Goal: Task Accomplishment & Management: Manage account settings

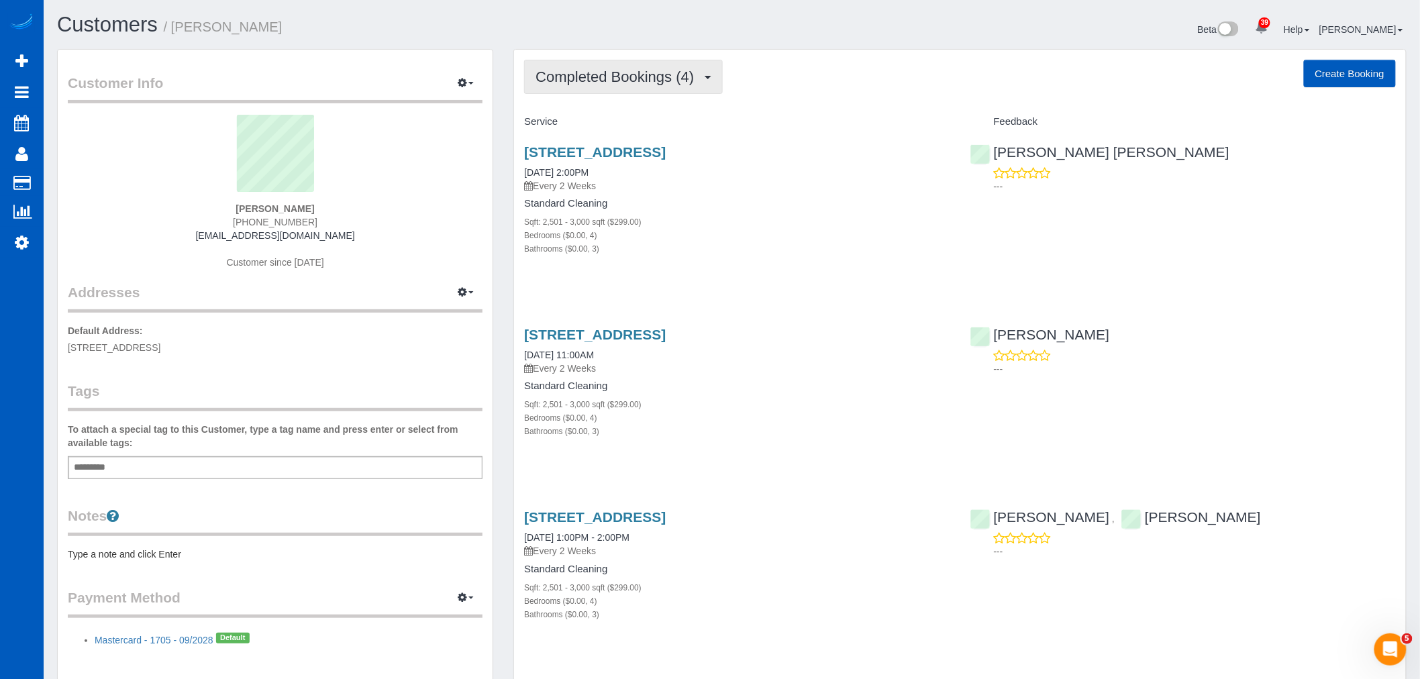
click at [683, 72] on span "Completed Bookings (4)" at bounding box center [618, 76] width 165 height 17
click at [648, 128] on link "Upcoming Bookings (11)" at bounding box center [596, 125] width 142 height 17
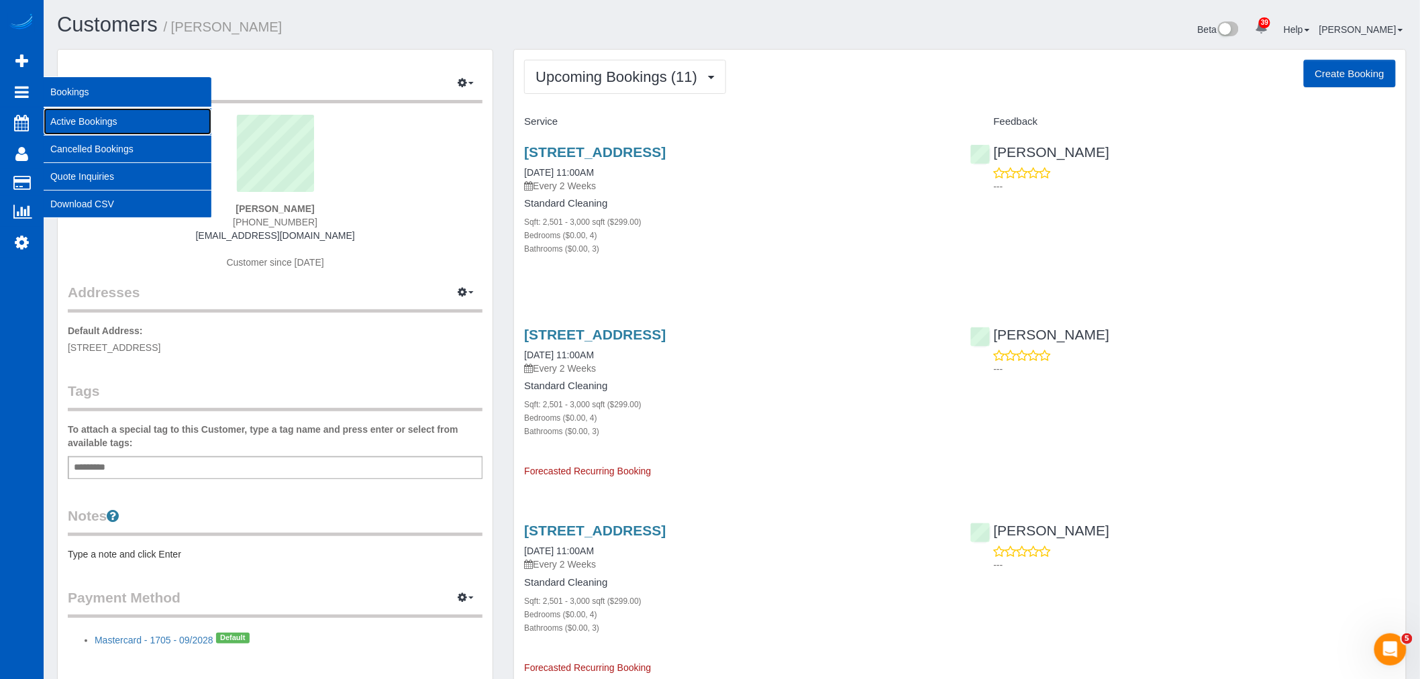
click at [130, 128] on link "Active Bookings" at bounding box center [128, 121] width 168 height 27
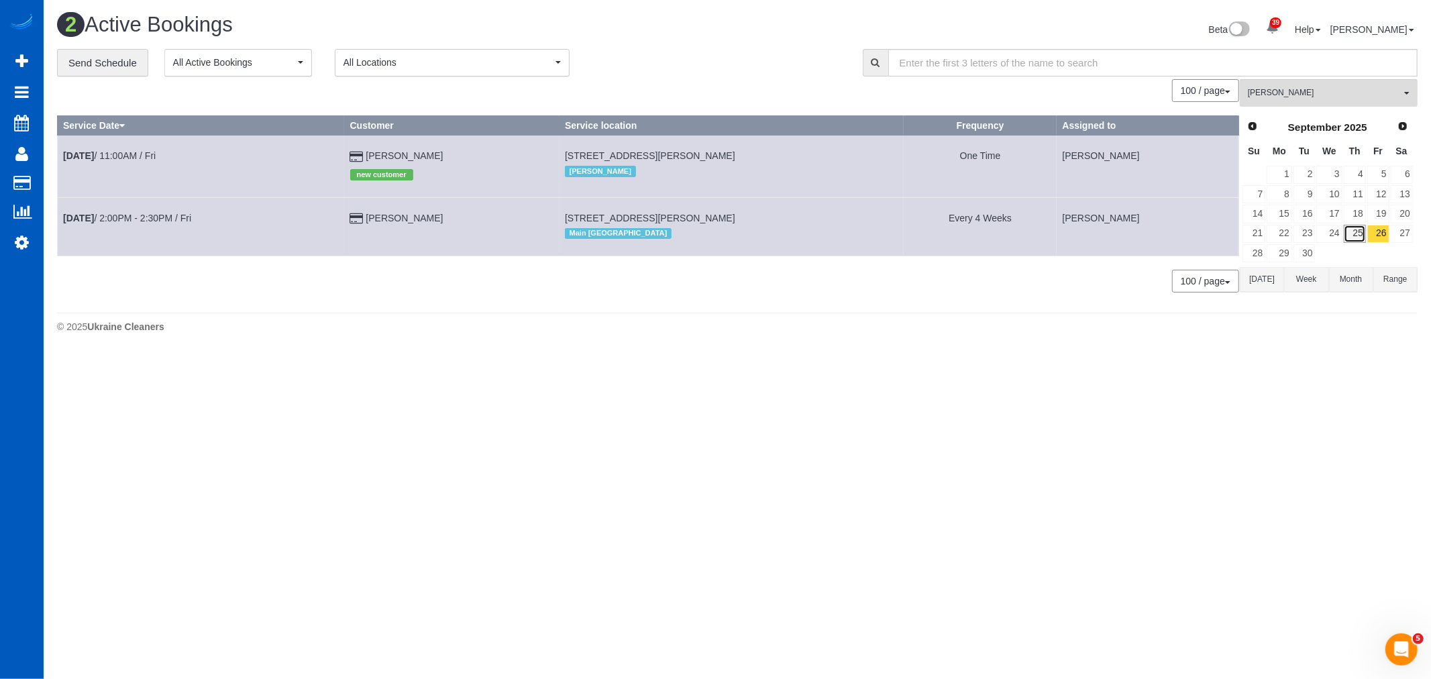
click at [1353, 236] on link "25" at bounding box center [1355, 234] width 22 height 18
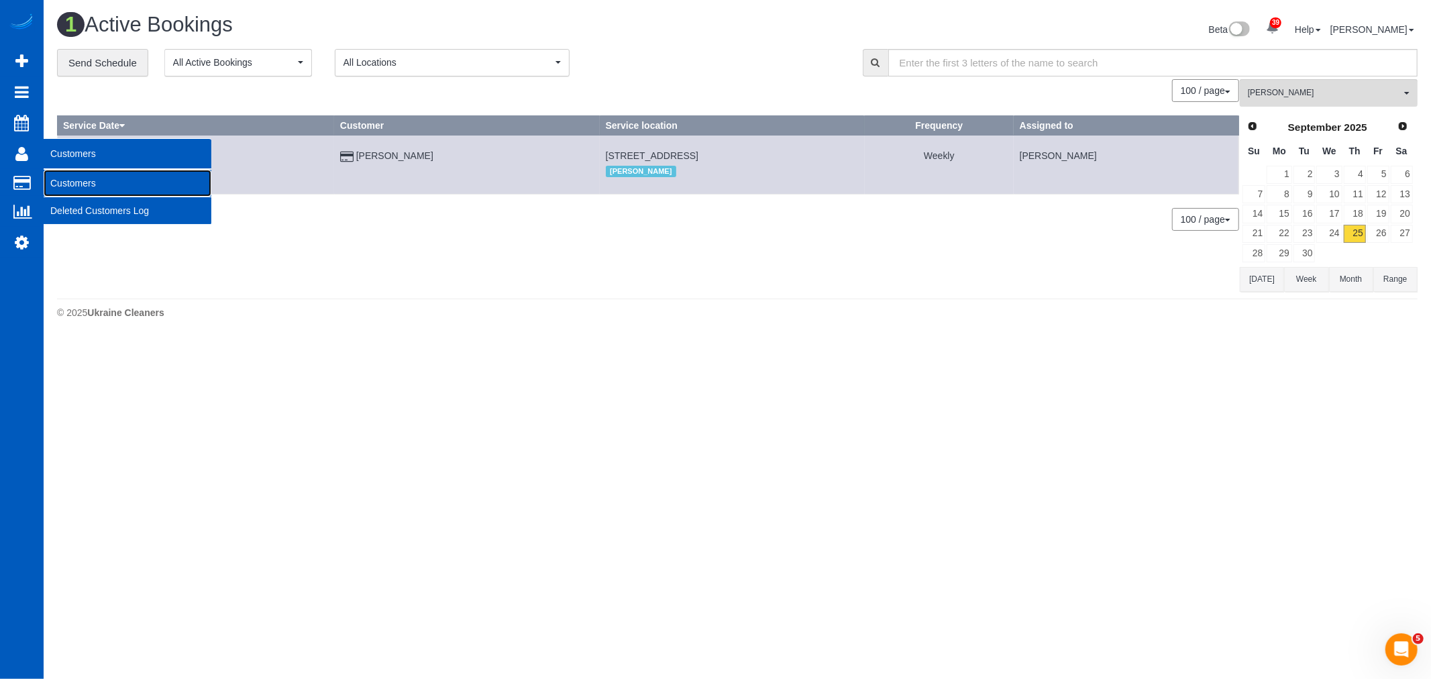
click at [62, 174] on link "Customers" at bounding box center [128, 183] width 168 height 27
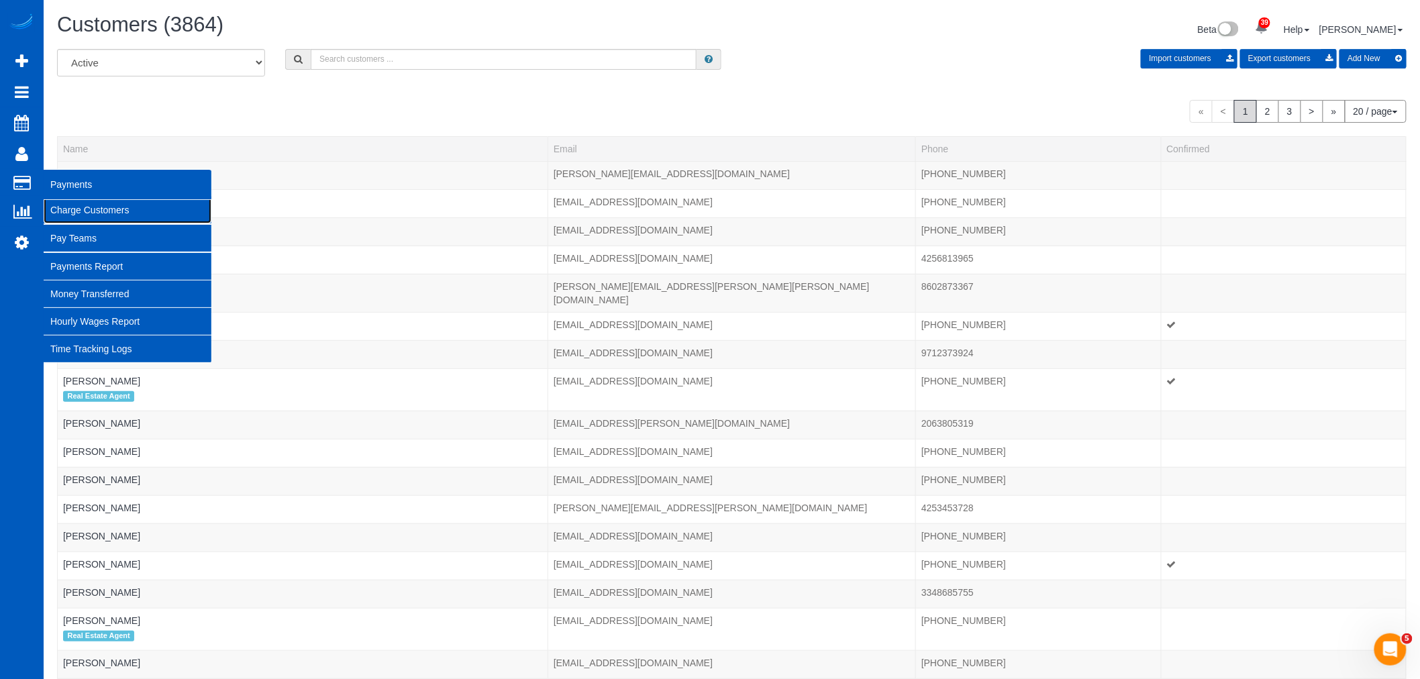
click at [88, 215] on link "Charge Customers" at bounding box center [128, 210] width 168 height 27
select select
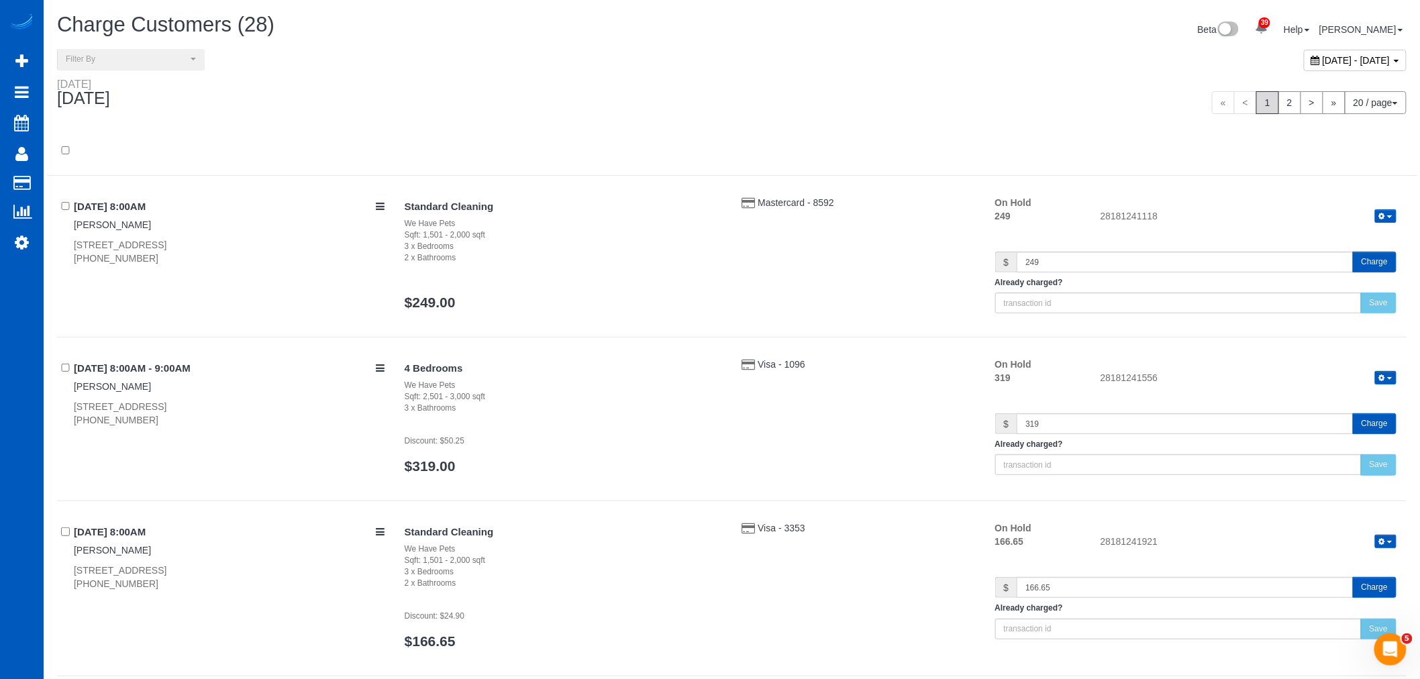
click at [1323, 58] on span "[DATE] - [DATE]" at bounding box center [1357, 60] width 68 height 11
type input "**********"
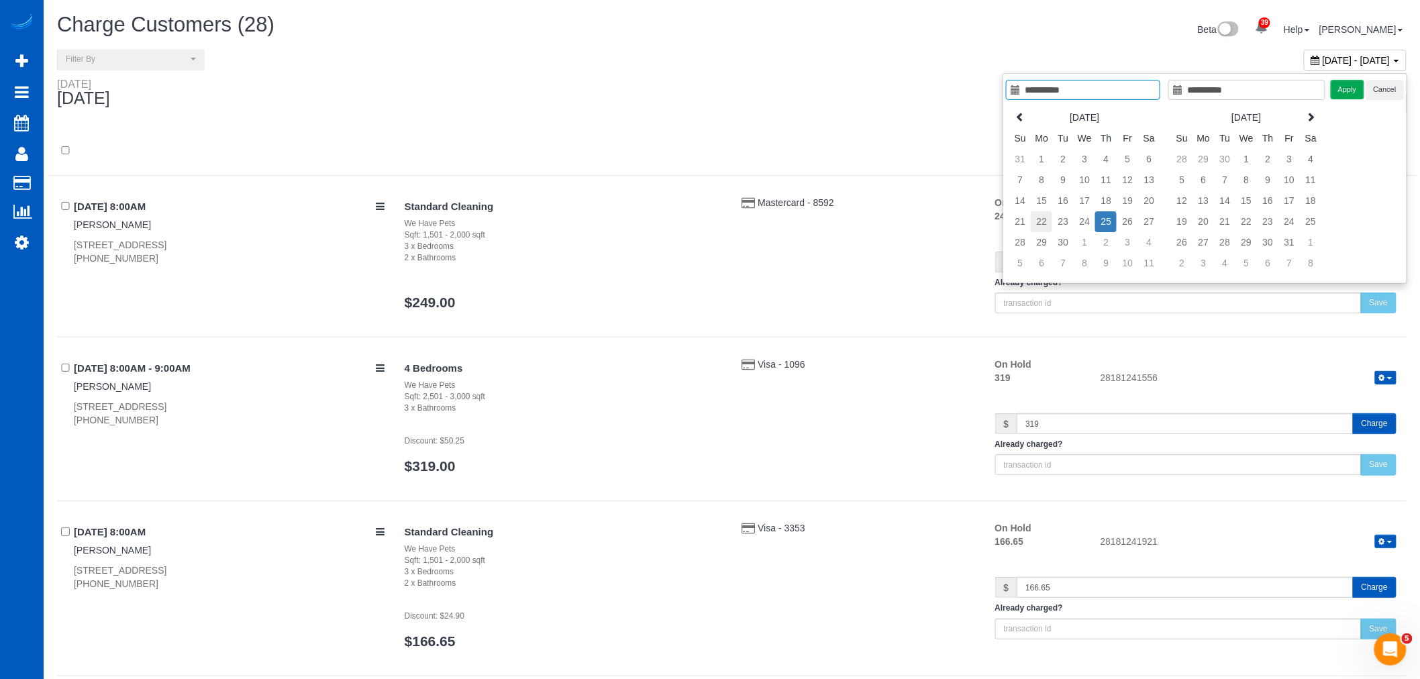
type input "**********"
click at [1043, 227] on td "22" at bounding box center [1041, 221] width 21 height 21
type input "**********"
click at [1069, 217] on td "23" at bounding box center [1062, 221] width 21 height 21
type input "**********"
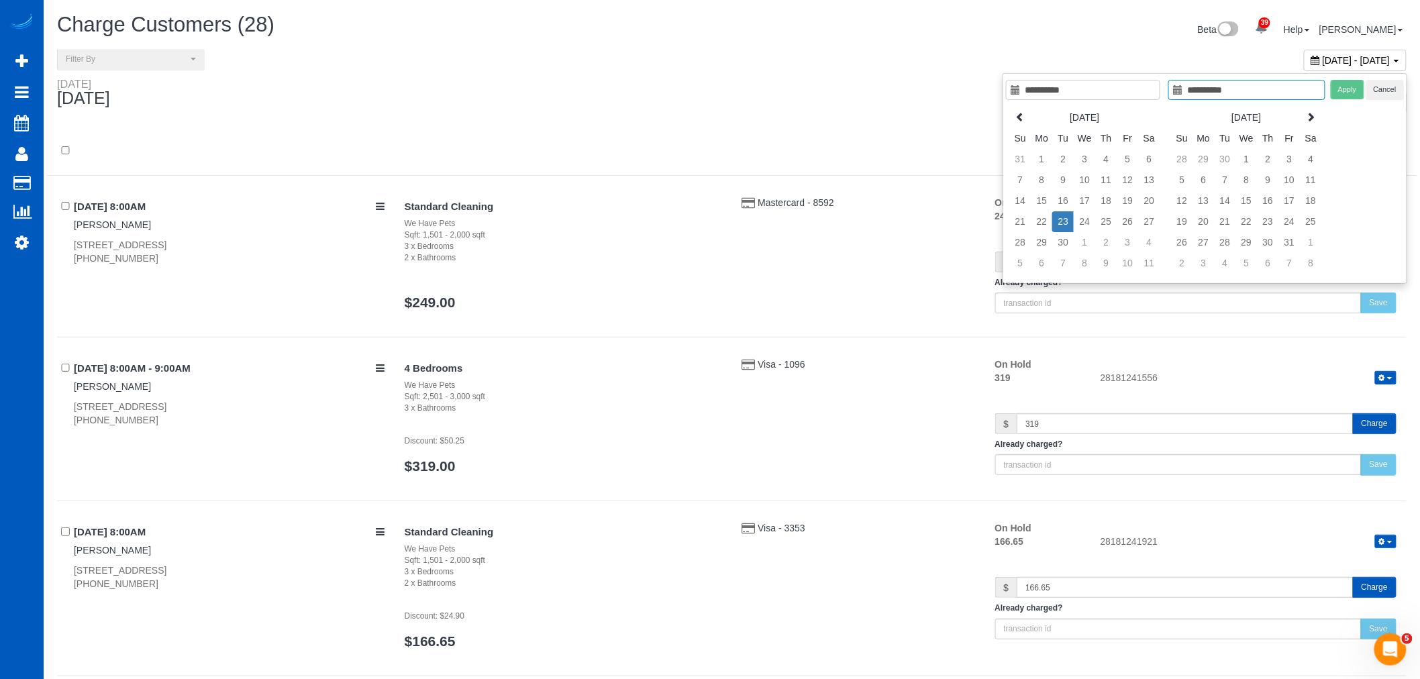
type input "**********"
click at [1066, 223] on td "23" at bounding box center [1062, 221] width 21 height 21
type input "**********"
click at [1356, 94] on button "Apply" at bounding box center [1348, 89] width 34 height 19
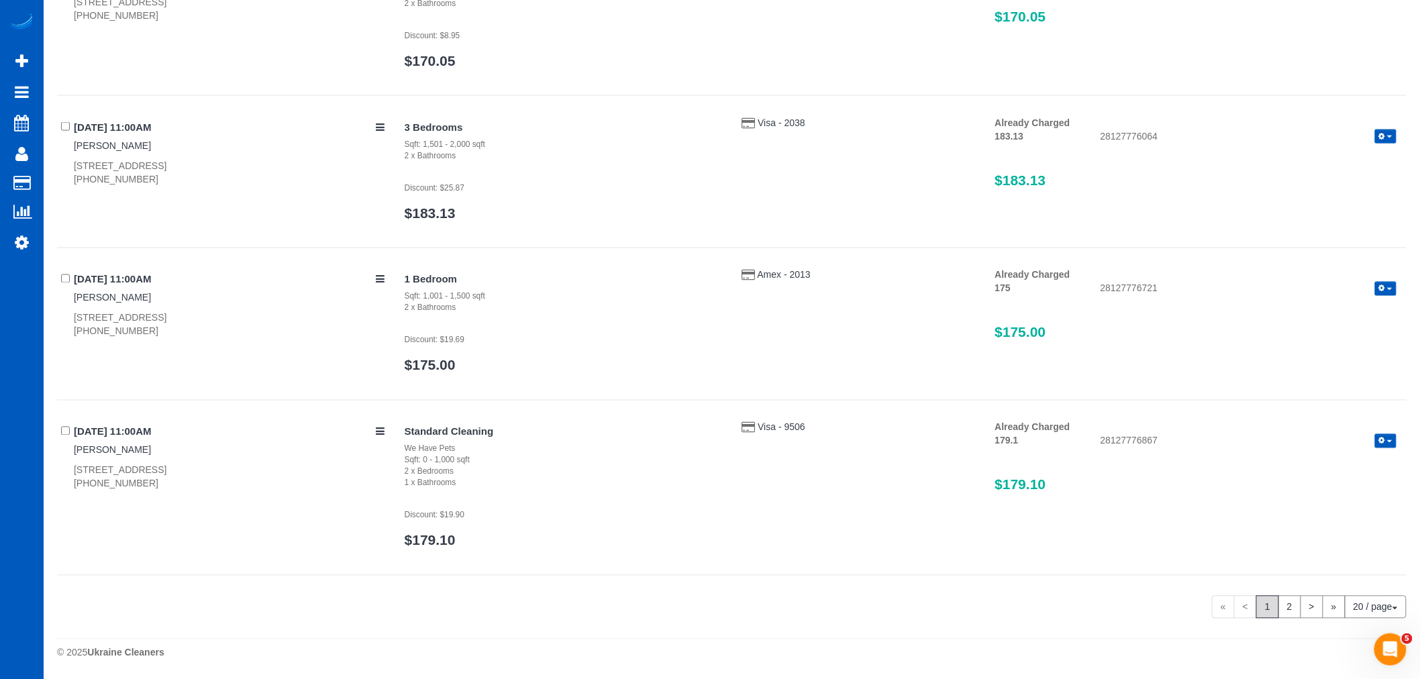
scroll to position [2948, 0]
click at [1293, 606] on link "2" at bounding box center [1289, 607] width 23 height 23
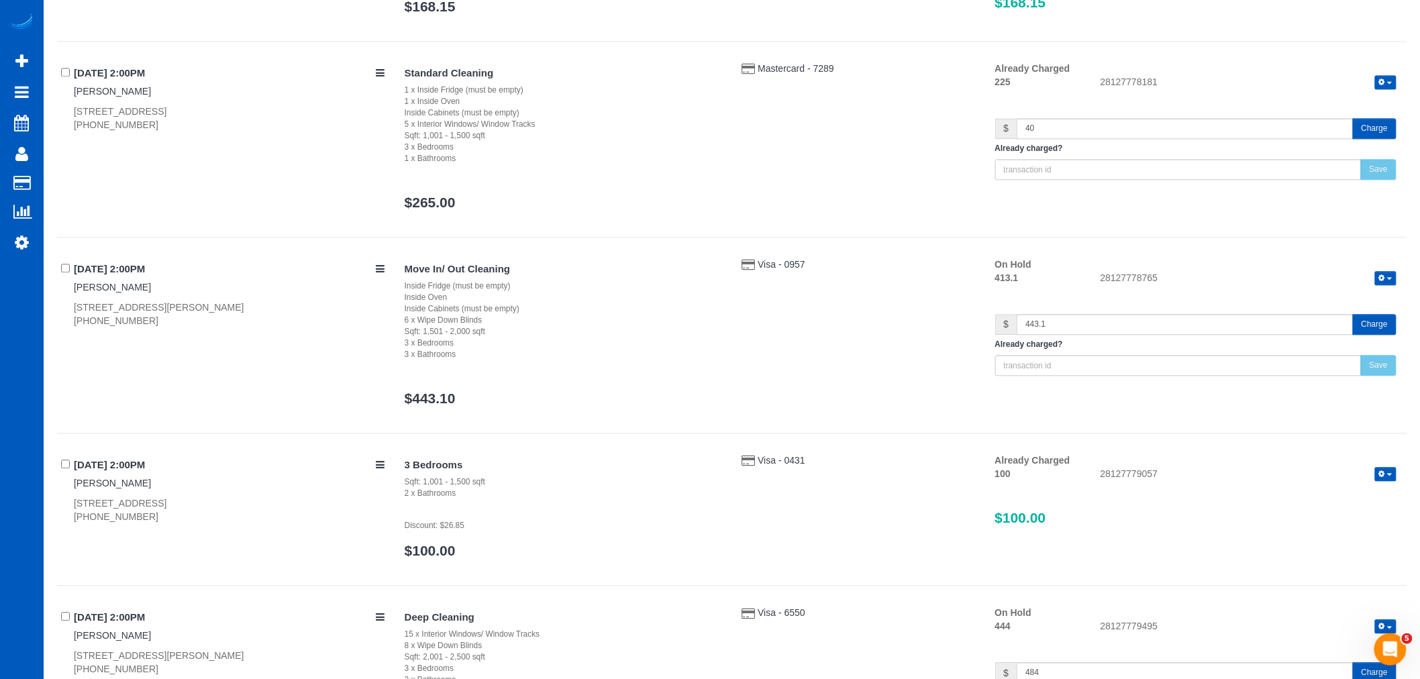
scroll to position [1207, 0]
click at [1384, 278] on icon "button" at bounding box center [1382, 279] width 6 height 7
click at [1286, 279] on div "28127778765 Release Hold Refresh" at bounding box center [1248, 280] width 316 height 16
click at [1383, 320] on button "Charge" at bounding box center [1375, 325] width 44 height 21
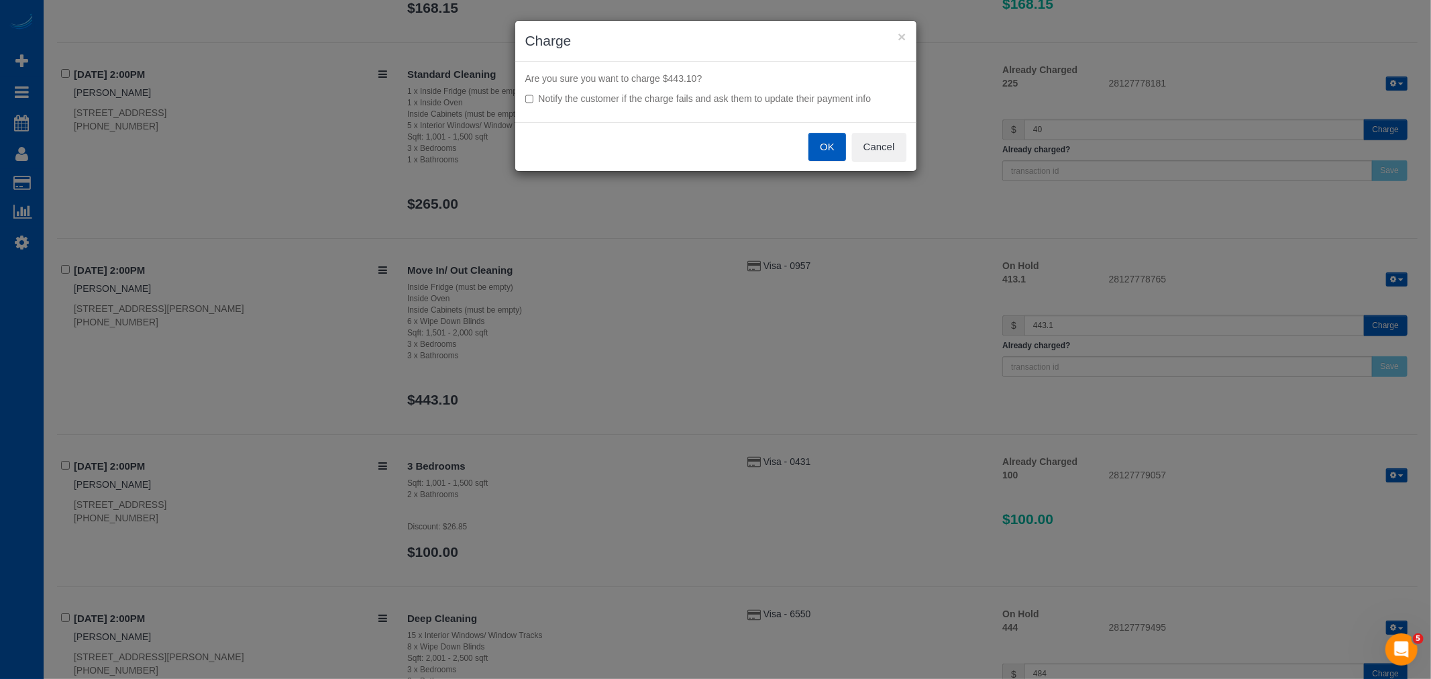
click at [815, 140] on button "OK" at bounding box center [828, 147] width 38 height 28
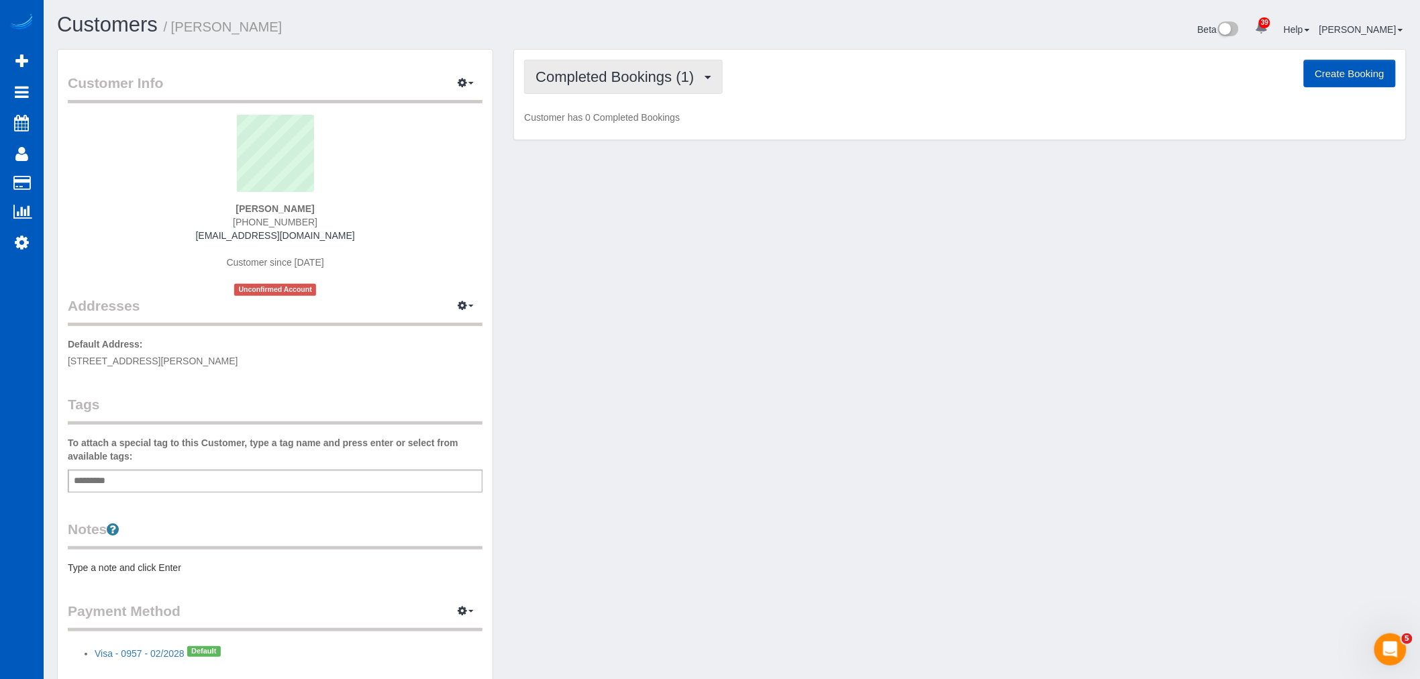
click at [599, 77] on span "Completed Bookings (1)" at bounding box center [618, 76] width 165 height 17
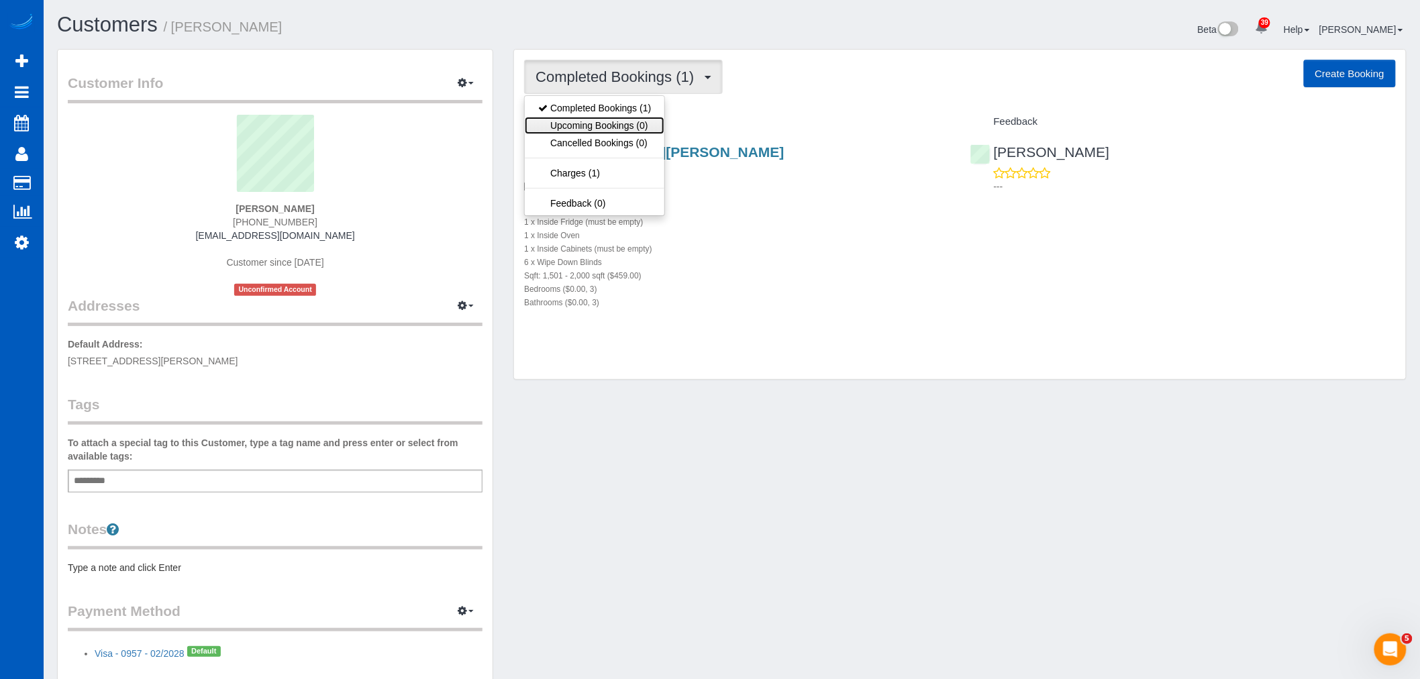
click at [595, 129] on link "Upcoming Bookings (0)" at bounding box center [595, 125] width 140 height 17
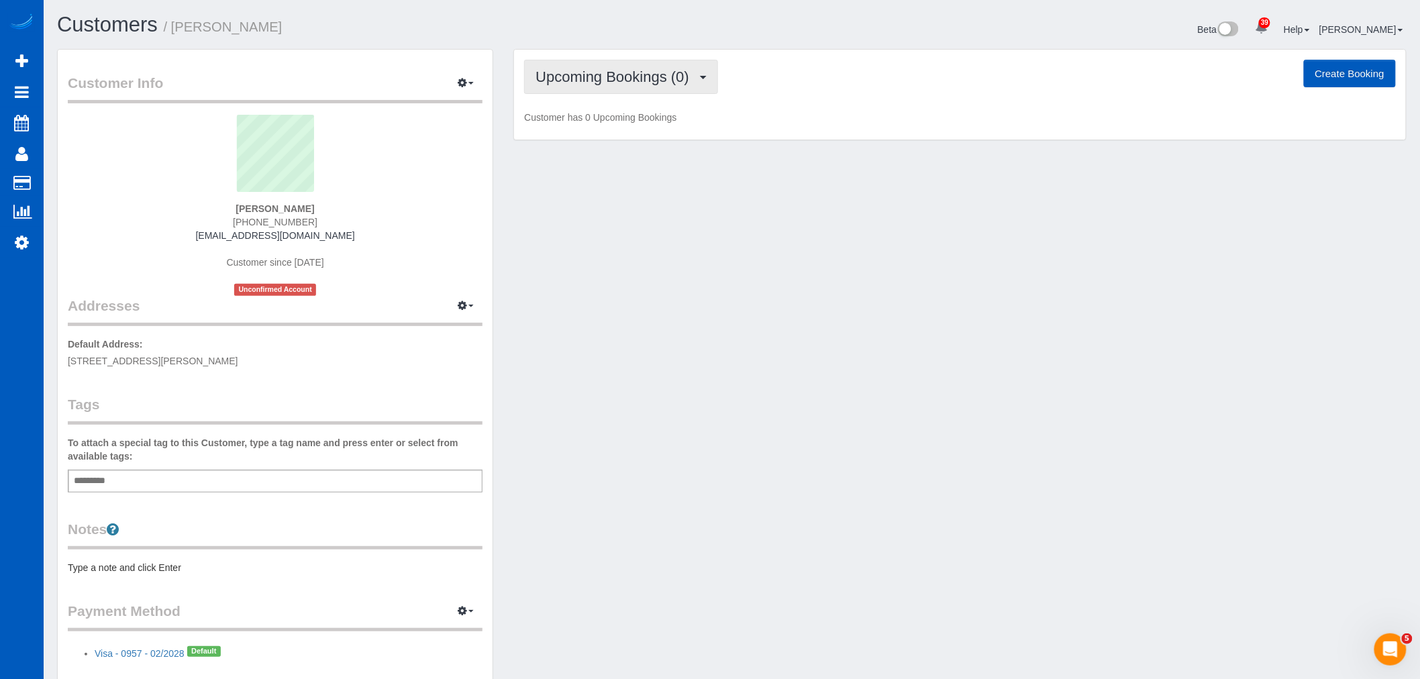
click at [593, 90] on button "Upcoming Bookings (0)" at bounding box center [621, 77] width 194 height 34
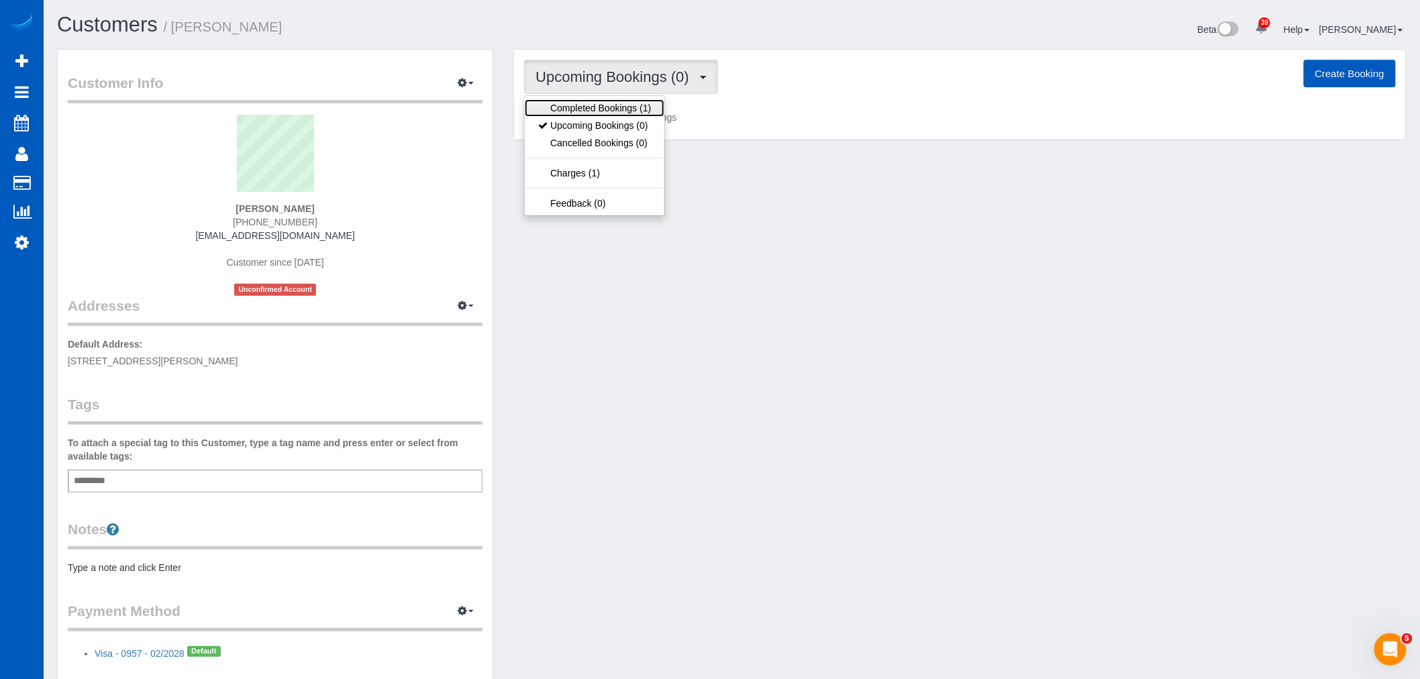
click at [597, 105] on link "Completed Bookings (1)" at bounding box center [595, 107] width 140 height 17
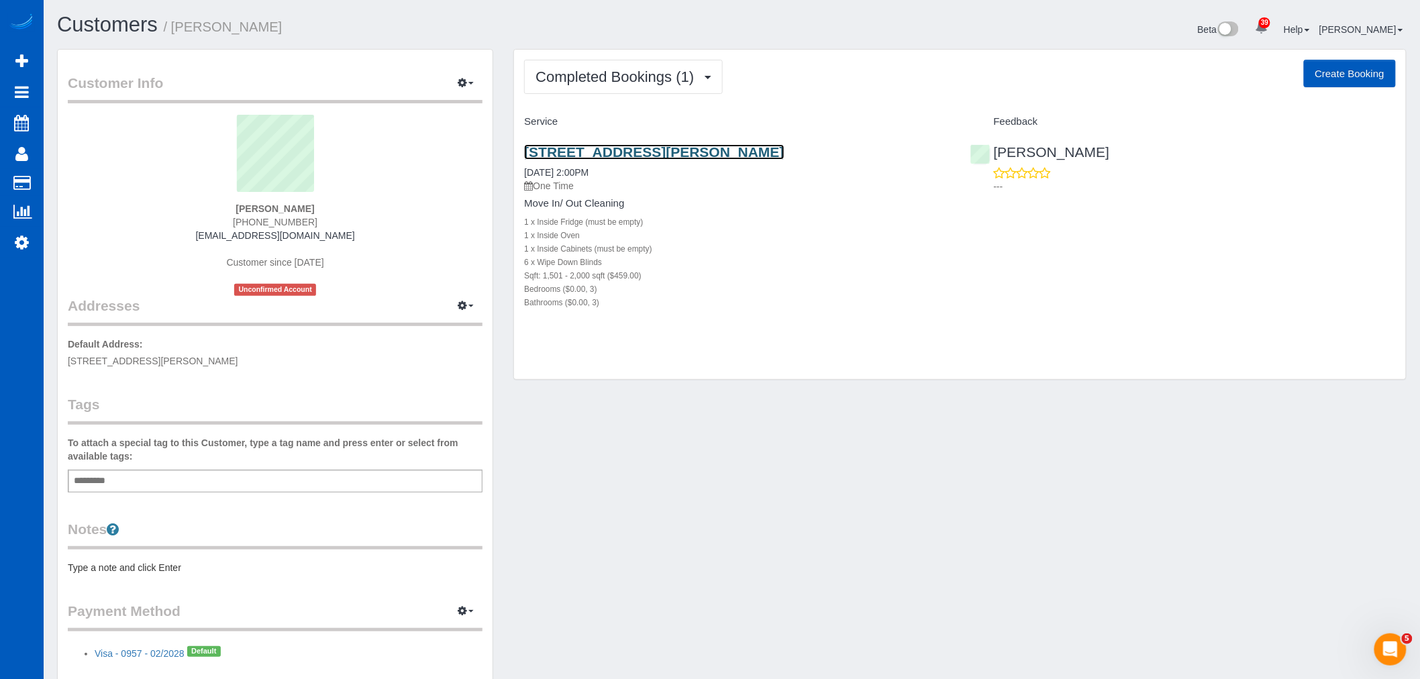
click at [616, 148] on link "13749 Via Varra Unit Townhome, Broomfield, CO 80020" at bounding box center [654, 151] width 260 height 15
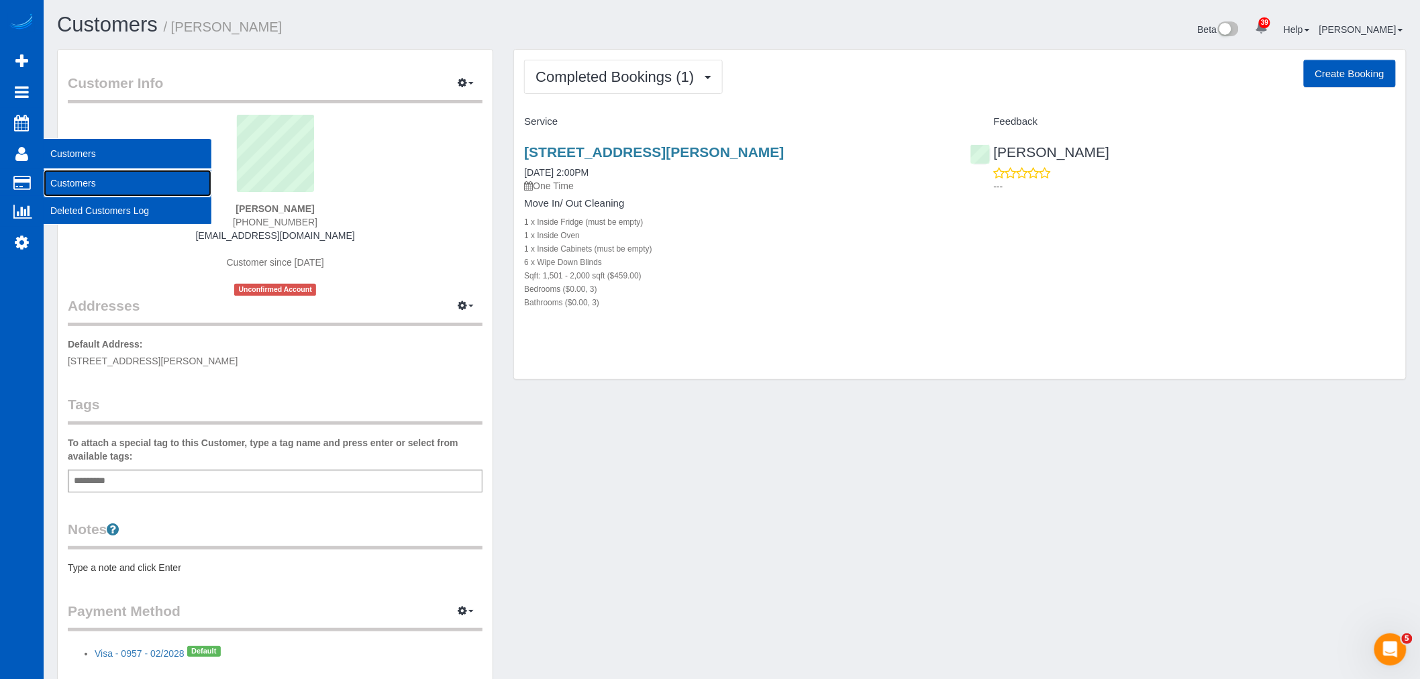
click at [58, 181] on link "Customers" at bounding box center [128, 183] width 168 height 27
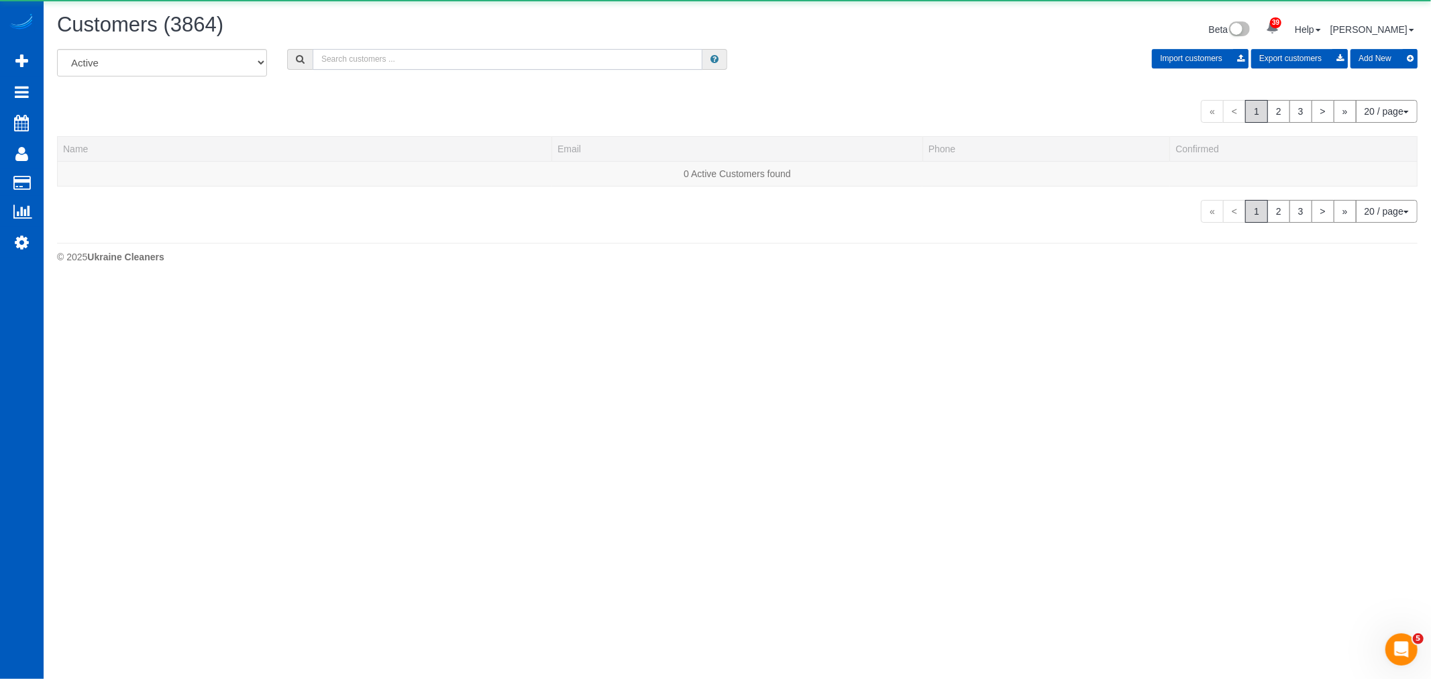
click at [372, 51] on input "text" at bounding box center [508, 59] width 390 height 21
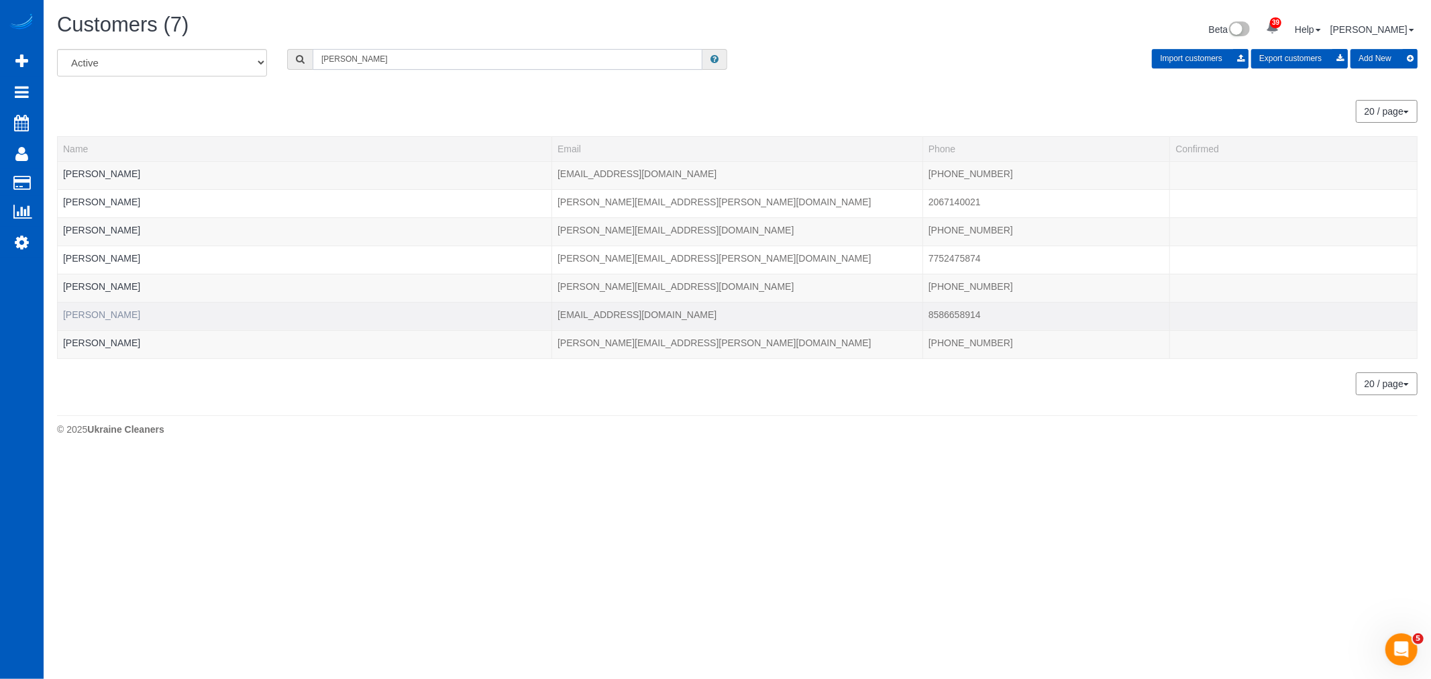
type input "joshua"
click at [114, 311] on link "Joshua VRBK" at bounding box center [101, 314] width 77 height 11
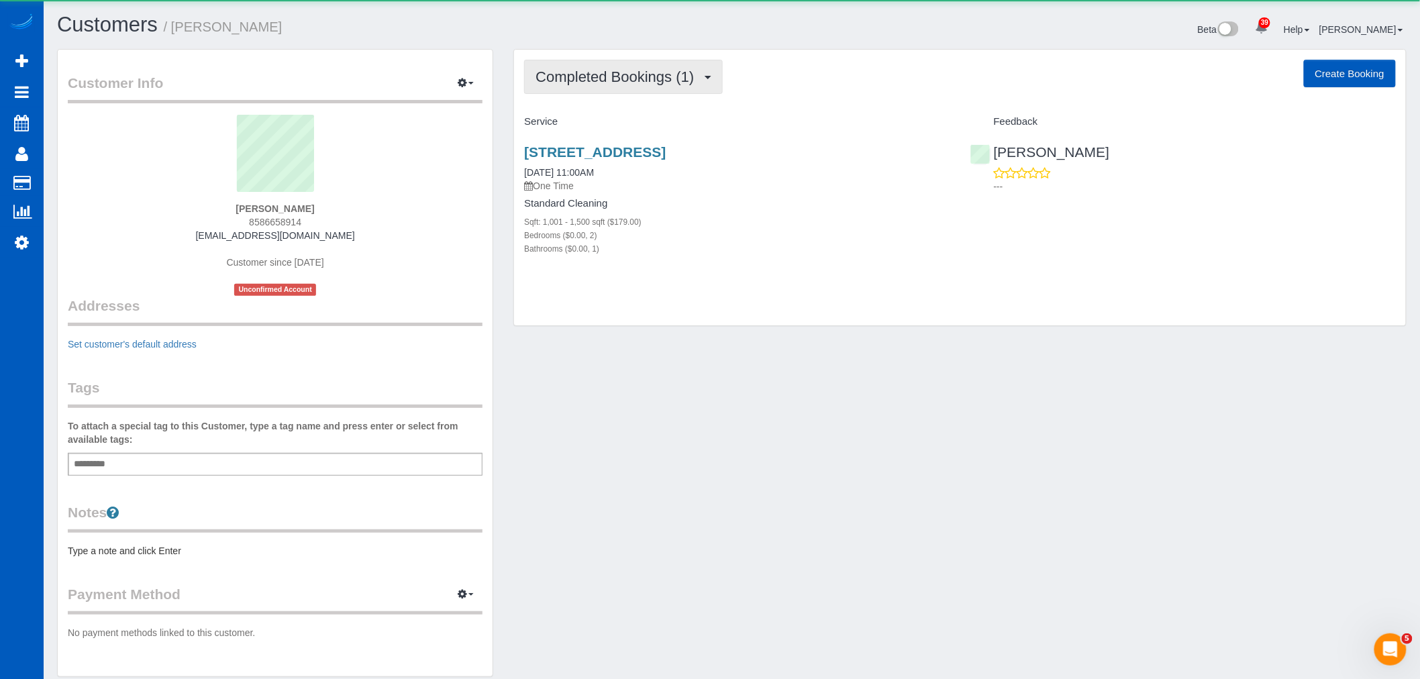
click at [573, 83] on span "Completed Bookings (1)" at bounding box center [618, 76] width 165 height 17
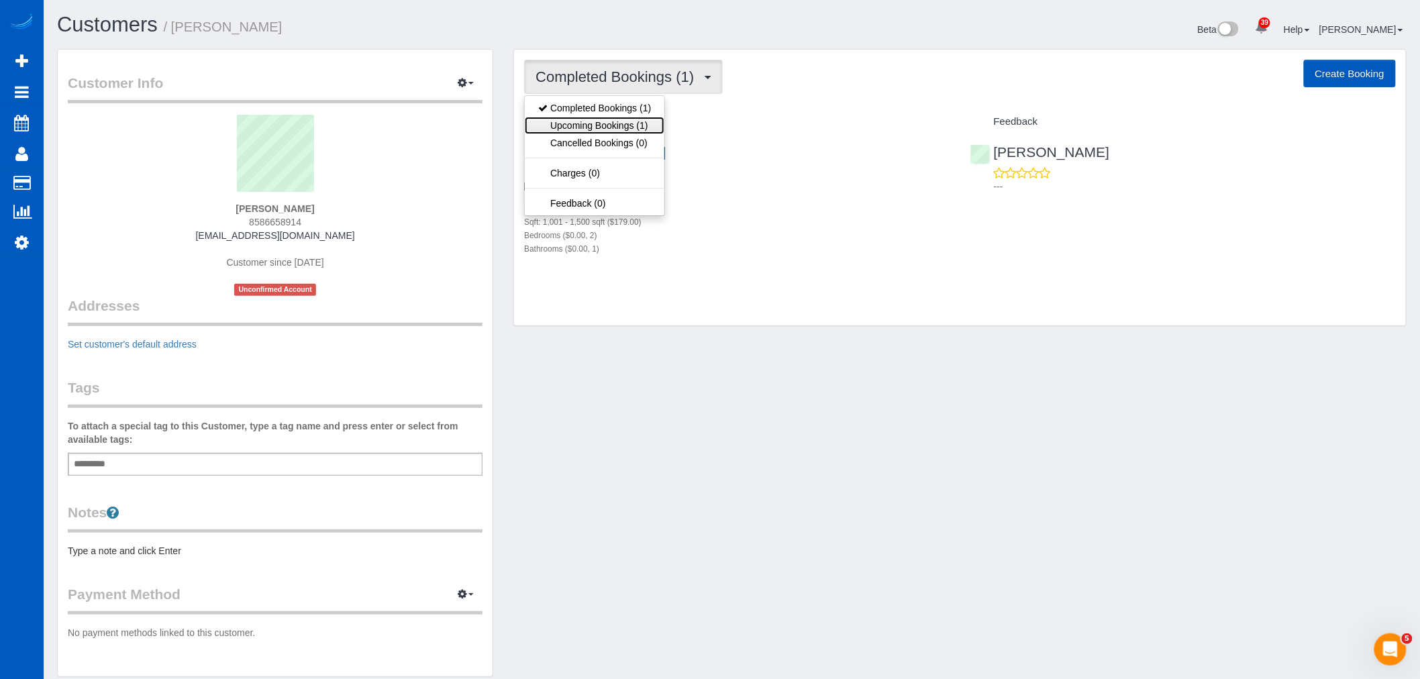
click at [575, 123] on link "Upcoming Bookings (1)" at bounding box center [595, 125] width 140 height 17
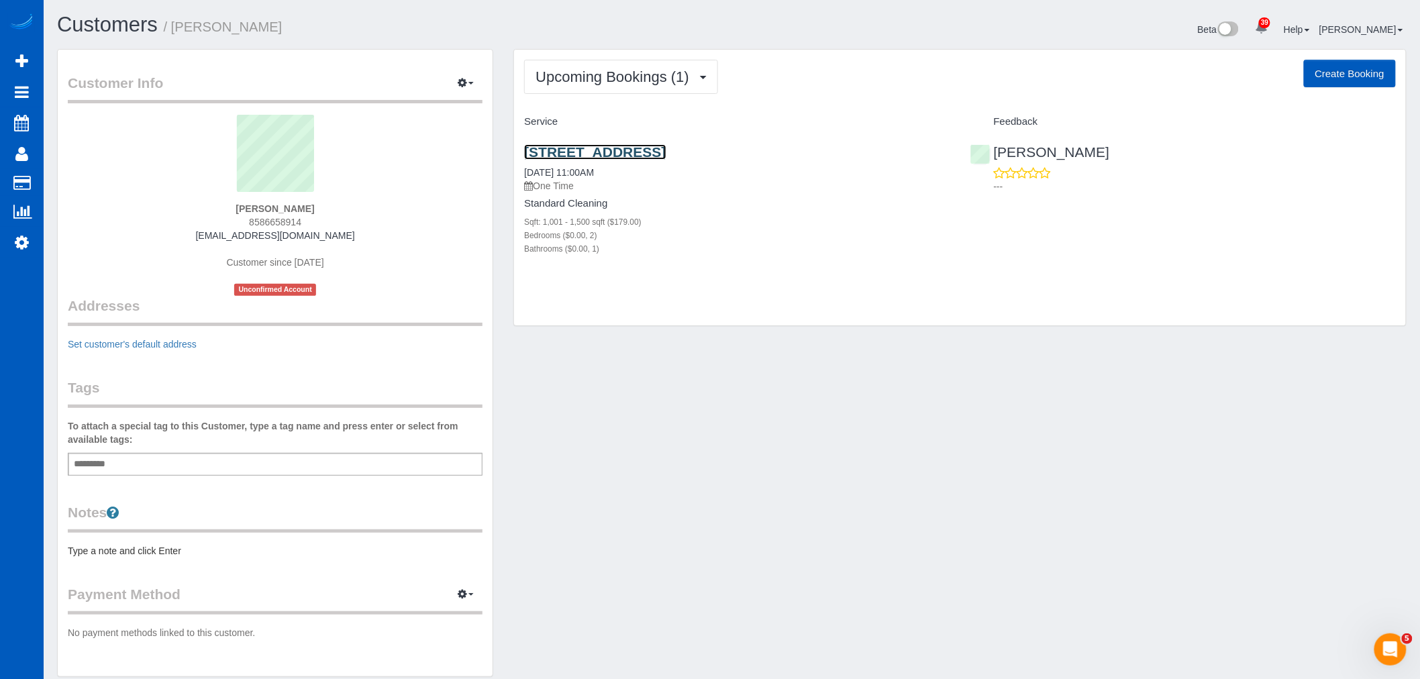
drag, startPoint x: 586, startPoint y: 153, endPoint x: 587, endPoint y: 144, distance: 9.4
click at [587, 144] on div "4821 Sw 31st Dr, Portland, OR 97239 09/30/2025 11:00AM One Time Standard Cleani…" at bounding box center [737, 207] width 446 height 149
click at [577, 154] on link "4821 Sw 31st Dr, Portland, OR 97239" at bounding box center [595, 151] width 142 height 15
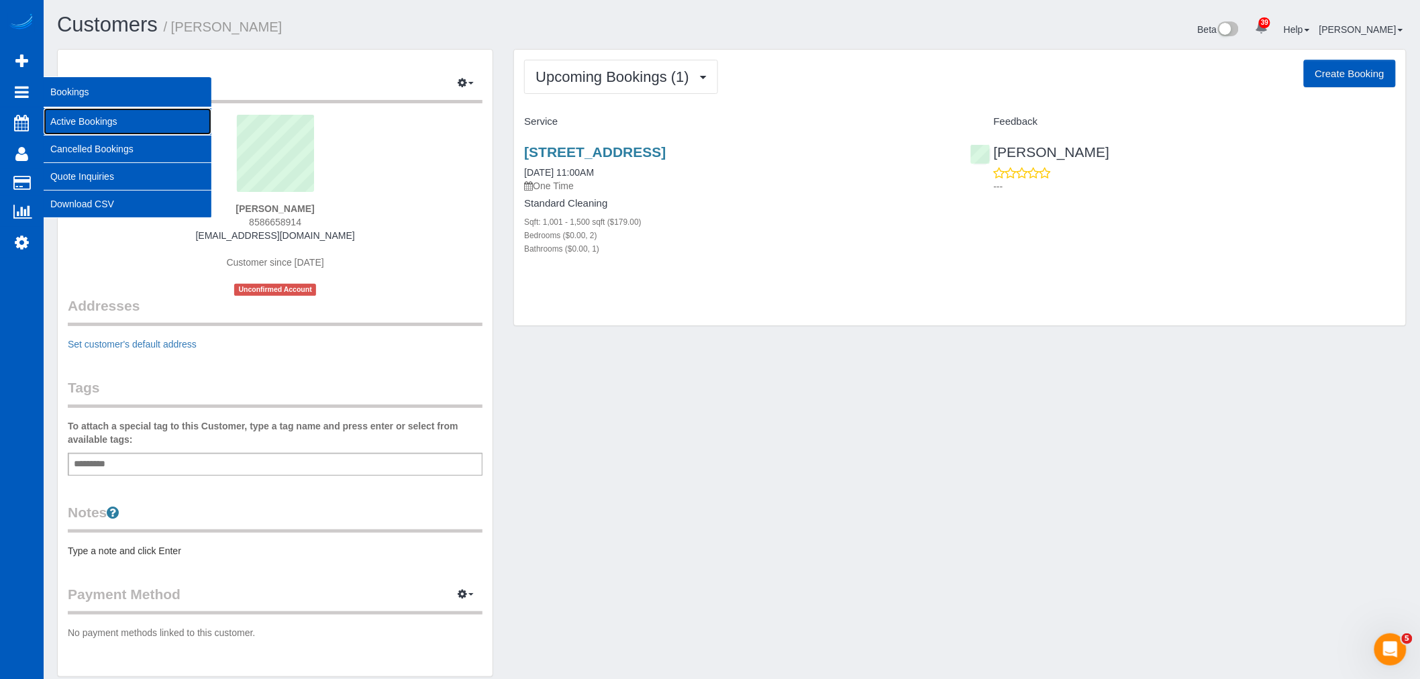
click at [89, 128] on link "Active Bookings" at bounding box center [128, 121] width 168 height 27
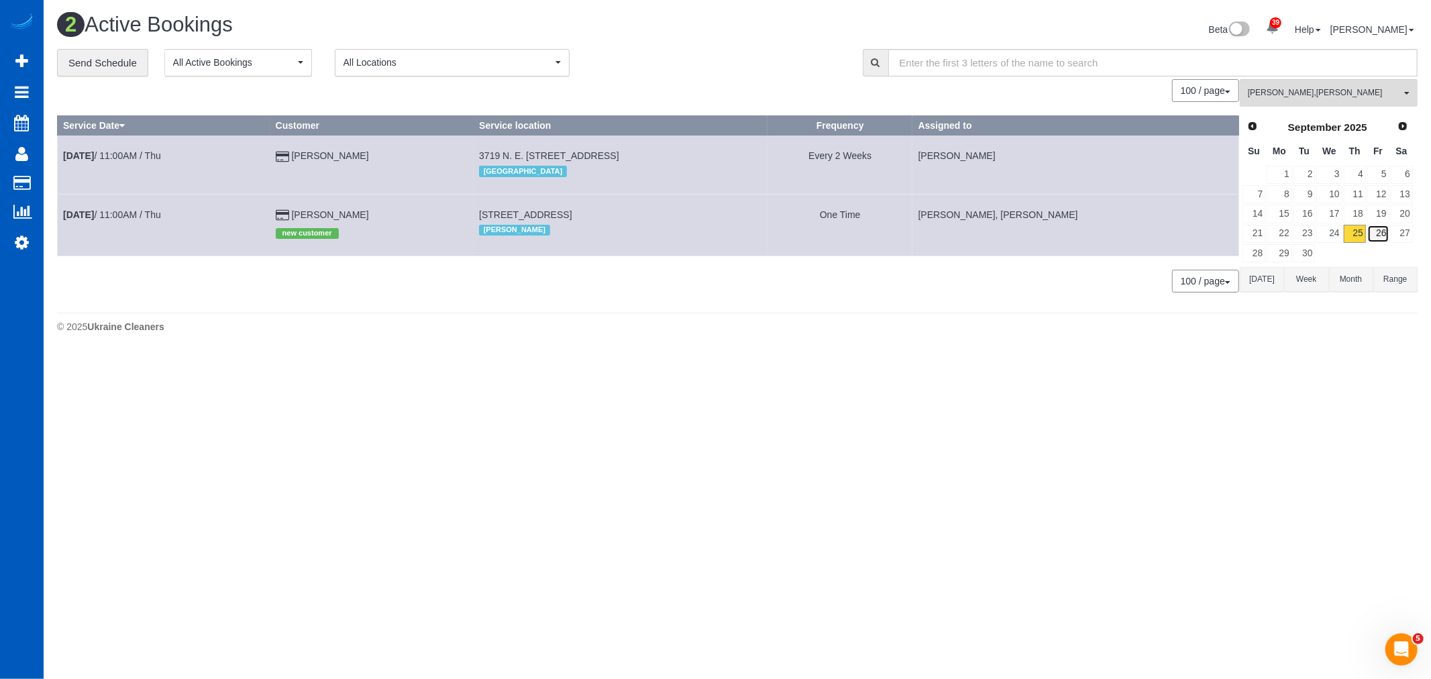
click at [1372, 235] on link "26" at bounding box center [1379, 234] width 22 height 18
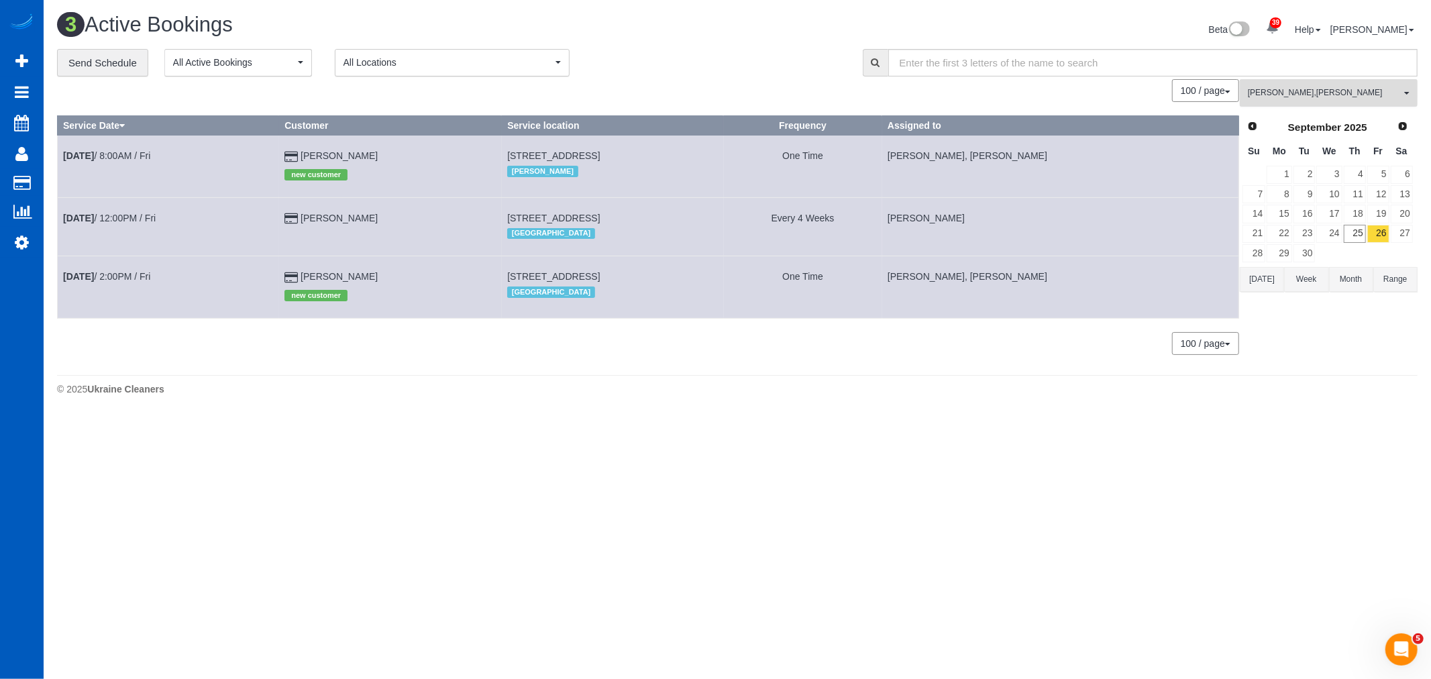
click at [1317, 97] on span "Liudmyla Krevska , Raissa Radionova" at bounding box center [1324, 92] width 153 height 11
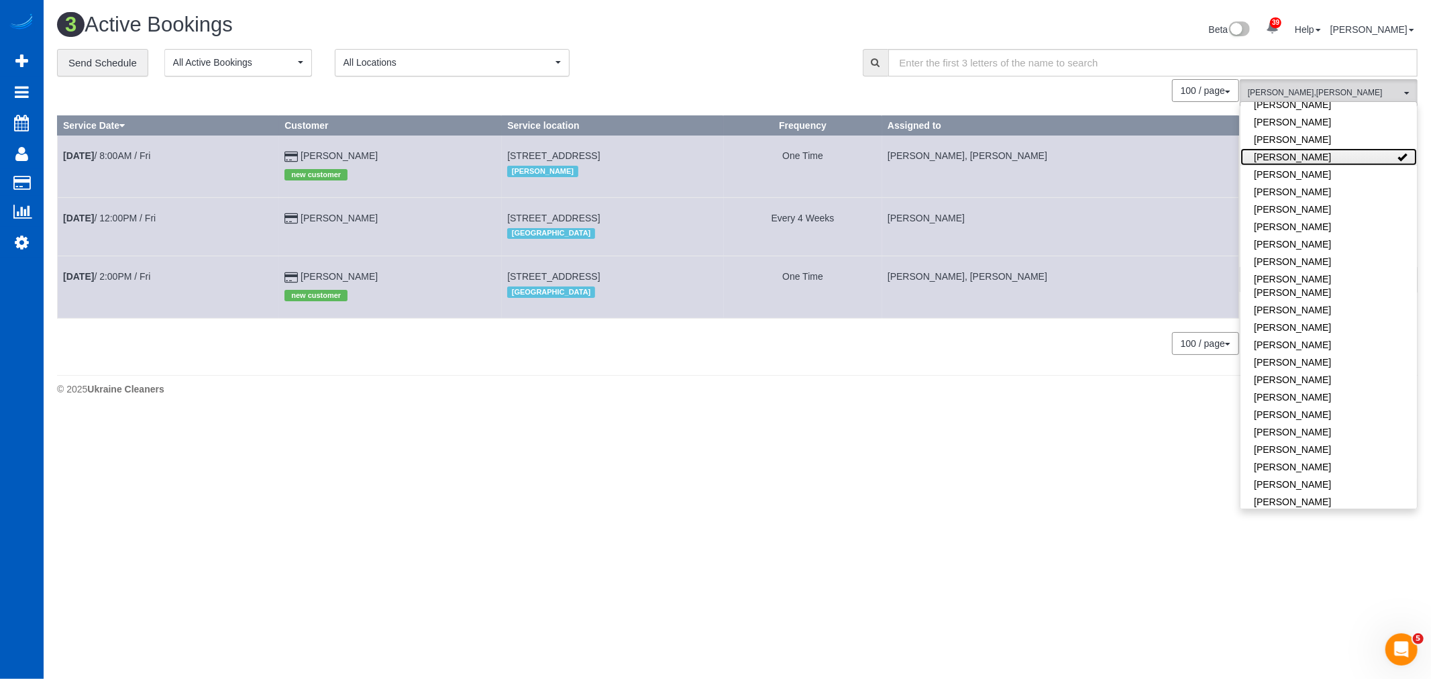
scroll to position [475, 0]
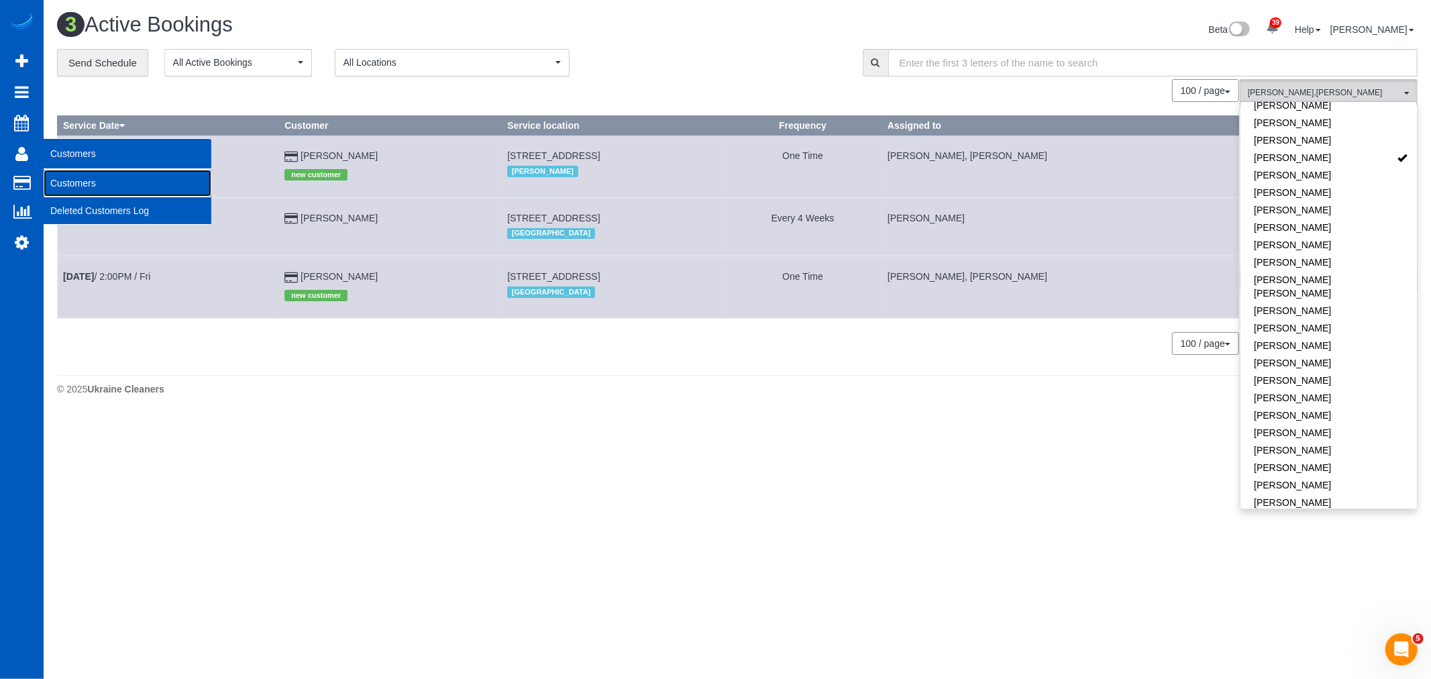
click at [68, 184] on link "Customers" at bounding box center [128, 183] width 168 height 27
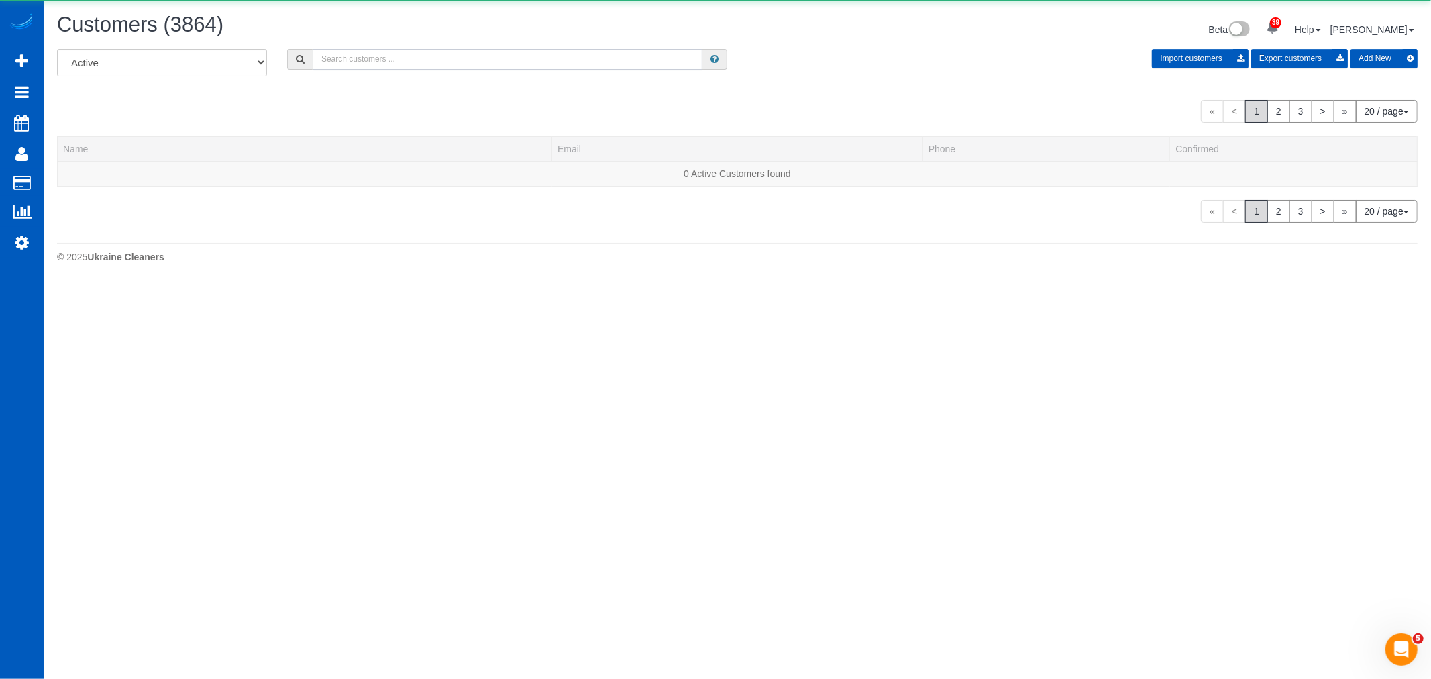
click at [403, 62] on input "text" at bounding box center [508, 59] width 390 height 21
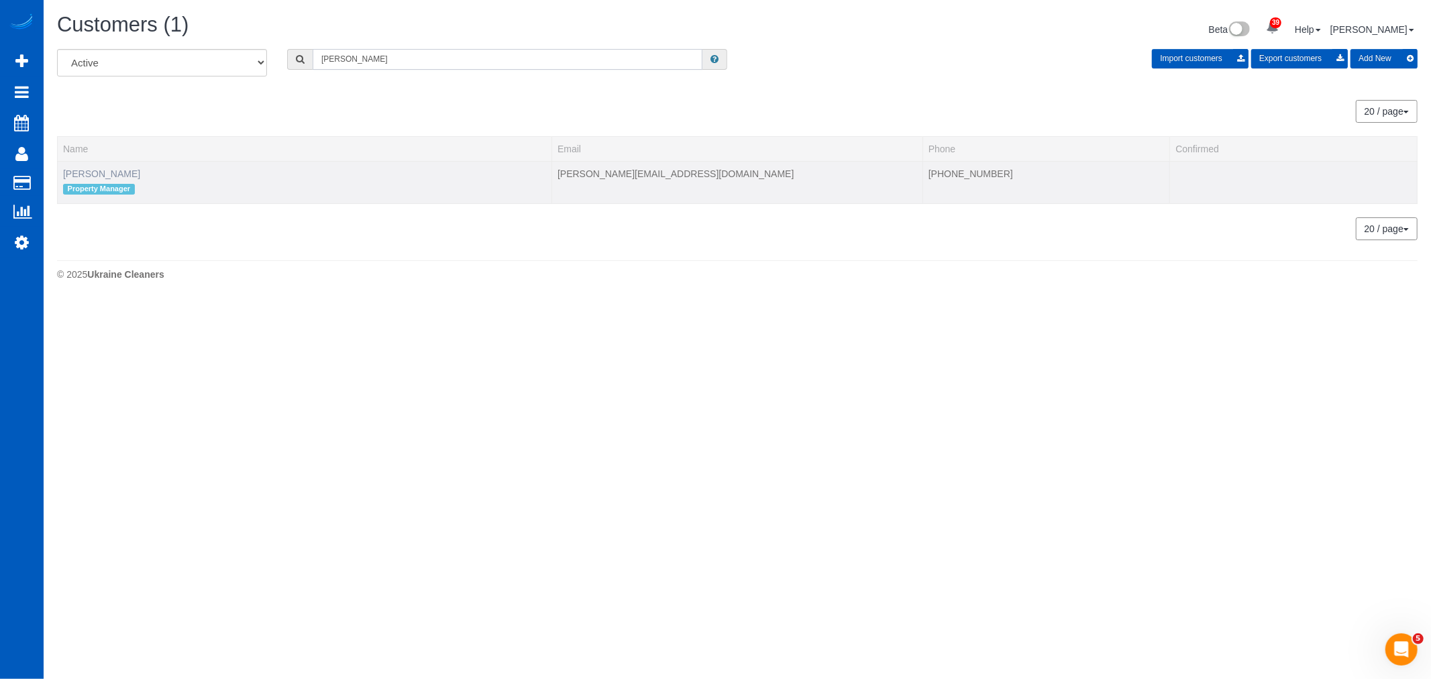
type input "adolfo"
click at [102, 177] on link "Adolfo Martell" at bounding box center [101, 173] width 77 height 11
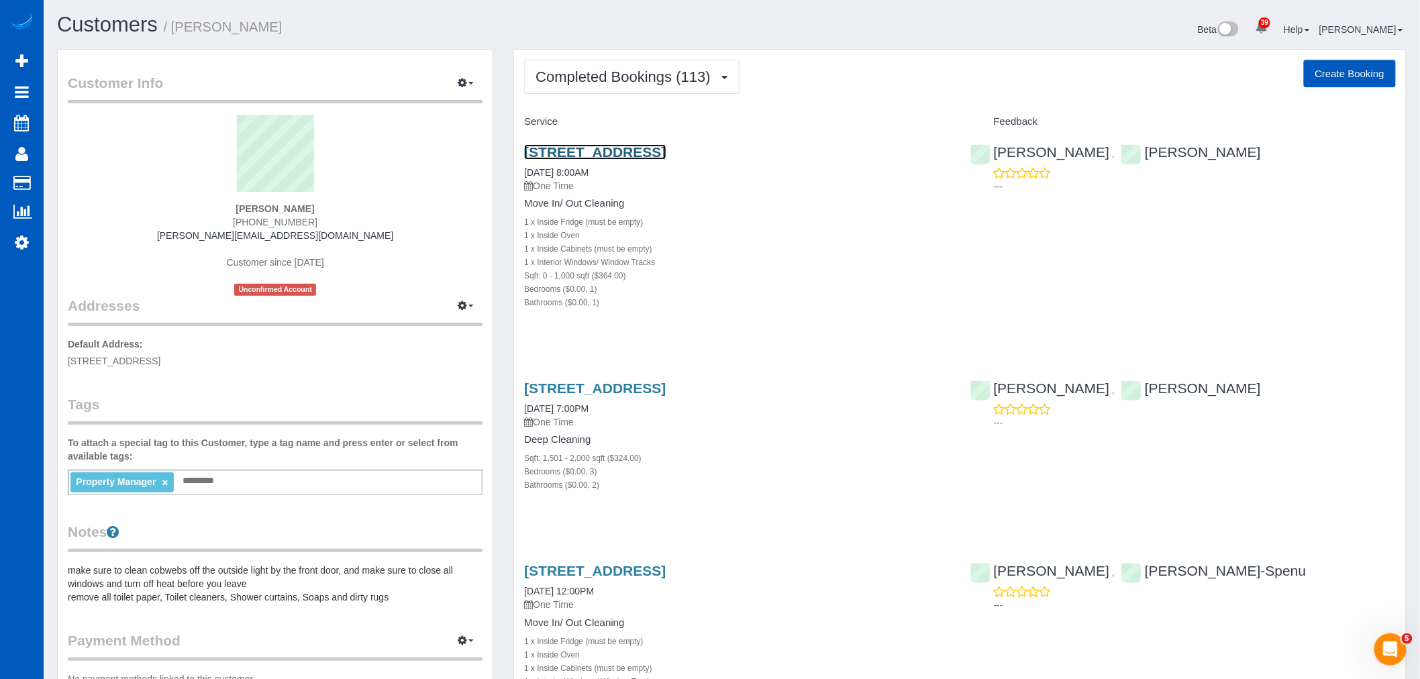
click at [558, 153] on link "1126 N 90th St - 202, Seattle, WA 98103" at bounding box center [595, 151] width 142 height 15
click at [595, 141] on div "1126 N 90th St - 202, Seattle, WA 98103 09/18/2025 8:00AM One Time Move In/ Out…" at bounding box center [737, 234] width 446 height 203
click at [600, 144] on link "1126 N 90th St - 202, Seattle, WA 98103" at bounding box center [595, 151] width 142 height 15
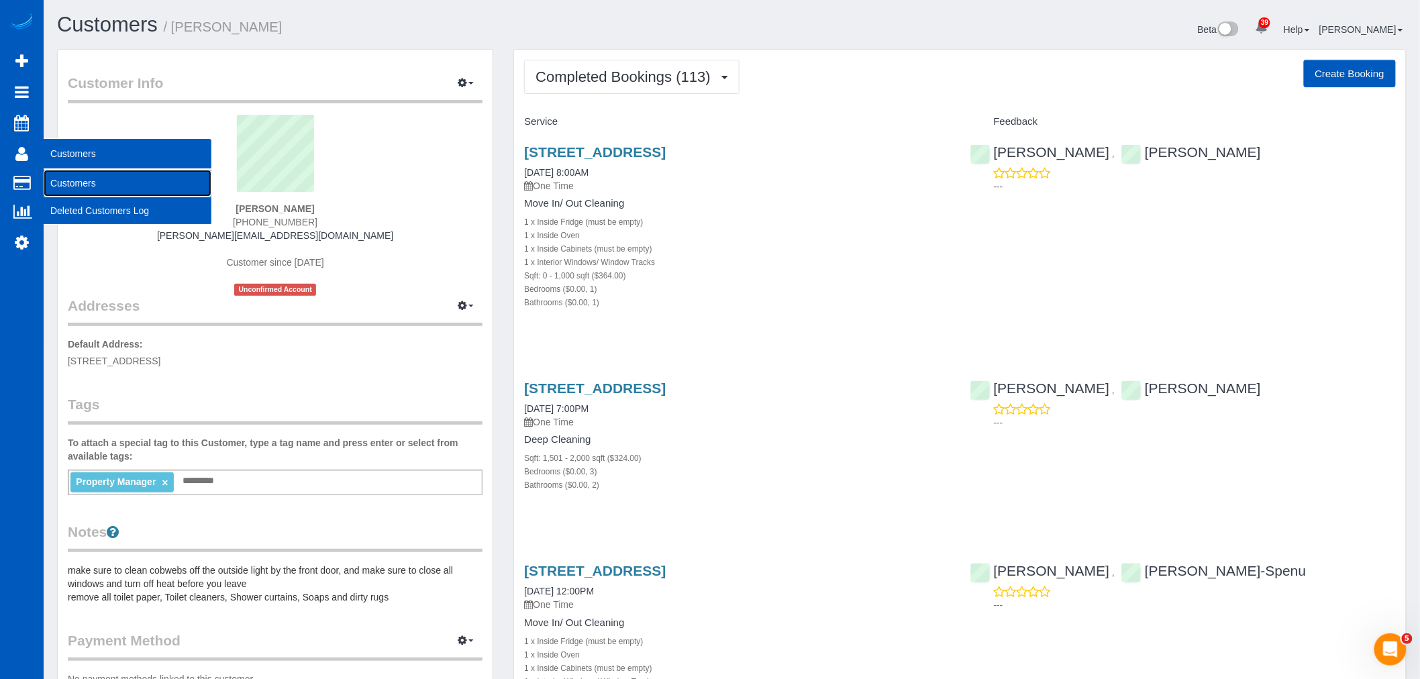
click at [87, 183] on link "Customers" at bounding box center [128, 183] width 168 height 27
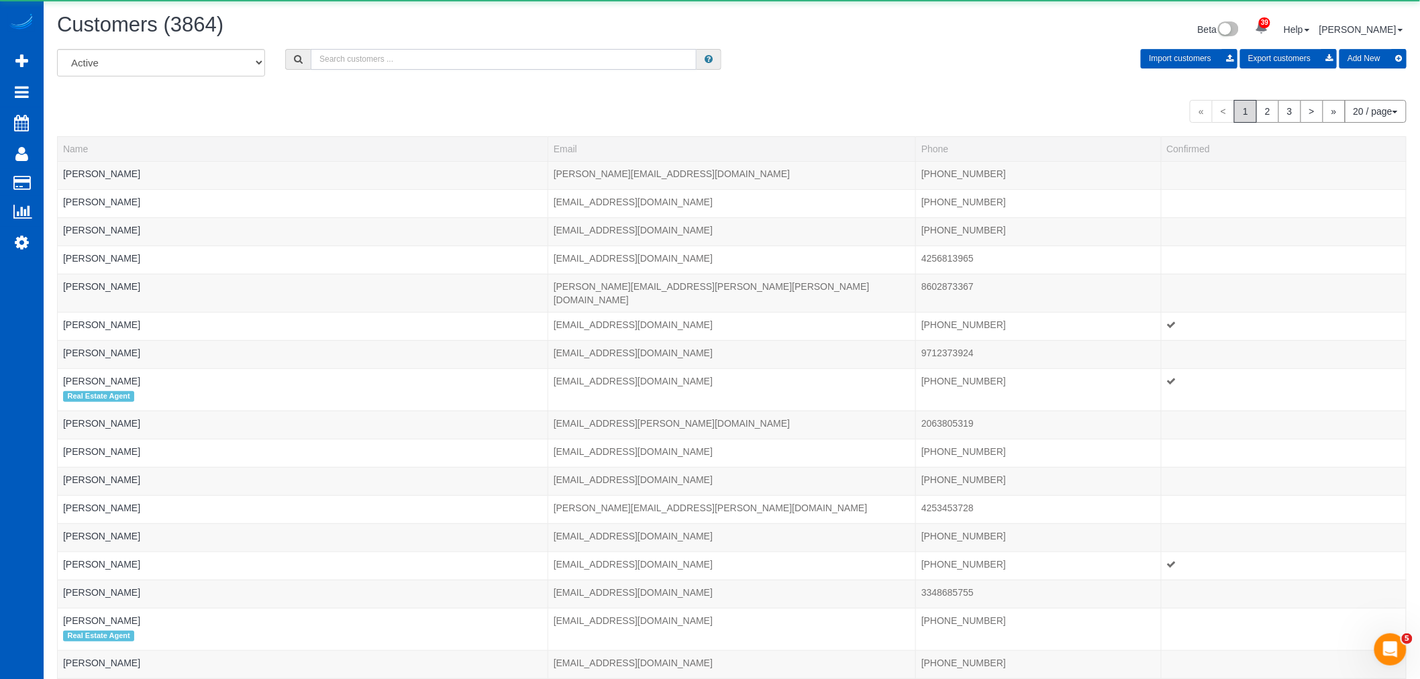
click at [378, 68] on input "text" at bounding box center [504, 59] width 386 height 21
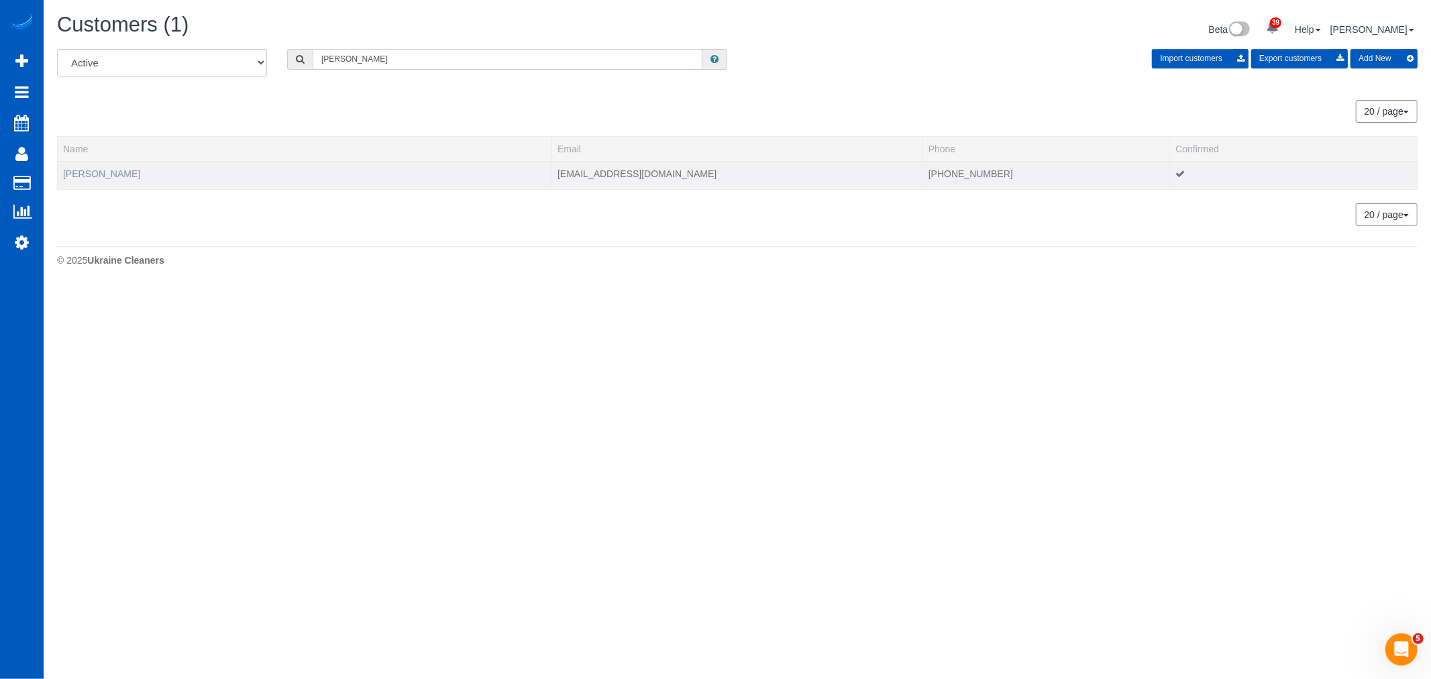
type input "david hunt"
click at [84, 168] on link "David Hunt" at bounding box center [101, 173] width 77 height 11
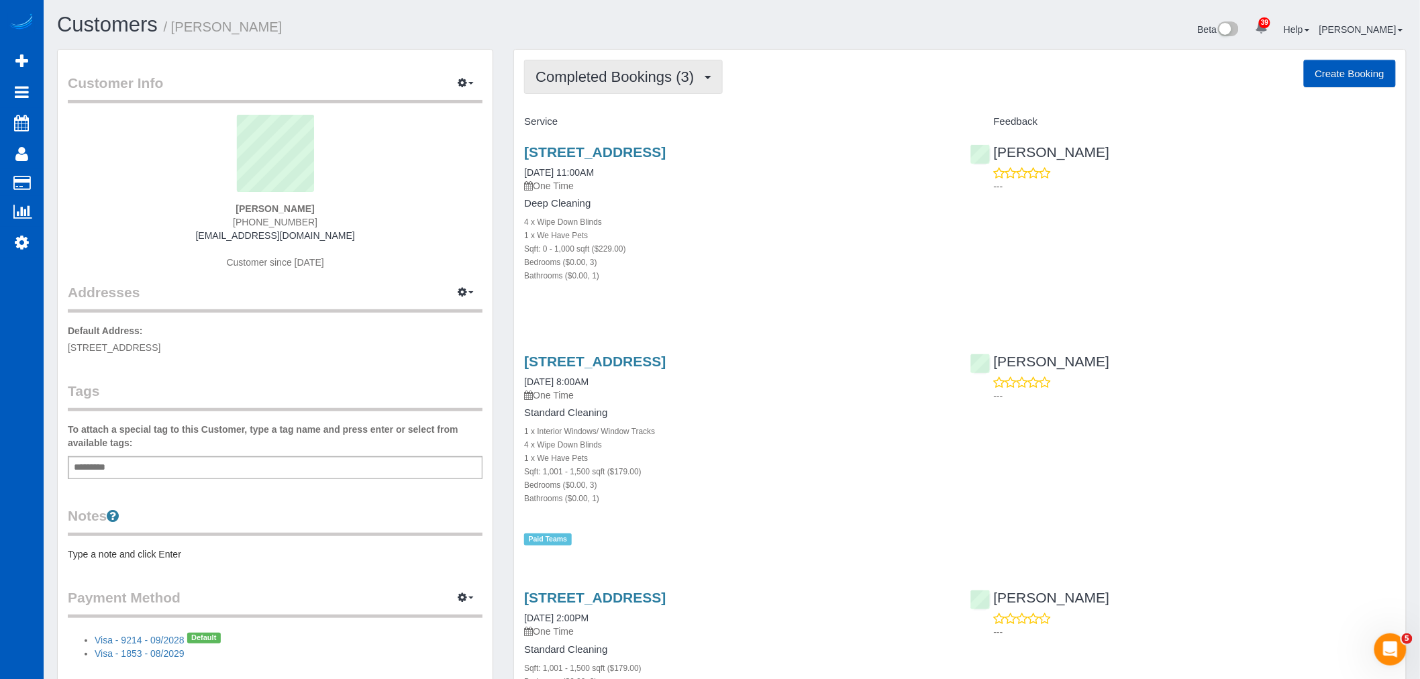
click at [609, 94] on button "Completed Bookings (3)" at bounding box center [623, 77] width 199 height 34
click at [606, 124] on link "Upcoming Bookings (0)" at bounding box center [595, 125] width 140 height 17
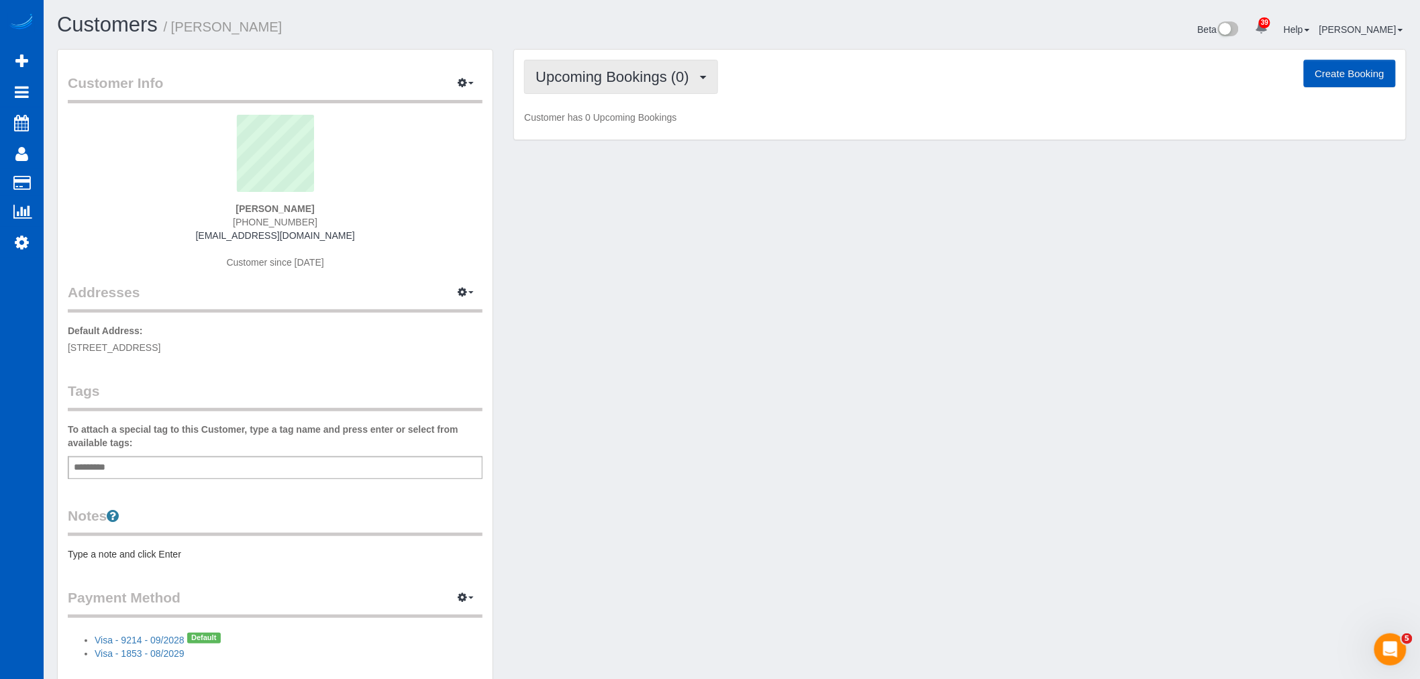
click at [613, 84] on span "Upcoming Bookings (0)" at bounding box center [616, 76] width 160 height 17
click at [605, 111] on link "Completed Bookings (3)" at bounding box center [595, 107] width 140 height 17
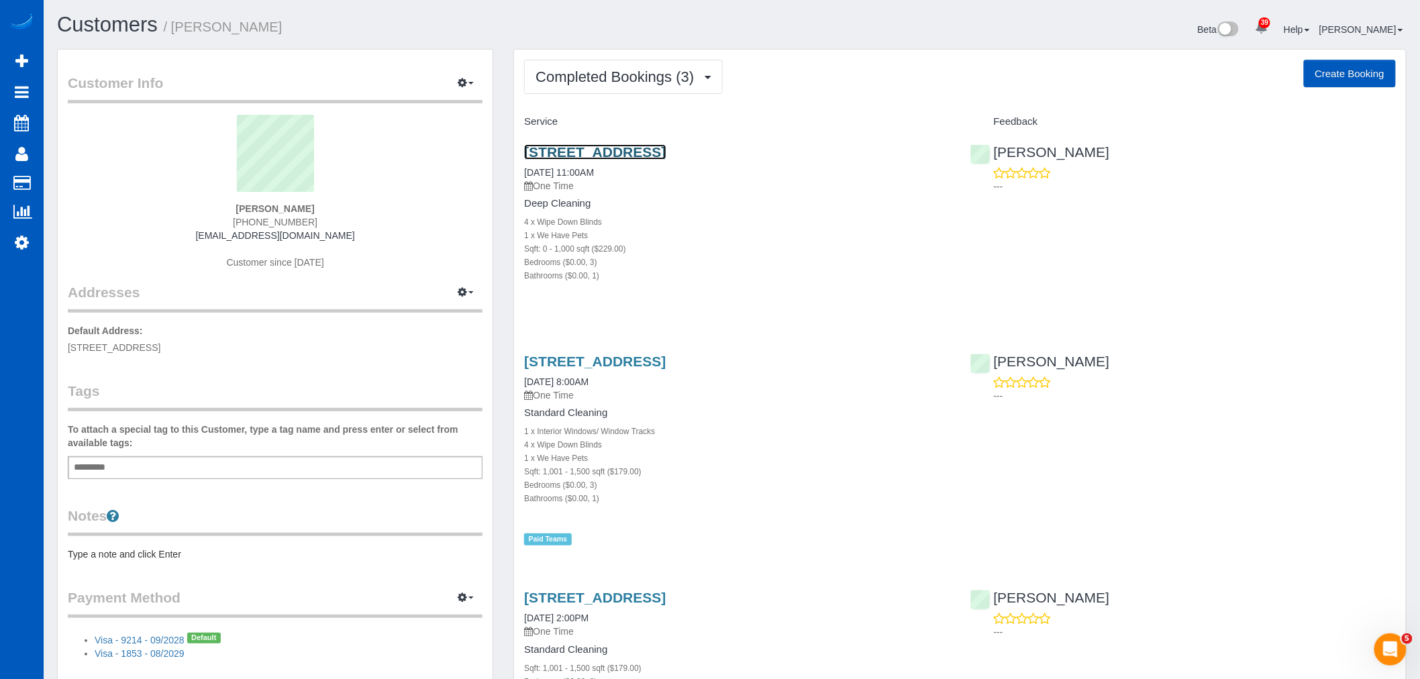
click at [597, 150] on link "15045 Se Lincoln St, Portland, OR 97233" at bounding box center [595, 151] width 142 height 15
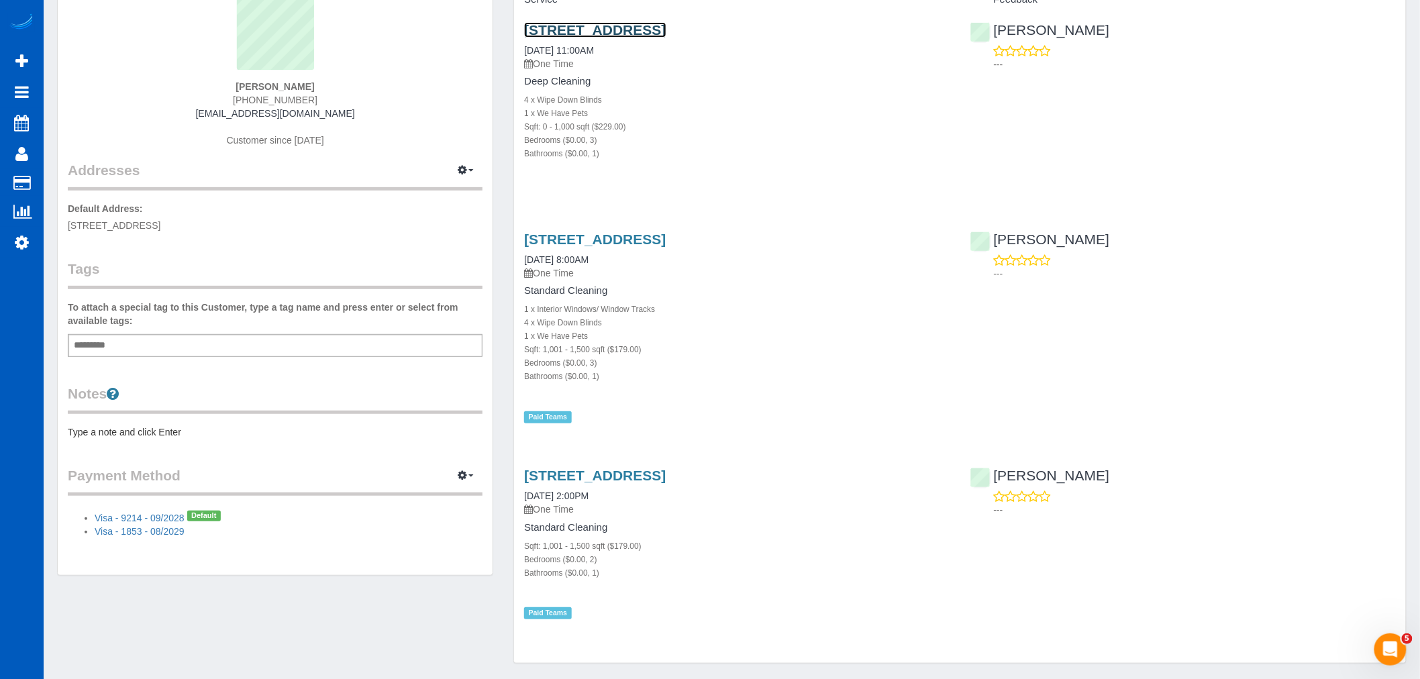
scroll to position [168, 0]
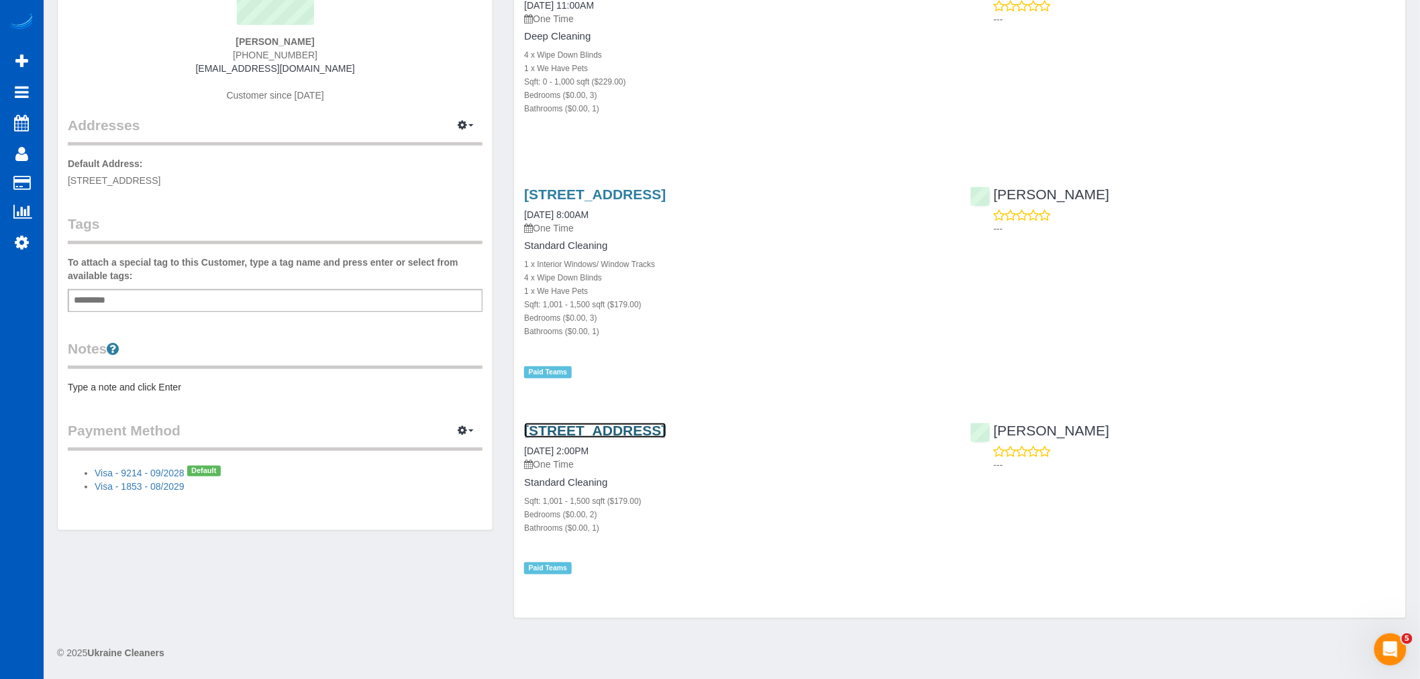
click at [621, 424] on link "15045 Se Lincoln St, Portland, OR 97233" at bounding box center [595, 430] width 142 height 15
click at [573, 184] on div "15045 Se Lincoln St, Portland, OR 97233 06/05/2025 8:00AM One Time Standard Cle…" at bounding box center [737, 276] width 446 height 203
click at [569, 191] on link "15045 Se Lincoln St, Portland, OR 97233" at bounding box center [595, 194] width 142 height 15
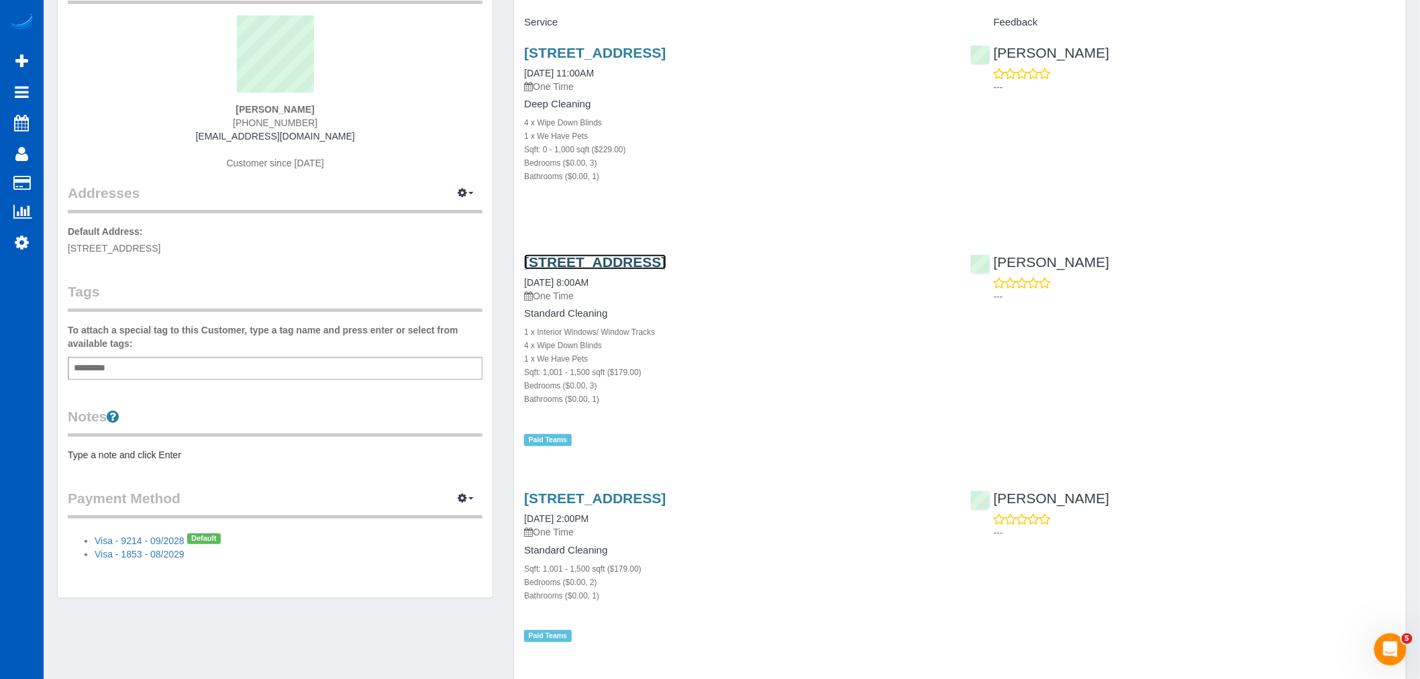
scroll to position [0, 0]
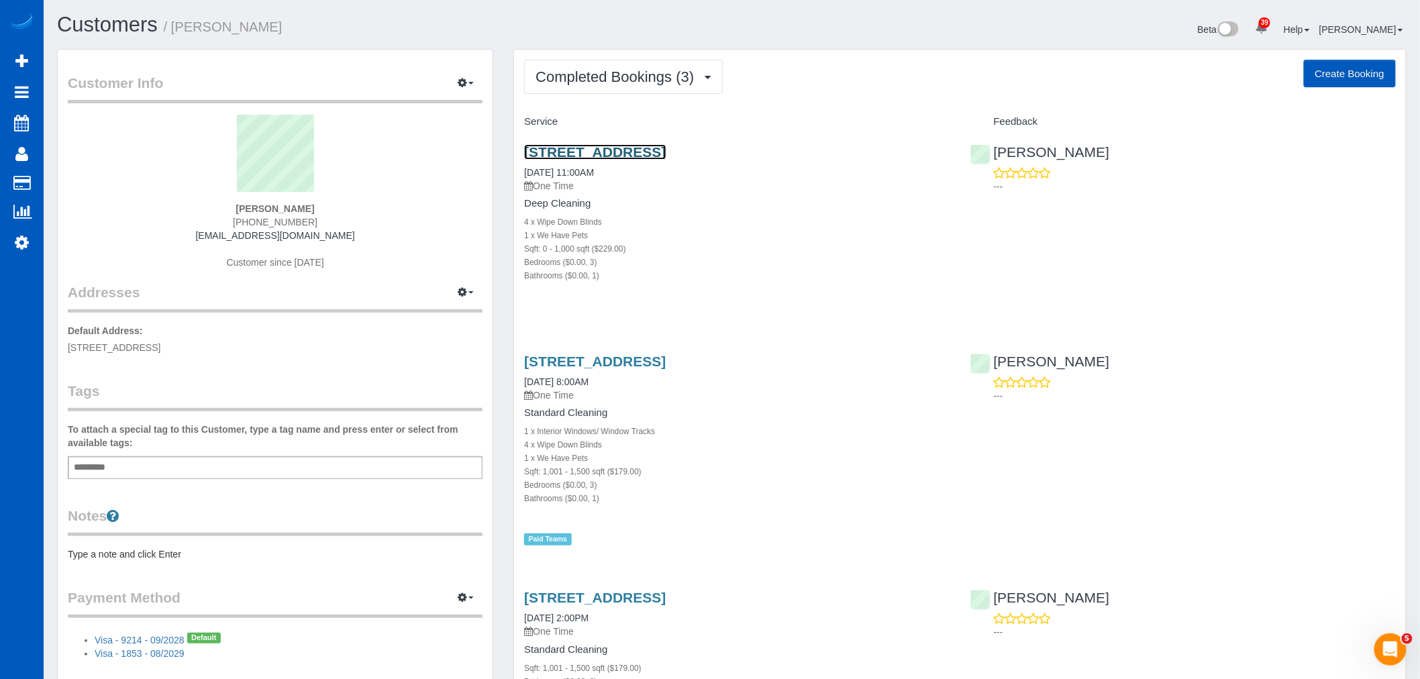
click at [620, 150] on link "15045 Se Lincoln St, Portland, OR 97233" at bounding box center [595, 151] width 142 height 15
click at [468, 87] on button "button" at bounding box center [466, 83] width 34 height 21
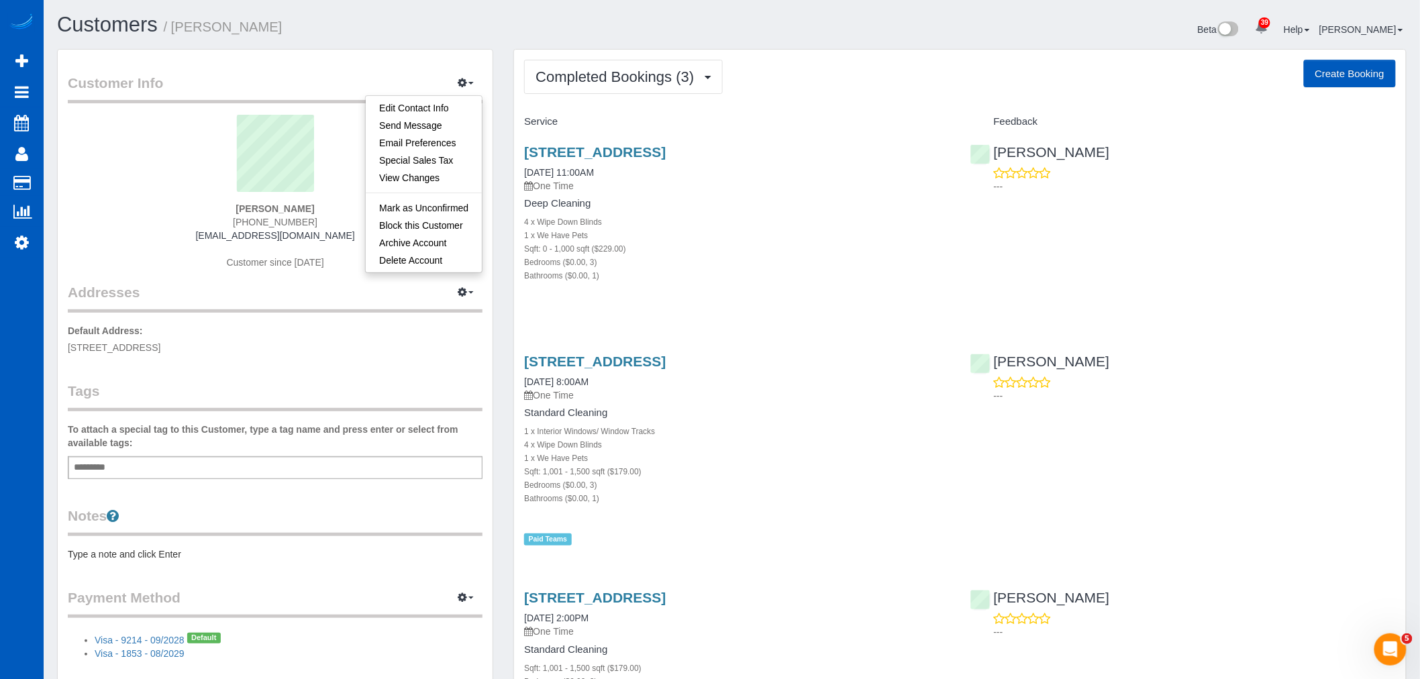
click at [363, 351] on p "Default Address: 15045 SE Lincoln St, Portland, OR 97233" at bounding box center [275, 339] width 415 height 30
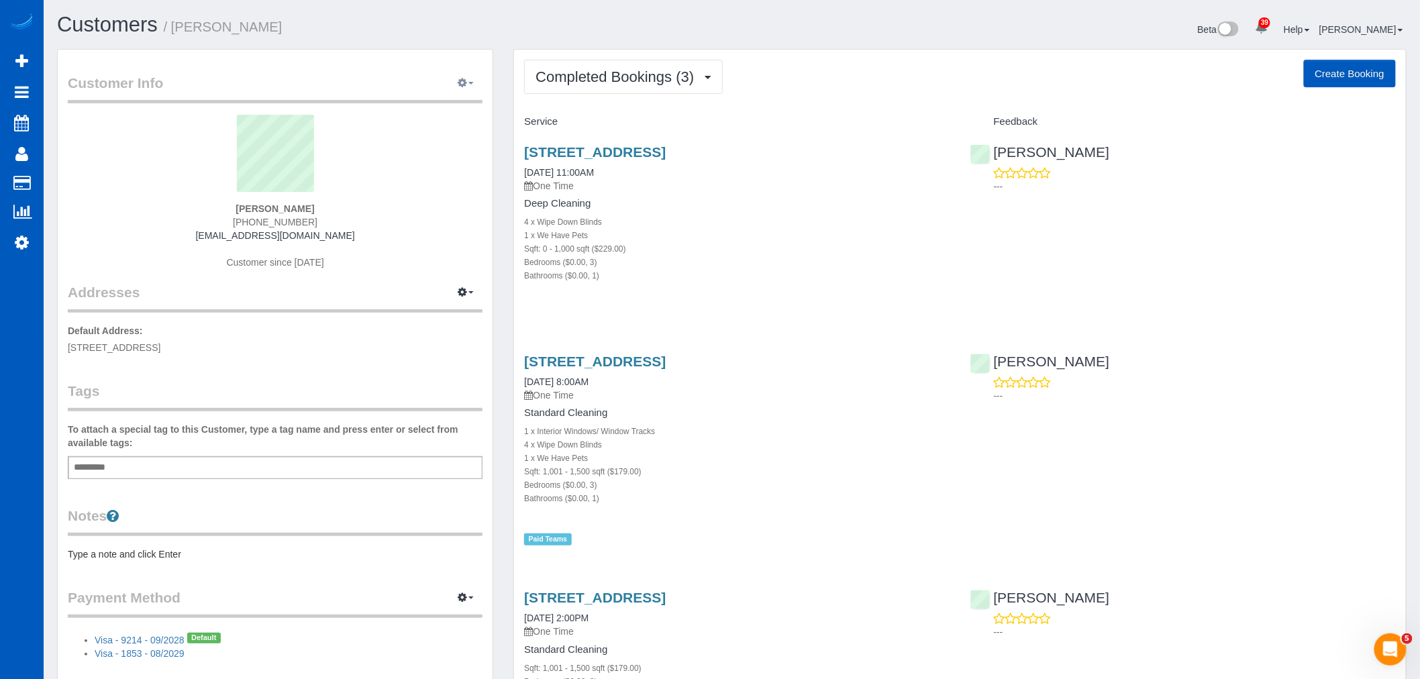
click at [452, 74] on button "button" at bounding box center [466, 83] width 34 height 21
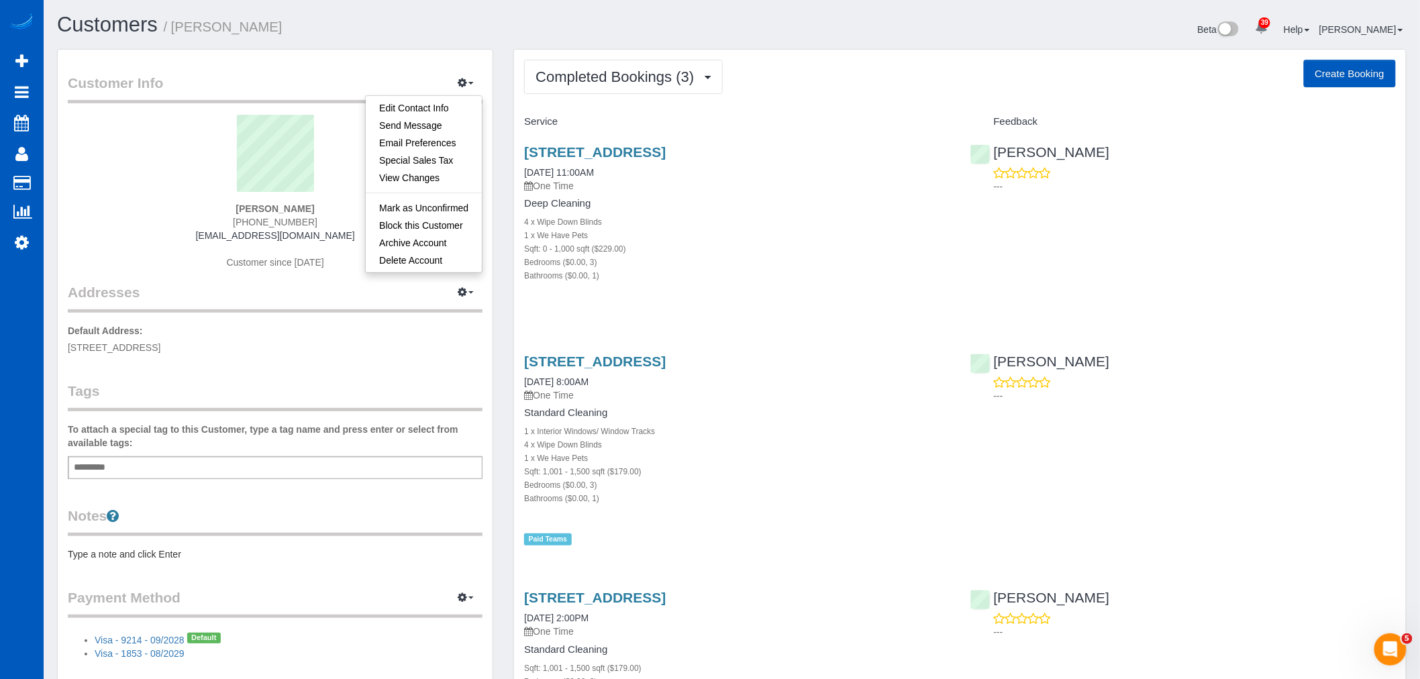
click at [772, 231] on div "1 x We Have Pets" at bounding box center [736, 234] width 425 height 13
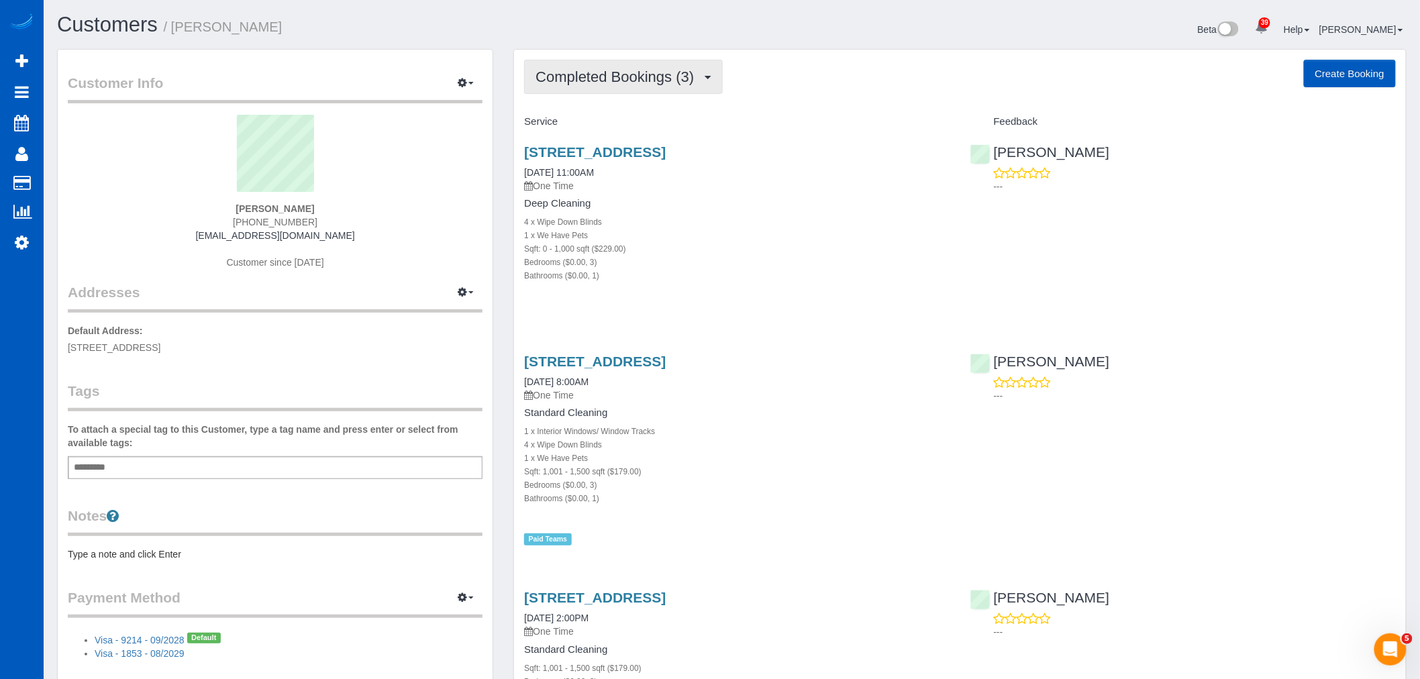
click at [682, 91] on button "Completed Bookings (3)" at bounding box center [623, 77] width 199 height 34
click at [811, 230] on div "1 x We Have Pets" at bounding box center [736, 234] width 425 height 13
click at [609, 88] on button "Completed Bookings (3)" at bounding box center [623, 77] width 199 height 34
click at [614, 125] on link "Upcoming Bookings (0)" at bounding box center [595, 125] width 140 height 17
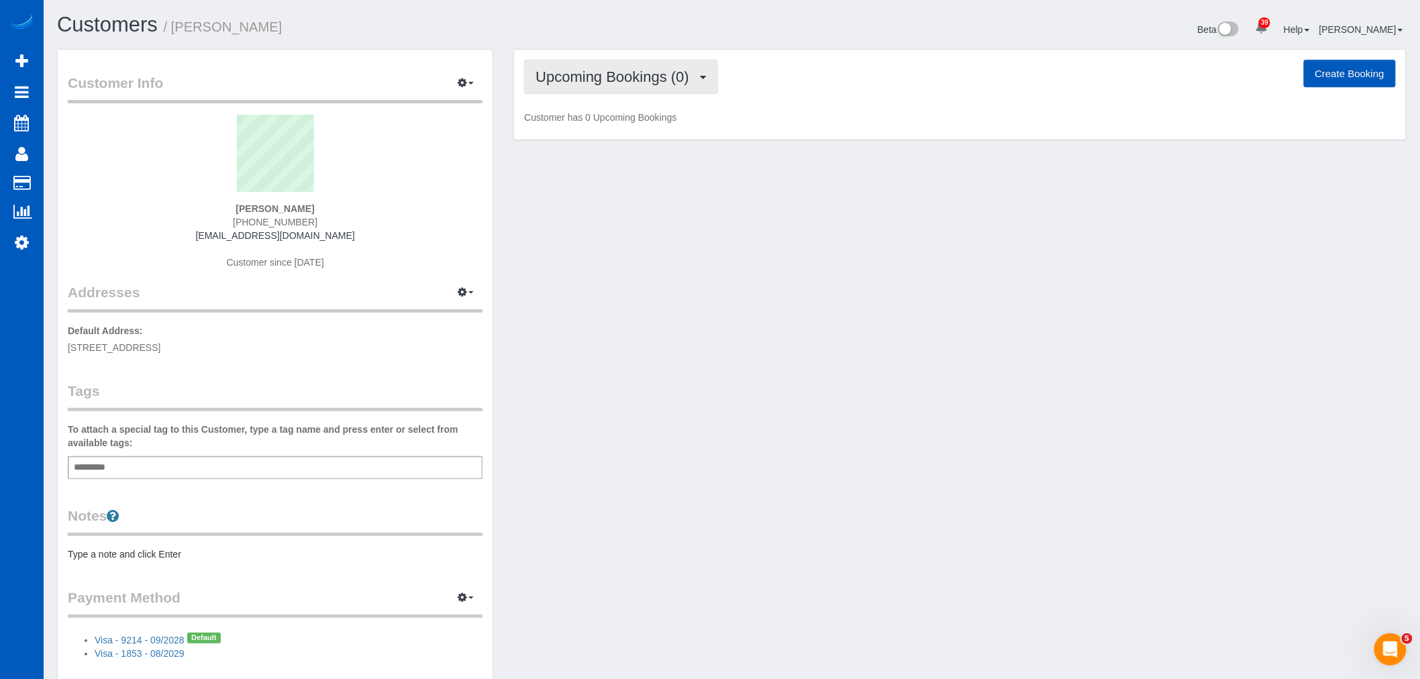
drag, startPoint x: 602, startPoint y: 72, endPoint x: 598, endPoint y: 105, distance: 32.5
click at [602, 72] on span "Upcoming Bookings (0)" at bounding box center [616, 76] width 160 height 17
click at [596, 114] on link "Completed Bookings (3)" at bounding box center [595, 107] width 140 height 17
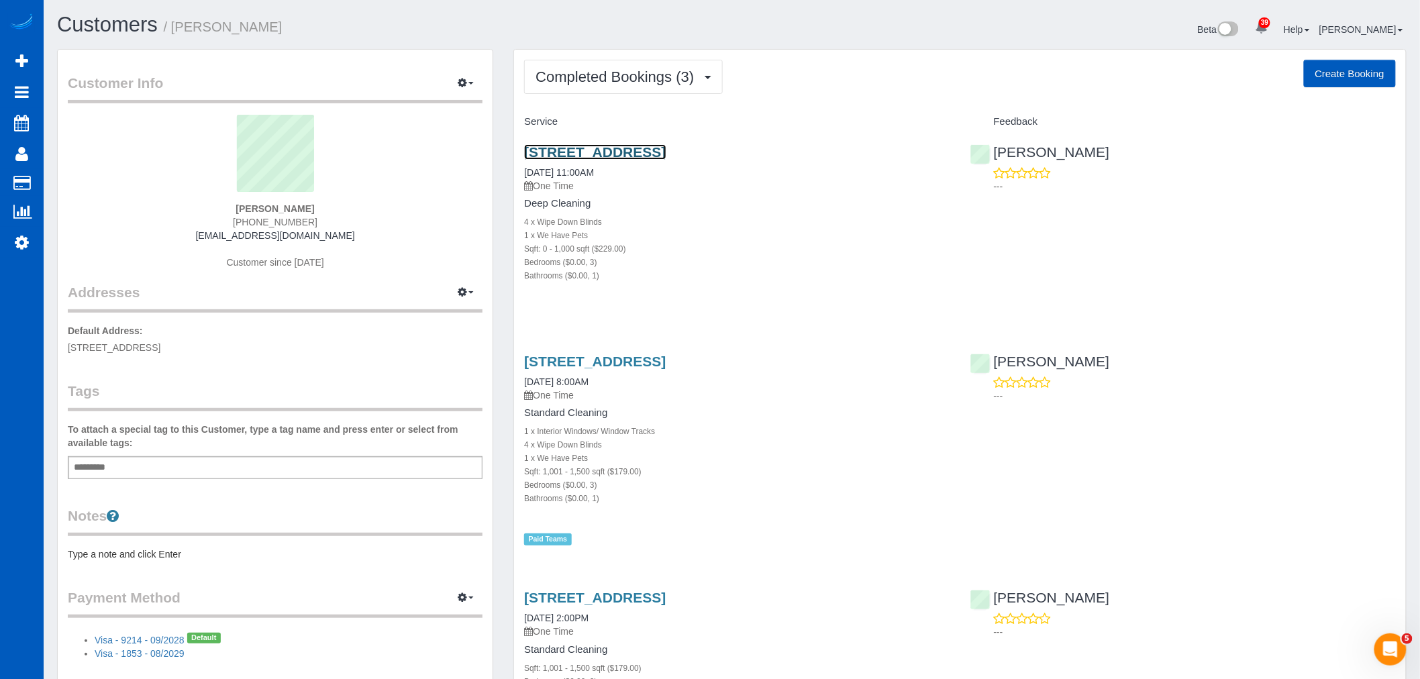
click at [593, 146] on link "15045 Se Lincoln St, Portland, OR 97233" at bounding box center [595, 151] width 142 height 15
click at [619, 71] on span "Completed Bookings (3)" at bounding box center [618, 76] width 165 height 17
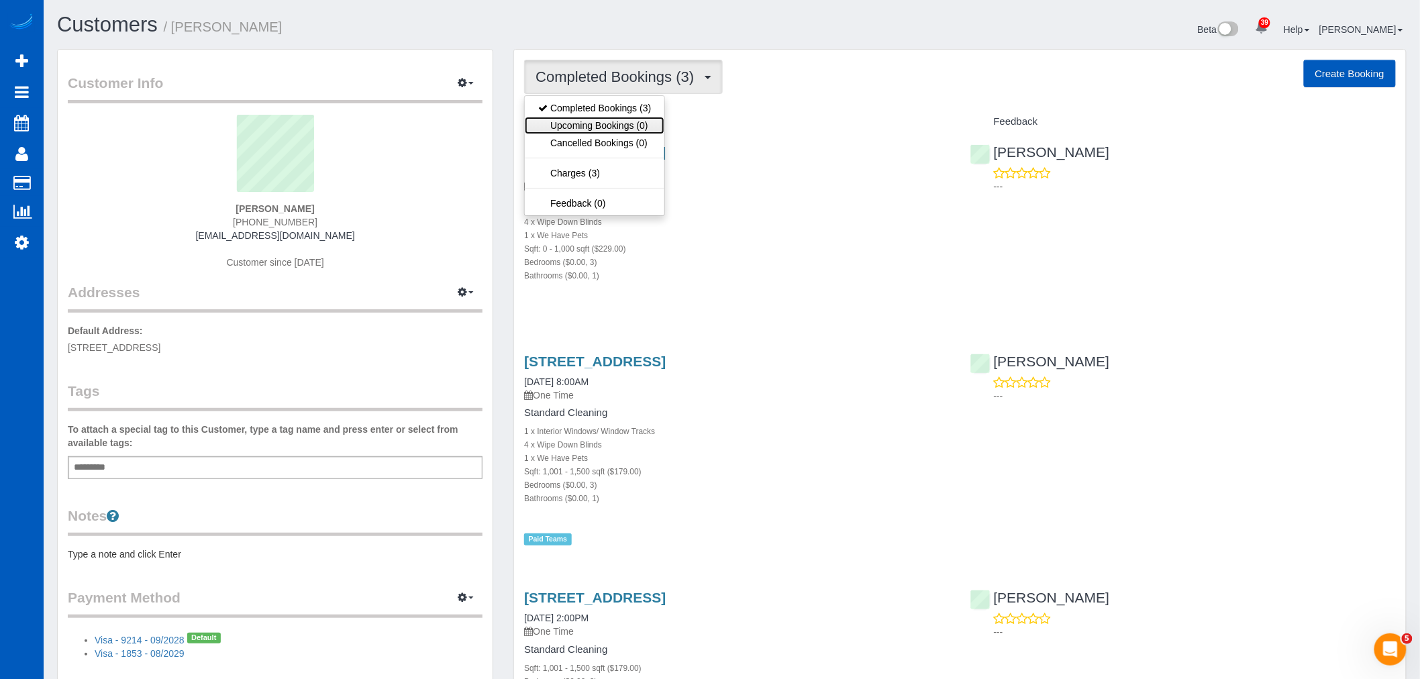
click at [622, 128] on link "Upcoming Bookings (0)" at bounding box center [595, 125] width 140 height 17
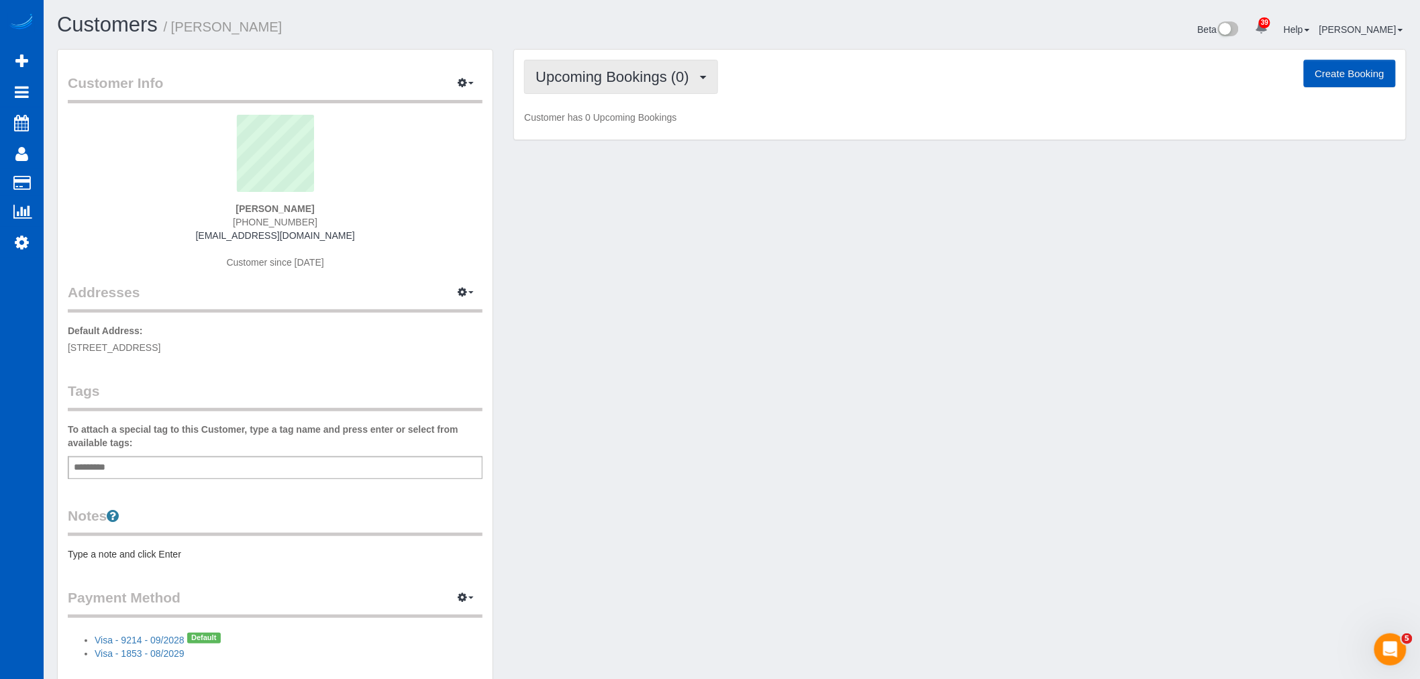
click at [601, 71] on span "Upcoming Bookings (0)" at bounding box center [616, 76] width 160 height 17
click at [598, 111] on link "Completed Bookings (3)" at bounding box center [595, 107] width 140 height 17
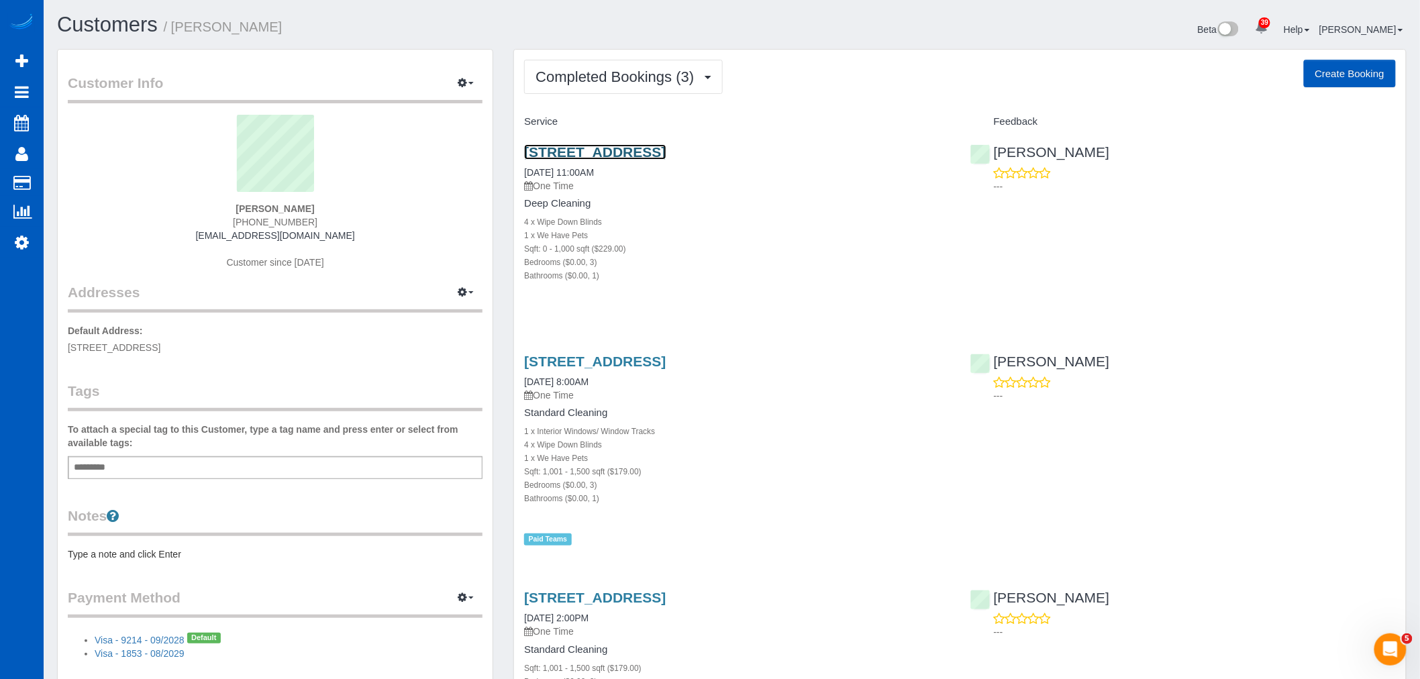
click at [595, 150] on link "15045 Se Lincoln St, Portland, OR 97233" at bounding box center [595, 151] width 142 height 15
click at [615, 78] on span "Completed Bookings (3)" at bounding box center [618, 76] width 165 height 17
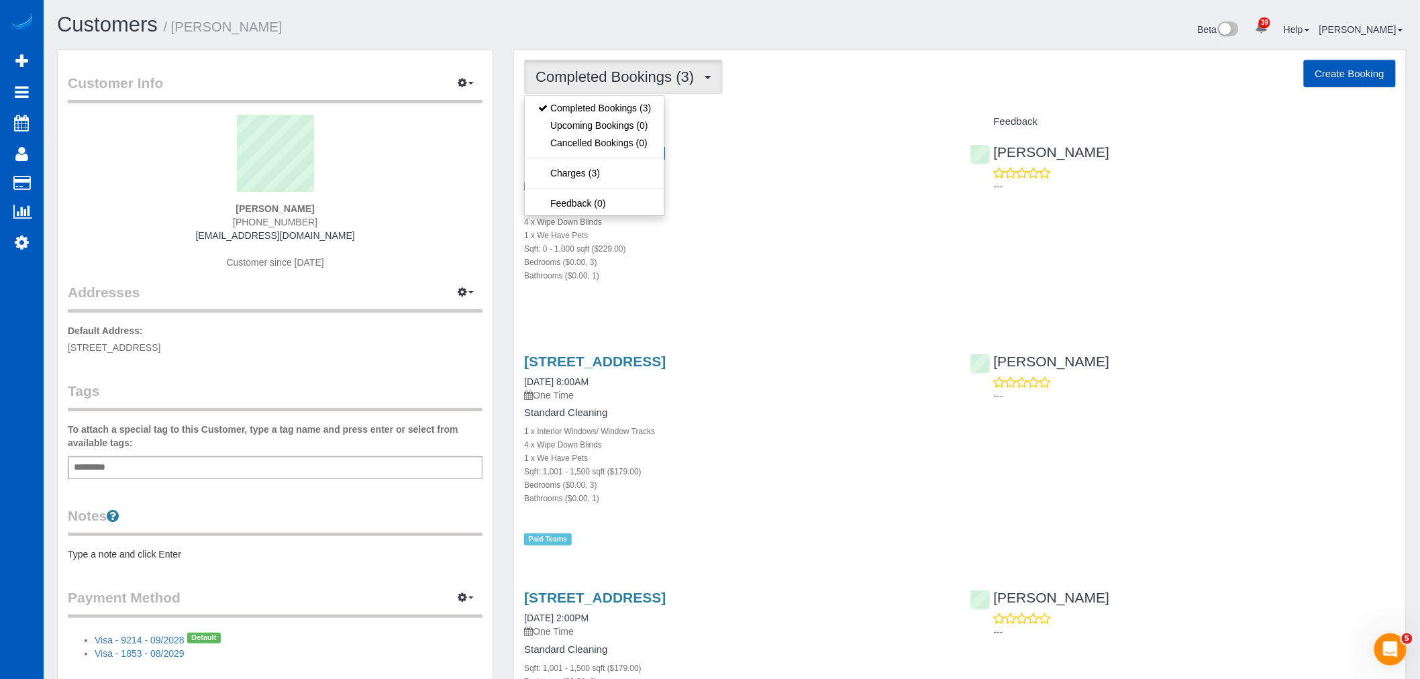
drag, startPoint x: 738, startPoint y: 123, endPoint x: 689, endPoint y: 129, distance: 50.0
click at [738, 123] on h4 "Service" at bounding box center [736, 121] width 425 height 11
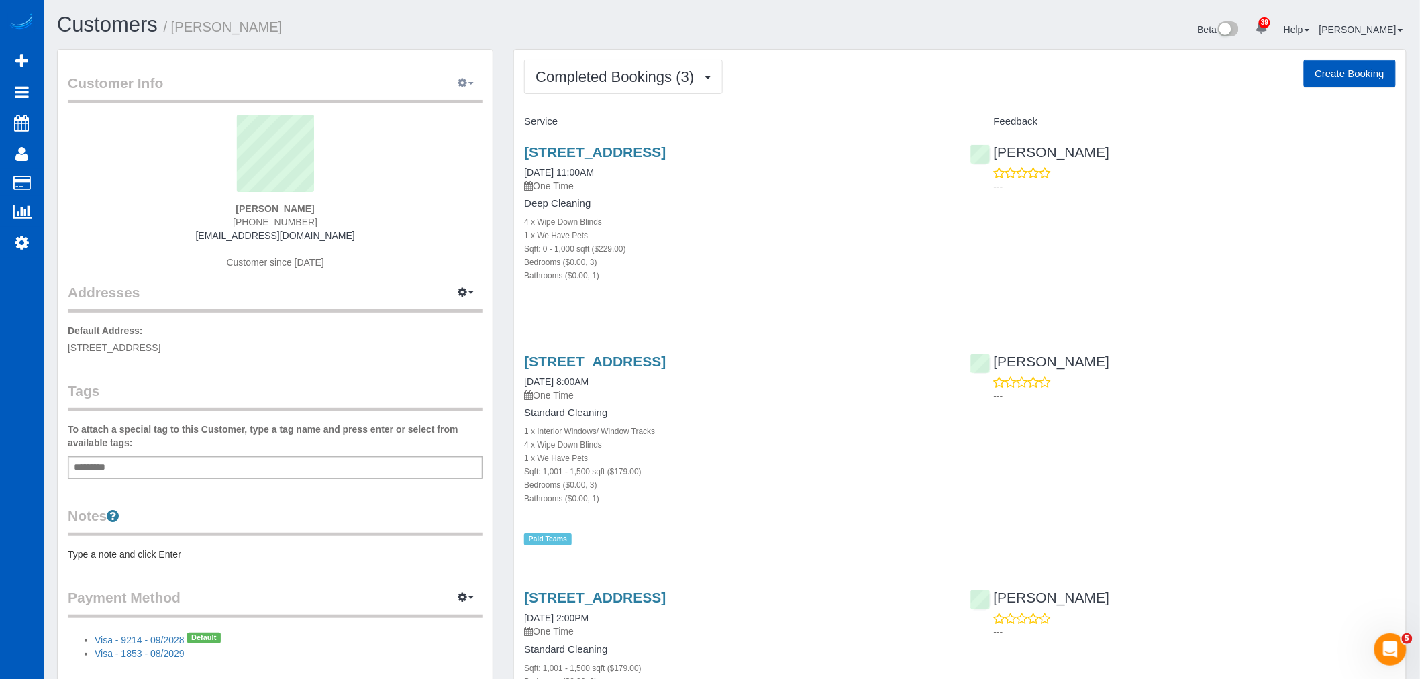
click at [462, 84] on icon "button" at bounding box center [462, 83] width 9 height 8
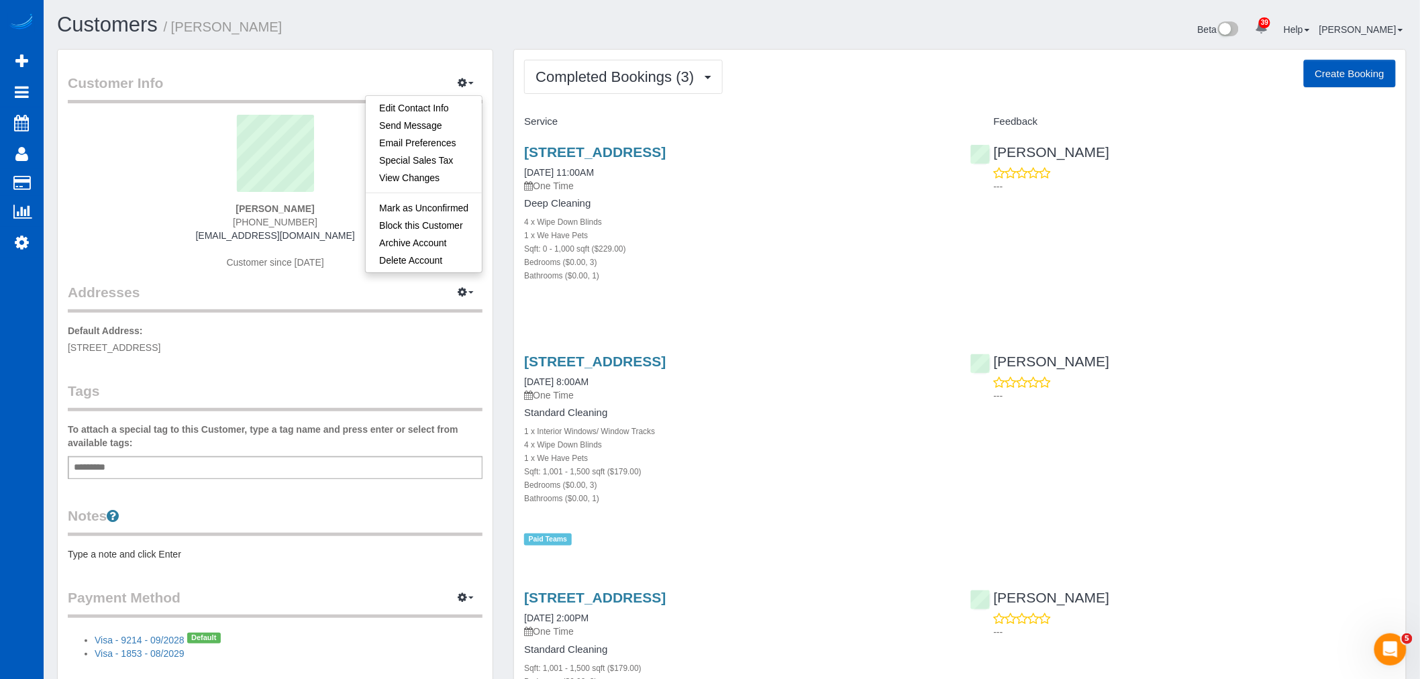
click at [125, 470] on div "Add a tag" at bounding box center [275, 467] width 415 height 23
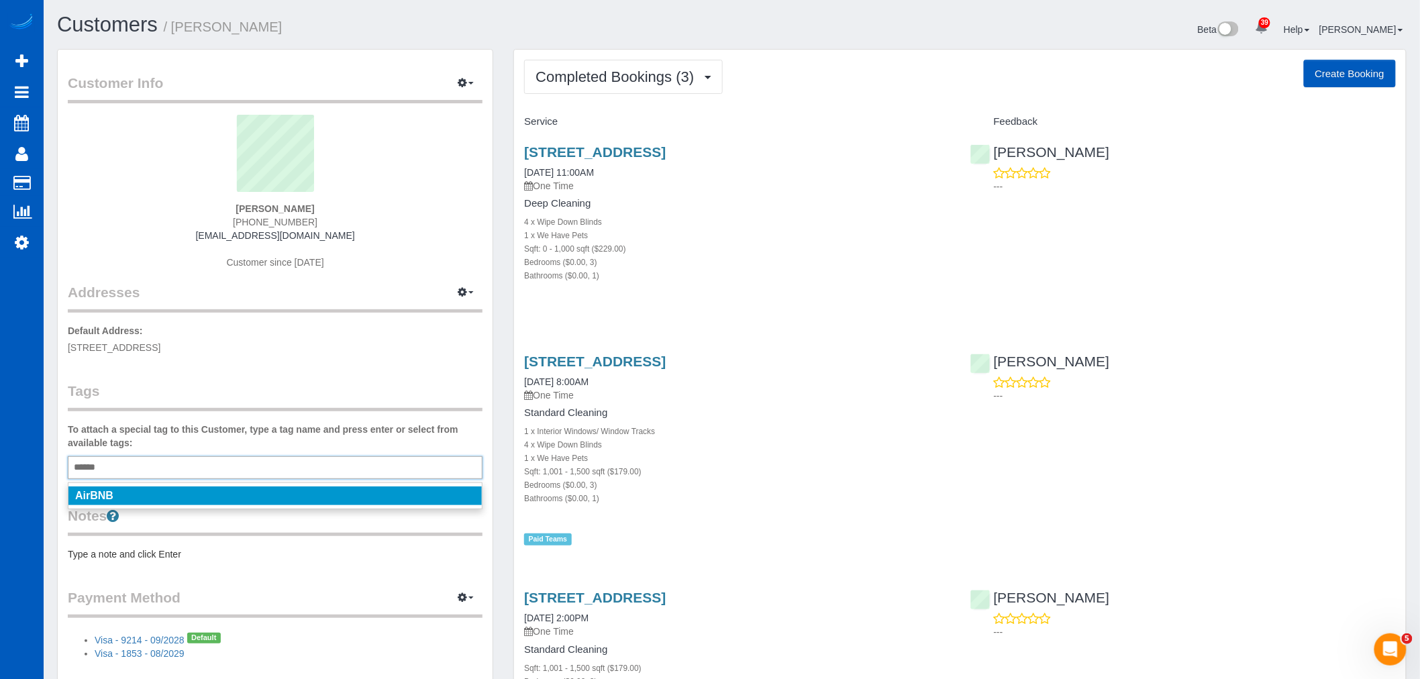
type input "******"
click at [125, 499] on li "AirBNB" at bounding box center [274, 496] width 413 height 19
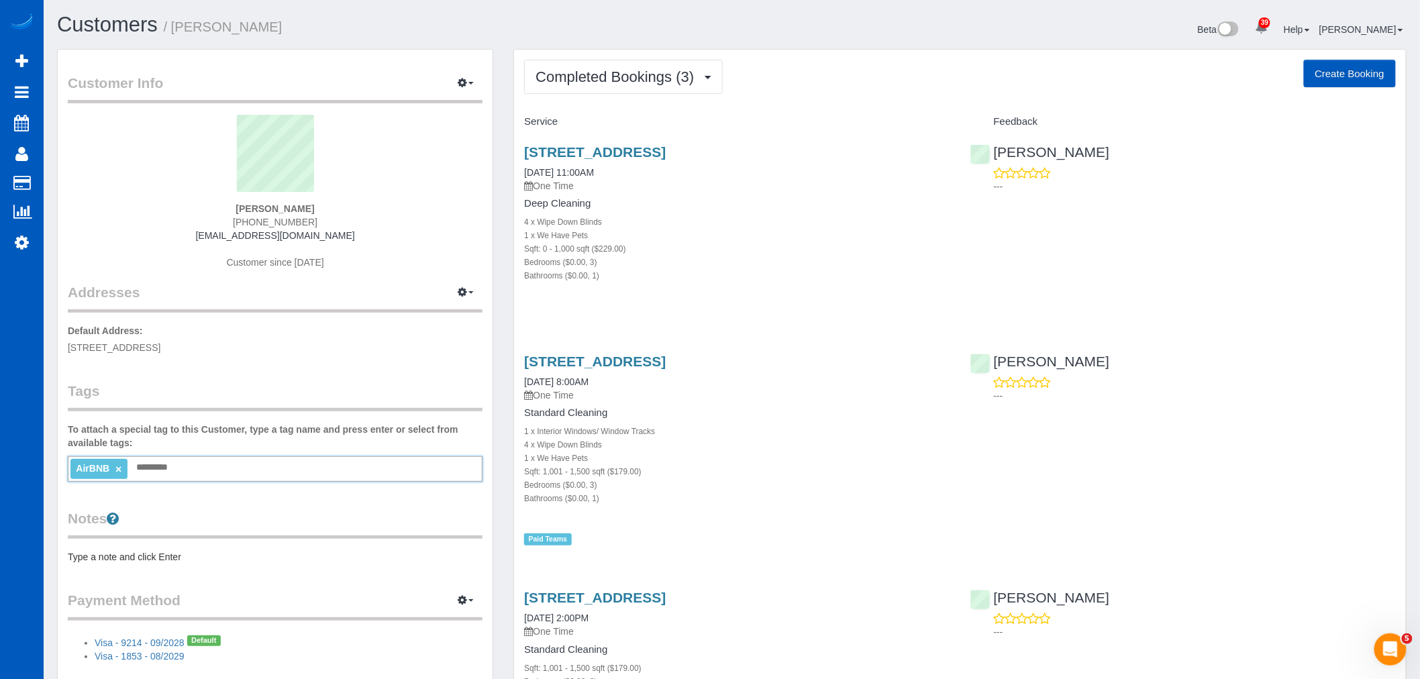
click at [185, 501] on div "Customer Info Edit Contact Info Send Message Email Preferences Special Sales Ta…" at bounding box center [275, 375] width 435 height 650
click at [633, 79] on span "Completed Bookings (3)" at bounding box center [618, 76] width 165 height 17
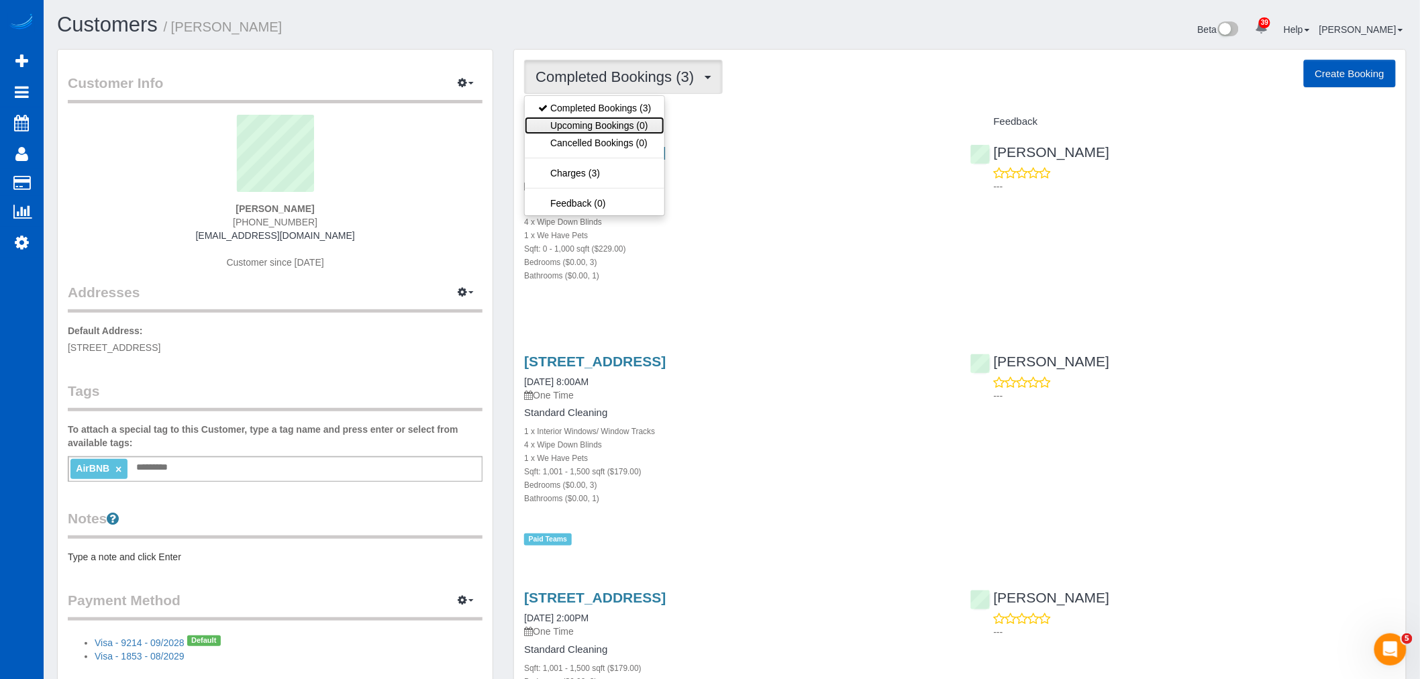
click at [609, 123] on link "Upcoming Bookings (0)" at bounding box center [595, 125] width 140 height 17
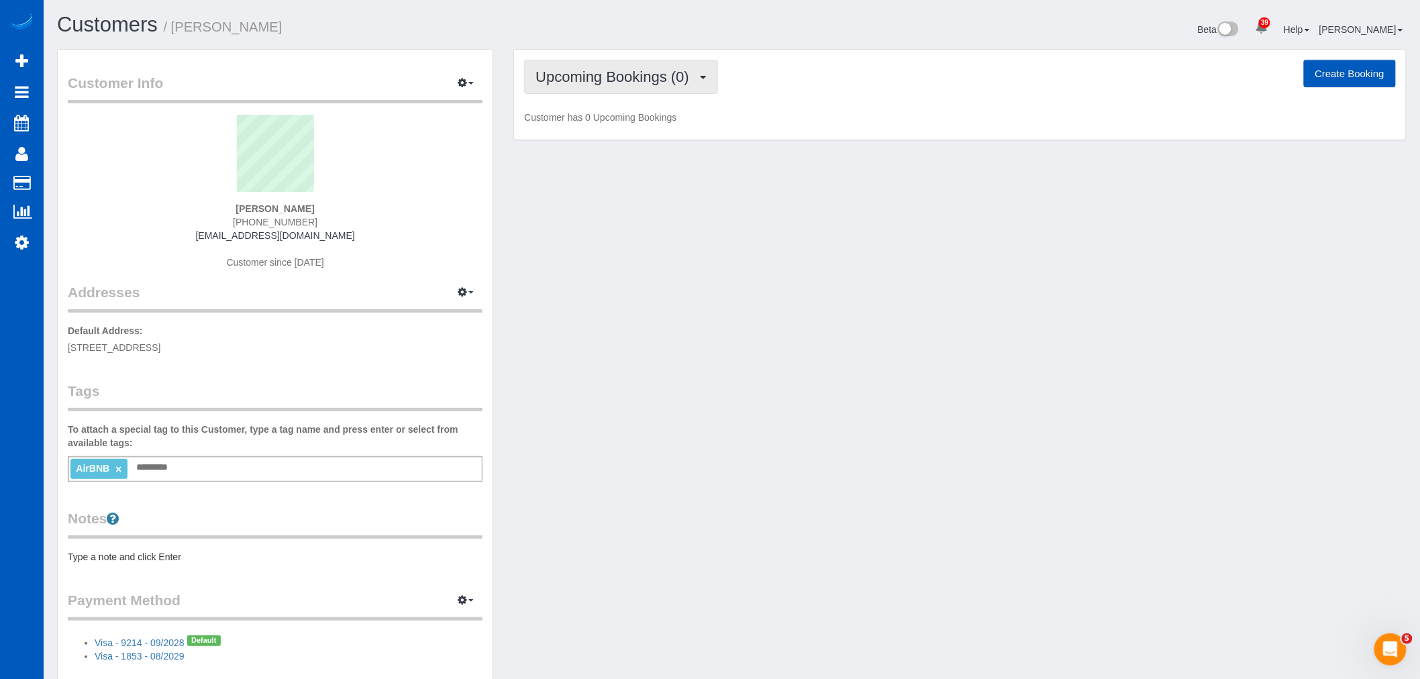
click at [605, 79] on span "Upcoming Bookings (0)" at bounding box center [616, 76] width 160 height 17
click at [599, 116] on link "Completed Bookings (3)" at bounding box center [595, 107] width 140 height 17
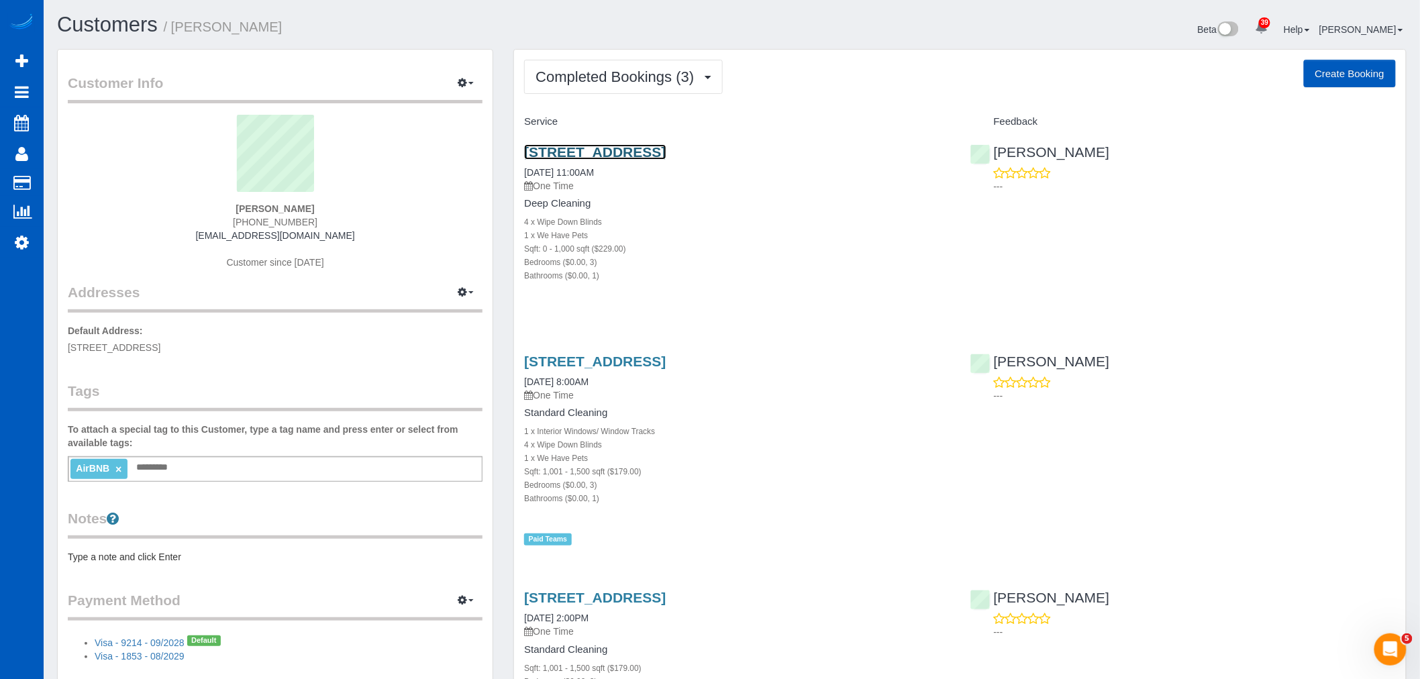
click at [570, 153] on link "15045 Se Lincoln St, Portland, OR 97233" at bounding box center [595, 151] width 142 height 15
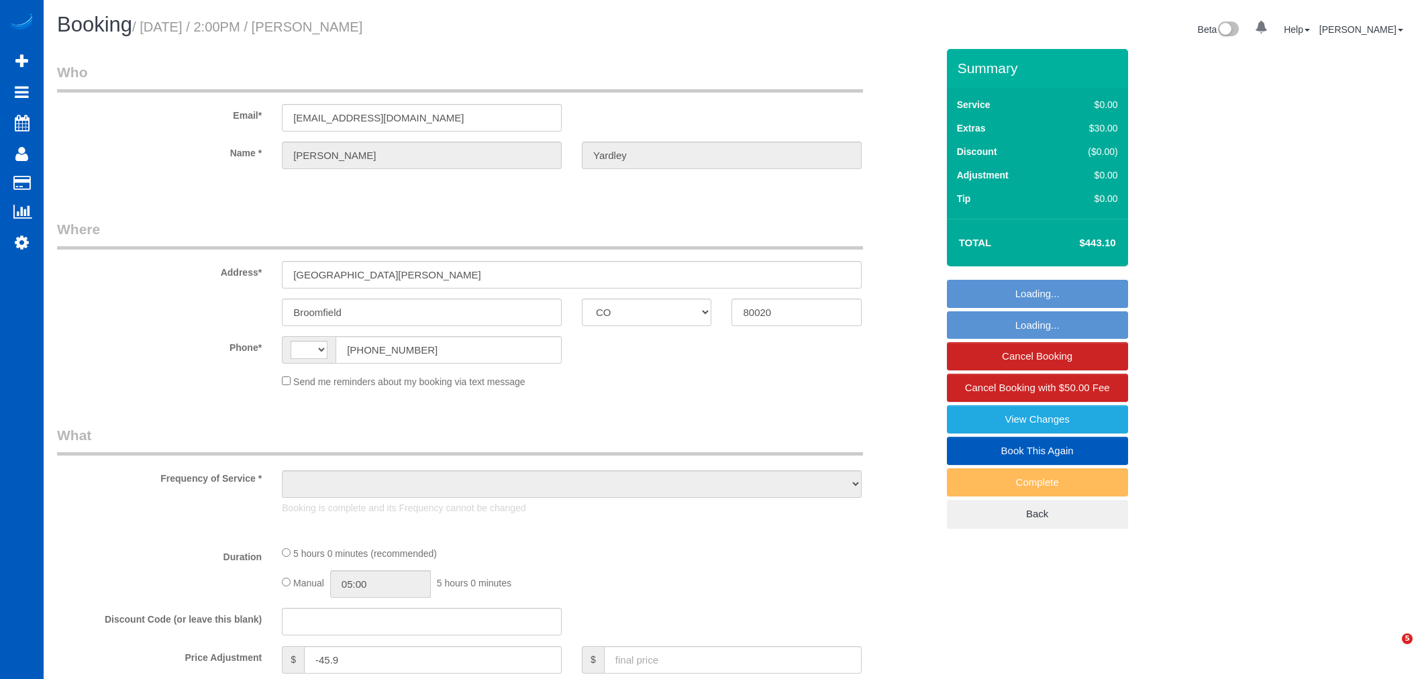
select select "CO"
select select "string:US"
select select "string:fspay-77d94c1d-9418-4c2f-9306-1990c3eb5bcd"
select select "object:1011"
select select "199"
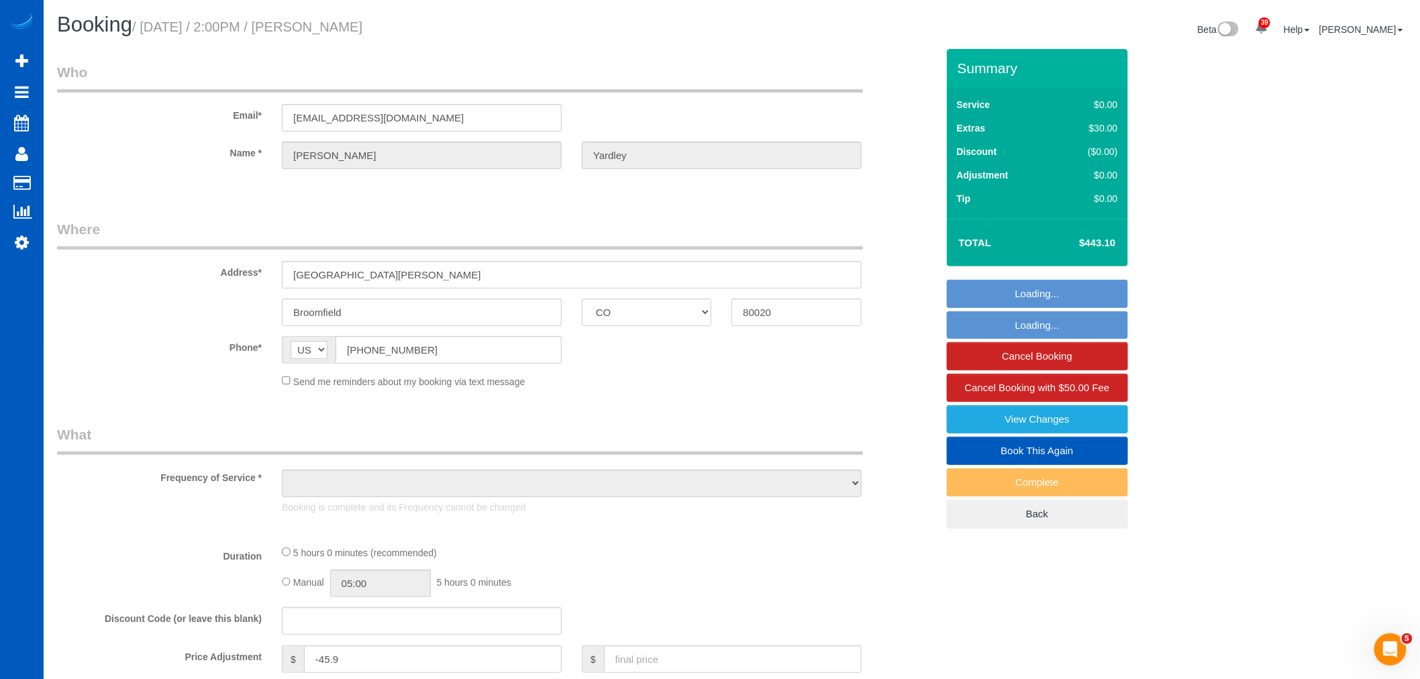
select select "1501"
select select "3"
select select "spot1"
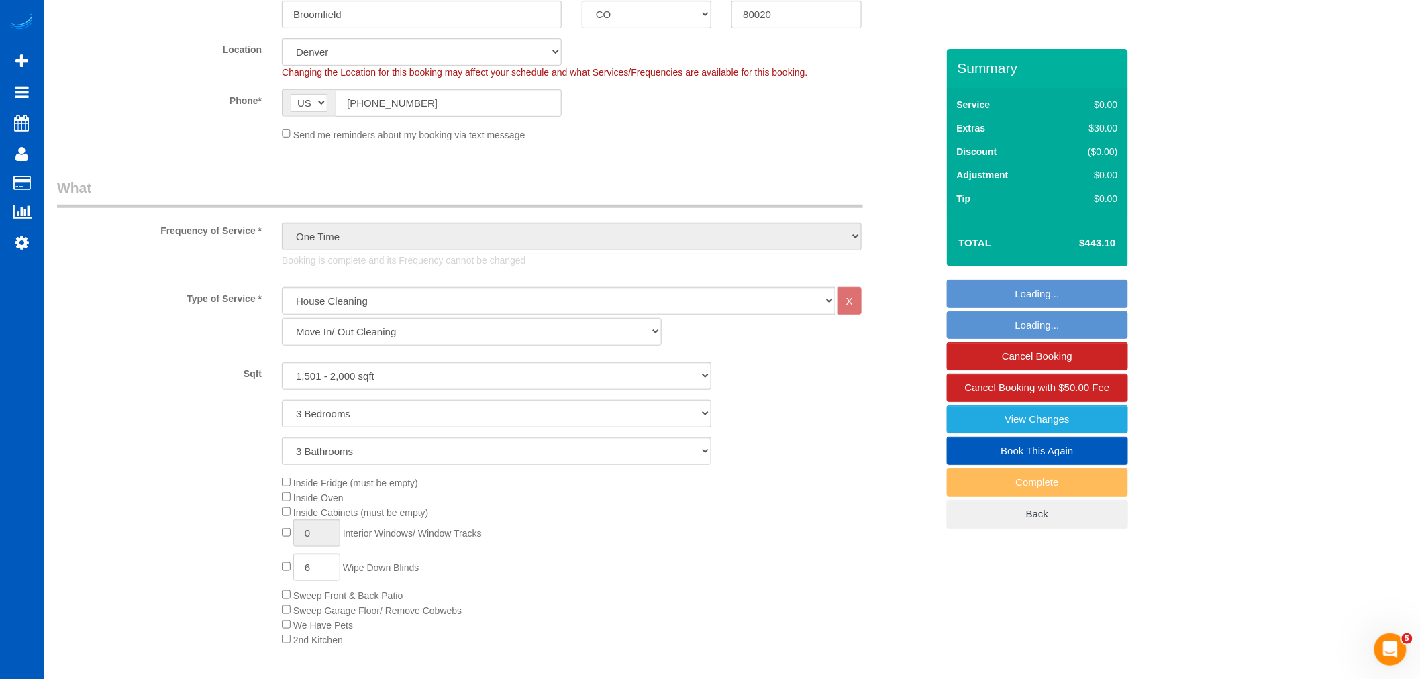
select select "spot7"
select select "object:1175"
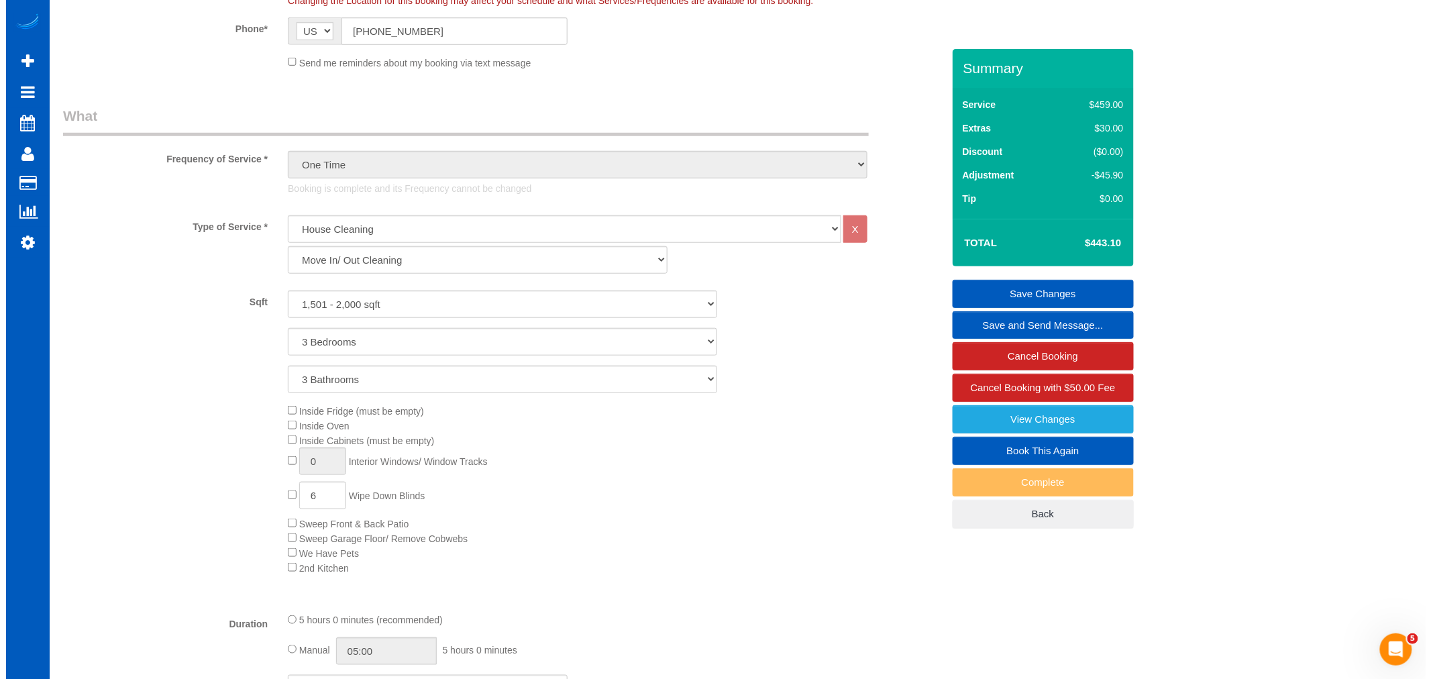
scroll to position [372, 0]
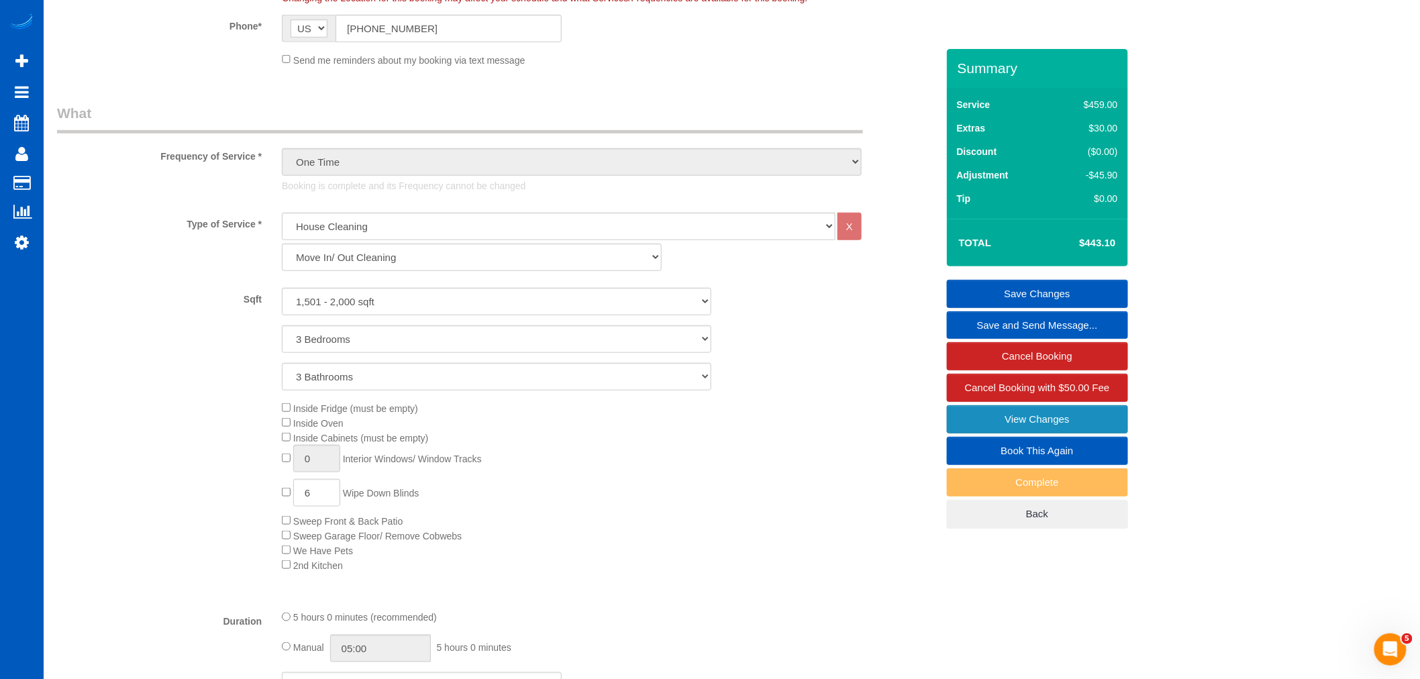
click at [1064, 419] on link "View Changes" at bounding box center [1037, 419] width 181 height 28
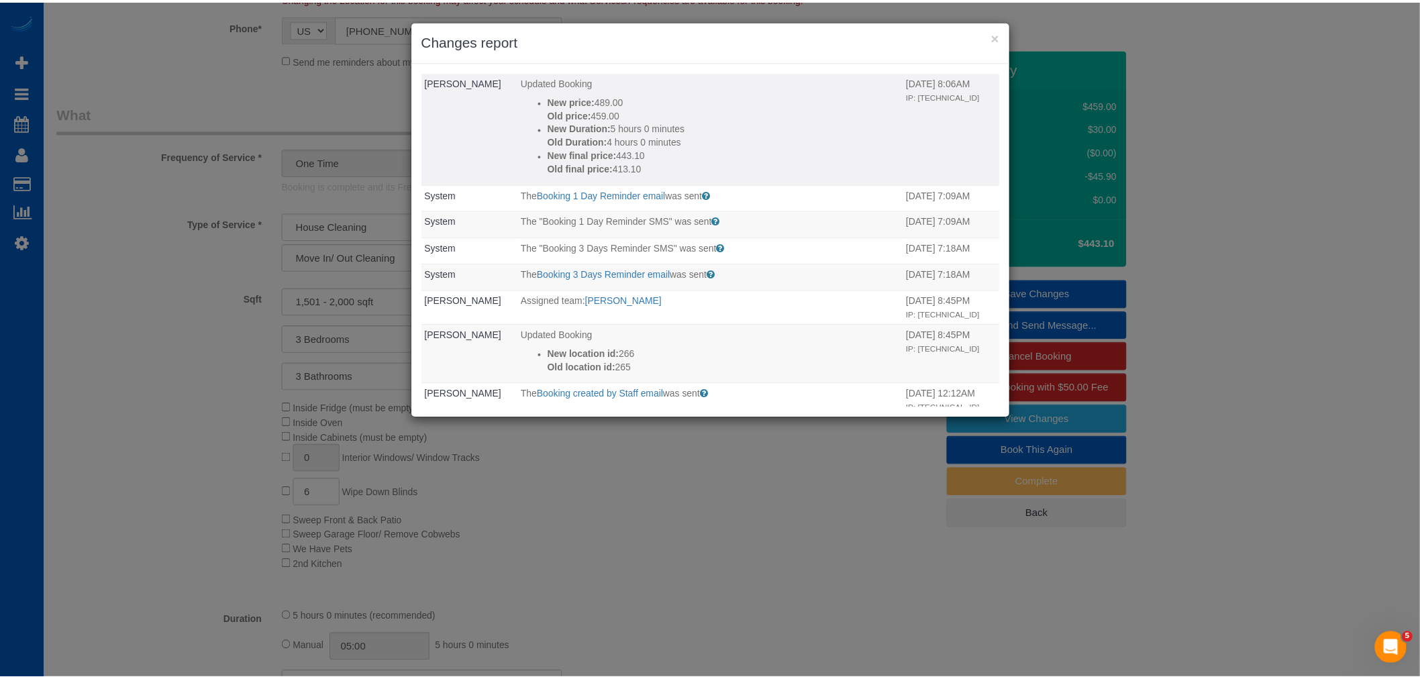
scroll to position [74, 0]
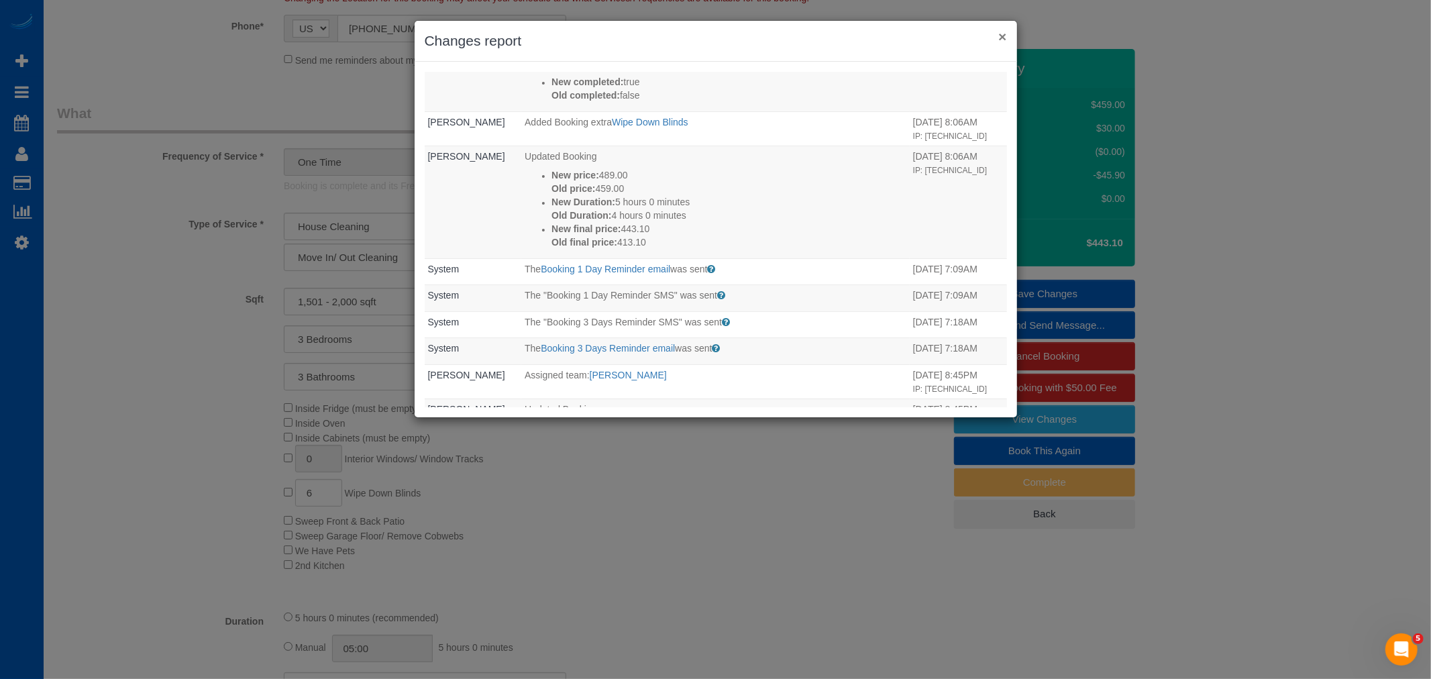
click at [1001, 34] on button "×" at bounding box center [1003, 37] width 8 height 14
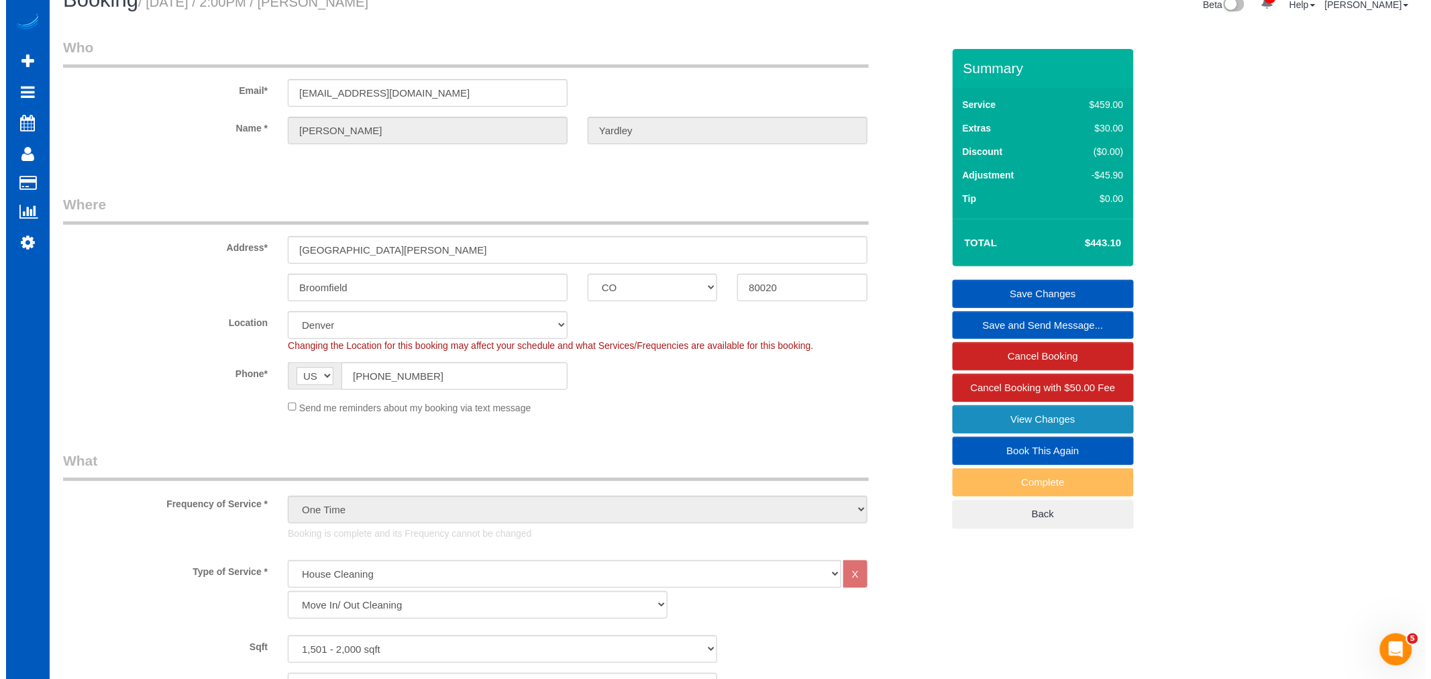
scroll to position [0, 0]
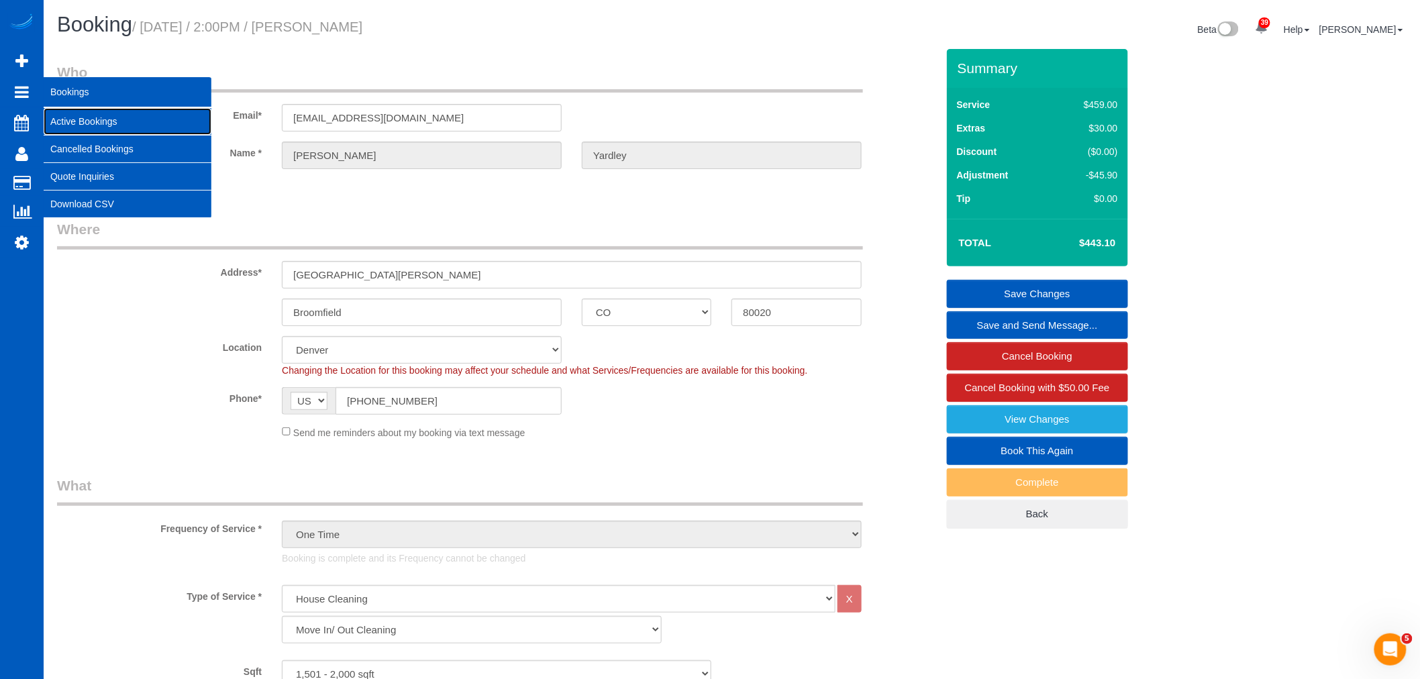
click at [94, 133] on link "Active Bookings" at bounding box center [128, 121] width 168 height 27
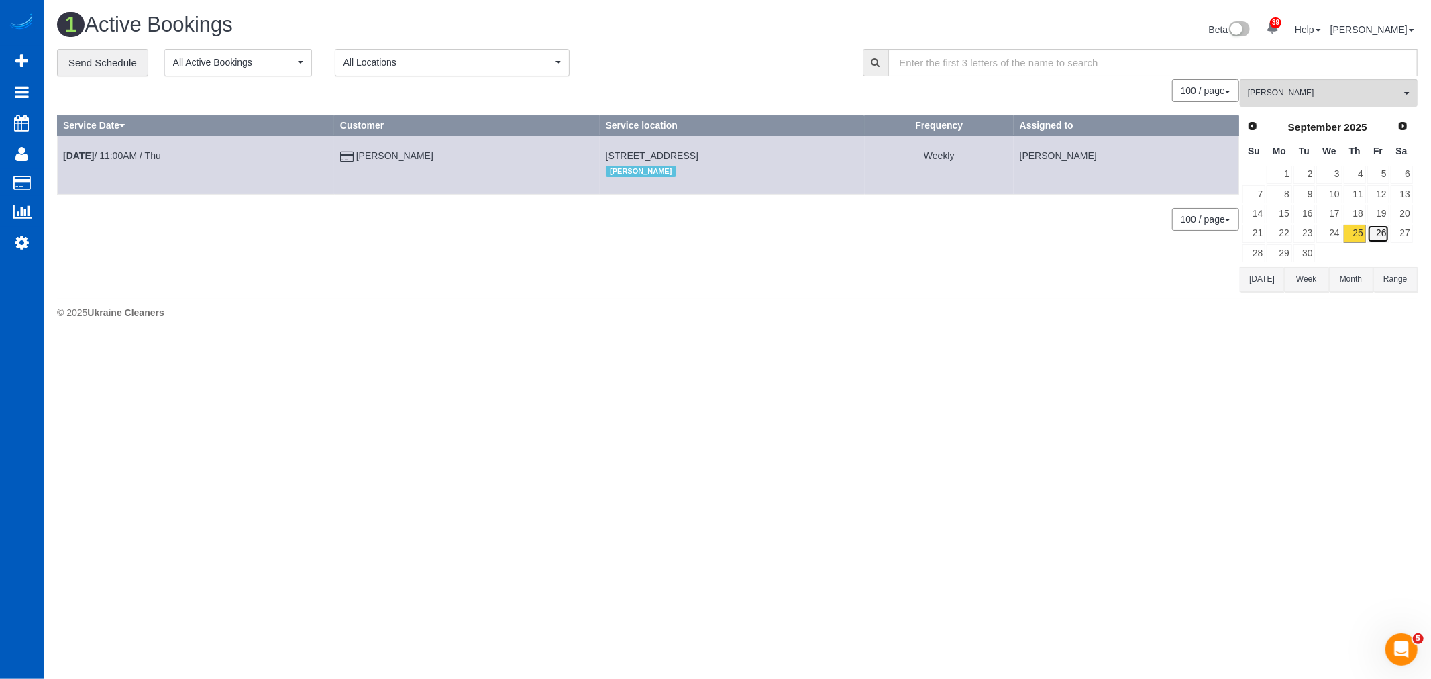
click at [1380, 234] on link "26" at bounding box center [1379, 234] width 22 height 18
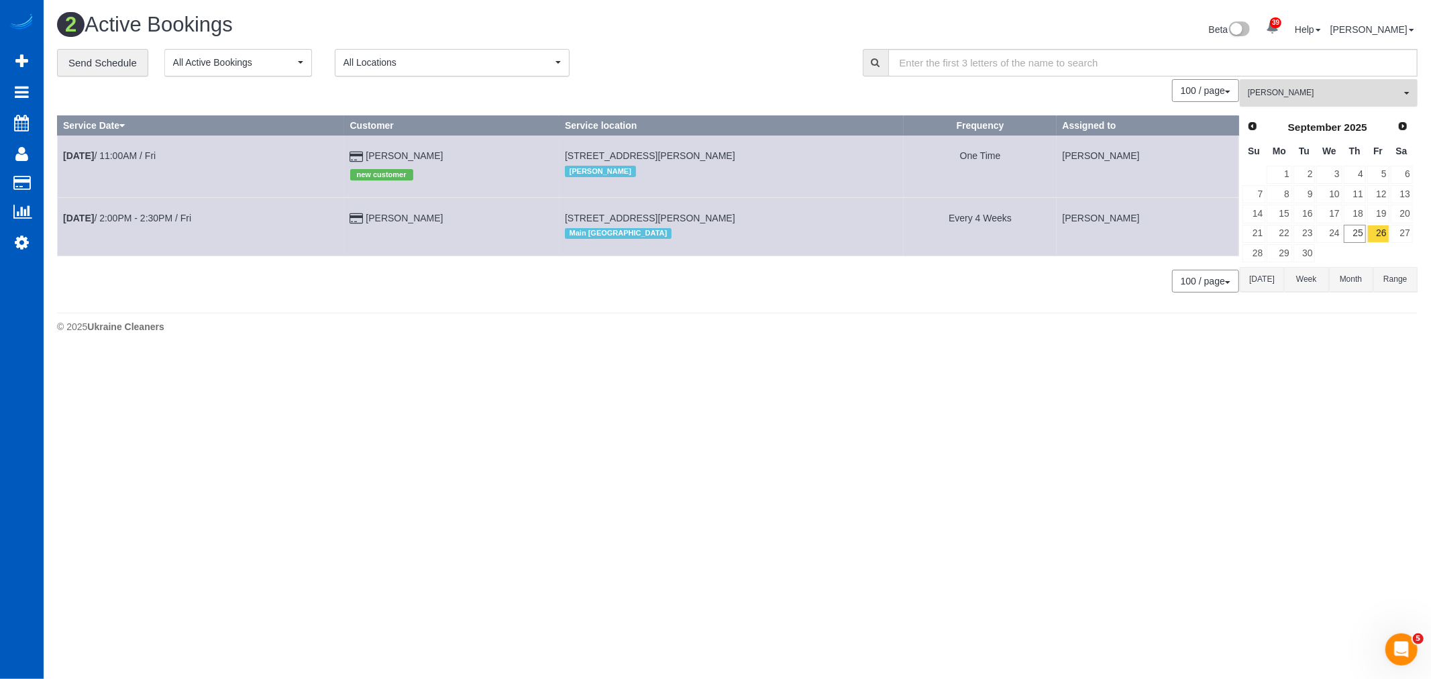
click at [1339, 89] on span "[PERSON_NAME]" at bounding box center [1324, 92] width 153 height 11
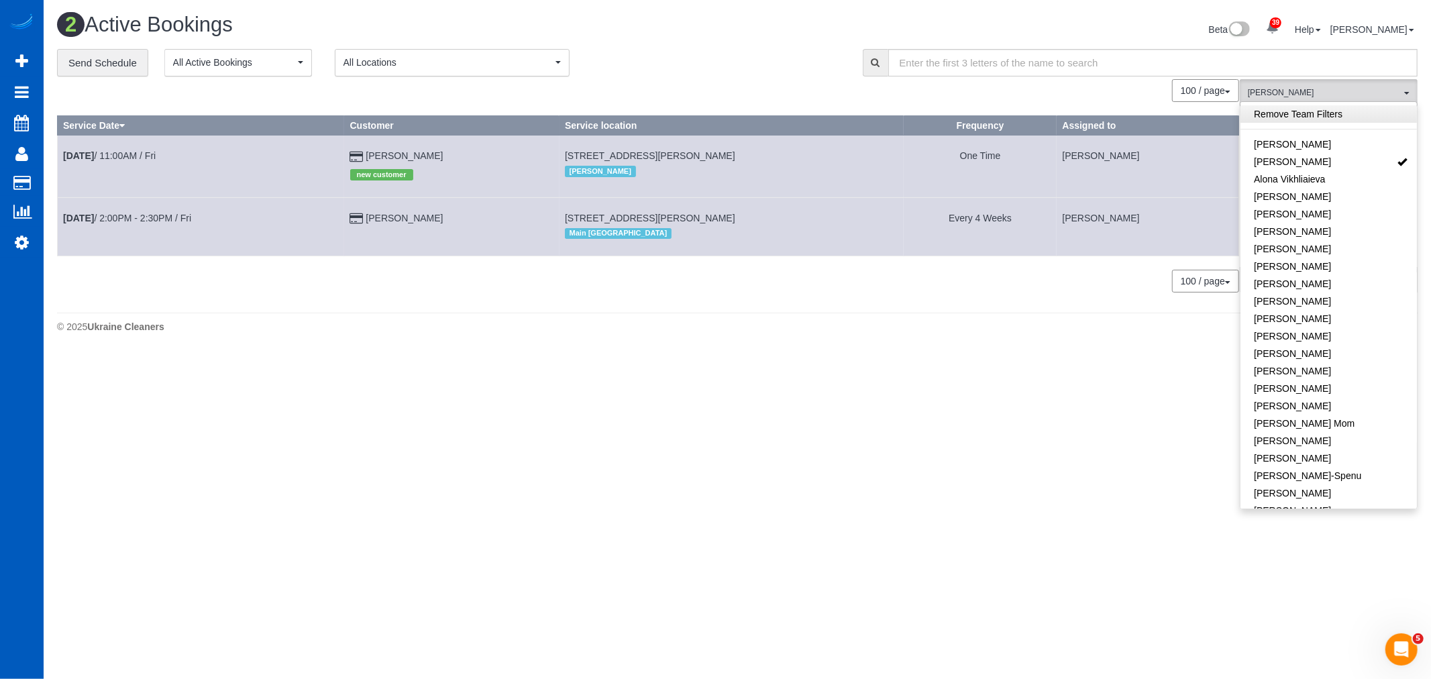
click at [1323, 117] on link "Remove Team Filters" at bounding box center [1329, 113] width 176 height 17
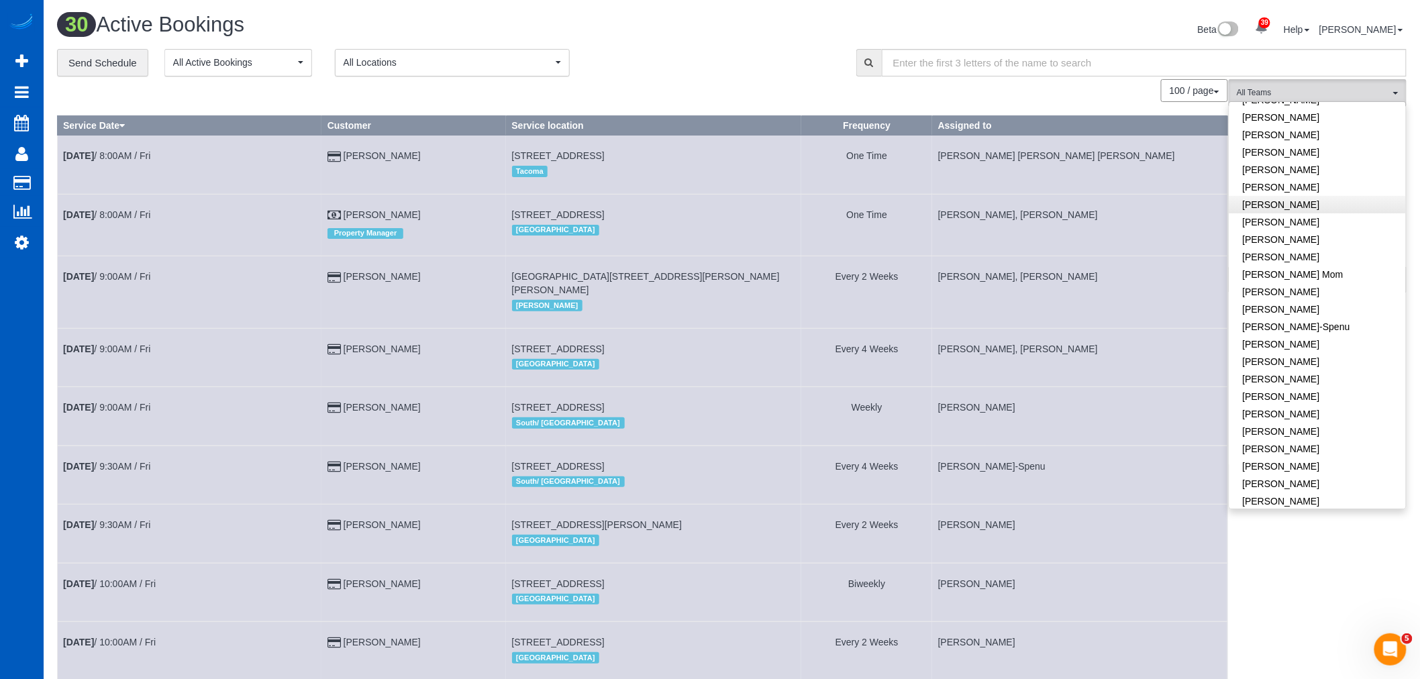
scroll to position [298, 0]
click at [1317, 337] on link "[PERSON_NAME]" at bounding box center [1317, 334] width 176 height 17
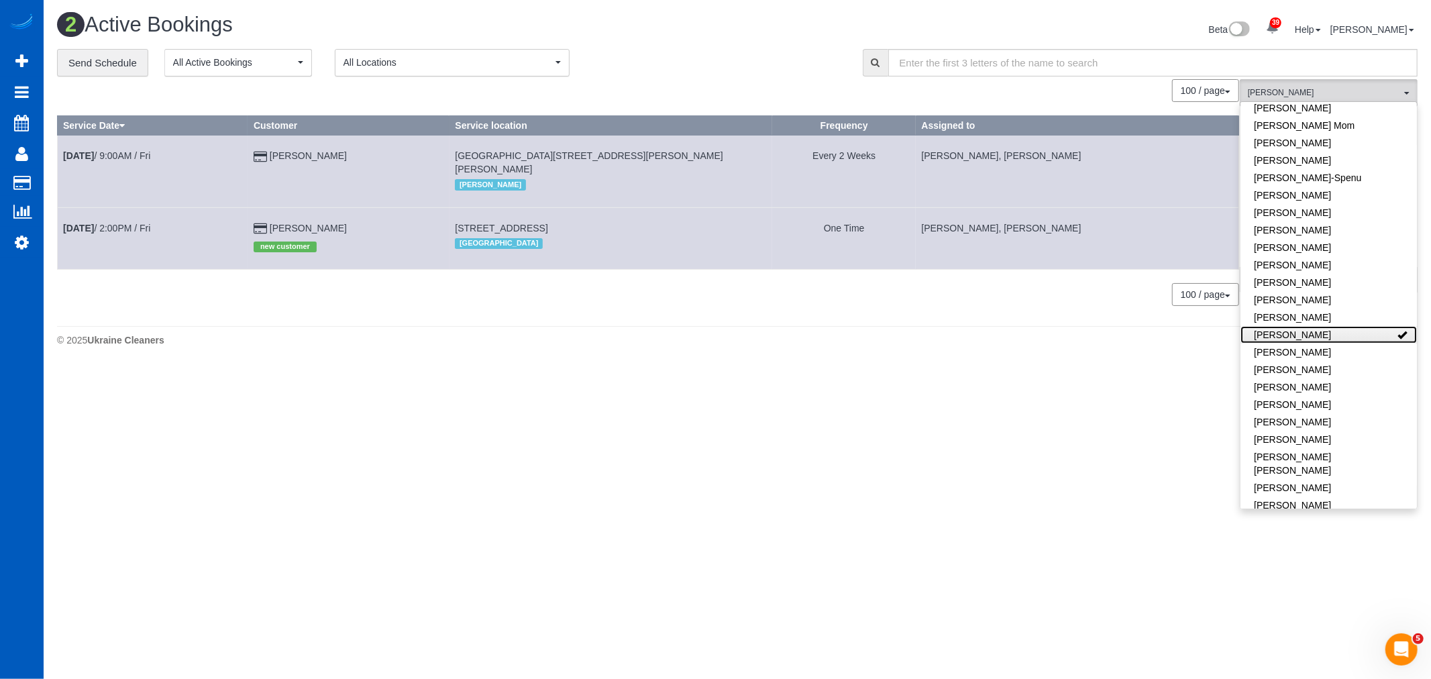
click at [1317, 337] on link "[PERSON_NAME]" at bounding box center [1329, 334] width 176 height 17
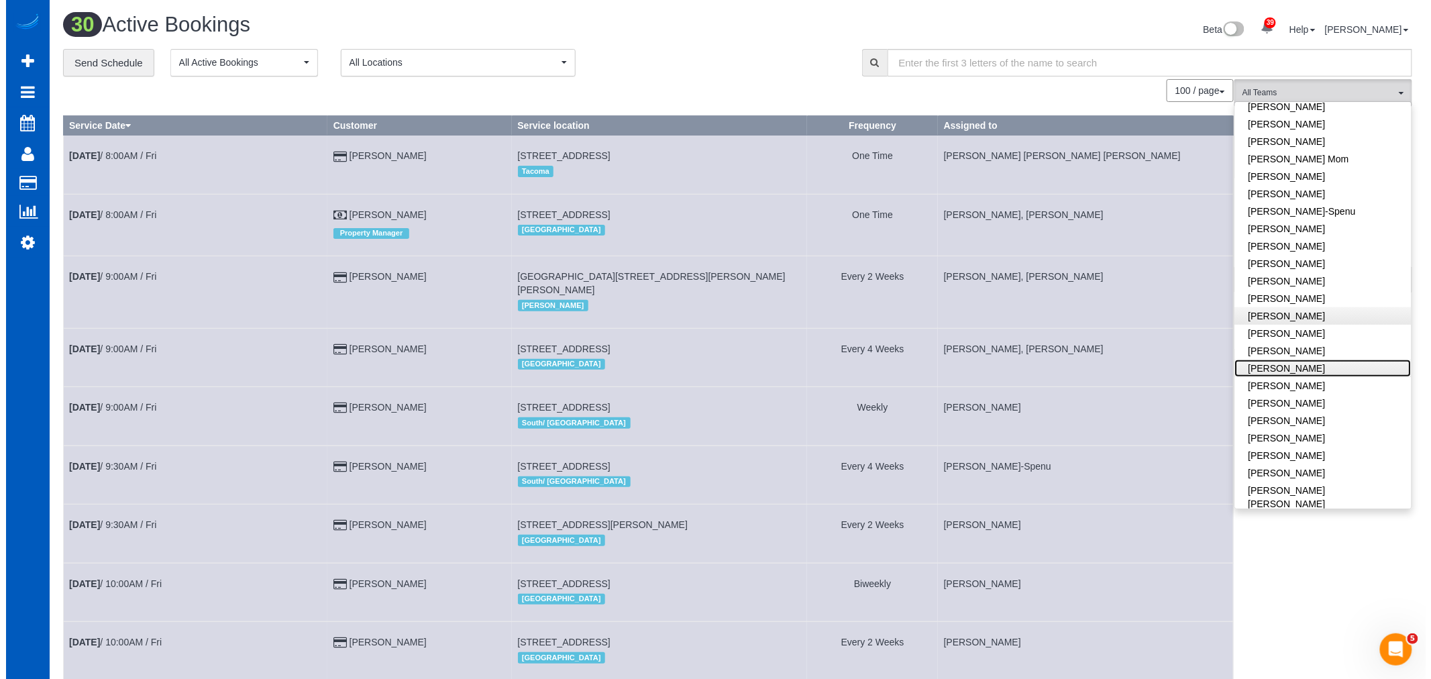
scroll to position [223, 0]
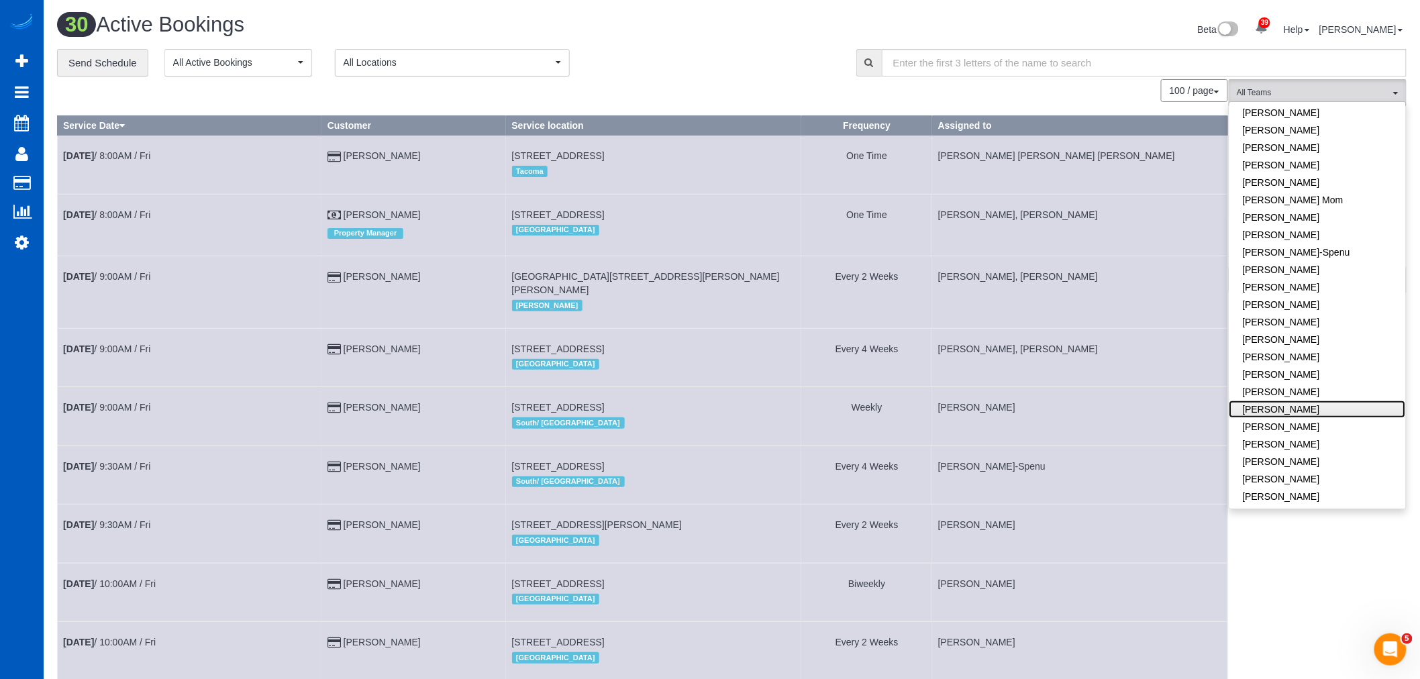
click at [1311, 410] on link "[PERSON_NAME]" at bounding box center [1317, 409] width 176 height 17
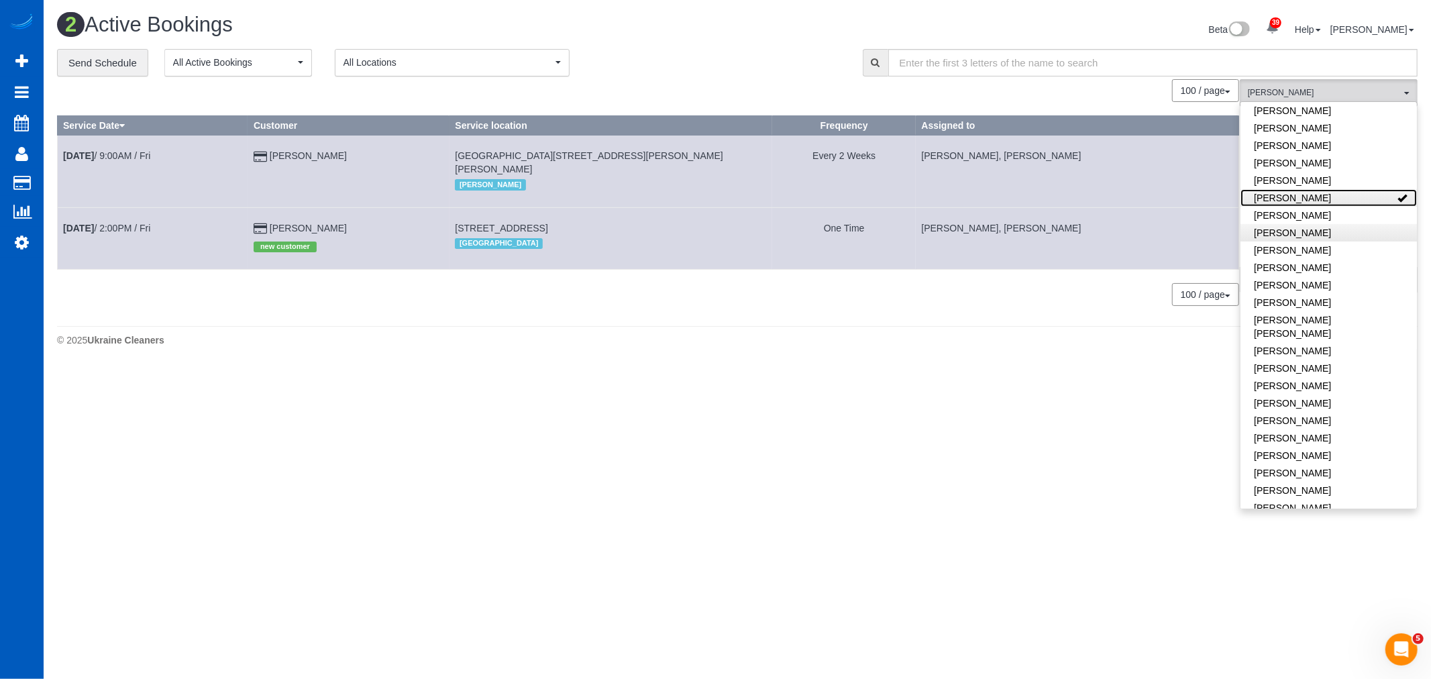
scroll to position [447, 0]
click at [1307, 186] on link "[PERSON_NAME]" at bounding box center [1329, 185] width 176 height 17
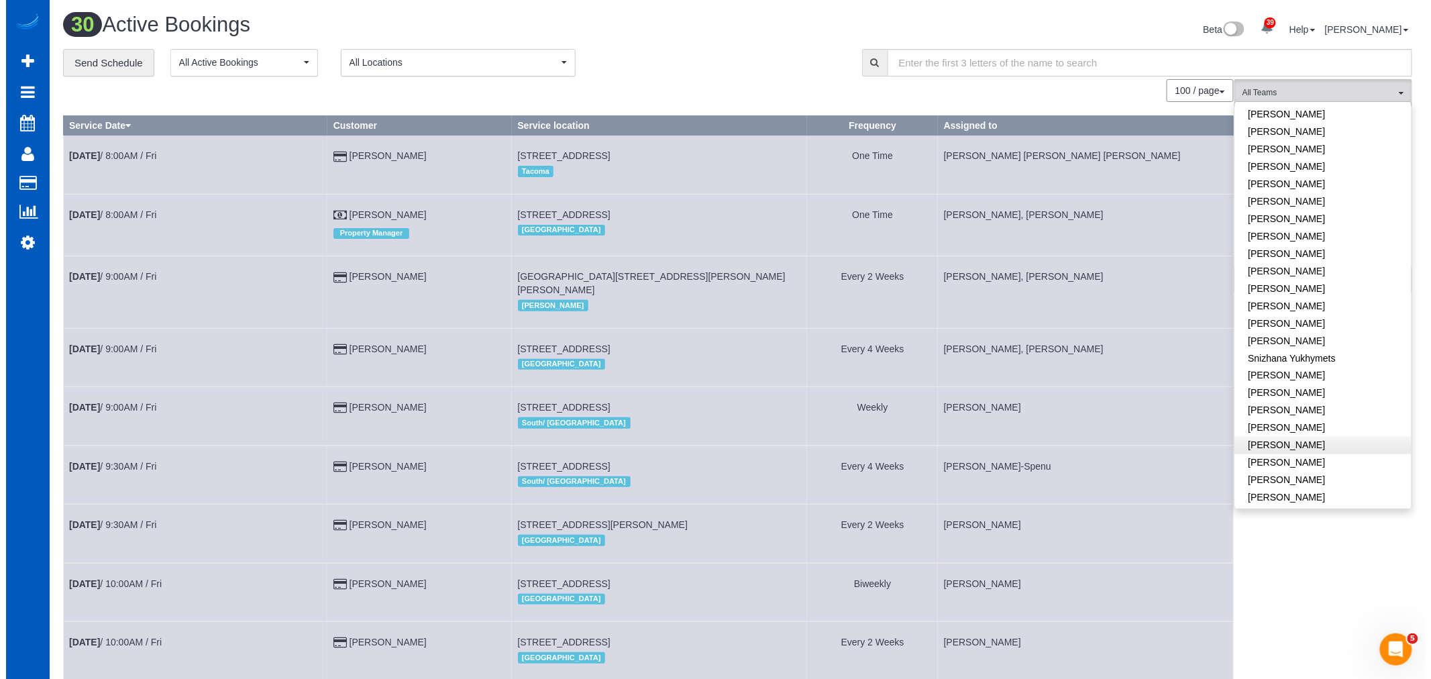
scroll to position [815, 0]
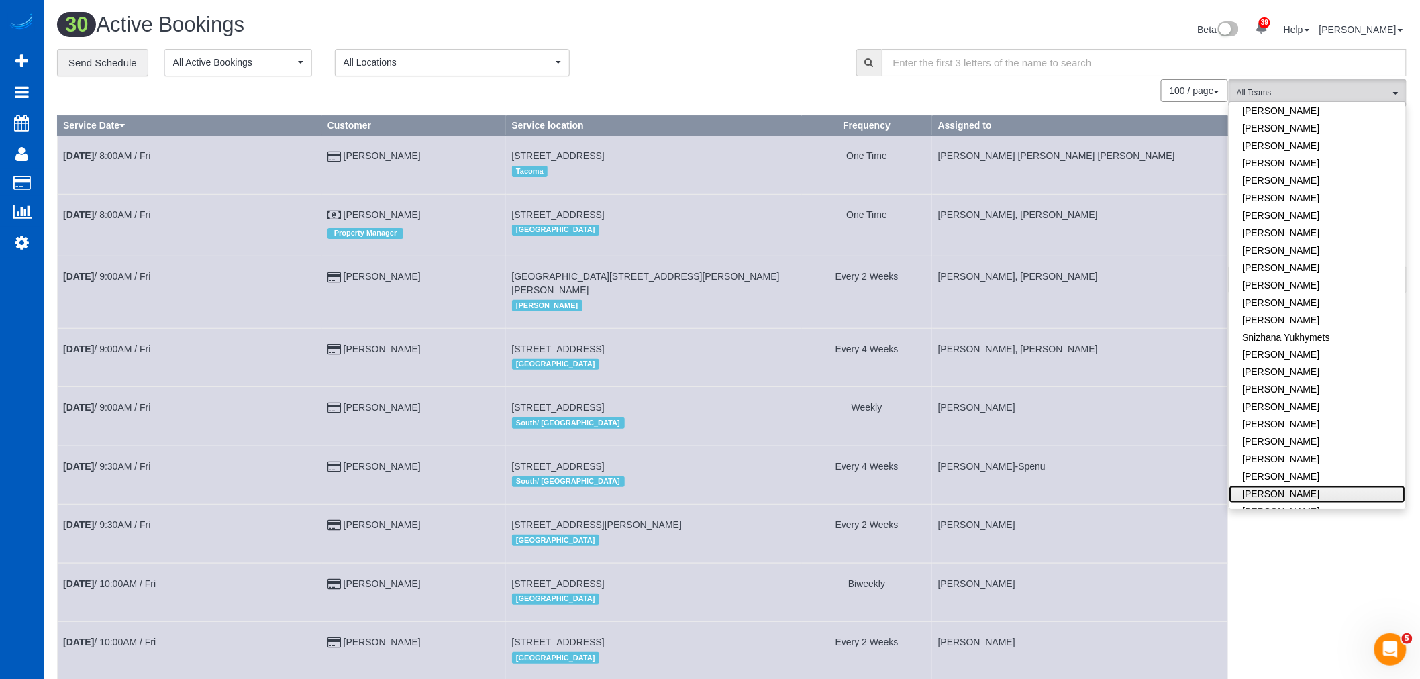
click at [1305, 486] on link "[PERSON_NAME]" at bounding box center [1317, 494] width 176 height 17
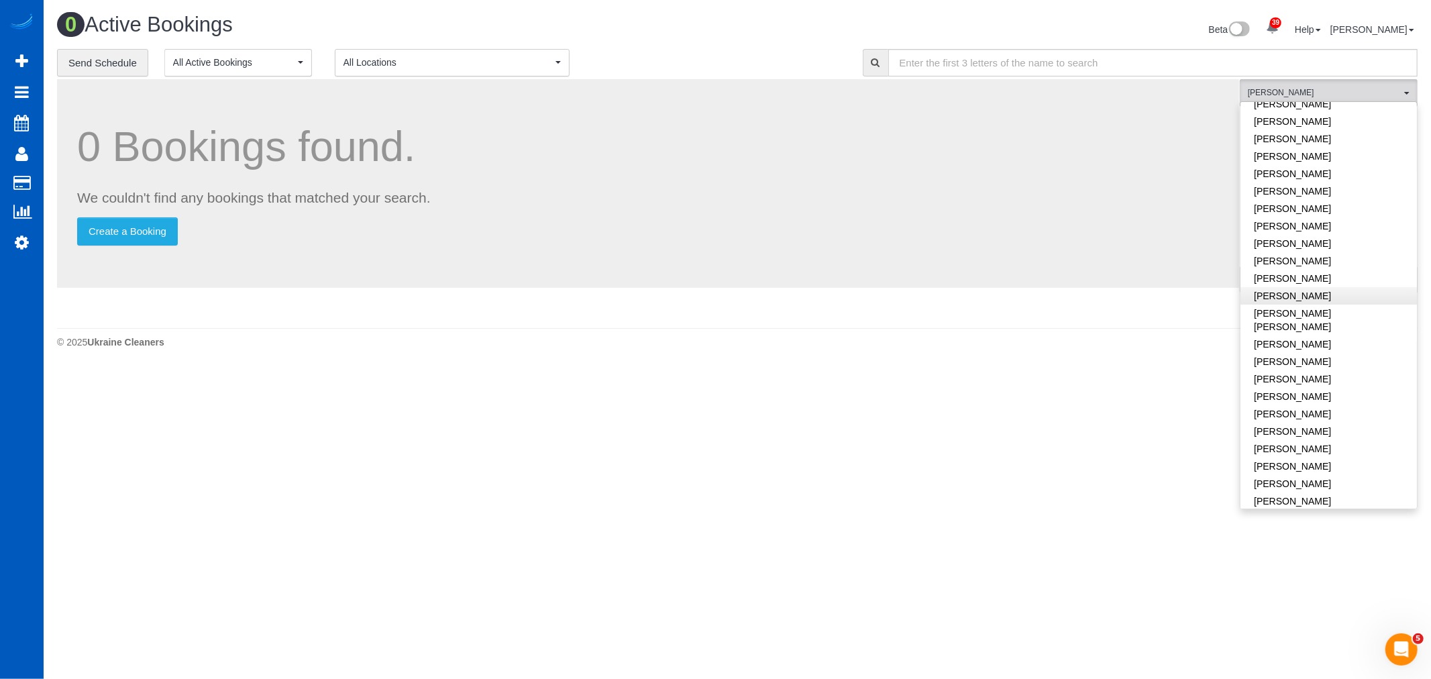
scroll to position [0, 0]
click at [1317, 91] on span "[PERSON_NAME]" at bounding box center [1324, 92] width 153 height 11
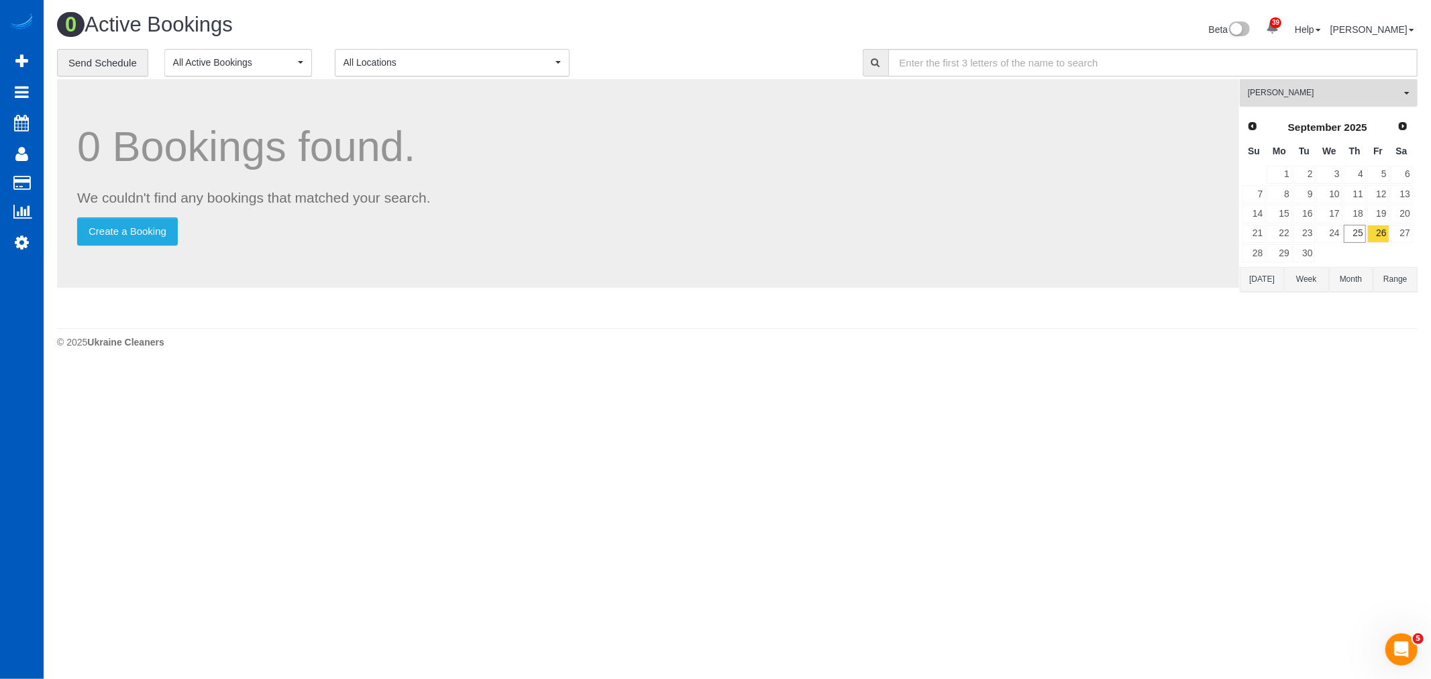
drag, startPoint x: 1323, startPoint y: 99, endPoint x: 1323, endPoint y: 137, distance: 38.3
click at [1323, 99] on span "[PERSON_NAME]" at bounding box center [1324, 92] width 153 height 11
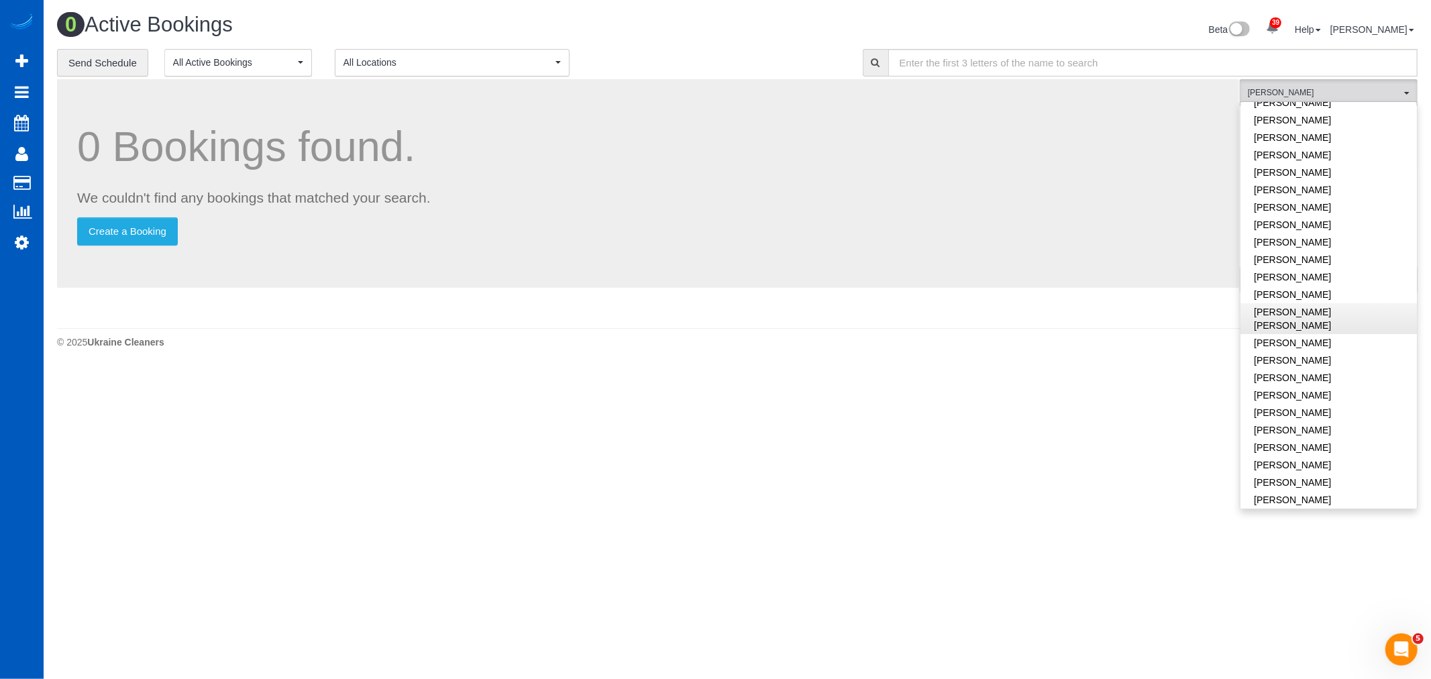
scroll to position [442, 0]
click at [1302, 353] on link "[PERSON_NAME]" at bounding box center [1329, 361] width 176 height 17
click at [792, 470] on body "39 Beta Your Notifications You have 0 alerts × You have 3 to charge for 09/23/2…" at bounding box center [715, 339] width 1431 height 679
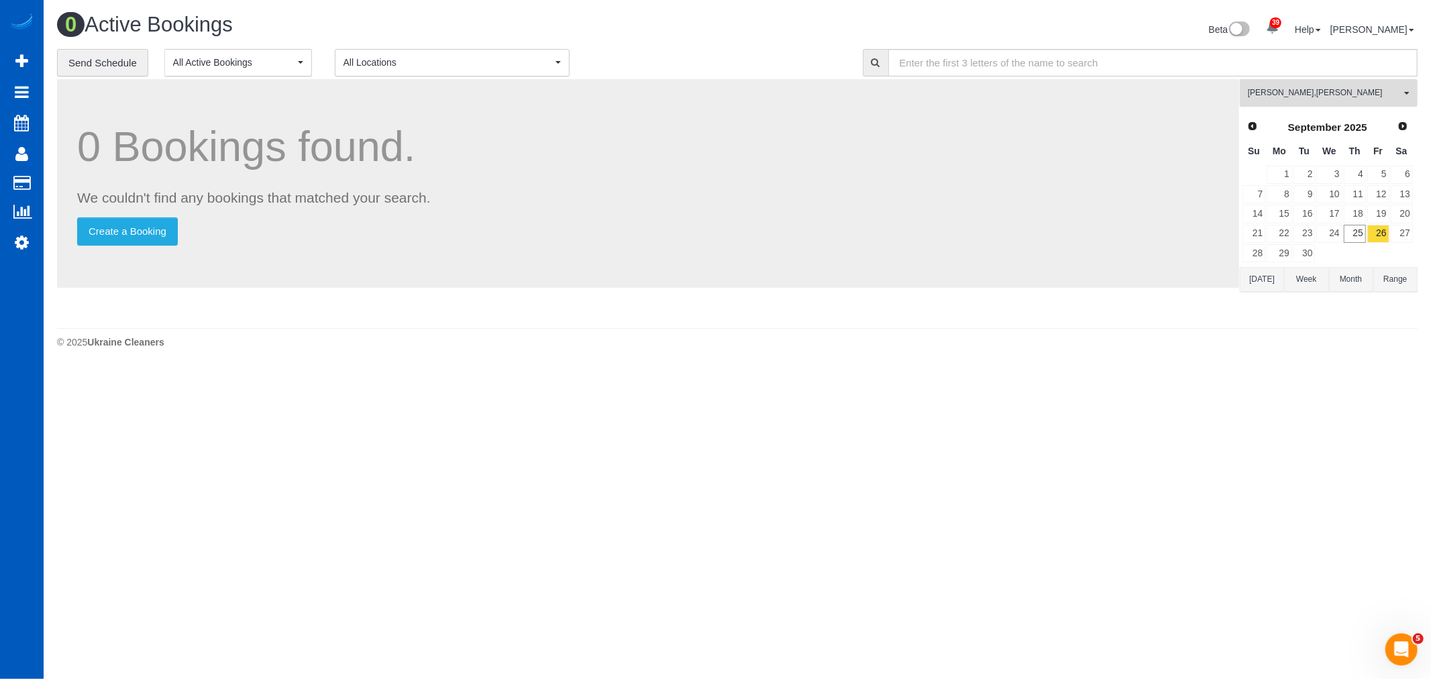
click at [1325, 91] on span "Nataliia Dmytruk , Vita Kryshtof" at bounding box center [1324, 92] width 153 height 11
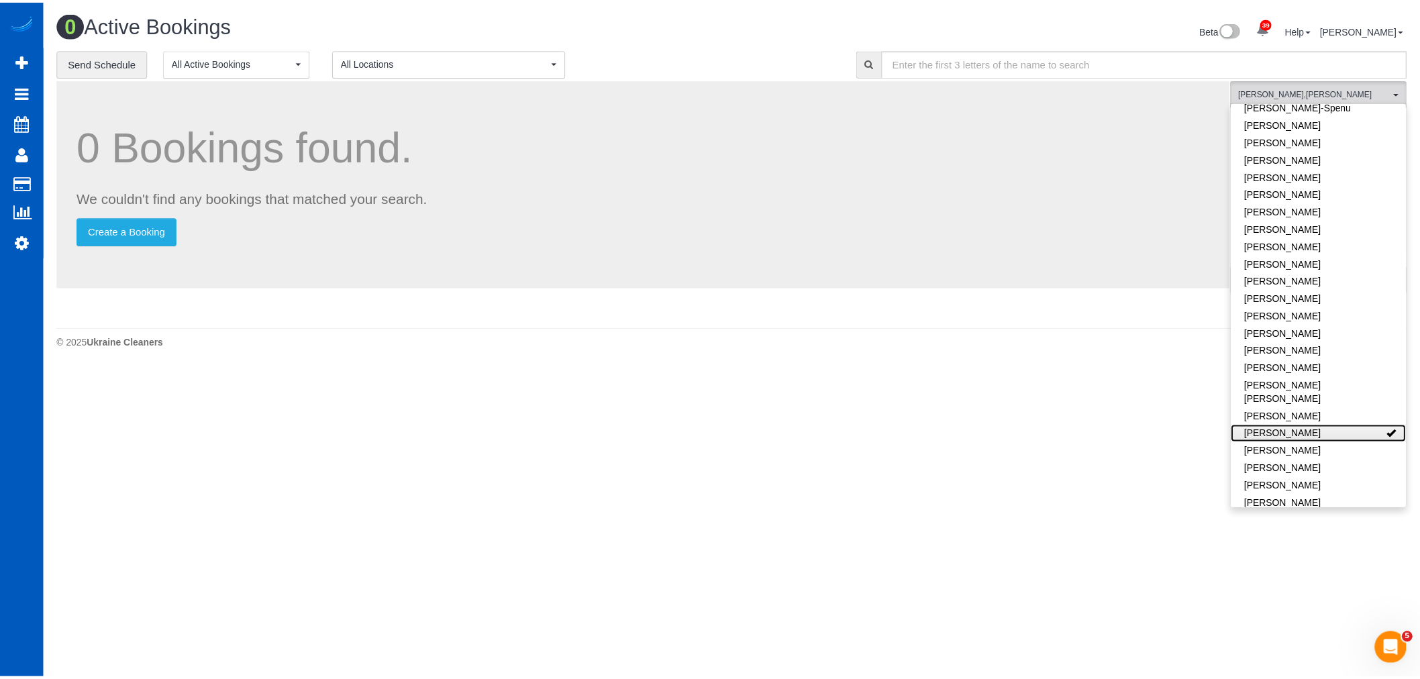
scroll to position [367, 0]
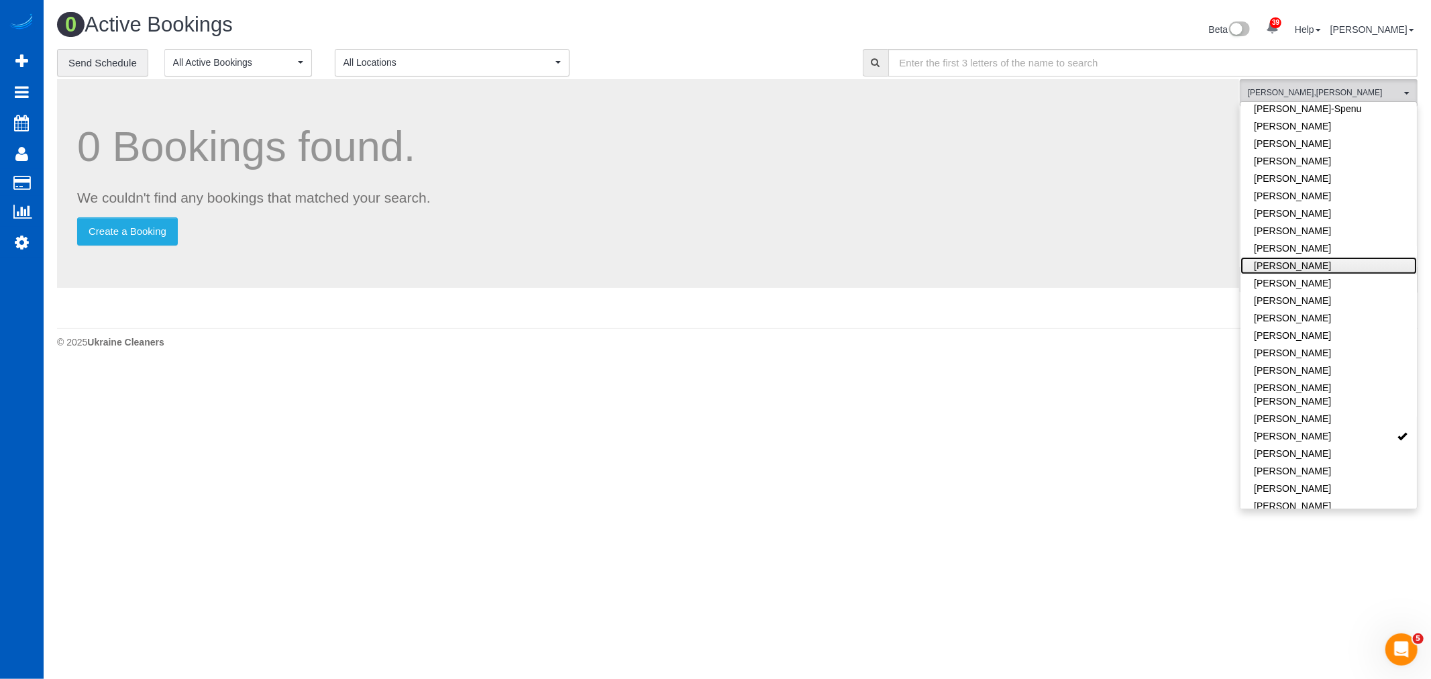
click at [1309, 265] on link "[PERSON_NAME]" at bounding box center [1329, 265] width 176 height 17
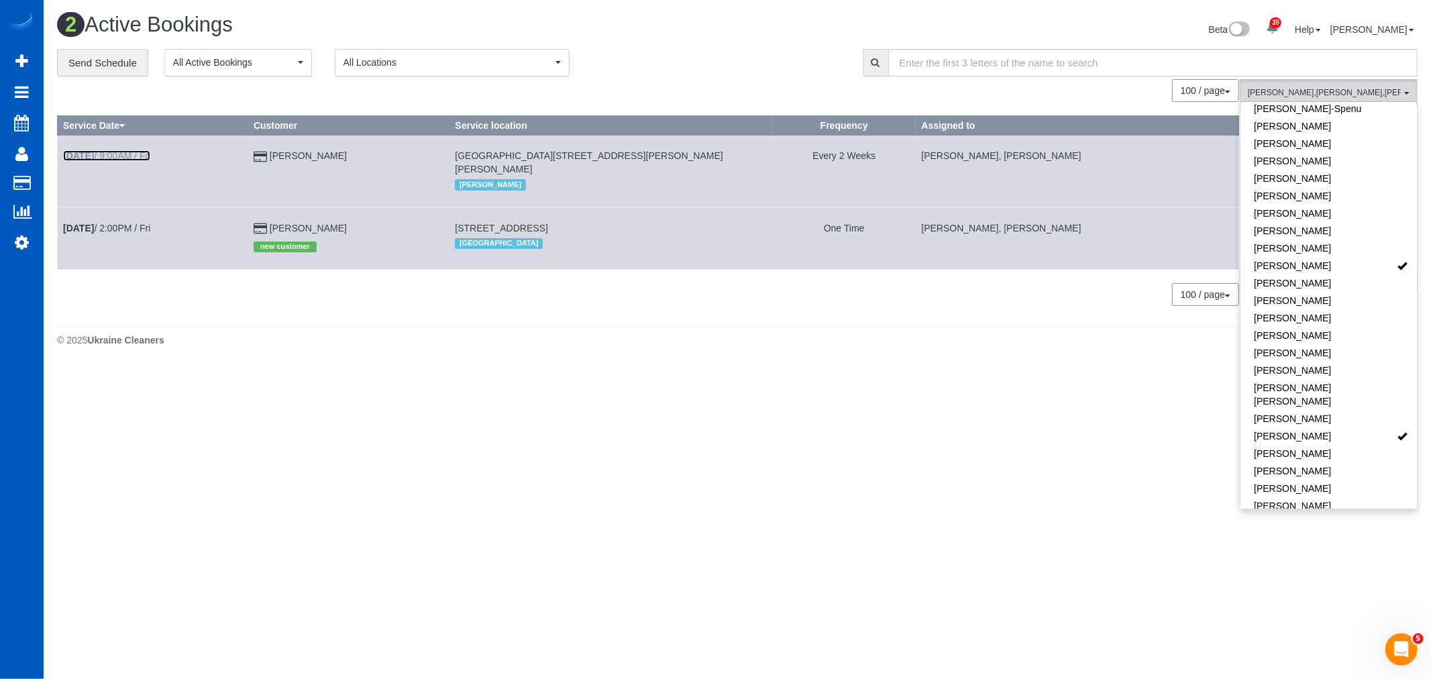
click at [128, 157] on link "Sep 26th / 9:00AM / Fri" at bounding box center [106, 155] width 87 height 11
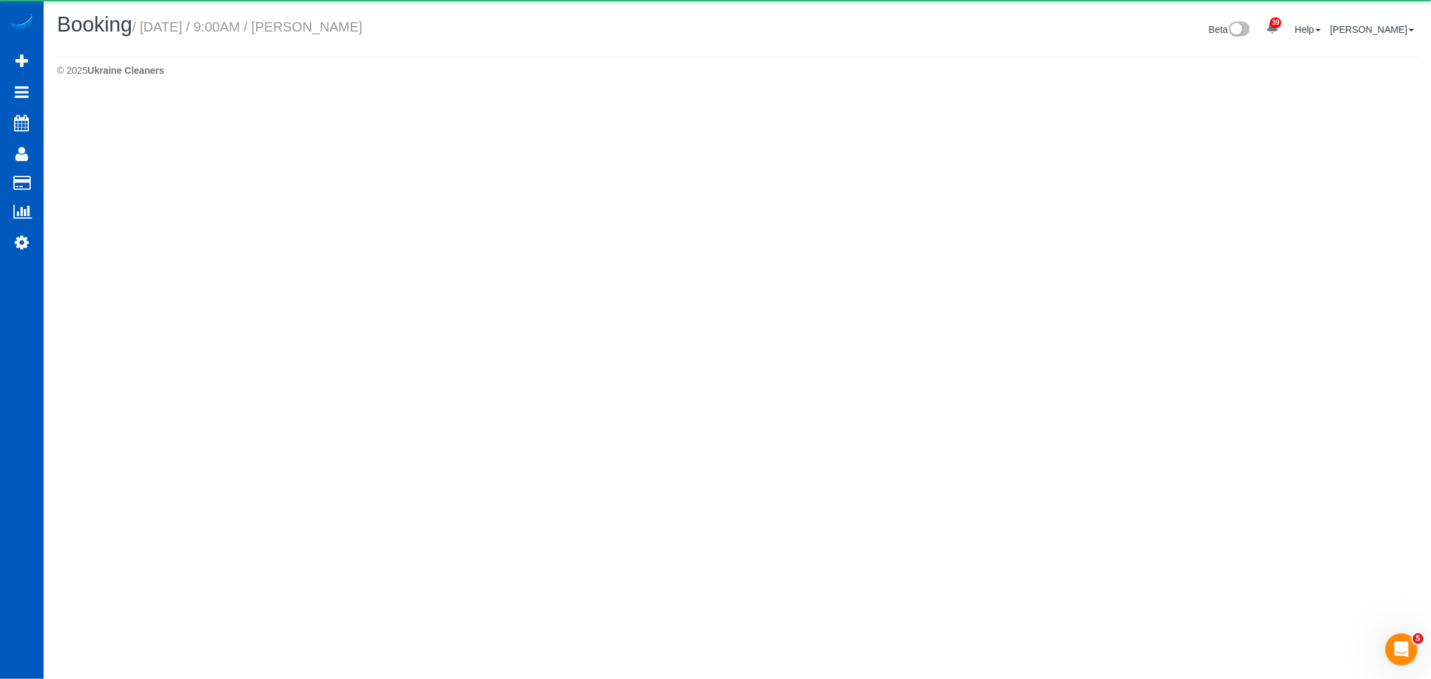
select select "WA"
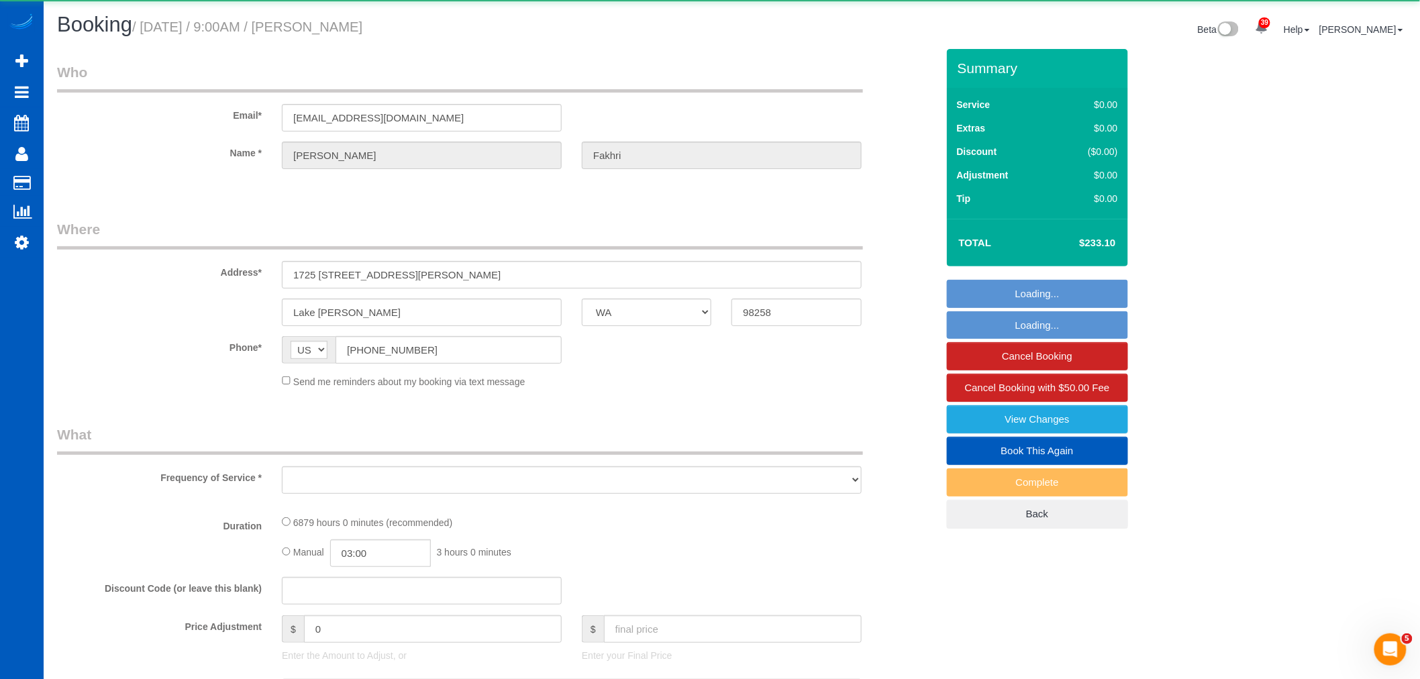
select select "object:3571"
select select "string:fspay-bff5b314-2399-4744-bb4a-a8a5f029815d"
select select "number:8"
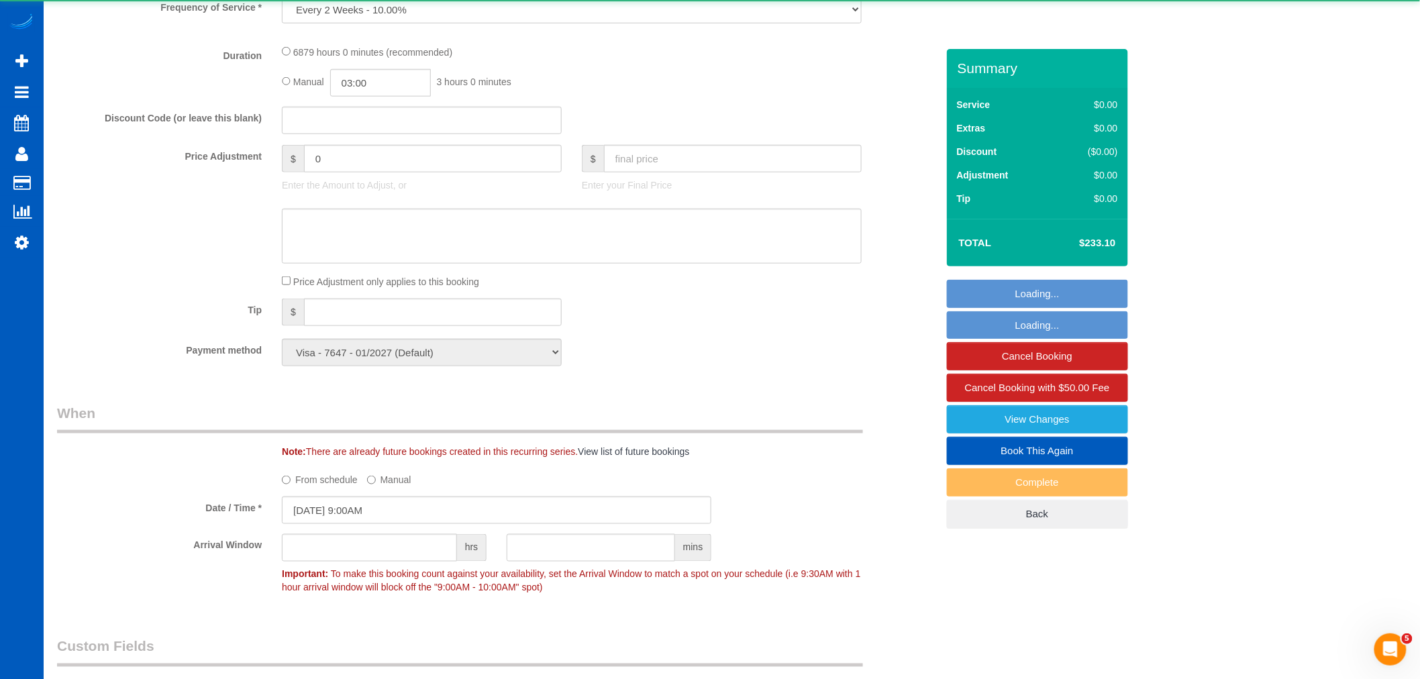
select select "2501"
select select "3"
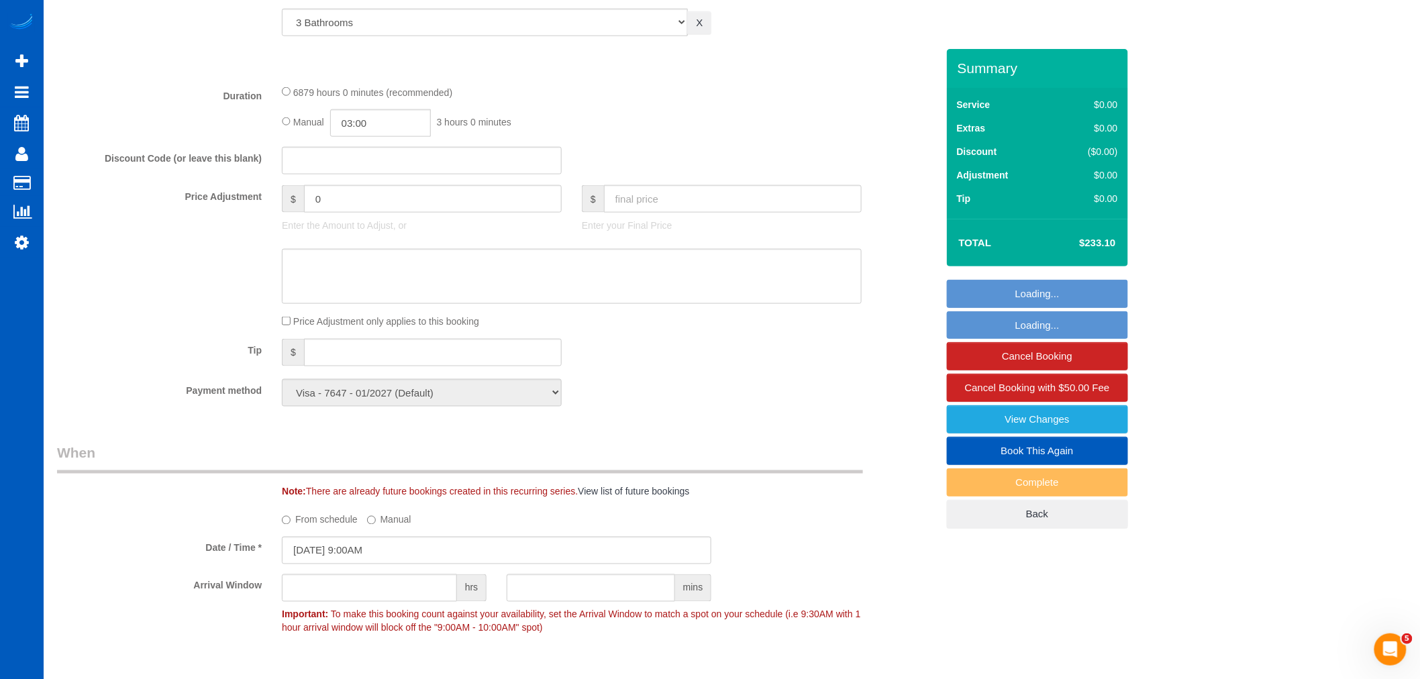
select select "object:3922"
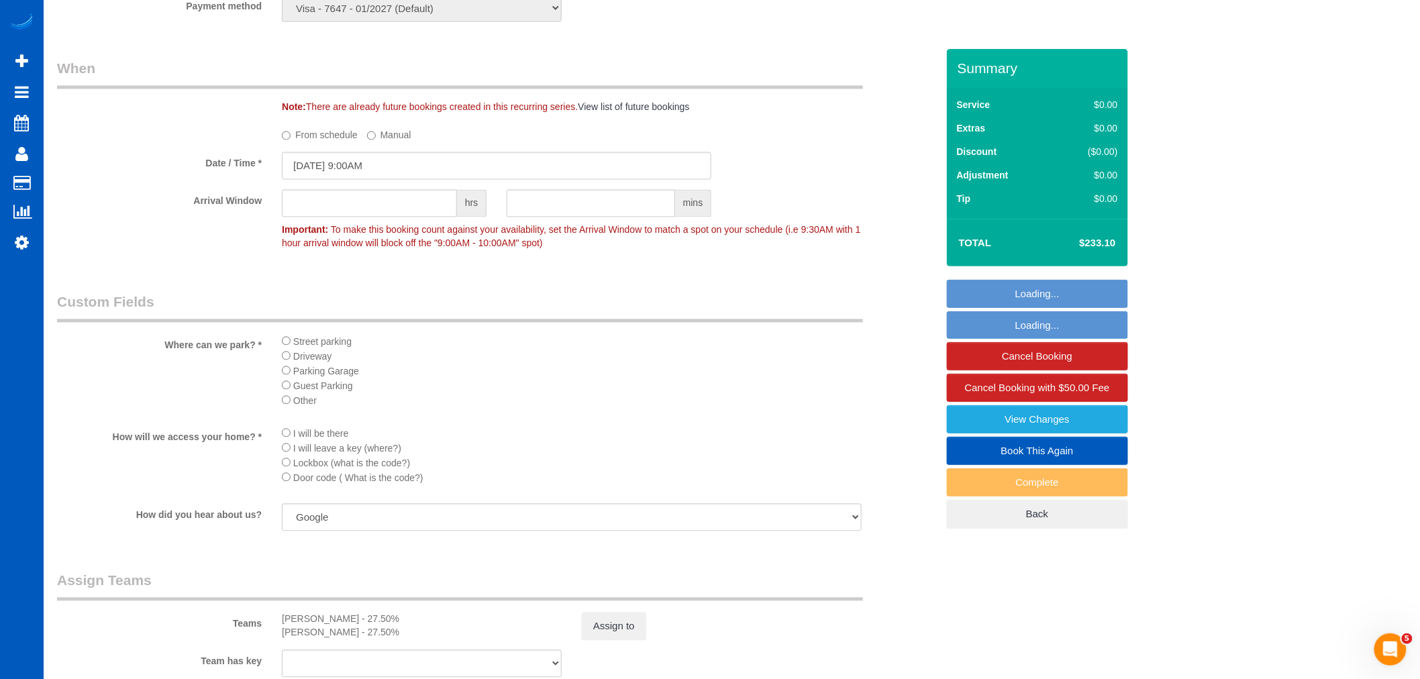
select select "2501"
select select "3"
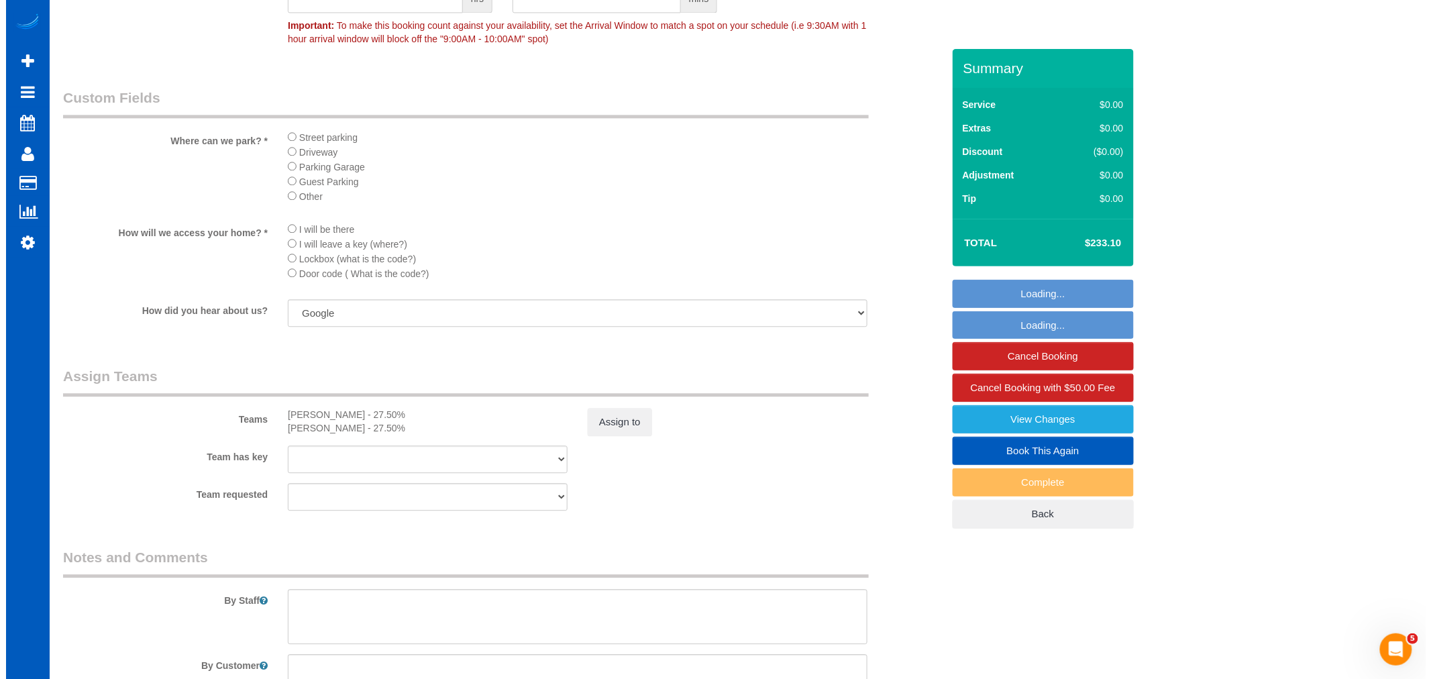
scroll to position [1490, 0]
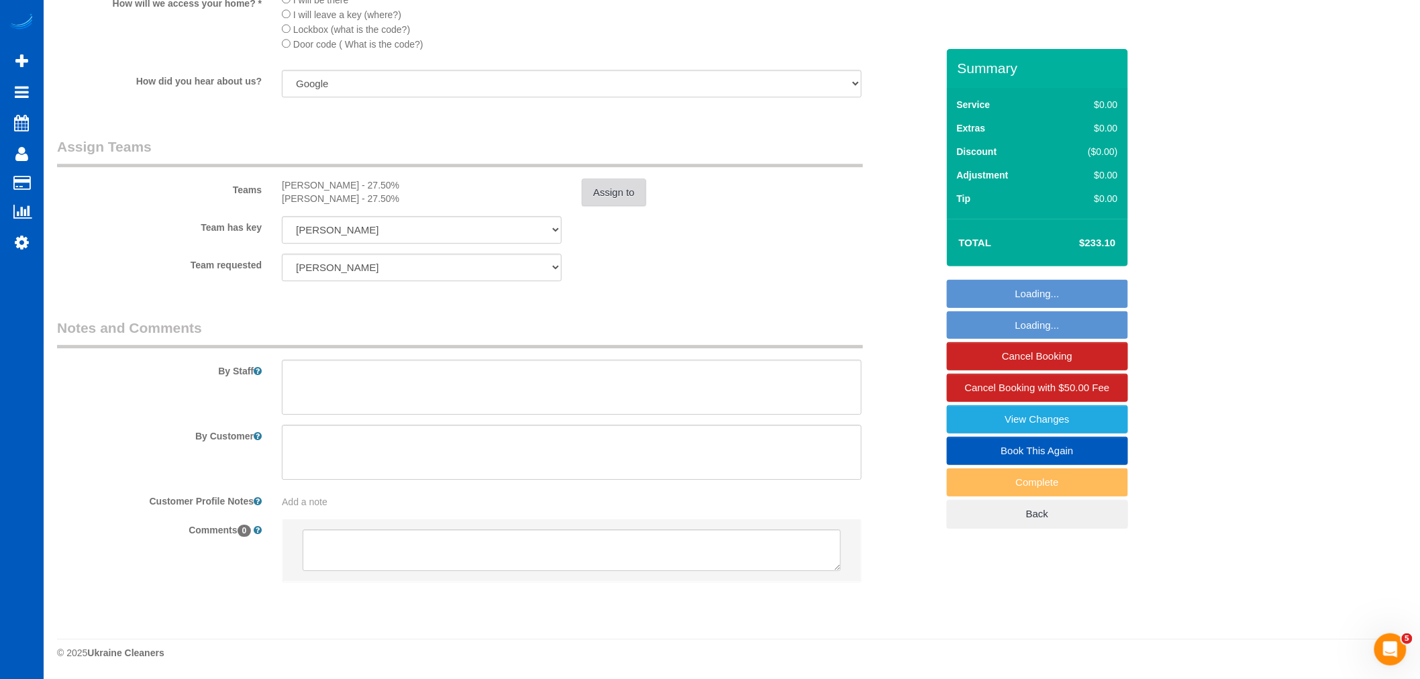
click at [627, 189] on button "Assign to" at bounding box center [614, 193] width 64 height 28
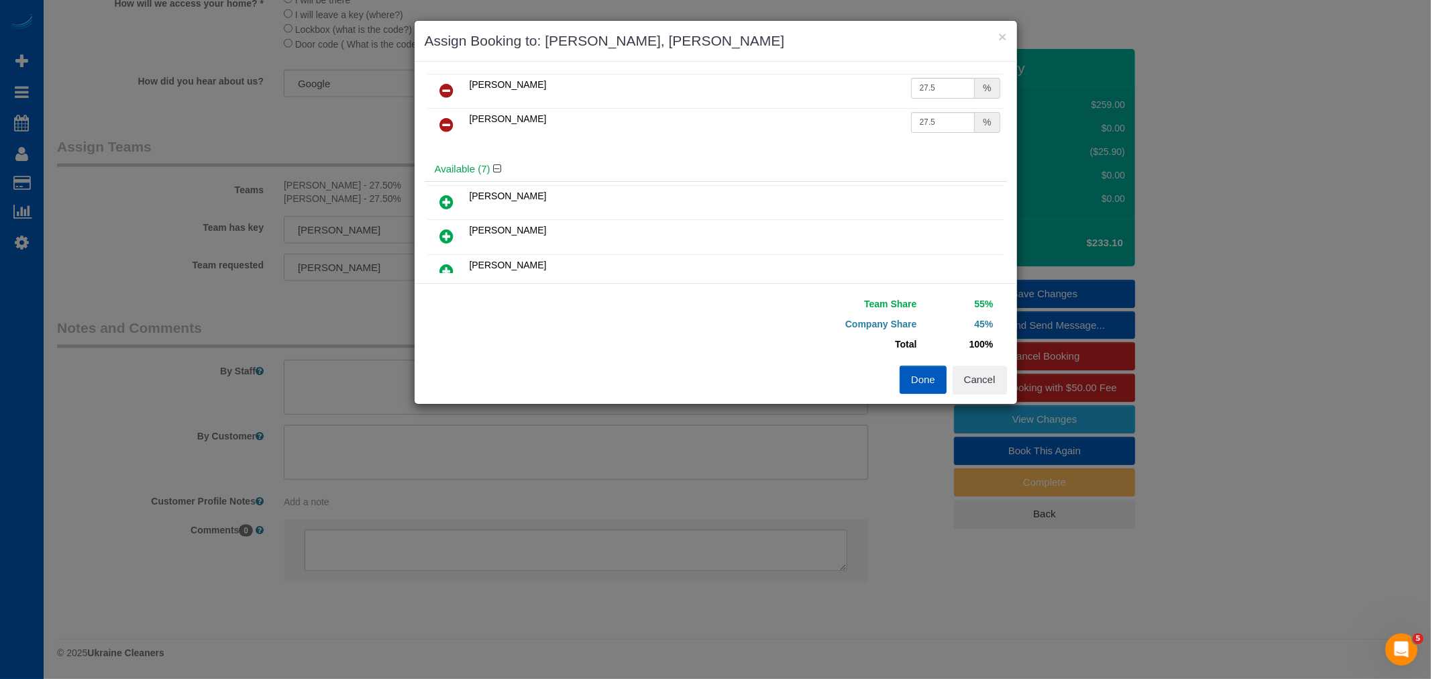
scroll to position [0, 0]
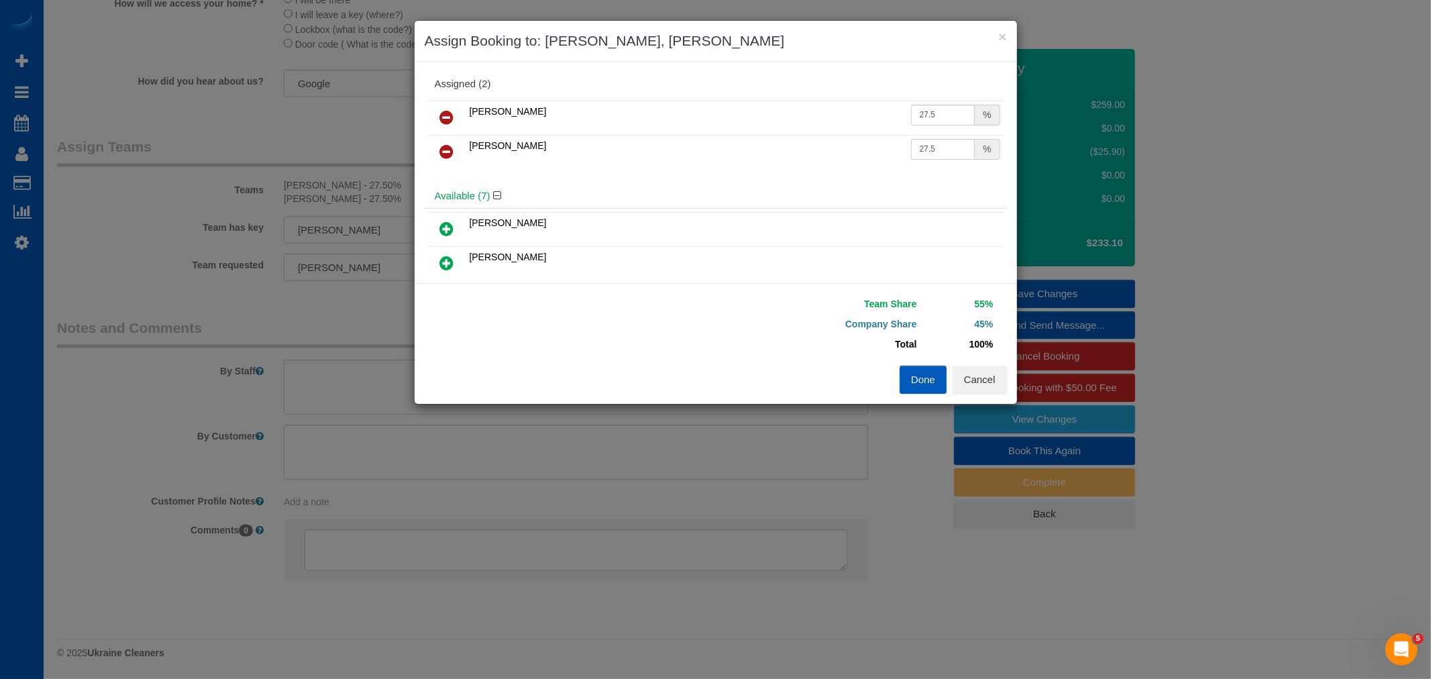
click at [454, 153] on link at bounding box center [447, 152] width 32 height 27
click at [440, 109] on icon at bounding box center [447, 117] width 14 height 16
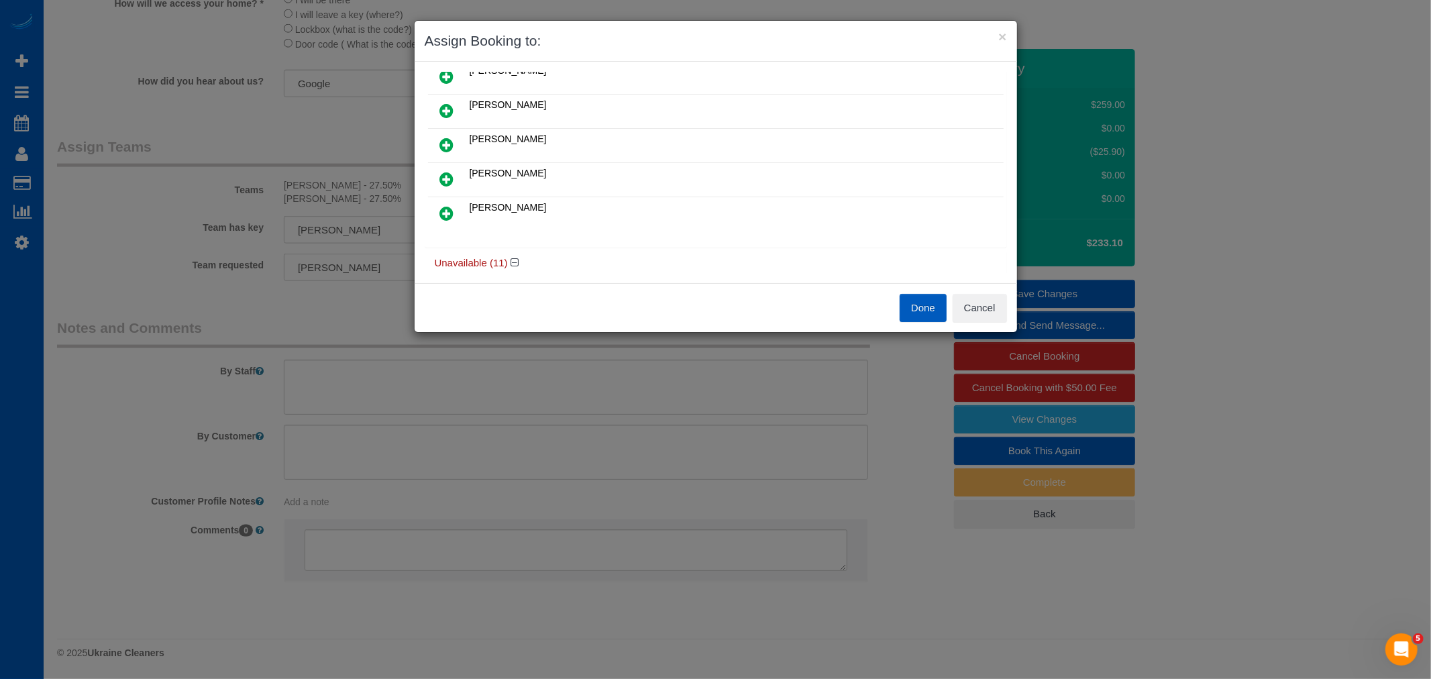
click at [454, 204] on link at bounding box center [447, 214] width 32 height 27
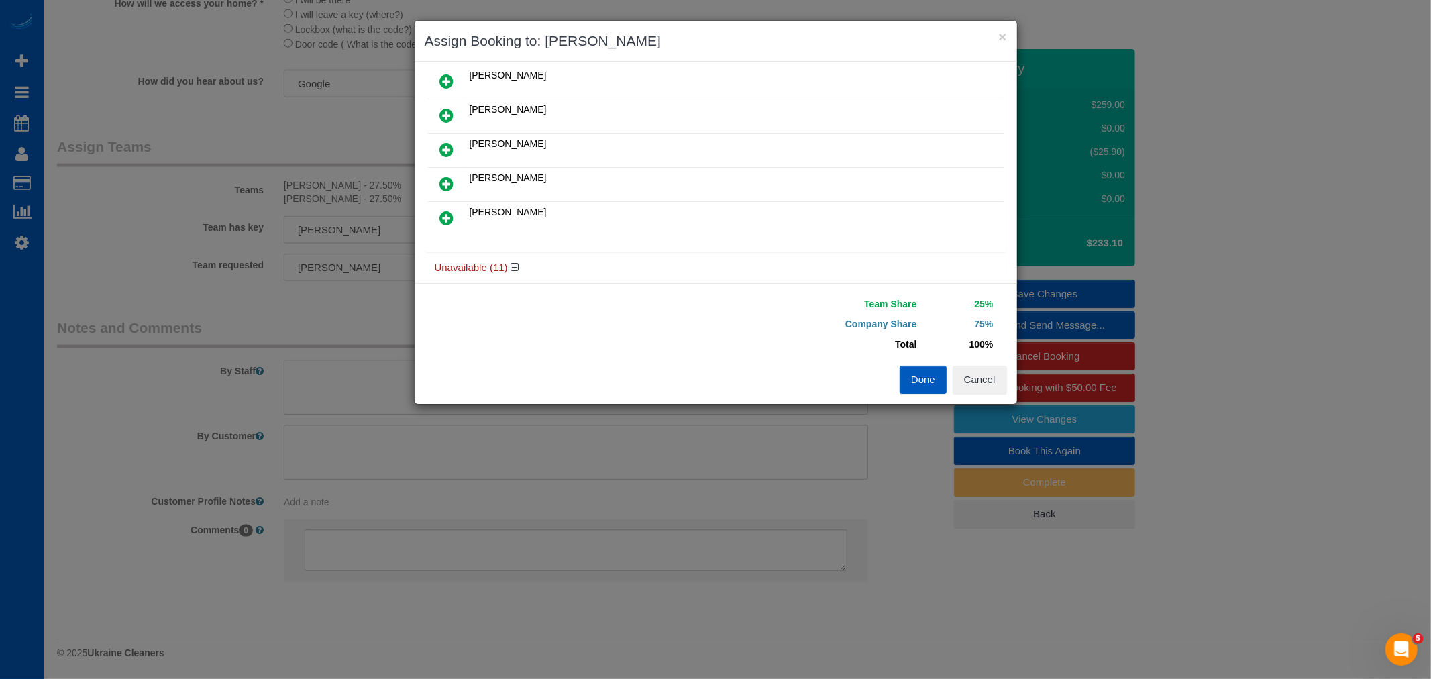
scroll to position [180, 0]
click at [440, 110] on icon at bounding box center [447, 118] width 14 height 16
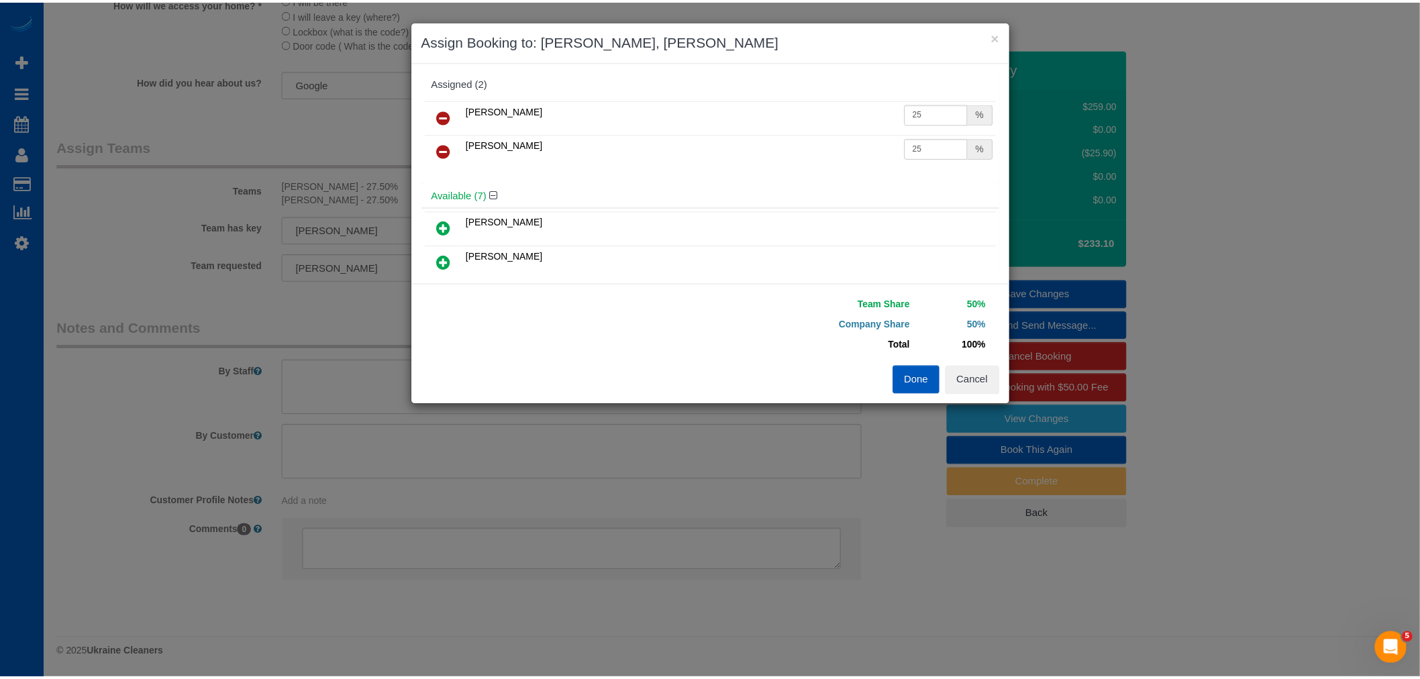
scroll to position [0, 0]
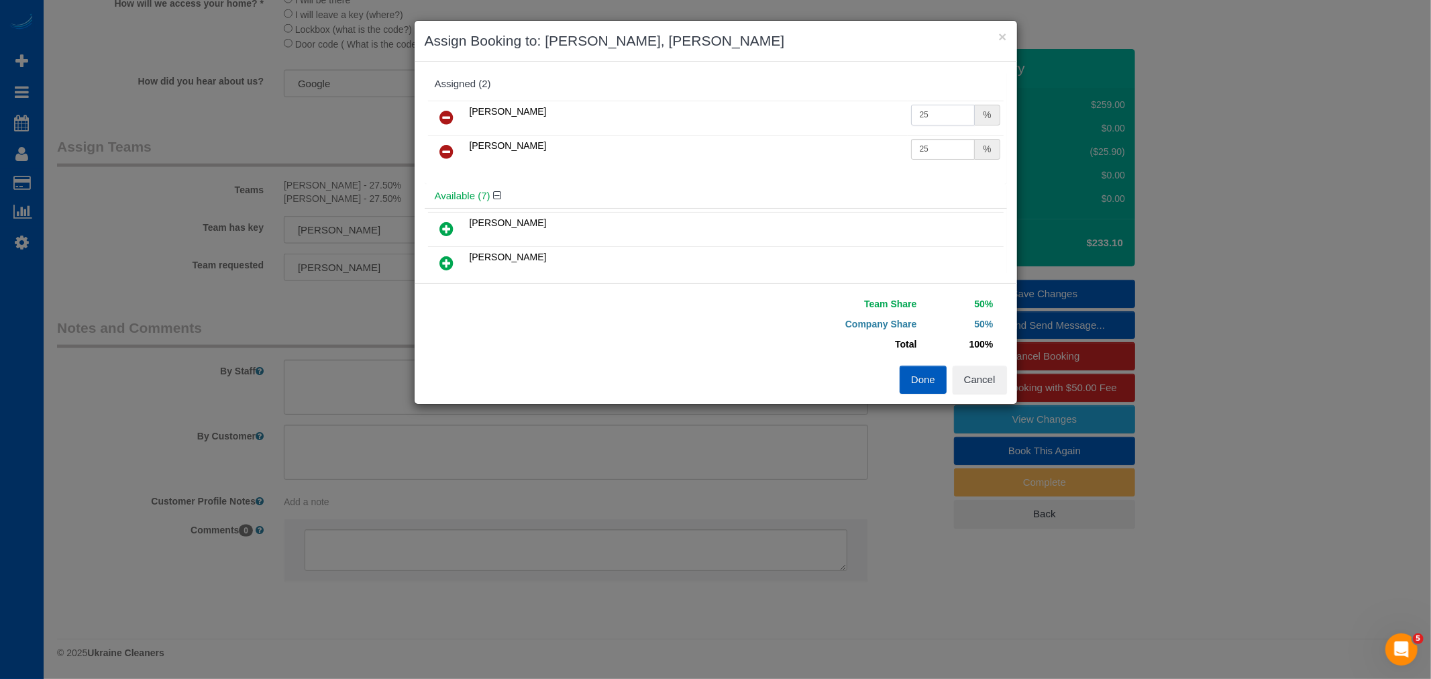
drag, startPoint x: 927, startPoint y: 110, endPoint x: 612, endPoint y: 144, distance: 317.2
click at [612, 144] on tbody "Nataliia Dmytruk 25 % Vita Kryshtof 25 %" at bounding box center [716, 135] width 576 height 68
type input "30"
drag, startPoint x: 894, startPoint y: 150, endPoint x: 886, endPoint y: 155, distance: 9.1
click at [886, 155] on tr "Vita Kryshtof 25 %" at bounding box center [716, 152] width 576 height 34
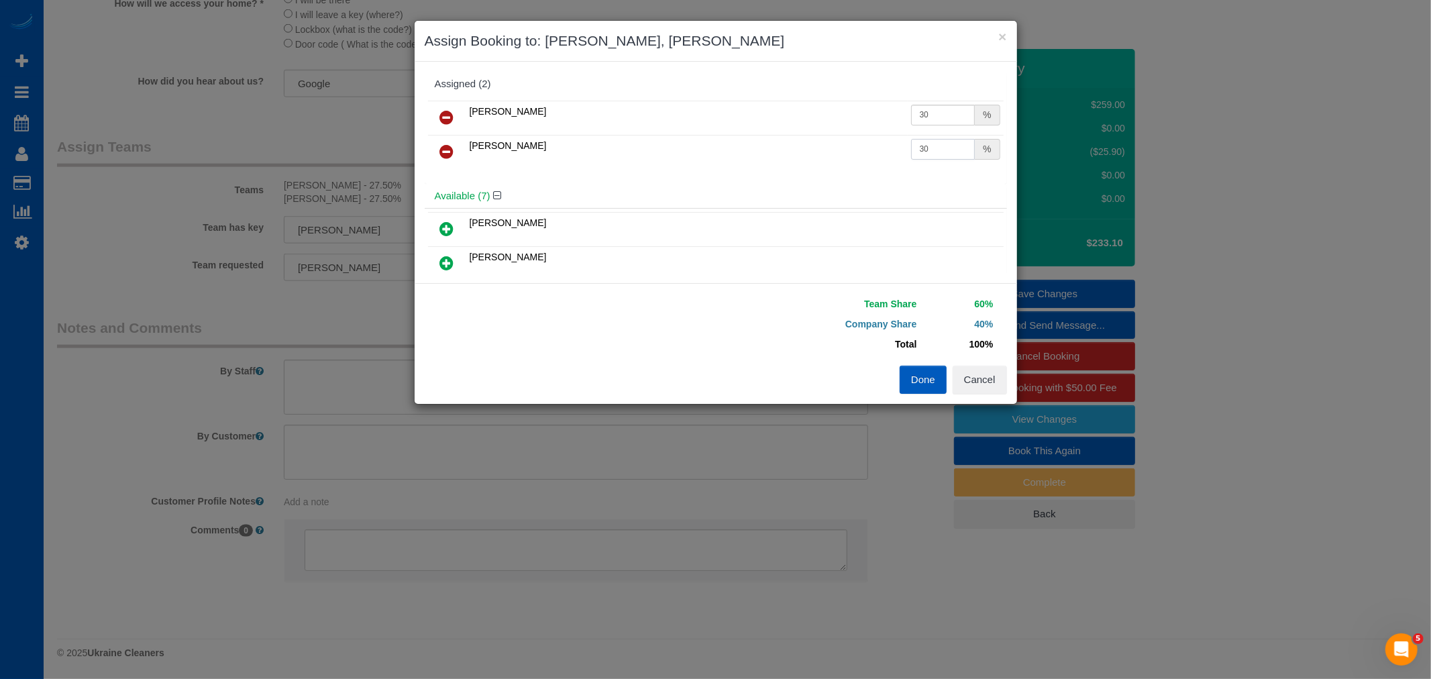
type input "30"
click at [926, 376] on button "Done" at bounding box center [923, 380] width 47 height 28
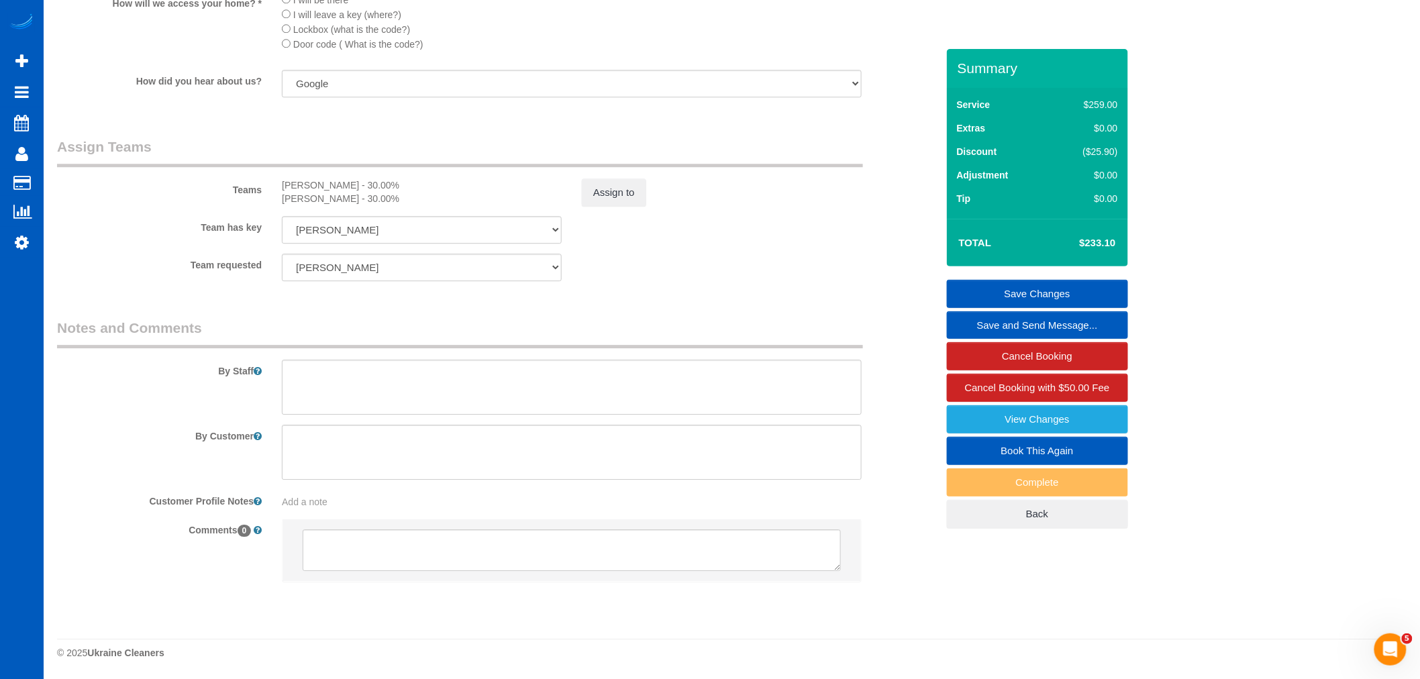
click at [1017, 293] on link "Save Changes" at bounding box center [1037, 294] width 181 height 28
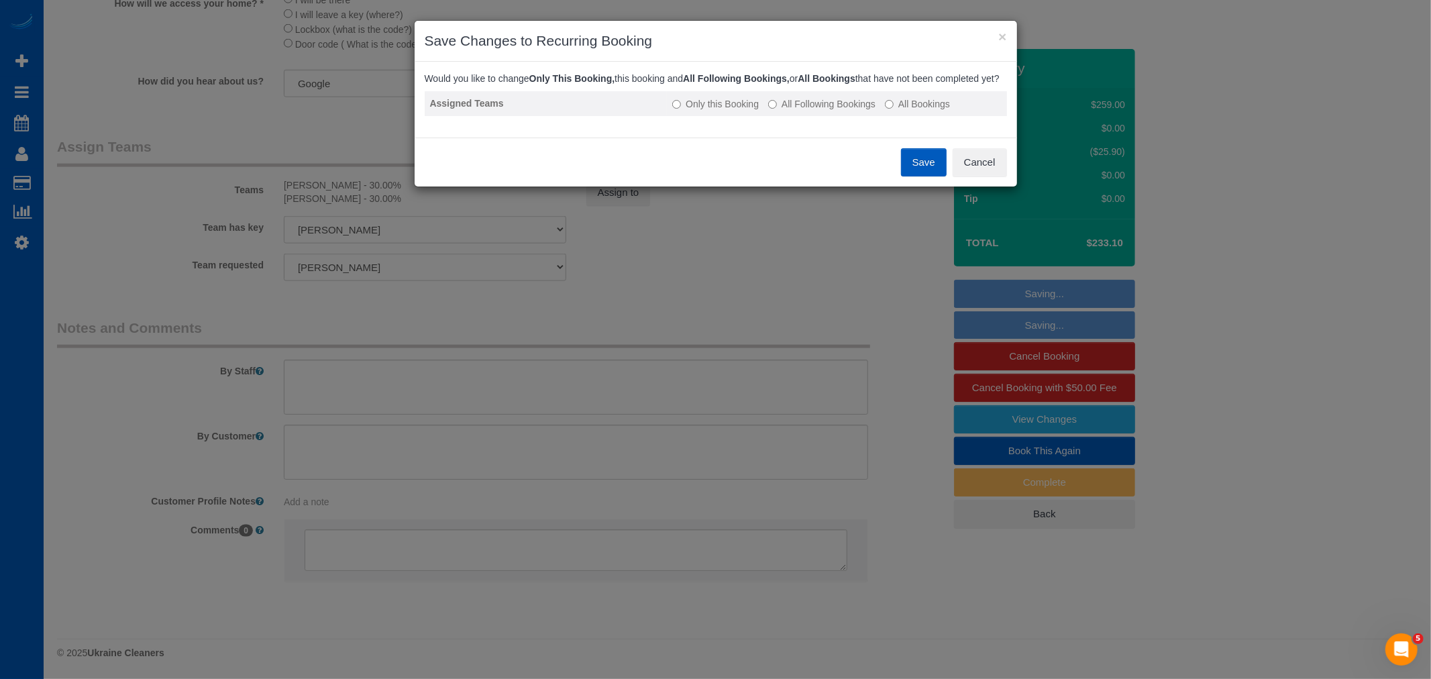
click at [795, 105] on td "Only this Booking All Following Bookings All Bookings" at bounding box center [837, 103] width 340 height 25
drag, startPoint x: 801, startPoint y: 110, endPoint x: 893, endPoint y: 144, distance: 98.5
click at [801, 111] on label "All Following Bookings" at bounding box center [821, 103] width 107 height 13
click at [919, 168] on button "Save" at bounding box center [924, 162] width 46 height 28
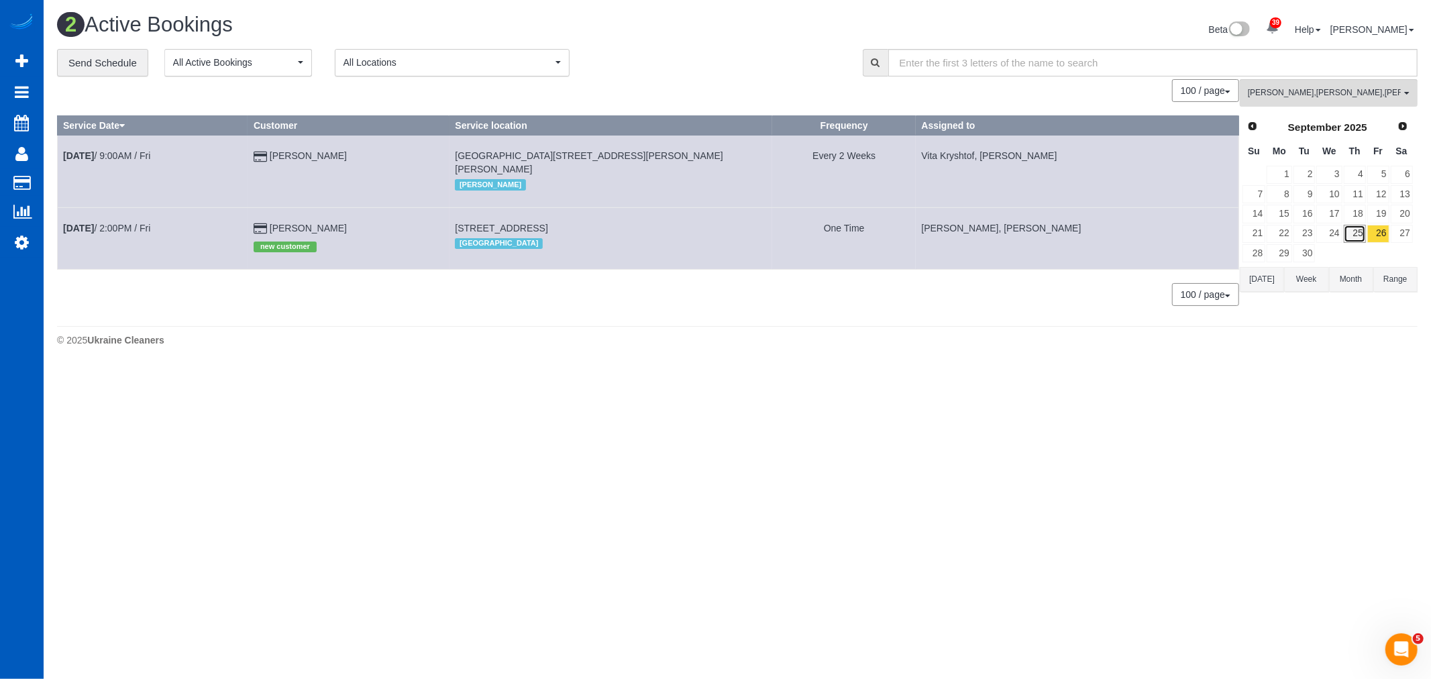
click at [1351, 235] on link "25" at bounding box center [1355, 234] width 22 height 18
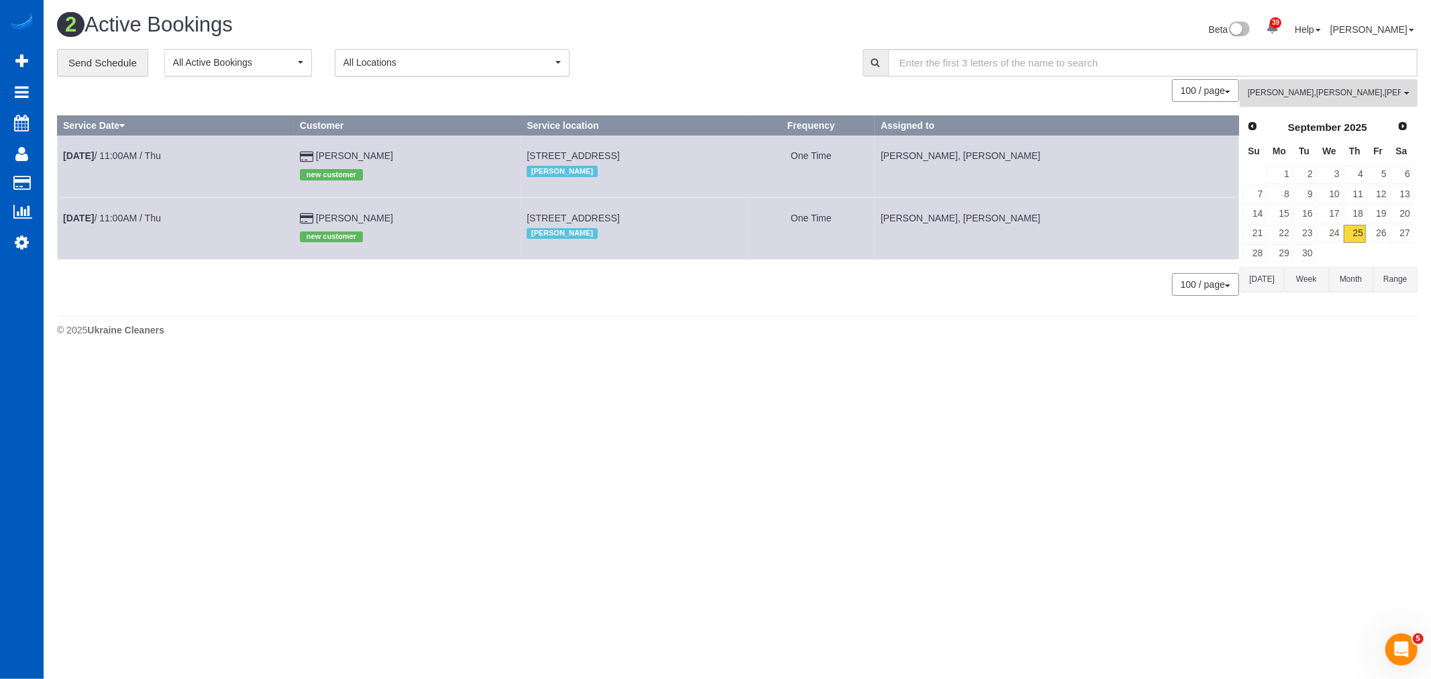
click at [1311, 99] on span "Liudmyla Krevska , Nataliia Dmytruk , Vita Kryshtof" at bounding box center [1324, 92] width 153 height 11
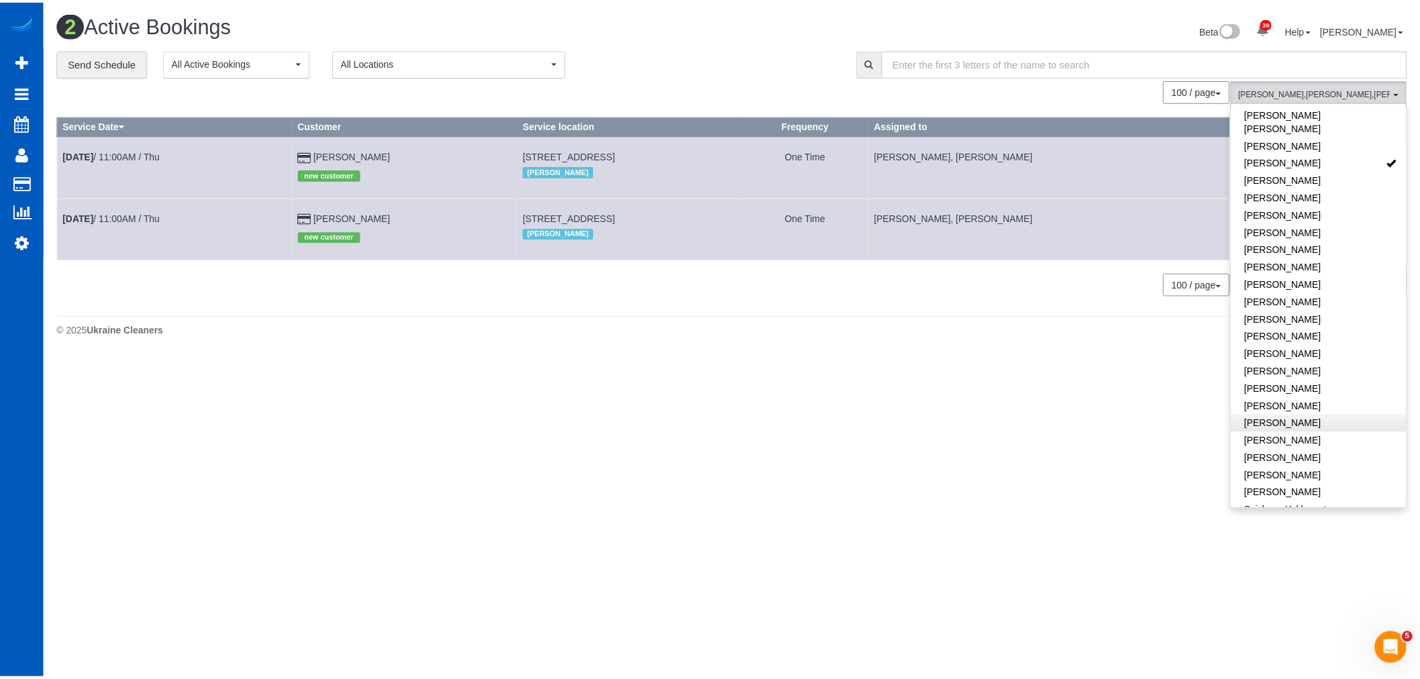
scroll to position [699, 0]
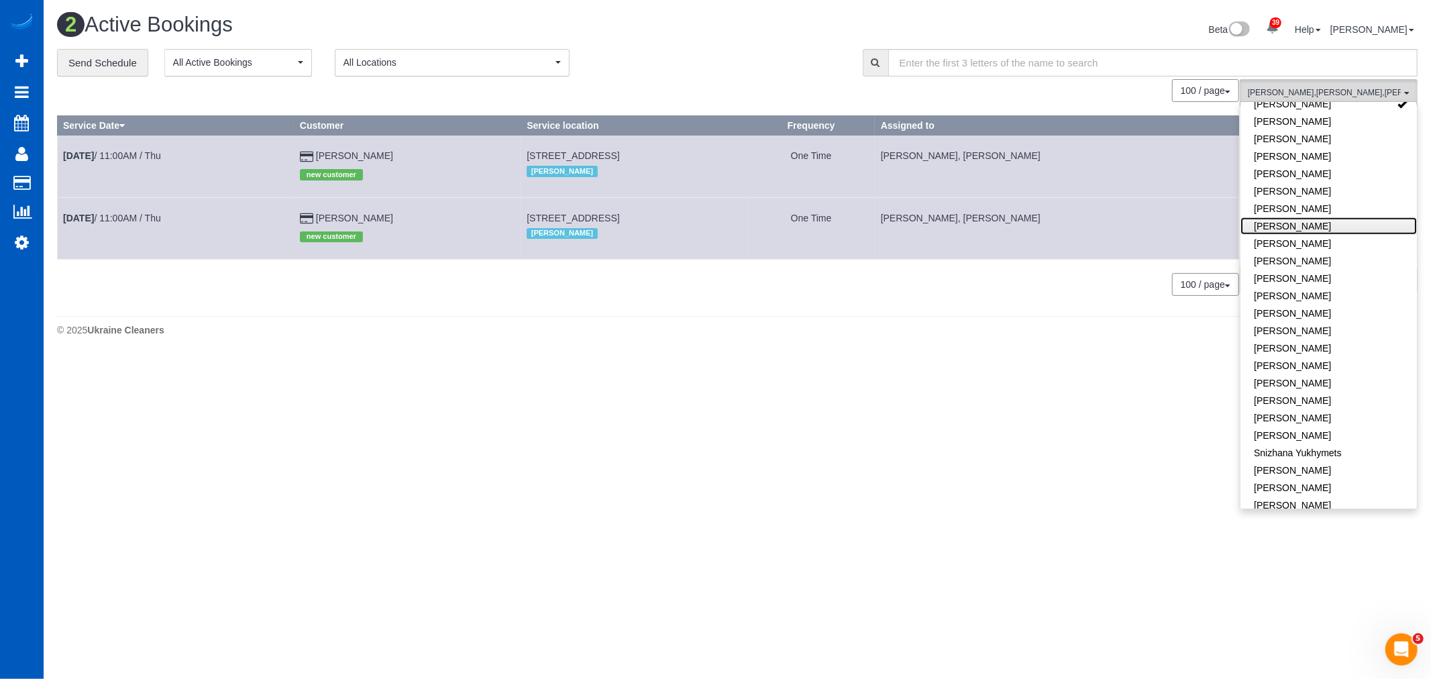
click at [1294, 217] on link "Olena Datsyk" at bounding box center [1329, 225] width 176 height 17
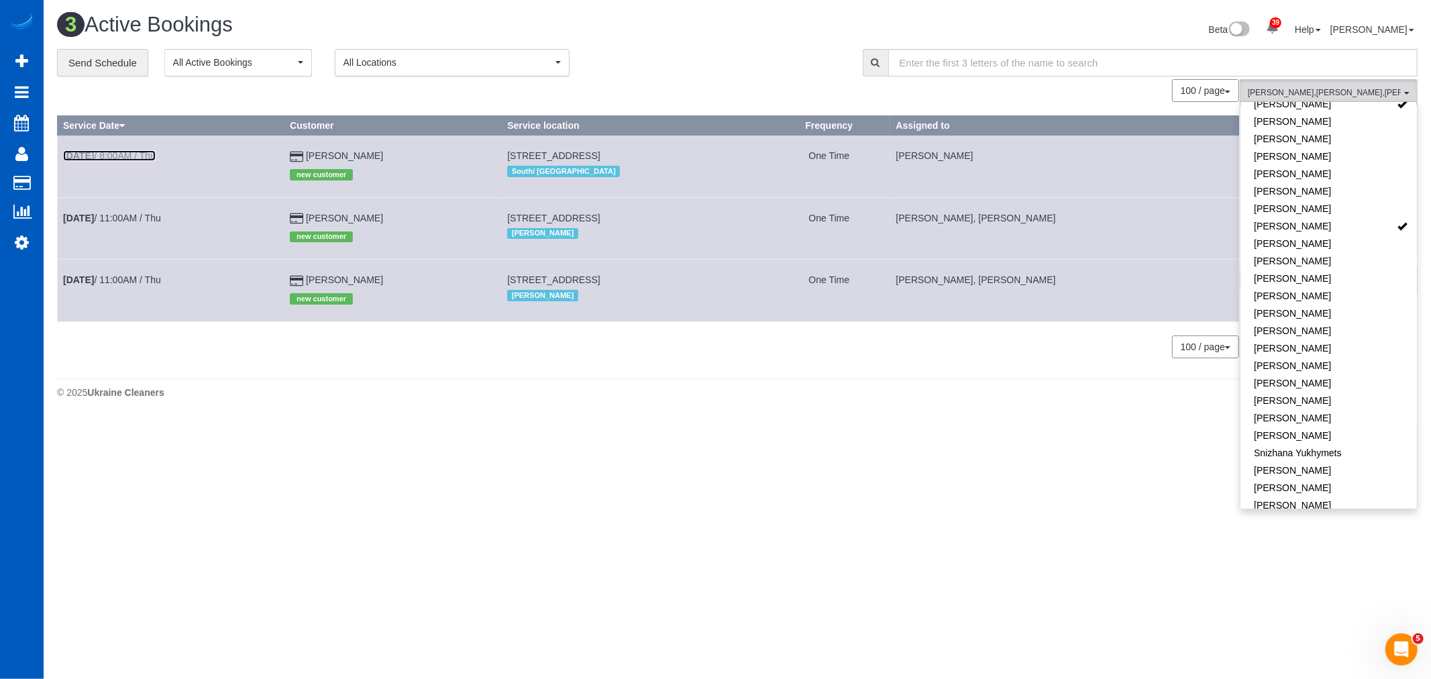
click at [130, 158] on link "Sep 25th / 8:00AM / Thu" at bounding box center [109, 155] width 93 height 11
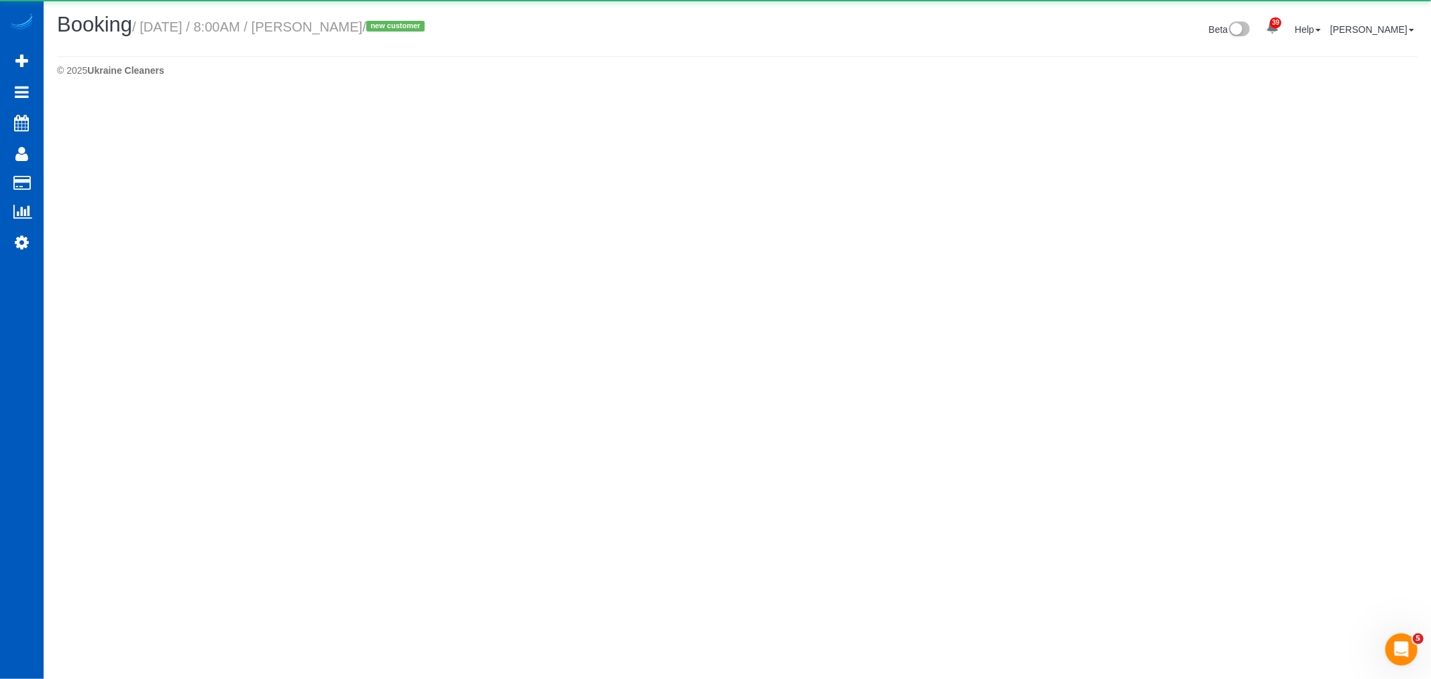
select select "WA"
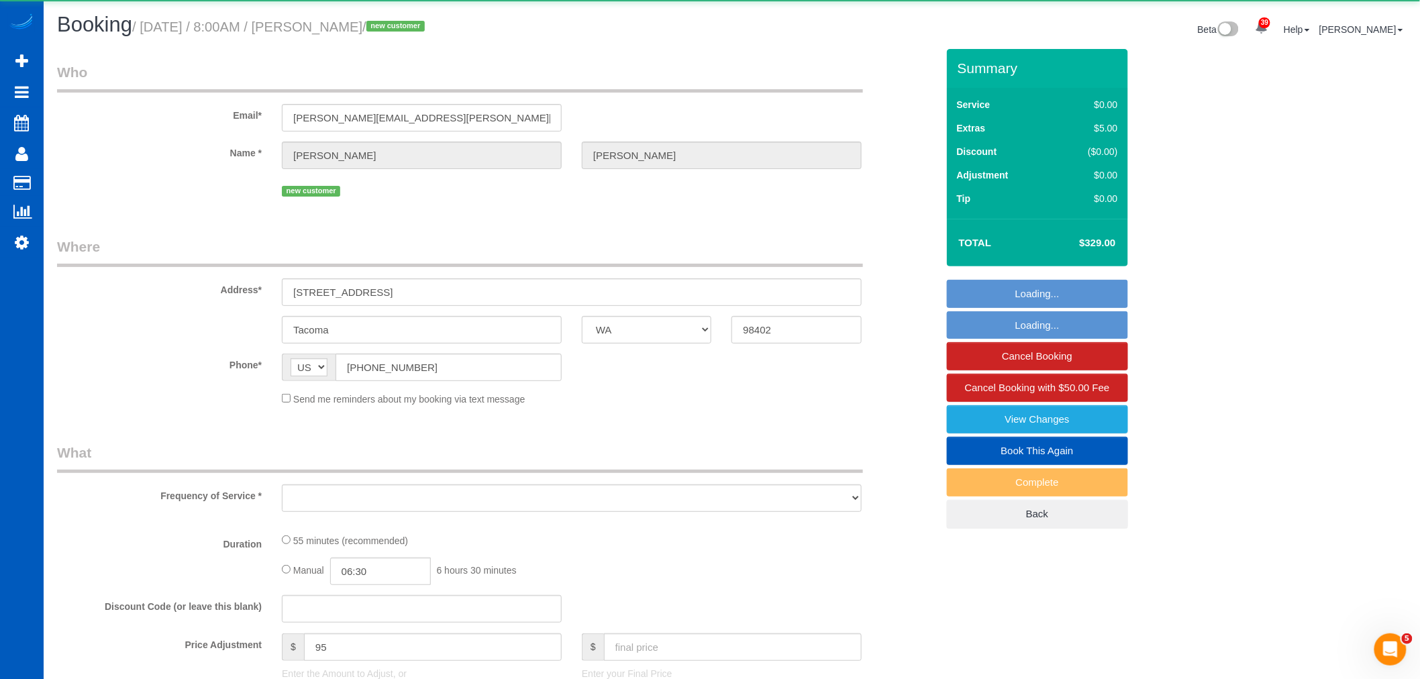
select select "object:5118"
select select "199"
select select "string:fspay-cbe70c85-f3e1-4c61-9d5d-103cc417ce59"
select select "spot24"
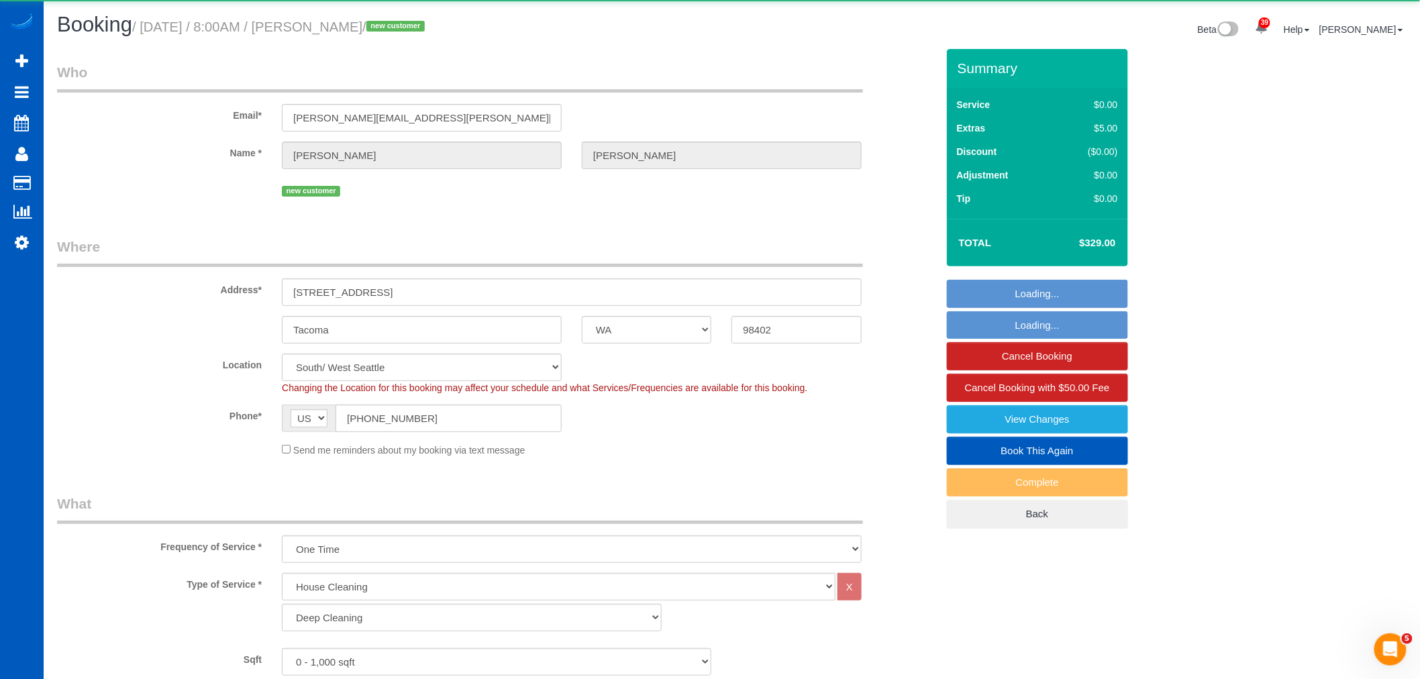
select select "object:5506"
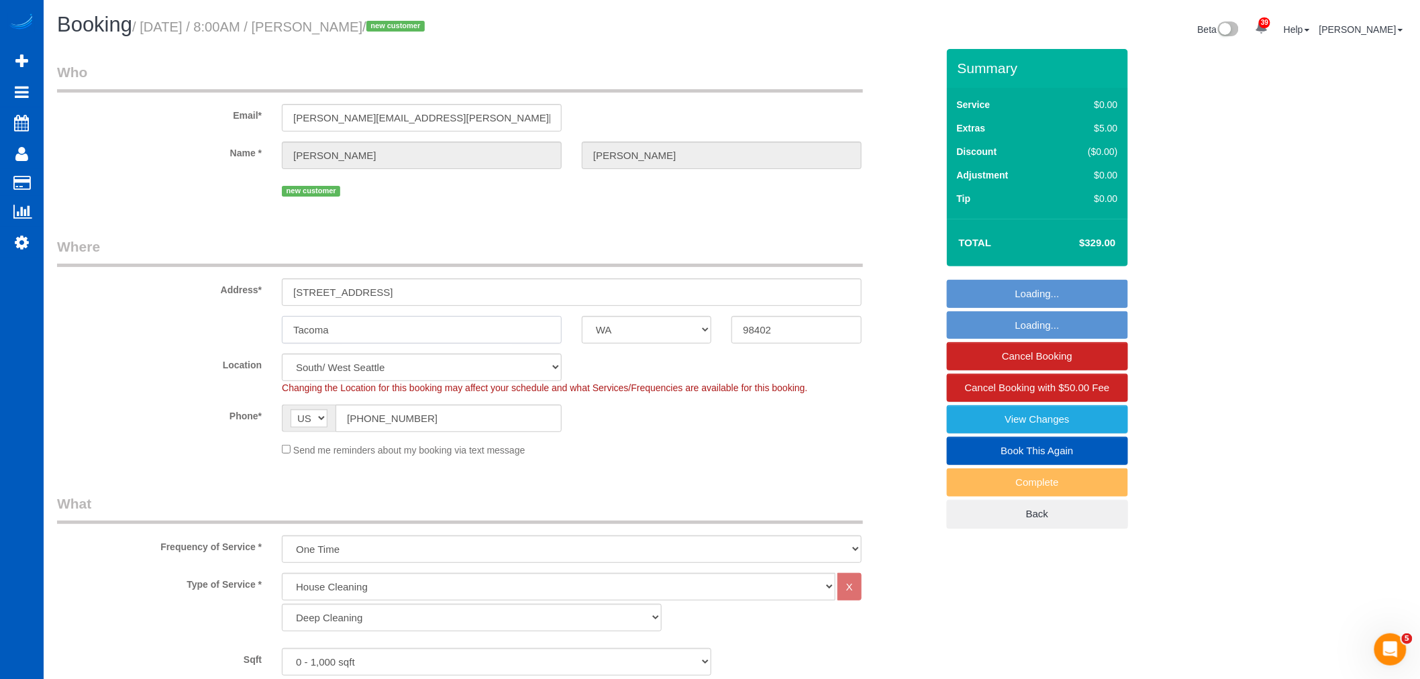
drag, startPoint x: 266, startPoint y: 345, endPoint x: 185, endPoint y: 354, distance: 81.0
click at [185, 354] on fieldset "Where Address* 1201 Pacific Ave 205 Tacoma AK AL AR AZ CA CO CT DC DE FL GA HI …" at bounding box center [497, 352] width 880 height 230
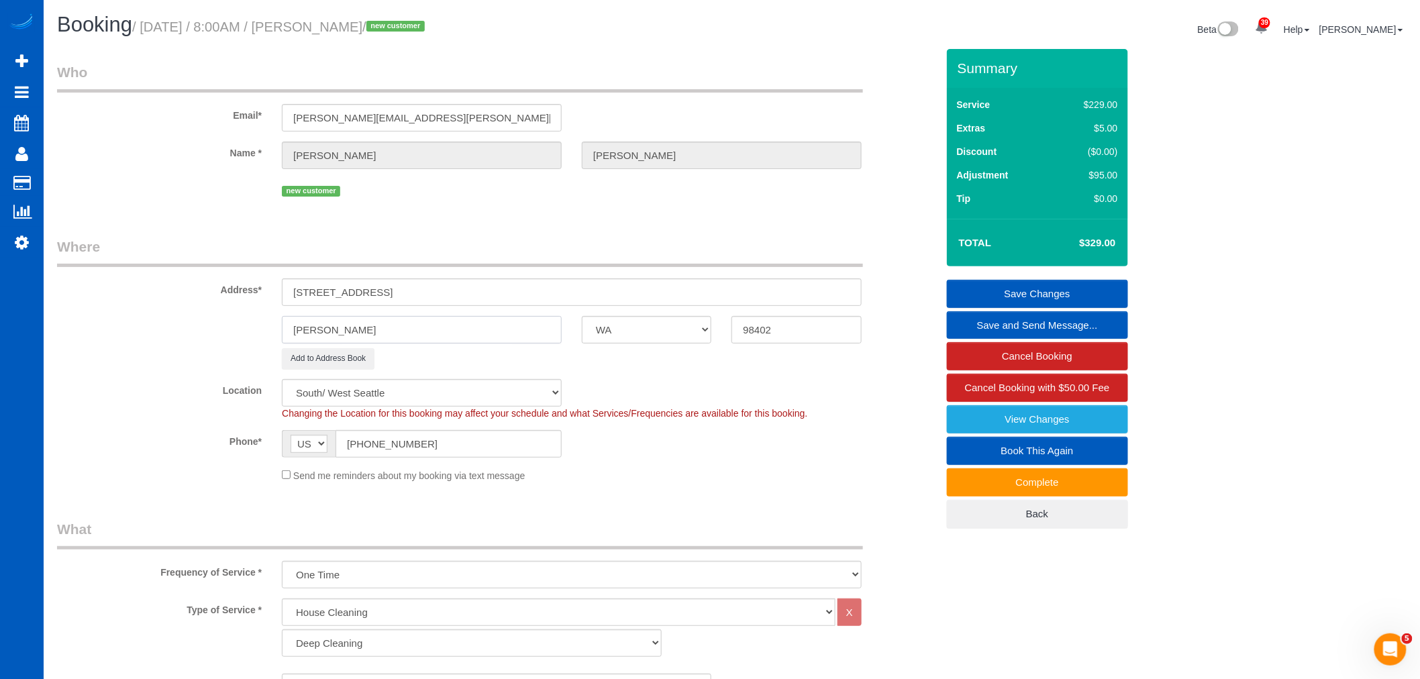
click at [298, 336] on input "everett" at bounding box center [422, 330] width 280 height 28
type input "[PERSON_NAME]"
drag, startPoint x: 423, startPoint y: 290, endPoint x: 234, endPoint y: 298, distance: 189.4
click at [234, 298] on div "Address* 1201 Pacific Ave 205" at bounding box center [497, 271] width 900 height 69
select select "2"
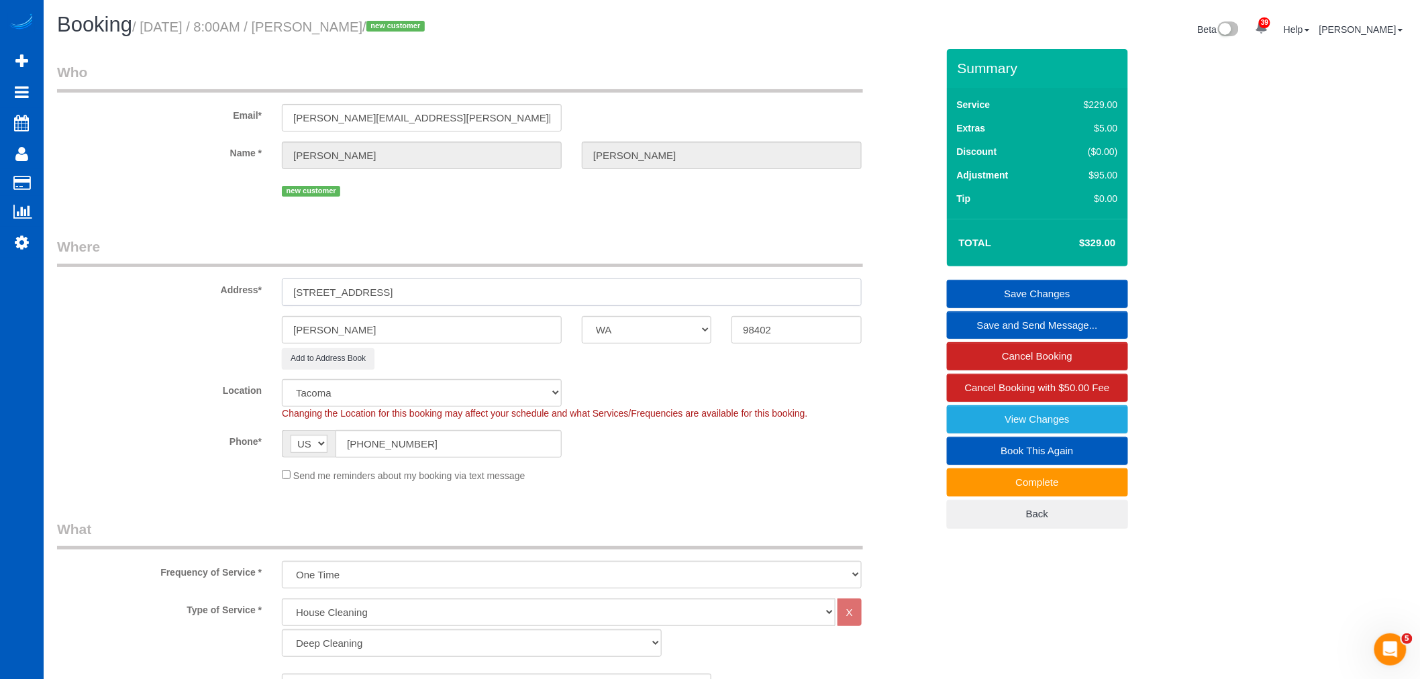
select select "object:5556"
drag, startPoint x: 820, startPoint y: 319, endPoint x: 567, endPoint y: 352, distance: 255.2
click at [567, 352] on sui-booking-address "Address* 1201 Pacific Ave 205 Everett AK AL AR AZ CA CO CT DC DE FL GA HI IA ID…" at bounding box center [497, 303] width 880 height 132
paste input "201"
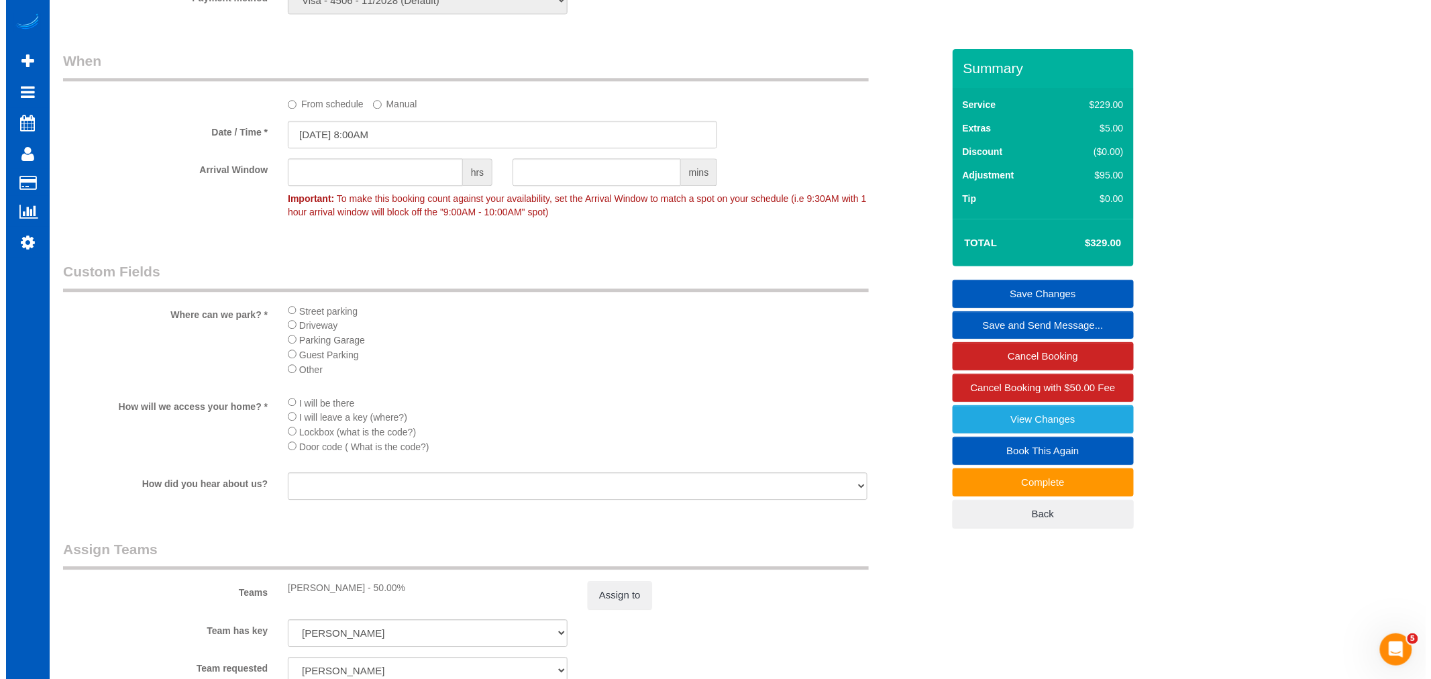
scroll to position [1566, 0]
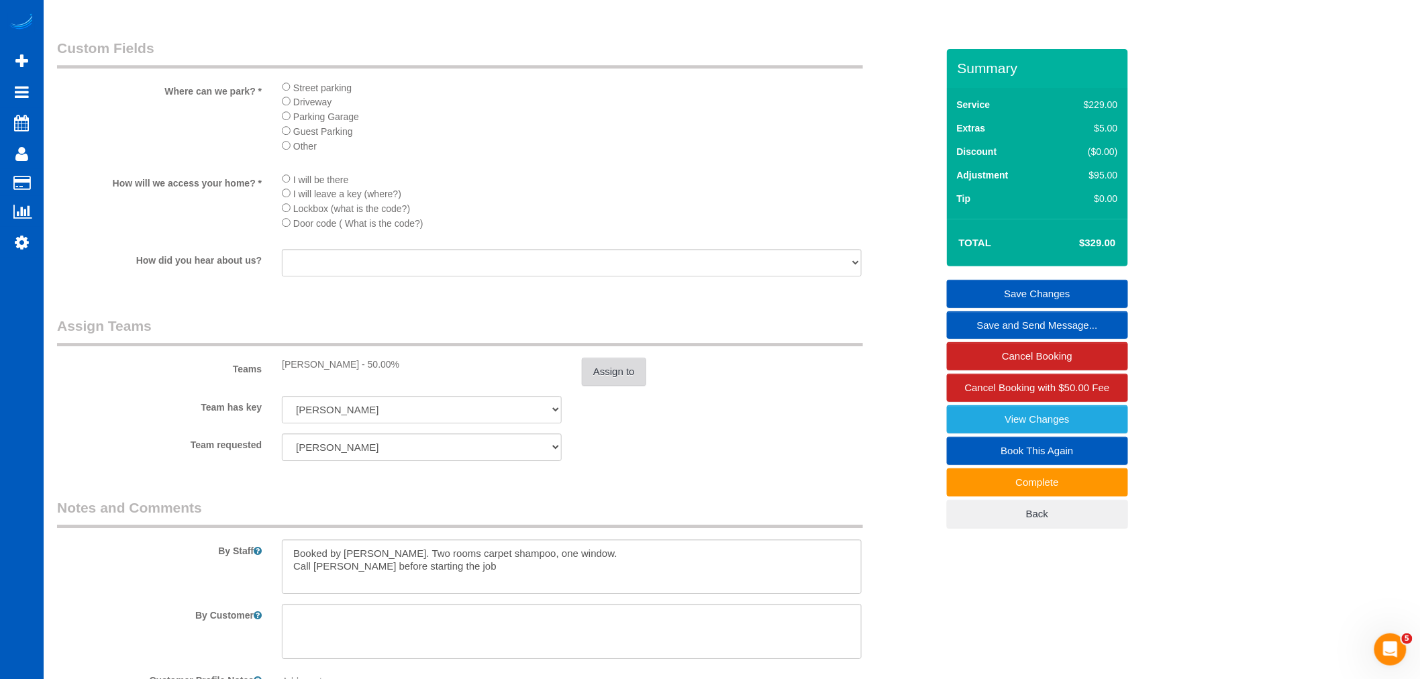
type input "98201"
click at [599, 385] on button "Assign to" at bounding box center [614, 372] width 64 height 28
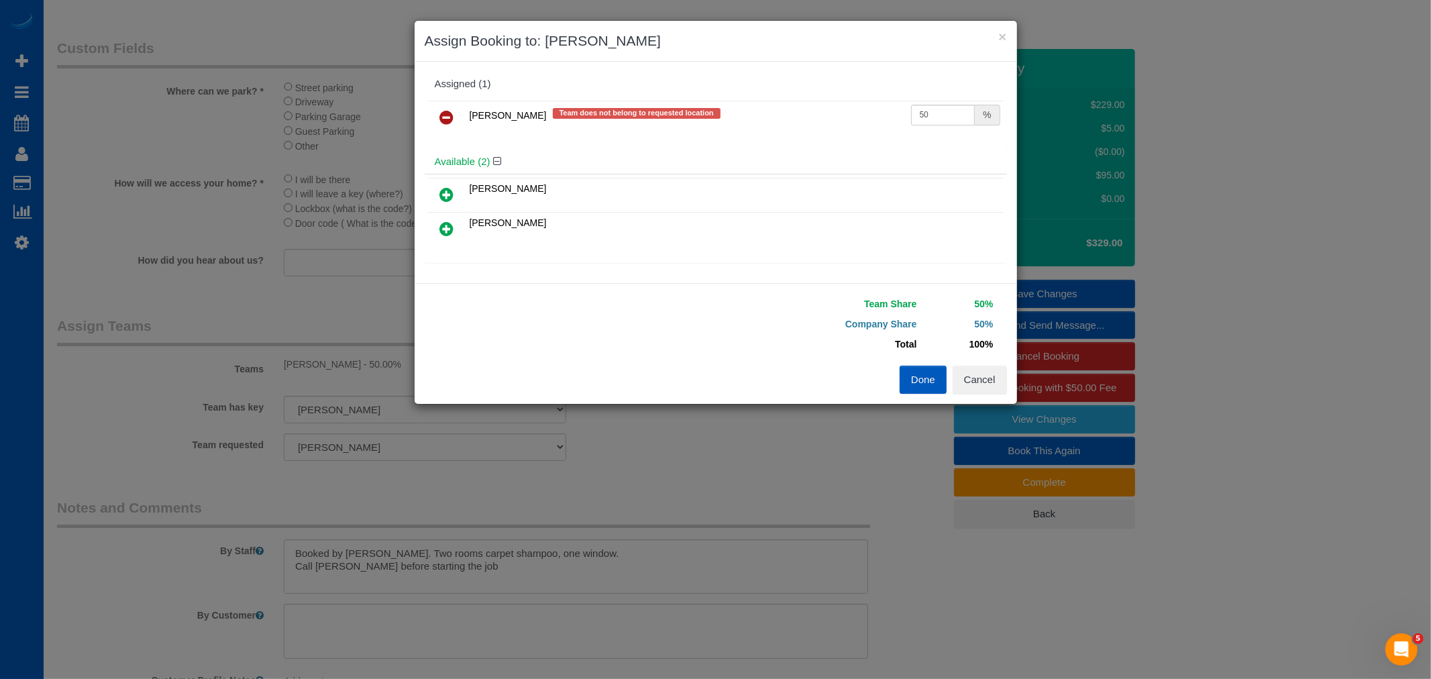
select select "7"
select select "object:5954"
click at [445, 121] on icon at bounding box center [447, 117] width 14 height 16
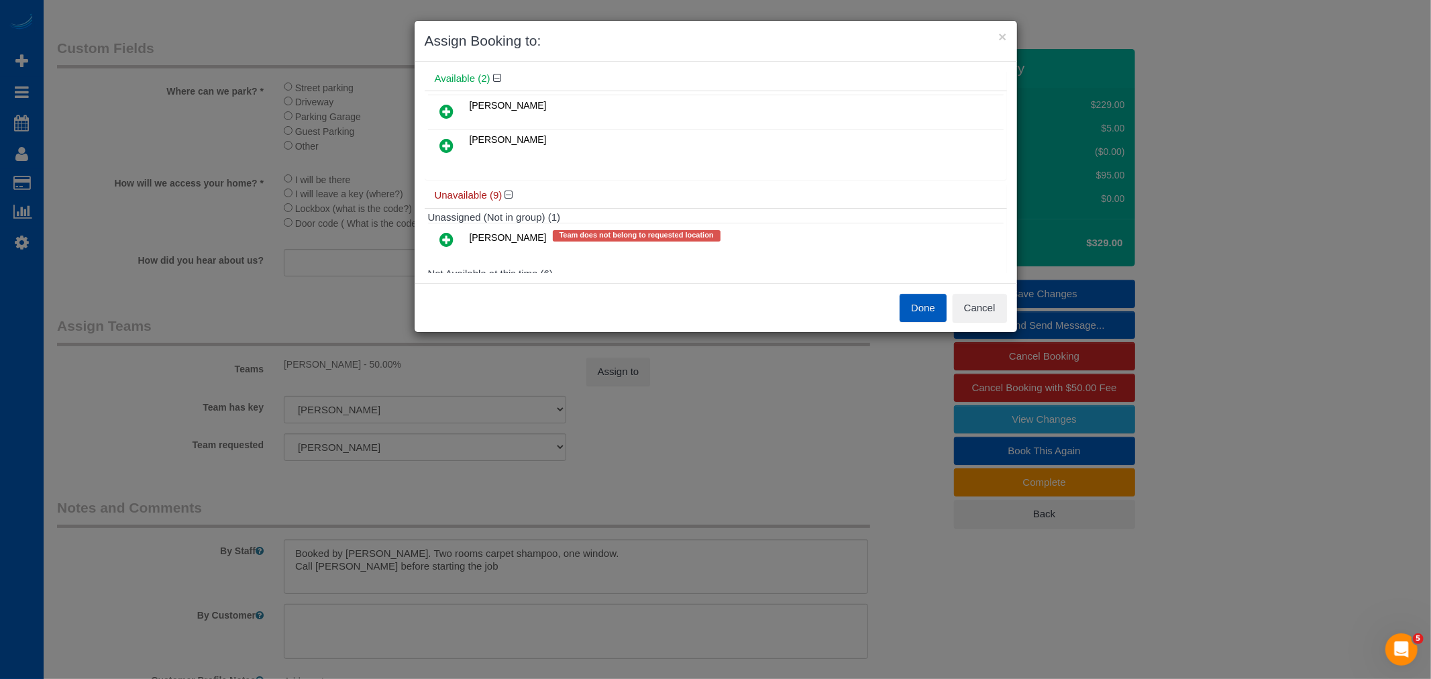
scroll to position [74, 0]
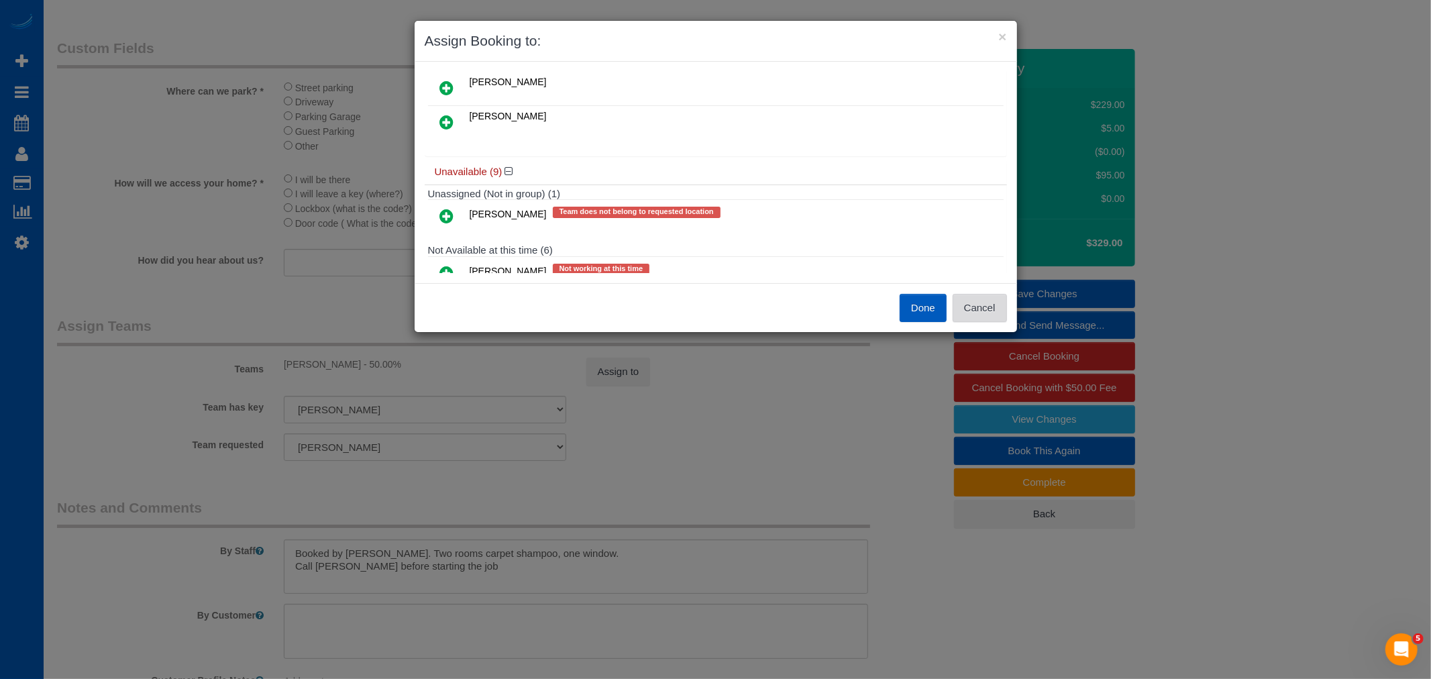
click at [968, 311] on button "Cancel" at bounding box center [980, 308] width 54 height 28
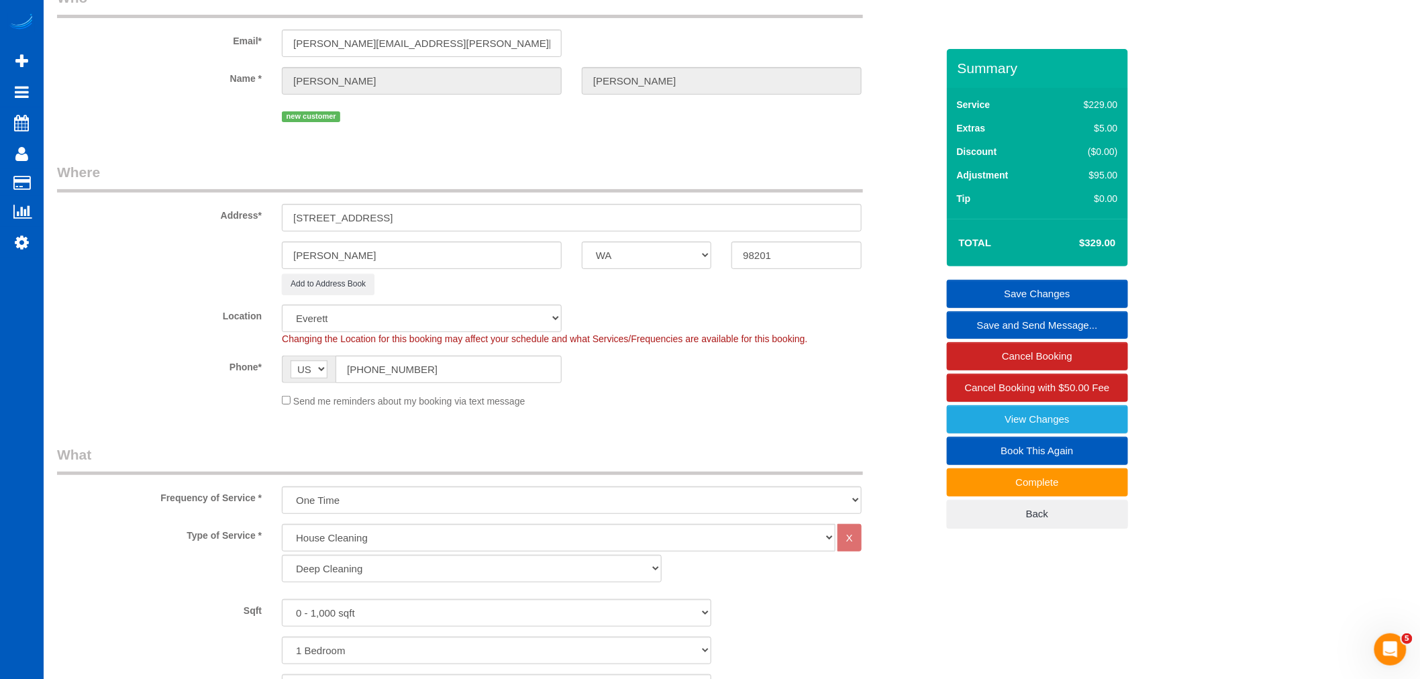
click at [638, 321] on div "Location North Seattle Atlanta GA Denver Everett Fort Worth TX Las Vegas Main D…" at bounding box center [497, 325] width 900 height 41
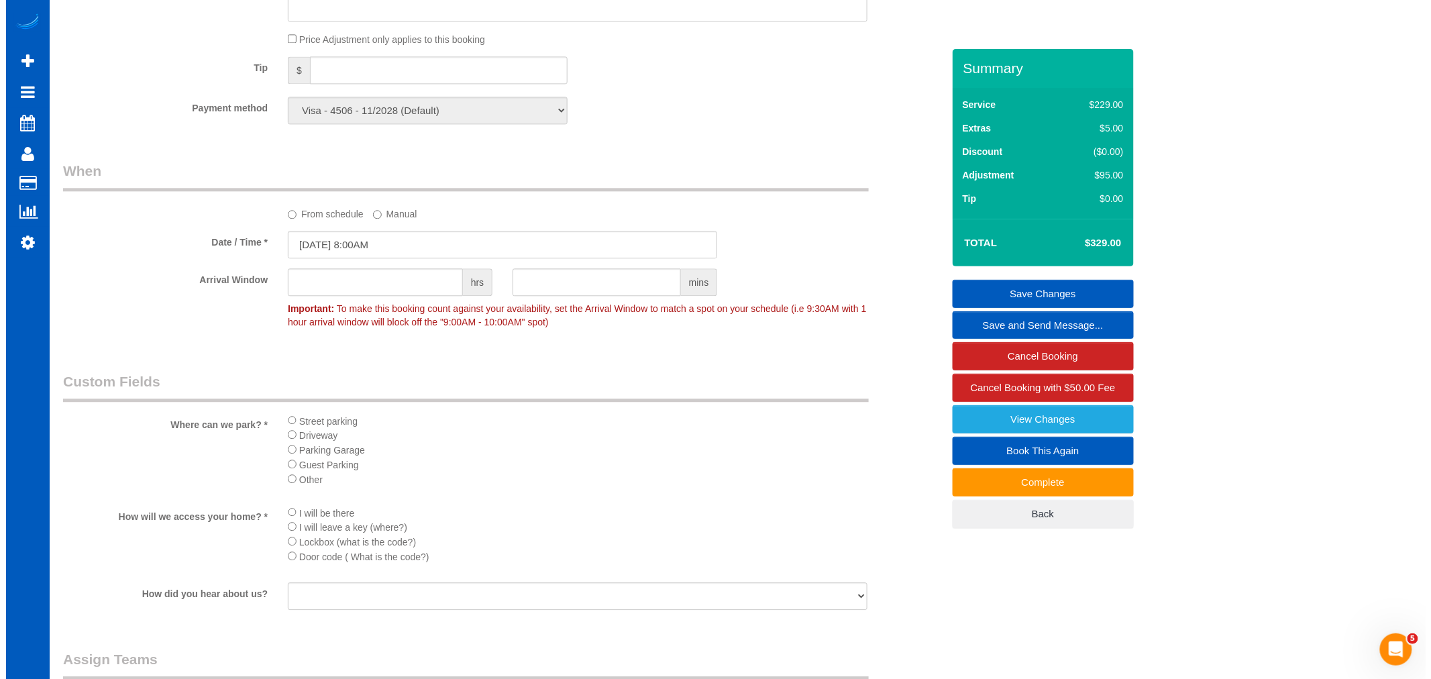
scroll to position [1342, 0]
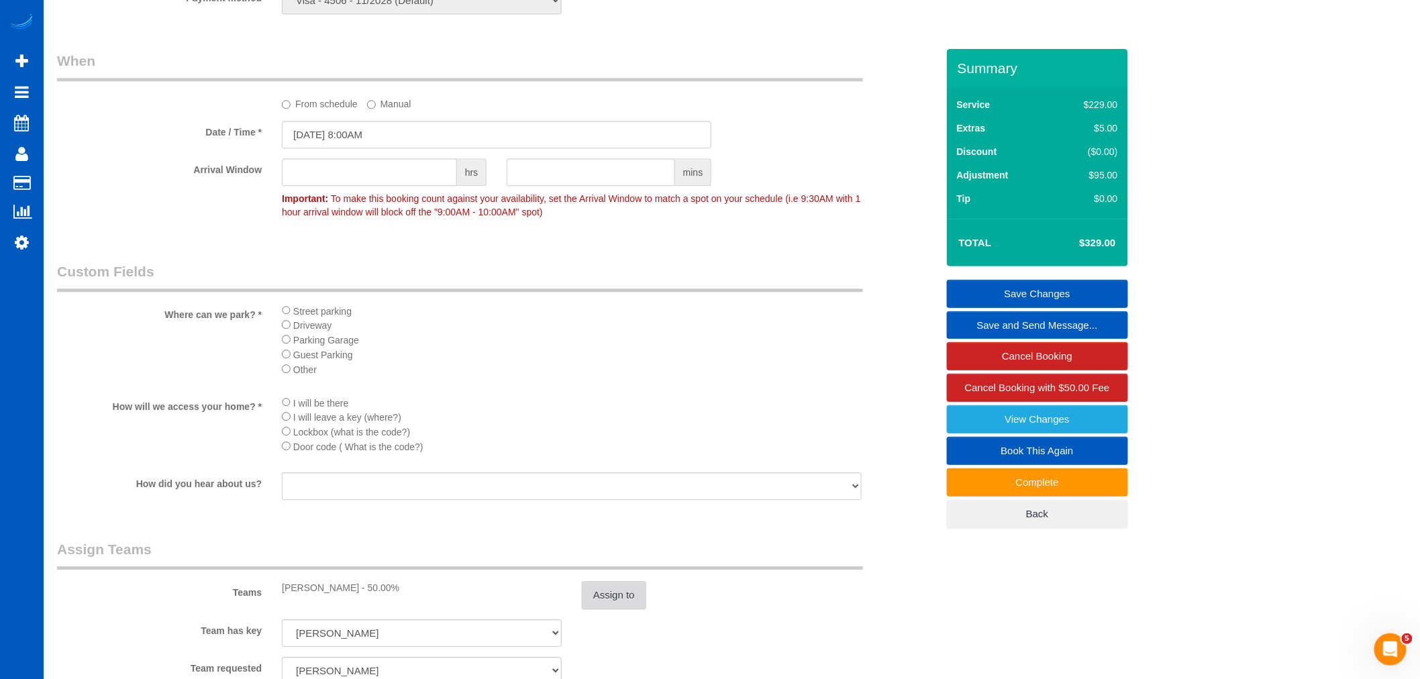
click at [627, 609] on button "Assign to" at bounding box center [614, 595] width 64 height 28
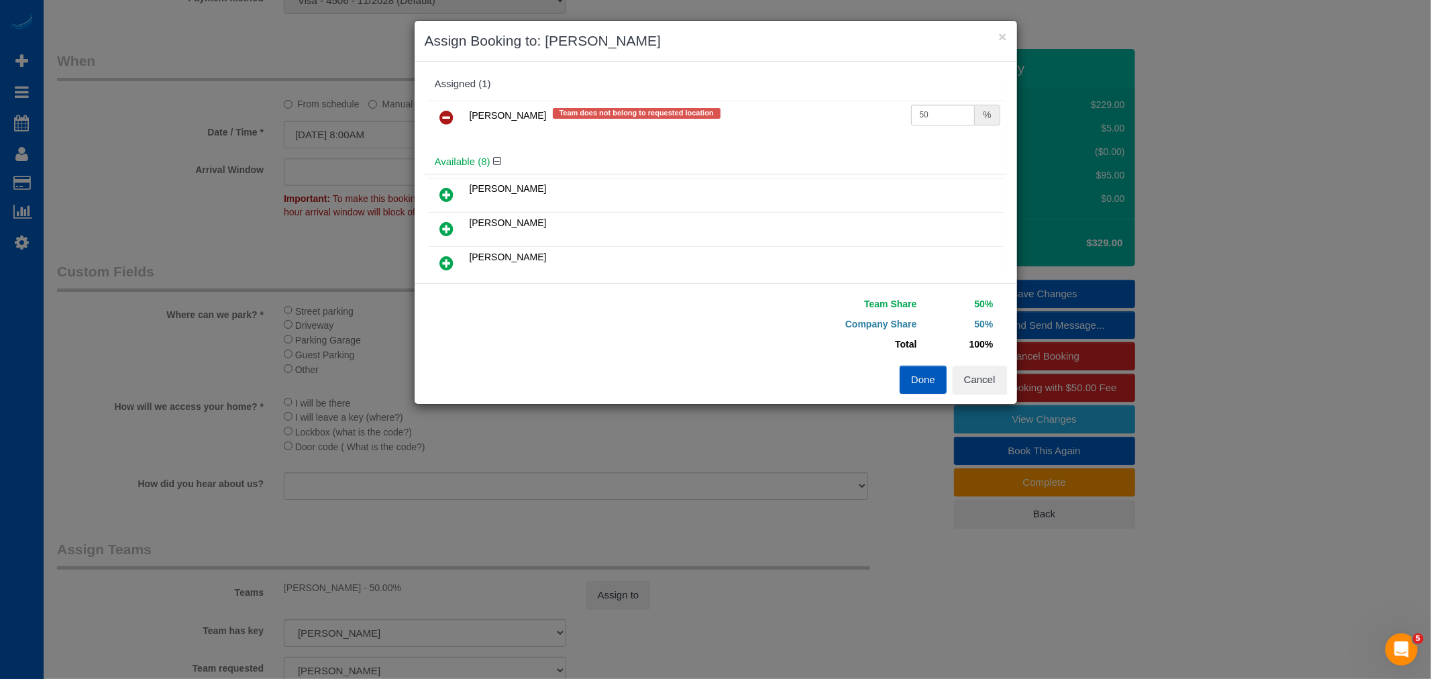
click at [445, 118] on icon at bounding box center [447, 117] width 14 height 16
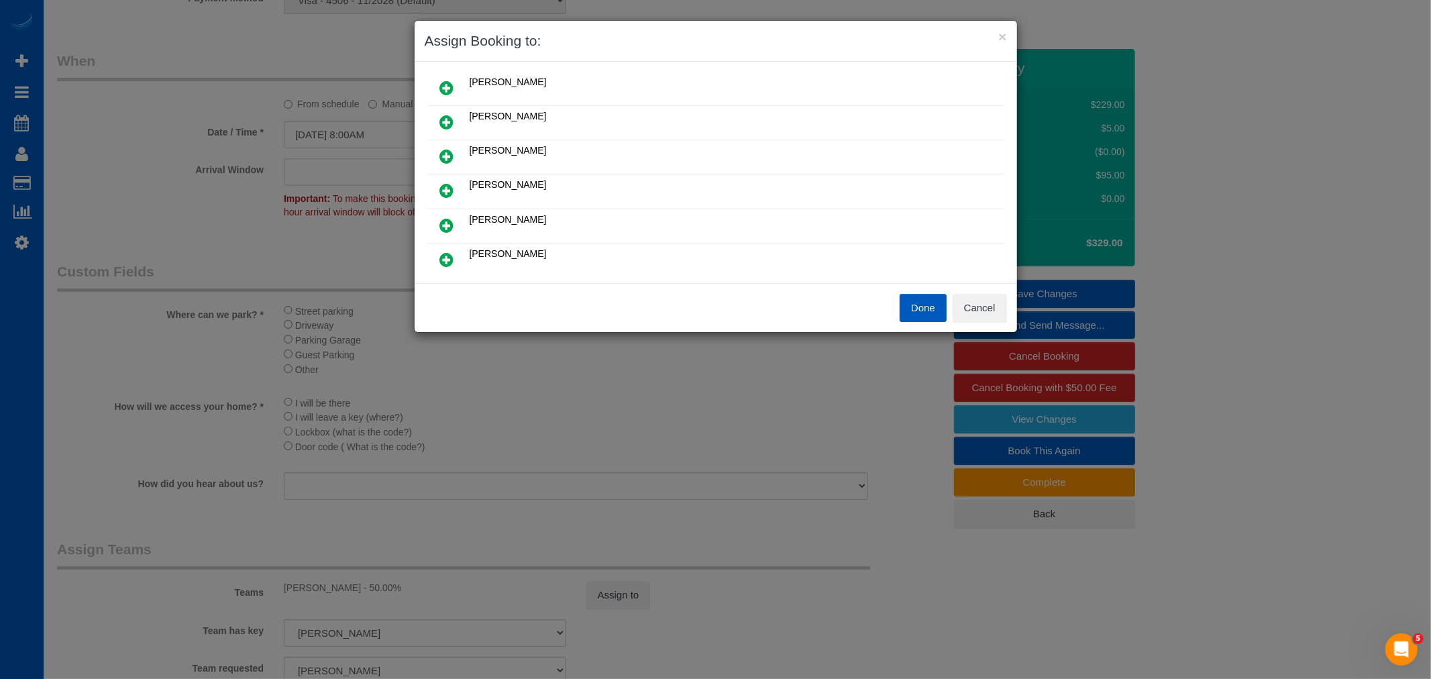
click at [451, 163] on icon at bounding box center [447, 156] width 14 height 16
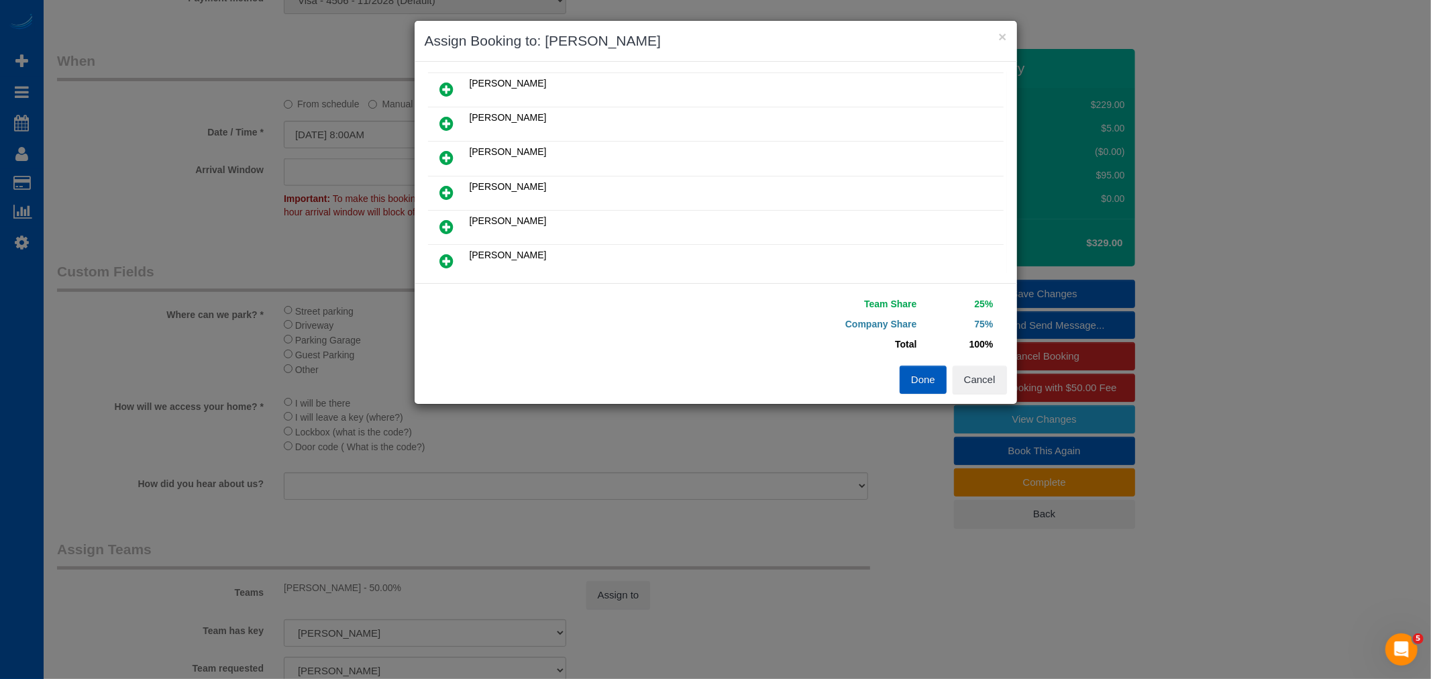
click at [447, 219] on icon at bounding box center [447, 227] width 14 height 16
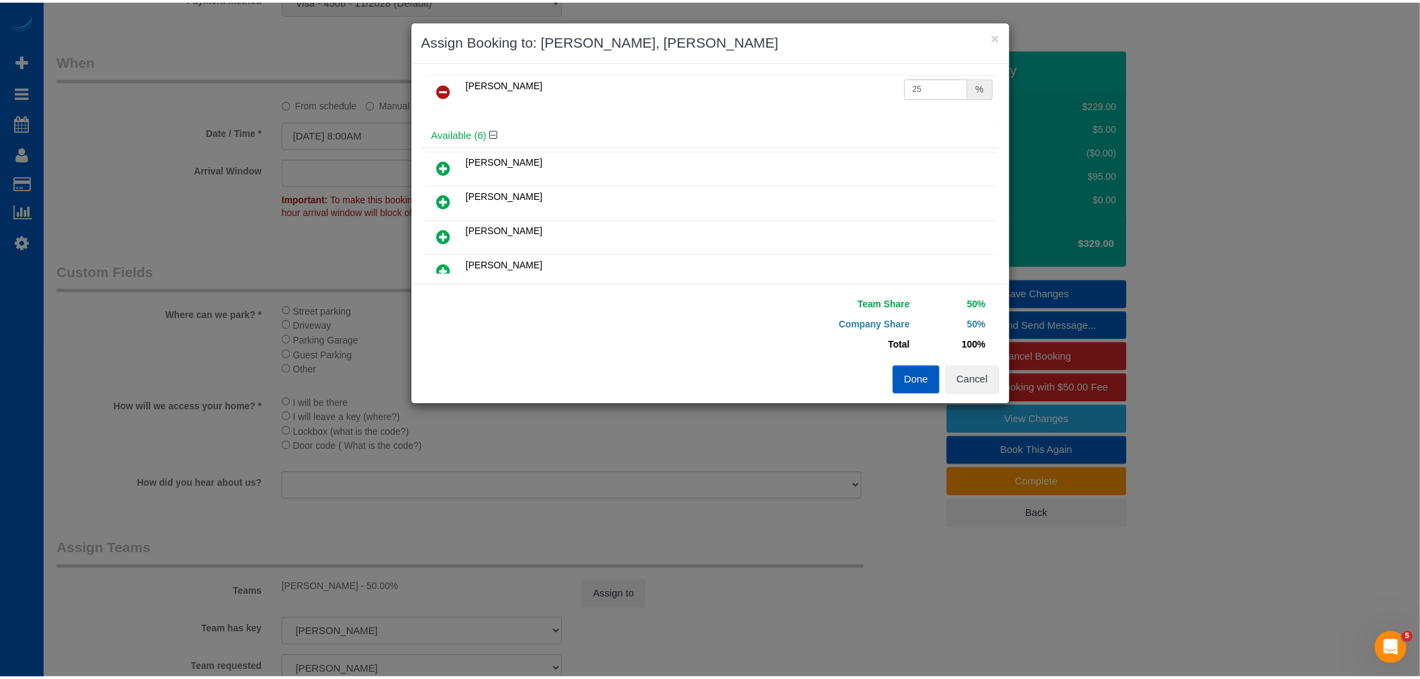
scroll to position [0, 0]
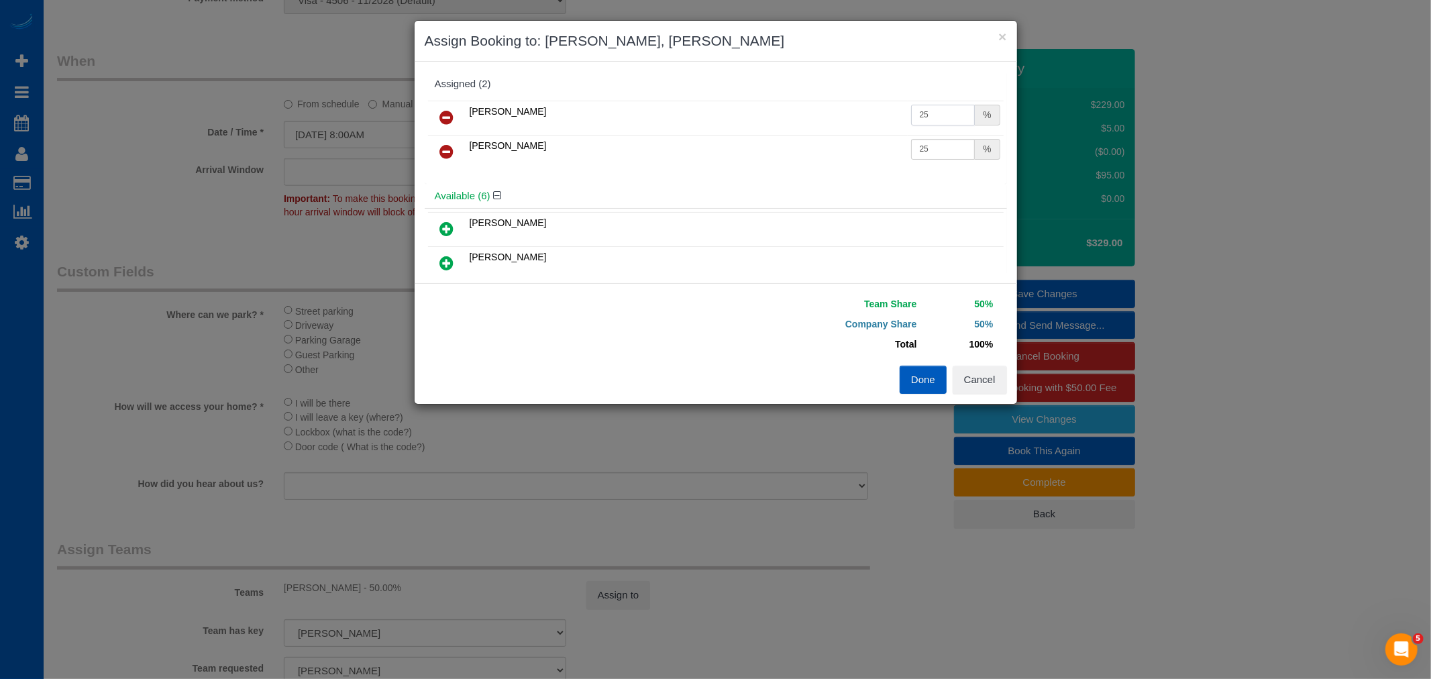
drag, startPoint x: 917, startPoint y: 111, endPoint x: 928, endPoint y: 113, distance: 10.8
click at [928, 113] on input "25" at bounding box center [943, 115] width 64 height 21
drag, startPoint x: 916, startPoint y: 116, endPoint x: 928, endPoint y: 115, distance: 12.1
click at [928, 115] on input "25" at bounding box center [943, 115] width 64 height 21
click at [811, 213] on td "[PERSON_NAME]" at bounding box center [735, 230] width 538 height 34
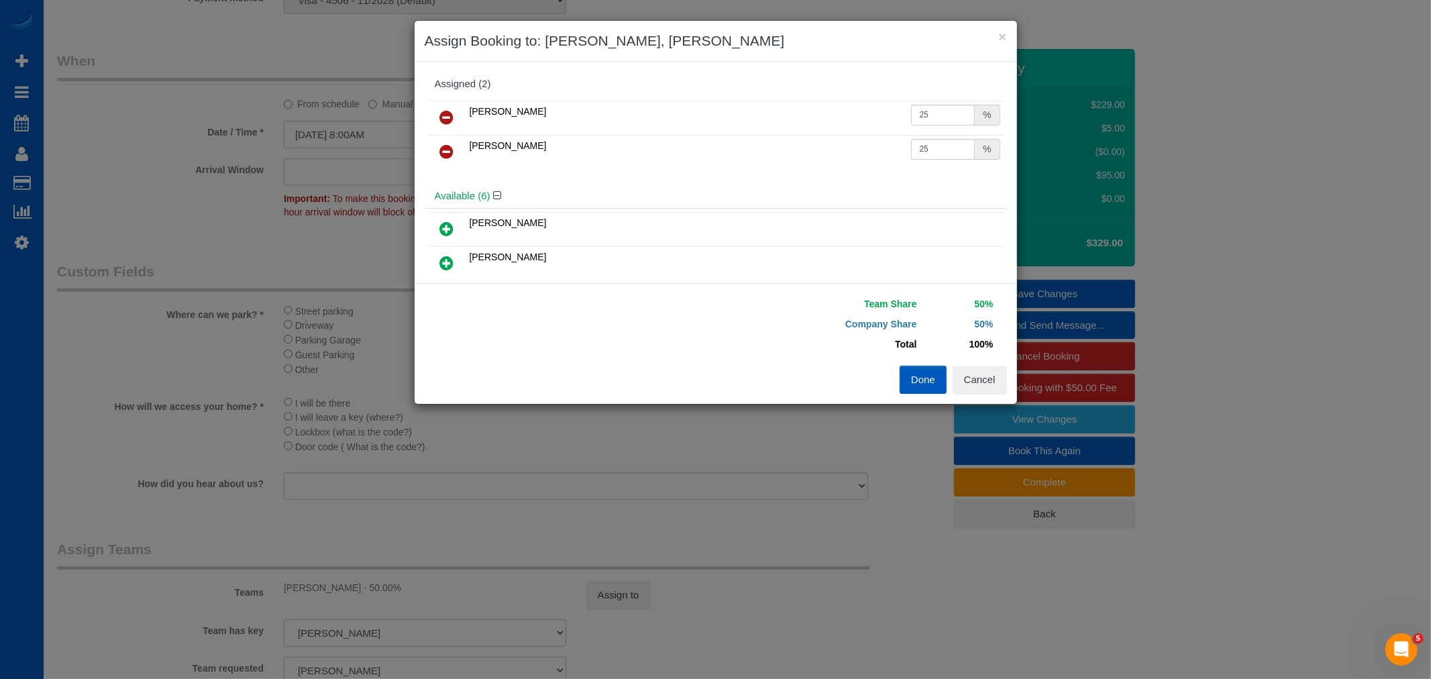
click at [936, 396] on div "Team Share 50% Company Share 50% Total 100% Warning: The Company share is 0%. I…" at bounding box center [716, 343] width 603 height 121
click at [927, 379] on button "Done" at bounding box center [923, 380] width 47 height 28
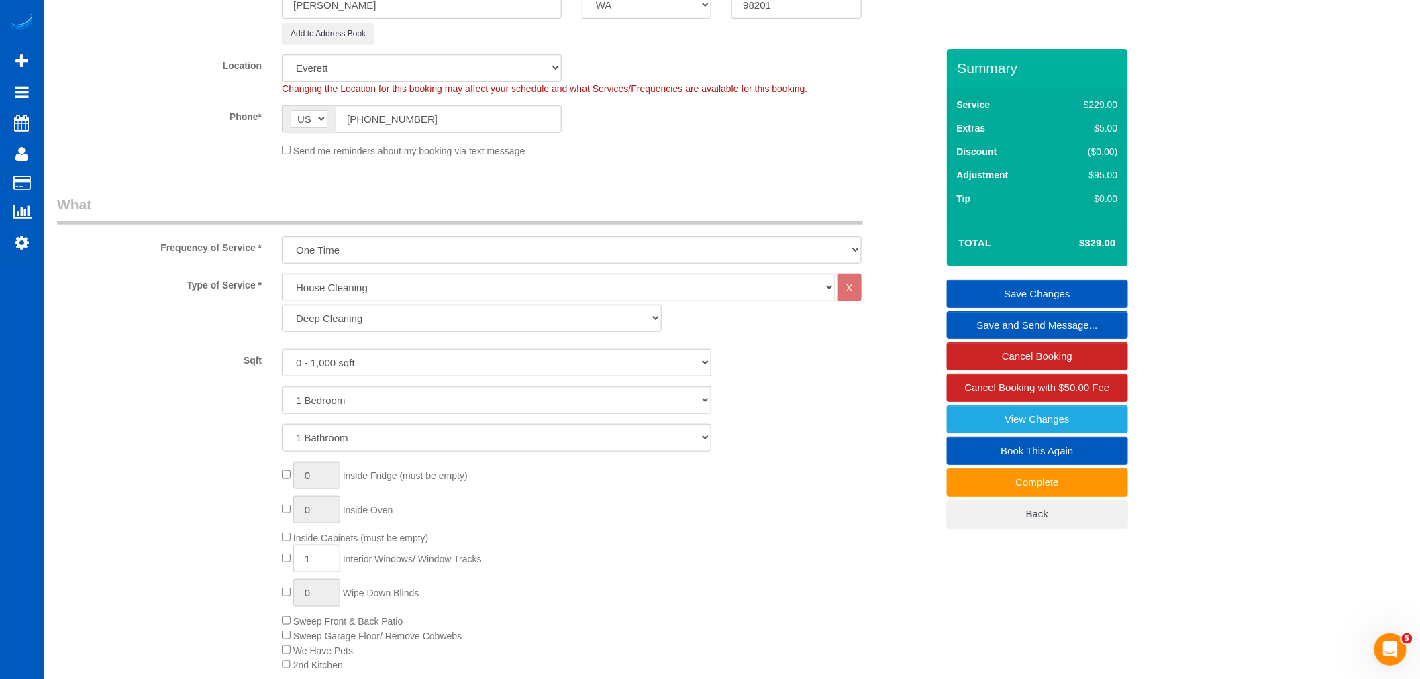
scroll to position [298, 0]
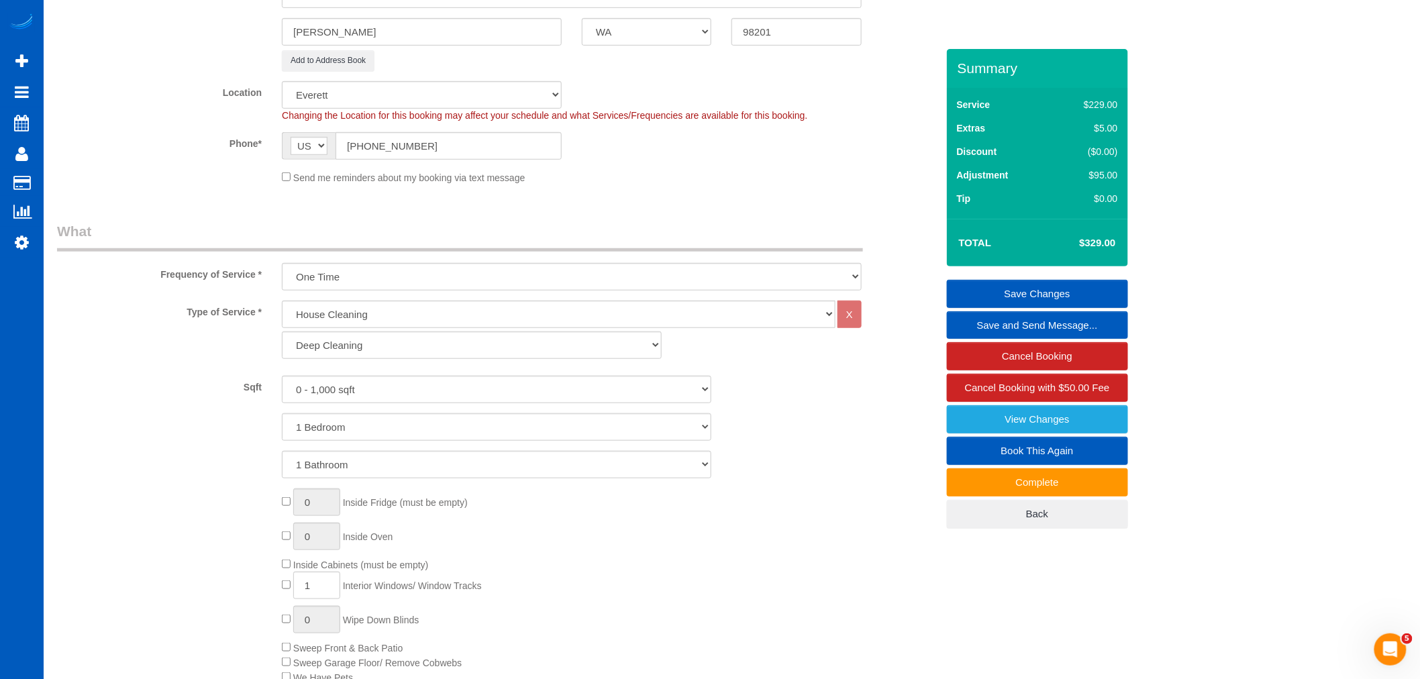
click at [1089, 295] on link "Save Changes" at bounding box center [1037, 294] width 181 height 28
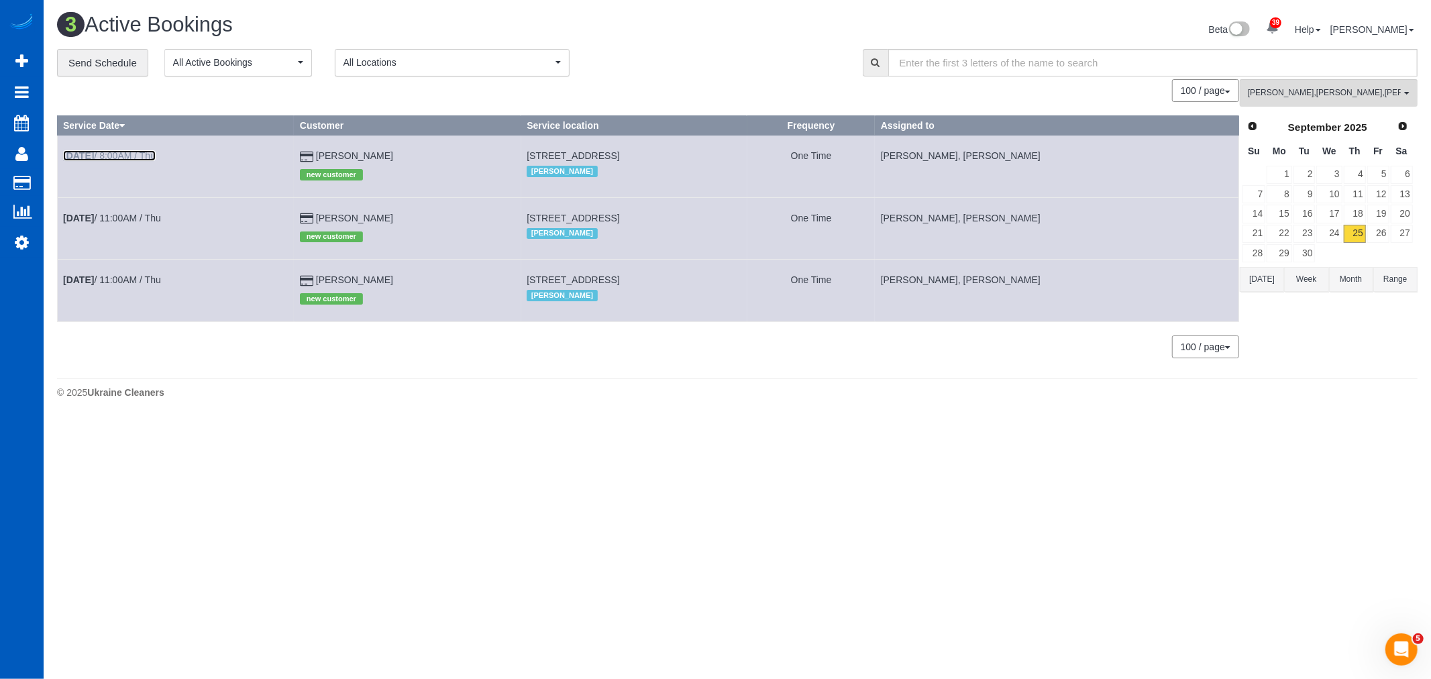
click at [116, 159] on link "Sep 25th / 8:00AM / Thu" at bounding box center [109, 155] width 93 height 11
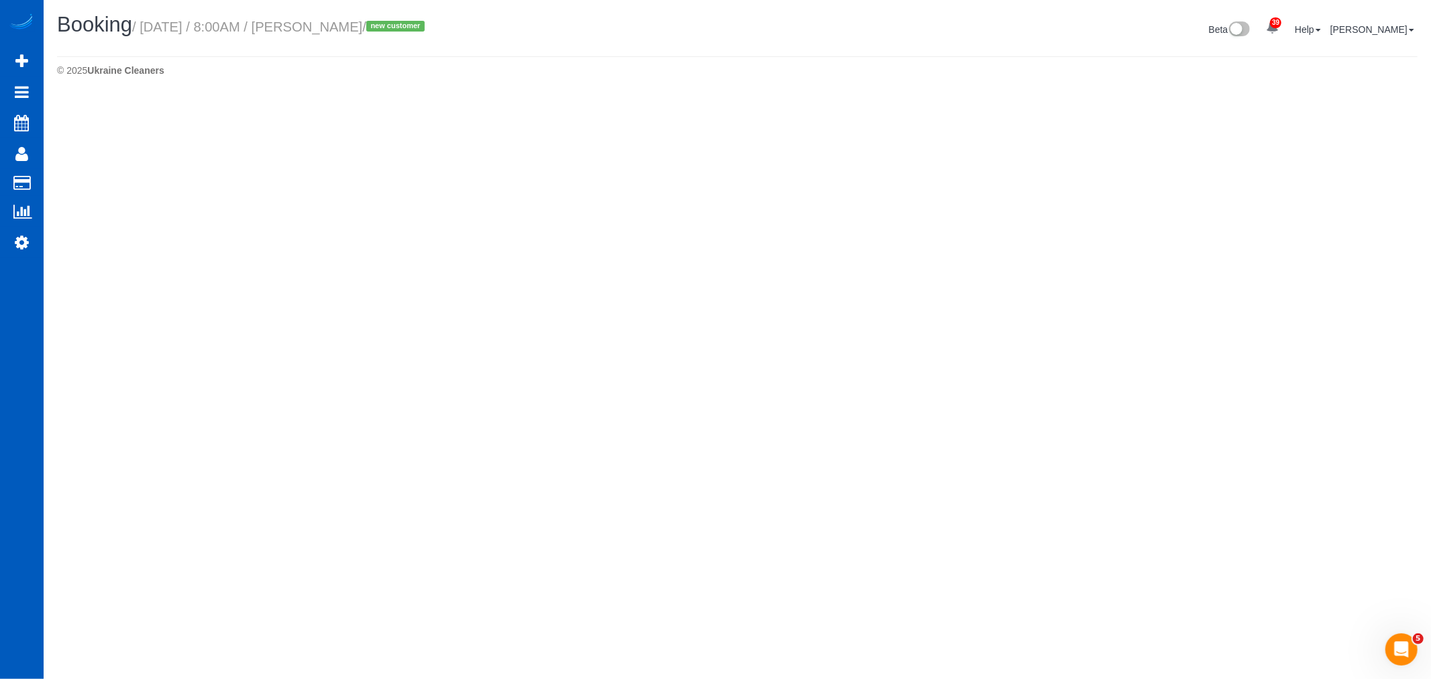
select select "WA"
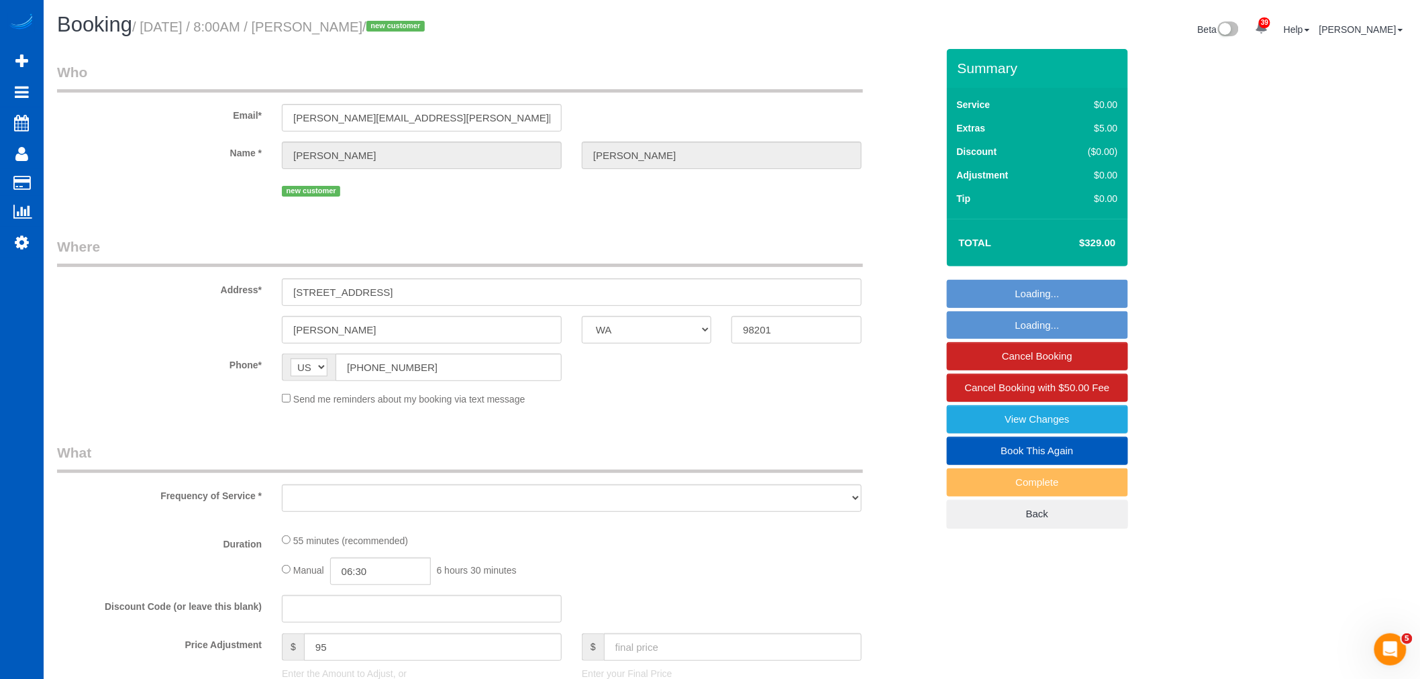
select select "object:7337"
select select "199"
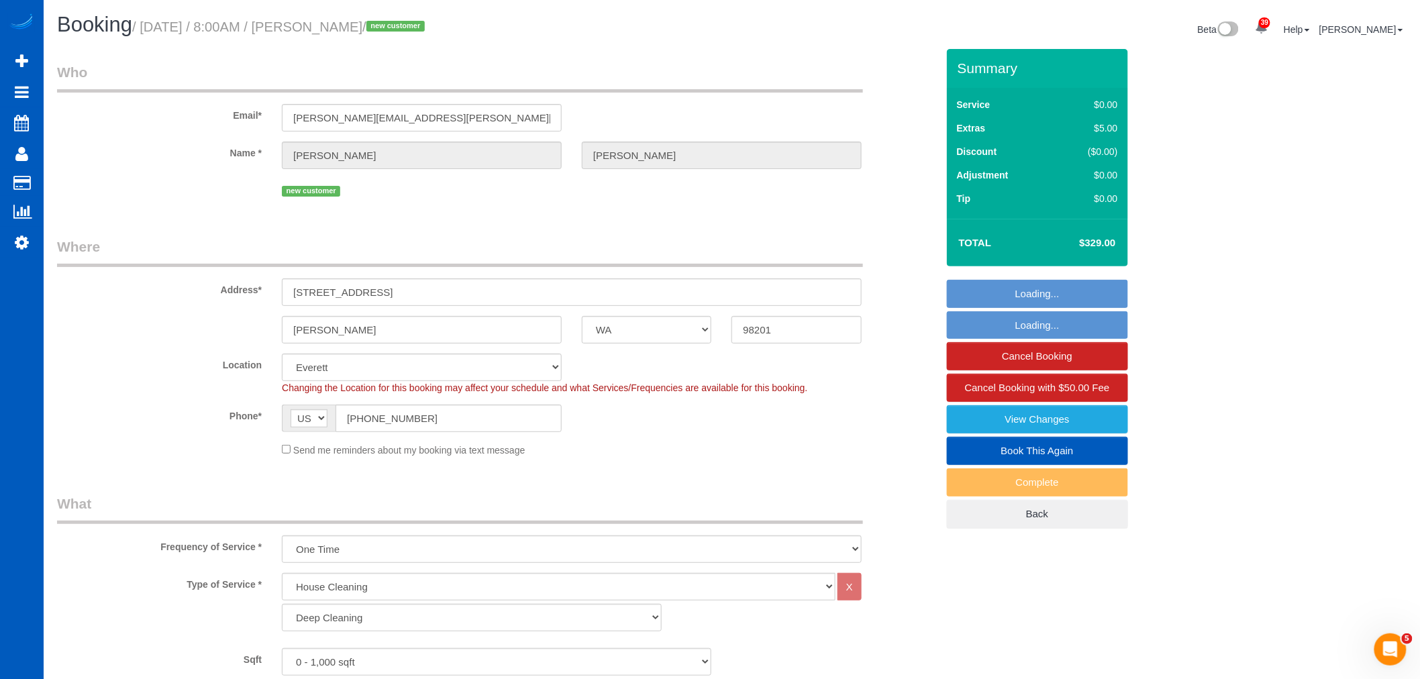
select select "spot45"
select select "string:fspay-cbe70c85-f3e1-4c61-9d5d-103cc417ce59"
select select "object:7639"
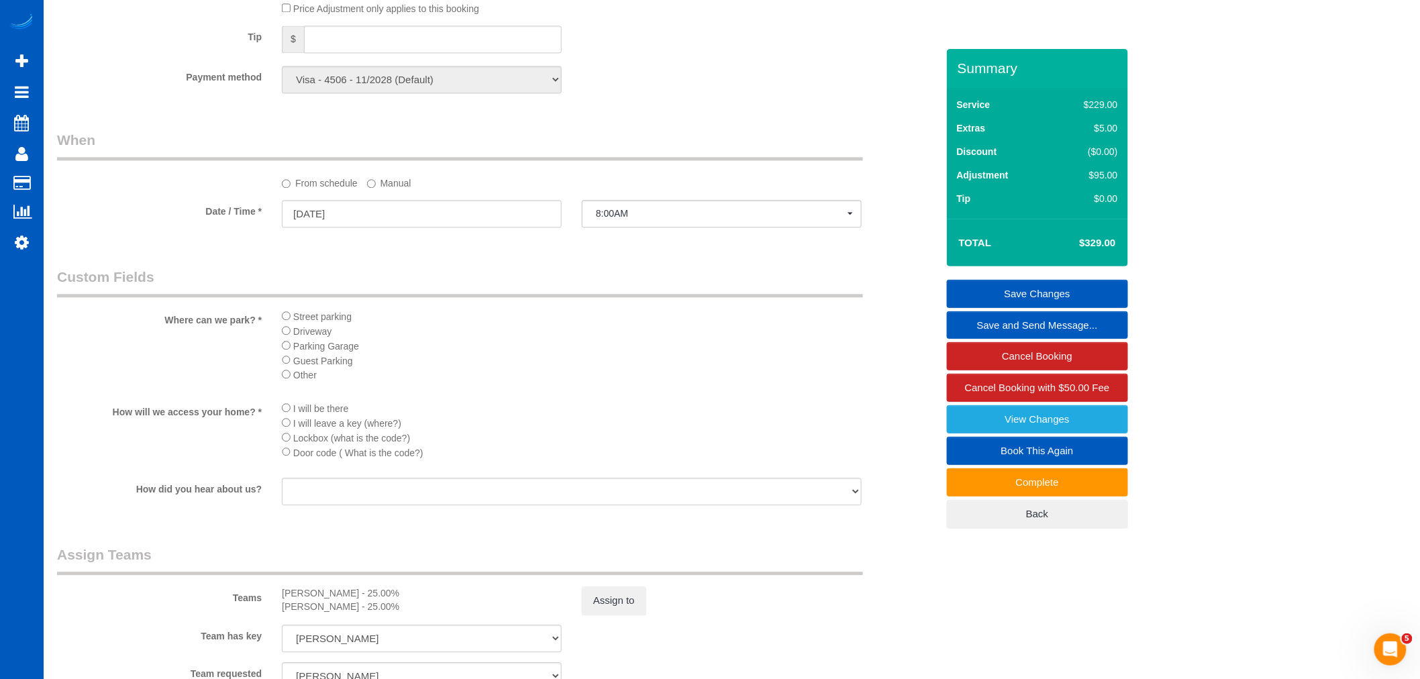
scroll to position [1192, 0]
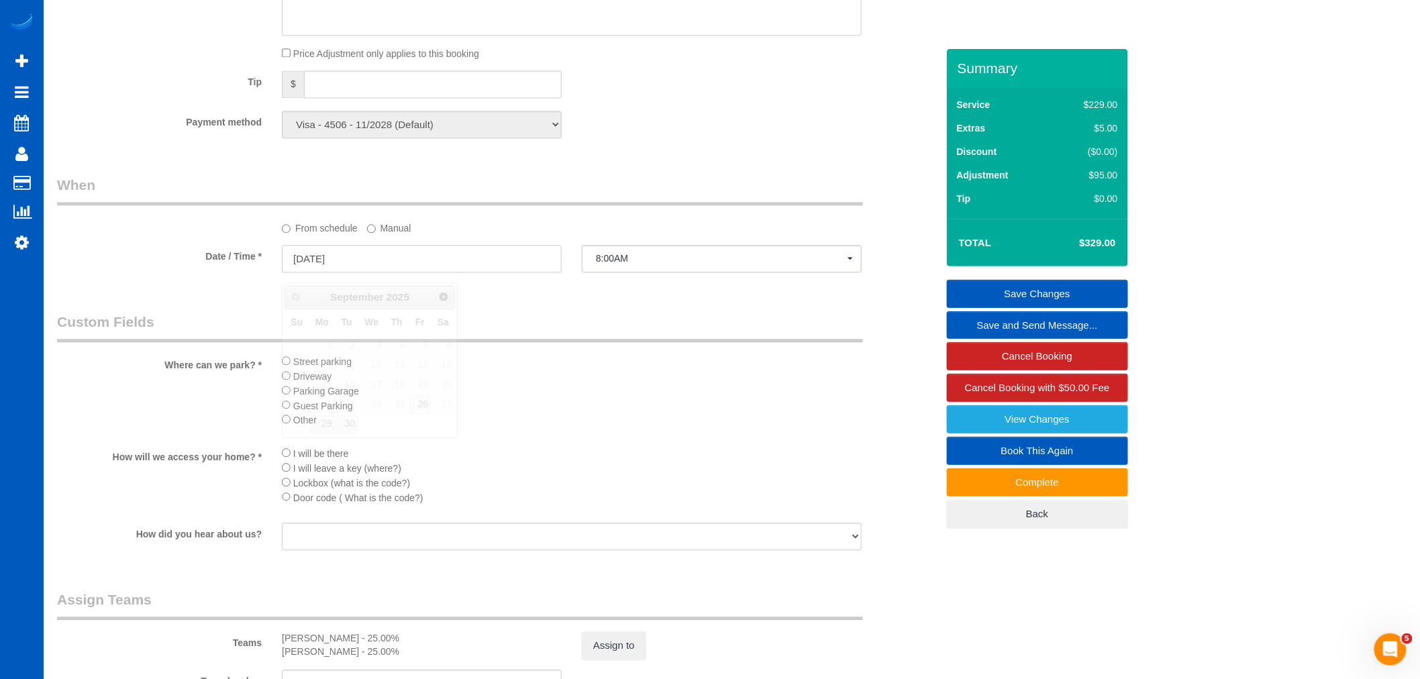
click at [333, 268] on input "09/25/2025" at bounding box center [422, 259] width 280 height 28
click at [428, 403] on link "26" at bounding box center [419, 404] width 21 height 18
type input "09/26/2025"
select select "spot46"
click at [656, 264] on span "11:00AM" at bounding box center [722, 258] width 252 height 11
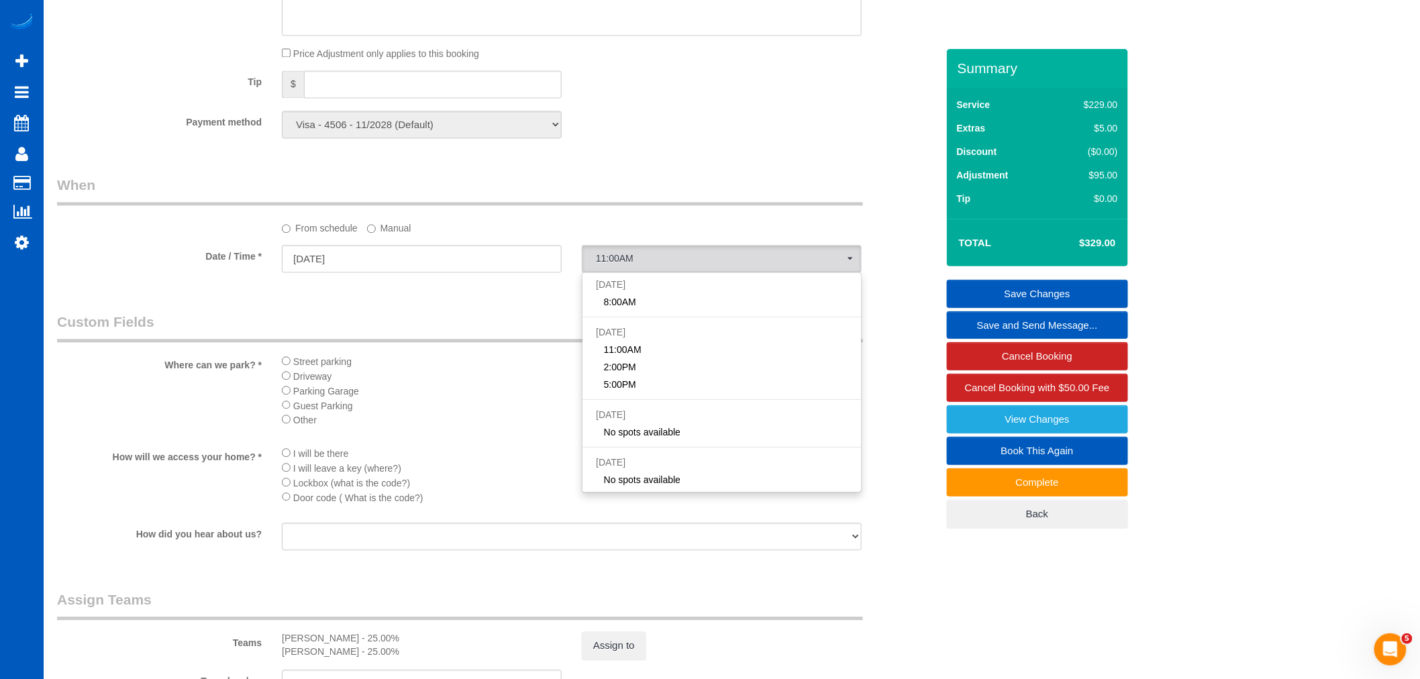
click at [376, 230] on label "Manual" at bounding box center [389, 226] width 44 height 18
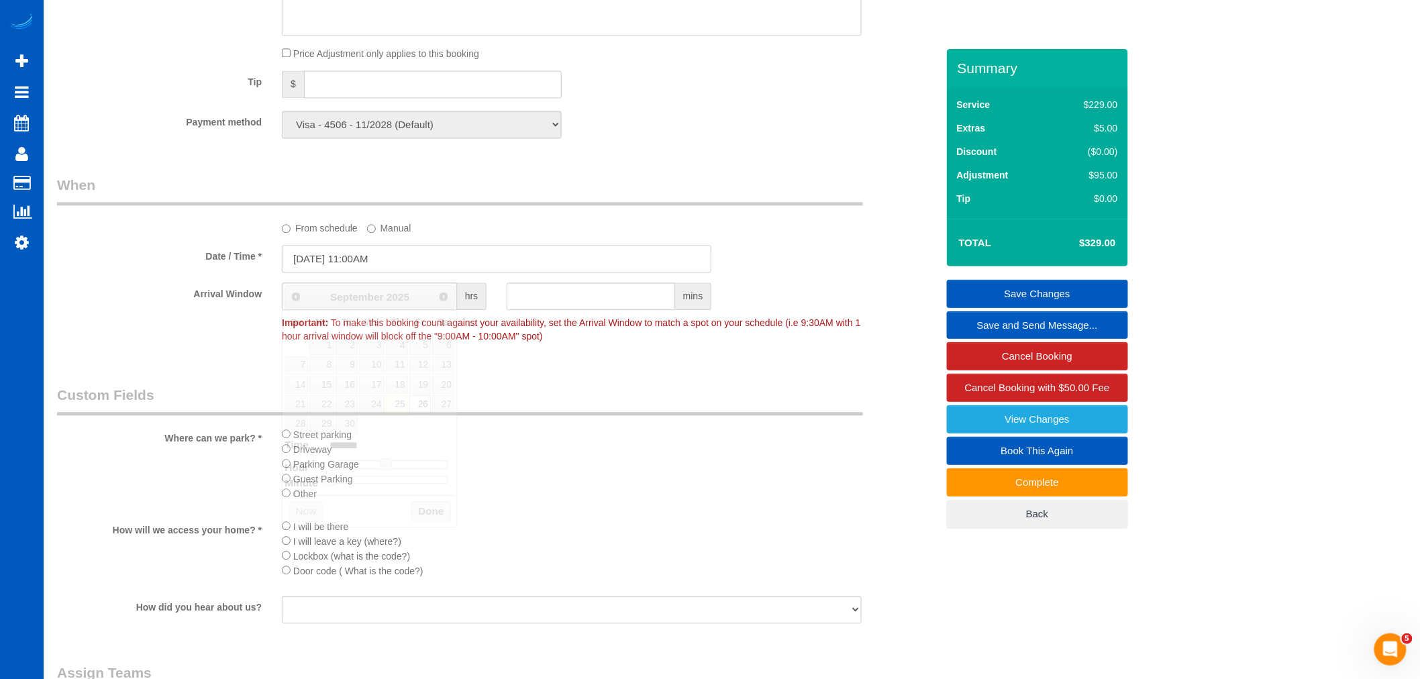
click at [368, 272] on input "09/26/2025 11:00AM" at bounding box center [496, 259] width 429 height 28
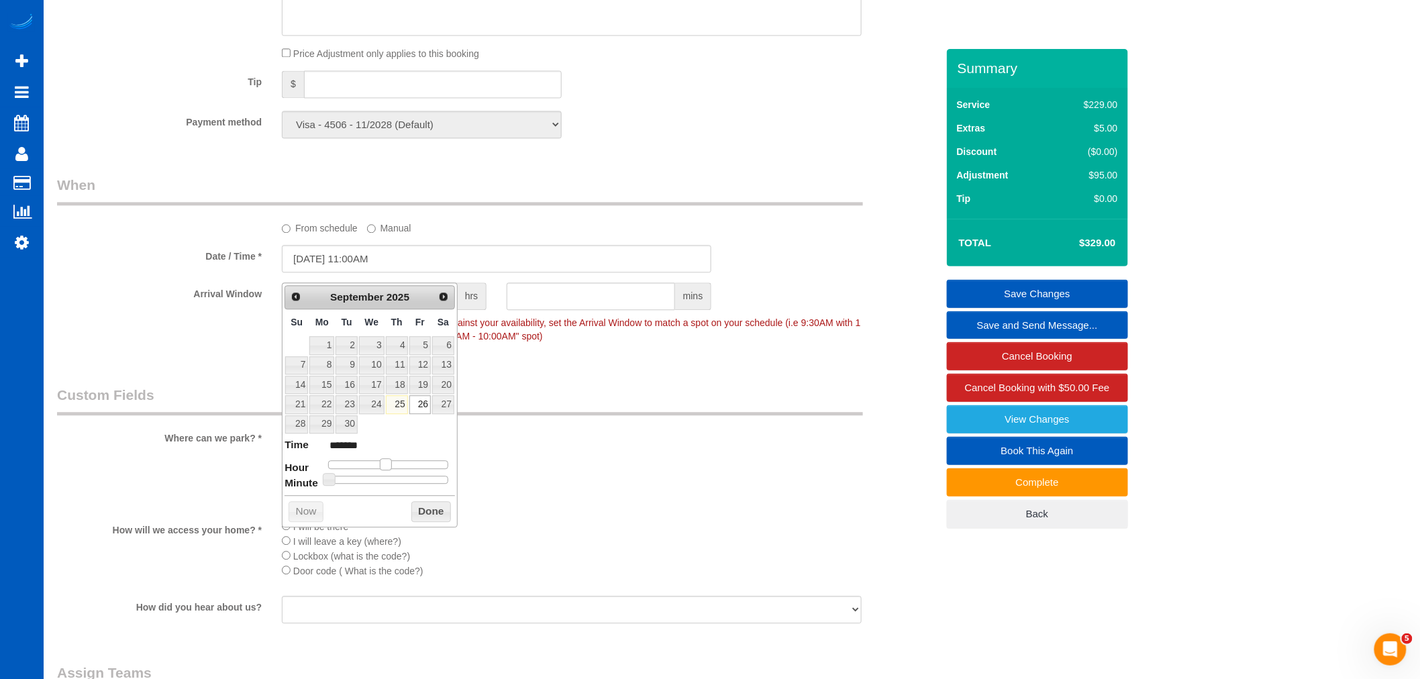
type input "09/26/2025 12:00PM"
type input "*******"
type input "09/26/2025 11:00AM"
type input "*******"
type input "09/26/2025 10:00AM"
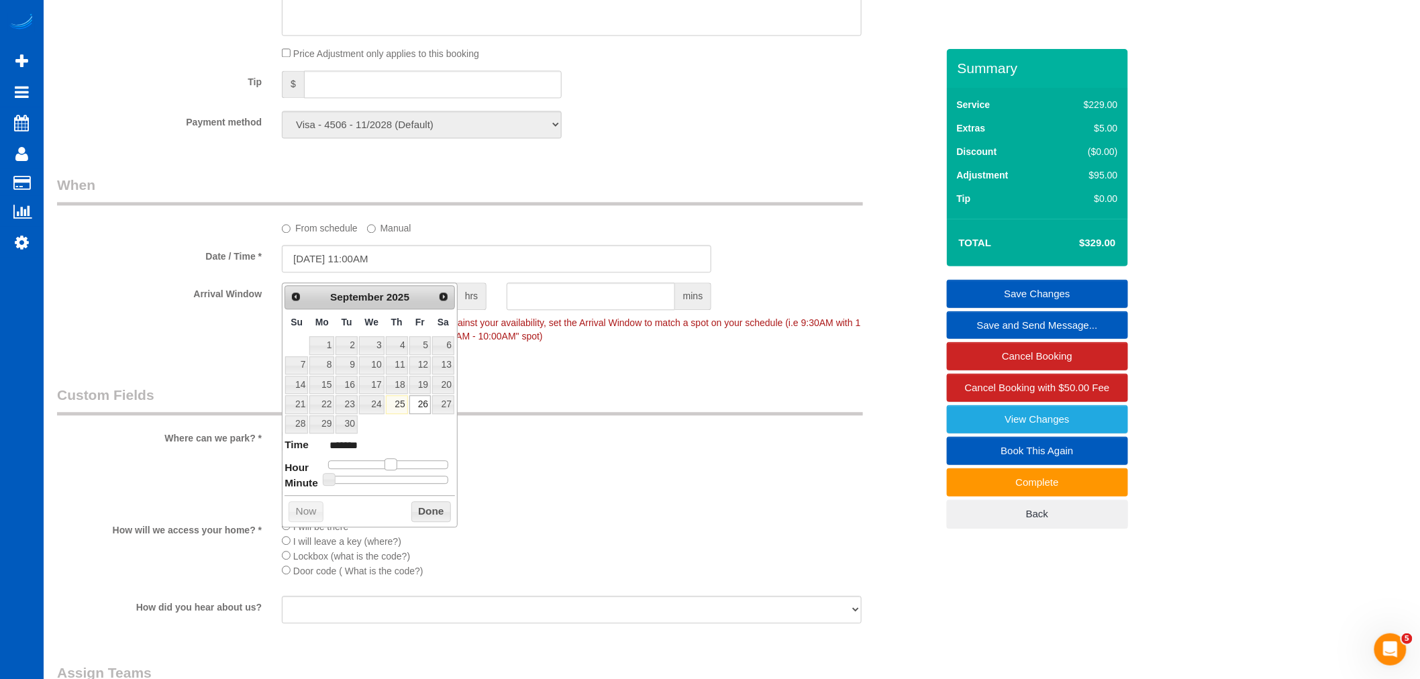
type input "*******"
type input "[DATE] 9:00AM"
type input "******"
type input "09/26/2025 8:00AM"
type input "******"
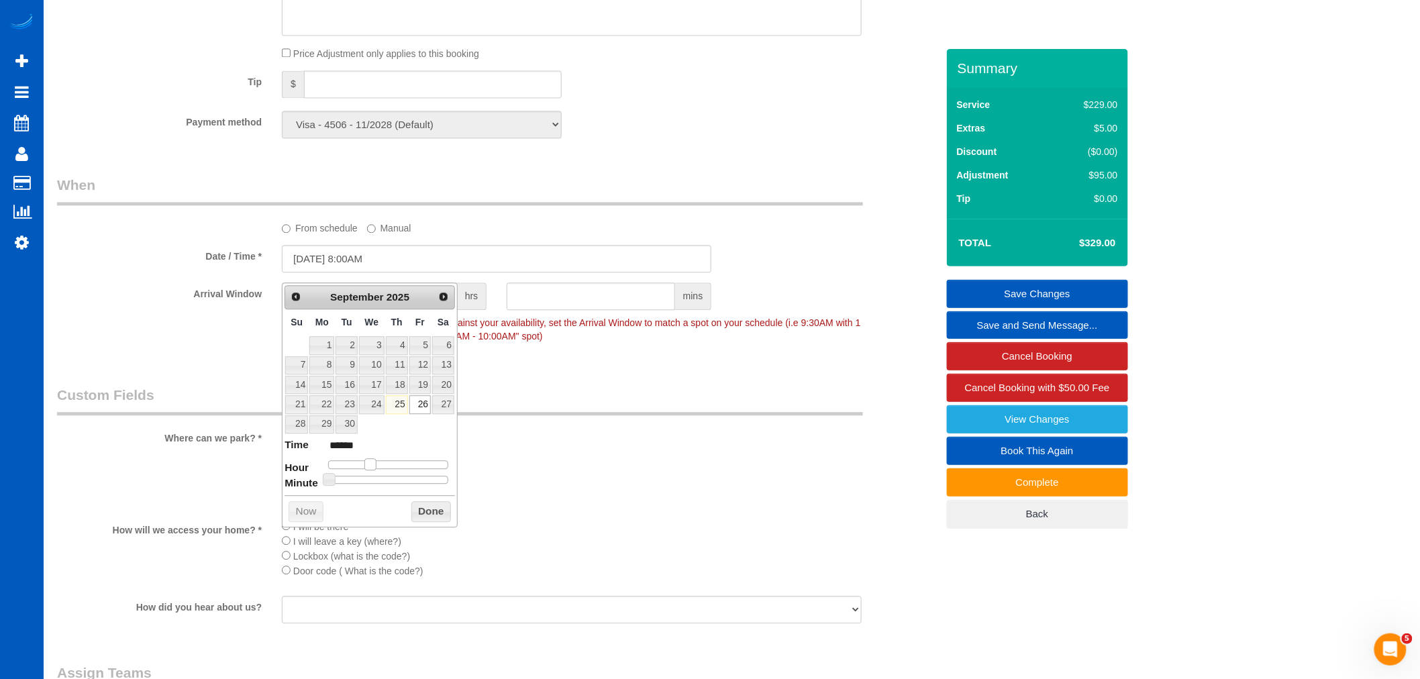
drag, startPoint x: 389, startPoint y: 465, endPoint x: 376, endPoint y: 466, distance: 13.4
click at [376, 466] on span at bounding box center [370, 464] width 12 height 12
click at [427, 508] on button "Done" at bounding box center [431, 511] width 40 height 21
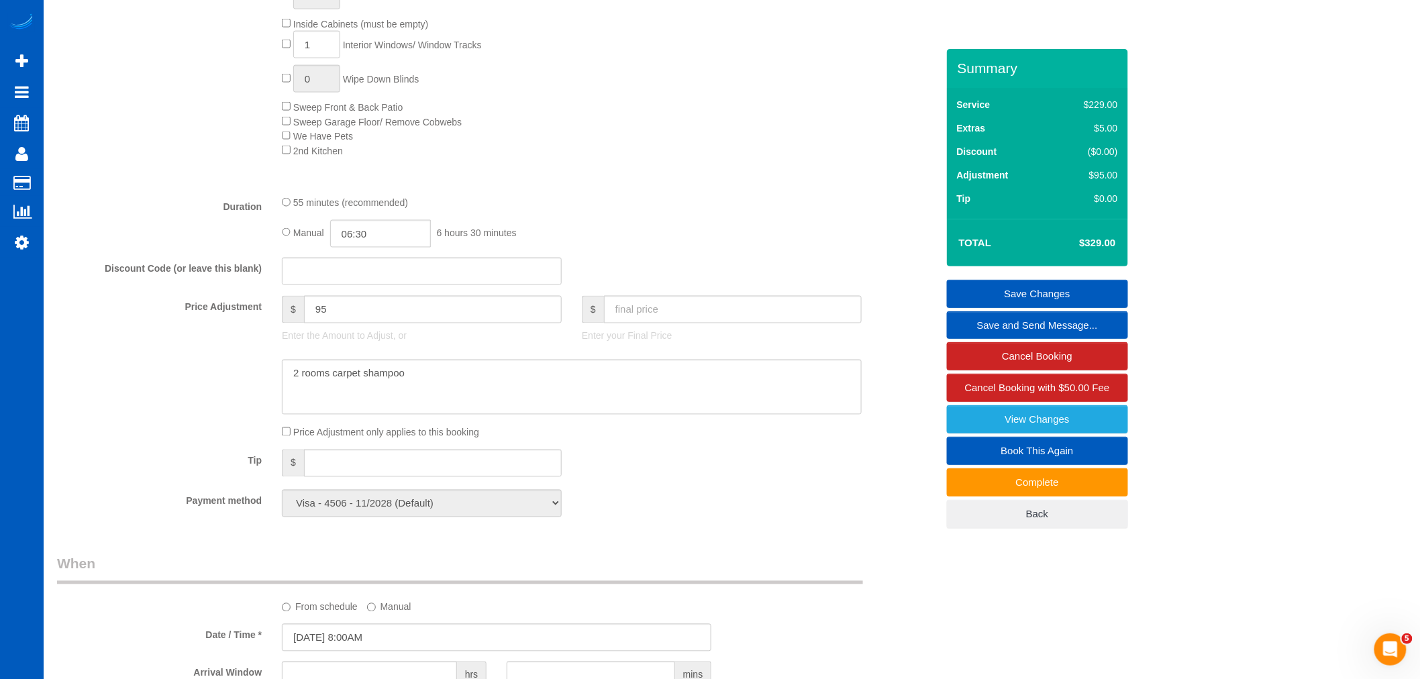
scroll to position [746, 0]
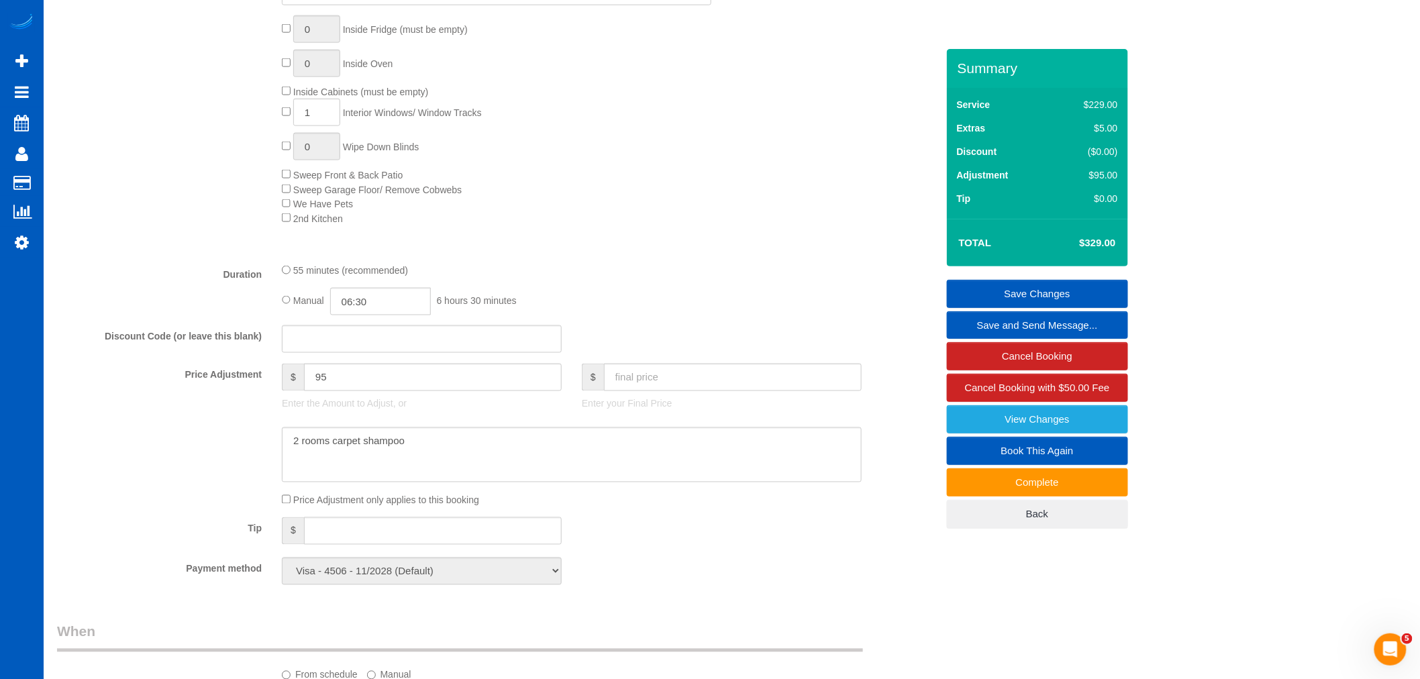
click at [562, 430] on sui-booking-price-adjustment "Price Adjustment $ 95 Enter the Amount to Adjust, or $ Enter your Final Price P…" at bounding box center [497, 436] width 880 height 144
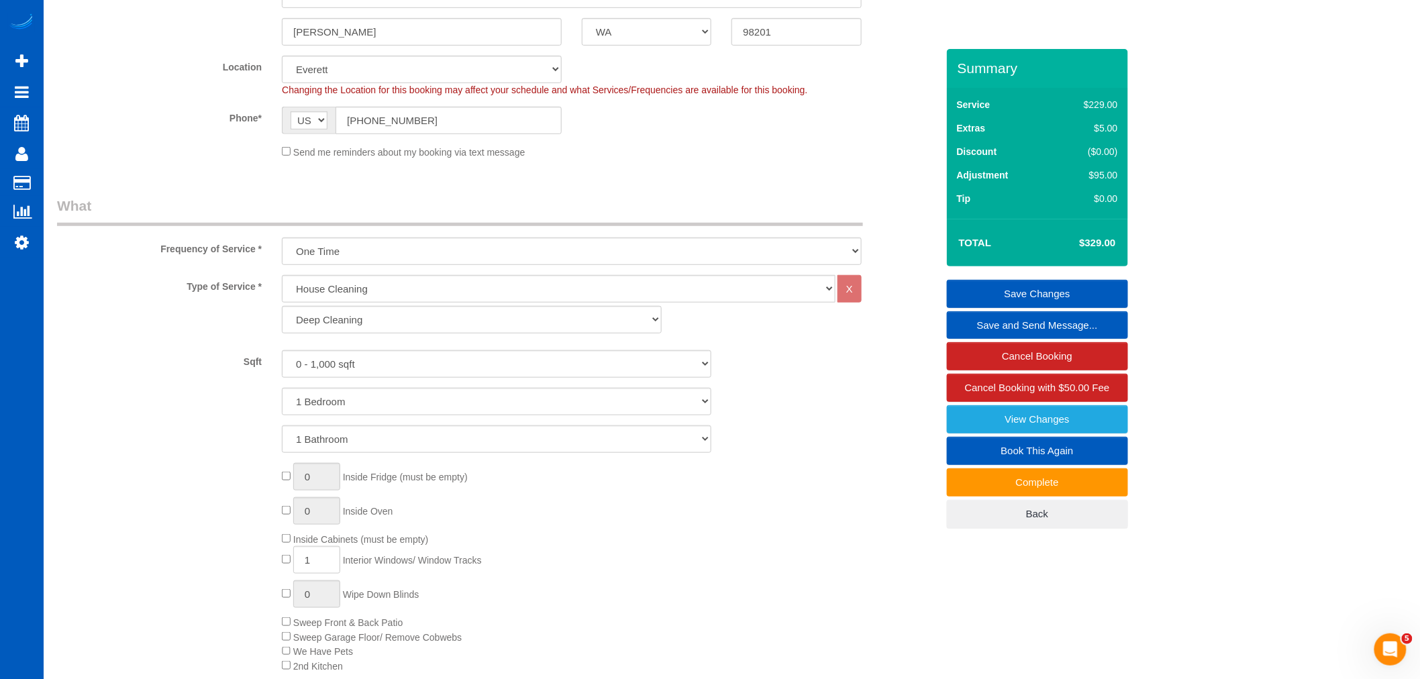
scroll to position [0, 0]
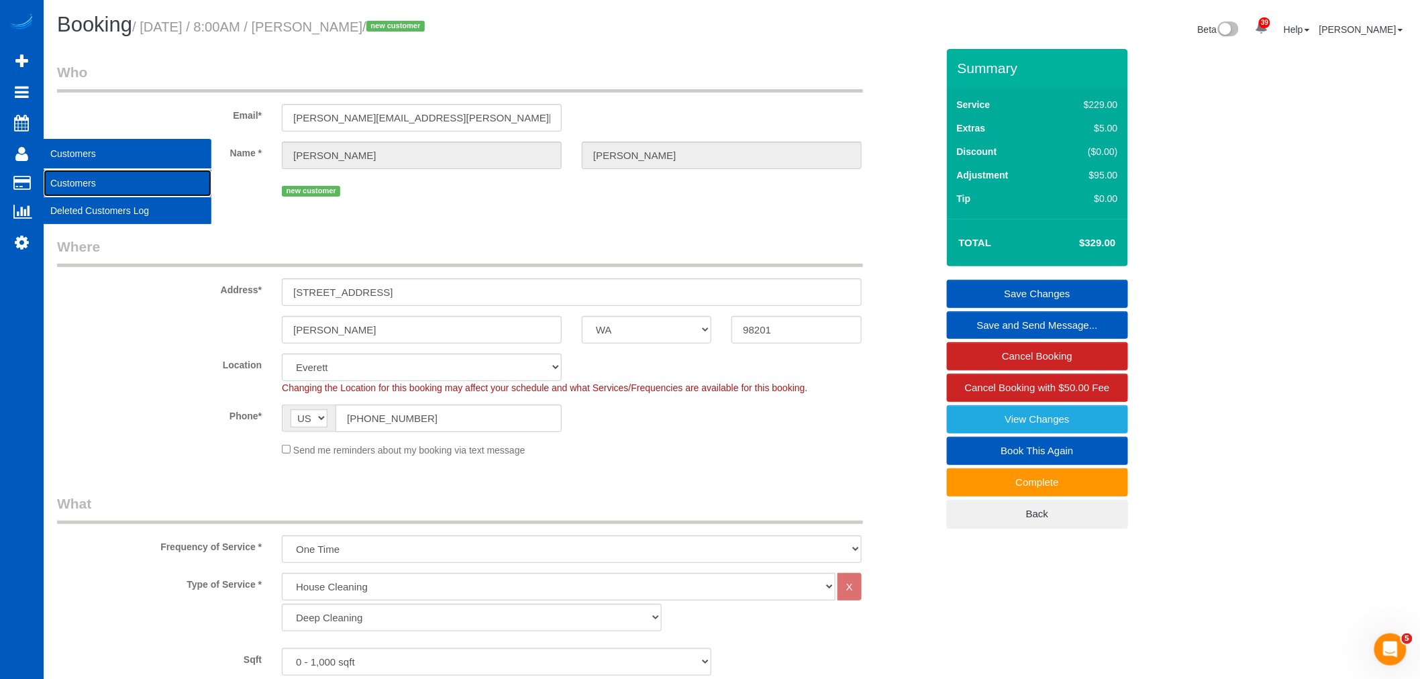
click at [70, 177] on link "Customers" at bounding box center [128, 183] width 168 height 27
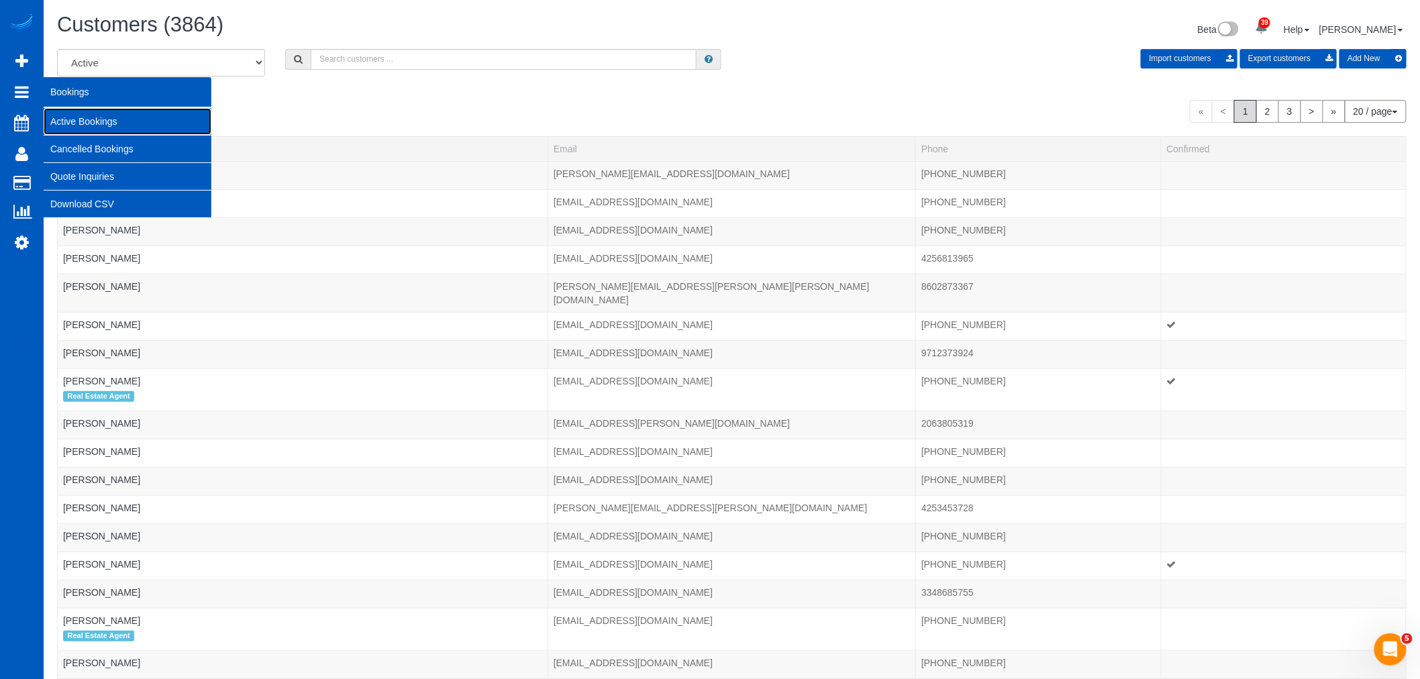
click at [75, 115] on link "Active Bookings" at bounding box center [128, 121] width 168 height 27
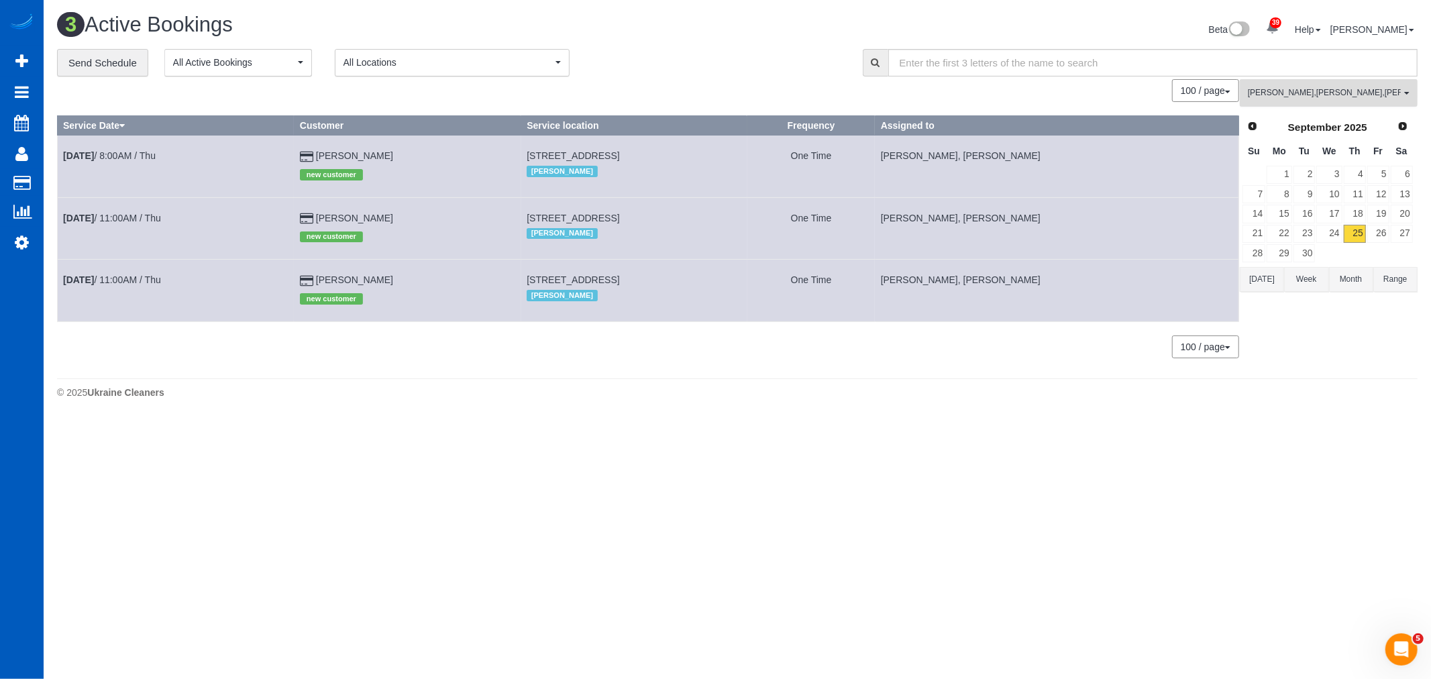
click at [1343, 103] on button "Liudmyla Krevska , Nataliia Dmytruk , Olena Datsyk , Vita Kryshtof All Teams" at bounding box center [1329, 93] width 178 height 28
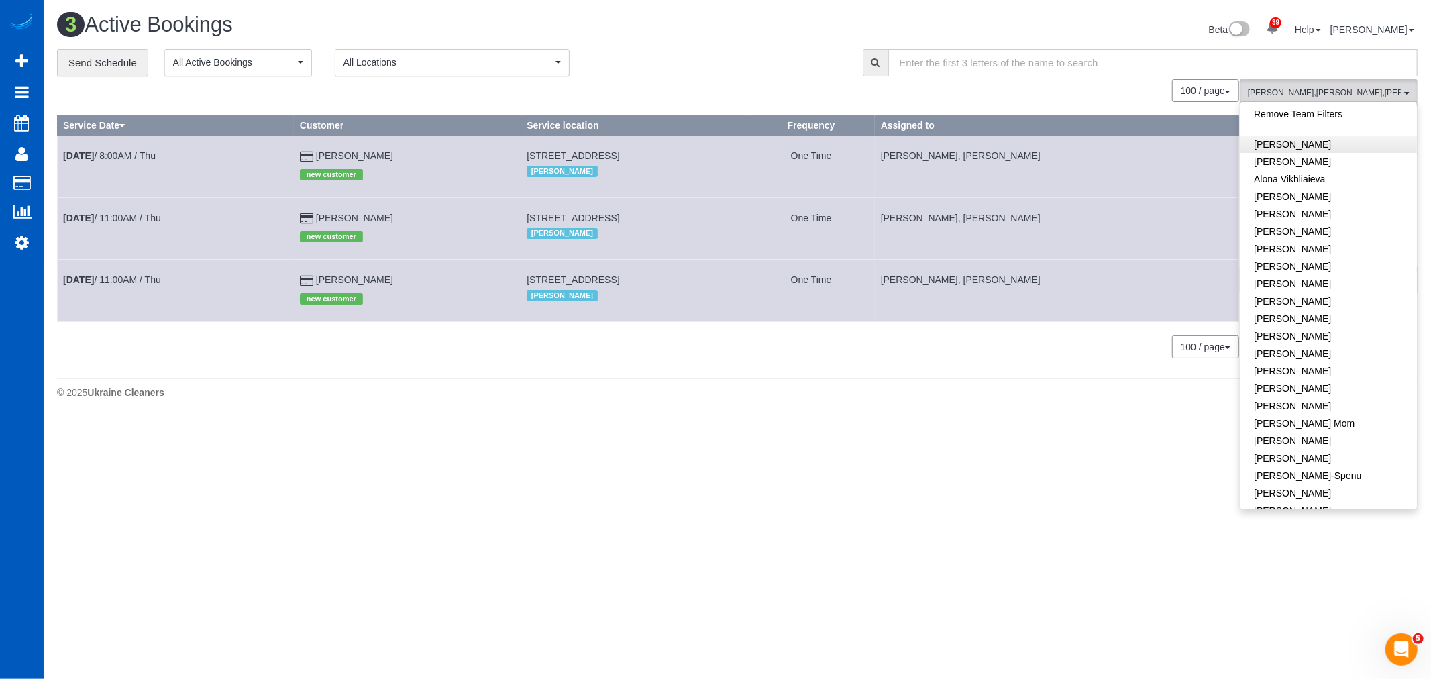
click at [1316, 121] on link "Remove Team Filters" at bounding box center [1329, 113] width 176 height 17
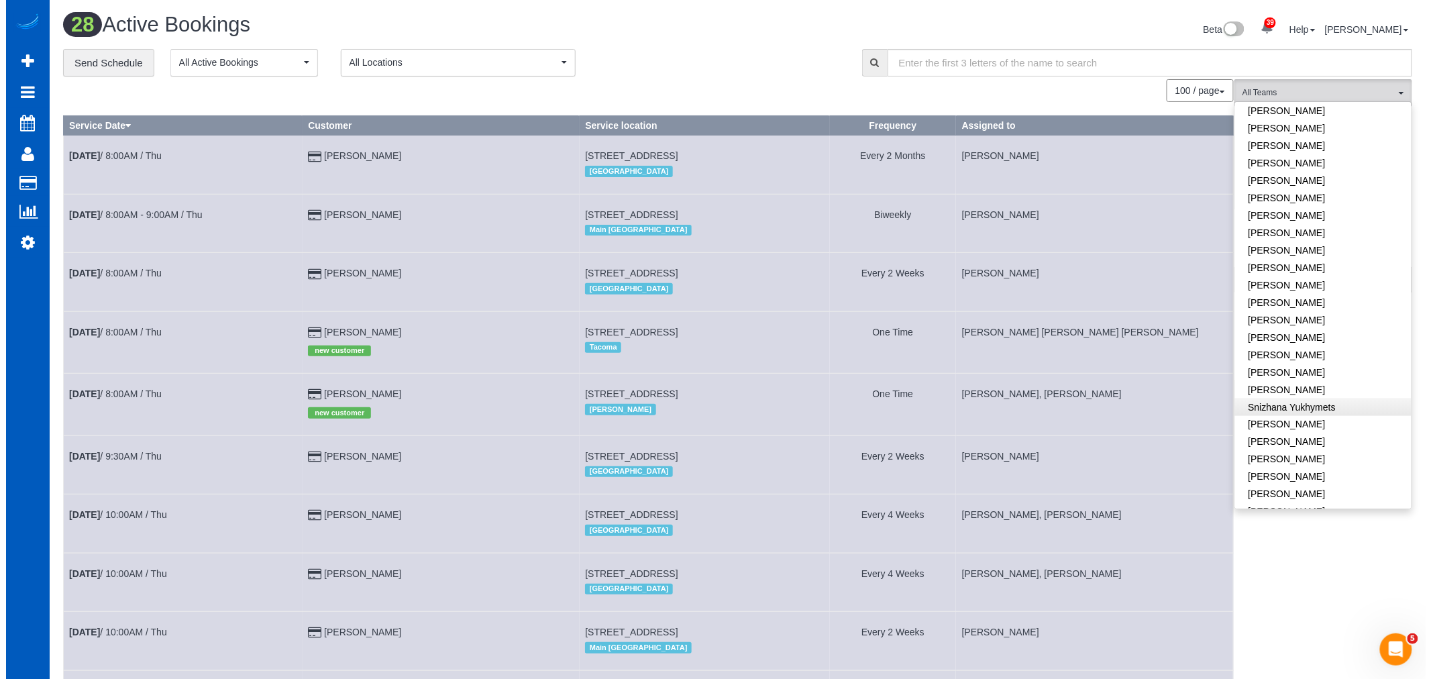
scroll to position [746, 0]
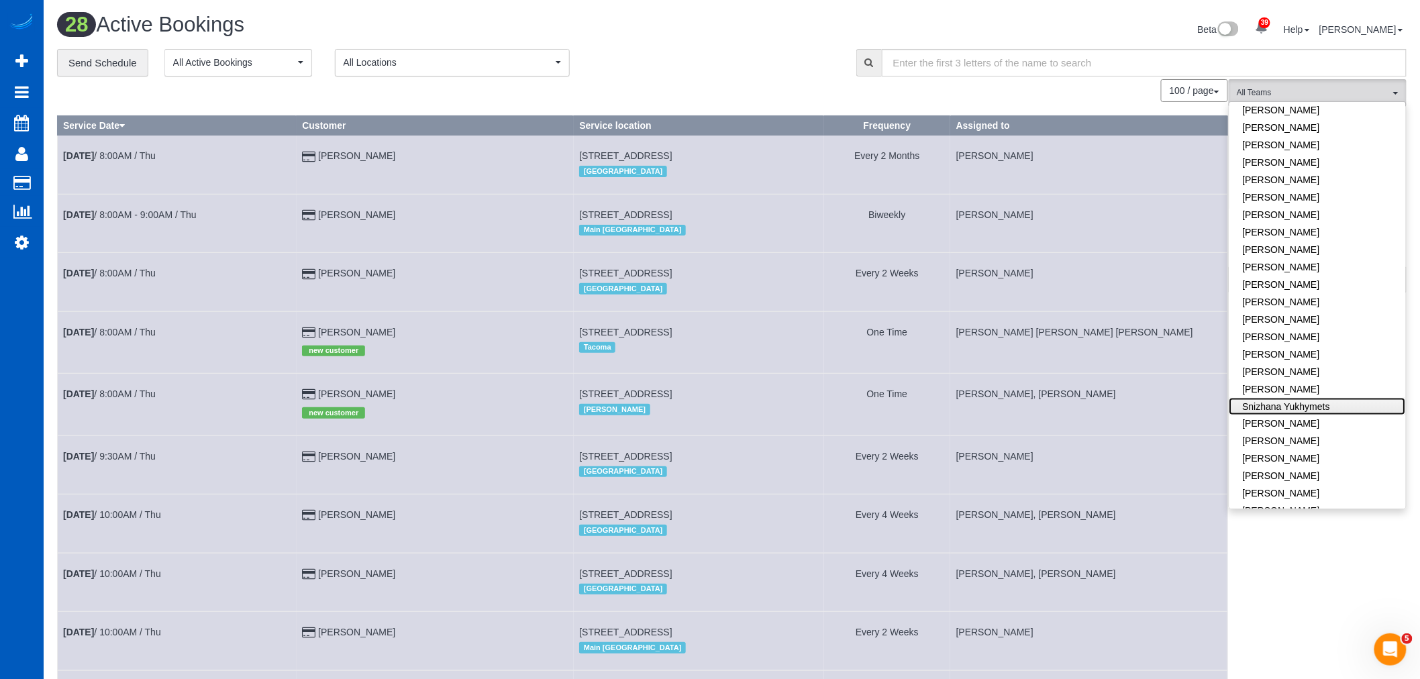
click at [1280, 398] on link "Snizhana Yukhymets" at bounding box center [1317, 406] width 176 height 17
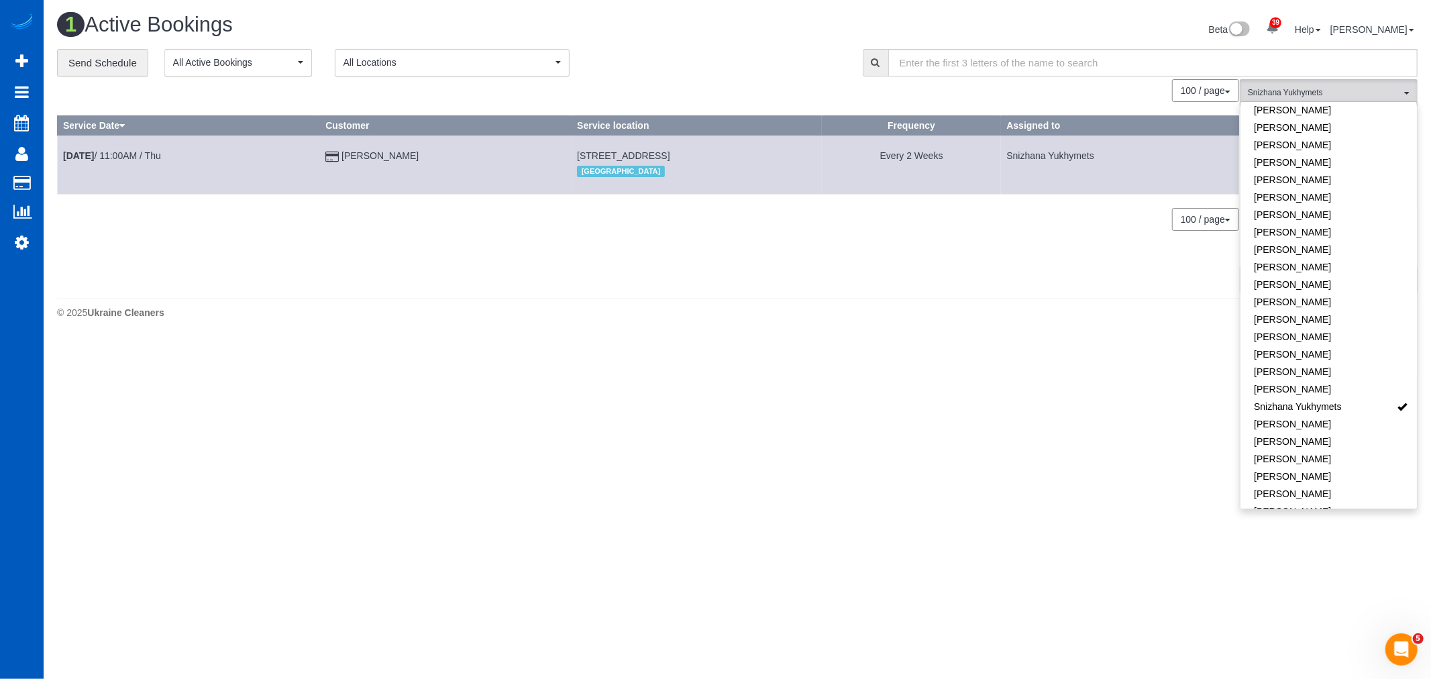
drag, startPoint x: 598, startPoint y: 450, endPoint x: 277, endPoint y: 264, distance: 371.1
click at [598, 451] on body "39 Beta Your Notifications You have 0 alerts × You have 3 to charge for [DATE] …" at bounding box center [715, 339] width 1431 height 679
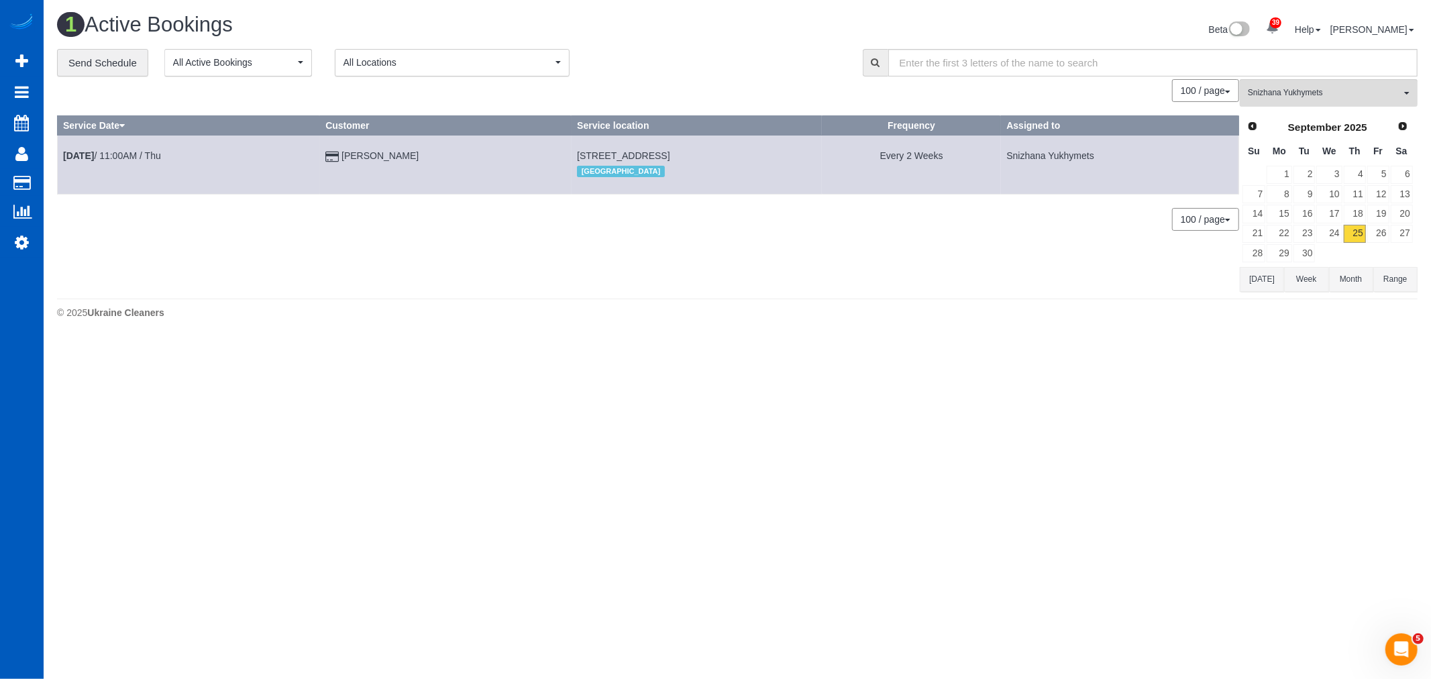
click at [151, 163] on td "Sep 25th / 11:00AM / Thu" at bounding box center [189, 165] width 262 height 58
click at [150, 159] on link "Sep 25th / 11:00AM / Thu" at bounding box center [112, 155] width 98 height 11
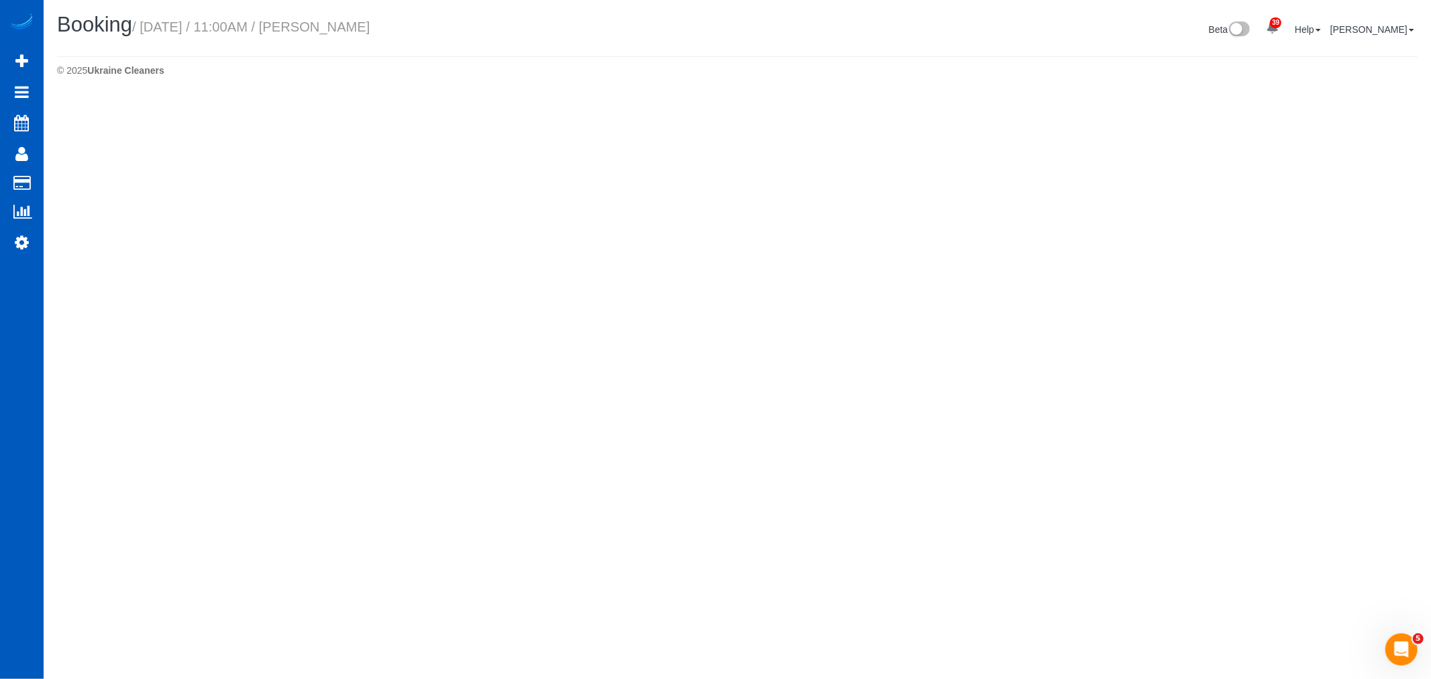
select select "WA"
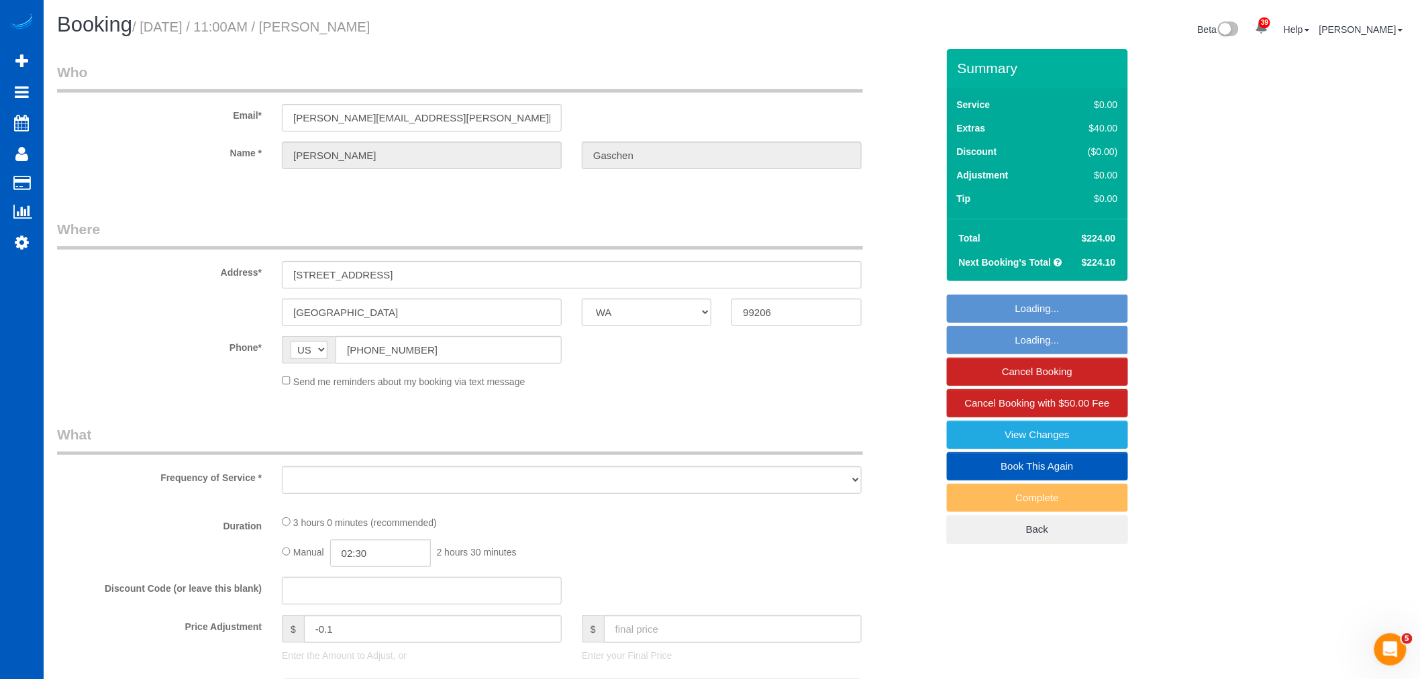
select select "string:fspay-5977c980-f07a-4959-8af7-43bb05777778"
select select "spot55"
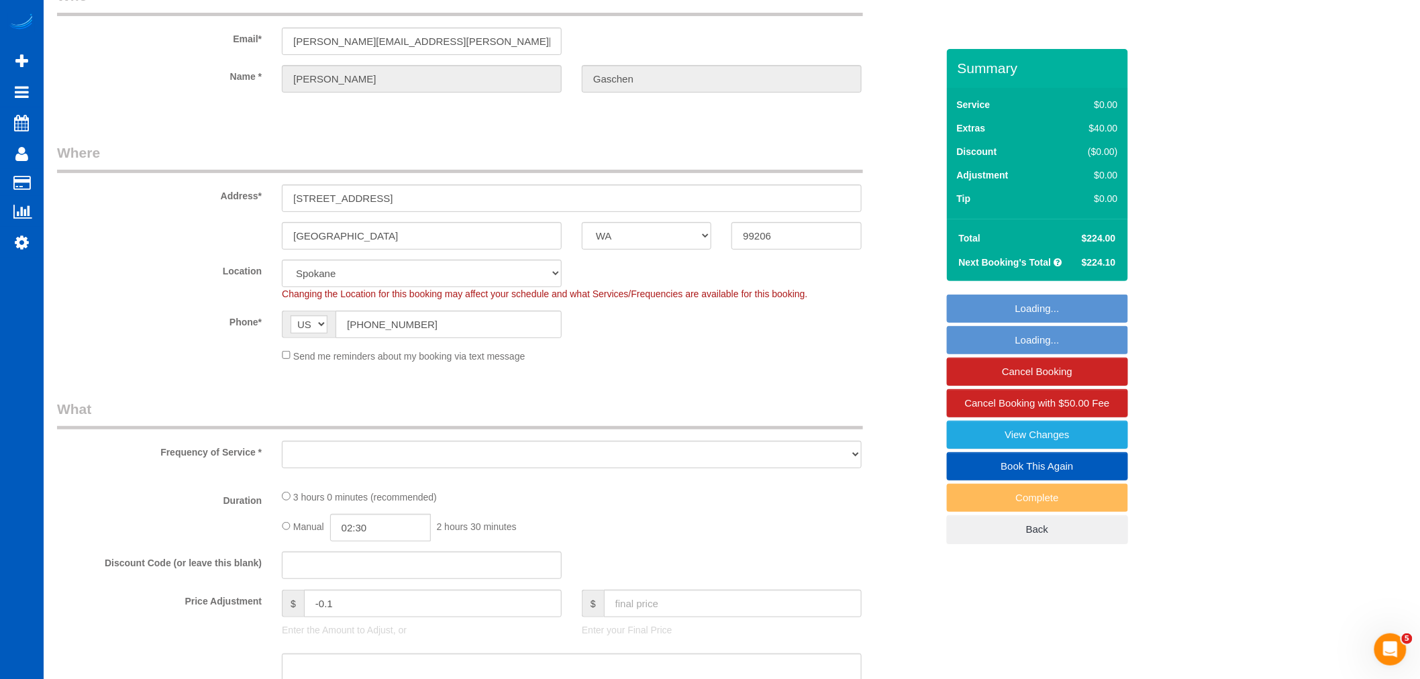
select select "spot66"
select select "object:10122"
select select "199"
select select "1501"
select select "4"
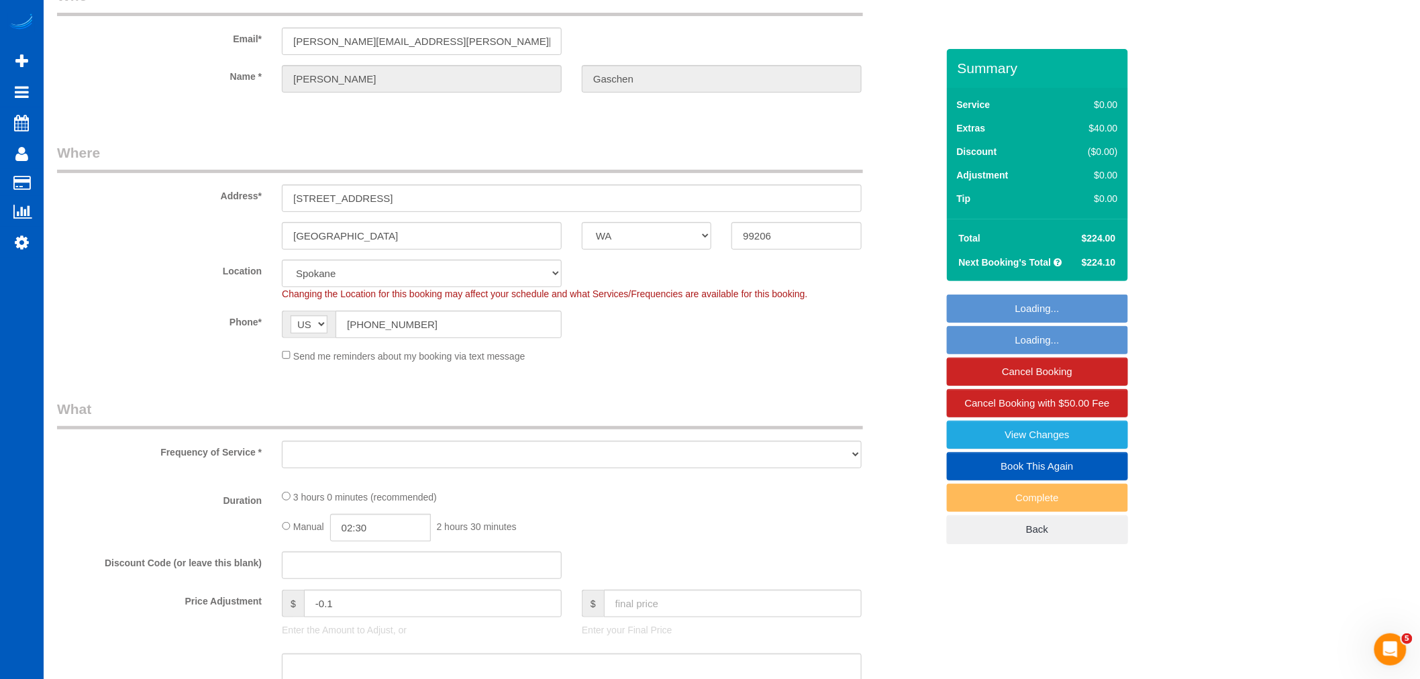
select select "3"
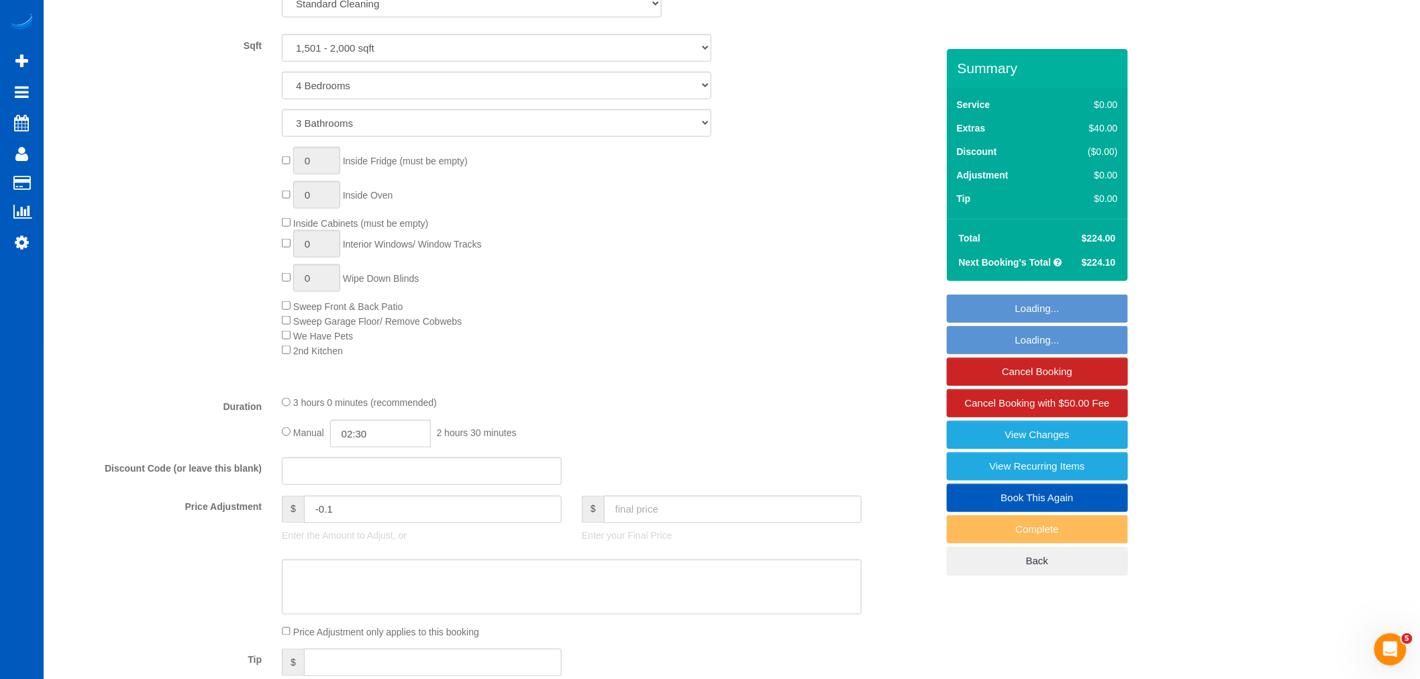
select select "1501"
select select "4"
select select "3"
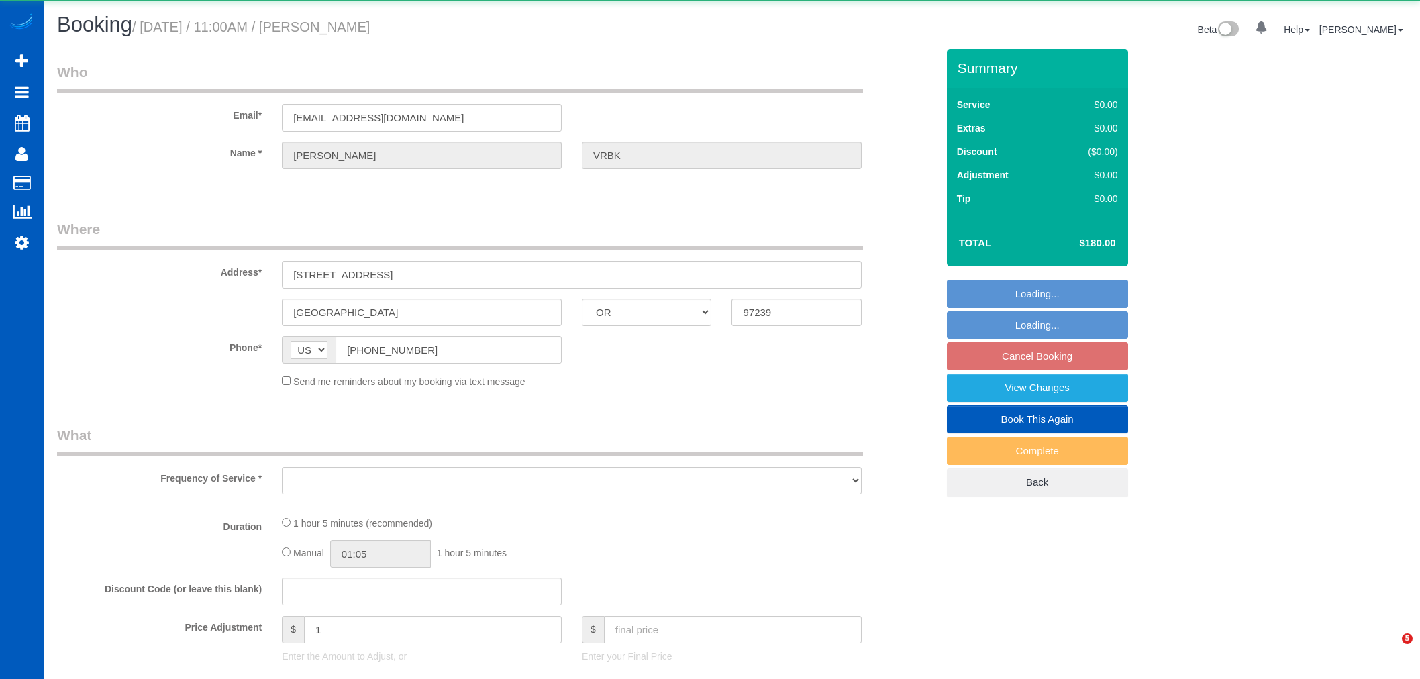
select select "OR"
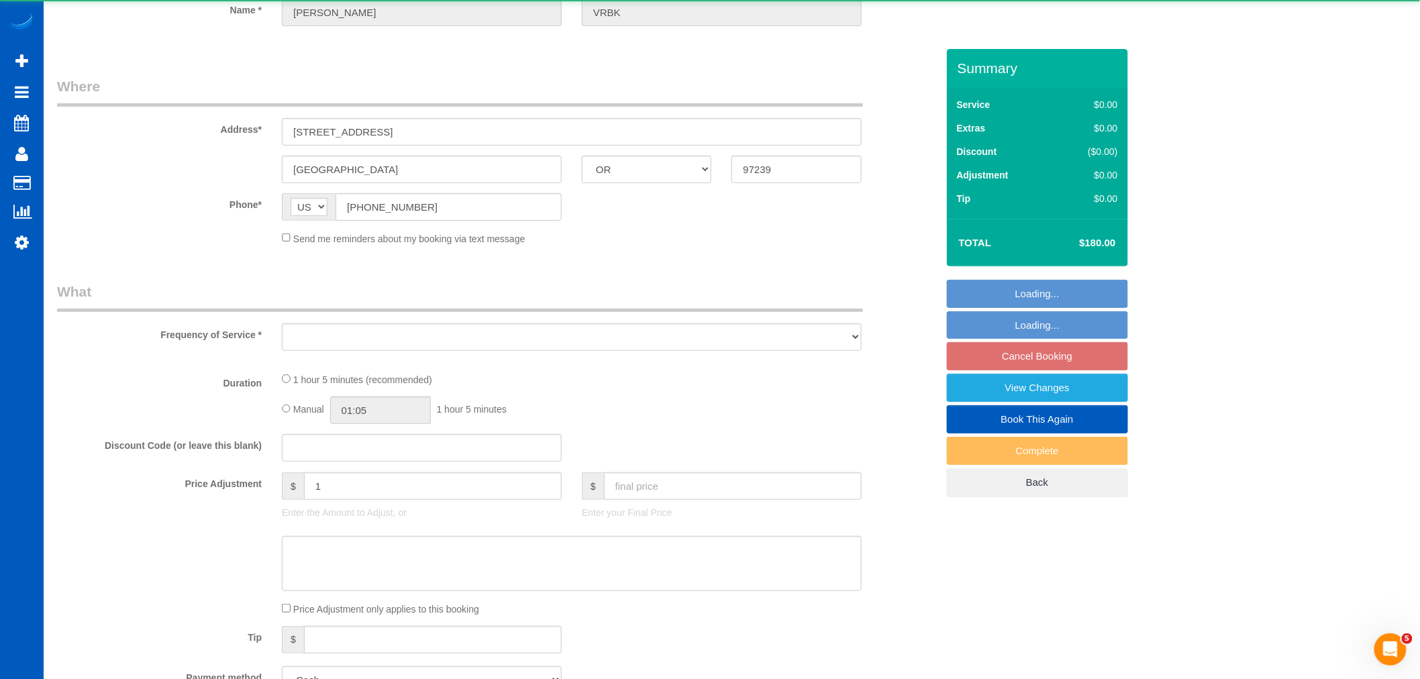
select select "199"
select select "1001"
select select "2"
select select "spot2"
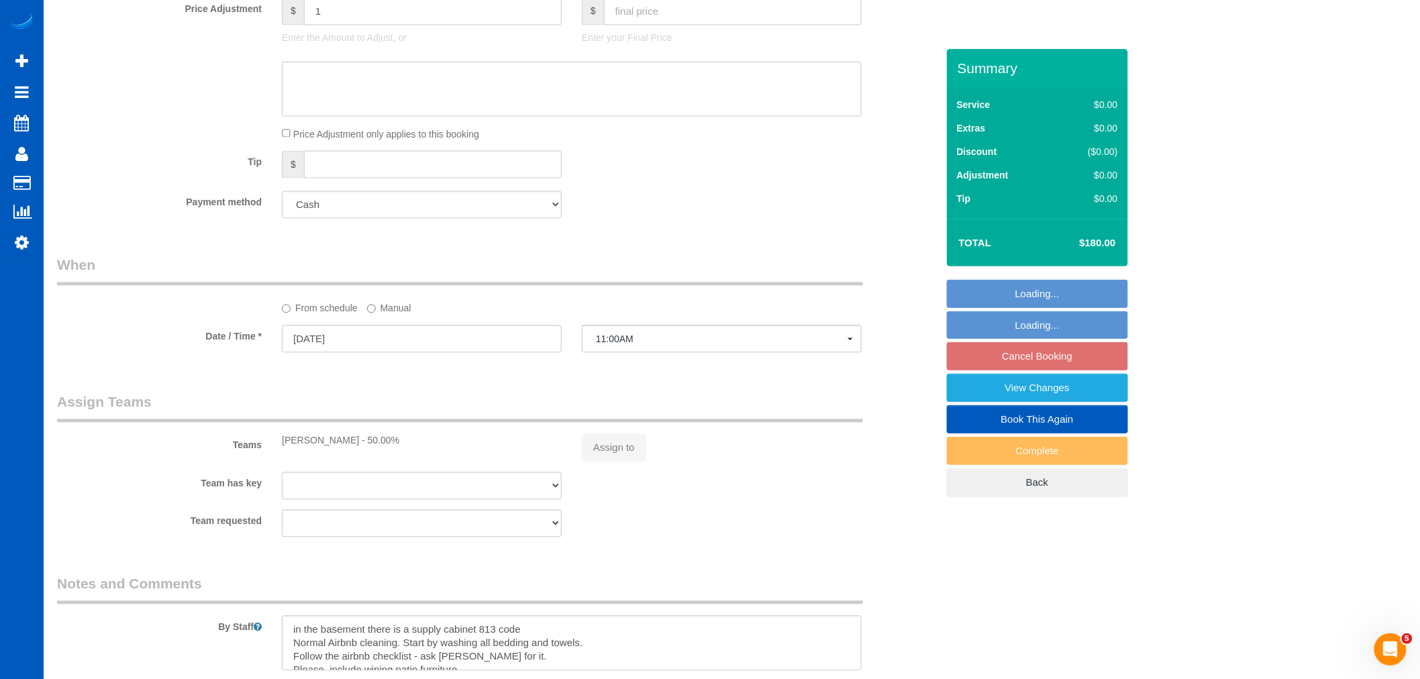
select select "object:969"
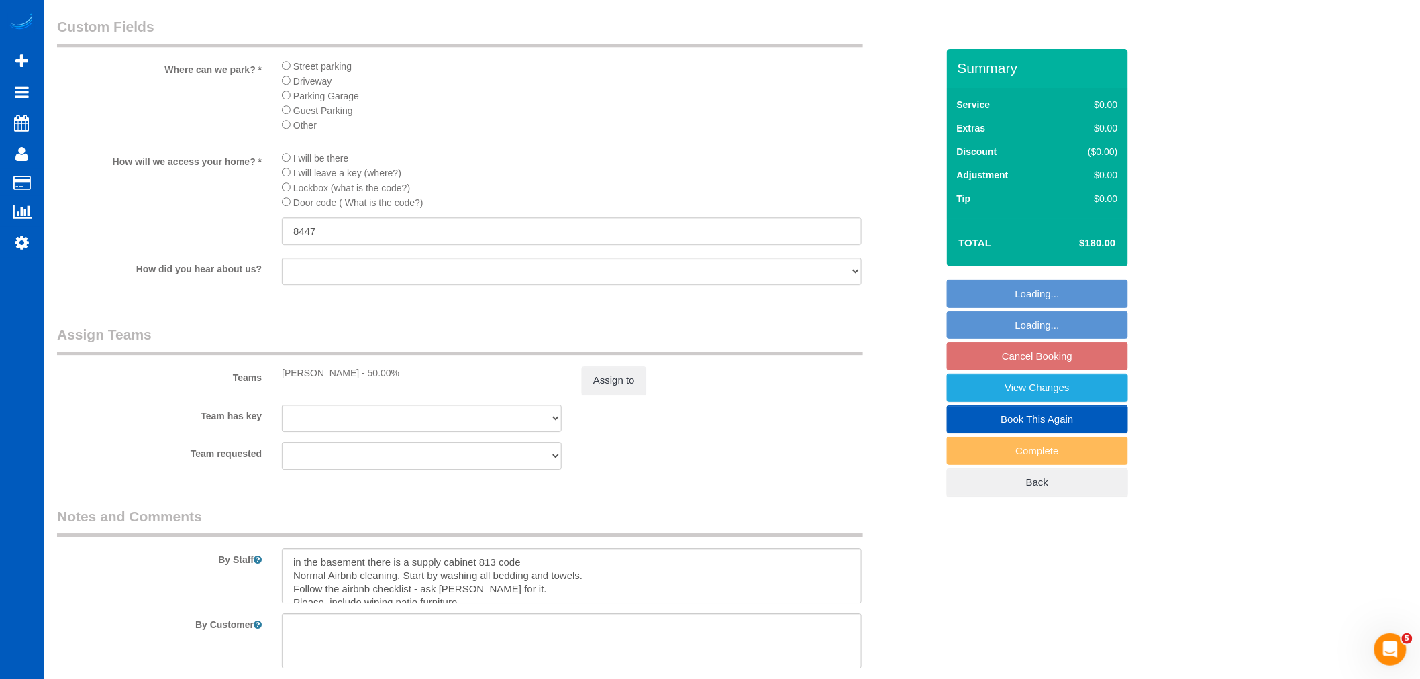
select select "spot21"
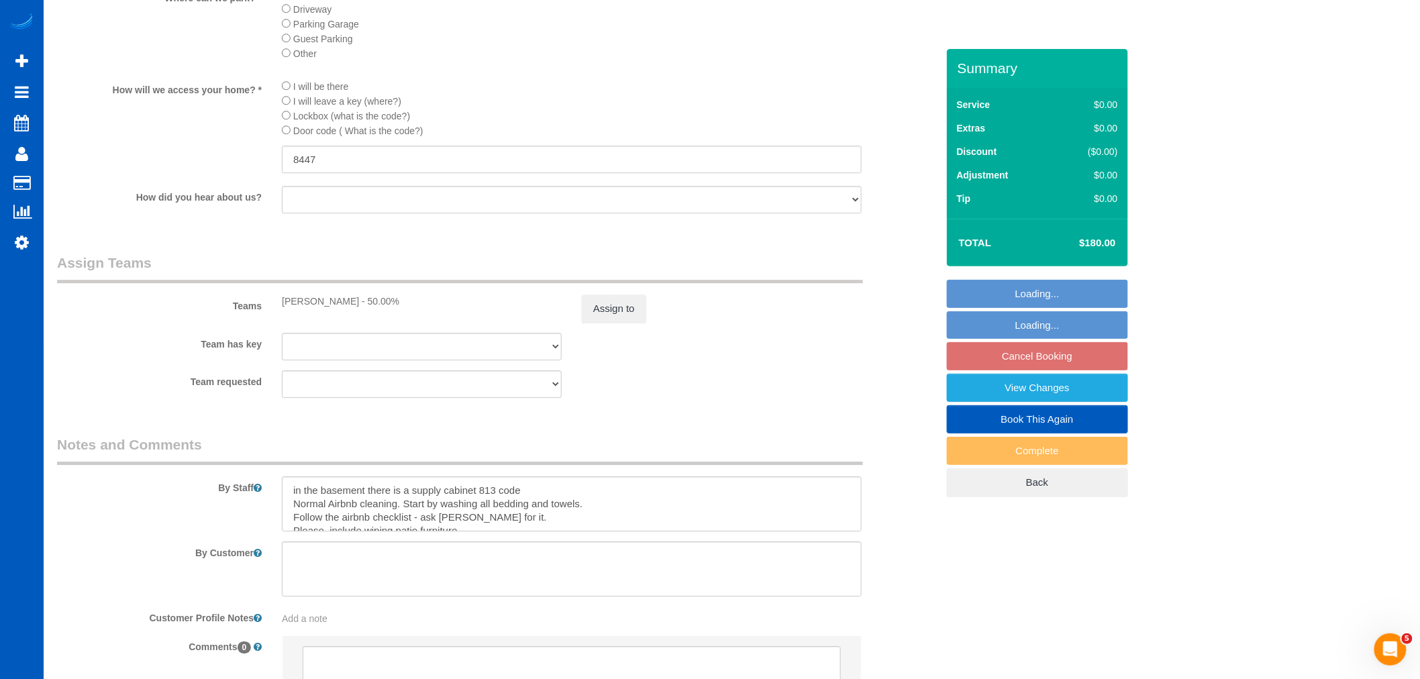
select select "1001"
select select "2"
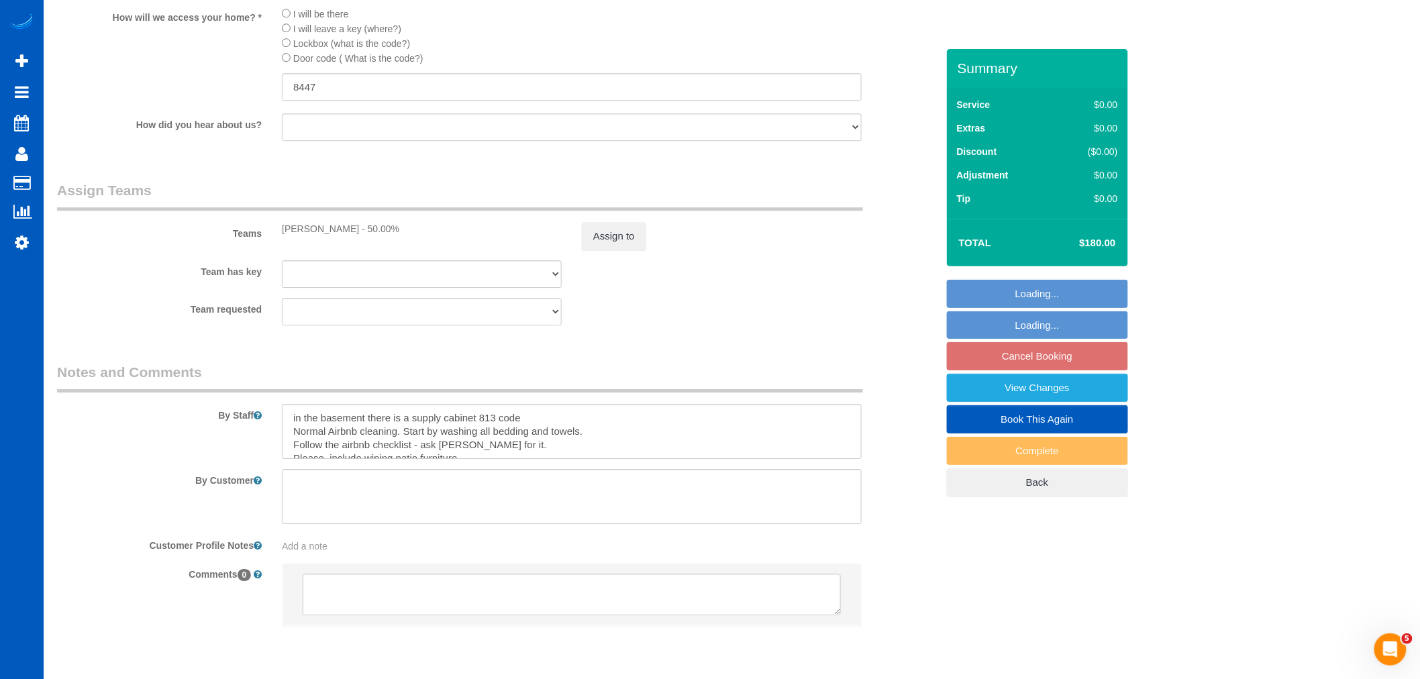
scroll to position [1676, 0]
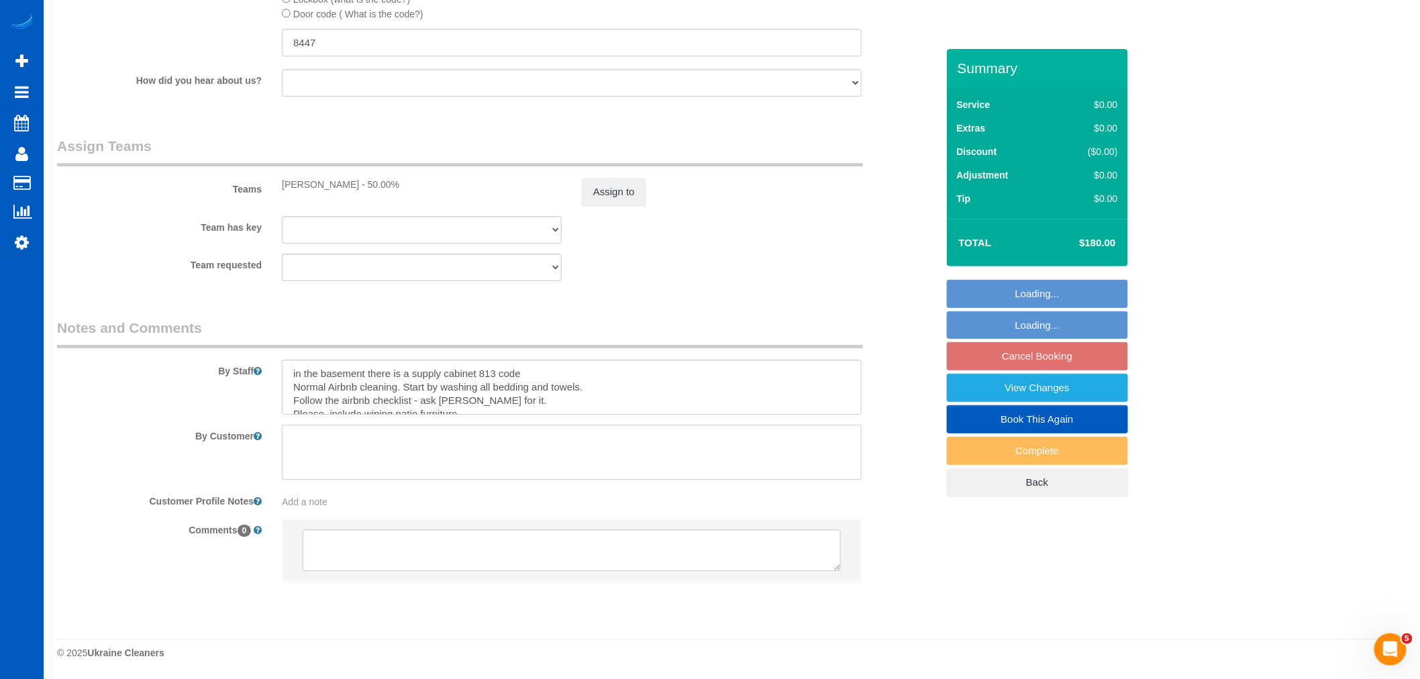
click at [372, 460] on textarea at bounding box center [572, 452] width 580 height 55
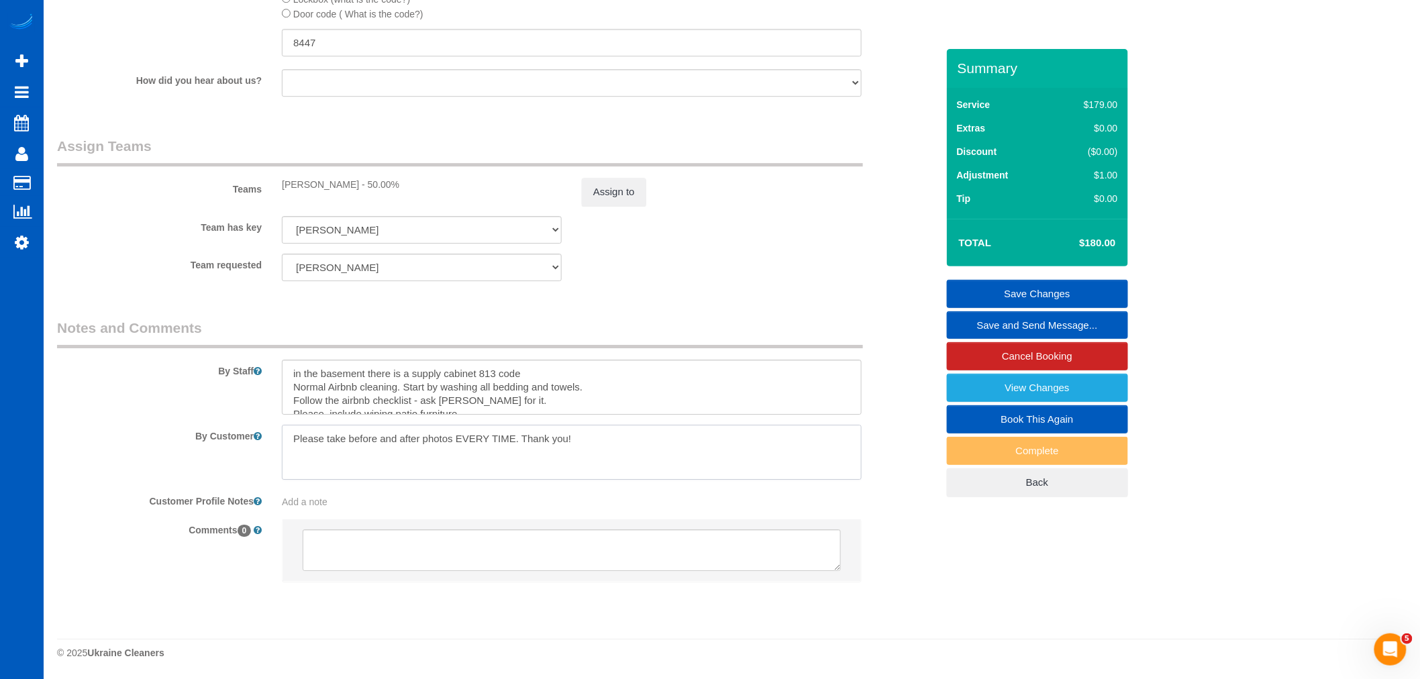
type textarea "Please take before and after photos EVERY TIME. Thank you!"
click at [971, 297] on link "Save Changes" at bounding box center [1037, 294] width 181 height 28
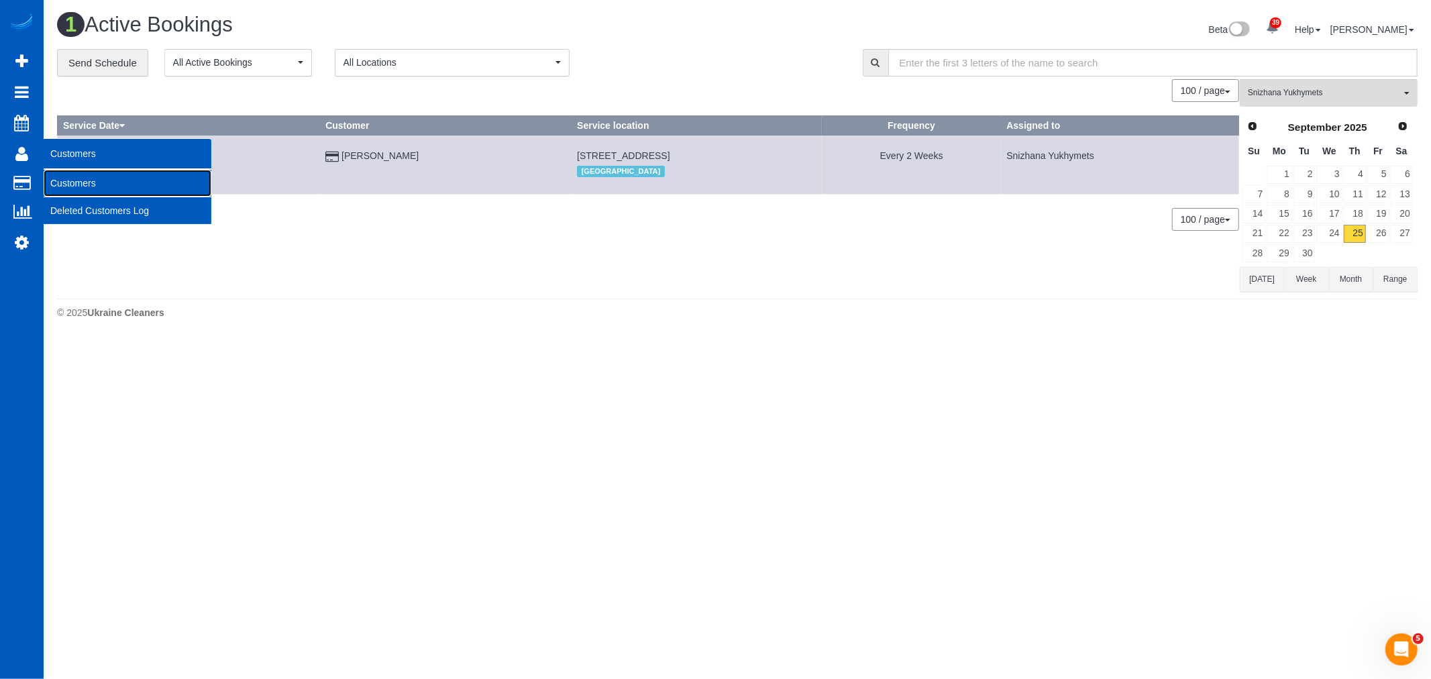
click at [87, 195] on link "Customers" at bounding box center [128, 183] width 168 height 27
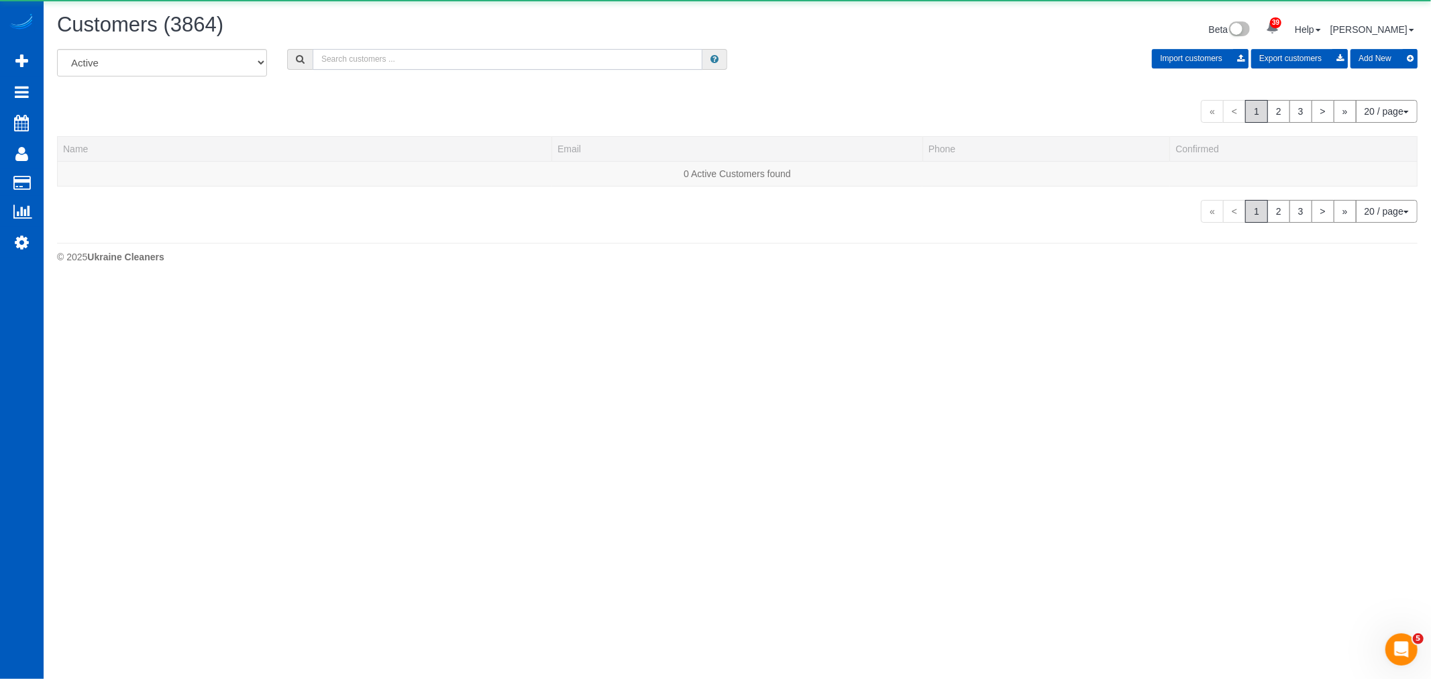
click at [400, 54] on input "text" at bounding box center [508, 59] width 390 height 21
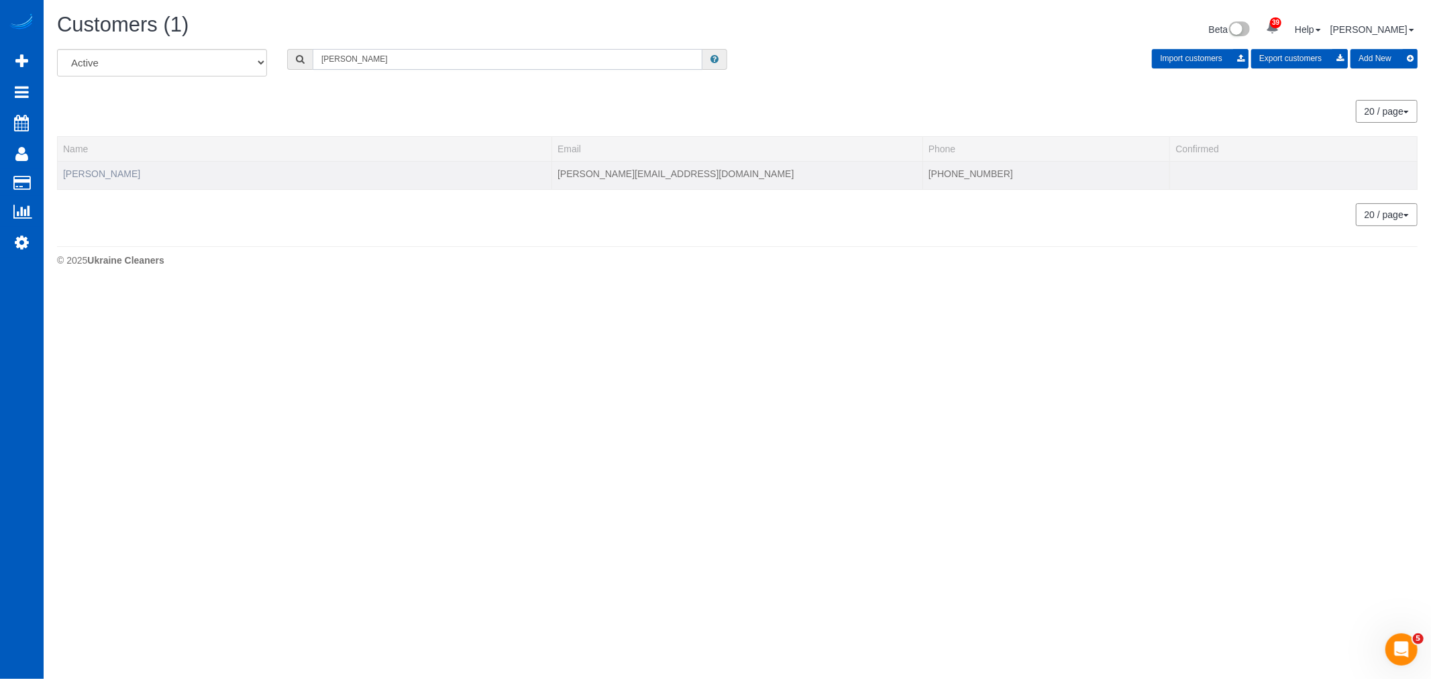
type input "[PERSON_NAME]"
click at [85, 176] on link "[PERSON_NAME]" at bounding box center [101, 173] width 77 height 11
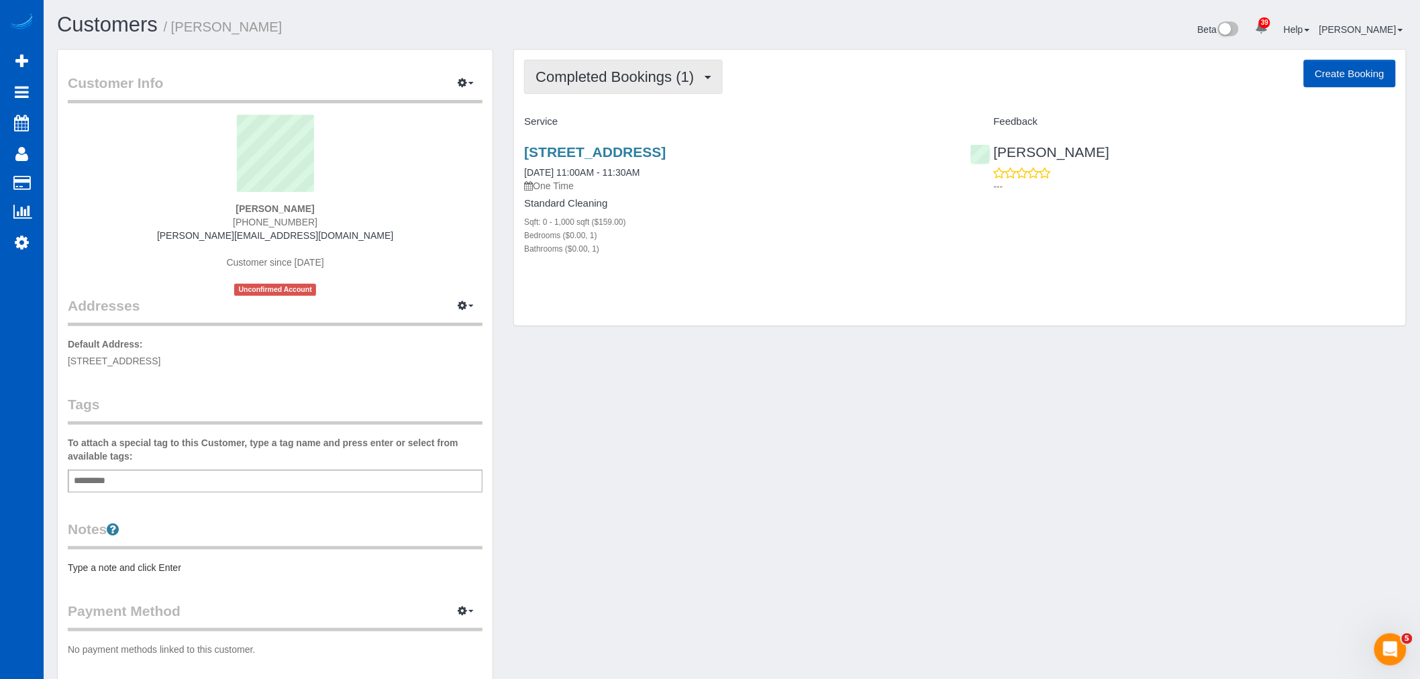
click at [611, 82] on span "Completed Bookings (1)" at bounding box center [618, 76] width 165 height 17
click at [766, 279] on div "[STREET_ADDRESS] [DATE] 11:00AM - 11:30AM One Time Standard Cleaning Sqft: 0 - …" at bounding box center [737, 207] width 446 height 149
click at [617, 143] on div "[STREET_ADDRESS] [DATE] 11:00AM - 11:30AM One Time Standard Cleaning Sqft: 0 - …" at bounding box center [737, 207] width 446 height 149
click at [613, 64] on button "Completed Bookings (1)" at bounding box center [623, 77] width 199 height 34
click at [614, 123] on link "Upcoming Bookings (0)" at bounding box center [595, 125] width 140 height 17
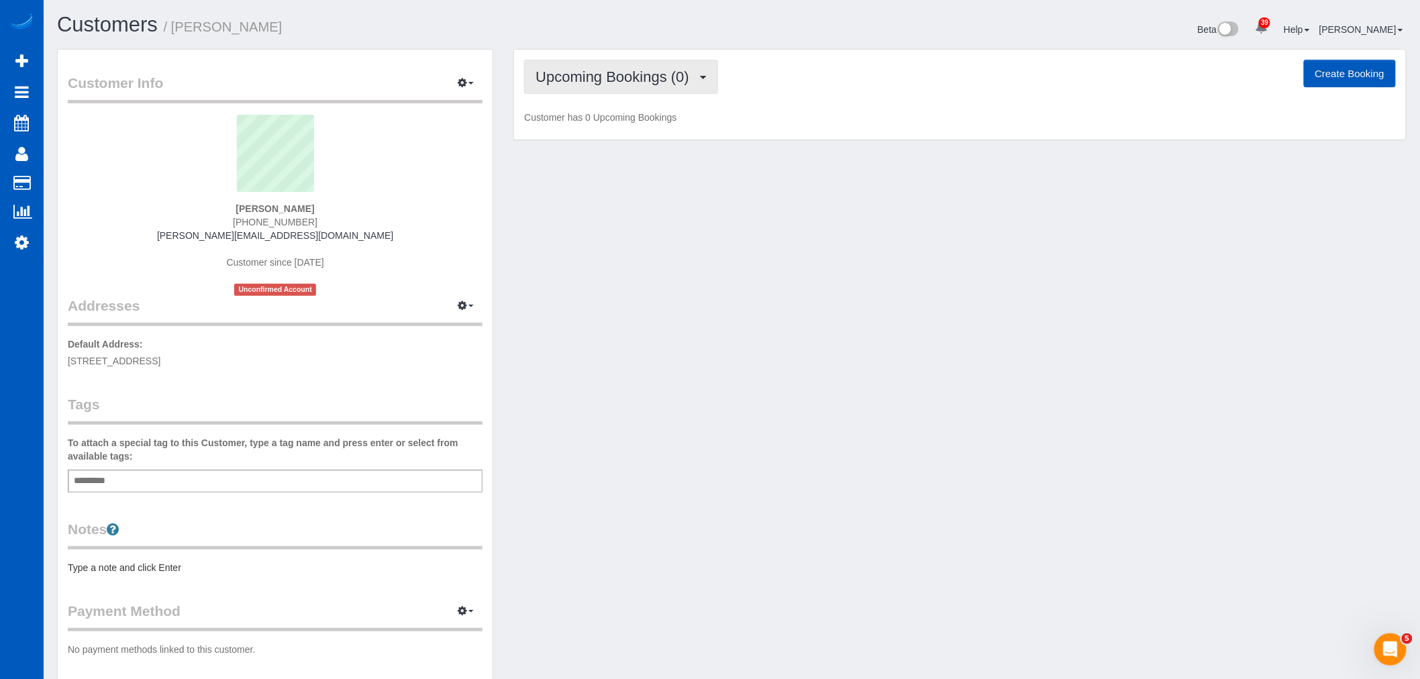
click at [609, 84] on span "Upcoming Bookings (0)" at bounding box center [616, 76] width 160 height 17
click at [615, 108] on link "Completed Bookings (1)" at bounding box center [595, 107] width 140 height 17
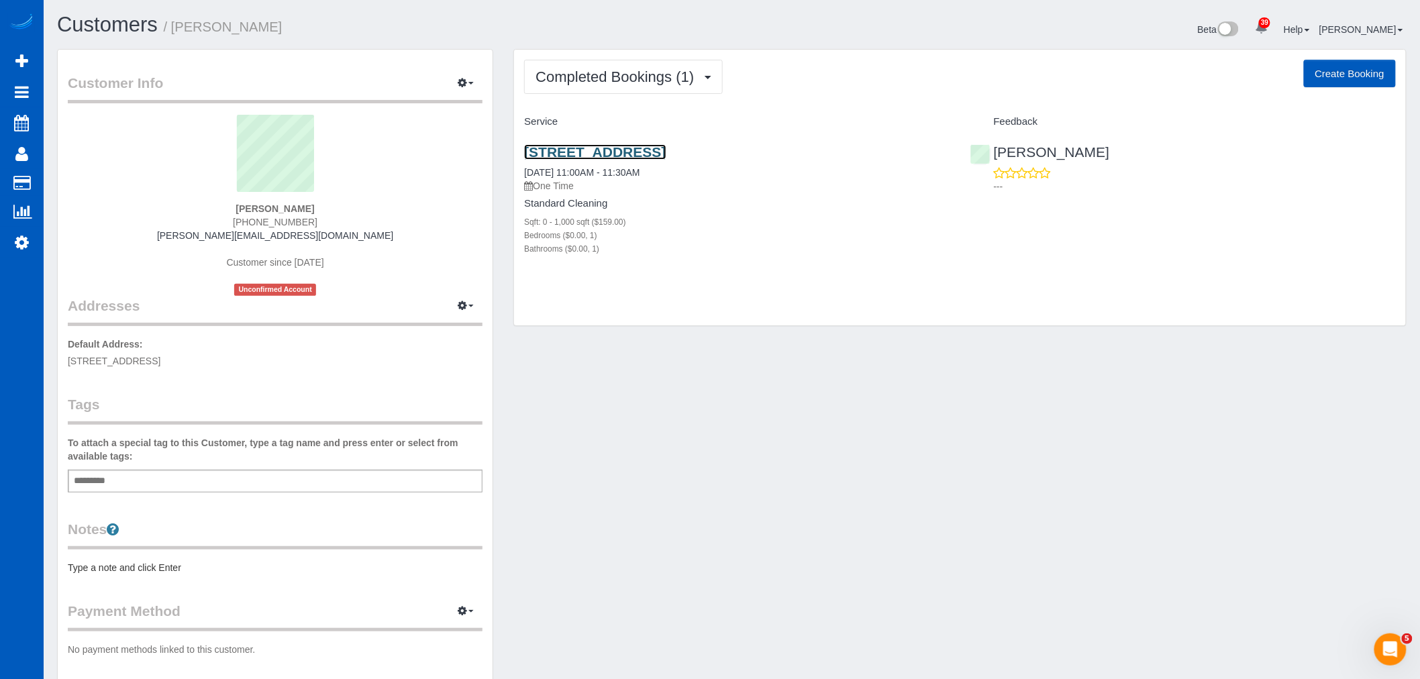
click at [534, 150] on link "[STREET_ADDRESS]" at bounding box center [595, 151] width 142 height 15
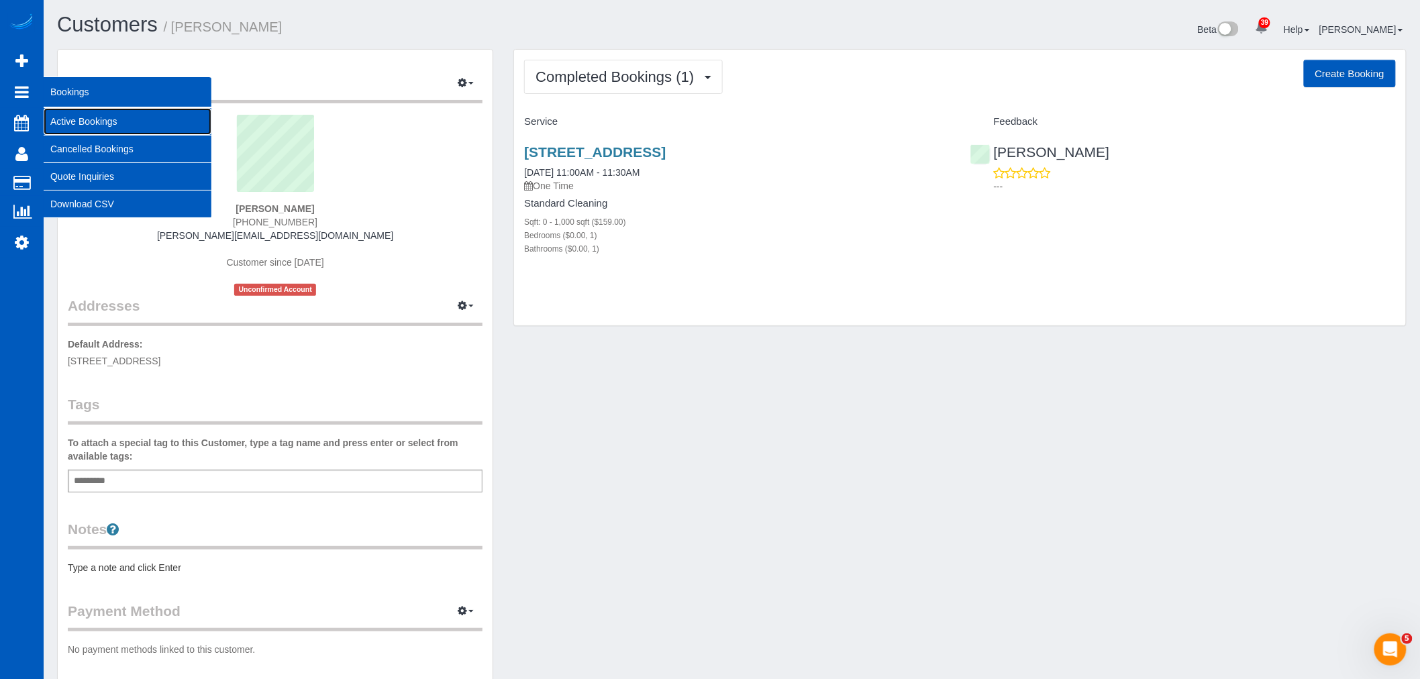
click at [77, 118] on link "Active Bookings" at bounding box center [128, 121] width 168 height 27
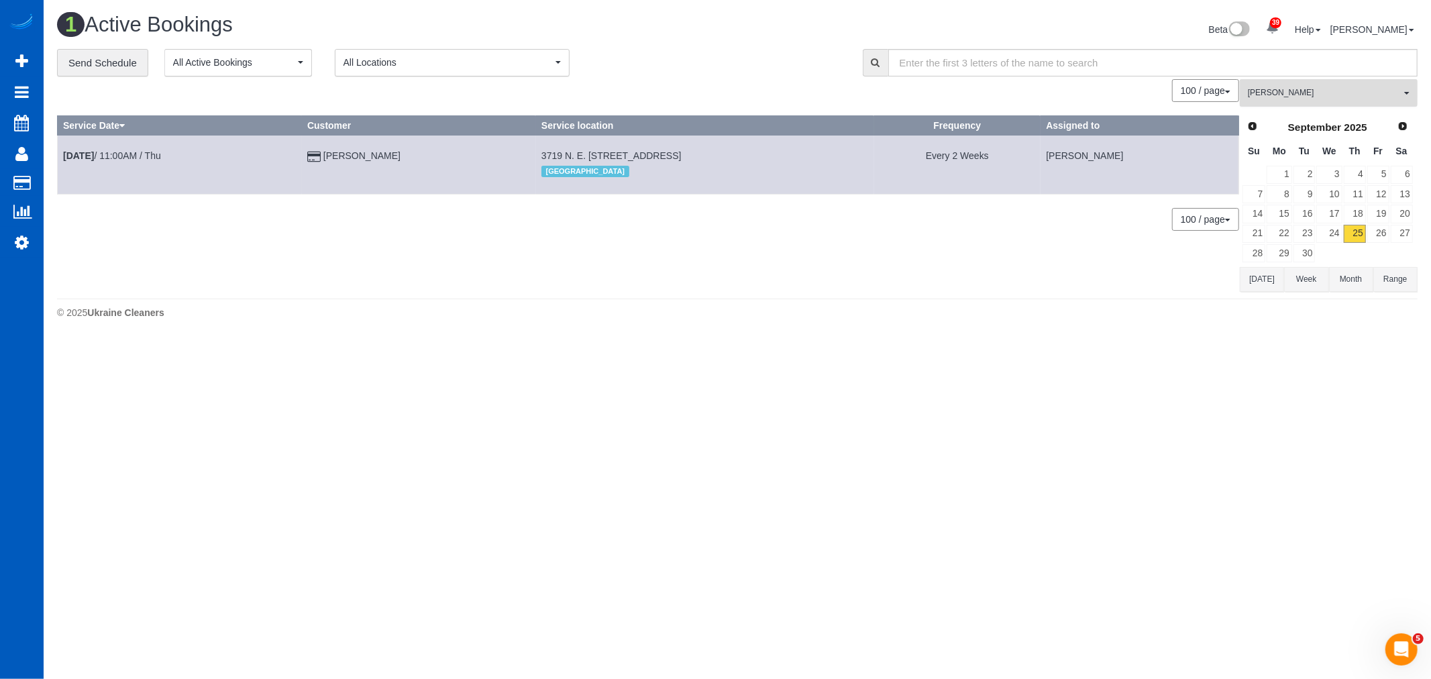
click at [1280, 89] on span "[PERSON_NAME]" at bounding box center [1324, 92] width 153 height 11
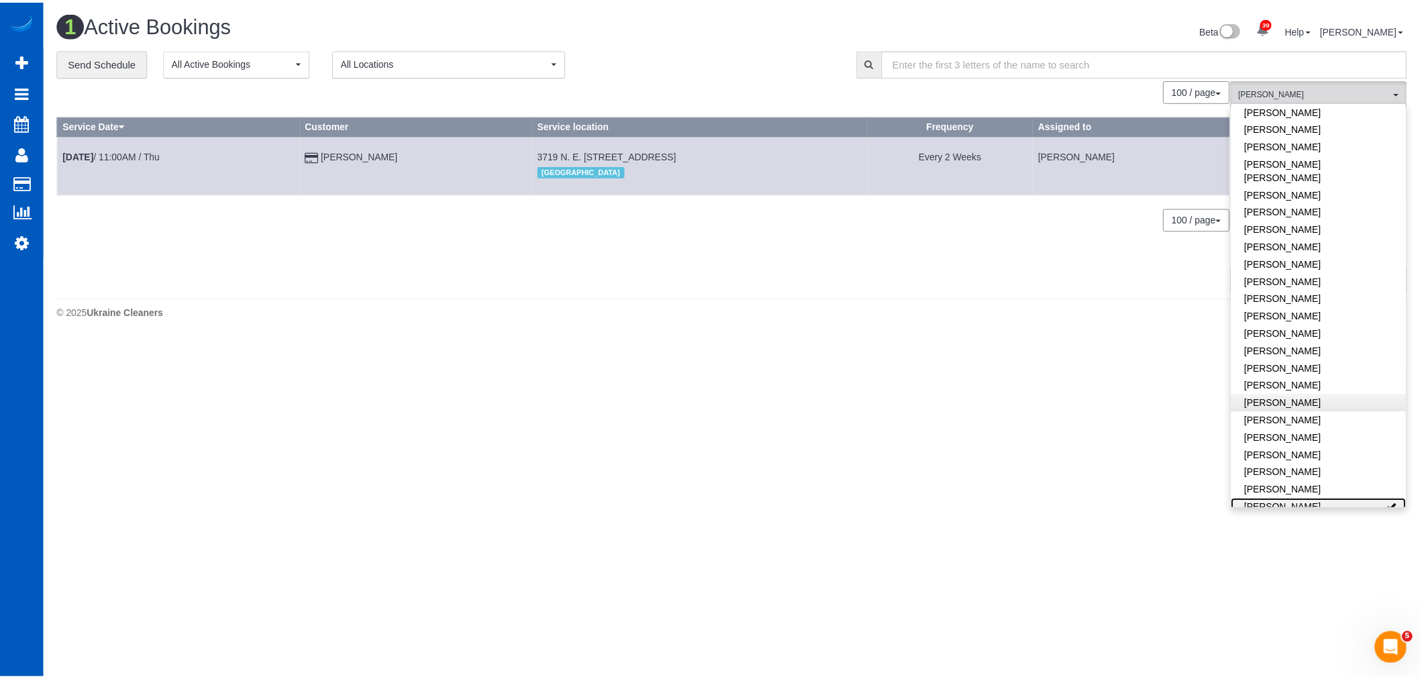
scroll to position [443, 0]
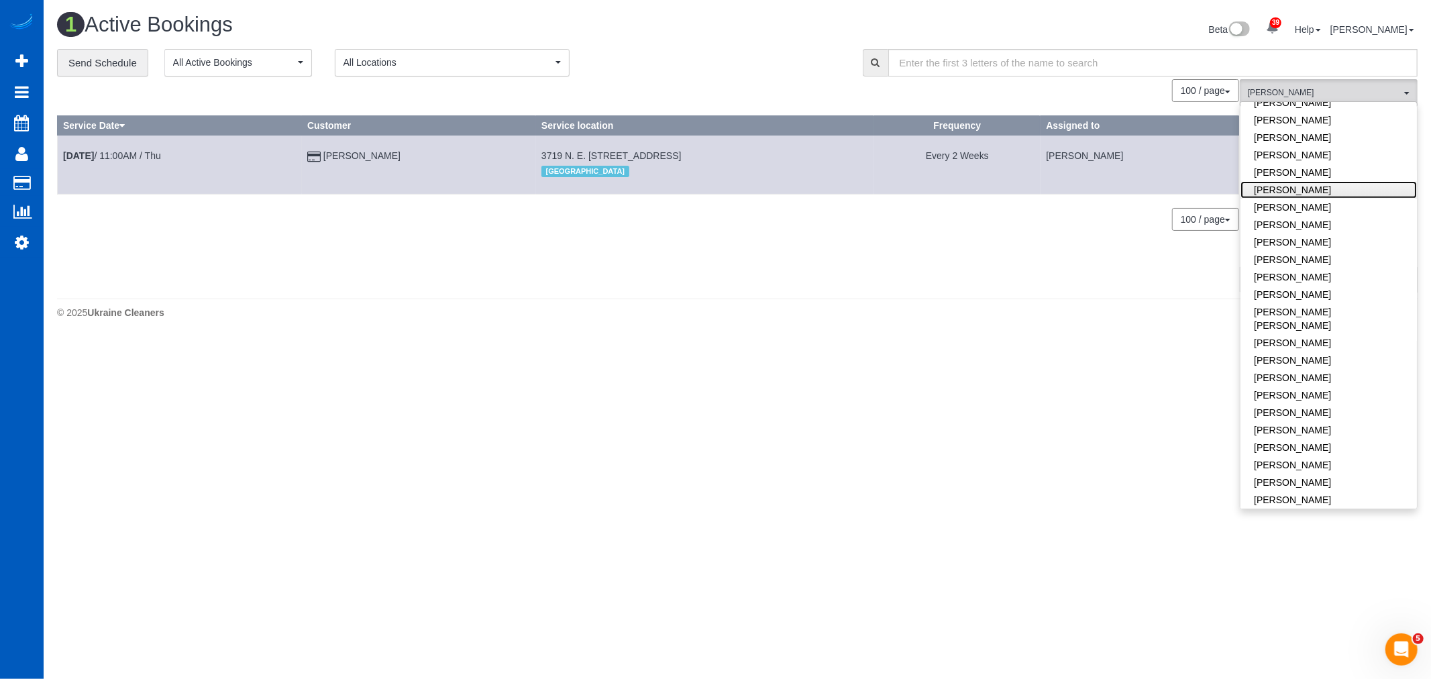
click at [1295, 195] on link "[PERSON_NAME]" at bounding box center [1329, 189] width 176 height 17
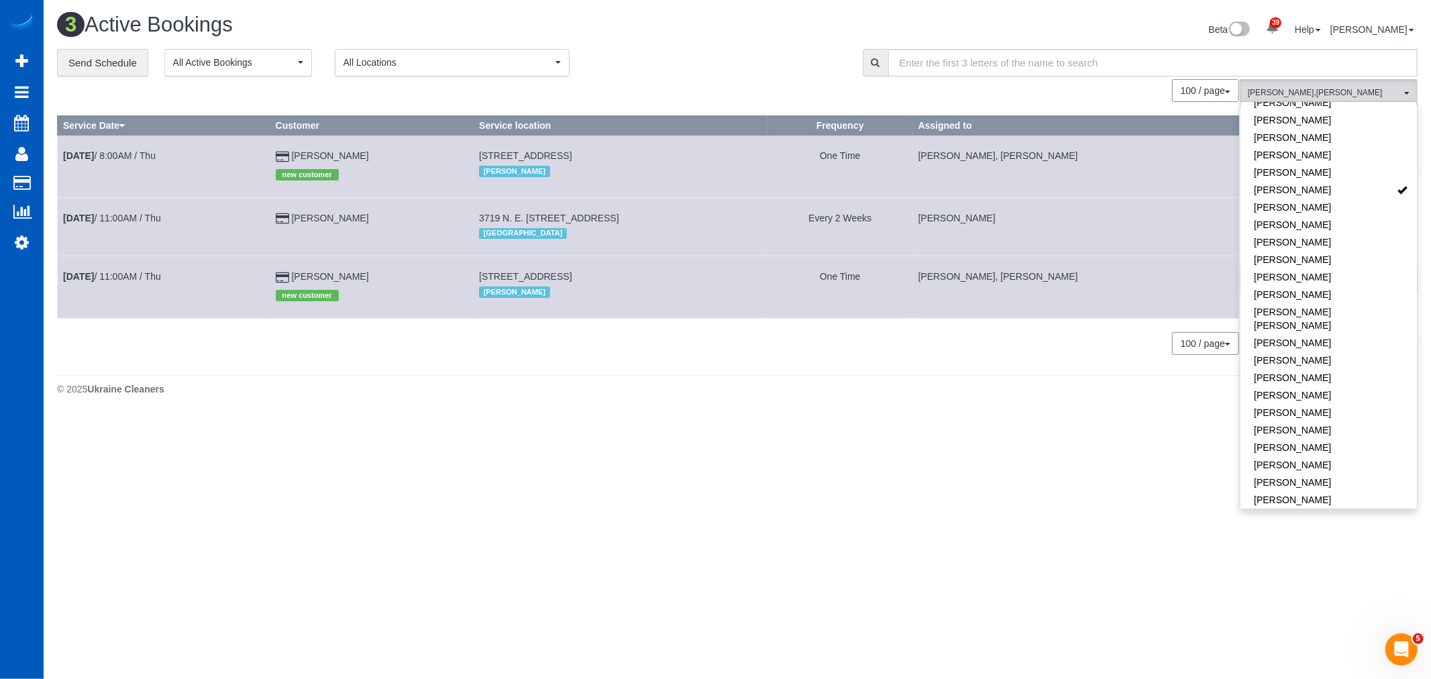
click at [481, 478] on body "39 Beta Your Notifications You have 0 alerts × You have 3 to charge for [DATE] …" at bounding box center [715, 339] width 1431 height 679
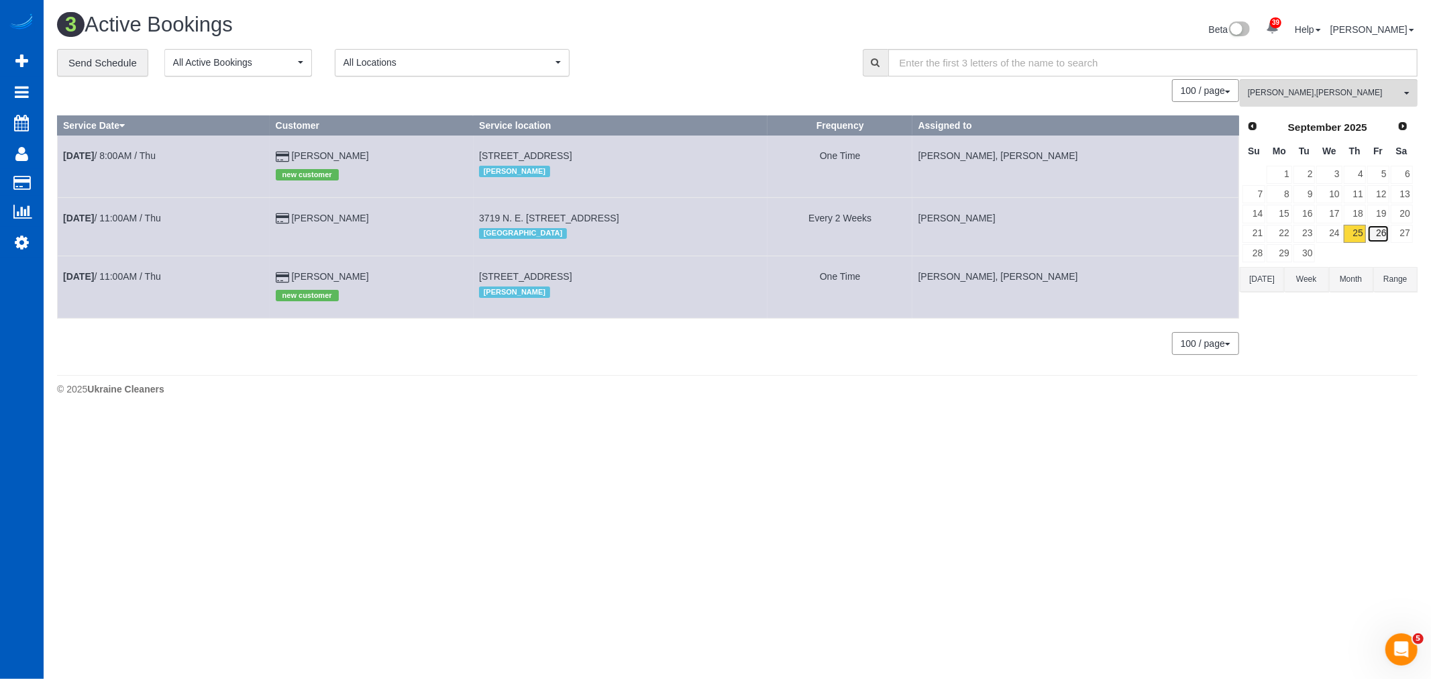
click at [1378, 232] on link "26" at bounding box center [1379, 234] width 22 height 18
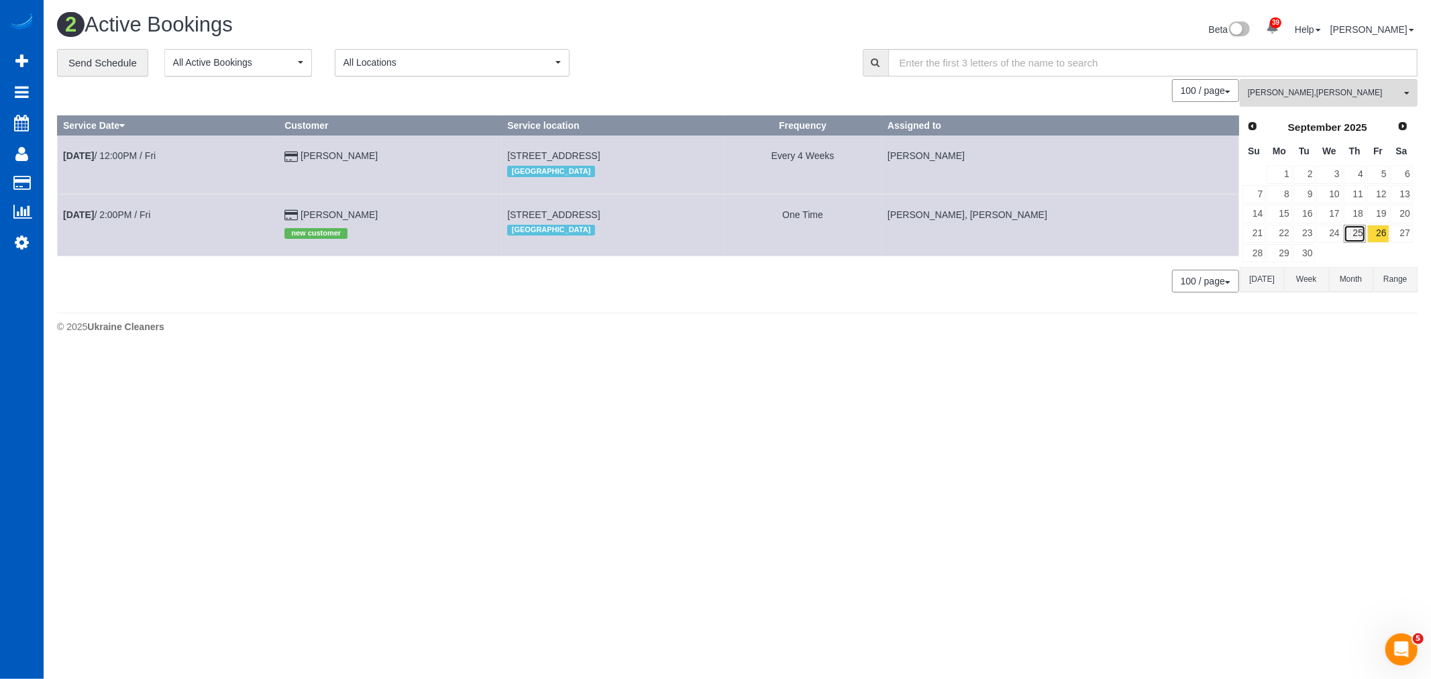
click at [1354, 234] on link "25" at bounding box center [1355, 234] width 22 height 18
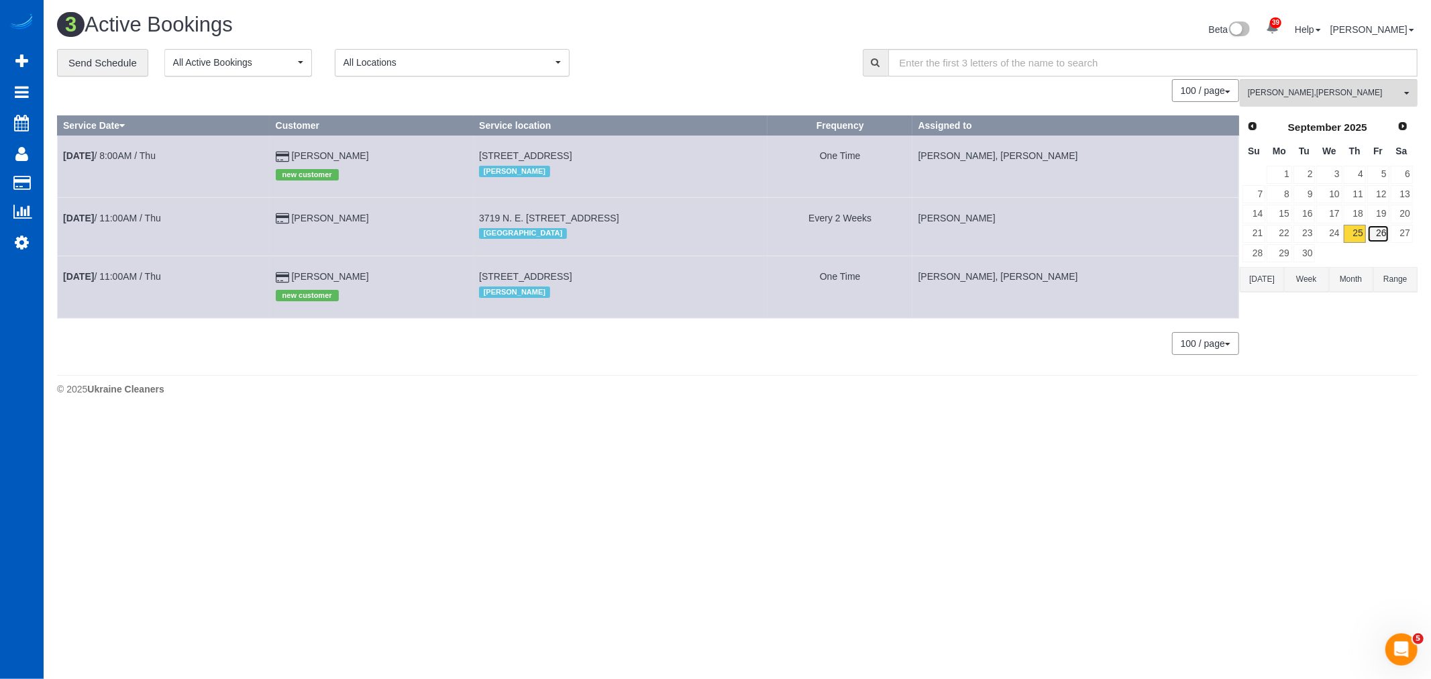
click at [1384, 238] on link "26" at bounding box center [1379, 234] width 22 height 18
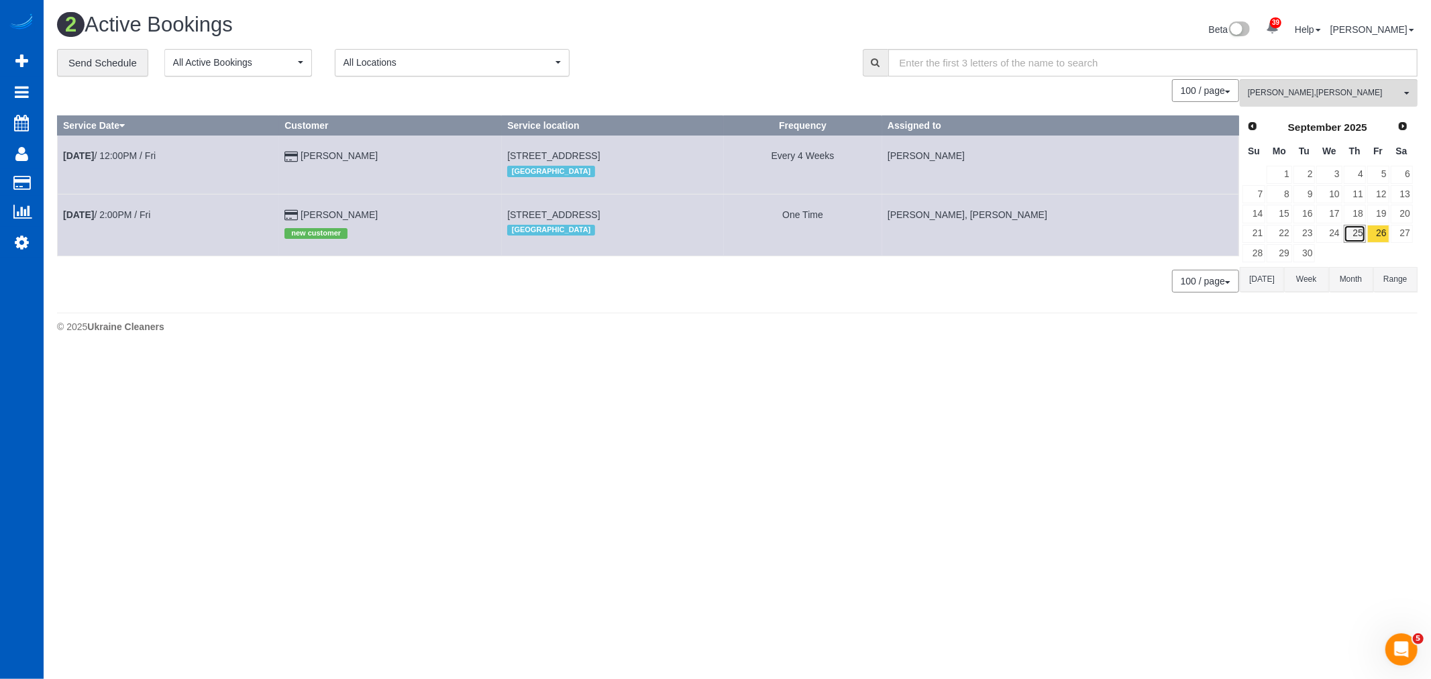
click at [1354, 234] on link "25" at bounding box center [1355, 234] width 22 height 18
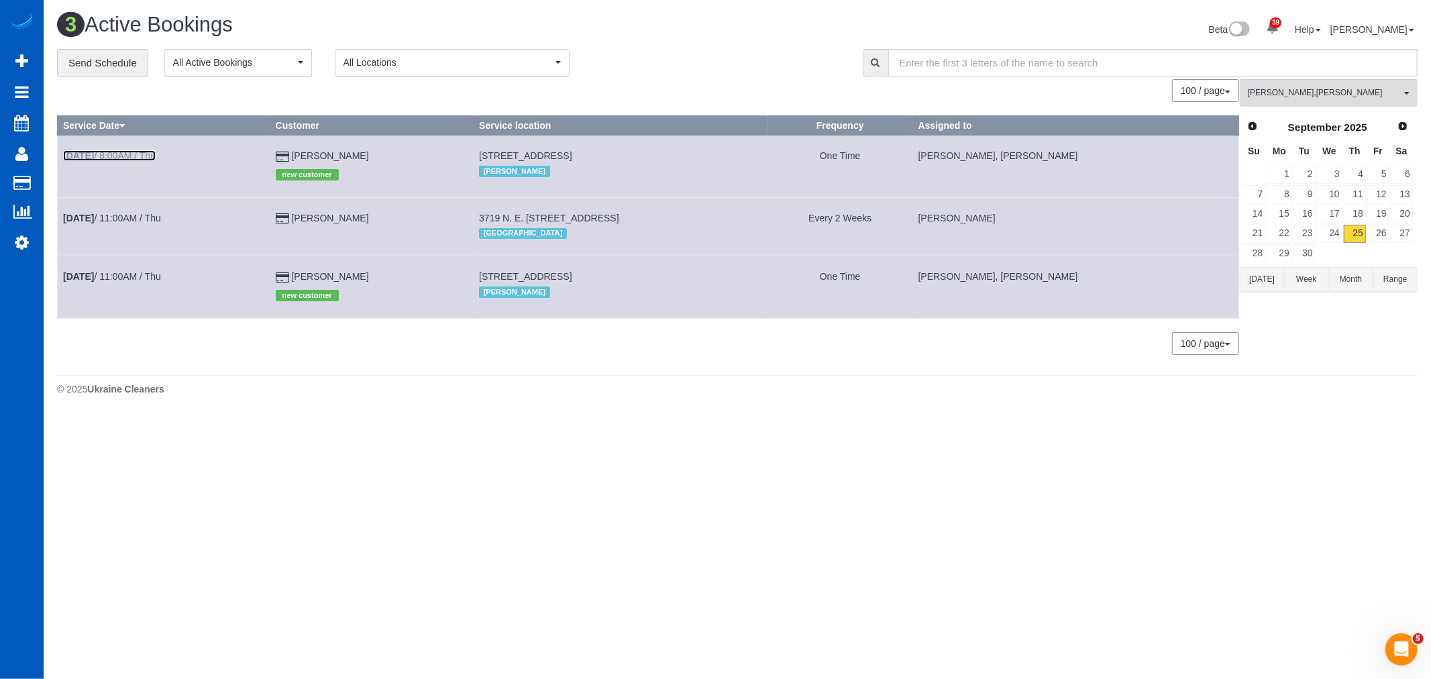
click at [133, 151] on link "[DATE] 8:00AM / Thu" at bounding box center [109, 155] width 93 height 11
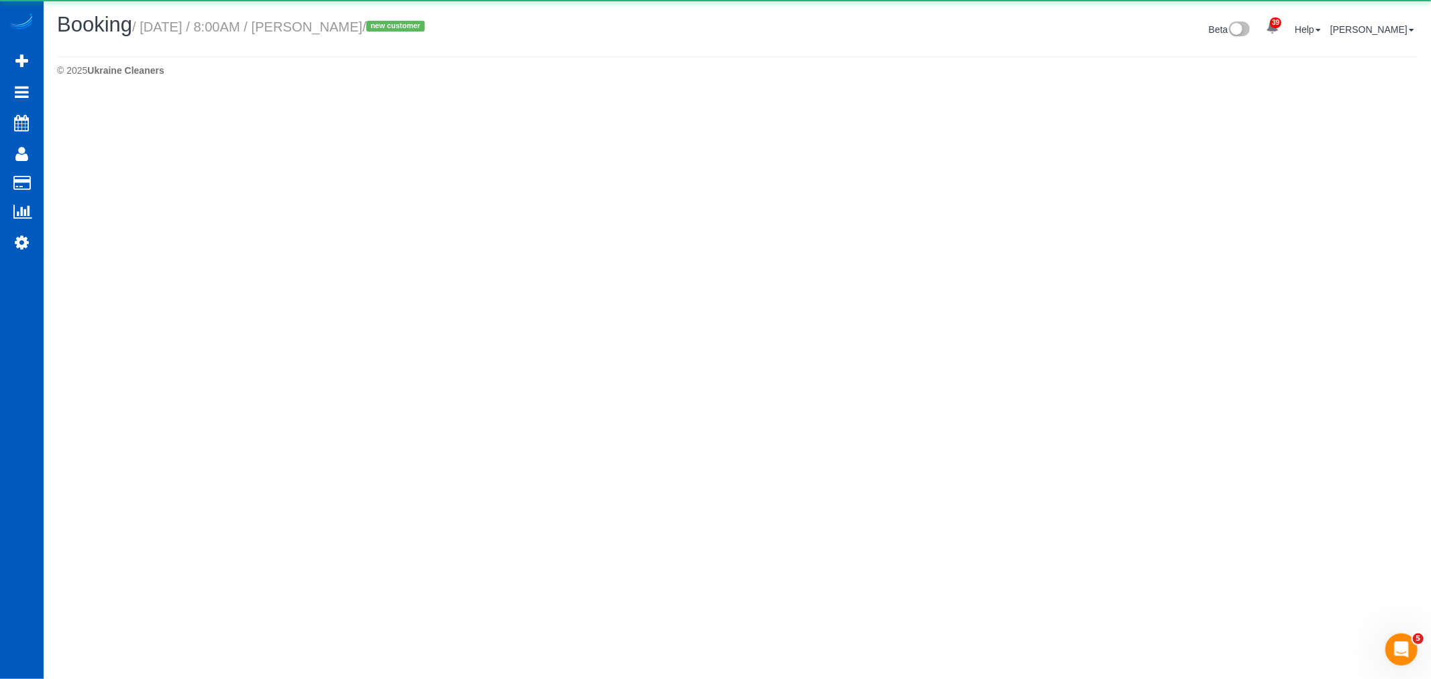
select select "WA"
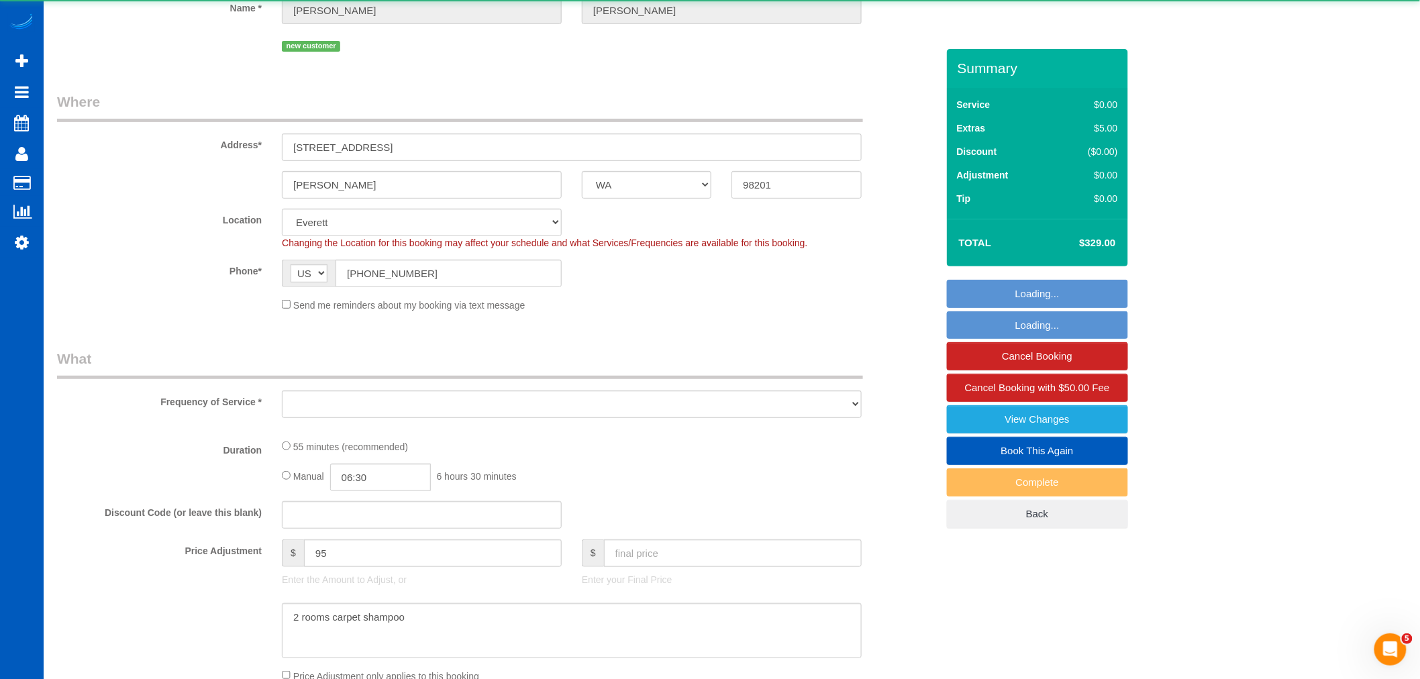
select select "object:3051"
select select "string:fspay-cbe70c85-f3e1-4c61-9d5d-103cc417ce59"
select select "199"
select select "spot39"
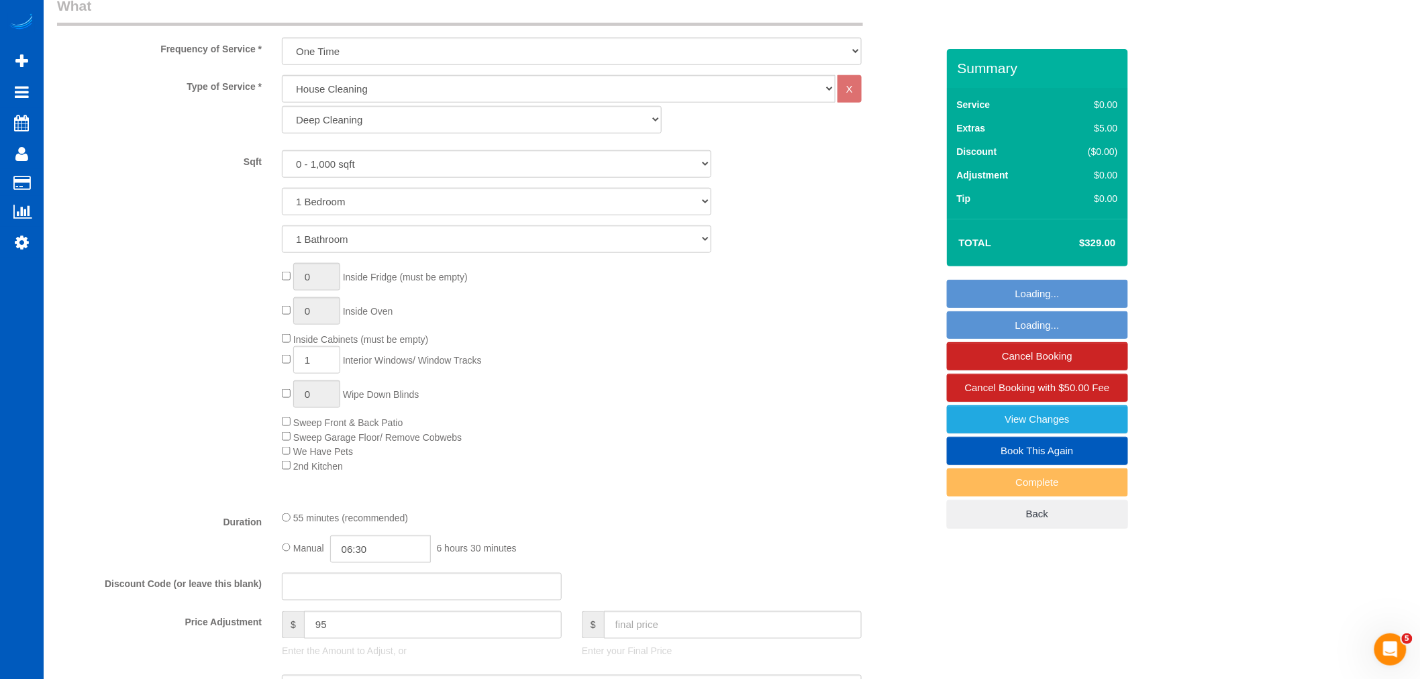
select select "object:3348"
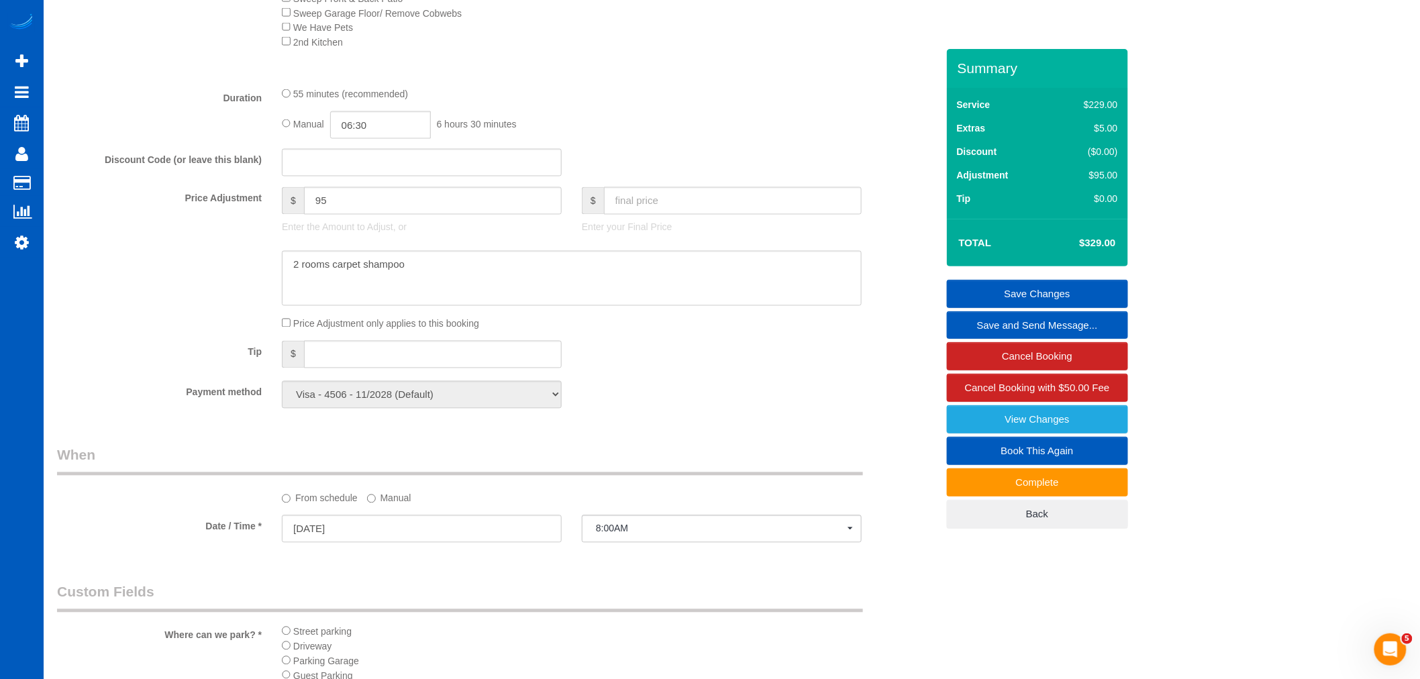
scroll to position [1118, 0]
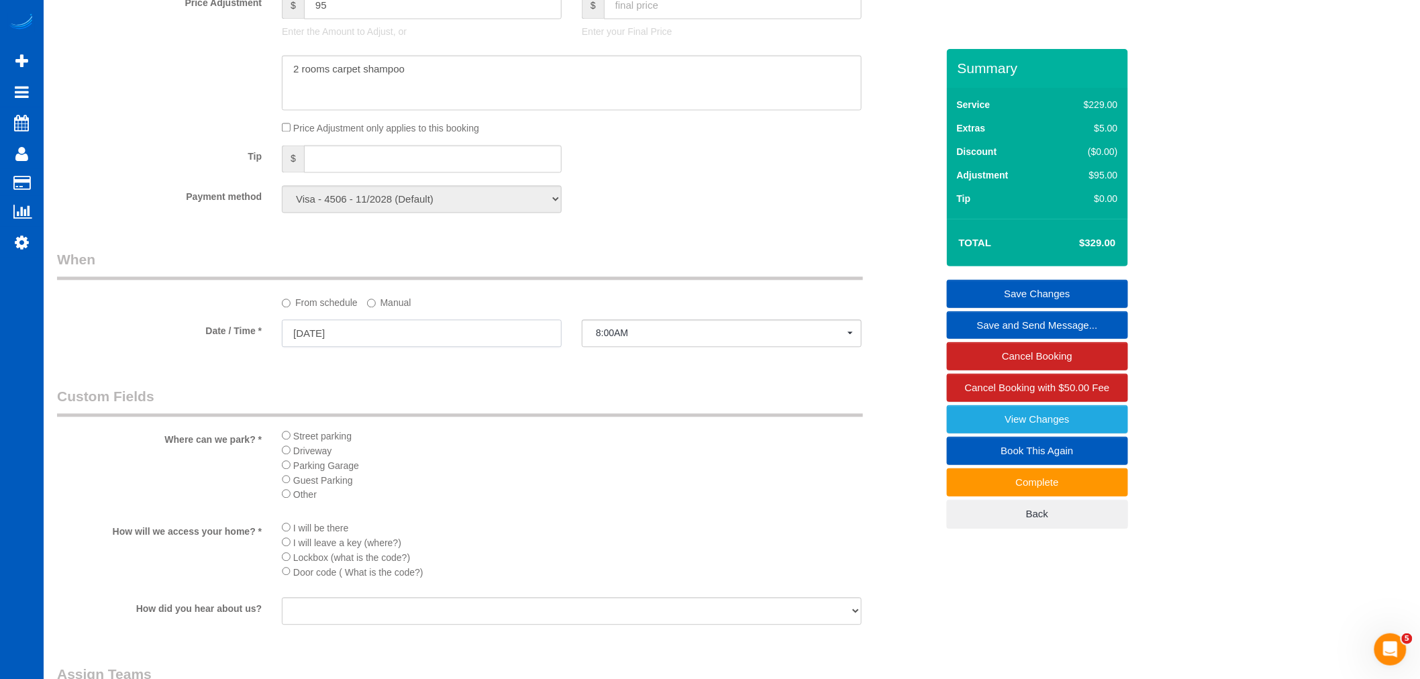
click at [336, 346] on input "[DATE]" at bounding box center [422, 333] width 280 height 28
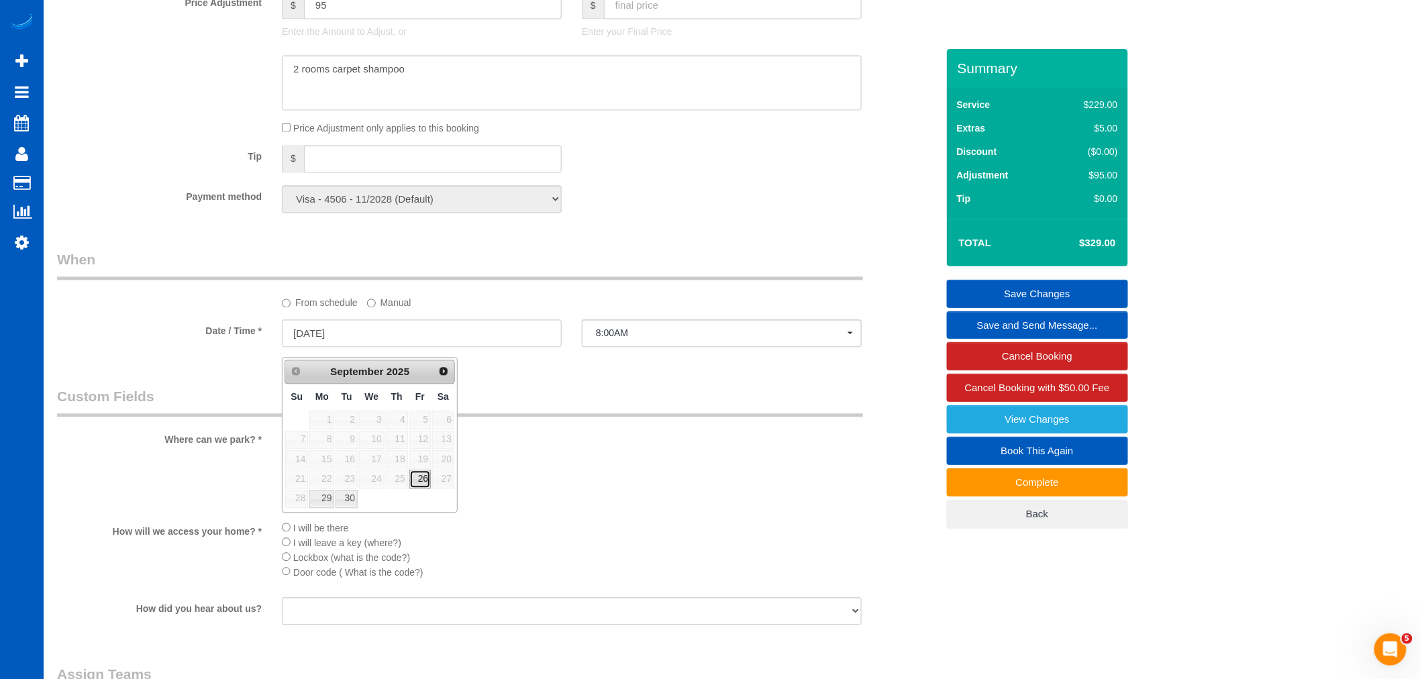
click at [419, 481] on link "26" at bounding box center [419, 479] width 21 height 18
type input "[DATE]"
select select "spot40"
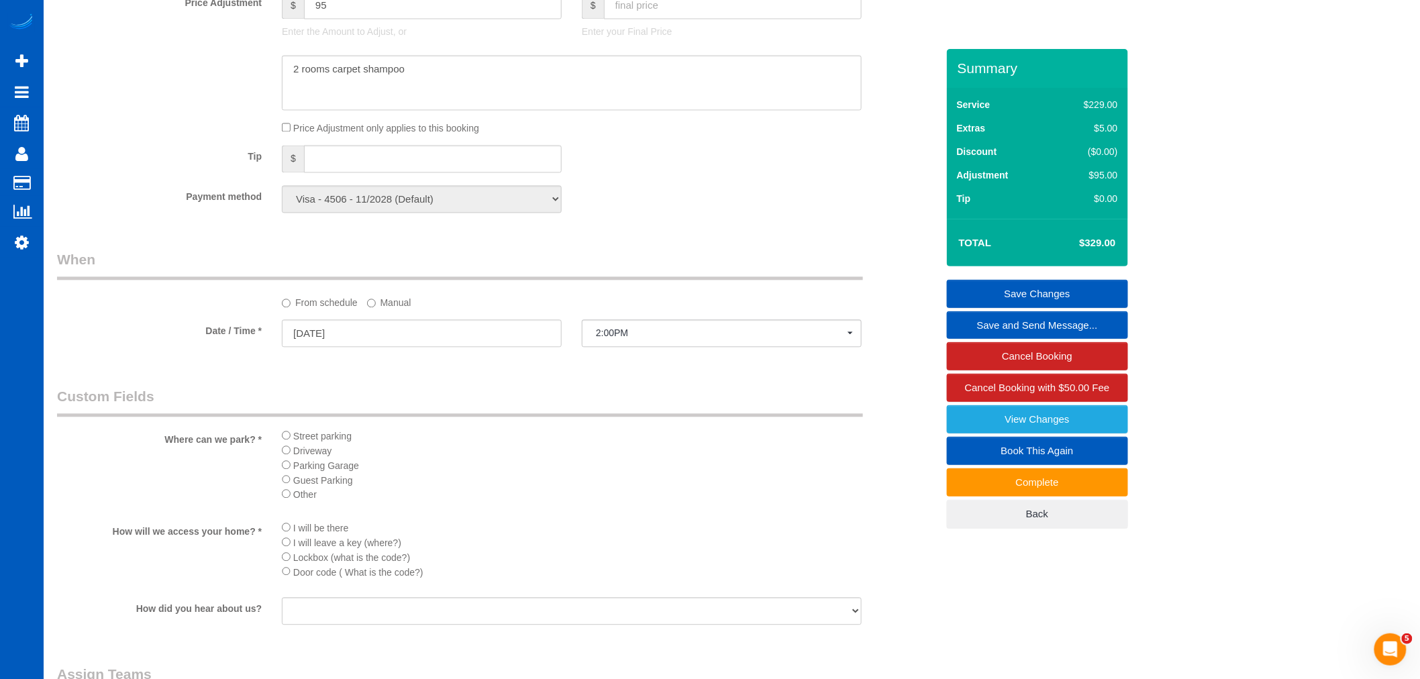
click at [393, 309] on label "Manual" at bounding box center [389, 300] width 44 height 18
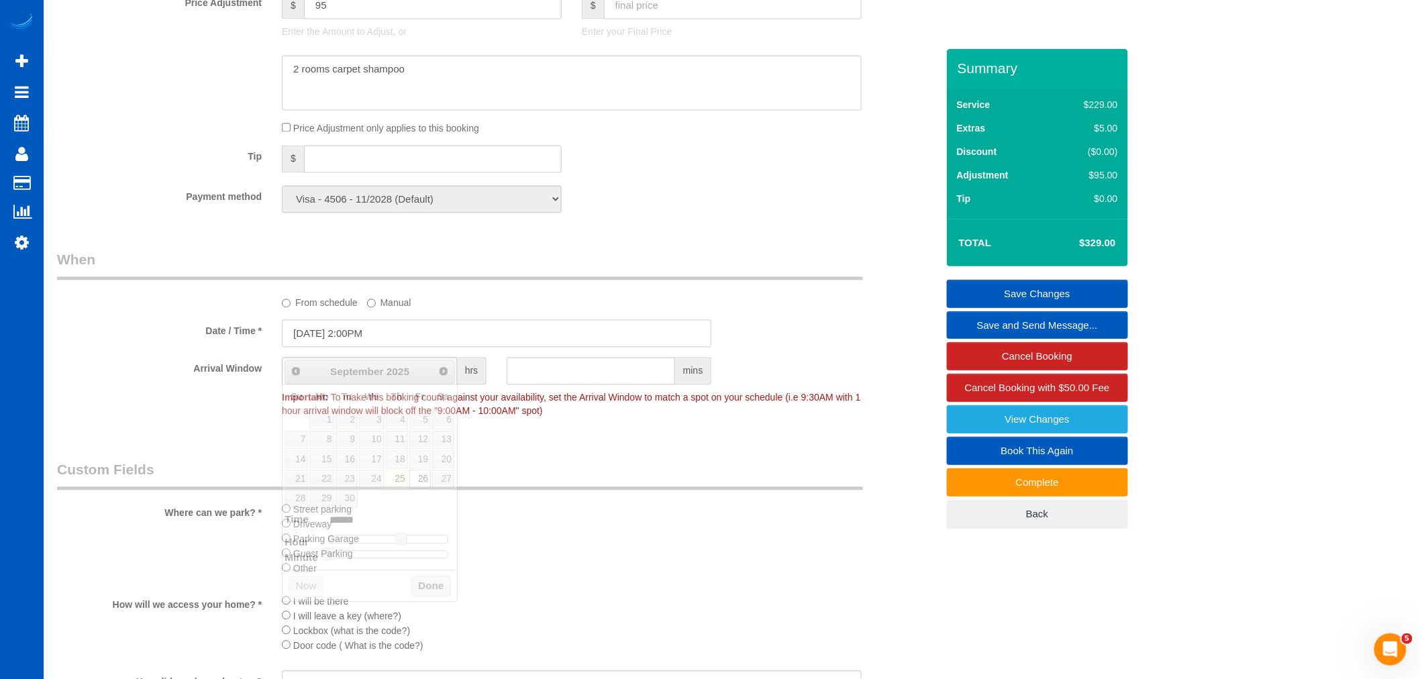
click at [378, 339] on input "[DATE] 2:00PM" at bounding box center [496, 333] width 429 height 28
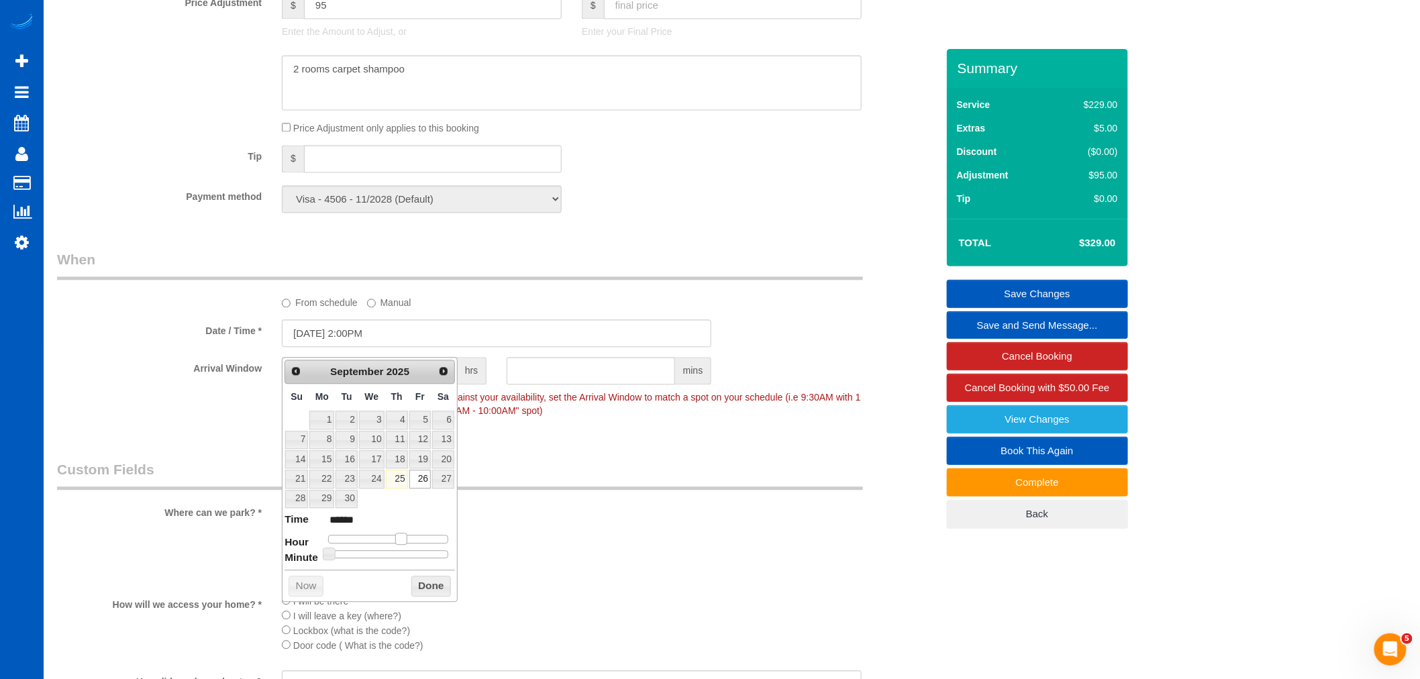
type input "[DATE] 1:00PM"
type input "******"
type input "[DATE] 12:00PM"
type input "*******"
type input "[DATE] 11:00AM"
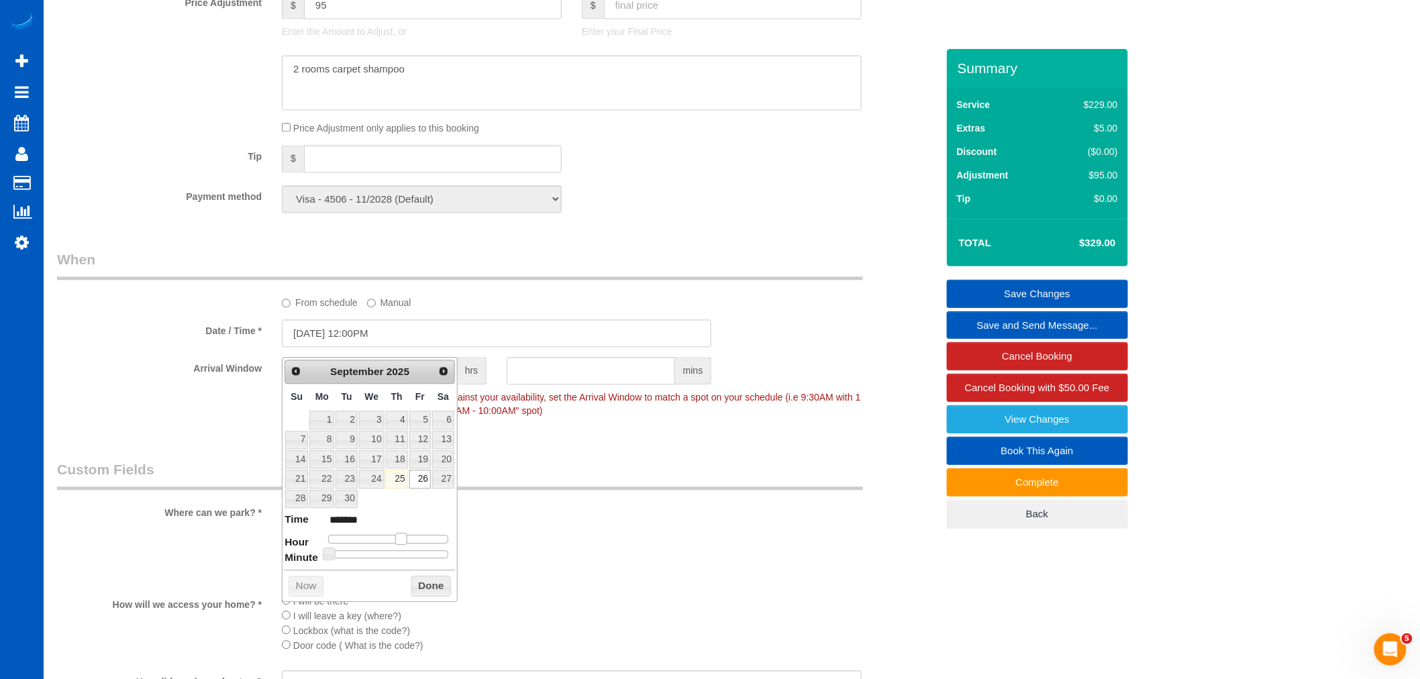
type input "*******"
type input "[DATE] 10:00AM"
type input "*******"
type input "[DATE] 9:00AM"
type input "******"
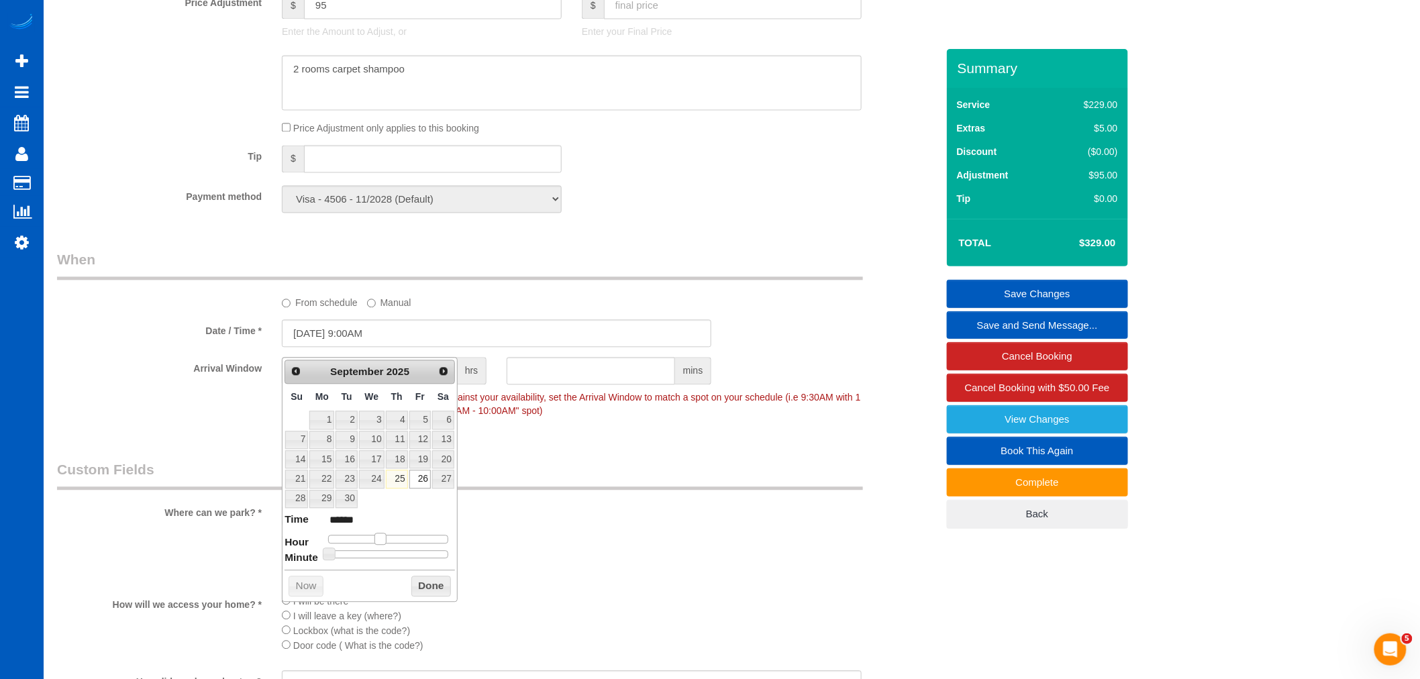
type input "09/26/2025 8:00AM"
type input "******"
drag, startPoint x: 398, startPoint y: 539, endPoint x: 370, endPoint y: 544, distance: 28.6
click at [370, 544] on span at bounding box center [370, 539] width 12 height 12
click at [424, 580] on button "Done" at bounding box center [431, 586] width 40 height 21
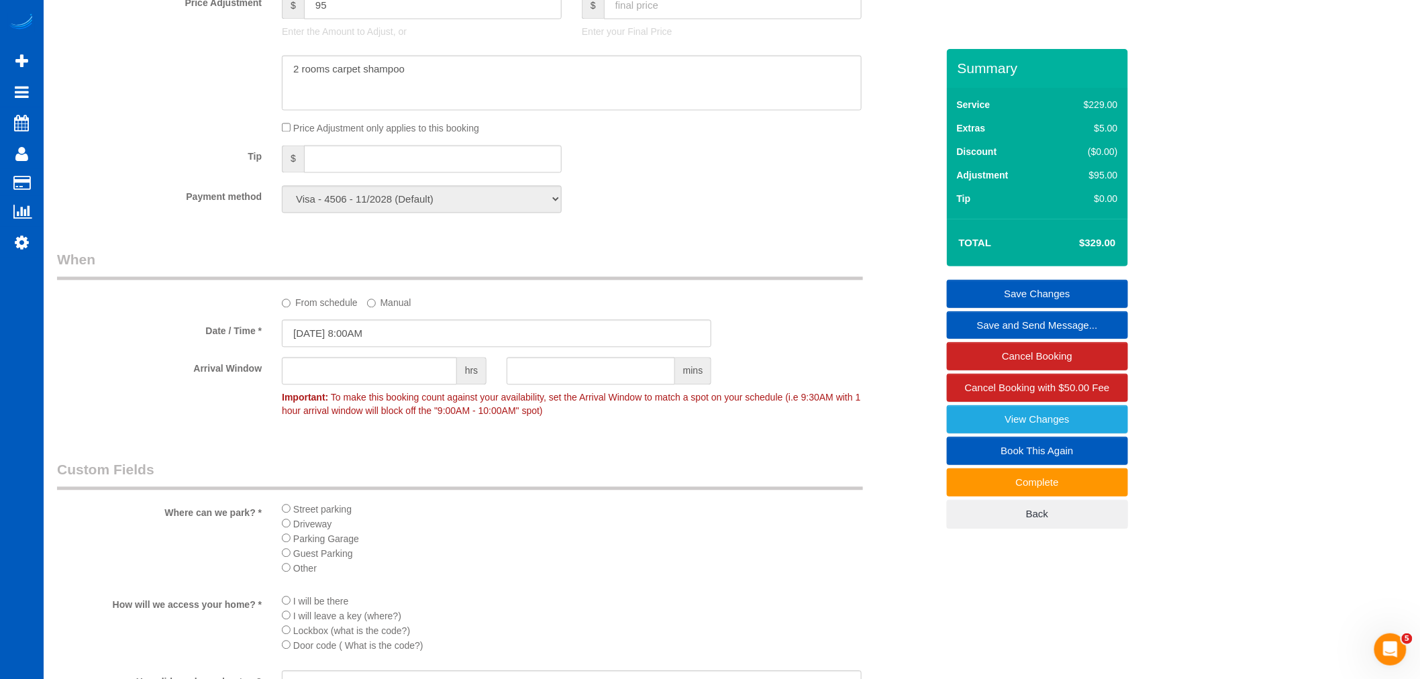
click at [982, 283] on link "Save Changes" at bounding box center [1037, 294] width 181 height 28
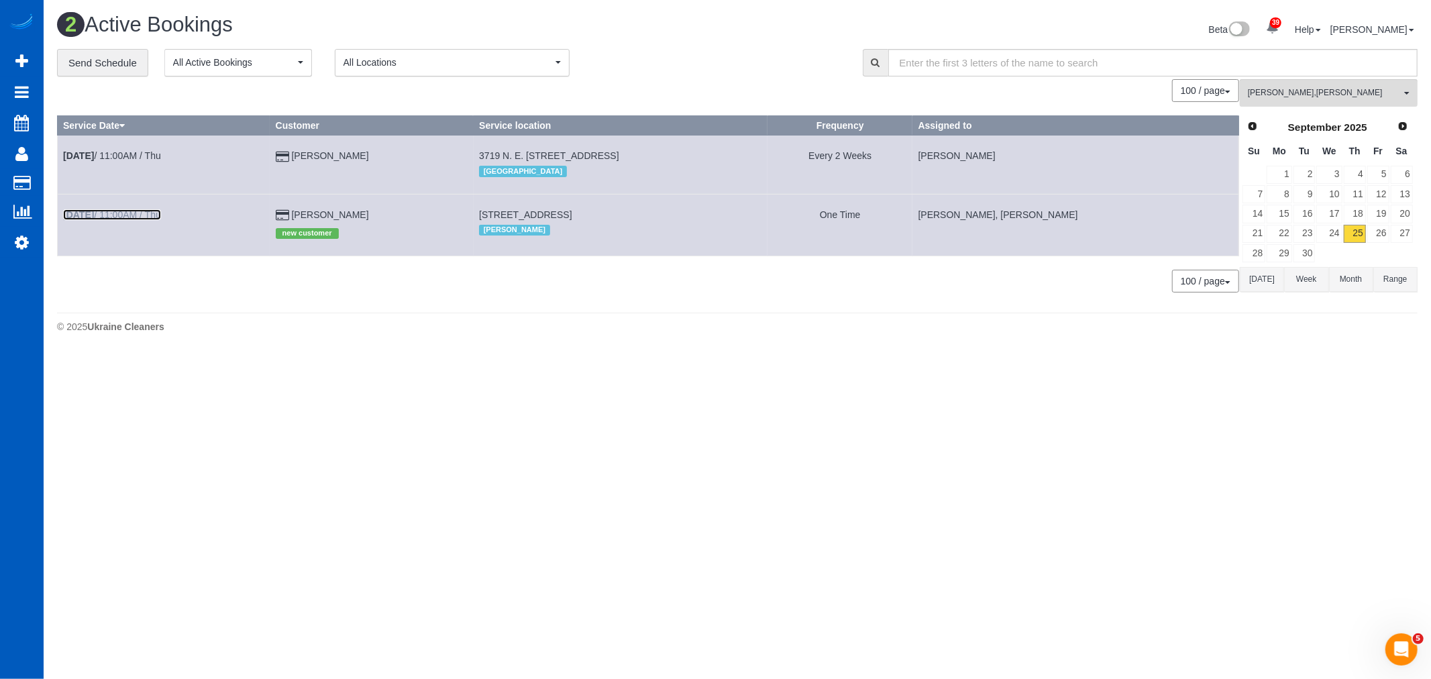
click at [131, 211] on link "[DATE] 11:00AM / Thu" at bounding box center [112, 214] width 98 height 11
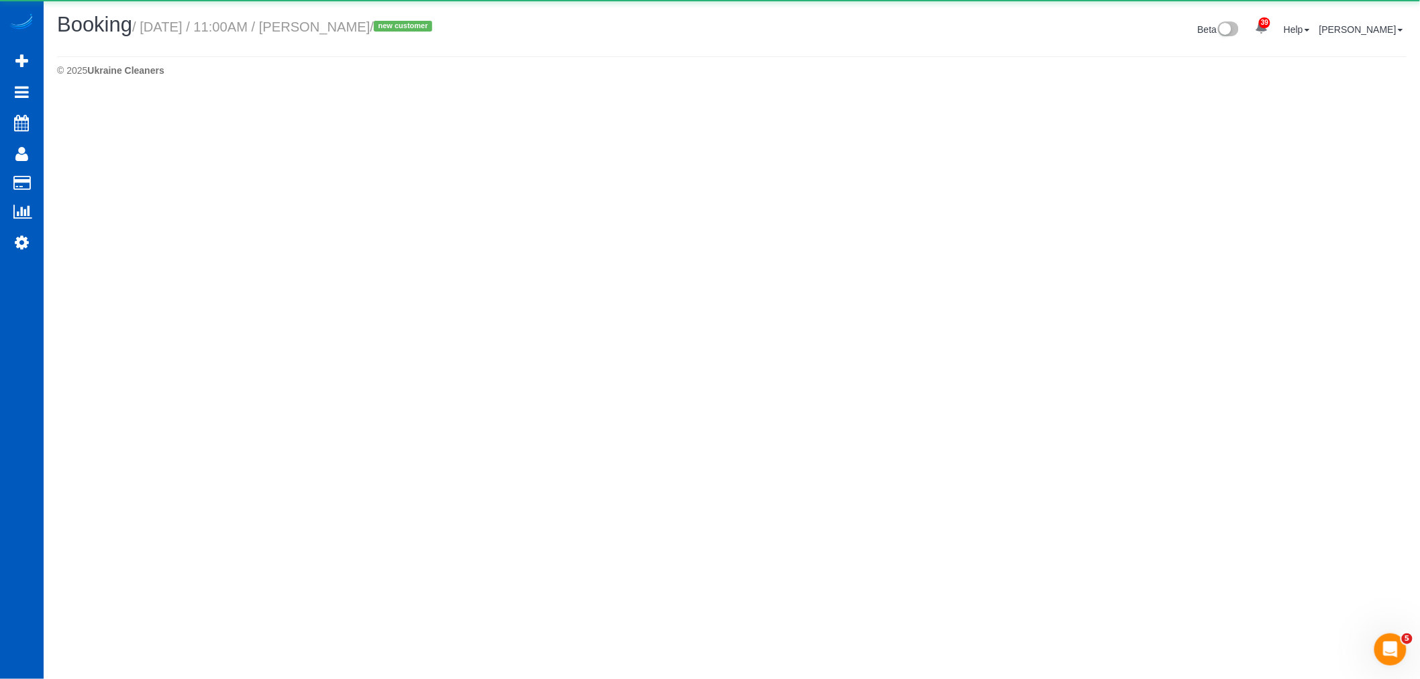
select select "WA"
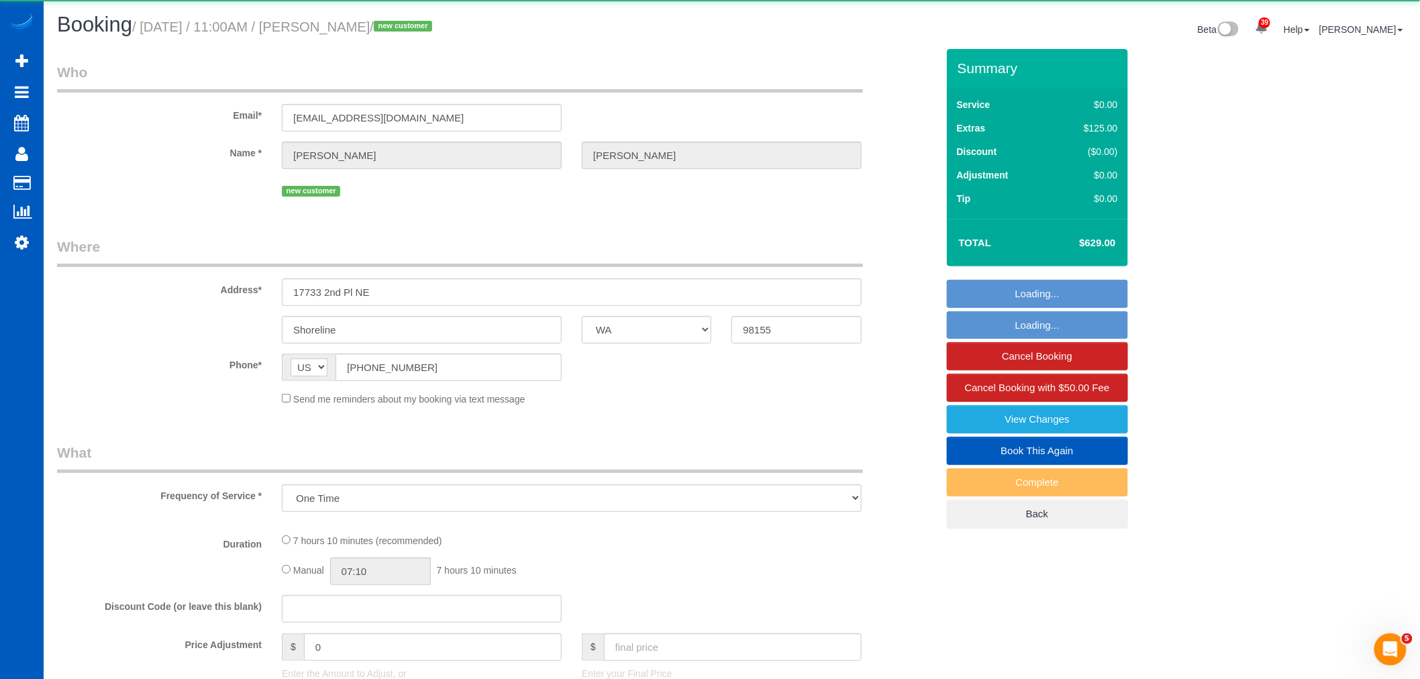
select select "199"
select select "2001"
select select "4"
select select "2"
select select "number:33"
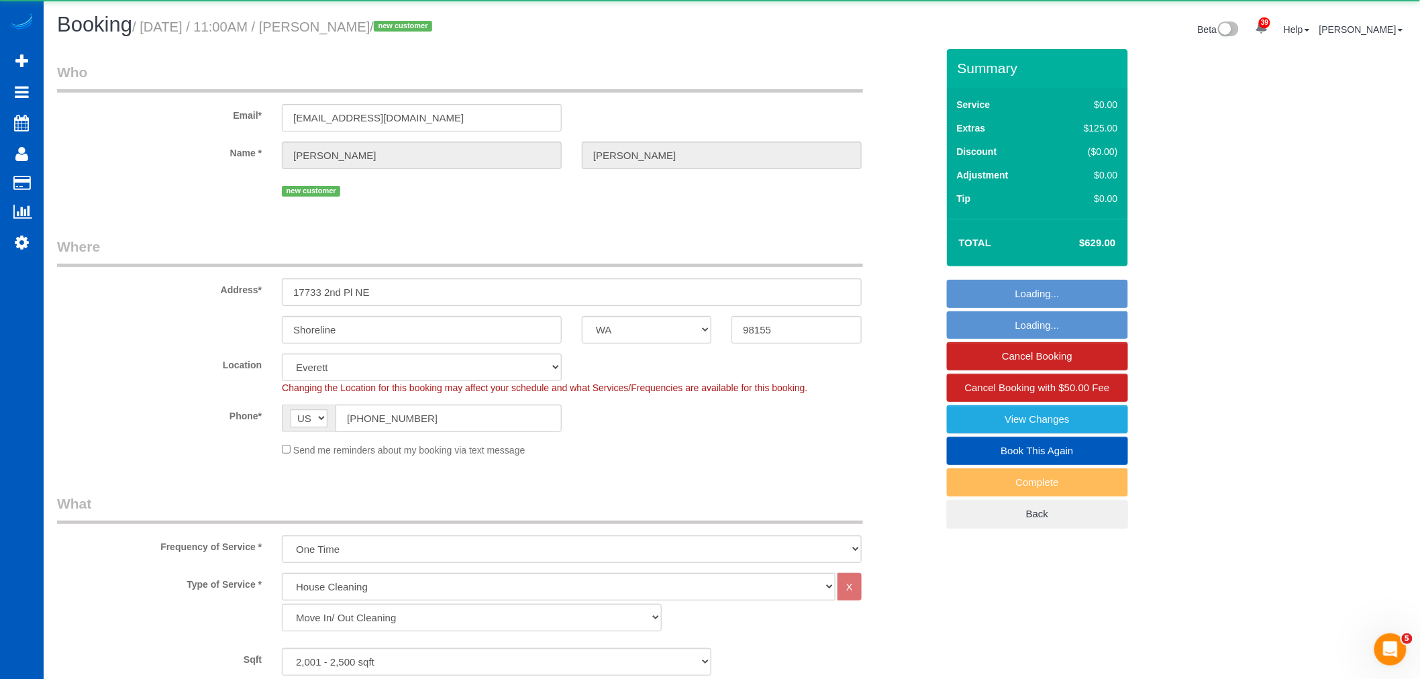
select select "object:4624"
select select "string:fspay-bae23488-5154-4093-b450-ce4c35edaed0"
select select "spot48"
select select "2001"
select select "4"
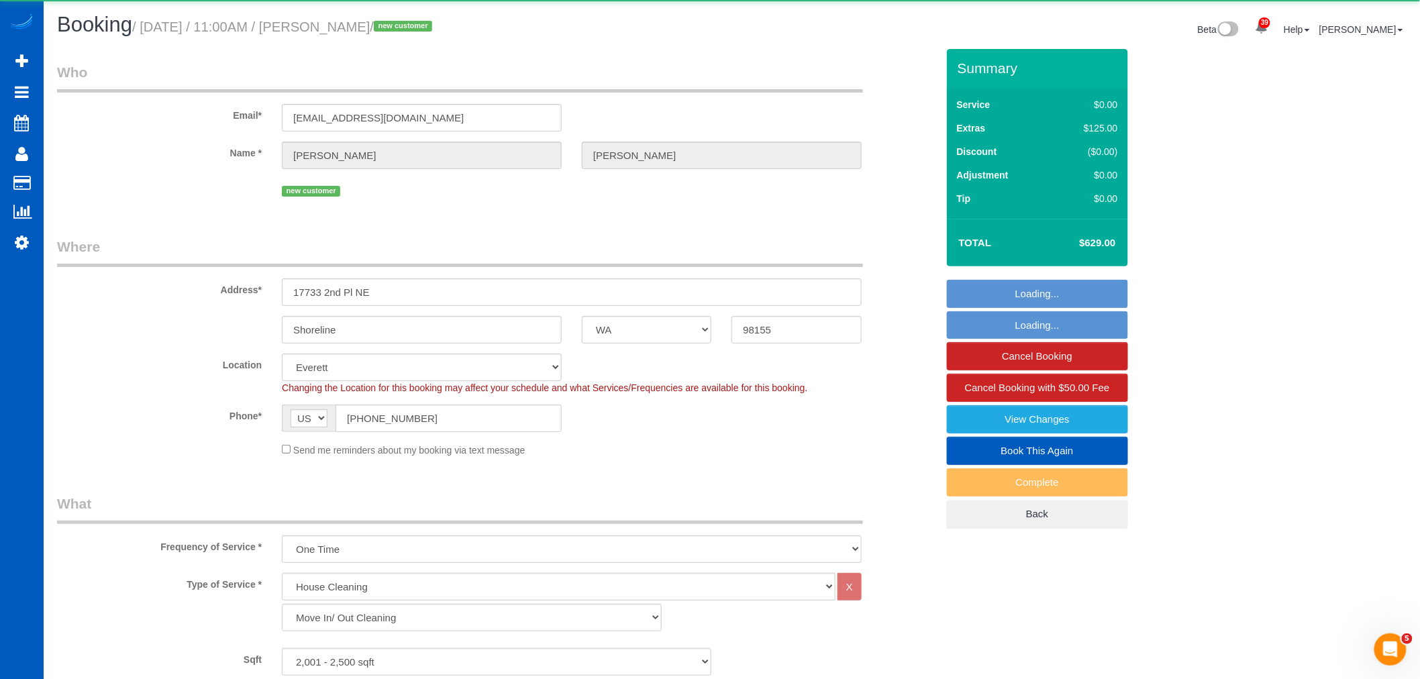
select select "2"
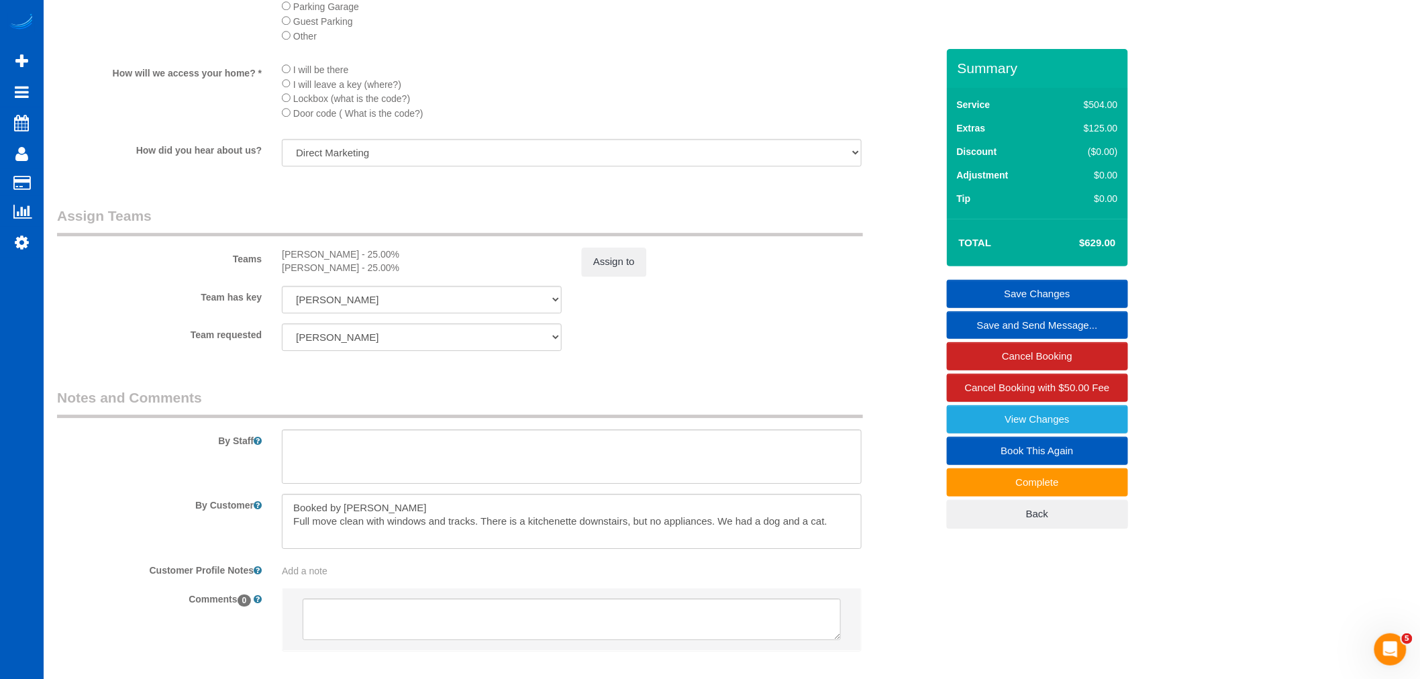
scroll to position [1629, 0]
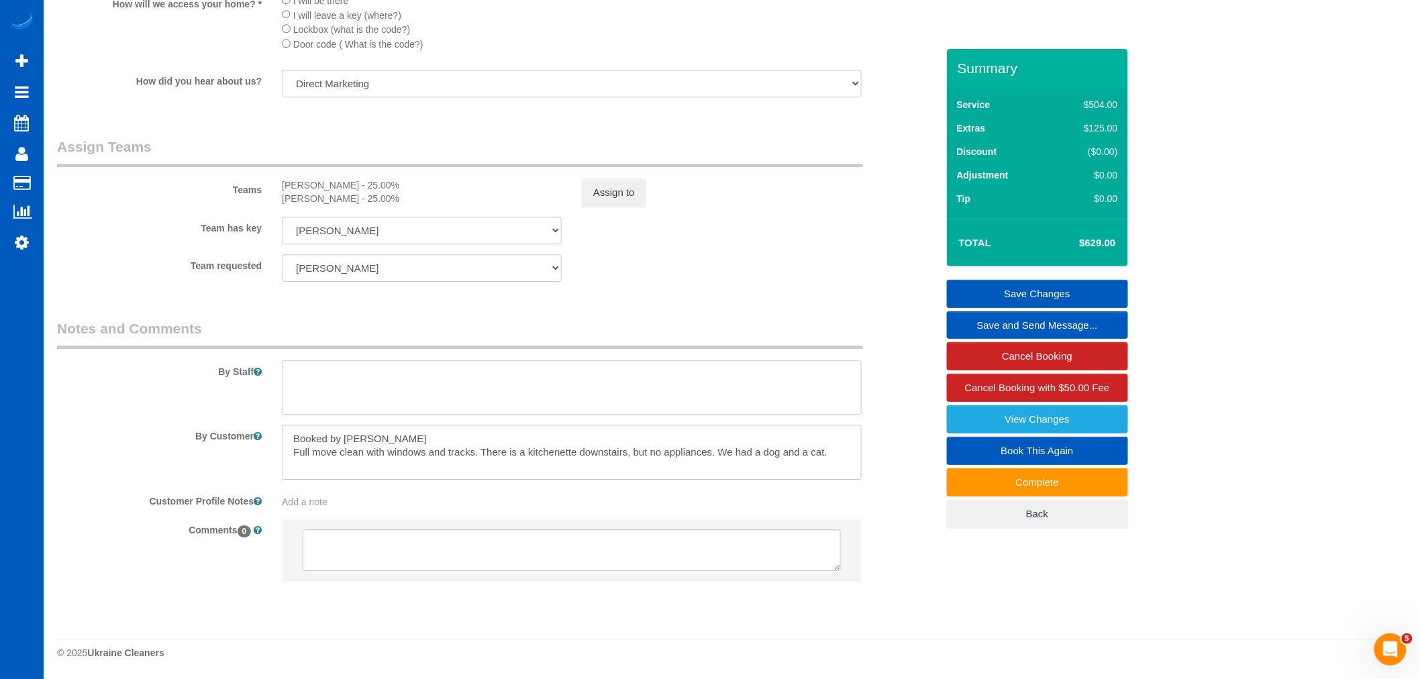
click at [538, 370] on textarea at bounding box center [572, 387] width 580 height 55
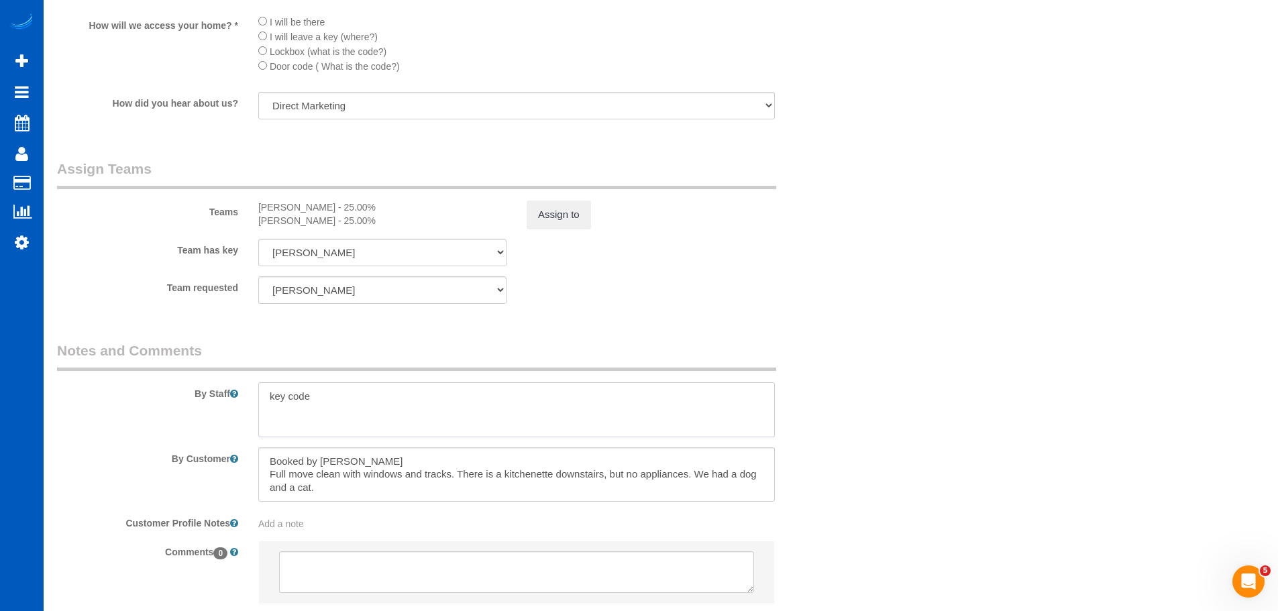
scroll to position [1689, 0]
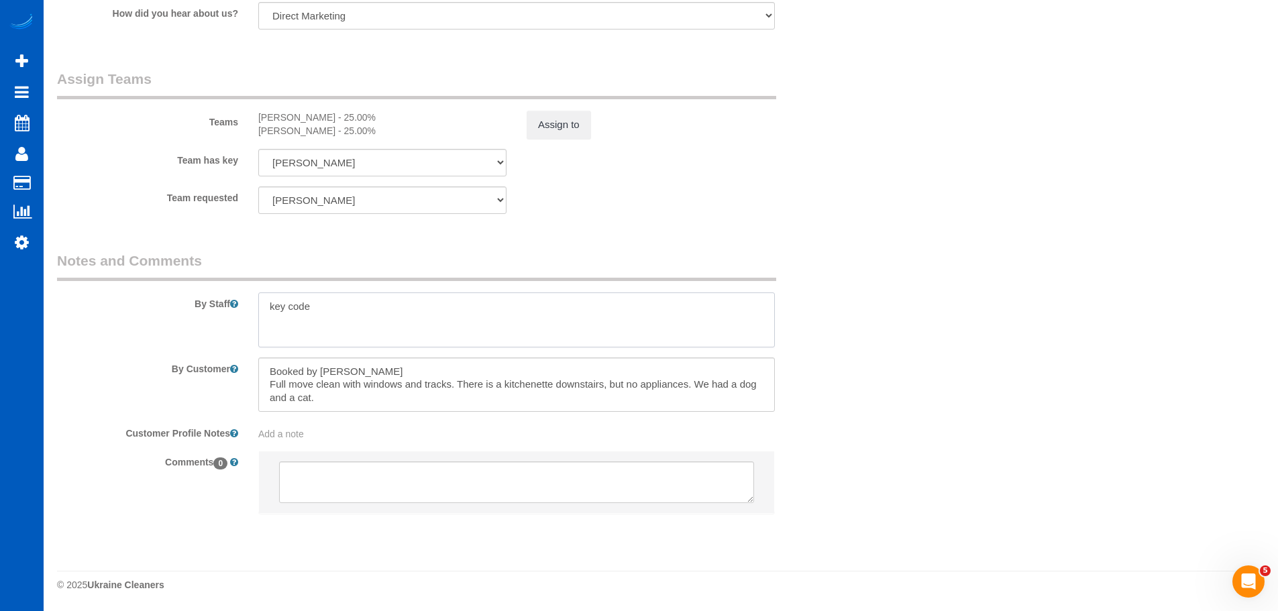
drag, startPoint x: 420, startPoint y: 321, endPoint x: 274, endPoint y: 336, distance: 147.0
click at [274, 336] on textarea at bounding box center [516, 320] width 517 height 55
type textarea "k"
drag, startPoint x: 224, startPoint y: 311, endPoint x: 81, endPoint y: 325, distance: 144.4
click at [81, 325] on div "By Staff" at bounding box center [449, 299] width 805 height 97
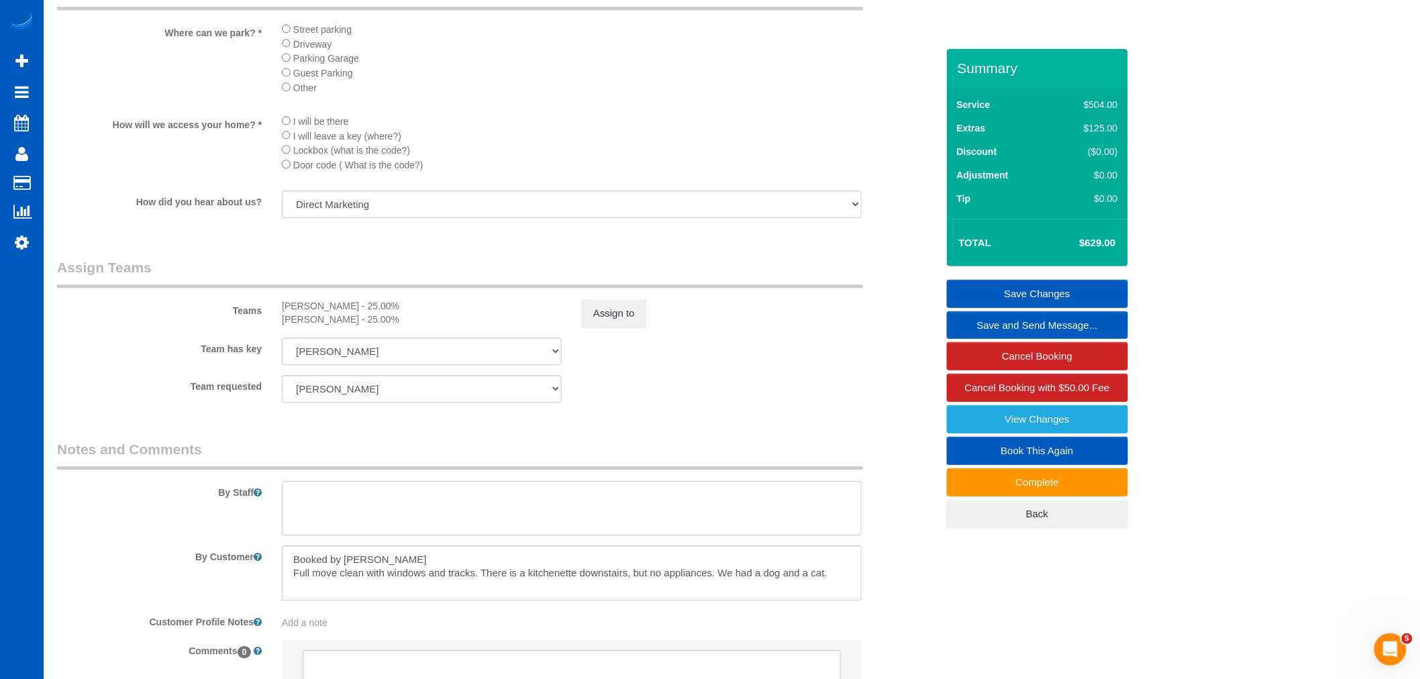
scroll to position [1480, 0]
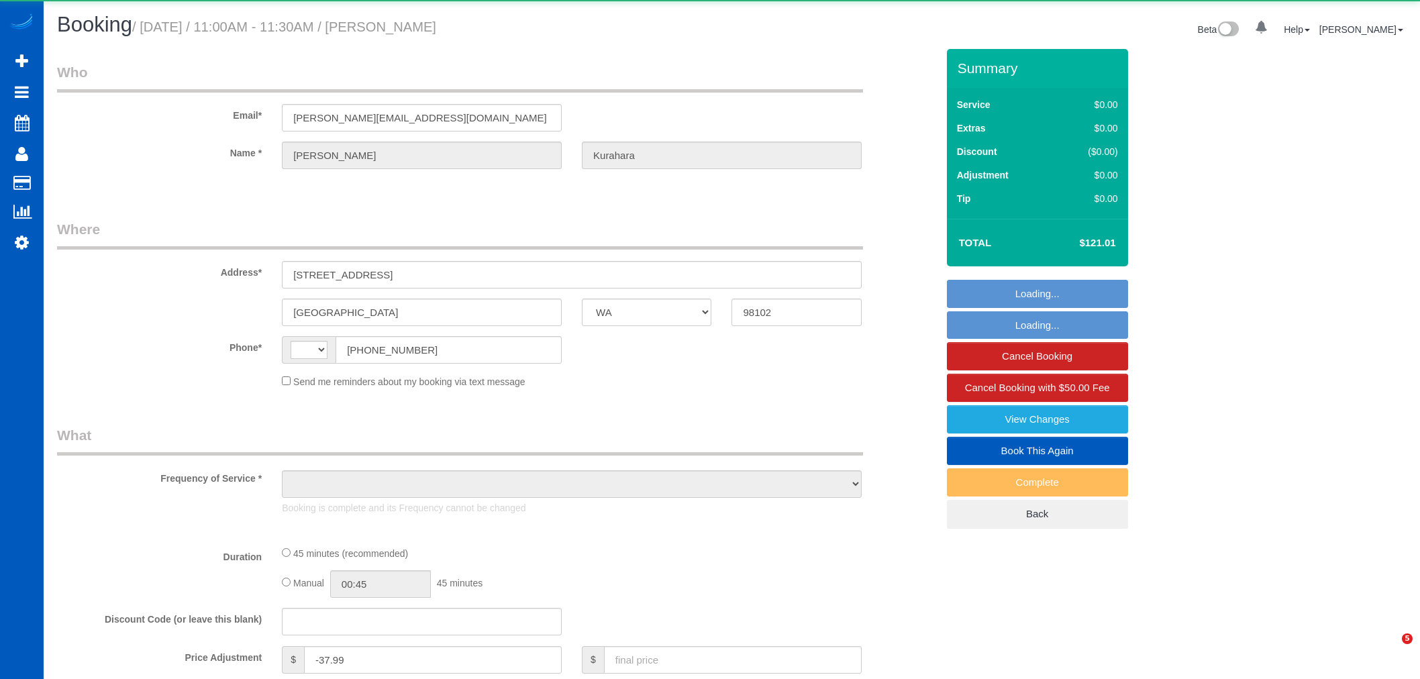
select select "WA"
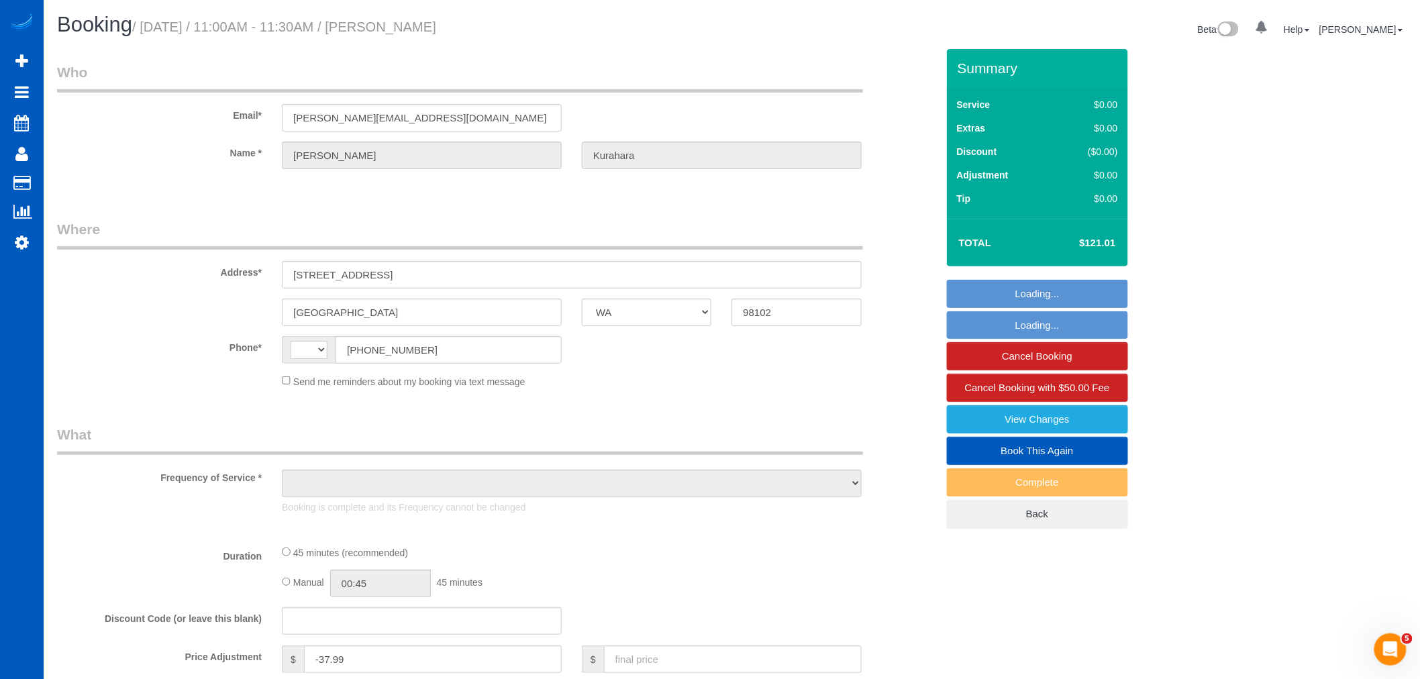
select select "object:721"
select select "199"
select select "string:[GEOGRAPHIC_DATA]"
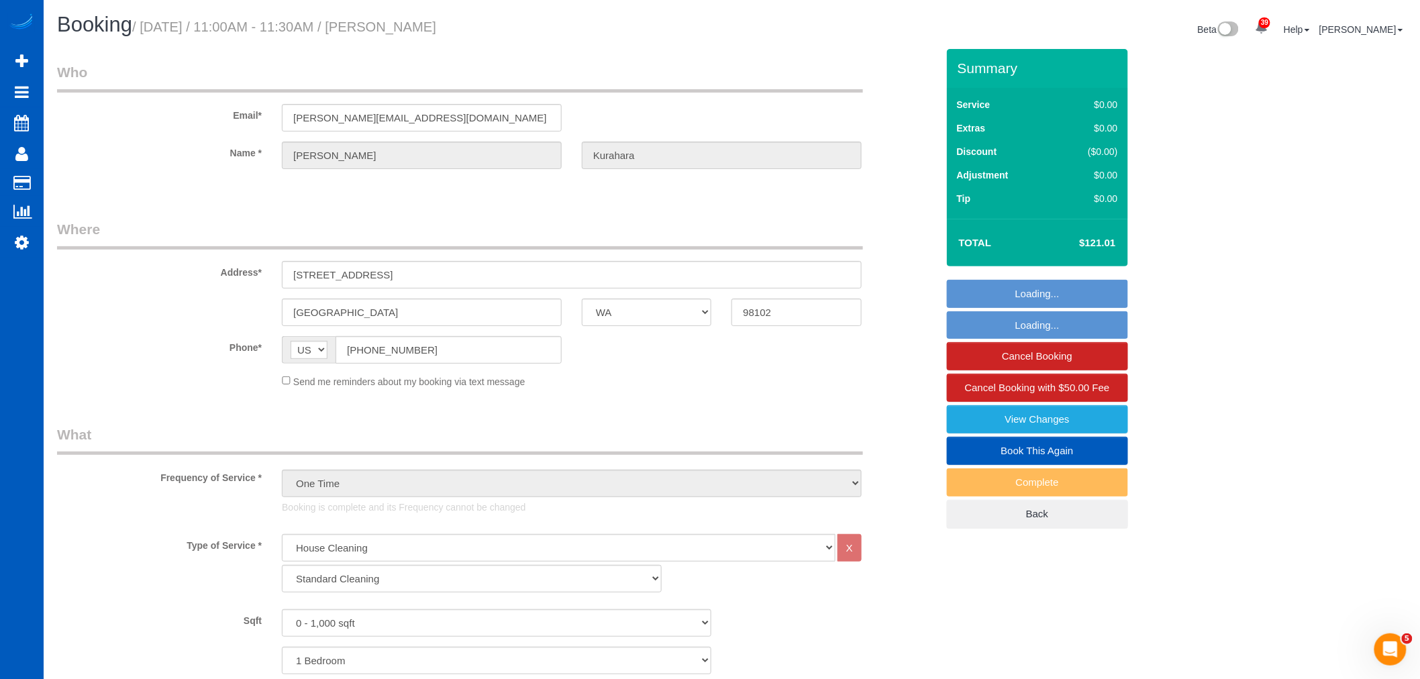
select select "object:1157"
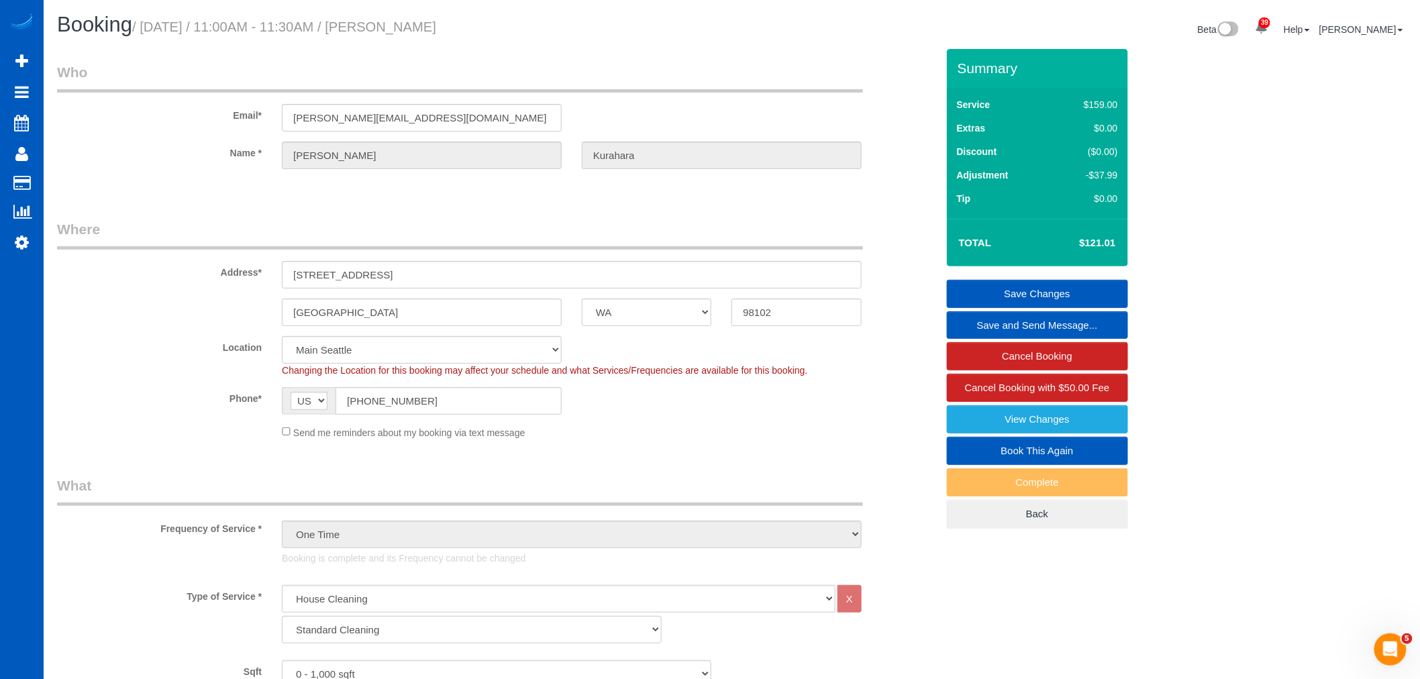
click at [456, 253] on div "Address* [STREET_ADDRESS]" at bounding box center [497, 253] width 900 height 69
click at [446, 266] on input "[STREET_ADDRESS]" at bounding box center [572, 275] width 580 height 28
click at [394, 265] on input "[STREET_ADDRESS]" at bounding box center [572, 275] width 580 height 28
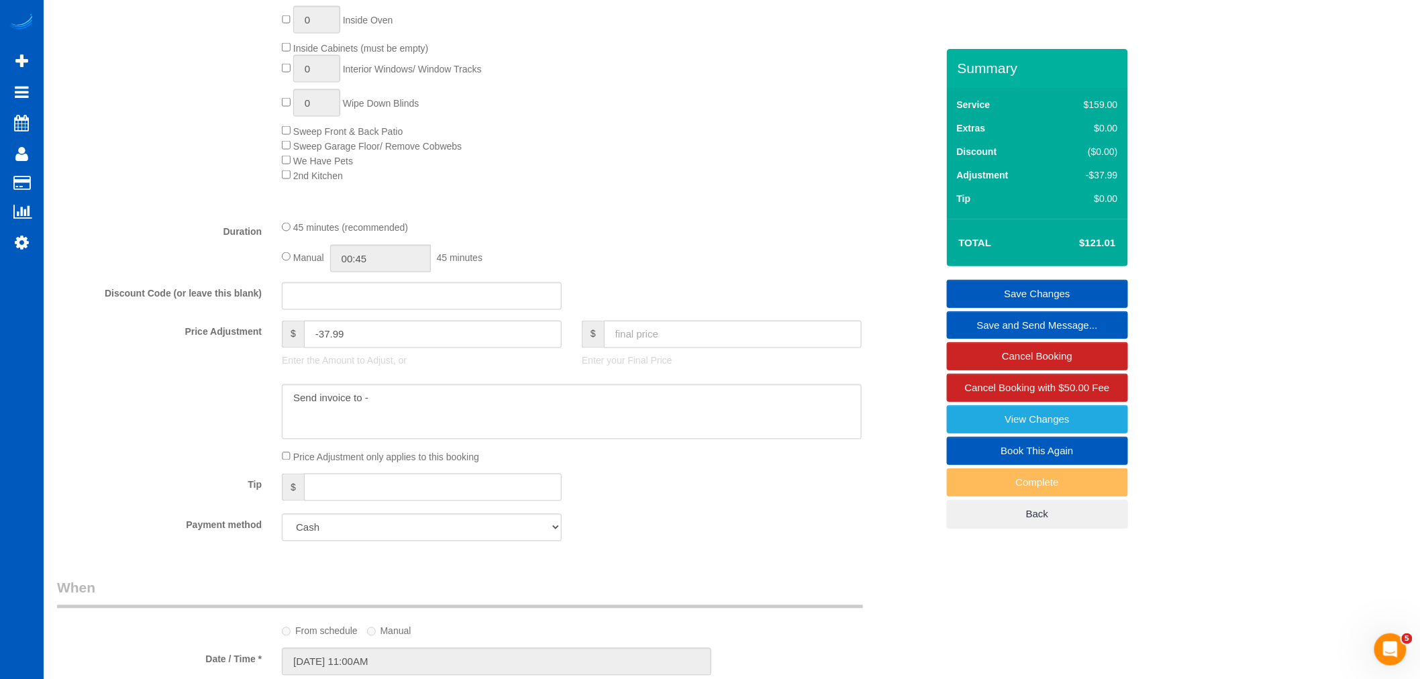
scroll to position [895, 0]
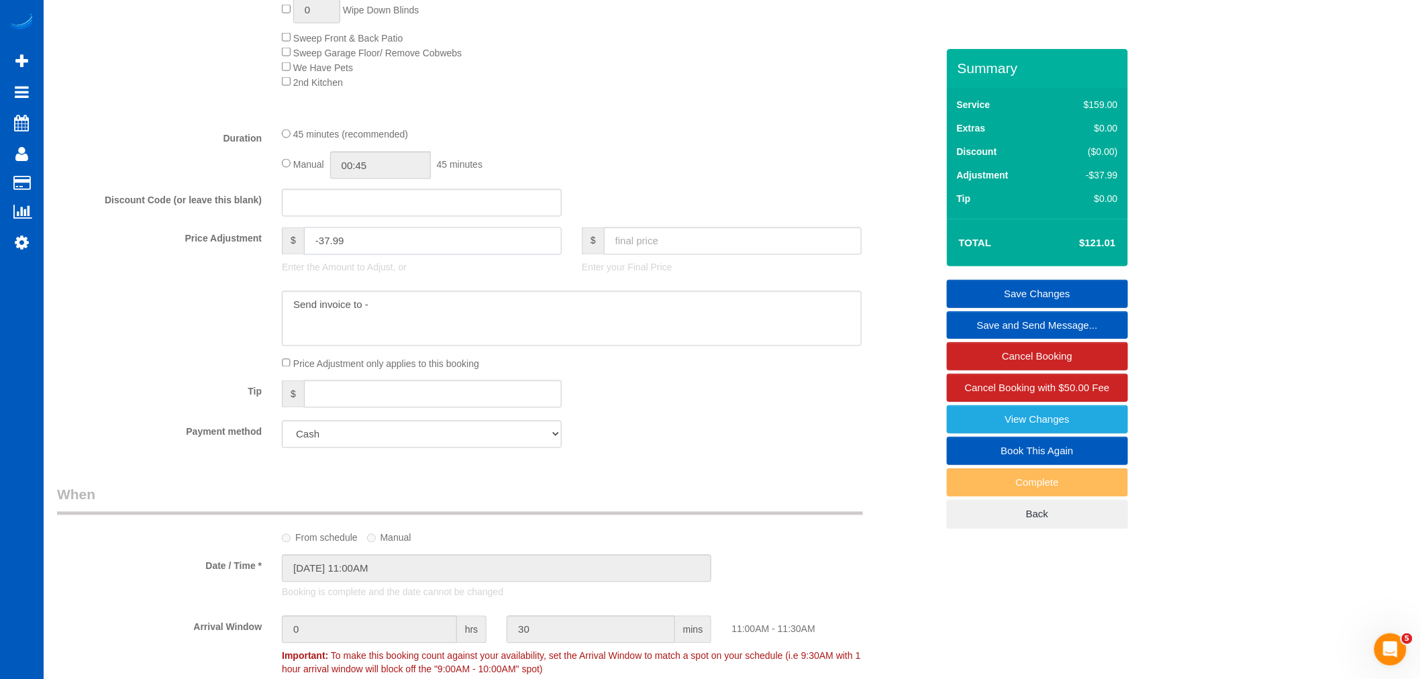
drag, startPoint x: 394, startPoint y: 250, endPoint x: 243, endPoint y: 278, distance: 153.5
click at [243, 278] on div "Price Adjustment $ -37.99 Enter the Amount to Adjust, or $ Enter your Final Pri…" at bounding box center [497, 254] width 900 height 54
click at [1082, 431] on link "View Changes" at bounding box center [1037, 419] width 181 height 28
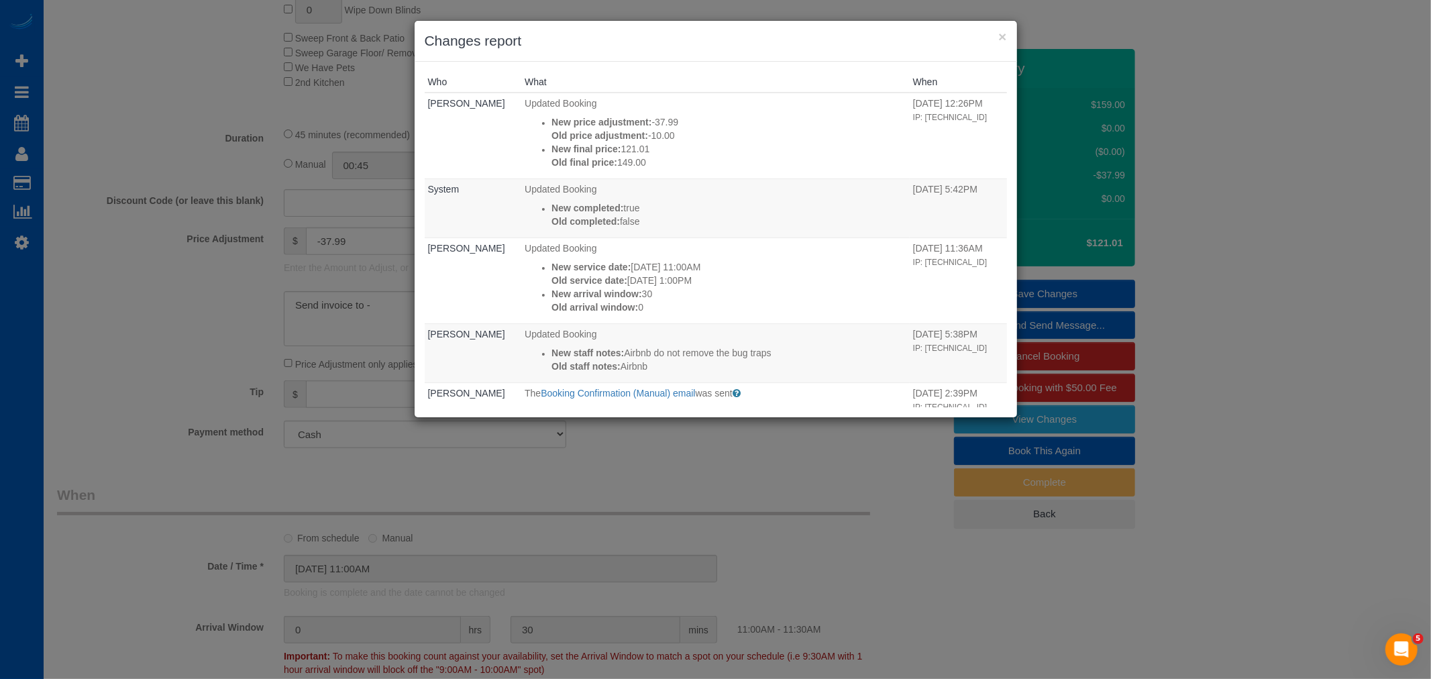
click at [997, 31] on h3 "Changes report" at bounding box center [716, 41] width 582 height 20
drag, startPoint x: 997, startPoint y: 31, endPoint x: 1007, endPoint y: 28, distance: 11.1
click at [997, 31] on h3 "Changes report" at bounding box center [716, 41] width 582 height 20
click at [1007, 27] on div "× Changes report" at bounding box center [716, 41] width 603 height 41
click at [1005, 30] on button "×" at bounding box center [1003, 37] width 8 height 14
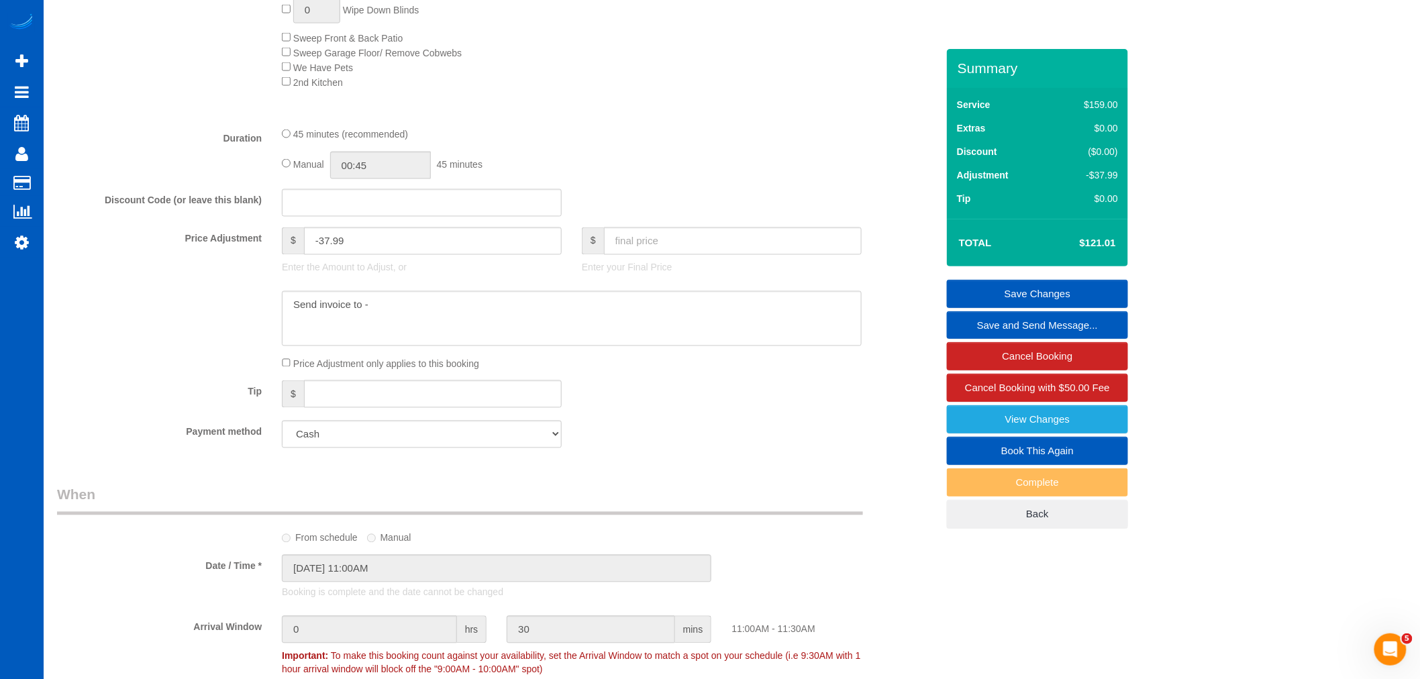
click at [1003, 32] on div "Who What When [PERSON_NAME] Updated Booking New price adjustment: -37.99 Old pr…" at bounding box center [710, 140] width 603 height 356
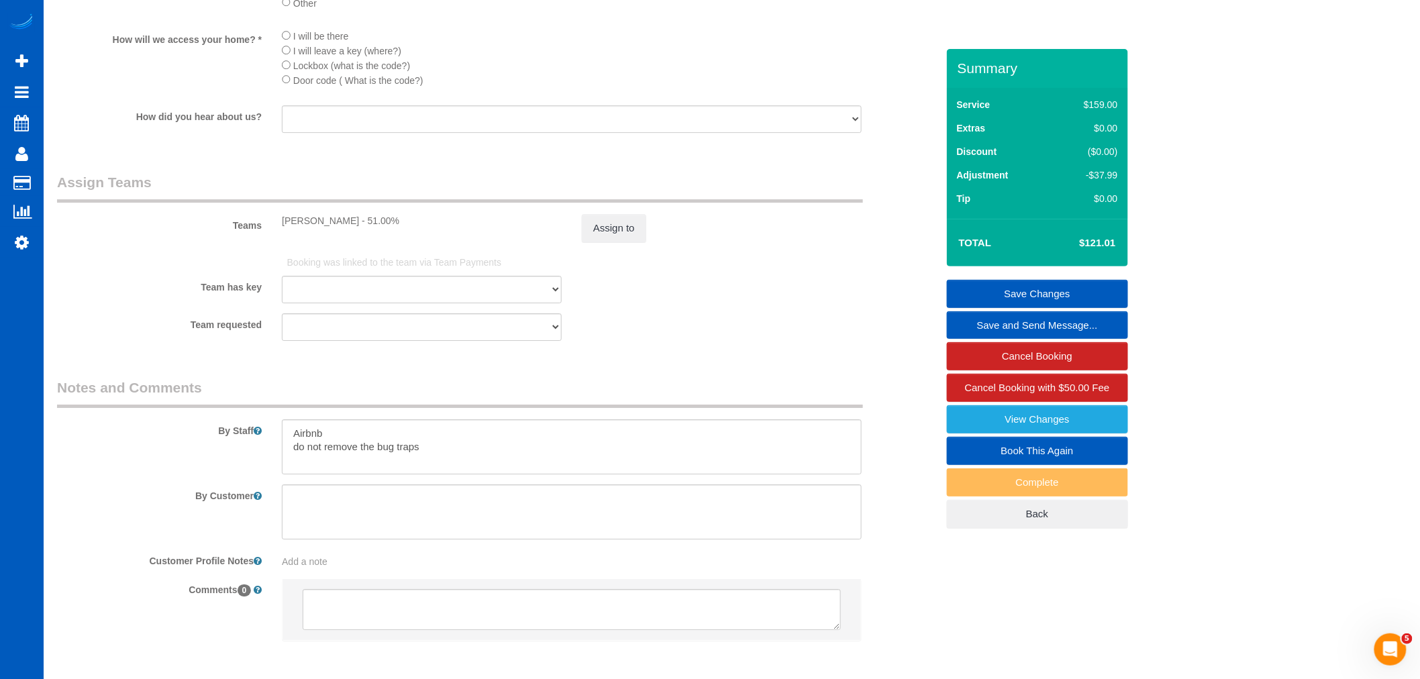
scroll to position [1574, 0]
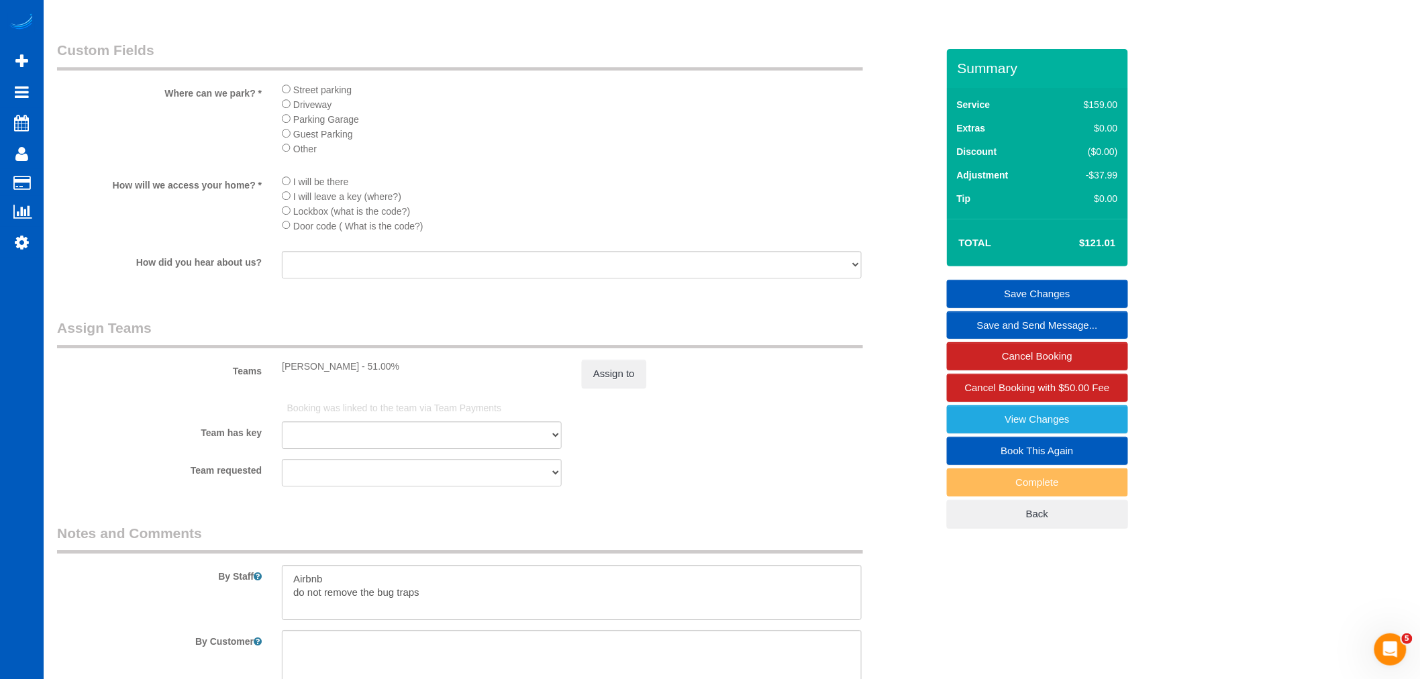
click at [1037, 446] on link "Book This Again" at bounding box center [1037, 451] width 181 height 28
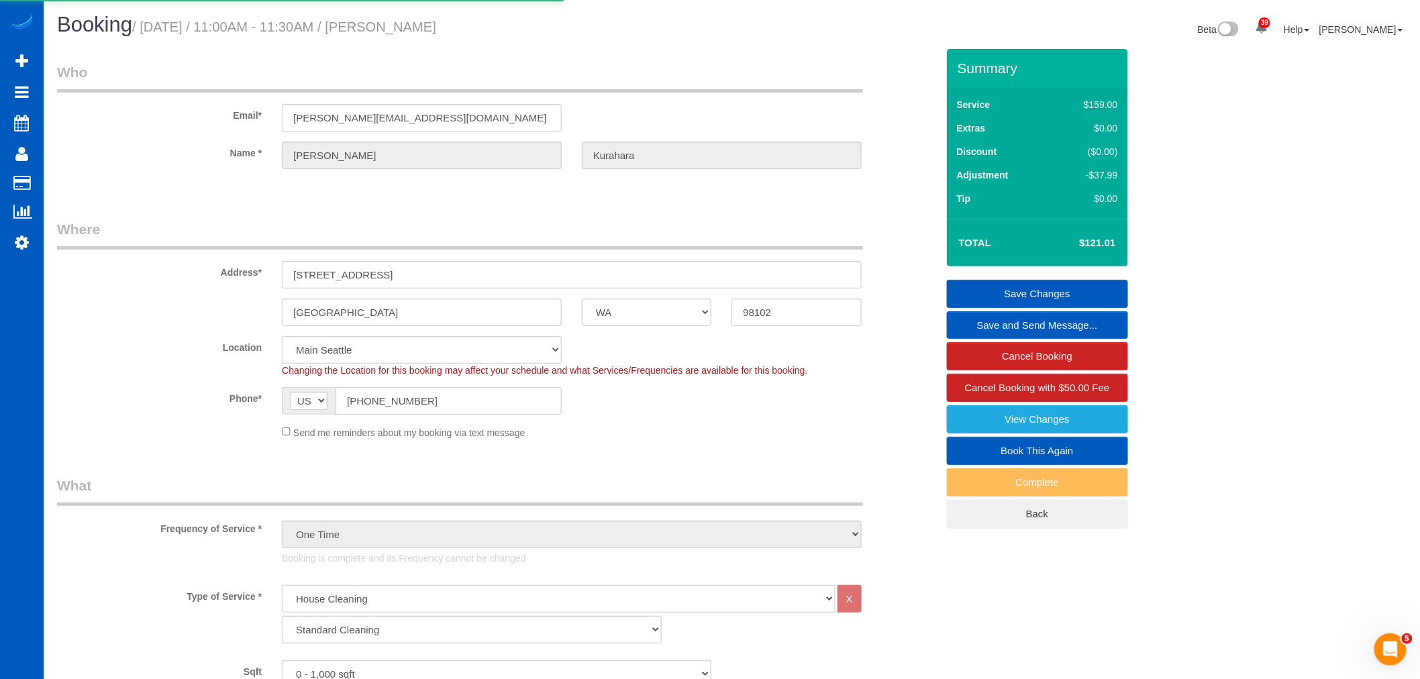
select select "WA"
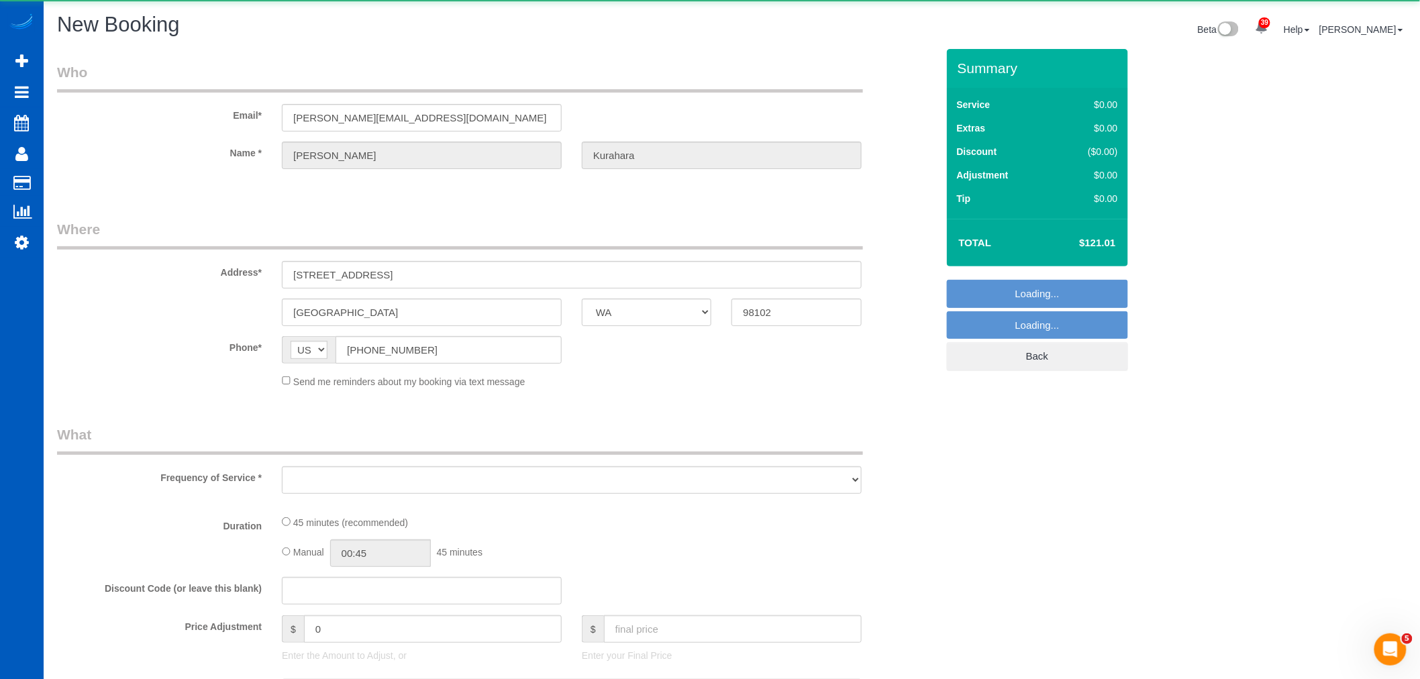
select select "string:fspay"
select select "object:1828"
select select "199"
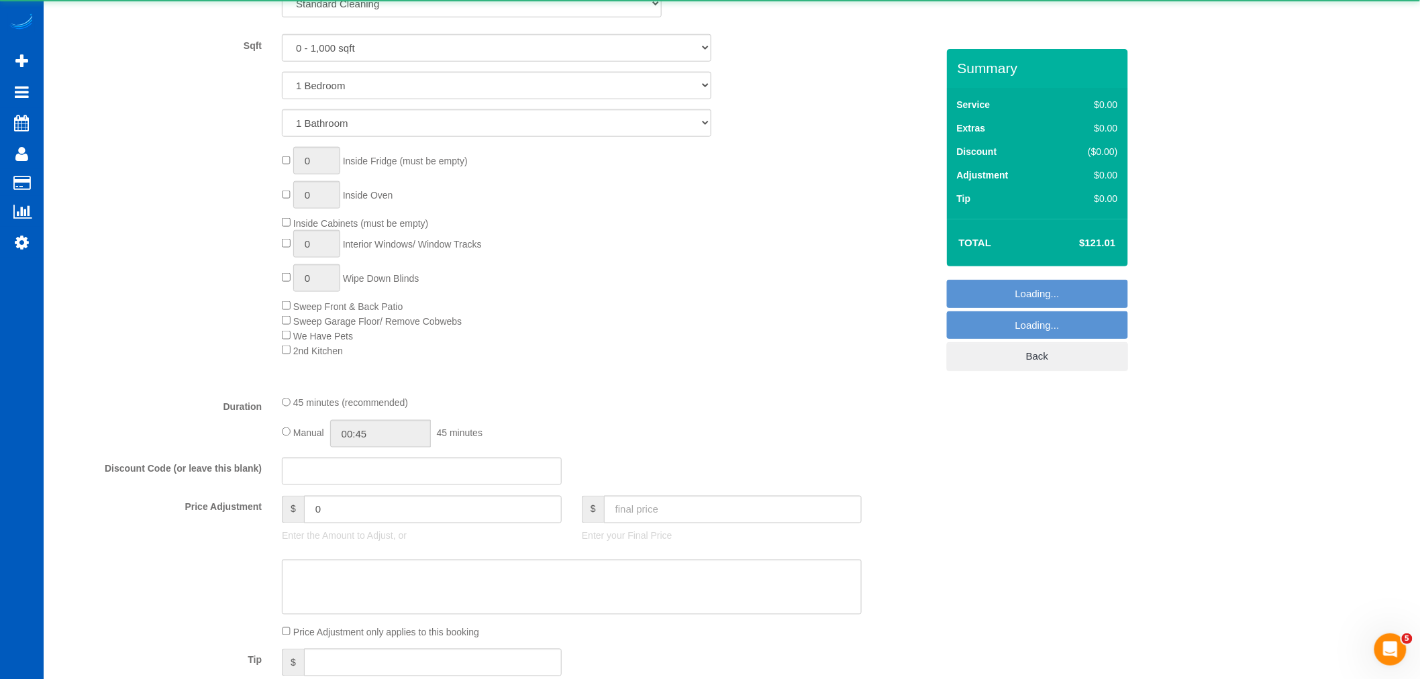
select select "object:2256"
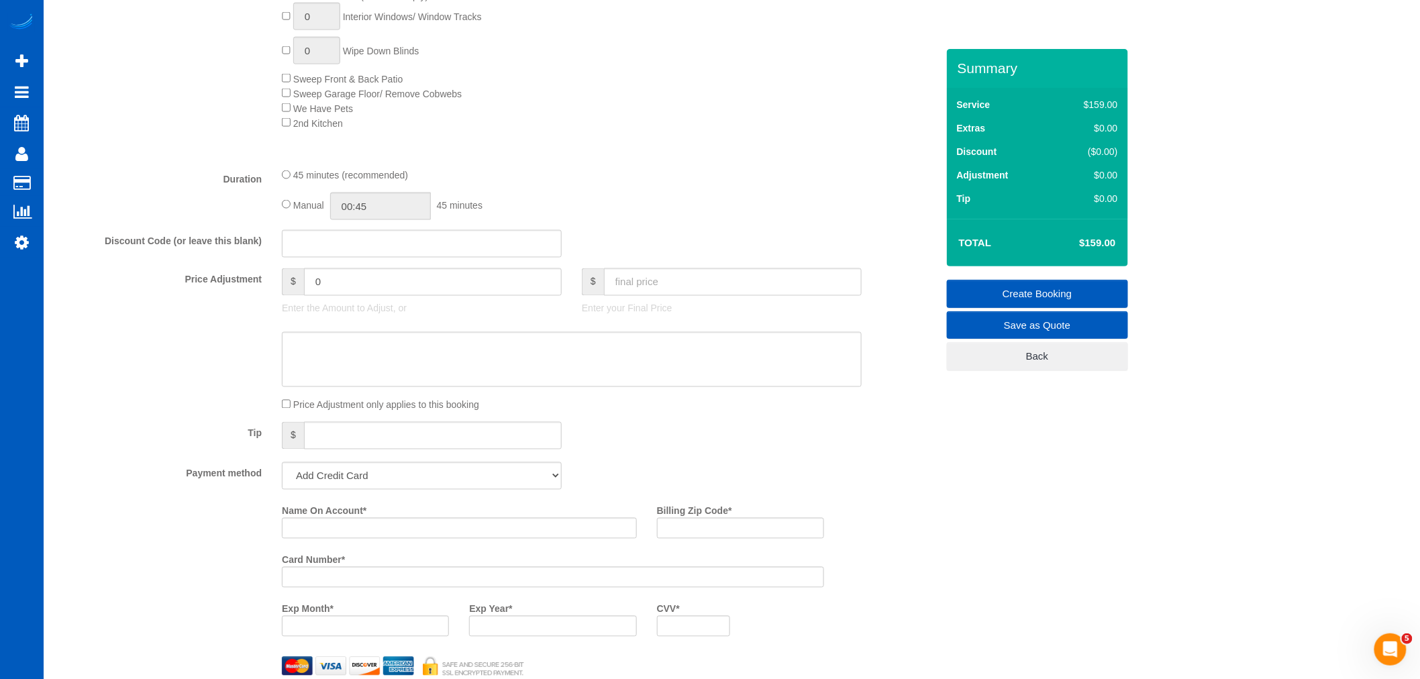
scroll to position [848, 0]
click at [654, 296] on input "text" at bounding box center [733, 283] width 258 height 28
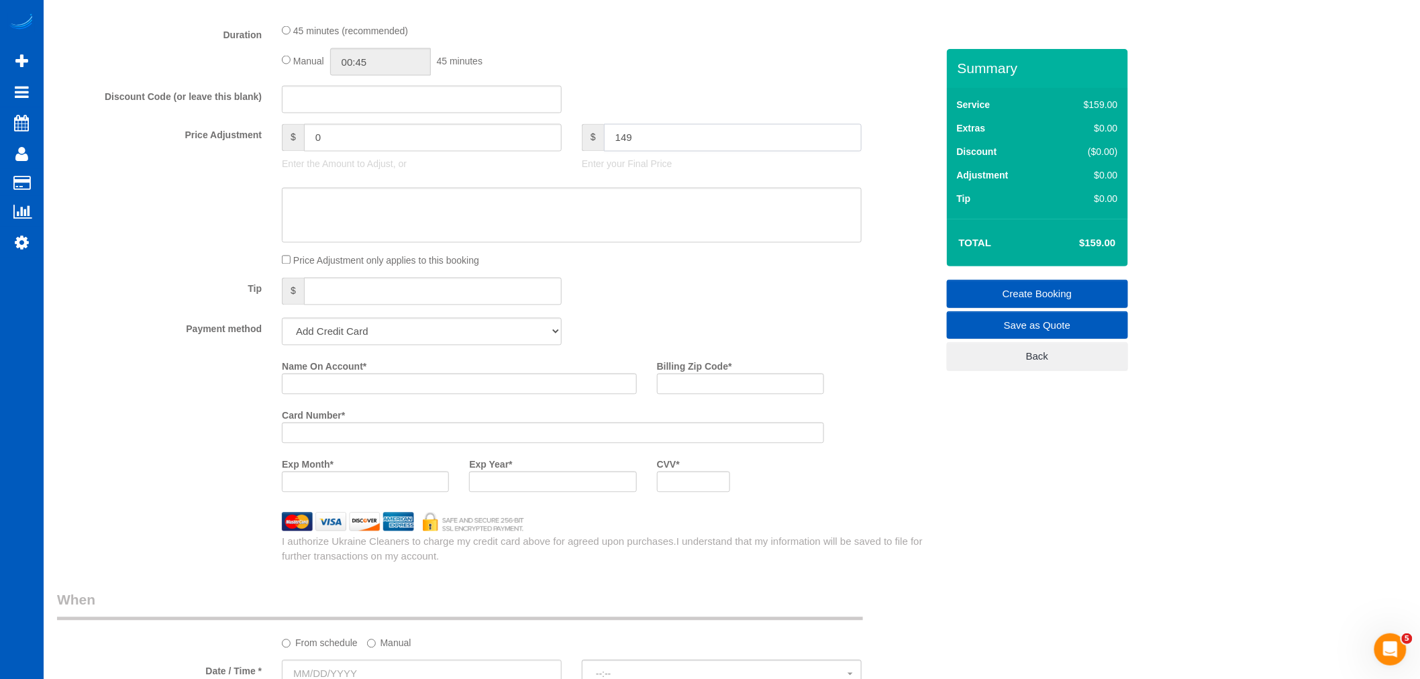
scroll to position [997, 0]
type input "149"
click at [383, 334] on select "Add Credit Card Cash Check Paypal" at bounding box center [422, 328] width 280 height 28
type input "-10"
select select "string:cash"
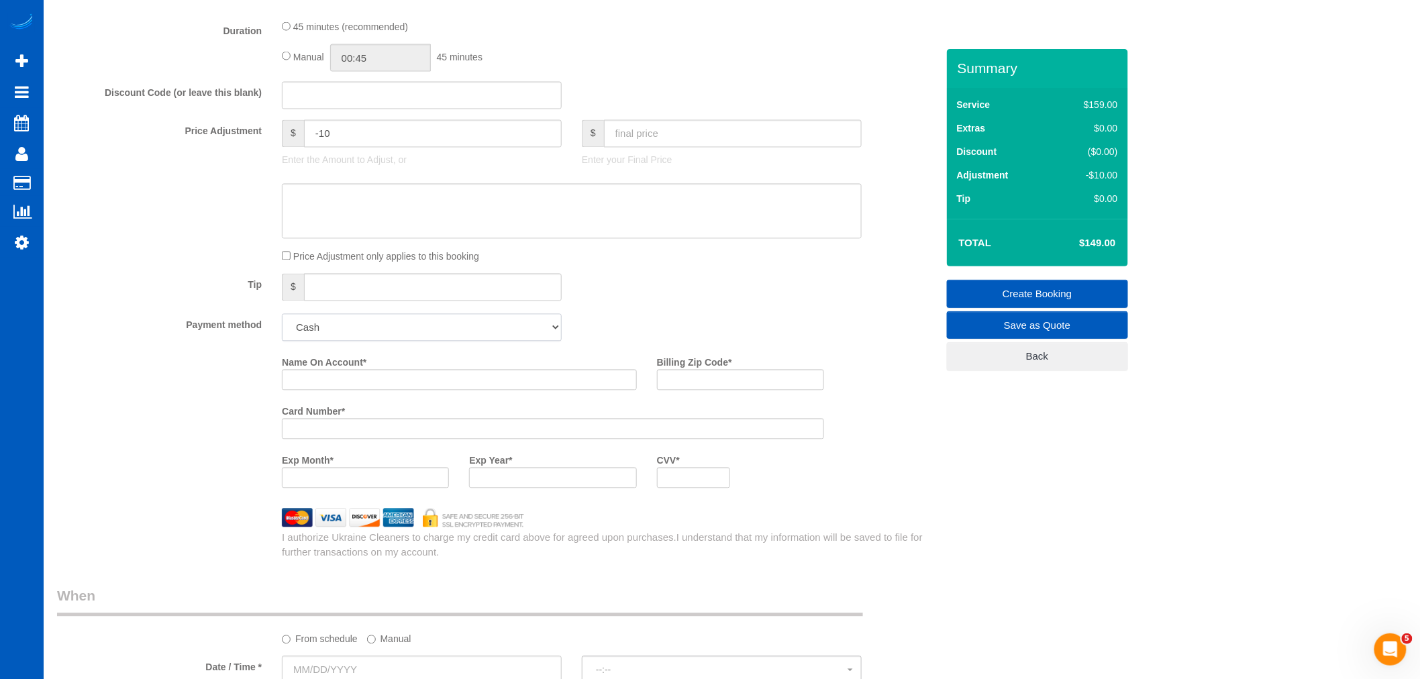
click at [282, 323] on select "Add Credit Card Cash Check Paypal" at bounding box center [422, 328] width 280 height 28
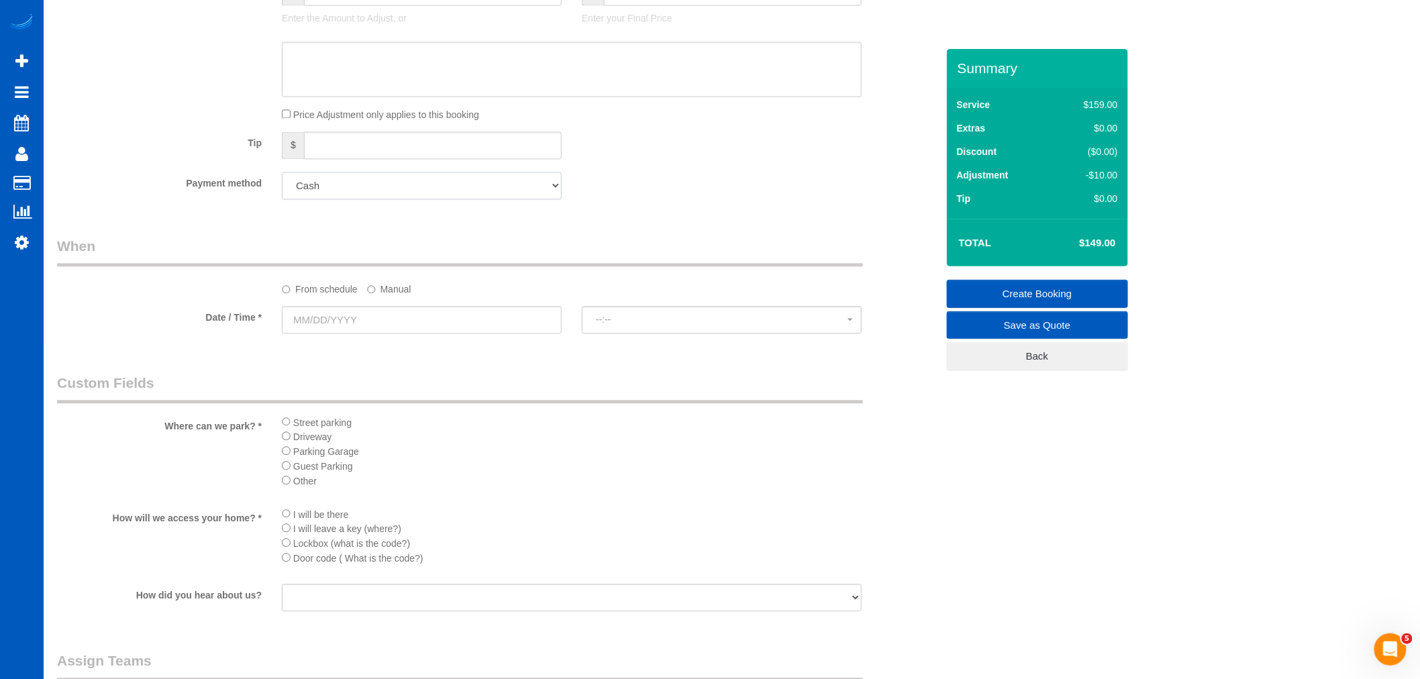
scroll to position [1146, 0]
click at [345, 314] on input "text" at bounding box center [422, 313] width 280 height 28
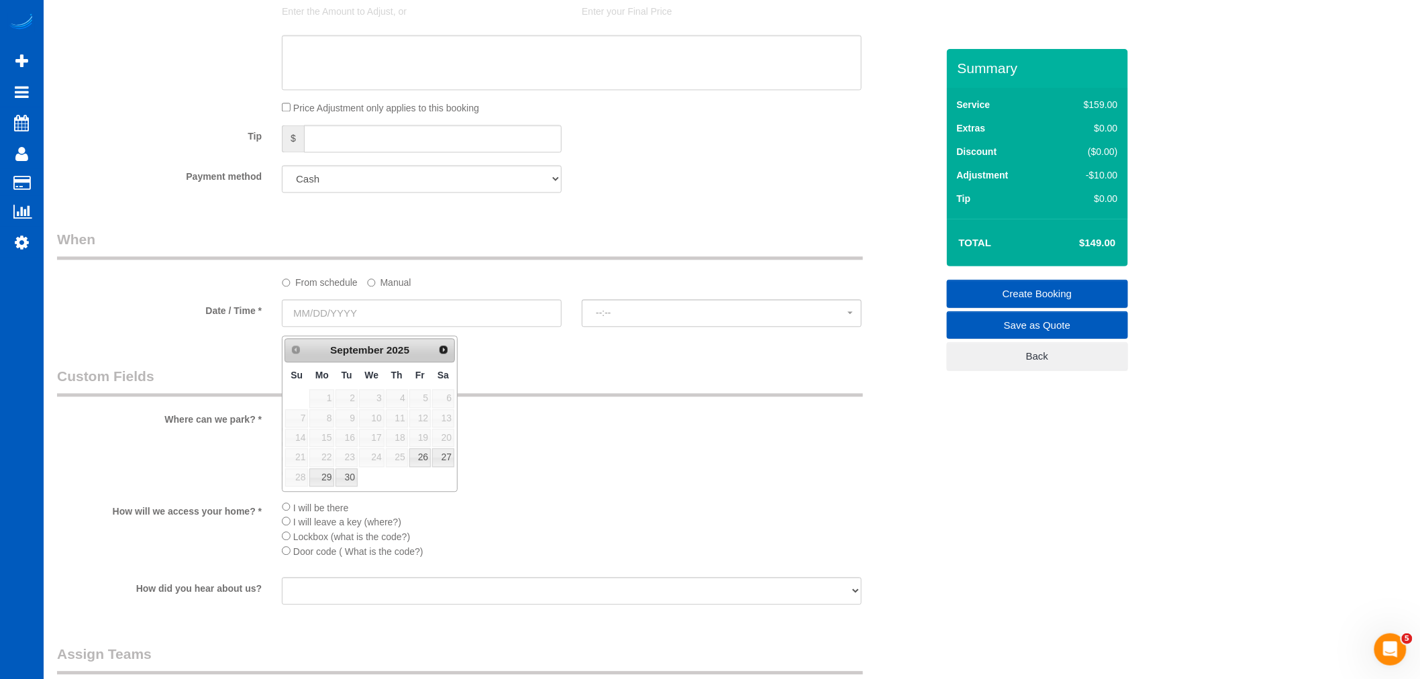
click at [405, 289] on label "Manual" at bounding box center [389, 280] width 44 height 18
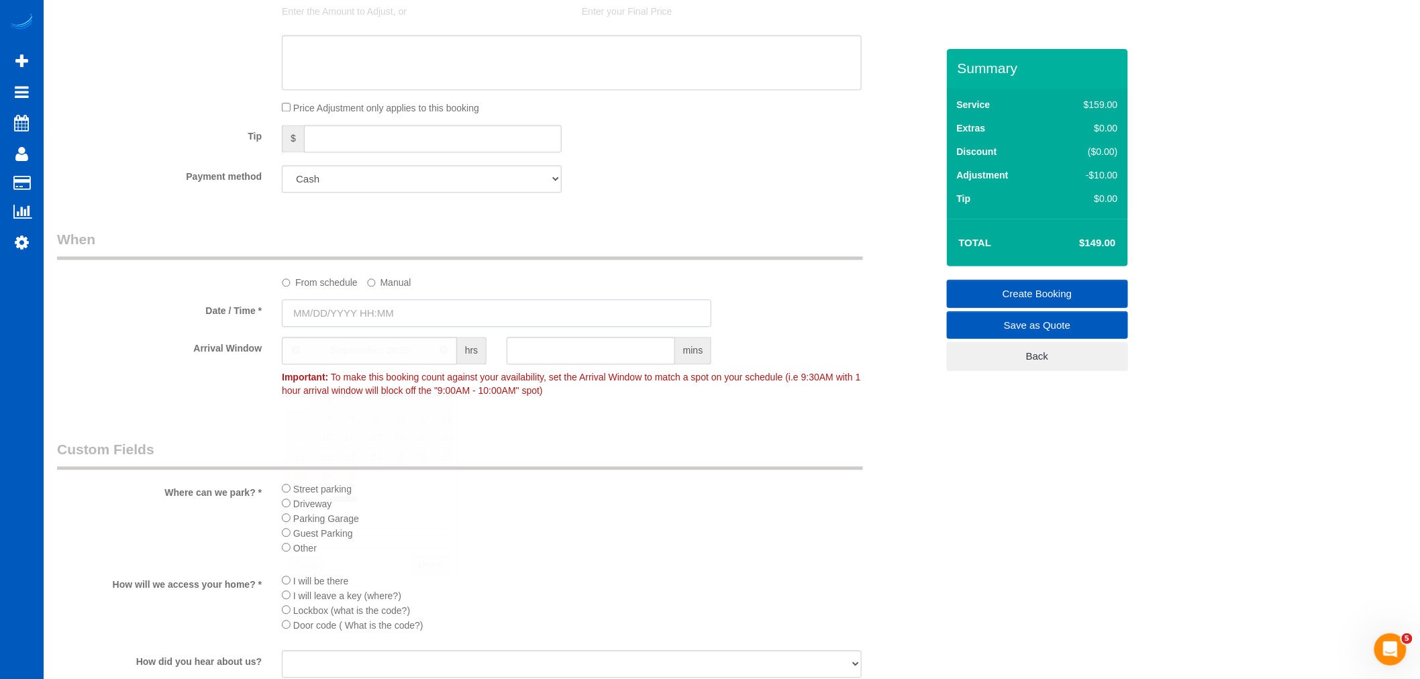
click at [352, 317] on input "text" at bounding box center [496, 313] width 429 height 28
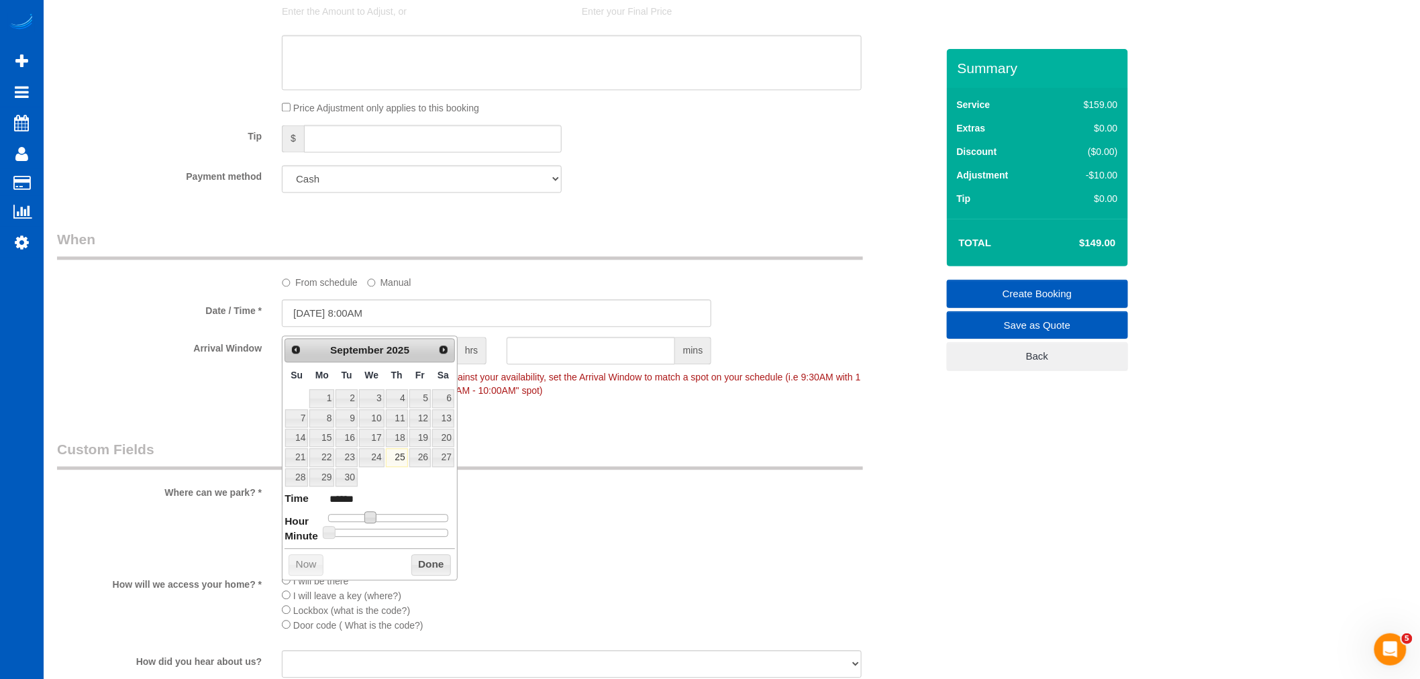
type input "09/25/2025 9:00AM"
type input "******"
type input "09/25/2025 10:00AM"
type input "*******"
type input "09/25/2025 11:00AM"
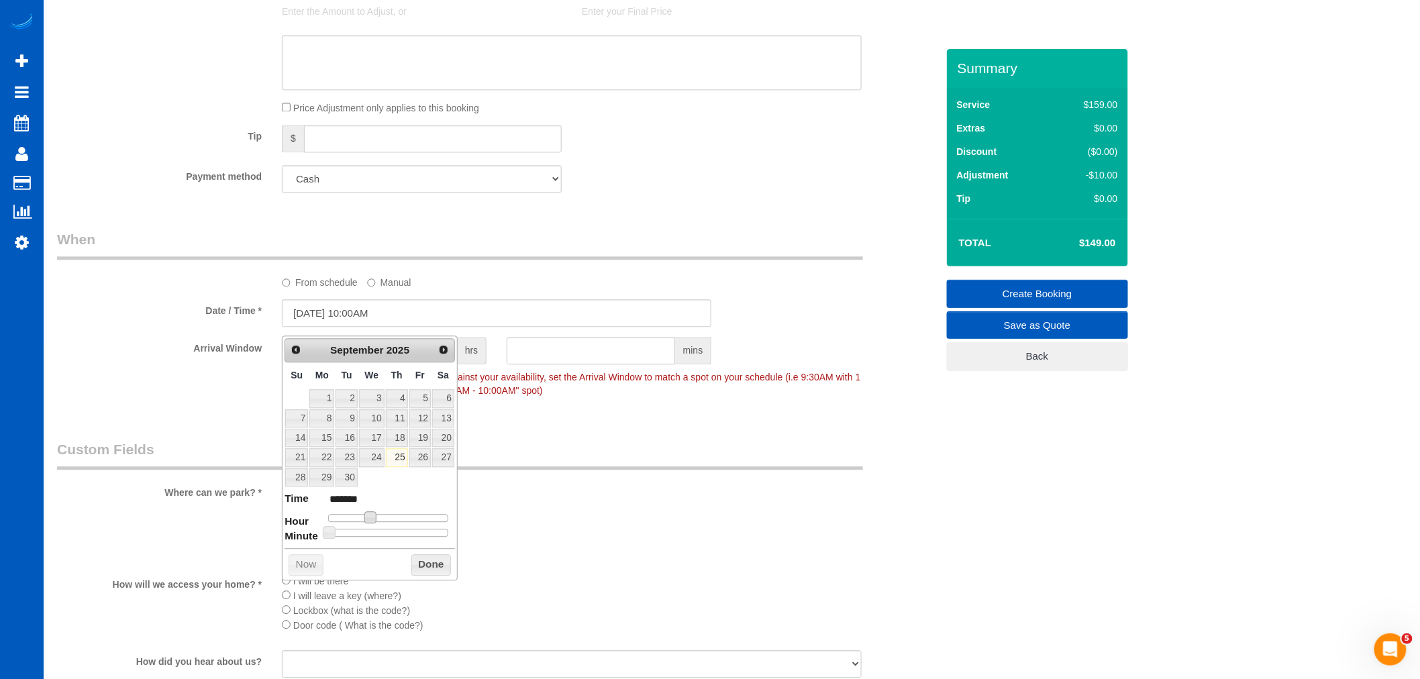
type input "*******"
type input "09/25/2025 12:00PM"
type input "*******"
type input "[DATE] 1:00PM"
type input "******"
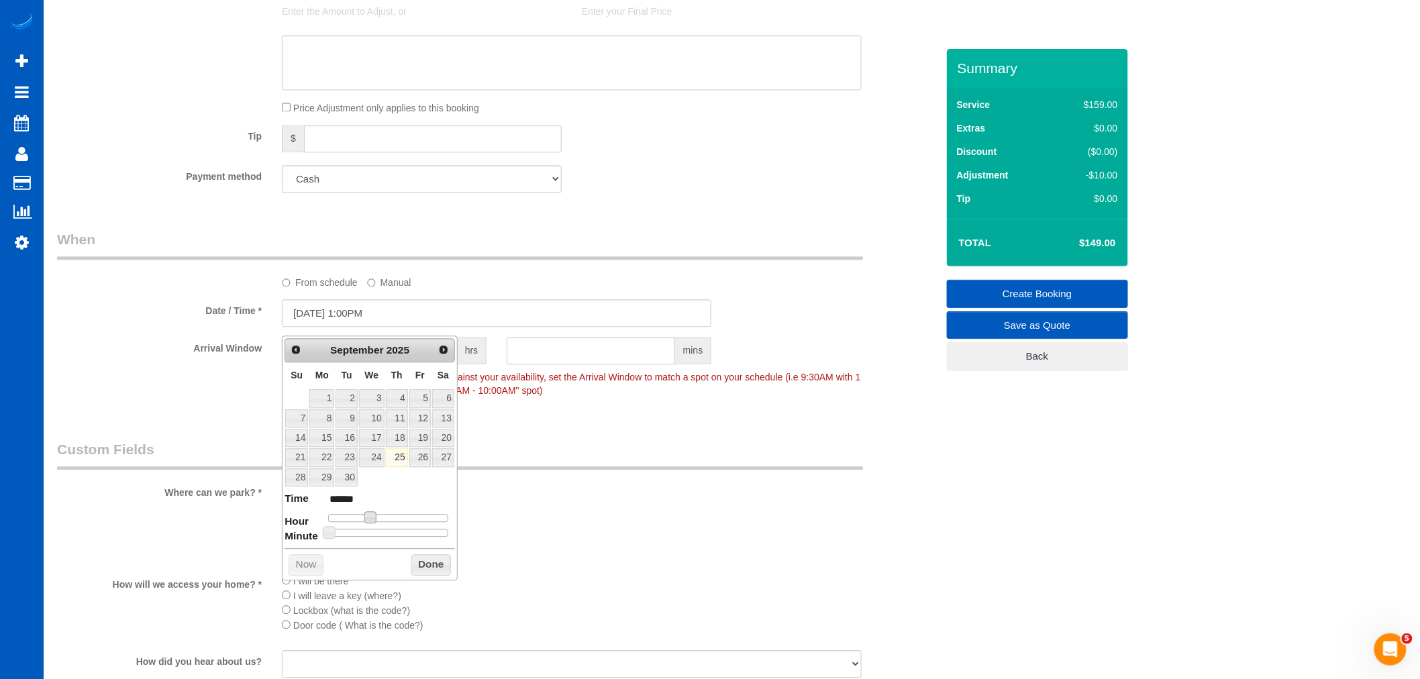
type input "09/25/2025 2:00PM"
type input "******"
type input "09/25/2025 3:00PM"
type input "******"
type input "09/25/2025 2:00PM"
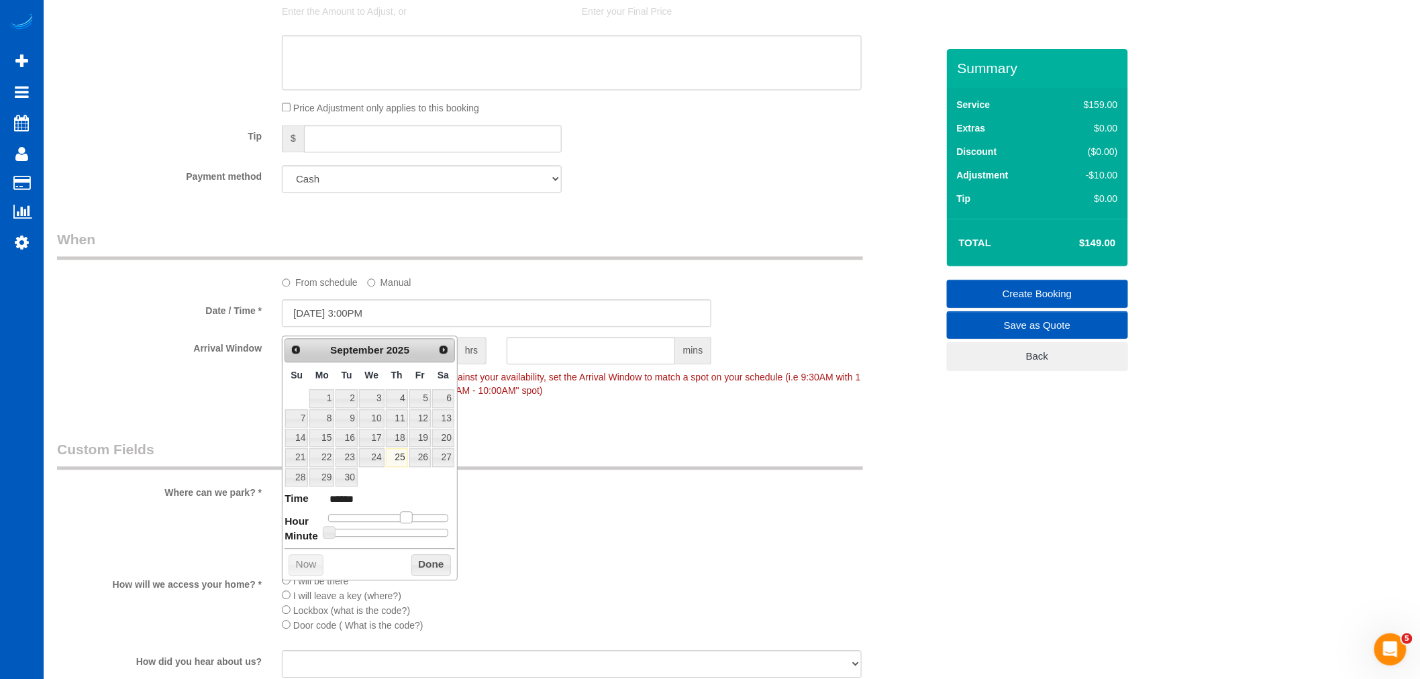
type input "******"
type input "[DATE] 1:00PM"
type input "******"
drag, startPoint x: 367, startPoint y: 514, endPoint x: 395, endPoint y: 521, distance: 28.5
click at [395, 521] on span at bounding box center [396, 517] width 12 height 12
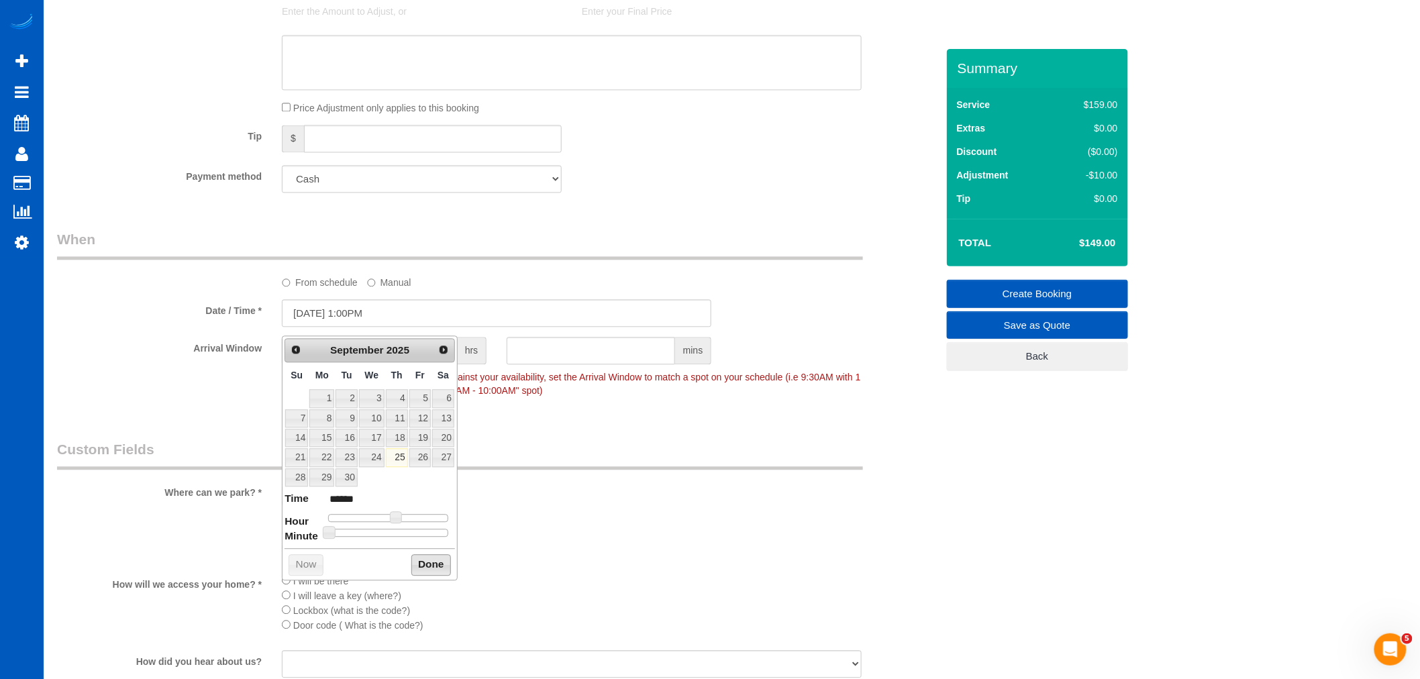
click at [411, 566] on button "Done" at bounding box center [431, 564] width 40 height 21
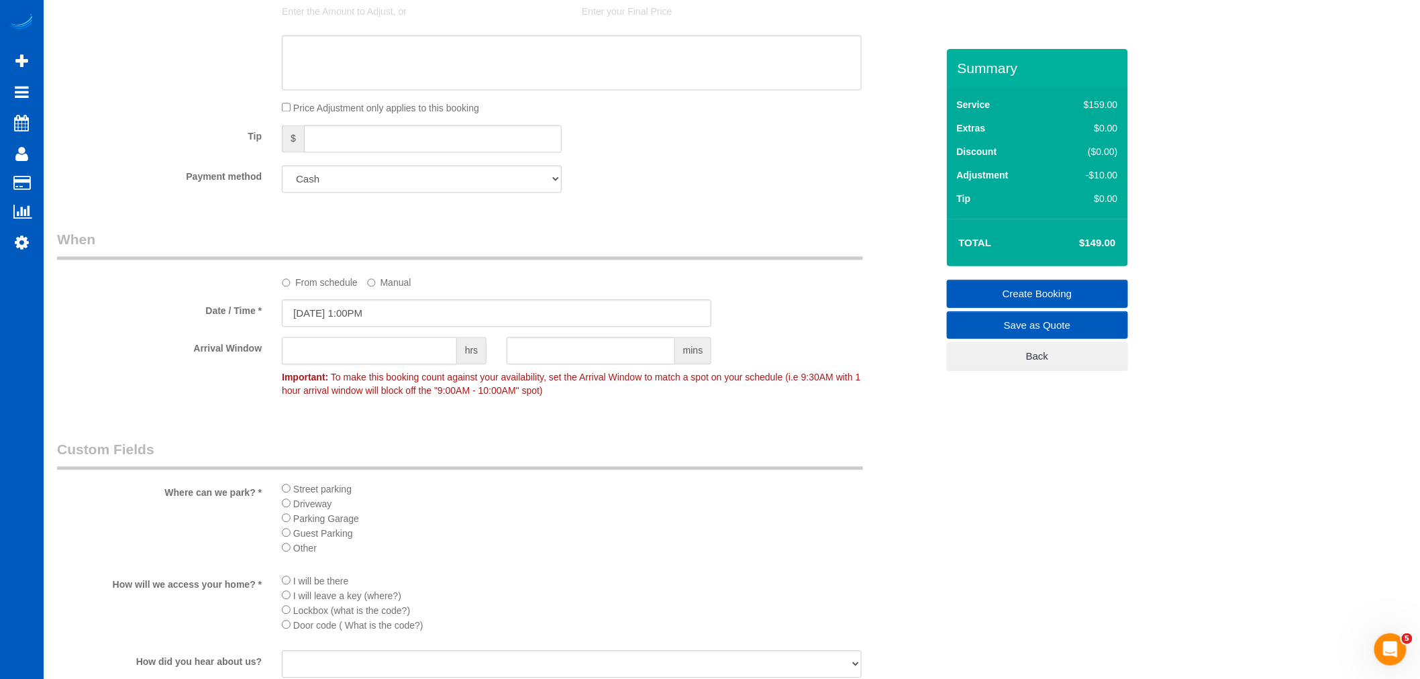
click at [387, 364] on input "text" at bounding box center [369, 351] width 175 height 28
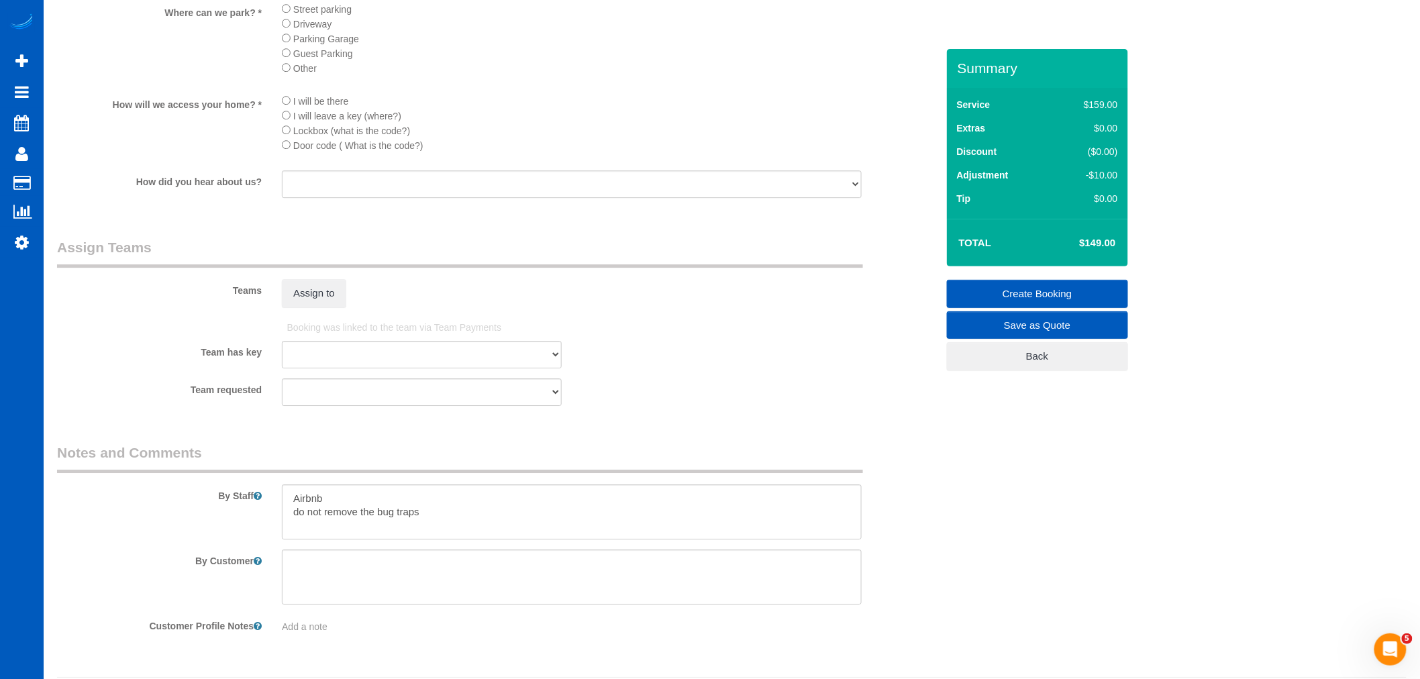
scroll to position [1682, 0]
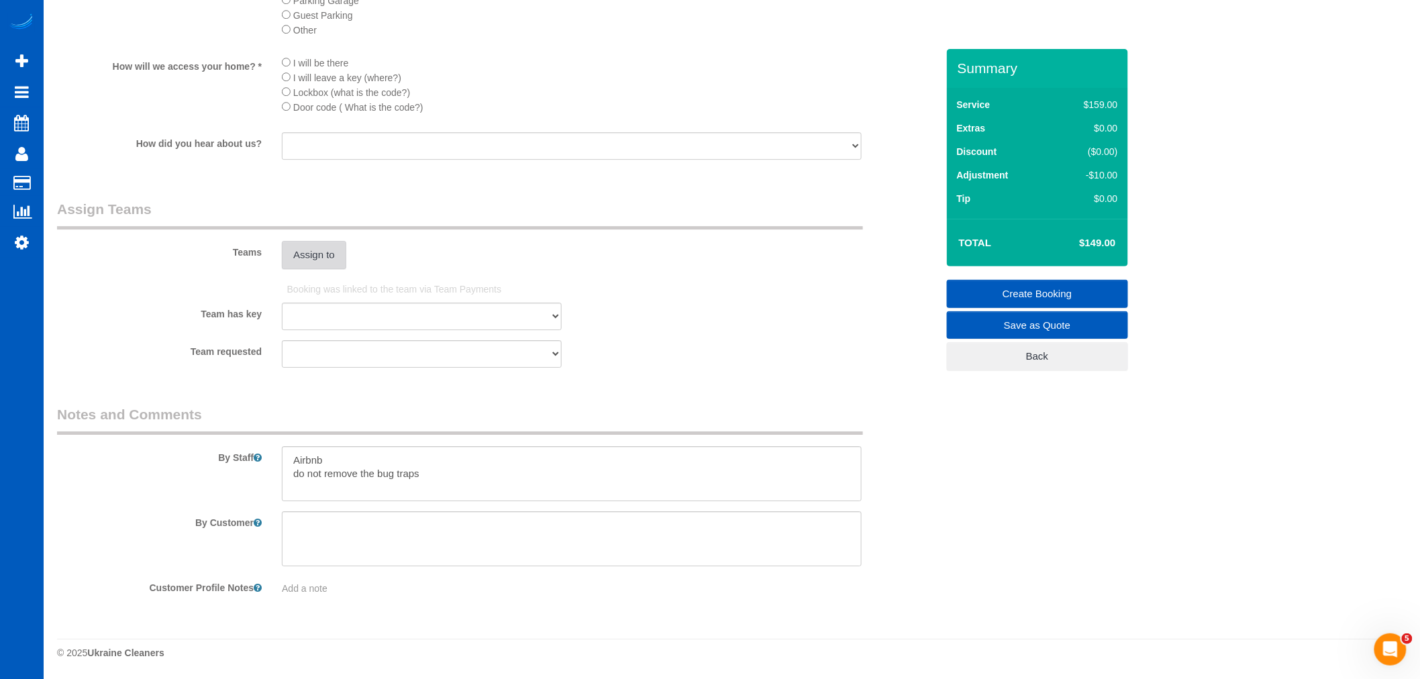
type input "1"
click at [317, 246] on button "Assign to" at bounding box center [314, 255] width 64 height 28
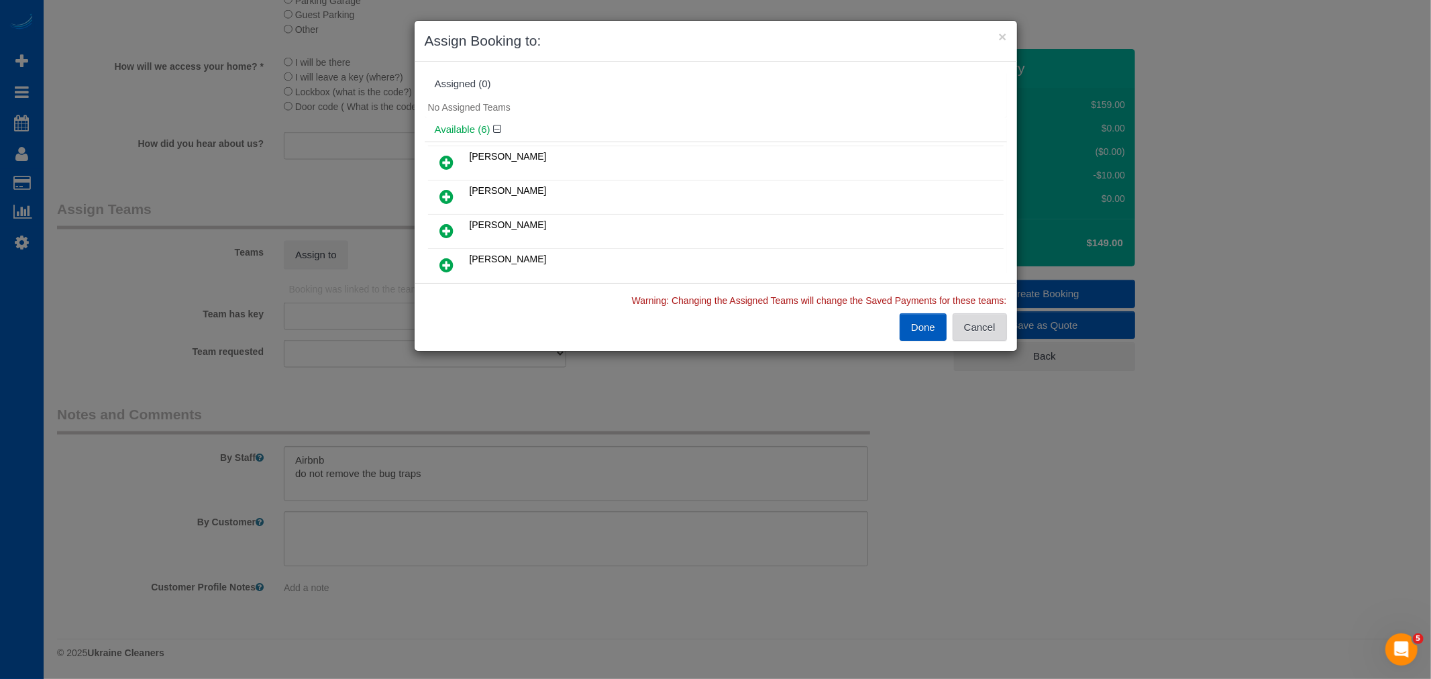
click at [970, 324] on button "Cancel" at bounding box center [980, 327] width 54 height 28
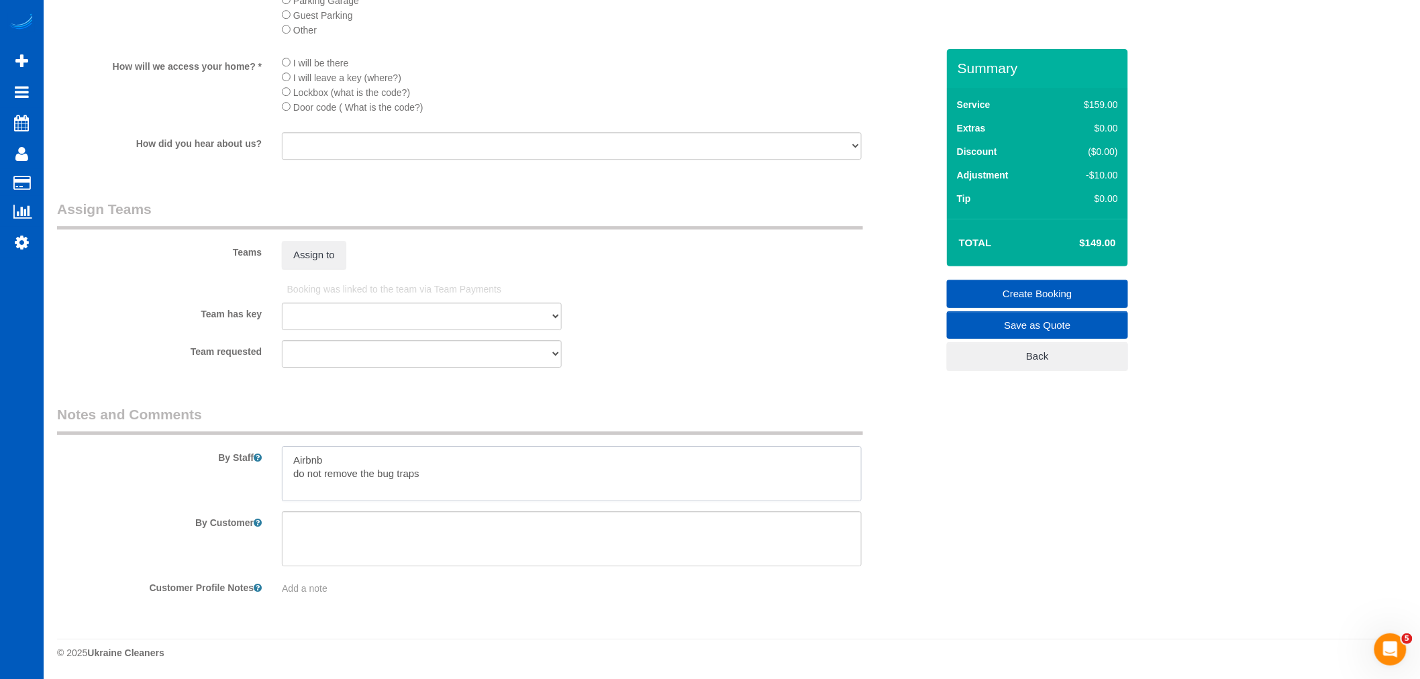
click at [427, 476] on textarea at bounding box center [572, 473] width 580 height 55
drag, startPoint x: 437, startPoint y: 476, endPoint x: 260, endPoint y: 467, distance: 177.4
click at [260, 467] on div "By Staff" at bounding box center [497, 453] width 900 height 97
type textarea "Airbnb"
click at [334, 248] on button "Assign to" at bounding box center [314, 255] width 64 height 28
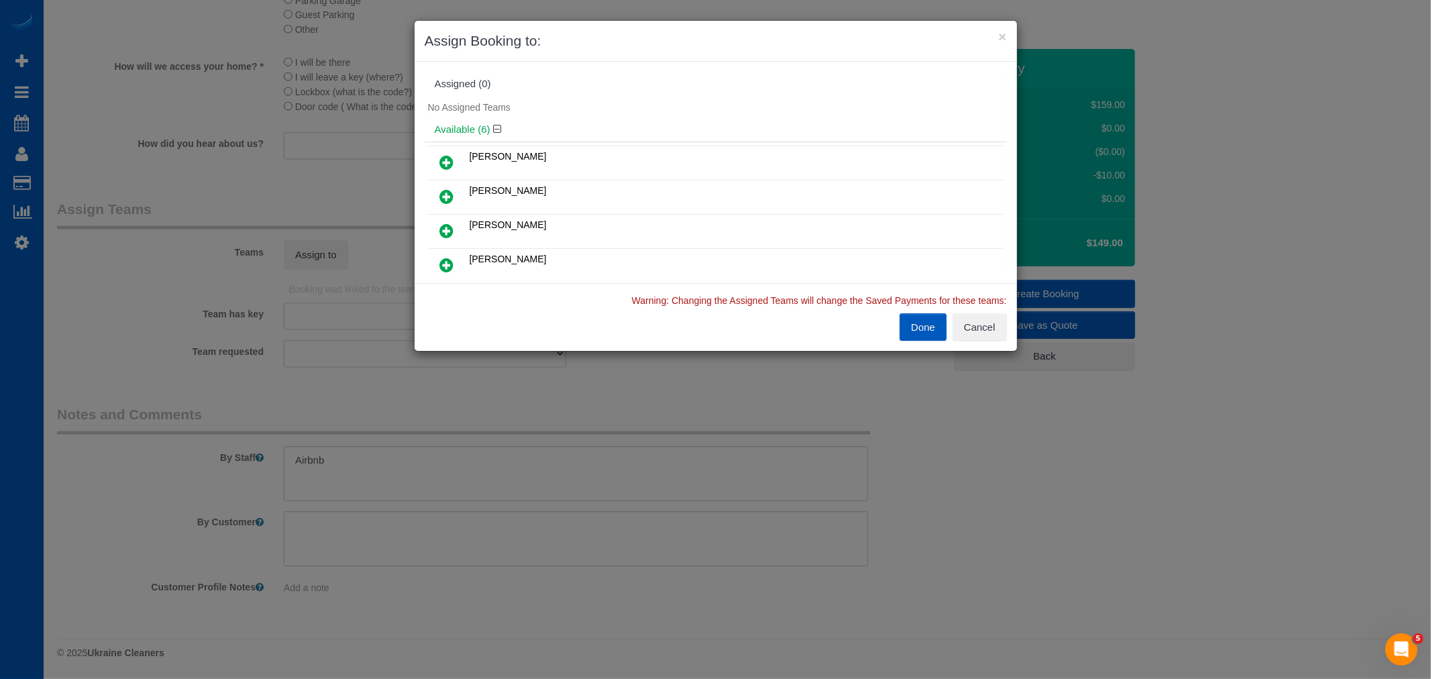
click at [448, 223] on icon at bounding box center [447, 231] width 14 height 16
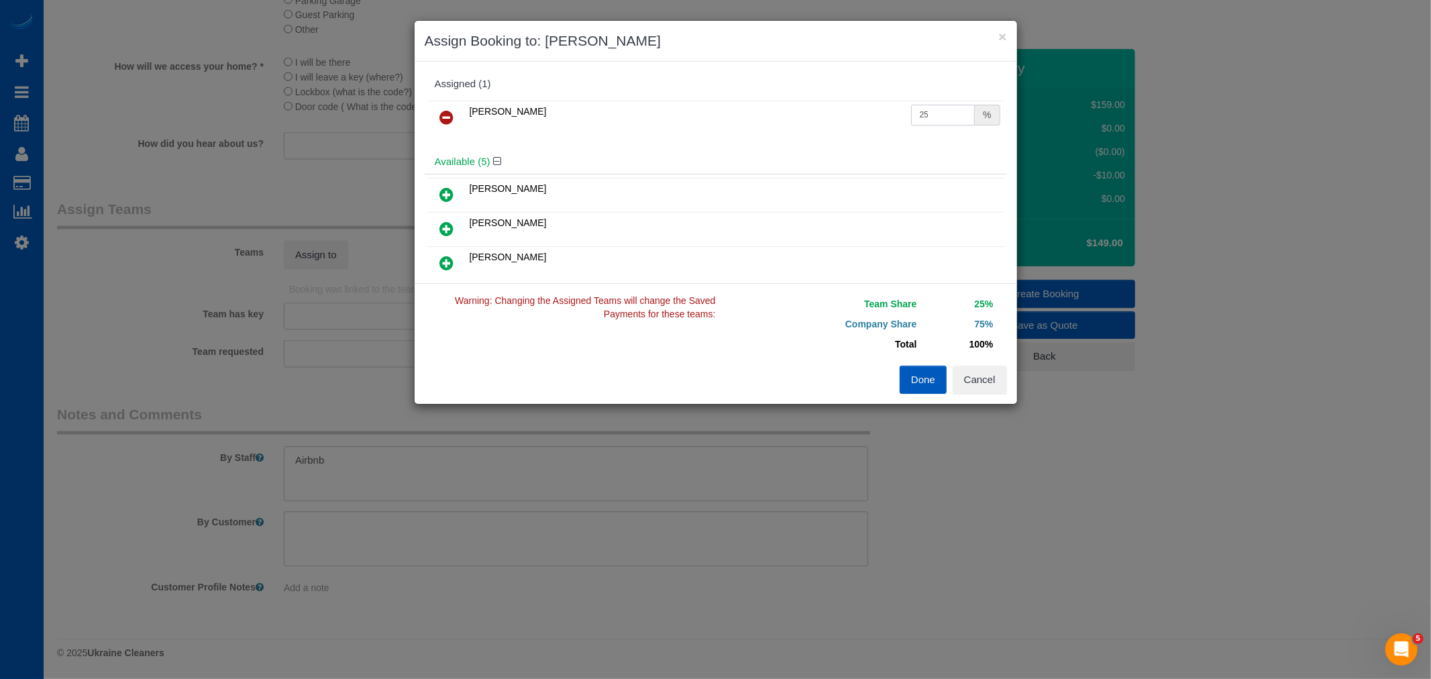
drag, startPoint x: 928, startPoint y: 114, endPoint x: 792, endPoint y: 138, distance: 138.2
click at [792, 138] on div "Milena Kasianchyk 25 %" at bounding box center [716, 123] width 582 height 52
type input "60"
click at [911, 372] on button "Done" at bounding box center [923, 380] width 47 height 28
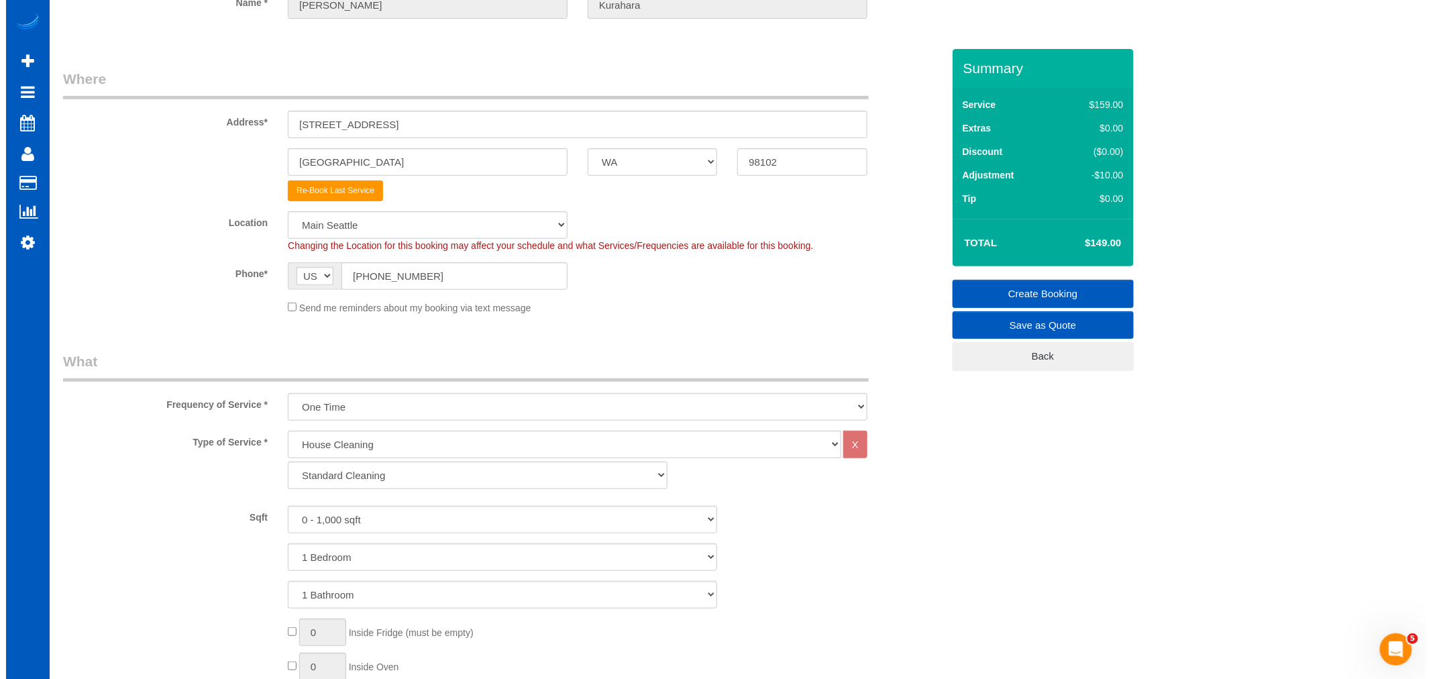
scroll to position [0, 0]
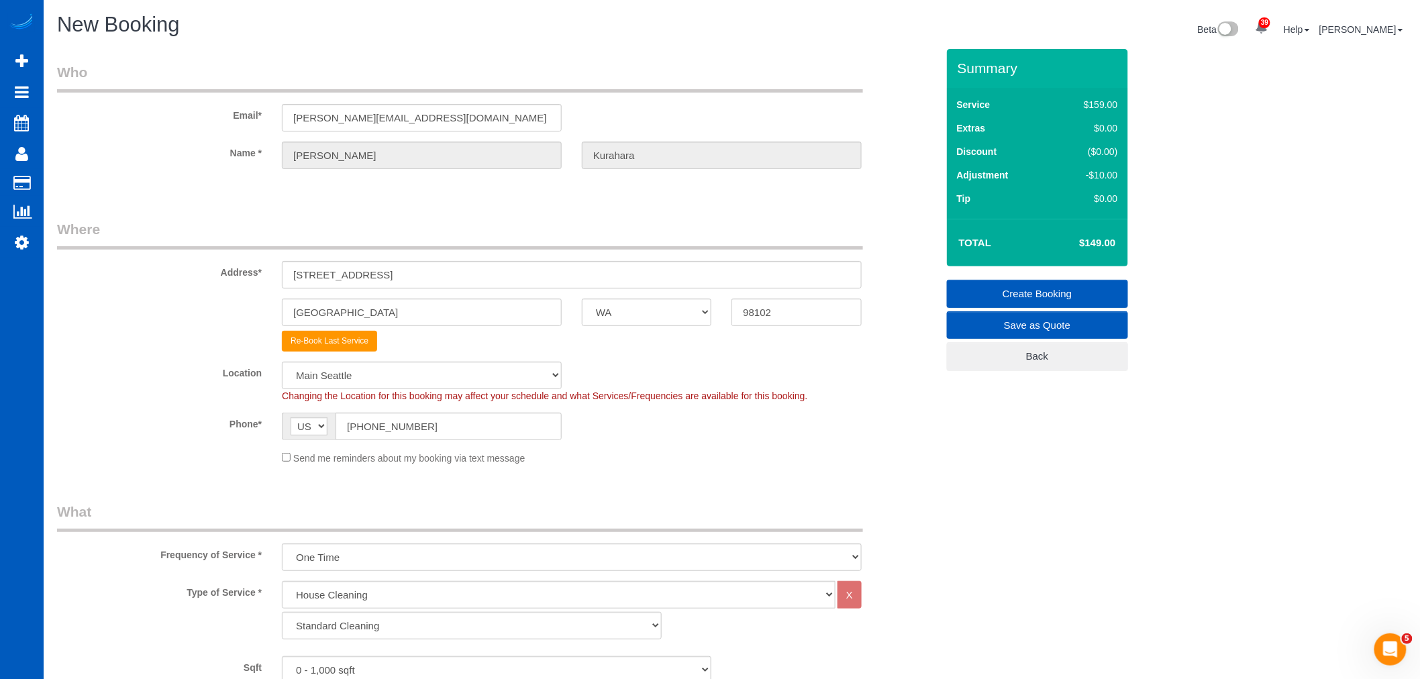
click at [1032, 289] on link "Create Booking" at bounding box center [1037, 294] width 181 height 28
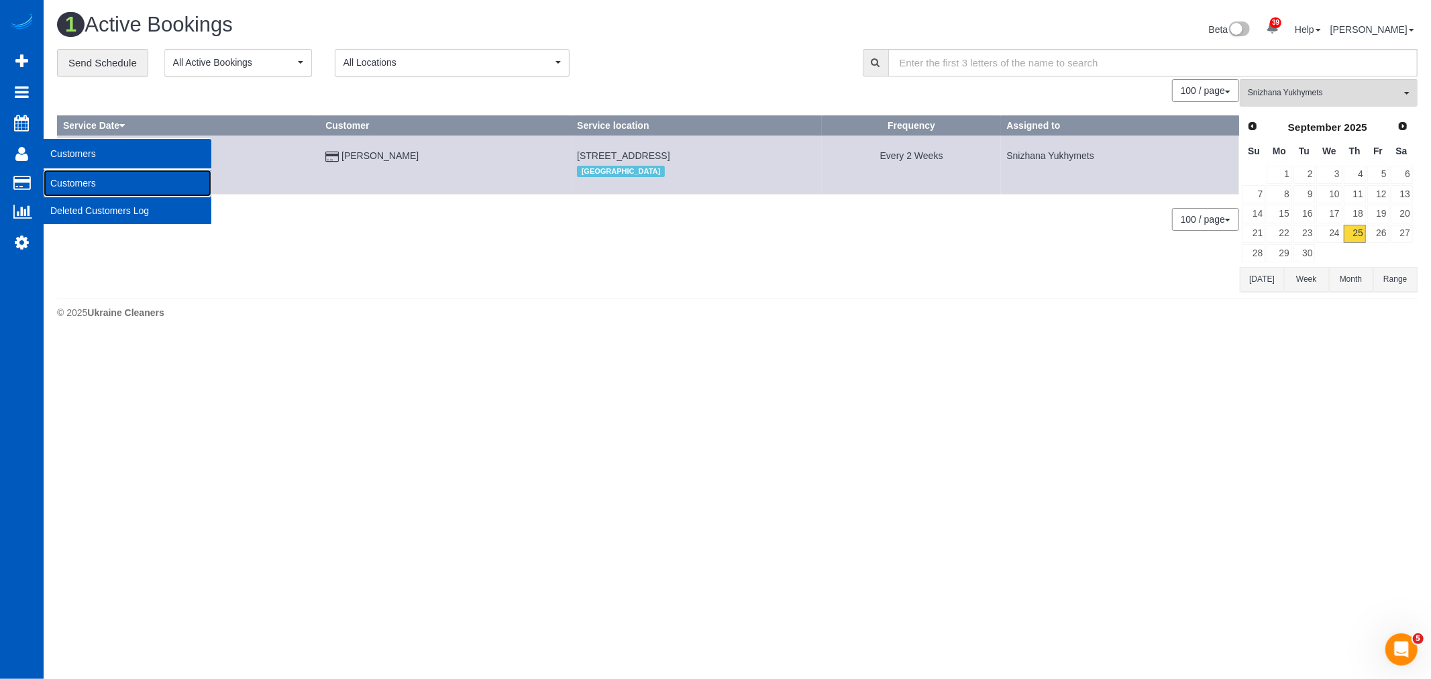
click at [84, 186] on link "Customers" at bounding box center [128, 183] width 168 height 27
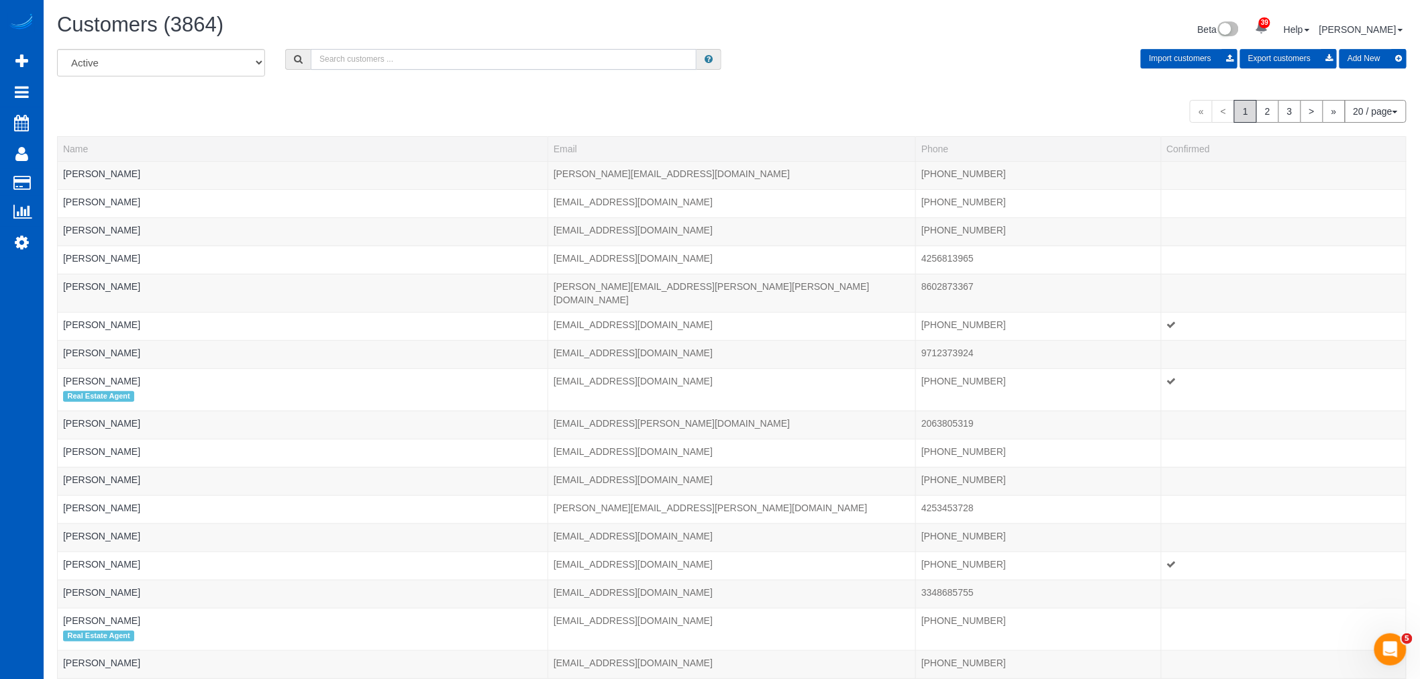
click at [376, 65] on input "text" at bounding box center [504, 59] width 386 height 21
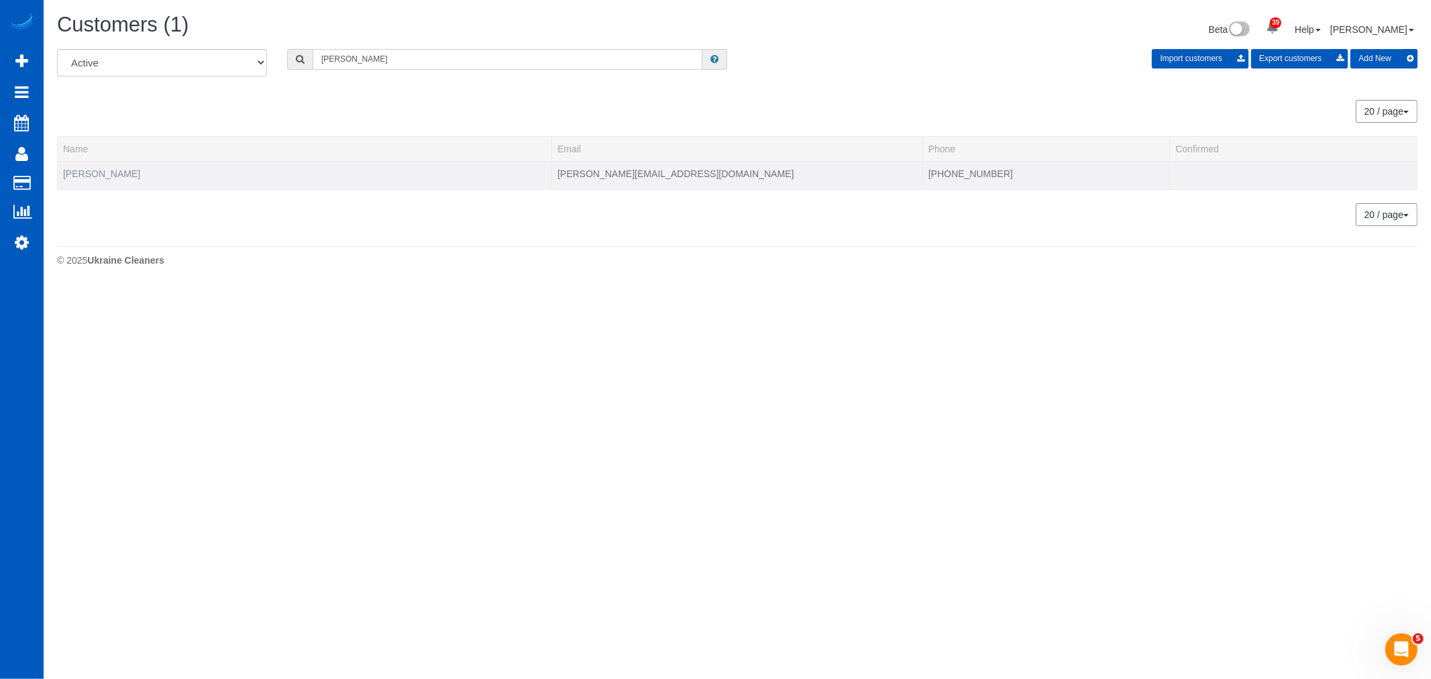
type input "elsa"
click at [87, 174] on link "[PERSON_NAME]" at bounding box center [101, 173] width 77 height 11
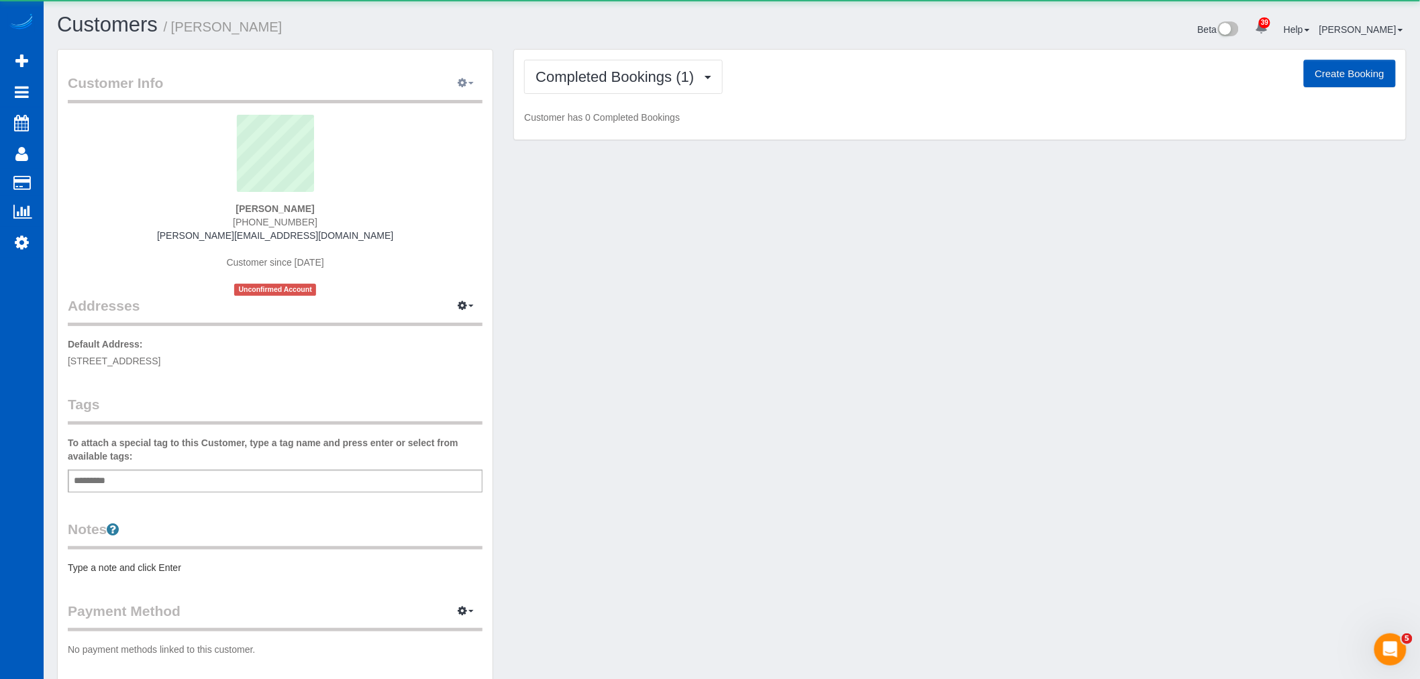
click at [465, 87] on icon "button" at bounding box center [462, 83] width 9 height 8
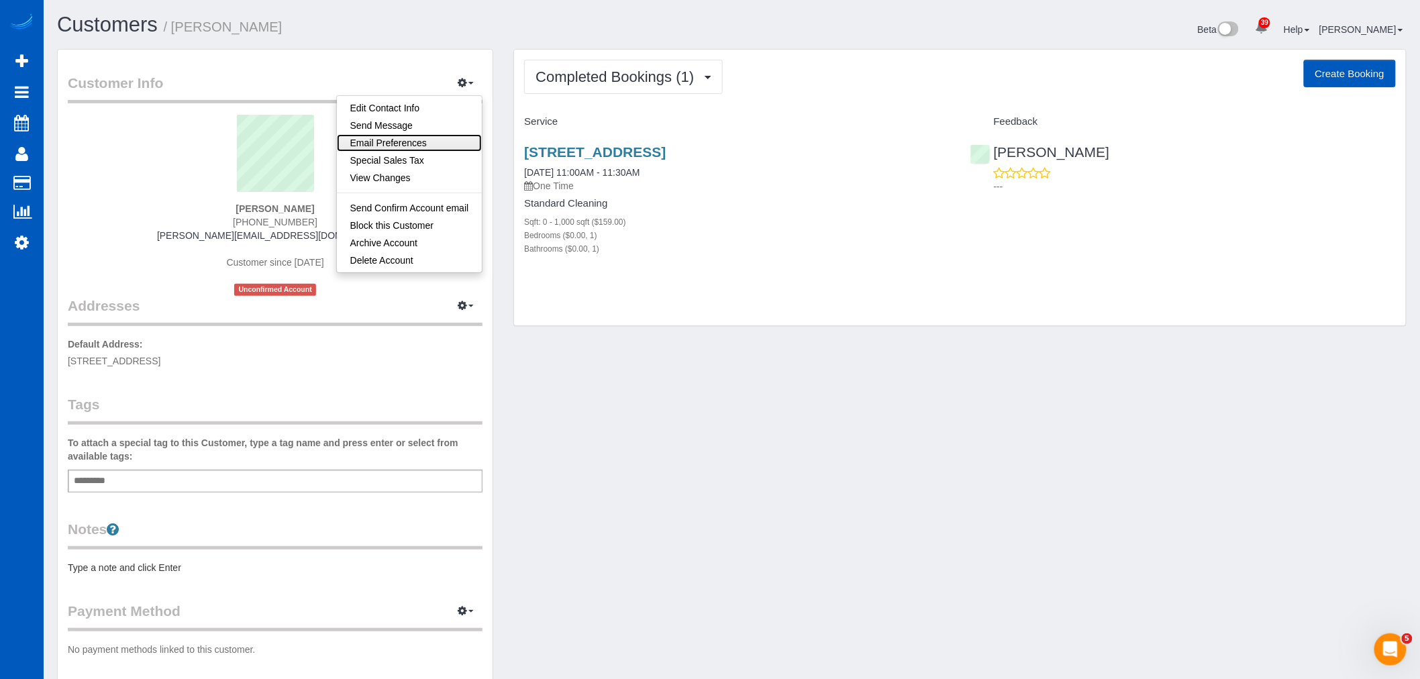
click at [424, 141] on link "Email Preferences" at bounding box center [410, 142] width 146 height 17
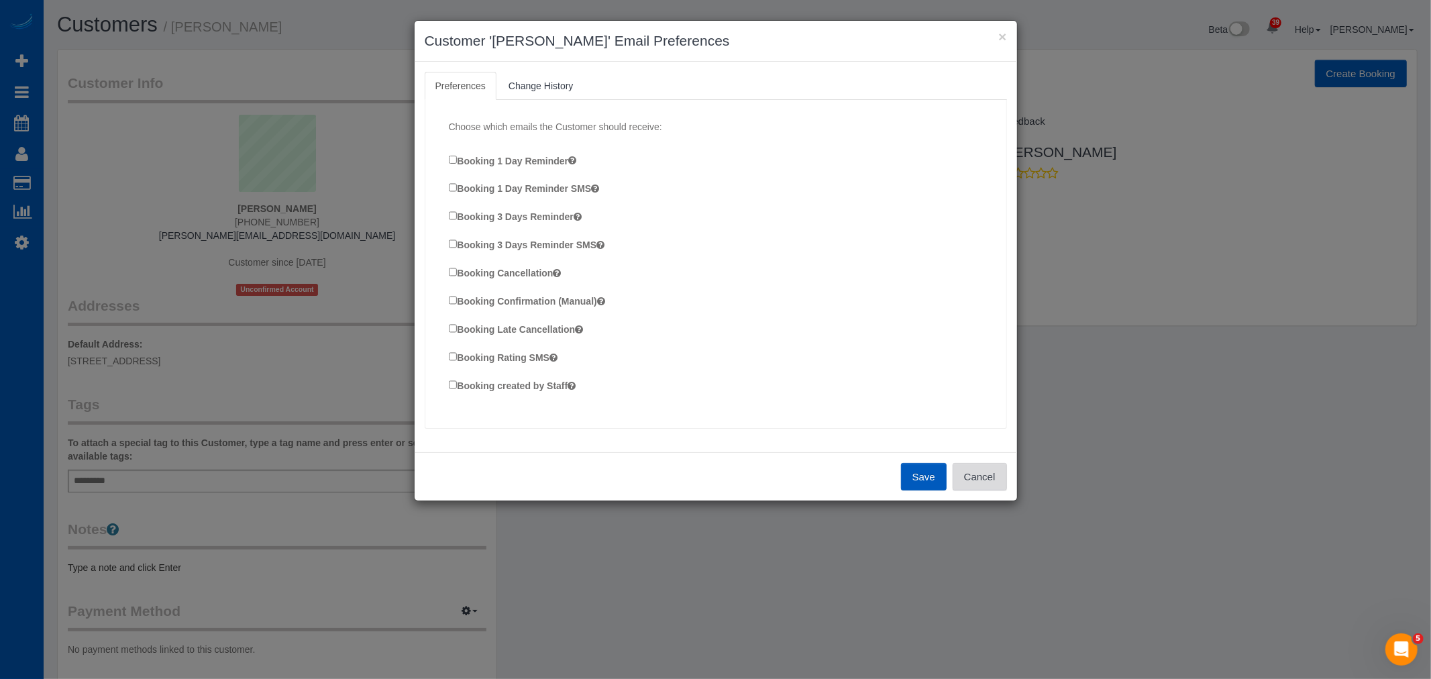
click at [995, 474] on button "Cancel" at bounding box center [980, 477] width 54 height 28
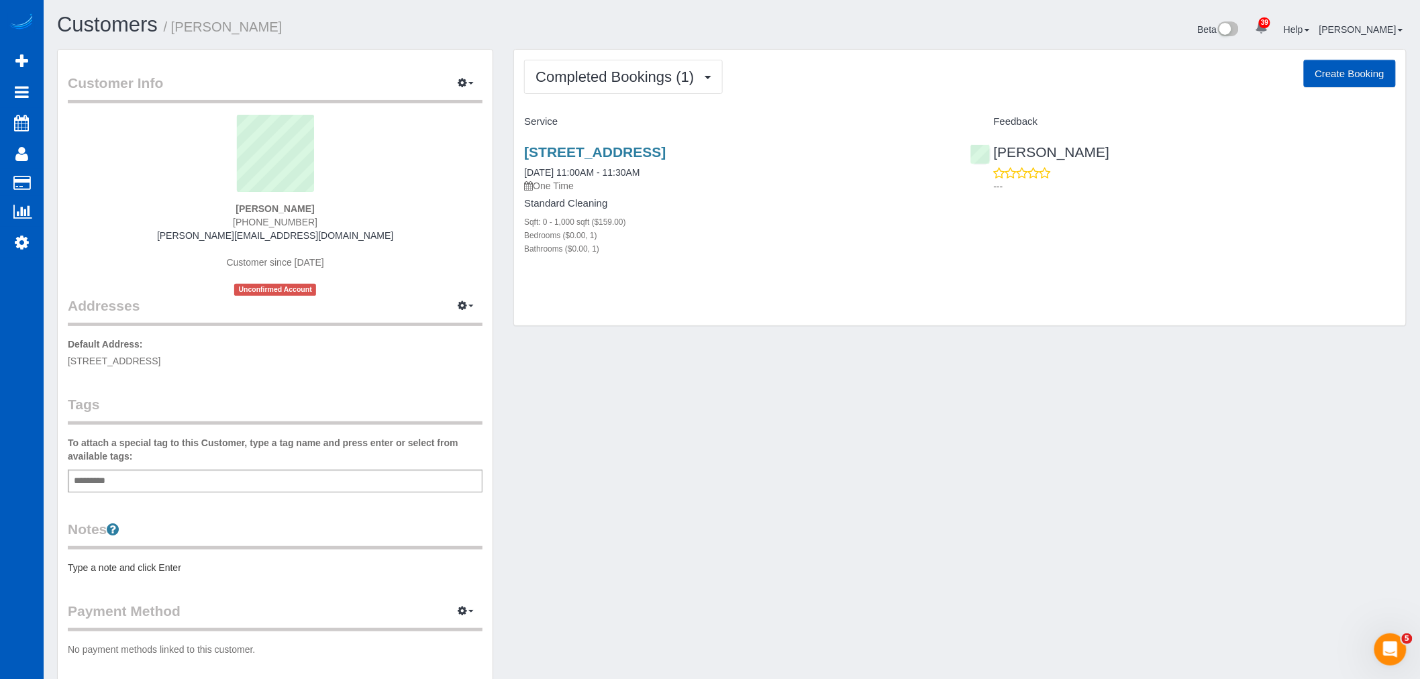
click at [461, 69] on div "Customer Info Edit Contact Info Send Message Email Preferences Special Sales Ta…" at bounding box center [275, 372] width 435 height 644
click at [461, 74] on button "button" at bounding box center [466, 83] width 34 height 21
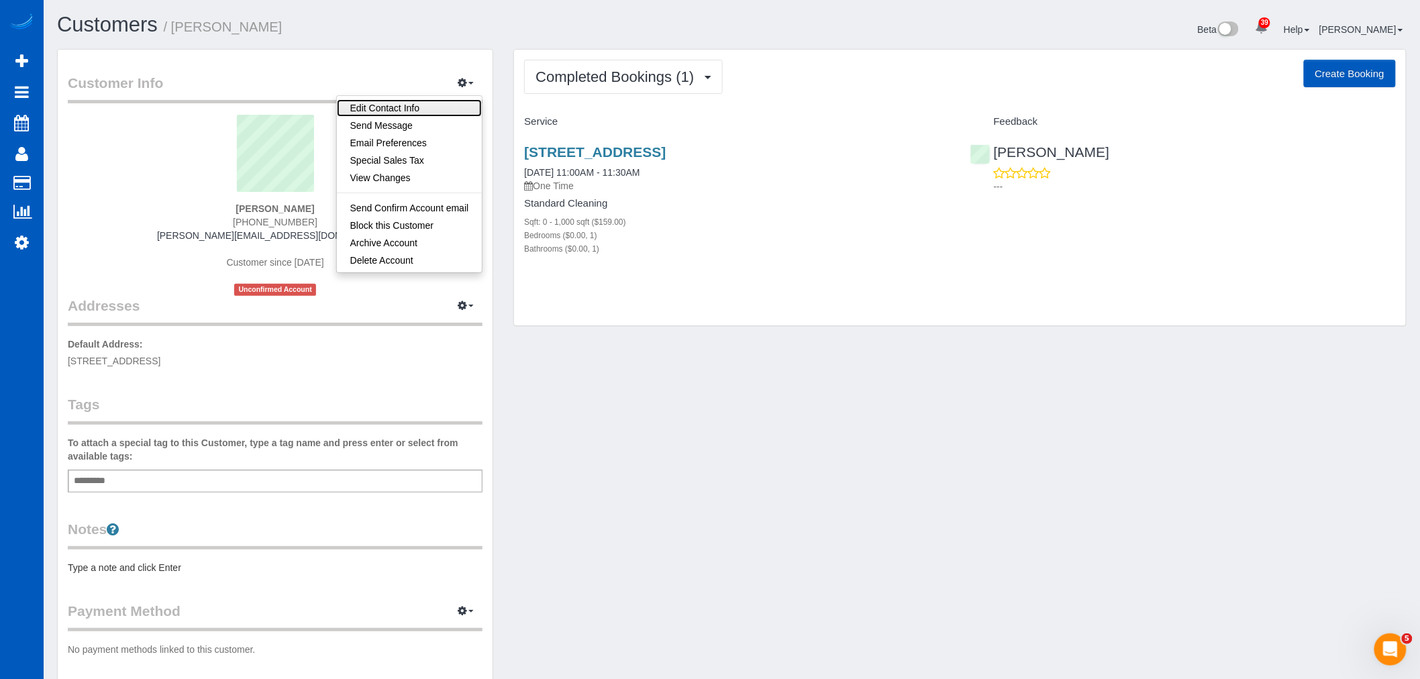
click at [458, 108] on link "Edit Contact Info" at bounding box center [410, 107] width 146 height 17
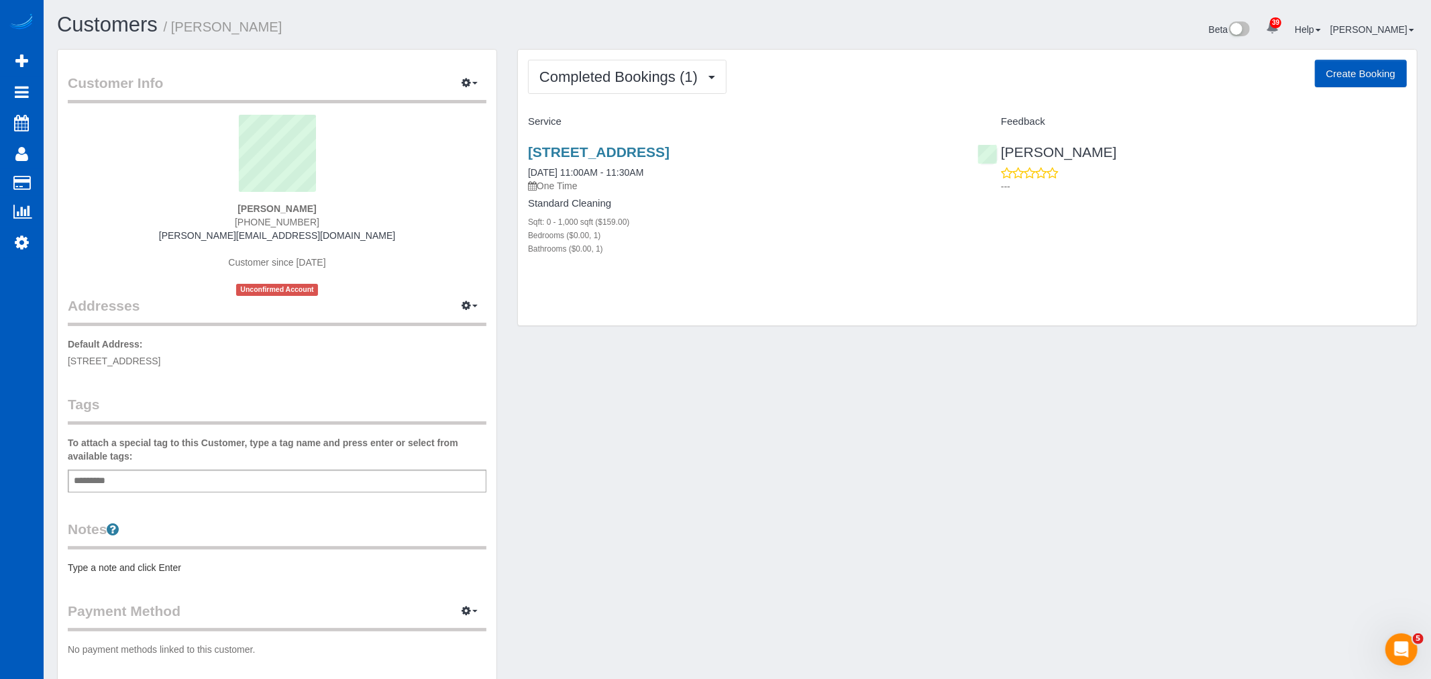
select select "WA"
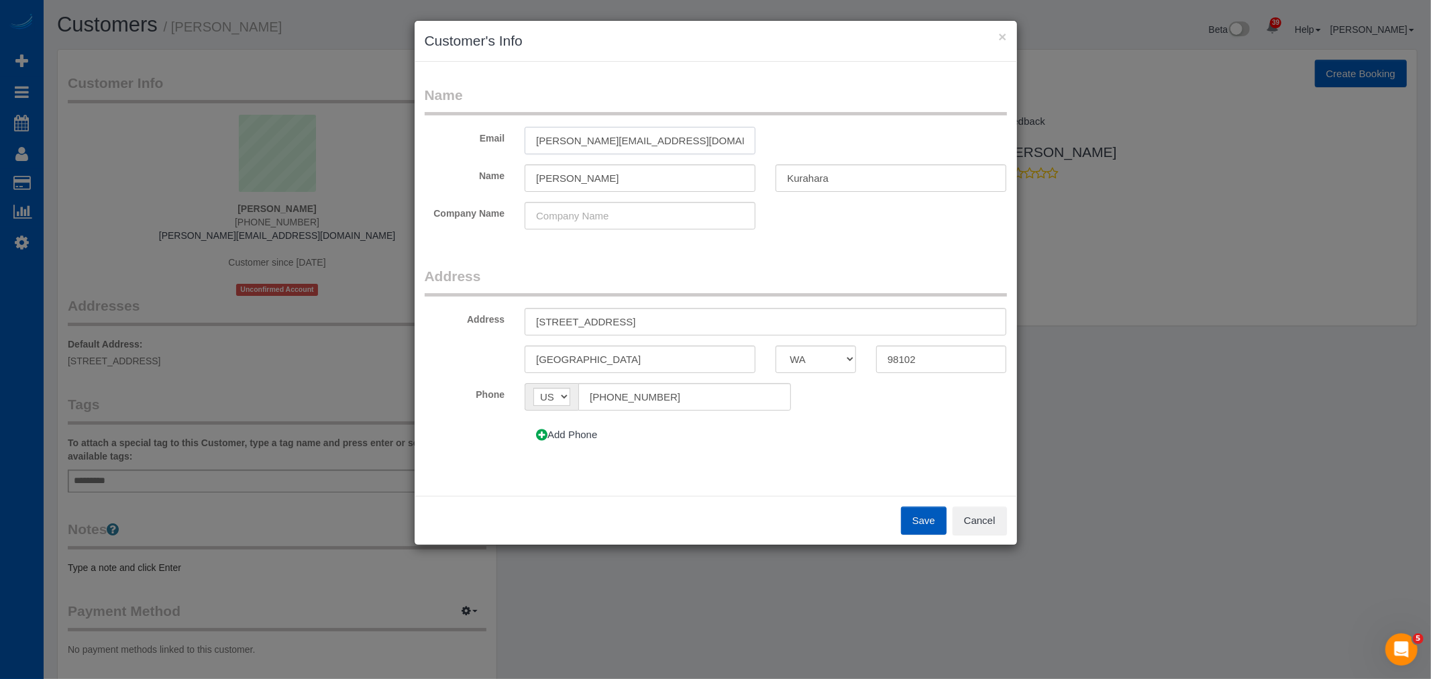
drag, startPoint x: 642, startPoint y: 144, endPoint x: 354, endPoint y: 176, distance: 288.9
click at [354, 176] on div "× Customer's Info Name Email elsa@elsakurahara.com Name Elsa Kurahara Company N…" at bounding box center [715, 339] width 1431 height 679
type input "[EMAIL_ADDRESS][DOMAIN_NAME]"
click at [909, 513] on button "Save" at bounding box center [924, 521] width 46 height 28
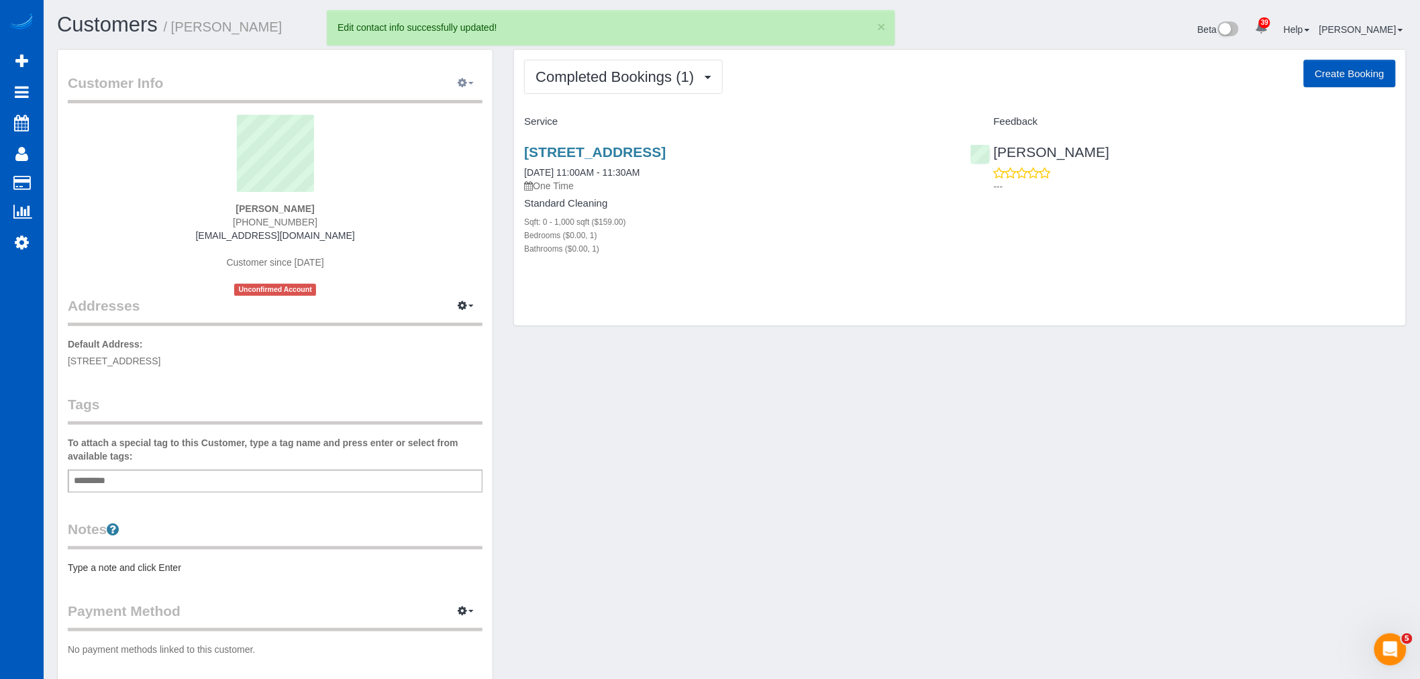
click at [480, 79] on button "button" at bounding box center [466, 83] width 34 height 21
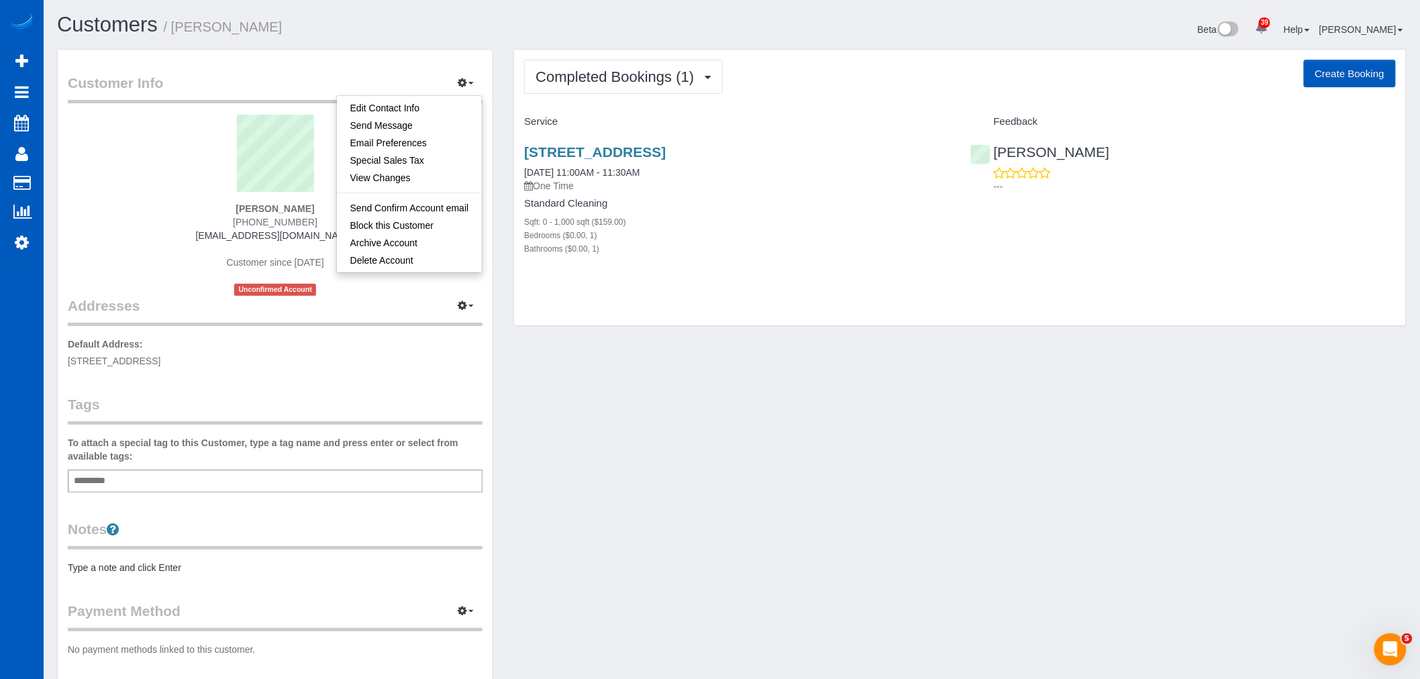
click at [742, 452] on div "Customer Info Edit Contact Info Send Message Email Preferences Special Sales Ta…" at bounding box center [732, 378] width 1370 height 658
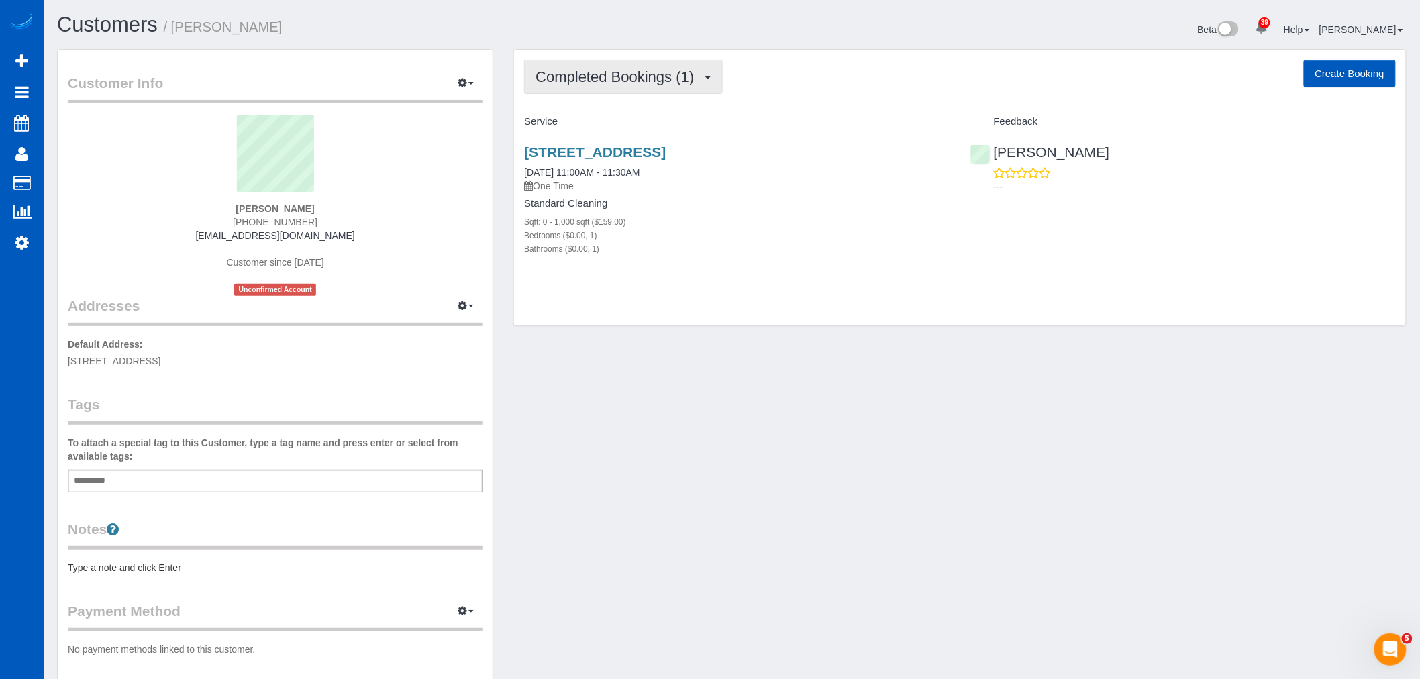
click at [542, 83] on span "Completed Bookings (1)" at bounding box center [618, 76] width 165 height 17
click at [552, 128] on link "Upcoming Bookings (1)" at bounding box center [595, 125] width 140 height 17
click at [579, 144] on div "121 12th Ave E Unit 409, Seattle, WA 98102 09/25/2025 1:00PM - 2:00PM One Time …" at bounding box center [737, 207] width 446 height 149
click at [577, 146] on link "121 12th Ave E Unit 409, Seattle, WA 98102" at bounding box center [595, 151] width 142 height 15
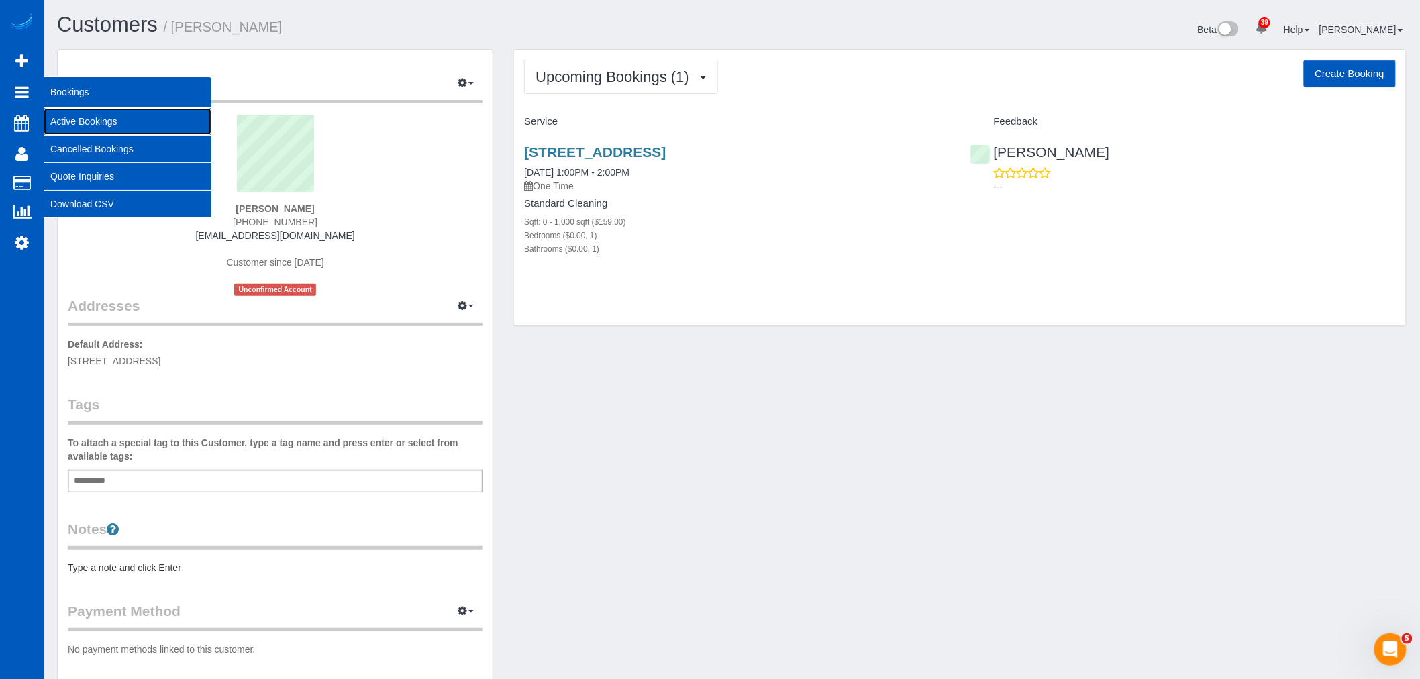
click at [95, 117] on link "Active Bookings" at bounding box center [128, 121] width 168 height 27
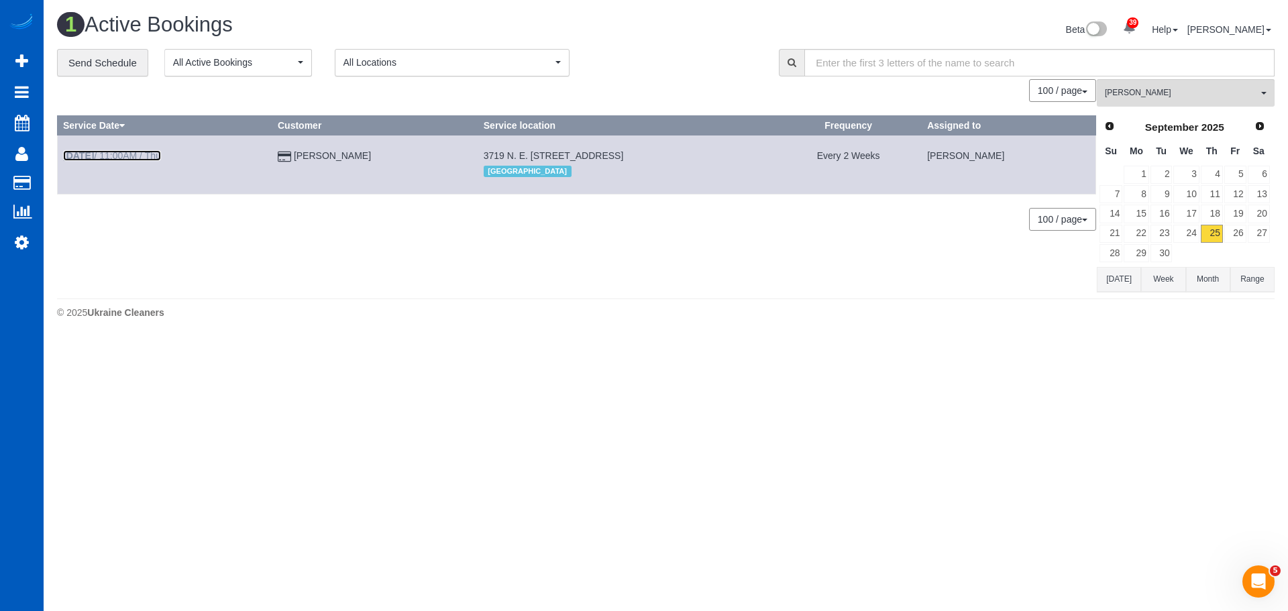
click at [139, 154] on link "Sep 25th / 11:00AM / Thu" at bounding box center [112, 155] width 98 height 11
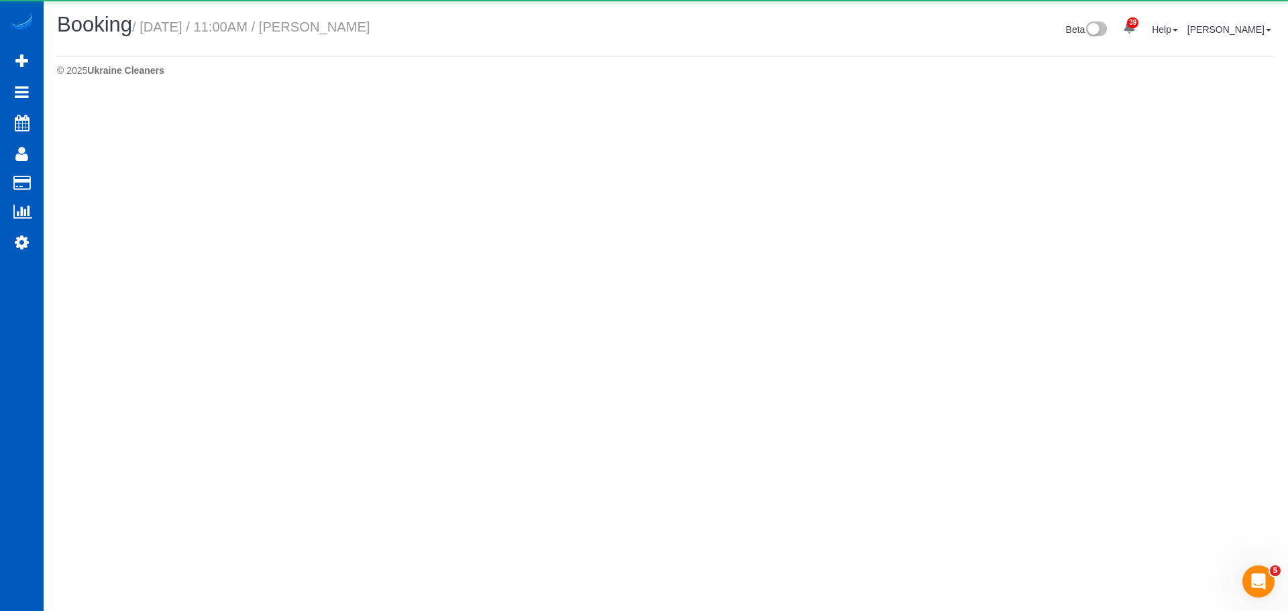
select select "WA"
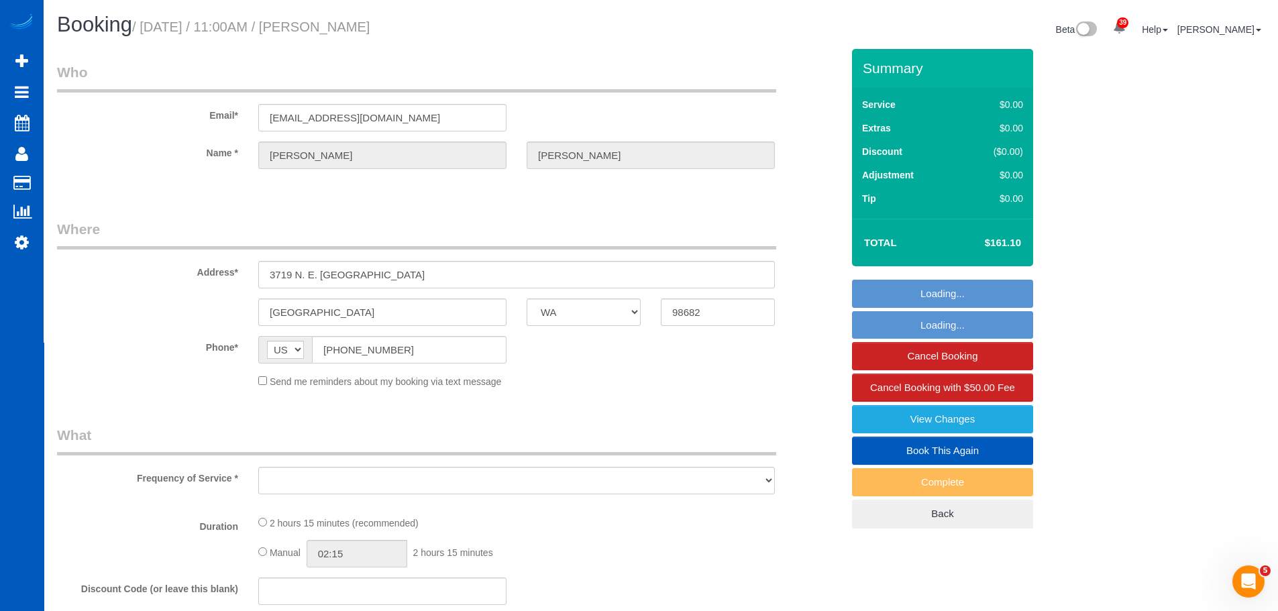
select select "199"
select select "1501"
select select "3"
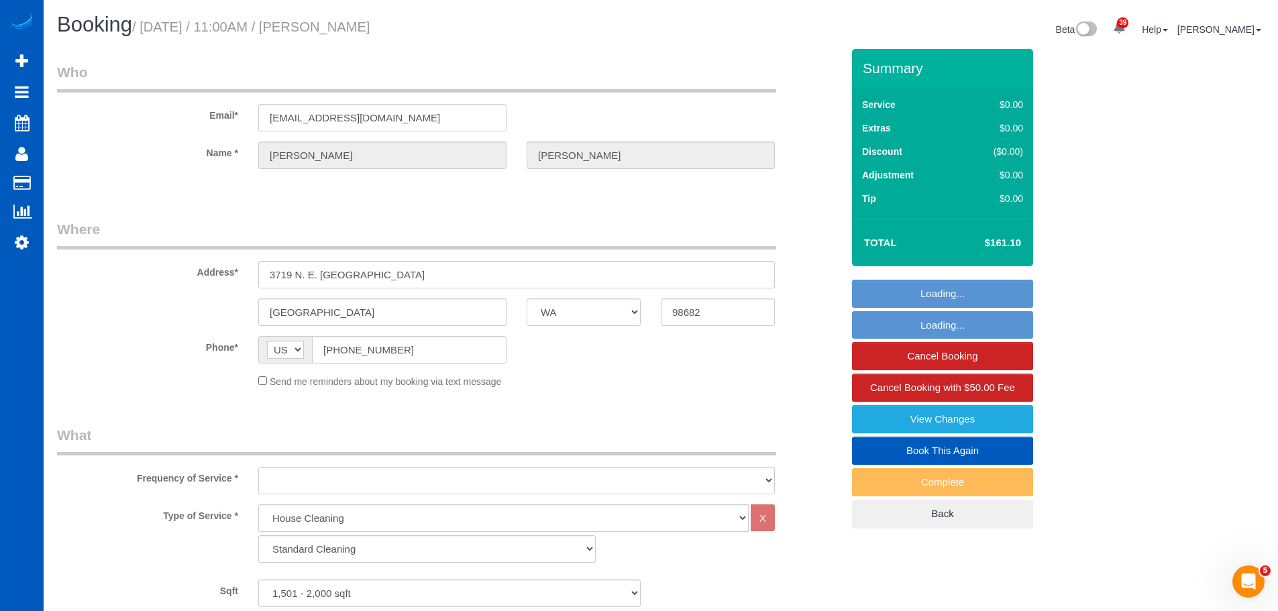
select select "string:fspay-43e65a61-2bec-4f7c-a915-3e191f57285b"
select select "spot6"
select select "number:8"
select select "1501"
select select "3"
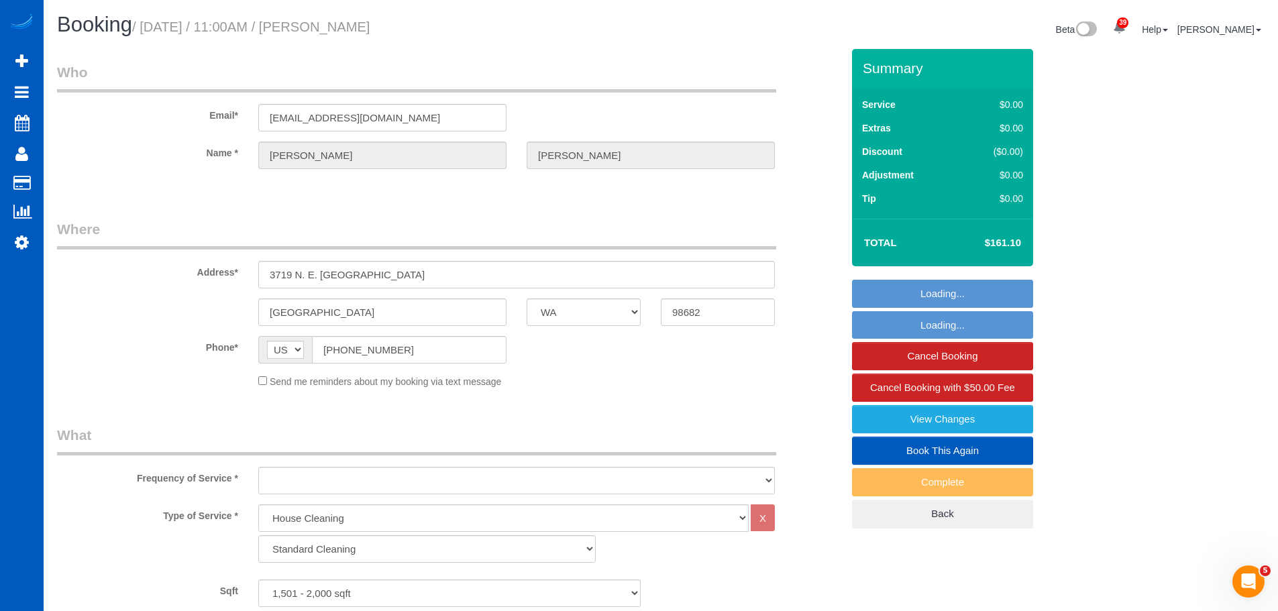
select select "3"
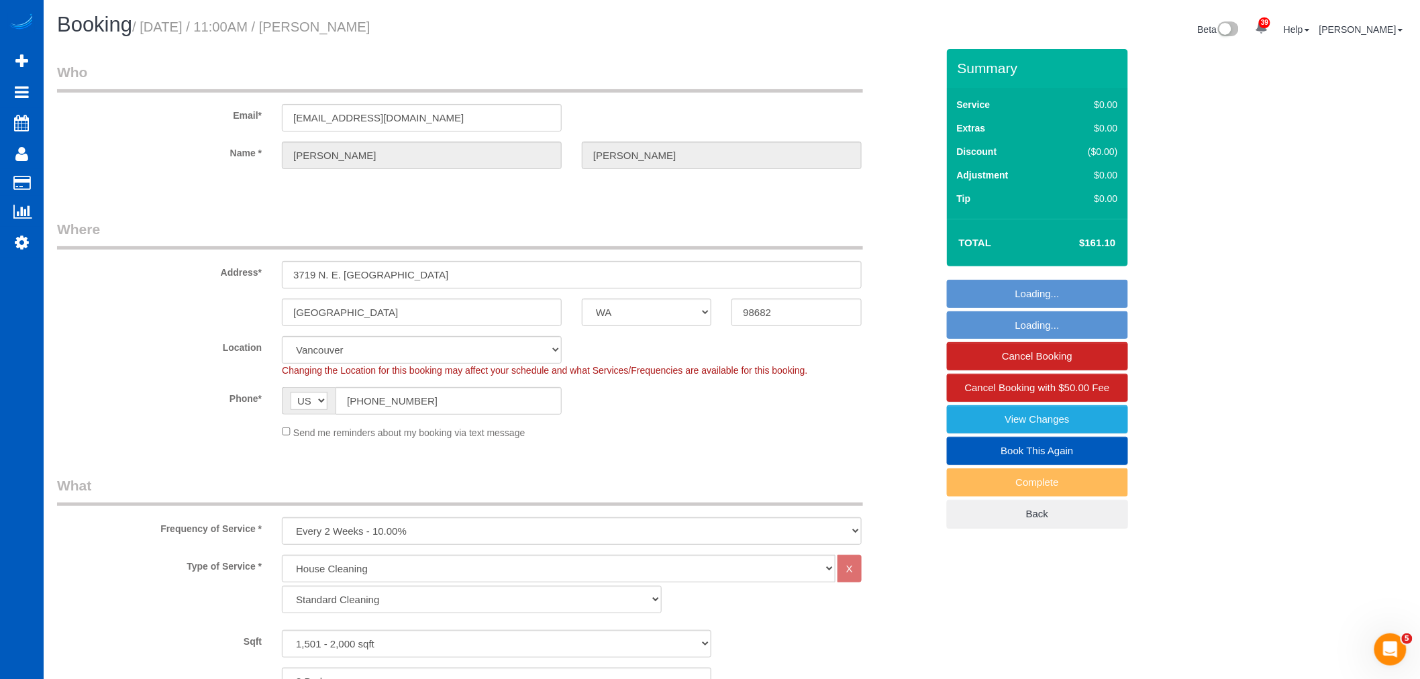
select select "object:5407"
click at [656, 450] on fieldset "Where Address* 3719 N. E. 157TH Ave Vancouver AK AL AR AZ CA CO CT DC DE FL GA …" at bounding box center [497, 334] width 880 height 230
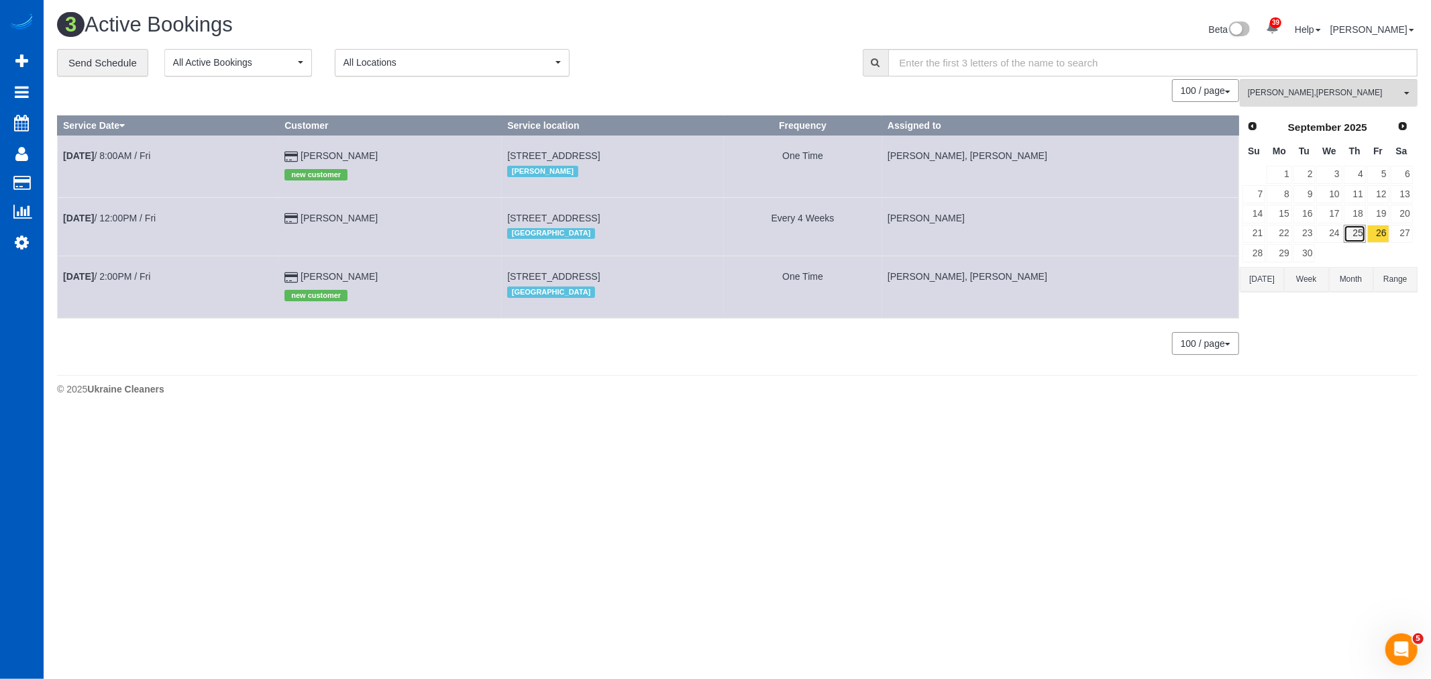
click at [1354, 238] on link "25" at bounding box center [1355, 234] width 22 height 18
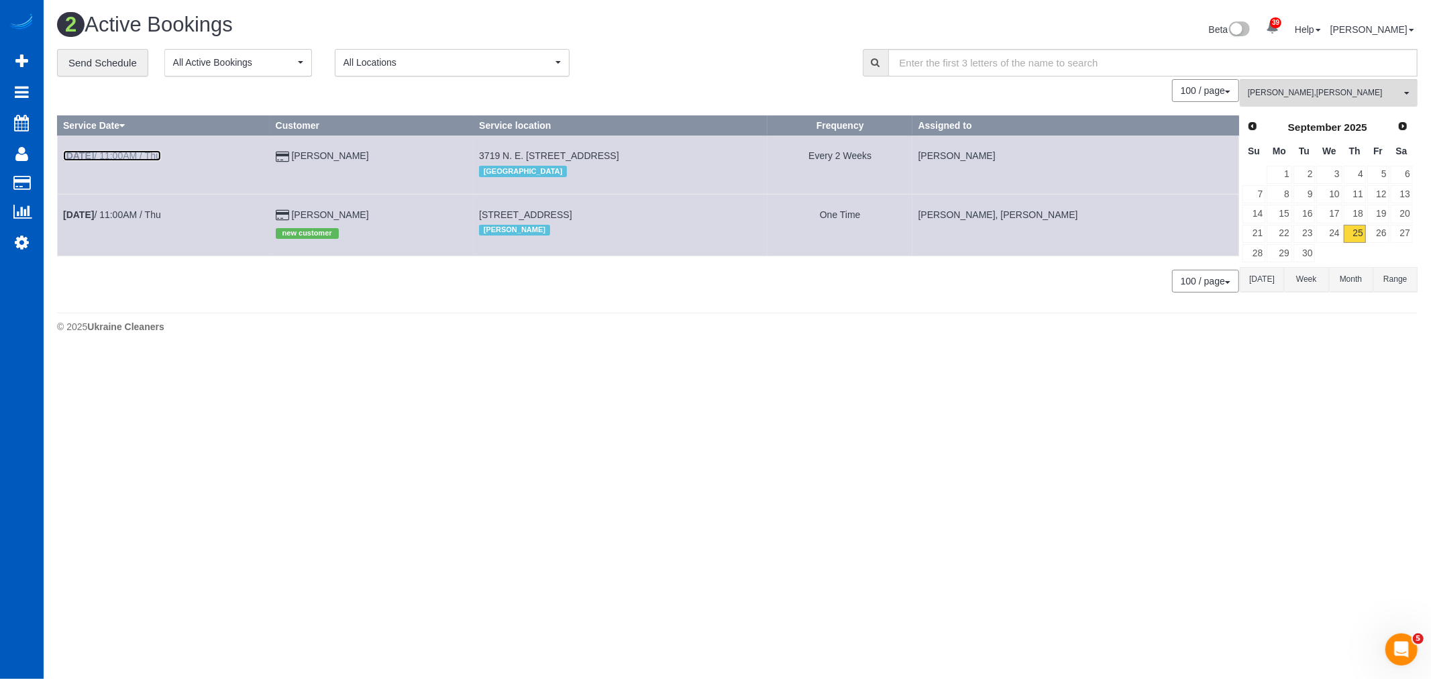
click at [125, 156] on link "Sep 25th / 11:00AM / Thu" at bounding box center [112, 155] width 98 height 11
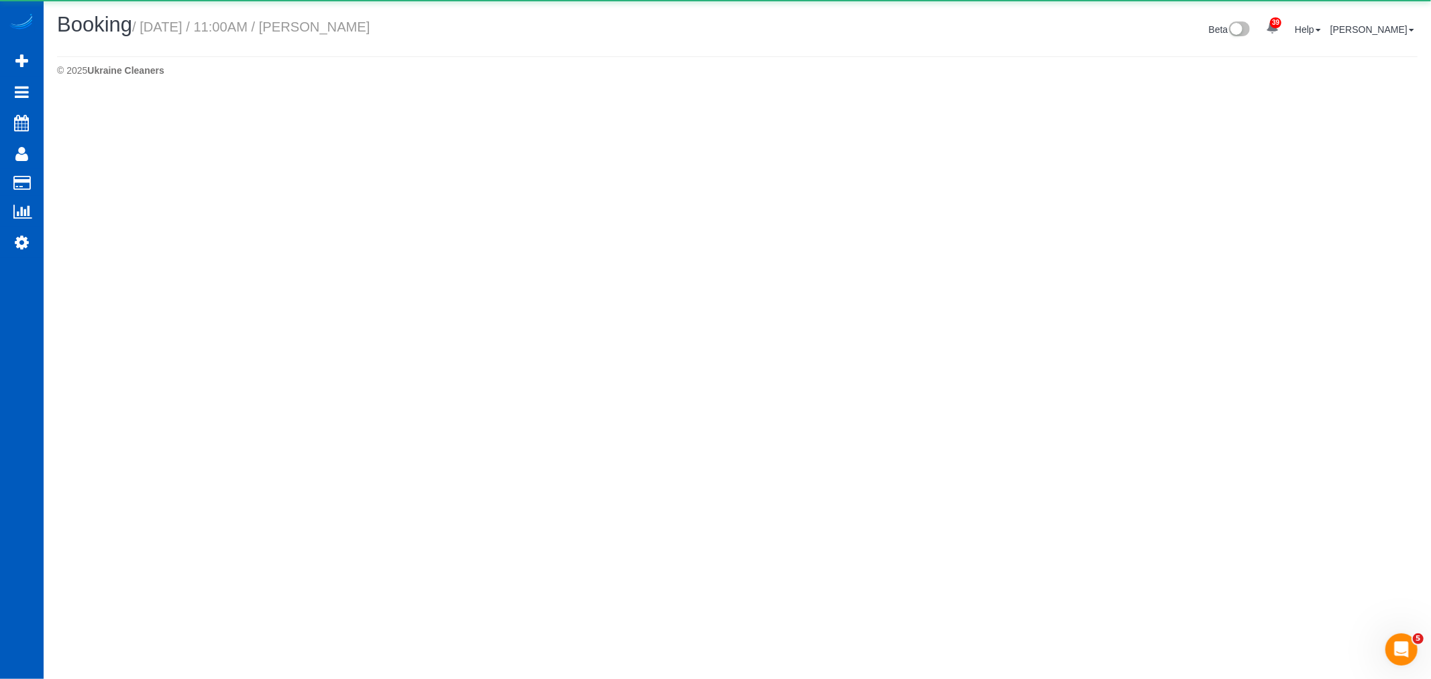
select select "WA"
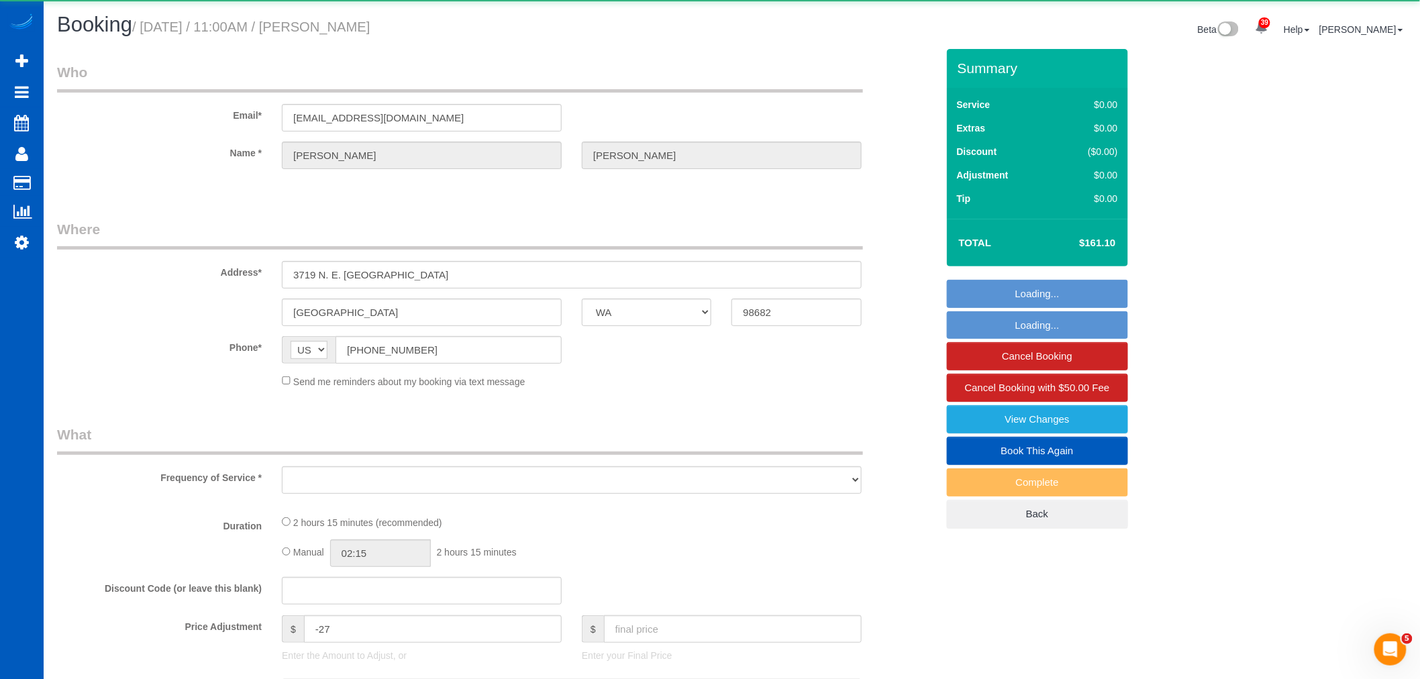
select select "object:6168"
select select "string:fspay-43e65a61-2bec-4f7c-a915-3e191f57285b"
select select "199"
select select "number:8"
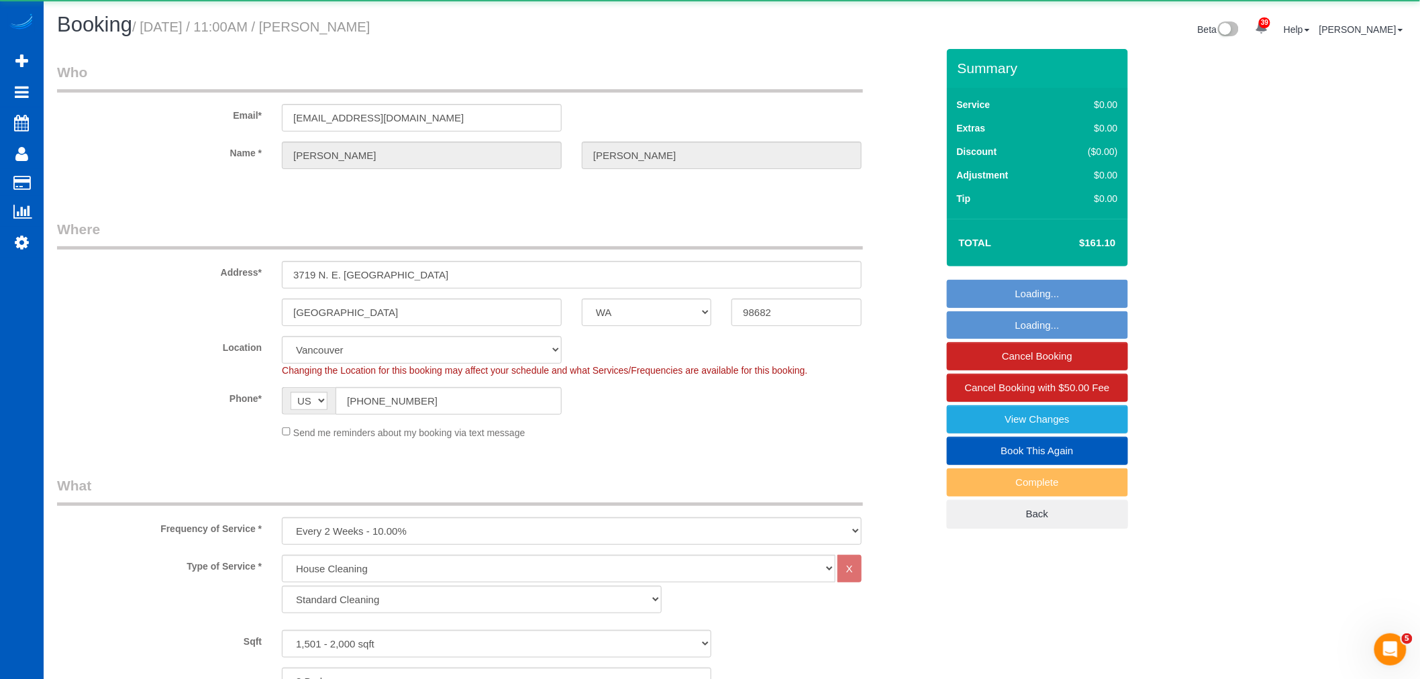
select select "object:6420"
select select "spot18"
select select "1501"
select select "3"
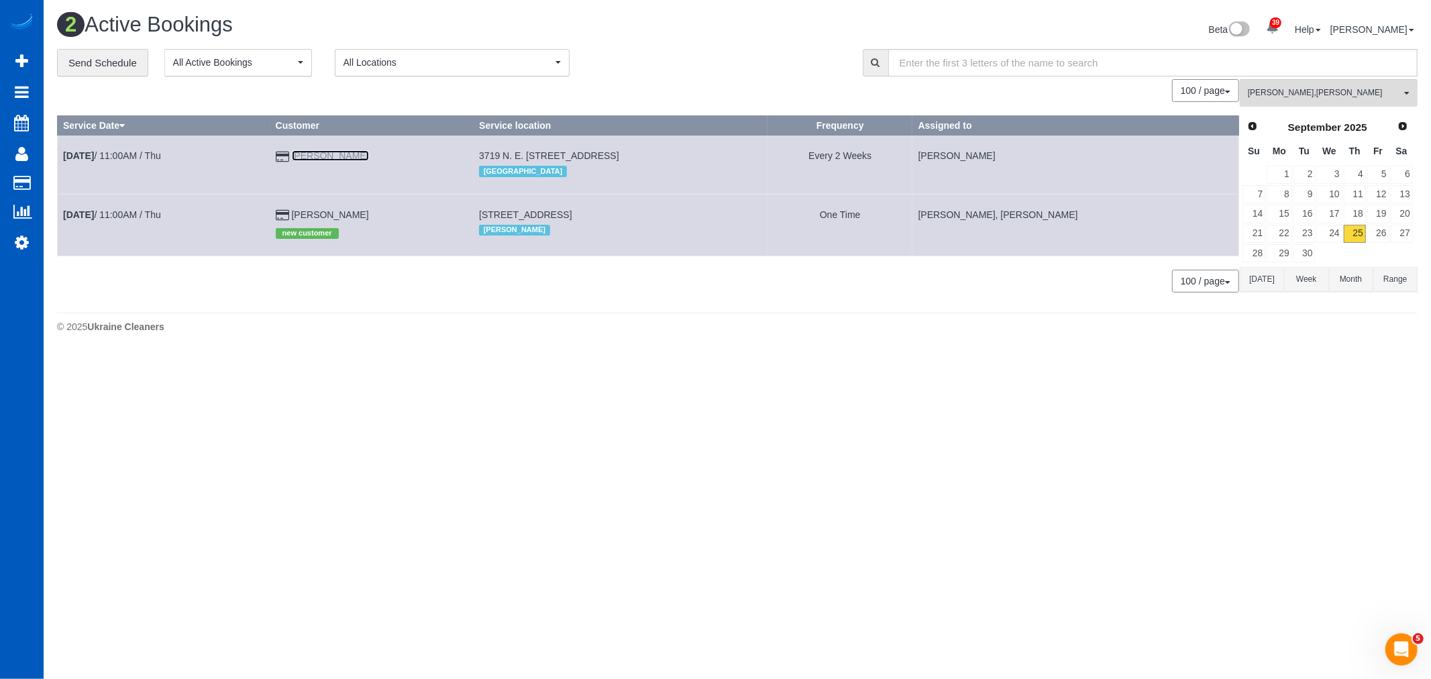
click at [313, 154] on link "[PERSON_NAME]" at bounding box center [330, 155] width 77 height 11
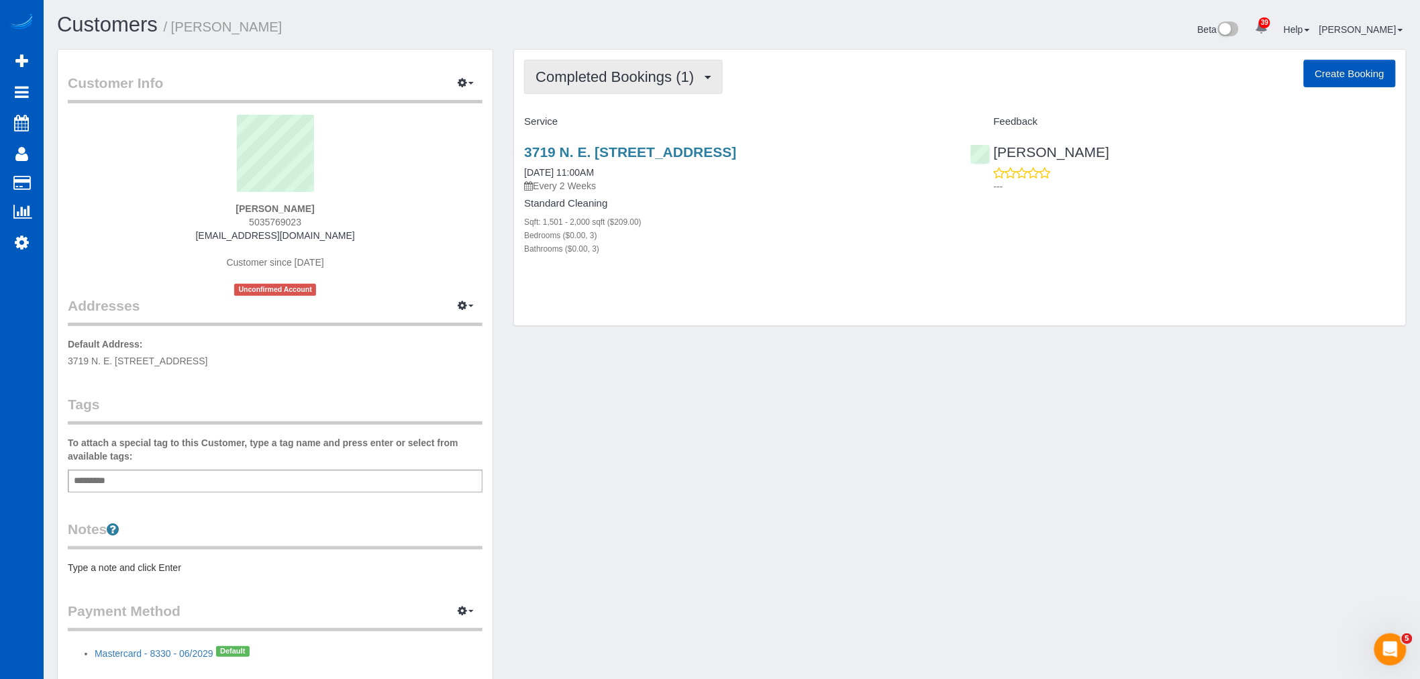
click at [621, 81] on span "Completed Bookings (1)" at bounding box center [618, 76] width 165 height 17
click at [674, 419] on div "Customer Info Edit Contact Info Send Message Email Preferences Special Sales Ta…" at bounding box center [732, 380] width 1370 height 662
click at [582, 79] on span "Completed Bookings (1)" at bounding box center [618, 76] width 165 height 17
click at [638, 125] on link "Upcoming Bookings (11)" at bounding box center [596, 125] width 142 height 17
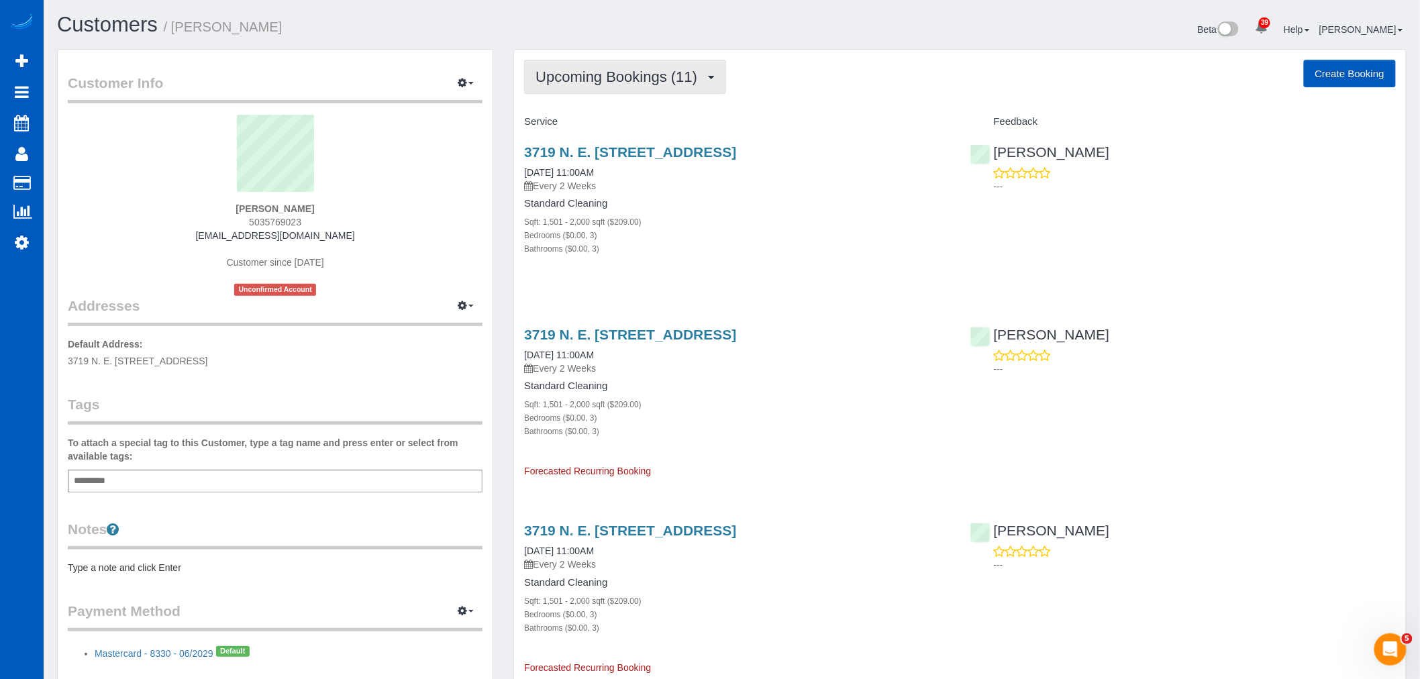
click at [609, 63] on button "Upcoming Bookings (11)" at bounding box center [625, 77] width 202 height 34
click at [613, 123] on link "Upcoming Bookings (11)" at bounding box center [596, 125] width 142 height 17
click at [598, 77] on span "Upcoming Bookings (11)" at bounding box center [620, 76] width 168 height 17
click at [615, 64] on button "Upcoming Bookings (11)" at bounding box center [625, 77] width 202 height 34
click at [608, 94] on button "Upcoming Bookings (11)" at bounding box center [625, 77] width 202 height 34
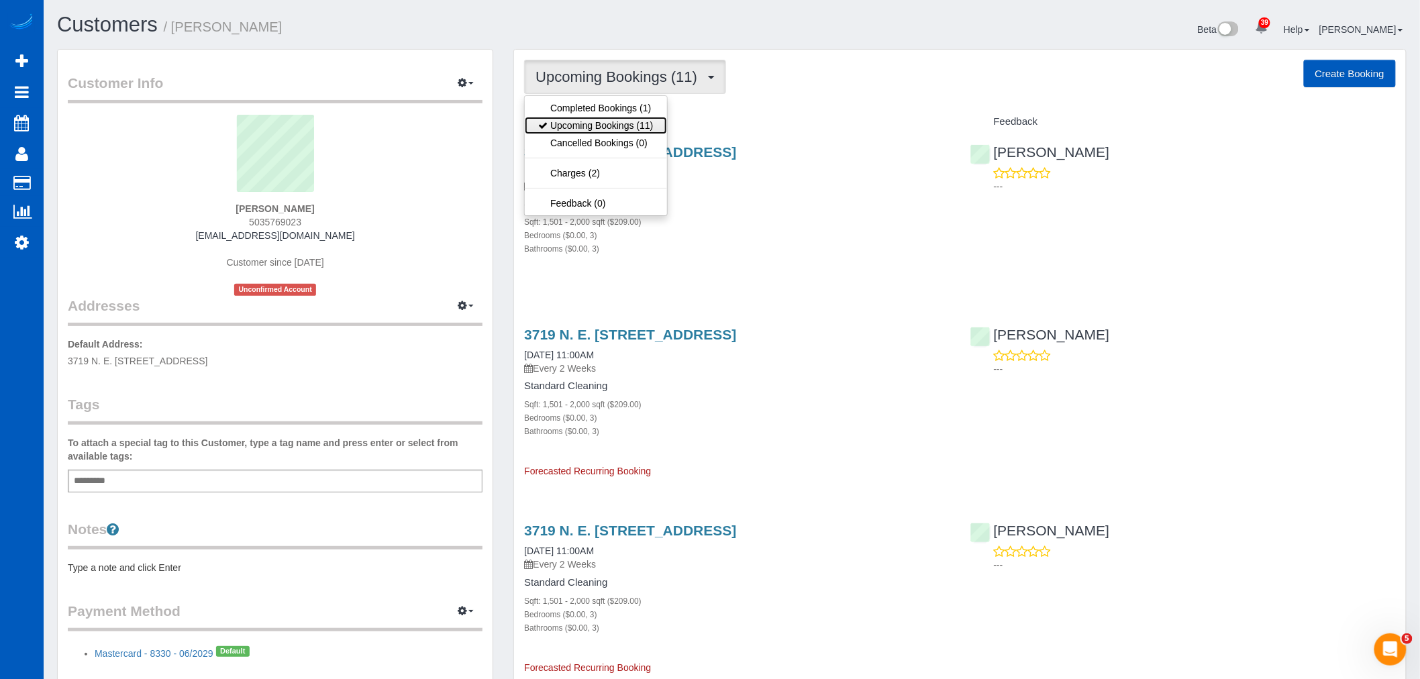
click at [601, 125] on link "Upcoming Bookings (11)" at bounding box center [596, 125] width 142 height 17
click at [621, 88] on button "Upcoming Bookings (11)" at bounding box center [625, 77] width 202 height 34
click at [626, 141] on link "Cancelled Bookings (0)" at bounding box center [596, 142] width 142 height 17
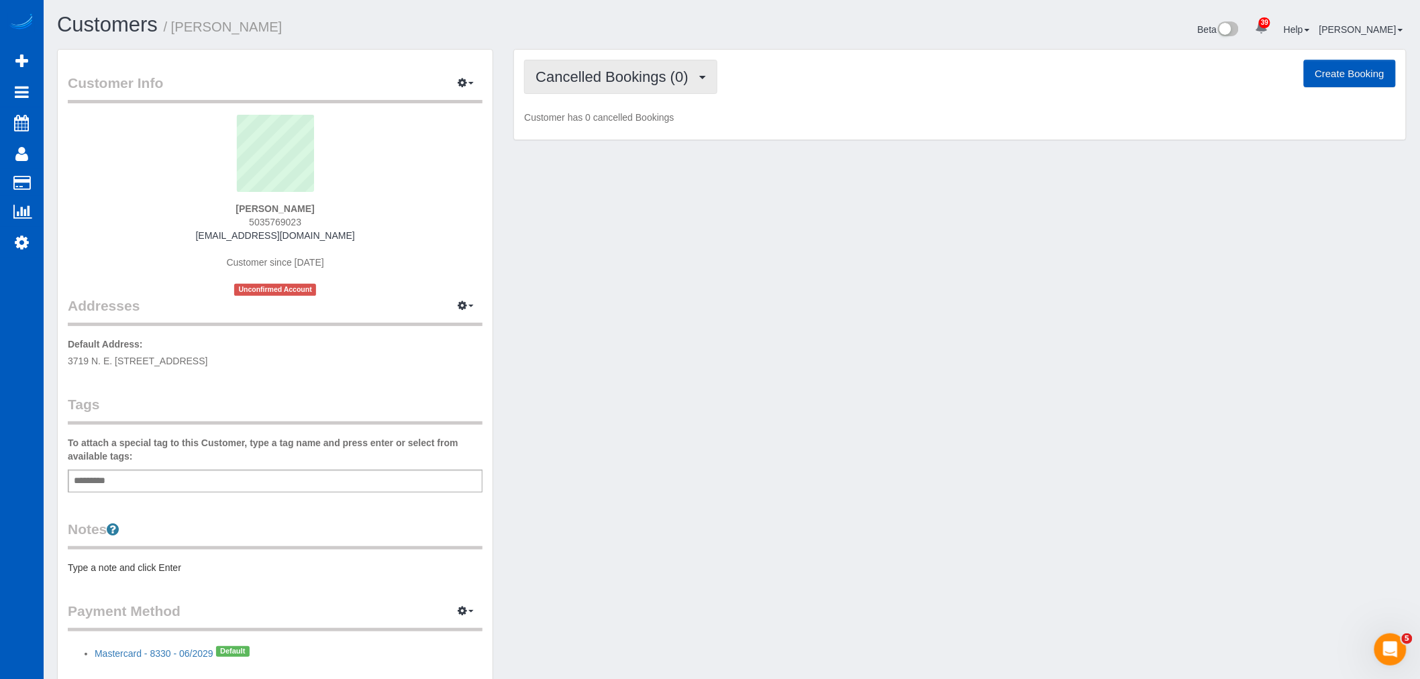
click at [602, 77] on span "Cancelled Bookings (0)" at bounding box center [615, 76] width 159 height 17
click at [620, 176] on link "Charges (2)" at bounding box center [596, 172] width 142 height 17
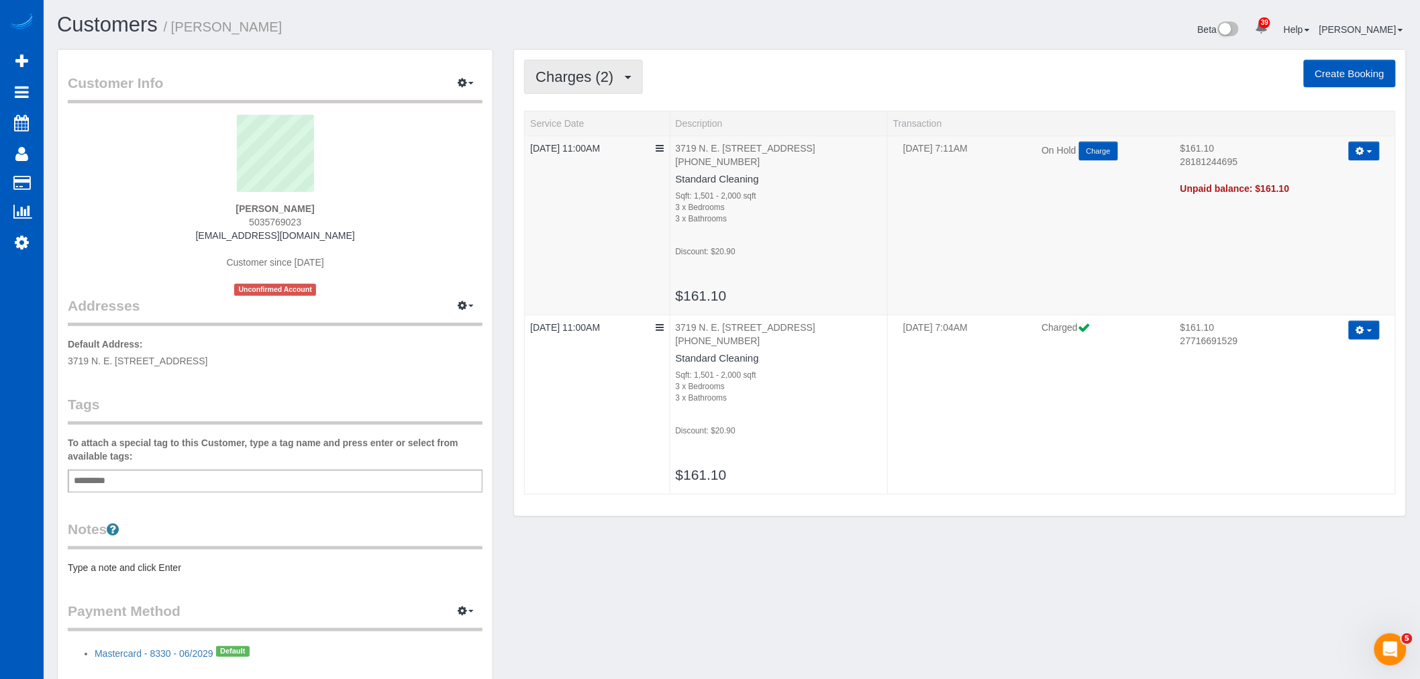
click at [587, 90] on button "Charges (2)" at bounding box center [583, 77] width 118 height 34
click at [584, 105] on link "Completed Bookings (1)" at bounding box center [596, 107] width 142 height 17
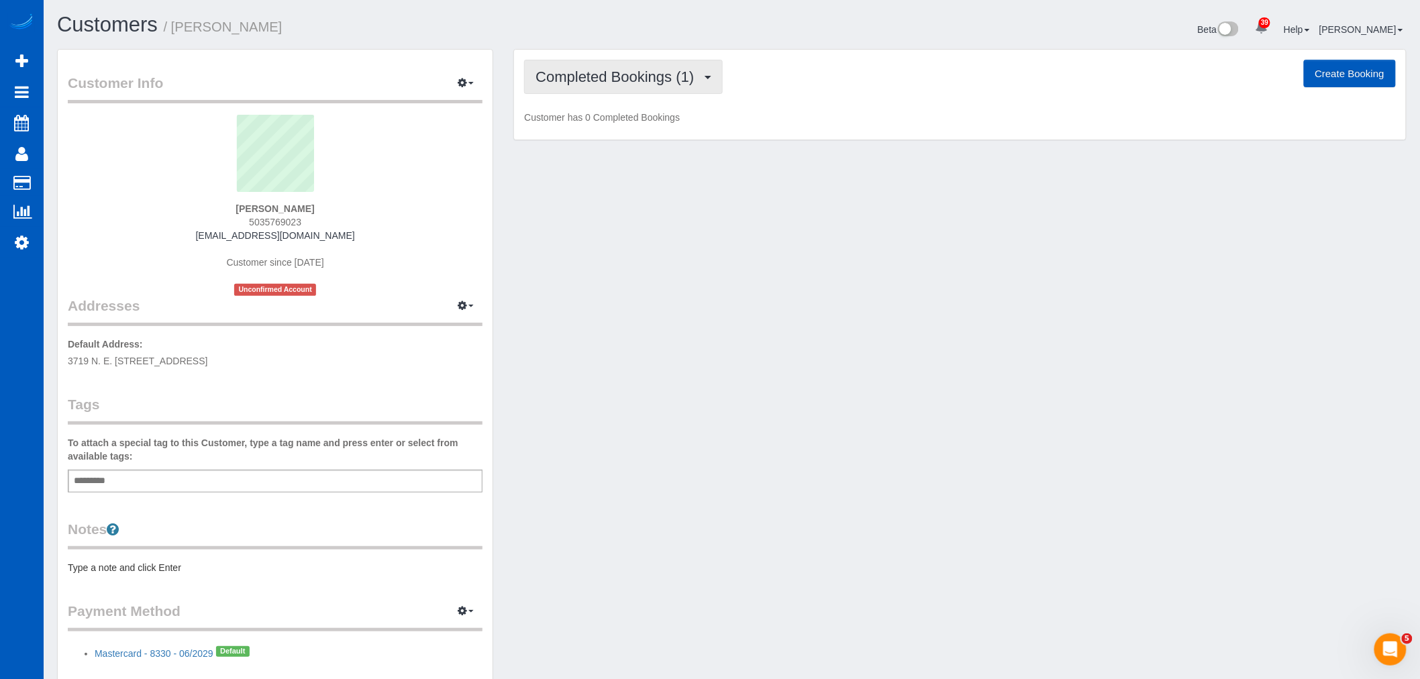
click at [565, 62] on button "Completed Bookings (1)" at bounding box center [623, 77] width 199 height 34
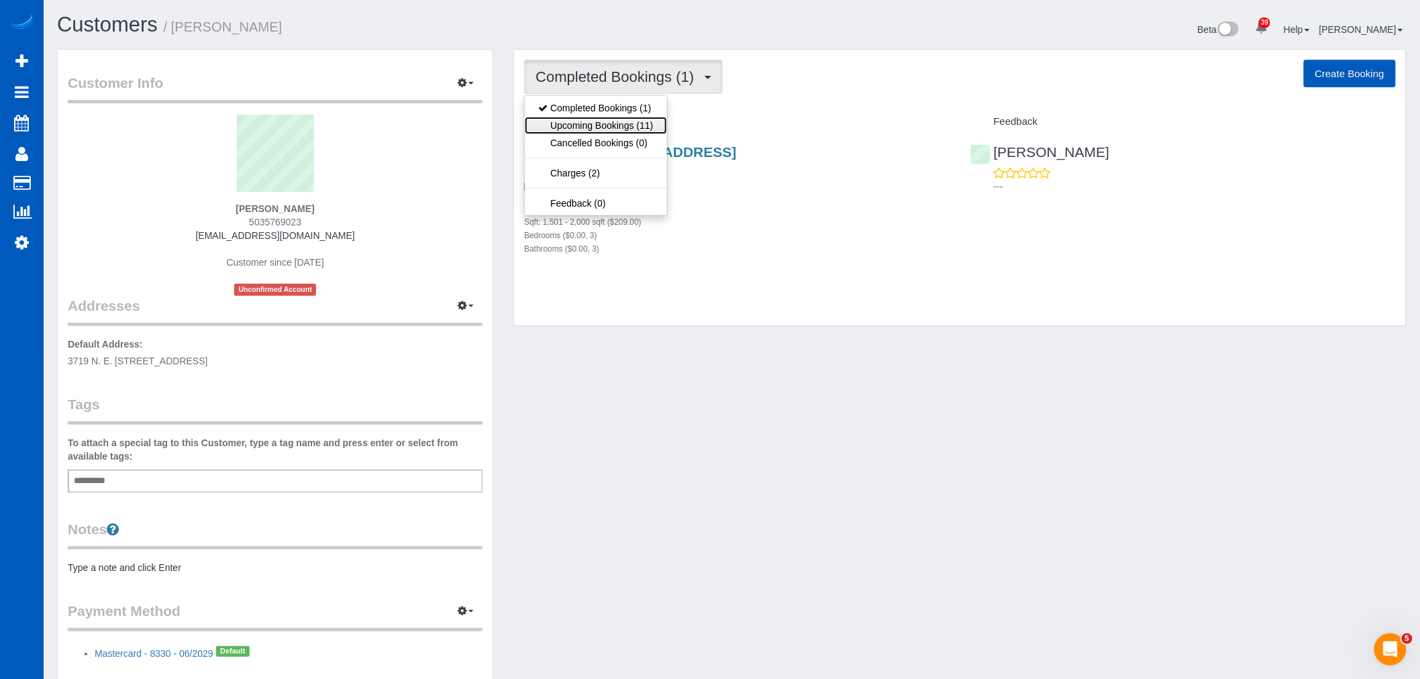
click at [593, 125] on link "Upcoming Bookings (11)" at bounding box center [596, 125] width 142 height 17
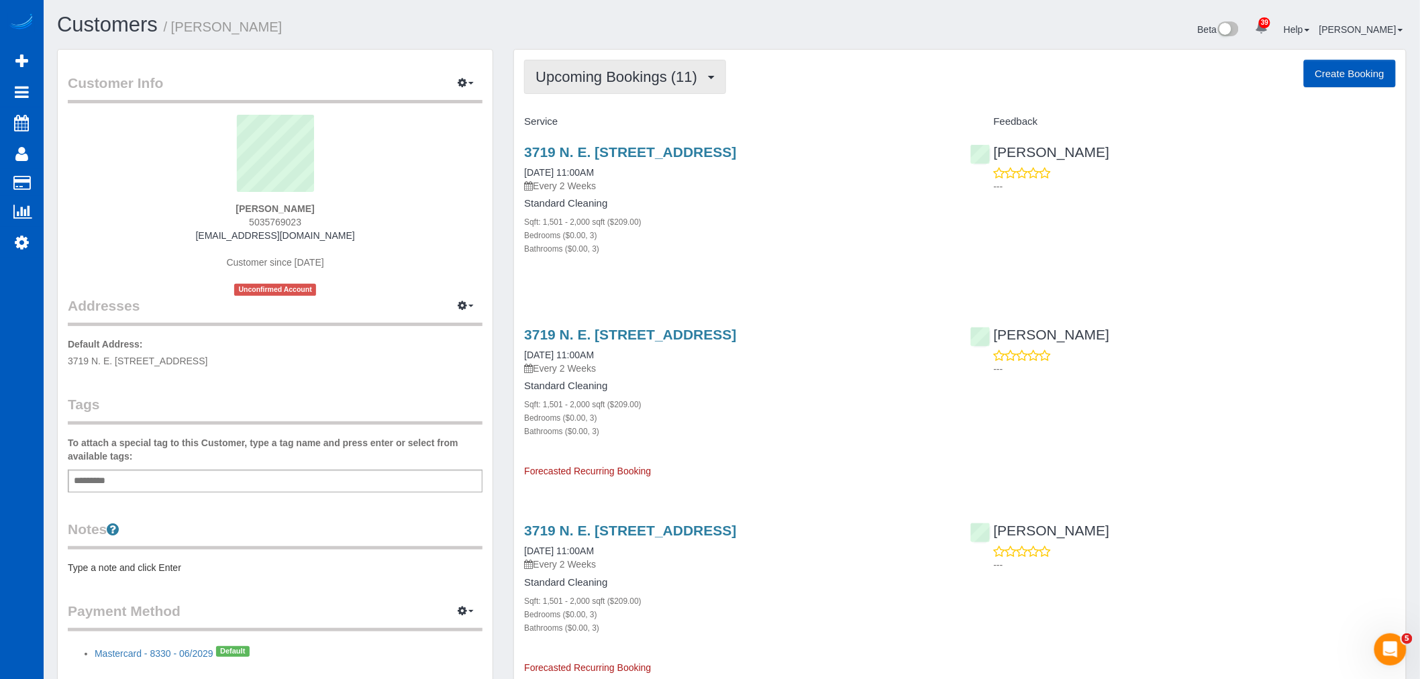
click at [605, 62] on button "Upcoming Bookings (11)" at bounding box center [625, 77] width 202 height 34
click at [593, 101] on link "Completed Bookings (1)" at bounding box center [596, 107] width 142 height 17
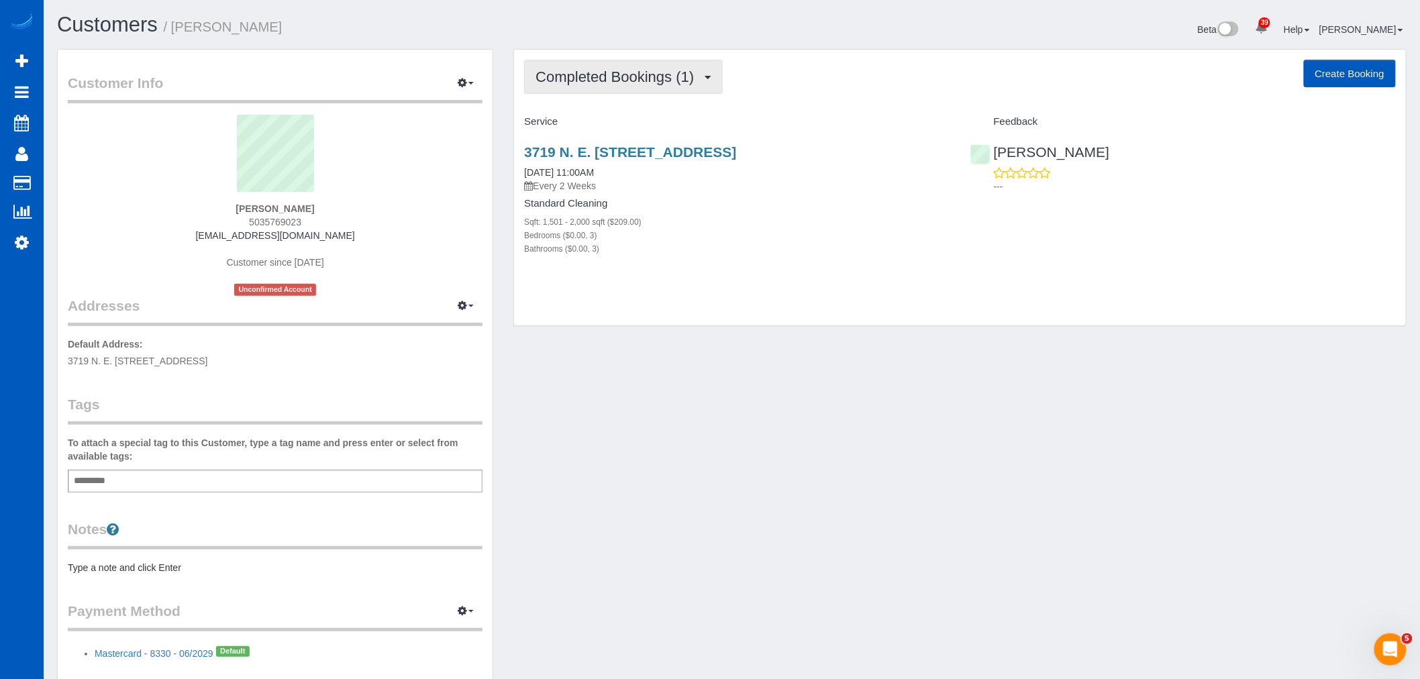
click at [625, 79] on span "Completed Bookings (1)" at bounding box center [618, 76] width 165 height 17
click at [623, 122] on link "Upcoming Bookings (11)" at bounding box center [596, 125] width 142 height 17
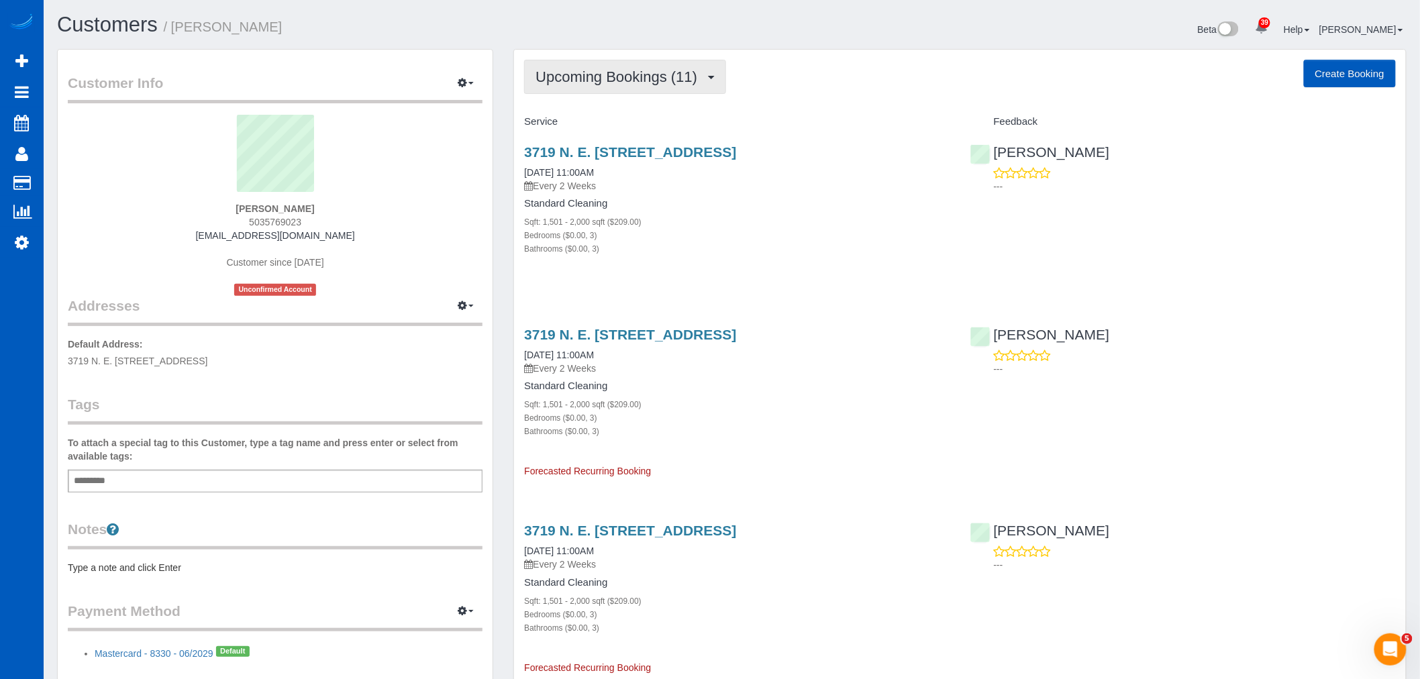
click at [594, 74] on span "Upcoming Bookings (11)" at bounding box center [620, 76] width 168 height 17
click at [625, 126] on link "Upcoming Bookings (11)" at bounding box center [596, 125] width 142 height 17
click at [599, 84] on span "Upcoming Bookings (11)" at bounding box center [620, 76] width 168 height 17
click at [737, 111] on div "Service" at bounding box center [737, 122] width 446 height 23
click at [611, 72] on span "Upcoming Bookings (11)" at bounding box center [620, 76] width 168 height 17
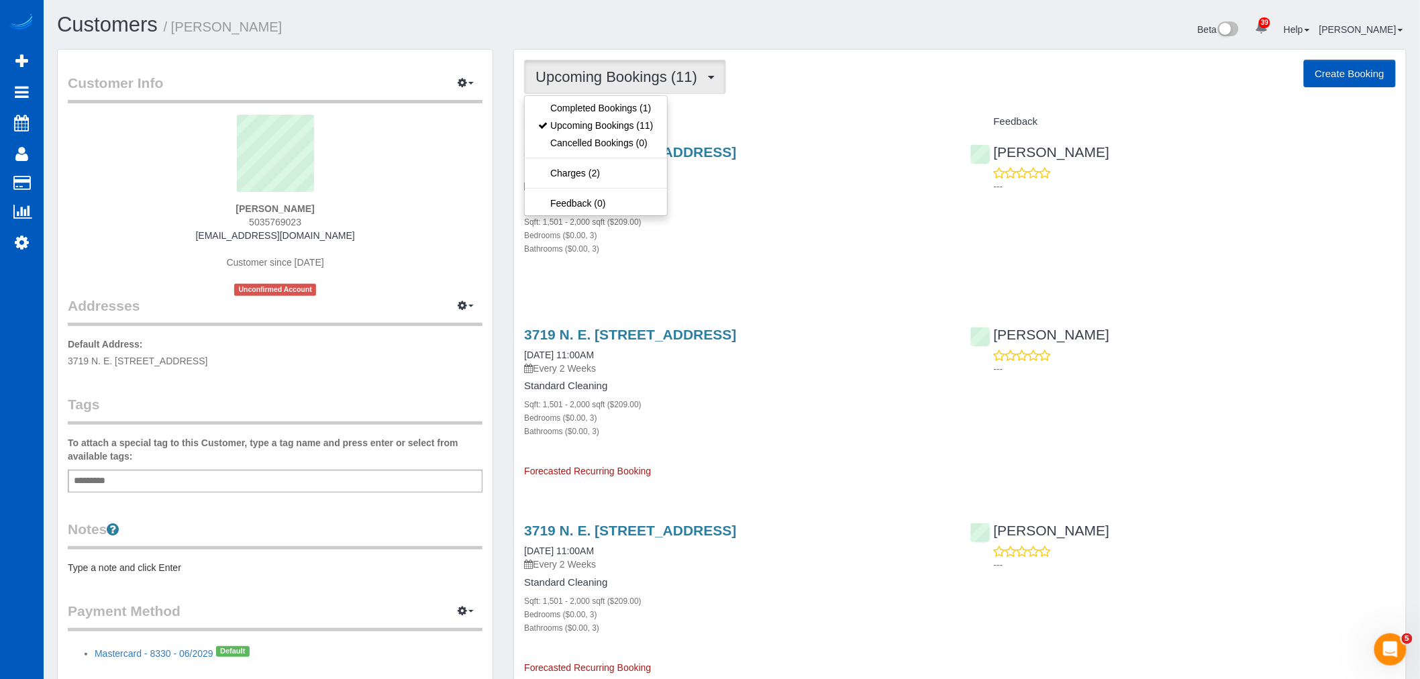
click at [727, 219] on div "Sqft: 1,501 - 2,000 sqft ($209.00)" at bounding box center [736, 221] width 425 height 13
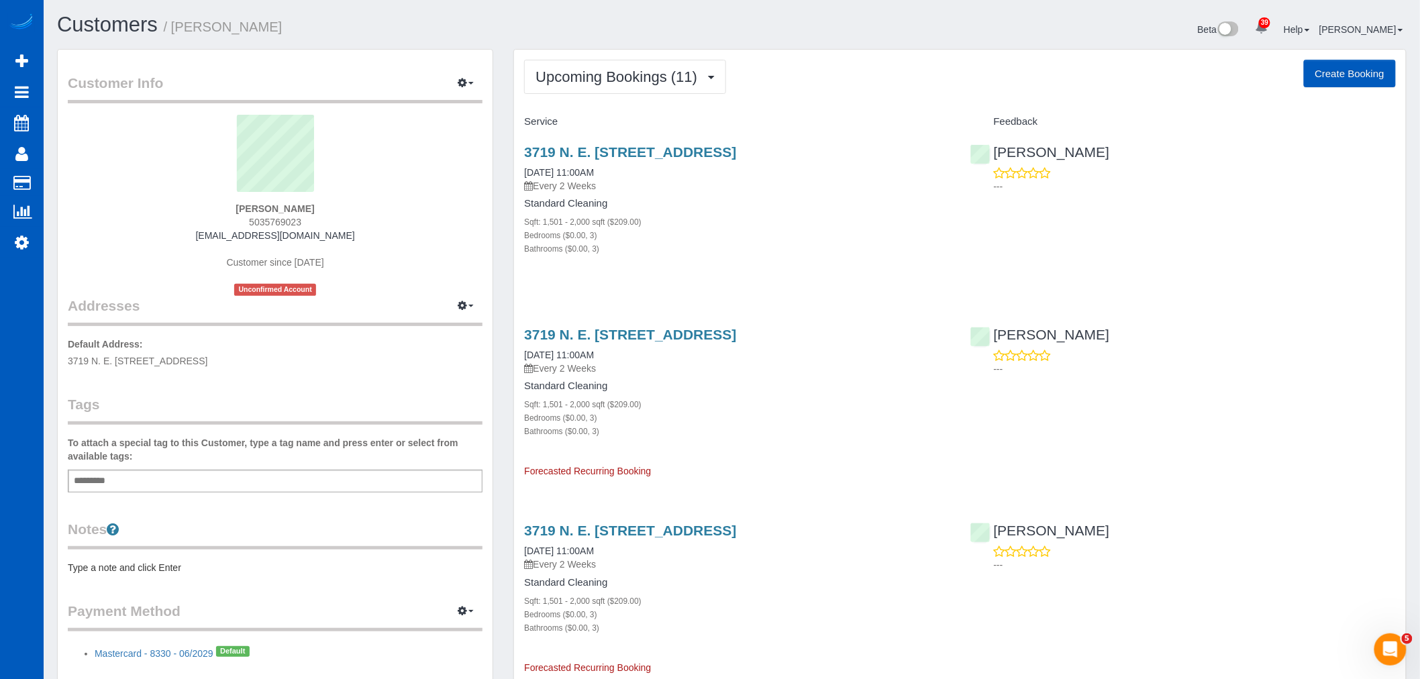
click at [586, 84] on span "Upcoming Bookings (11)" at bounding box center [620, 76] width 168 height 17
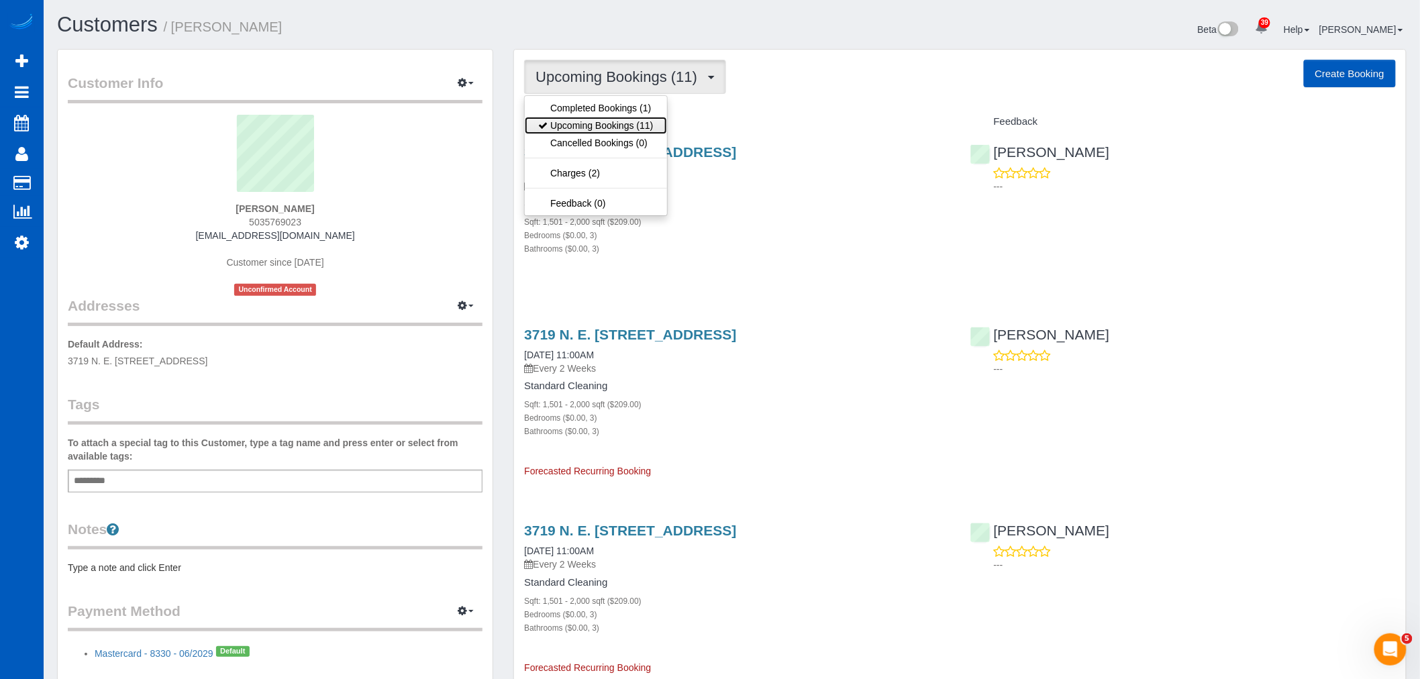
click at [593, 124] on link "Upcoming Bookings (11)" at bounding box center [596, 125] width 142 height 17
click at [612, 85] on button "Upcoming Bookings (11)" at bounding box center [625, 77] width 202 height 34
click at [613, 132] on link "Upcoming Bookings (11)" at bounding box center [596, 125] width 142 height 17
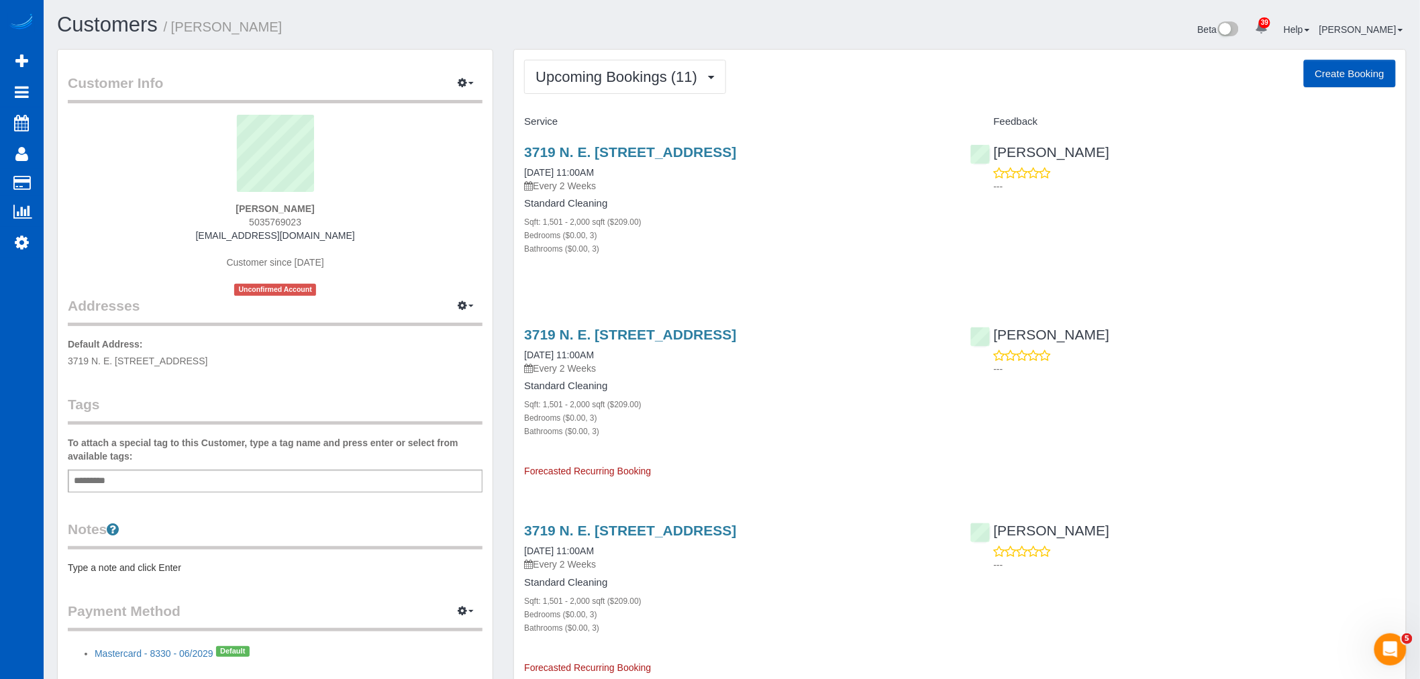
click at [725, 207] on h4 "Standard Cleaning" at bounding box center [736, 203] width 425 height 11
click at [652, 152] on link "3719 N. E. 157th Ave, Vancouver, WA 98682" at bounding box center [630, 151] width 212 height 15
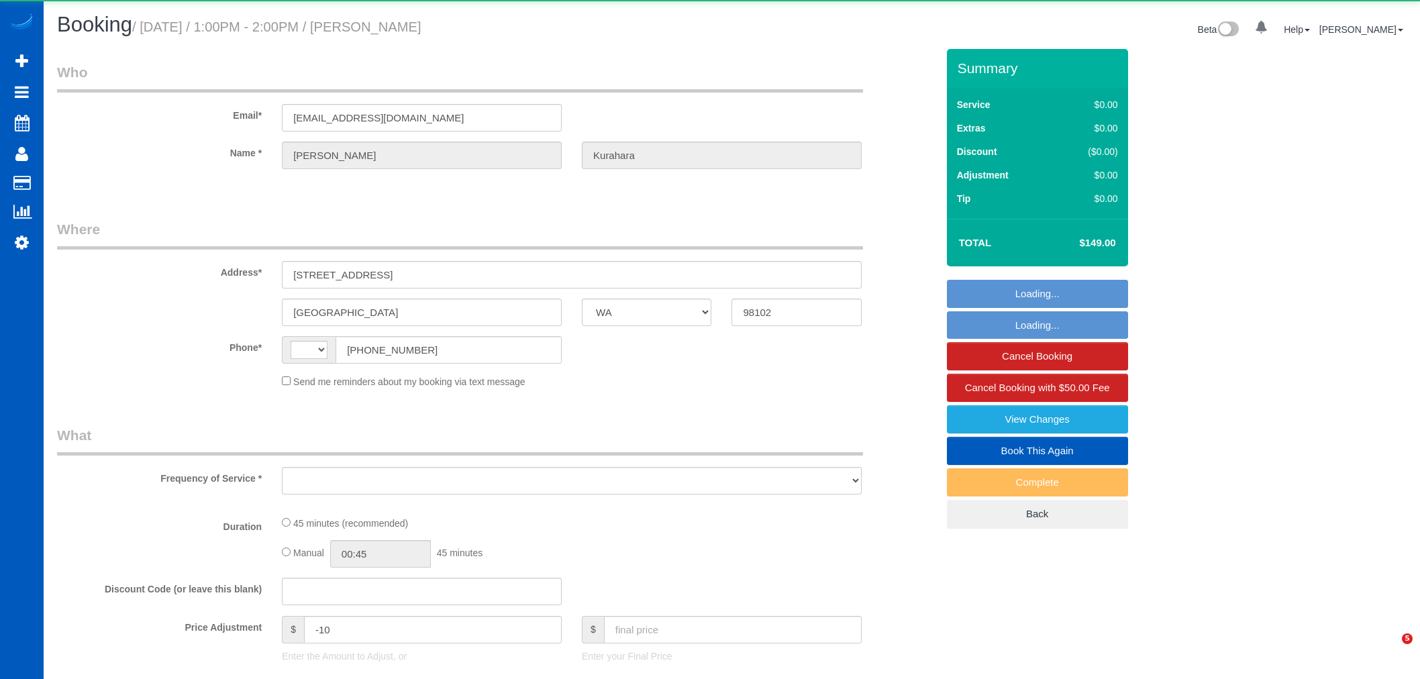
select select "WA"
select select "string:[GEOGRAPHIC_DATA]"
select select "object:904"
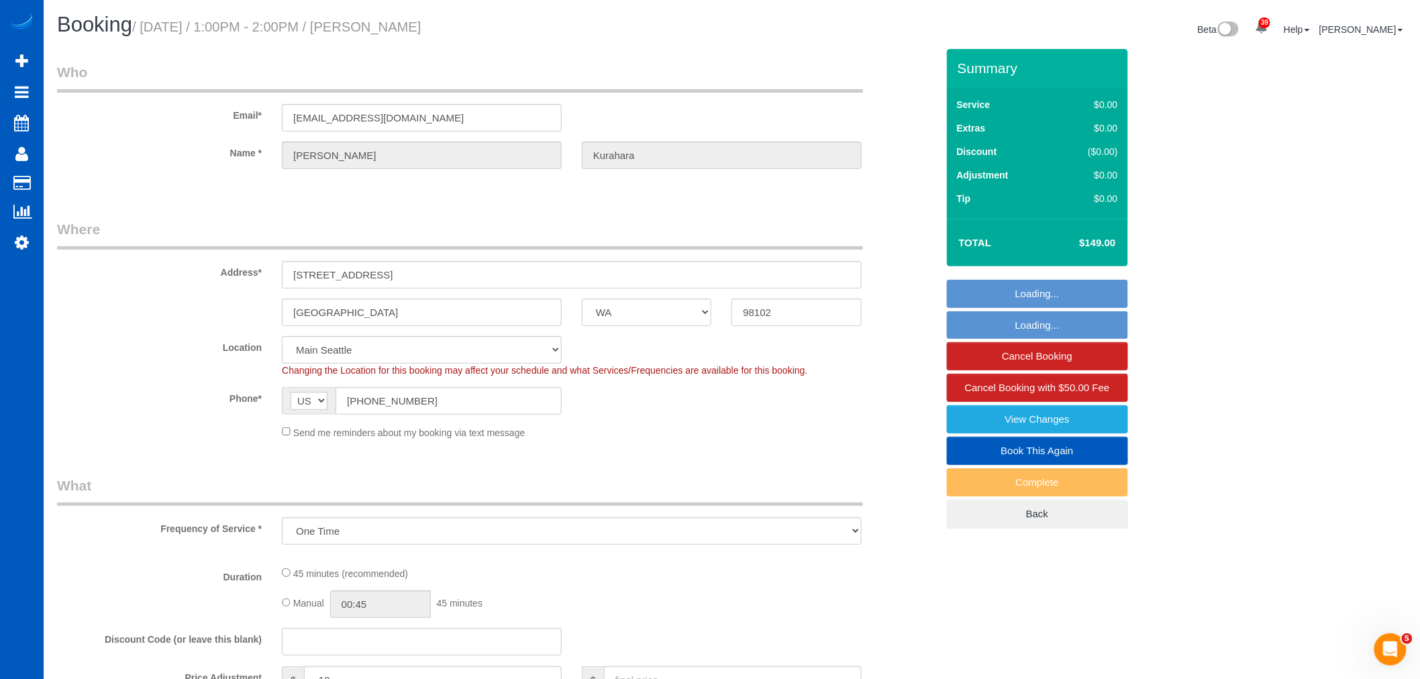
select select "199"
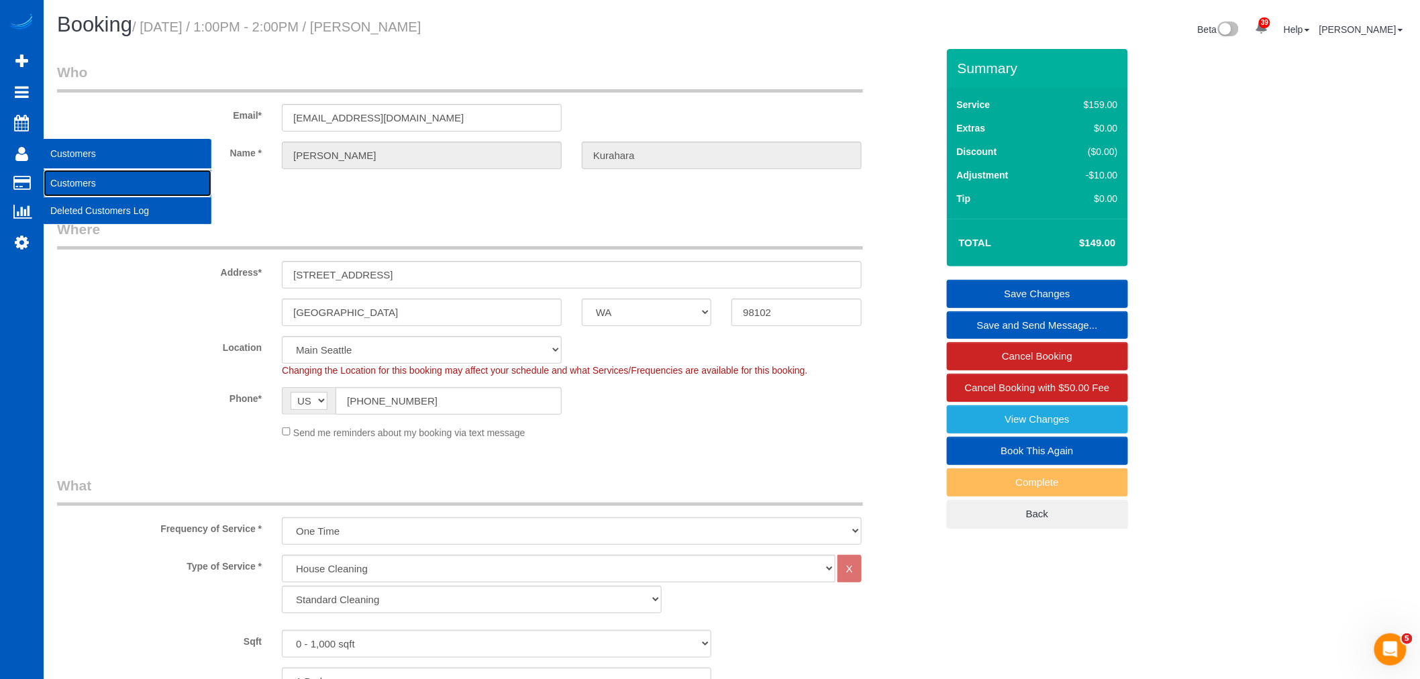
click at [89, 188] on link "Customers" at bounding box center [128, 183] width 168 height 27
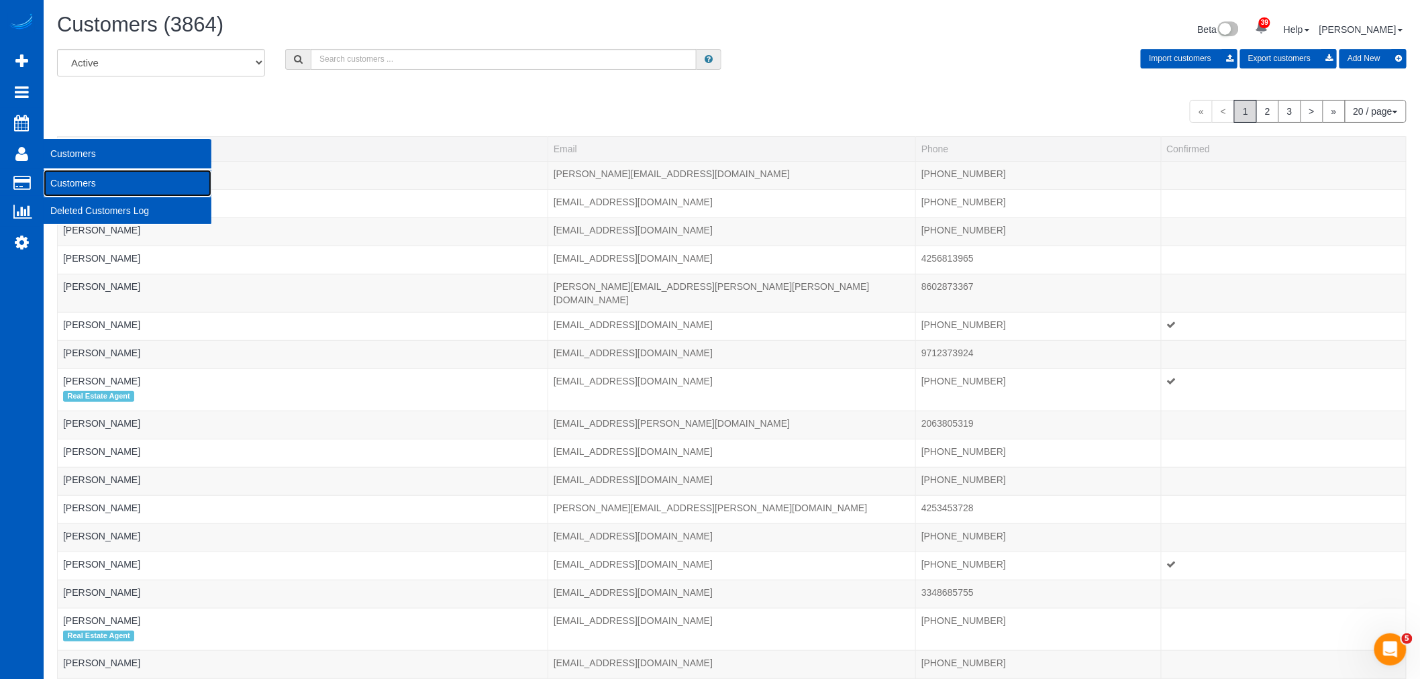
click at [70, 173] on link "Customers" at bounding box center [128, 183] width 168 height 27
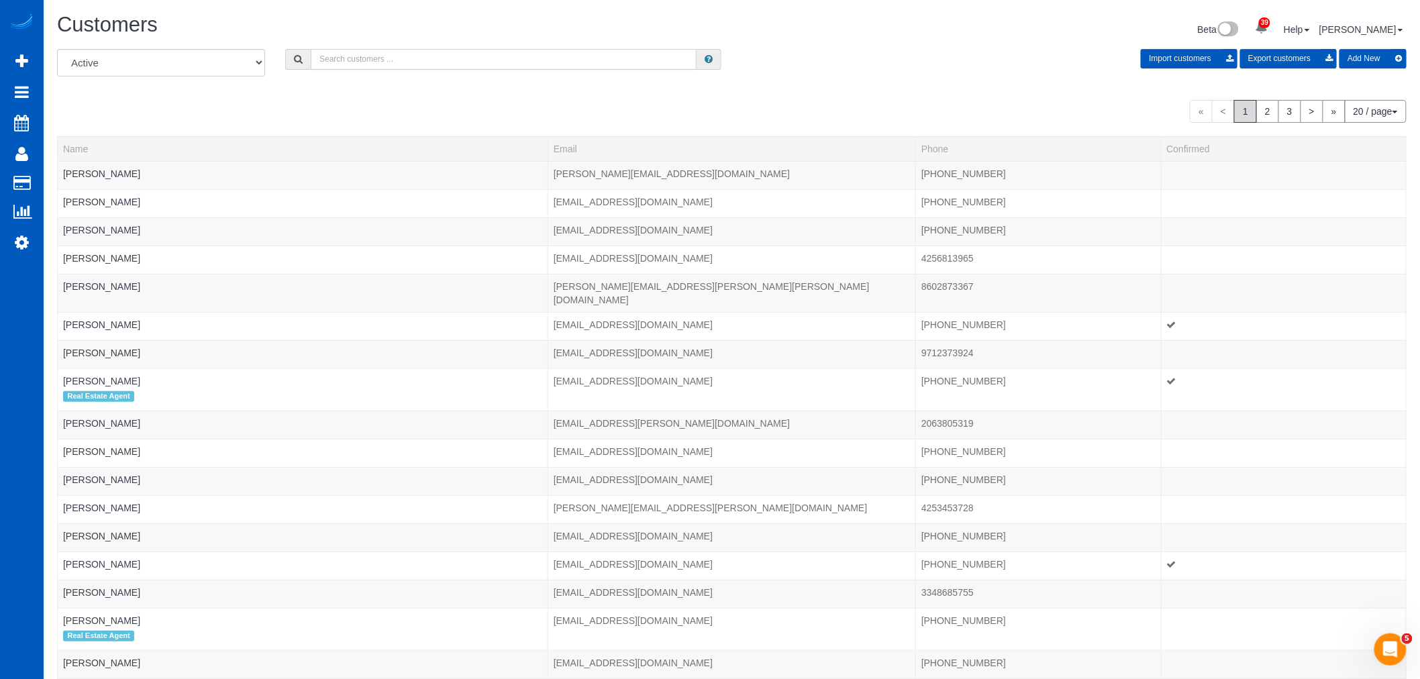
click at [329, 58] on input "text" at bounding box center [504, 59] width 386 height 21
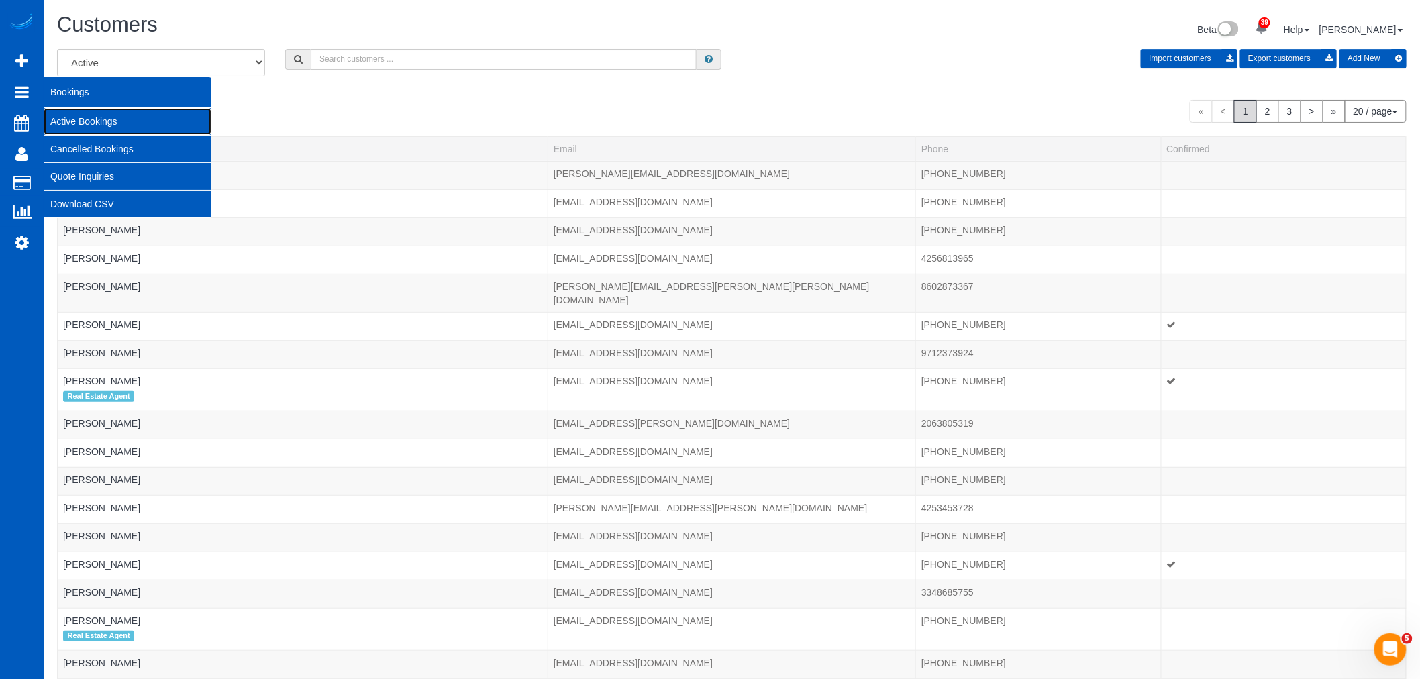
click at [123, 111] on link "Active Bookings" at bounding box center [128, 121] width 168 height 27
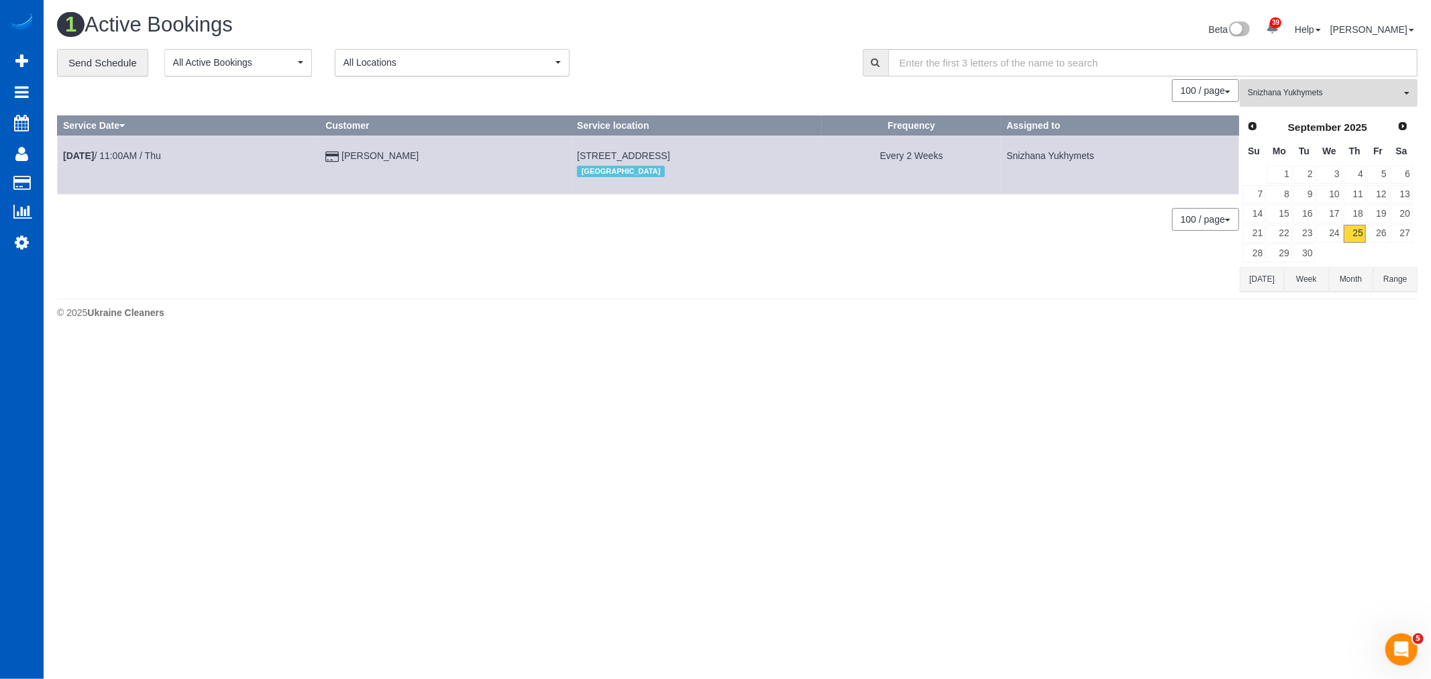
click at [1292, 97] on span "Snizhana Yukhymets" at bounding box center [1324, 92] width 153 height 11
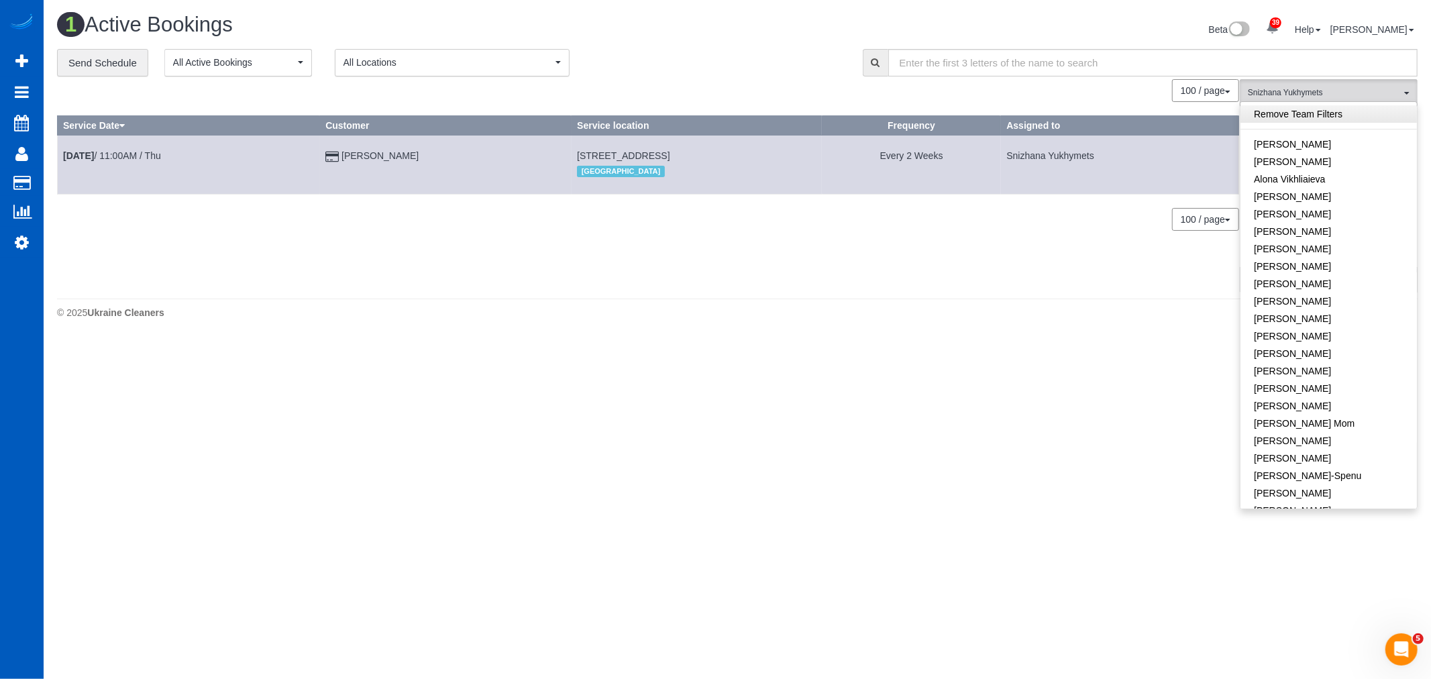
click at [1302, 119] on link "Remove Team Filters" at bounding box center [1329, 113] width 176 height 17
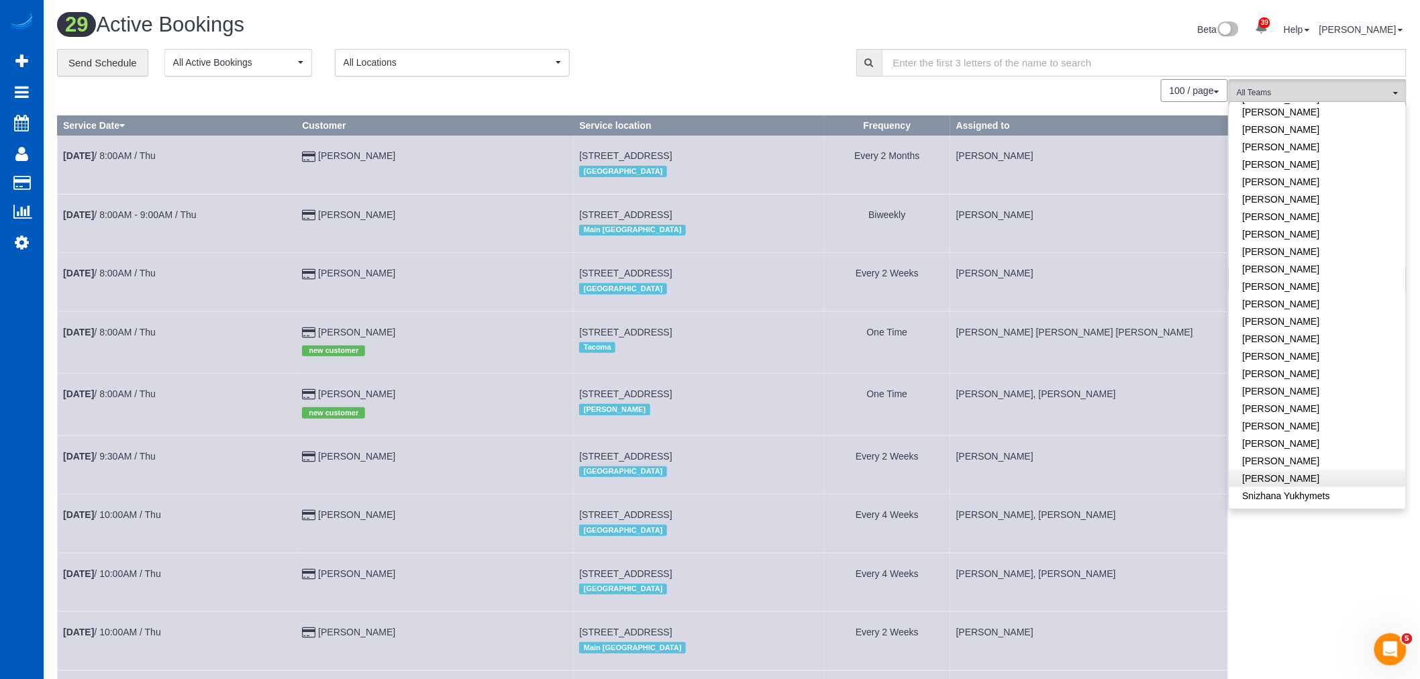
scroll to position [671, 0]
click at [1279, 420] on link "[PERSON_NAME]" at bounding box center [1317, 428] width 176 height 17
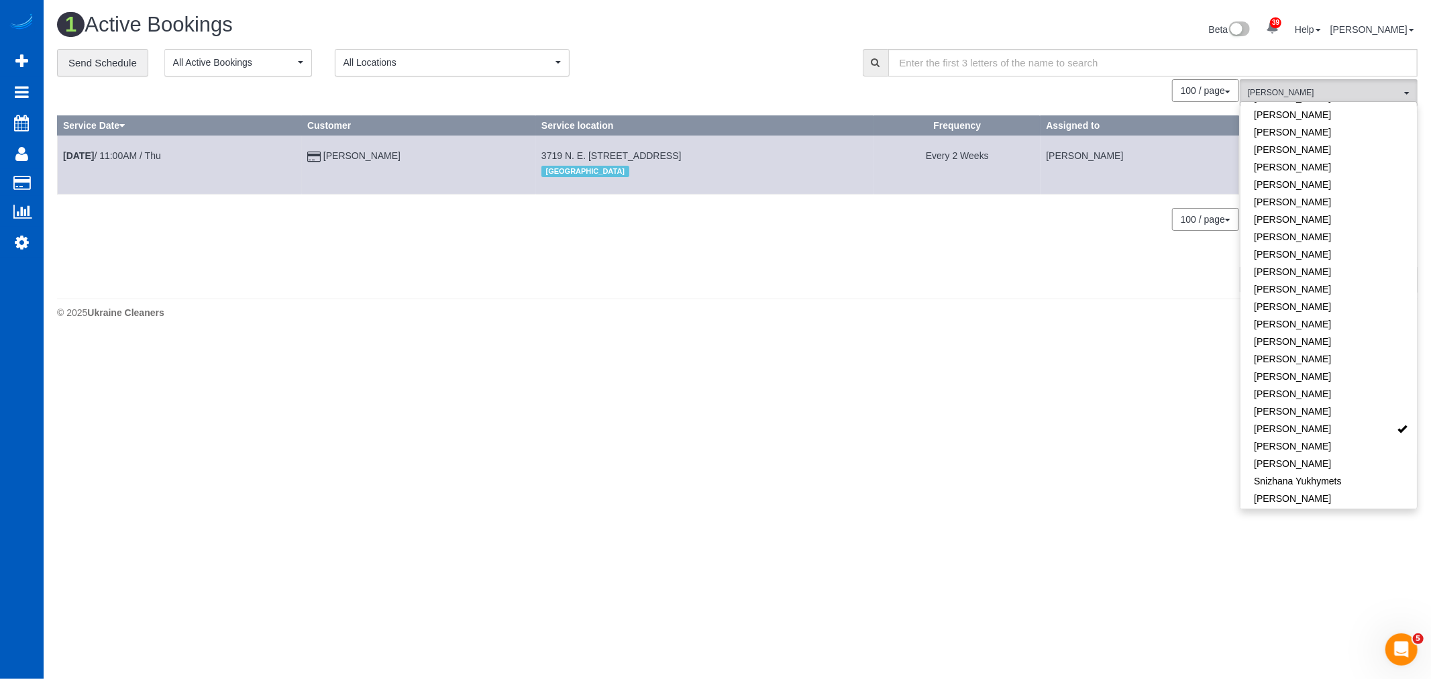
click at [130, 164] on td "[DATE] 11:00AM / Thu" at bounding box center [180, 165] width 244 height 58
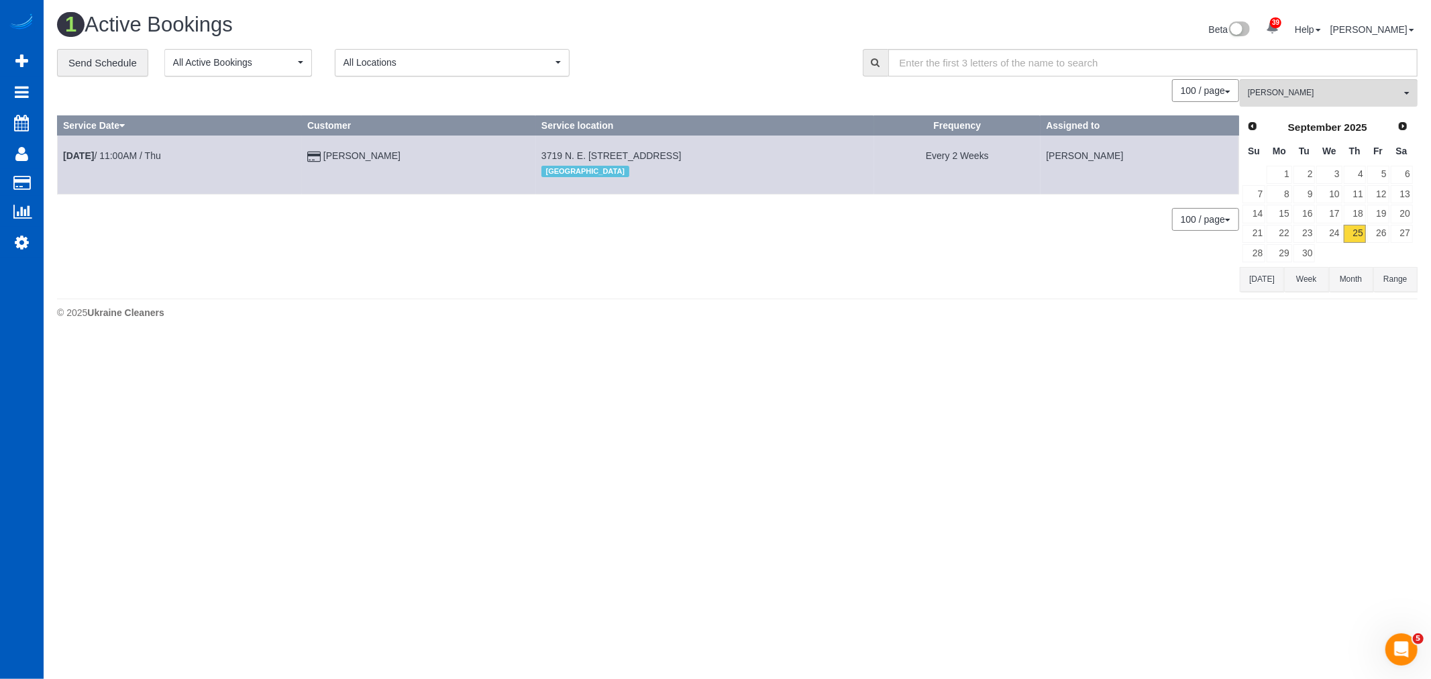
click at [109, 150] on td "[DATE] 11:00AM / Thu" at bounding box center [180, 165] width 244 height 58
click at [94, 155] on b "[DATE]" at bounding box center [78, 155] width 31 height 11
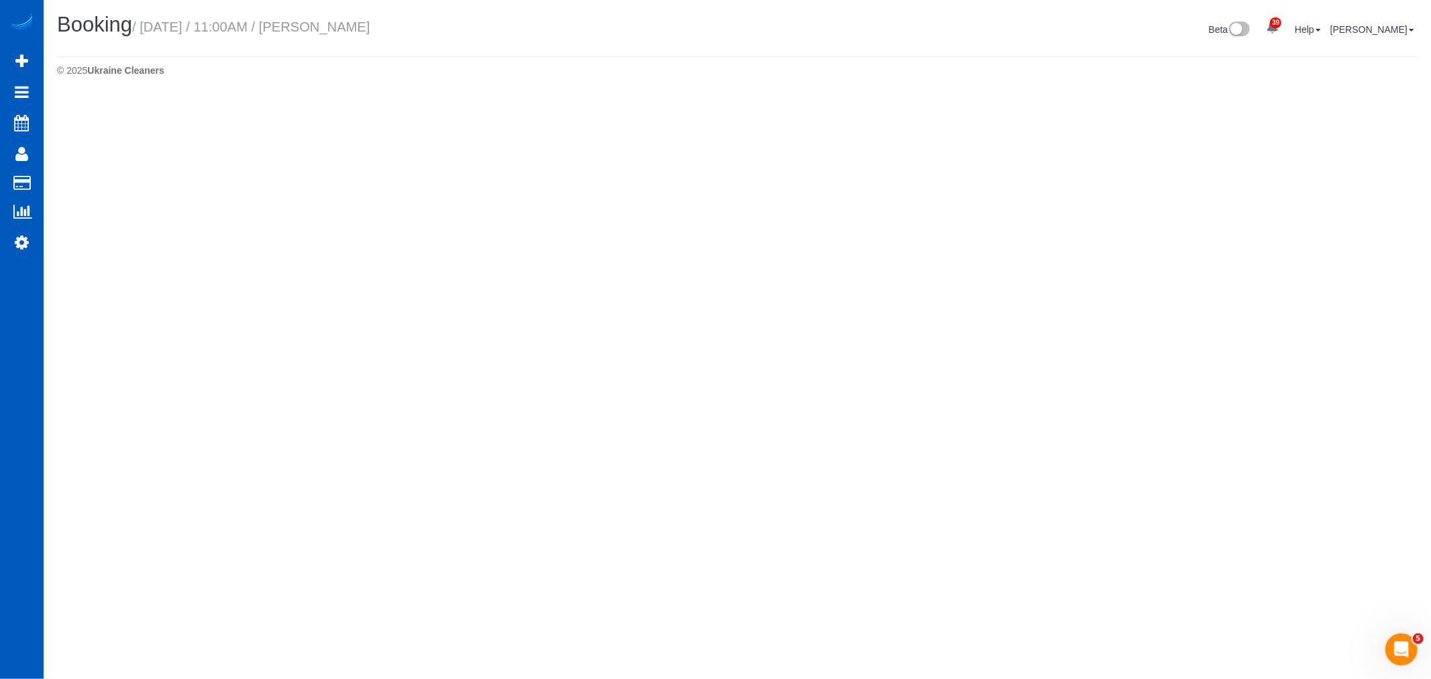
select select "WA"
select select "199"
select select "1501"
select select "3"
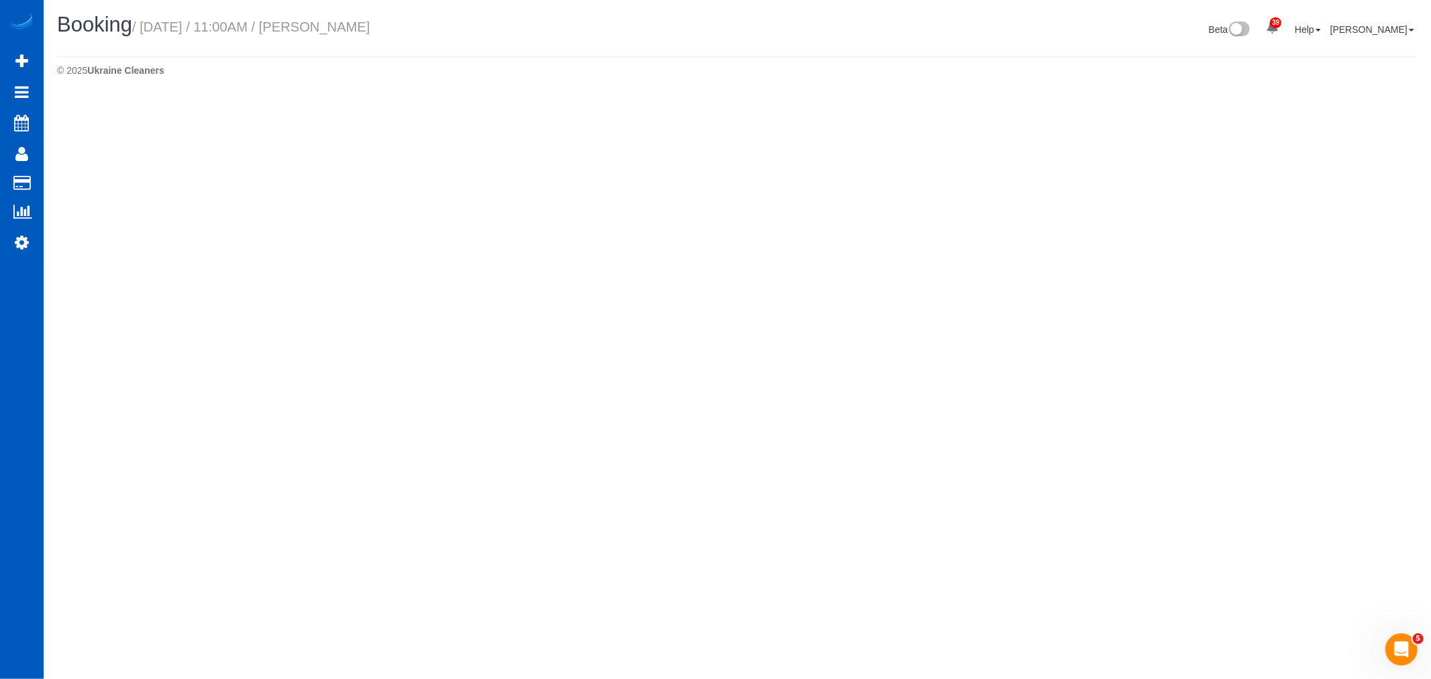
select select "number:8"
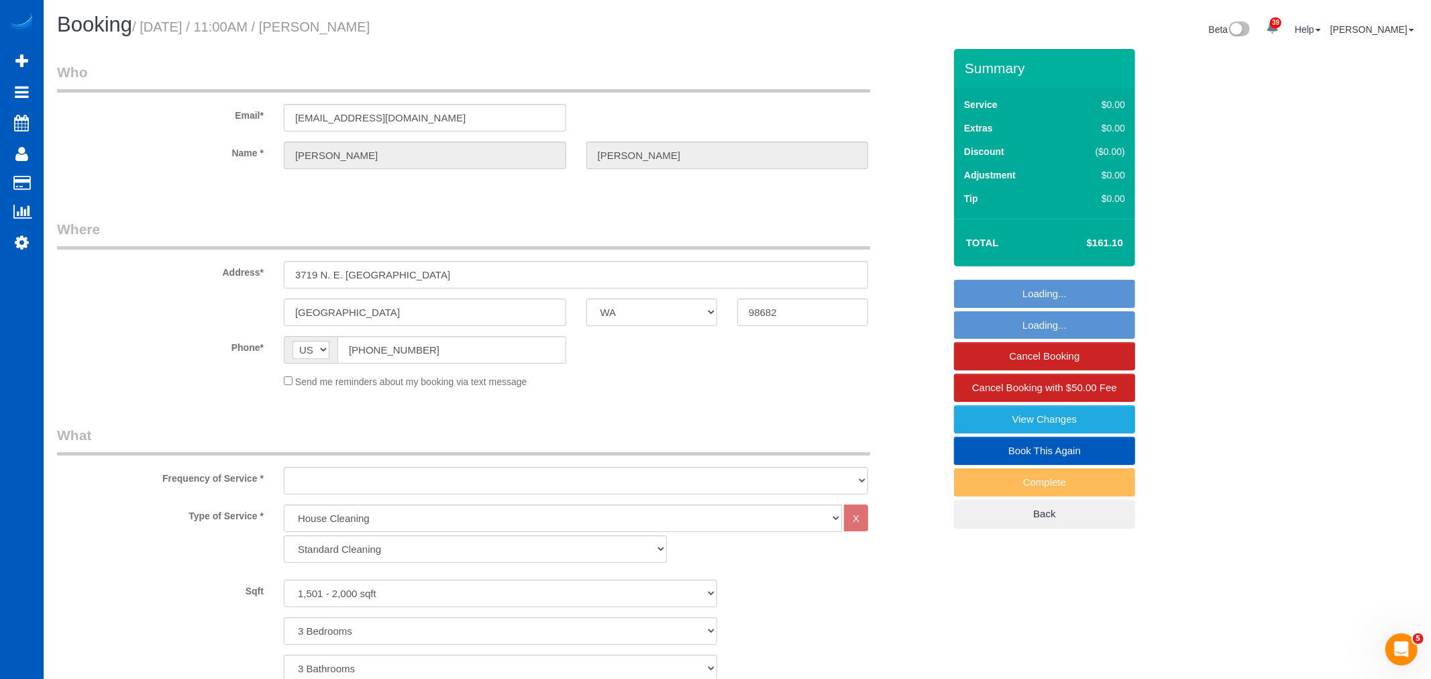
select select "object:2831"
select select "spot11"
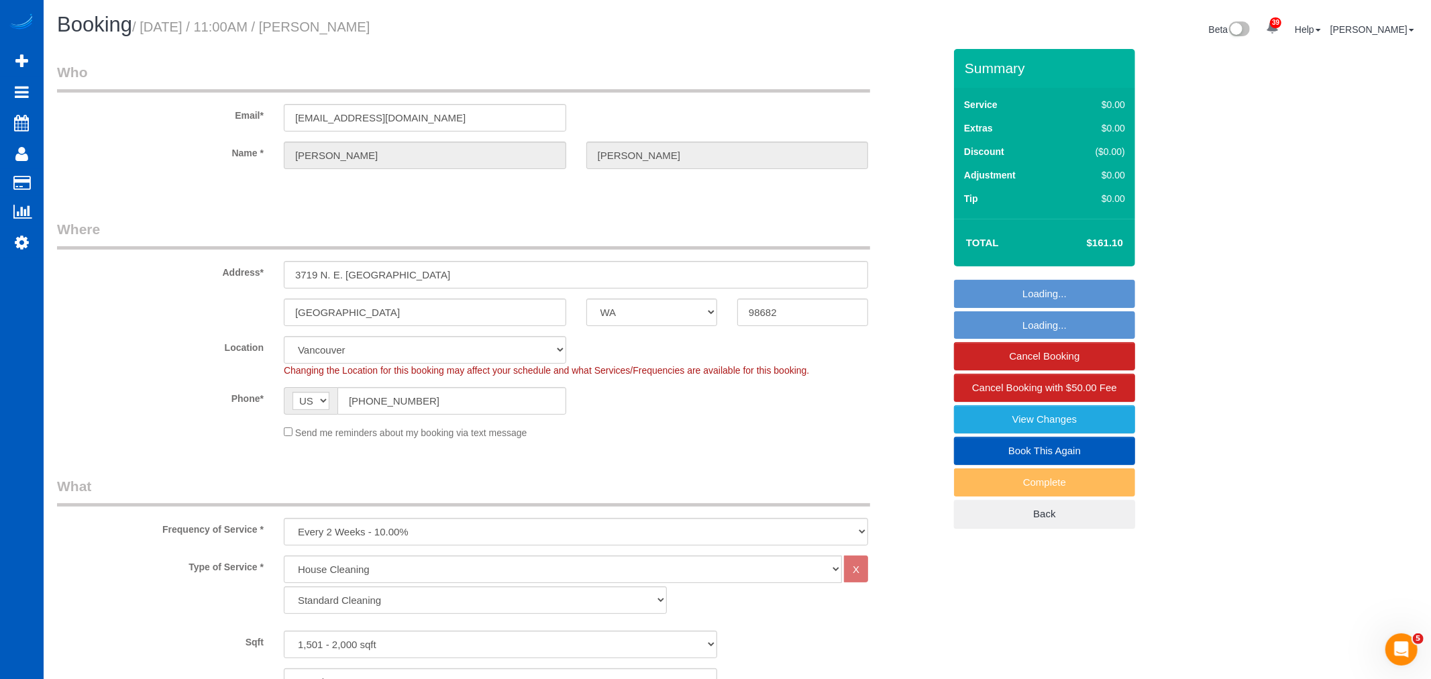
select select
select select "1501"
select select "3"
select select "spot23"
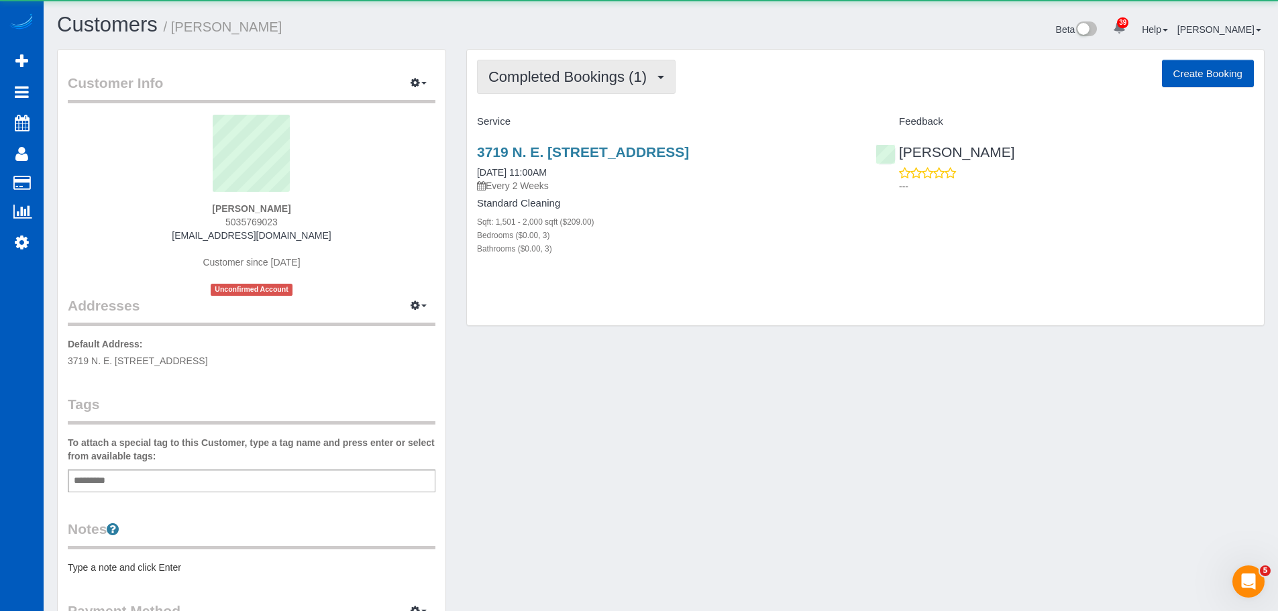
click at [571, 87] on button "Completed Bookings (1)" at bounding box center [576, 77] width 199 height 34
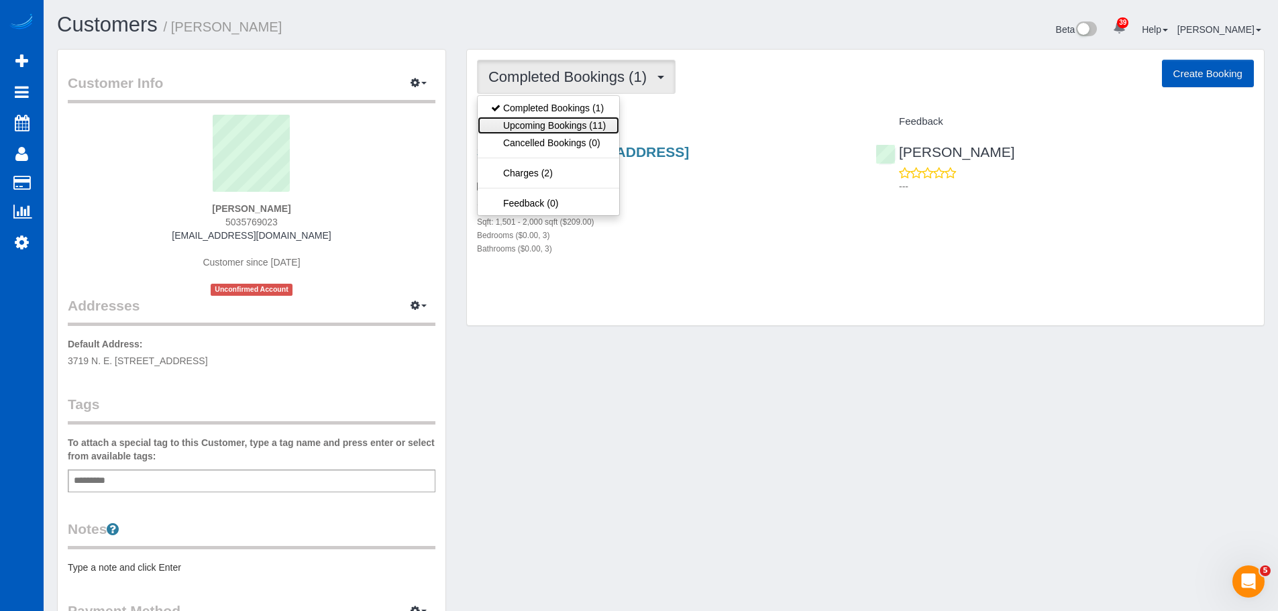
click at [581, 122] on link "Upcoming Bookings (11)" at bounding box center [549, 125] width 142 height 17
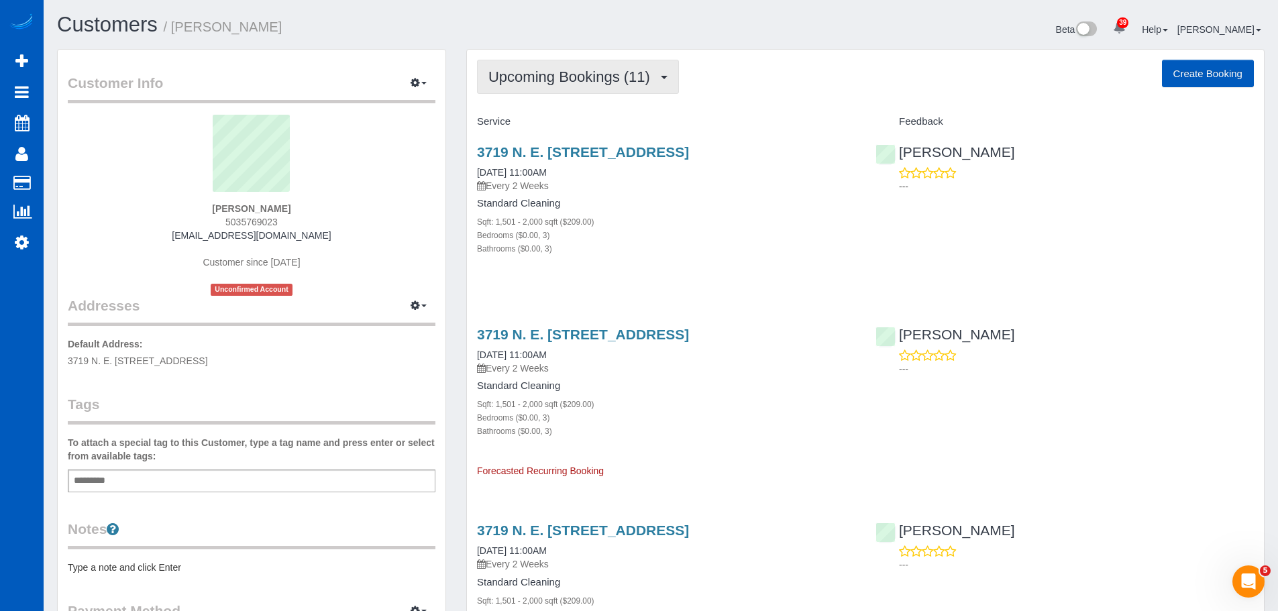
click at [560, 83] on span "Upcoming Bookings (11)" at bounding box center [573, 76] width 168 height 17
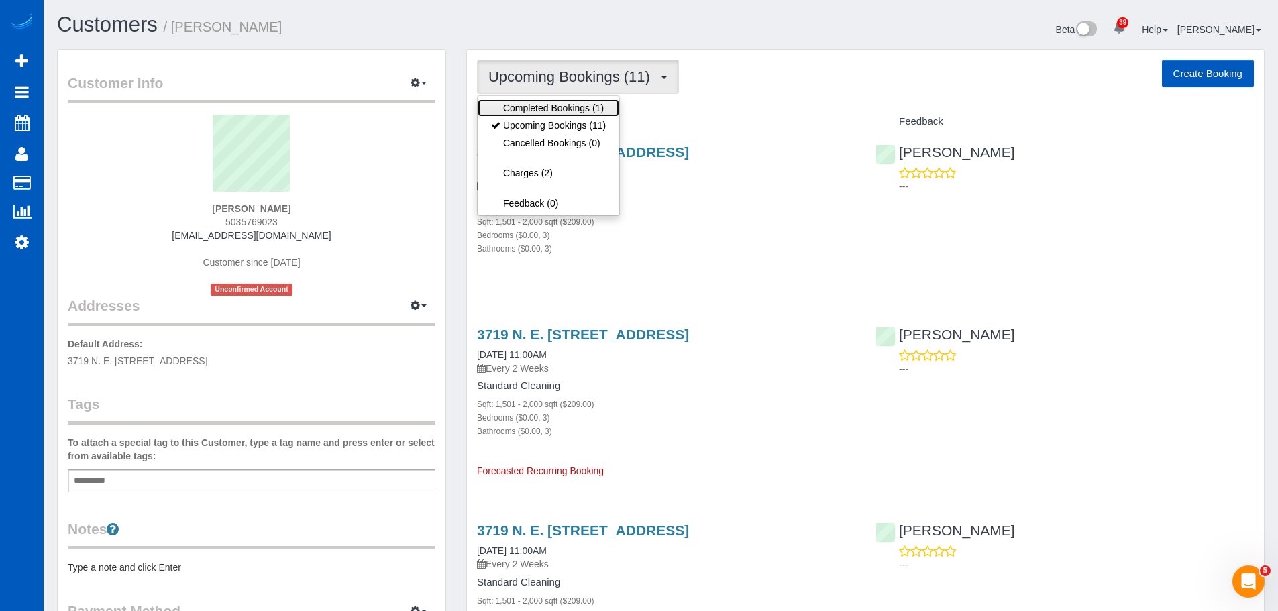
click at [562, 113] on link "Completed Bookings (1)" at bounding box center [549, 107] width 142 height 17
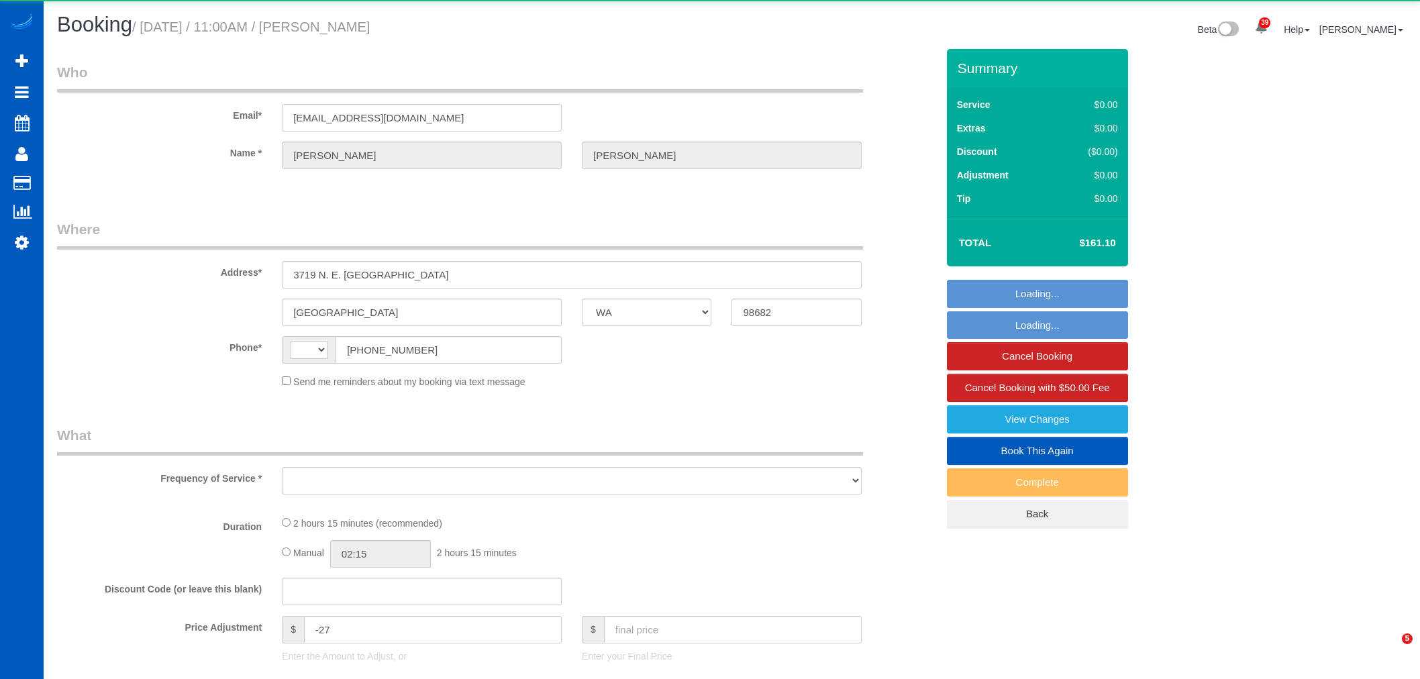
select select "WA"
select select "string:[GEOGRAPHIC_DATA]"
select select "object:811"
select select "199"
select select "1501"
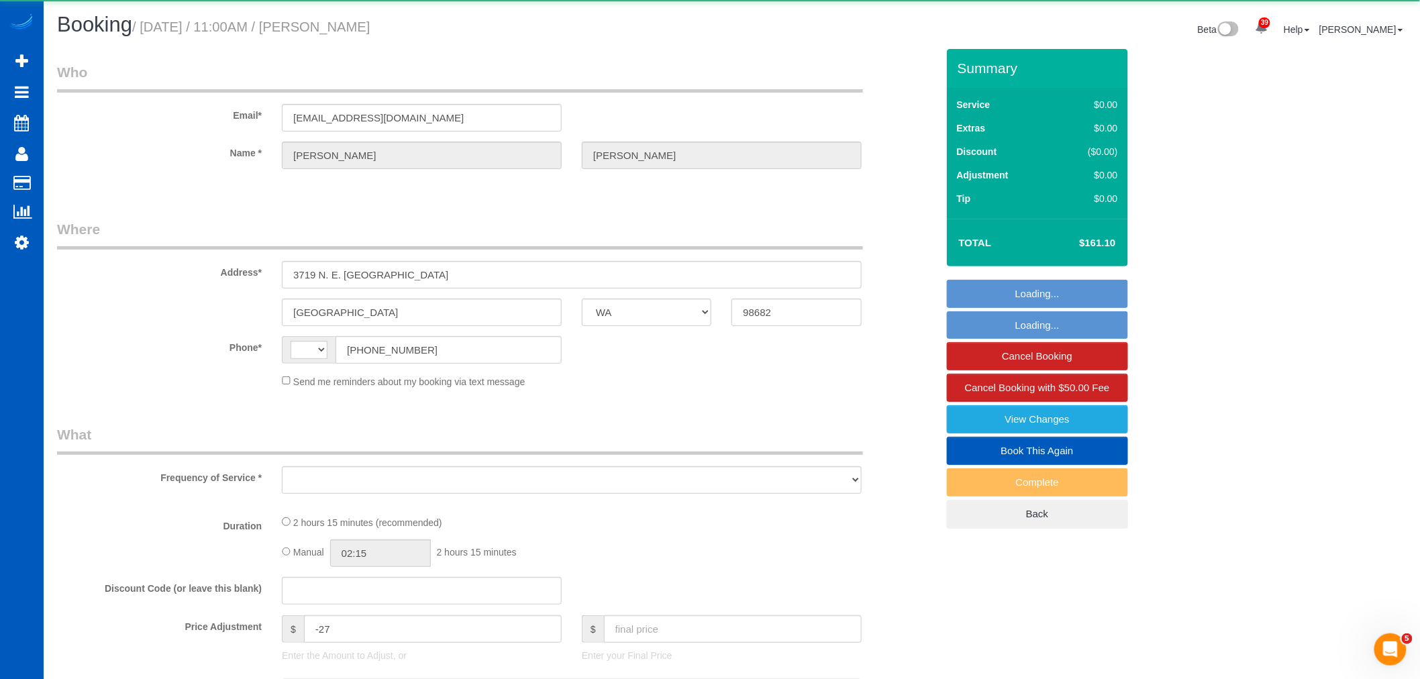
select select "3"
select select "spot1"
select select "number:8"
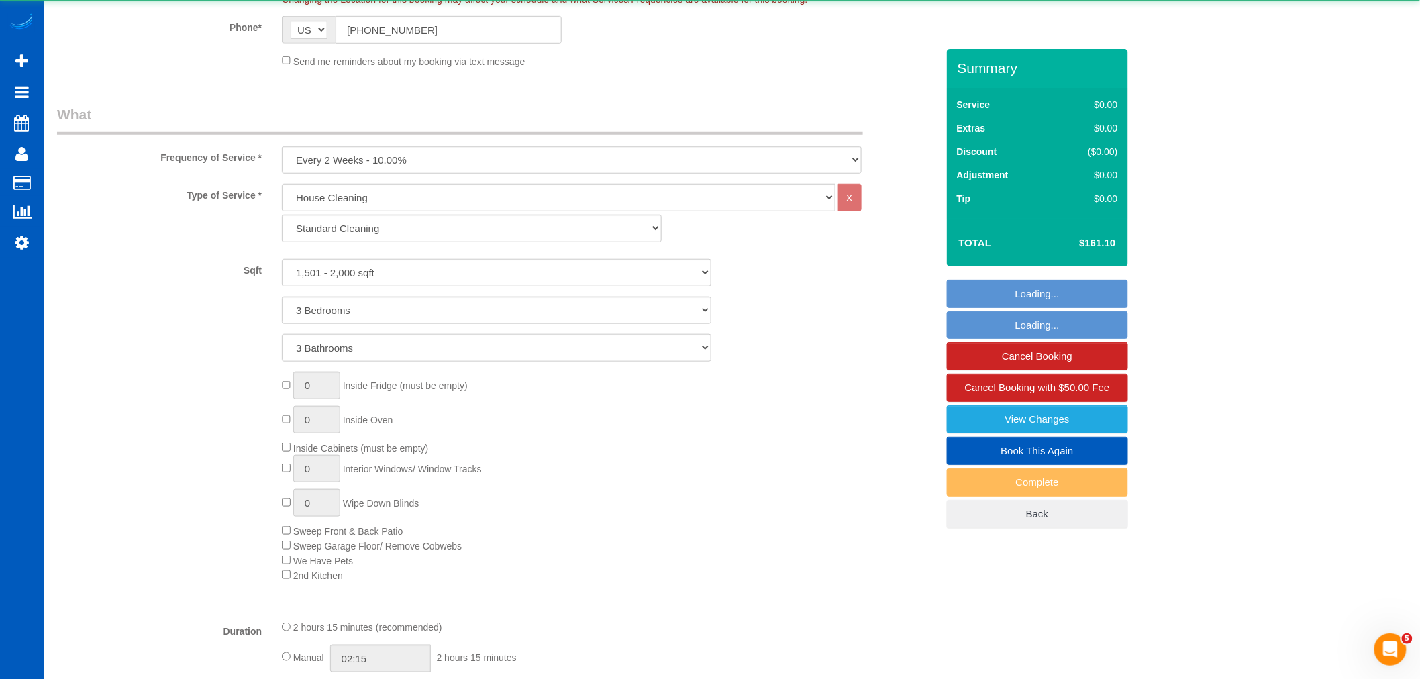
select select "object:1202"
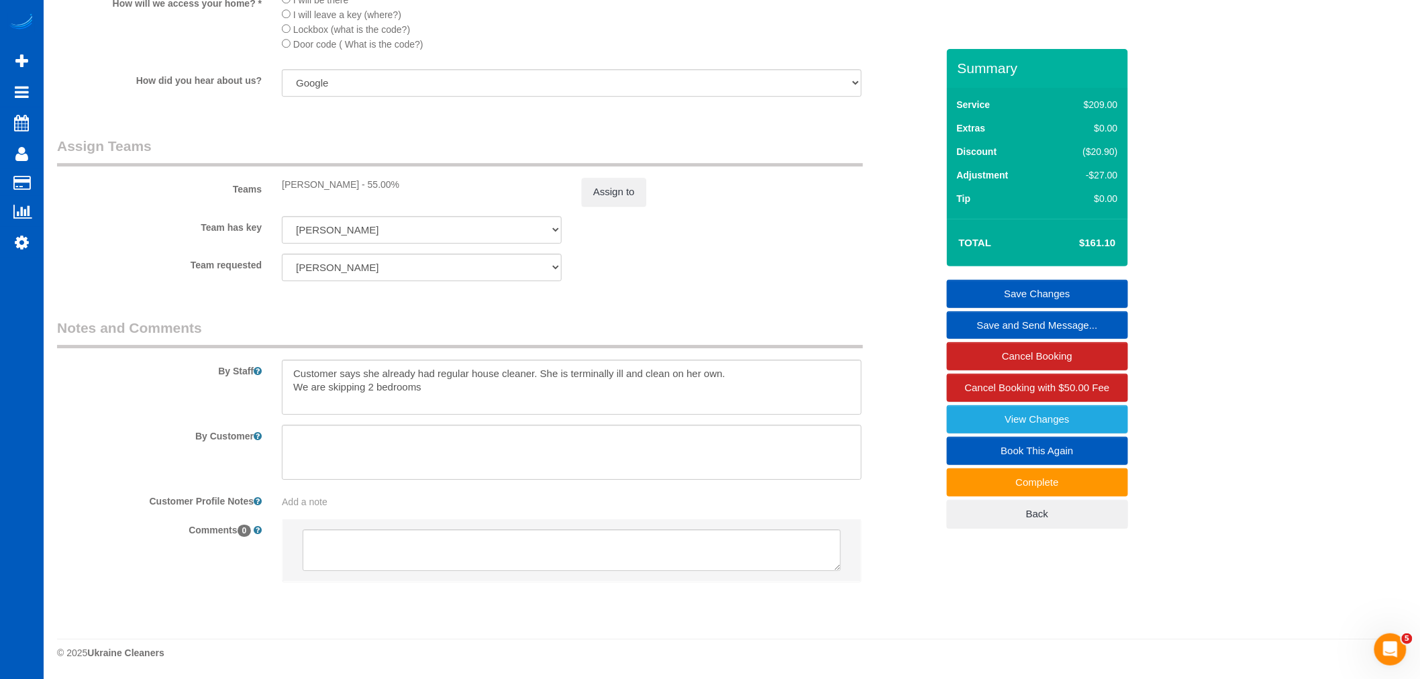
scroll to position [1640, 0]
click at [618, 205] on button "Assign to" at bounding box center [614, 192] width 64 height 28
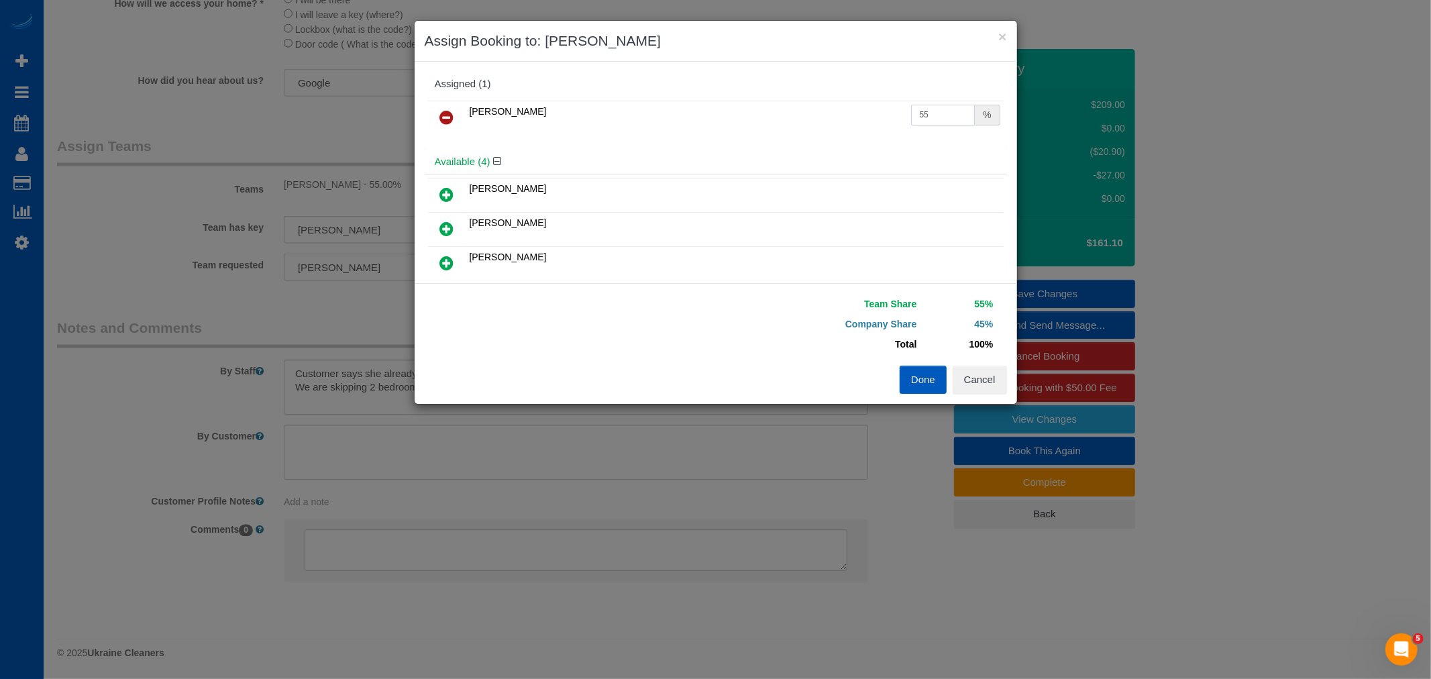
click at [938, 105] on input "55" at bounding box center [943, 115] width 64 height 21
drag, startPoint x: 938, startPoint y: 105, endPoint x: 755, endPoint y: 132, distance: 185.1
click at [768, 126] on tr "[PERSON_NAME] 55 %" at bounding box center [716, 118] width 576 height 34
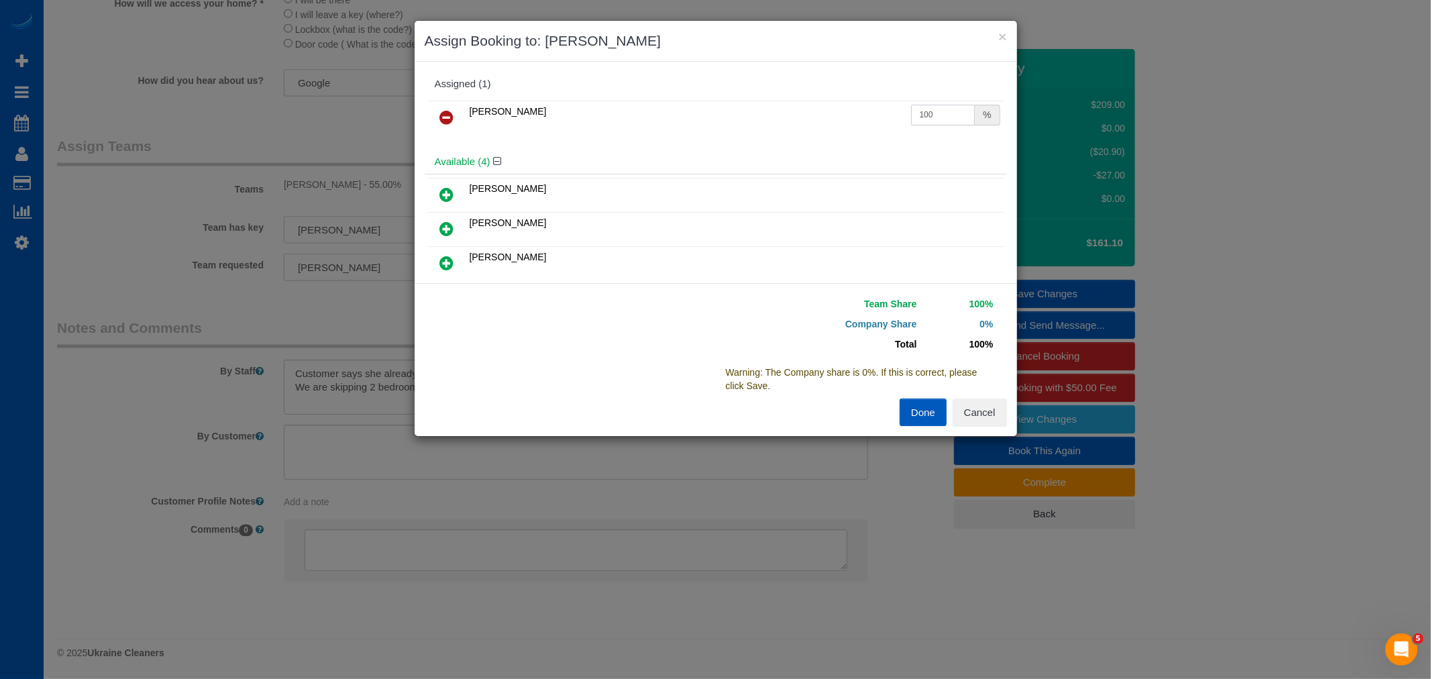
type input "100"
click at [937, 421] on button "Done" at bounding box center [923, 413] width 47 height 28
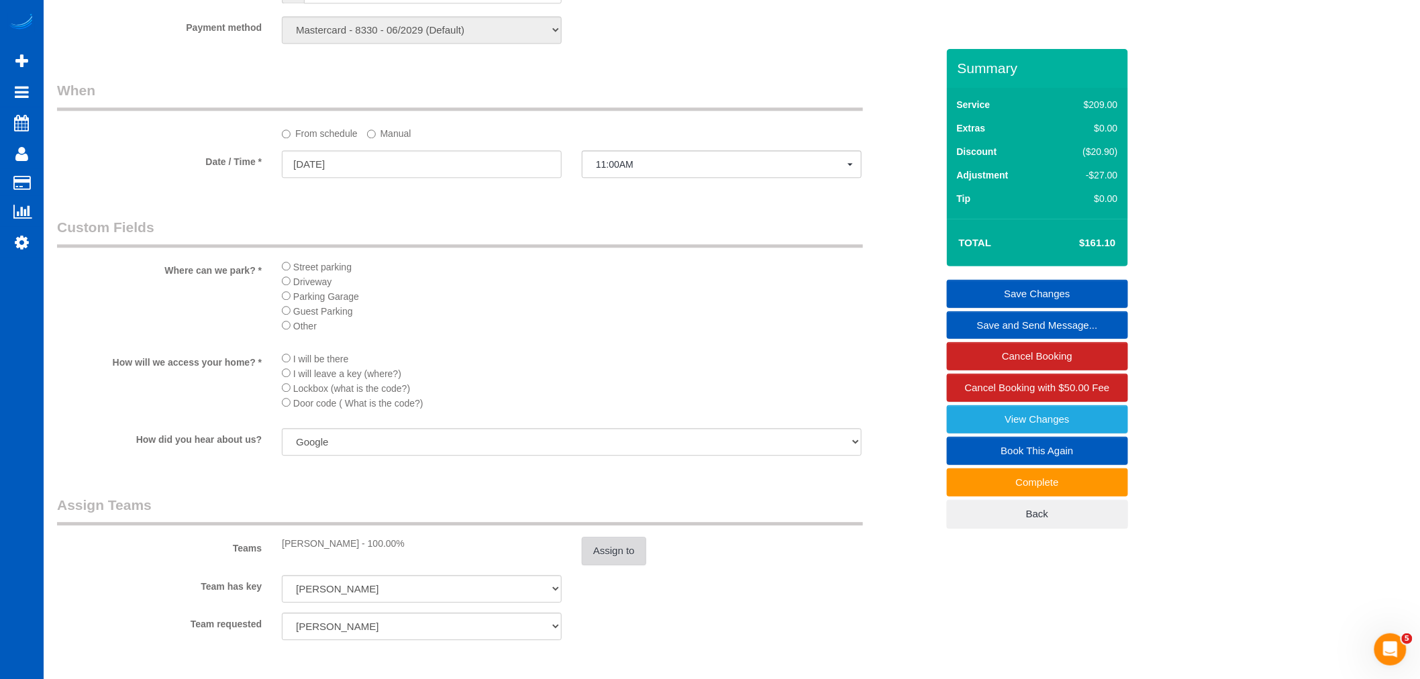
scroll to position [1267, 0]
click at [782, 566] on div "Assign to" at bounding box center [722, 553] width 300 height 28
click at [1039, 397] on link "Cancel Booking with $50.00 Fee" at bounding box center [1037, 388] width 181 height 28
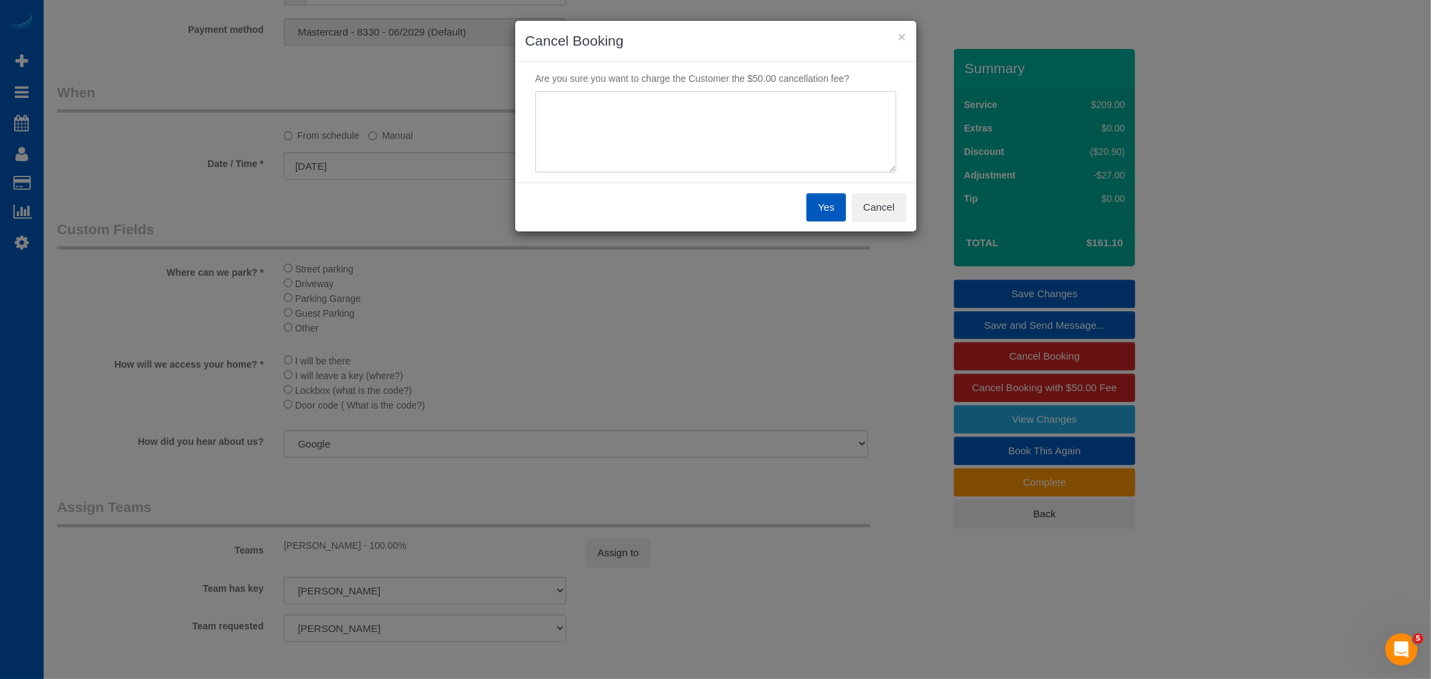
click at [708, 111] on textarea at bounding box center [716, 132] width 361 height 82
type textarea "wanted every 4 weeks"
click at [830, 204] on button "Yes" at bounding box center [826, 207] width 39 height 28
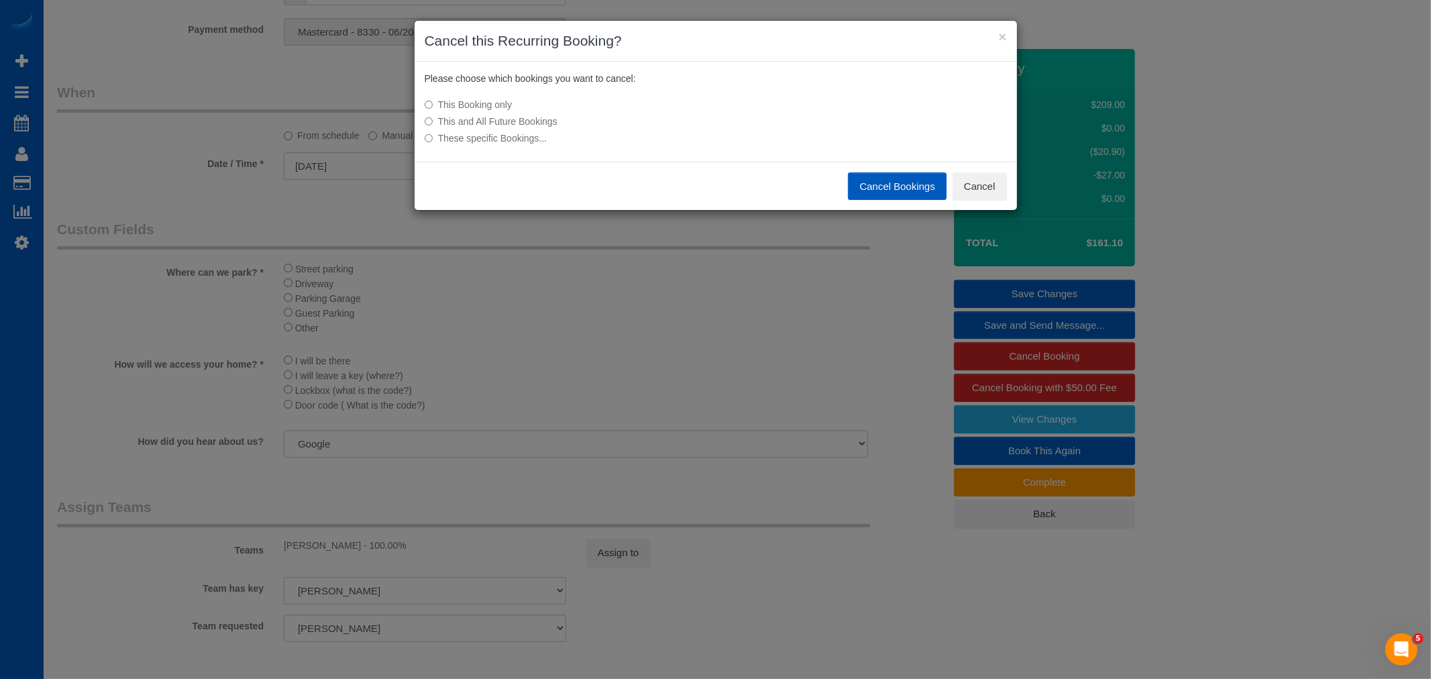
click at [515, 119] on label "This and All Future Bookings" at bounding box center [616, 121] width 382 height 13
click at [503, 103] on label "This Booking only" at bounding box center [616, 104] width 382 height 13
click at [871, 187] on button "Cancel Bookings" at bounding box center [897, 186] width 99 height 28
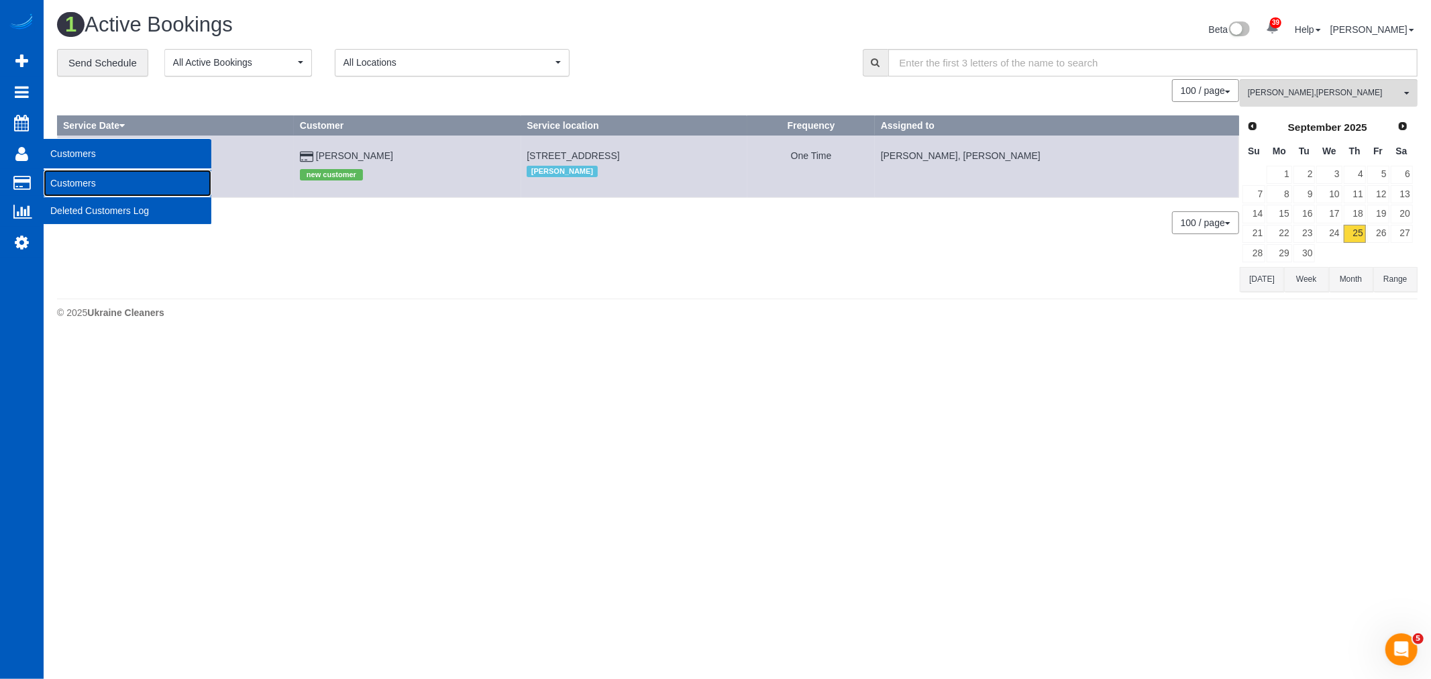
click at [98, 177] on link "Customers" at bounding box center [128, 183] width 168 height 27
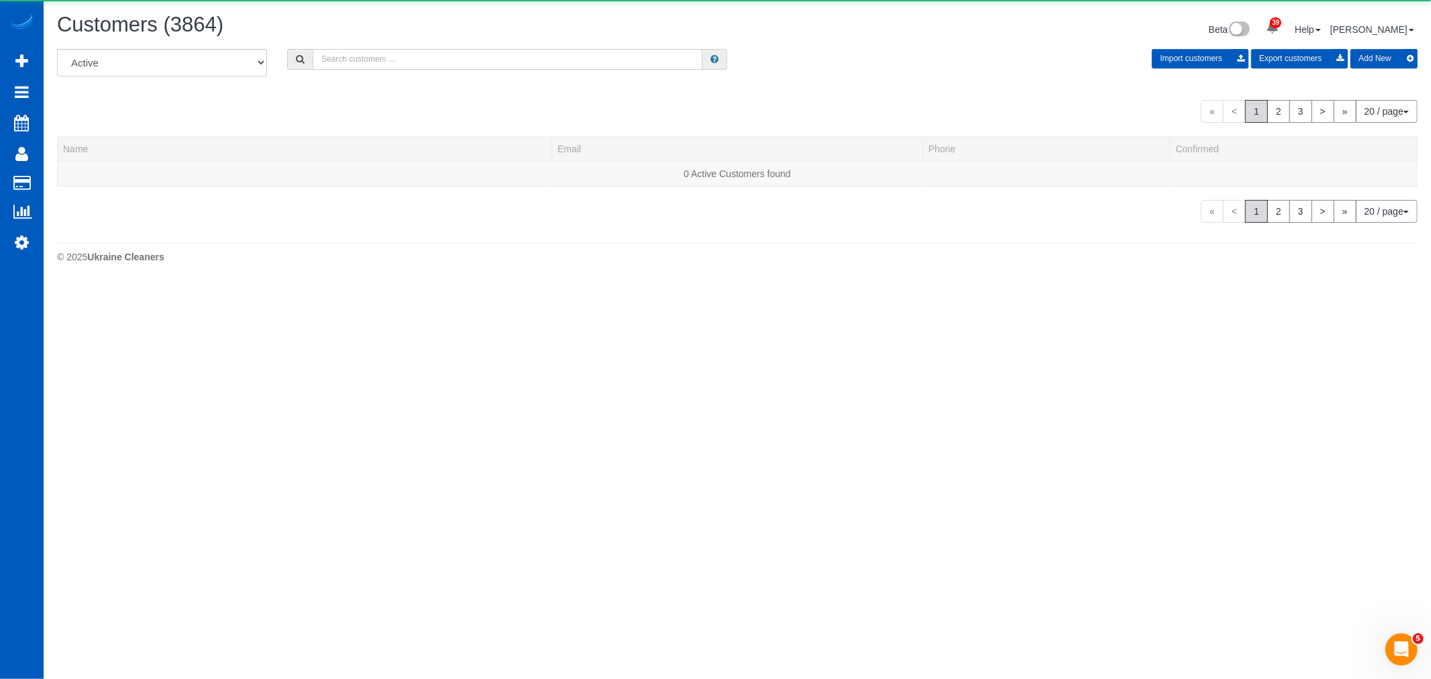
click at [404, 64] on input "text" at bounding box center [508, 59] width 390 height 21
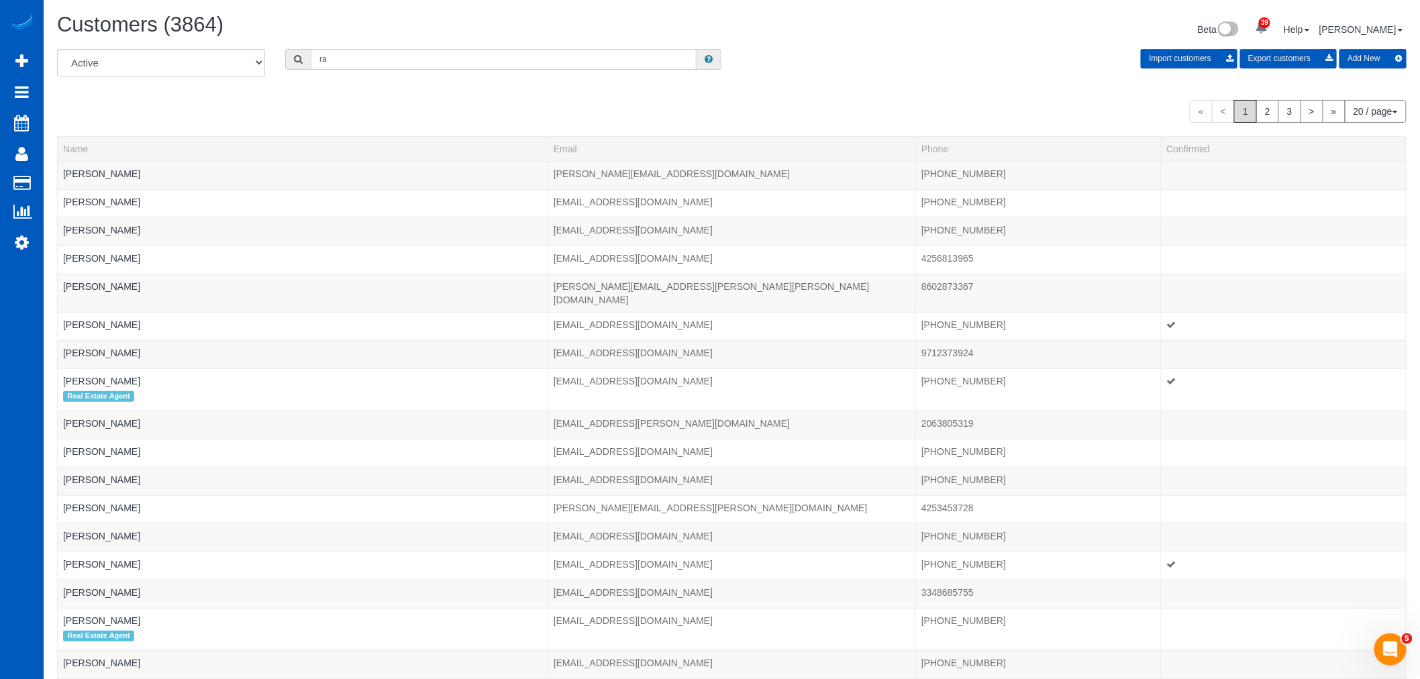
type input "r"
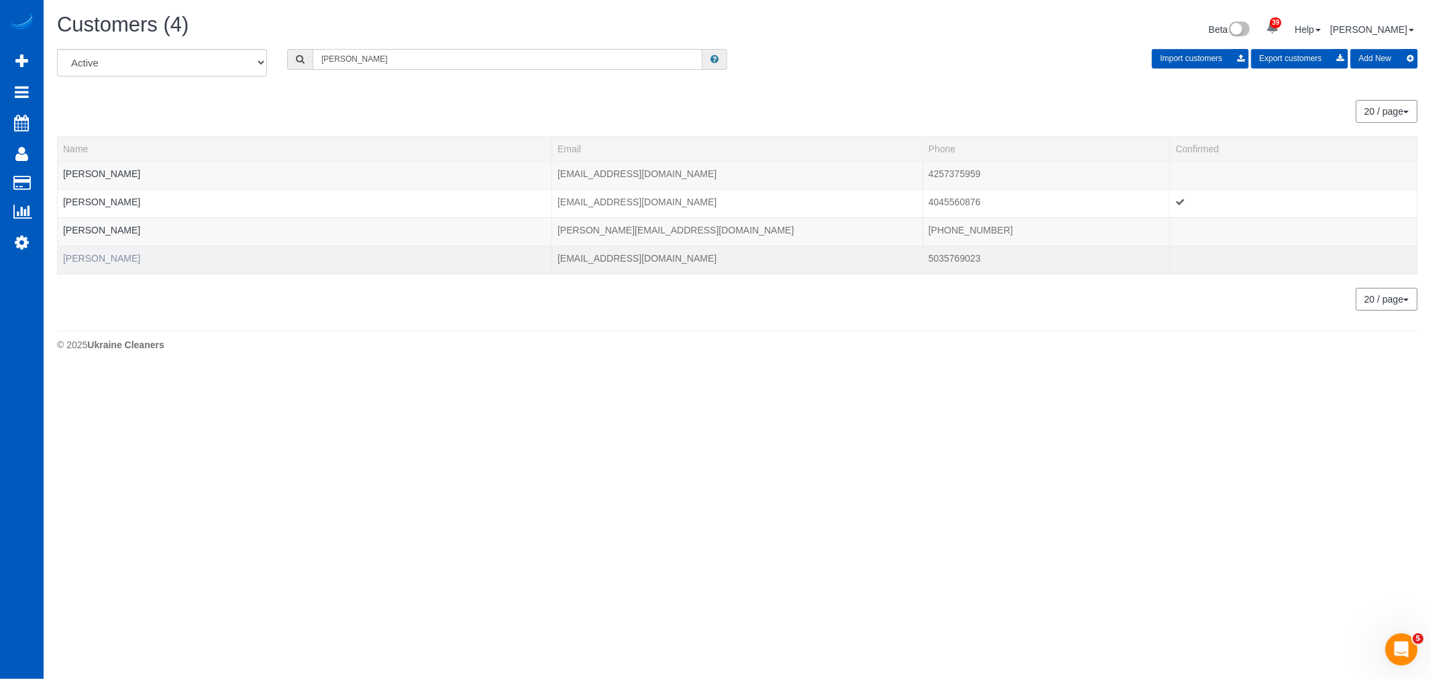
type input "kathleen"
click at [97, 255] on link "Kathleen Selby" at bounding box center [101, 258] width 77 height 11
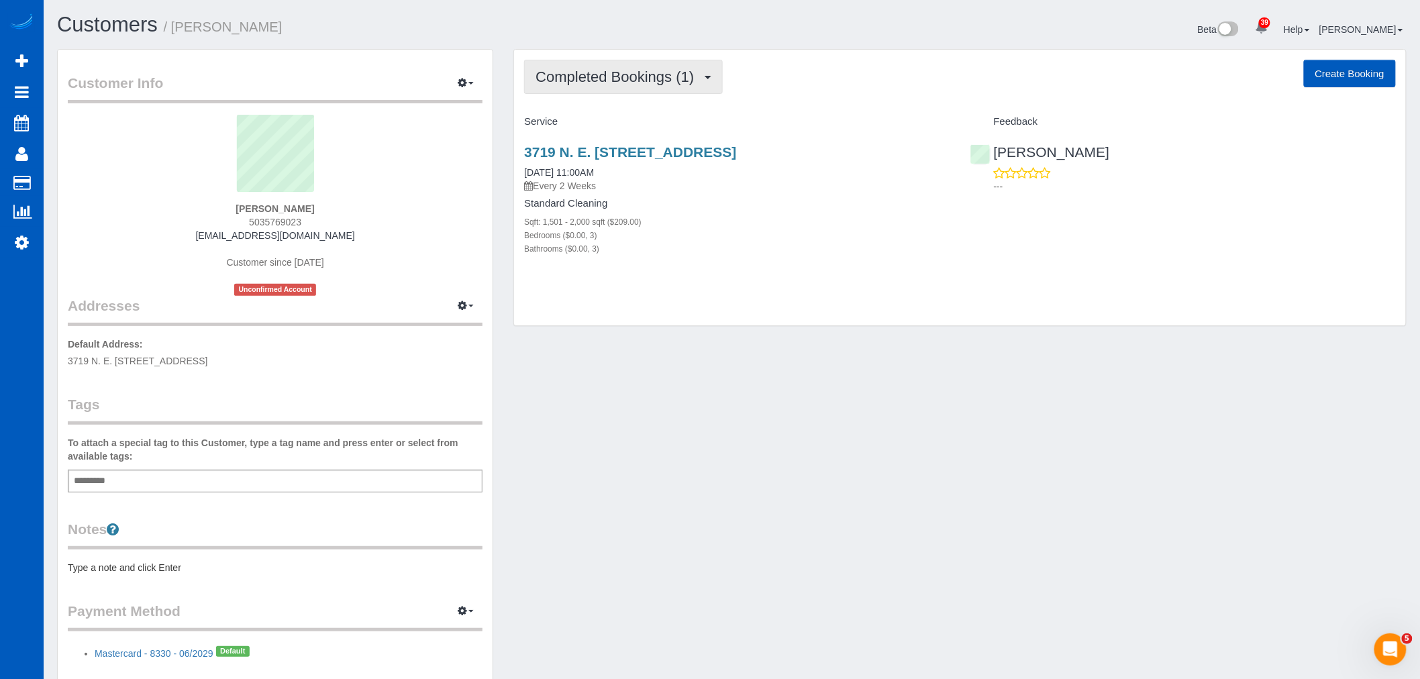
click at [645, 71] on span "Completed Bookings (1)" at bounding box center [618, 76] width 165 height 17
click at [619, 141] on link "Cancelled Bookings (1)" at bounding box center [596, 142] width 142 height 17
click at [613, 152] on link "3719 N. E. 157th Ave, Vancouver, WA 98682" at bounding box center [630, 151] width 212 height 15
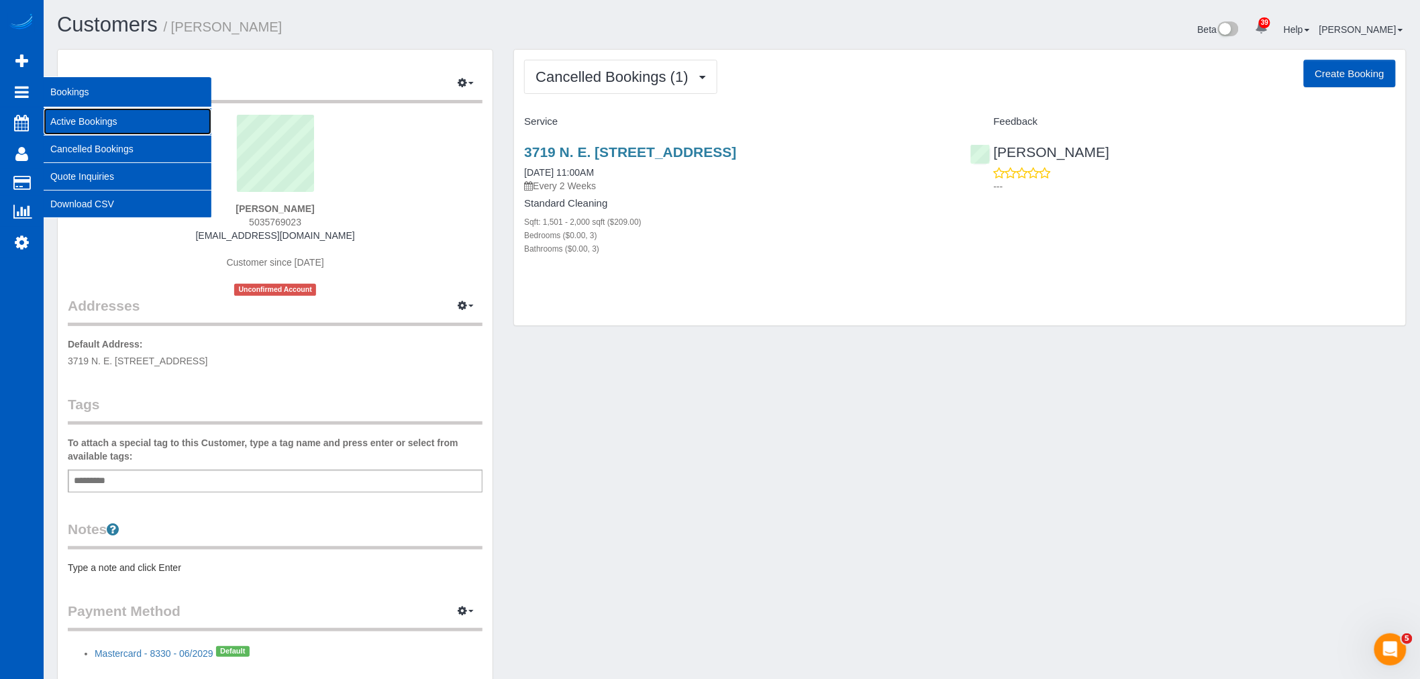
click at [99, 116] on link "Active Bookings" at bounding box center [128, 121] width 168 height 27
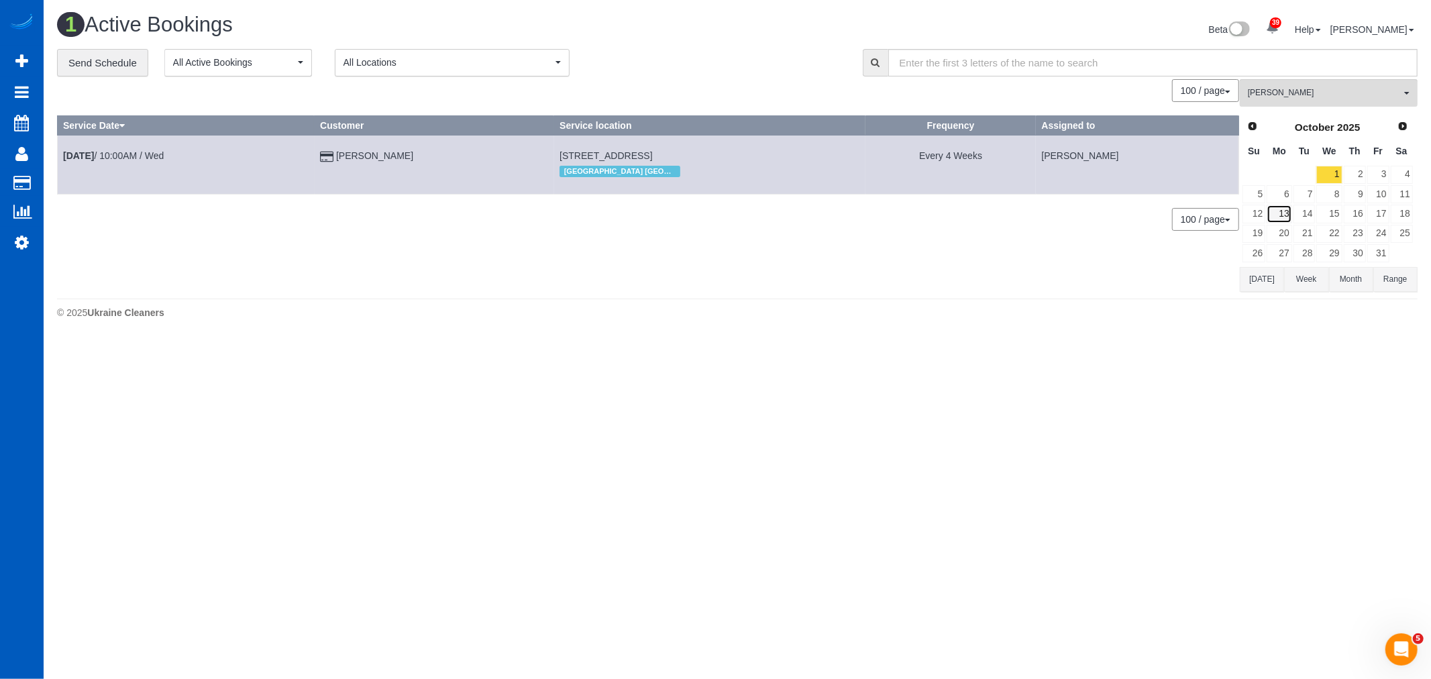
click at [1282, 218] on link "13" at bounding box center [1279, 214] width 25 height 18
click at [1283, 236] on link "20" at bounding box center [1279, 234] width 25 height 18
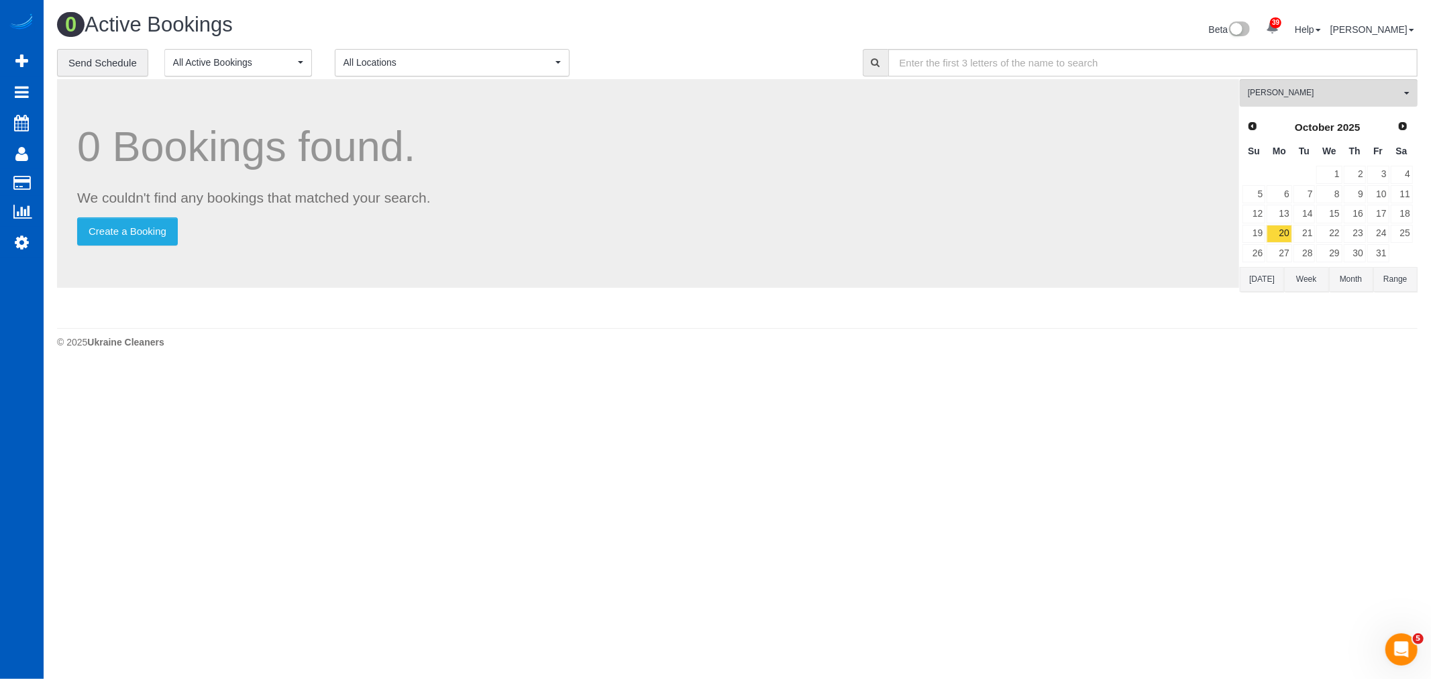
click at [1405, 132] on link "Next" at bounding box center [1403, 126] width 19 height 19
click at [1256, 125] on span "Prev" at bounding box center [1252, 126] width 11 height 11
click at [1288, 217] on link "13" at bounding box center [1279, 214] width 25 height 18
click at [1303, 98] on span "[PERSON_NAME]" at bounding box center [1324, 92] width 153 height 11
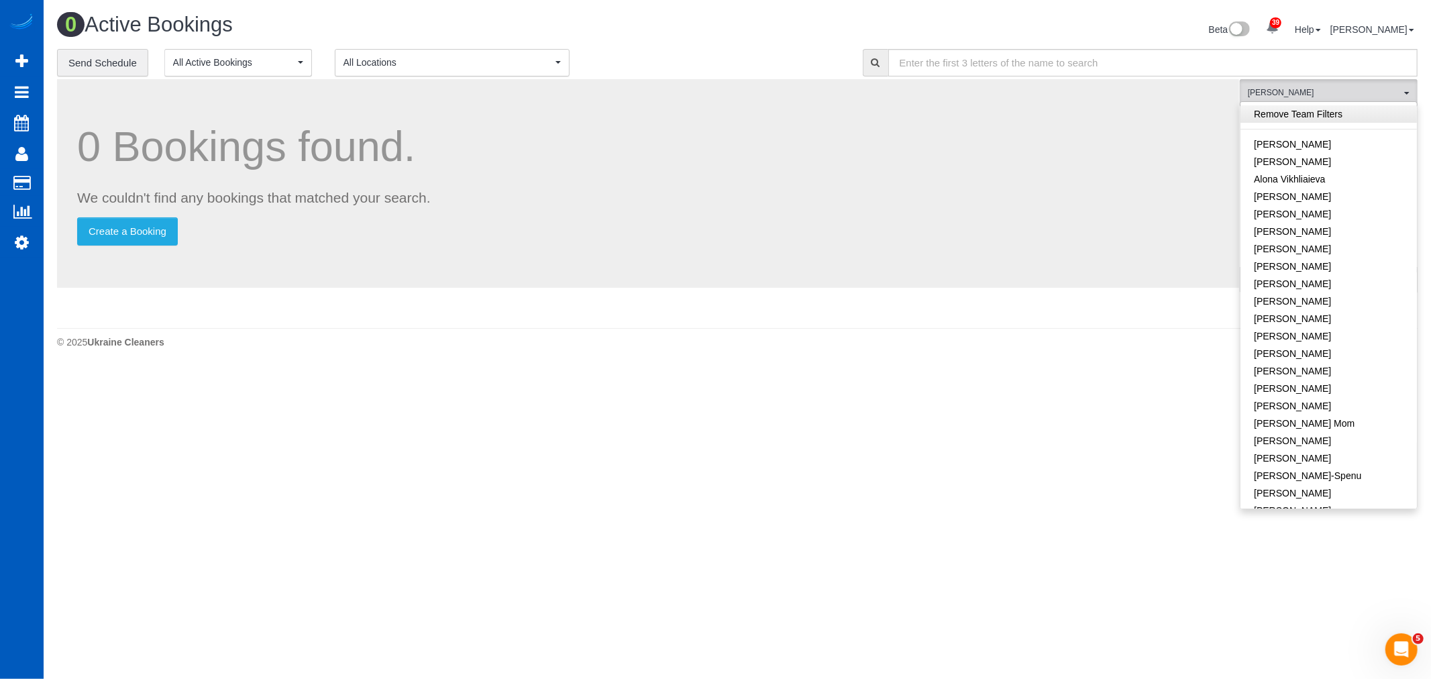
click at [1309, 107] on link "Remove Team Filters" at bounding box center [1329, 113] width 176 height 17
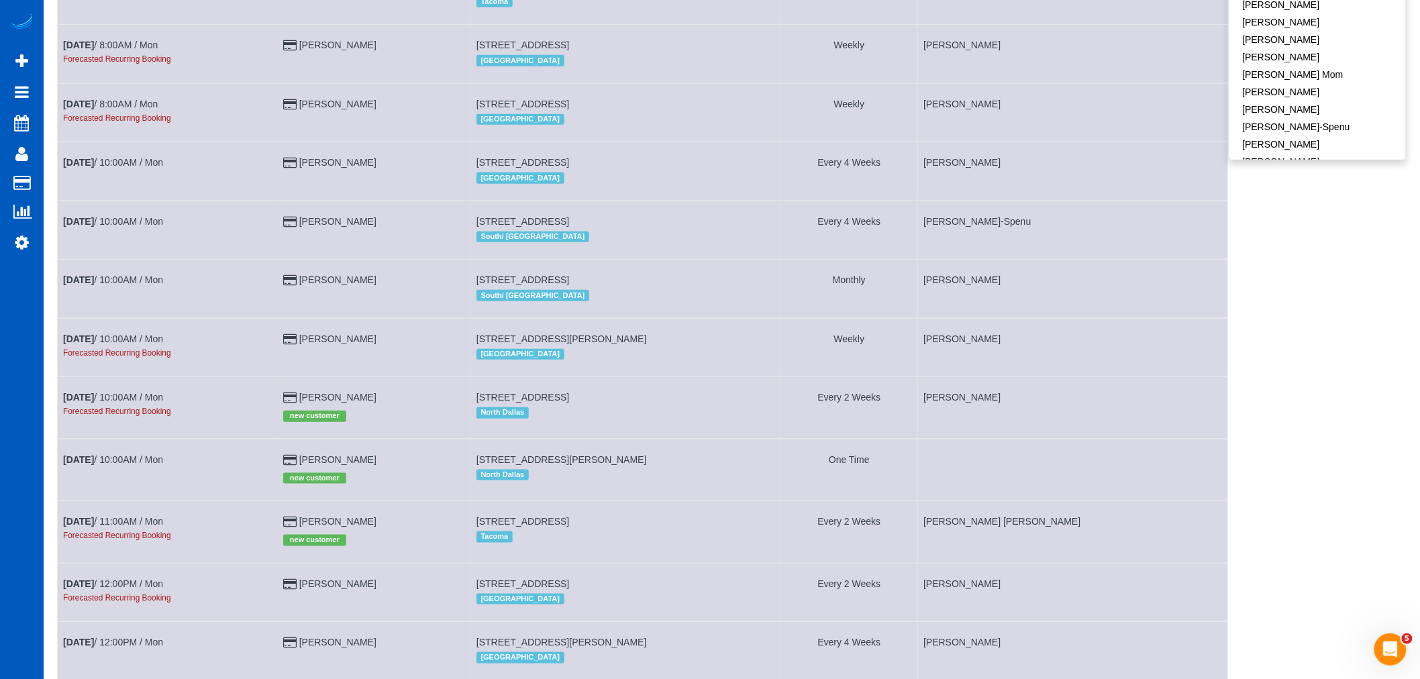
scroll to position [447, 0]
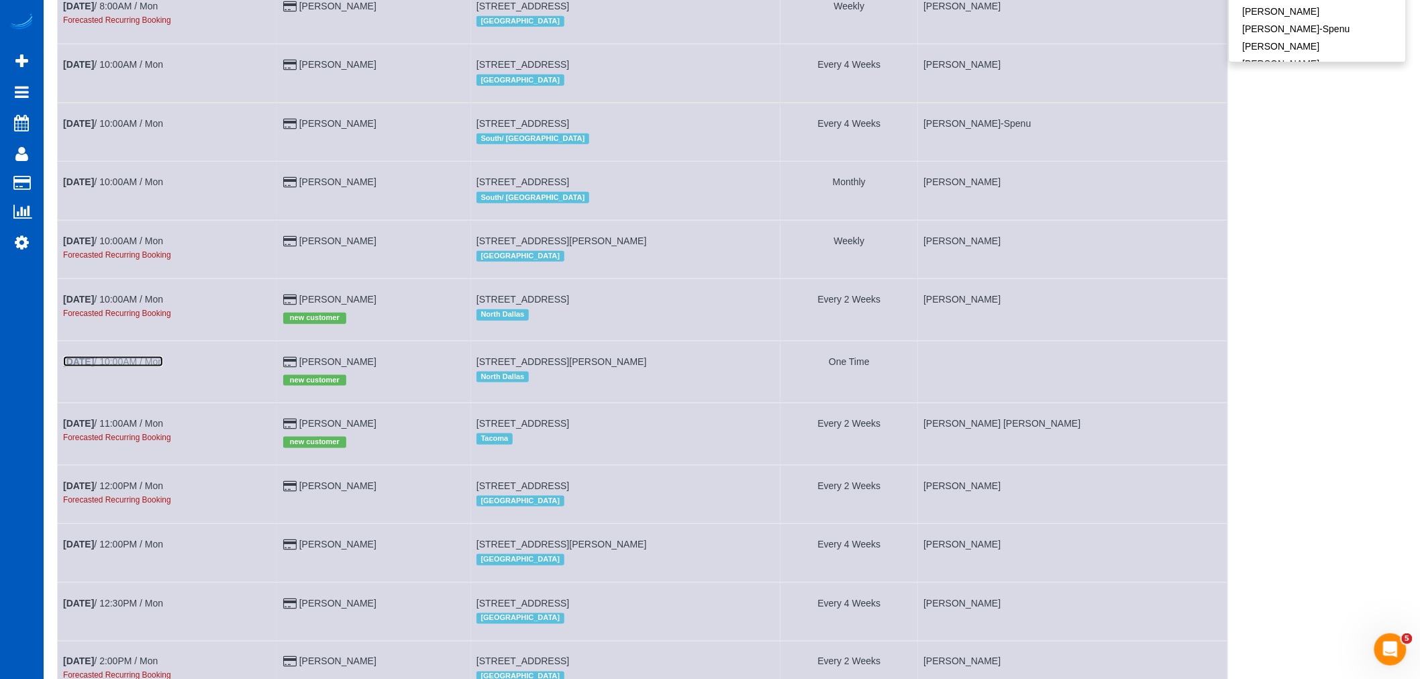
click at [151, 367] on link "Oct 13th / 10:00AM / Mon" at bounding box center [113, 361] width 100 height 11
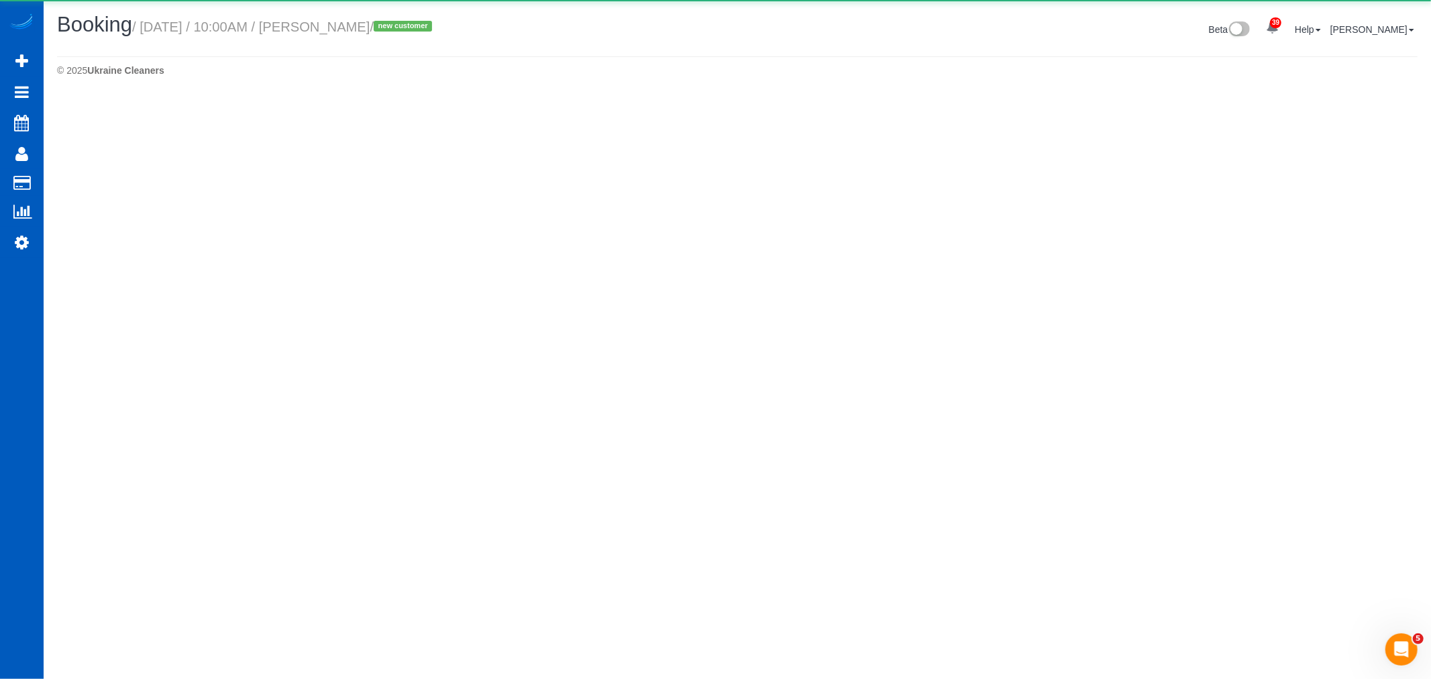
select select "[GEOGRAPHIC_DATA]"
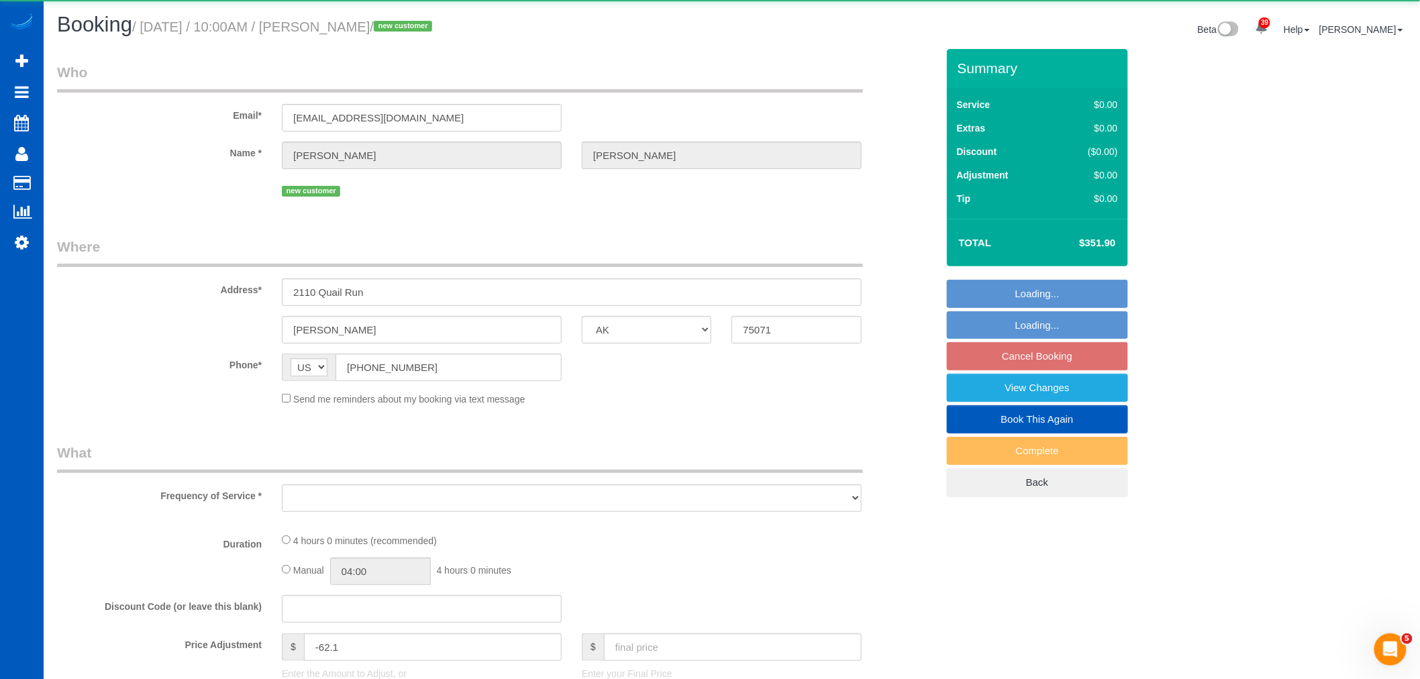
select select "string:fspay-10b56ee4-d973-492a-bbe4-93f10b59acab"
select select "object:3442"
select select "199"
select select "1001"
select select "3"
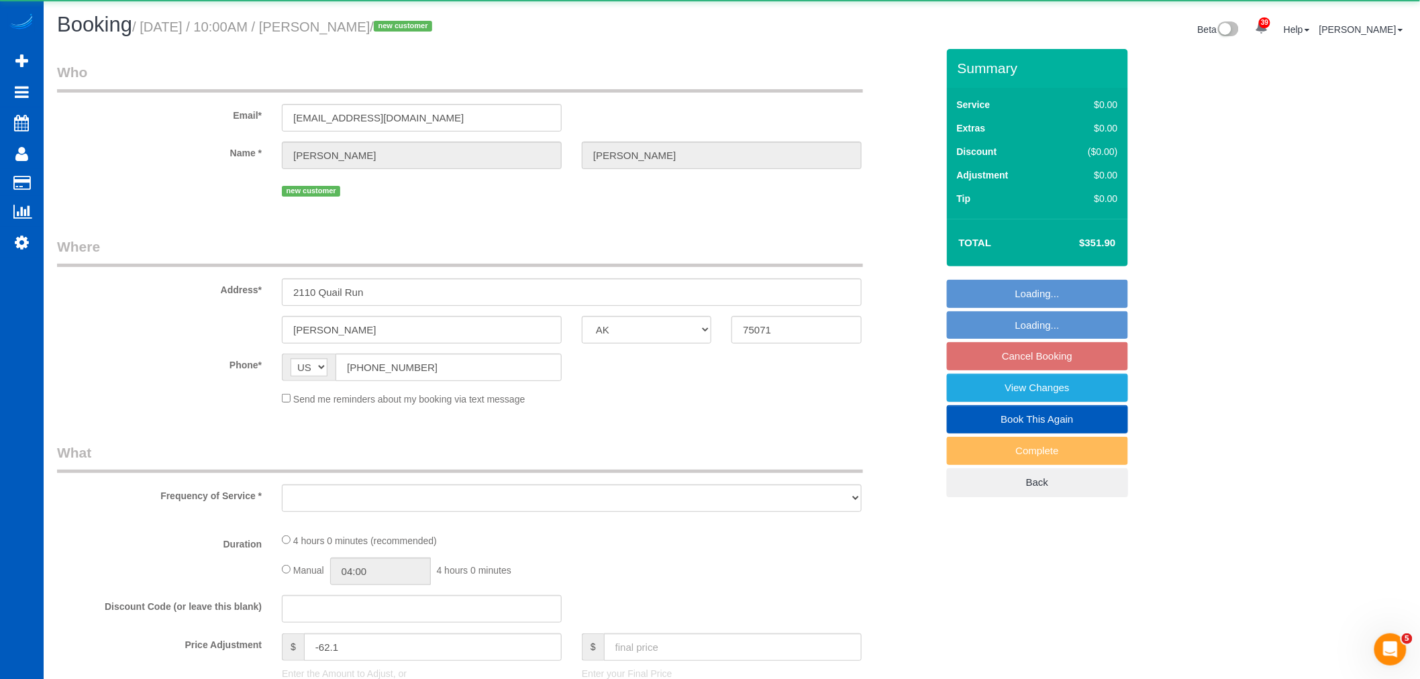
select select "3"
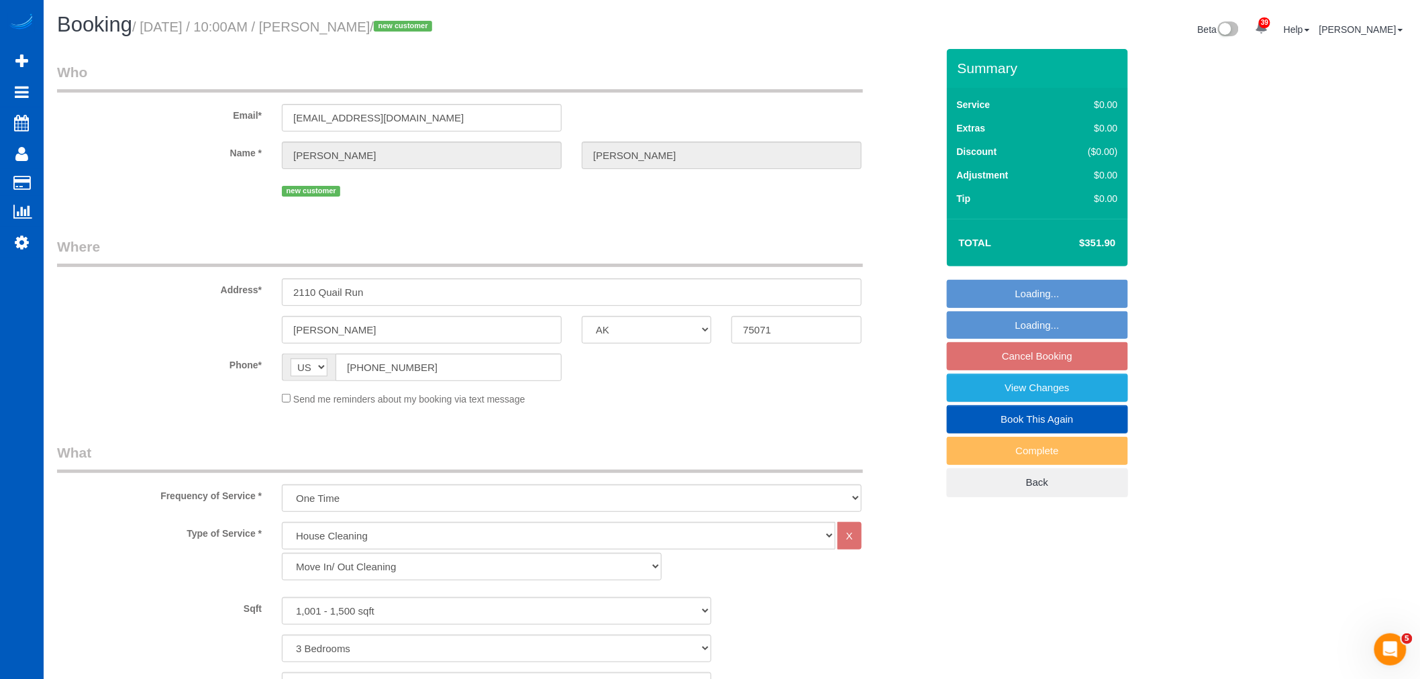
select select "spot13"
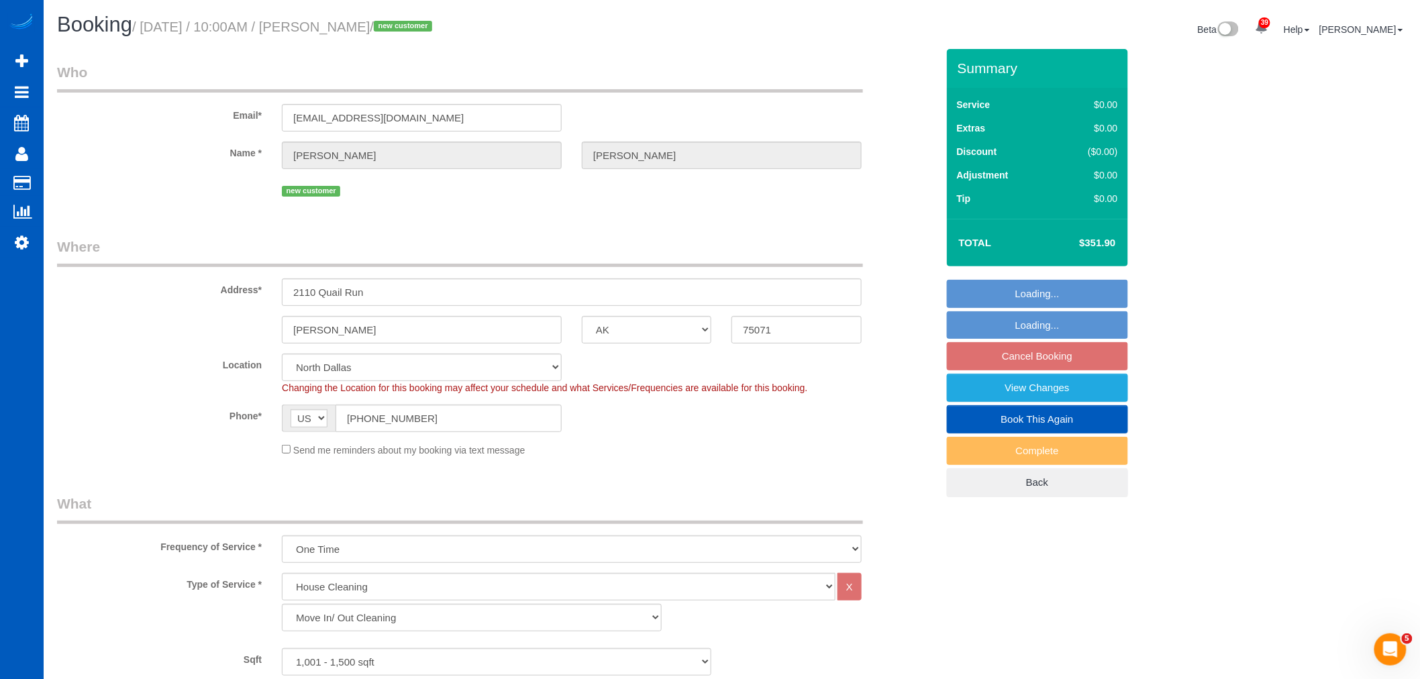
select select "object:3572"
select select "1001"
select select "3"
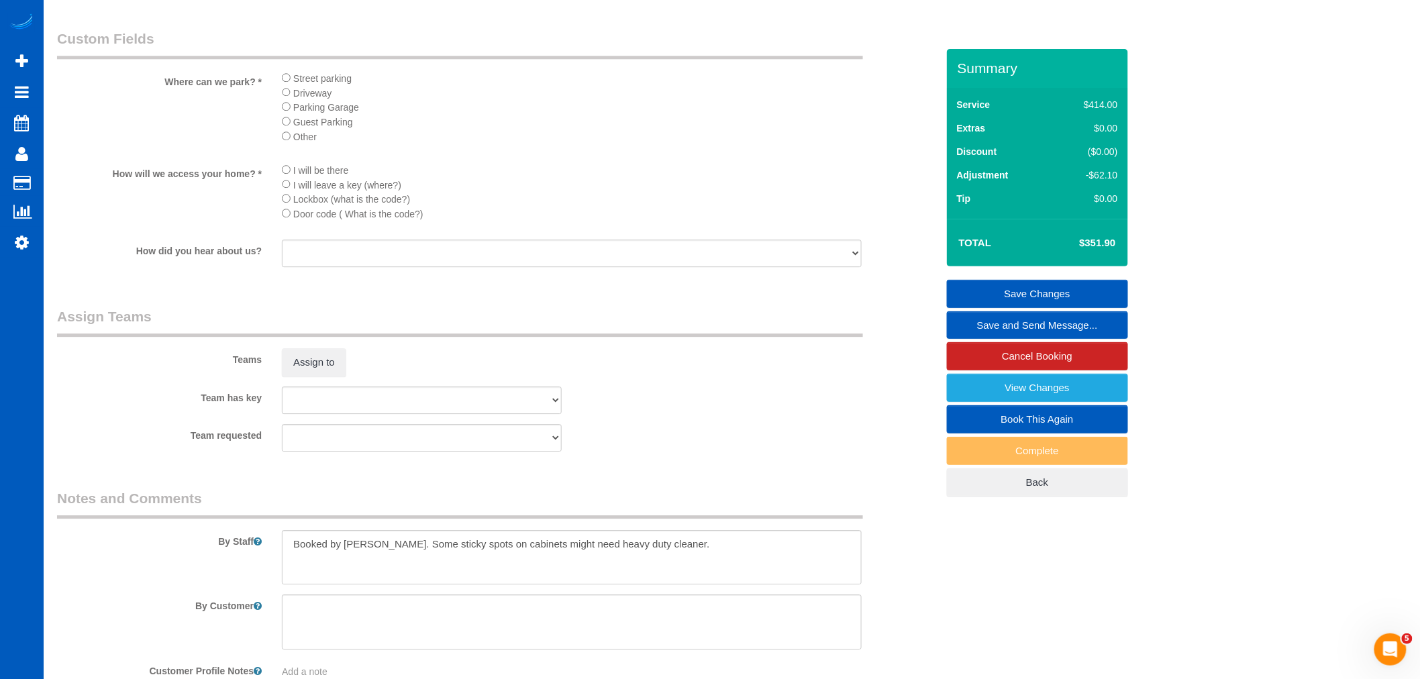
scroll to position [1629, 0]
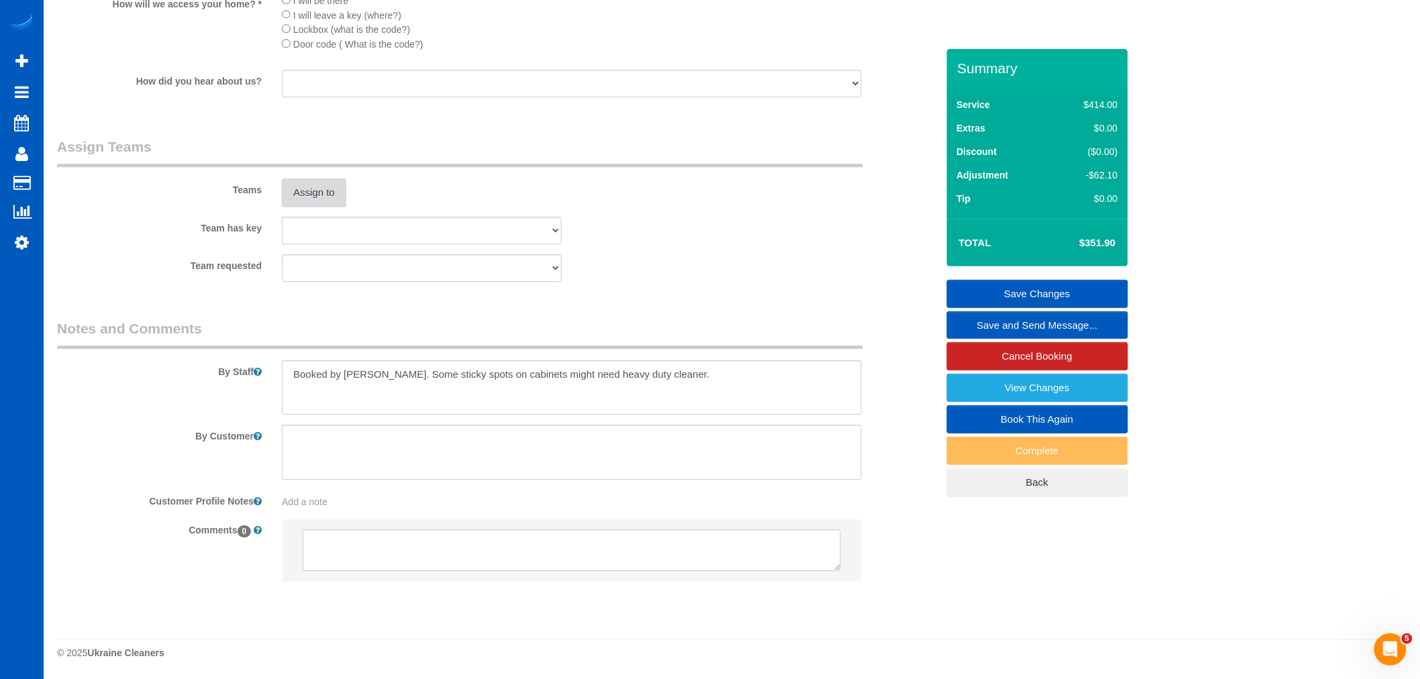
click at [334, 189] on button "Assign to" at bounding box center [314, 193] width 64 height 28
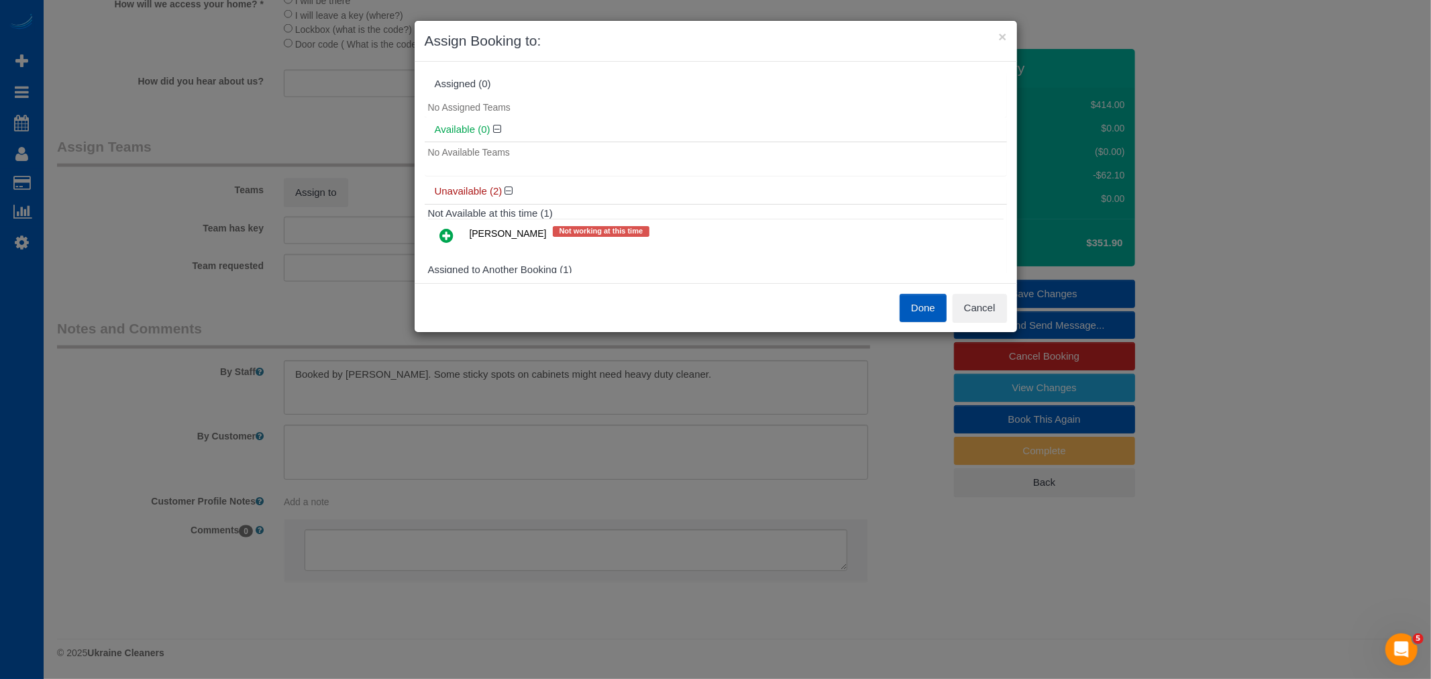
click at [448, 243] on icon at bounding box center [447, 235] width 14 height 16
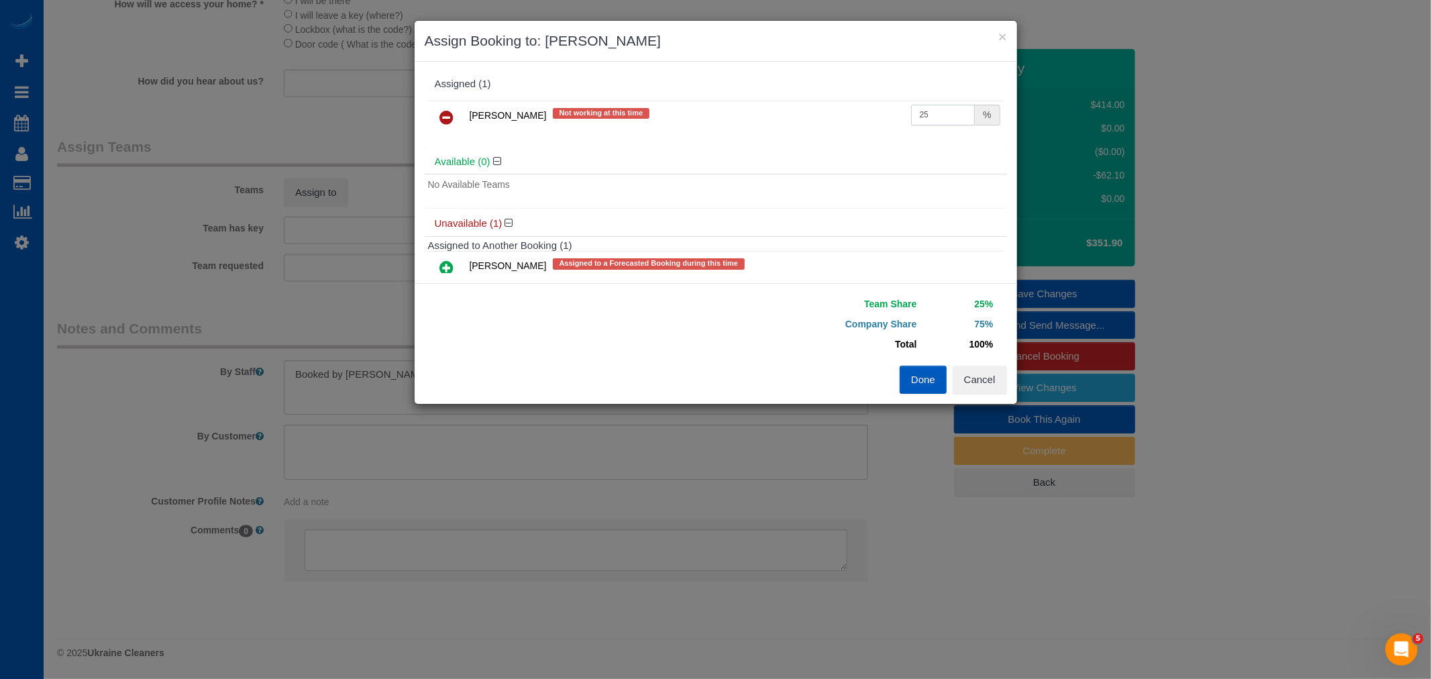
click at [915, 106] on input "25" at bounding box center [943, 115] width 64 height 21
drag, startPoint x: 937, startPoint y: 106, endPoint x: 793, endPoint y: 125, distance: 146.2
click at [793, 125] on tr "Anna Vakarchuk Not working at this time 25 %" at bounding box center [716, 118] width 576 height 34
type input "57"
click at [925, 380] on button "Done" at bounding box center [923, 380] width 47 height 28
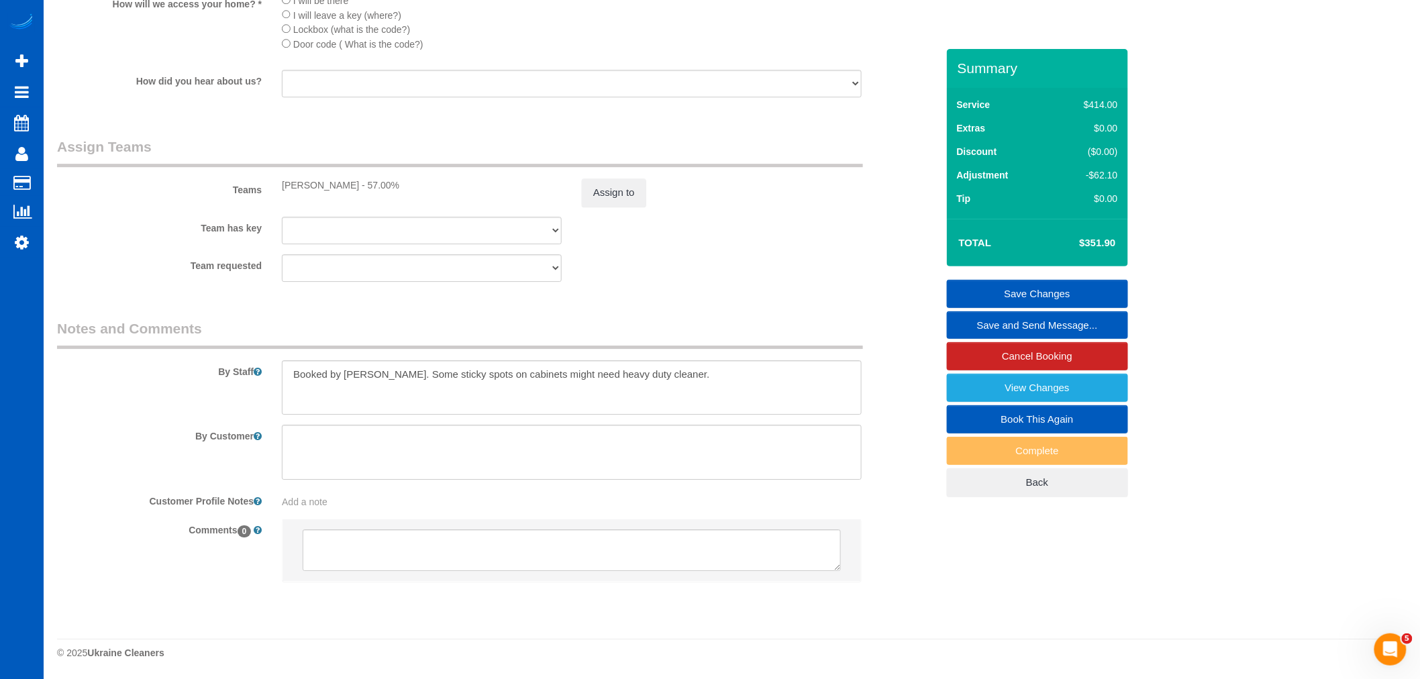
click at [1058, 285] on link "Save Changes" at bounding box center [1037, 294] width 181 height 28
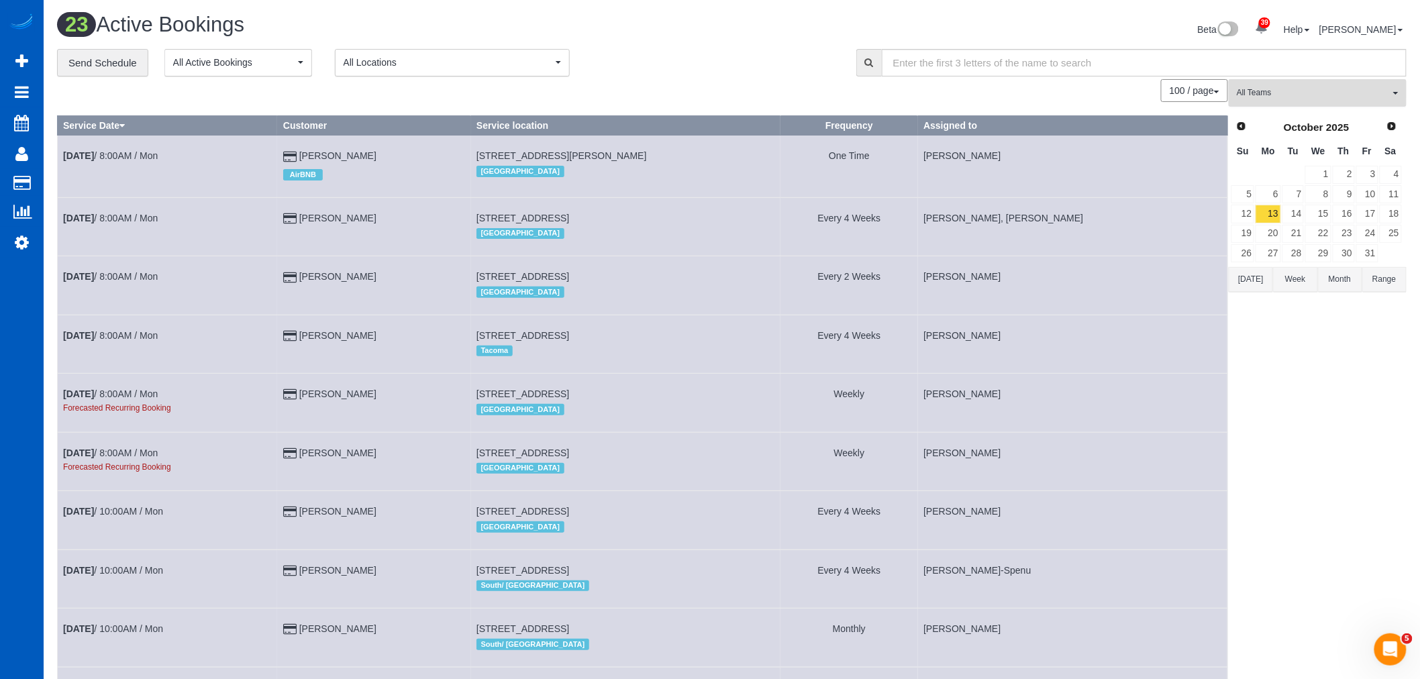
click at [1268, 106] on button "All Teams" at bounding box center [1318, 93] width 178 height 28
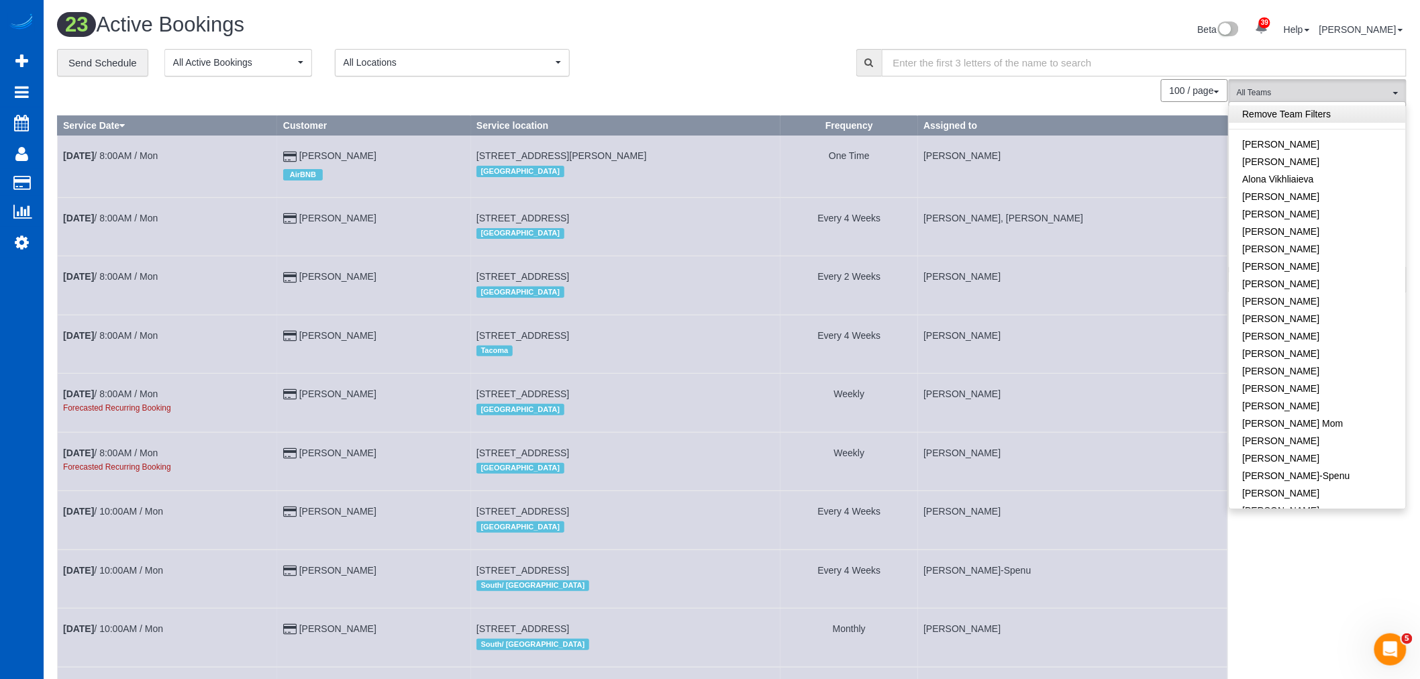
click at [1311, 113] on link "Remove Team Filters" at bounding box center [1317, 113] width 176 height 17
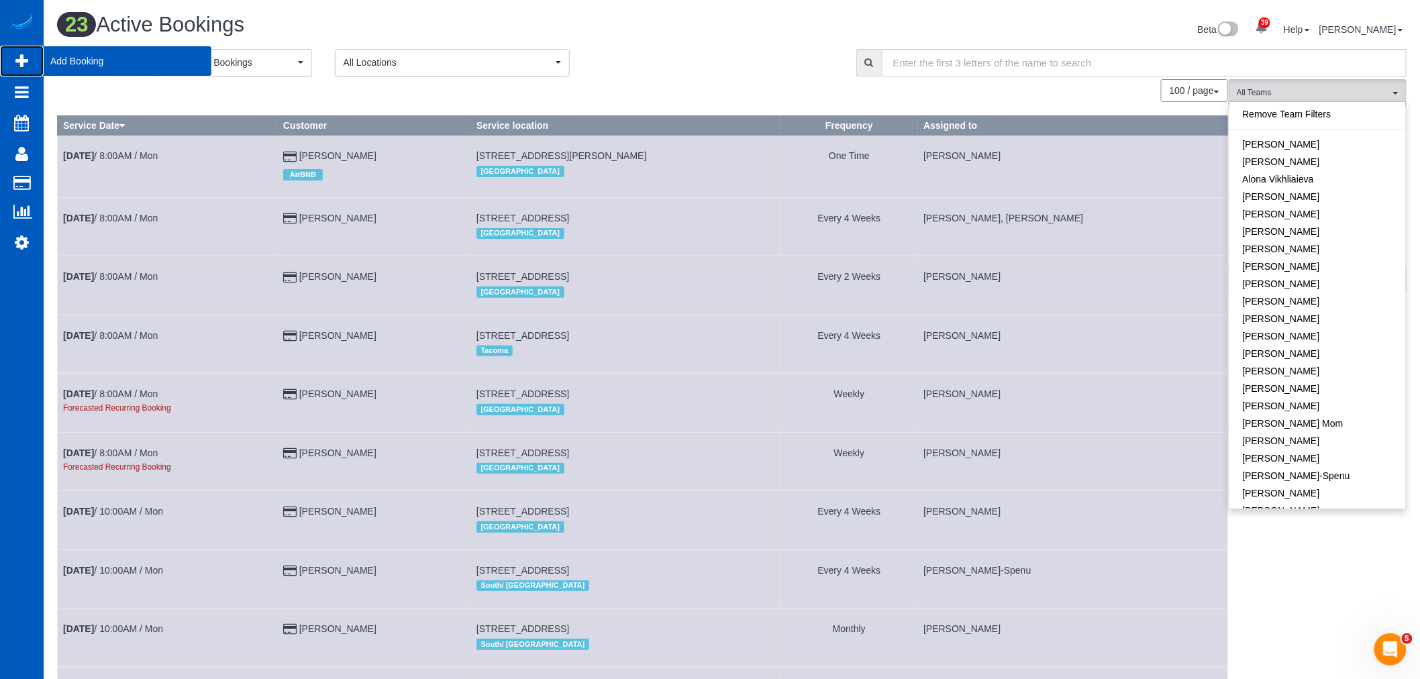
click at [83, 63] on span "Add Booking" at bounding box center [128, 61] width 168 height 31
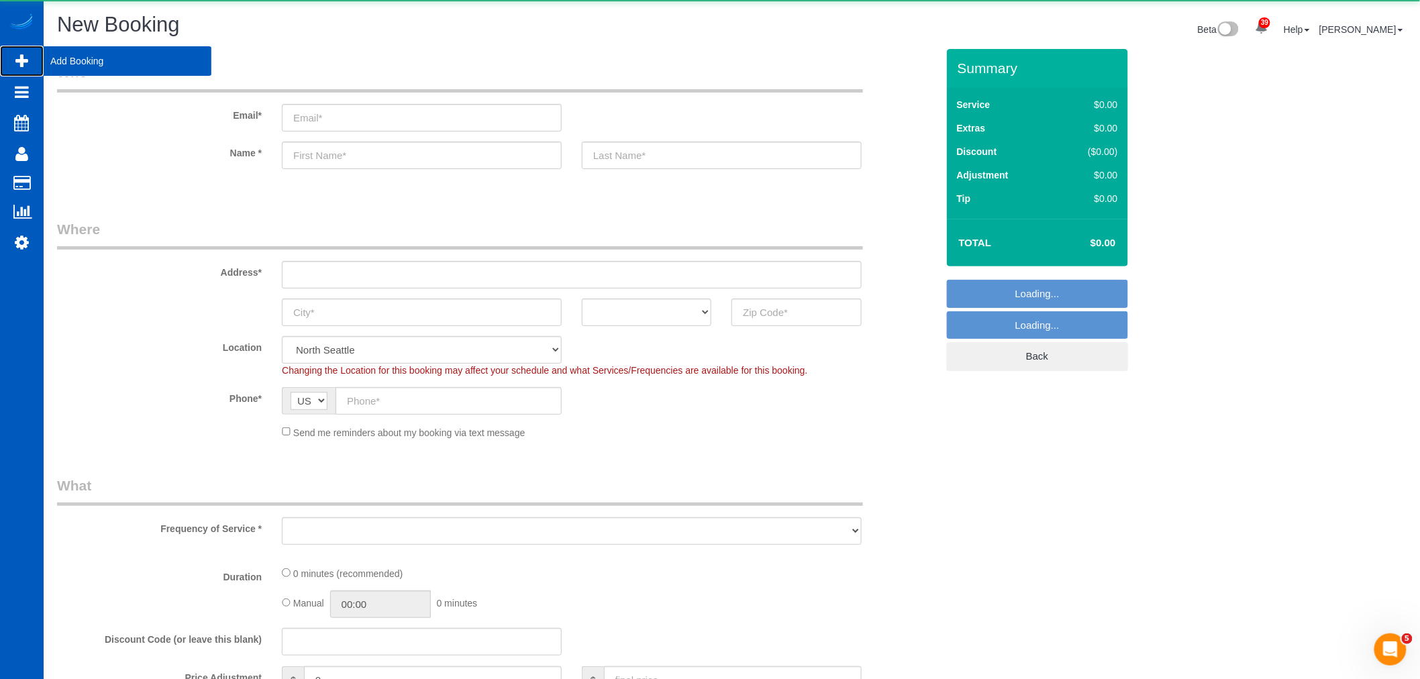
select select "object:4986"
select select "199"
select select "object:5246"
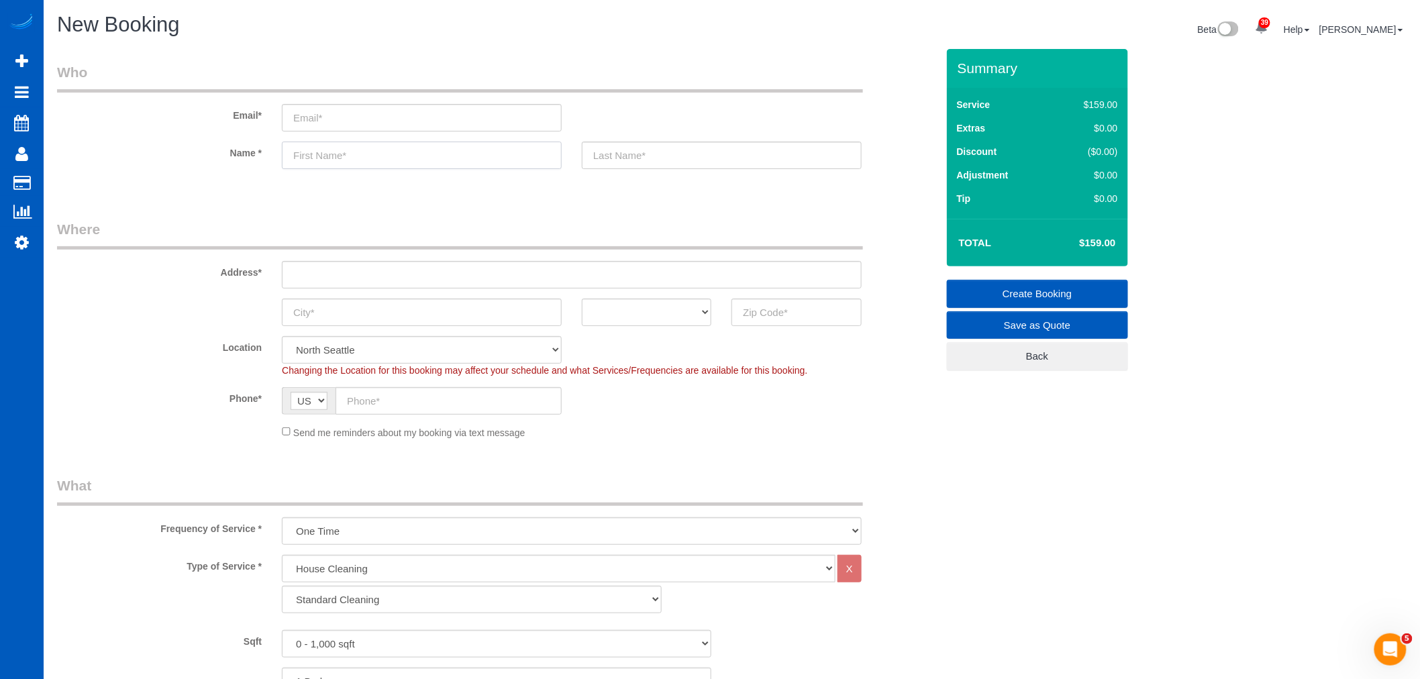
click at [393, 149] on input "text" at bounding box center [422, 156] width 280 height 28
paste input "Lavinia Moisiuc"
drag, startPoint x: 385, startPoint y: 153, endPoint x: 332, endPoint y: 164, distance: 54.1
click at [333, 164] on input "Lavinia Moisiuc" at bounding box center [422, 156] width 280 height 28
click at [329, 164] on input "Lavinia Moisiuc" at bounding box center [422, 156] width 280 height 28
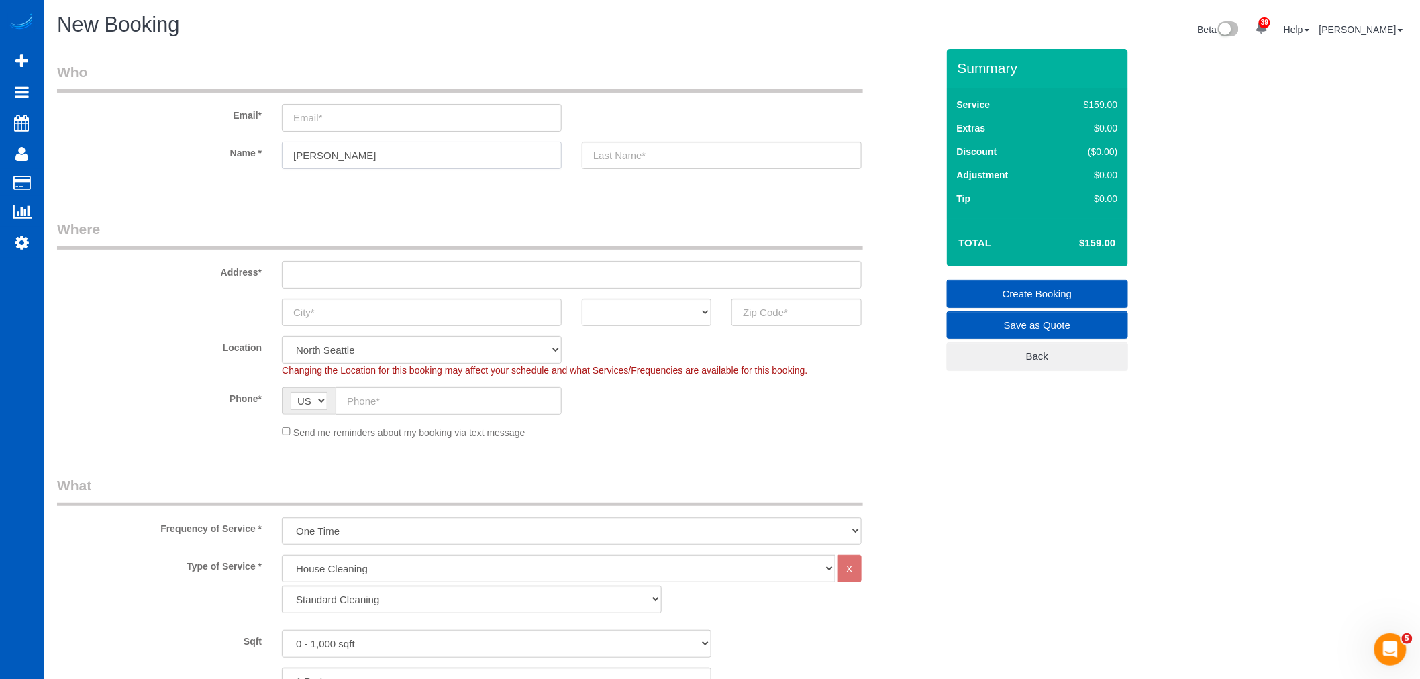
click at [332, 155] on input "Lavinia Moisiuc" at bounding box center [422, 156] width 280 height 28
click at [380, 156] on input "Lavinia Moisiuc" at bounding box center [422, 156] width 280 height 28
drag, startPoint x: 387, startPoint y: 150, endPoint x: 330, endPoint y: 152, distance: 56.4
click at [330, 152] on input "Lavinia Moisiuc" at bounding box center [422, 156] width 280 height 28
type input "Lavinia Moisiuc"
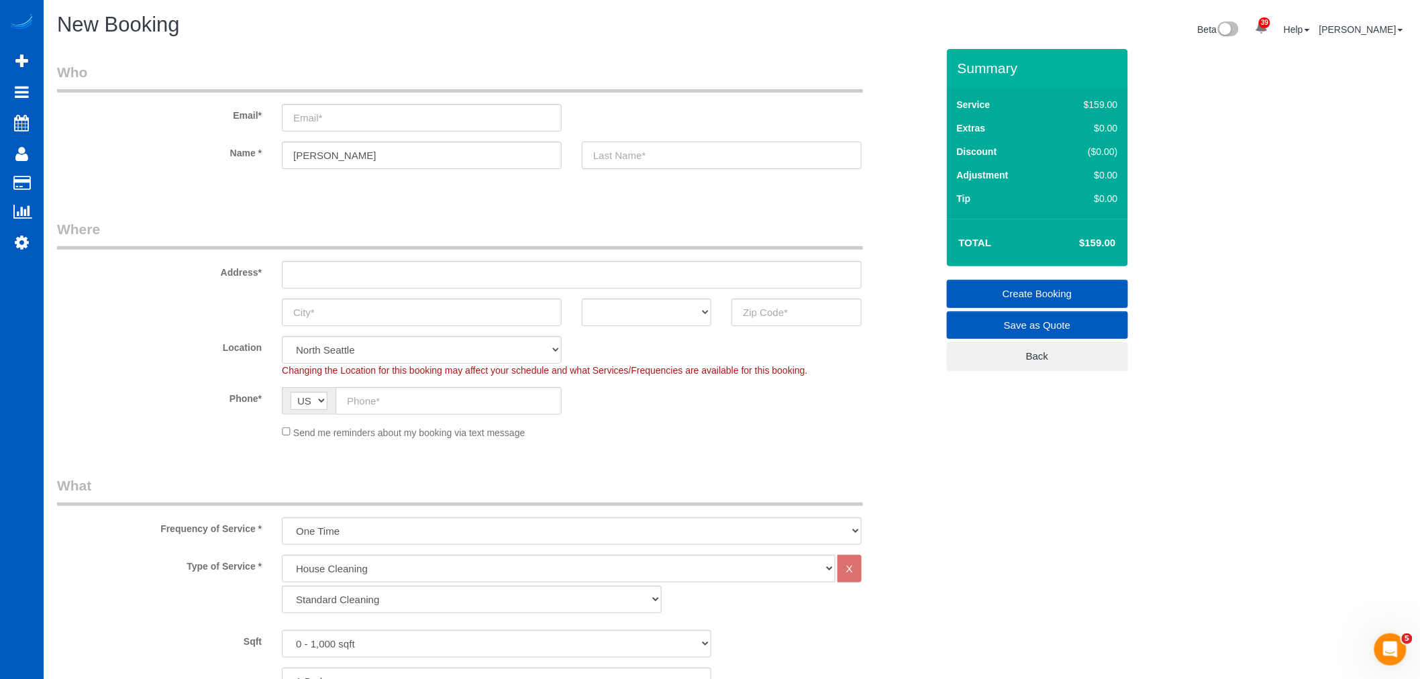
click at [652, 149] on input "text" at bounding box center [722, 156] width 280 height 28
paste input "Moisiuc"
type input "Moisiuc"
drag, startPoint x: 407, startPoint y: 153, endPoint x: 327, endPoint y: 170, distance: 82.3
click at [327, 170] on sui-booking-customer "Email* Name * Lavinia Moisiuc Moisiuc" at bounding box center [497, 122] width 880 height 120
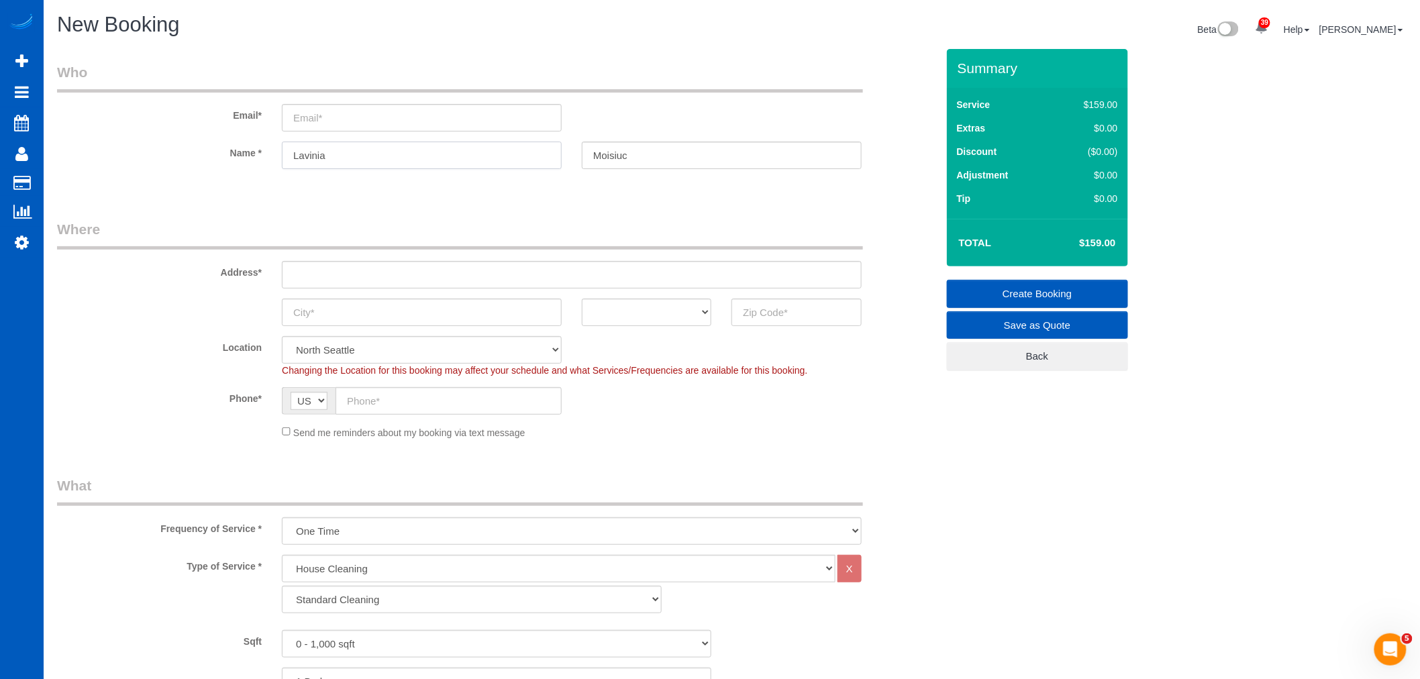
type input "Lavinia"
click at [362, 111] on input "email" at bounding box center [422, 118] width 280 height 28
paste input "[EMAIL_ADDRESS][DOMAIN_NAME]"
type input "[EMAIL_ADDRESS][DOMAIN_NAME]"
click at [403, 286] on input "text" at bounding box center [572, 275] width 580 height 28
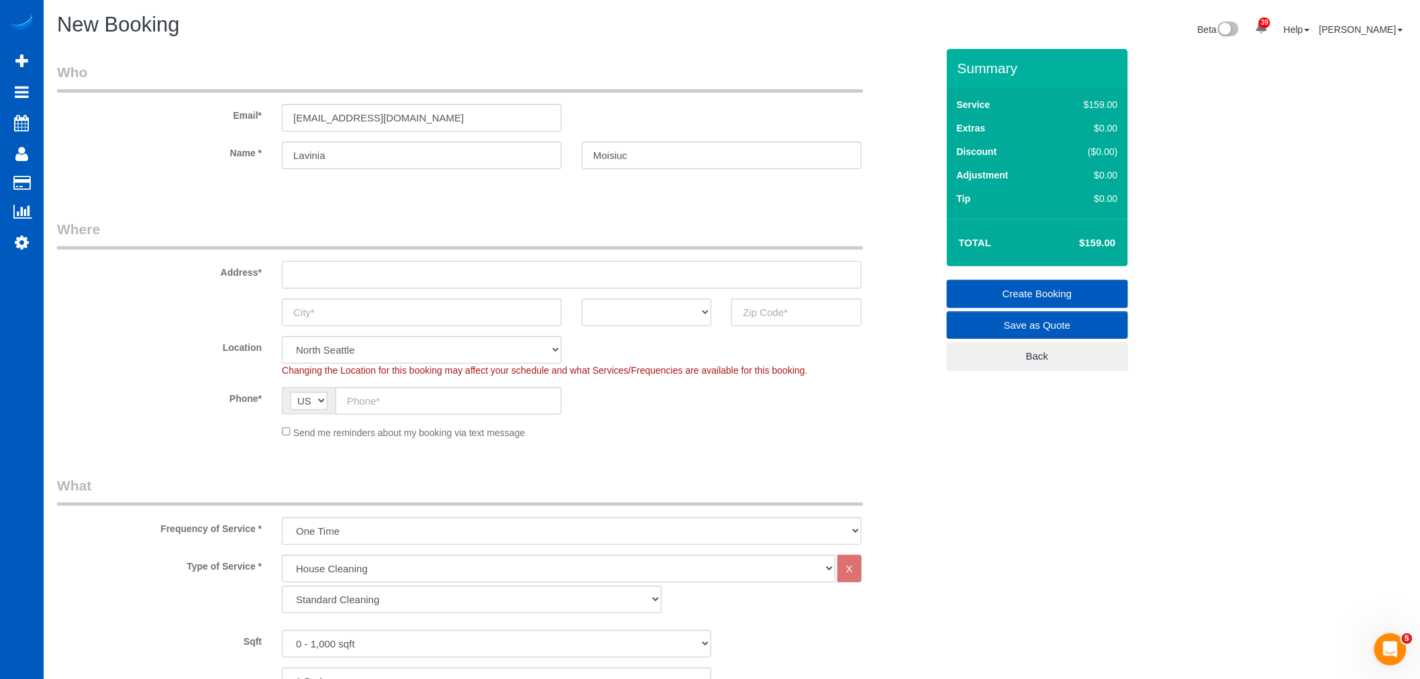
paste input "[STREET_ADDRESS]"
drag, startPoint x: 459, startPoint y: 277, endPoint x: 424, endPoint y: 278, distance: 34.9
click at [424, 278] on input "[STREET_ADDRESS]" at bounding box center [572, 275] width 580 height 28
type input "[STREET_ADDRESS]"
click at [744, 323] on input "text" at bounding box center [796, 313] width 130 height 28
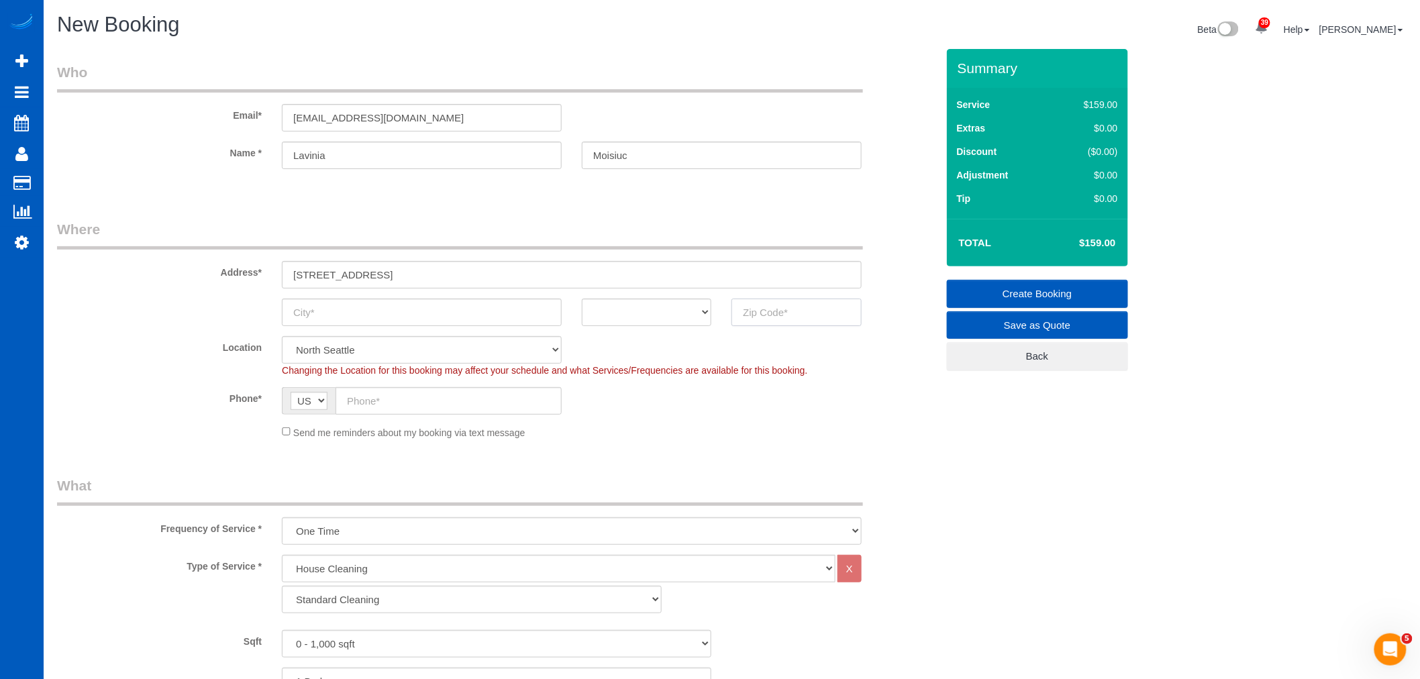
paste input "98671"
type input "98671"
click at [672, 311] on select "AK AL AR AZ CA CO CT DC DE FL GA HI IA ID IL IN KS KY LA MA MD ME MI MN MO MS M…" at bounding box center [647, 313] width 130 height 28
select select "366"
select select "object:5337"
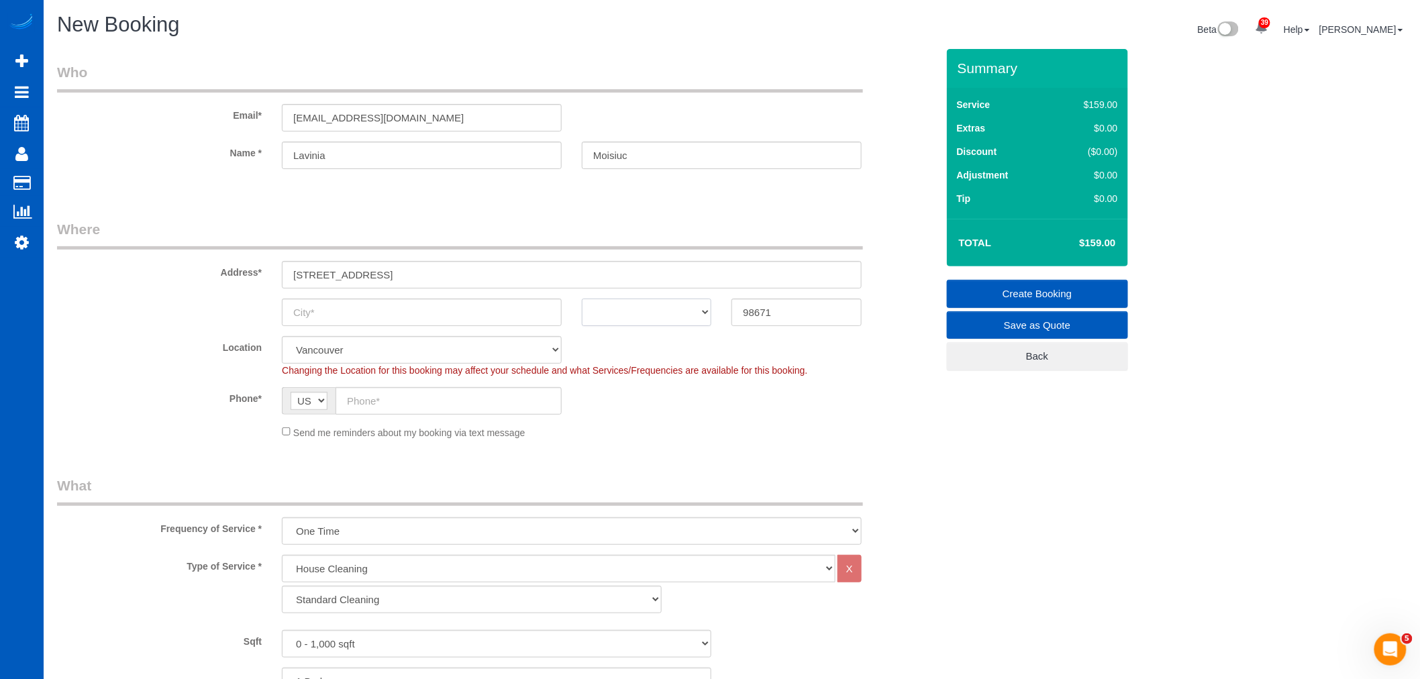
select select "WA"
click at [582, 299] on select "AK AL AR AZ CA CO CT DC DE FL GA HI IA ID IL IN KS KY LA MA MD ME MI MN MO MS M…" at bounding box center [647, 313] width 130 height 28
drag, startPoint x: 401, startPoint y: 272, endPoint x: 353, endPoint y: 276, distance: 47.8
click at [353, 276] on input "585 W U St, Washougal, WA 98671" at bounding box center [572, 275] width 580 height 28
click at [401, 299] on input "text" at bounding box center [422, 313] width 280 height 28
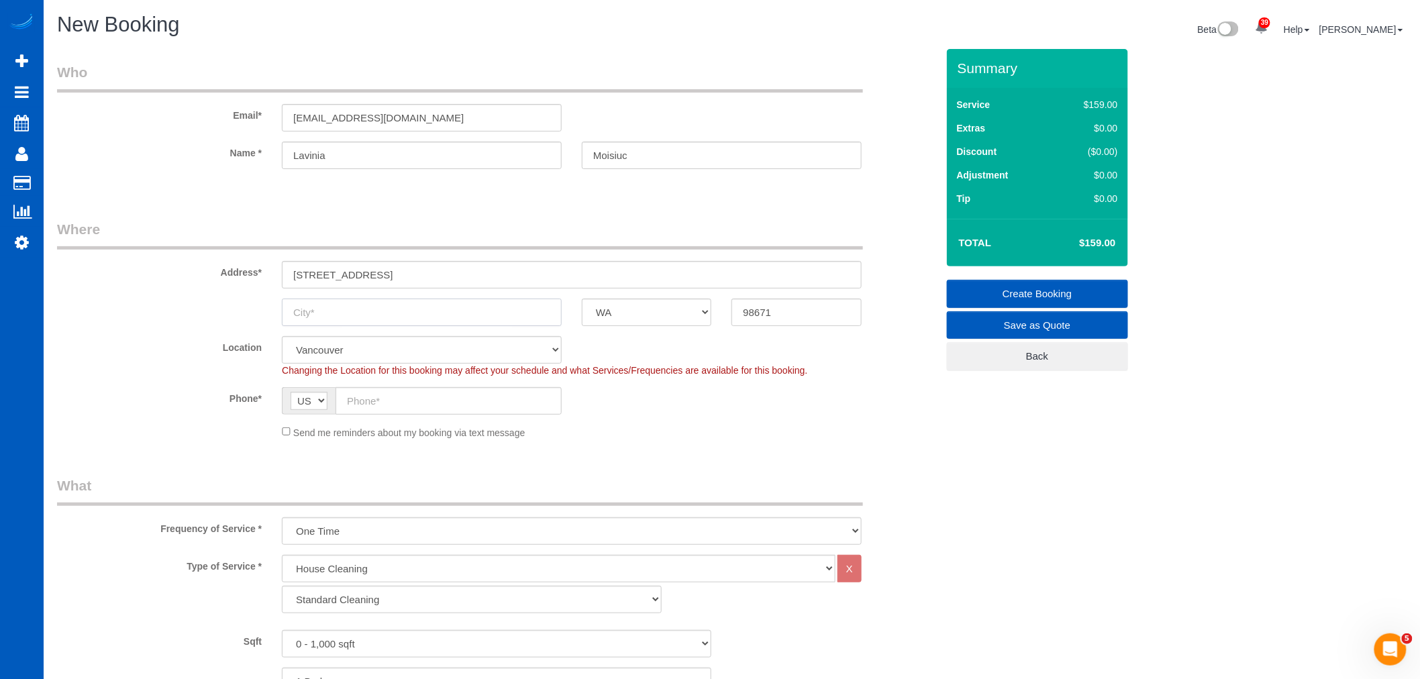
paste input "Washougal"
type input "Washougal"
drag, startPoint x: 490, startPoint y: 278, endPoint x: 347, endPoint y: 287, distance: 143.2
click at [347, 287] on input "585 W U St, Washougal, WA 98671" at bounding box center [572, 275] width 580 height 28
type input "585 W U St"
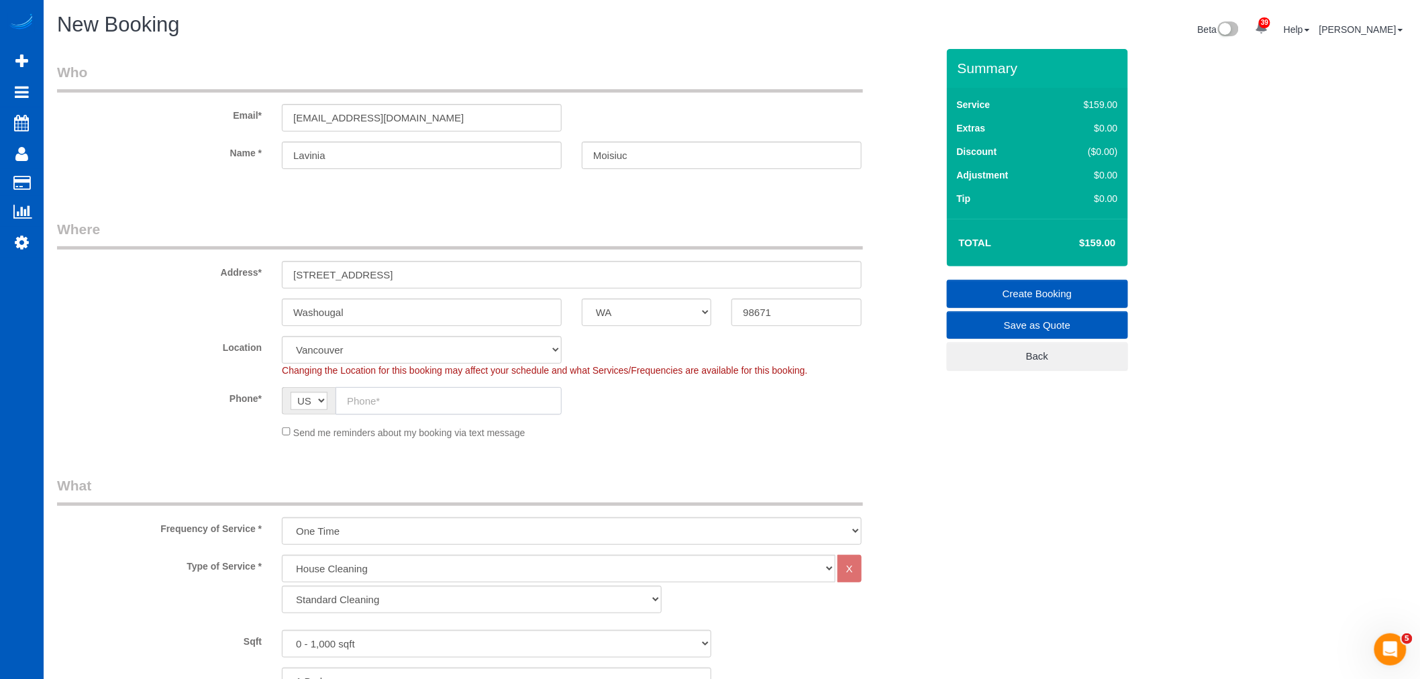
click at [406, 405] on input "text" at bounding box center [449, 401] width 226 height 28
paste input "(971) 280-1858"
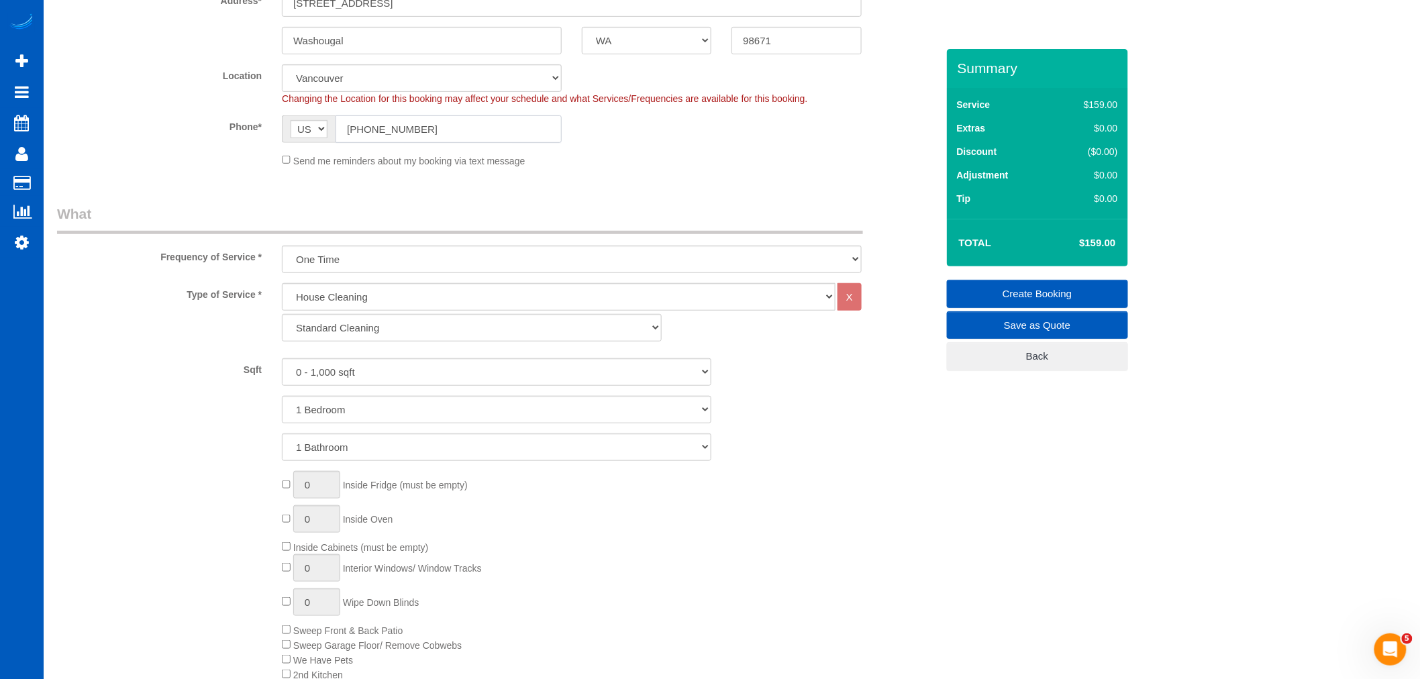
scroll to position [298, 0]
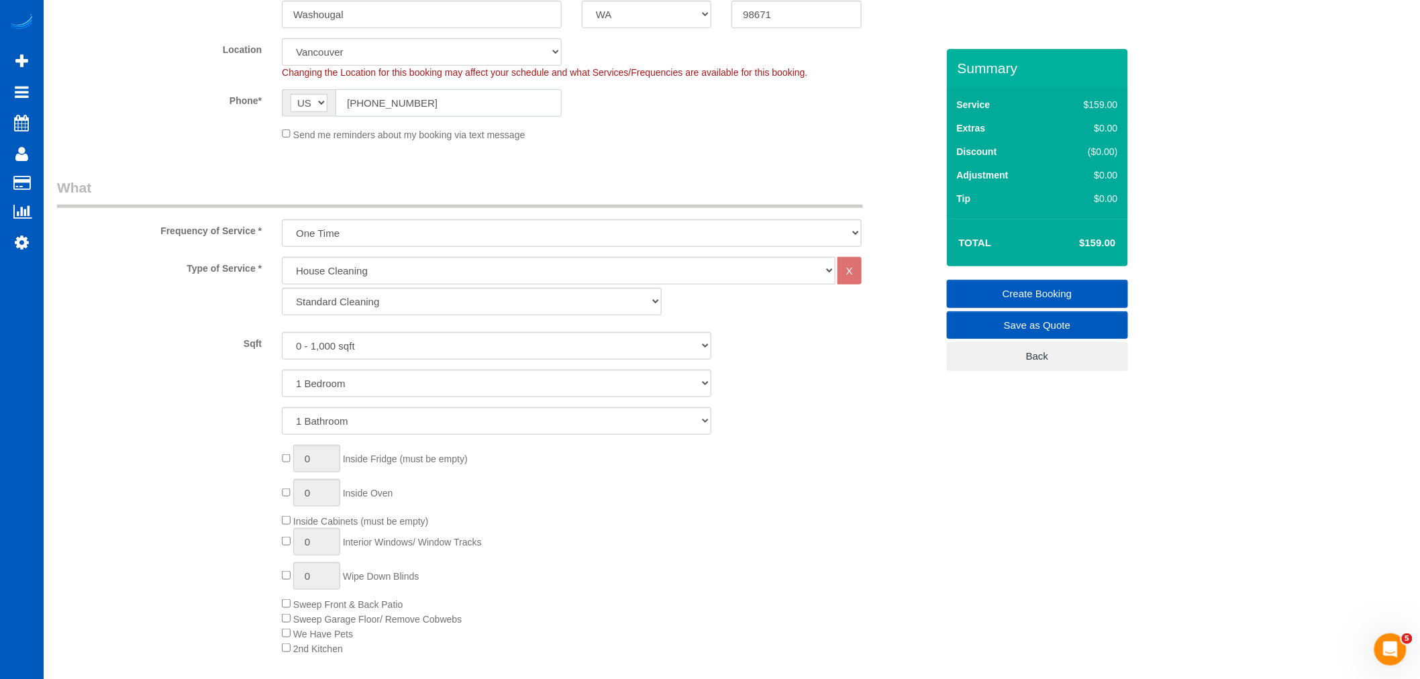
type input "(971) 280-1858"
click at [378, 300] on select "Standard Cleaning Deep Cleaning Move In/ Out Cleaning" at bounding box center [472, 302] width 380 height 28
select select "367"
click at [282, 289] on select "Standard Cleaning Deep Cleaning Move In/ Out Cleaning" at bounding box center [472, 302] width 380 height 28
click at [364, 356] on select "0 - 1,000 sqft 1,001 - 1,500 sqft 1,501 - 2,000 sqft 2,001 - 2,500 sqft 2,501 -…" at bounding box center [496, 346] width 429 height 28
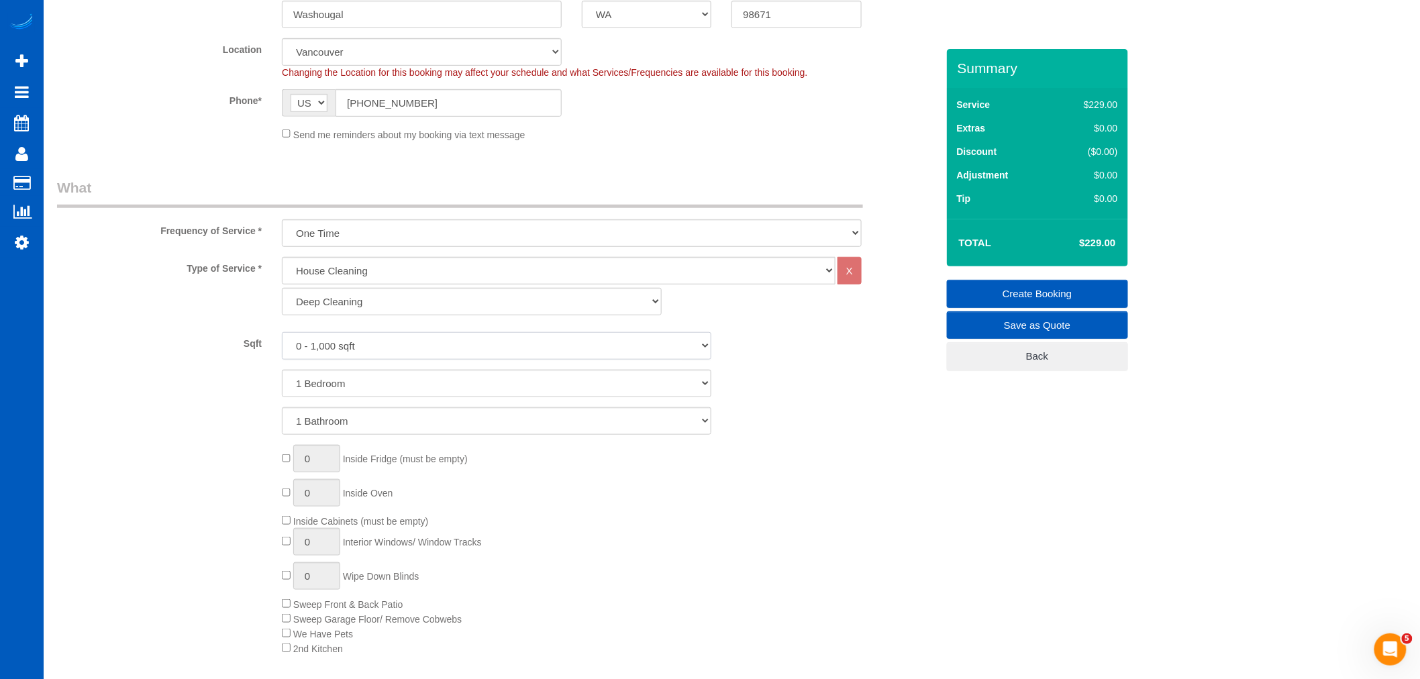
select select "3501"
click at [282, 333] on select "0 - 1,000 sqft 1,001 - 1,500 sqft 1,501 - 2,000 sqft 2,001 - 2,500 sqft 2,501 -…" at bounding box center [496, 346] width 429 height 28
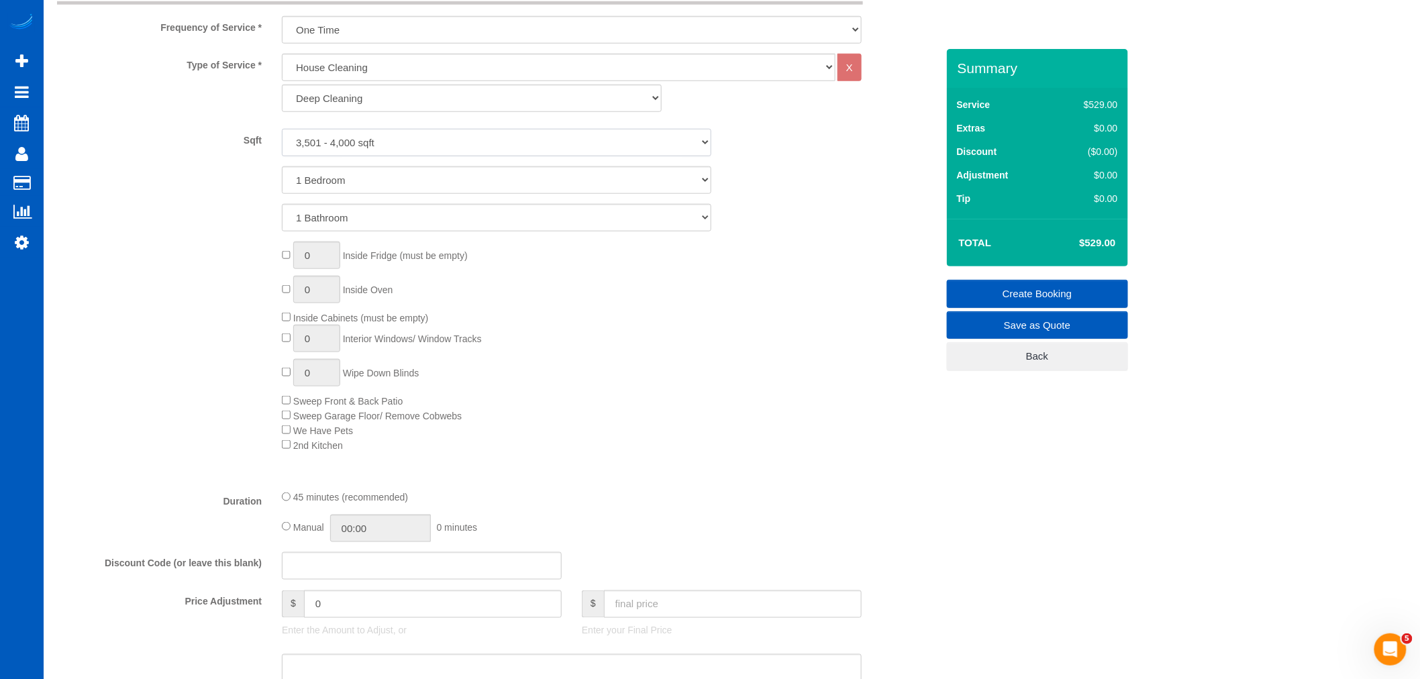
scroll to position [521, 0]
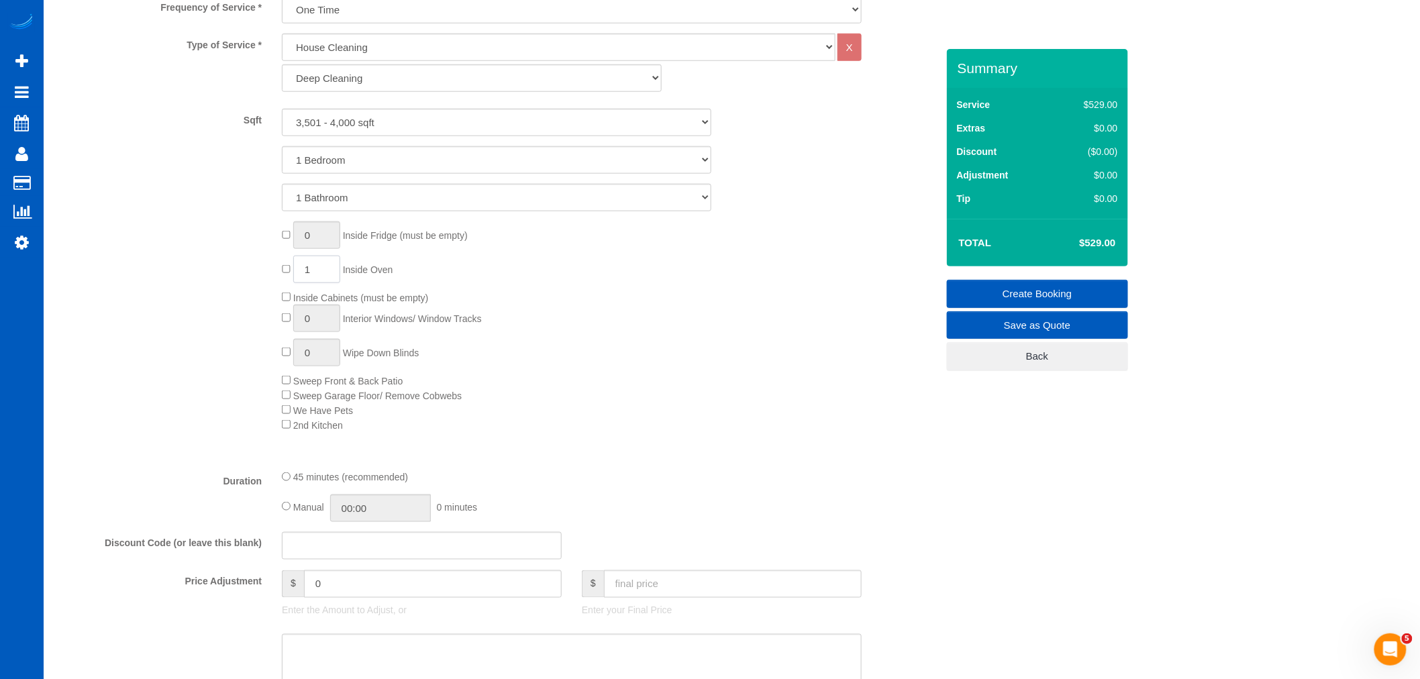
drag, startPoint x: 312, startPoint y: 272, endPoint x: 305, endPoint y: 274, distance: 7.7
click at [305, 274] on input "1" at bounding box center [316, 270] width 47 height 28
type input "2"
click at [591, 331] on div "0 Inside Fridge (must be empty) 2 Inside Oven Inside Cabinets (must be empty) 0…" at bounding box center [609, 326] width 674 height 210
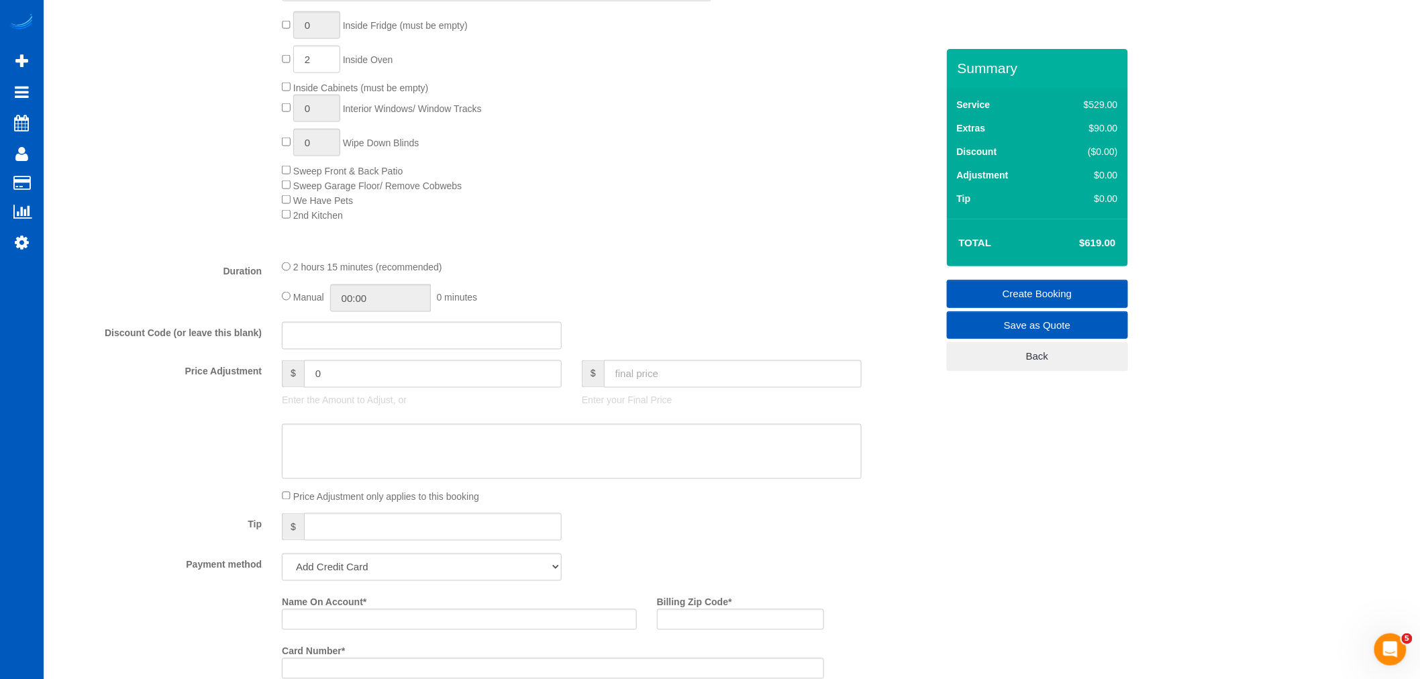
scroll to position [969, 0]
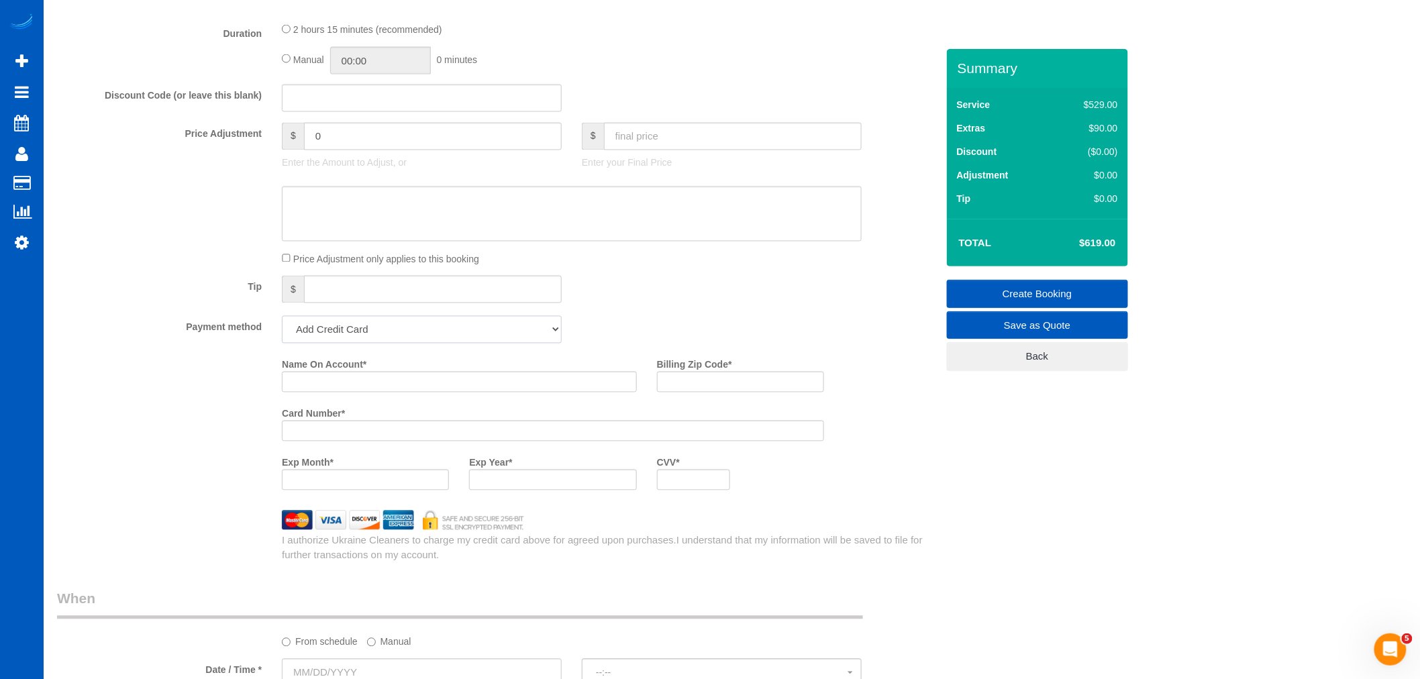
click at [352, 340] on select "Add Credit Card Cash Check Paypal" at bounding box center [422, 330] width 280 height 28
click at [319, 393] on input "Name On Account *" at bounding box center [459, 382] width 355 height 21
paste input "Lavinia Moisiuc"
type input "Lavinia Moisiuc"
drag, startPoint x: 346, startPoint y: 426, endPoint x: 351, endPoint y: 435, distance: 10.2
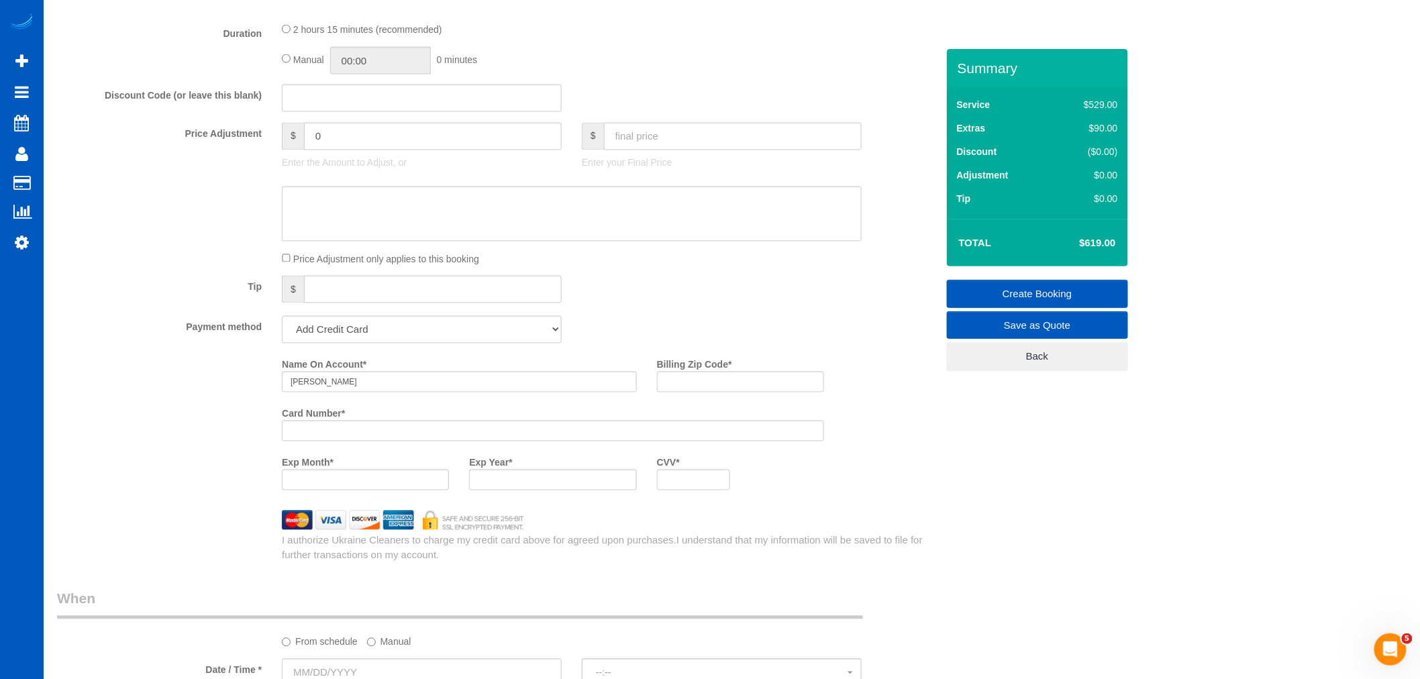
click at [348, 431] on div "Card Number *" at bounding box center [553, 422] width 562 height 39
click at [391, 491] on div at bounding box center [365, 480] width 167 height 21
click at [743, 388] on input "Billing Zip Code *" at bounding box center [740, 382] width 167 height 21
paste input "98671"
type input "98671"
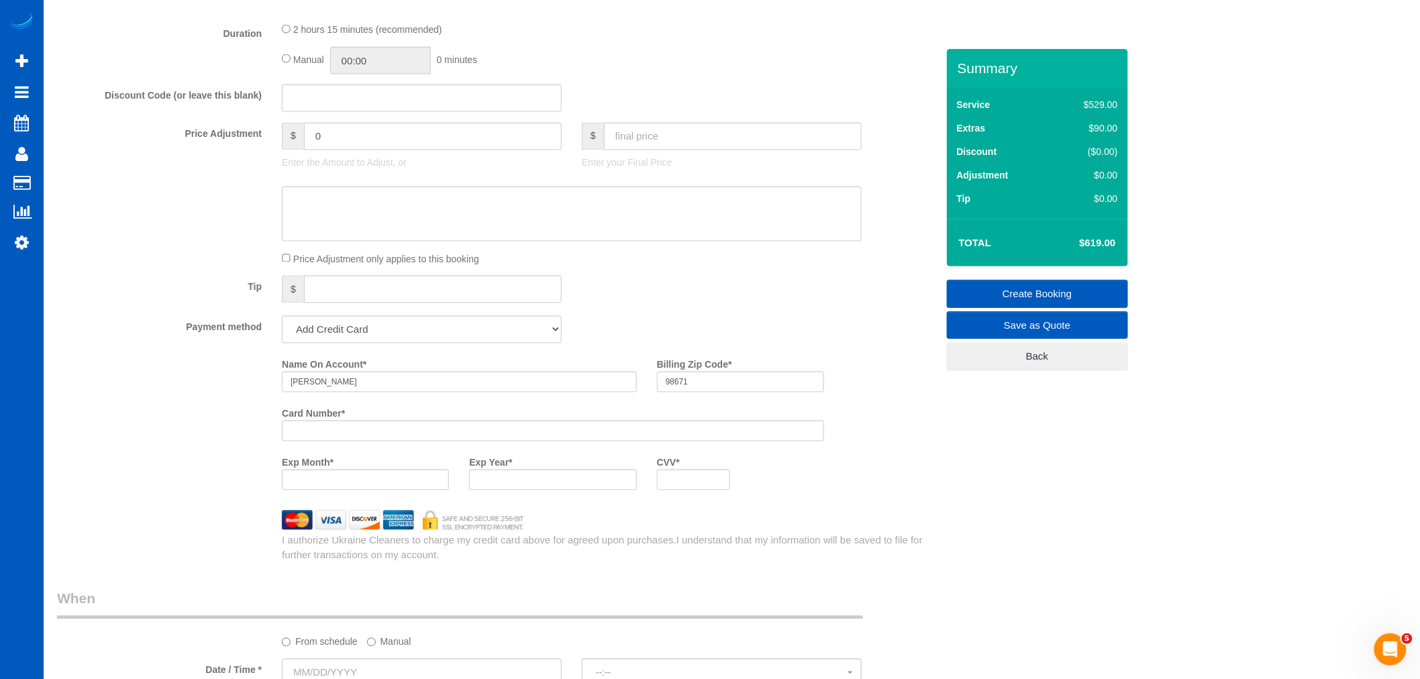
click at [699, 491] on div at bounding box center [694, 480] width 74 height 21
click at [32, 9] on div "39 Beta Your Notifications You have 0 alerts × You have 3 to charge for 09/23/2…" at bounding box center [710, 231] width 1420 height 2400
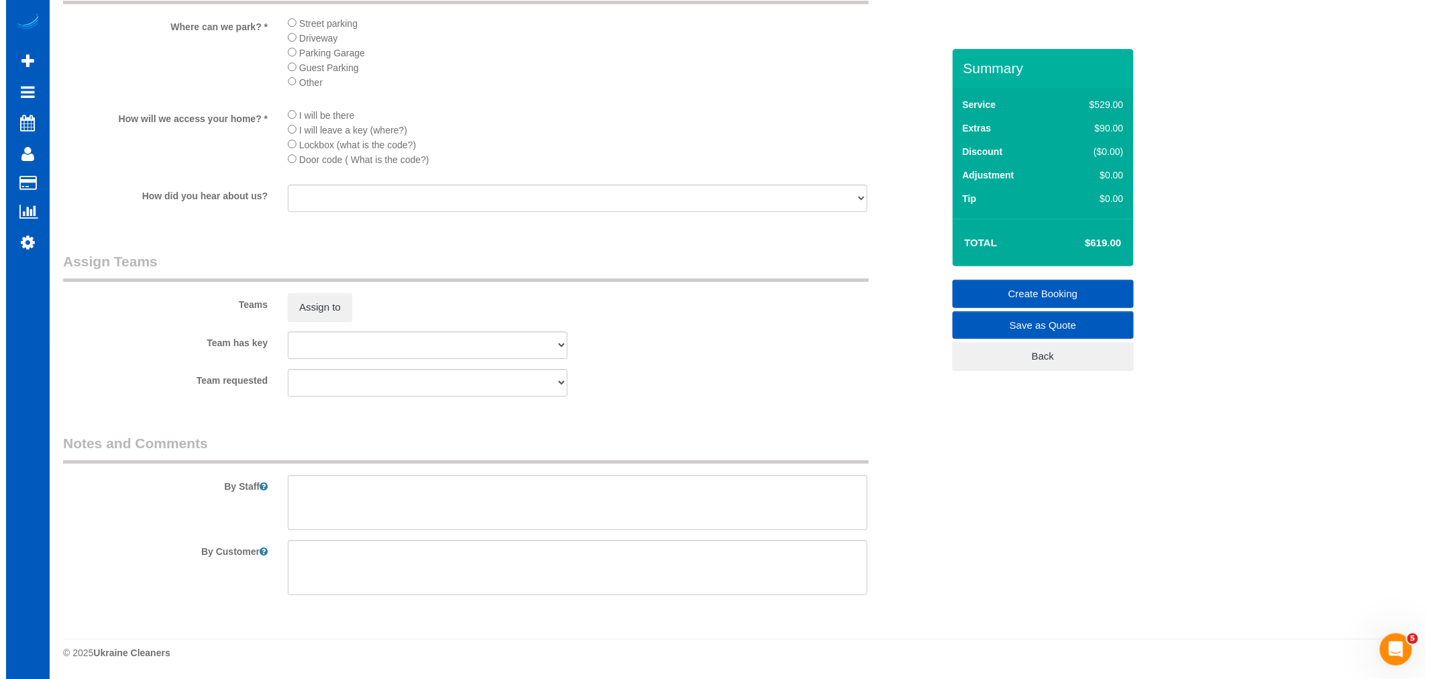
scroll to position [1739, 0]
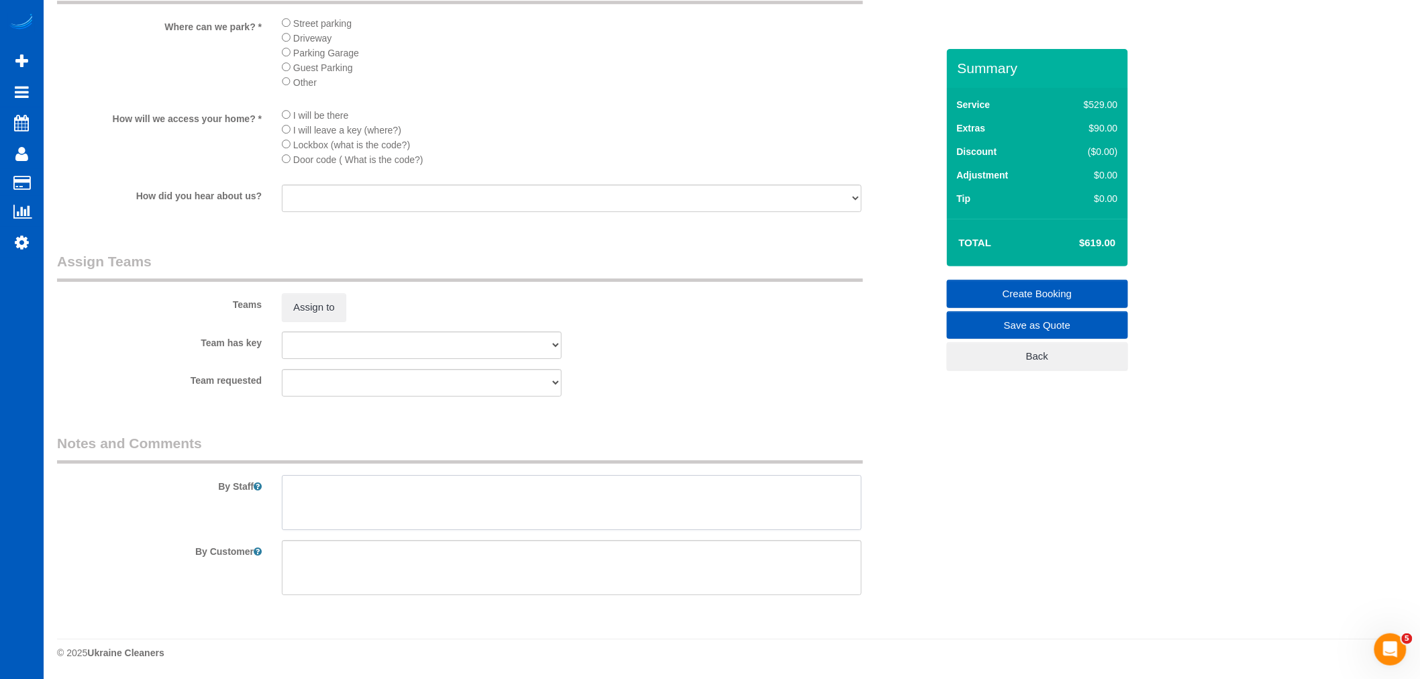
click at [329, 526] on textarea at bounding box center [572, 502] width 580 height 55
type textarea "Booked by Jade This is a luxury listing interested in weekly service. Please do…"
click at [338, 311] on button "Assign to" at bounding box center [314, 307] width 64 height 28
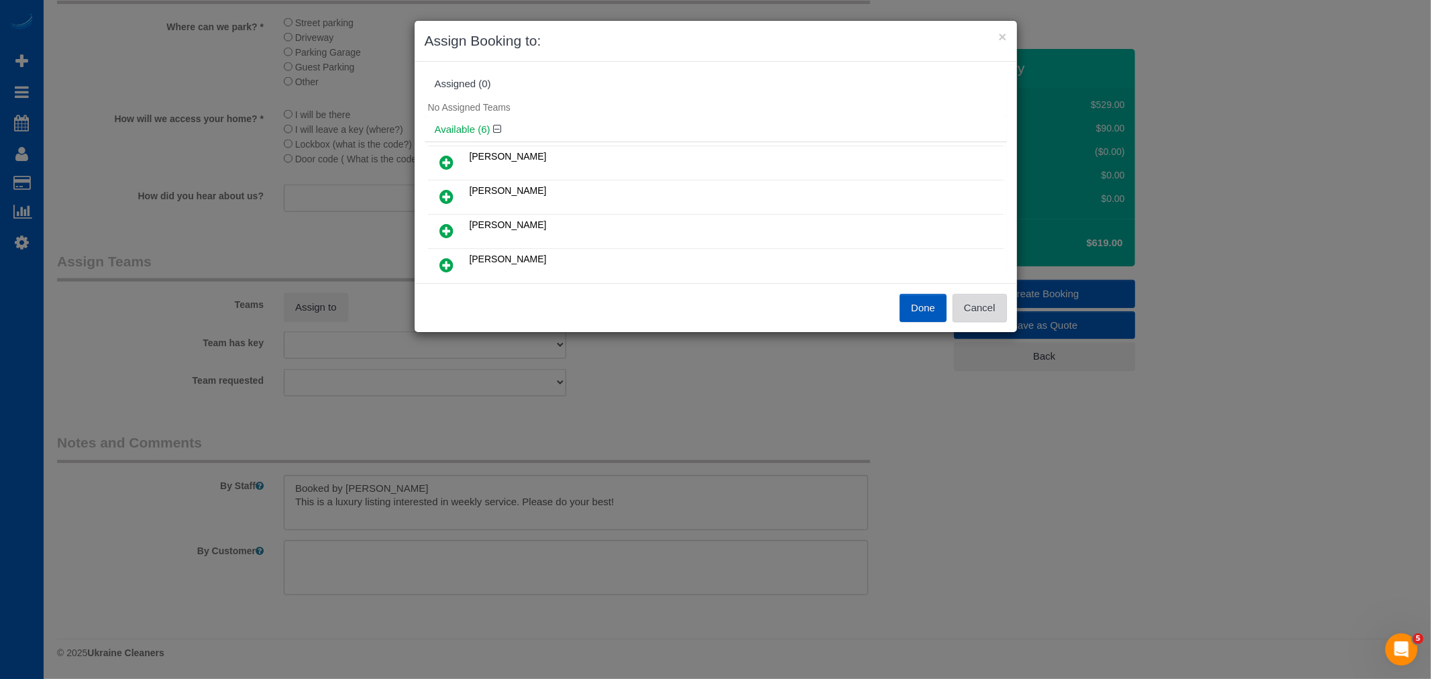
click at [996, 305] on button "Cancel" at bounding box center [980, 308] width 54 height 28
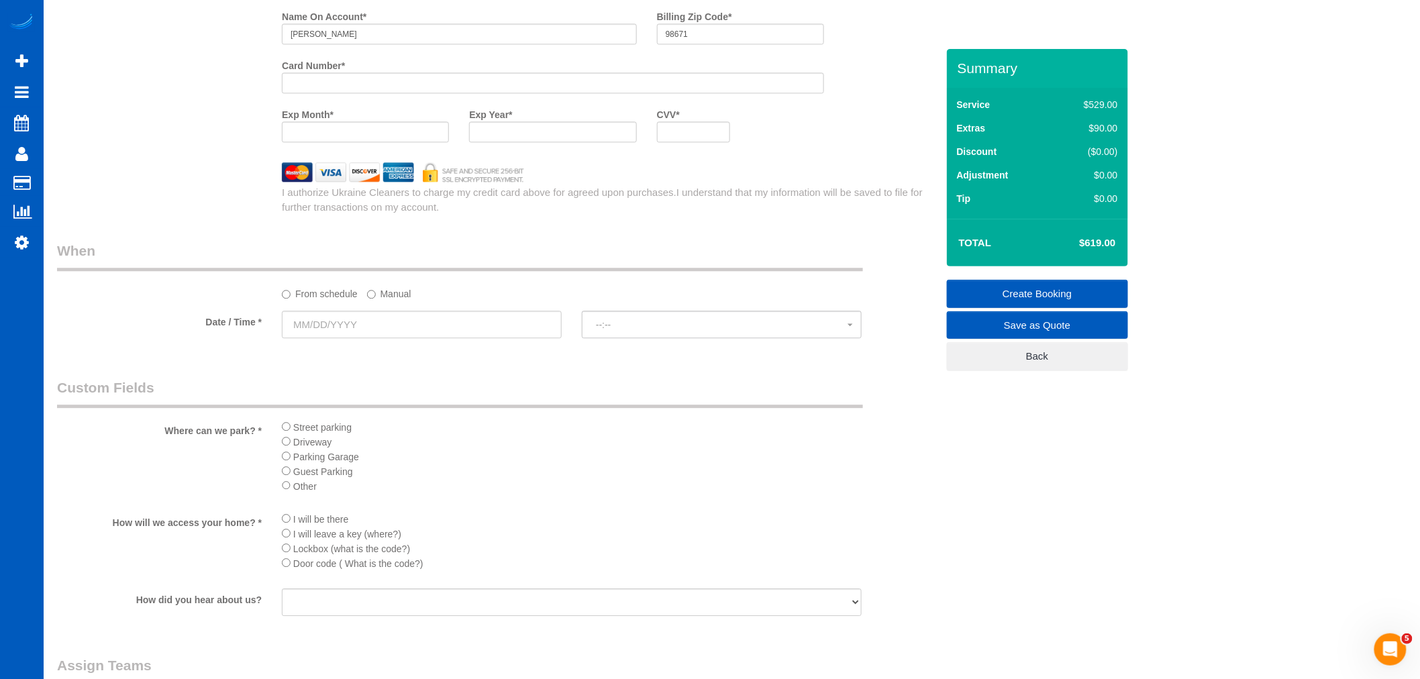
scroll to position [1292, 0]
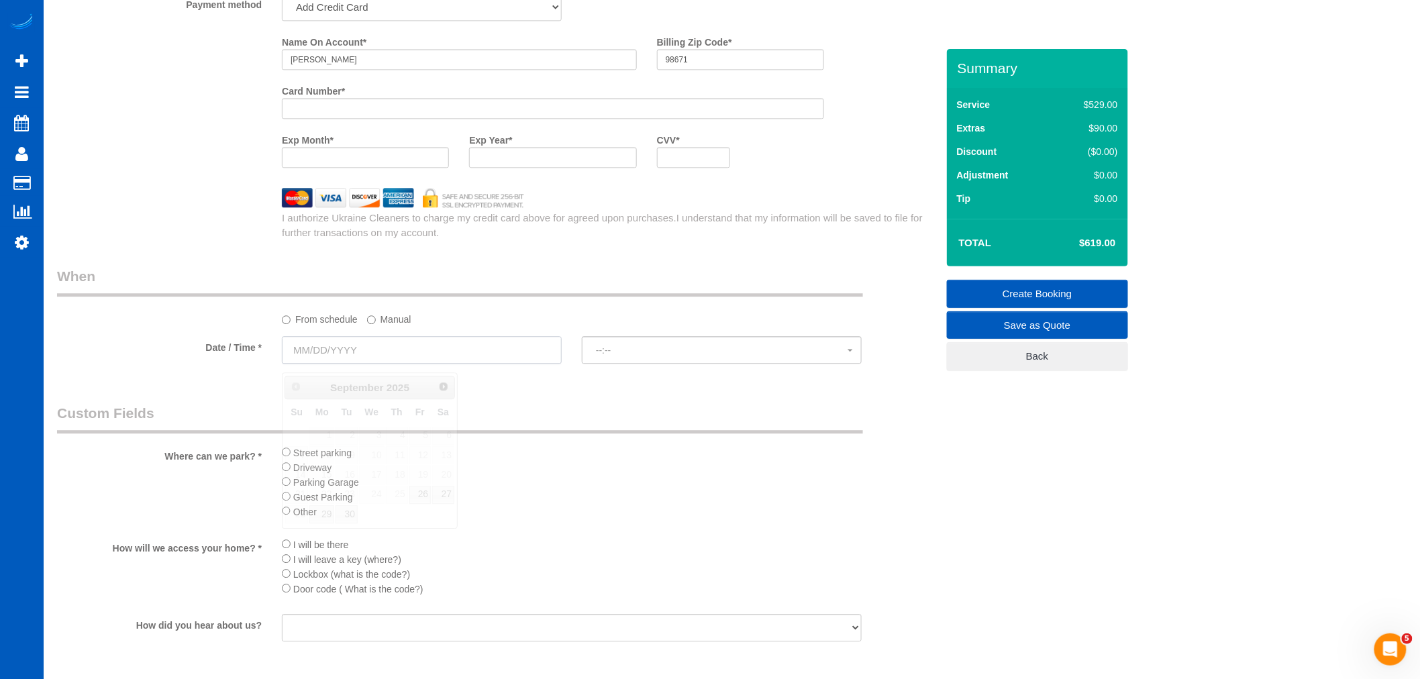
click at [327, 360] on input "text" at bounding box center [422, 350] width 280 height 28
click at [419, 487] on link "26" at bounding box center [419, 495] width 21 height 18
type input "09/26/2025"
select select "spot18"
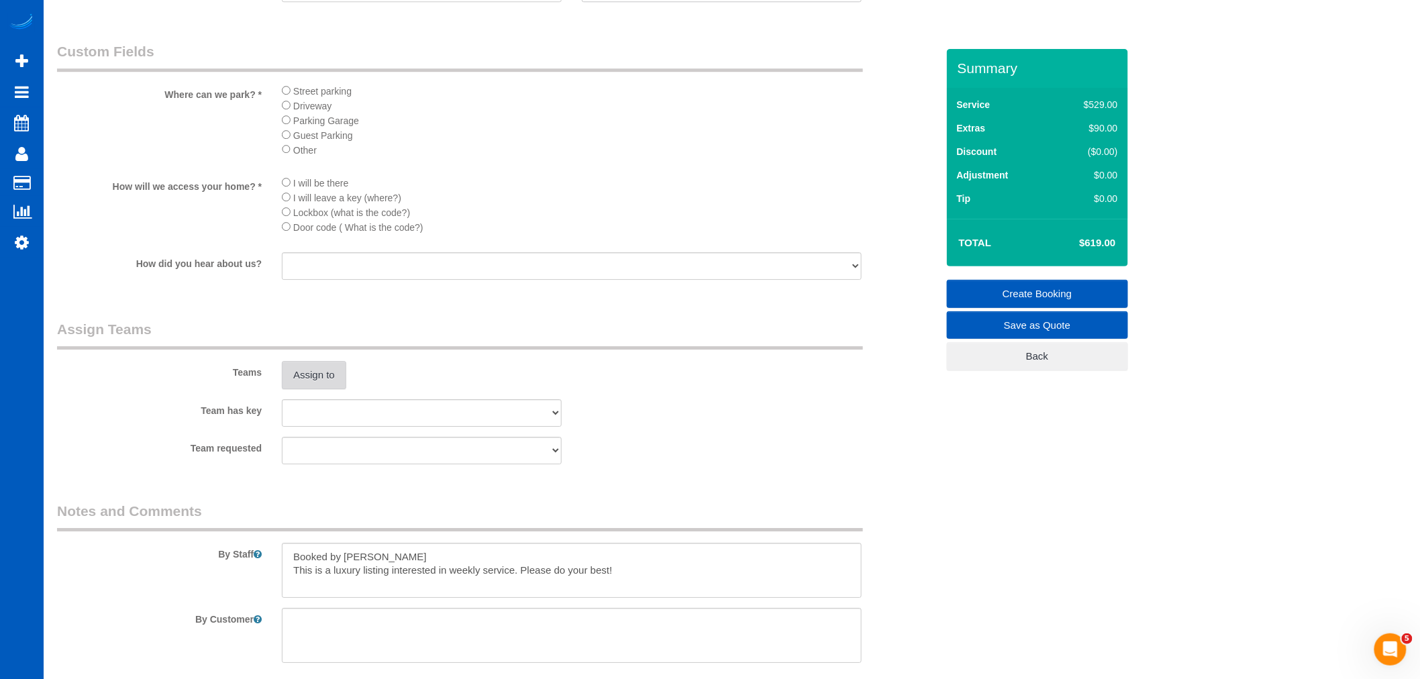
scroll to position [1739, 0]
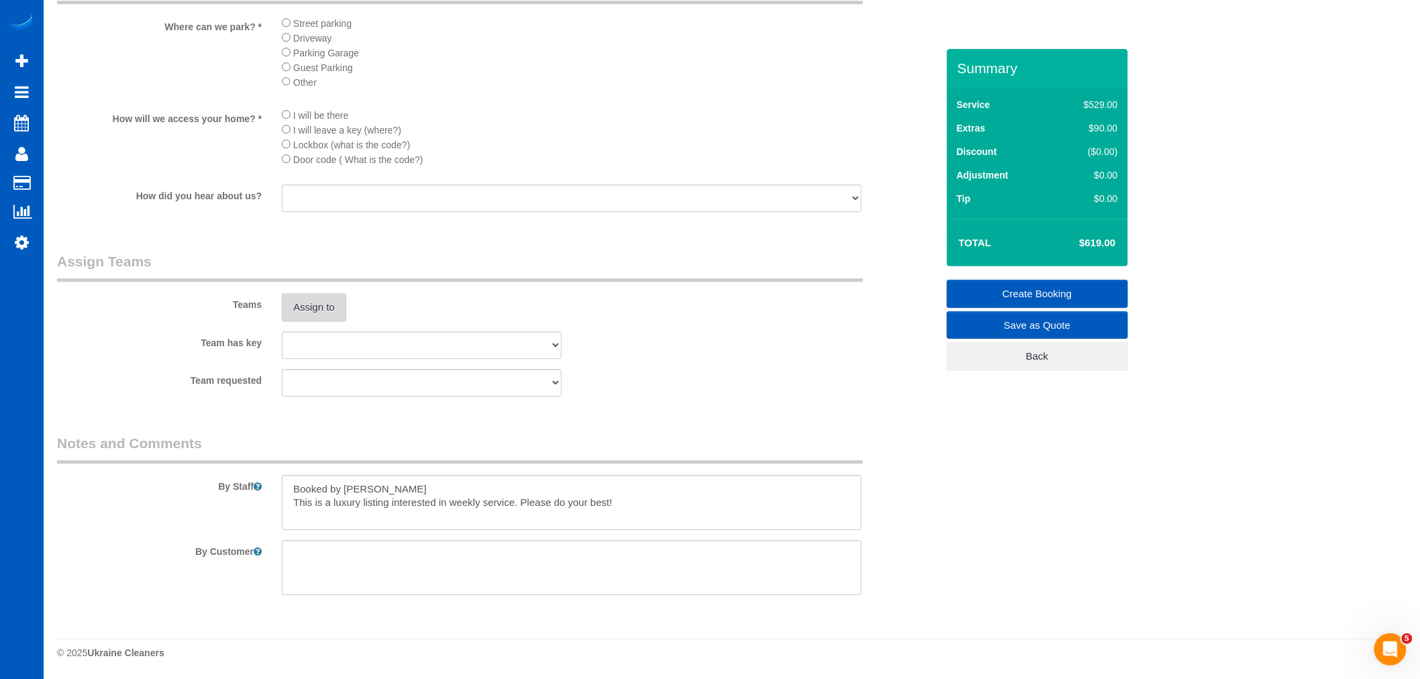
click at [307, 310] on button "Assign to" at bounding box center [314, 307] width 64 height 28
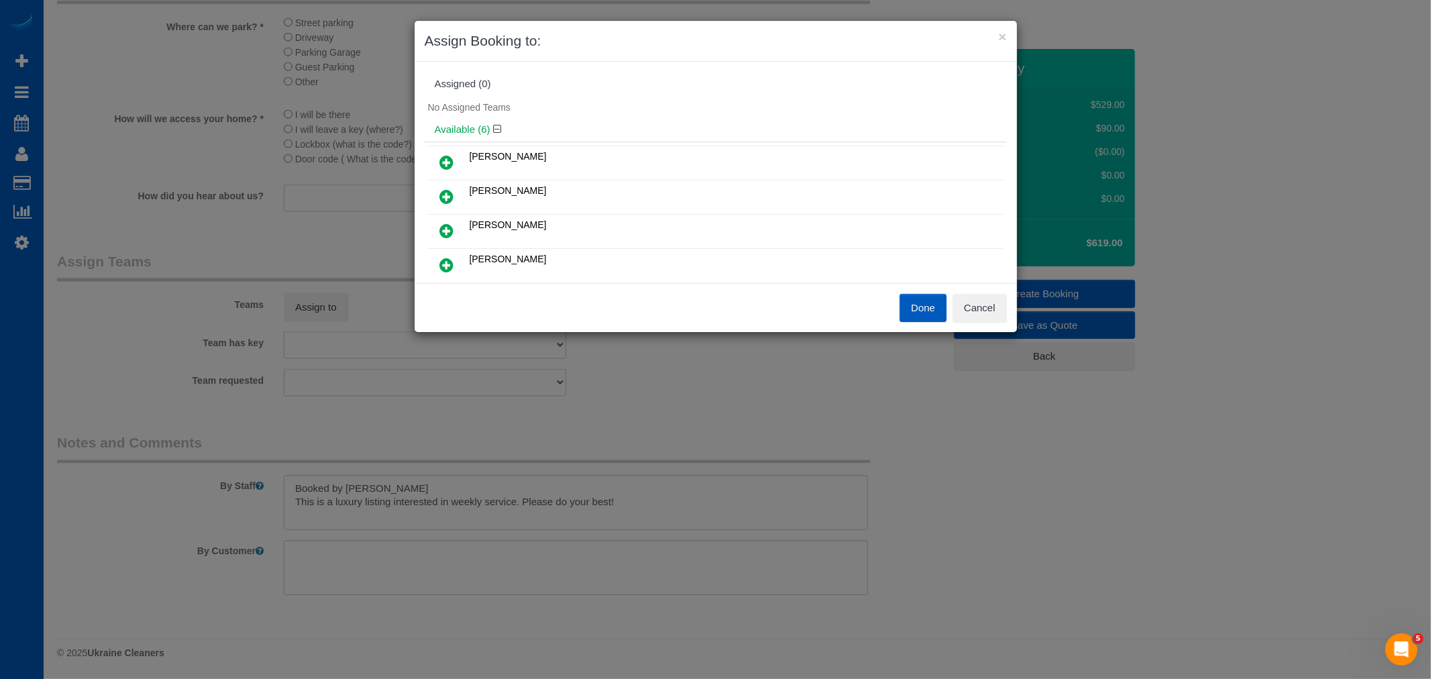
click at [452, 161] on icon at bounding box center [447, 162] width 14 height 16
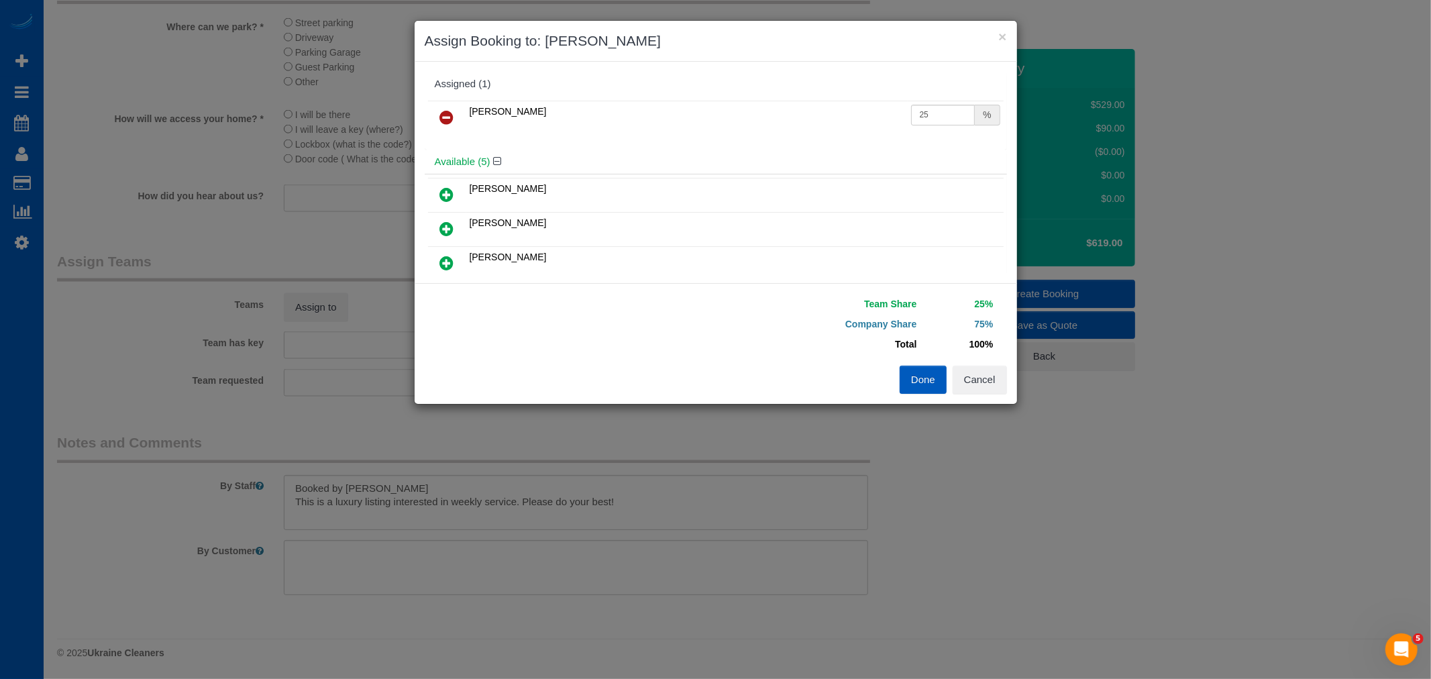
click at [448, 260] on icon at bounding box center [447, 263] width 14 height 16
drag, startPoint x: 913, startPoint y: 119, endPoint x: 934, endPoint y: 119, distance: 21.5
click at [934, 119] on input "25" at bounding box center [943, 115] width 64 height 21
type input "27"
drag, startPoint x: 931, startPoint y: 152, endPoint x: 747, endPoint y: 148, distance: 183.9
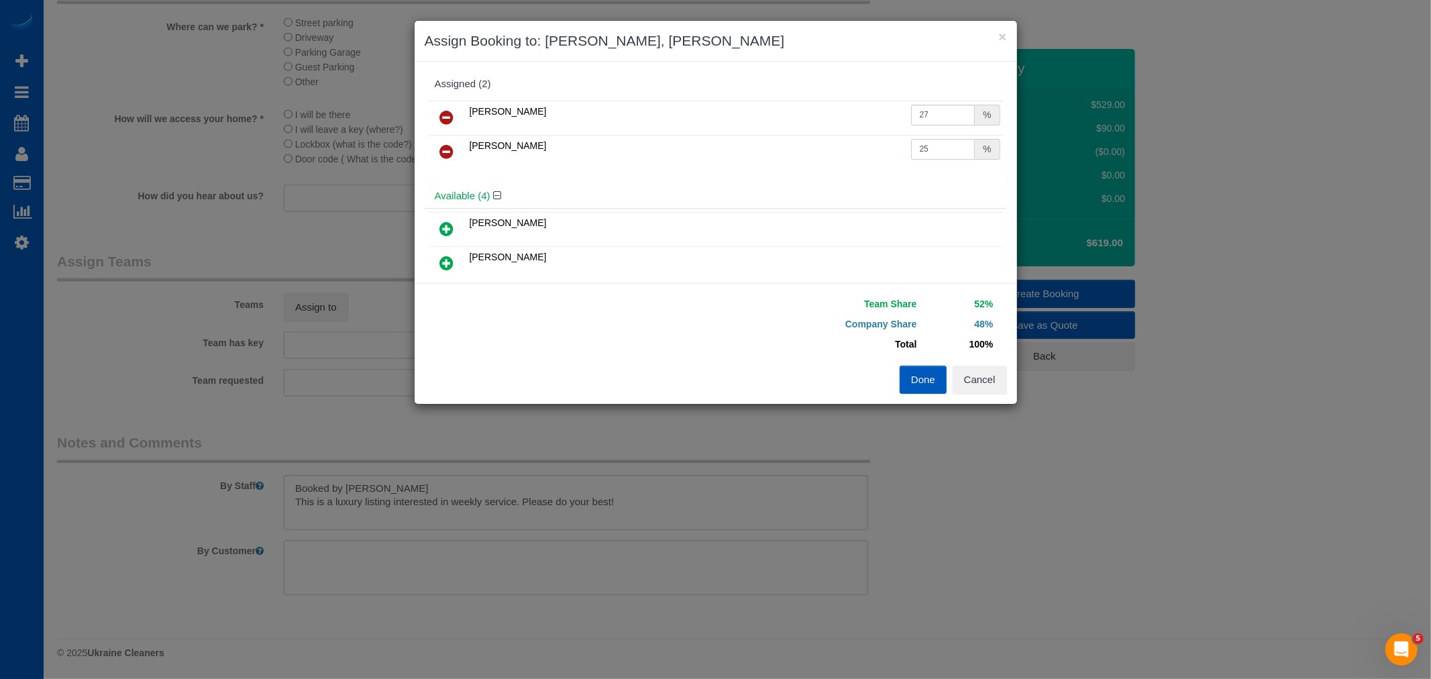
click at [747, 148] on tr "Oksana Kosiuk 25 %" at bounding box center [716, 152] width 576 height 34
type input "27"
click at [919, 376] on button "Done" at bounding box center [923, 380] width 47 height 28
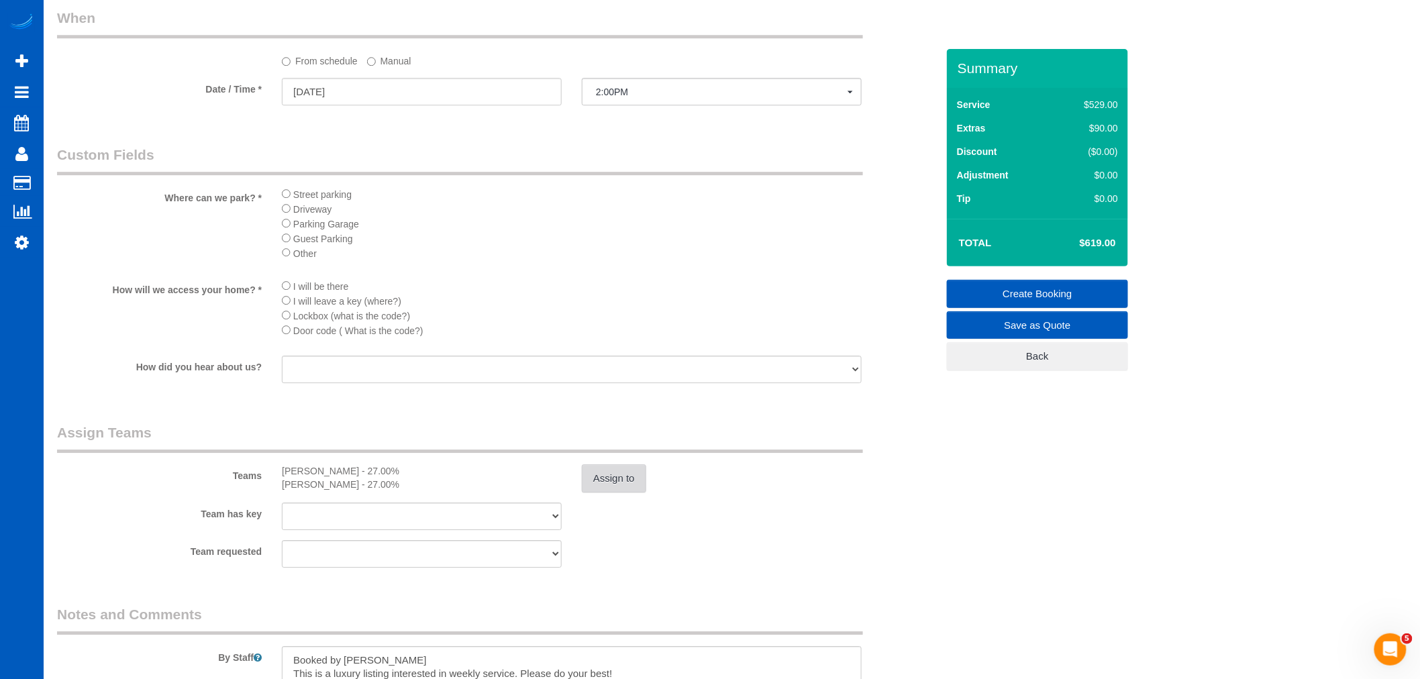
scroll to position [1515, 0]
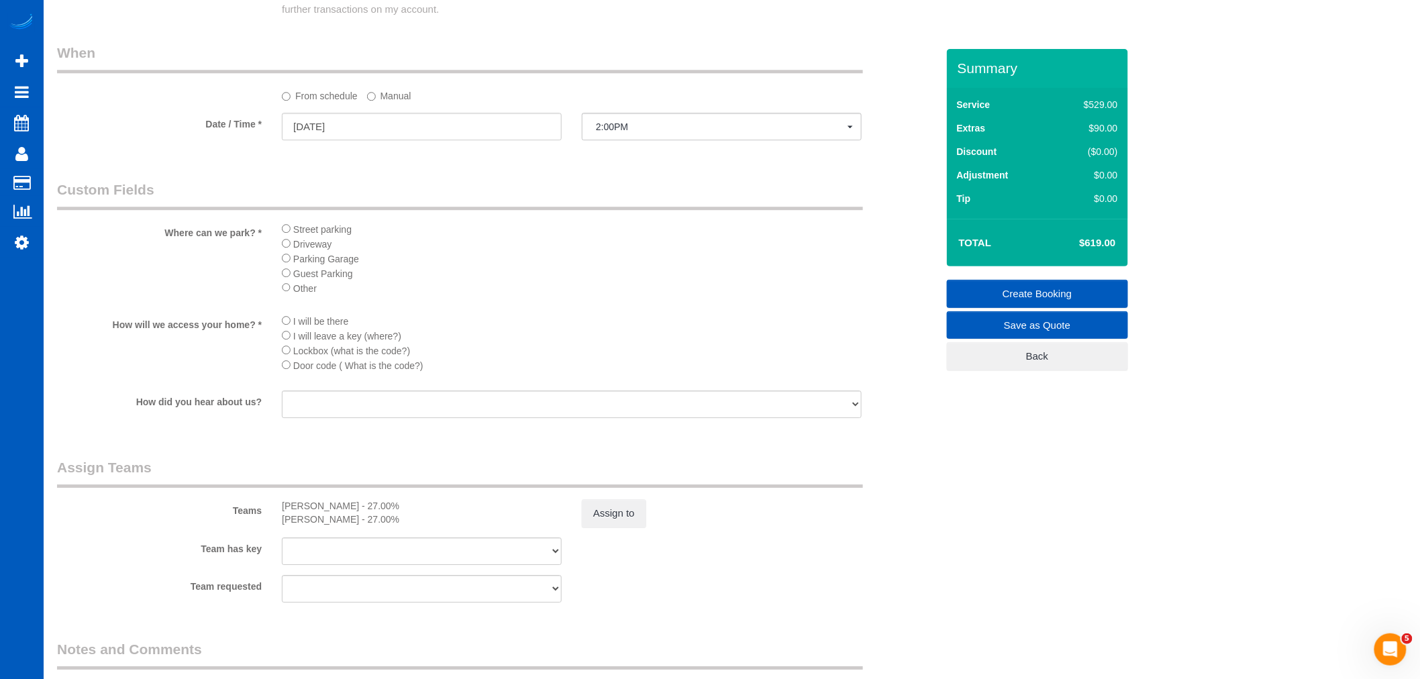
click at [283, 325] on sui-booking-custom-fields "Where can we park? * Street parking Driveway Parking Garage Guest Parking Other…" at bounding box center [497, 300] width 880 height 241
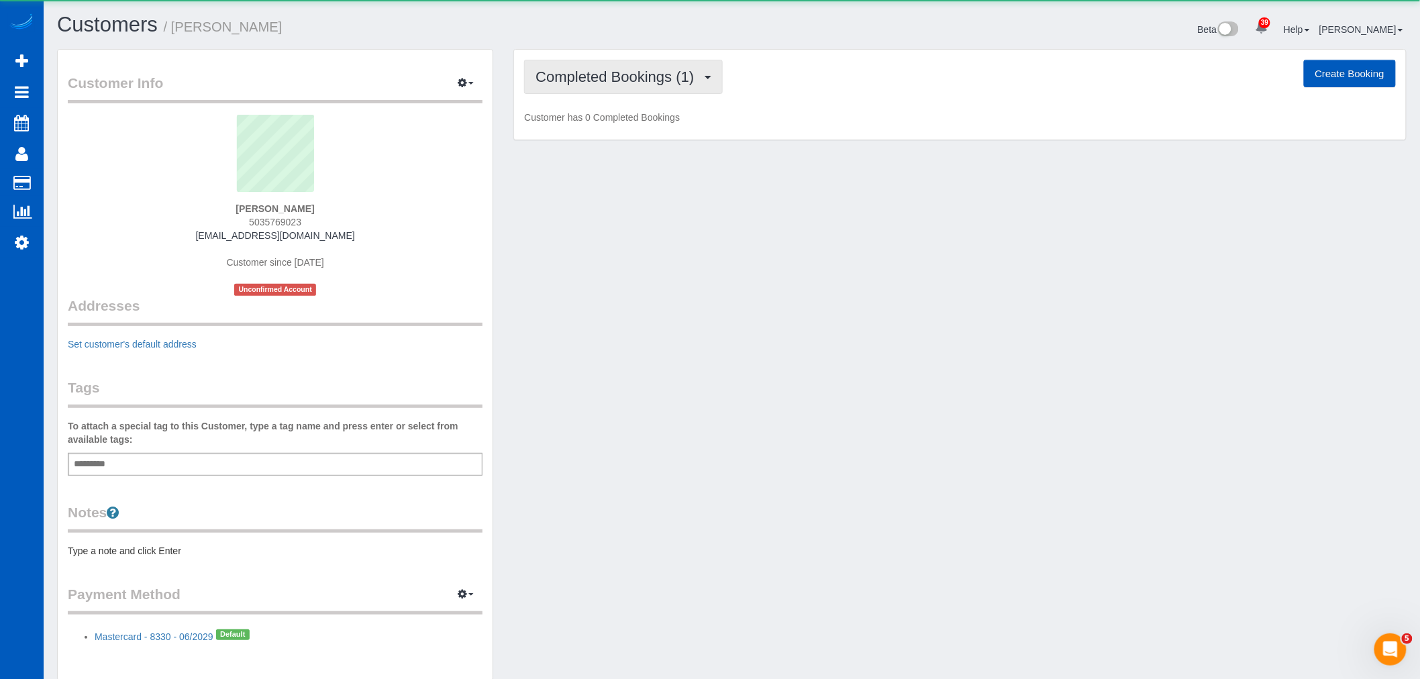
click at [599, 75] on span "Completed Bookings (1)" at bounding box center [618, 76] width 165 height 17
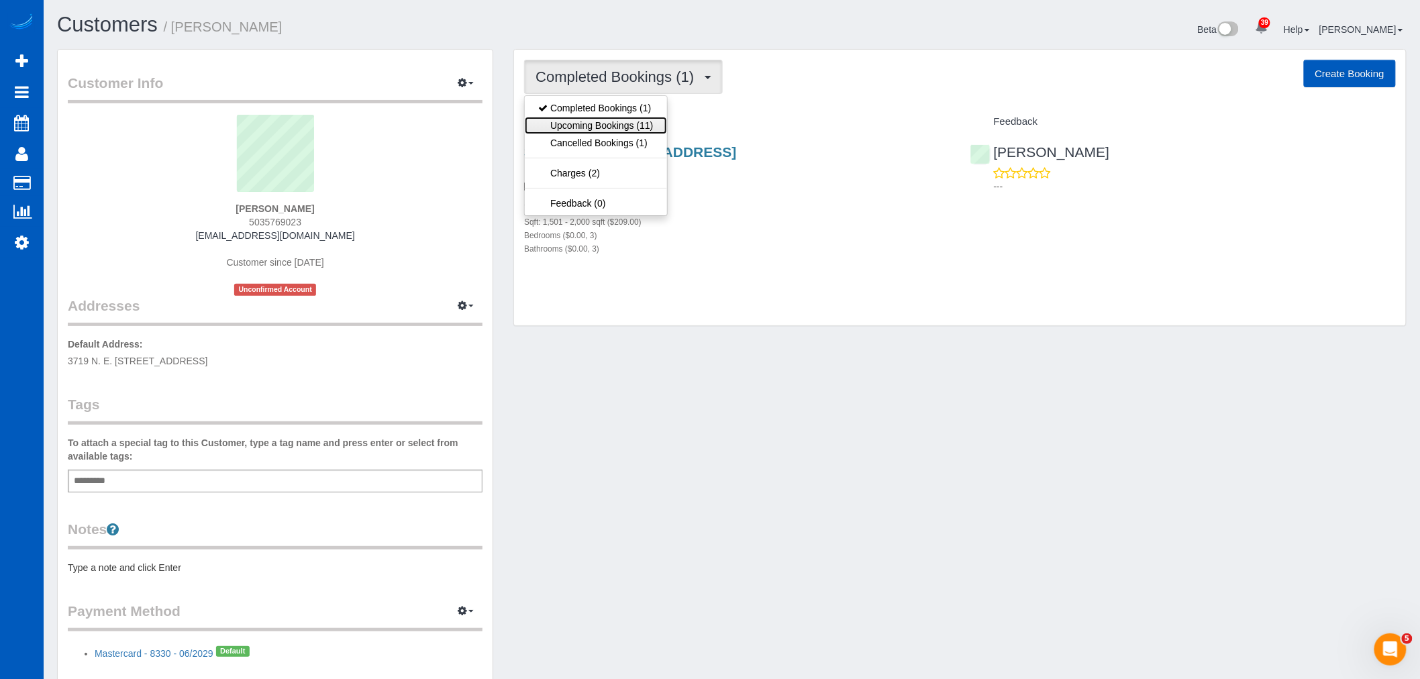
click at [589, 119] on link "Upcoming Bookings (11)" at bounding box center [596, 125] width 142 height 17
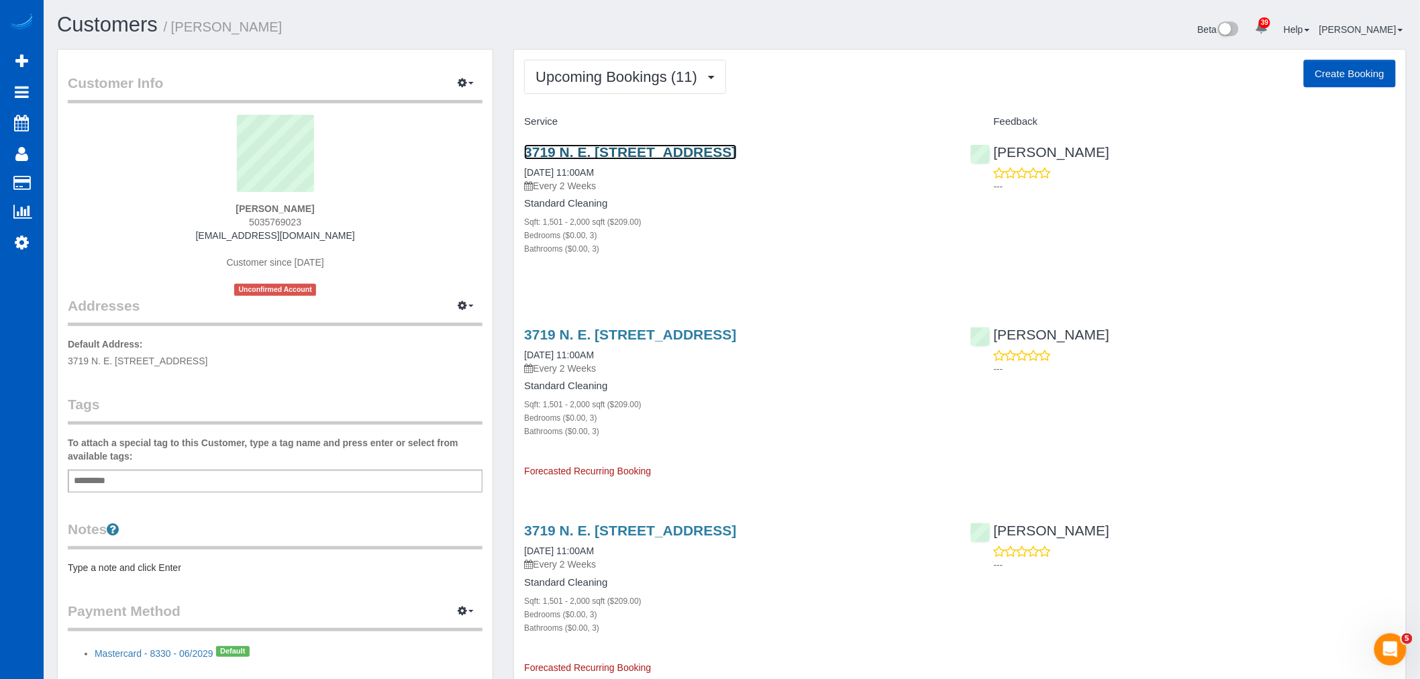
click at [587, 149] on link "3719 N. E. [STREET_ADDRESS]" at bounding box center [630, 151] width 212 height 15
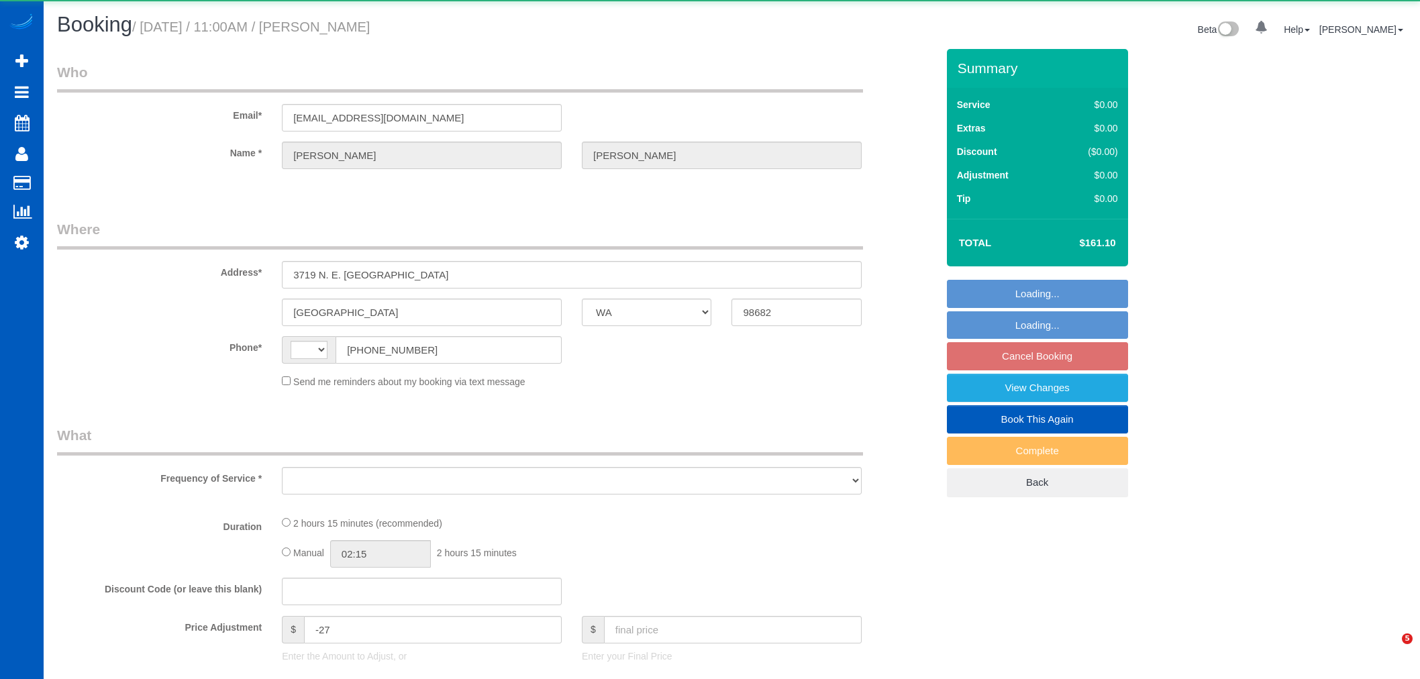
select select "WA"
select select "string:[GEOGRAPHIC_DATA]"
select select "object:909"
select select "string:fspay-43e65a61-2bec-4f7c-a915-3e191f57285b"
select select "number:8"
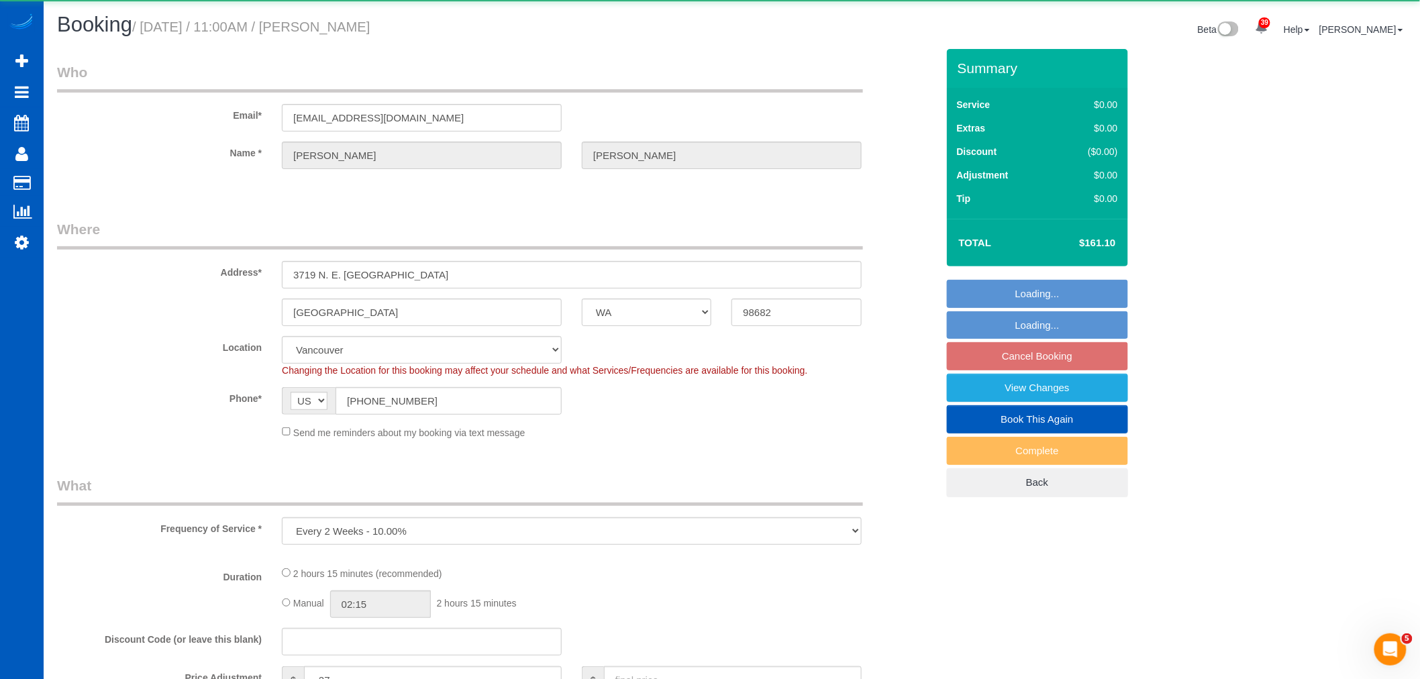
select select "object:975"
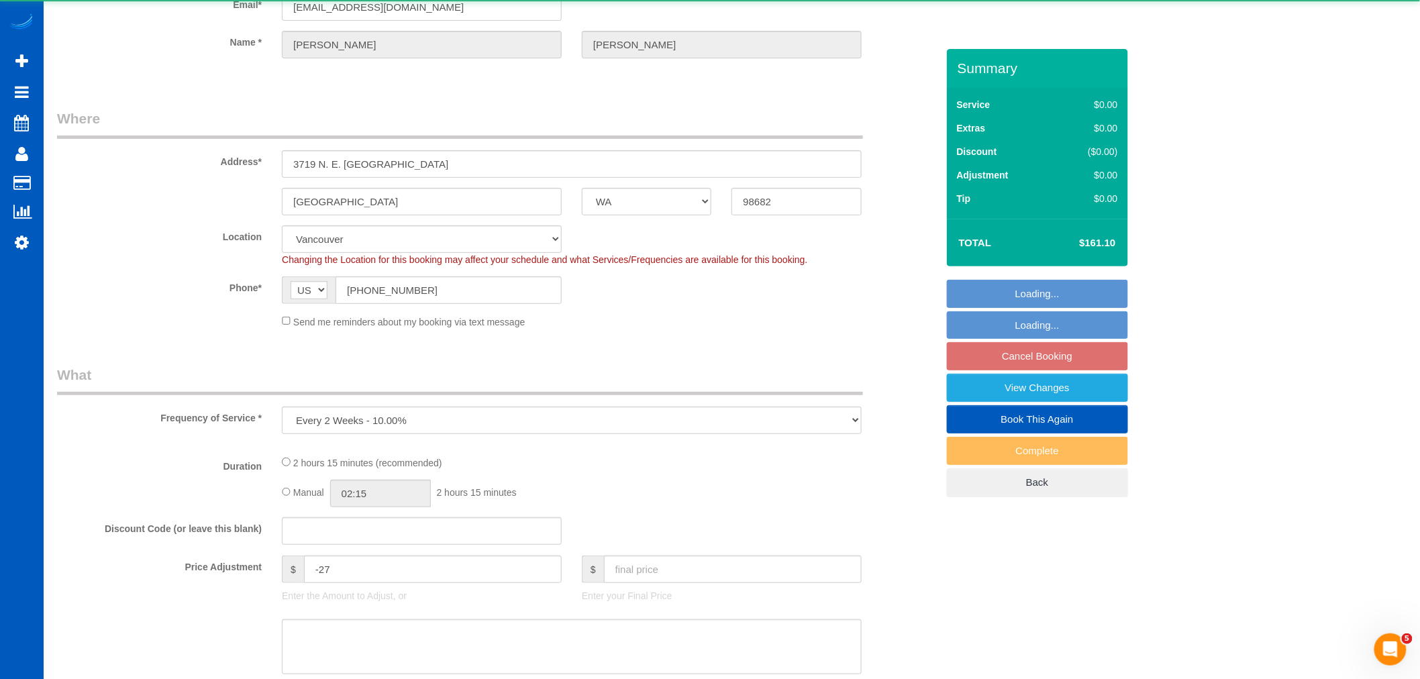
select select "199"
select select "1501"
select select "3"
select select "spot2"
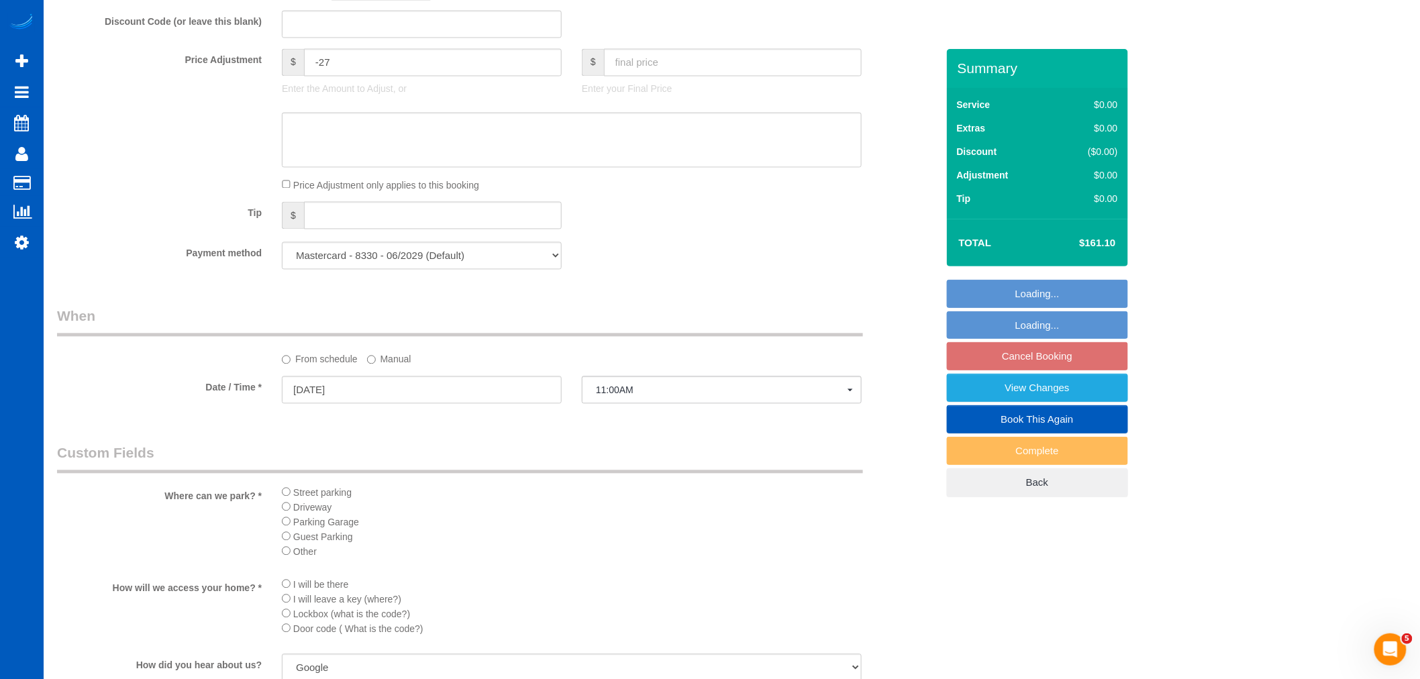
scroll to position [1043, 0]
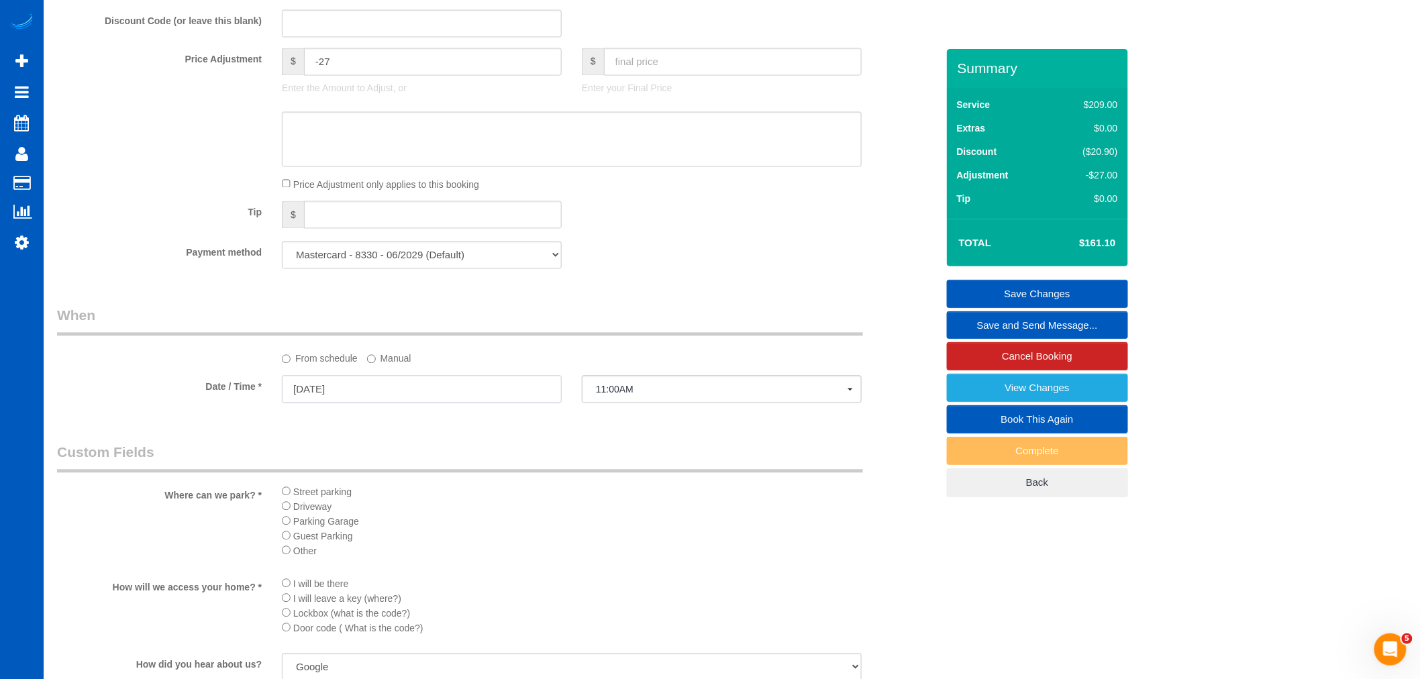
click at [358, 394] on input "[DATE]" at bounding box center [422, 390] width 280 height 28
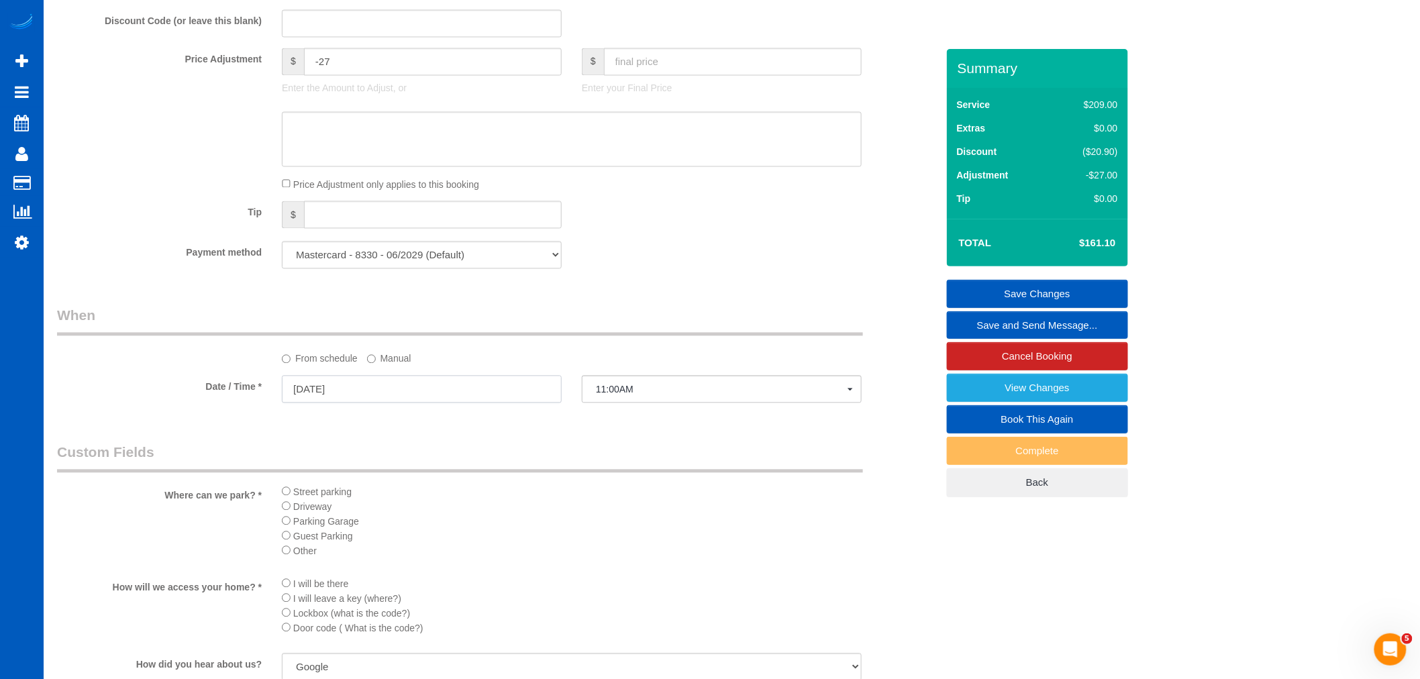
click at [303, 387] on input "[DATE]" at bounding box center [422, 390] width 280 height 28
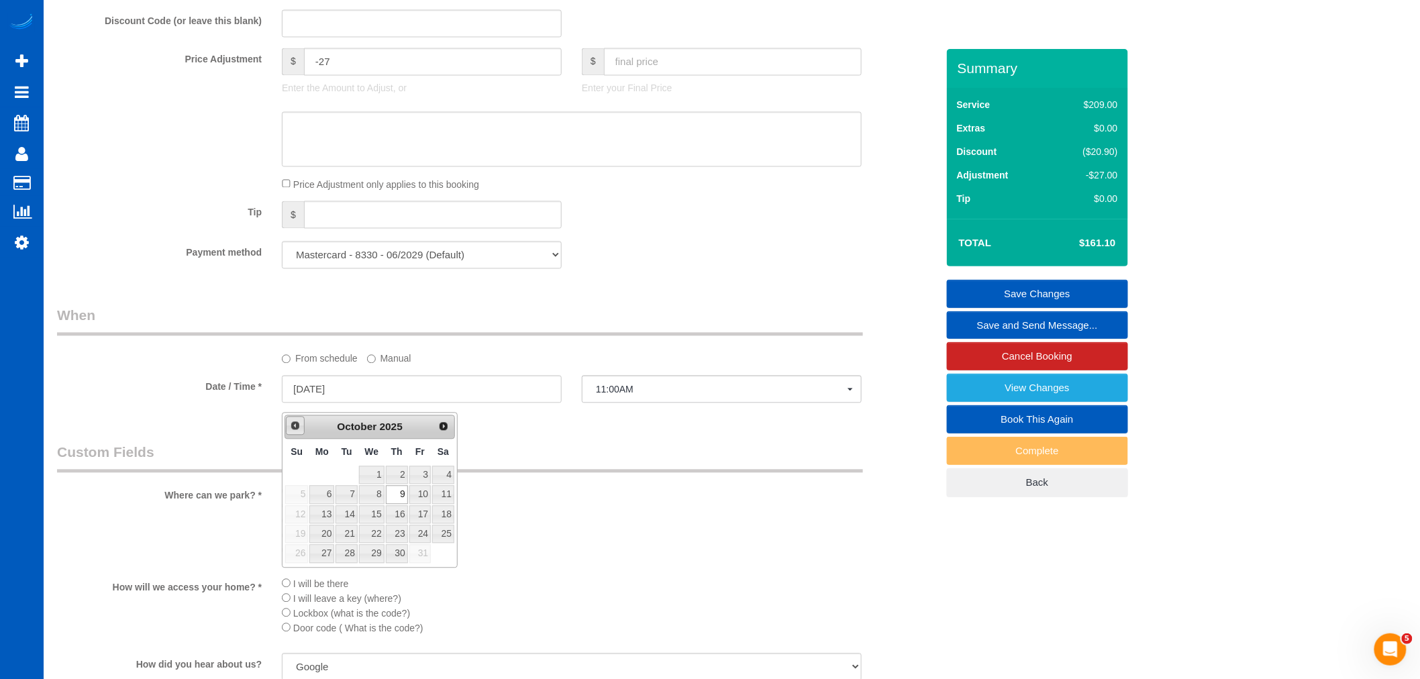
click at [301, 423] on link "Prev" at bounding box center [295, 426] width 19 height 19
click at [450, 423] on link "Next" at bounding box center [444, 426] width 19 height 19
click at [396, 477] on link "2" at bounding box center [397, 475] width 22 height 18
type input "[DATE]"
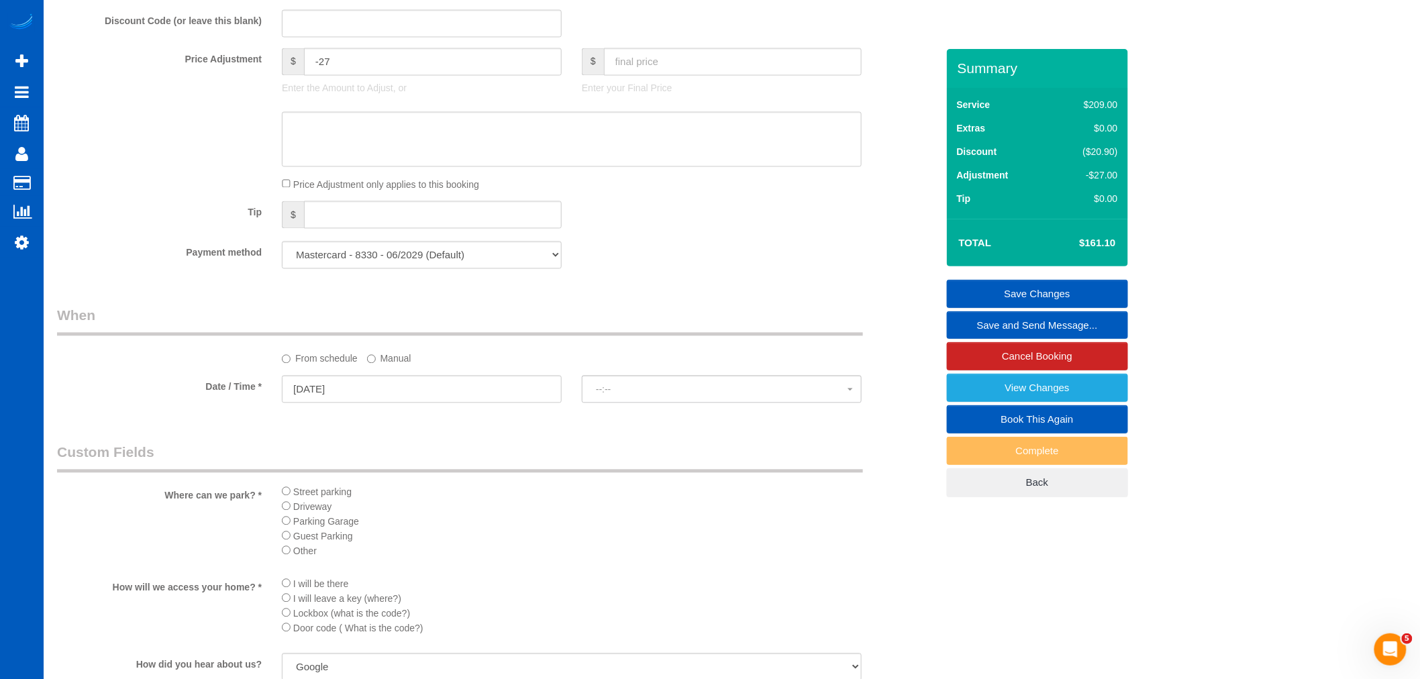
select select "spot18"
click at [652, 390] on button "8:00AM" at bounding box center [722, 390] width 280 height 28
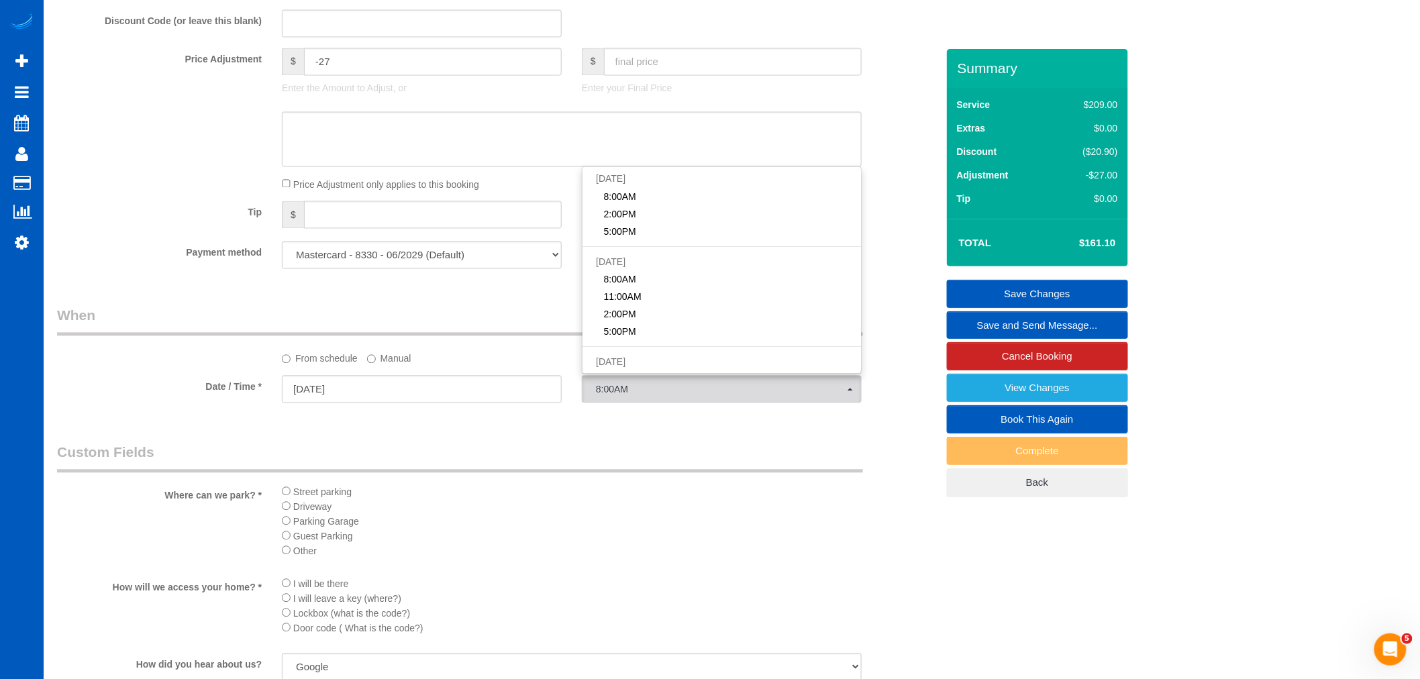
click at [408, 366] on label "Manual" at bounding box center [389, 357] width 44 height 18
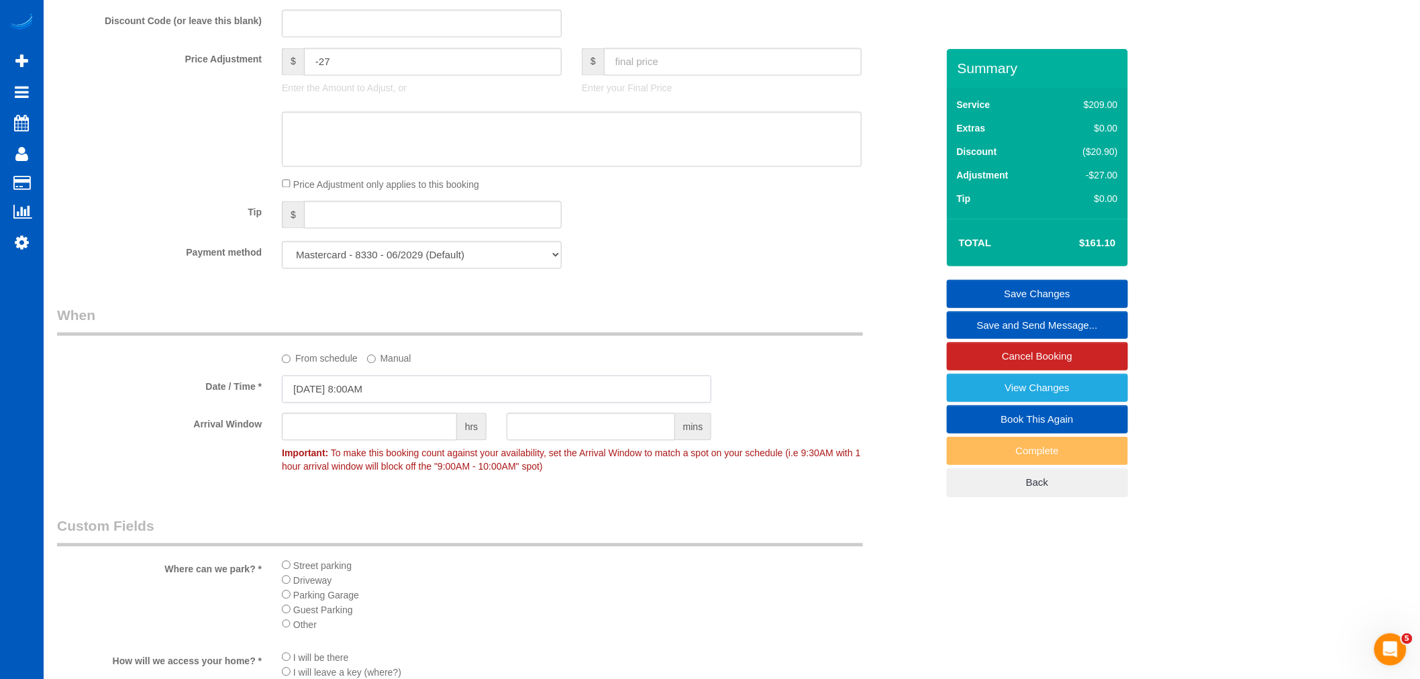
click at [356, 403] on input "10/02/2025 8:00AM" at bounding box center [496, 390] width 429 height 28
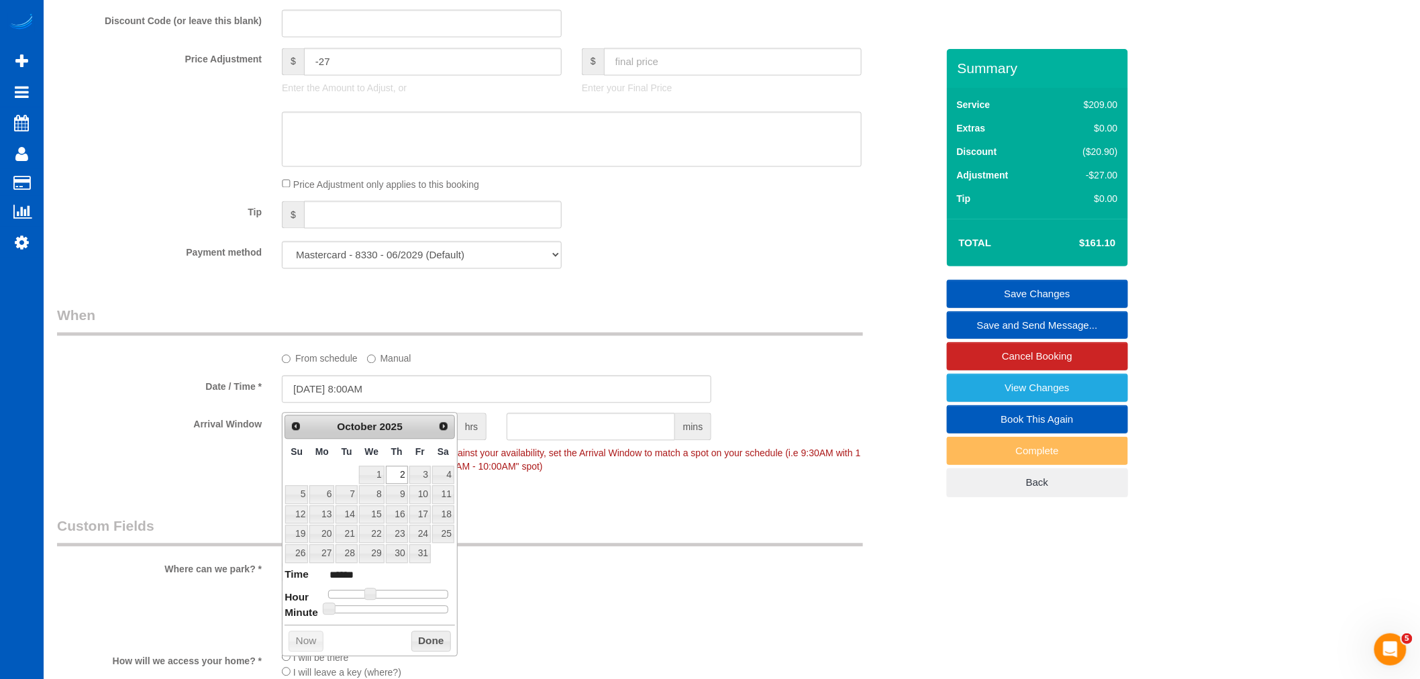
type input "10/02/2025 10:00AM"
type input "*******"
drag, startPoint x: 380, startPoint y: 593, endPoint x: 370, endPoint y: 593, distance: 10.1
click at [377, 593] on div at bounding box center [388, 595] width 120 height 8
type input "10/02/2025 9:00AM"
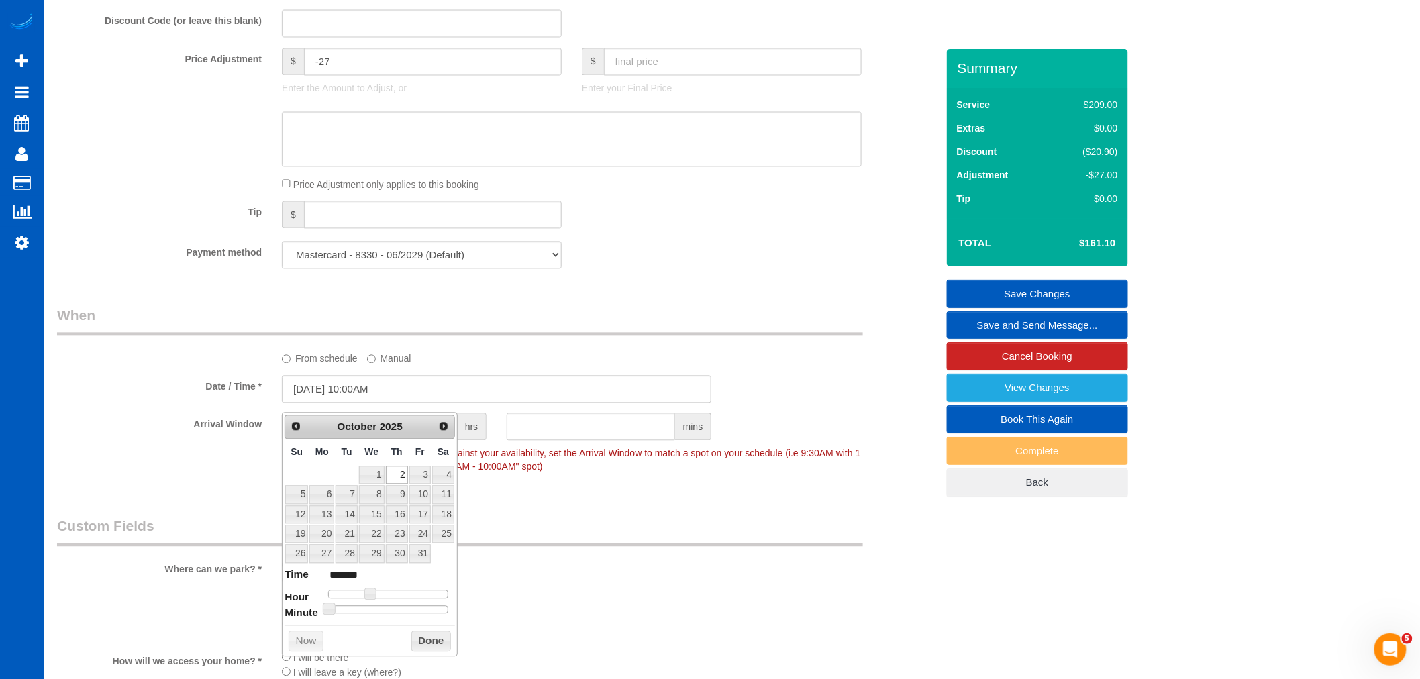
type input "******"
type input "10/02/2025 10:00AM"
type input "*******"
type input "10/02/2025 11:00AM"
type input "*******"
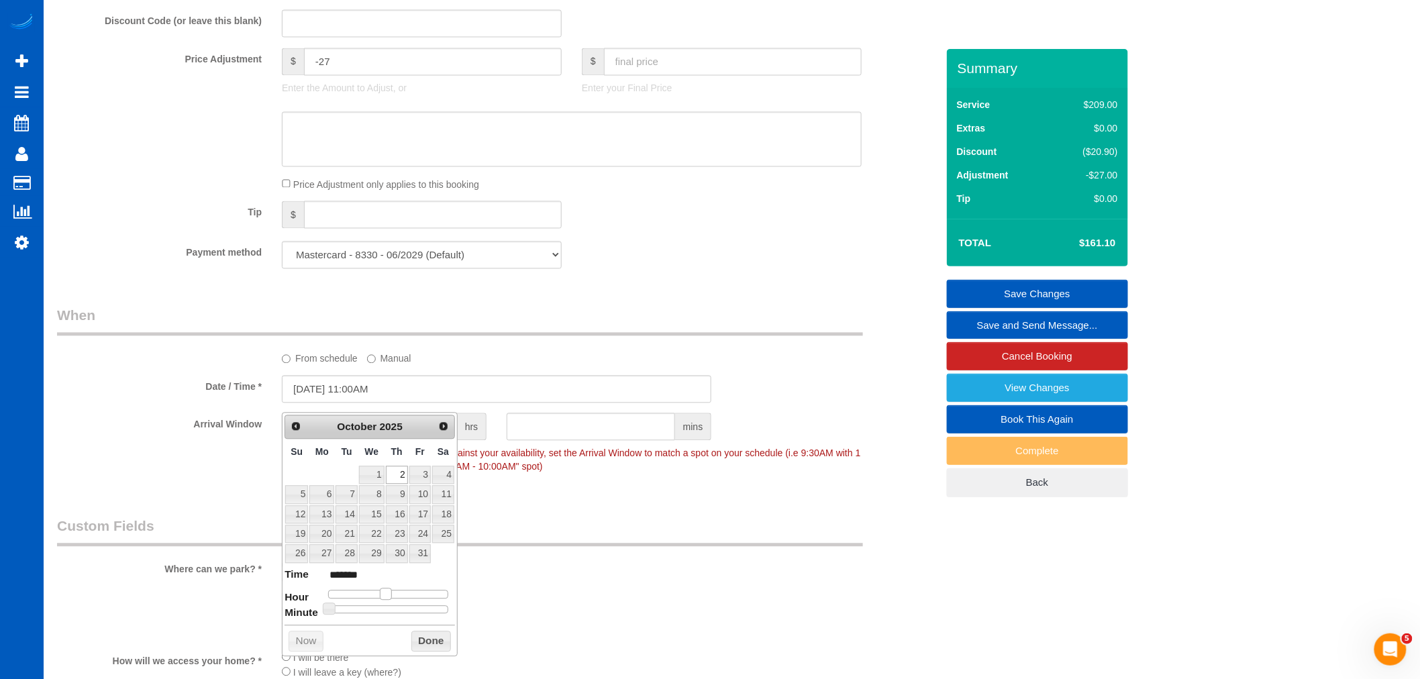
type input "10/02/2025 12:00PM"
type input "*******"
type input "10/02/2025 11:00AM"
type input "*******"
drag, startPoint x: 372, startPoint y: 593, endPoint x: 381, endPoint y: 593, distance: 8.7
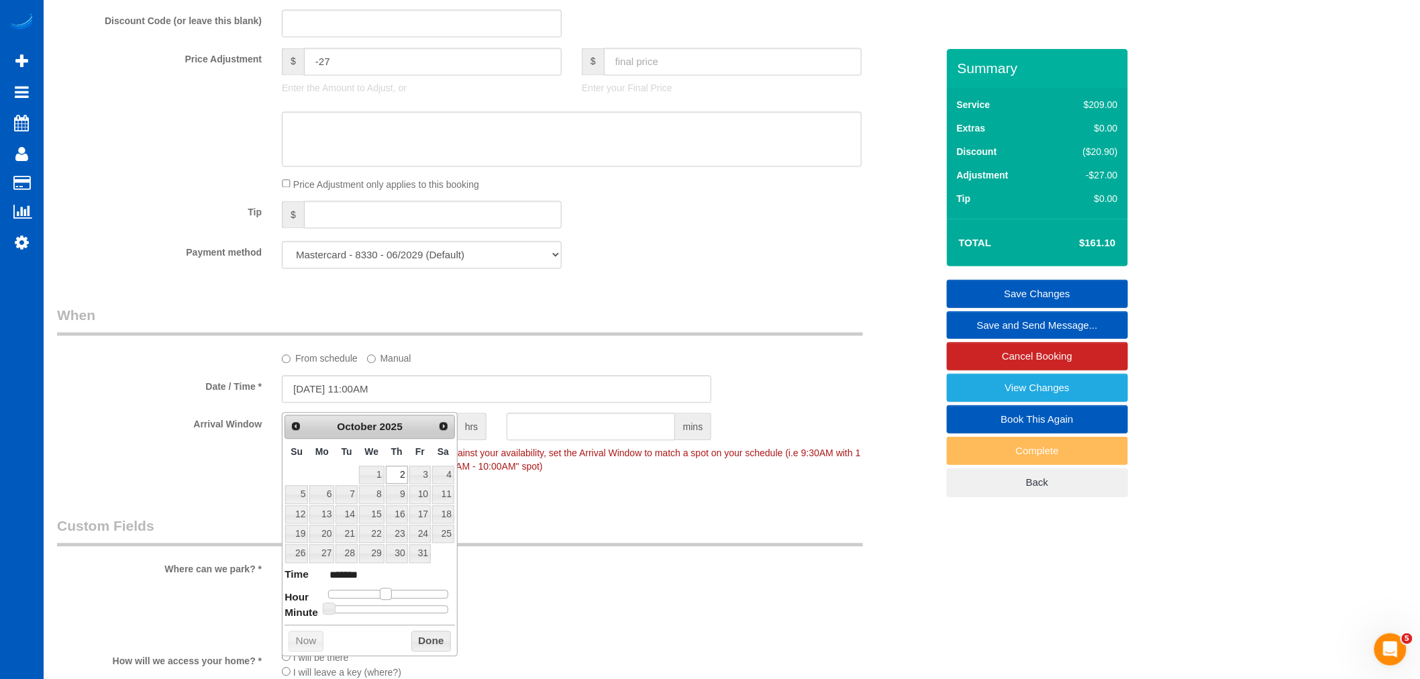
click at [381, 593] on span at bounding box center [386, 595] width 12 height 12
click at [448, 646] on button "Done" at bounding box center [431, 641] width 40 height 21
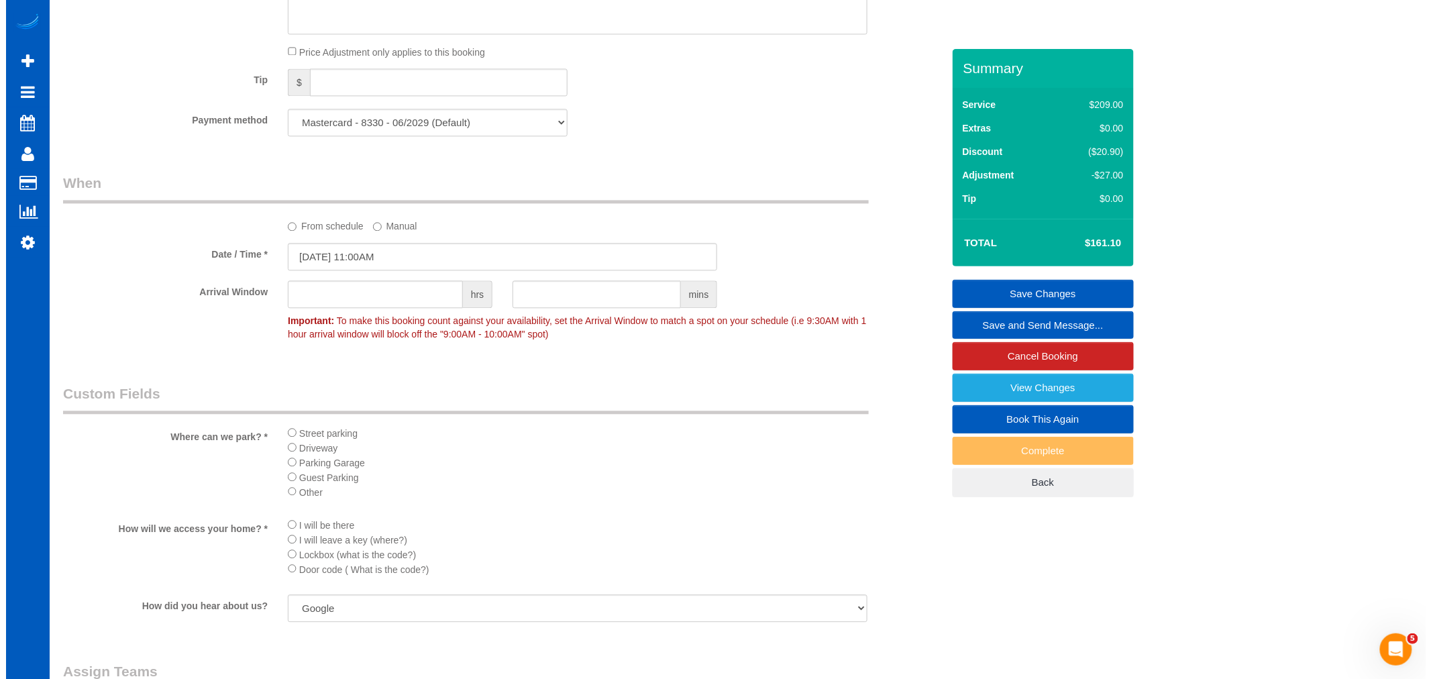
scroll to position [1491, 0]
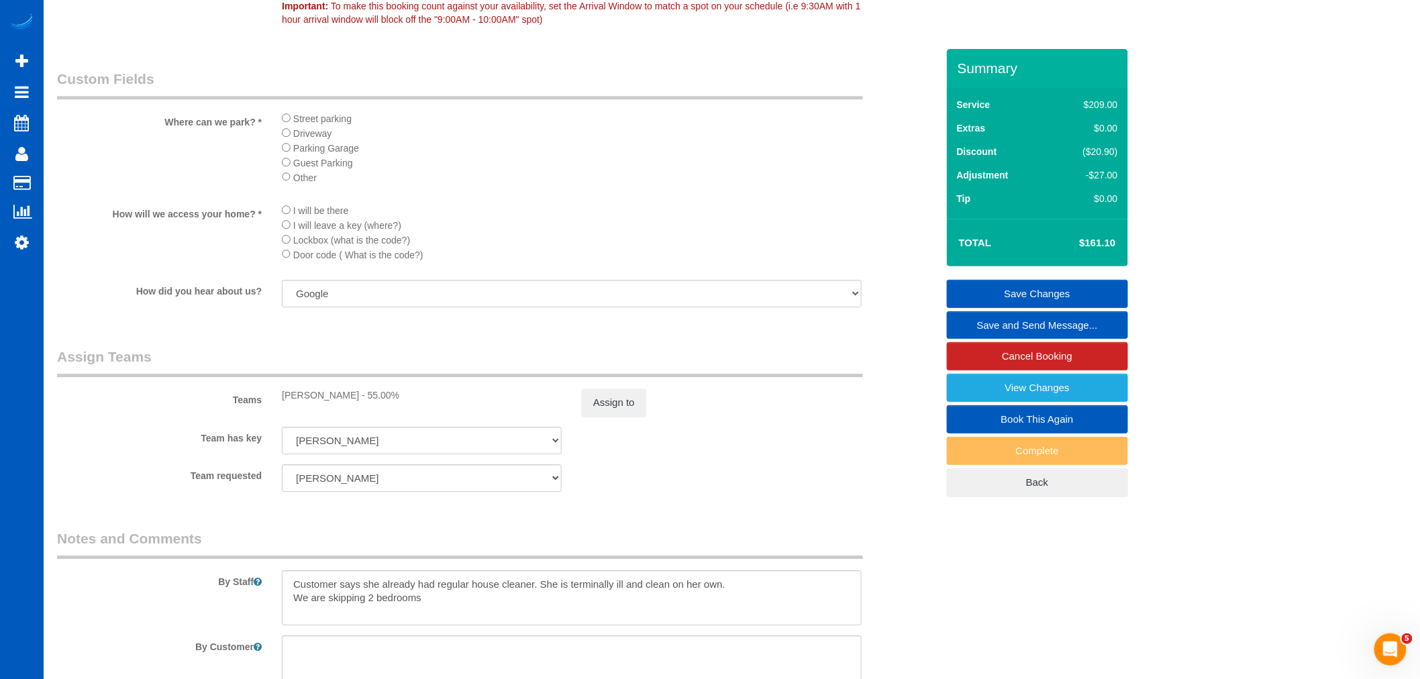
click at [578, 417] on div "Assign to" at bounding box center [722, 403] width 300 height 28
click at [606, 413] on button "Assign to" at bounding box center [614, 403] width 64 height 28
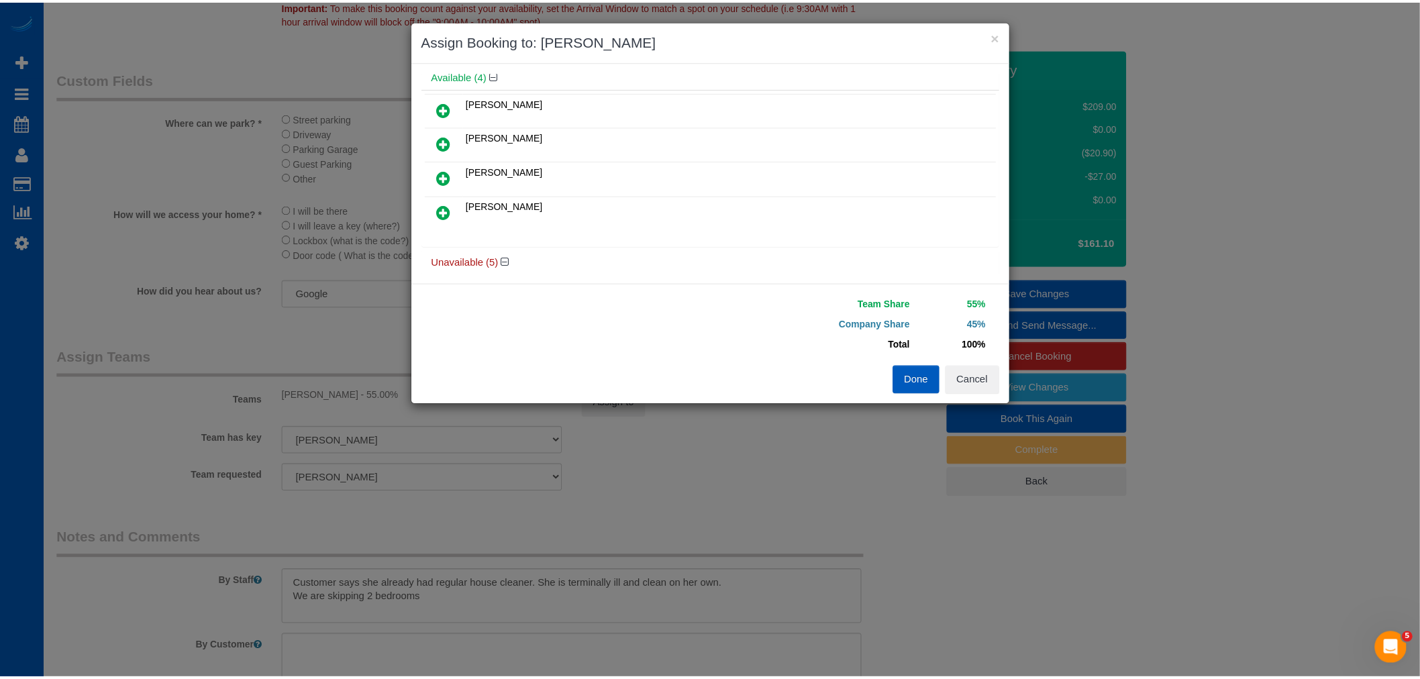
scroll to position [0, 0]
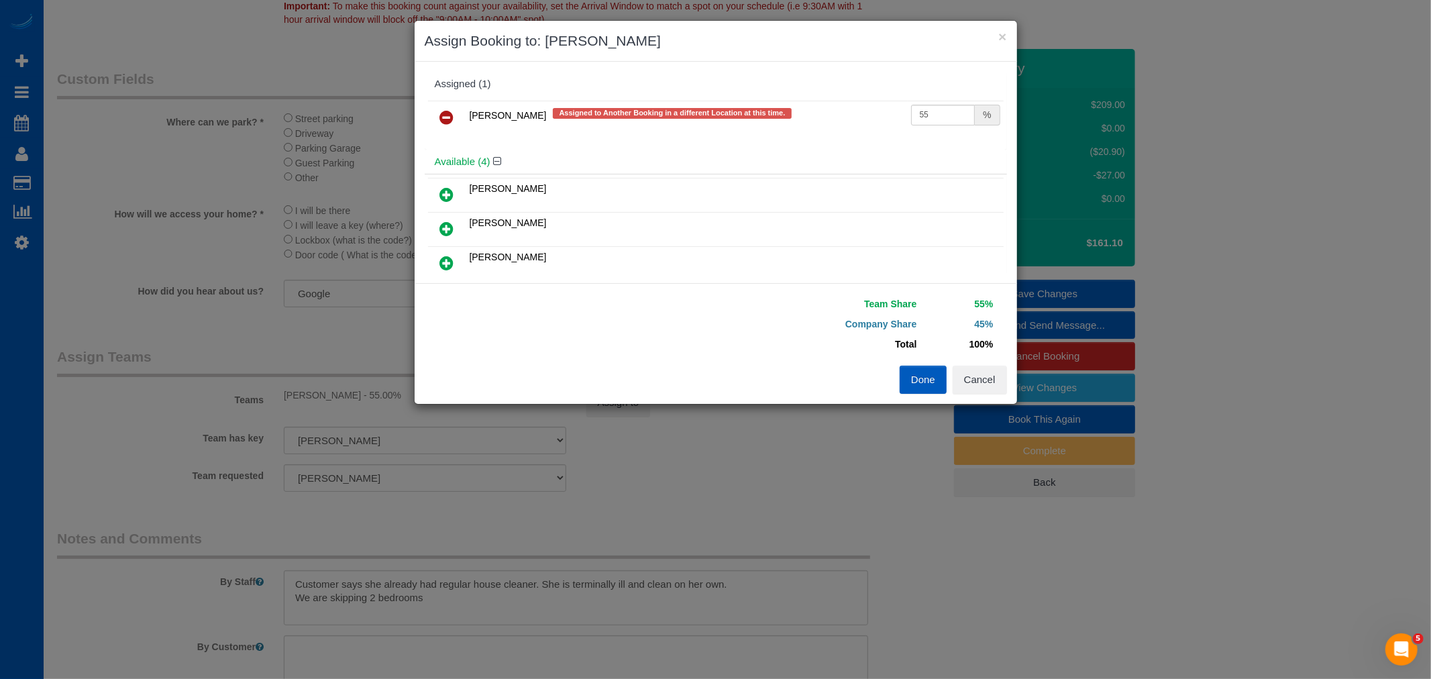
click at [443, 115] on icon at bounding box center [447, 117] width 14 height 16
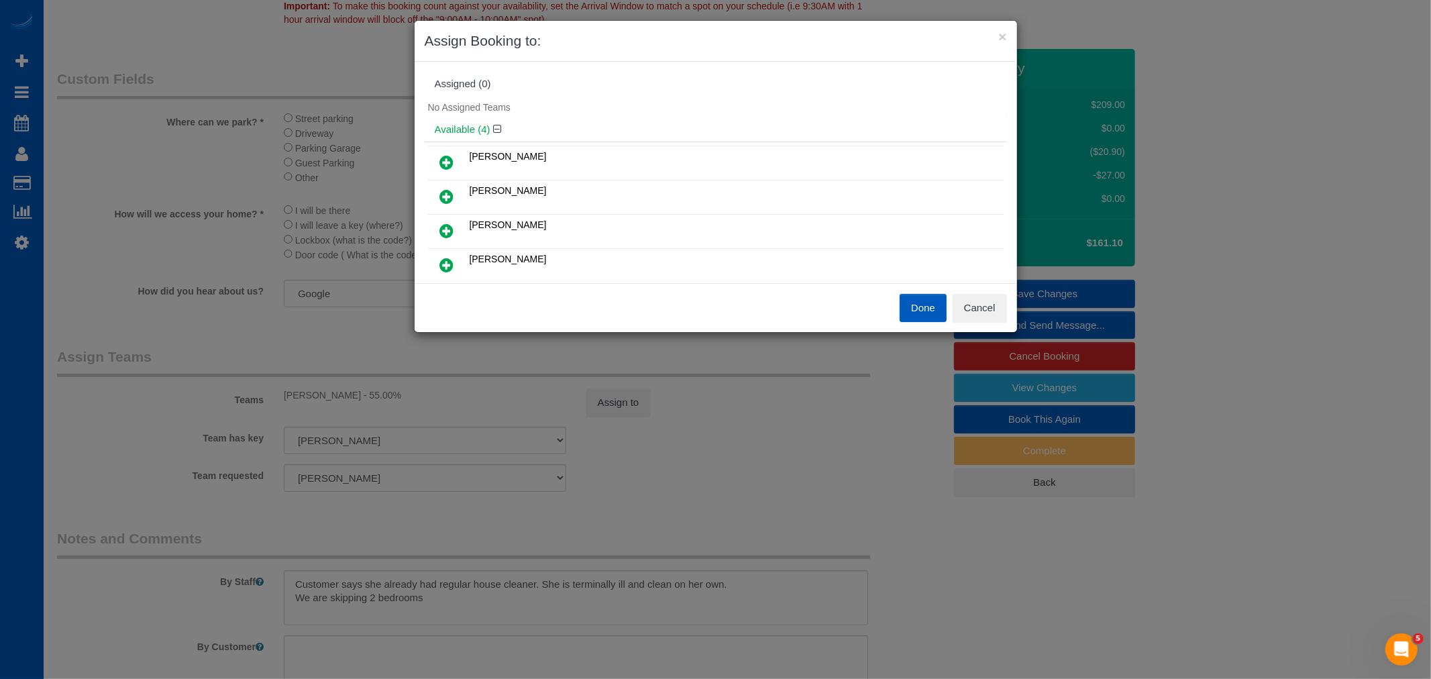
click at [900, 305] on button "Done" at bounding box center [923, 308] width 47 height 28
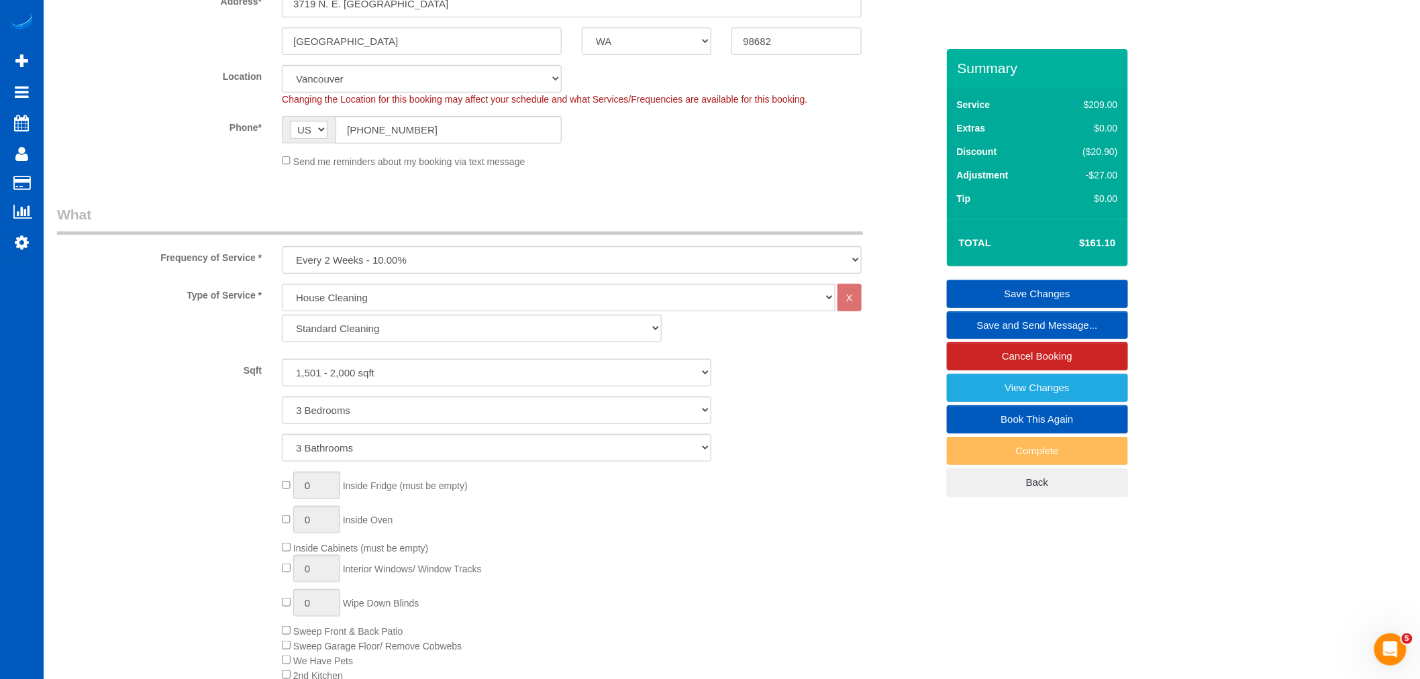
scroll to position [149, 0]
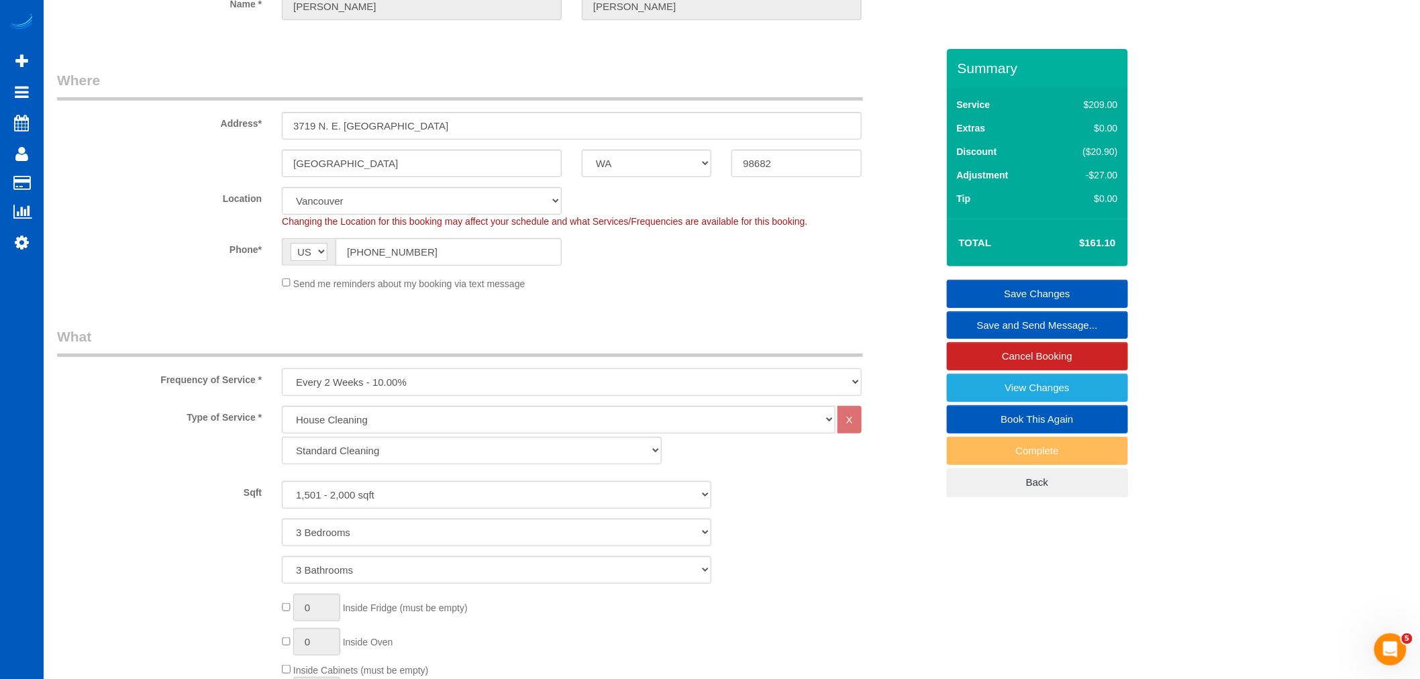
click at [378, 387] on select "One Time Weekly - 15.00% Every 2 Weeks - 10.00% Every 4 Weeks - 5.00% Every 2 M…" at bounding box center [572, 382] width 580 height 28
select select "object:978"
click at [282, 369] on select "One Time Weekly - 15.00% Every 2 Weeks - 10.00% Every 4 Weeks - 5.00% Every 2 M…" at bounding box center [572, 382] width 580 height 28
click at [876, 531] on div "1 Bedroom 2 Bedrooms 3 Bedrooms 4 Bedrooms 5 Bedrooms 6 Bedrooms 7 Bedrooms" at bounding box center [497, 533] width 900 height 28
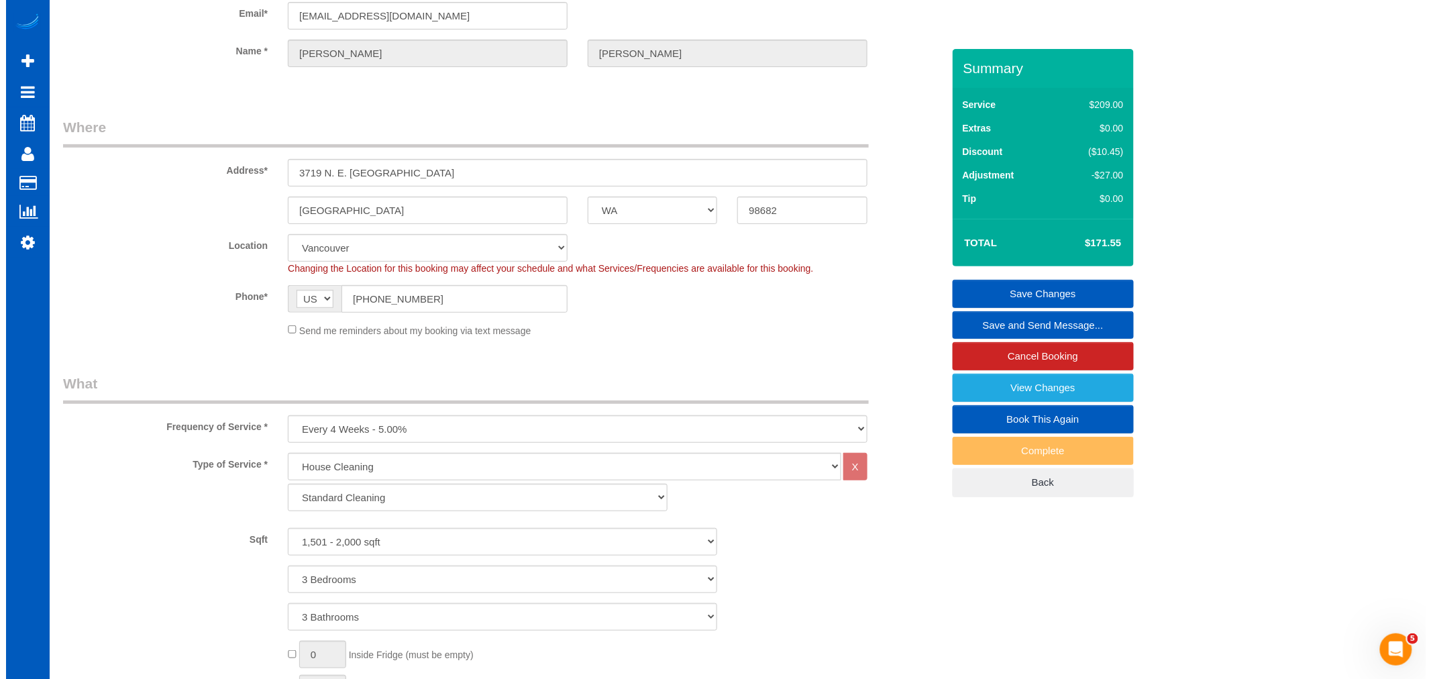
scroll to position [0, 0]
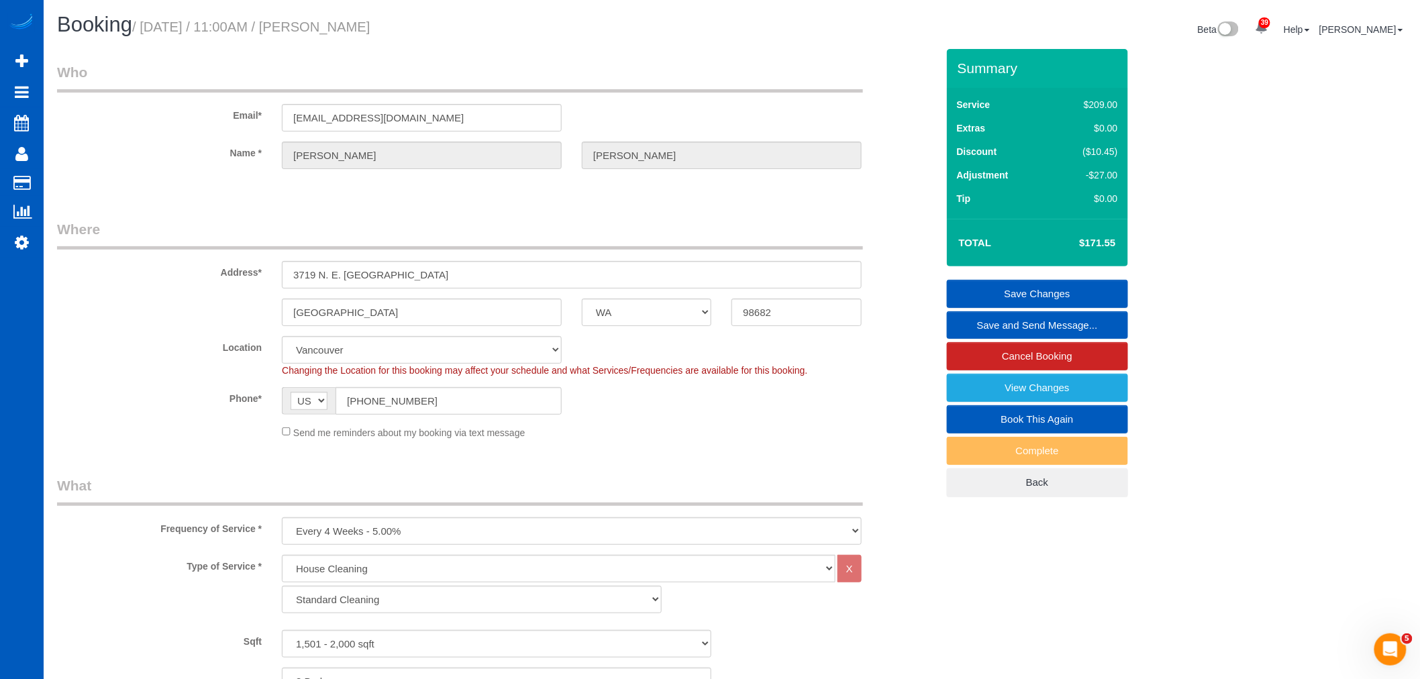
click at [1001, 285] on link "Save Changes" at bounding box center [1037, 294] width 181 height 28
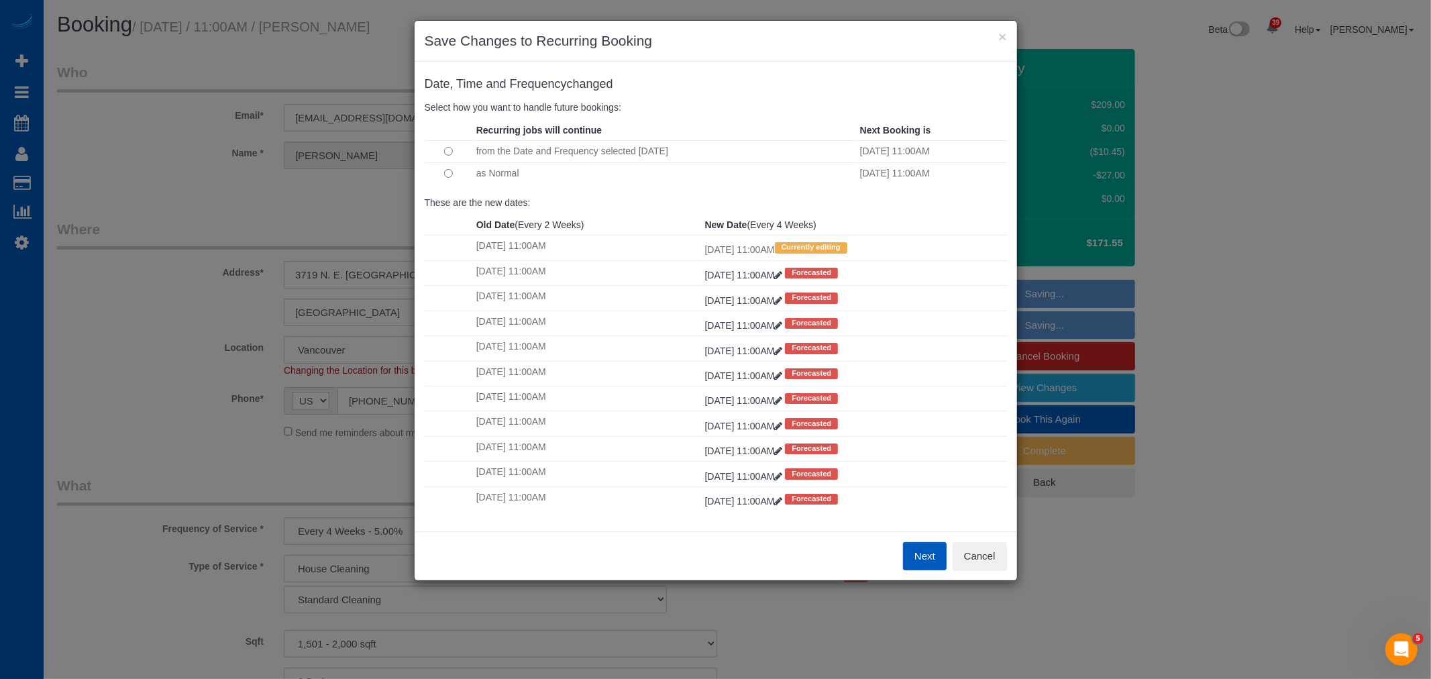
click at [915, 559] on button "Next" at bounding box center [925, 556] width 44 height 28
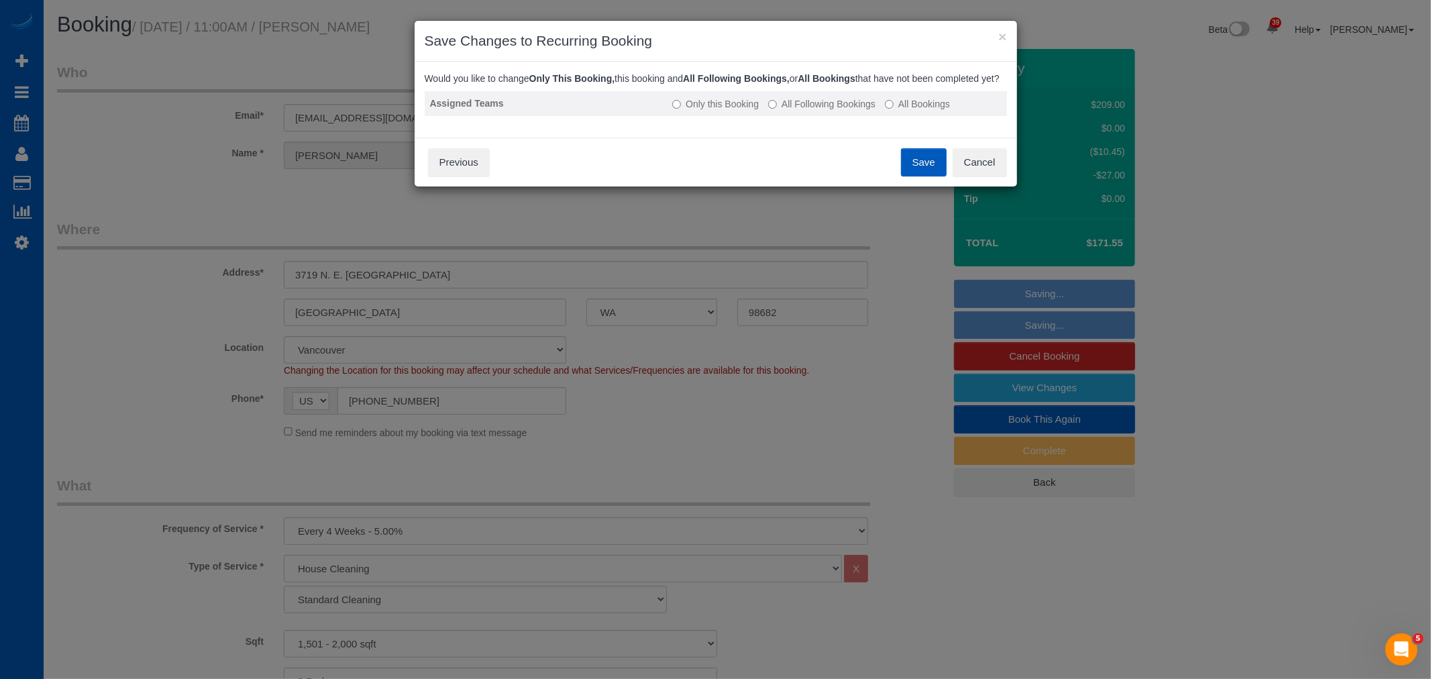
click at [857, 111] on label "All Following Bookings" at bounding box center [821, 103] width 107 height 13
click at [917, 176] on button "Save" at bounding box center [924, 162] width 46 height 28
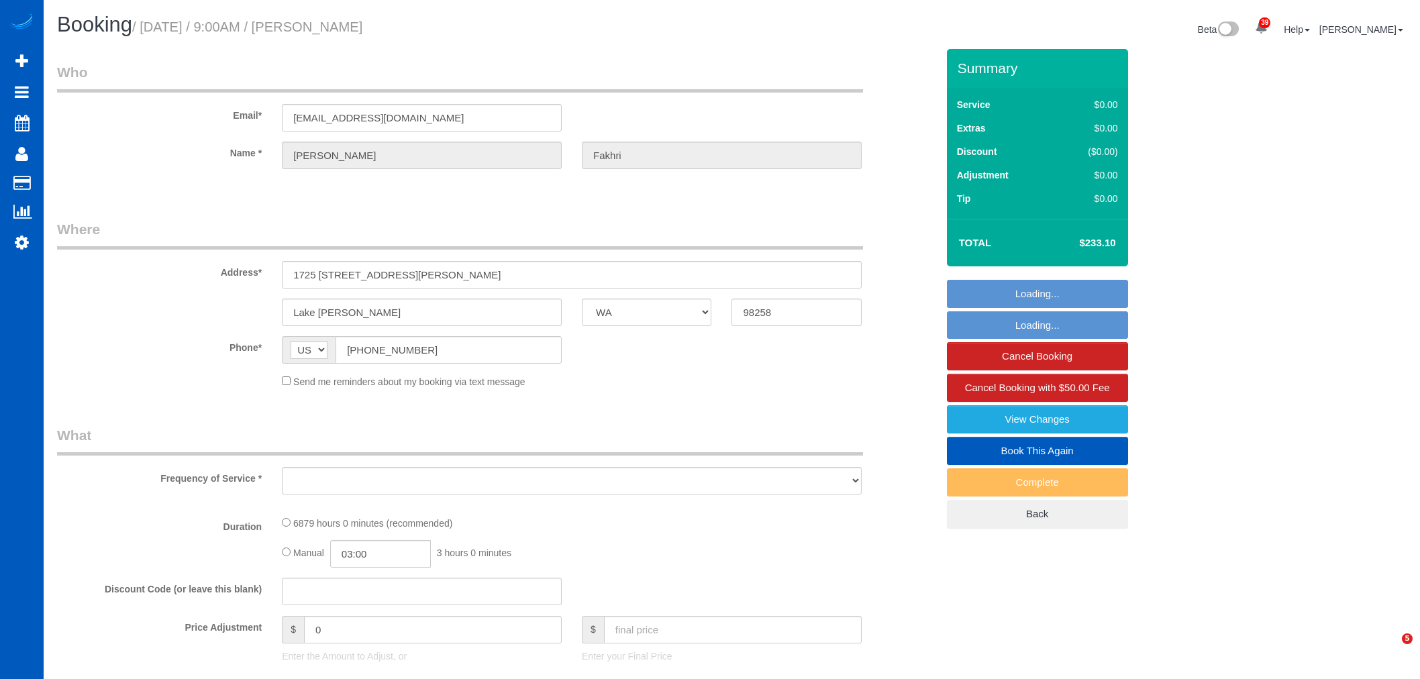
select select "WA"
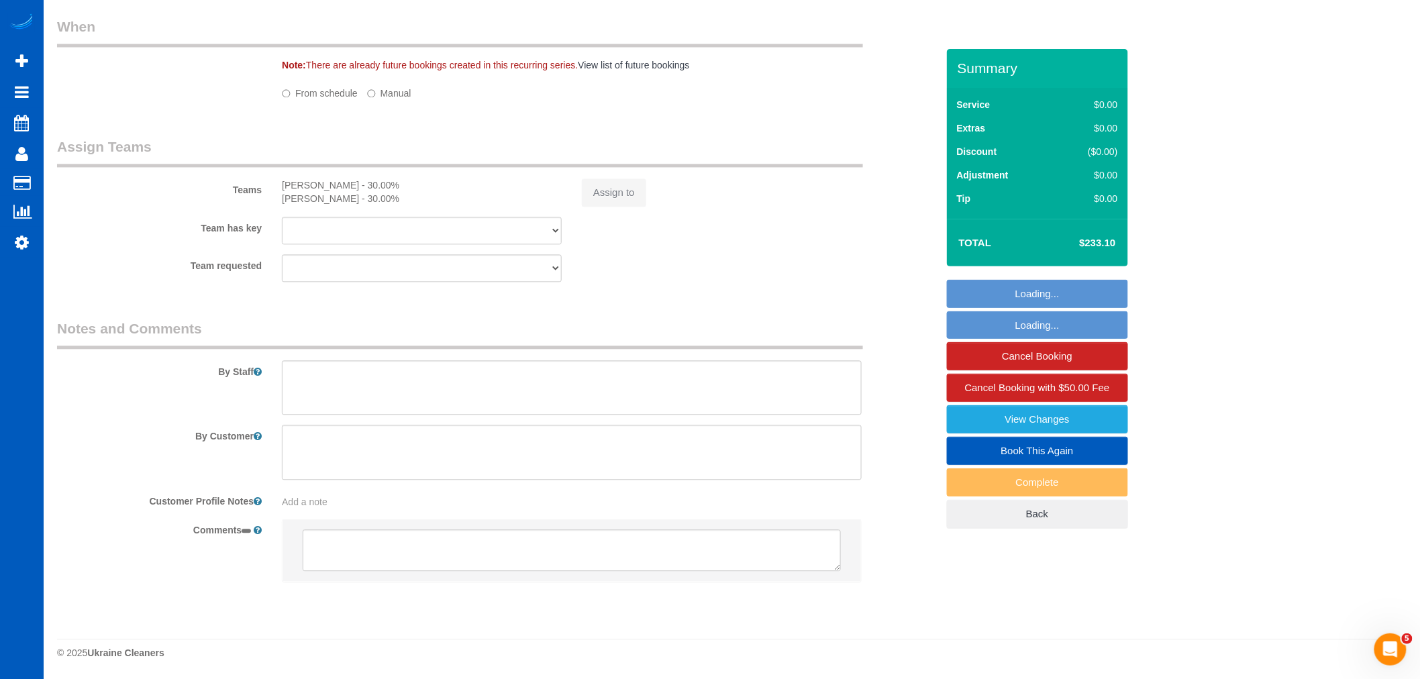
select select "object:6618"
select select "2501"
select select "3"
select select "number:8"
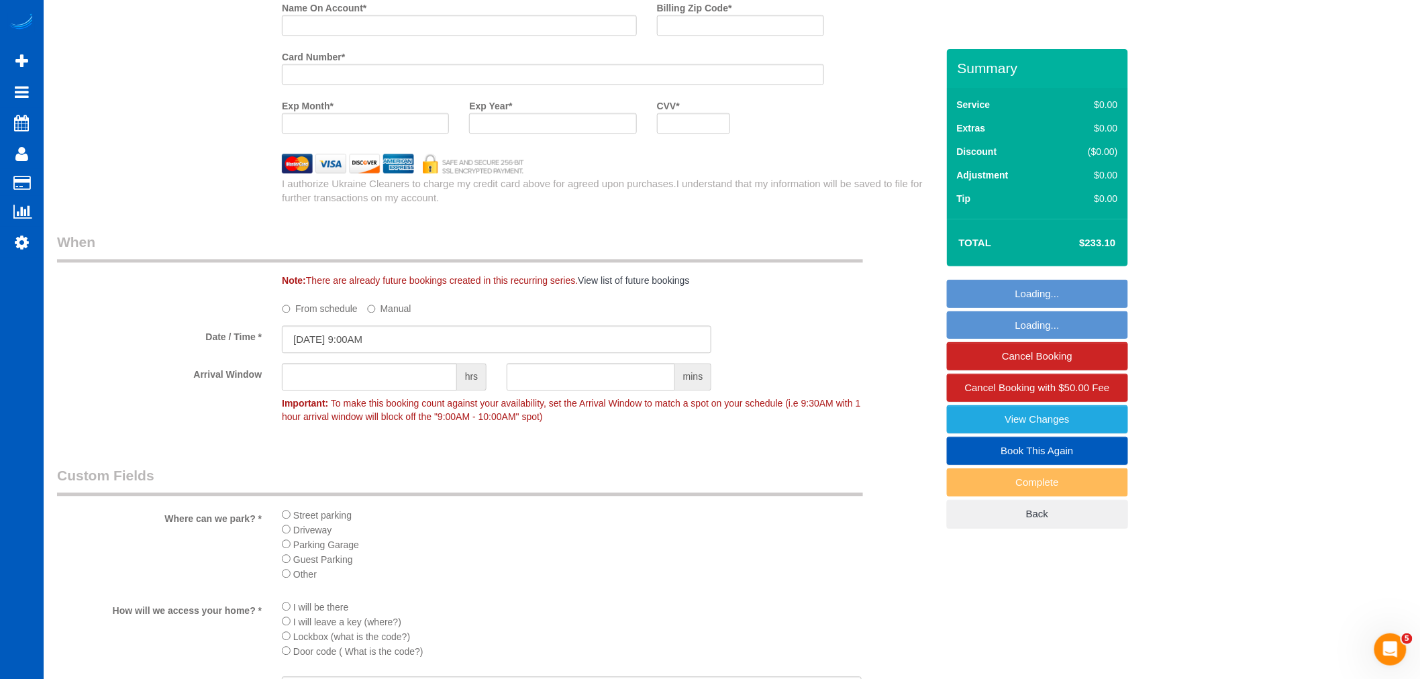
select select "string:fspay-bff5b314-2399-4744-bb4a-a8a5f029815d"
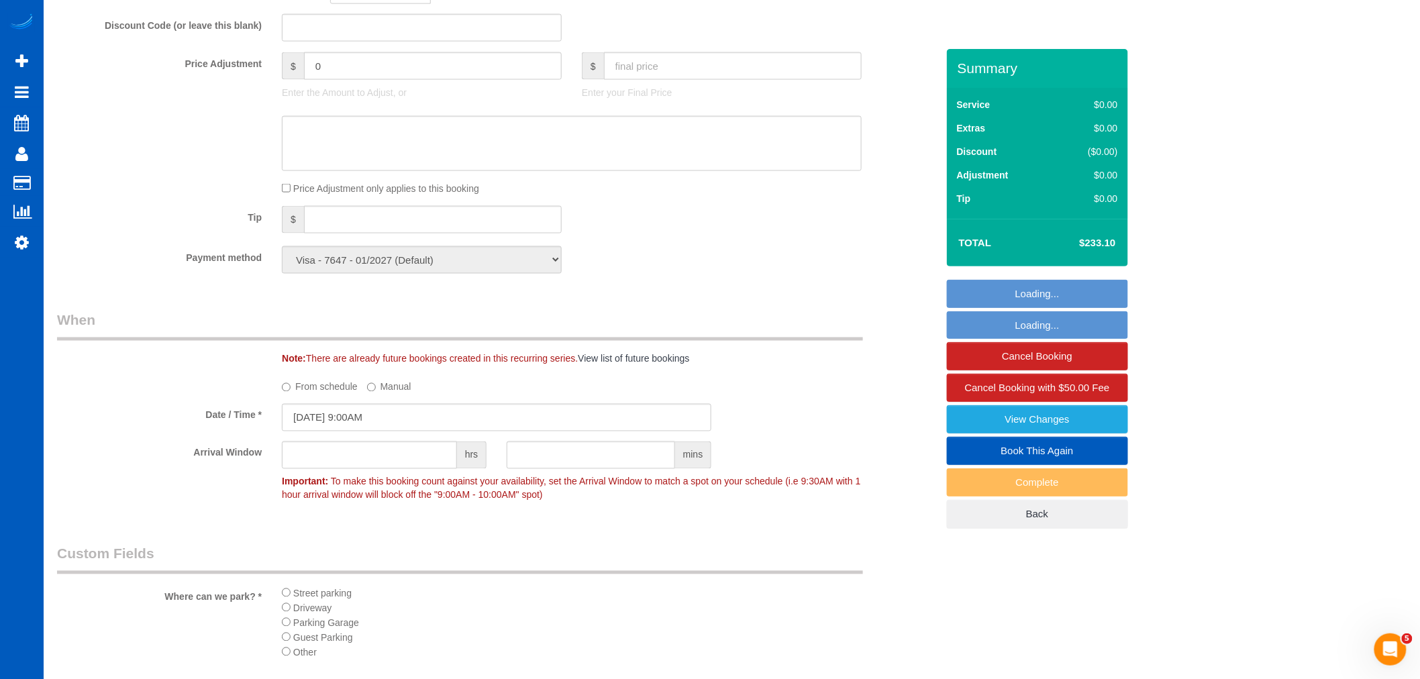
select select "2501"
select select "3"
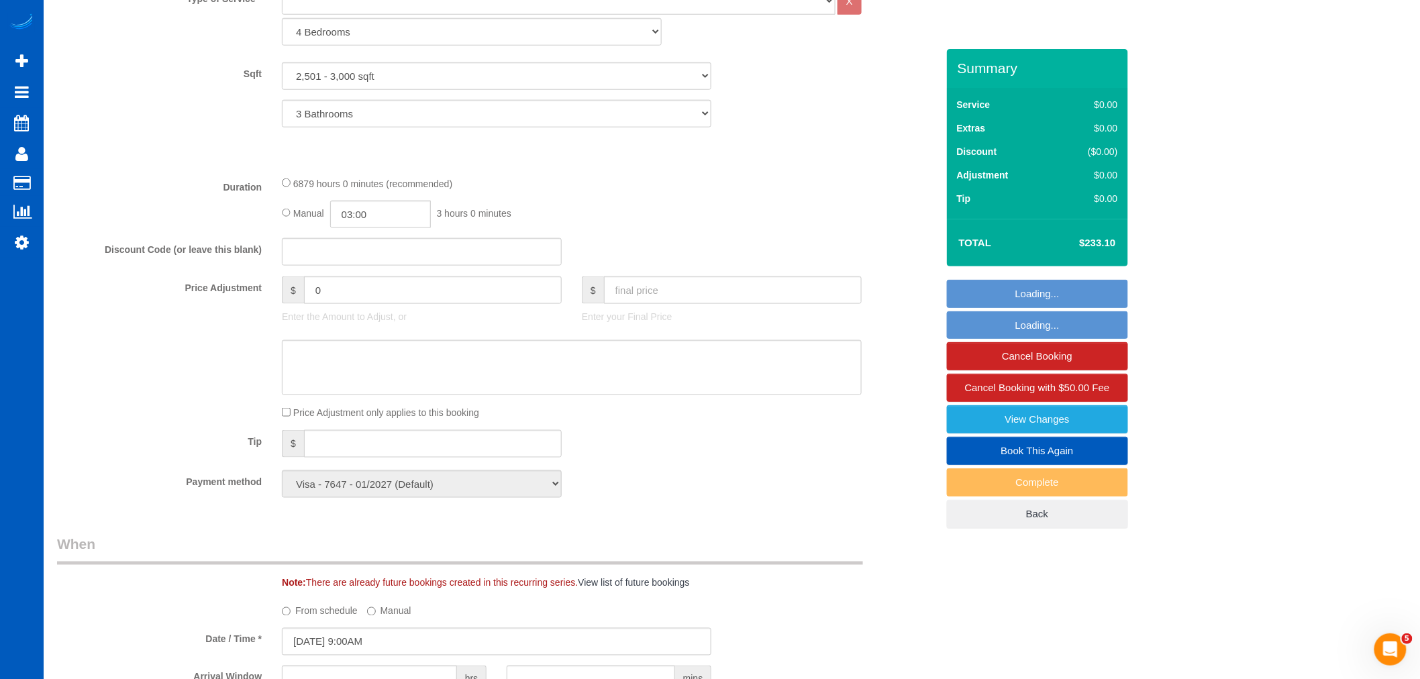
scroll to position [1164, 0]
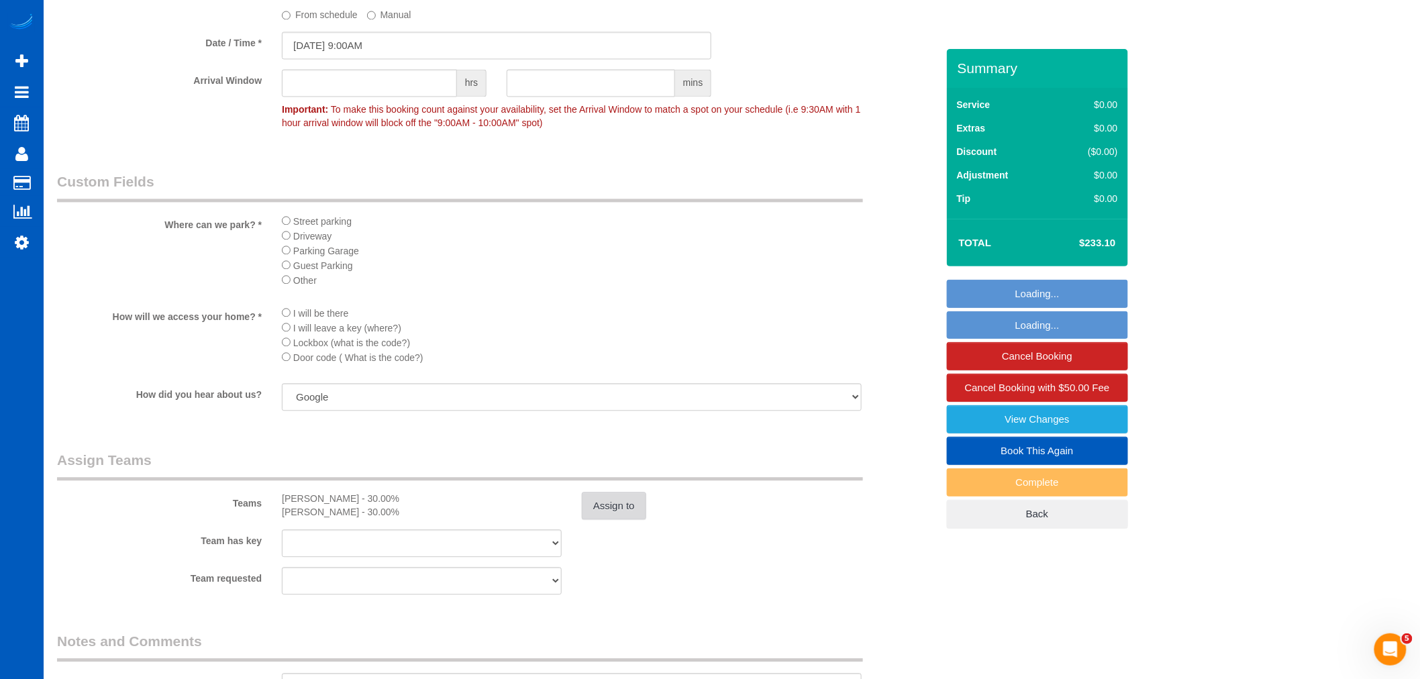
click at [625, 520] on button "Assign to" at bounding box center [614, 506] width 64 height 28
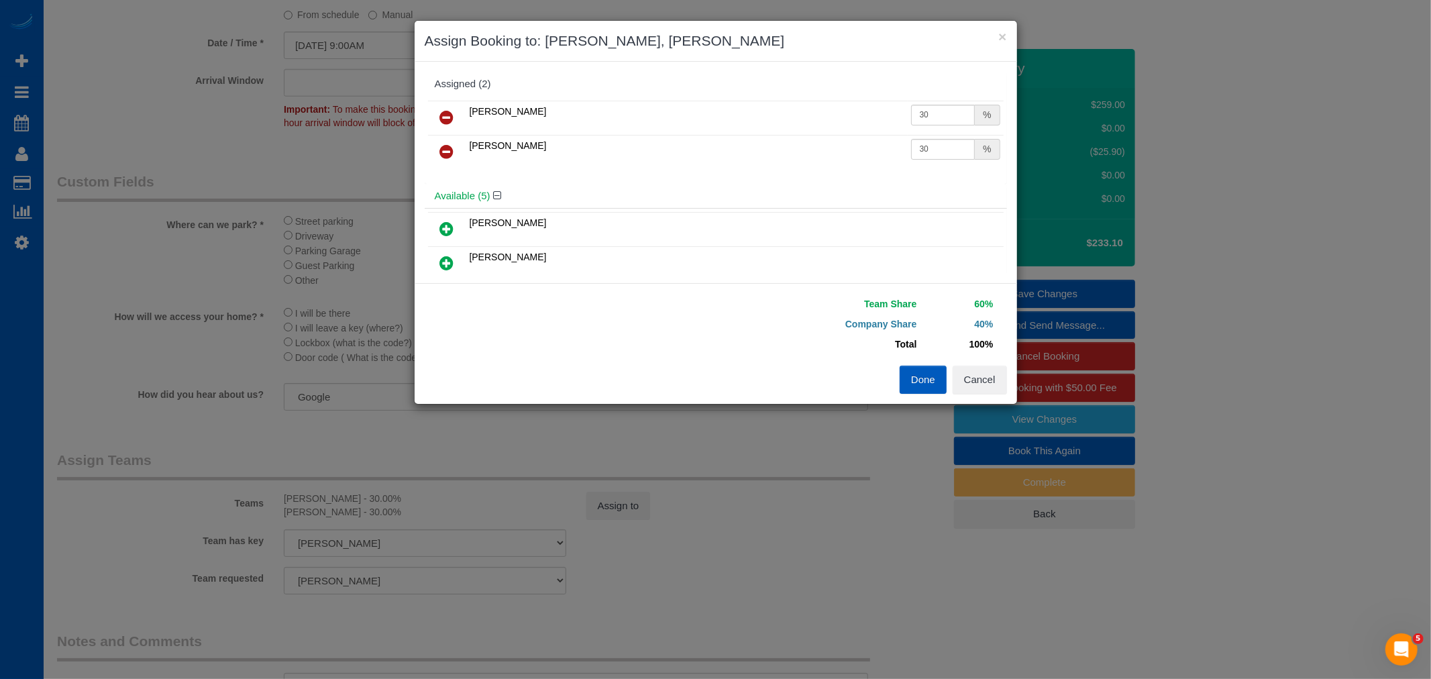
click at [451, 126] on link at bounding box center [447, 118] width 32 height 27
drag, startPoint x: 819, startPoint y: 121, endPoint x: 718, endPoint y: 129, distance: 101.6
click at [718, 129] on tr "[PERSON_NAME] 30 %" at bounding box center [716, 118] width 576 height 34
type input "60"
click at [924, 372] on button "Done" at bounding box center [923, 380] width 47 height 28
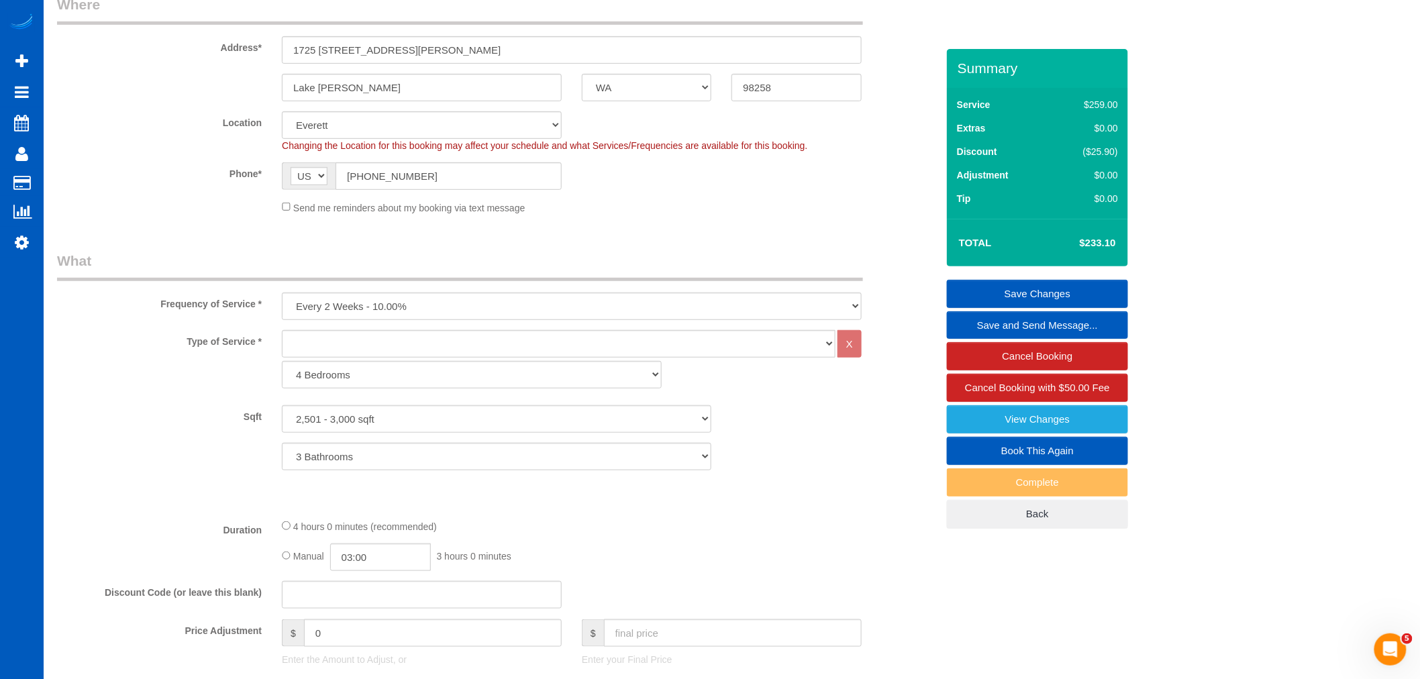
scroll to position [195, 0]
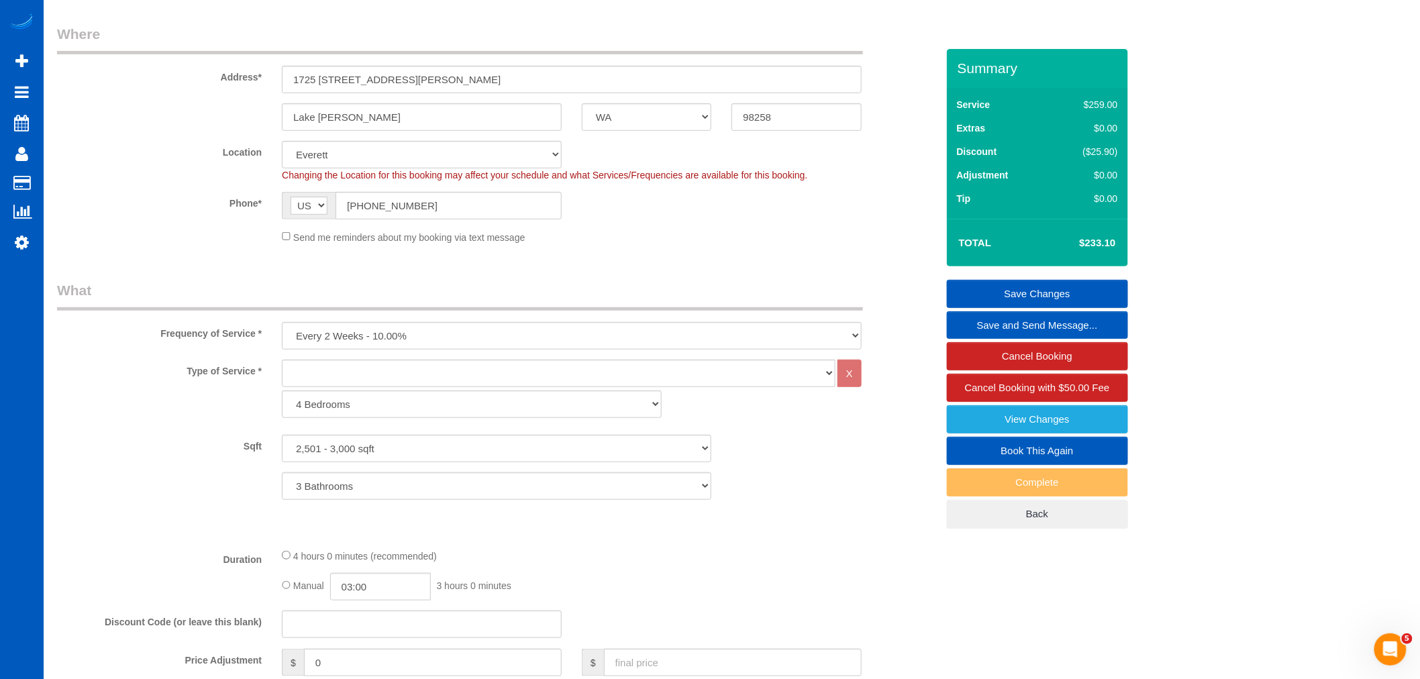
click at [1038, 299] on link "Save Changes" at bounding box center [1037, 294] width 181 height 28
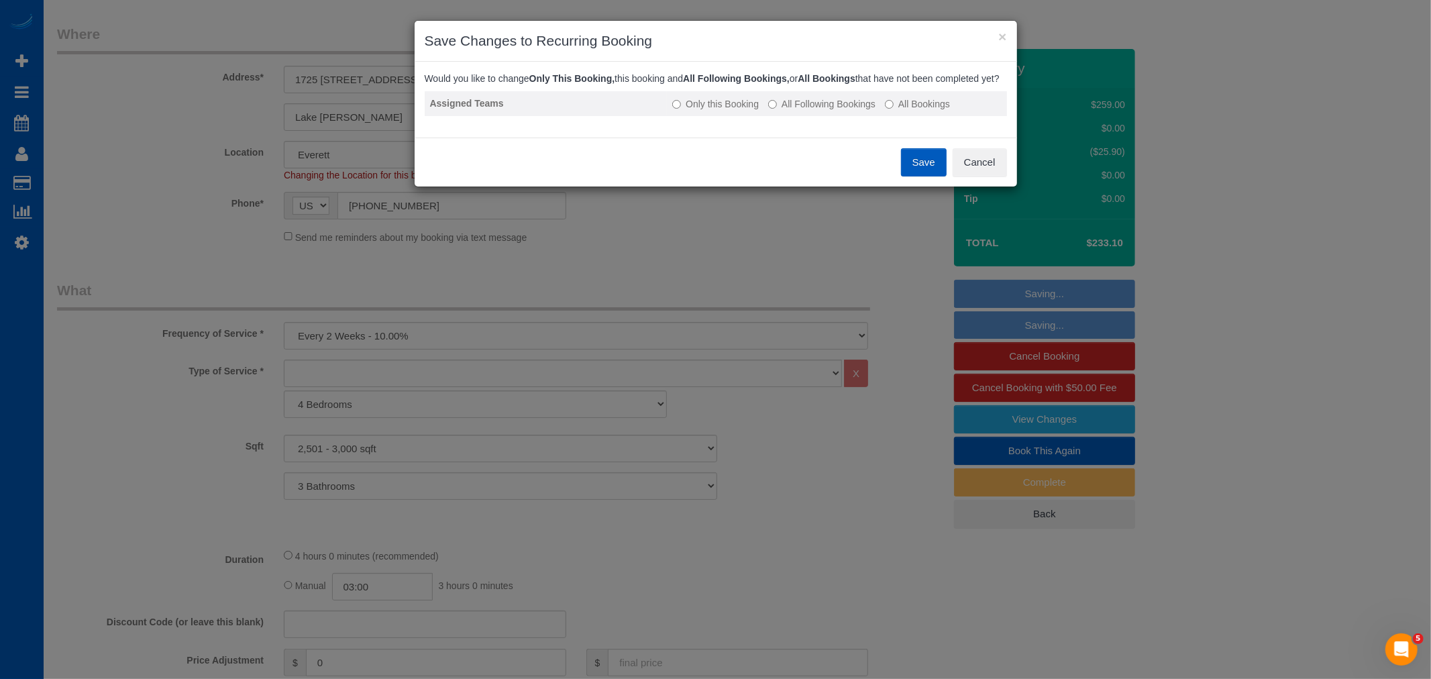
click at [854, 105] on td "Only this Booking All Following Bookings All Bookings" at bounding box center [837, 103] width 340 height 25
click at [848, 111] on label "All Following Bookings" at bounding box center [821, 103] width 107 height 13
click at [905, 163] on button "Save" at bounding box center [924, 162] width 46 height 28
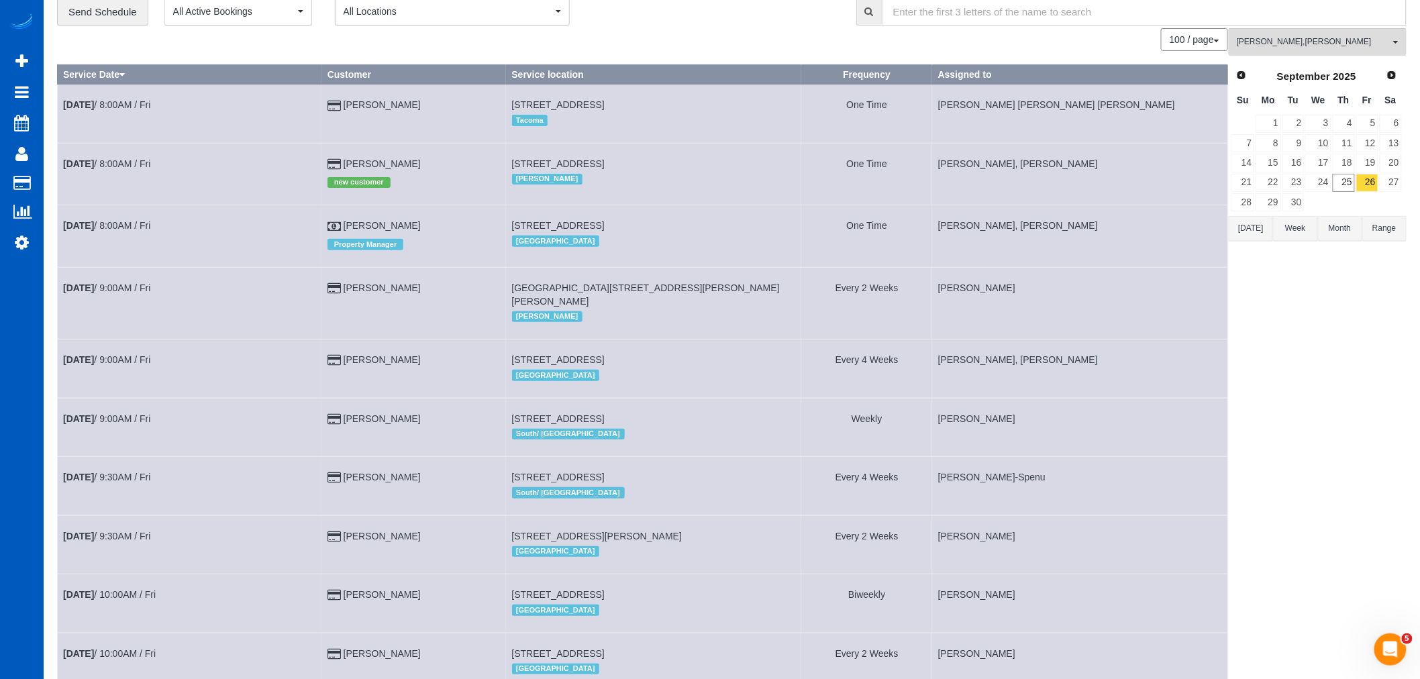
scroll to position [0, 0]
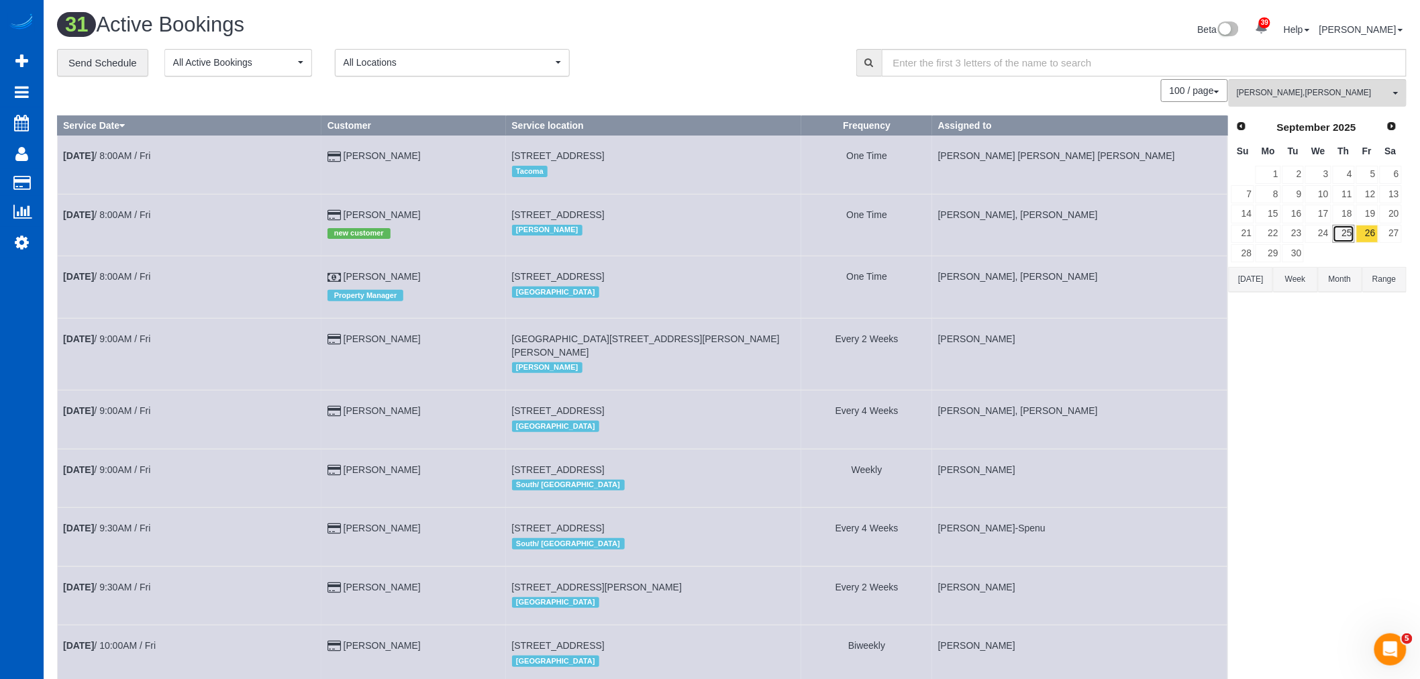
click at [1349, 232] on link "25" at bounding box center [1344, 234] width 22 height 18
click at [1359, 232] on link "26" at bounding box center [1367, 234] width 22 height 18
drag, startPoint x: 1300, startPoint y: 114, endPoint x: 1291, endPoint y: 97, distance: 19.5
click at [1291, 96] on span "[PERSON_NAME] , [PERSON_NAME]" at bounding box center [1313, 92] width 153 height 11
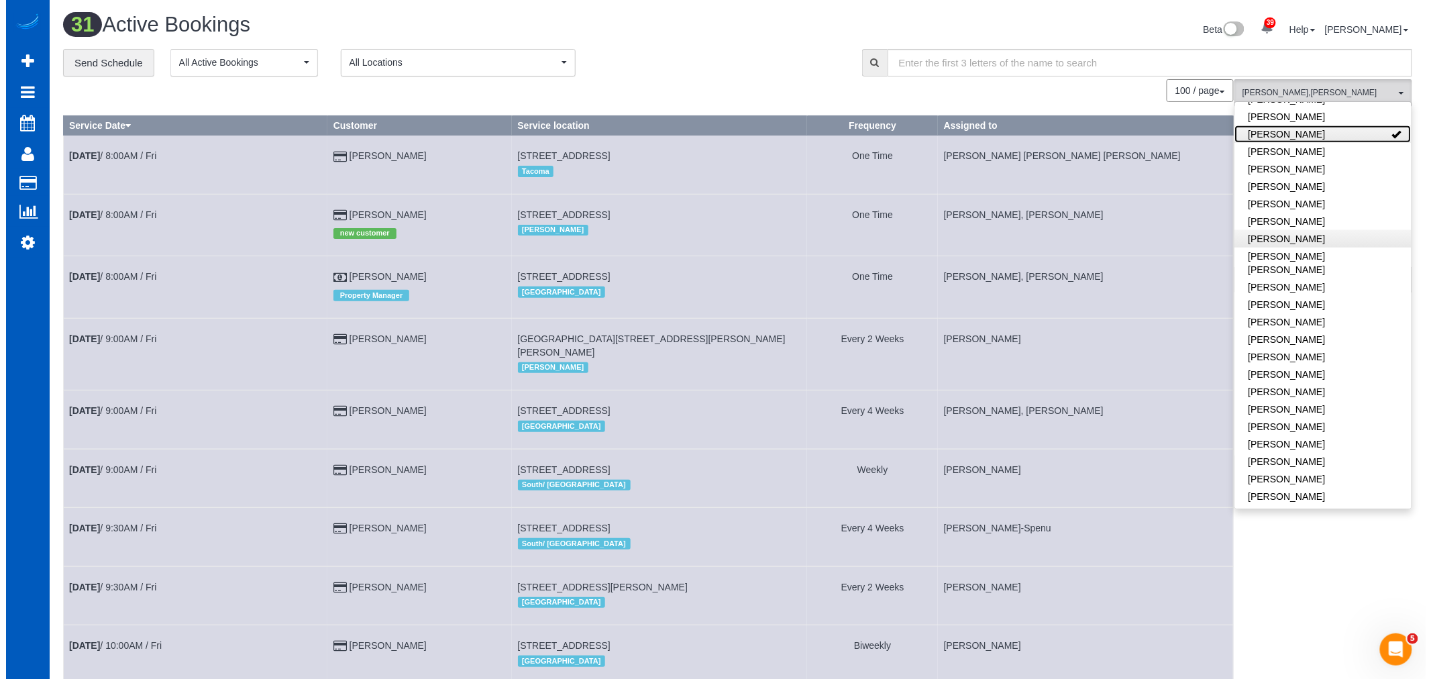
scroll to position [475, 0]
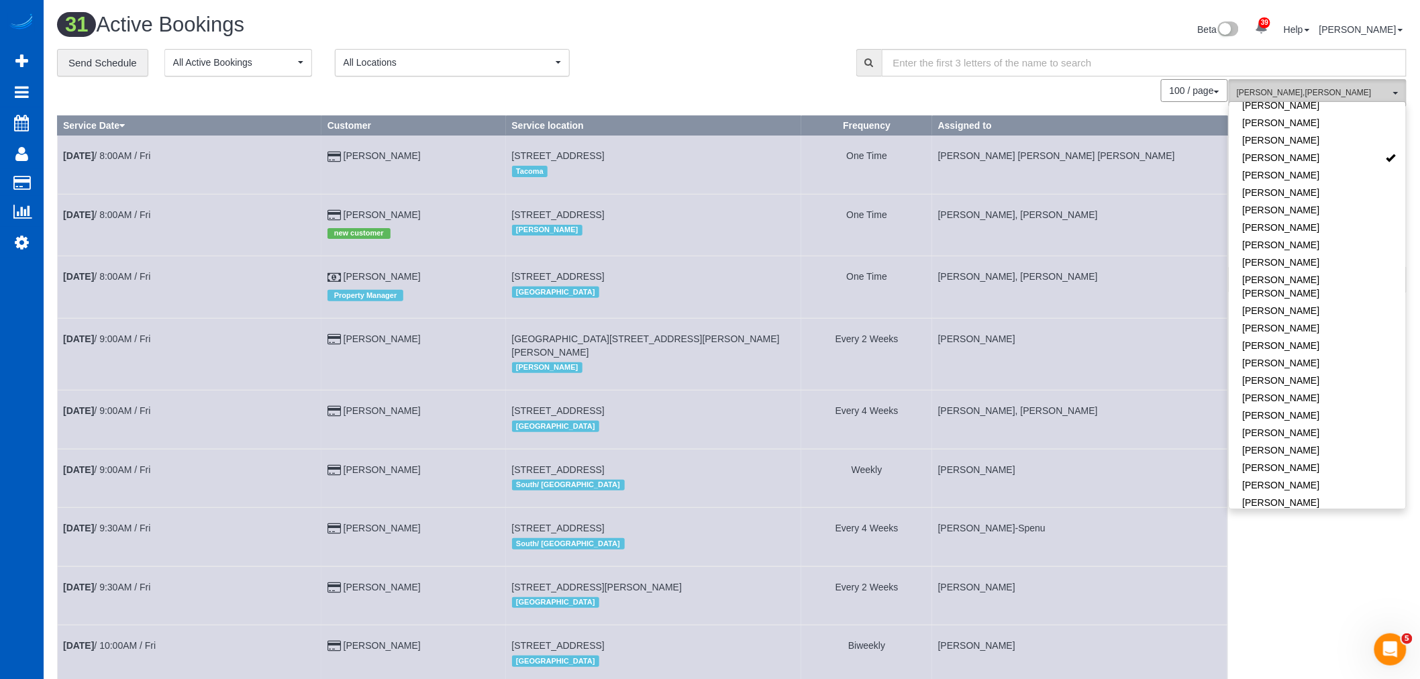
click at [1349, 91] on span "[PERSON_NAME] , [PERSON_NAME]" at bounding box center [1313, 92] width 153 height 11
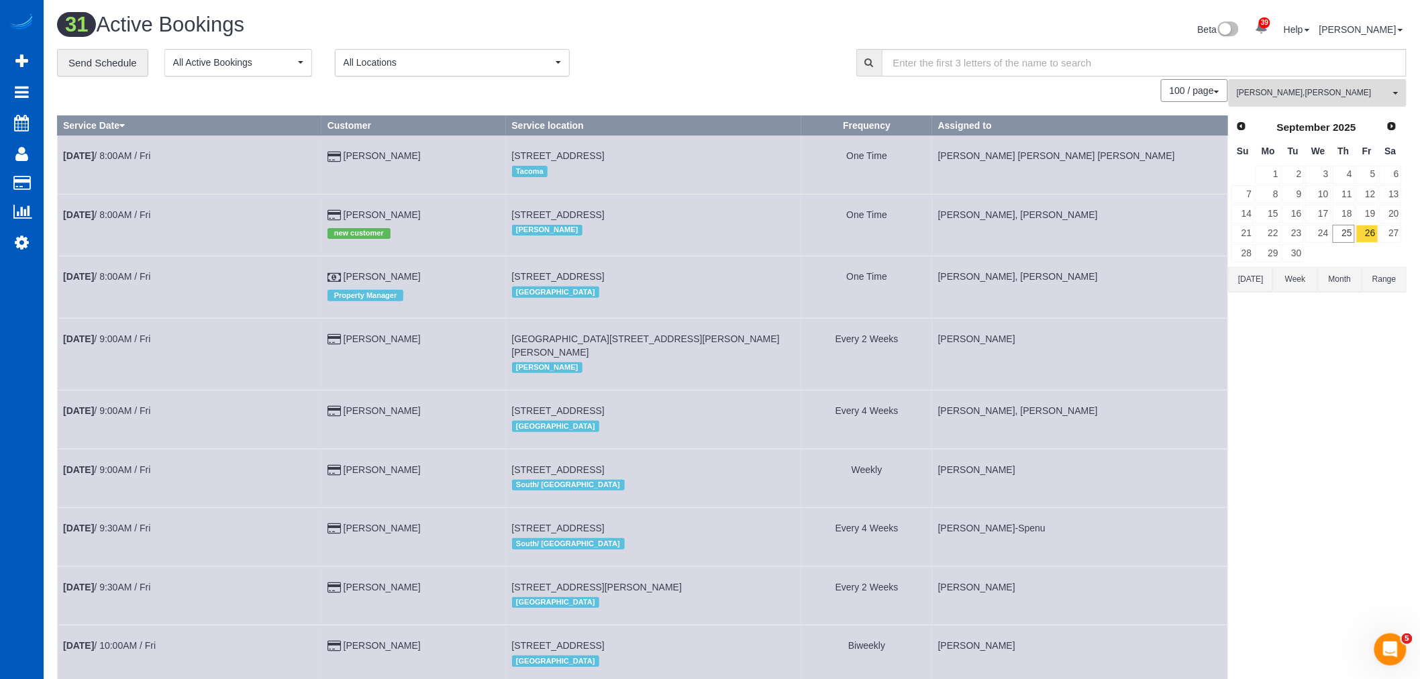
click at [1349, 91] on span "[PERSON_NAME] , [PERSON_NAME]" at bounding box center [1313, 92] width 153 height 11
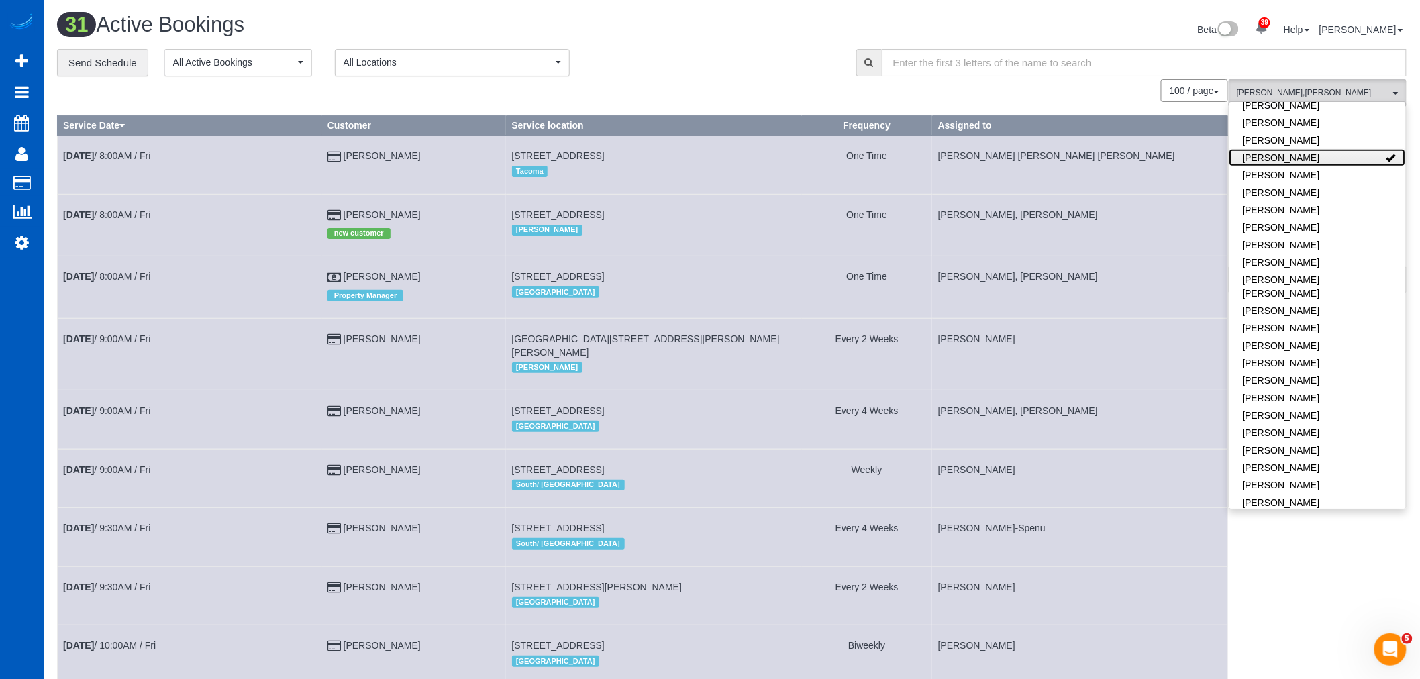
click at [1339, 156] on link "[PERSON_NAME]" at bounding box center [1317, 157] width 176 height 17
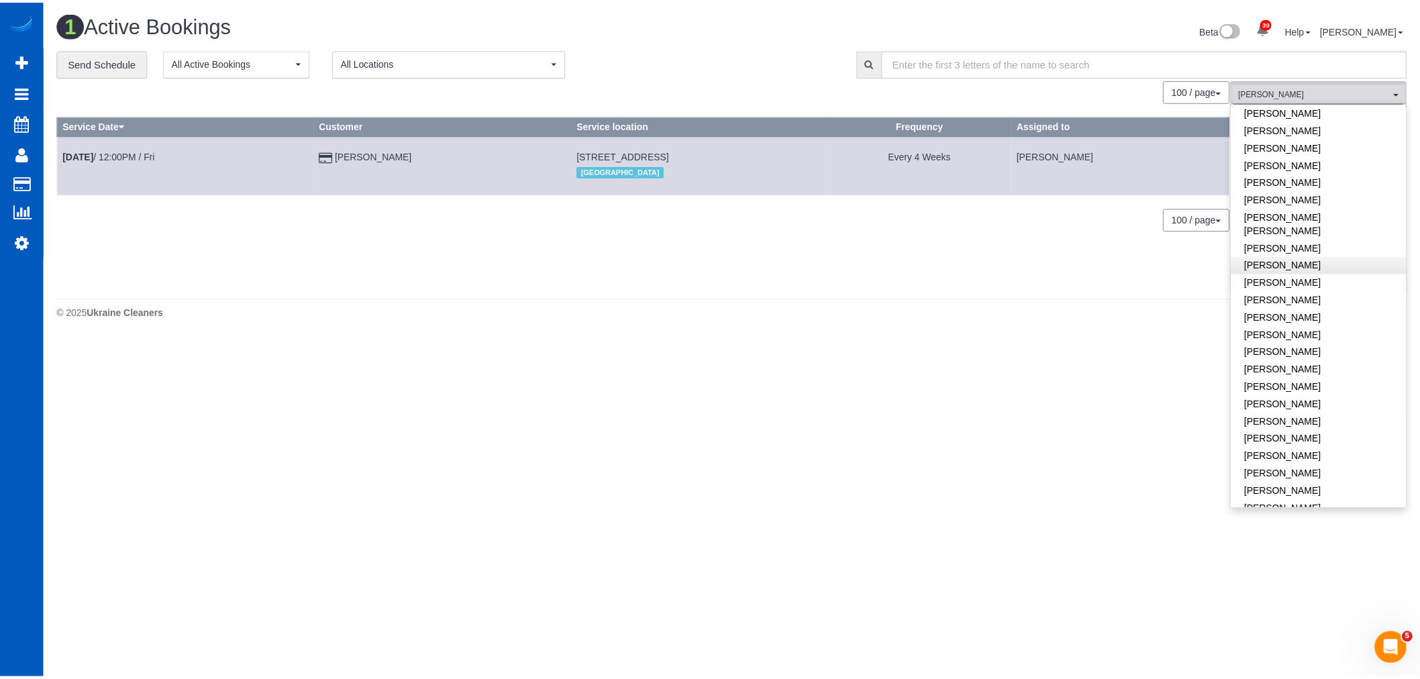
scroll to position [625, 0]
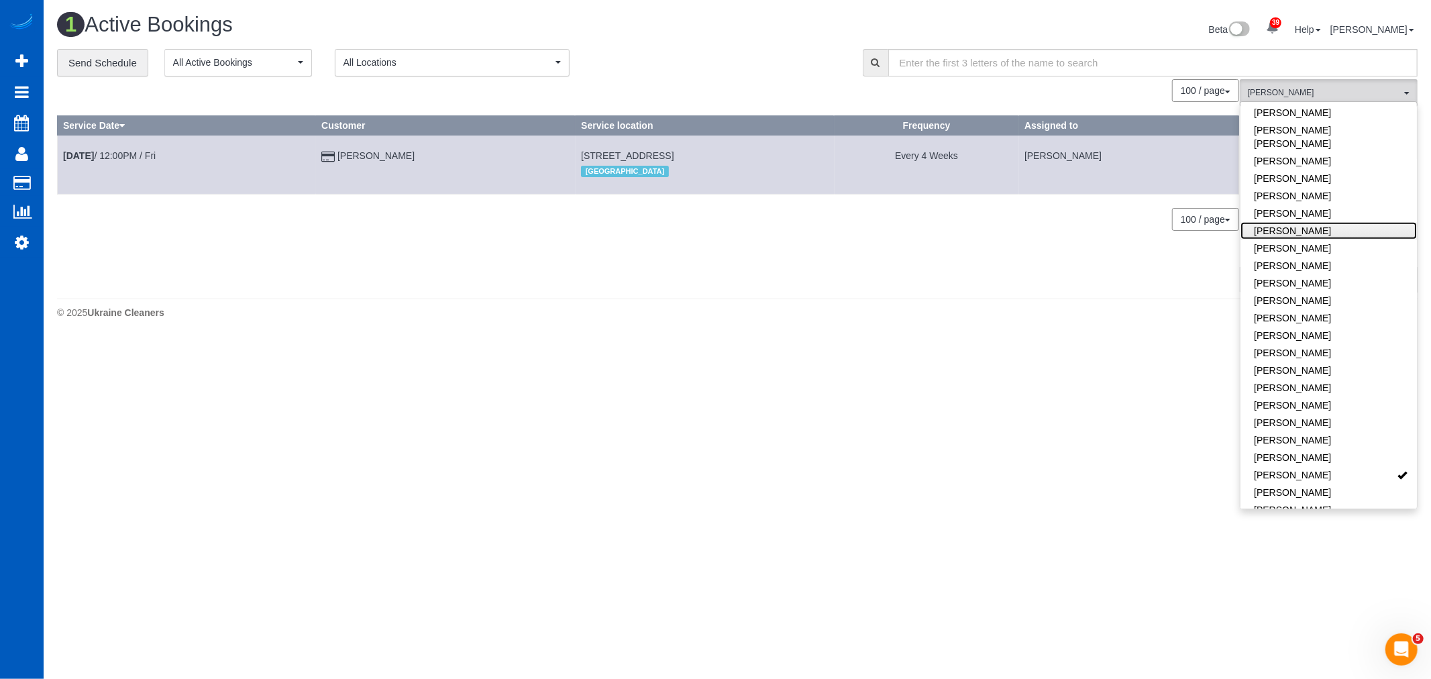
click at [1329, 222] on link "[PERSON_NAME]" at bounding box center [1329, 230] width 176 height 17
click at [1344, 466] on link "[PERSON_NAME]" at bounding box center [1329, 474] width 176 height 17
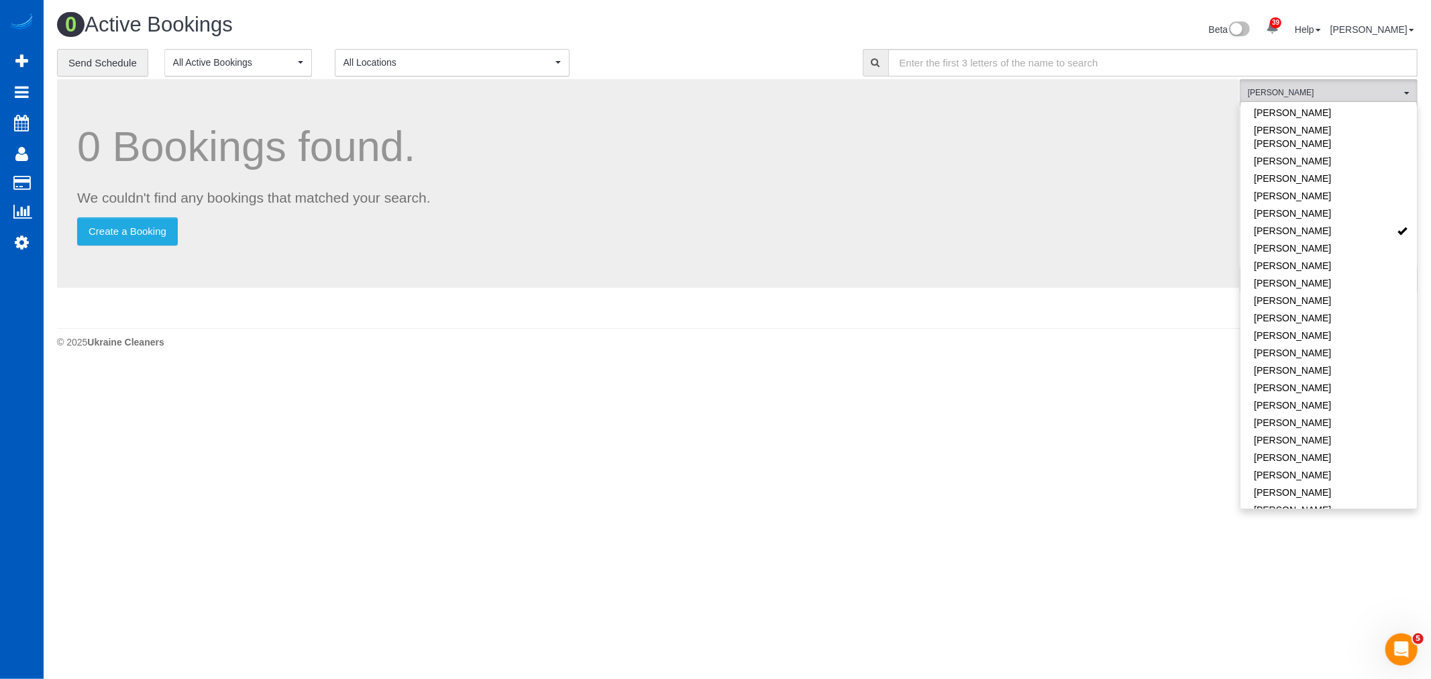
click at [589, 473] on body "39 Beta Your Notifications You have 0 alerts × You have 1 to charge for [DATE] …" at bounding box center [715, 339] width 1431 height 679
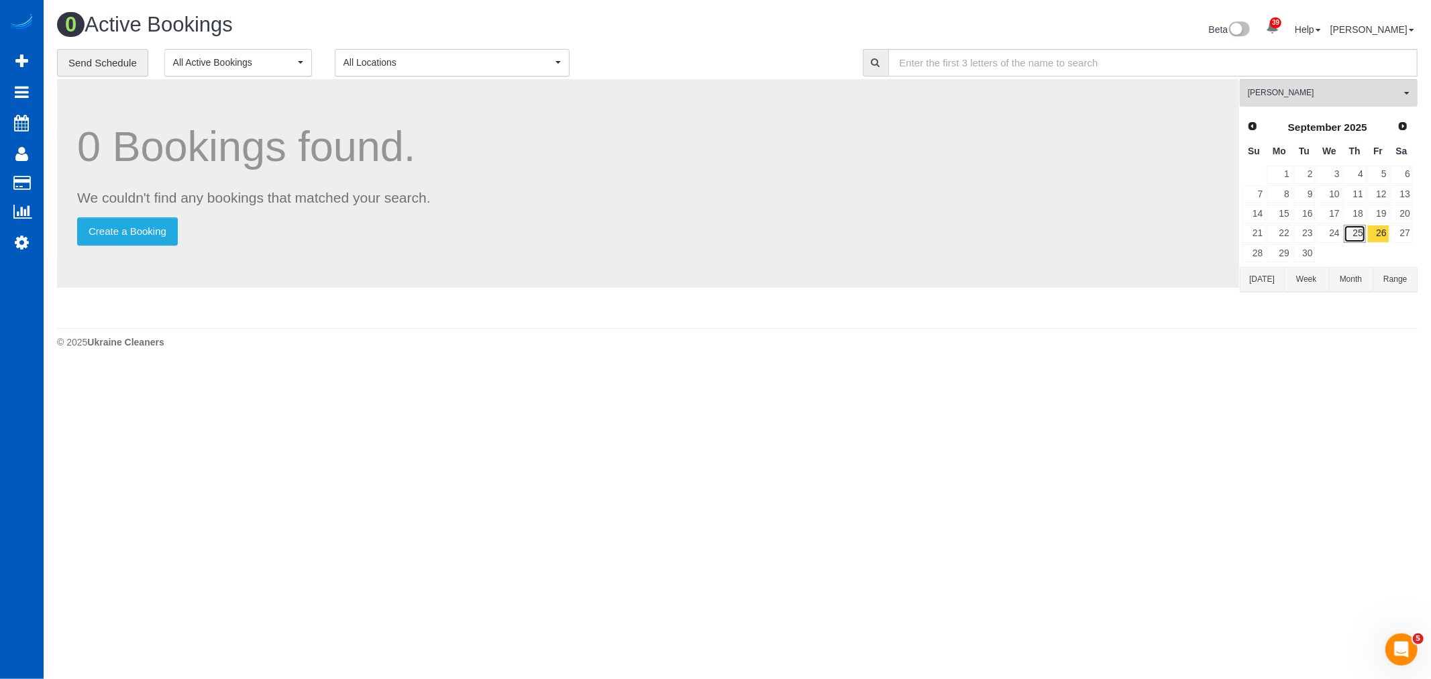
click at [1351, 230] on link "25" at bounding box center [1355, 234] width 22 height 18
click at [1381, 236] on link "26" at bounding box center [1379, 234] width 22 height 18
click at [1289, 258] on link "29" at bounding box center [1279, 253] width 25 height 18
click at [1303, 258] on link "30" at bounding box center [1305, 253] width 22 height 18
click at [15, 250] on icon at bounding box center [22, 242] width 14 height 16
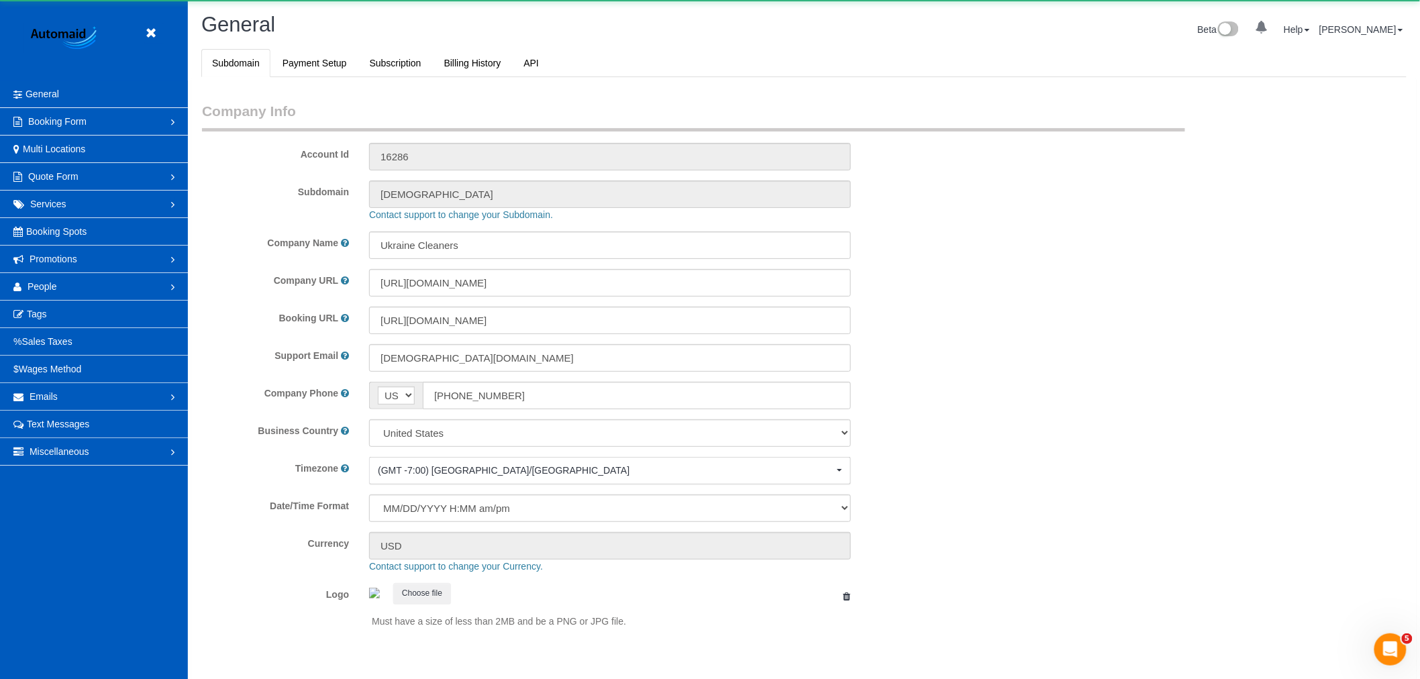
select select "1"
click at [93, 293] on link "People" at bounding box center [94, 286] width 188 height 27
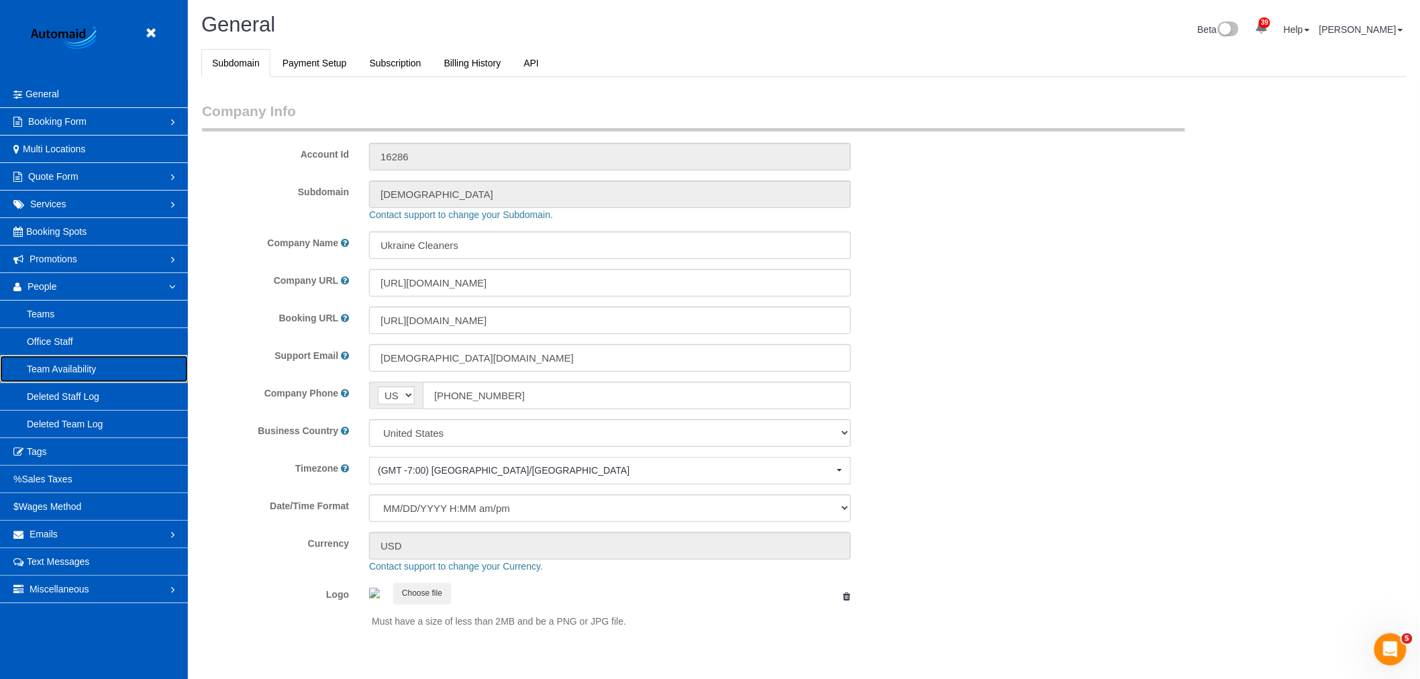
click at [76, 372] on link "Team Availability" at bounding box center [94, 369] width 188 height 27
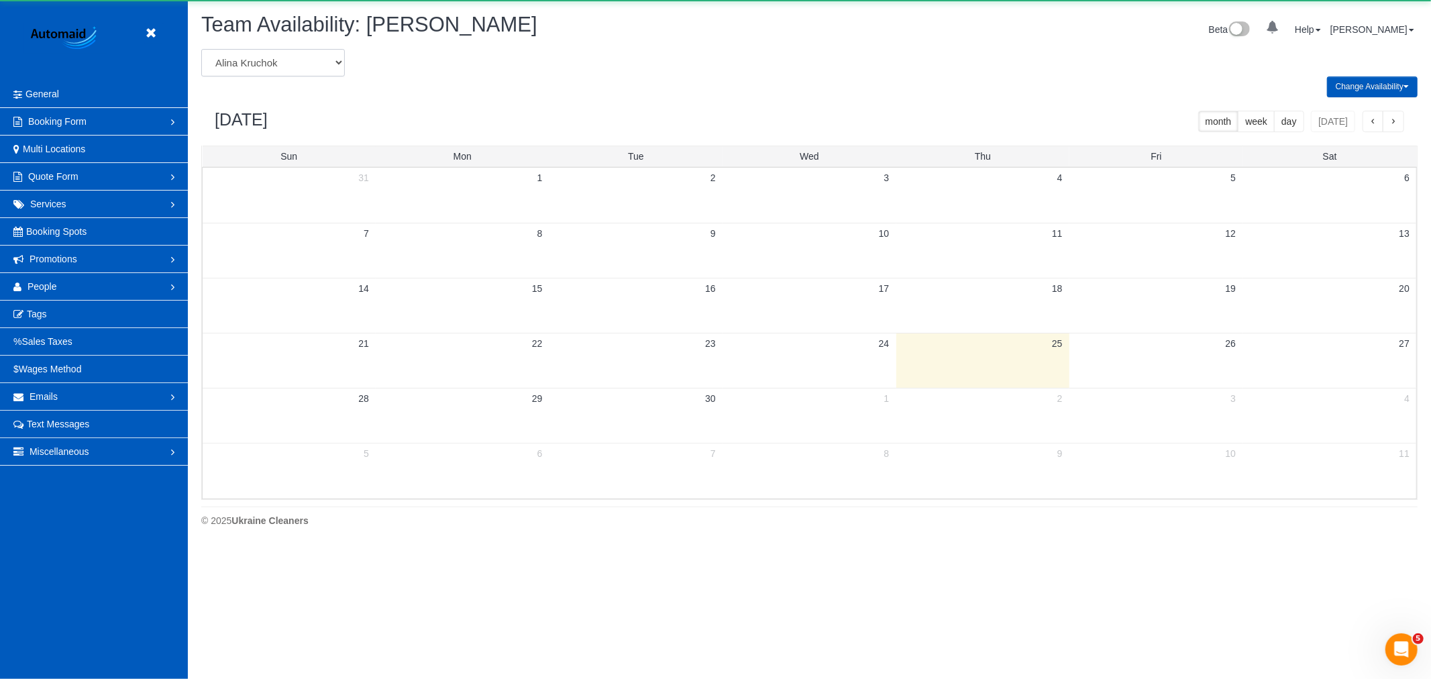
click at [282, 70] on select "[PERSON_NAME] [PERSON_NAME] [PERSON_NAME] [PERSON_NAME] [PERSON_NAME] [PERSON_N…" at bounding box center [273, 63] width 144 height 28
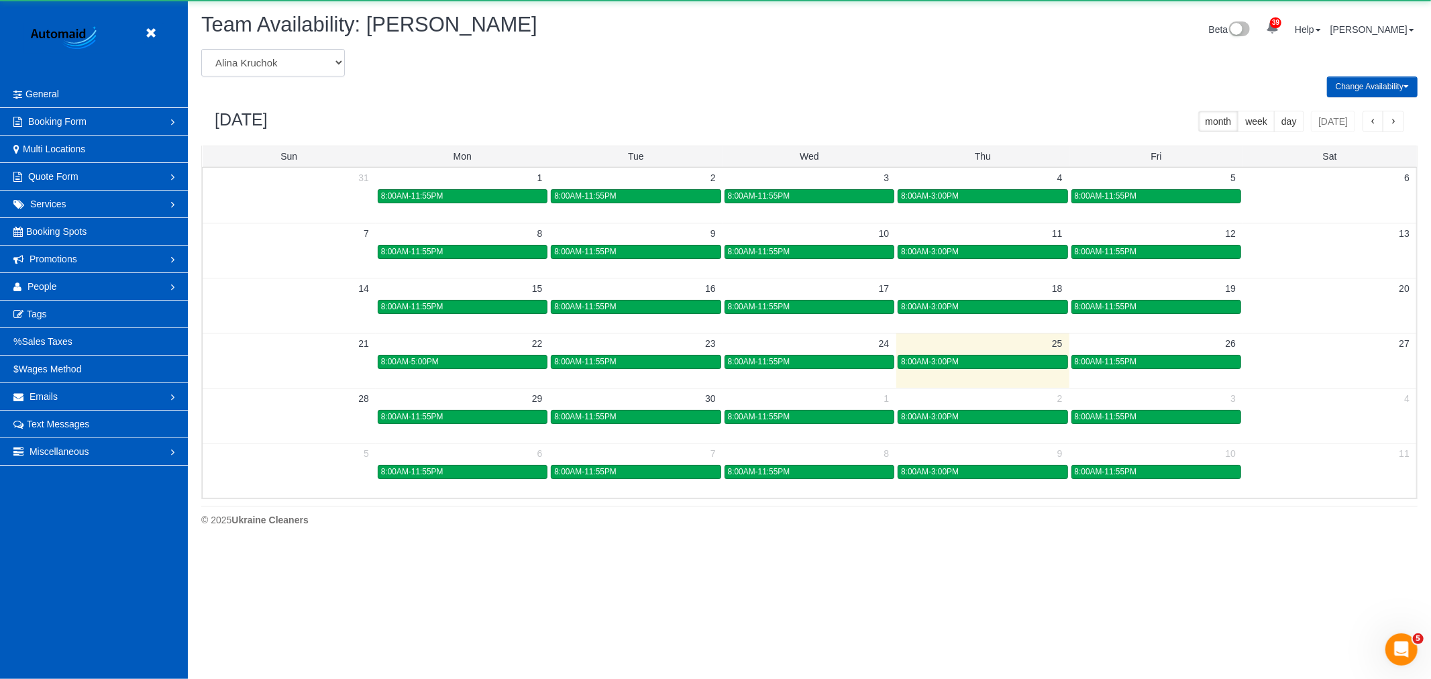
scroll to position [548, 1431]
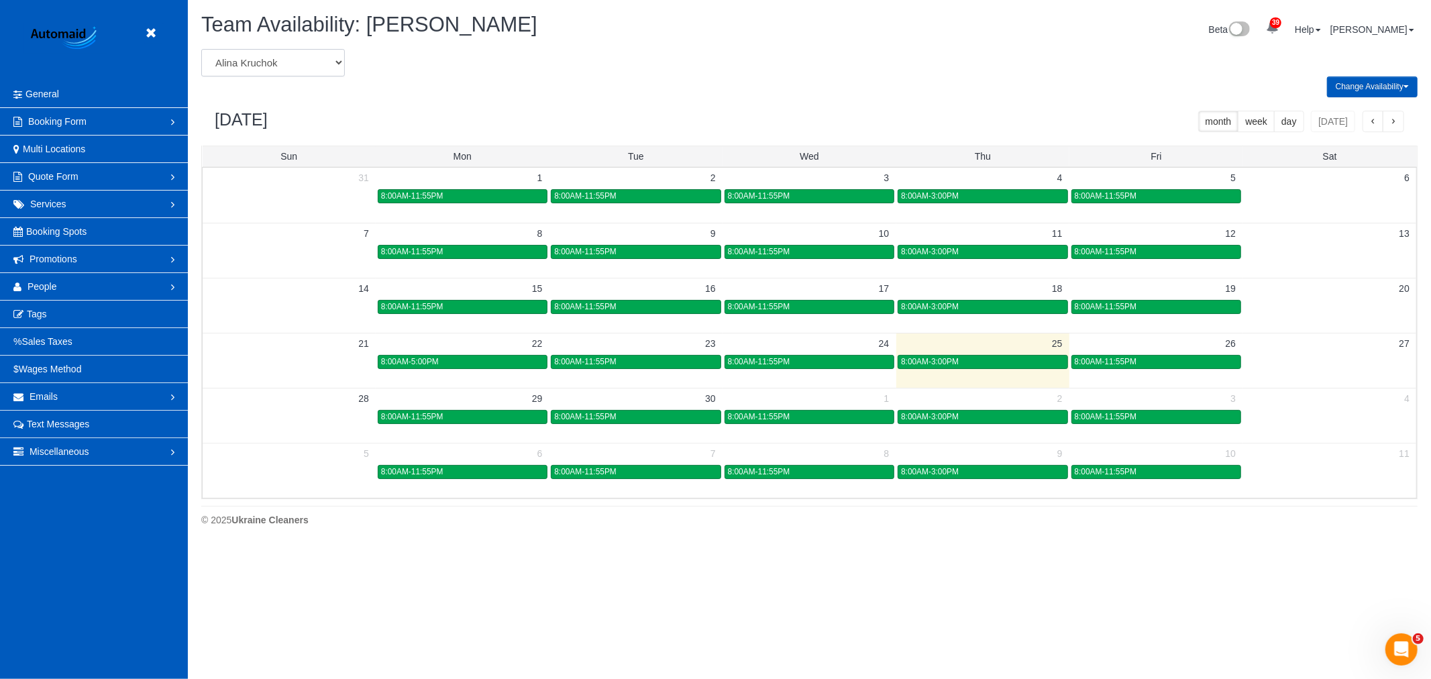
select select "number:34357"
click at [201, 50] on select "[PERSON_NAME] [PERSON_NAME] [PERSON_NAME] [PERSON_NAME] [PERSON_NAME] [PERSON_N…" at bounding box center [273, 63] width 144 height 28
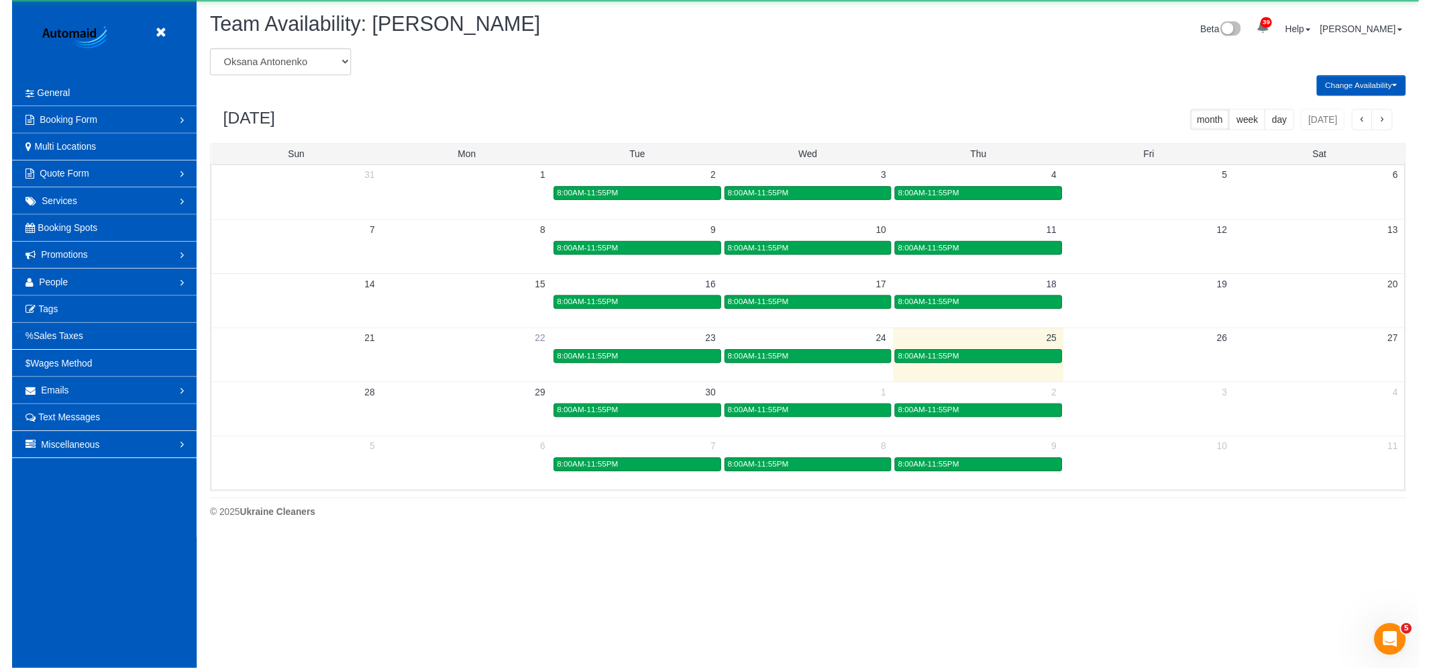
scroll to position [66558, 65674]
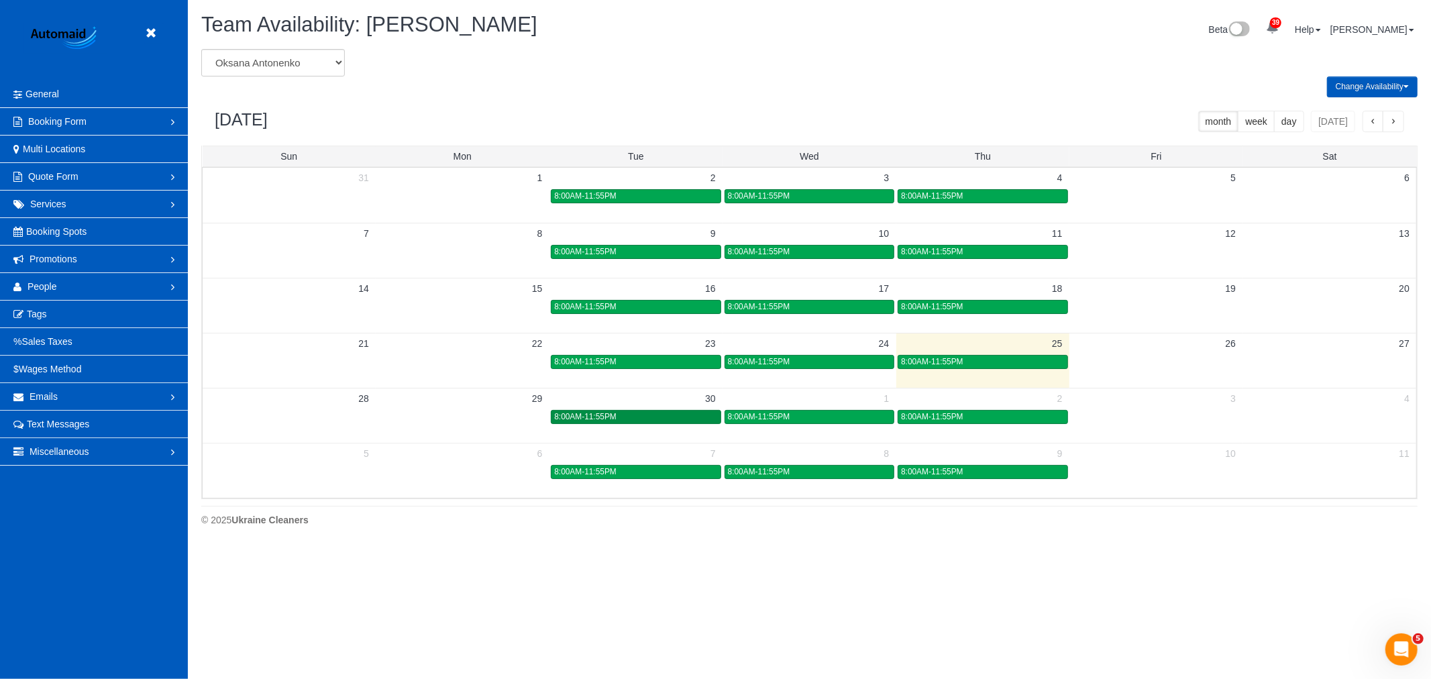
click at [619, 424] on link "8:00AM-11:55PM" at bounding box center [636, 417] width 170 height 14
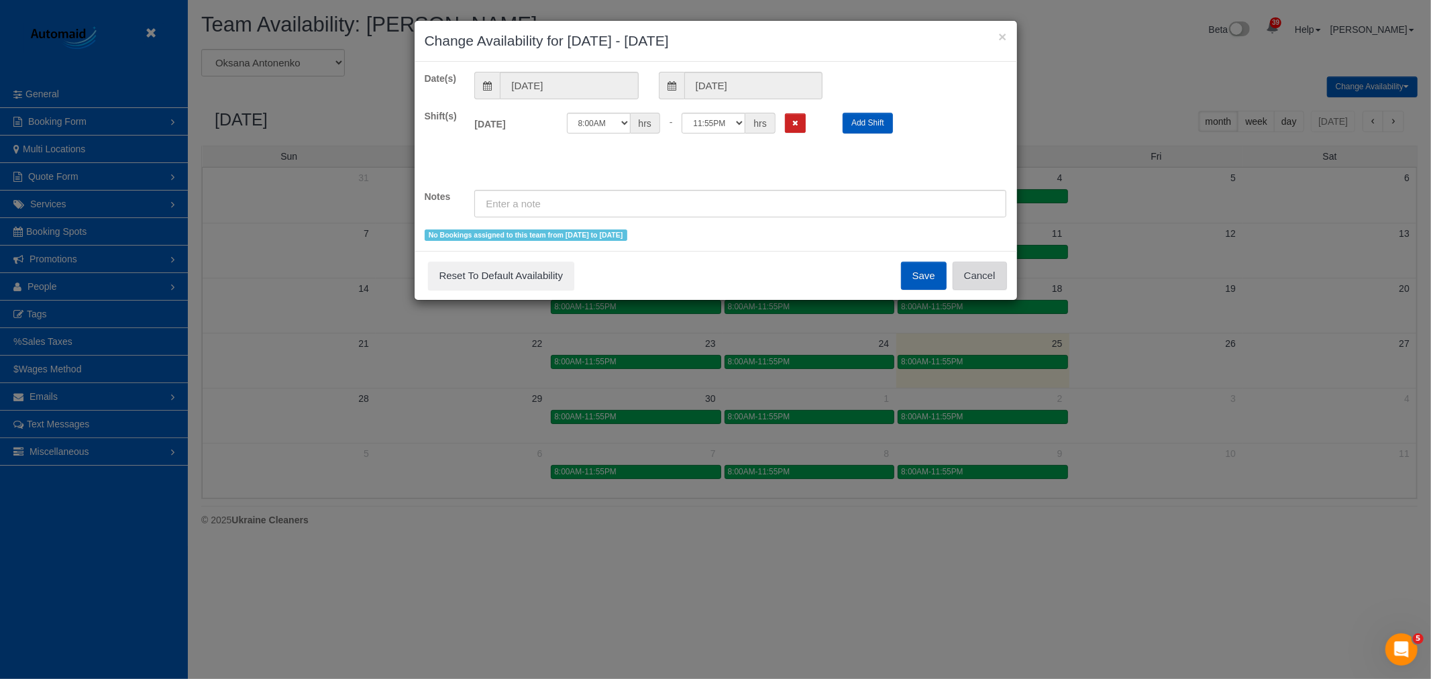
click at [988, 274] on button "Cancel" at bounding box center [980, 276] width 54 height 28
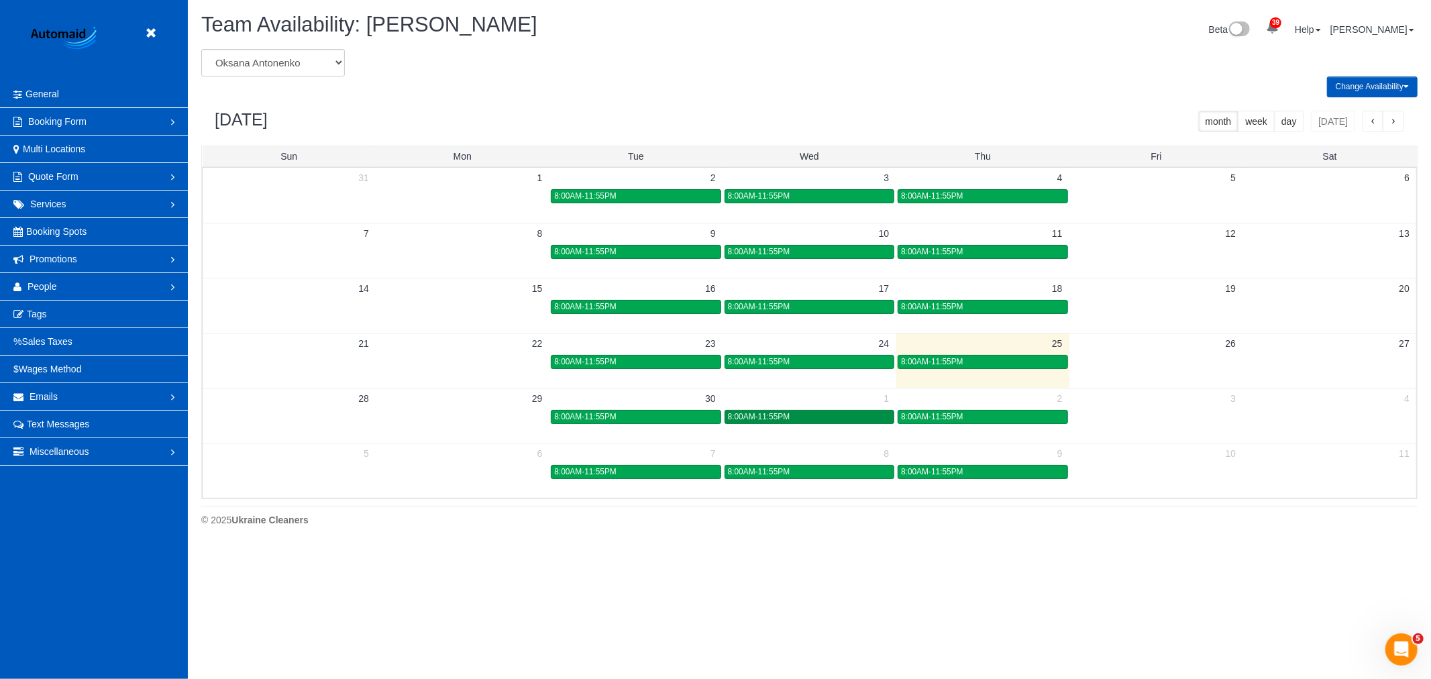
click at [757, 419] on span "8:00AM-11:55PM" at bounding box center [759, 416] width 62 height 9
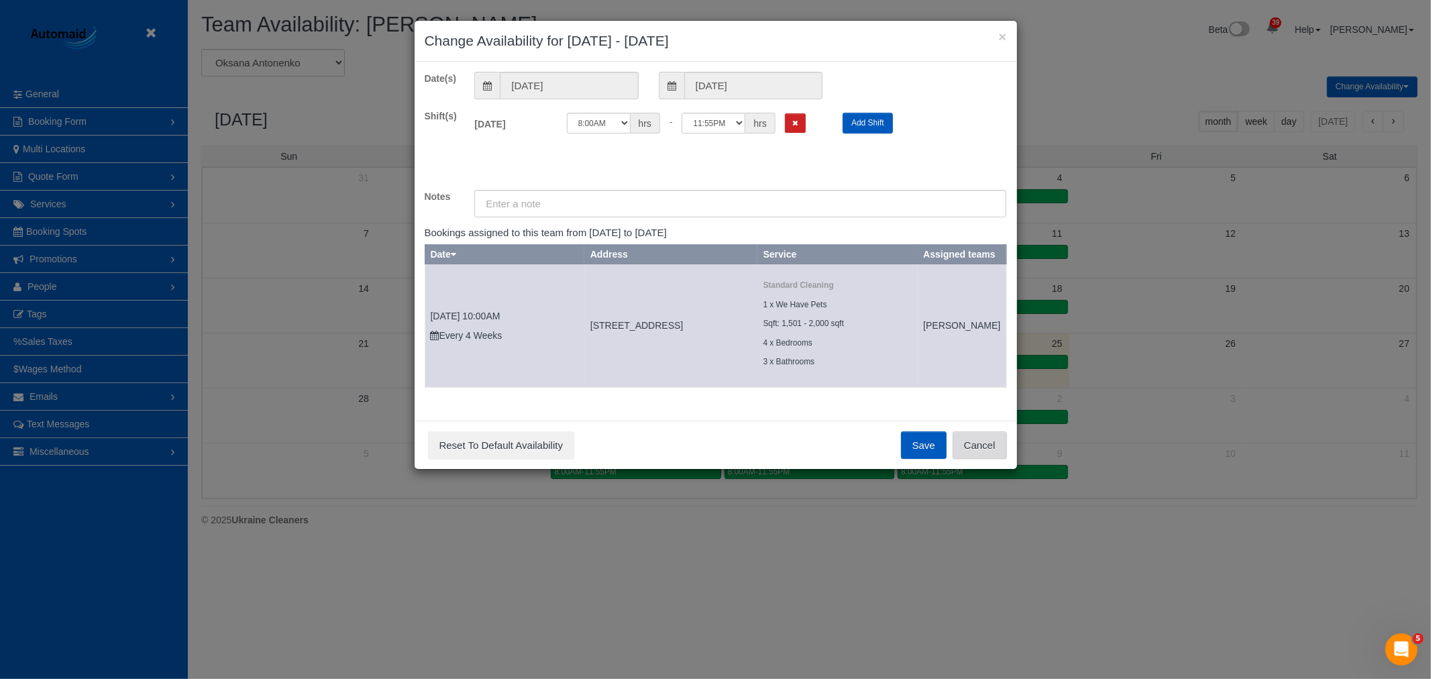
click at [987, 454] on button "Cancel" at bounding box center [980, 445] width 54 height 28
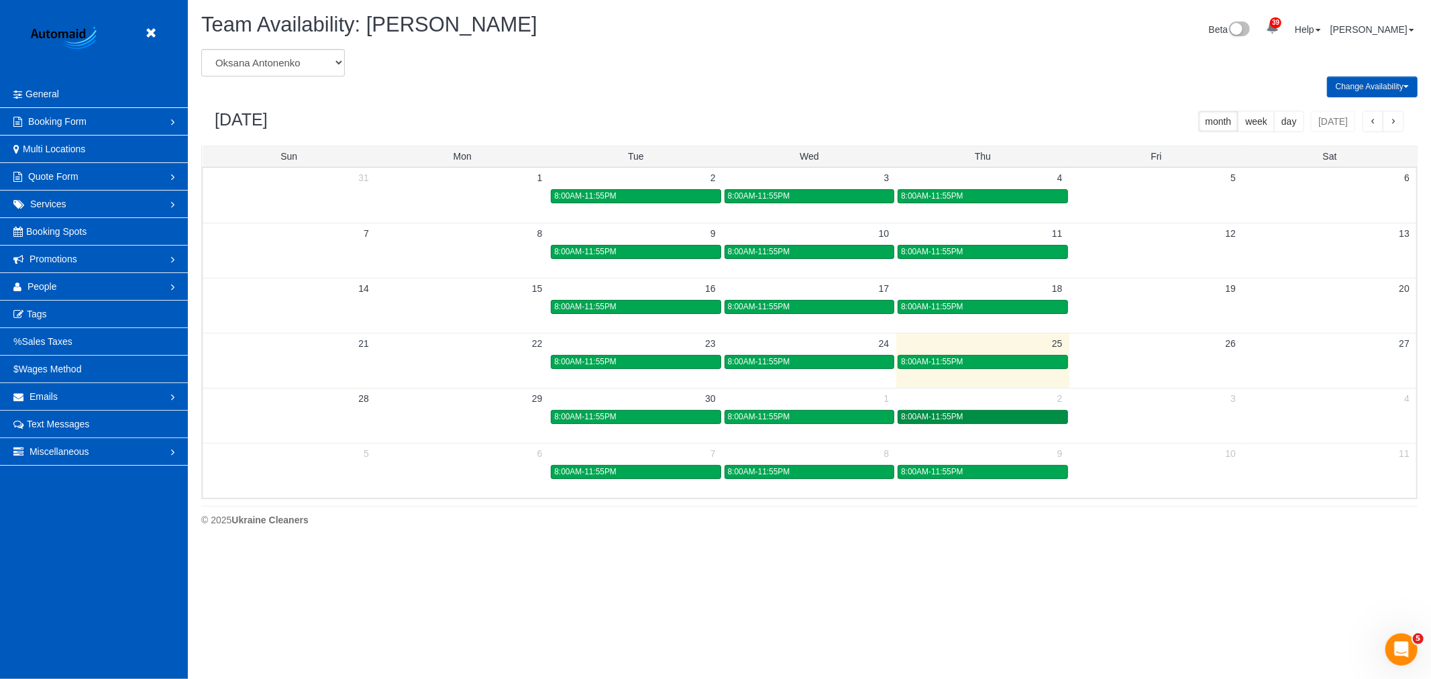
click at [964, 413] on div "8:00AM-11:55PM" at bounding box center [982, 417] width 163 height 10
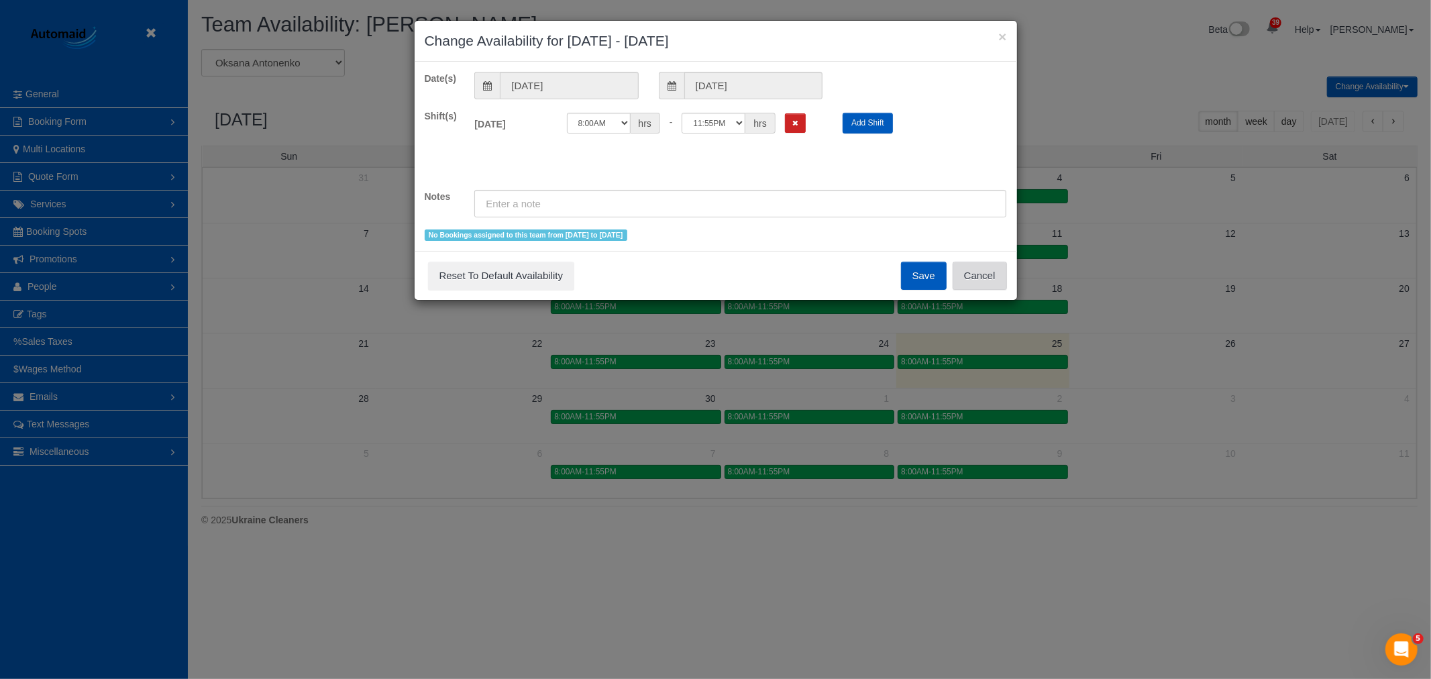
click at [986, 276] on button "Cancel" at bounding box center [980, 276] width 54 height 28
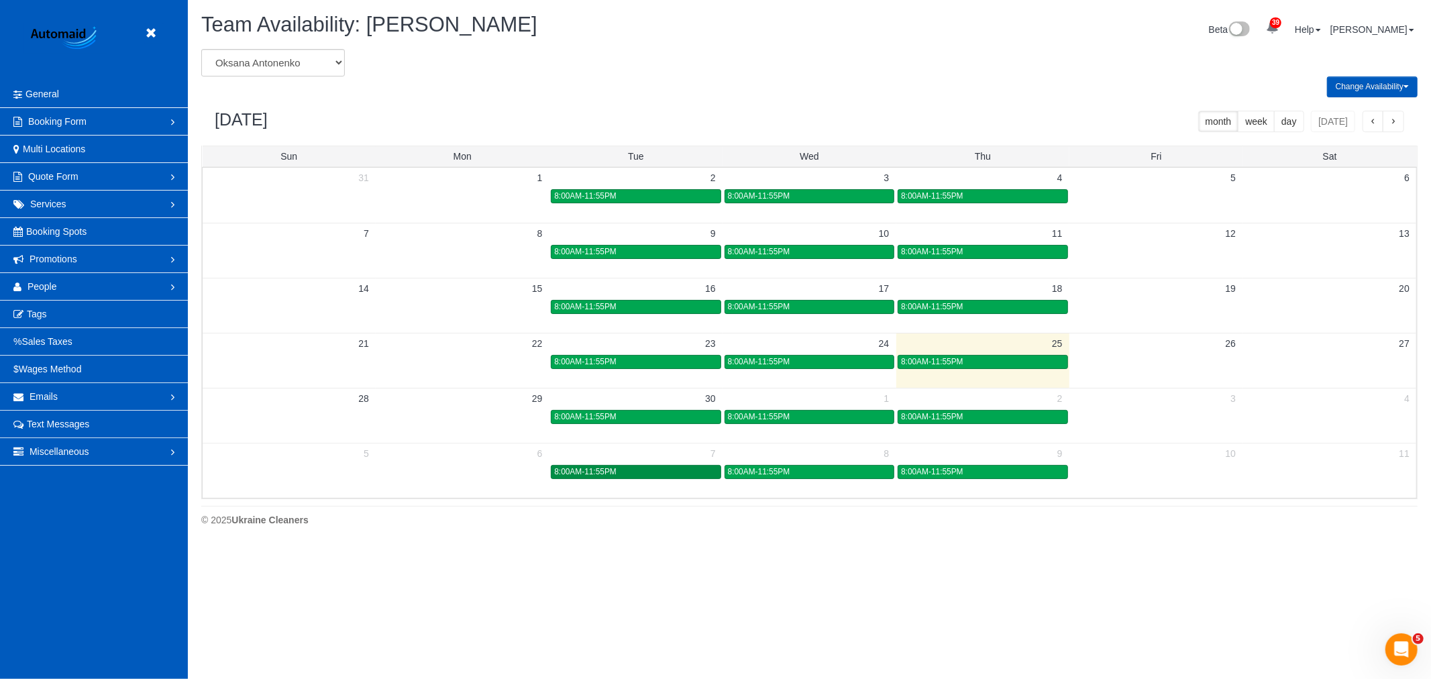
click at [660, 473] on div "8:00AM-11:55PM" at bounding box center [635, 472] width 163 height 10
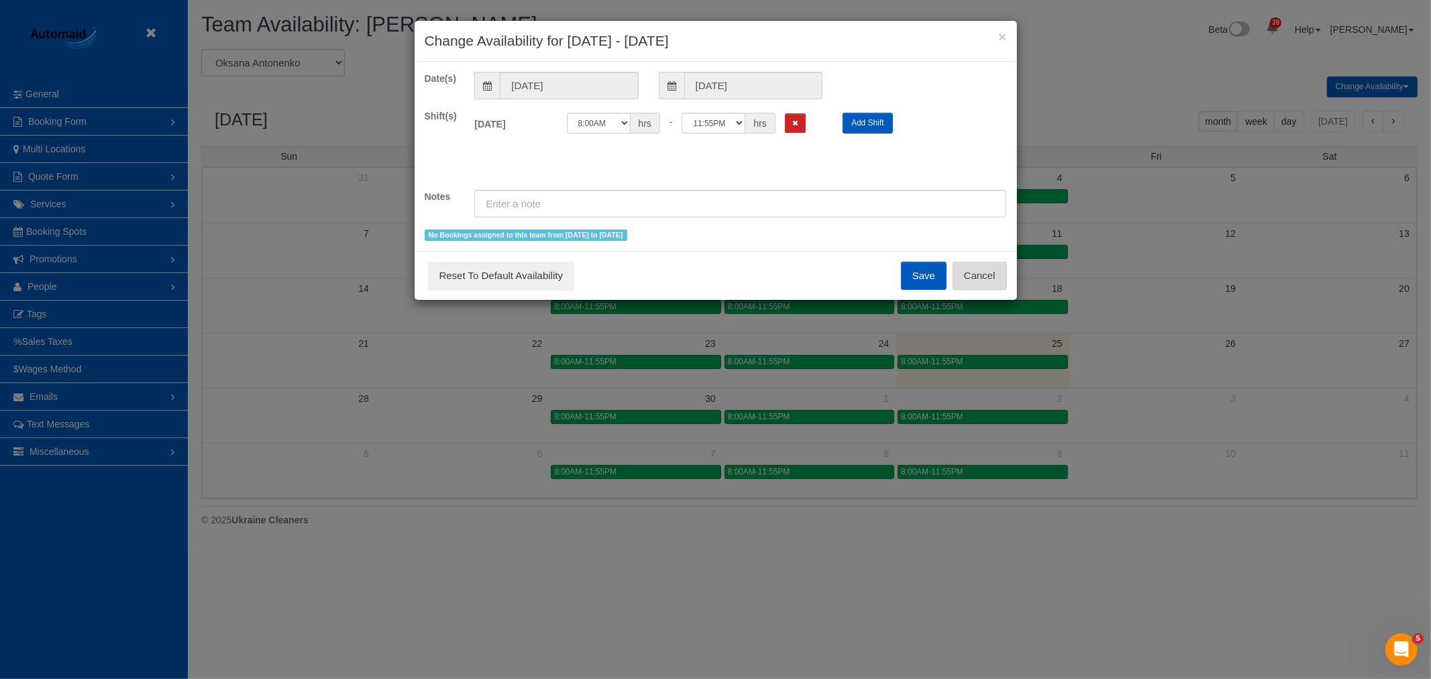
click at [971, 283] on button "Cancel" at bounding box center [980, 276] width 54 height 28
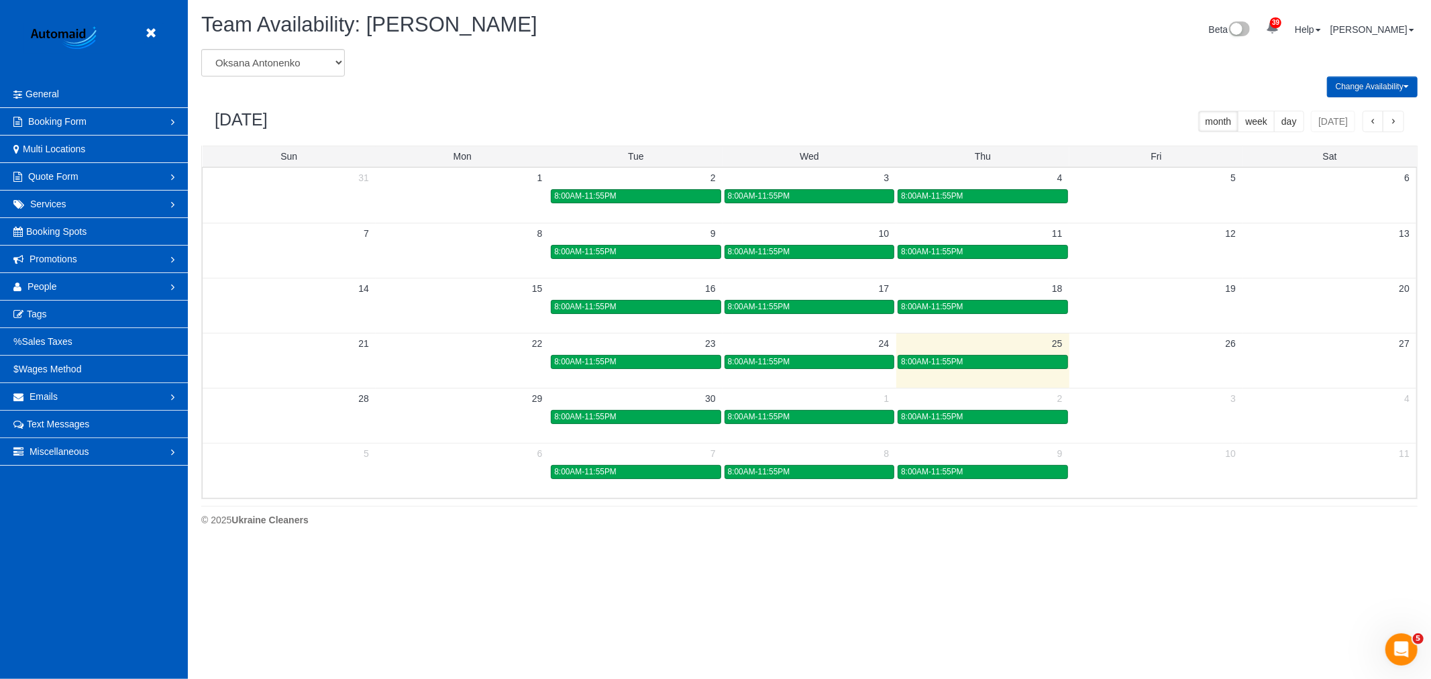
click at [1361, 77] on button "Change Availability" at bounding box center [1372, 87] width 91 height 21
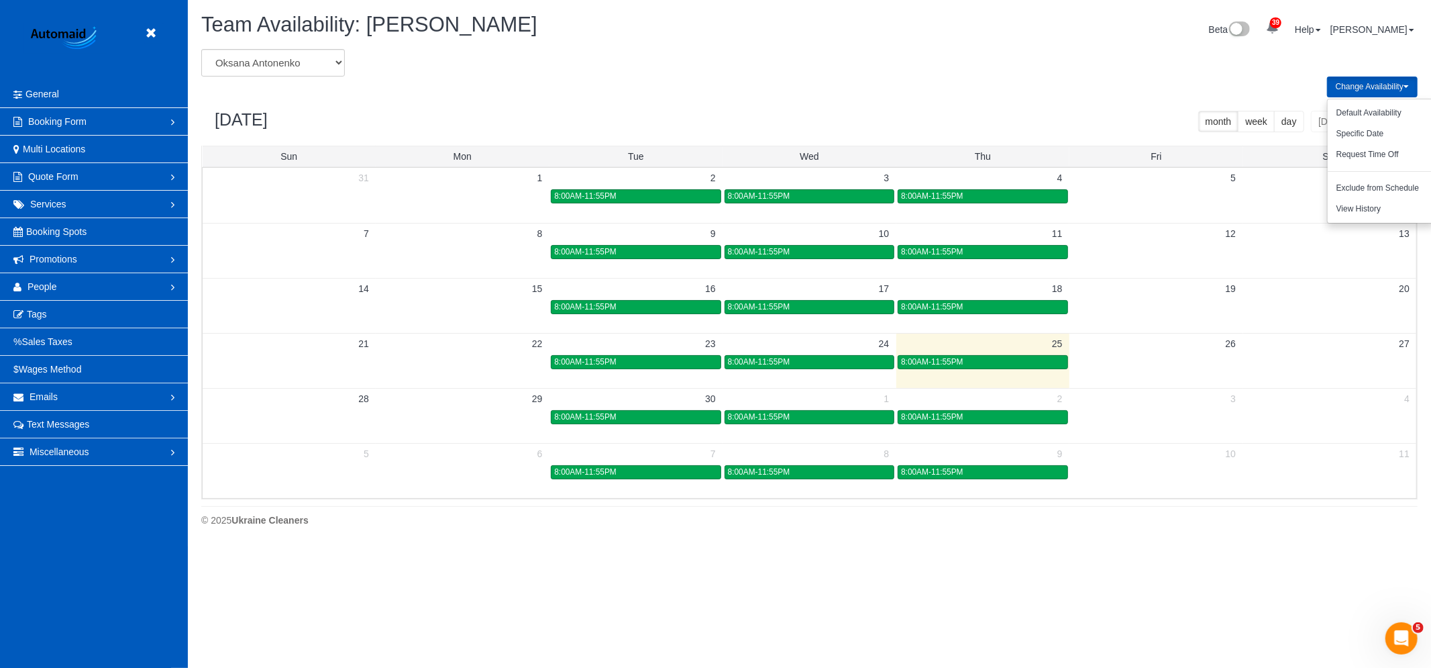
click at [1366, 79] on button "Change Availability" at bounding box center [1372, 87] width 91 height 21
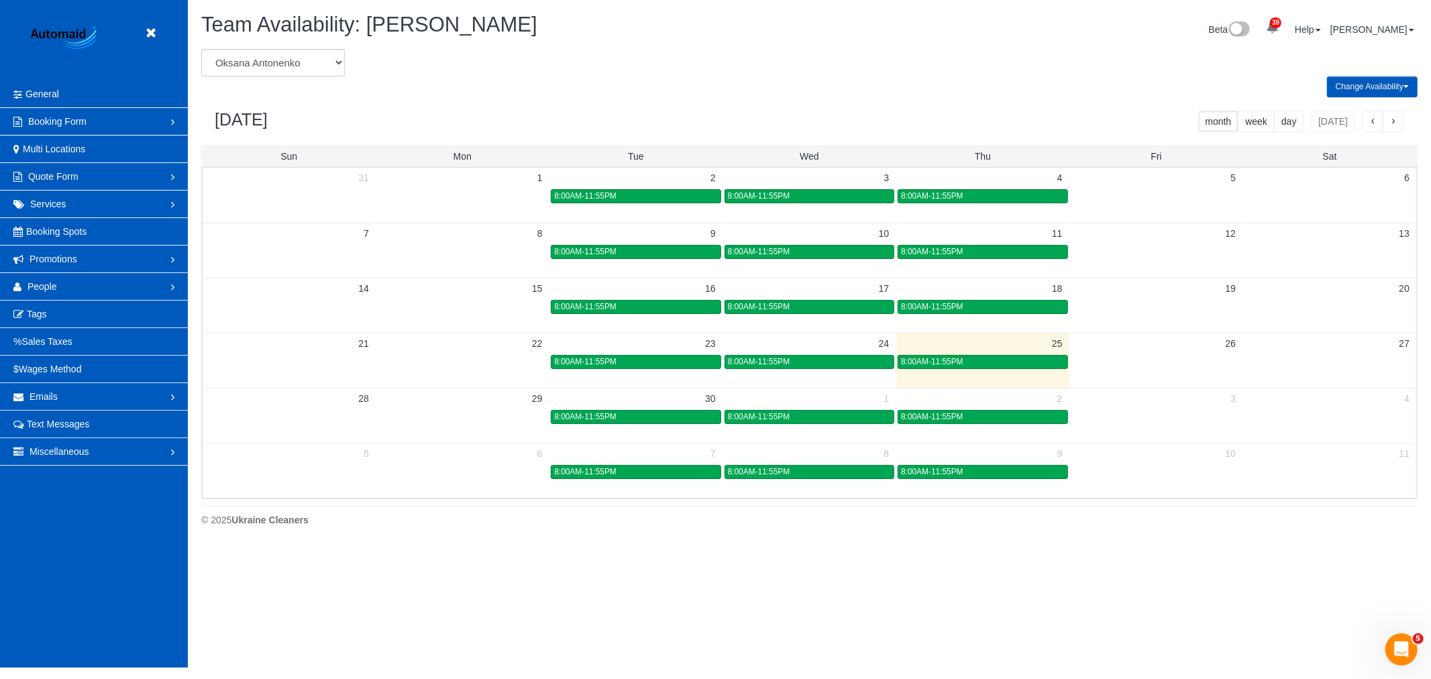
click at [1366, 79] on button "Change Availability" at bounding box center [1372, 87] width 91 height 21
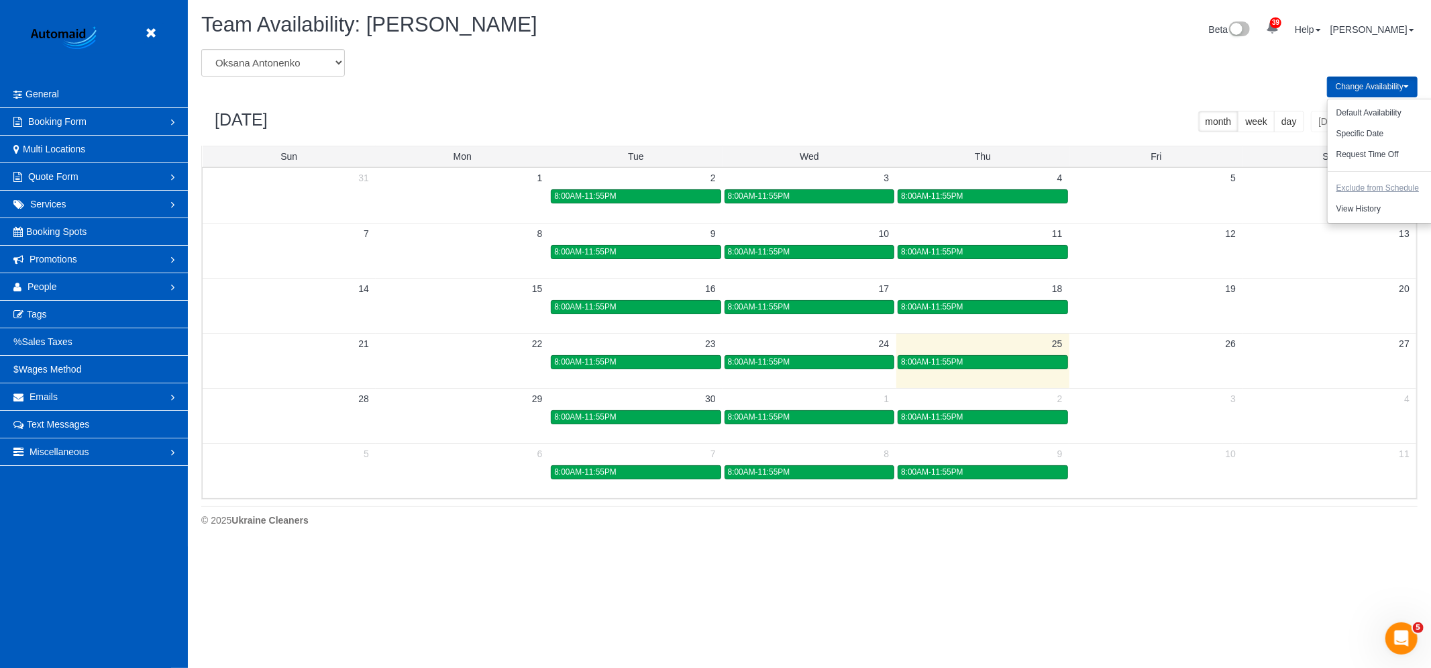
click at [1372, 184] on button "Exclude from Schedule" at bounding box center [1378, 188] width 100 height 21
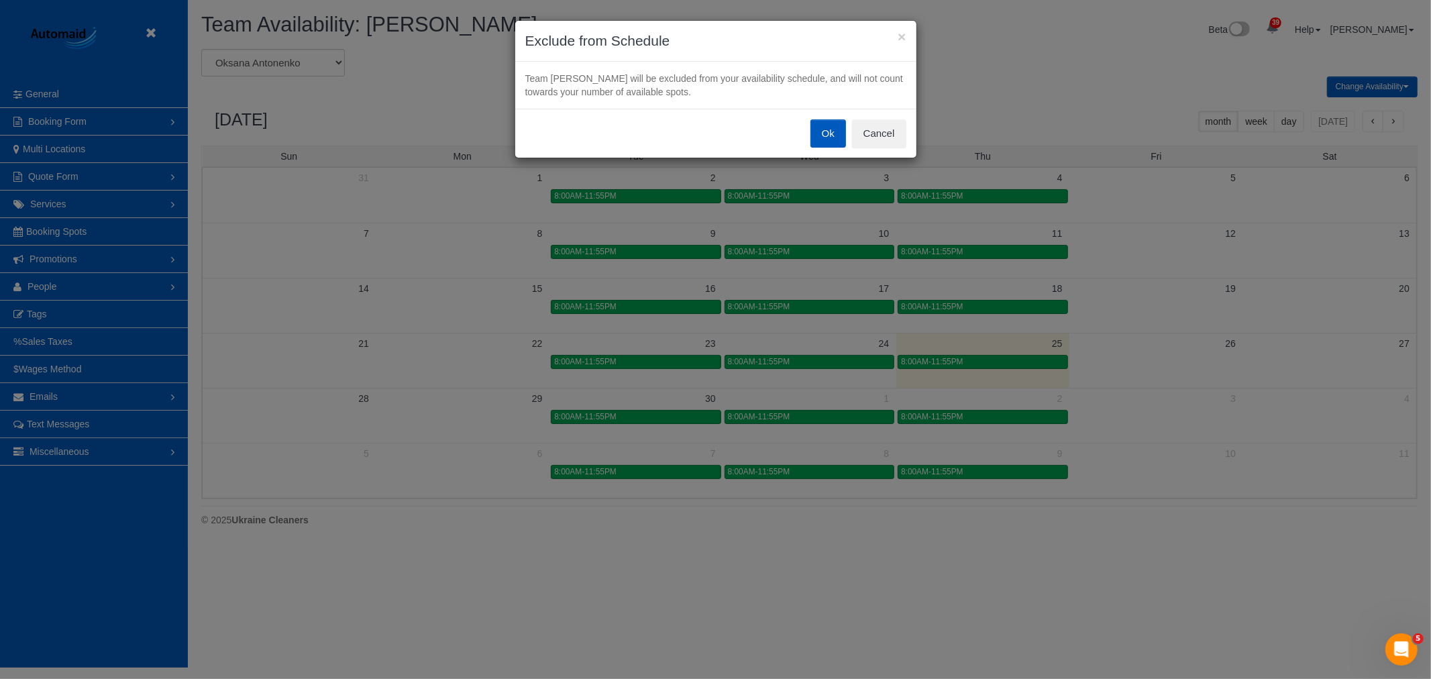
click at [817, 128] on button "Ok" at bounding box center [829, 133] width 36 height 28
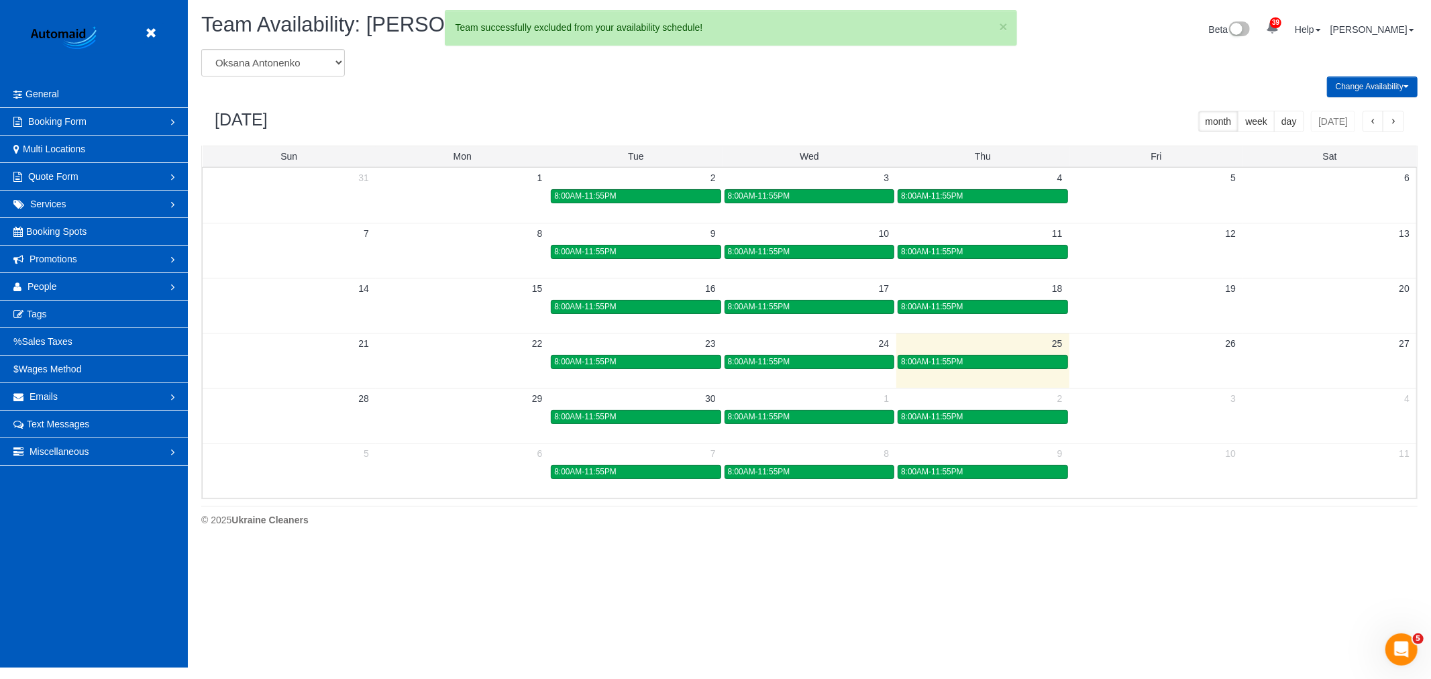
click at [437, 85] on div "Change Availability Default Availability Specific Date Request Time Off Add to …" at bounding box center [809, 87] width 1237 height 21
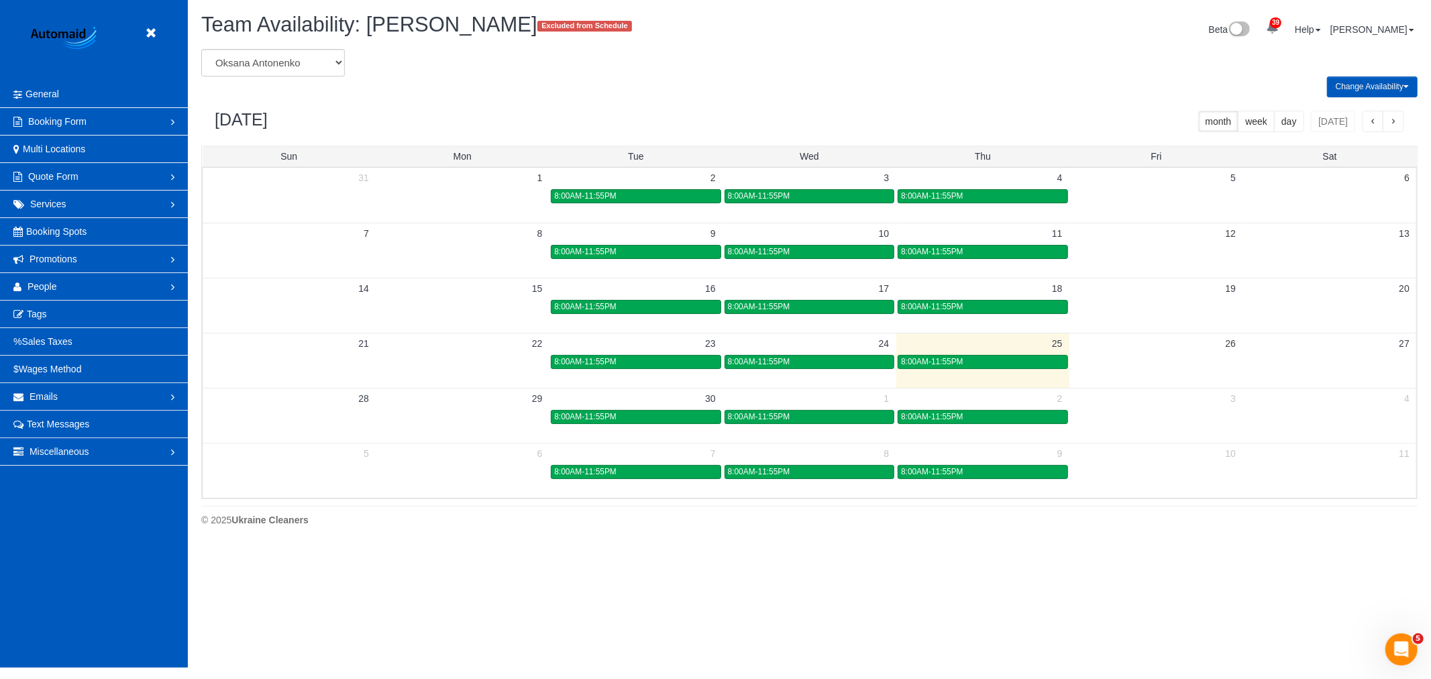
click at [548, 86] on div "Change Availability Default Availability Specific Date Request Time Off Add to …" at bounding box center [809, 87] width 1237 height 21
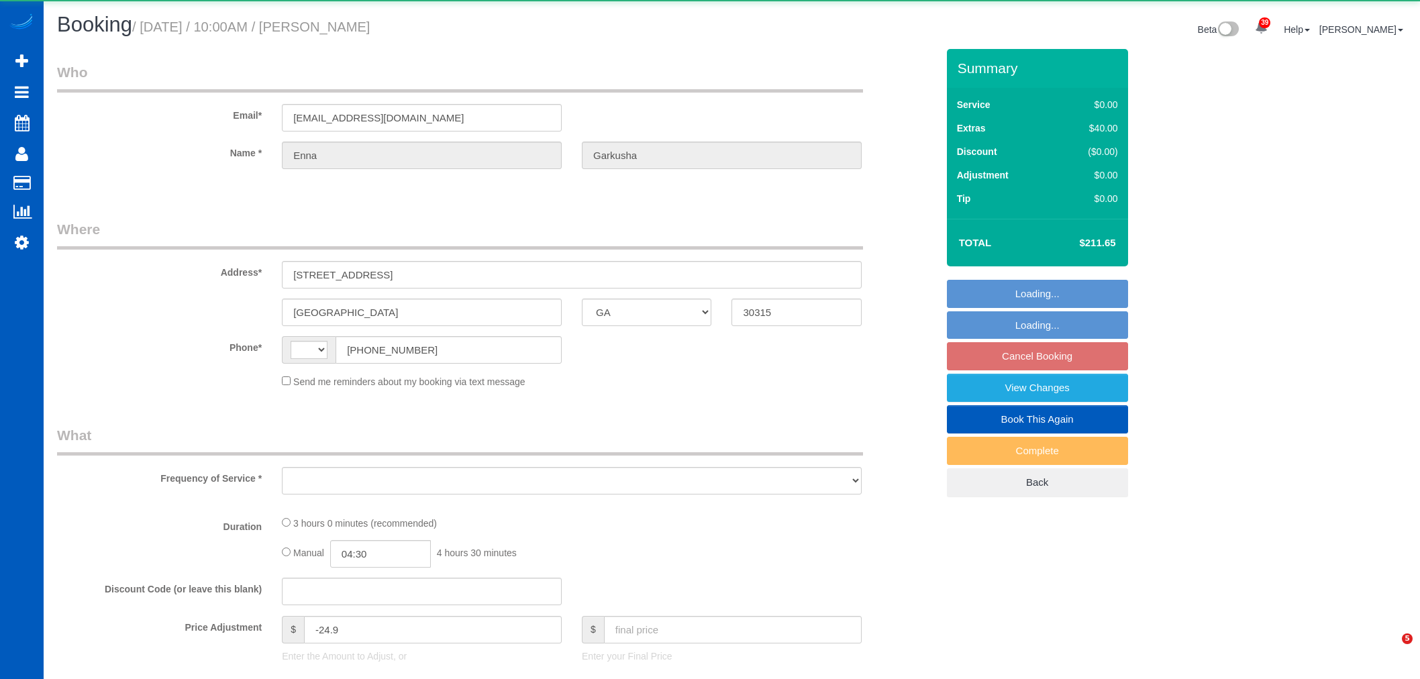
select select "GA"
select select "string:[GEOGRAPHIC_DATA]"
select select "string:fspay-b513ea97-aa00-49b6-99a8-a0ea5f0d96e5"
select select "199"
select select "1501"
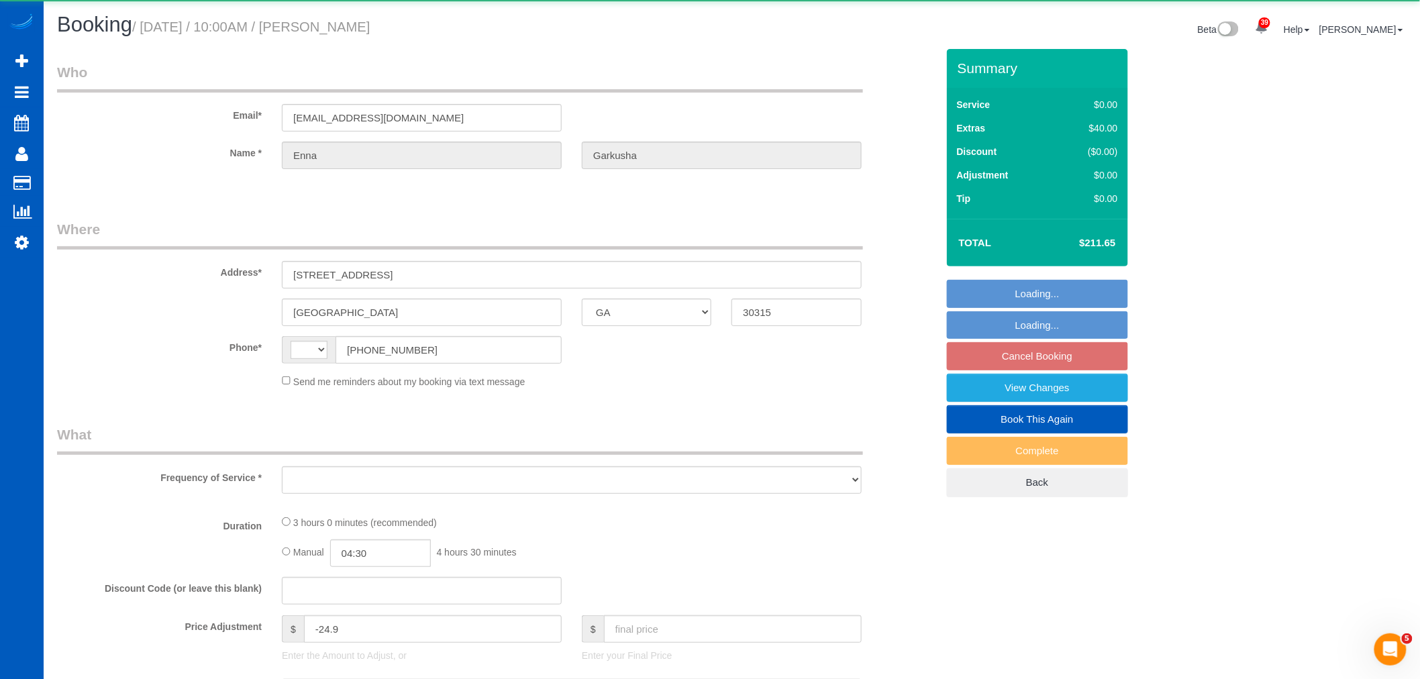
select select "4"
select select "3"
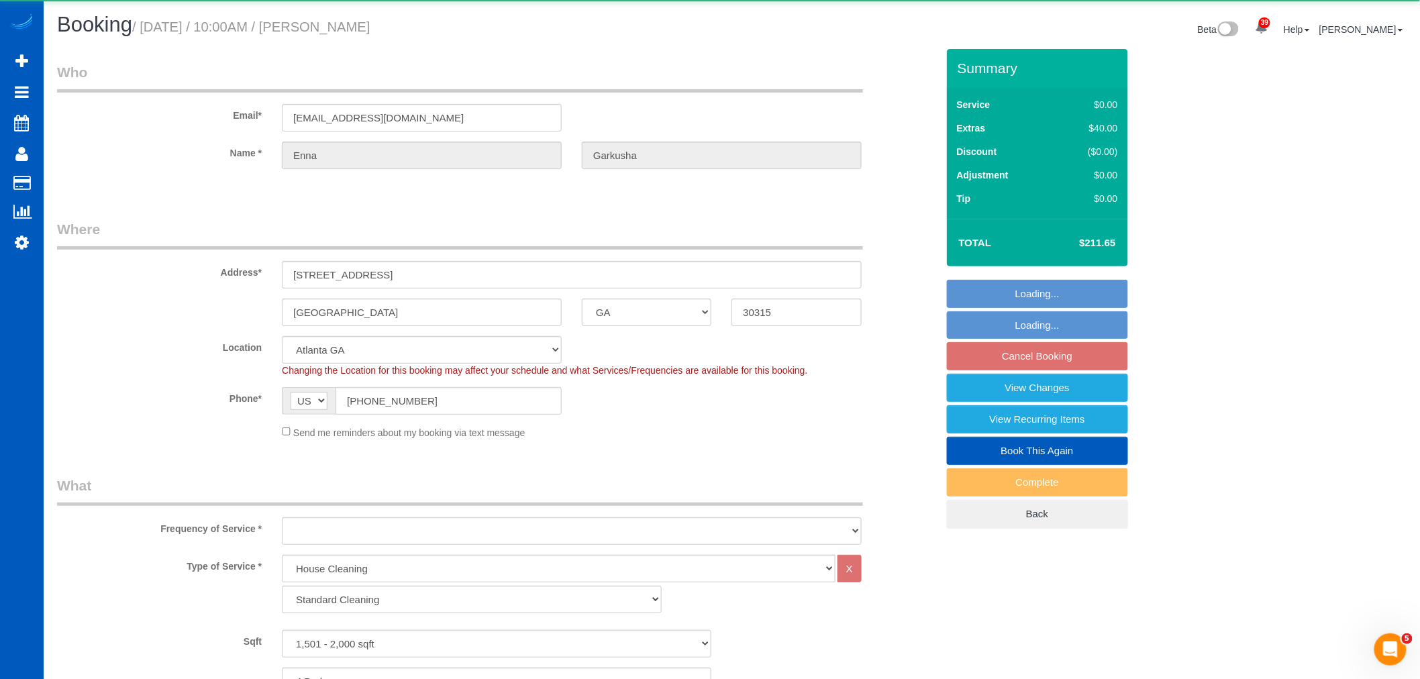
select select "object:2038"
select select "1501"
select select "4"
select select "3"
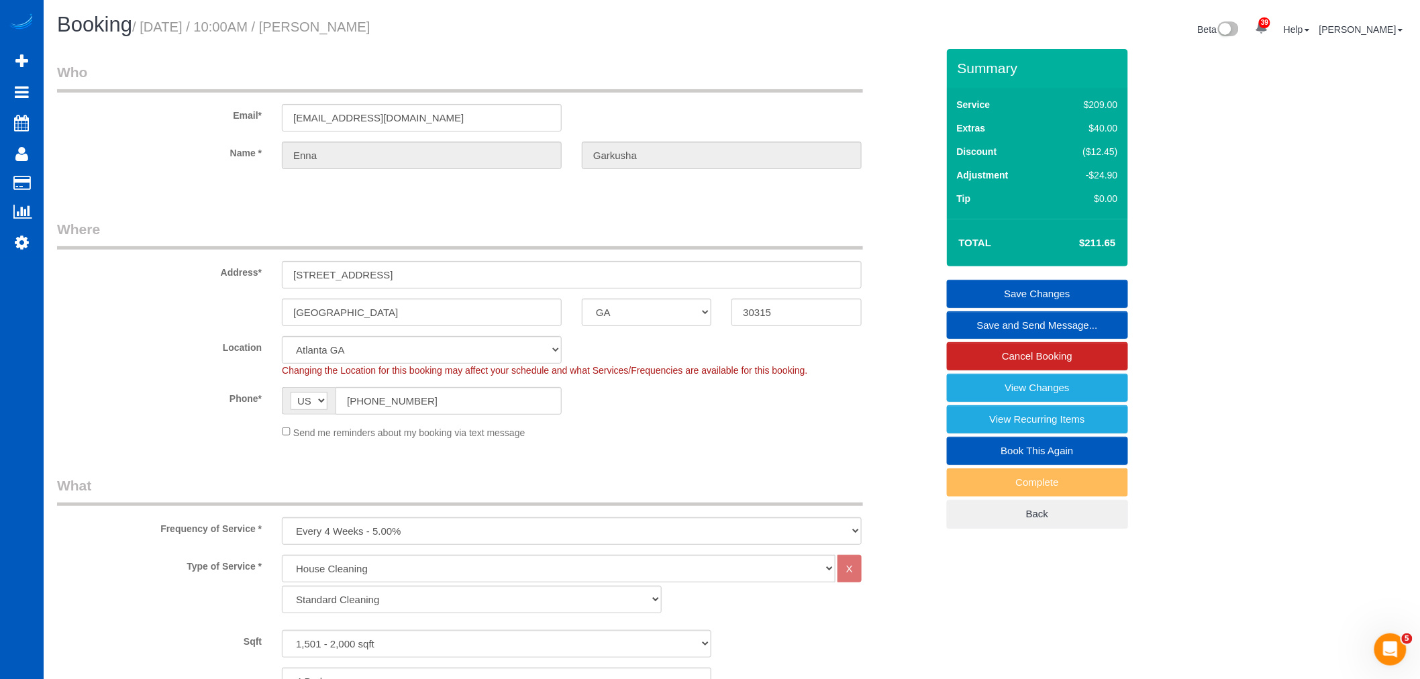
click at [420, 256] on div "Address* [STREET_ADDRESS]" at bounding box center [497, 253] width 900 height 69
drag, startPoint x: 420, startPoint y: 275, endPoint x: 267, endPoint y: 270, distance: 153.1
click at [267, 270] on div "Address* [STREET_ADDRESS]" at bounding box center [497, 253] width 900 height 69
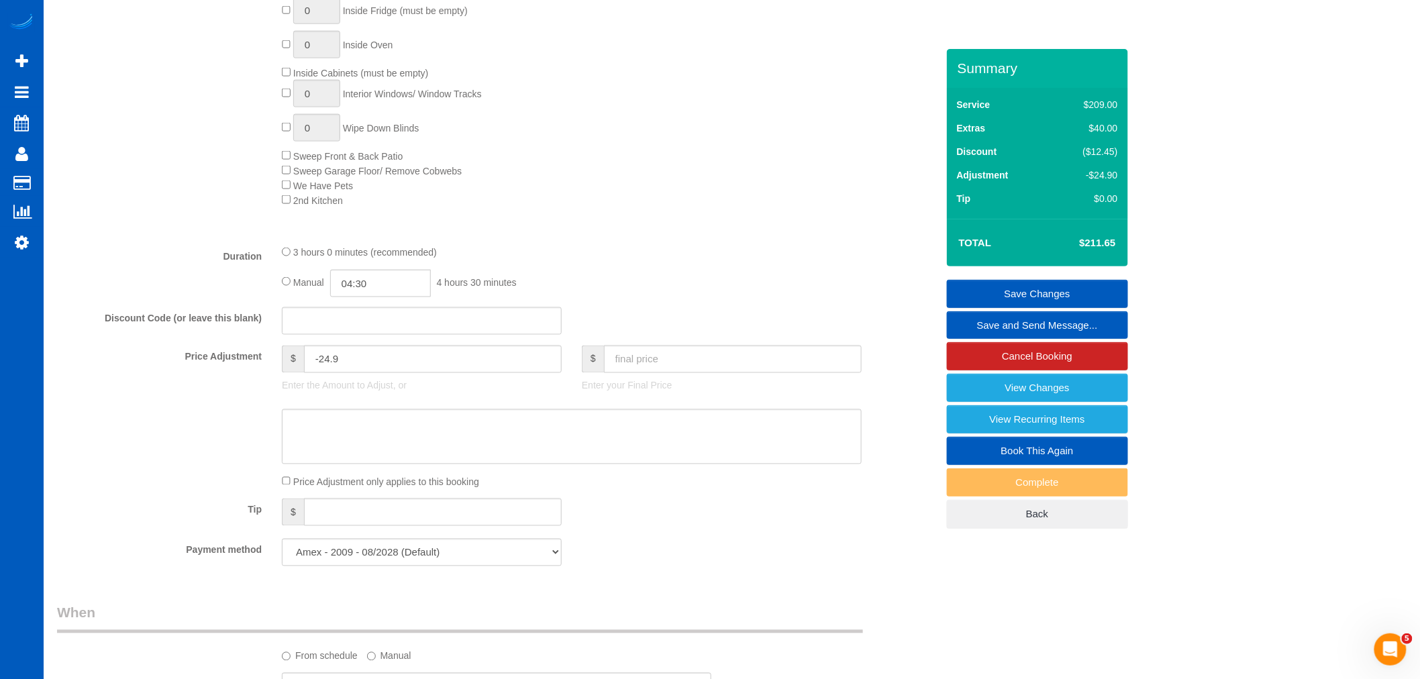
scroll to position [746, 0]
drag, startPoint x: 440, startPoint y: 374, endPoint x: 30, endPoint y: 394, distance: 410.5
click at [30, 394] on div "39 Beta Your Notifications You have 0 alerts × You have 3 to charge for [DATE] …" at bounding box center [710, 444] width 1420 height 2380
click at [685, 289] on div "Manual 04:30 4 hours 30 minutes" at bounding box center [572, 284] width 580 height 28
type input "0"
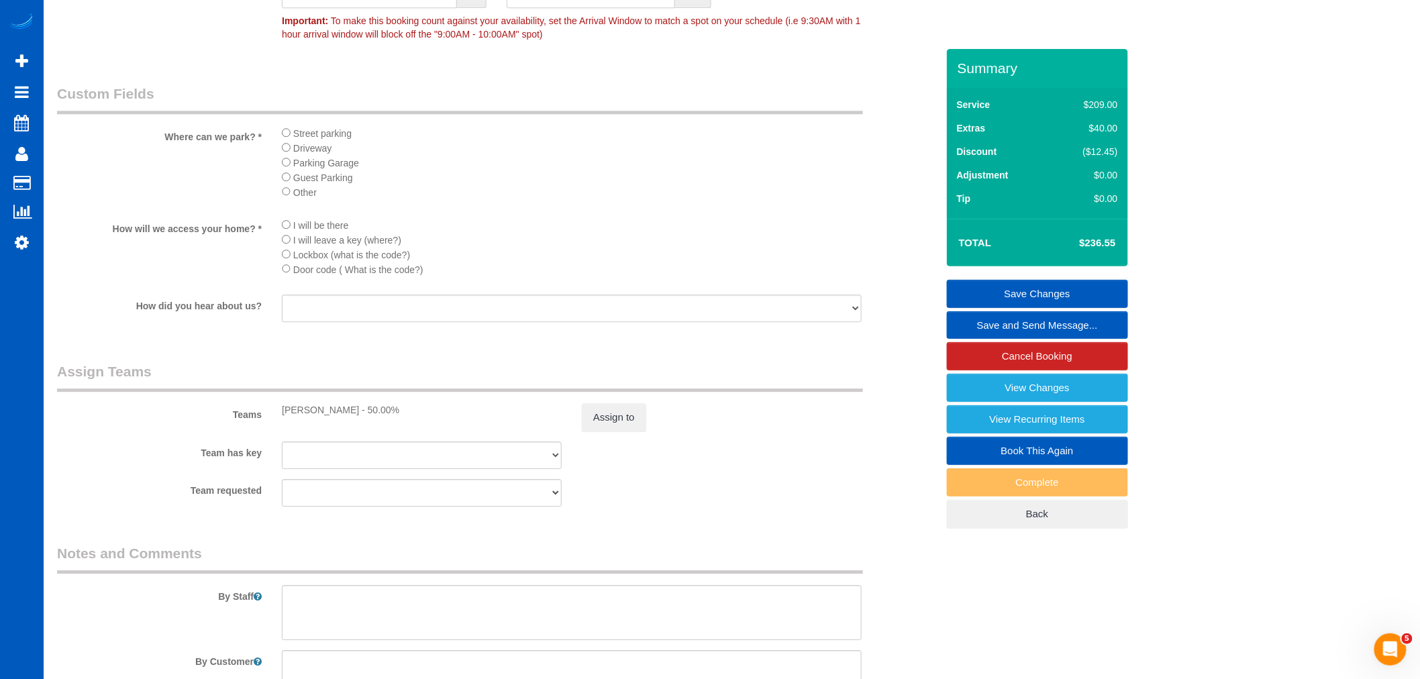
scroll to position [1640, 0]
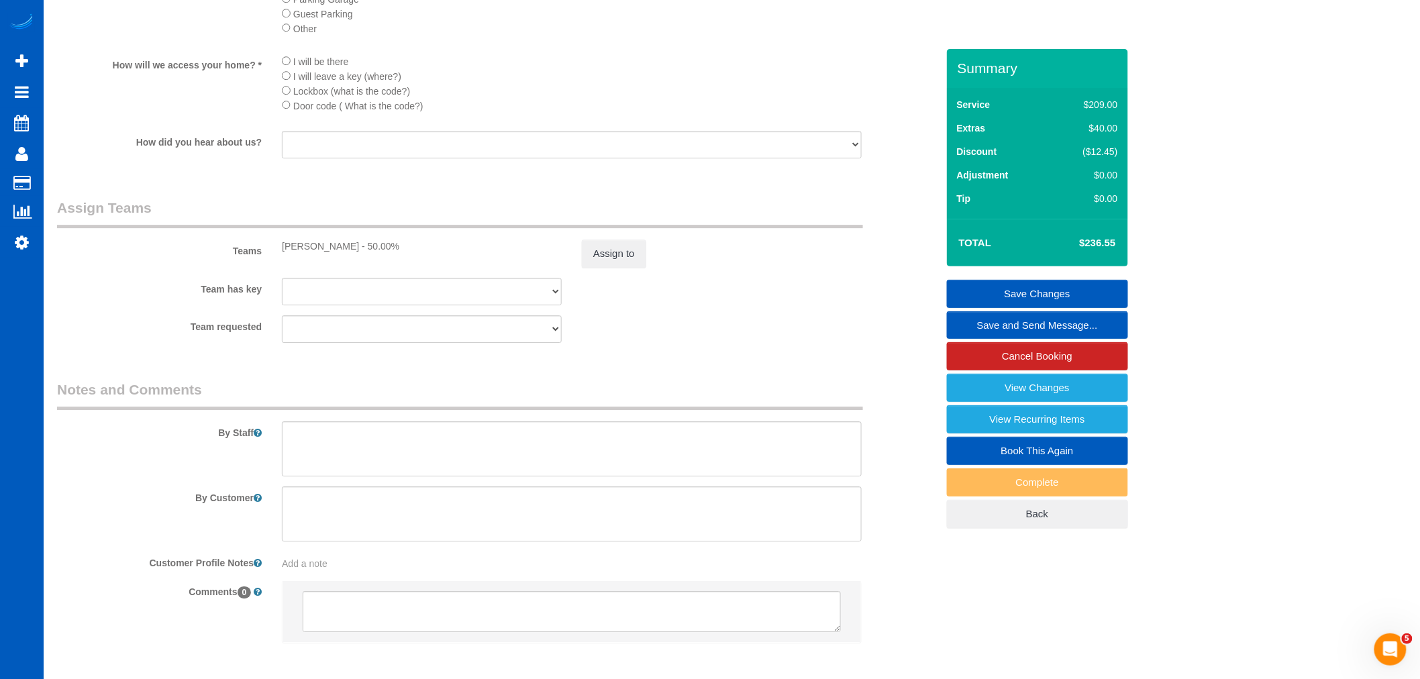
click at [611, 289] on sui-booking-teams "Teams [PERSON_NAME] - 50.00% Assign to Team has key [PERSON_NAME] [PERSON_NAME]…" at bounding box center [497, 270] width 880 height 145
click at [612, 268] on button "Assign to" at bounding box center [614, 254] width 64 height 28
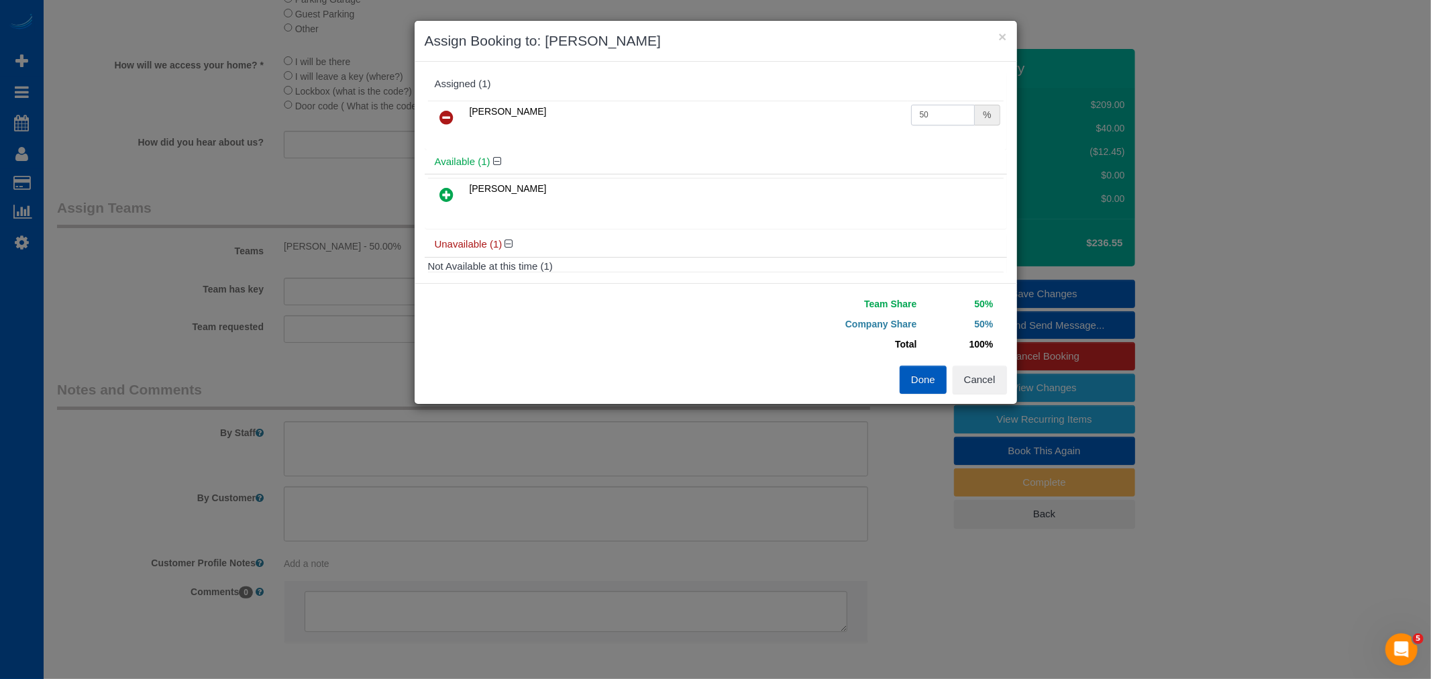
drag, startPoint x: 914, startPoint y: 115, endPoint x: 897, endPoint y: 119, distance: 17.9
click at [897, 119] on tr "Oksana Antonenko 50 %" at bounding box center [716, 118] width 576 height 34
drag, startPoint x: 921, startPoint y: 110, endPoint x: 870, endPoint y: 118, distance: 52.3
click at [870, 118] on tr "Oksana Antonenko 50 %" at bounding box center [716, 118] width 576 height 34
type input "60"
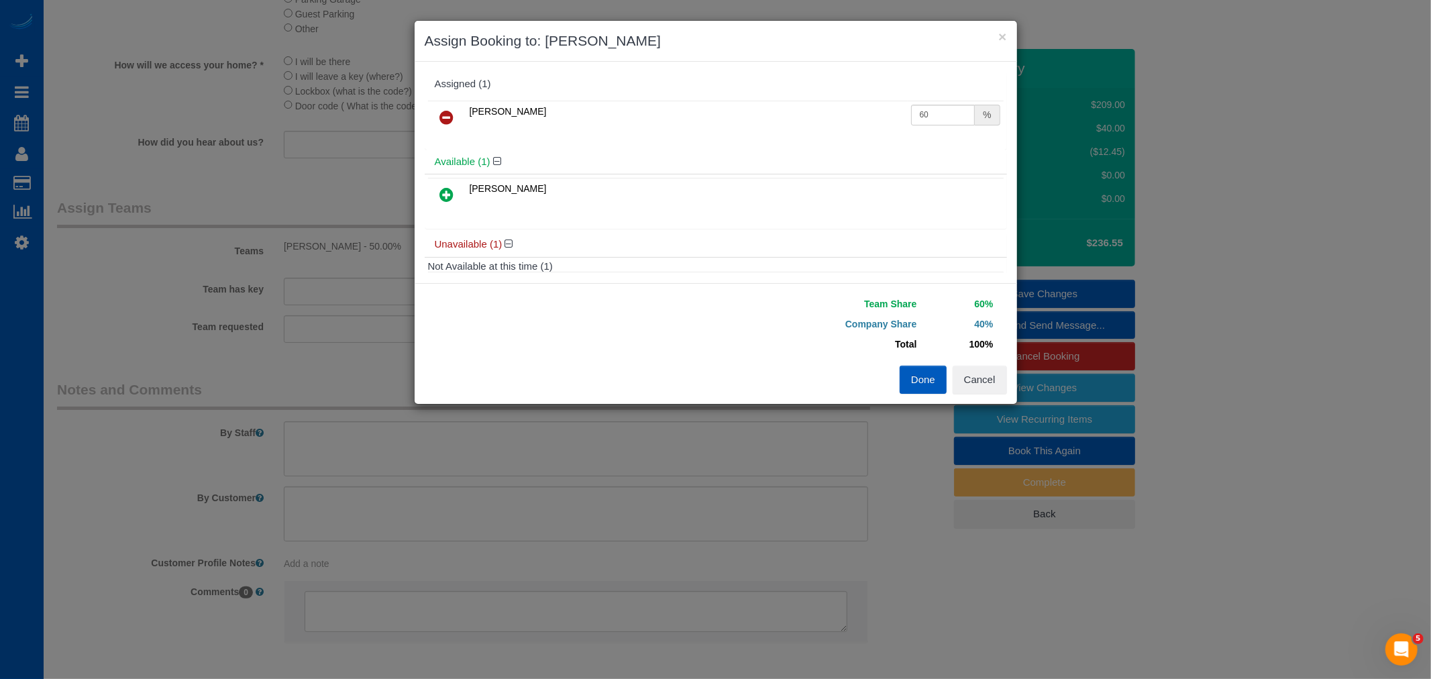
click at [928, 392] on button "Done" at bounding box center [923, 380] width 47 height 28
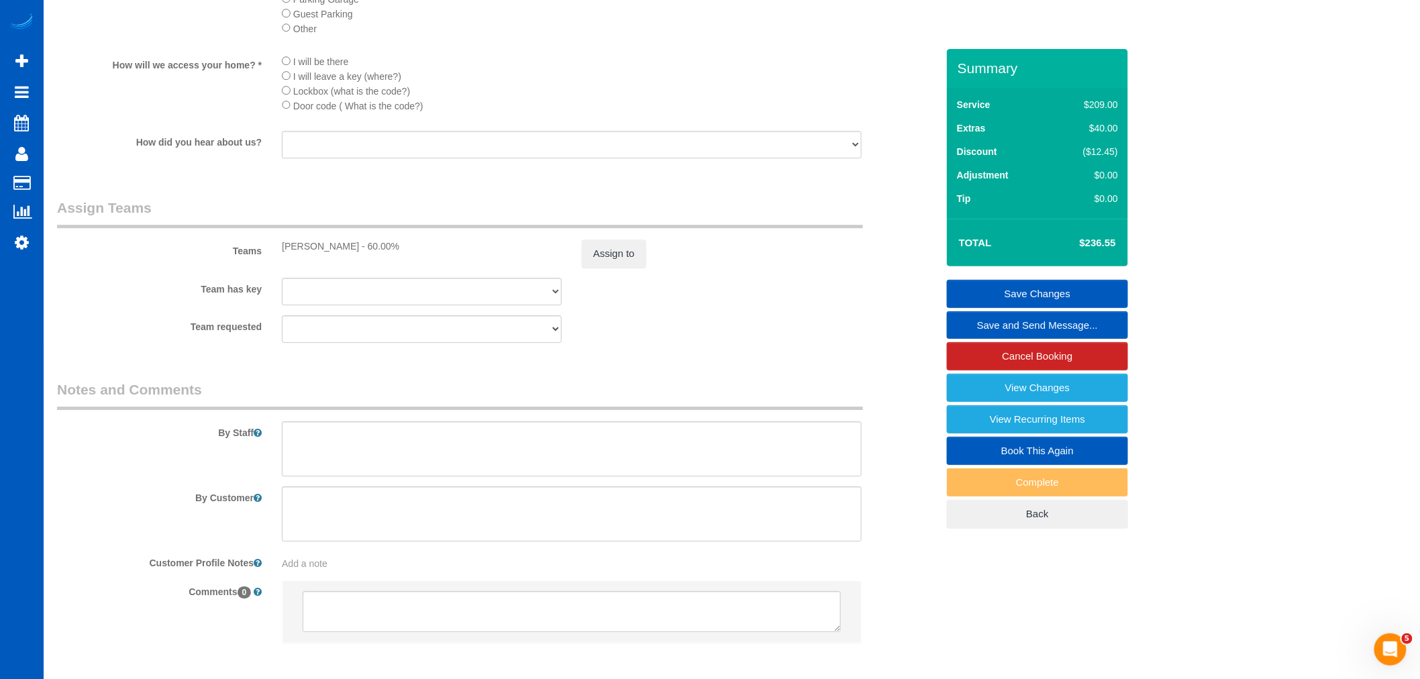
click at [1012, 294] on link "Save Changes" at bounding box center [1037, 294] width 181 height 28
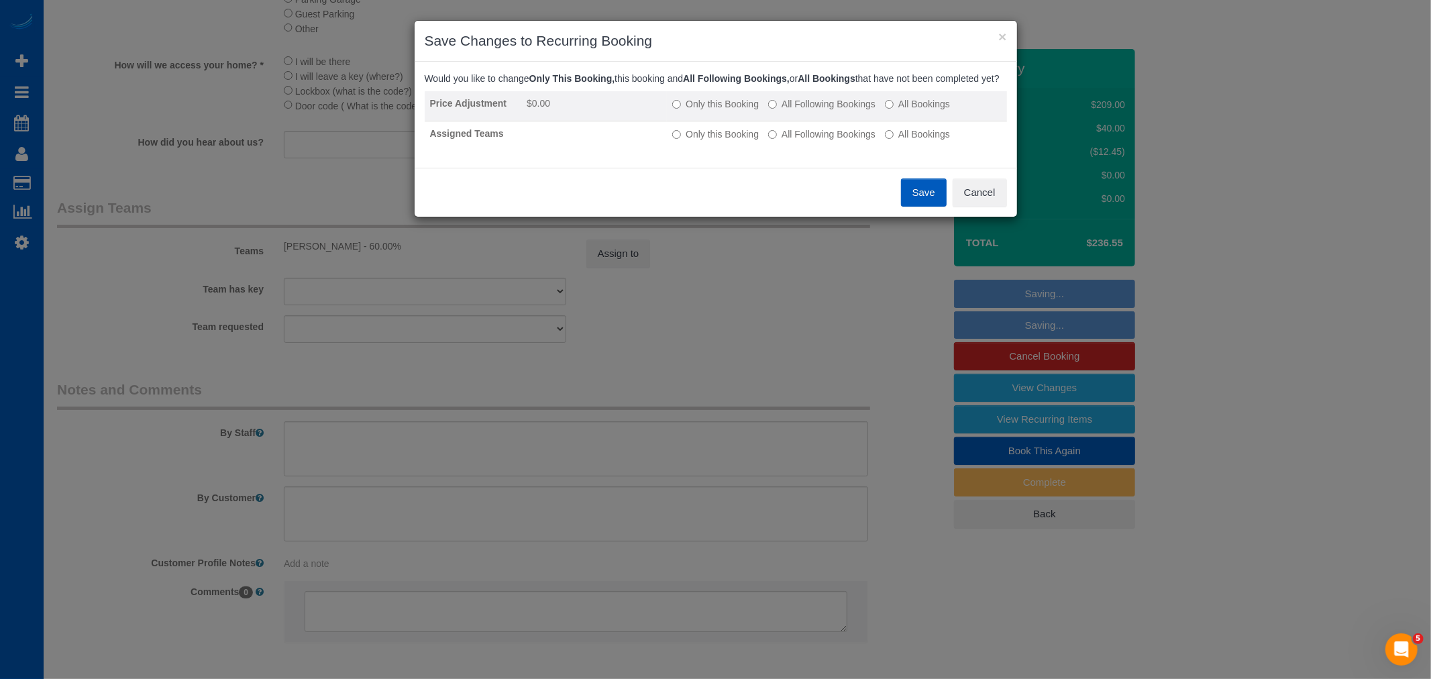
click at [796, 111] on label "All Following Bookings" at bounding box center [821, 103] width 107 height 13
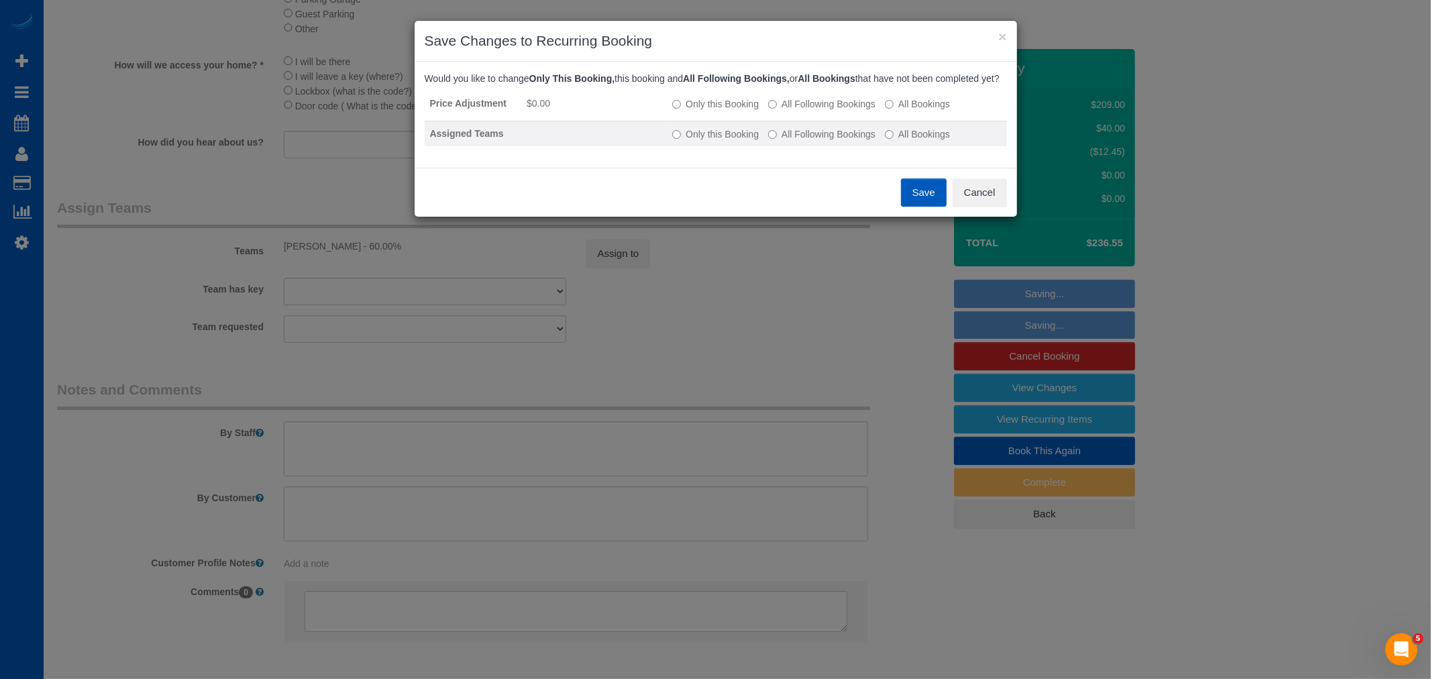
click at [801, 141] on label "All Following Bookings" at bounding box center [821, 134] width 107 height 13
click at [929, 206] on button "Save" at bounding box center [924, 193] width 46 height 28
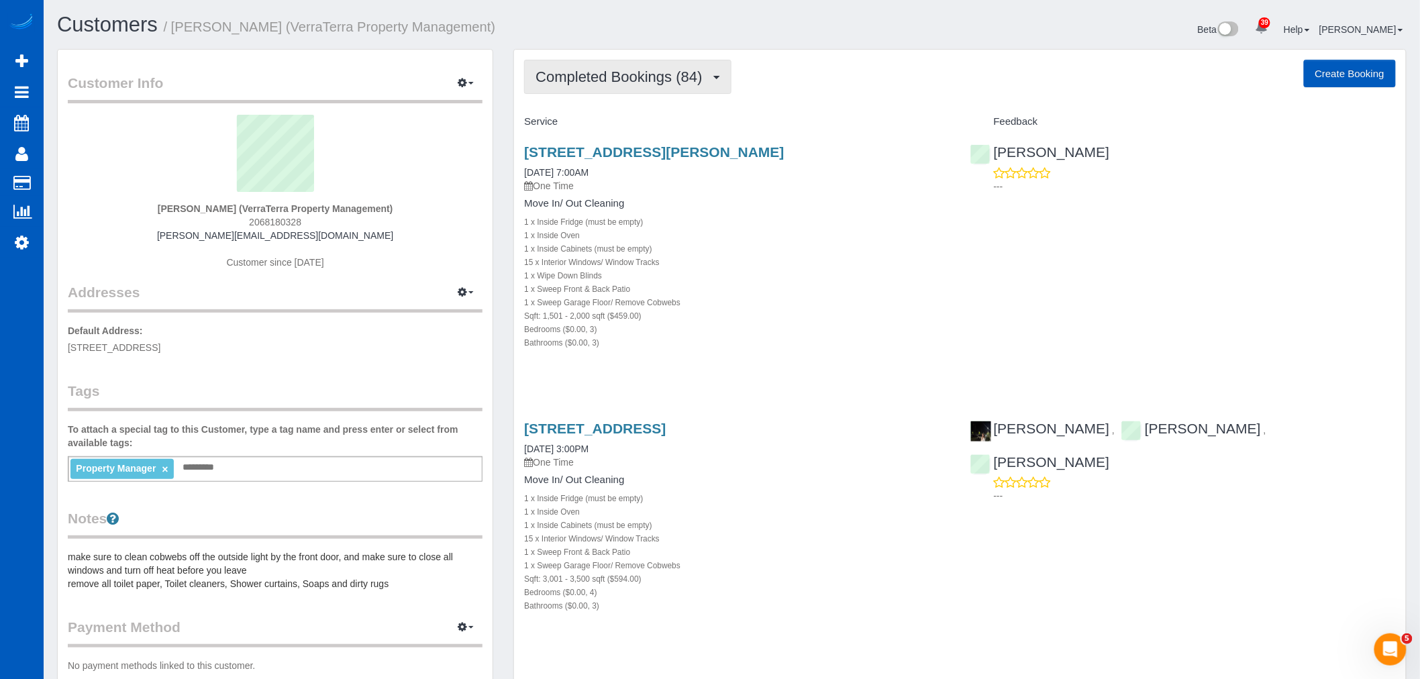
click at [588, 93] on button "Completed Bookings (84)" at bounding box center [627, 77] width 207 height 34
click at [871, 195] on div "[STREET_ADDRESS][PERSON_NAME] [DATE] 7:00AM One Time Move In/ Out Cleaning 1 x …" at bounding box center [737, 254] width 446 height 243
click at [613, 90] on button "Completed Bookings (84)" at bounding box center [627, 77] width 207 height 34
click at [601, 125] on link "Upcoming Bookings (0)" at bounding box center [597, 125] width 145 height 17
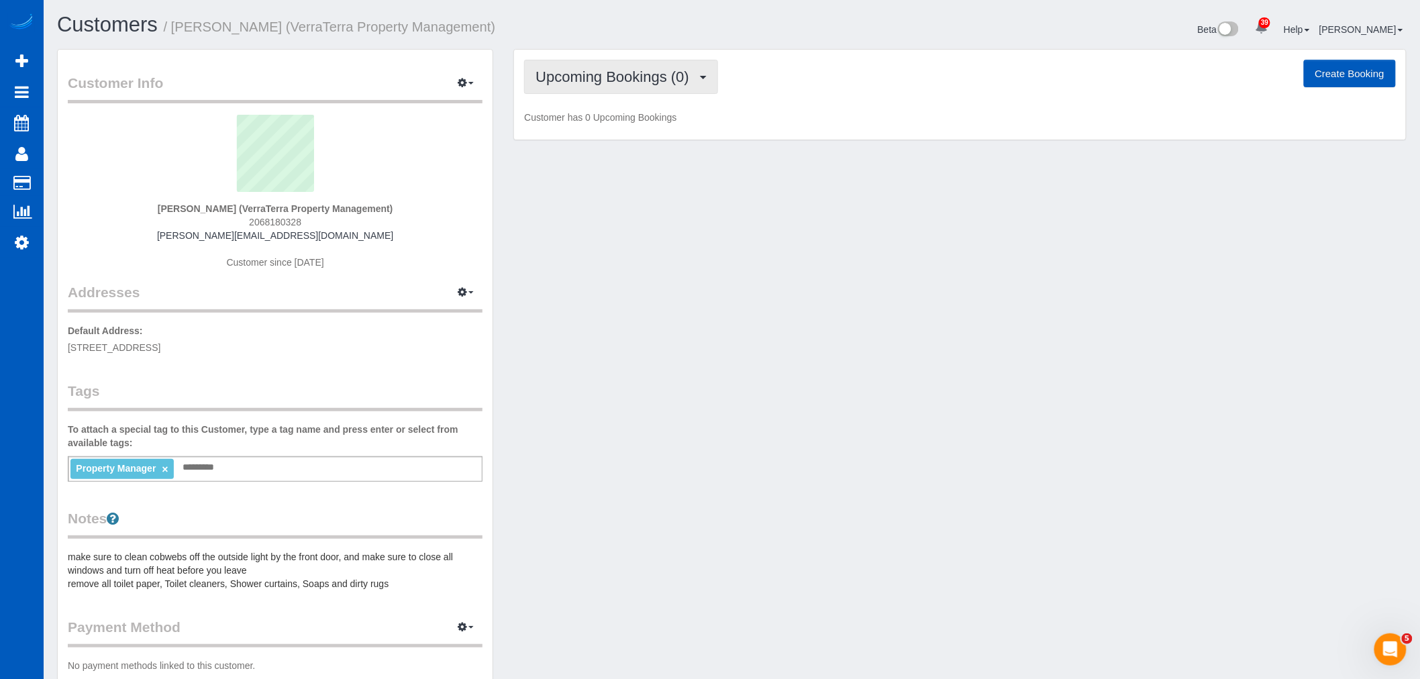
click at [582, 81] on span "Upcoming Bookings (0)" at bounding box center [616, 76] width 160 height 17
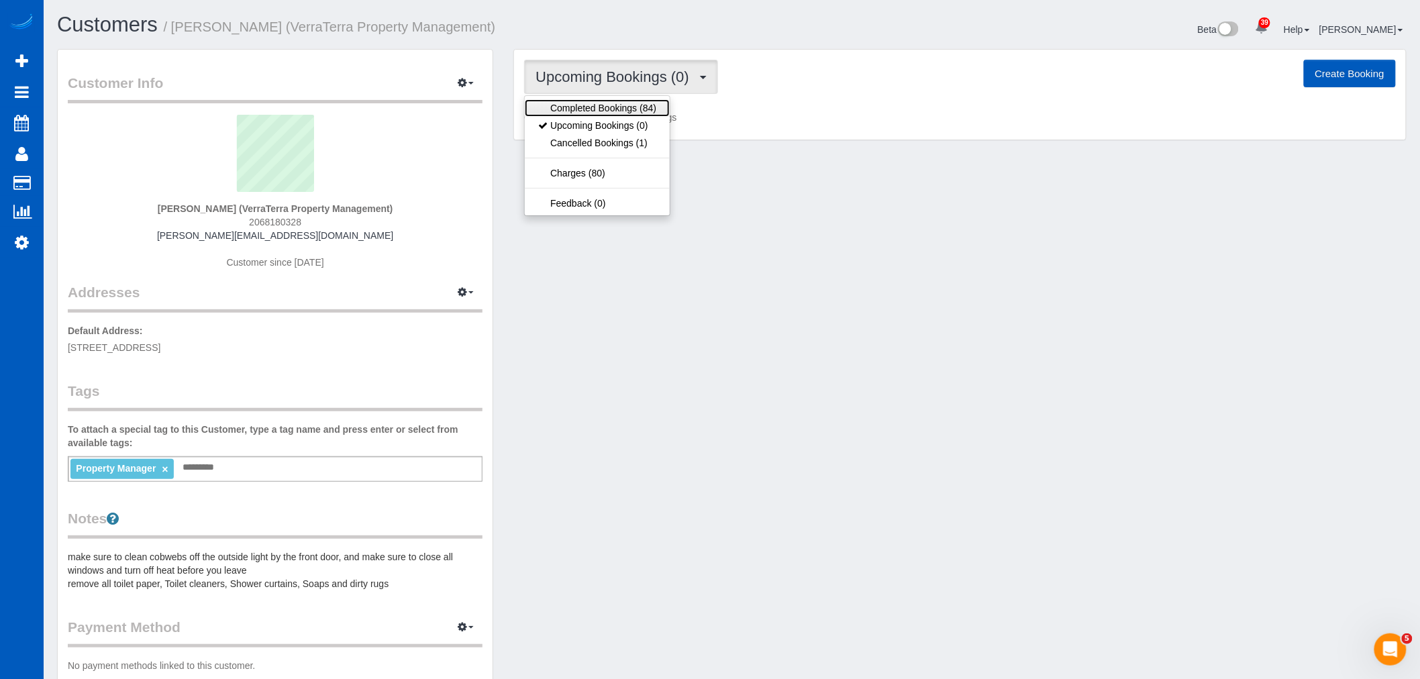
click at [599, 104] on link "Completed Bookings (84)" at bounding box center [597, 107] width 145 height 17
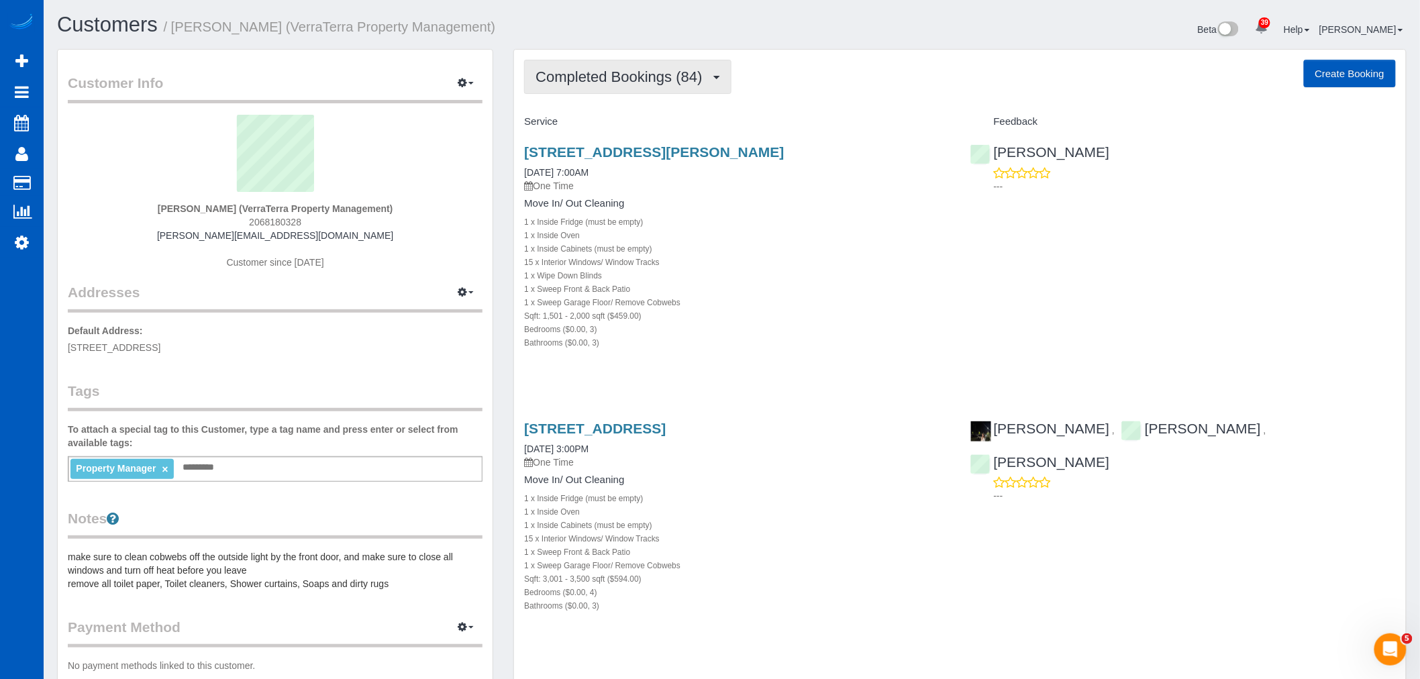
click at [611, 79] on span "Completed Bookings (84)" at bounding box center [622, 76] width 173 height 17
click at [844, 256] on div "15 x Interior Windows/ Window Tracks" at bounding box center [736, 261] width 425 height 13
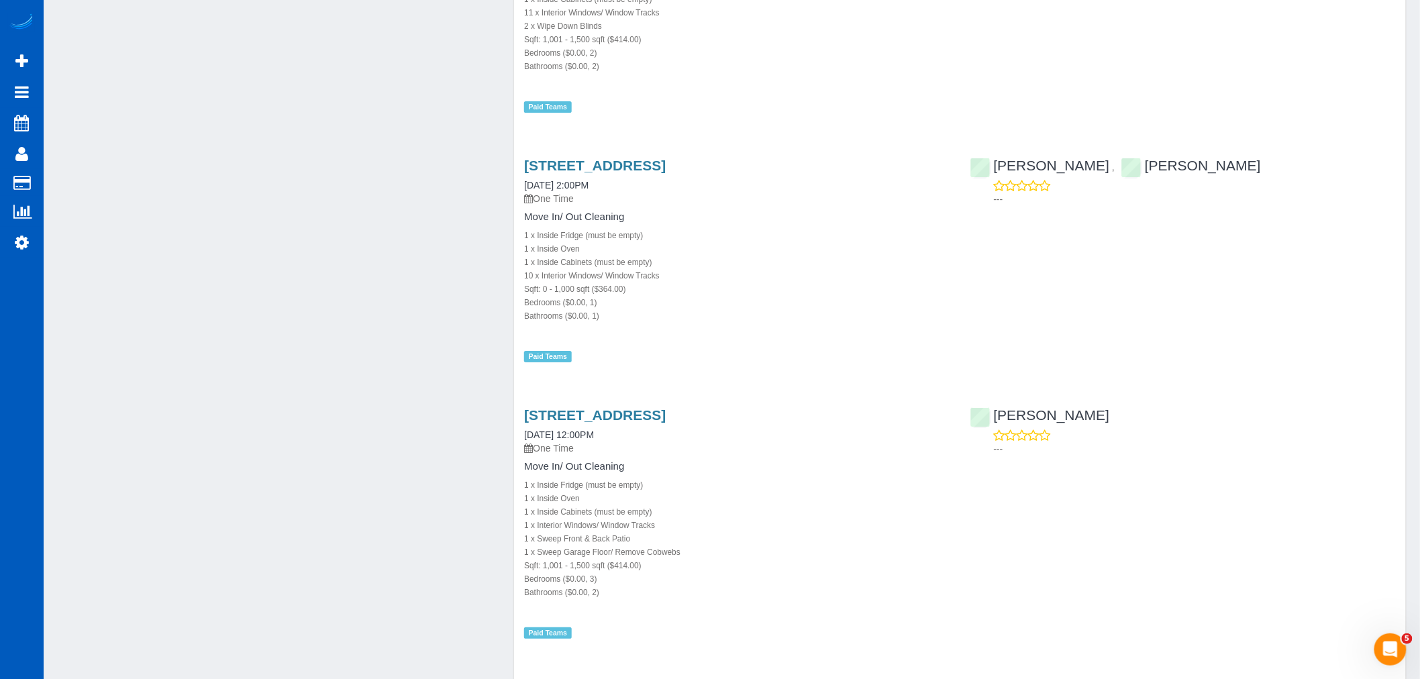
scroll to position [3951, 0]
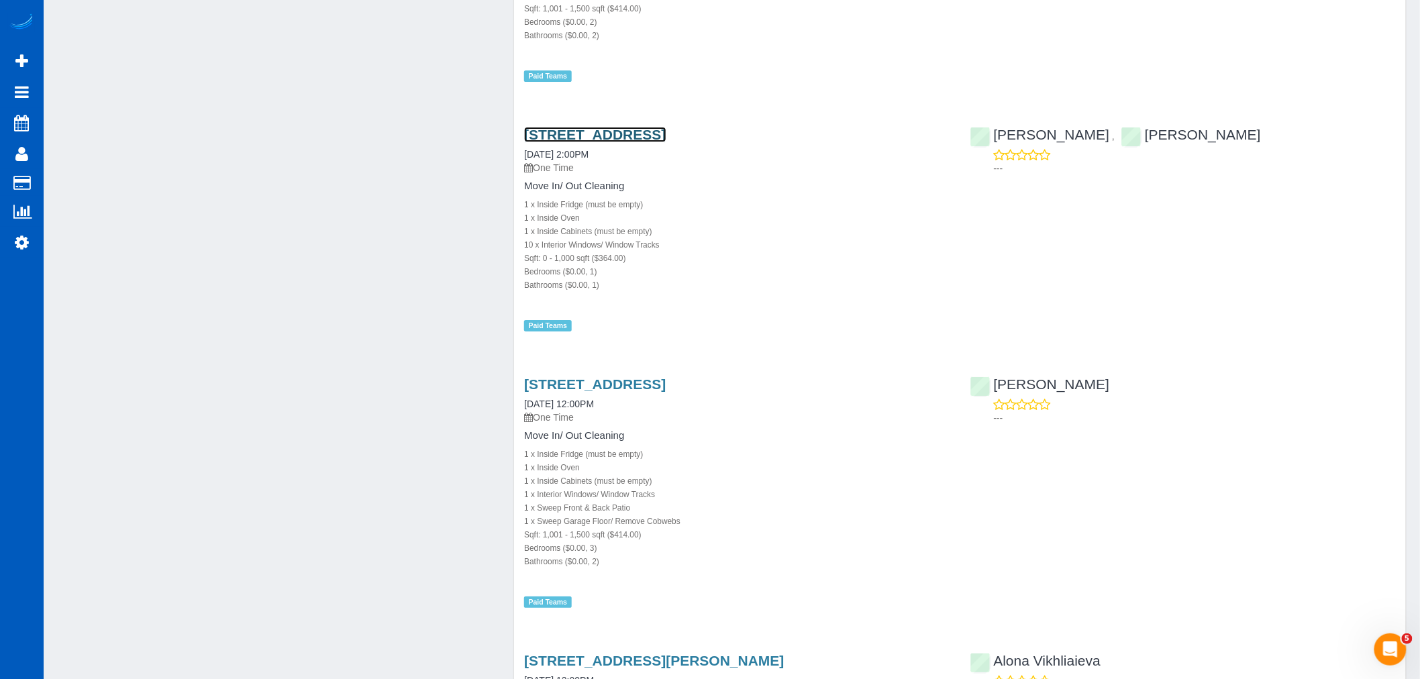
click at [632, 133] on link "1126 N 90th St Apt 402, Seattle, WA 98103" at bounding box center [595, 134] width 142 height 15
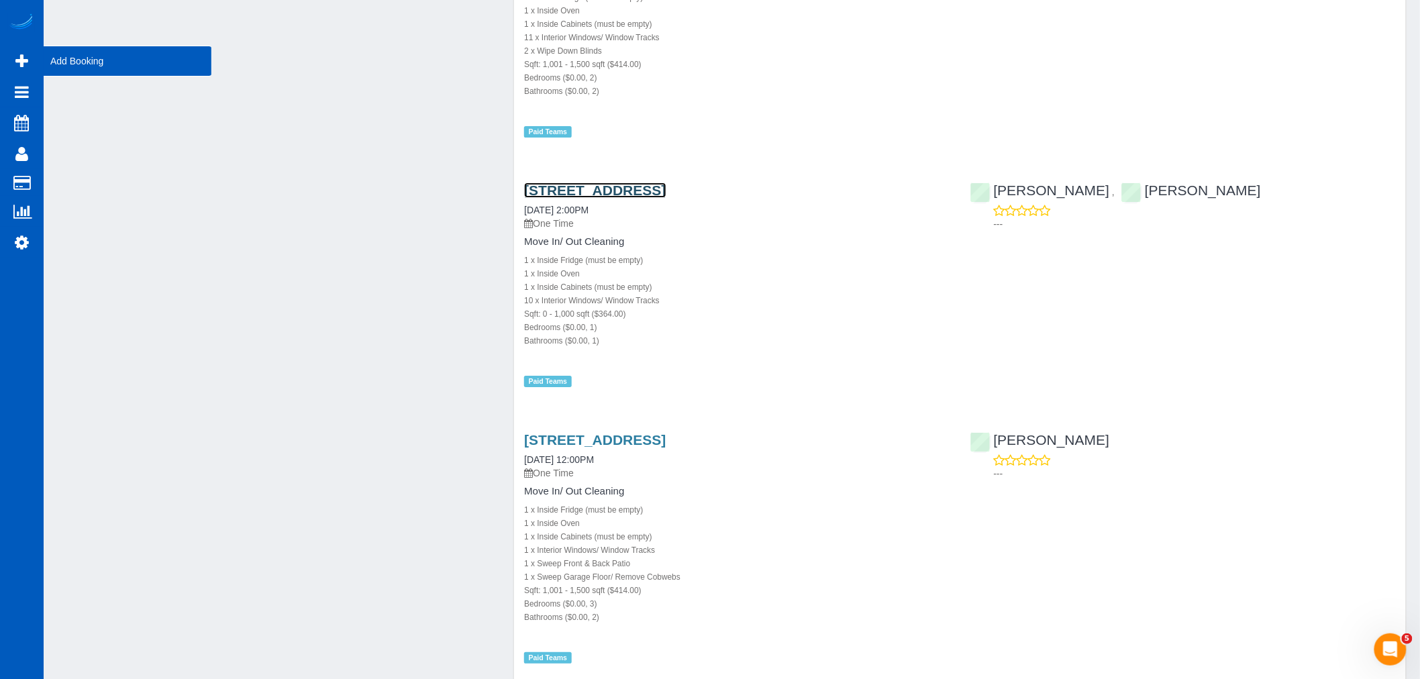
scroll to position [3802, 0]
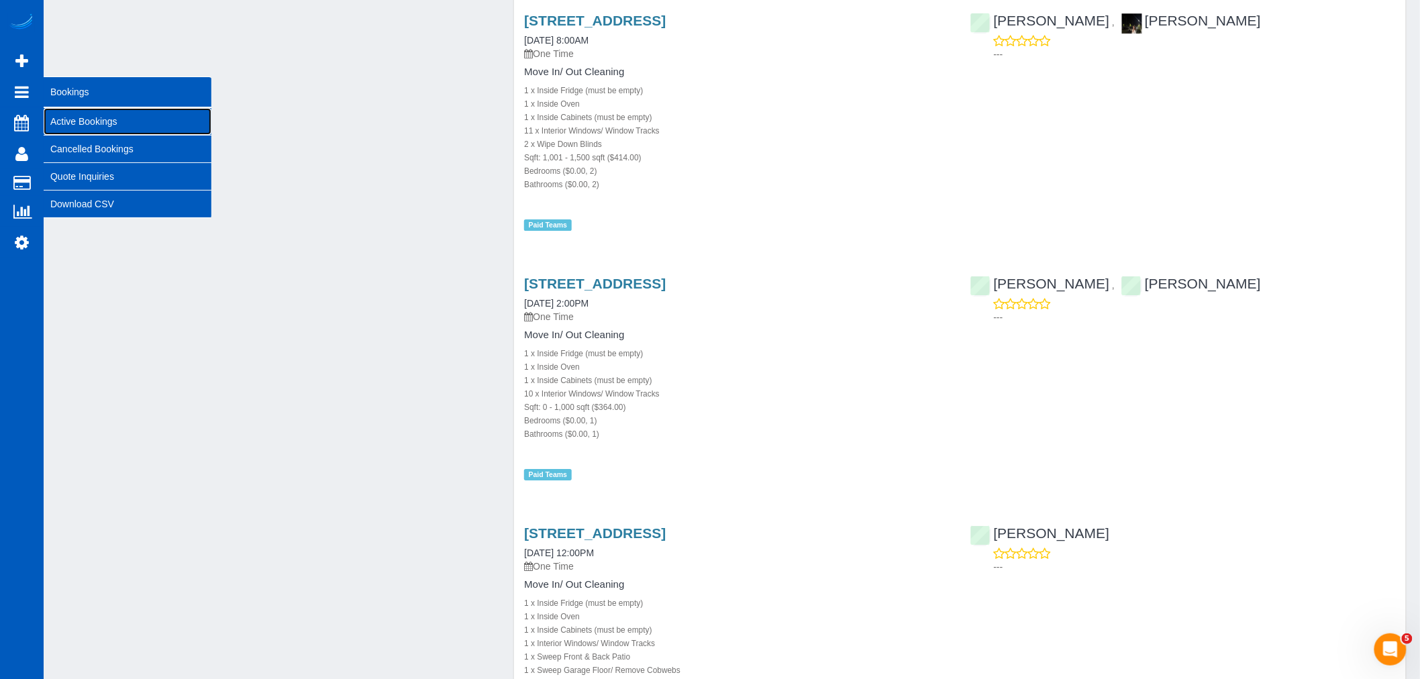
click at [85, 123] on link "Active Bookings" at bounding box center [128, 121] width 168 height 27
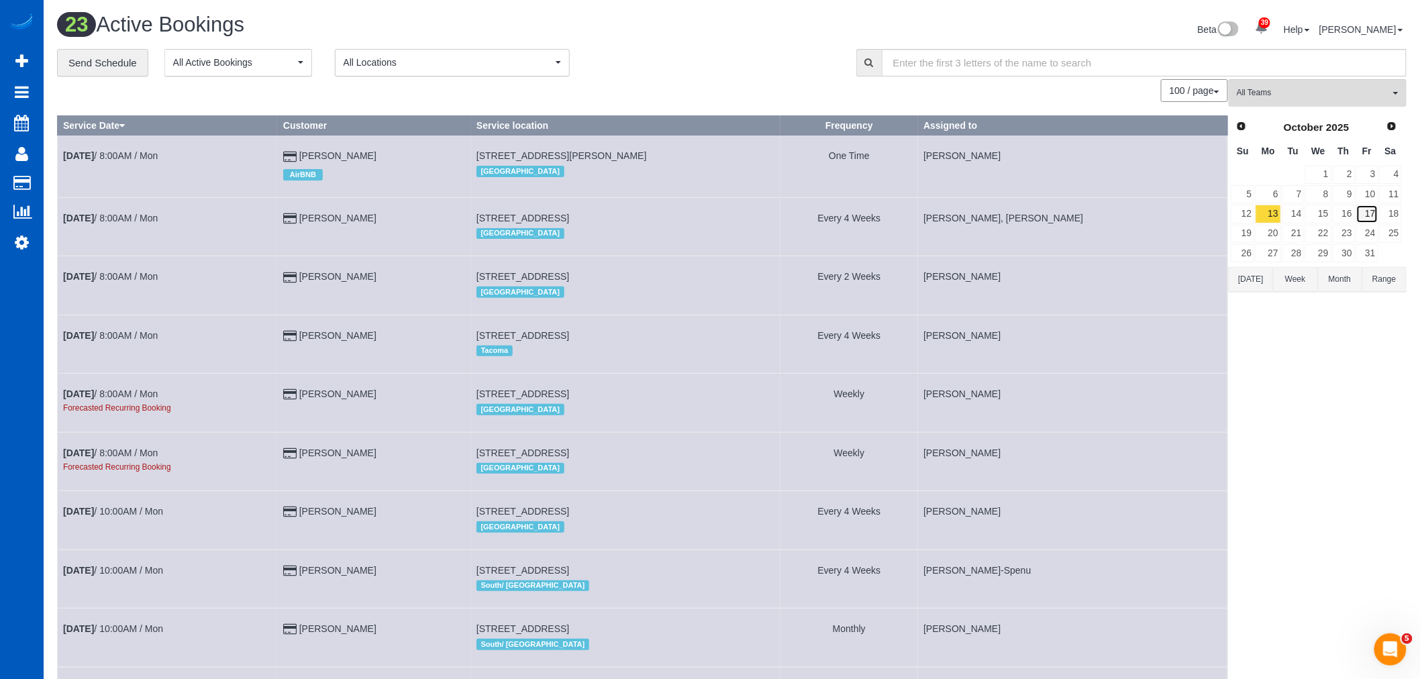
click at [1370, 215] on link "17" at bounding box center [1367, 214] width 22 height 18
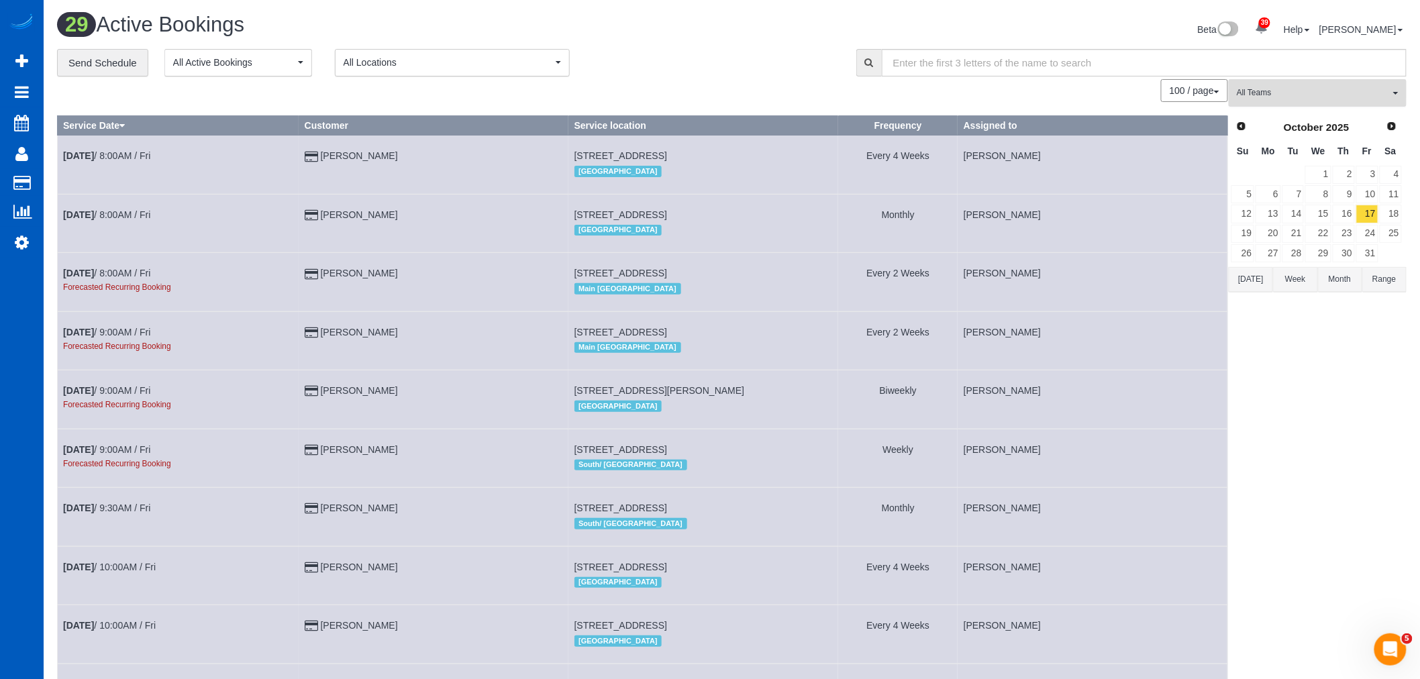
click at [1313, 89] on span "All Teams" at bounding box center [1313, 92] width 153 height 11
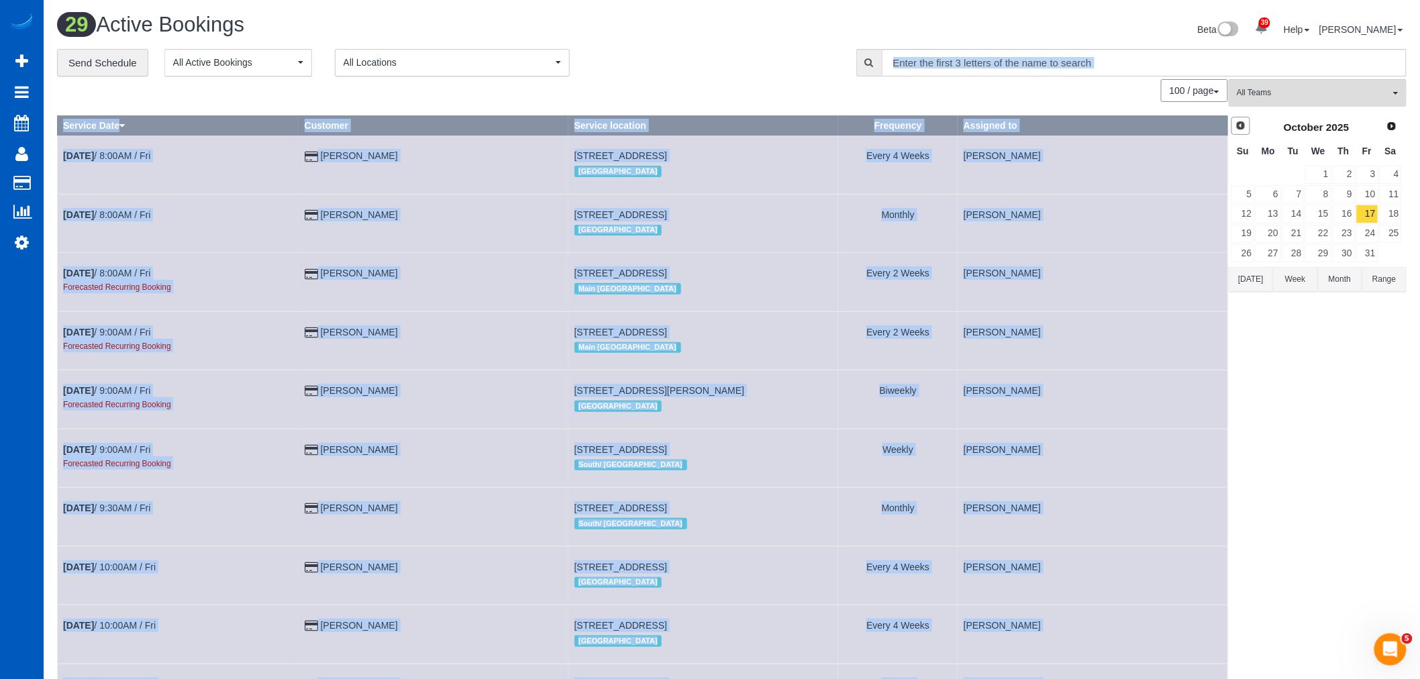
click at [1250, 128] on link "Prev" at bounding box center [1240, 126] width 19 height 19
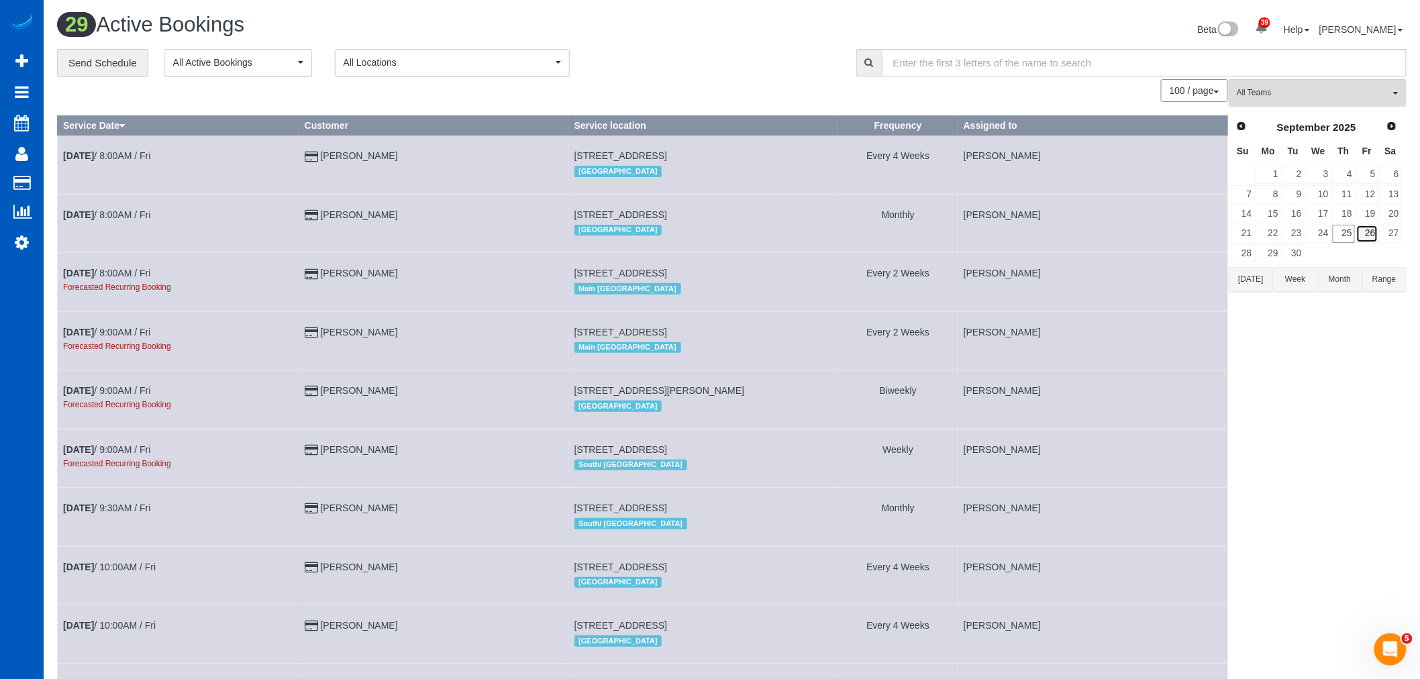
click at [1360, 242] on link "26" at bounding box center [1367, 234] width 22 height 18
click at [1295, 96] on span "All Teams" at bounding box center [1313, 92] width 153 height 11
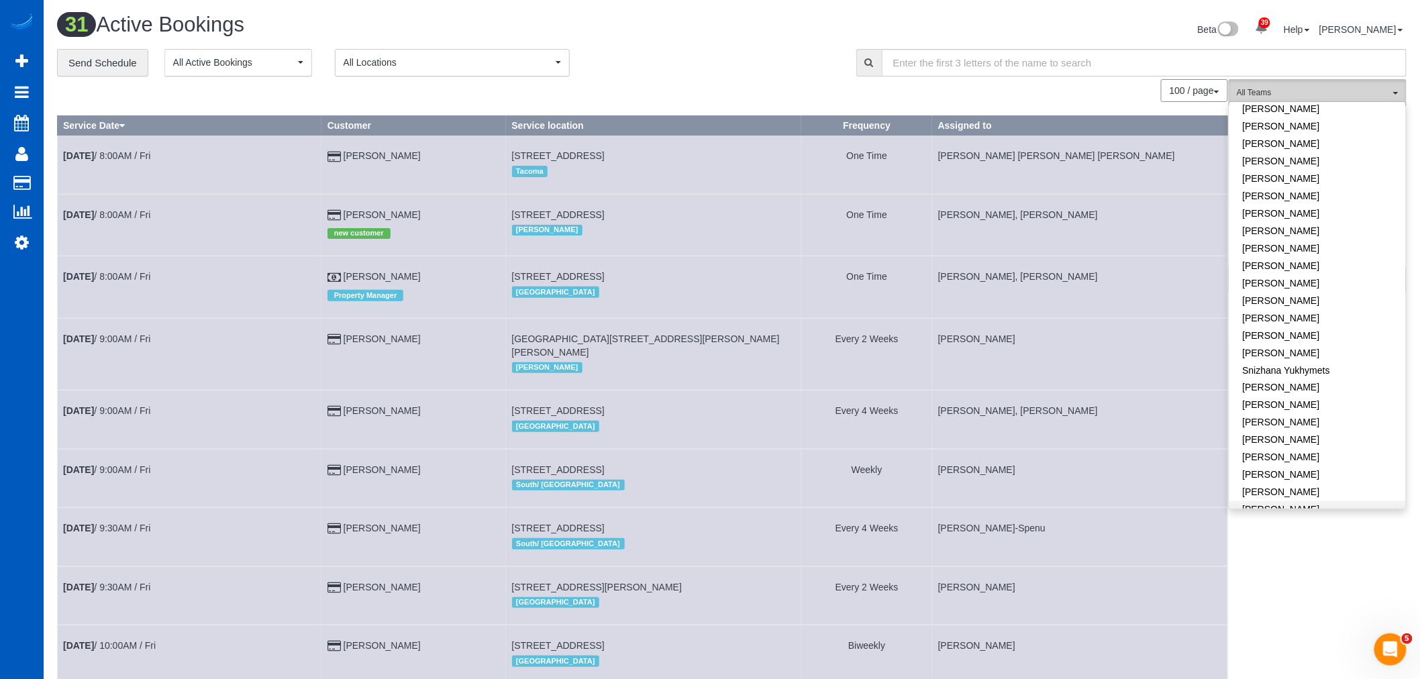
scroll to position [815, 0]
click at [1272, 87] on button "All Teams" at bounding box center [1318, 93] width 178 height 28
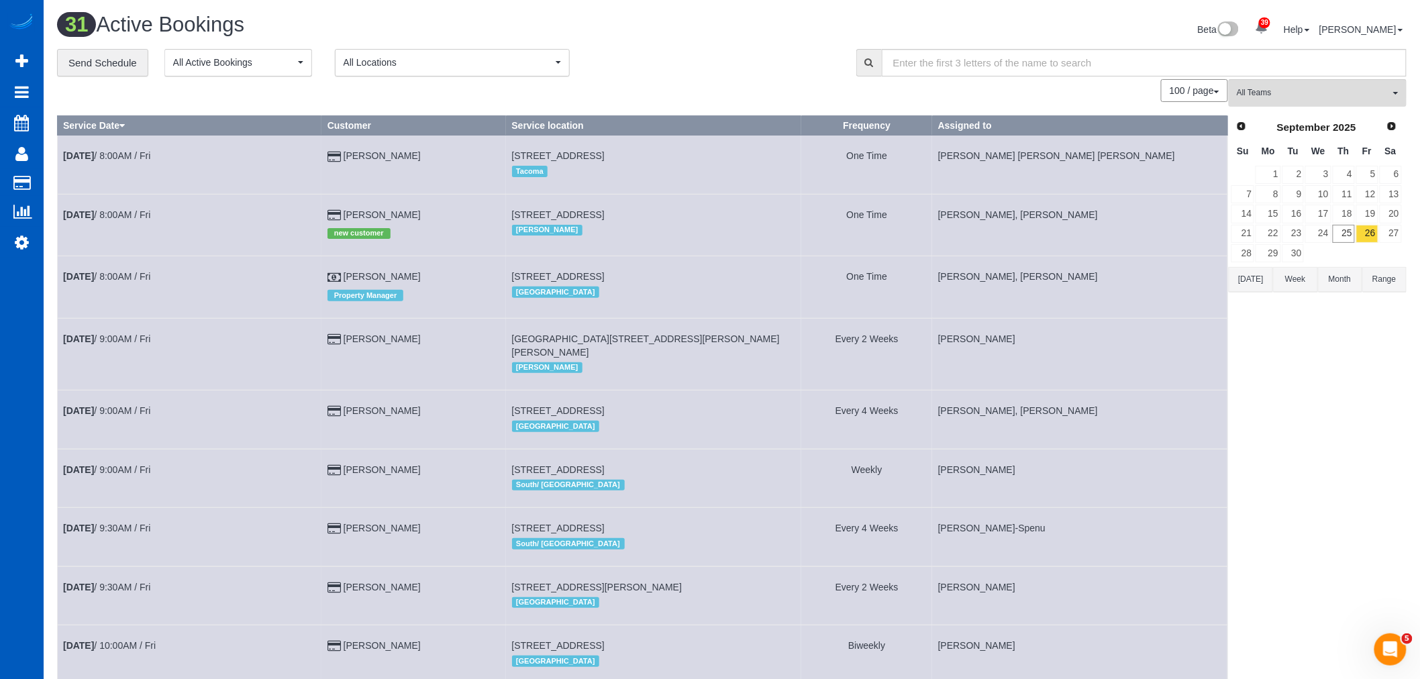
click at [465, 61] on span "All Locations" at bounding box center [448, 62] width 209 height 13
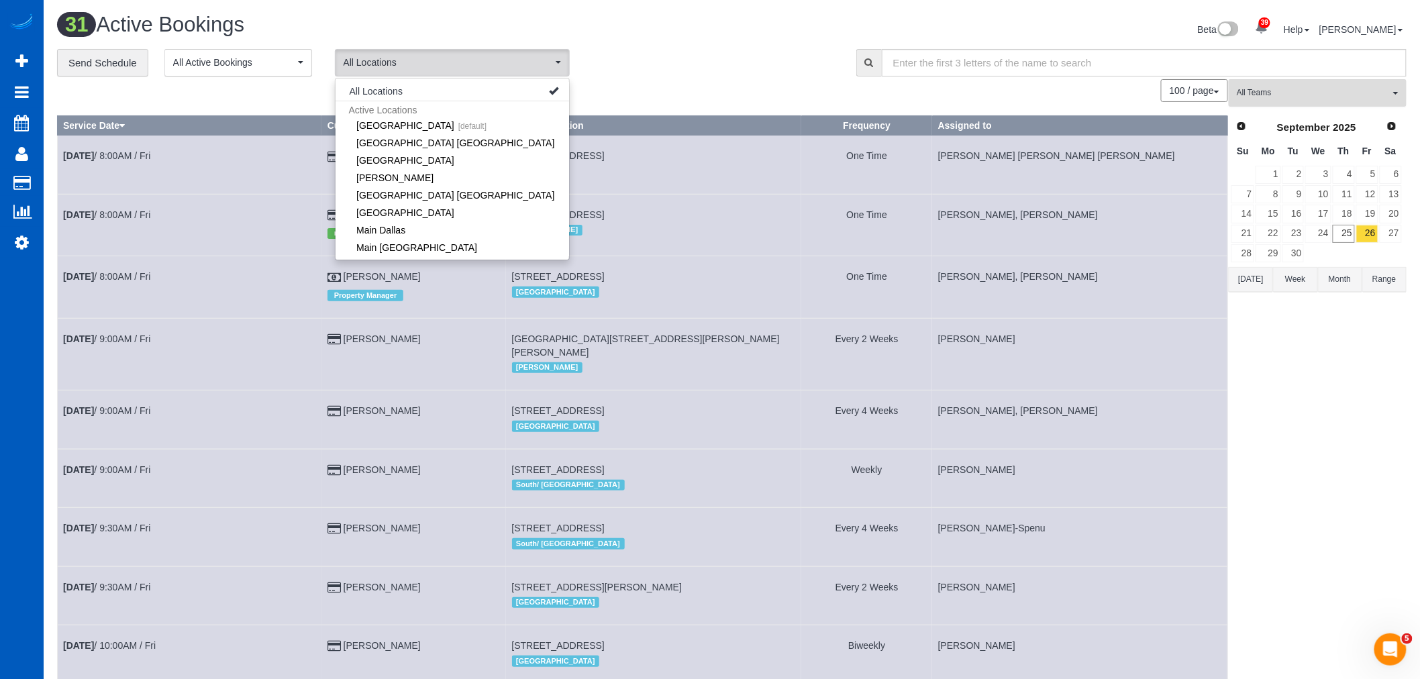
click at [1319, 85] on button "All Teams" at bounding box center [1318, 93] width 178 height 28
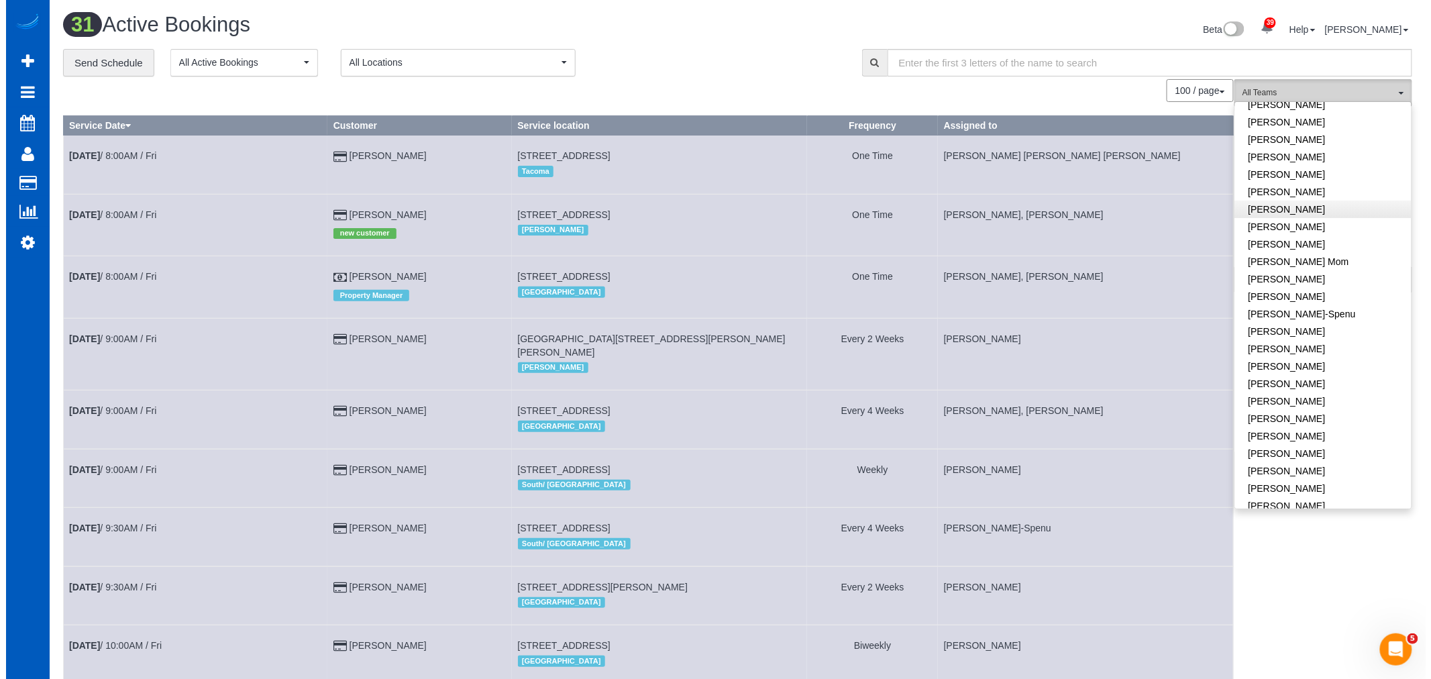
scroll to position [144, 0]
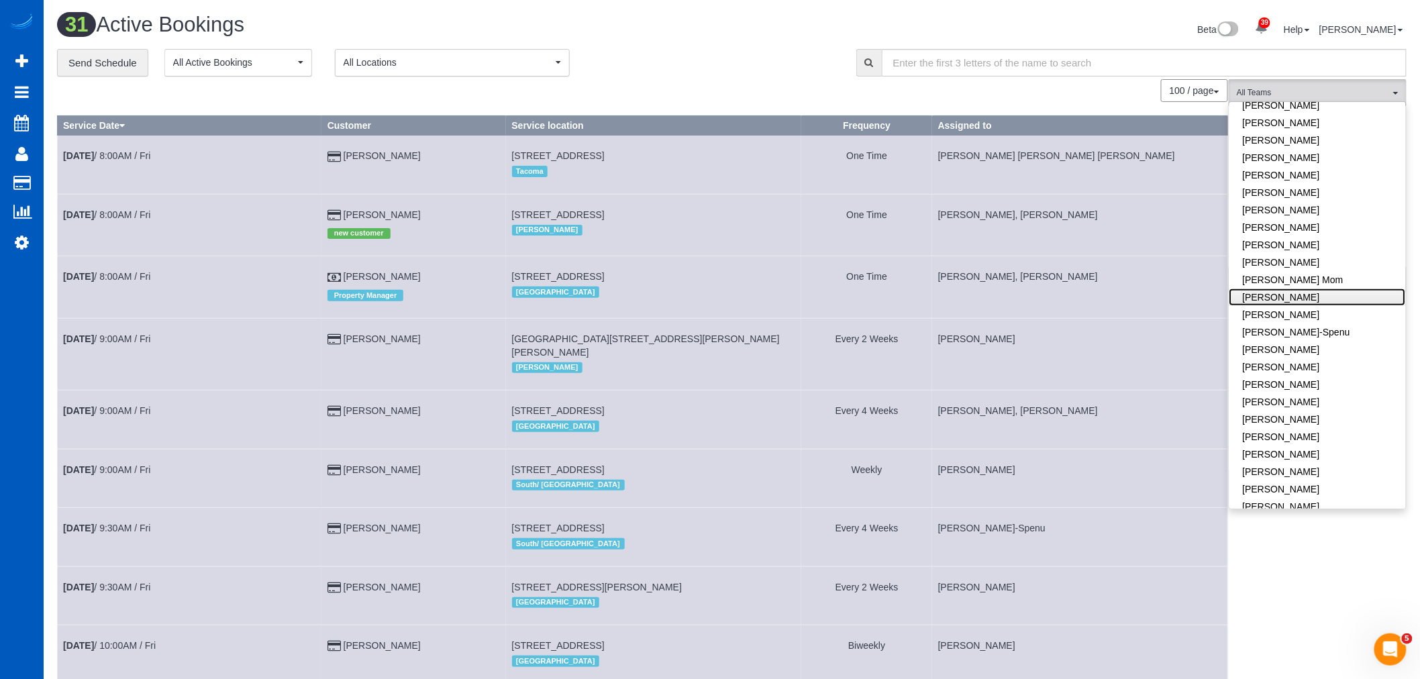
click at [1293, 305] on link "[PERSON_NAME]" at bounding box center [1317, 297] width 176 height 17
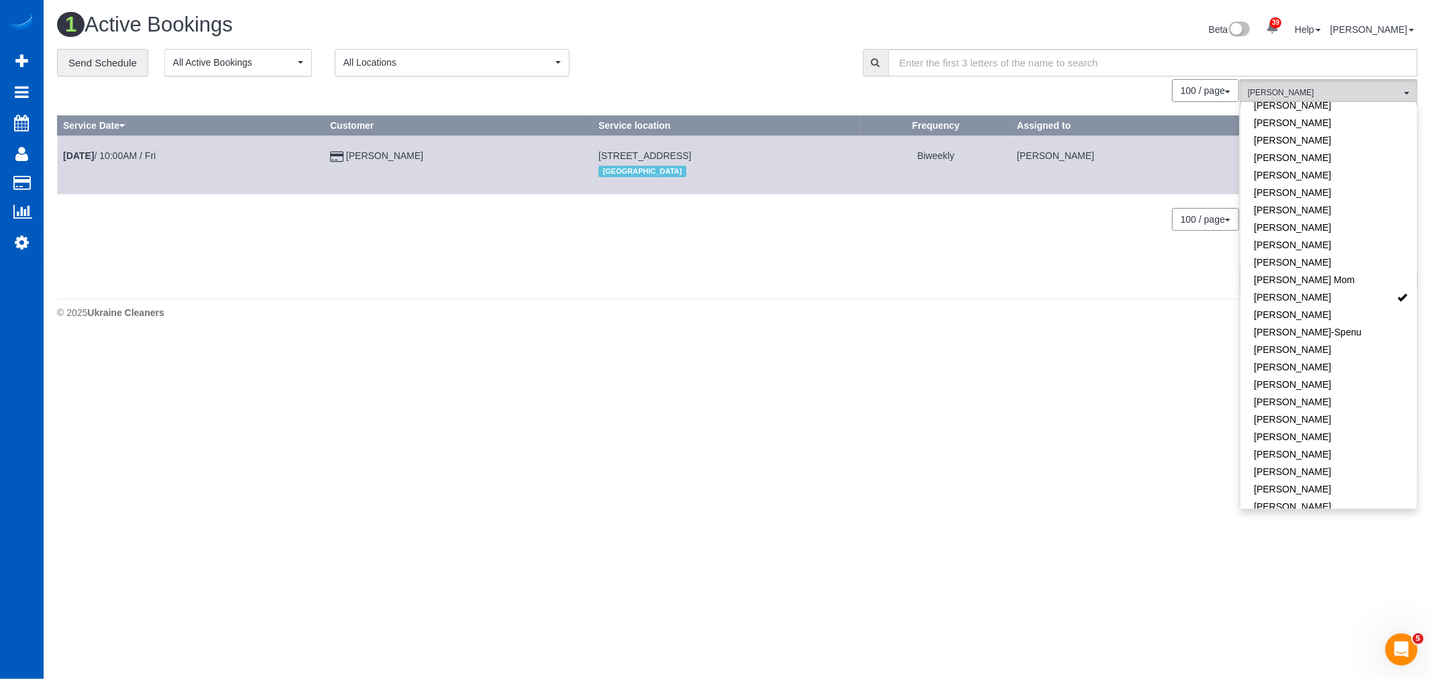
click at [601, 344] on body "39 Beta Your Notifications You have 0 alerts × You have 3 to charge for 09/23/2…" at bounding box center [715, 339] width 1431 height 679
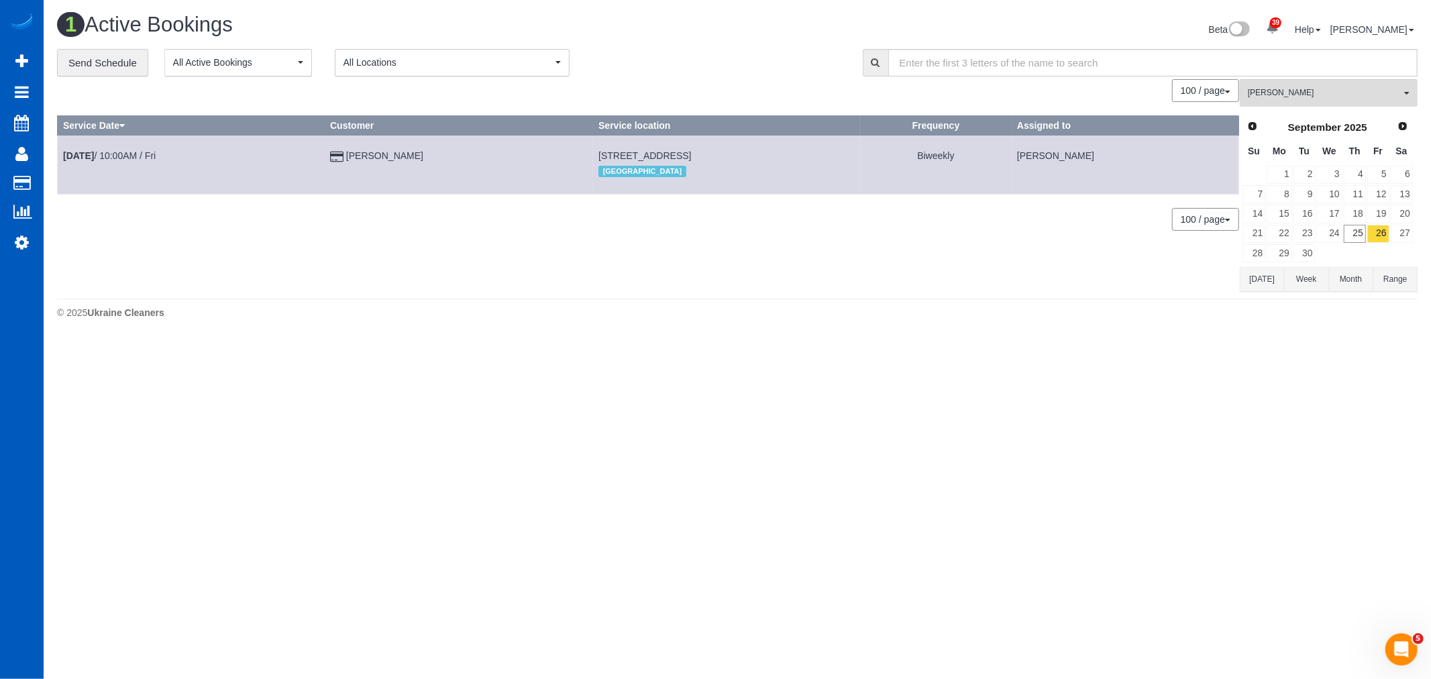
click at [1307, 79] on div "**********" at bounding box center [737, 170] width 1361 height 243
click at [1293, 97] on span "[PERSON_NAME]" at bounding box center [1324, 92] width 153 height 11
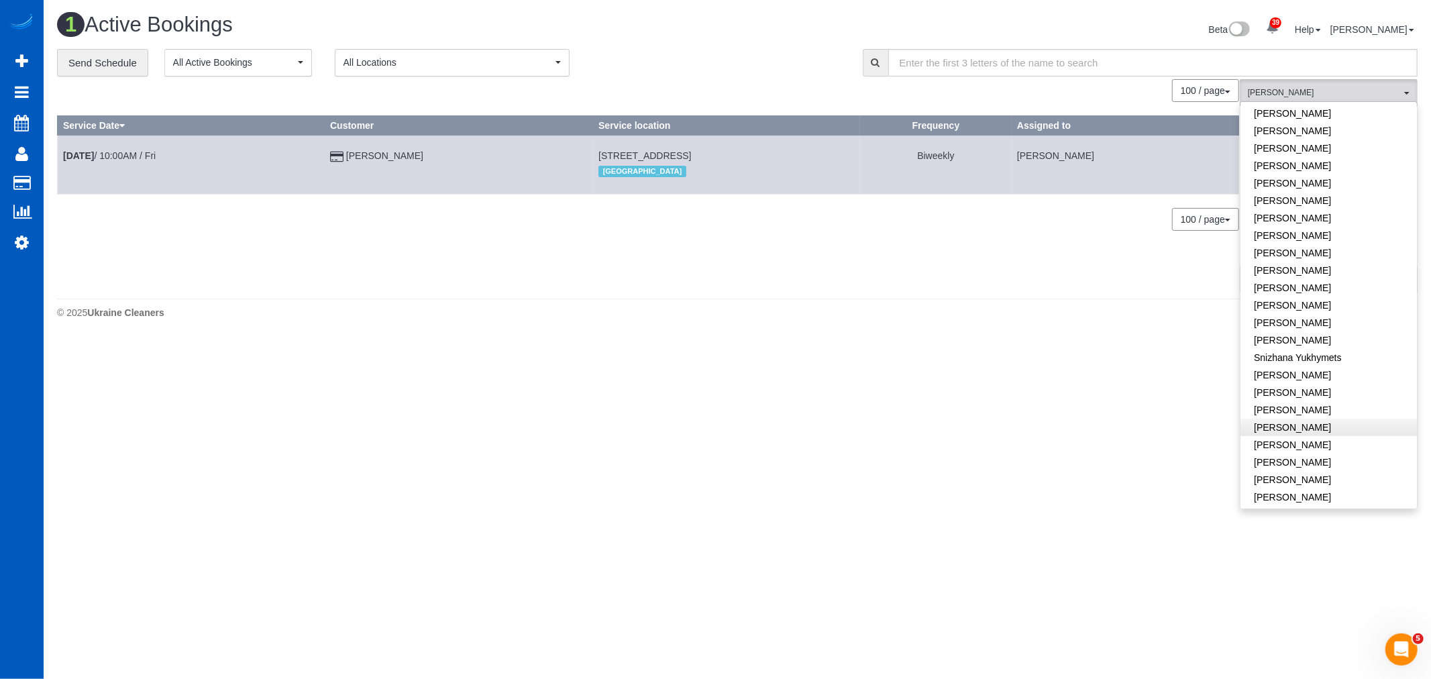
scroll to position [815, 0]
click at [1301, 276] on link "[PERSON_NAME]" at bounding box center [1329, 284] width 176 height 17
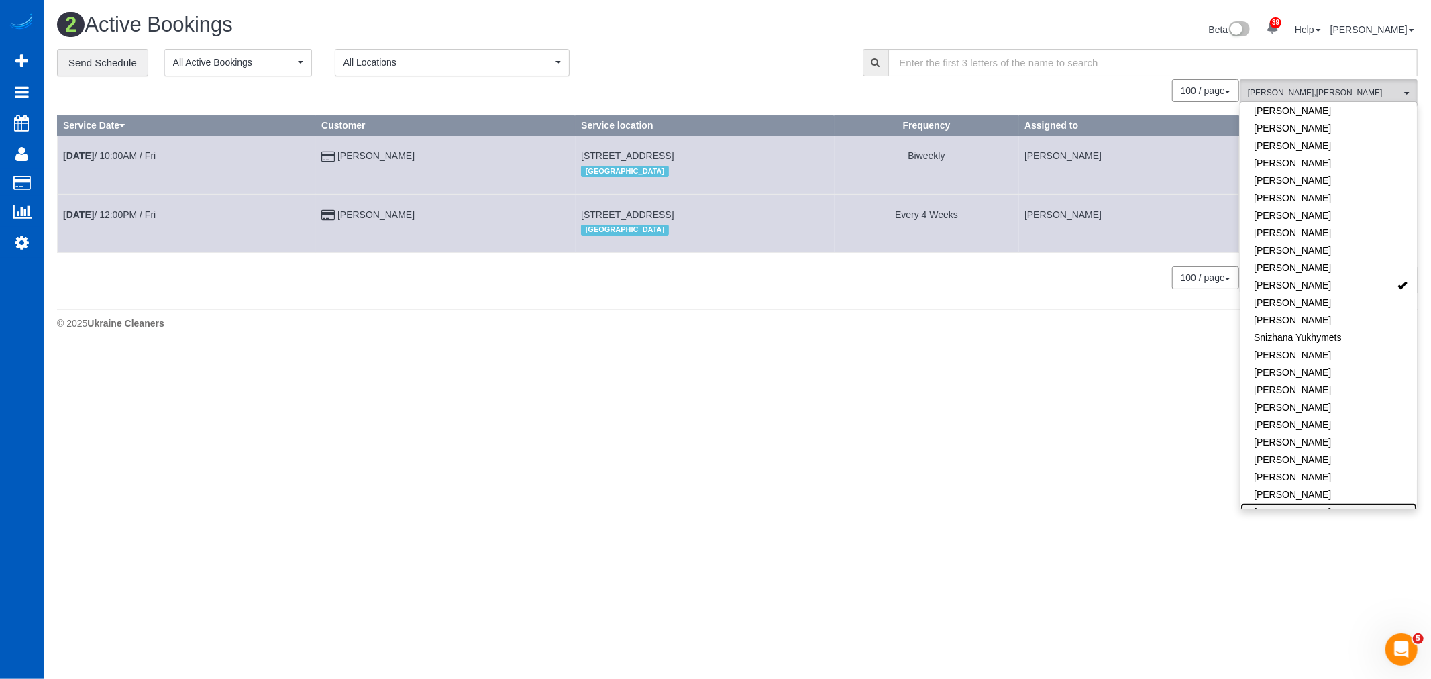
click at [1292, 504] on link "[PERSON_NAME]" at bounding box center [1329, 511] width 176 height 17
click at [94, 161] on b "[DATE]" at bounding box center [78, 155] width 31 height 11
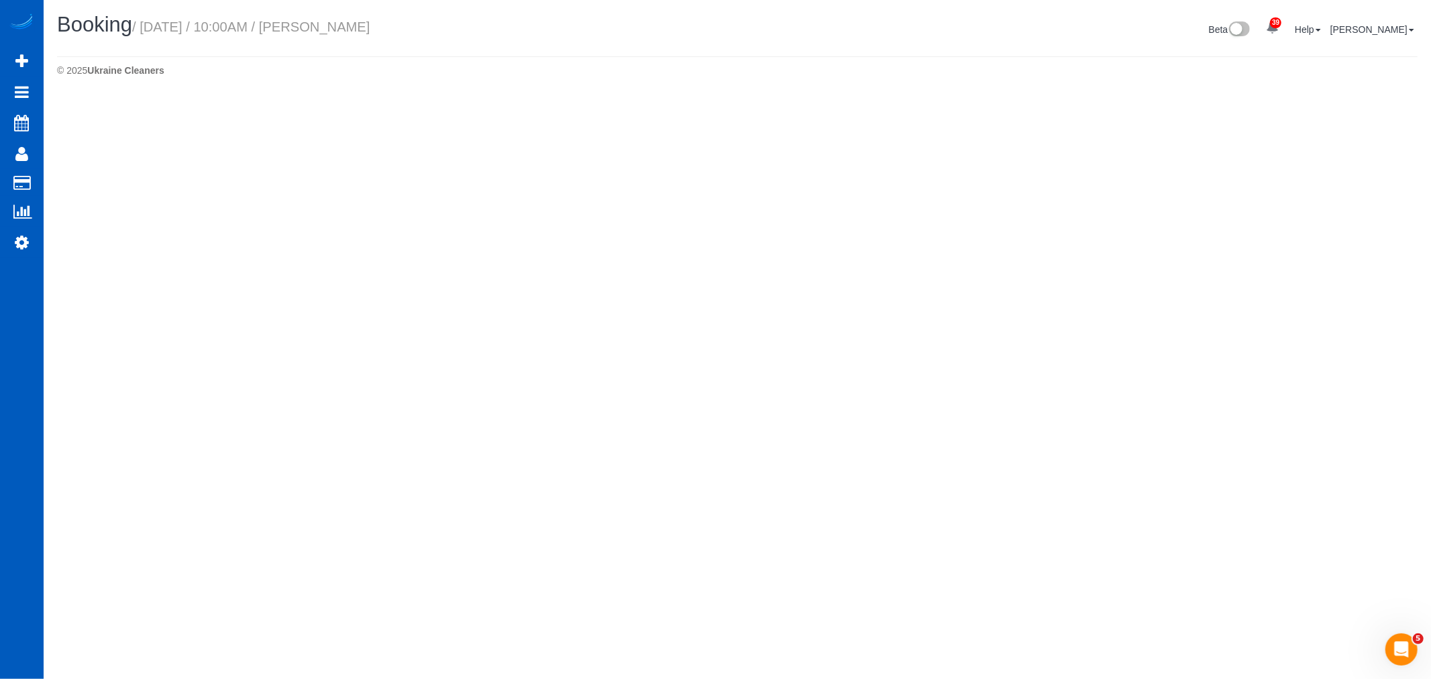
select select "OR"
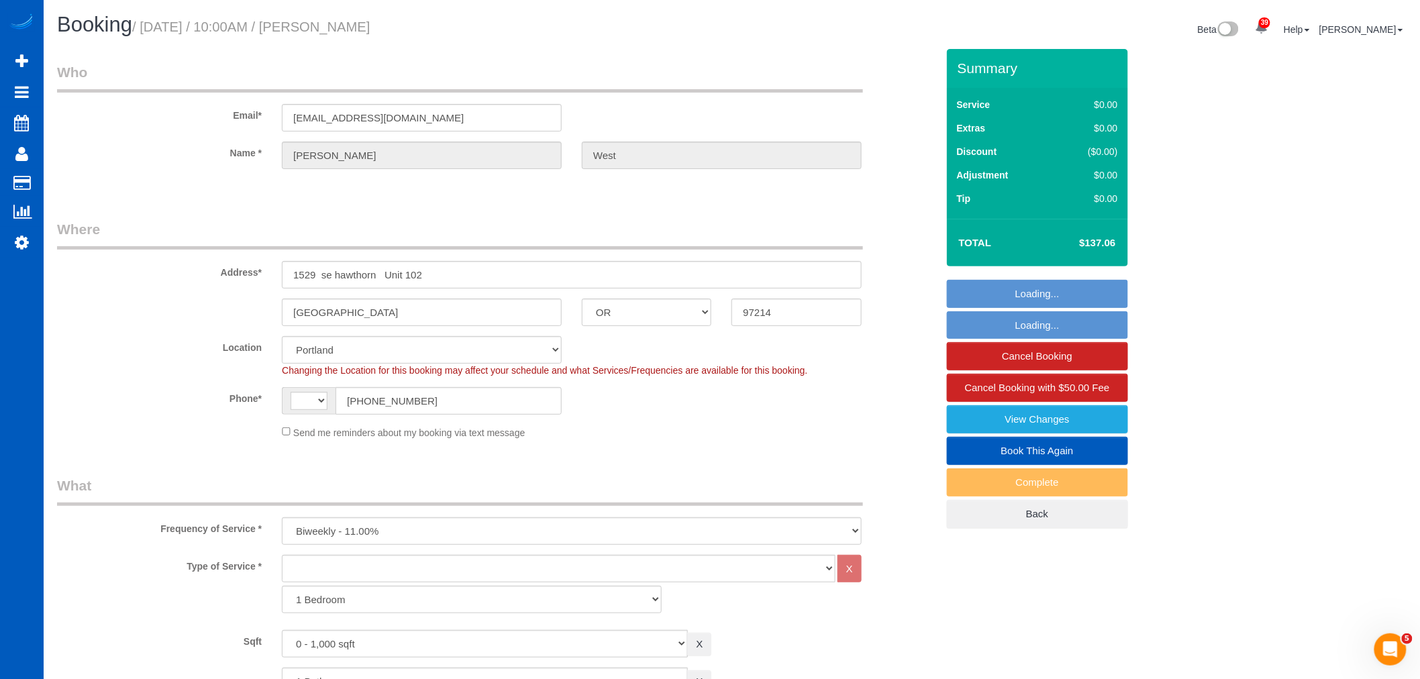
select select "object:15085"
select select "string:US"
select select "string:fspay-fcc6a542-d3a3-47f8-8dd5-c09019c1bdc8"
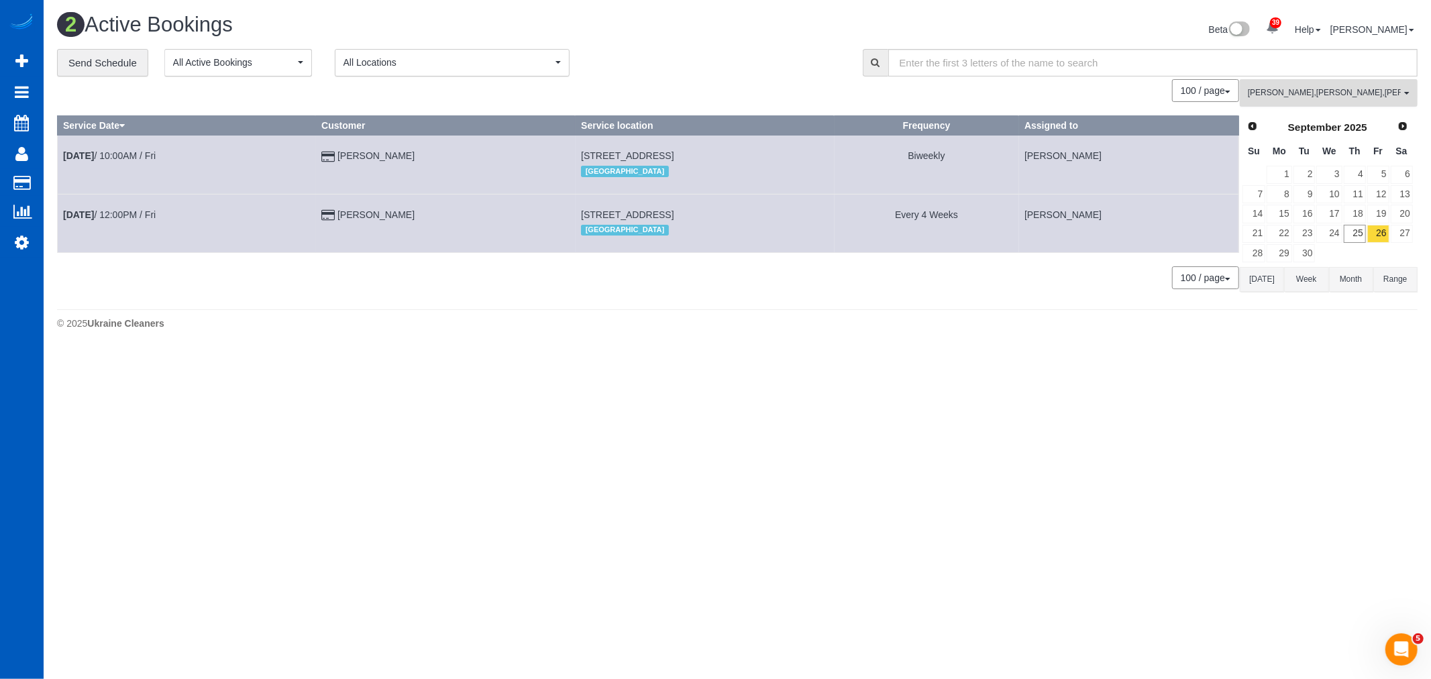
click at [1294, 101] on button "Irina Dunaeva , Raissa Radionova , Yekaterina Klochan All Teams" at bounding box center [1329, 93] width 178 height 28
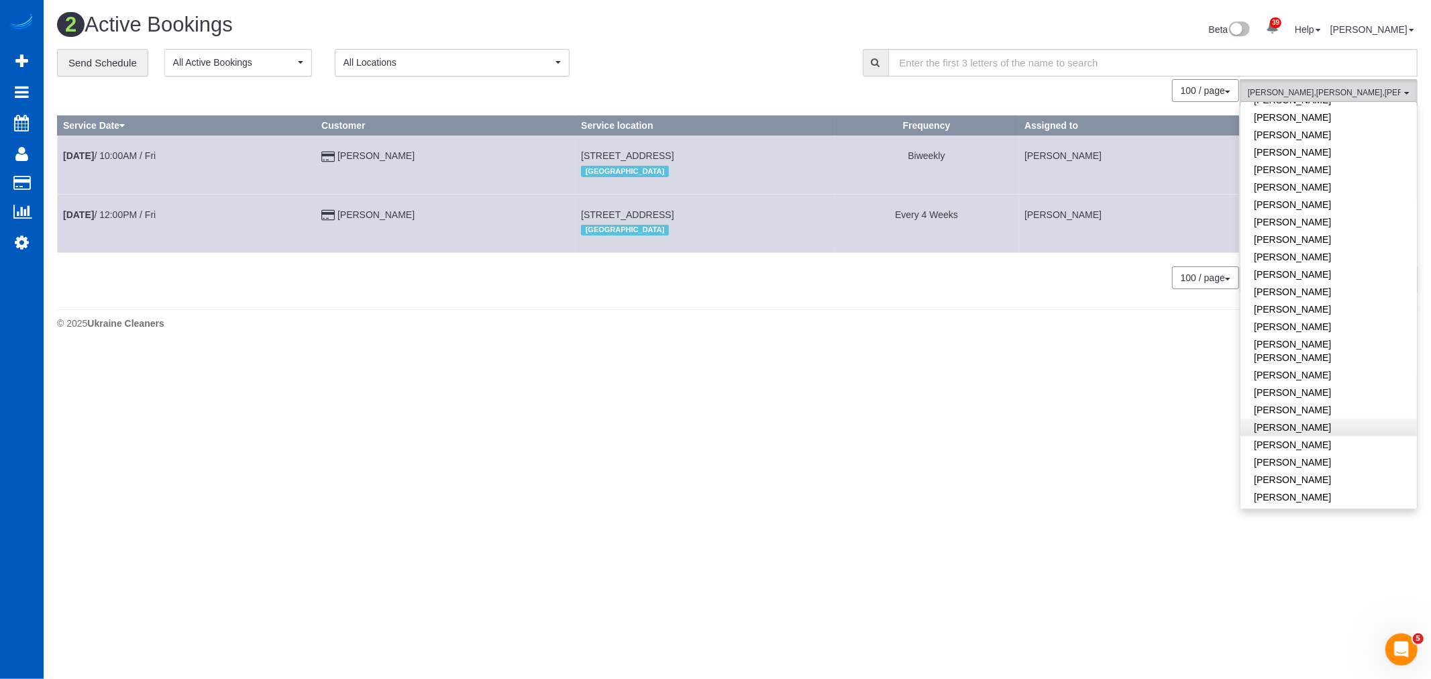
scroll to position [447, 0]
click at [1298, 417] on link "[PERSON_NAME]" at bounding box center [1329, 425] width 176 height 17
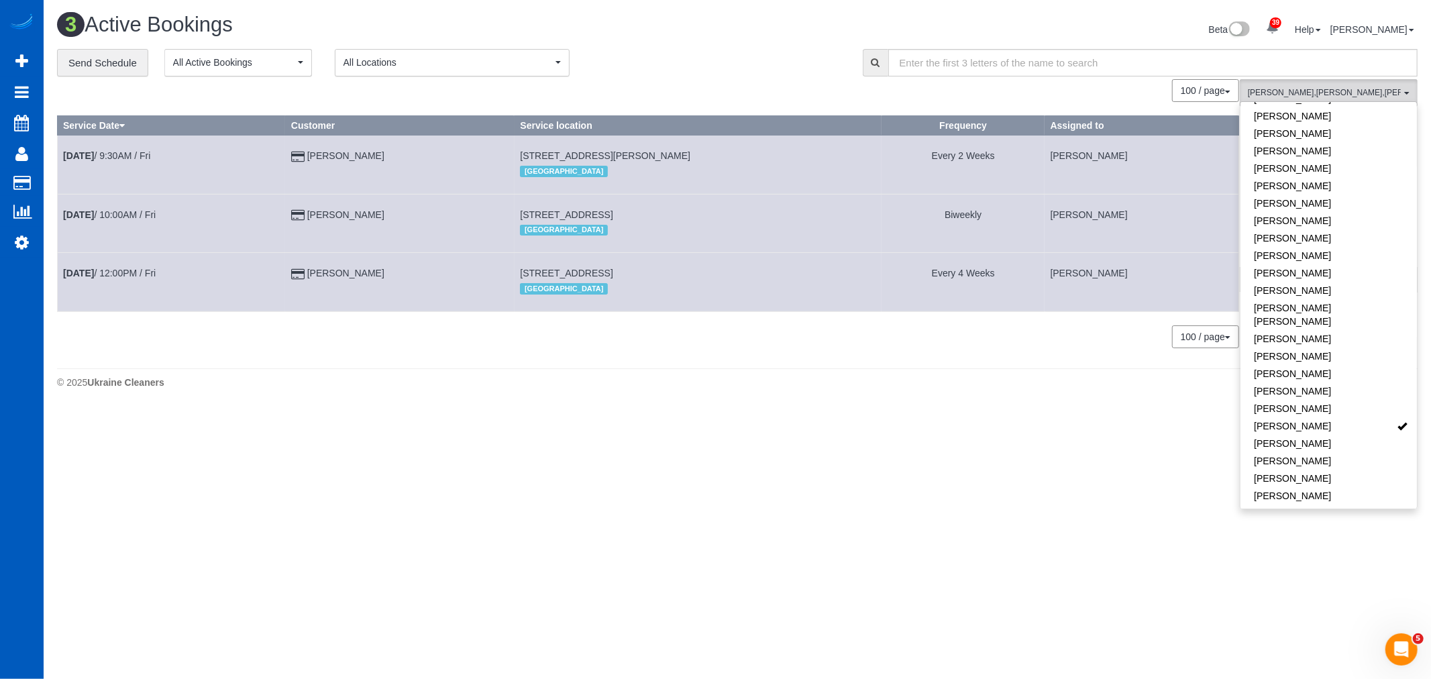
click at [667, 454] on body "39 Beta Your Notifications You have 0 alerts × You have 3 to charge for 09/23/2…" at bounding box center [715, 339] width 1431 height 679
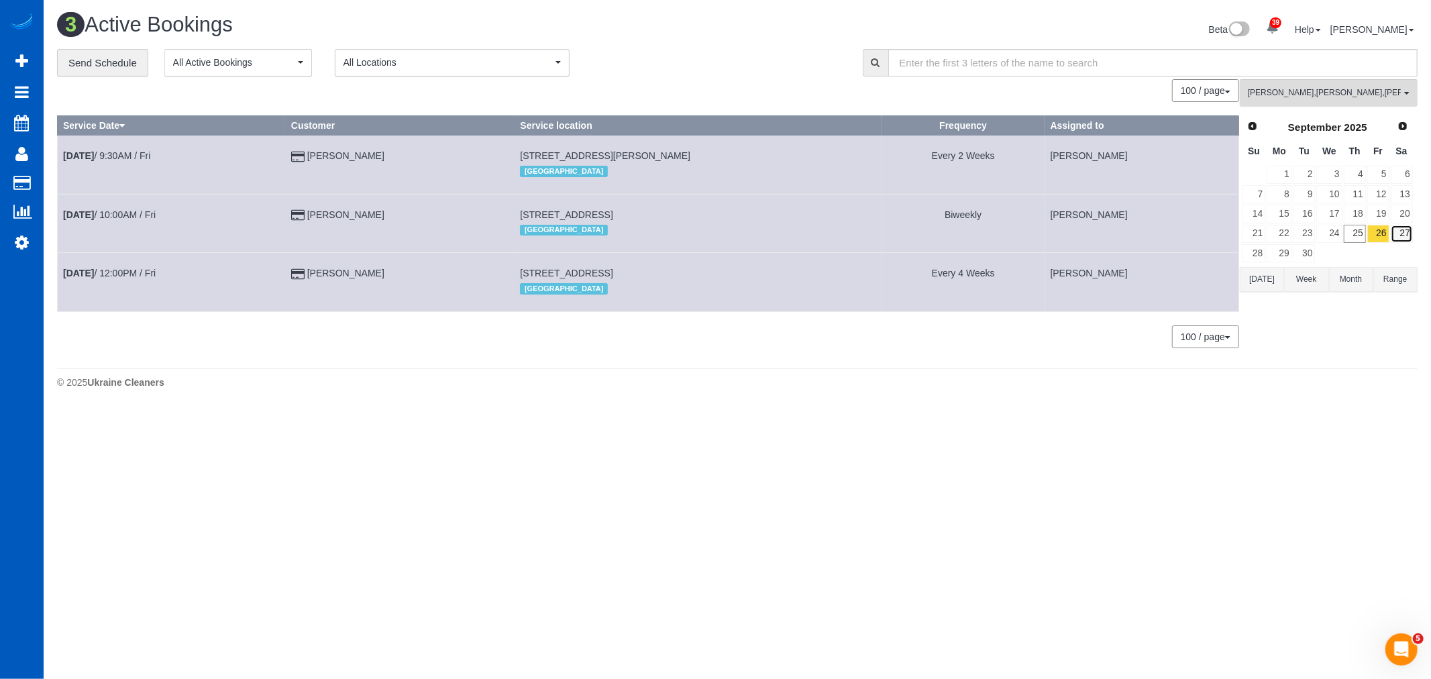
click at [1407, 240] on link "27" at bounding box center [1402, 234] width 22 height 18
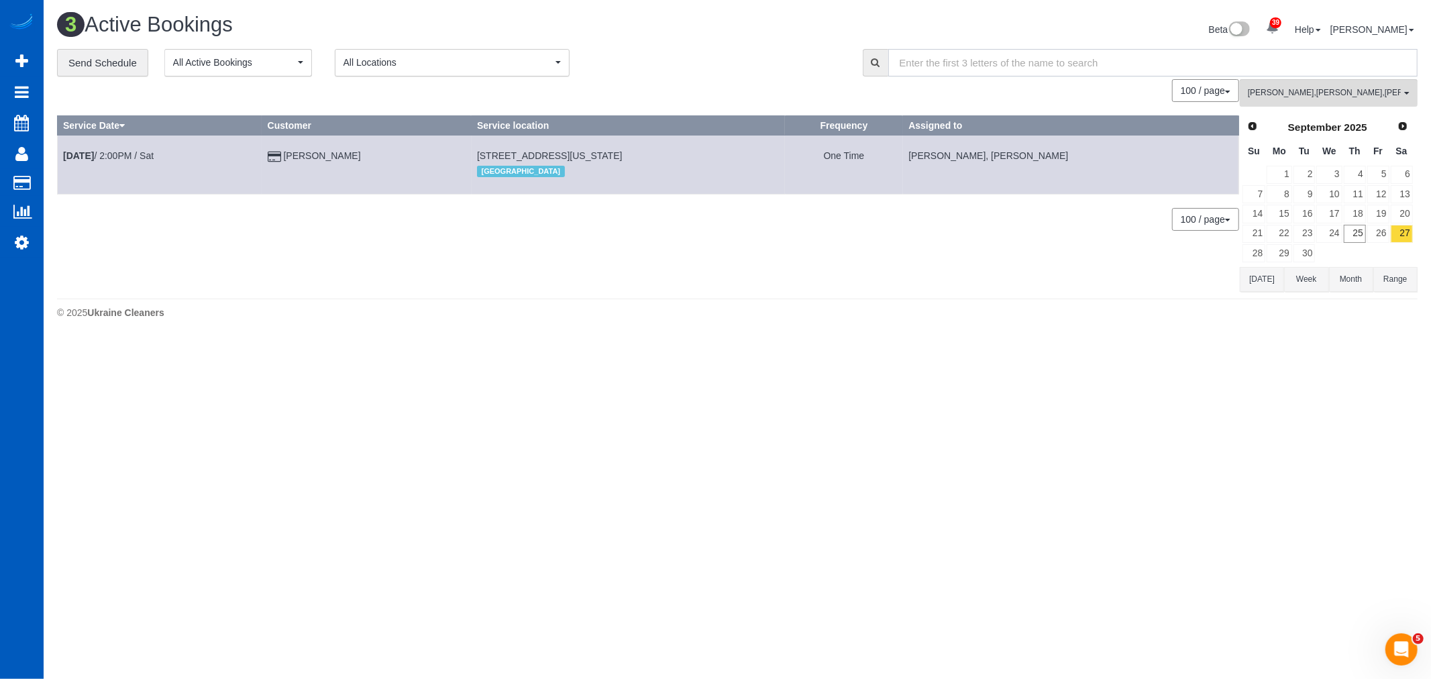
click at [1326, 76] on input "text" at bounding box center [1153, 63] width 530 height 28
click at [1317, 95] on span "Irina Dunaeva , Oksana Kosiuk , Raissa Radionova , Yekaterina Klochan" at bounding box center [1324, 92] width 153 height 11
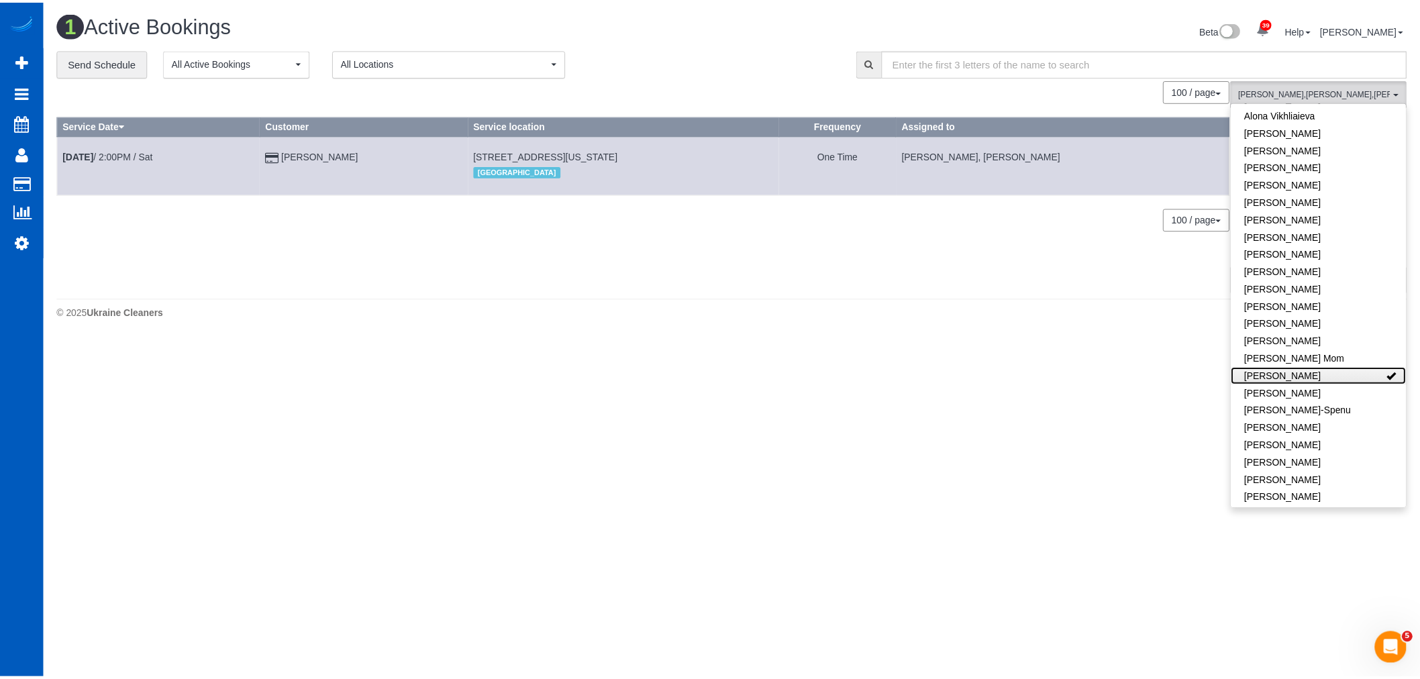
scroll to position [0, 0]
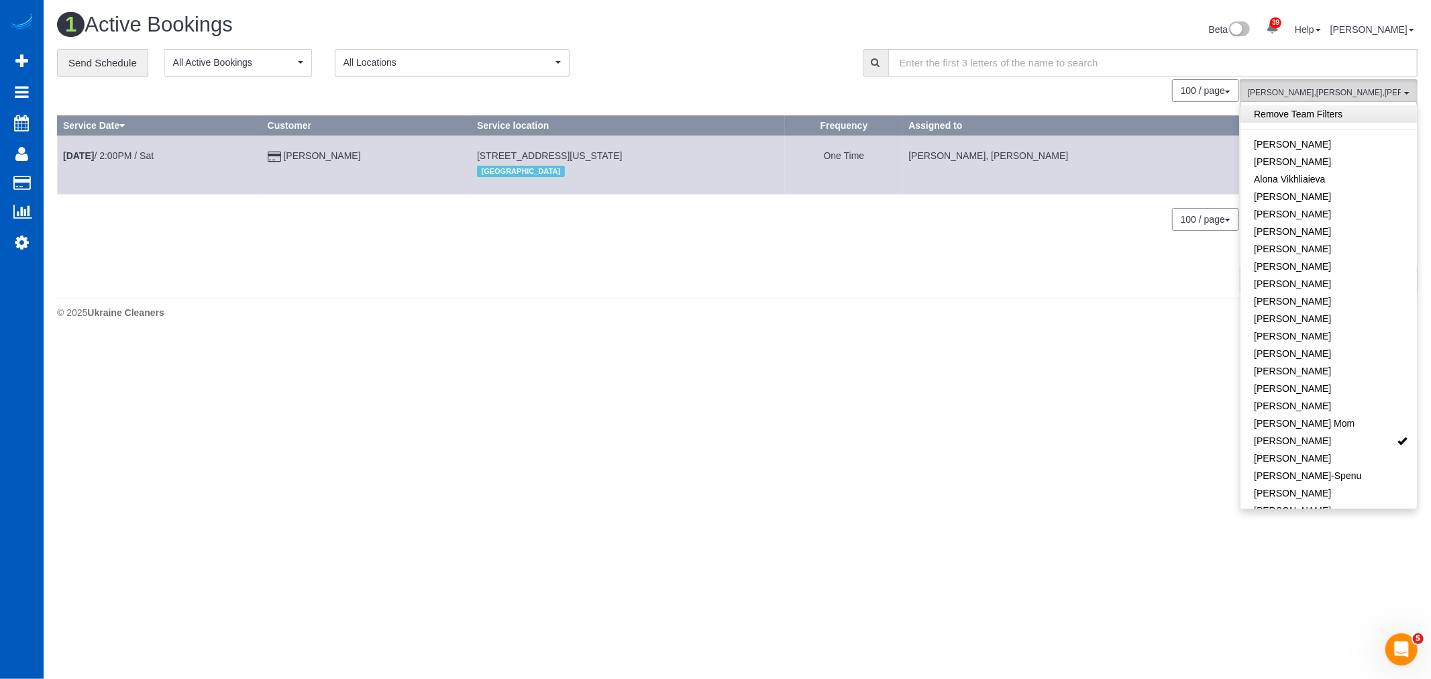
click at [1305, 116] on link "Remove Team Filters" at bounding box center [1329, 113] width 176 height 17
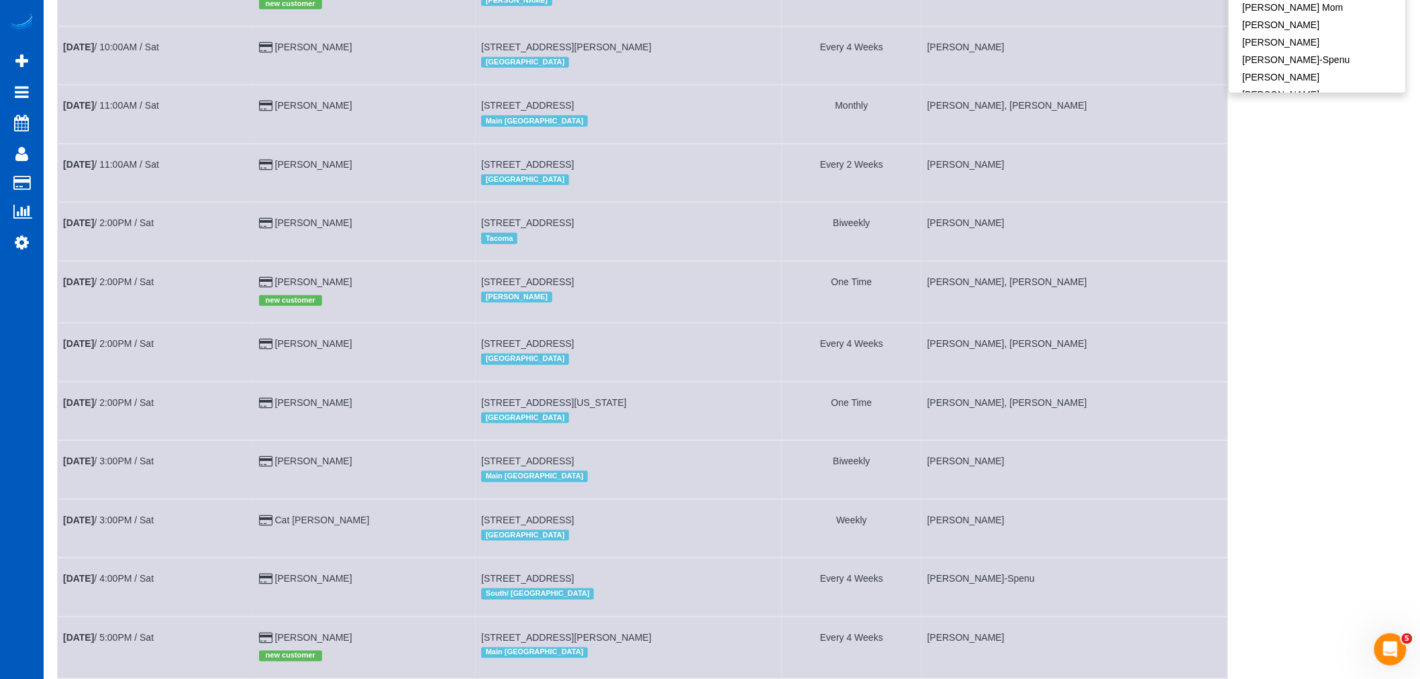
scroll to position [384, 0]
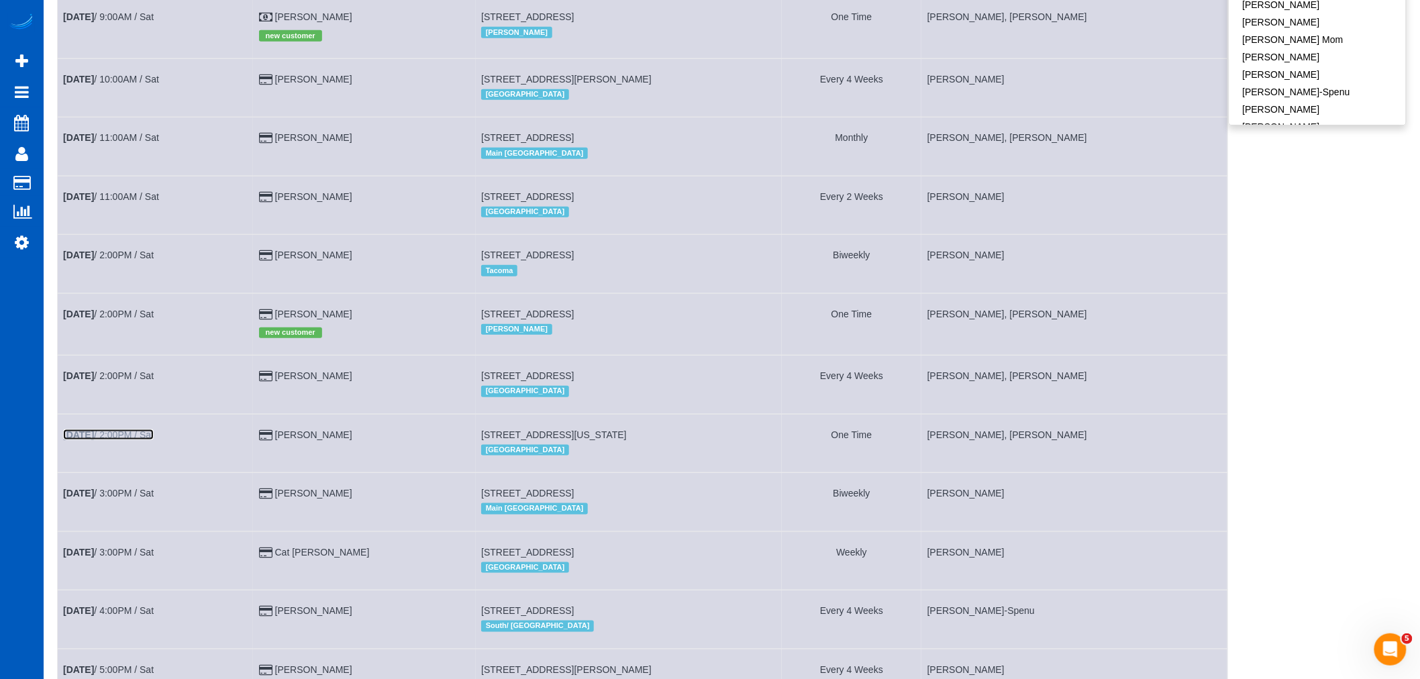
click at [132, 440] on link "Sep 27th / 2:00PM / Sat" at bounding box center [108, 434] width 91 height 11
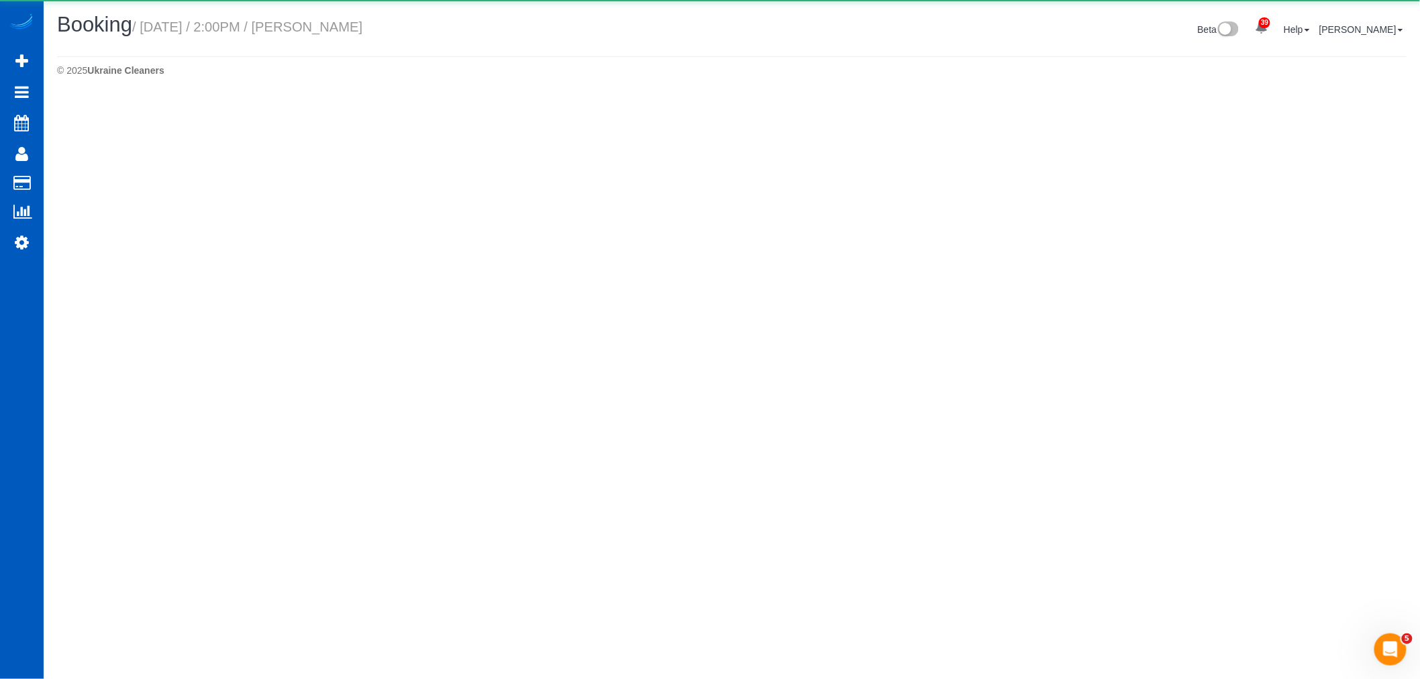
select select "OR"
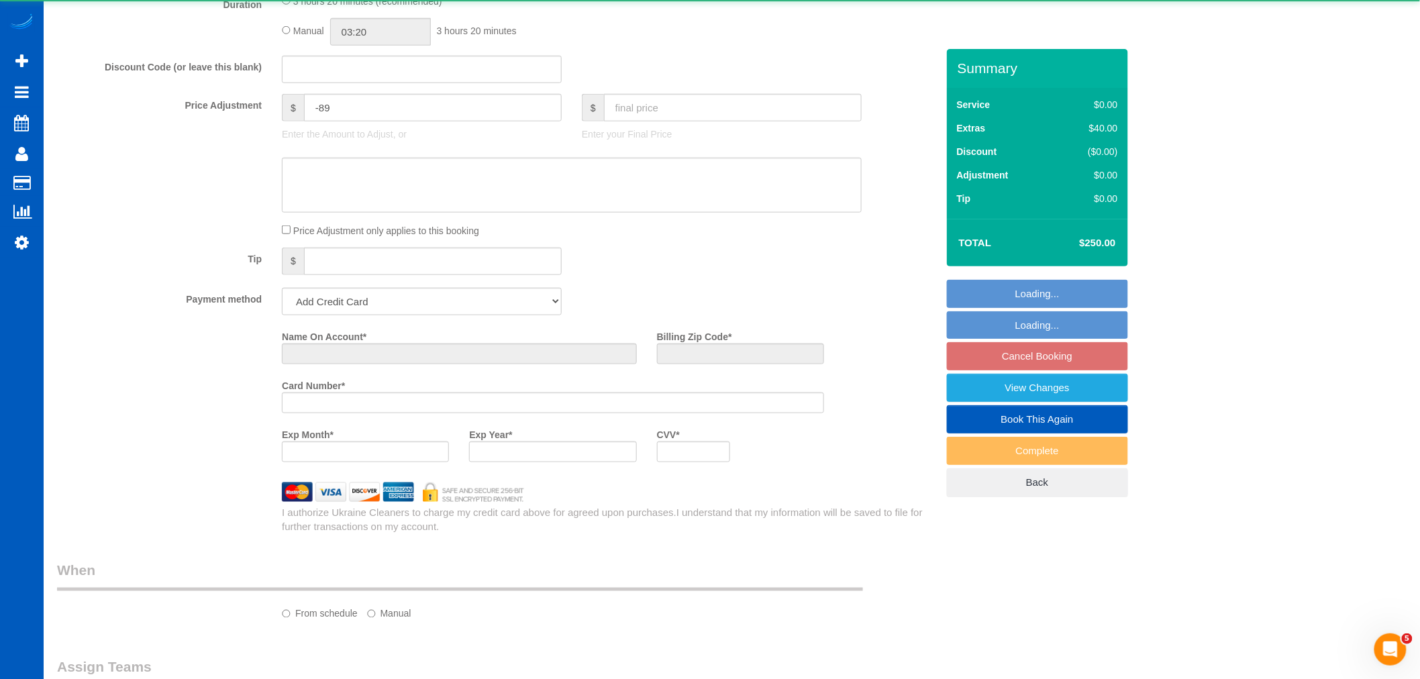
select select "object:16242"
select select "string:fspay-791079f4-fbe5-4bfa-b70b-097d46fd3ad0"
select select "199"
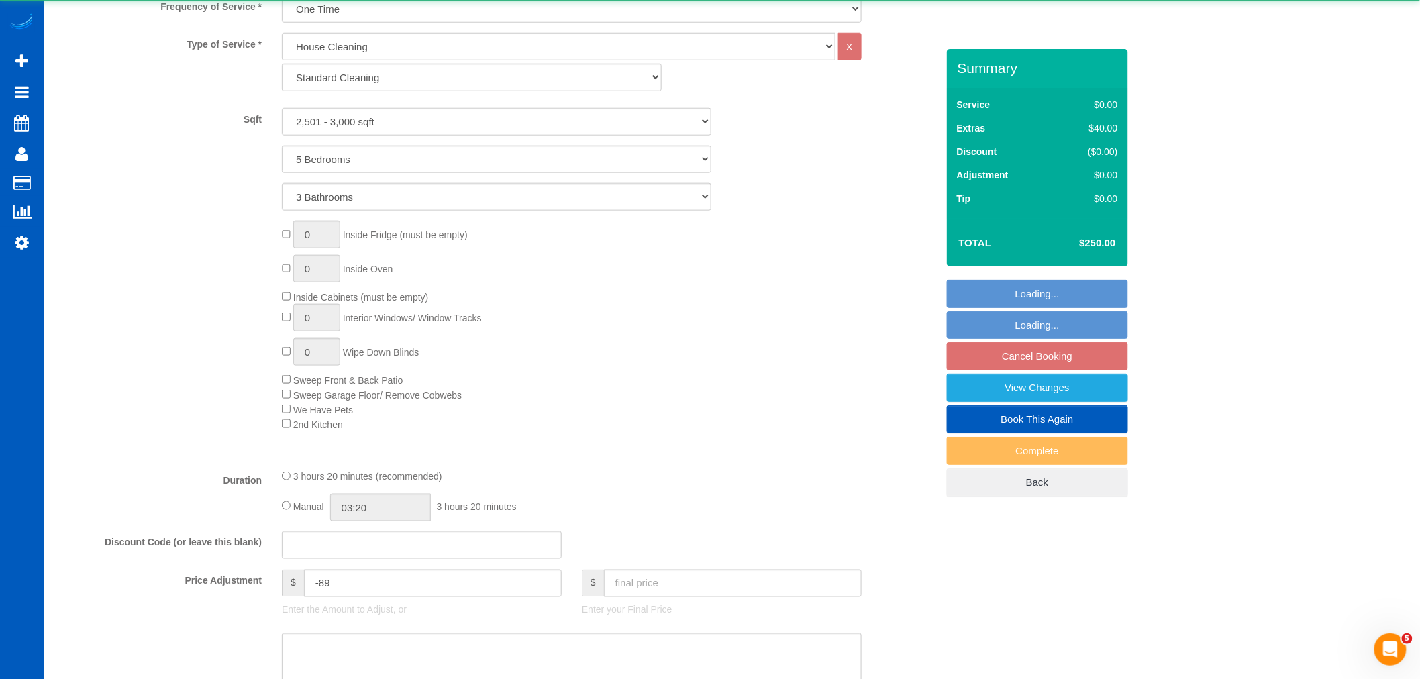
select select "object:16574"
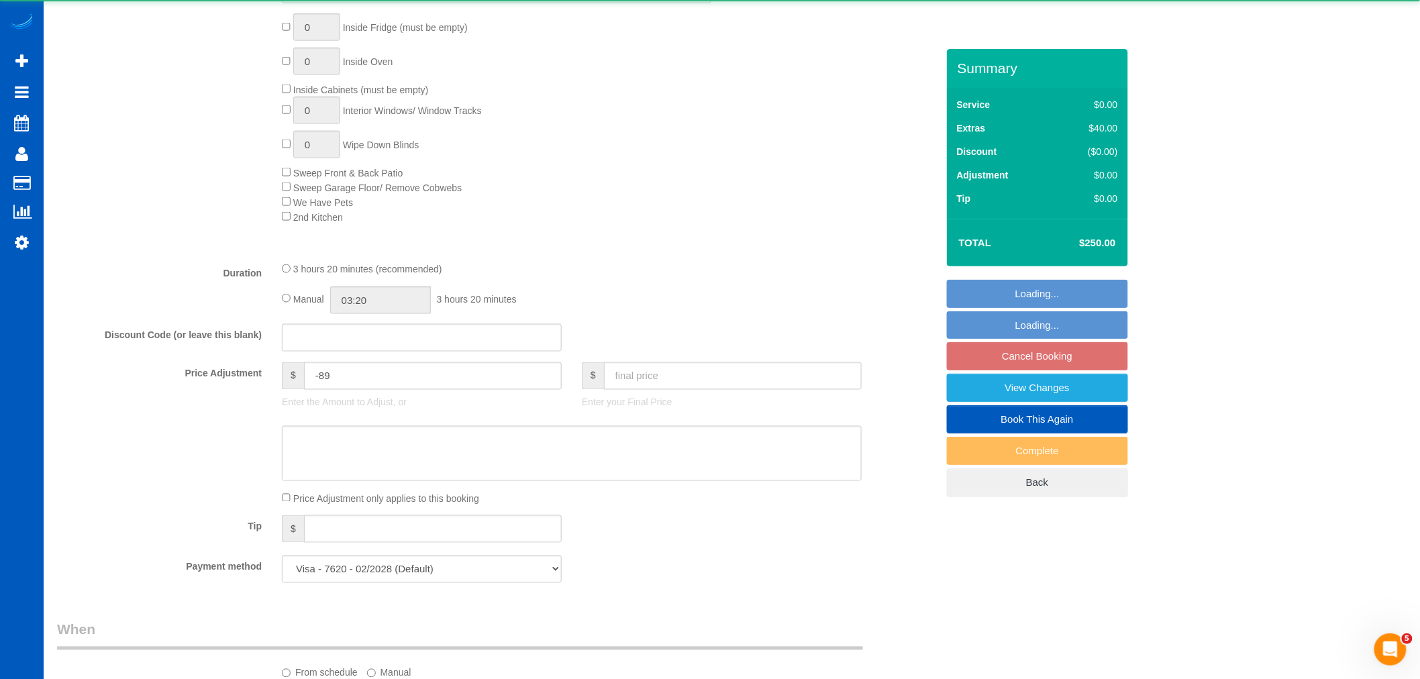
select select "spot18"
select select "2501"
select select "5"
select select "3"
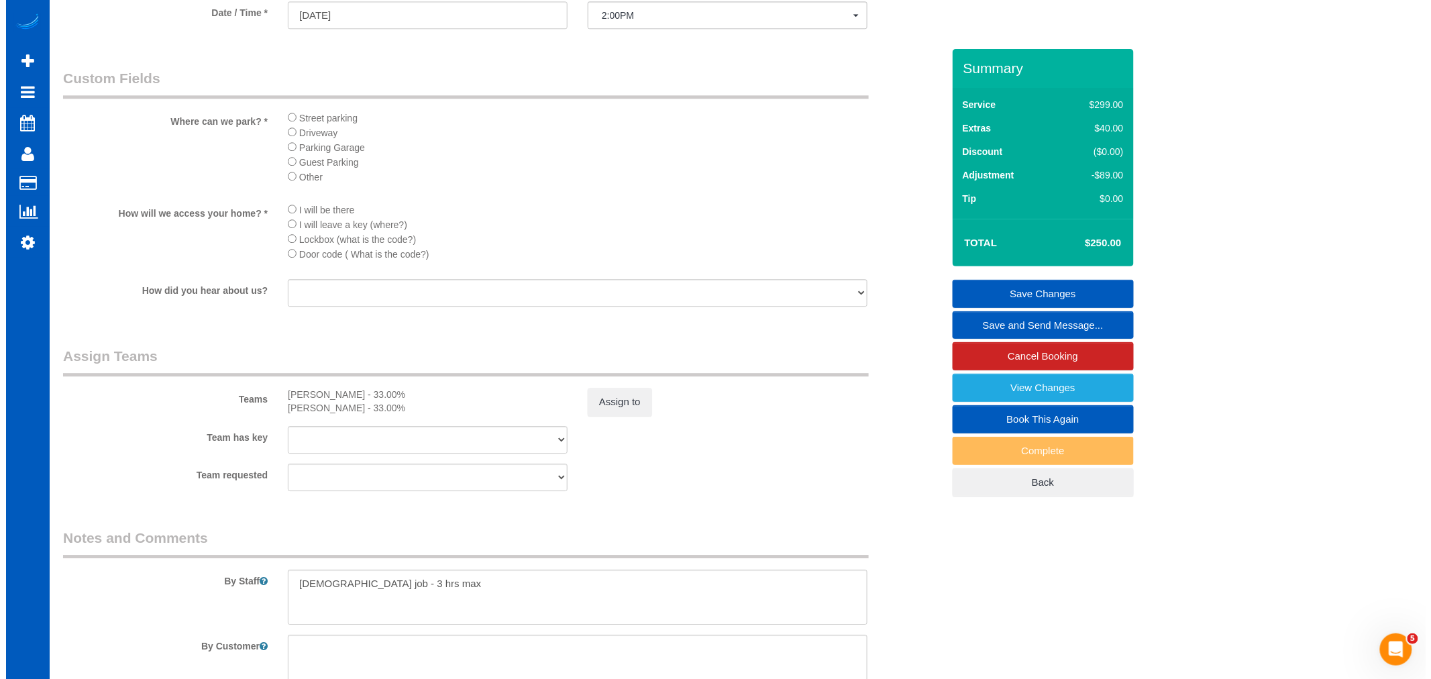
scroll to position [1566, 0]
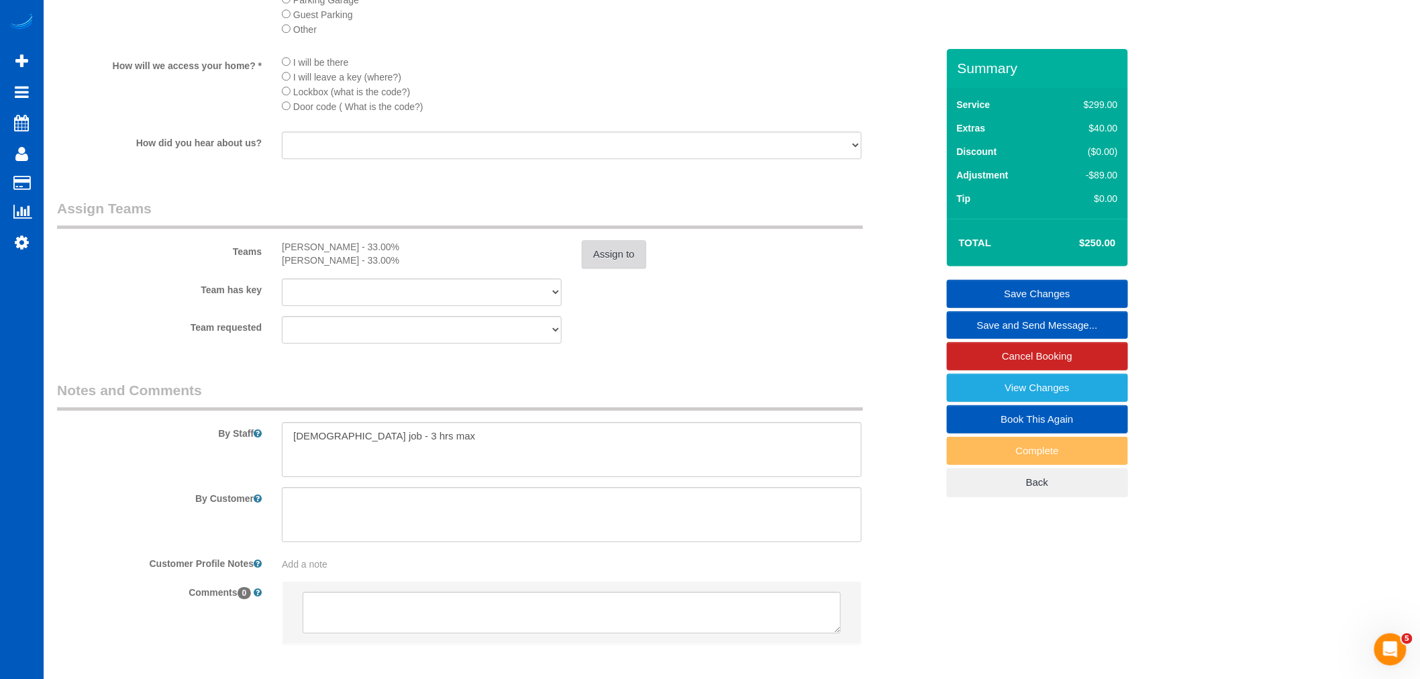
click at [604, 268] on button "Assign to" at bounding box center [614, 254] width 64 height 28
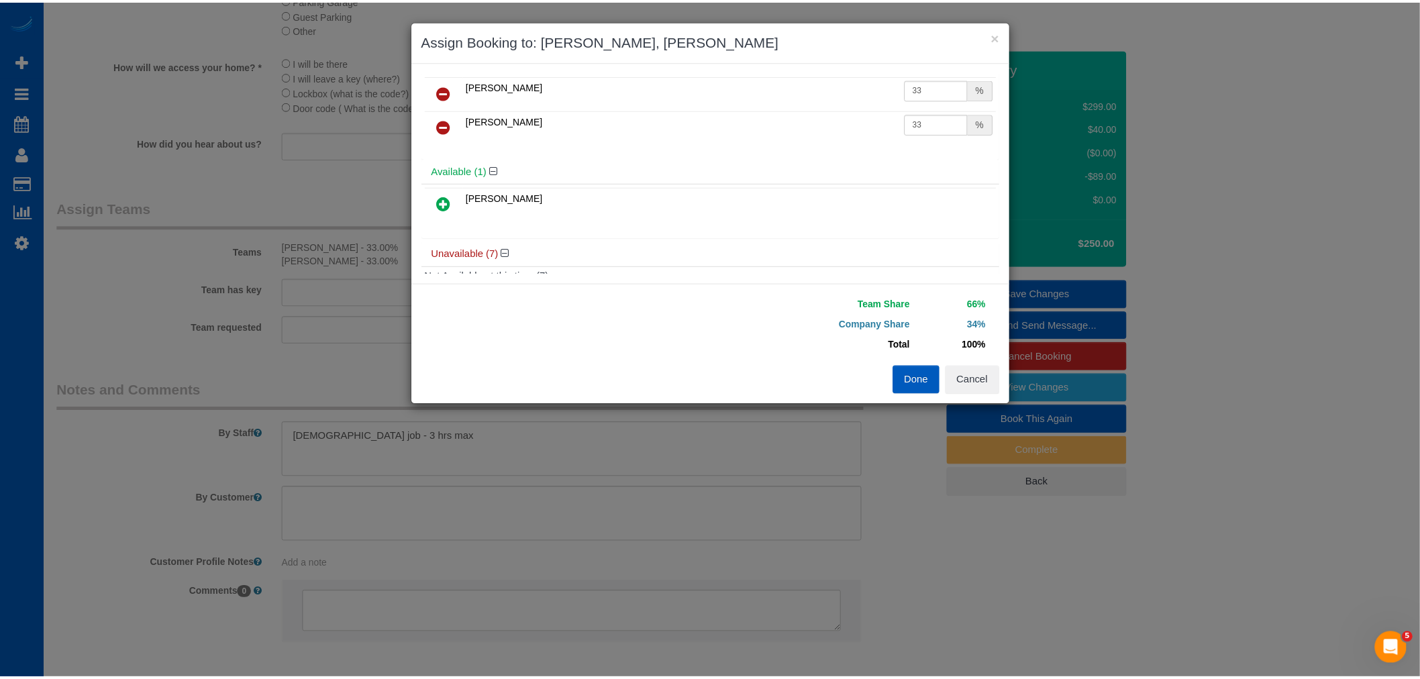
scroll to position [0, 0]
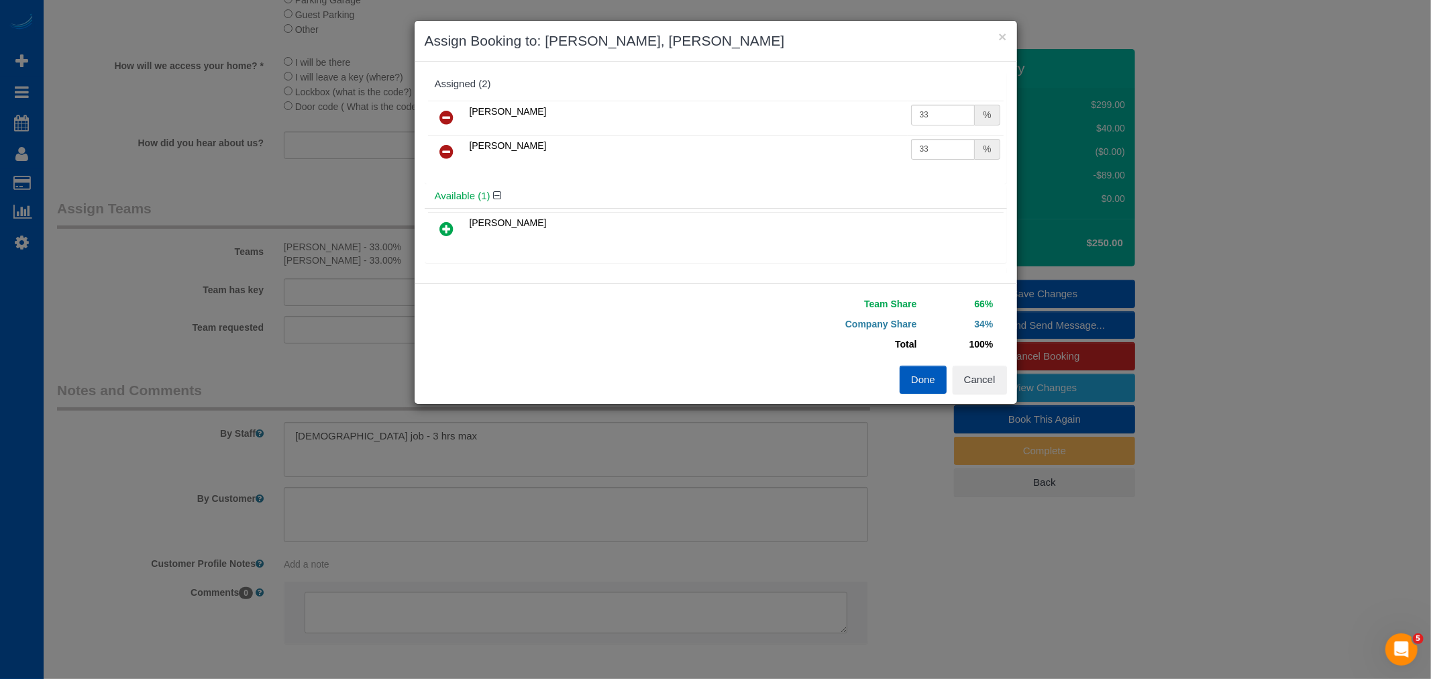
click at [450, 155] on icon at bounding box center [447, 152] width 14 height 16
click at [448, 115] on icon at bounding box center [447, 117] width 14 height 16
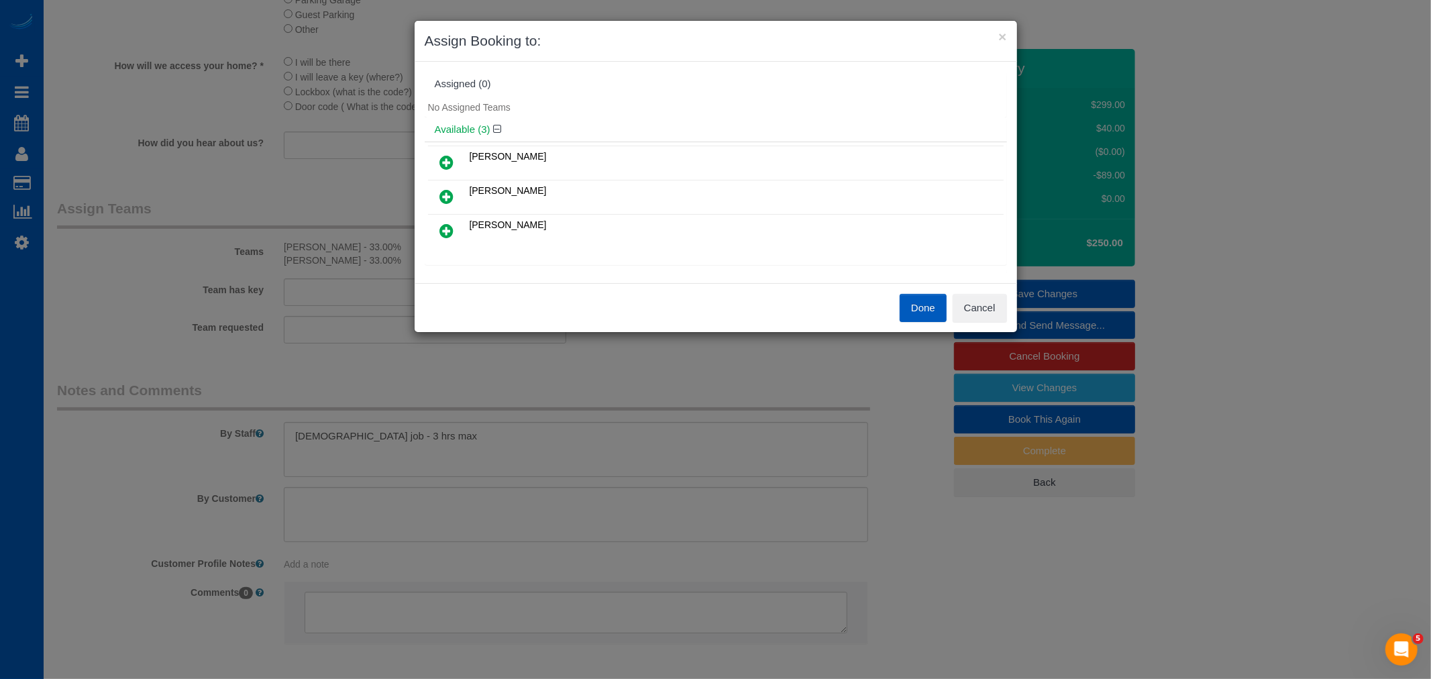
click at [441, 191] on icon at bounding box center [447, 197] width 14 height 16
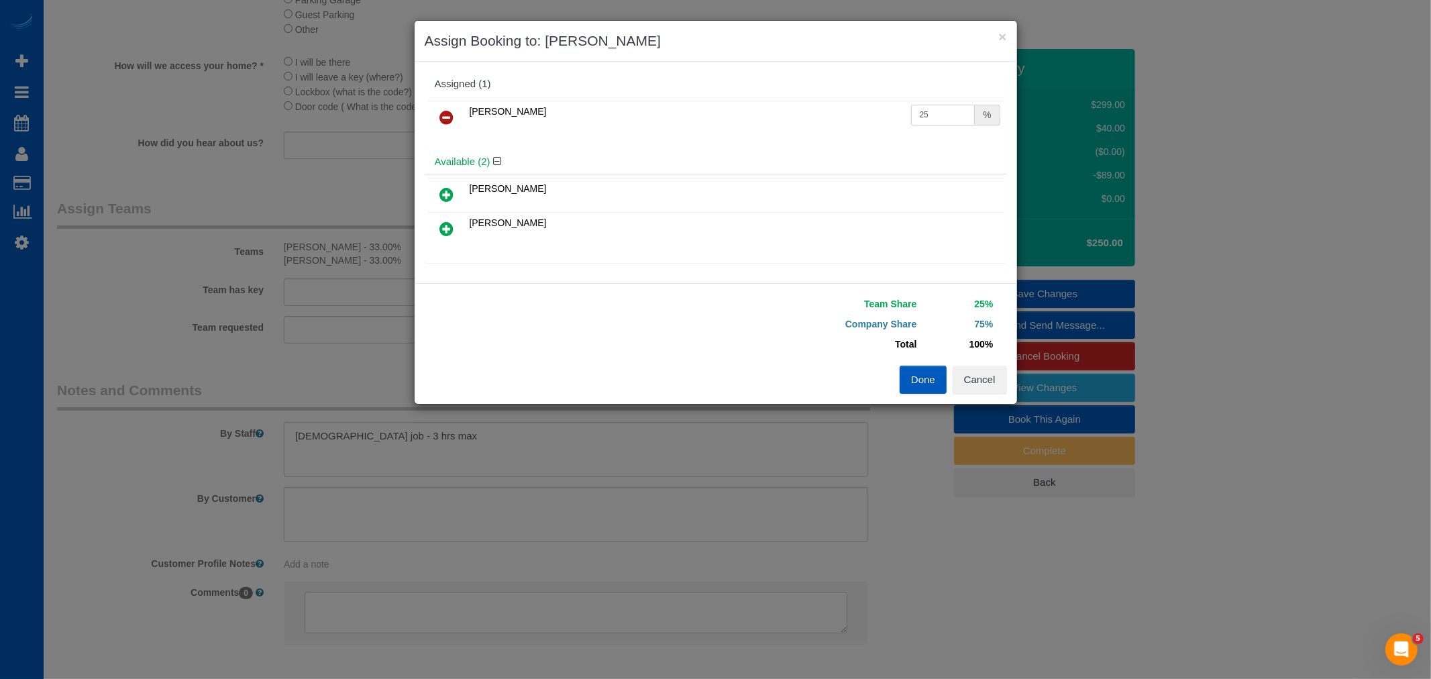
drag, startPoint x: 927, startPoint y: 106, endPoint x: 723, endPoint y: 168, distance: 214.0
click at [725, 166] on div "Assigned (1) Mariia Syrotiuk 25 % Available (2) Luiza Maksymova" at bounding box center [716, 172] width 582 height 201
type input "66"
click at [903, 385] on button "Done" at bounding box center [923, 380] width 47 height 28
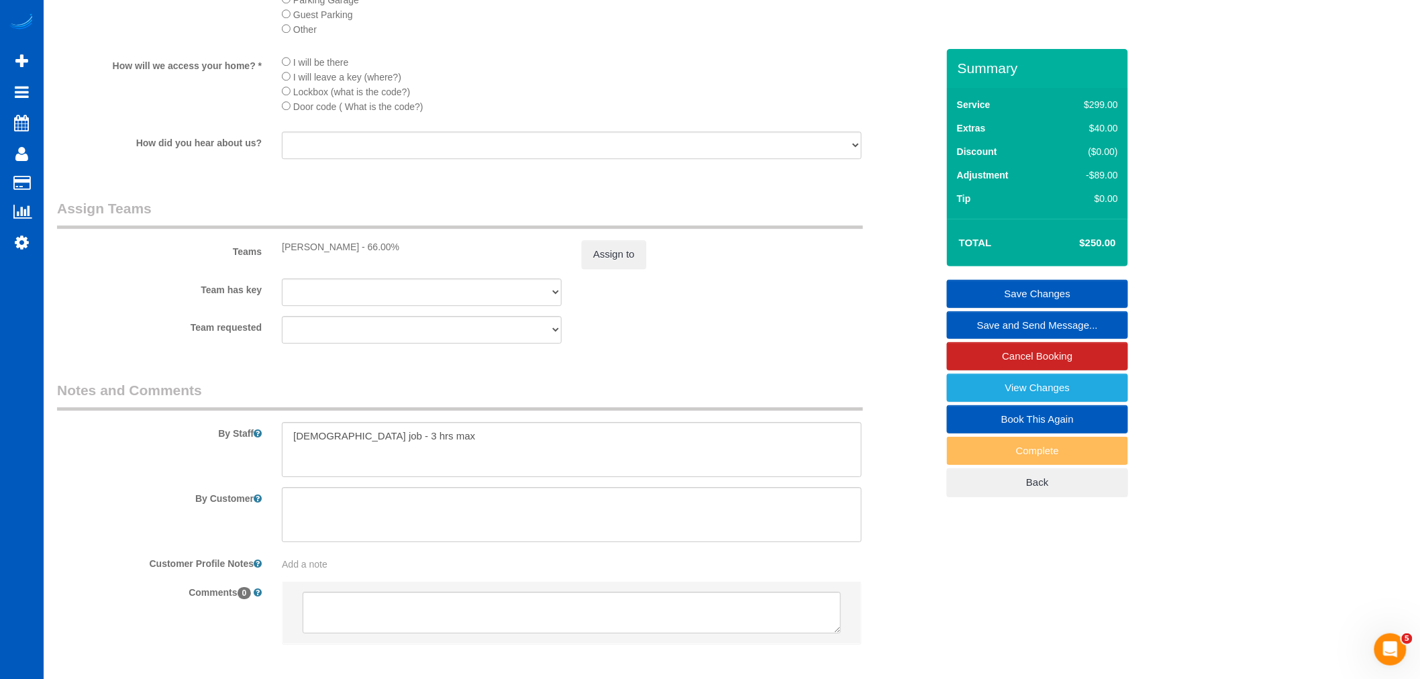
click at [1054, 293] on link "Save Changes" at bounding box center [1037, 294] width 181 height 28
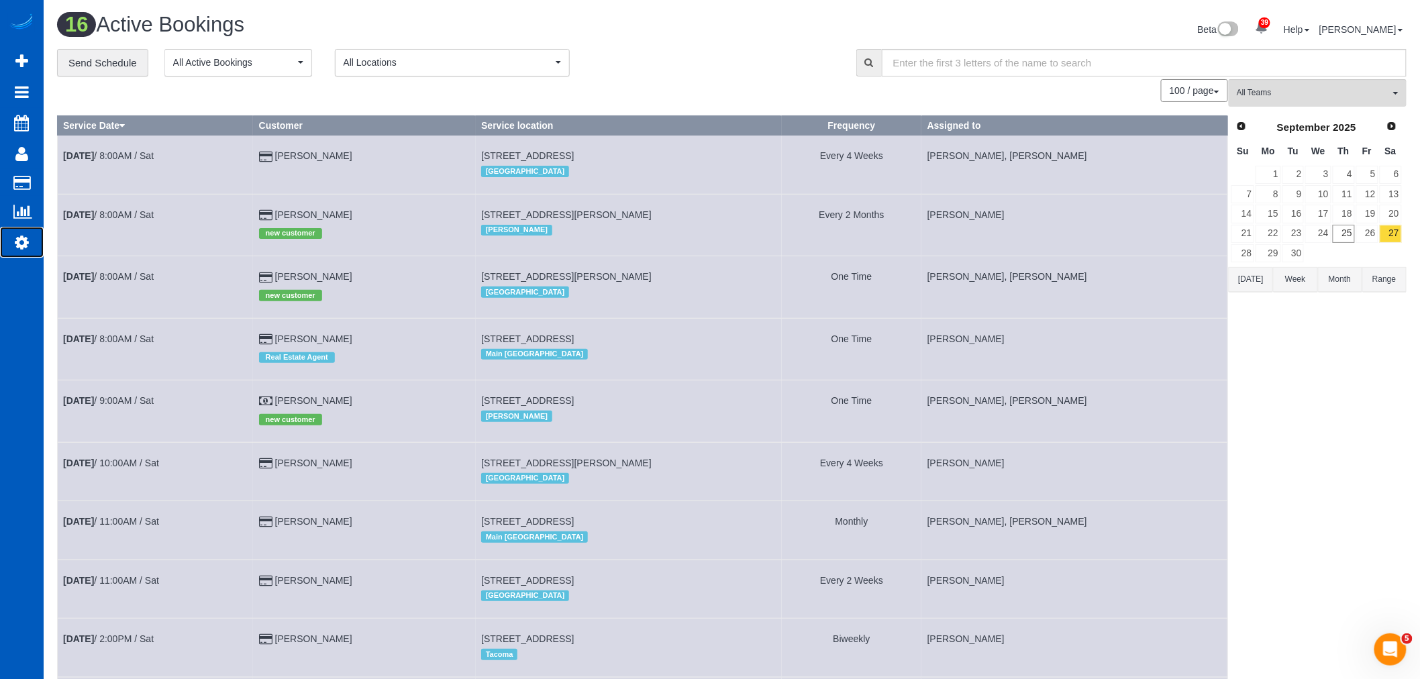
click at [14, 253] on link "Settings" at bounding box center [22, 242] width 44 height 31
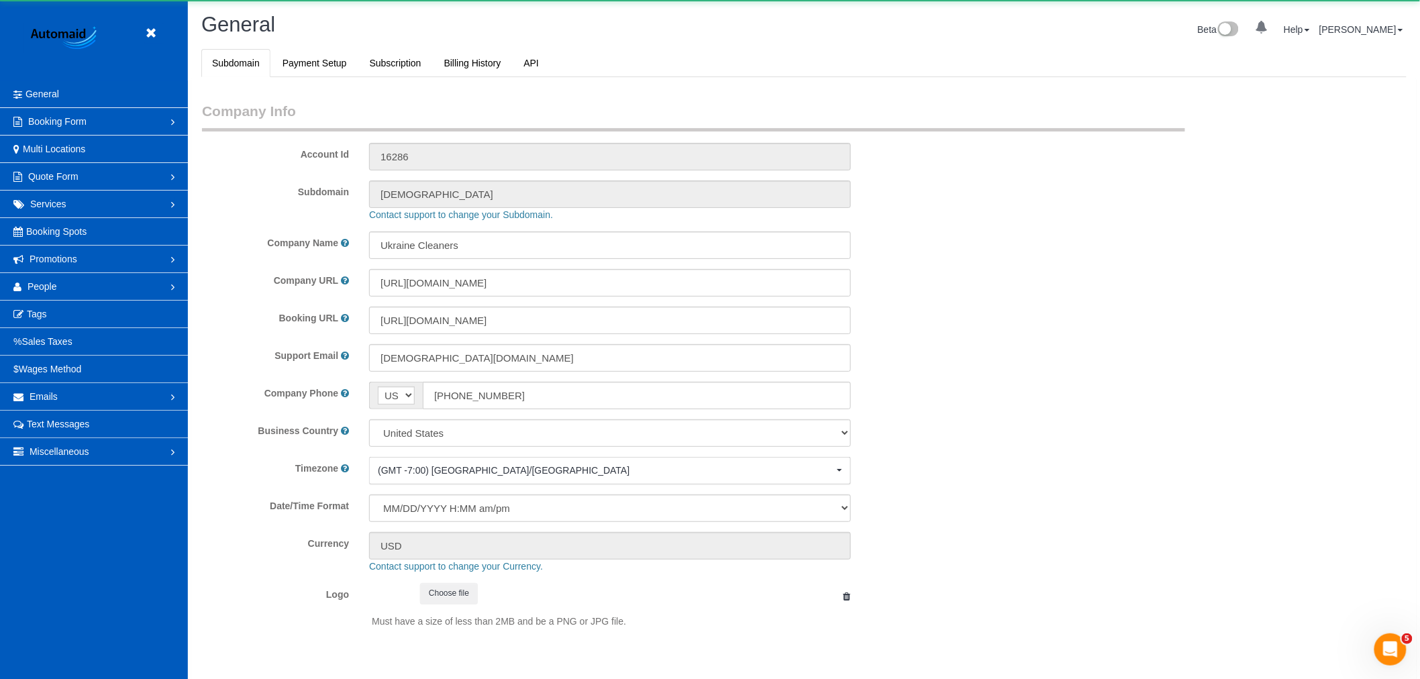
select select "1"
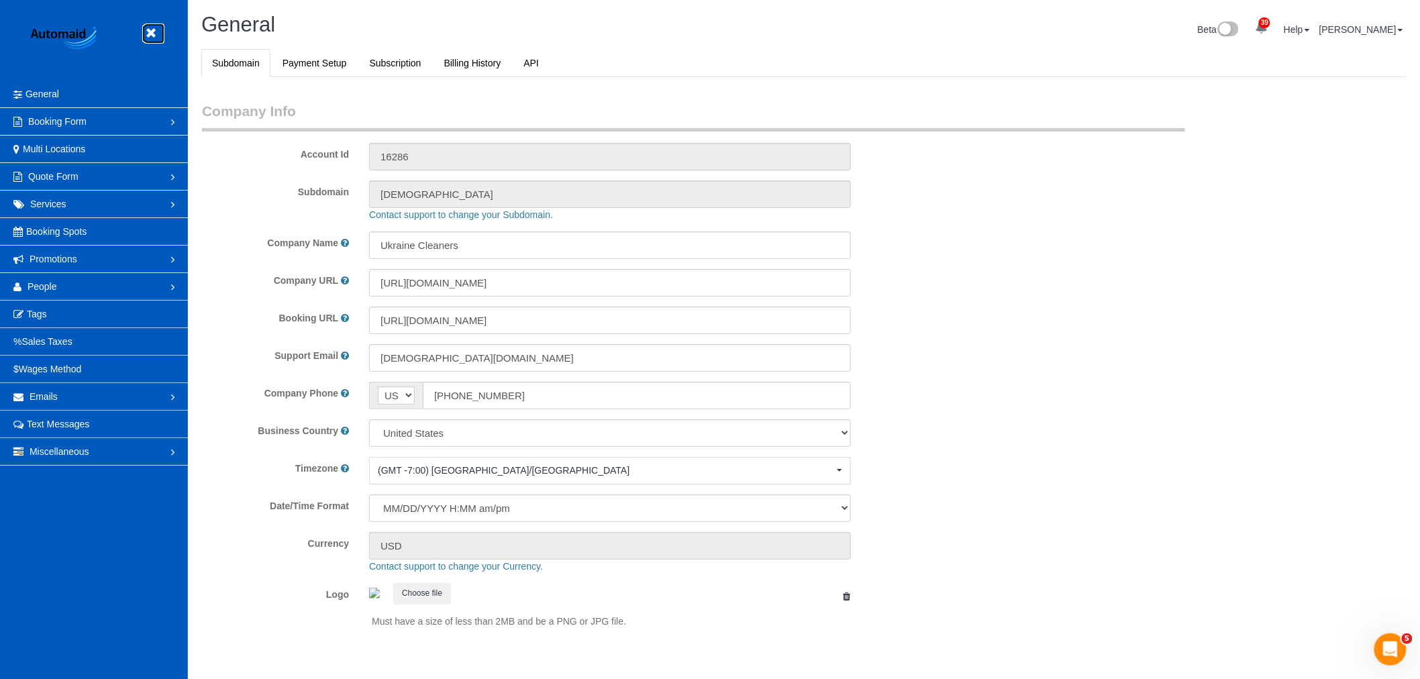
click at [149, 34] on icon at bounding box center [150, 33] width 17 height 17
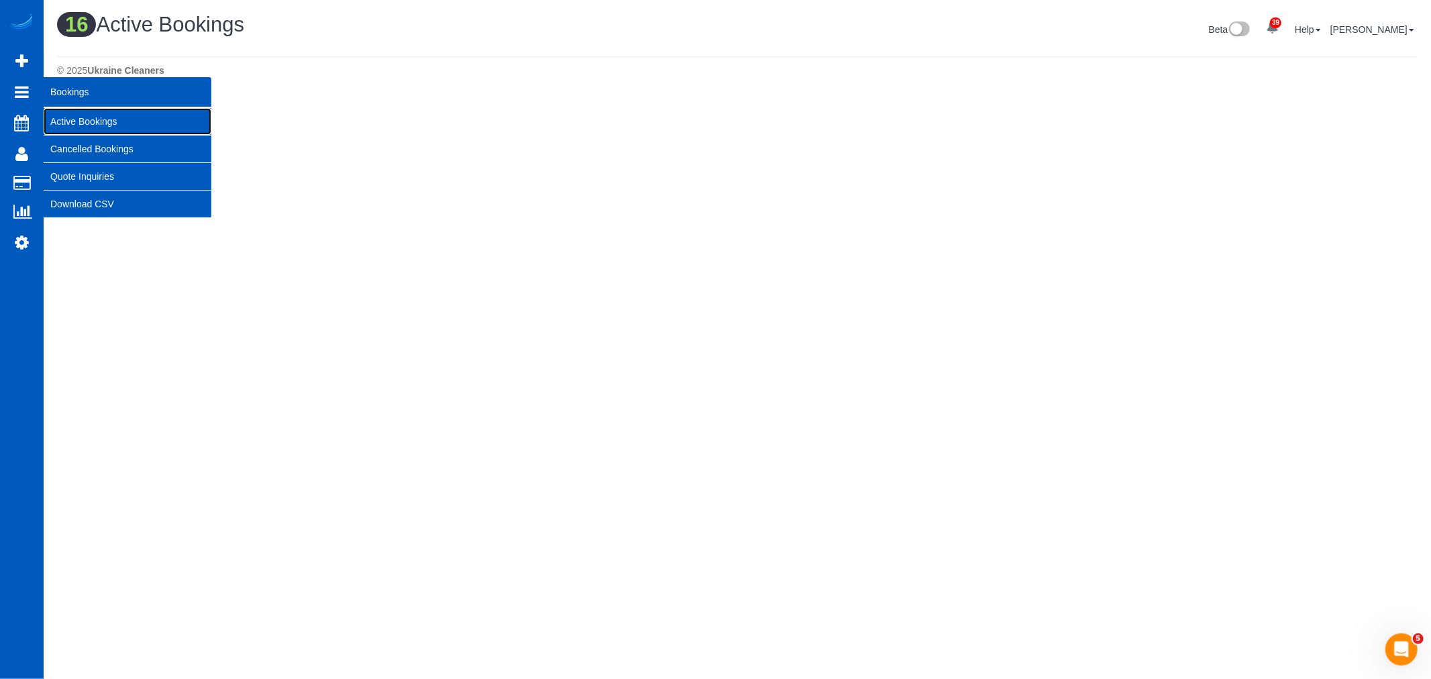
click at [108, 110] on link "Active Bookings" at bounding box center [128, 121] width 168 height 27
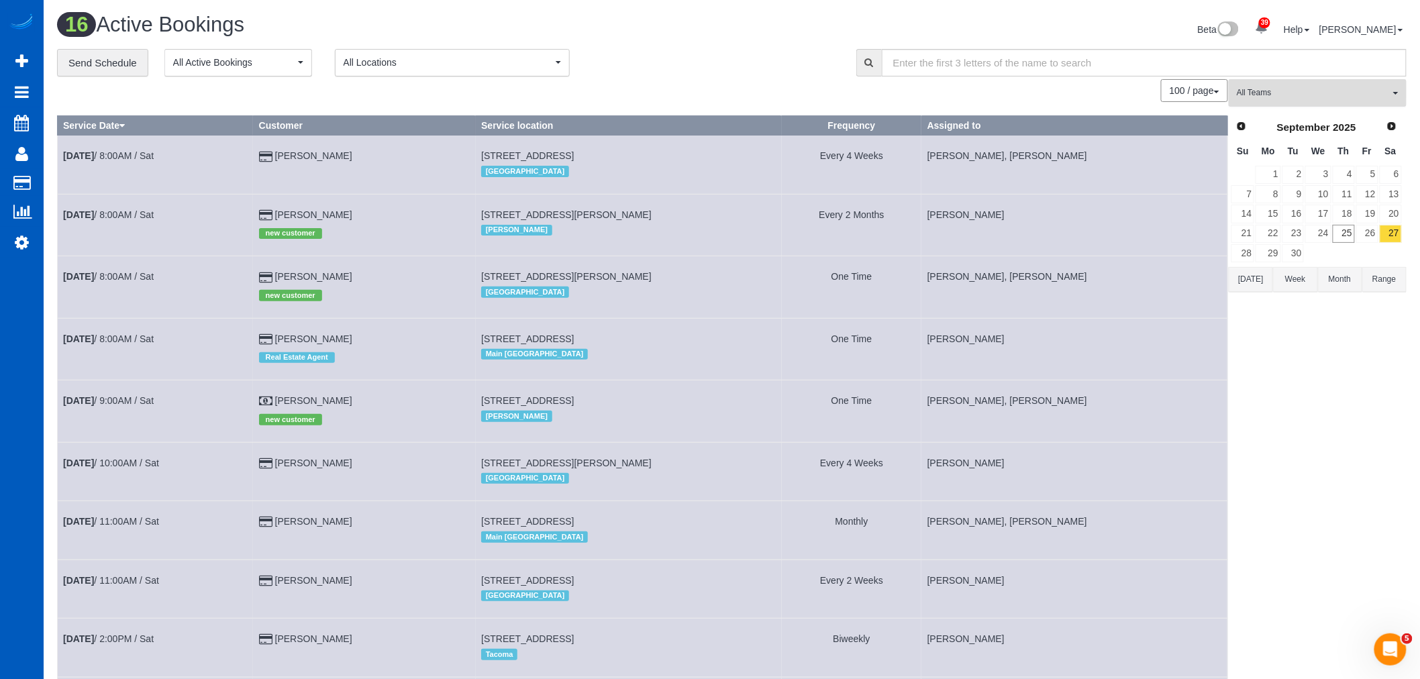
click at [1279, 89] on span "All Teams" at bounding box center [1313, 92] width 153 height 11
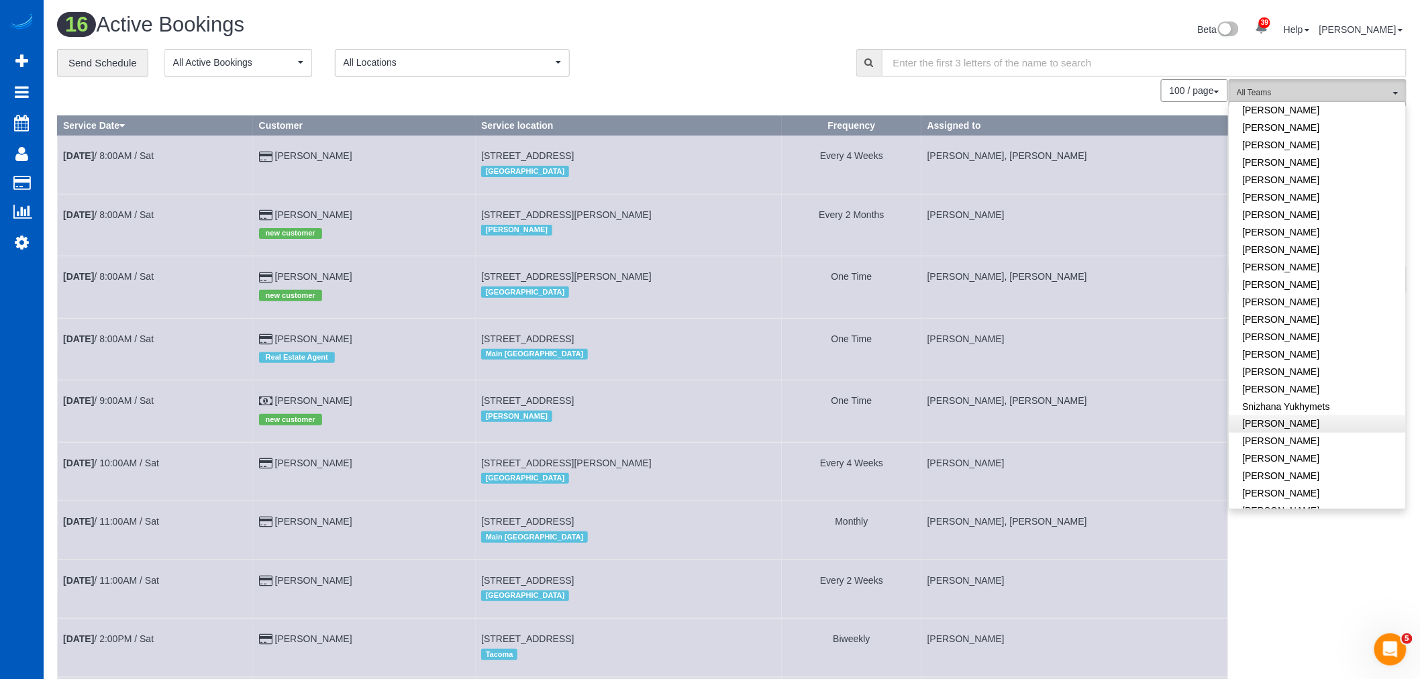
scroll to position [815, 0]
click at [1295, 486] on link "[PERSON_NAME]" at bounding box center [1317, 494] width 176 height 17
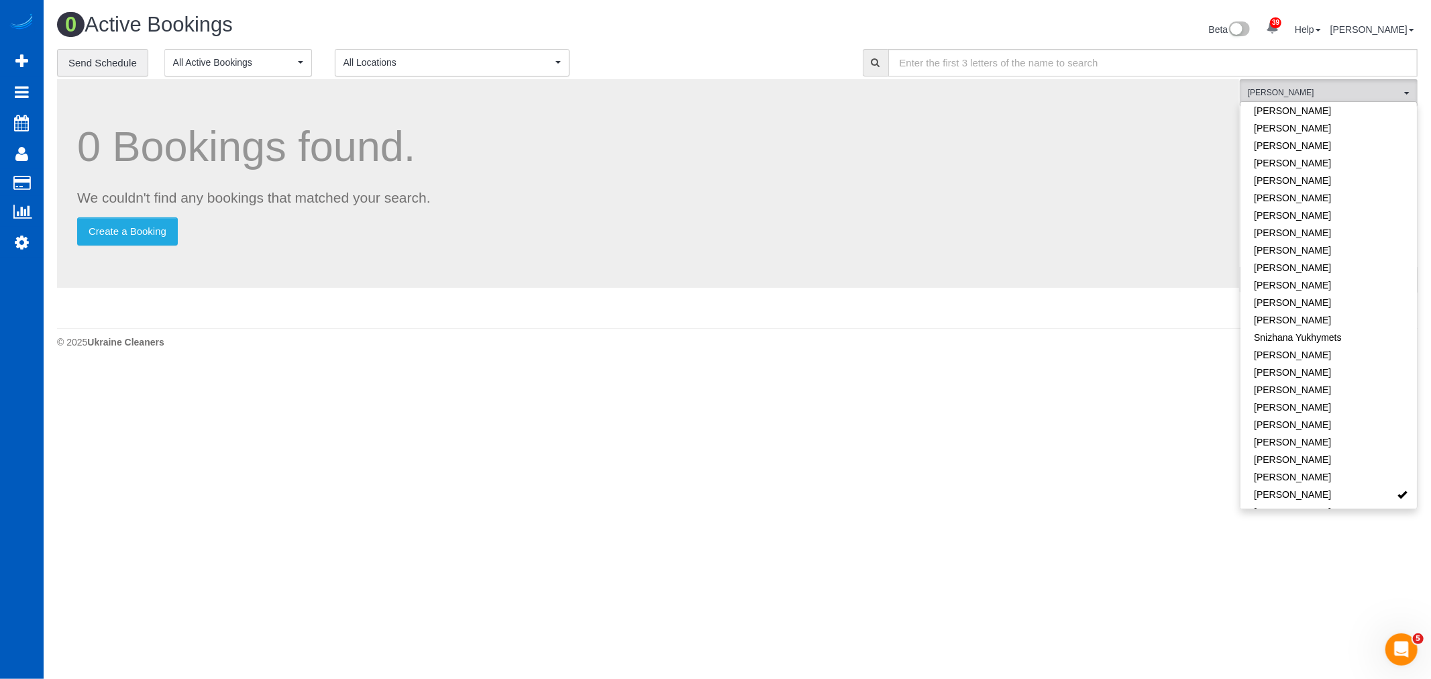
click at [871, 544] on body "39 Beta Your Notifications You have 0 alerts × You have 3 to charge for 09/23/2…" at bounding box center [715, 339] width 1431 height 679
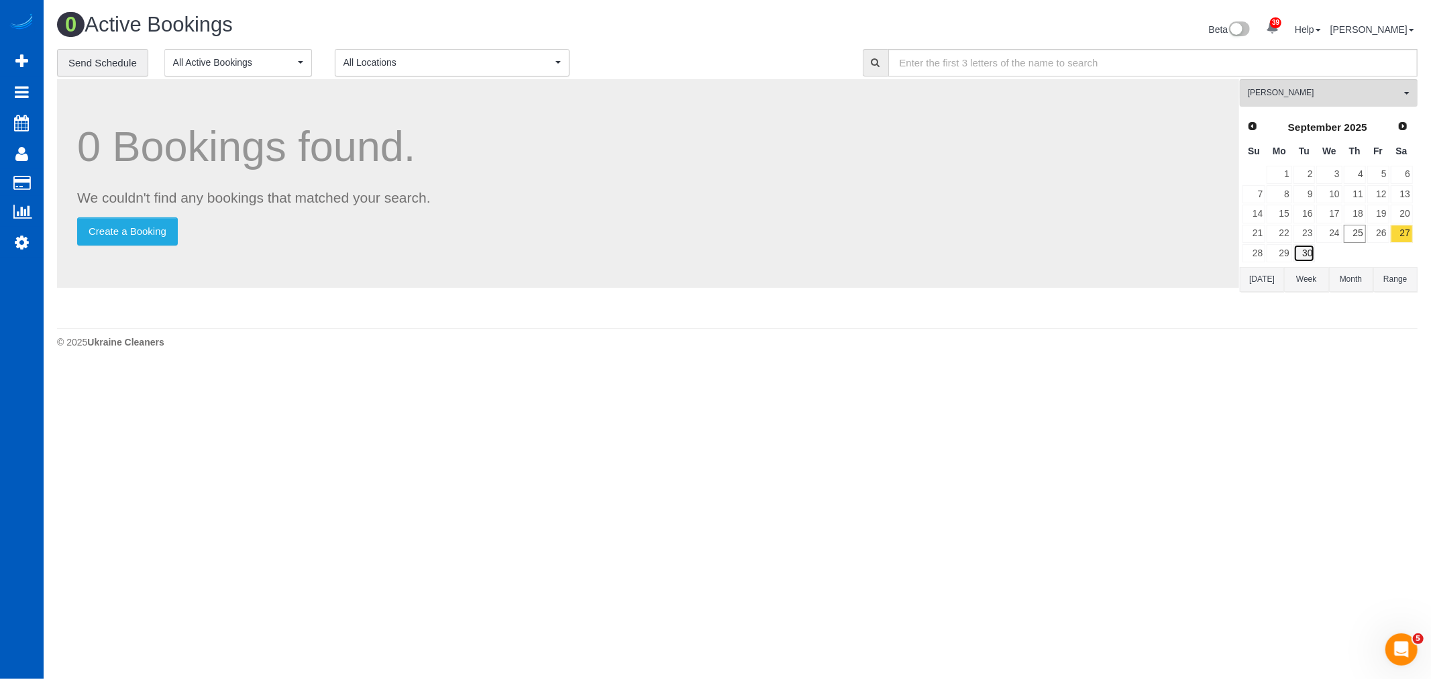
click at [1305, 250] on link "30" at bounding box center [1305, 253] width 22 height 18
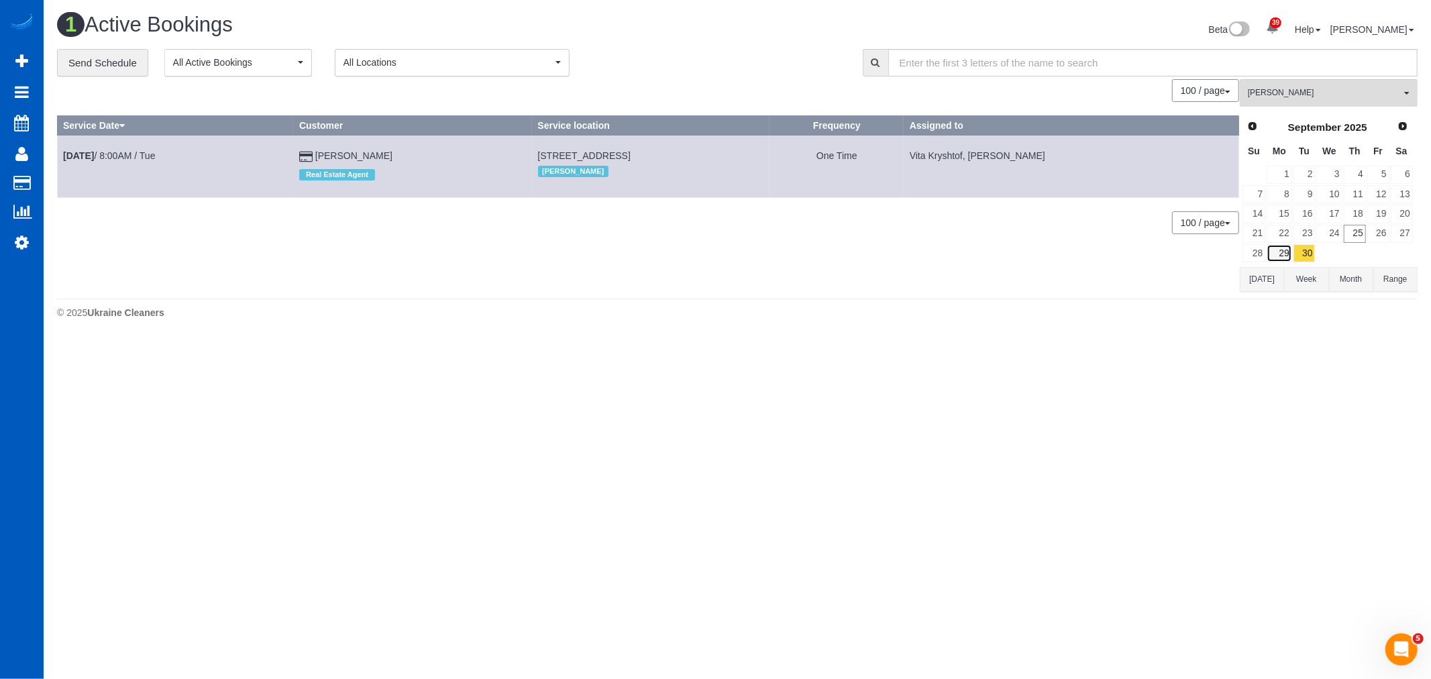
click at [1289, 258] on link "29" at bounding box center [1279, 253] width 25 height 18
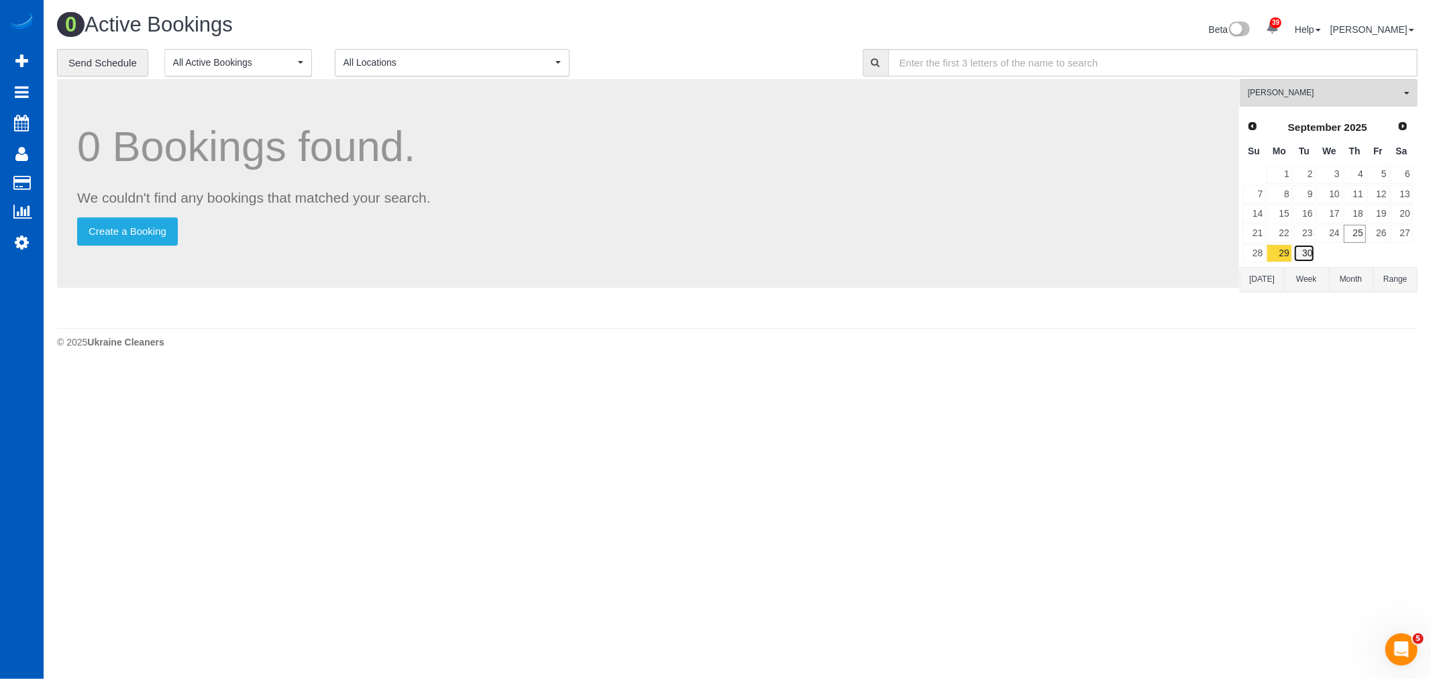
click at [1298, 253] on link "30" at bounding box center [1305, 253] width 22 height 18
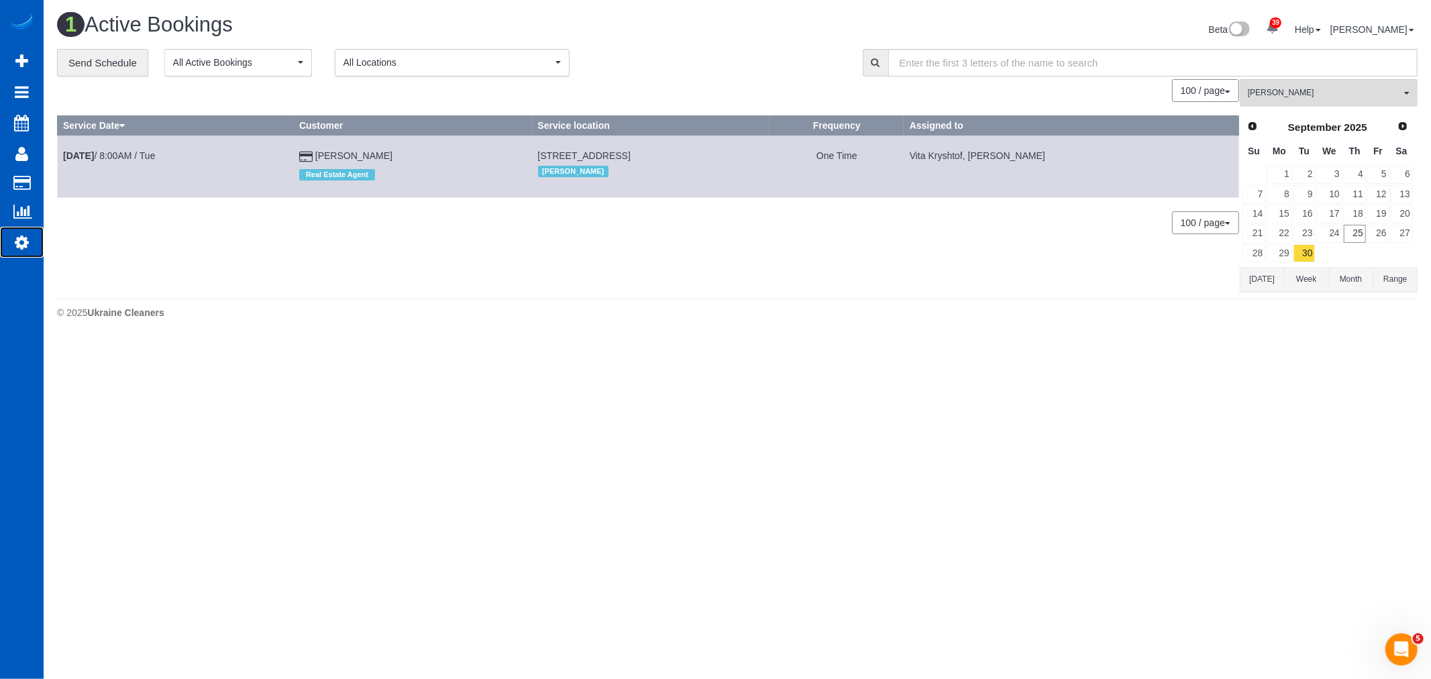
click at [10, 246] on link "Settings" at bounding box center [22, 242] width 44 height 31
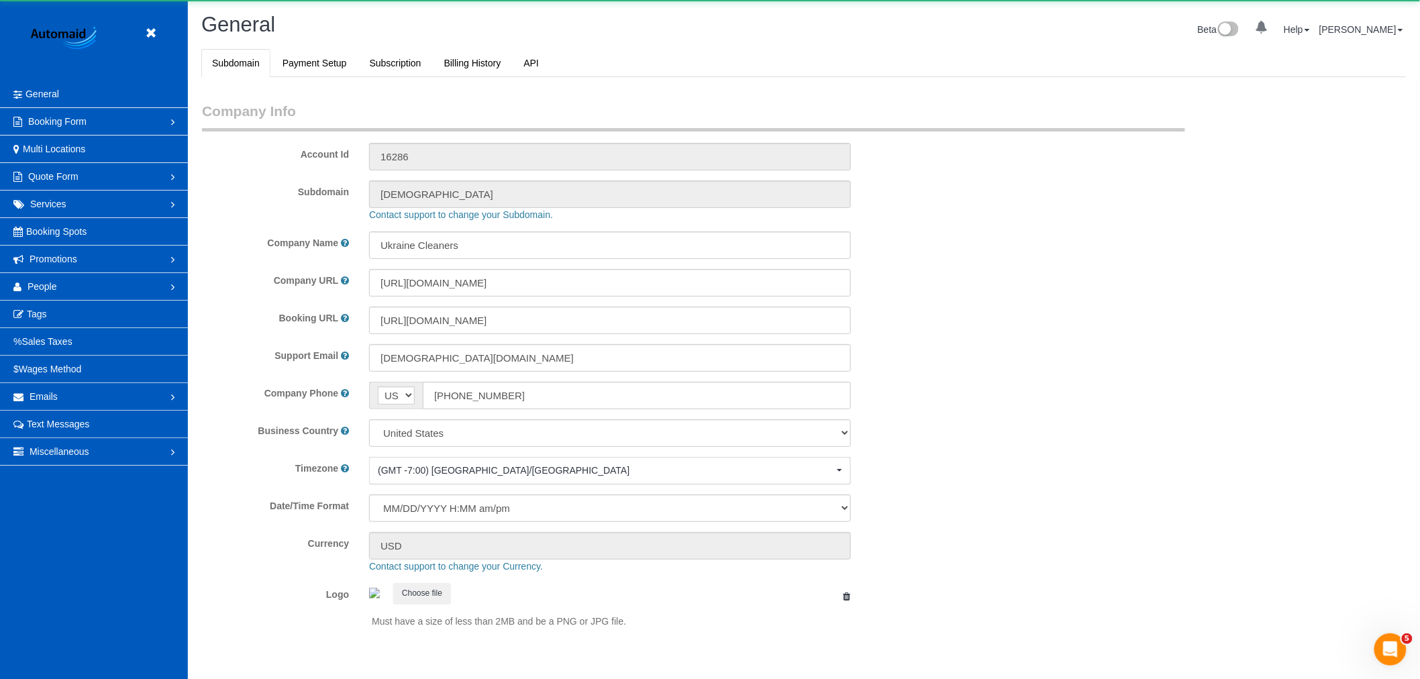
select select "1"
click at [54, 279] on link "People" at bounding box center [94, 286] width 188 height 27
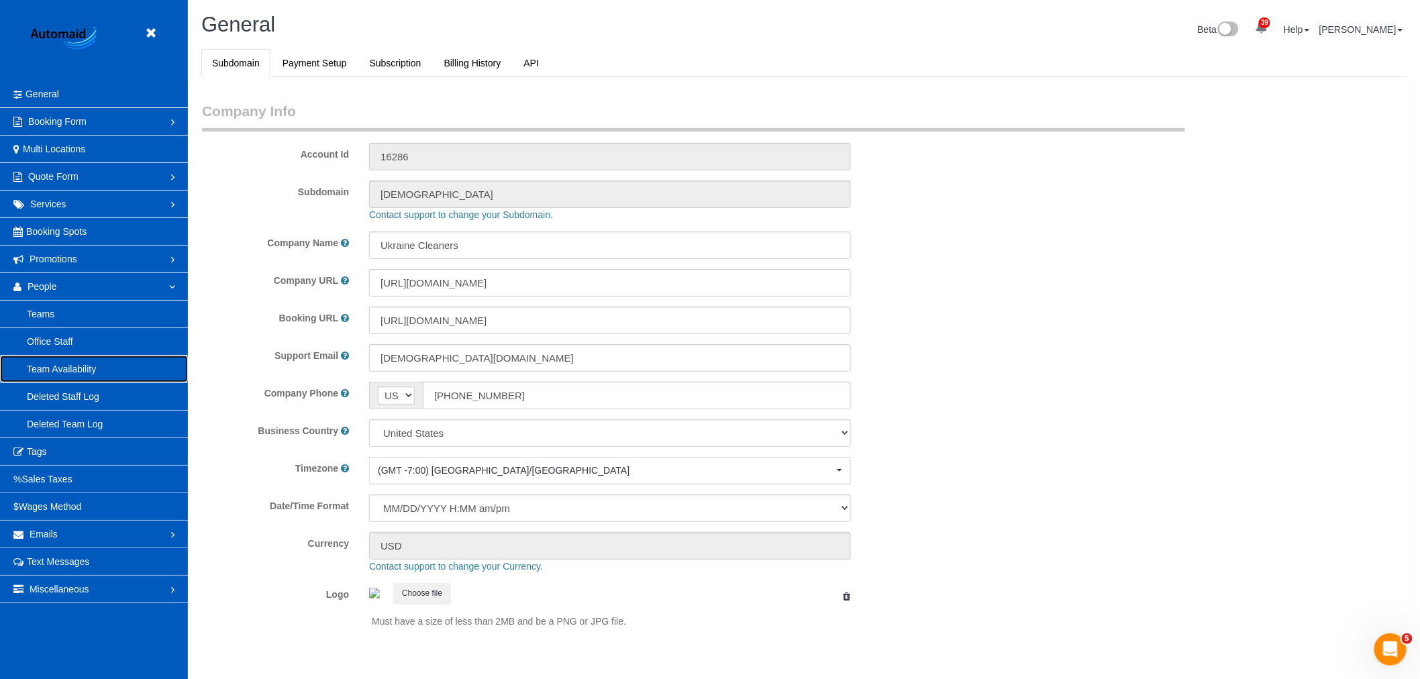
click at [77, 366] on link "Team Availability" at bounding box center [94, 369] width 188 height 27
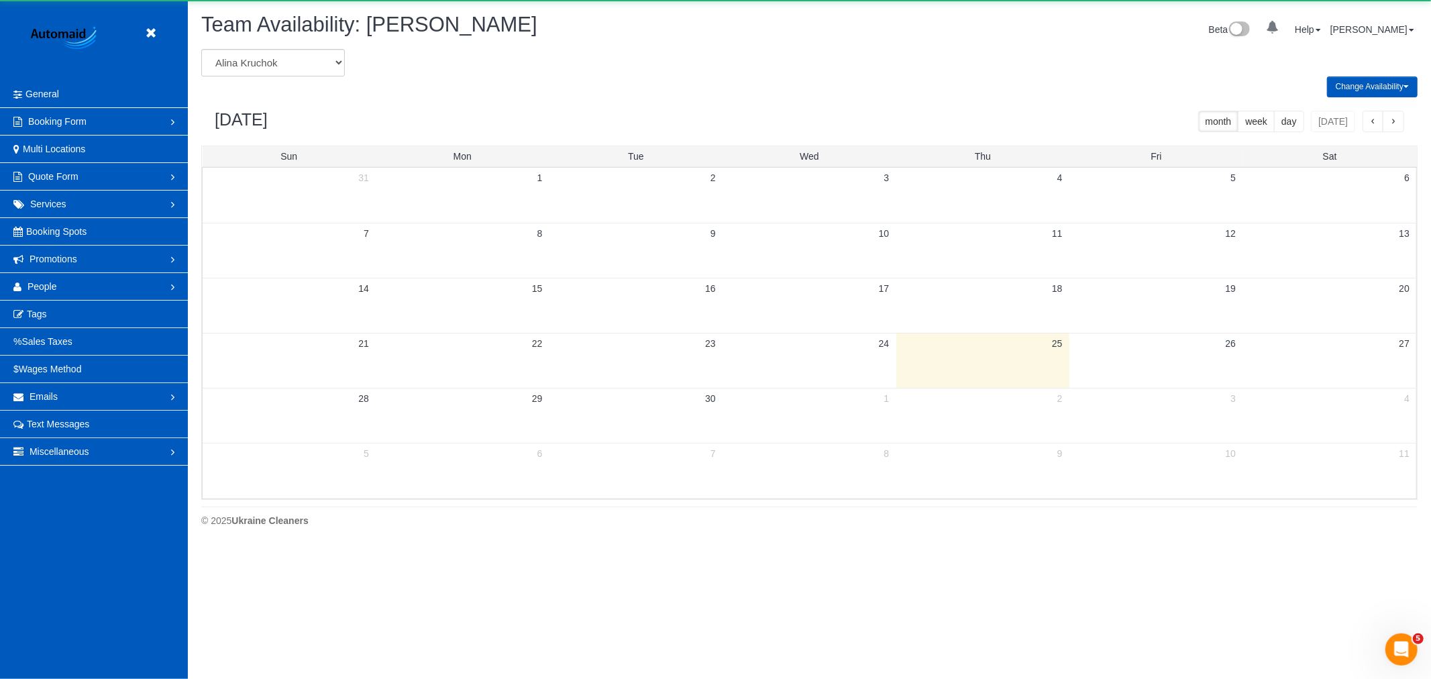
scroll to position [548, 1431]
click at [255, 55] on select "Alina Kruchok Alona Tarasiuk Alona Vikhliaieva Anastasiia Demchenko Anastasiia …" at bounding box center [273, 63] width 144 height 28
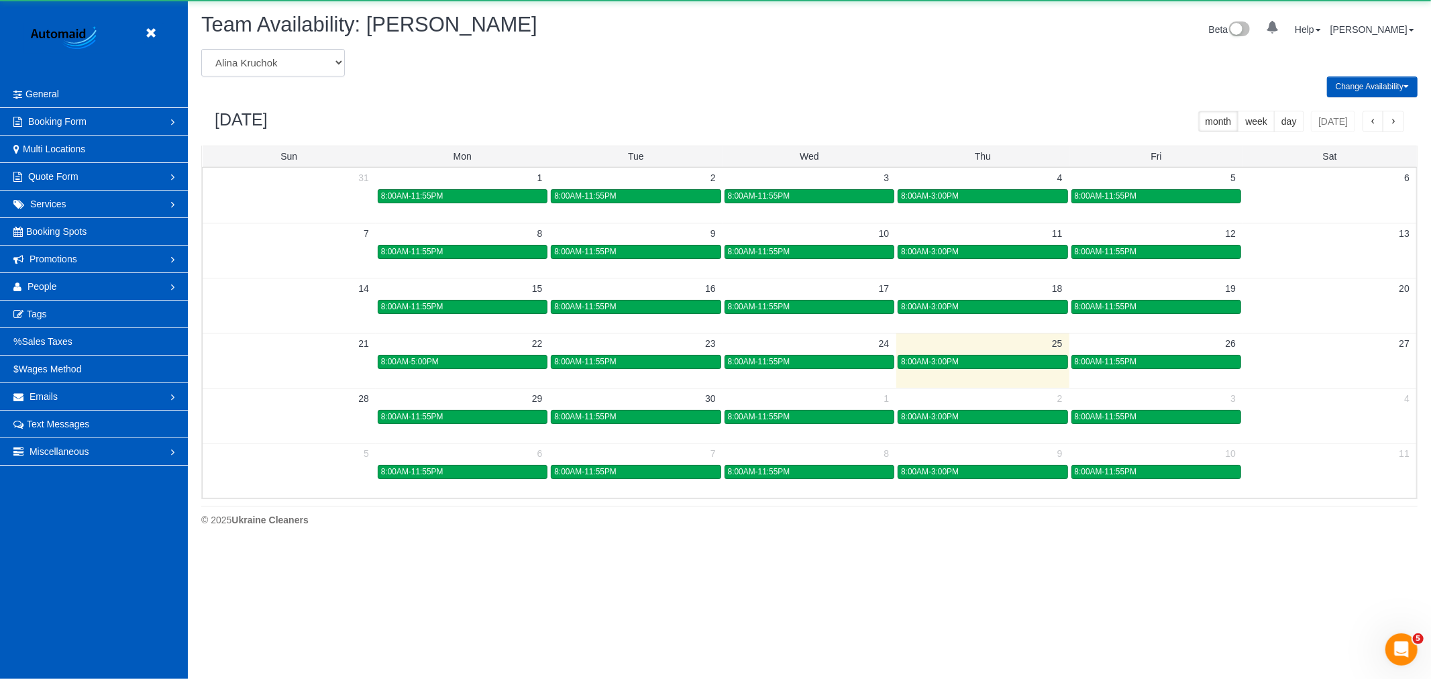
scroll to position [0, 0]
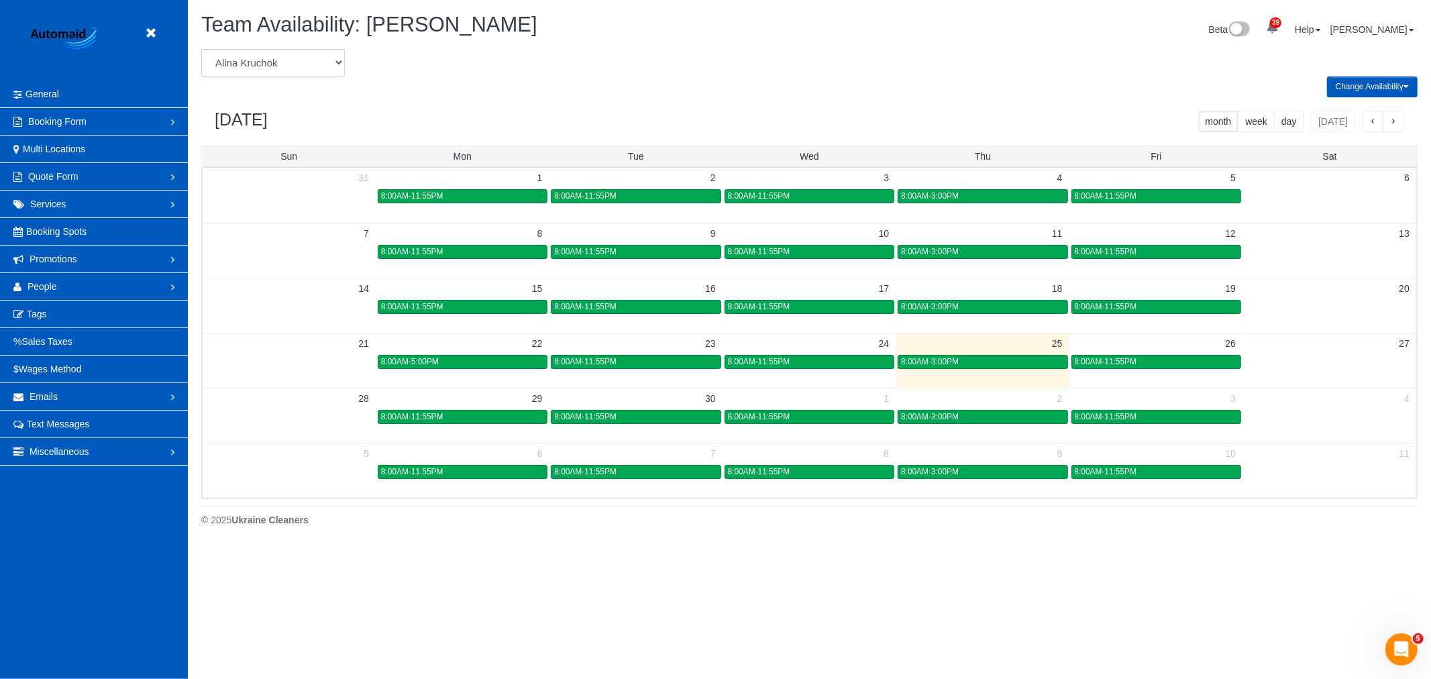
select select "number:29966"
click at [201, 50] on select "Alina Kruchok Alona Tarasiuk Alona Vikhliaieva Anastasiia Demchenko Anastasiia …" at bounding box center [273, 63] width 144 height 28
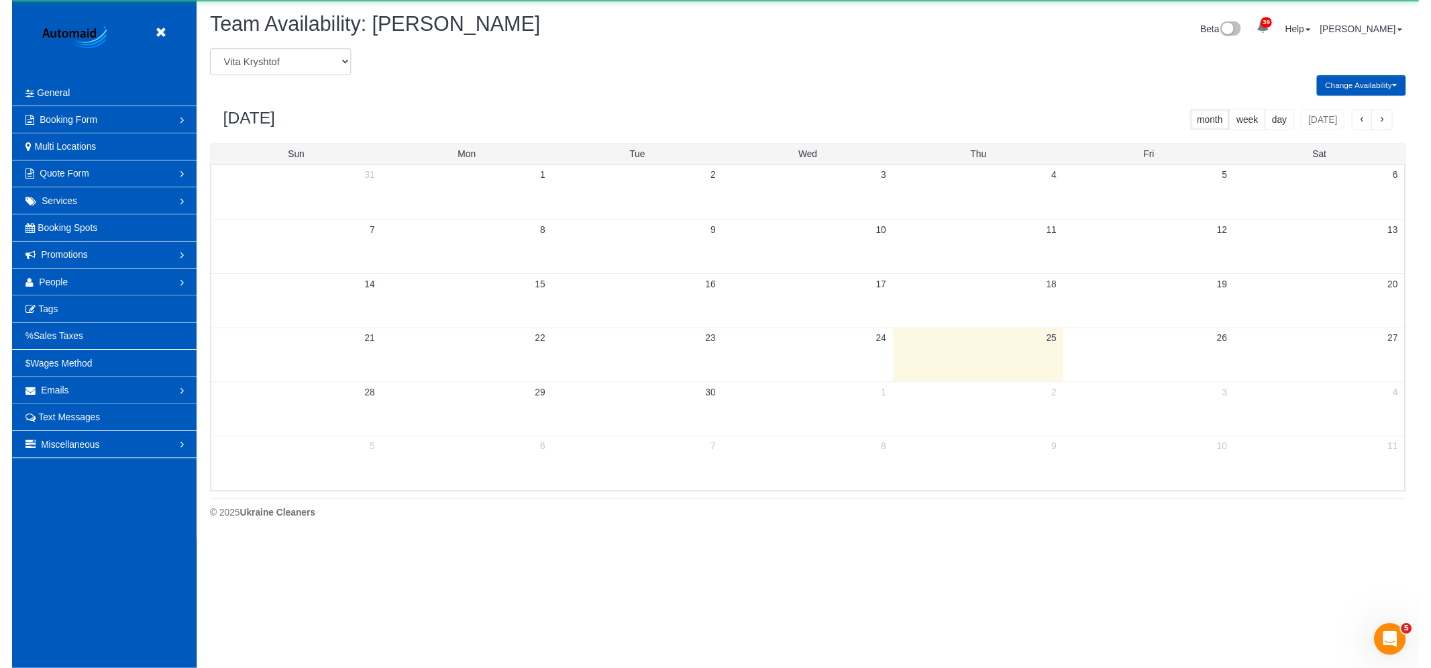
scroll to position [66558, 65674]
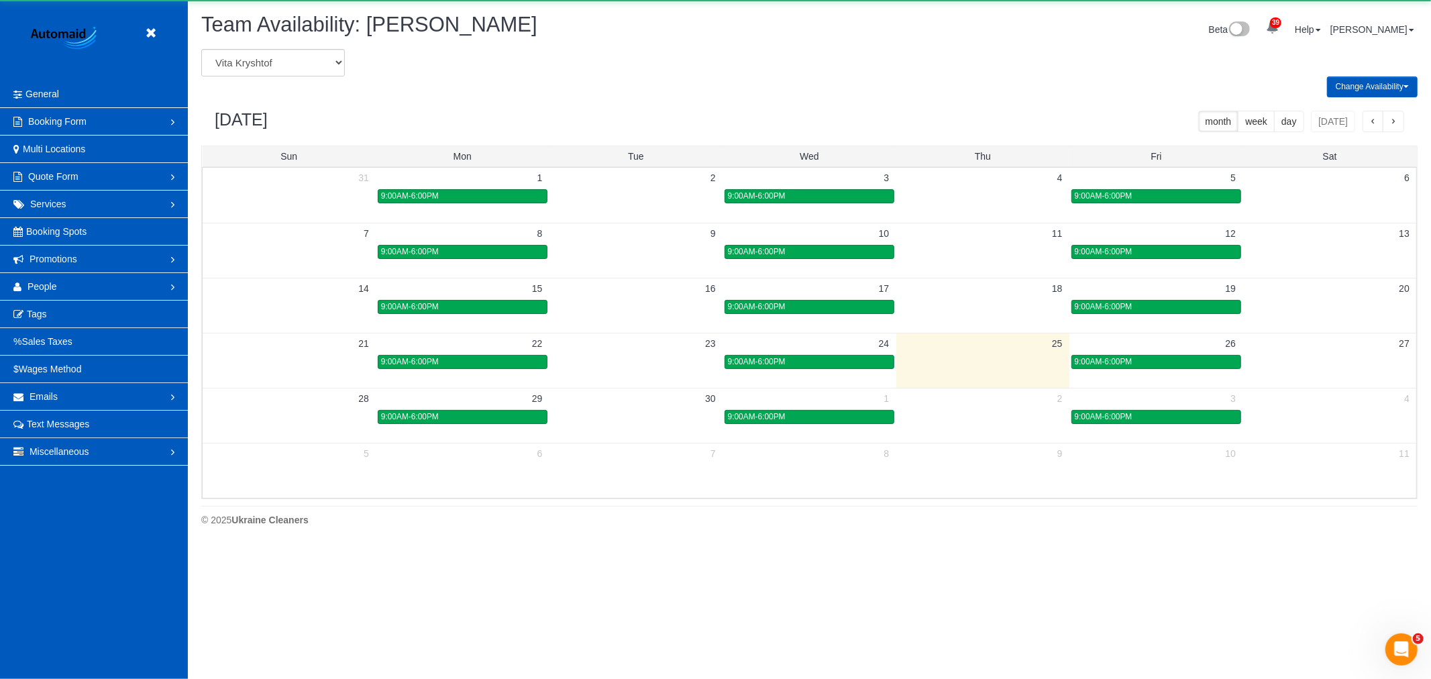
click at [1398, 81] on button "Change Availability" at bounding box center [1372, 87] width 91 height 21
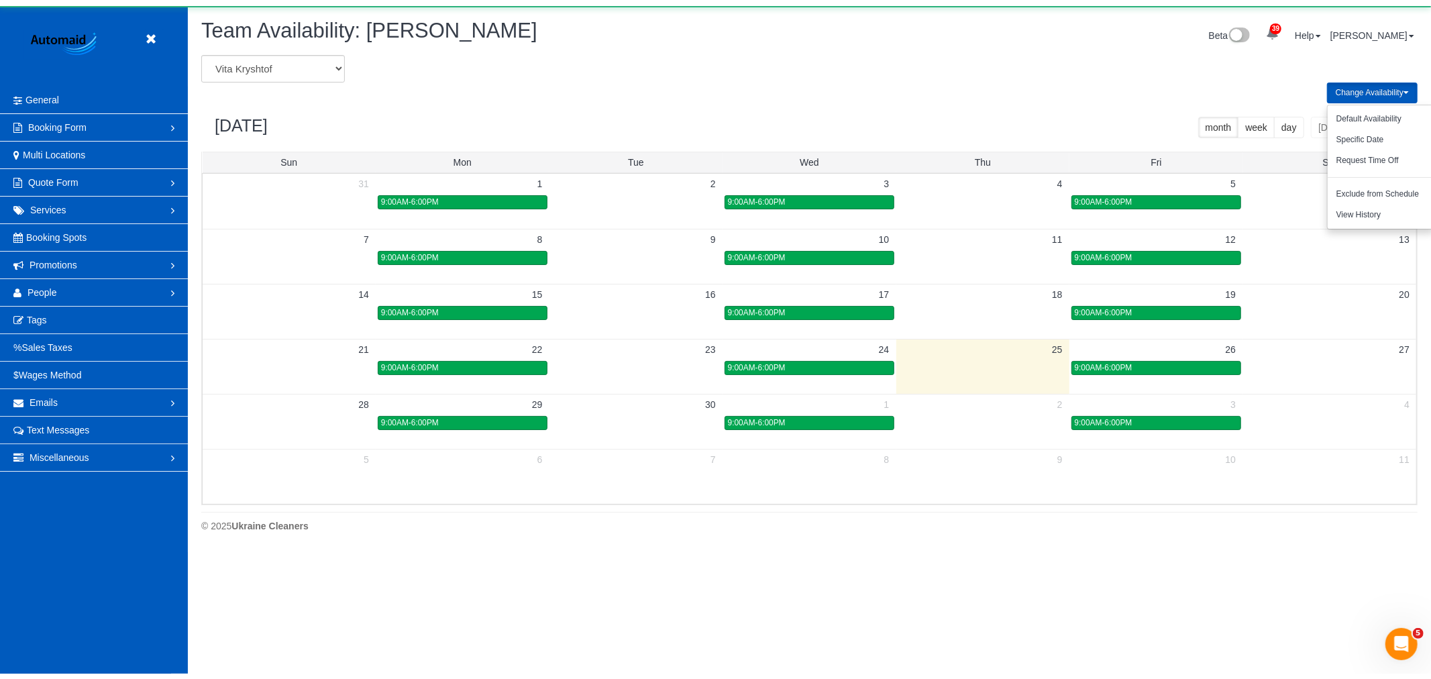
scroll to position [0, 0]
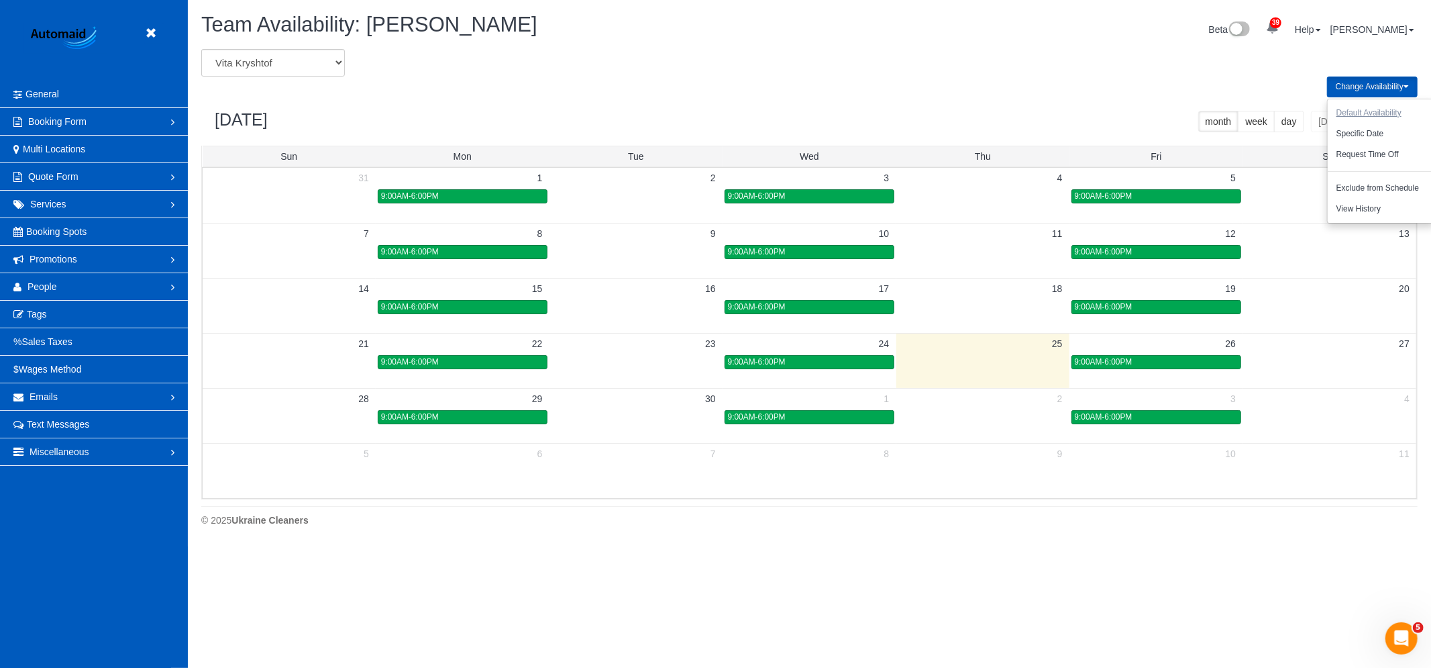
click at [1383, 114] on button "Default Availability" at bounding box center [1369, 113] width 83 height 21
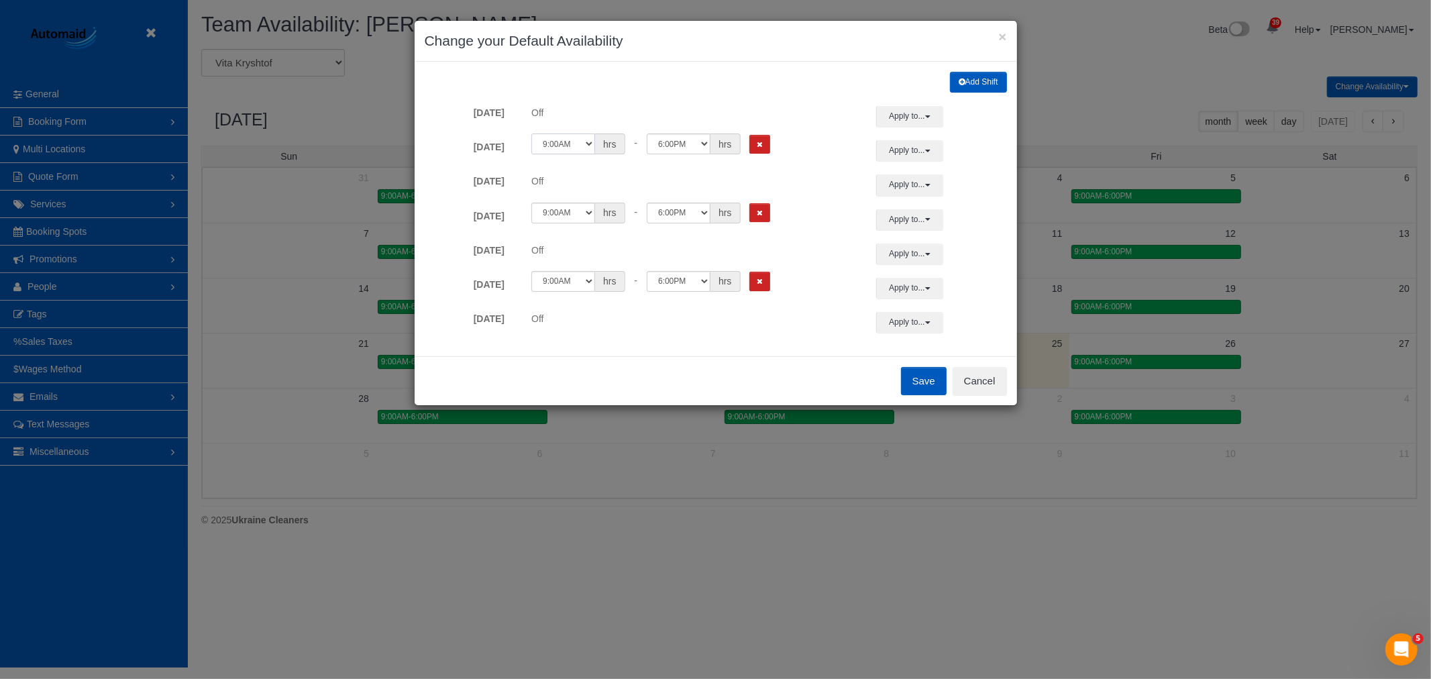
click at [576, 146] on select "12:00AM 12:05AM 12:10AM 12:15AM 12:20AM 12:25AM 12:30AM 12:35AM 12:40AM 12:45AM…" at bounding box center [563, 144] width 64 height 21
click at [1009, 21] on div "× Change your Default Availability" at bounding box center [716, 41] width 603 height 41
click at [1015, 34] on div "× Change your Default Availability" at bounding box center [716, 41] width 603 height 41
click at [1003, 37] on button "×" at bounding box center [1003, 37] width 8 height 14
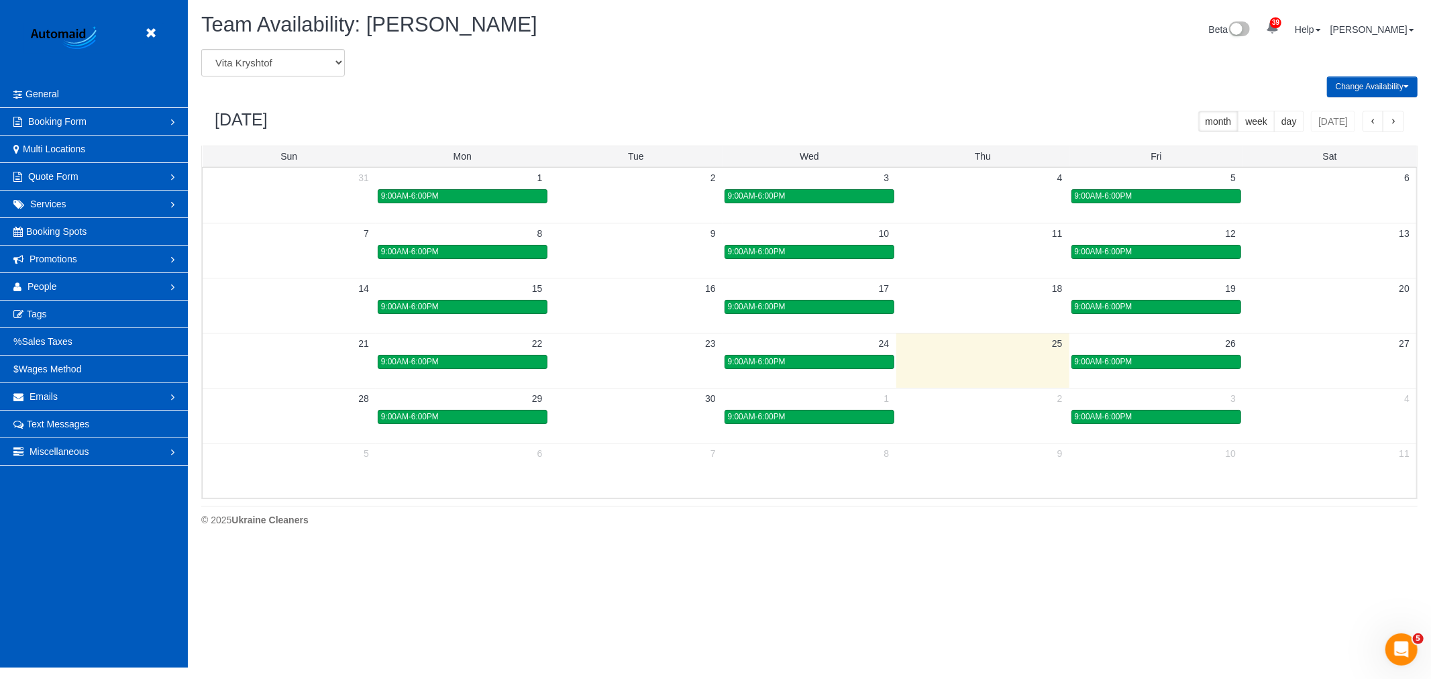
click at [1357, 77] on button "Change Availability" at bounding box center [1372, 87] width 91 height 21
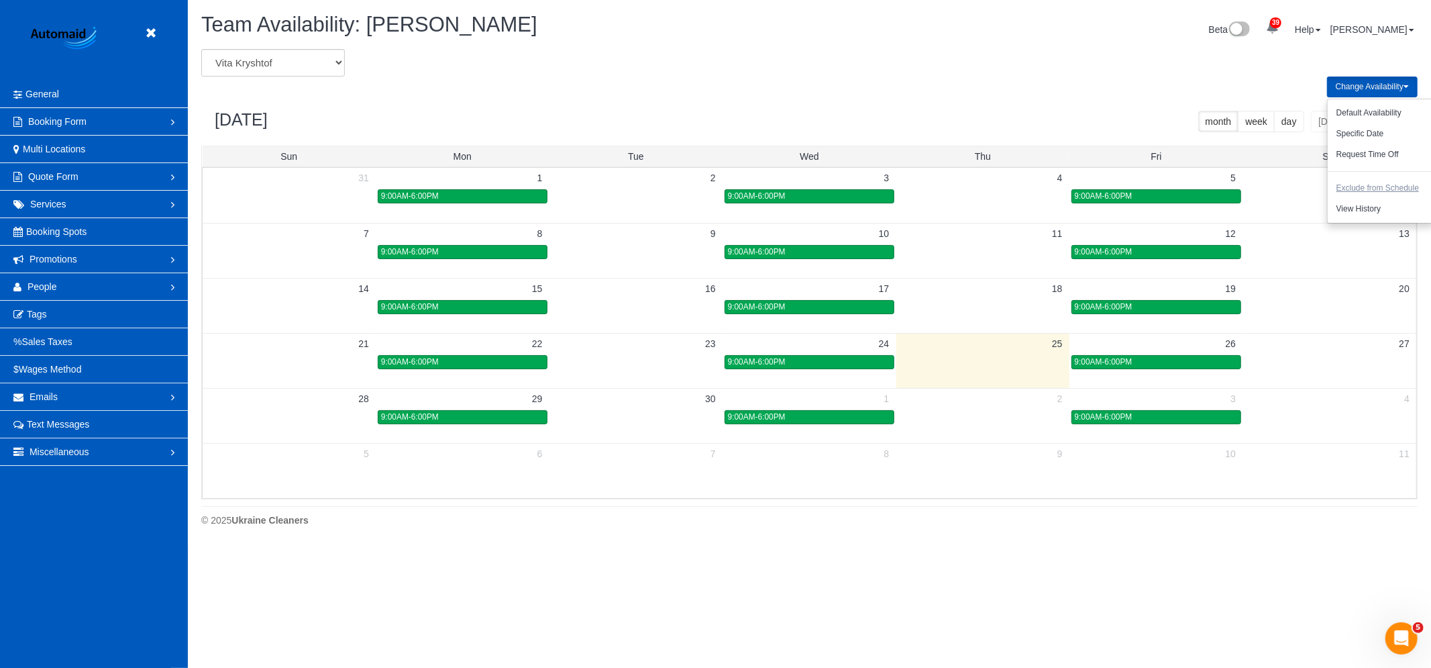
click at [1386, 191] on button "Exclude from Schedule" at bounding box center [1378, 188] width 100 height 21
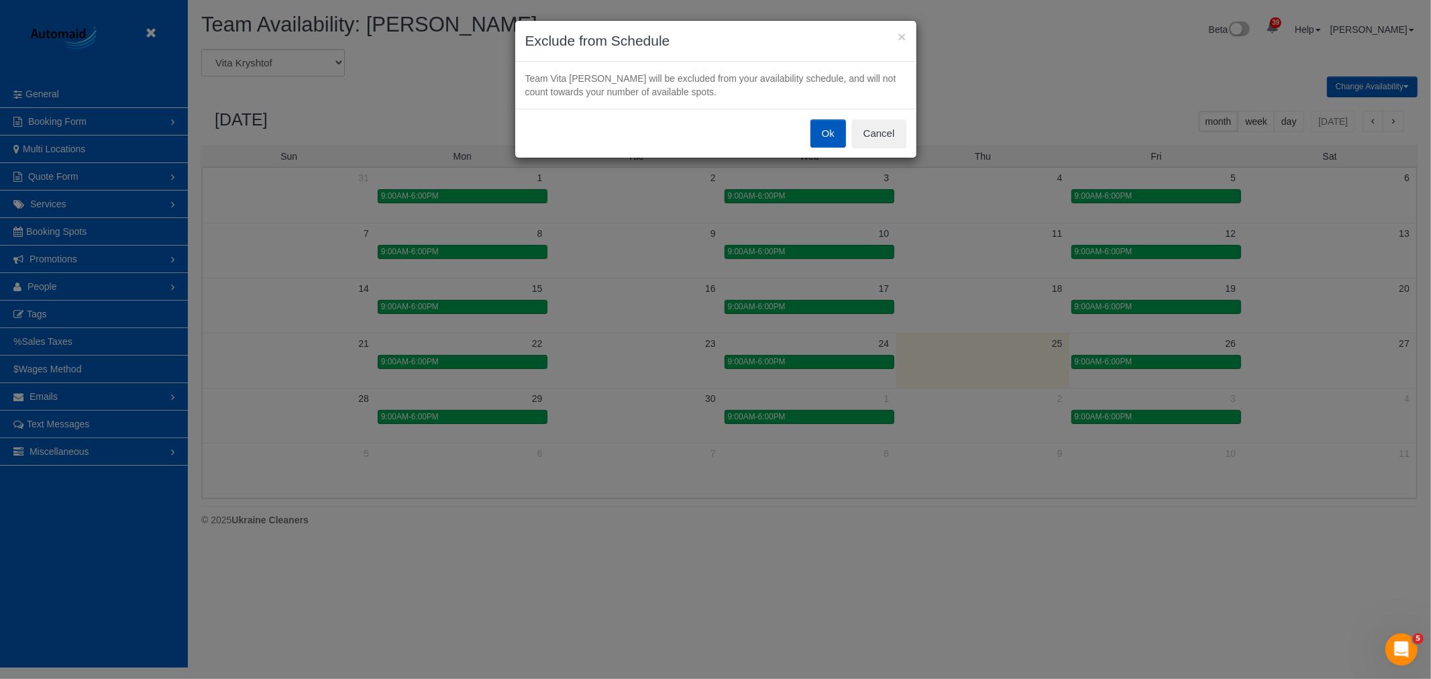
click at [825, 134] on button "Ok" at bounding box center [829, 133] width 36 height 28
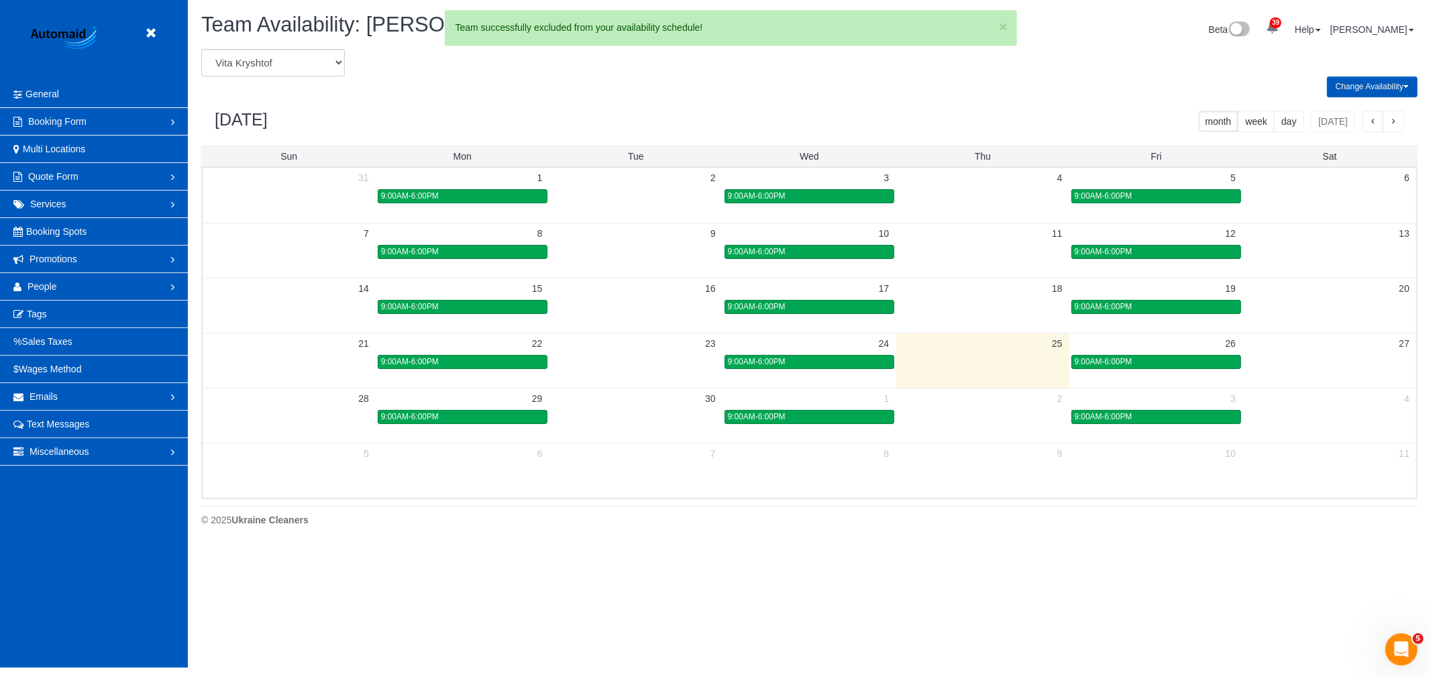
click at [1351, 85] on button "Change Availability" at bounding box center [1372, 87] width 91 height 21
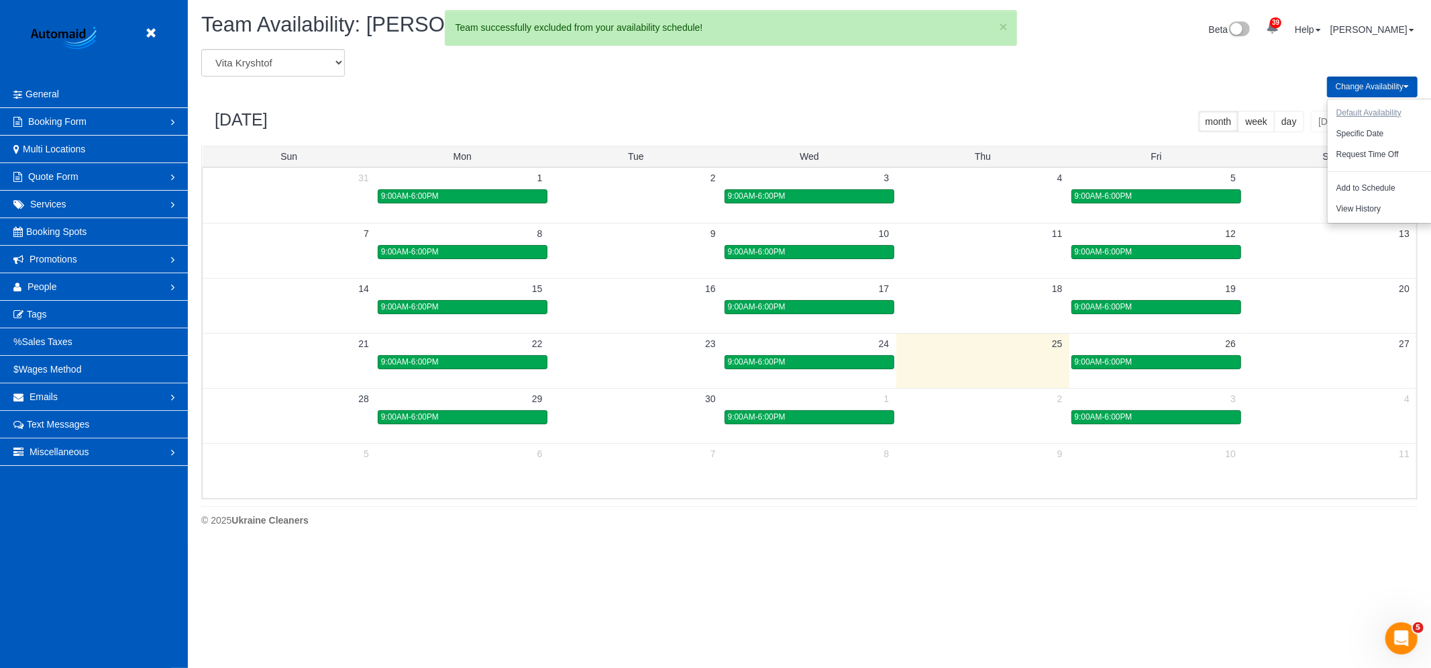
click at [1376, 116] on button "Default Availability" at bounding box center [1369, 113] width 83 height 21
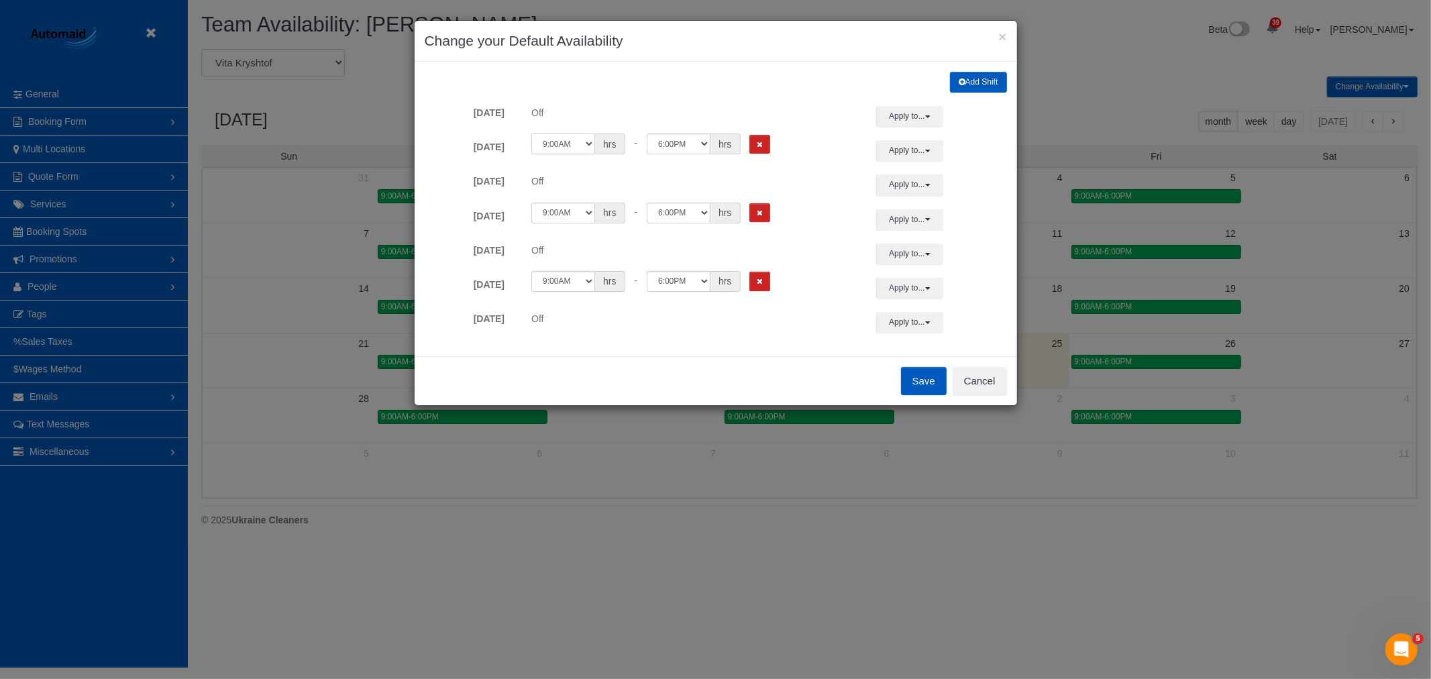
click at [568, 139] on select "12:00AM 12:05AM 12:10AM 12:15AM 12:20AM 12:25AM 12:30AM 12:35AM 12:40AM 12:45AM…" at bounding box center [563, 144] width 64 height 21
drag, startPoint x: 760, startPoint y: 350, endPoint x: 795, endPoint y: 360, distance: 36.3
click at [760, 350] on div "Add Shift Sunday Off Apply to... All Sunday Monday Tuesday Wednesday Thursday F…" at bounding box center [716, 209] width 603 height 295
click at [977, 377] on button "Cancel" at bounding box center [980, 381] width 54 height 28
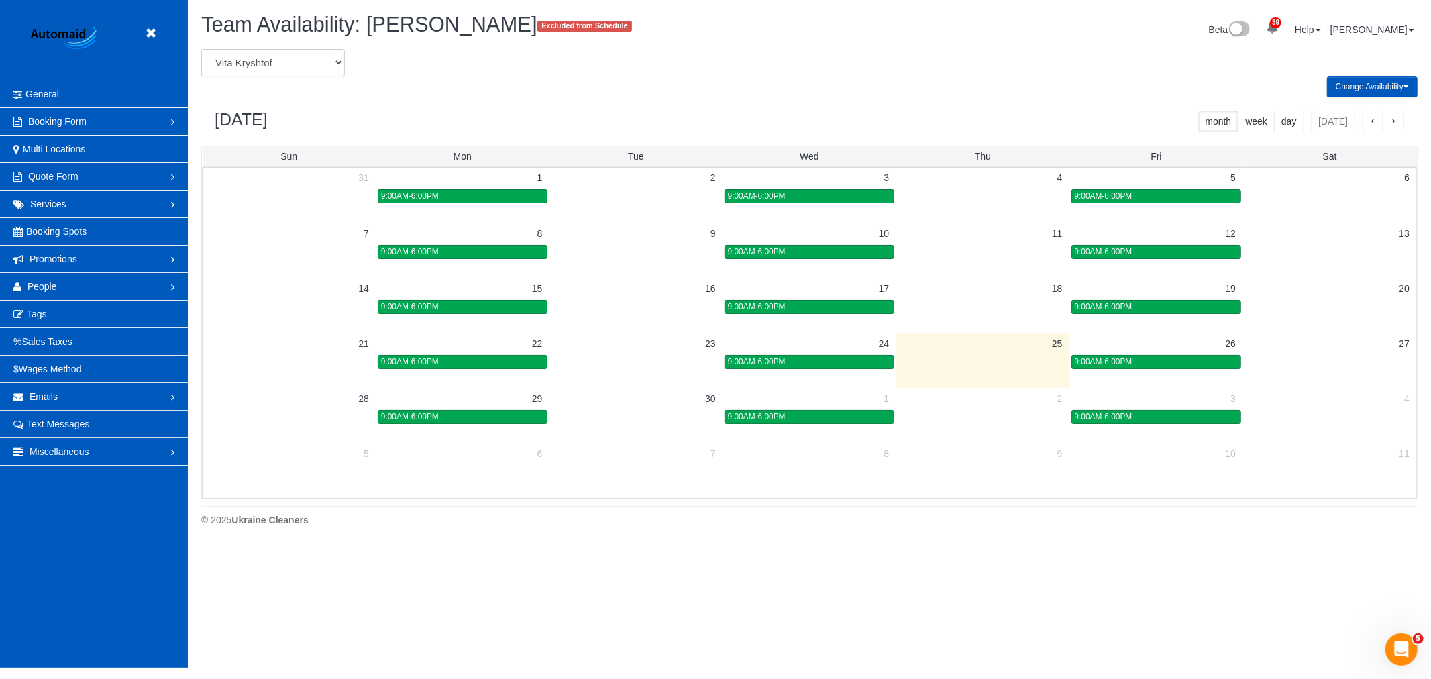
click at [305, 70] on select "Alina Kruchok Alona Tarasiuk Alona Vikhliaieva Anastasiia Demchenko Anastasiia …" at bounding box center [273, 63] width 144 height 28
select select "number:784"
click at [201, 50] on select "Alina Kruchok Alona Tarasiuk Alona Vikhliaieva Anastasiia Demchenko Anastasiia …" at bounding box center [273, 63] width 144 height 28
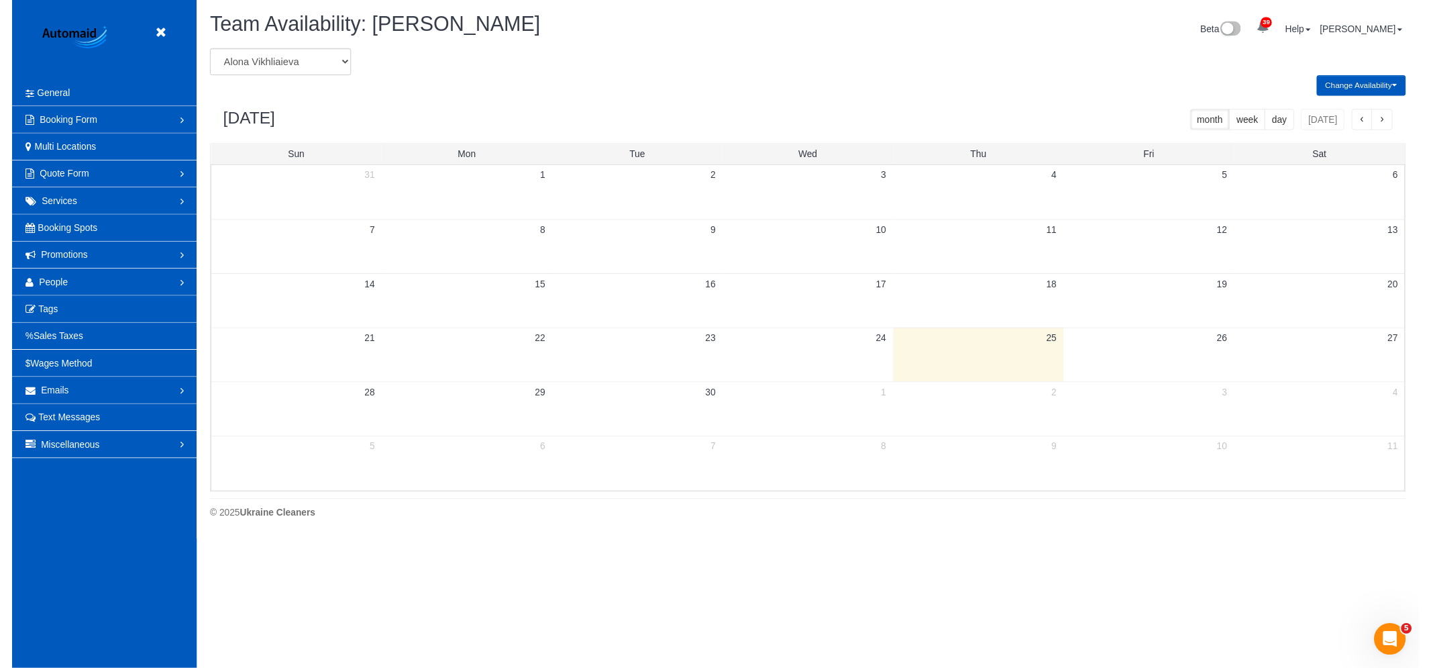
scroll to position [66558, 65674]
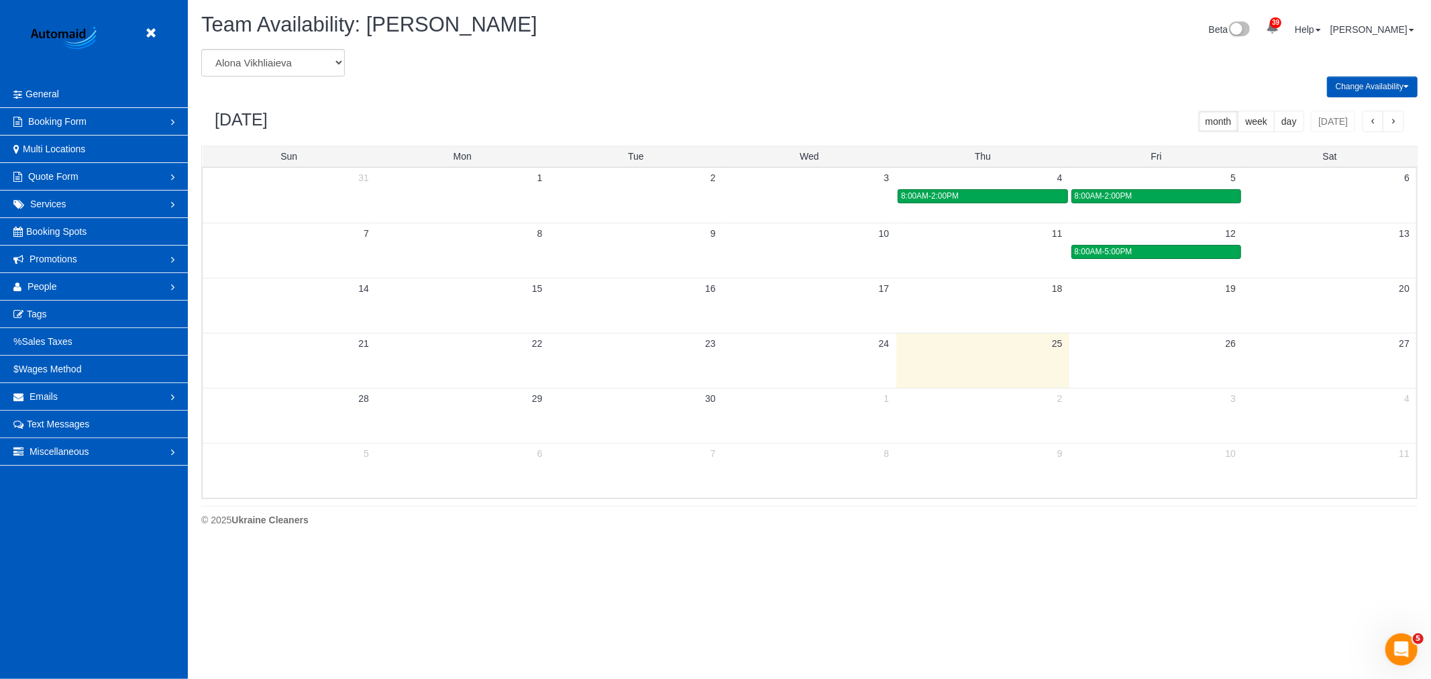
click at [1354, 85] on button "Change Availability" at bounding box center [1372, 87] width 91 height 21
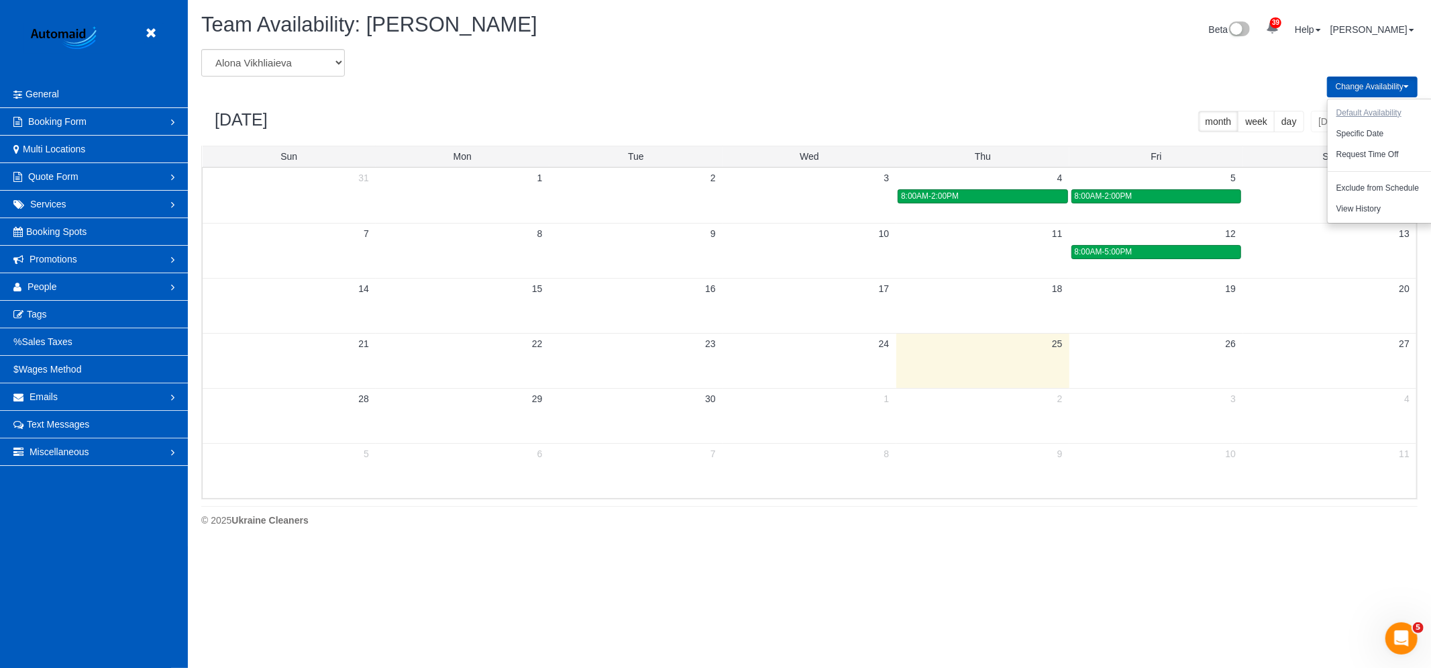
click at [1379, 111] on button "Default Availability" at bounding box center [1369, 113] width 83 height 21
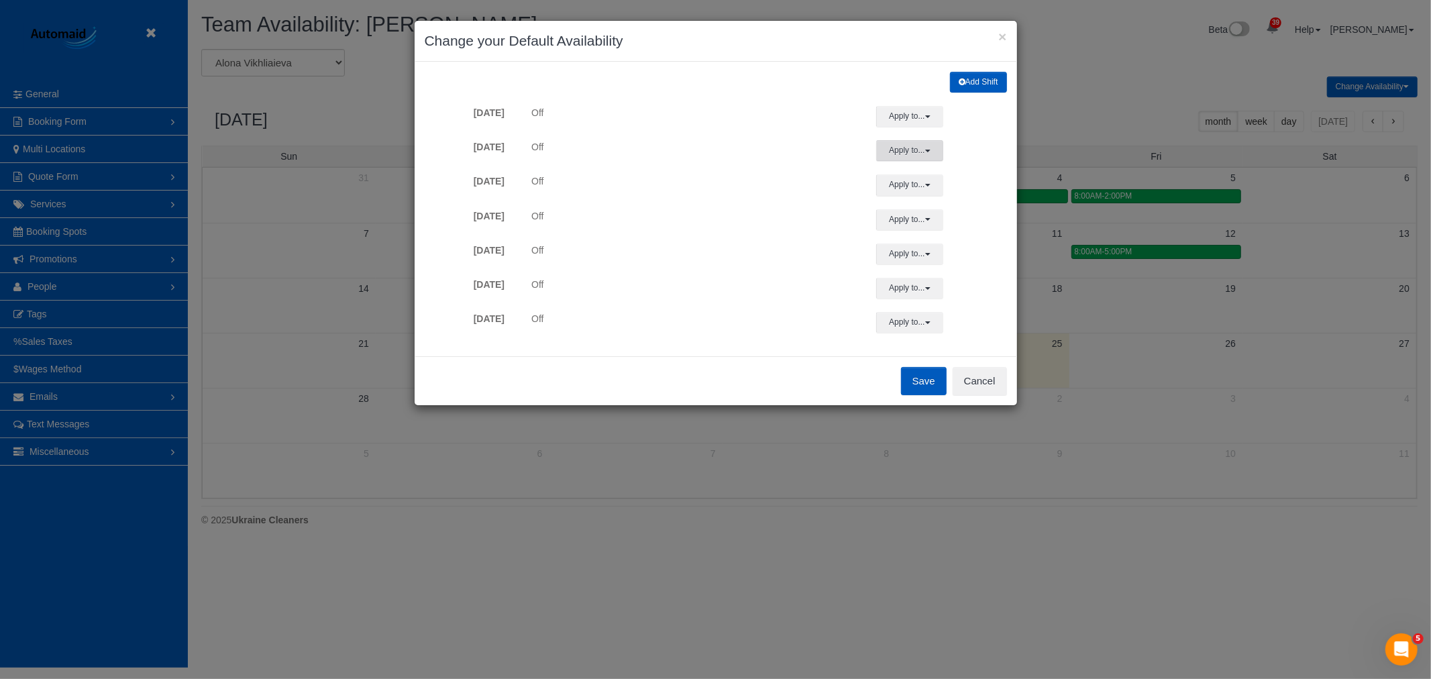
click at [894, 158] on button "Apply to..." at bounding box center [909, 150] width 67 height 21
click at [961, 115] on div "Apply to... All Sunday Monday Tuesday Wednesday Thursday Friday Saturday Apply …" at bounding box center [941, 113] width 151 height 21
click at [924, 149] on button "Apply to..." at bounding box center [909, 150] width 67 height 21
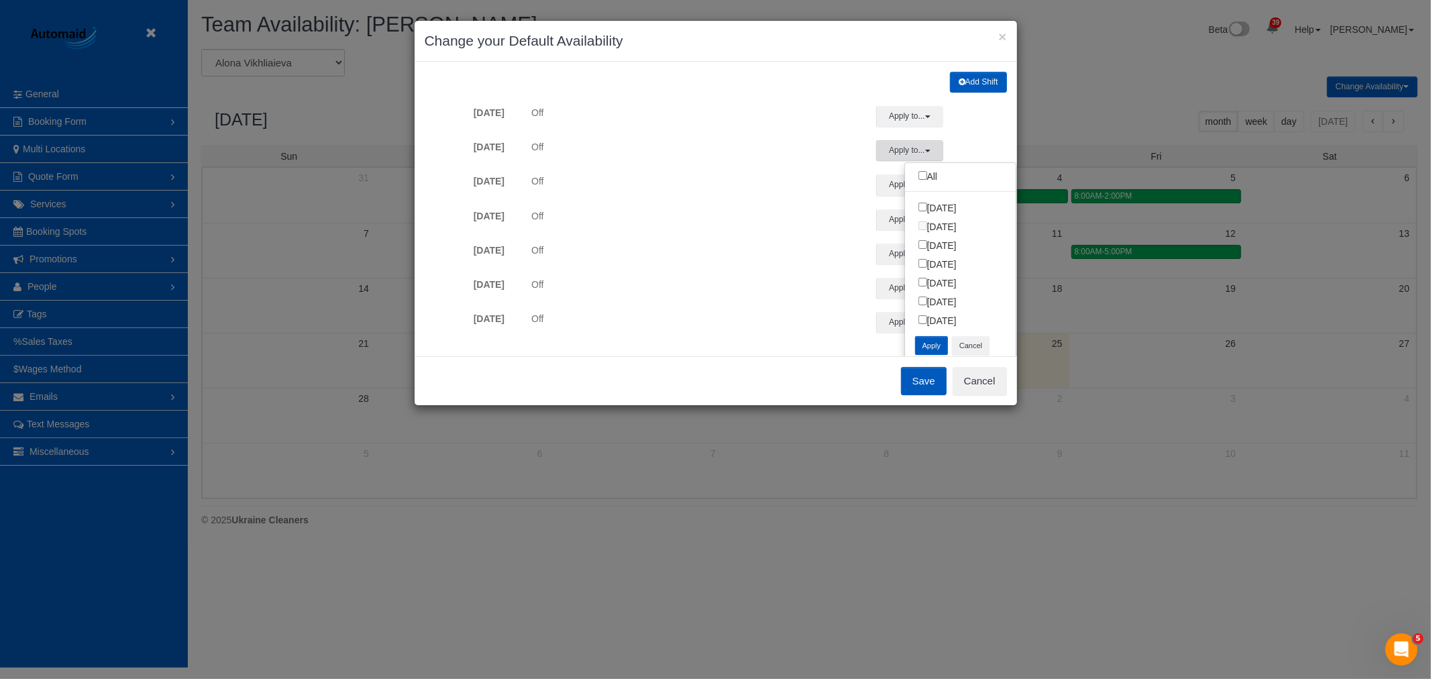
click at [977, 138] on form "Sunday Off Apply to... All Sunday Monday Tuesday Wednesday Thursday Friday Satu…" at bounding box center [716, 219] width 582 height 227
click at [970, 85] on button "Add Shift" at bounding box center [978, 82] width 57 height 21
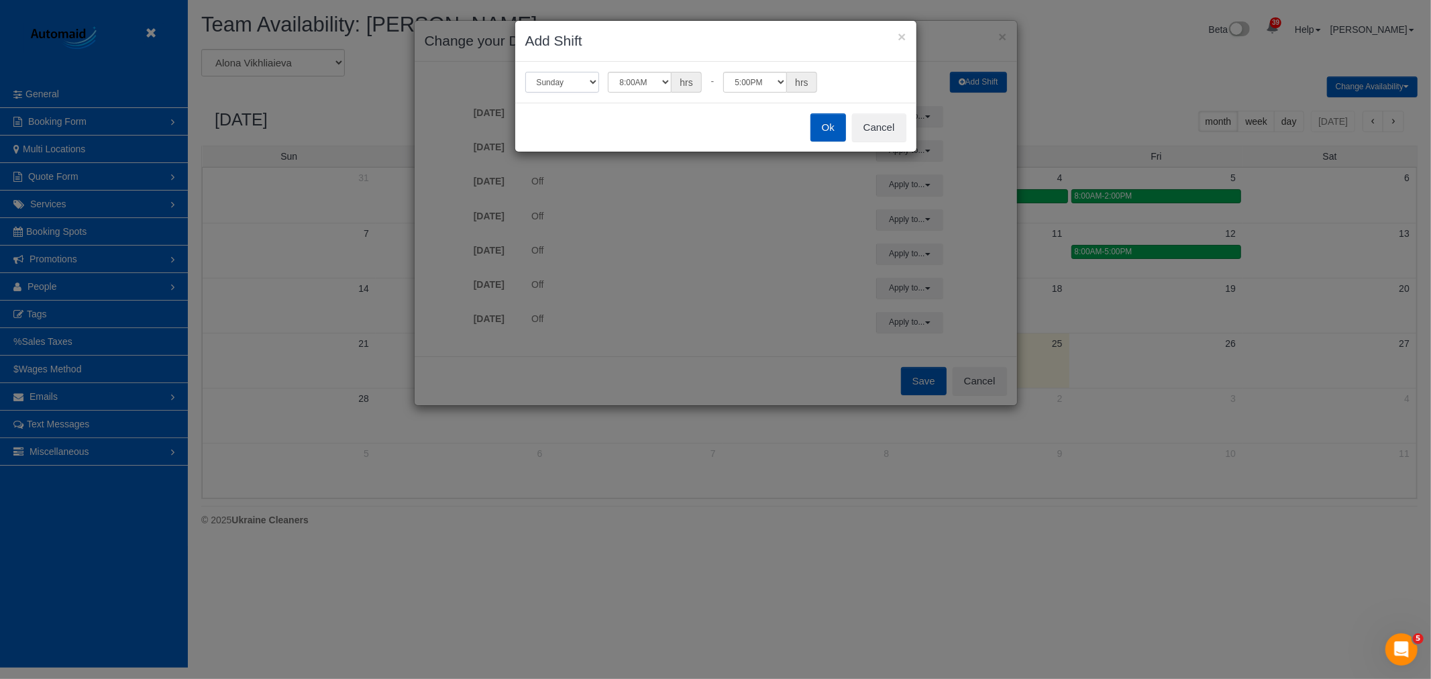
click at [593, 79] on select "Sunday Monday Tuesday Wednesday Thursday Friday Saturday" at bounding box center [562, 82] width 74 height 21
select select "number:1"
click at [525, 72] on select "Sunday Monday Tuesday Wednesday Thursday Friday Saturday" at bounding box center [562, 82] width 74 height 21
click at [647, 79] on select "12:00AM 12:05AM 12:10AM 12:15AM 12:20AM 12:25AM 12:30AM 12:35AM 12:40AM 12:45AM…" at bounding box center [640, 82] width 64 height 21
select select "string:16:00"
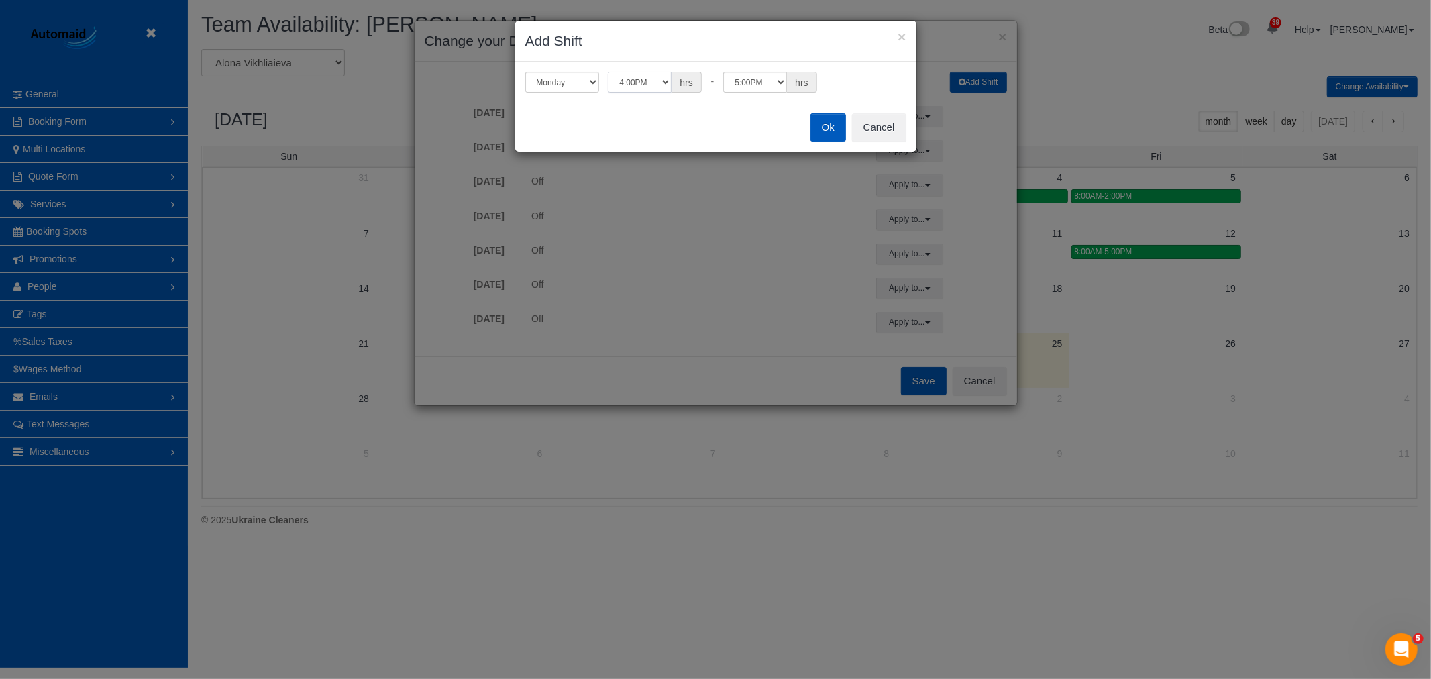
click at [608, 72] on select "12:00AM 12:05AM 12:10AM 12:15AM 12:20AM 12:25AM 12:30AM 12:35AM 12:40AM 12:45AM…" at bounding box center [640, 82] width 64 height 21
click at [746, 83] on select "12:00AM 12:05AM 12:10AM 12:15AM 12:20AM 12:25AM 12:30AM 12:35AM 12:40AM 12:45AM…" at bounding box center [755, 82] width 64 height 21
select select "string:23:55"
click at [723, 72] on select "12:00AM 12:05AM 12:10AM 12:15AM 12:20AM 12:25AM 12:30AM 12:35AM 12:40AM 12:45AM…" at bounding box center [755, 82] width 64 height 21
click at [811, 123] on button "Ok" at bounding box center [829, 127] width 36 height 28
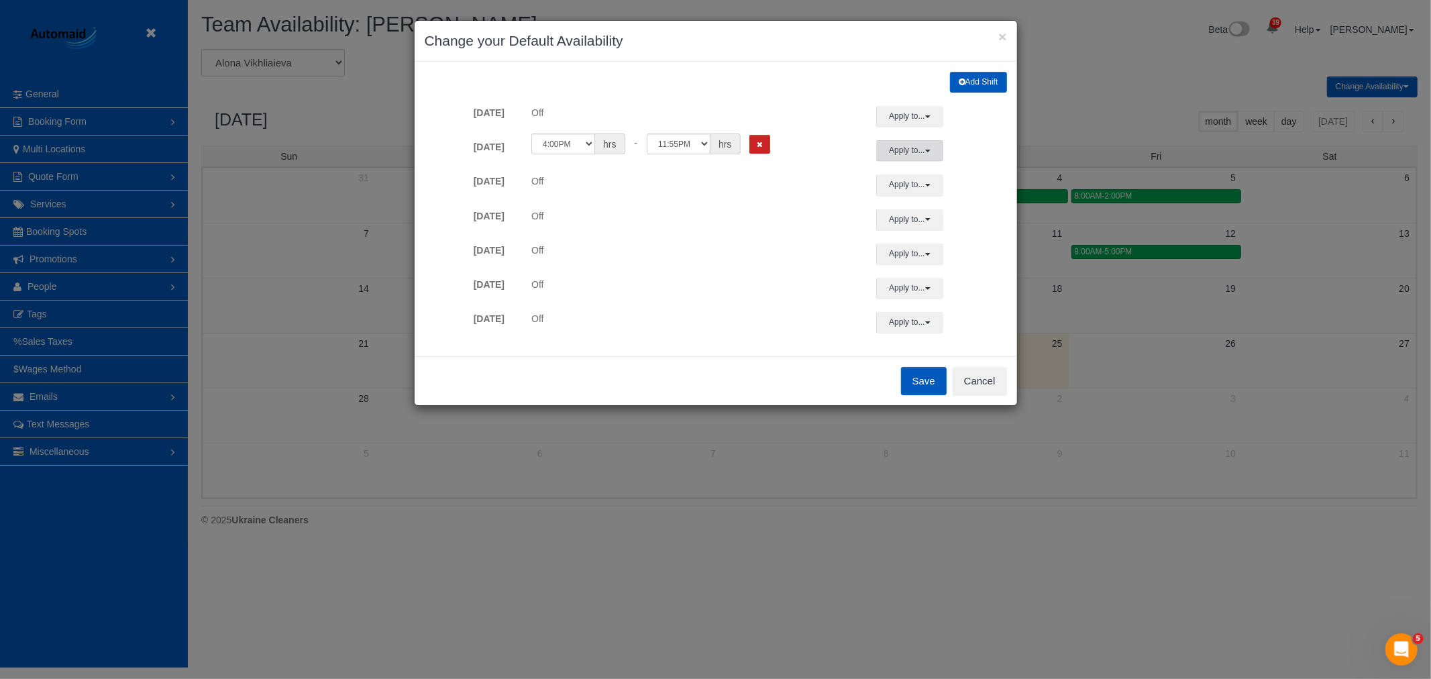
click at [926, 153] on button "Apply to..." at bounding box center [909, 150] width 67 height 21
click at [921, 348] on button "Apply" at bounding box center [932, 345] width 34 height 19
click at [956, 79] on button "Add Shift" at bounding box center [978, 82] width 57 height 21
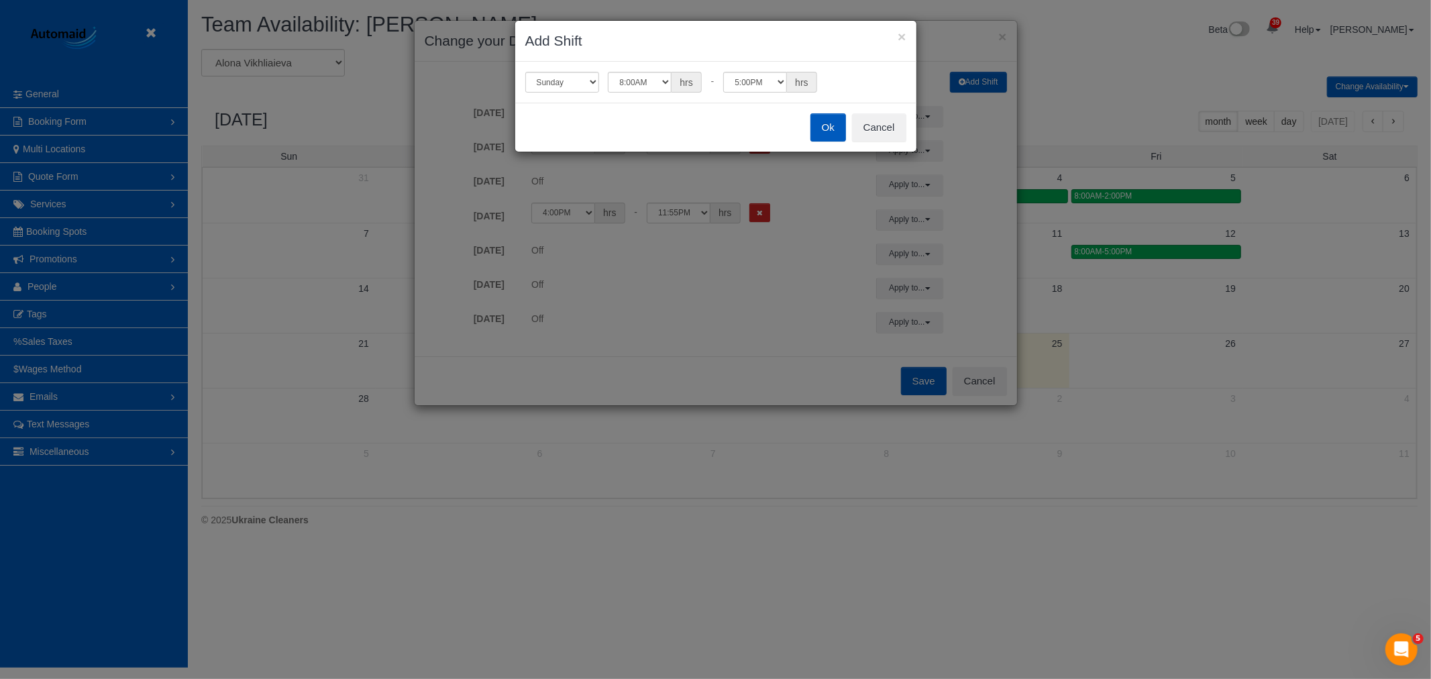
click at [567, 92] on div "Sunday Monday Tuesday Wednesday Thursday Friday Saturday 12:00AM 12:05AM 12:10A…" at bounding box center [715, 82] width 401 height 41
click at [567, 85] on select "Sunday Monday Tuesday Wednesday Thursday Friday Saturday" at bounding box center [562, 82] width 74 height 21
select select "number:6"
click at [525, 72] on select "Sunday Monday Tuesday Wednesday Thursday Friday Saturday" at bounding box center [562, 82] width 74 height 21
click at [762, 86] on select "12:00AM 12:05AM 12:10AM 12:15AM 12:20AM 12:25AM 12:30AM 12:35AM 12:40AM 12:45AM…" at bounding box center [755, 82] width 64 height 21
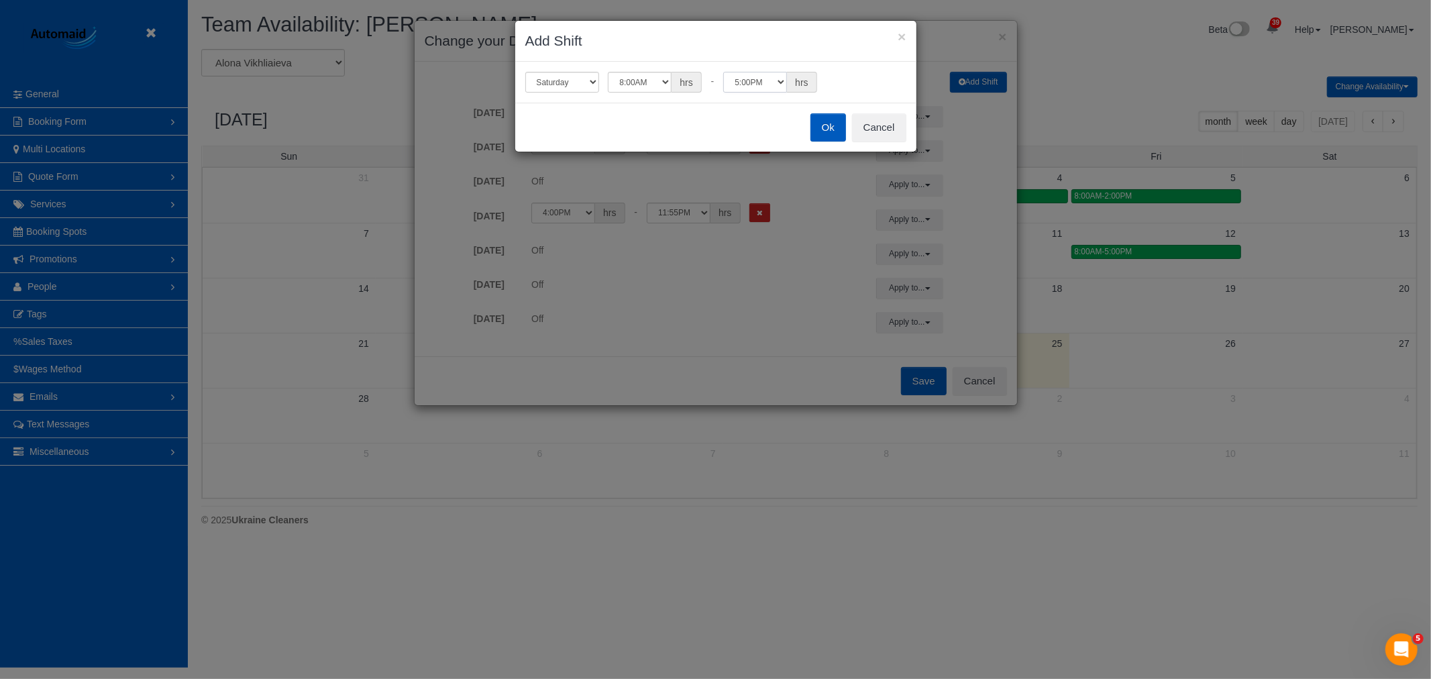
select select "string:15:00"
click at [723, 72] on select "12:00AM 12:05AM 12:10AM 12:15AM 12:20AM 12:25AM 12:30AM 12:35AM 12:40AM 12:45AM…" at bounding box center [755, 82] width 64 height 21
click at [833, 129] on button "Ok" at bounding box center [829, 127] width 36 height 28
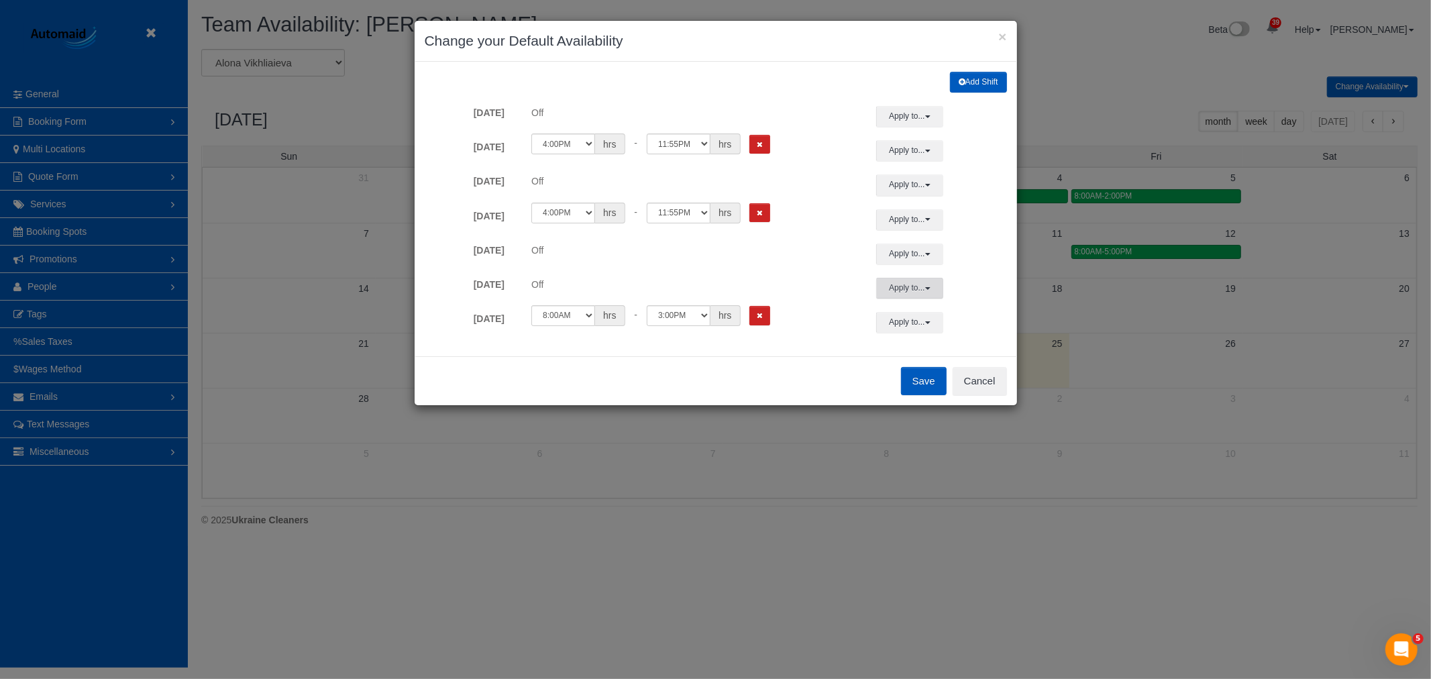
click at [900, 289] on button "Apply to..." at bounding box center [909, 288] width 67 height 21
click at [769, 281] on div "Off" at bounding box center [691, 284] width 352 height 13
click at [959, 82] on icon "button" at bounding box center [962, 82] width 7 height 8
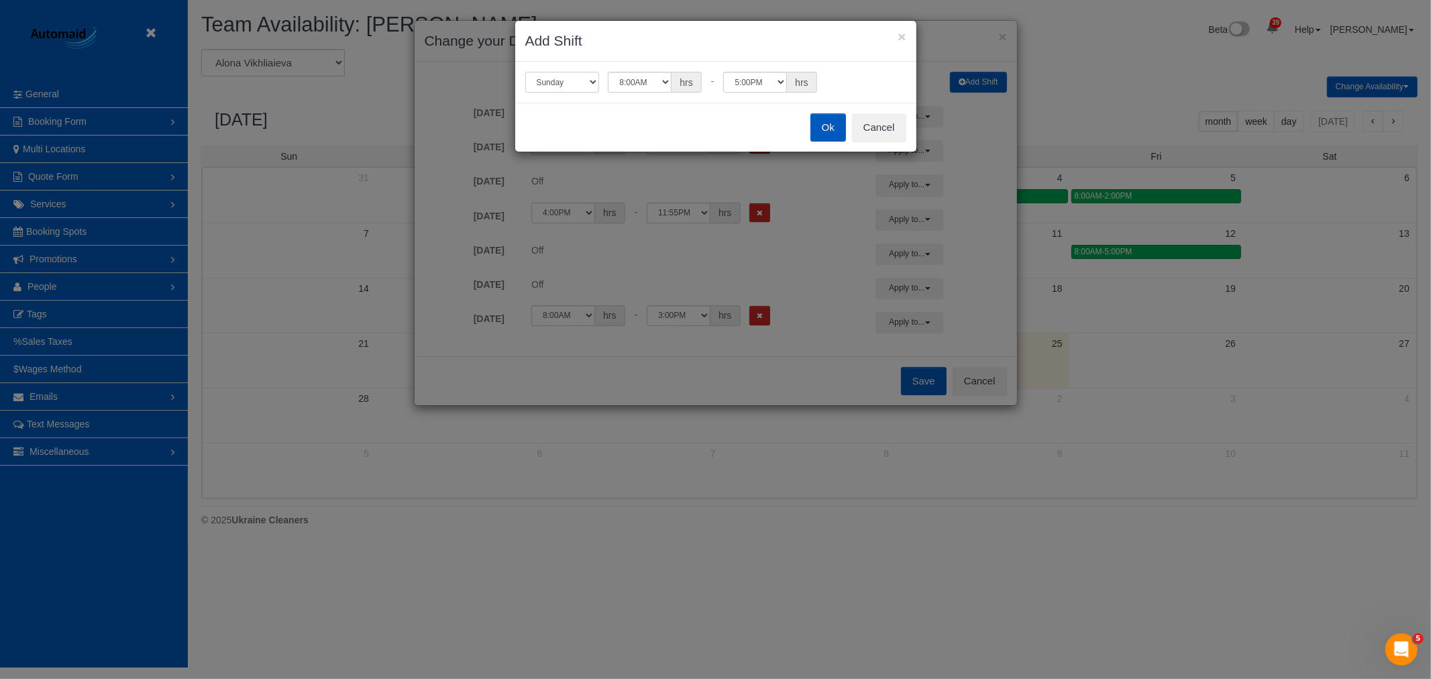
click at [560, 79] on select "Sunday Monday Tuesday Wednesday Thursday Friday Saturday" at bounding box center [562, 82] width 74 height 21
select select "number:5"
click at [525, 72] on select "Sunday Monday Tuesday Wednesday Thursday Friday Saturday" at bounding box center [562, 82] width 74 height 21
click at [848, 131] on div "Ok Cancel" at bounding box center [715, 127] width 401 height 49
click at [837, 124] on button "Ok" at bounding box center [829, 127] width 36 height 28
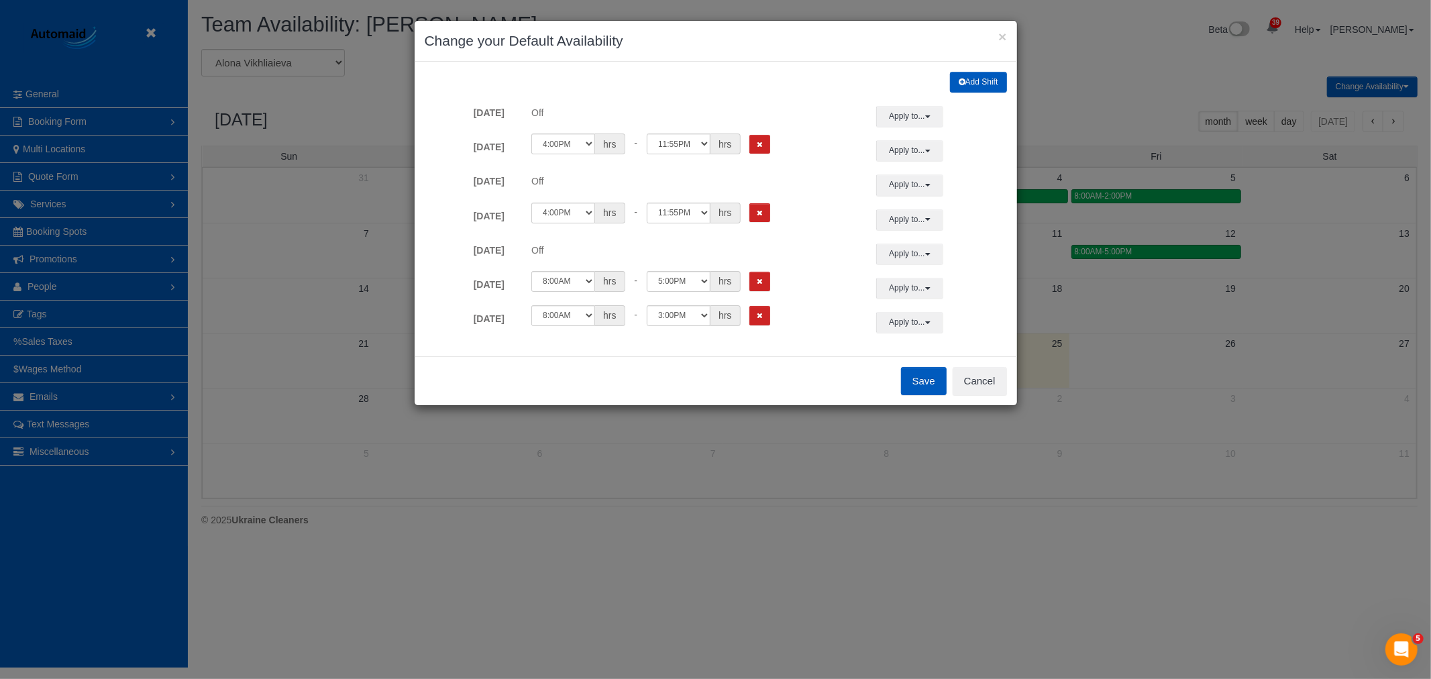
click at [908, 380] on button "Save" at bounding box center [924, 381] width 46 height 28
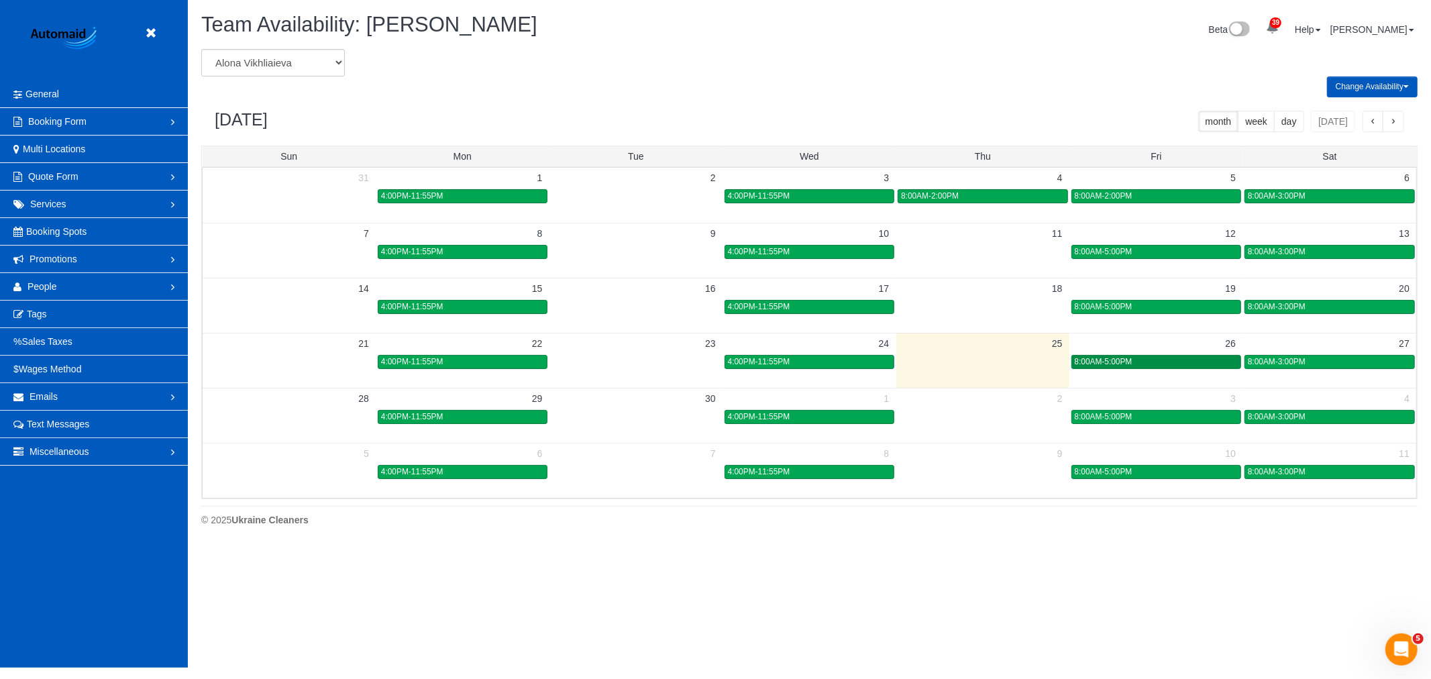
click at [1139, 364] on div "8:00AM-5:00PM" at bounding box center [1156, 362] width 163 height 10
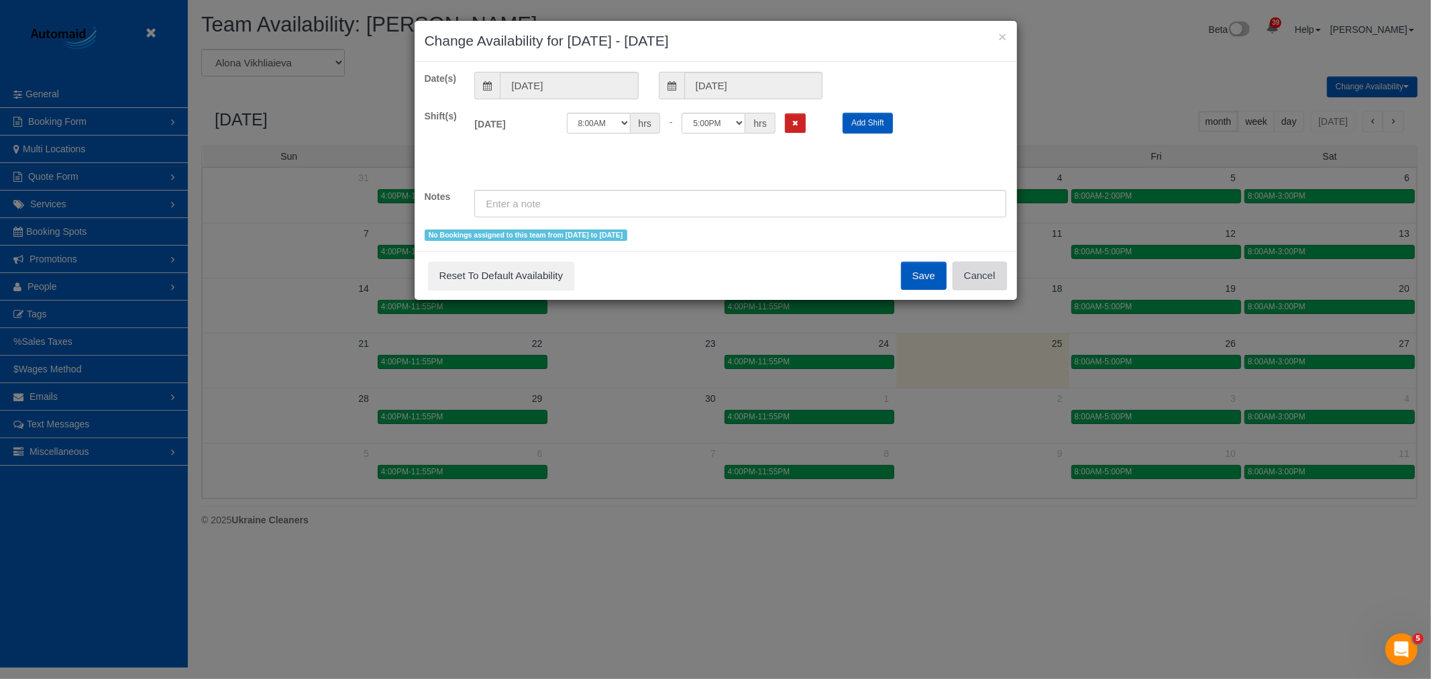
click at [994, 277] on button "Cancel" at bounding box center [980, 276] width 54 height 28
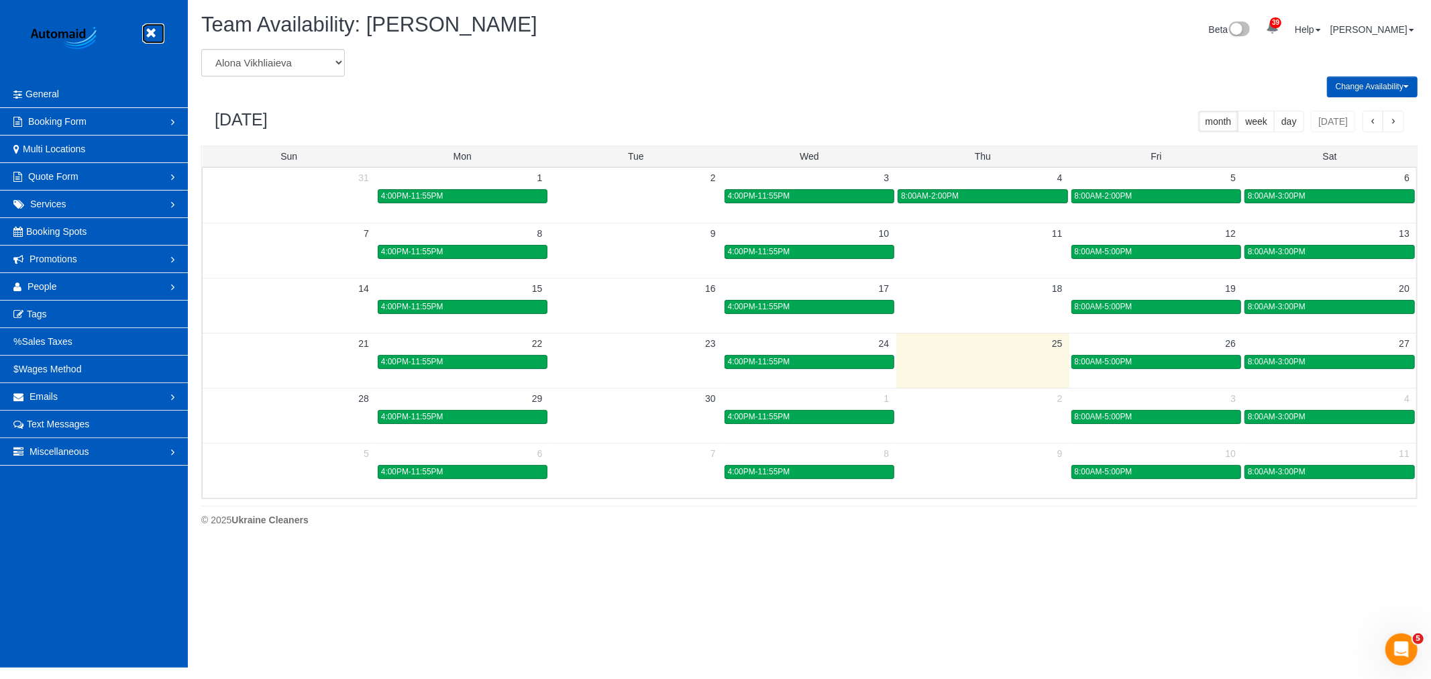
click at [164, 27] on link at bounding box center [154, 33] width 20 height 20
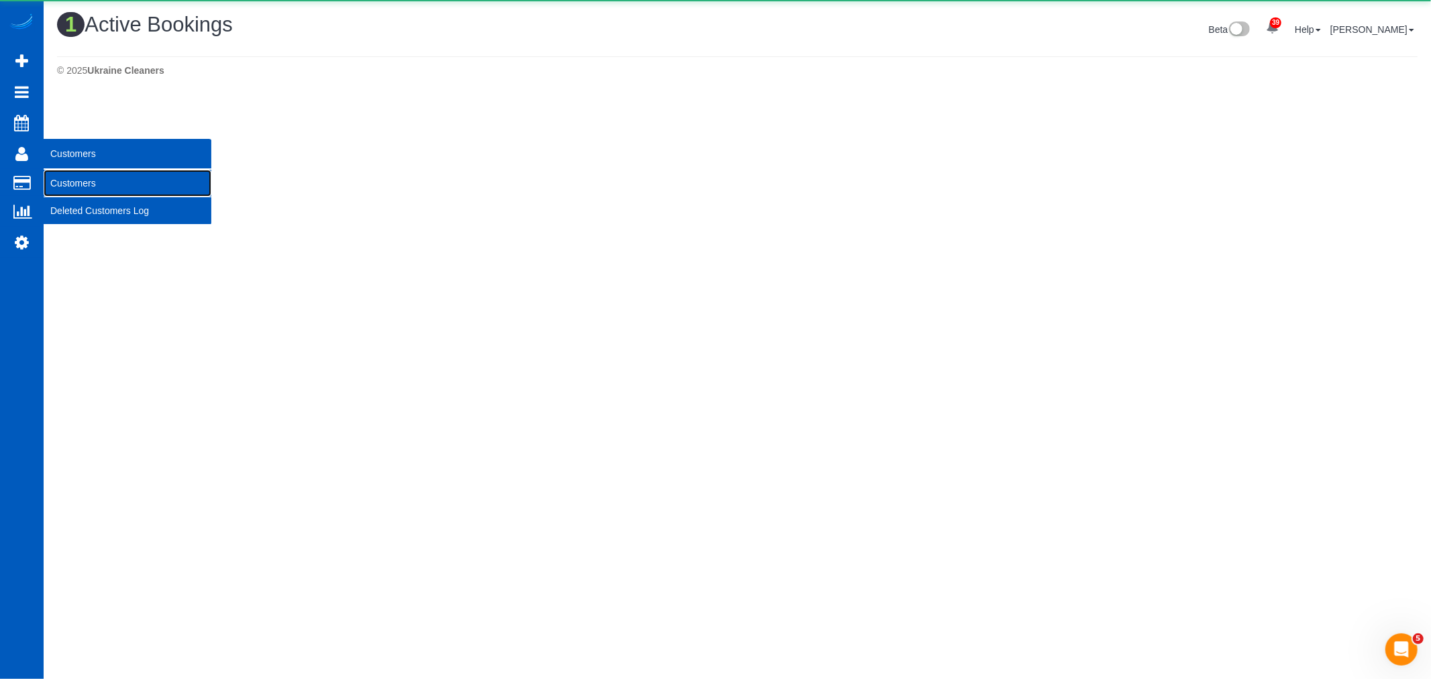
click at [84, 186] on link "Customers" at bounding box center [128, 183] width 168 height 27
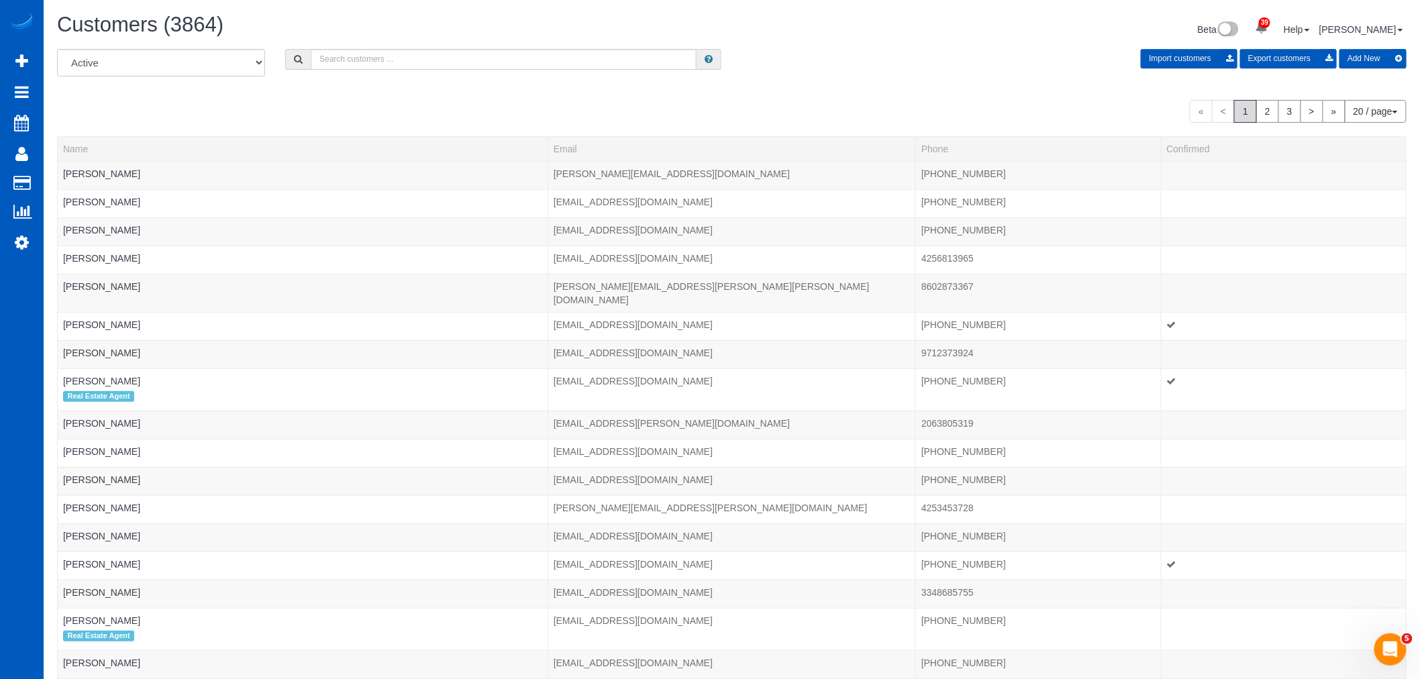
click at [377, 74] on div "All Active Archived Import customers Export customers Add New" at bounding box center [732, 68] width 1370 height 38
click at [378, 57] on input "text" at bounding box center [504, 59] width 386 height 21
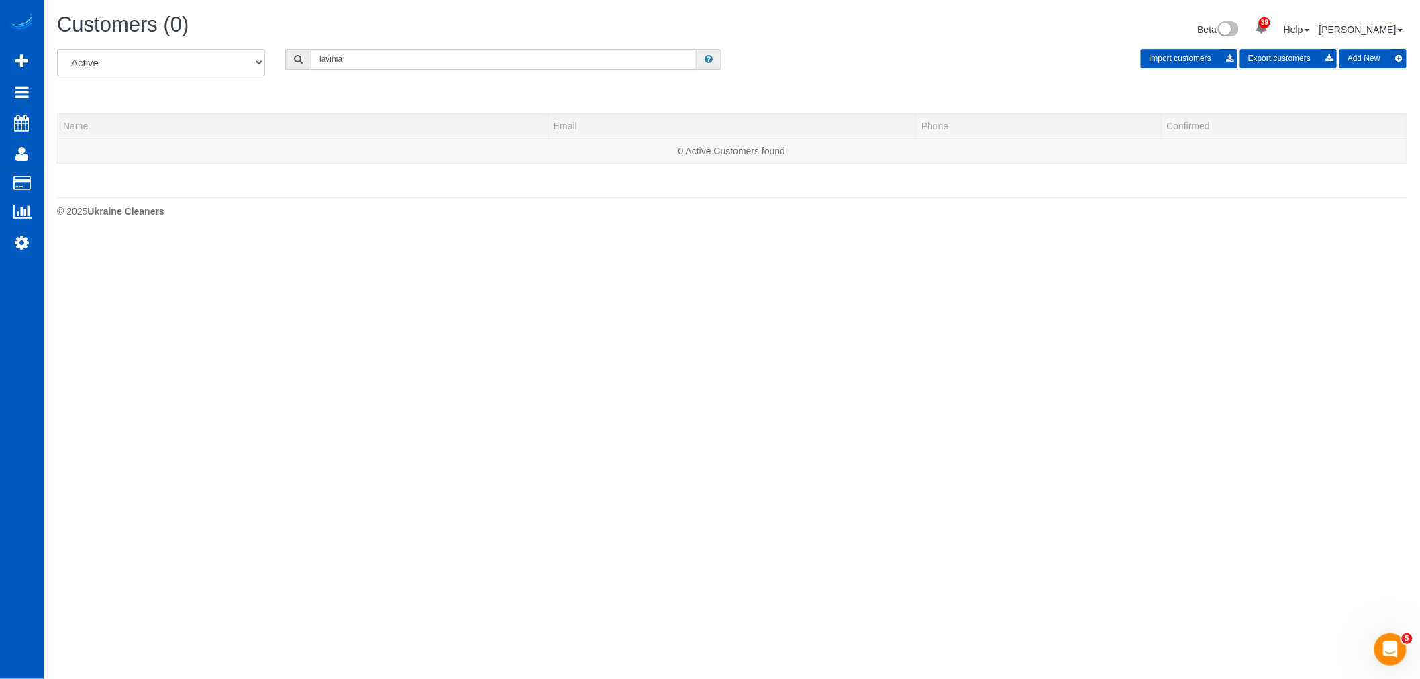
scroll to position [66867, 65674]
type input "lavinia"
click at [1377, 63] on button "Add New" at bounding box center [1384, 58] width 67 height 19
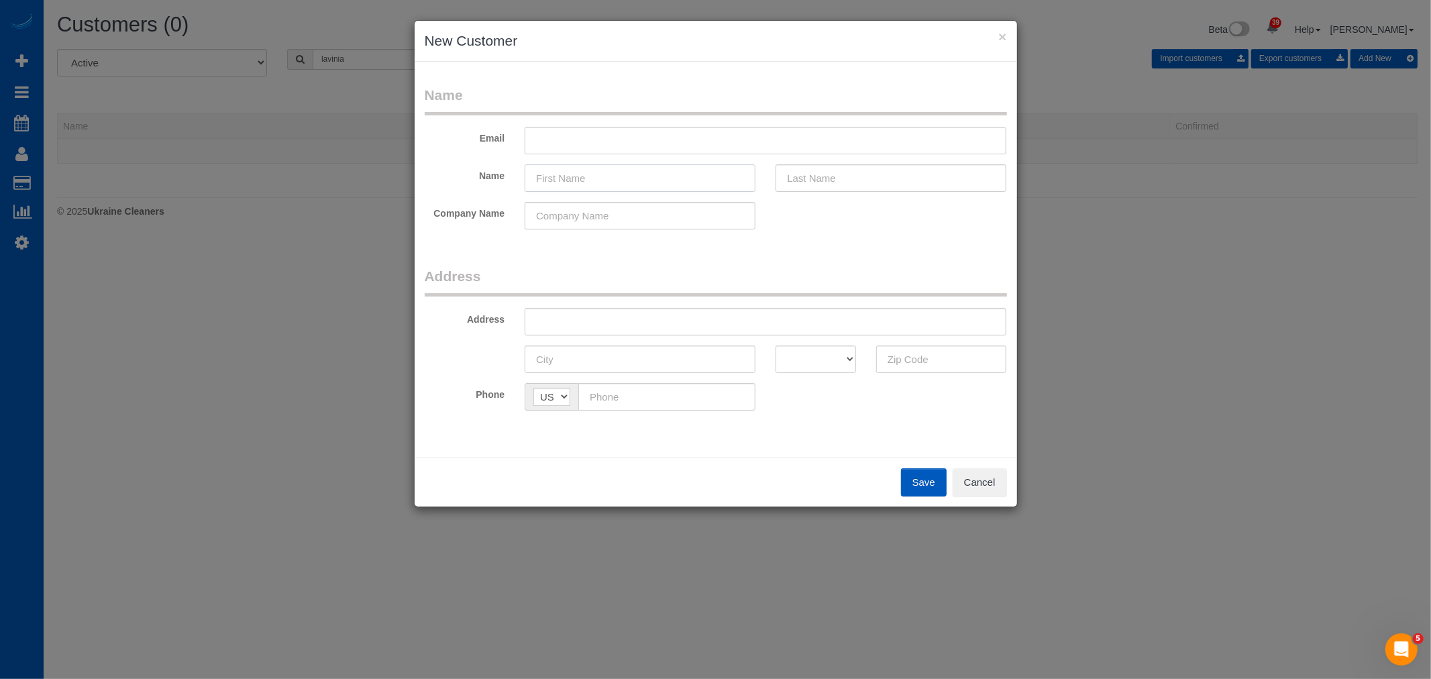
click at [601, 180] on input "text" at bounding box center [640, 178] width 231 height 28
paste input "Lavinia Moisiuc"
drag, startPoint x: 631, startPoint y: 171, endPoint x: 570, endPoint y: 185, distance: 62.0
click at [570, 185] on input "Lavinia Moisiuc" at bounding box center [640, 178] width 231 height 28
type input "Lavinia Moisiuc"
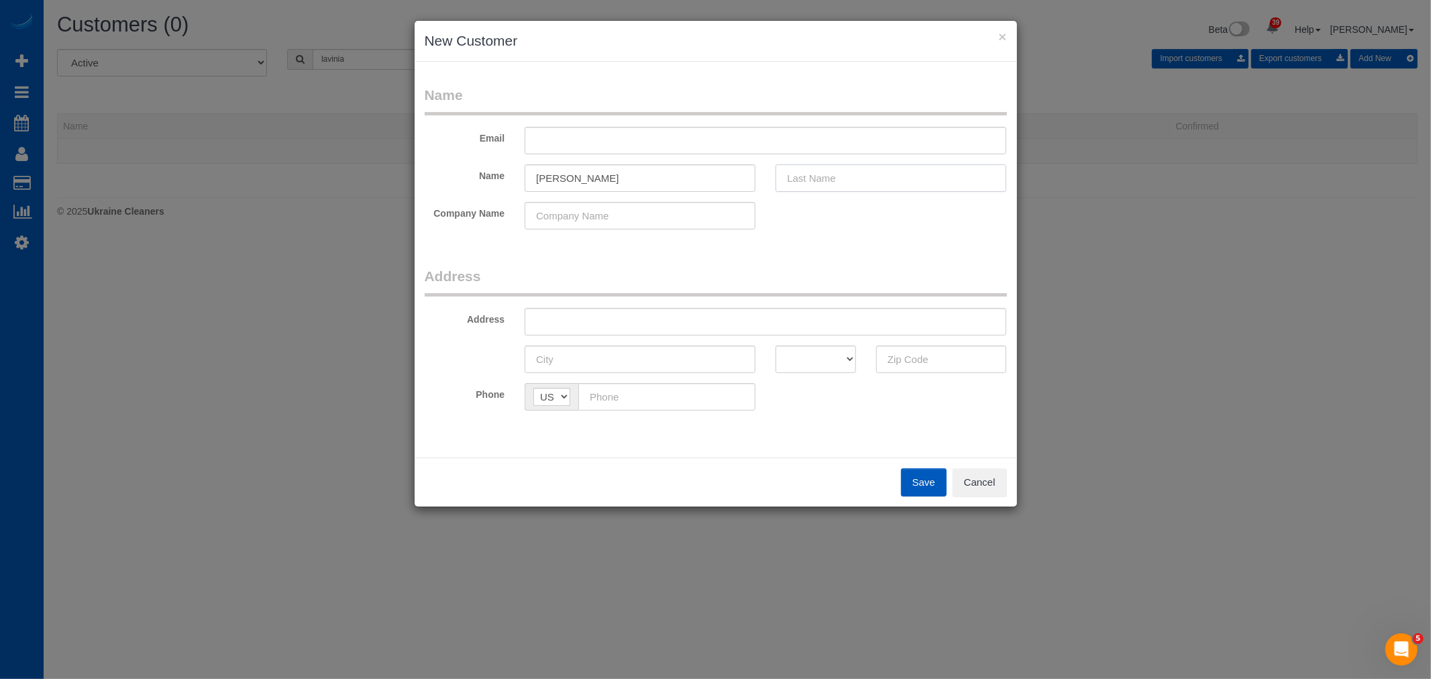
click at [893, 175] on input "text" at bounding box center [891, 178] width 231 height 28
paste input "Moisiuc"
type input "Moisiuc"
drag, startPoint x: 601, startPoint y: 176, endPoint x: 558, endPoint y: 188, distance: 44.4
click at [572, 183] on input "Lavinia Moisiuc" at bounding box center [640, 178] width 231 height 28
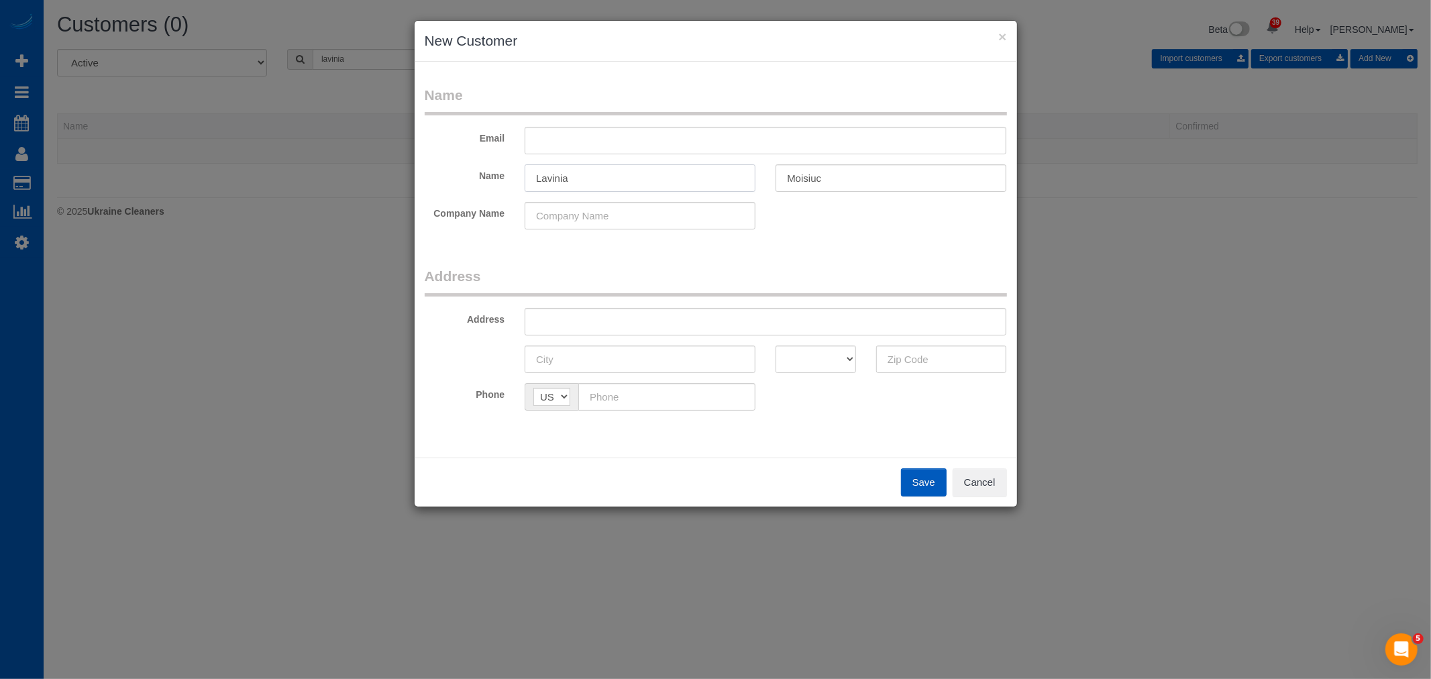
type input "Lavinia"
click at [708, 144] on input "text" at bounding box center [766, 141] width 482 height 28
paste input "Misslavinia97@gmail.com"
type input "Misslavinia97@gmail.com"
click at [599, 323] on input "text" at bounding box center [766, 322] width 482 height 28
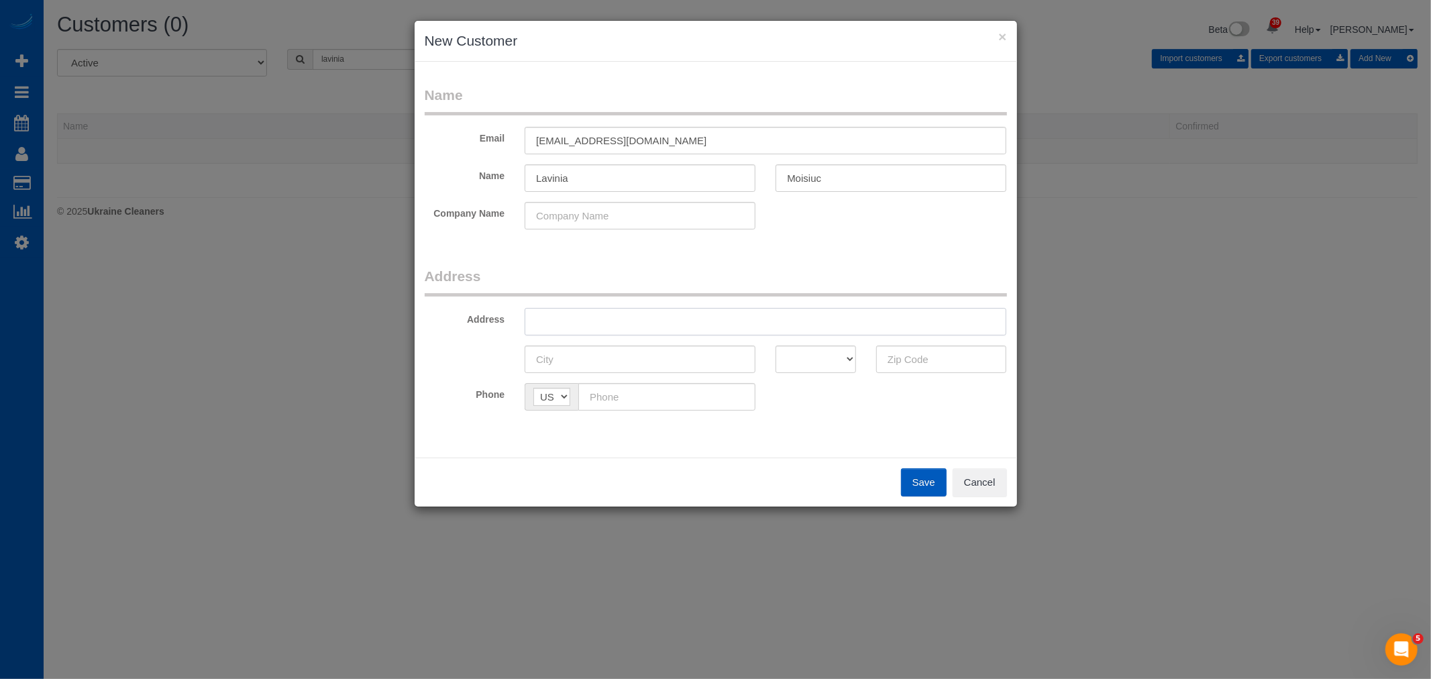
paste input "585 W U St, Washougal, WA 98671"
drag, startPoint x: 696, startPoint y: 317, endPoint x: 669, endPoint y: 322, distance: 27.3
click at [669, 322] on input "585 W U St, Washougal, WA 98671" at bounding box center [766, 322] width 482 height 28
type input "585 W U St, Washougal, WA 98671"
click at [976, 354] on input "text" at bounding box center [941, 360] width 131 height 28
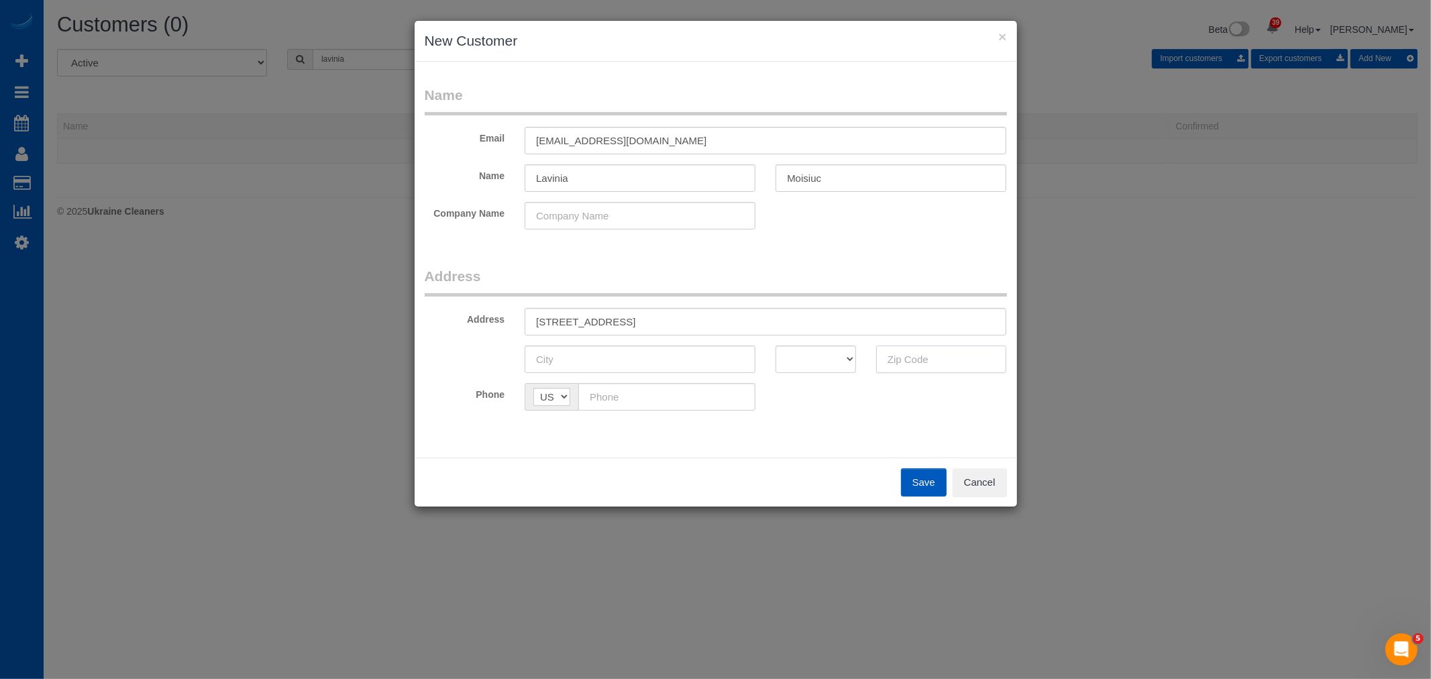
paste input "98671"
type input "98671"
drag, startPoint x: 640, startPoint y: 319, endPoint x: 594, endPoint y: 323, distance: 46.4
click at [594, 323] on input "585 W U St, Washougal, WA 98671" at bounding box center [766, 322] width 482 height 28
click at [560, 359] on input "text" at bounding box center [640, 360] width 231 height 28
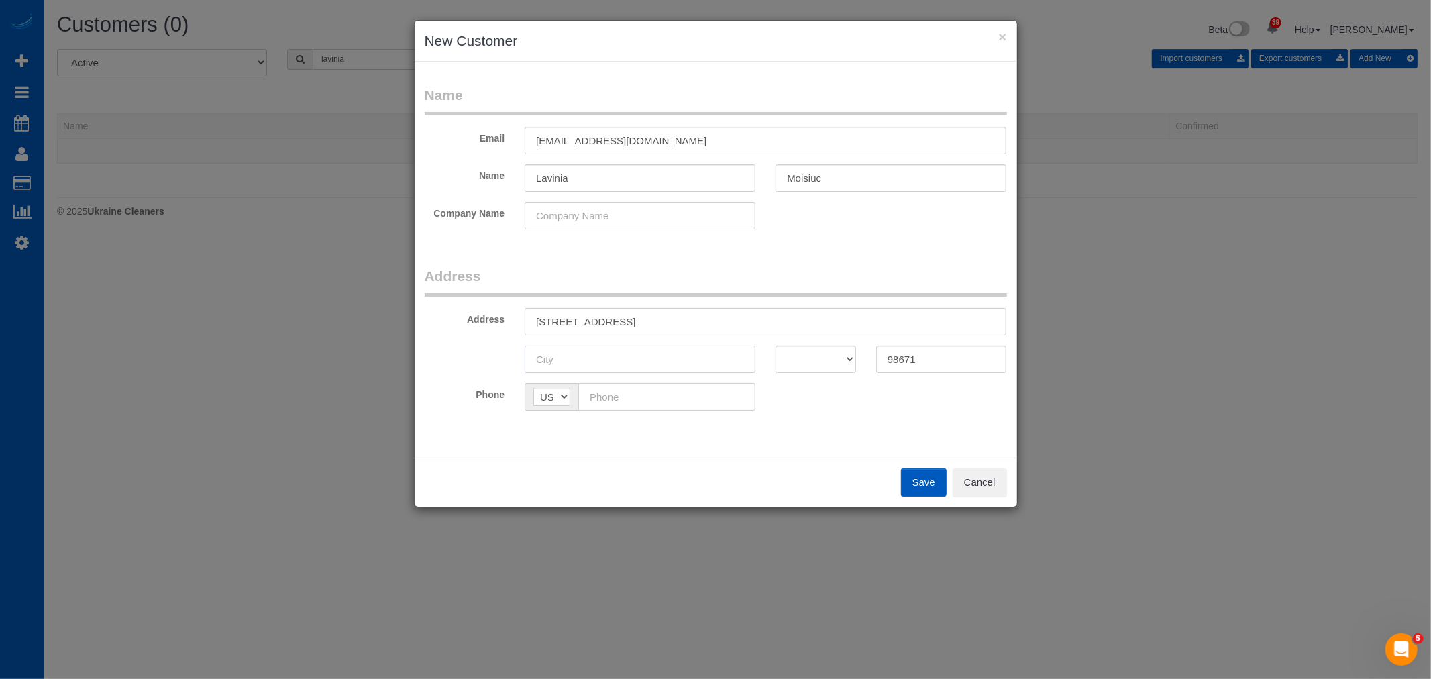
paste input "Washougal"
type input "Washougal"
click at [843, 359] on select "AK AL AR AZ CA CO CT DC DE FL GA HI IA ID IL IN KS KY LA MA MD ME MI MN MO MS M…" at bounding box center [816, 360] width 81 height 28
select select "WA"
click at [776, 346] on select "AK AL AR AZ CA CO CT DC DE FL GA HI IA ID IL IN KS KY LA MA MD ME MI MN MO MS M…" at bounding box center [816, 360] width 81 height 28
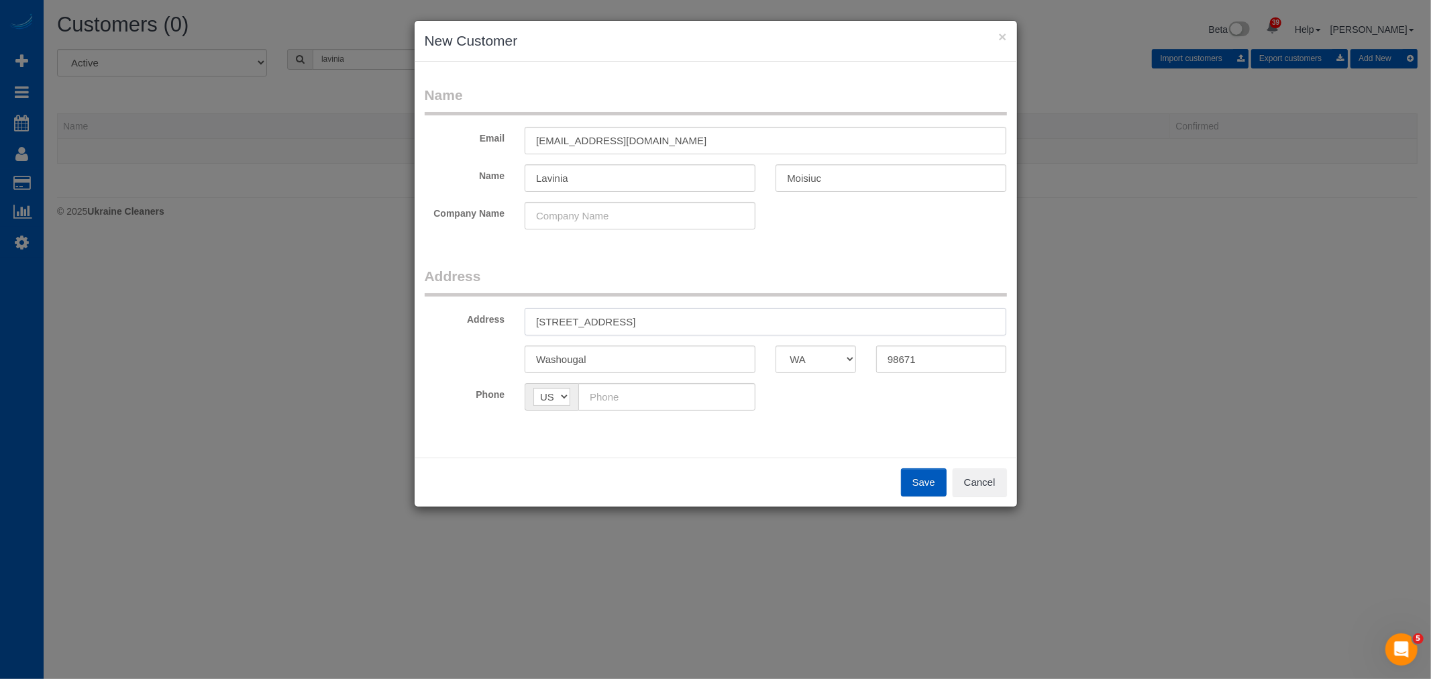
drag, startPoint x: 711, startPoint y: 313, endPoint x: 589, endPoint y: 326, distance: 123.5
click at [589, 326] on input "585 W U St, Washougal, WA 98671" at bounding box center [766, 322] width 482 height 28
type input "585 W U St"
drag, startPoint x: 683, startPoint y: 404, endPoint x: 676, endPoint y: 403, distance: 7.4
click at [680, 401] on input "text" at bounding box center [666, 397] width 177 height 28
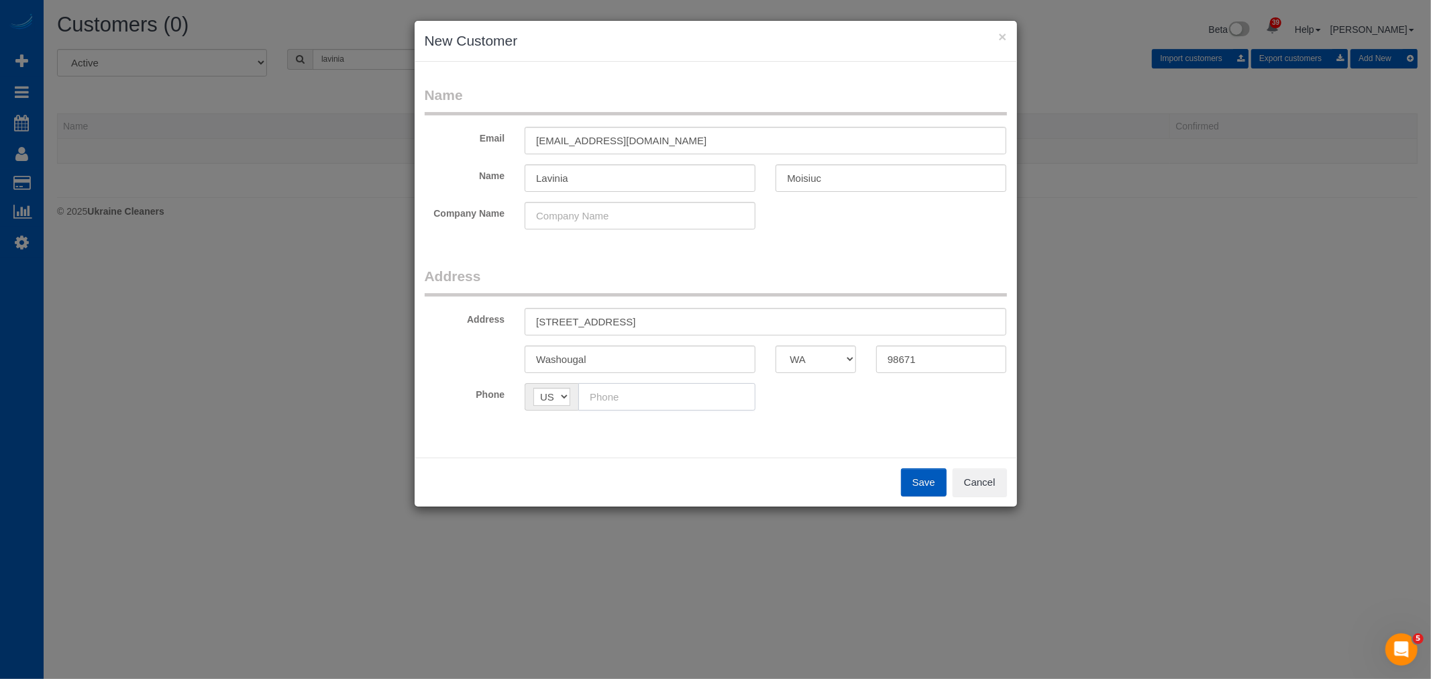
paste input "(971) 280-1858"
type input "(971) 280-1858"
click at [925, 487] on button "Save" at bounding box center [924, 482] width 46 height 28
type input "misslavinia97@gmail.com"
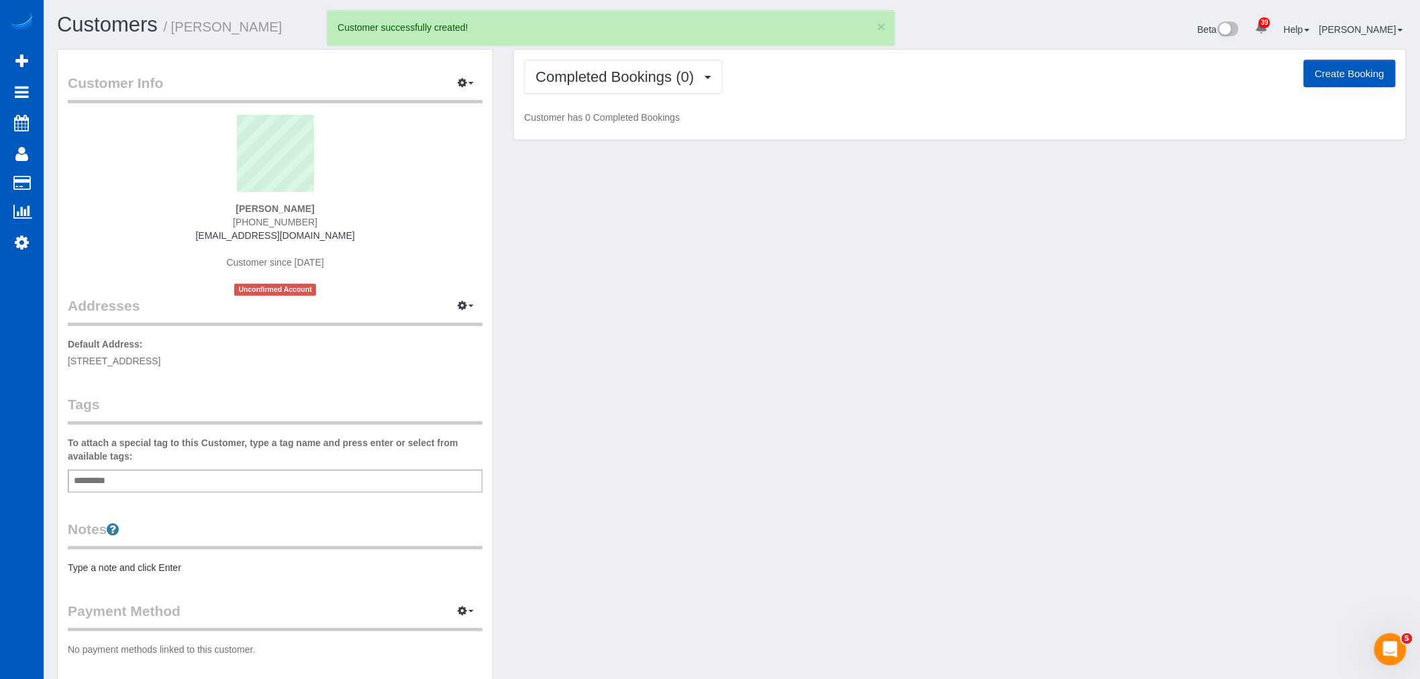
click at [1365, 77] on button "Create Booking" at bounding box center [1350, 74] width 92 height 28
select select "WA"
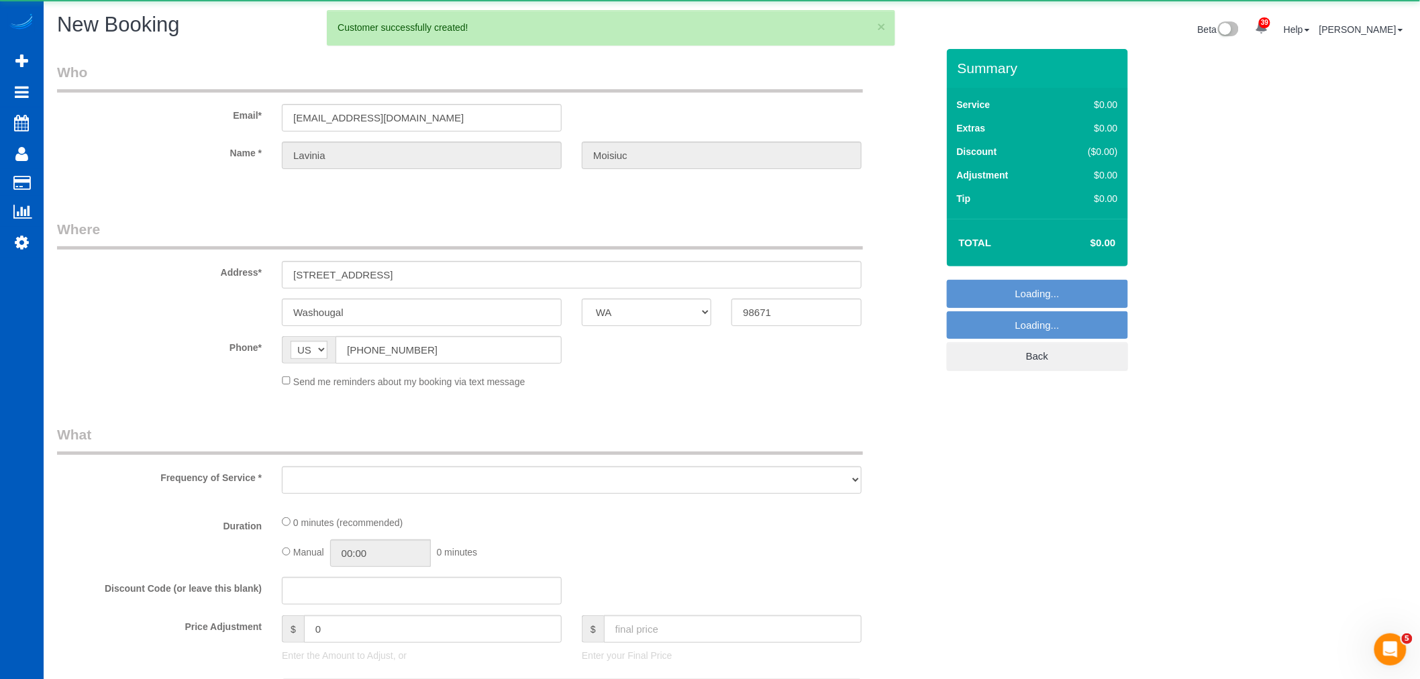
select select "object:23252"
select select "199"
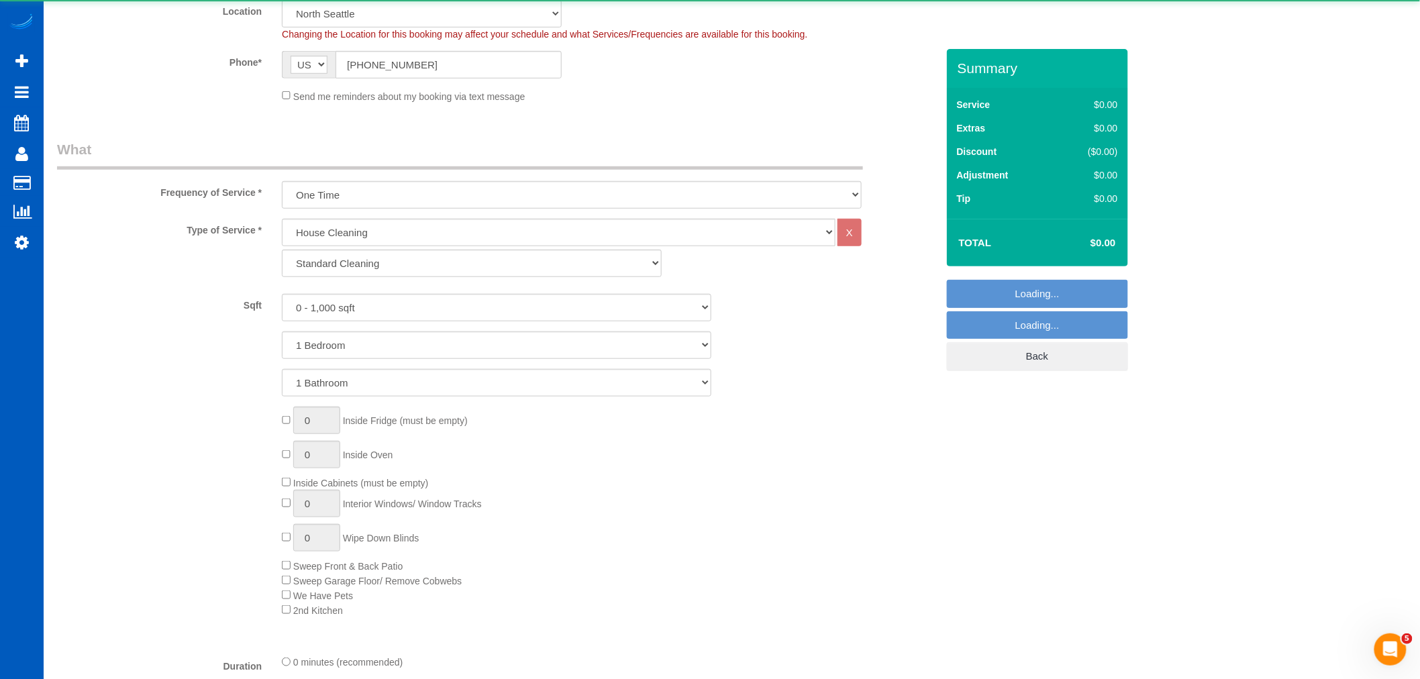
scroll to position [372, 0]
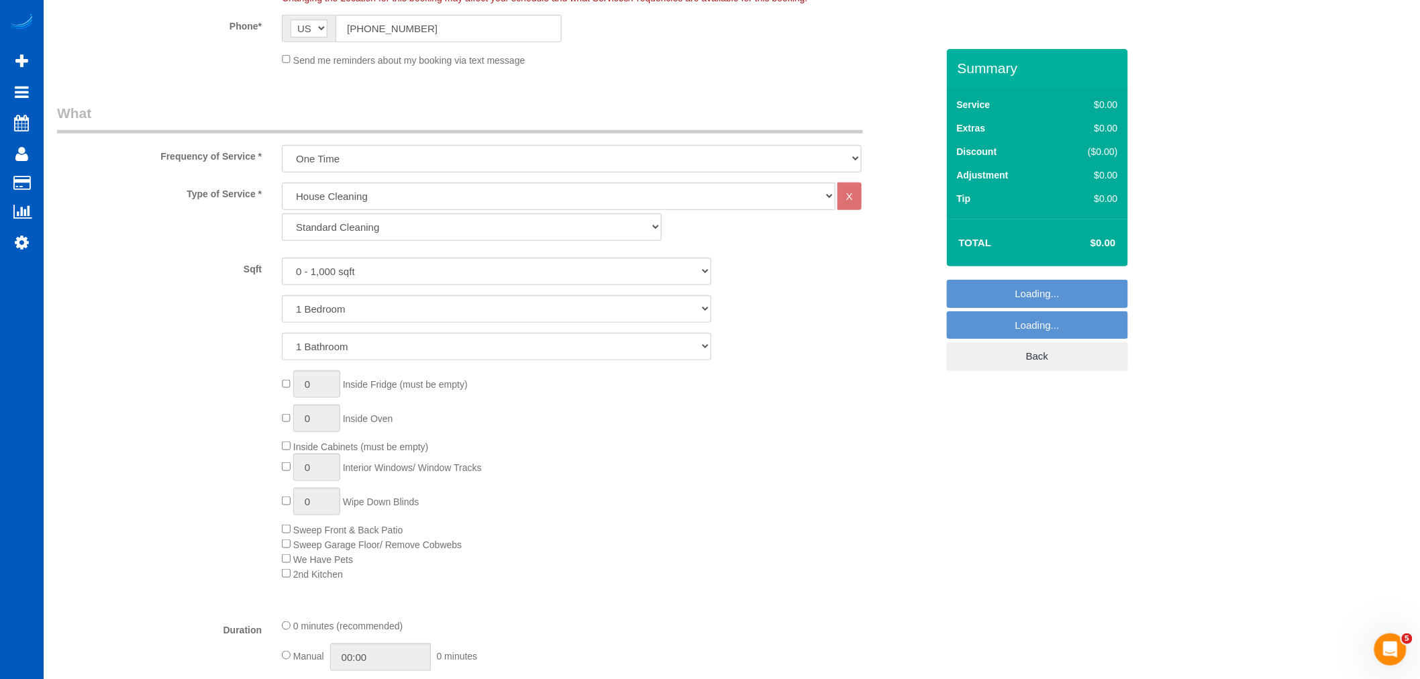
select select "object:23616"
click at [409, 237] on select "Standard Cleaning Deep Cleaning Move In/ Out Cleaning" at bounding box center [472, 227] width 380 height 28
select select "366"
select select "object:23789"
select select "367"
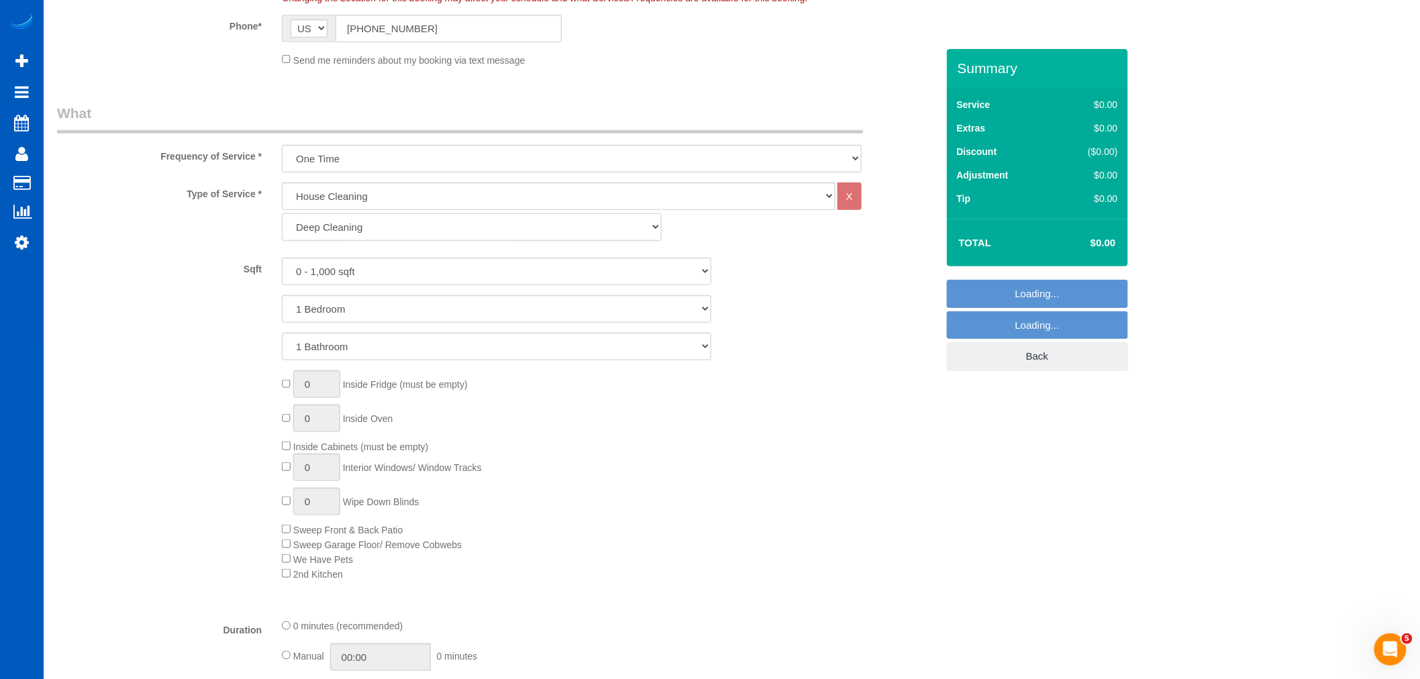
click at [282, 214] on select "Standard Cleaning Deep Cleaning Move In/ Out Cleaning" at bounding box center [472, 227] width 380 height 28
drag, startPoint x: 409, startPoint y: 239, endPoint x: 383, endPoint y: 283, distance: 51.2
click at [379, 268] on select "0 - 1,000 sqft 1,001 - 1,500 sqft 1,501 - 2,000 sqft 2,001 - 2,500 sqft 2,501 -…" at bounding box center [496, 272] width 429 height 28
select select "3501"
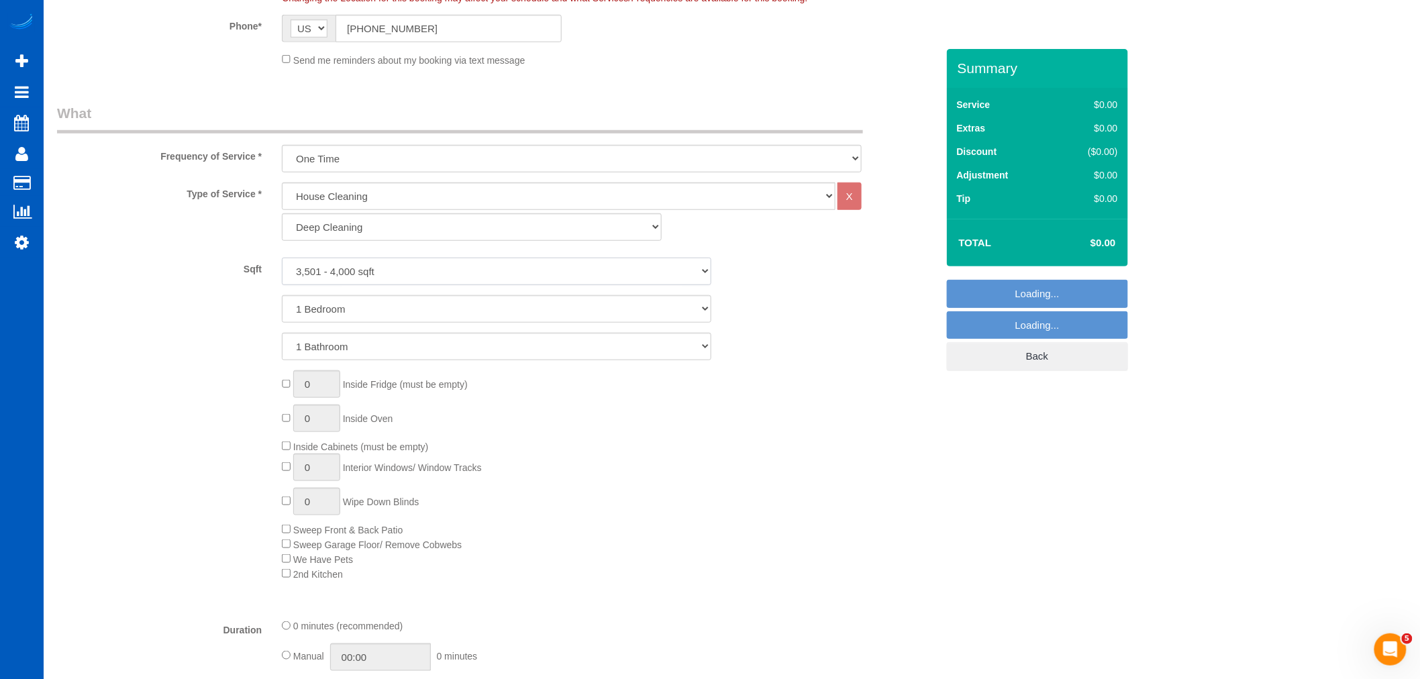
click at [282, 258] on select "0 - 1,000 sqft 1,001 - 1,500 sqft 1,501 - 2,000 sqft 2,001 - 2,500 sqft 2,501 -…" at bounding box center [496, 272] width 429 height 28
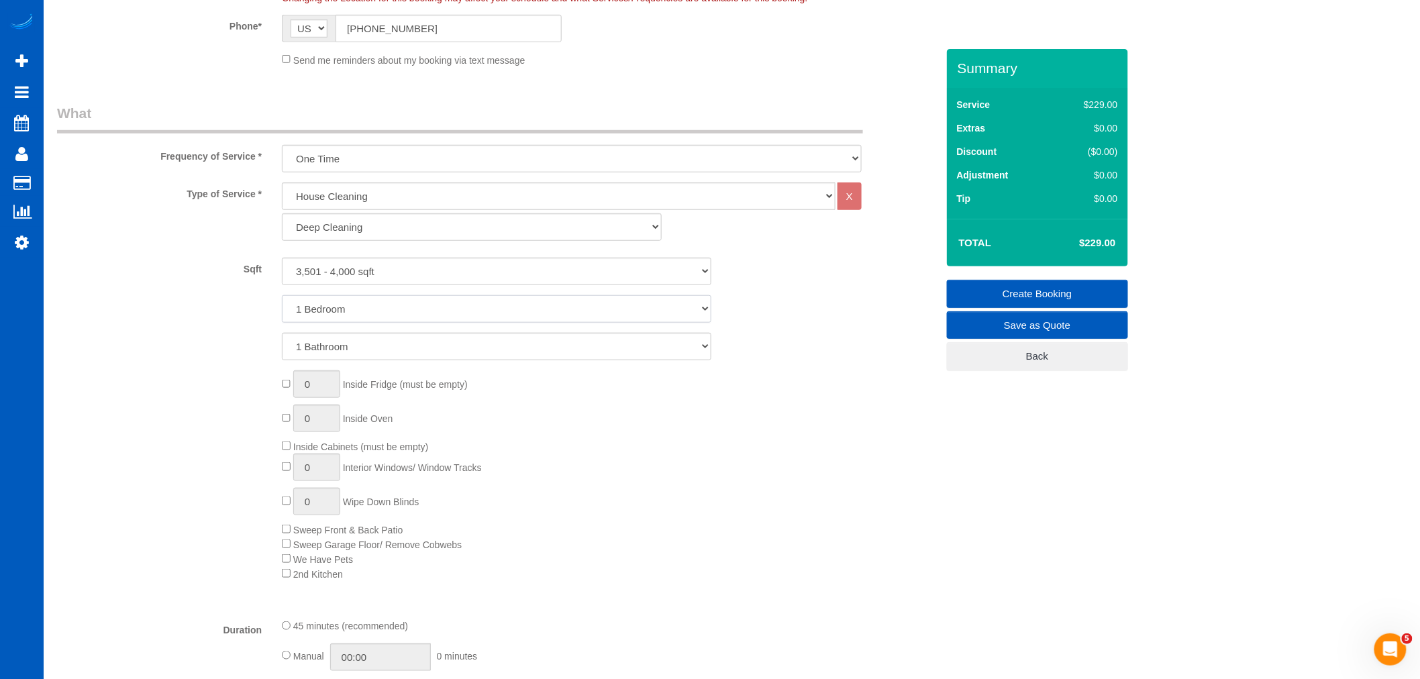
click at [343, 307] on select "1 Bedroom 2 Bedrooms 3 Bedrooms 4 Bedrooms 5 Bedrooms 6 Bedrooms 7 Bedrooms" at bounding box center [496, 309] width 429 height 28
select select "5"
click at [282, 296] on select "1 Bedroom 2 Bedrooms 3 Bedrooms 4 Bedrooms 5 Bedrooms 6 Bedrooms 7 Bedrooms" at bounding box center [496, 309] width 429 height 28
click at [334, 352] on select "1 Bathroom 2 Bathrooms 3 Bathrooms 4 Bathrooms 5 Bathrooms 6 Bathrooms 7 Bathro…" at bounding box center [496, 347] width 429 height 28
select select "5"
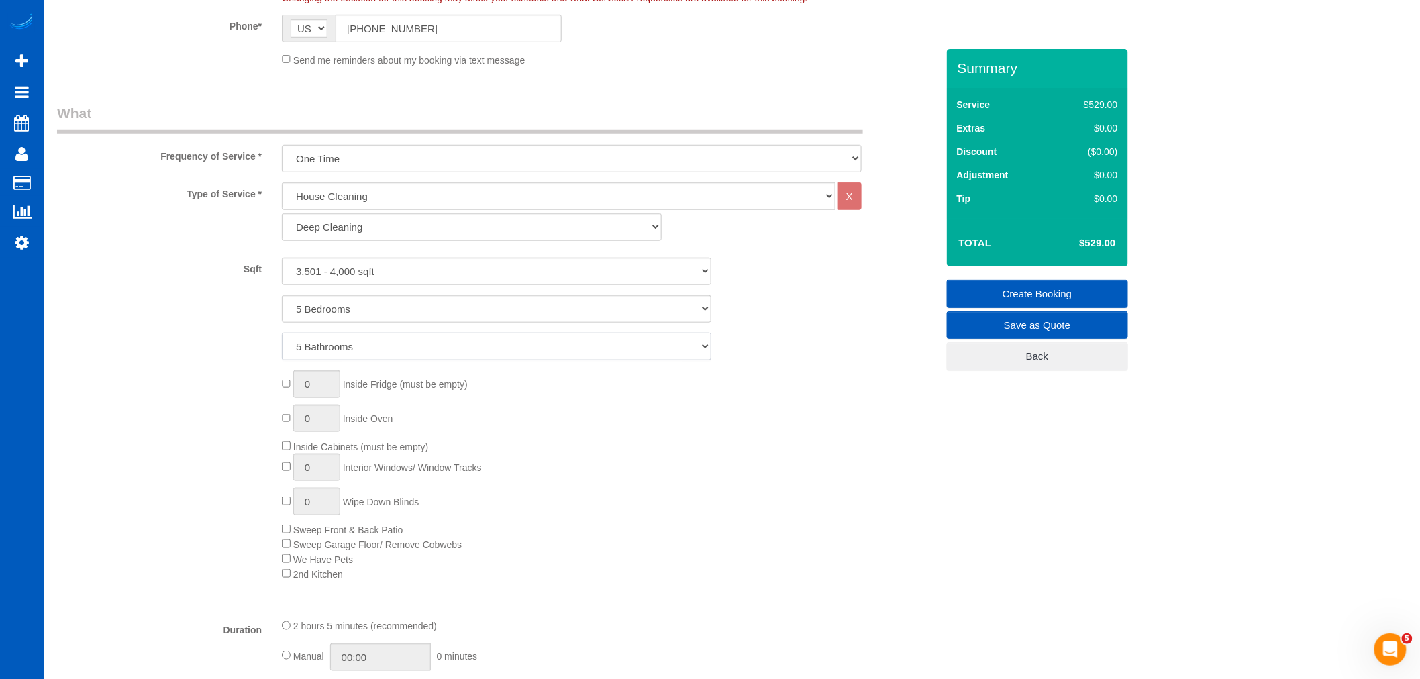
click at [282, 334] on select "1 Bathroom 2 Bathrooms 3 Bathrooms 4 Bathrooms 5 Bathrooms 6 Bathrooms 7 Bathro…" at bounding box center [496, 347] width 429 height 28
click at [345, 307] on select "1 Bedroom 2 Bedrooms 3 Bedrooms 4 Bedrooms 5 Bedrooms 6 Bedrooms 7 Bedrooms" at bounding box center [496, 309] width 429 height 28
click at [282, 296] on select "1 Bedroom 2 Bedrooms 3 Bedrooms 4 Bedrooms 5 Bedrooms 6 Bedrooms 7 Bedrooms" at bounding box center [496, 309] width 429 height 28
click at [340, 313] on select "1 Bedroom 2 Bedrooms 3 Bedrooms 4 Bedrooms 5 Bedrooms 6 Bedrooms 7 Bedrooms" at bounding box center [496, 309] width 429 height 28
select select "5"
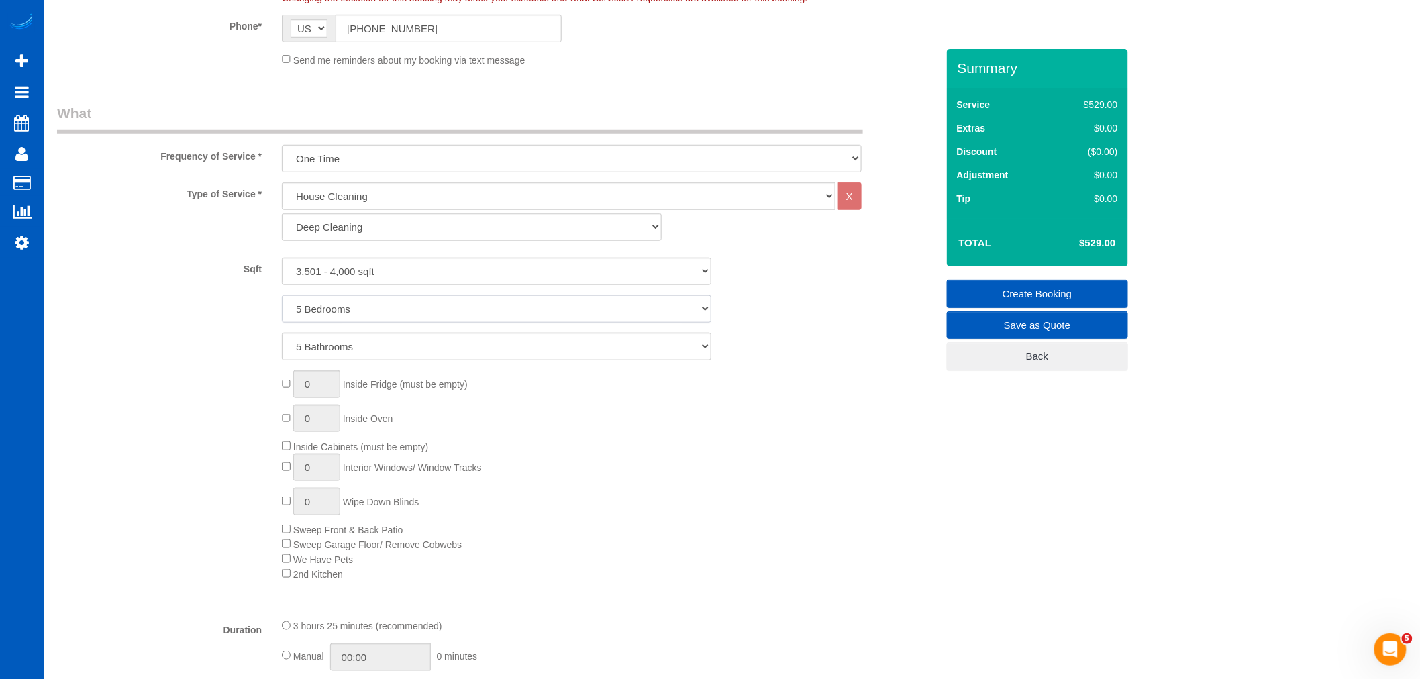
click at [282, 296] on select "1 Bedroom 2 Bedrooms 3 Bedrooms 4 Bedrooms 5 Bedrooms 6 Bedrooms 7 Bedrooms" at bounding box center [496, 309] width 429 height 28
click at [331, 337] on select "1 Bathroom 2 Bathrooms 3 Bathrooms 4 Bathrooms 5 Bathrooms 6 Bathrooms 7 Bathro…" at bounding box center [496, 347] width 429 height 28
select select "4"
click at [282, 334] on select "1 Bathroom 2 Bathrooms 3 Bathrooms 4 Bathrooms 5 Bathrooms 6 Bathrooms 7 Bathro…" at bounding box center [496, 347] width 429 height 28
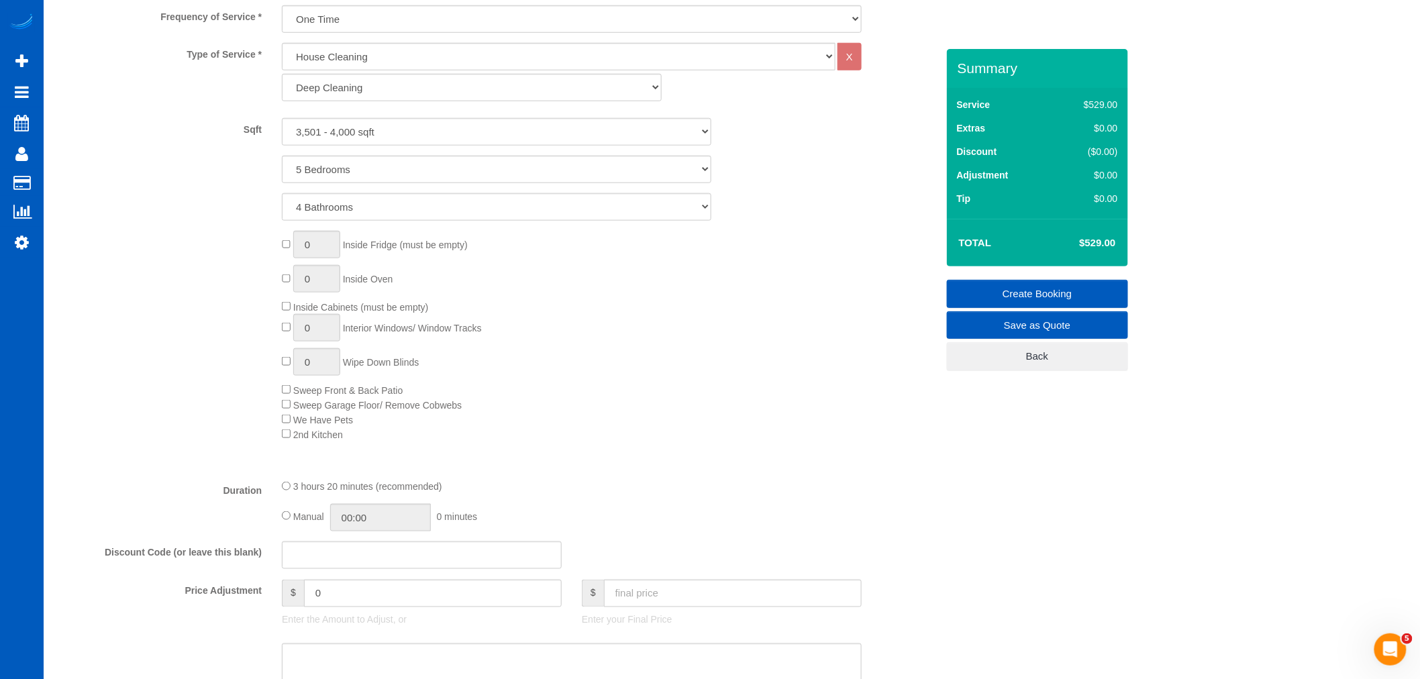
scroll to position [521, 0]
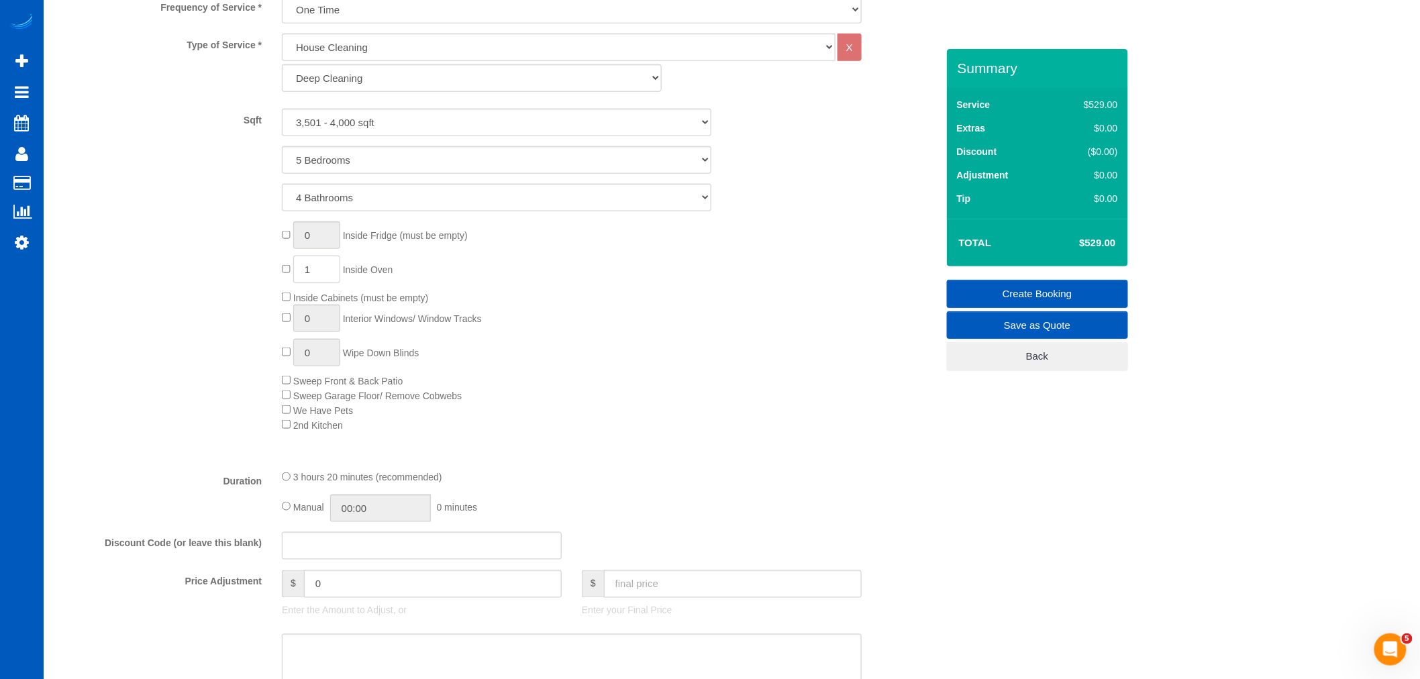
drag, startPoint x: 324, startPoint y: 274, endPoint x: 300, endPoint y: 281, distance: 25.1
click at [300, 281] on input "1" at bounding box center [316, 270] width 47 height 28
type input "2"
click at [655, 305] on div "0 Inside Fridge (must be empty) 2 Inside Oven Inside Cabinets (must be empty) 0…" at bounding box center [609, 326] width 674 height 210
click at [649, 593] on input "text" at bounding box center [733, 584] width 258 height 28
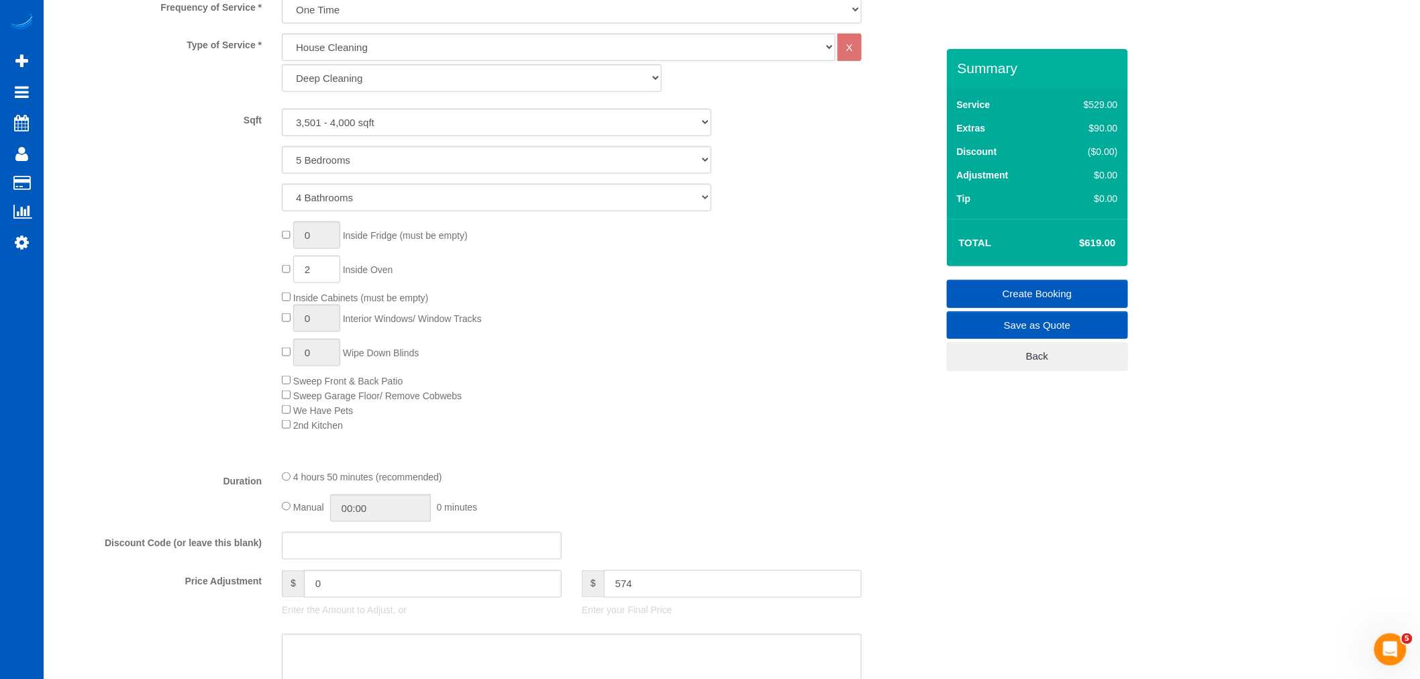
type input "574"
type input "-45"
click at [652, 417] on div "0 Inside Fridge (must be empty) 2 Inside Oven Inside Cabinets (must be empty) 0…" at bounding box center [609, 326] width 674 height 210
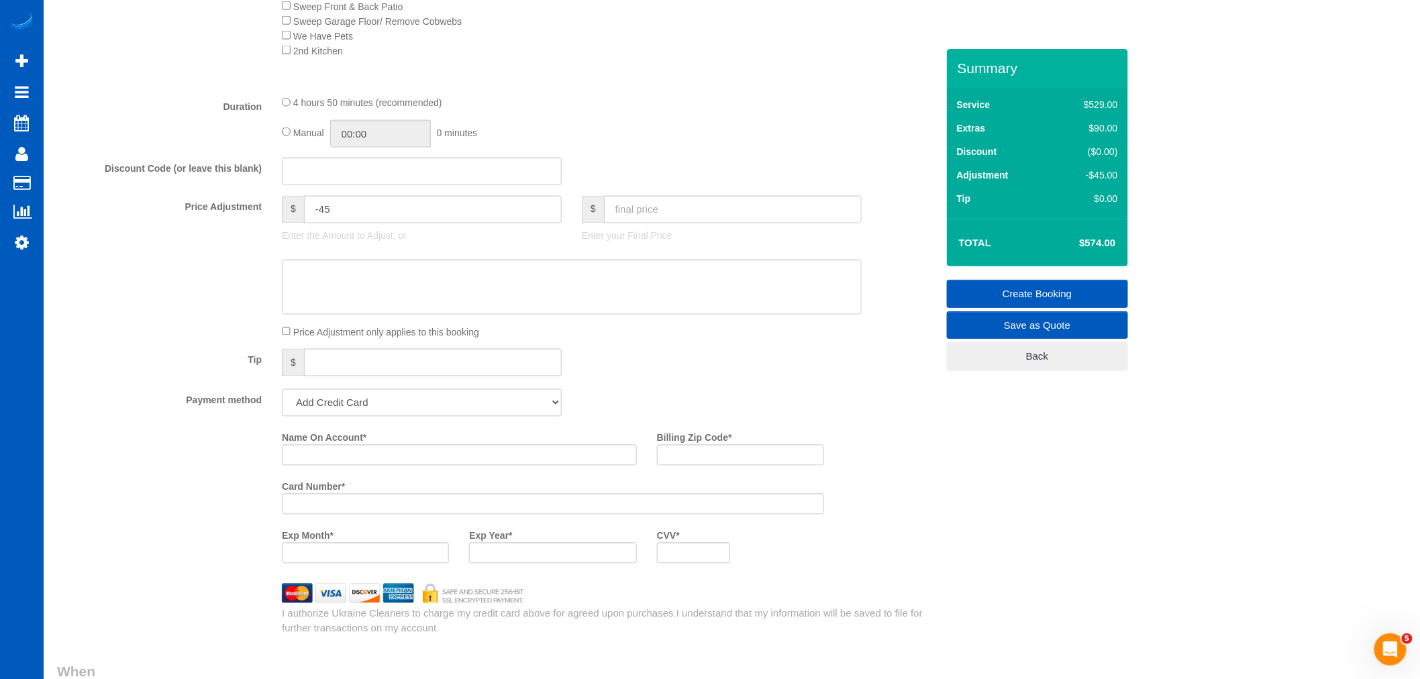
scroll to position [969, 0]
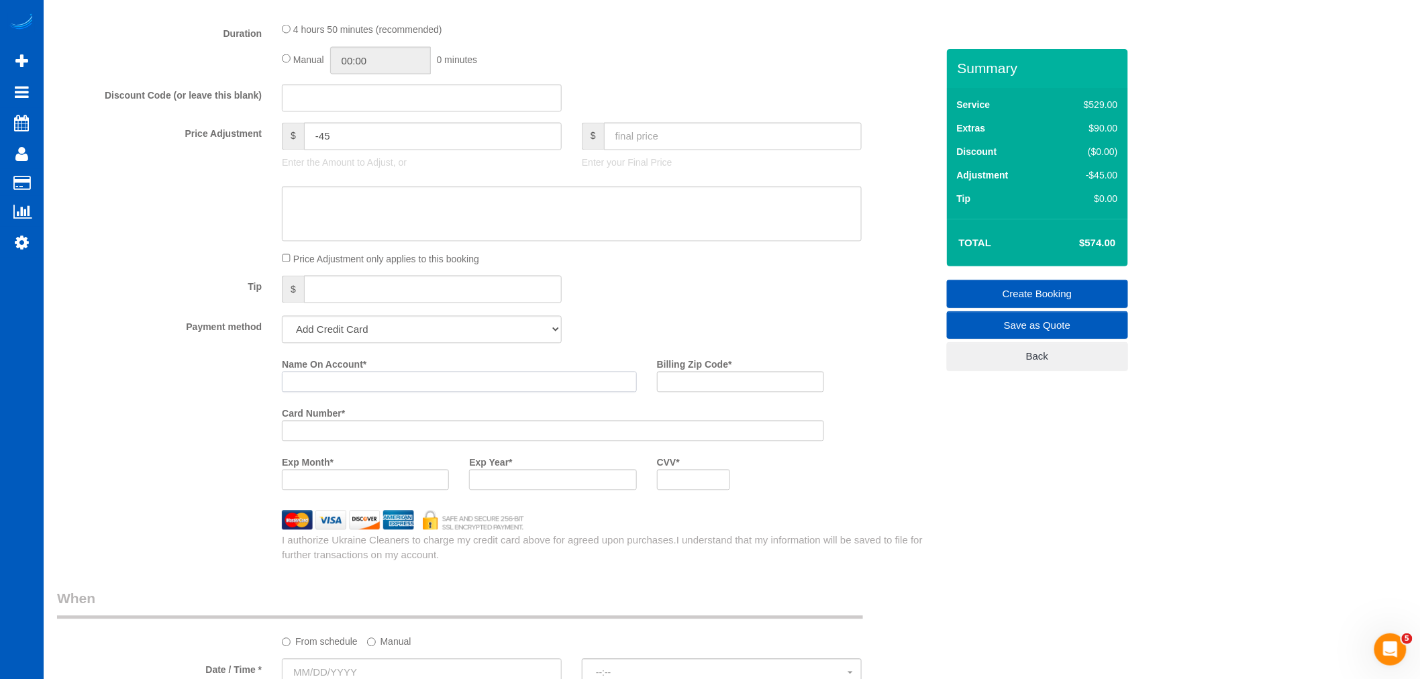
click at [393, 388] on input "Name On Account *" at bounding box center [459, 382] width 355 height 21
paste input "Lavinia Moisiuc"
type input "Lavinia Moisiuc"
click at [715, 389] on input "Billing Zip Code *" at bounding box center [740, 382] width 167 height 21
paste input "98671"
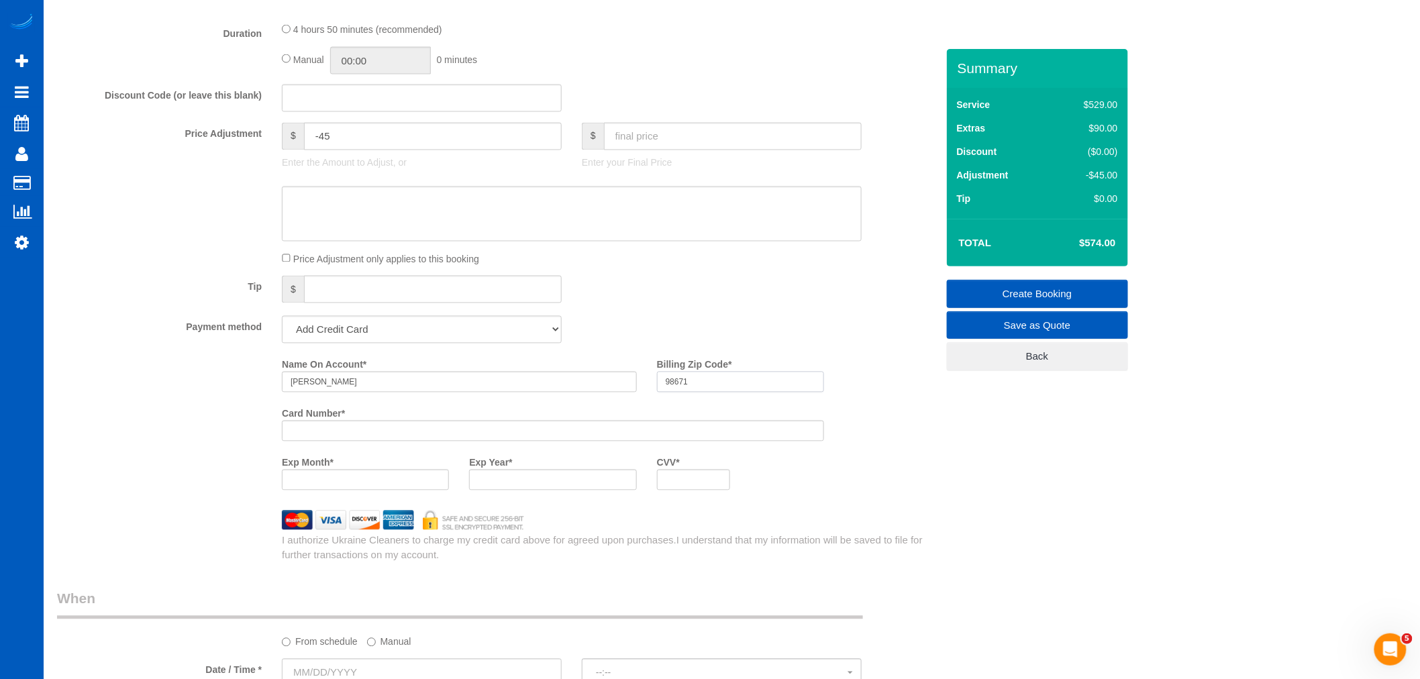
type input "98671"
click at [513, 491] on div at bounding box center [552, 480] width 167 height 21
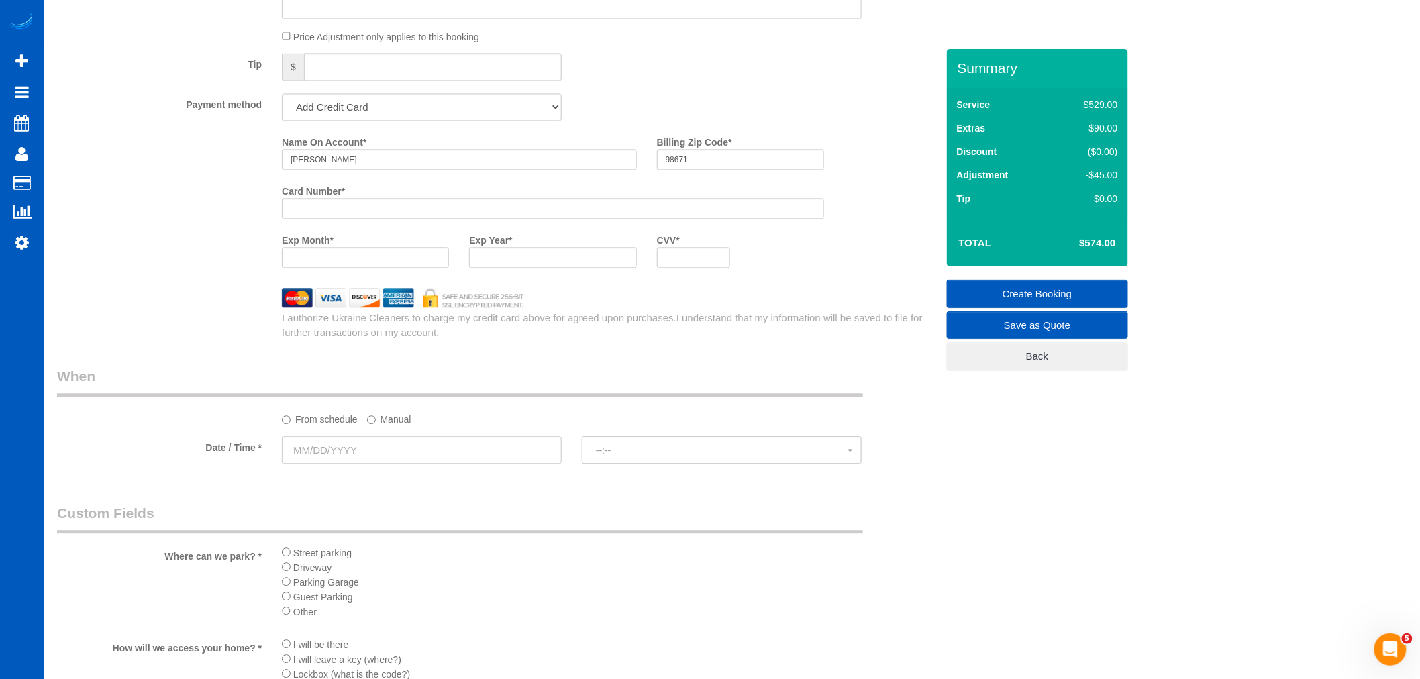
scroll to position [1192, 0]
click at [286, 455] on input "text" at bounding box center [422, 450] width 280 height 28
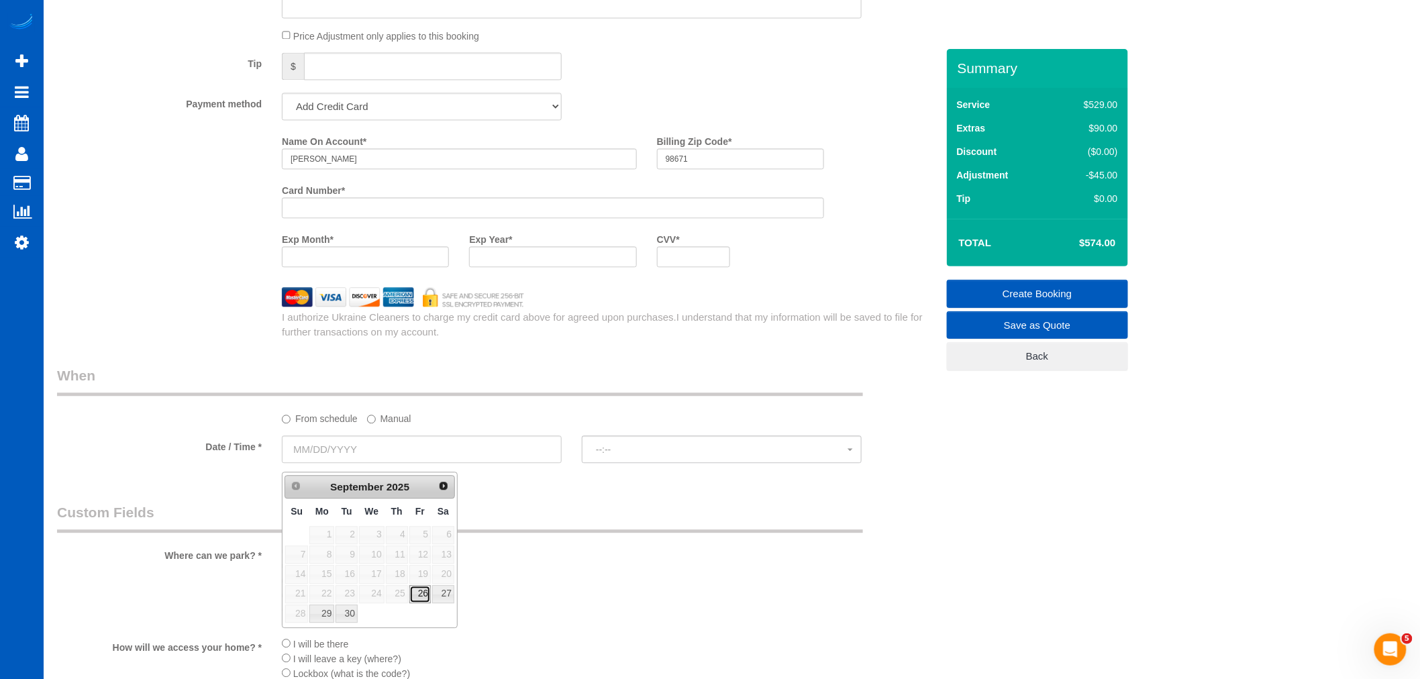
click at [413, 592] on link "26" at bounding box center [419, 594] width 21 height 18
type input "09/26/2025"
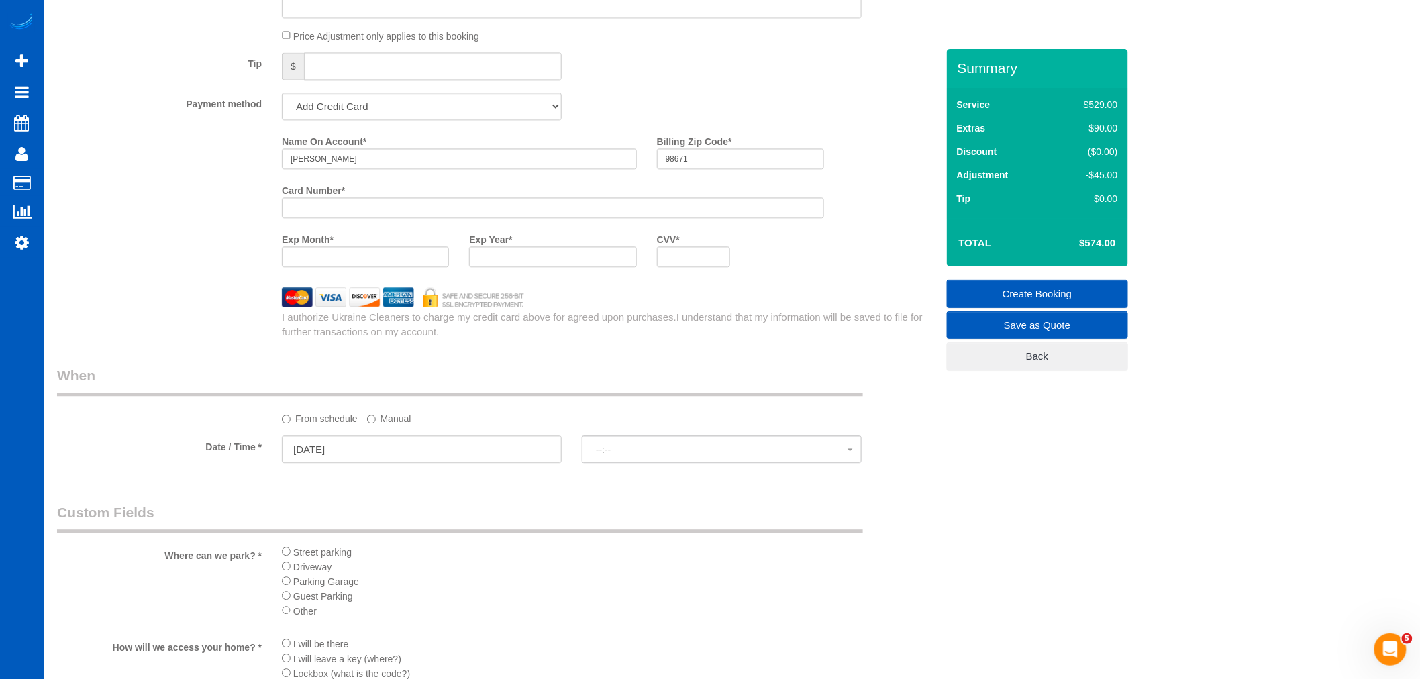
select select "spot33"
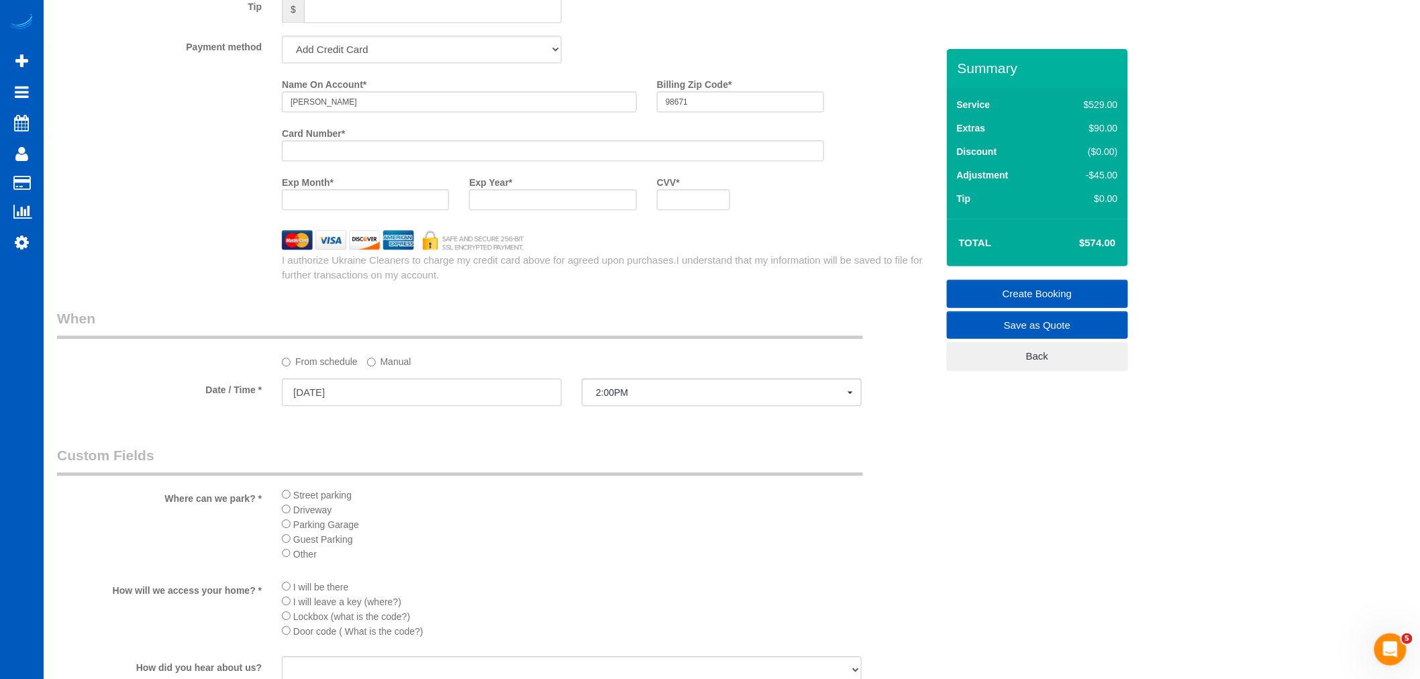
scroll to position [1491, 0]
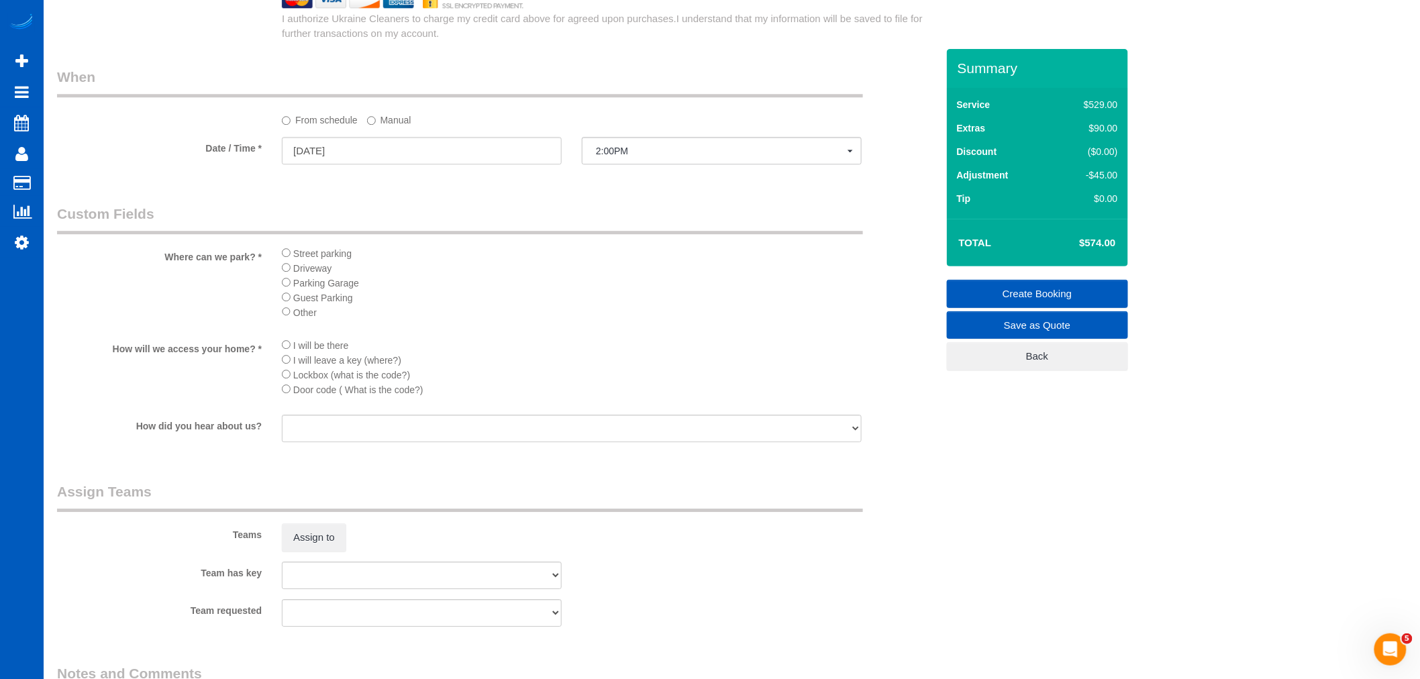
click at [281, 278] on div "Street parking Driveway Parking Garage Guest Parking Other" at bounding box center [572, 287] width 600 height 82
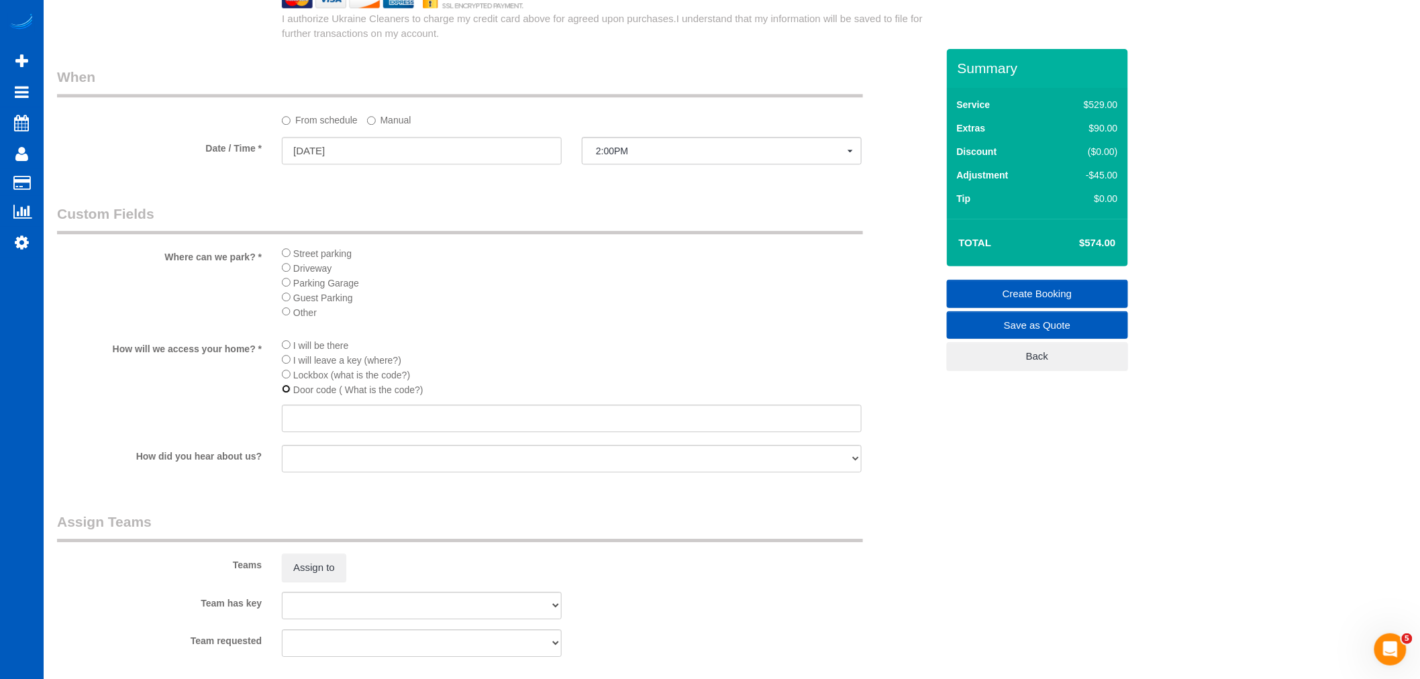
scroll to position [2478, 1420]
click at [302, 432] on input "text" at bounding box center [572, 419] width 580 height 28
click at [466, 432] on input "Garage code" at bounding box center [572, 419] width 580 height 28
paste input "1997"
click at [354, 432] on input "Garage code 1997" at bounding box center [572, 419] width 580 height 28
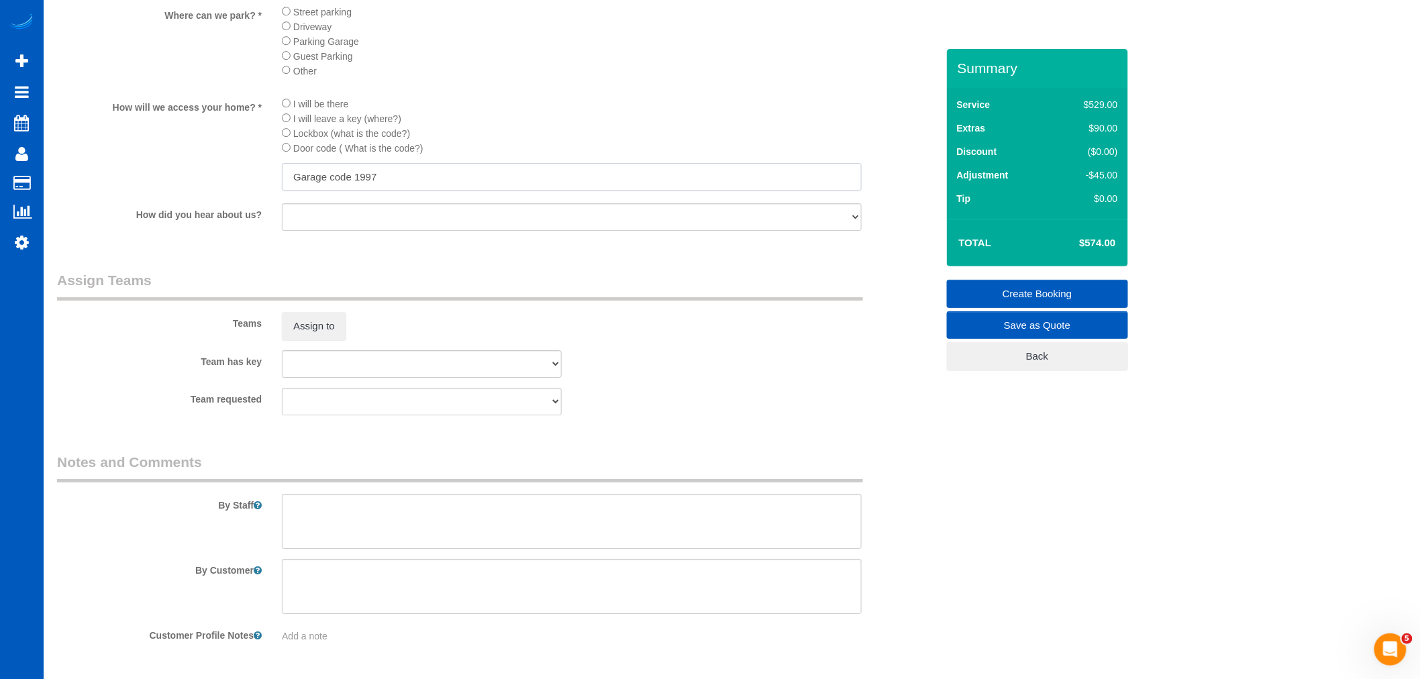
scroll to position [1798, 0]
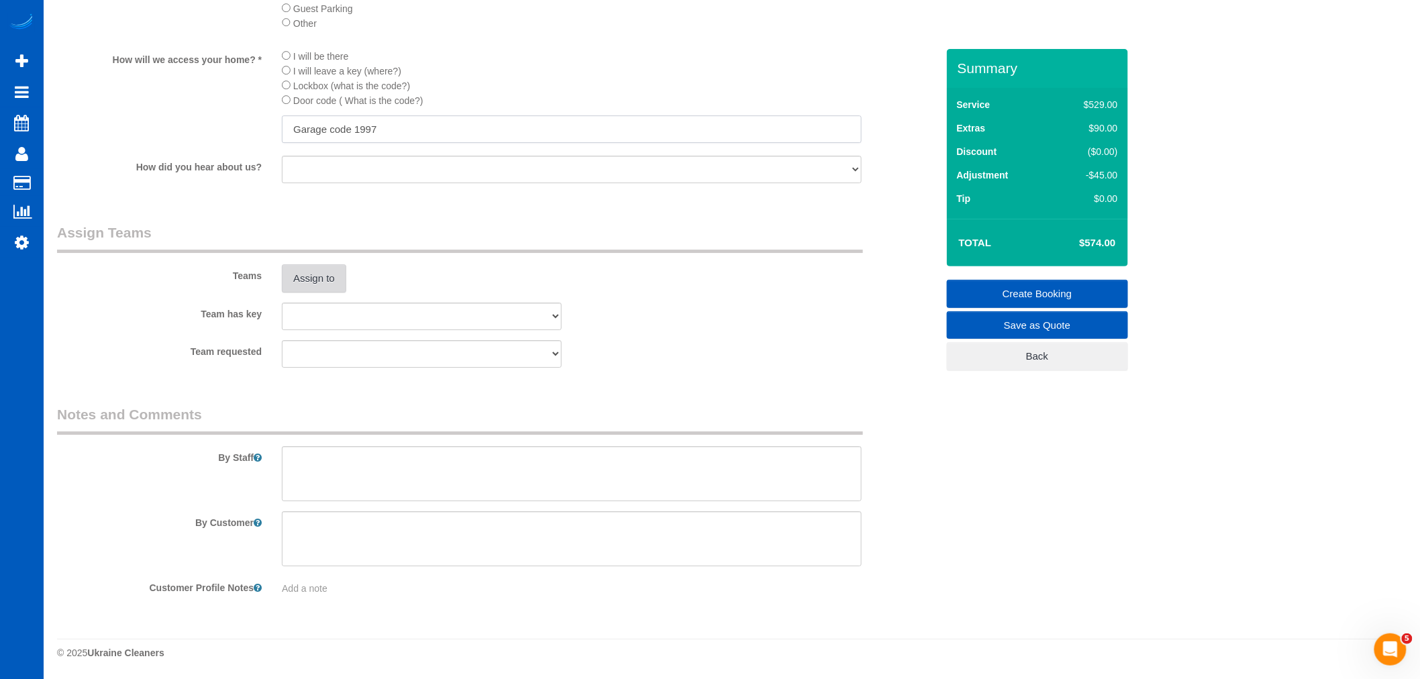
type input "Garage code 1997"
click at [337, 281] on button "Assign to" at bounding box center [314, 278] width 64 height 28
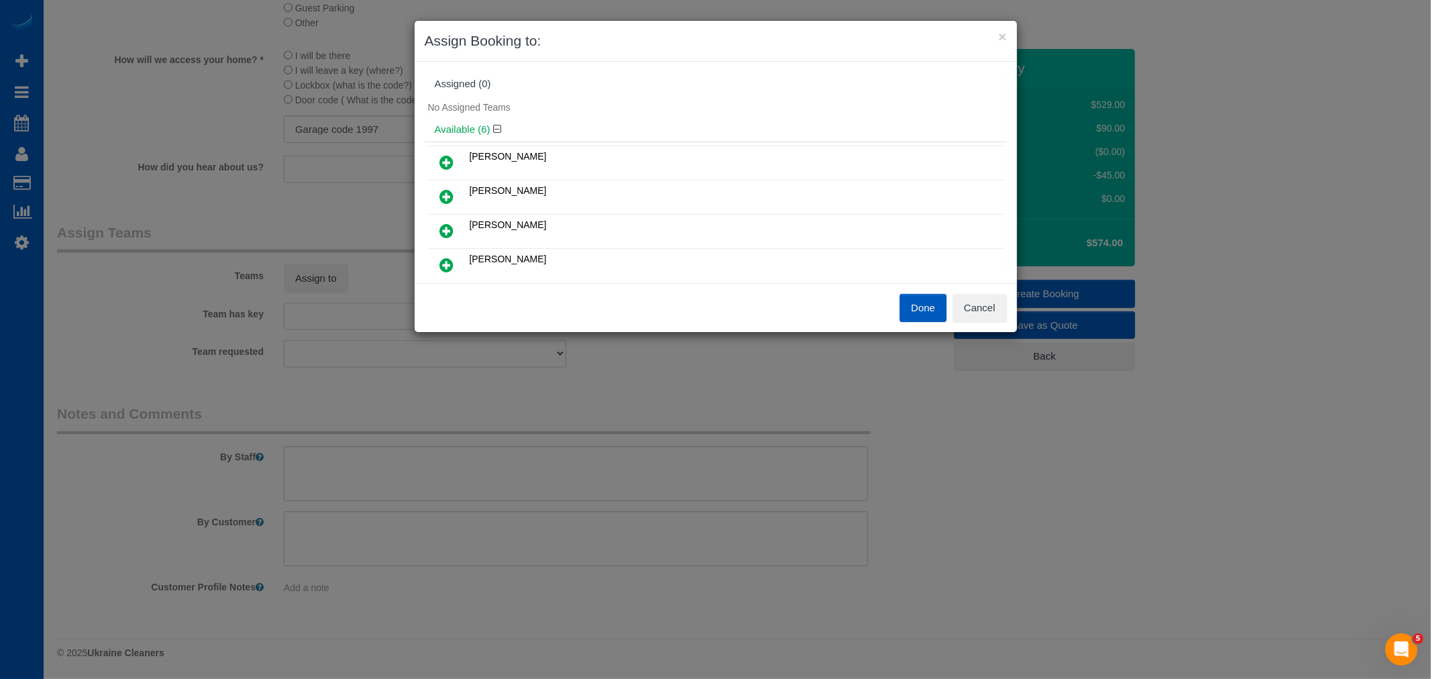
click at [437, 263] on link at bounding box center [447, 265] width 32 height 27
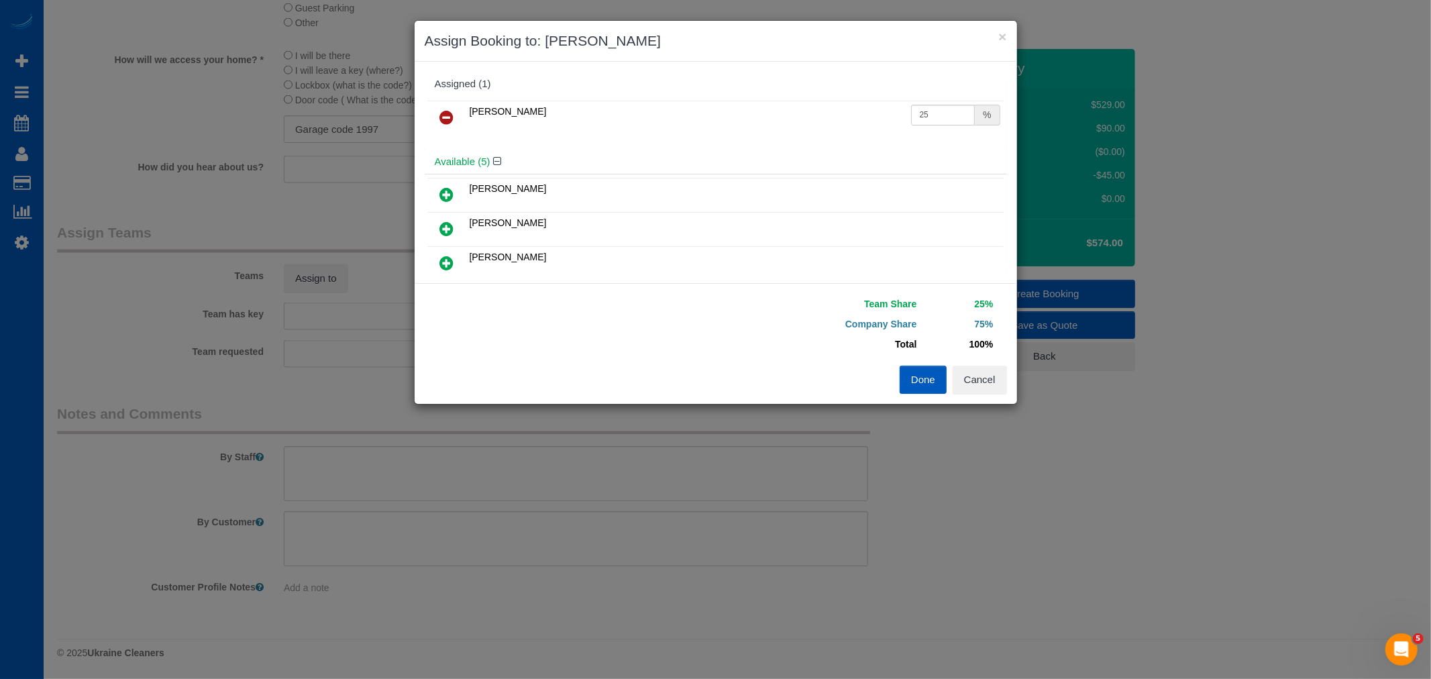
click at [451, 191] on icon at bounding box center [447, 195] width 14 height 16
drag, startPoint x: 917, startPoint y: 111, endPoint x: 917, endPoint y: 119, distance: 8.1
click at [917, 119] on input "25" at bounding box center [943, 115] width 64 height 21
type input "27"
drag, startPoint x: 914, startPoint y: 152, endPoint x: 864, endPoint y: 364, distance: 217.9
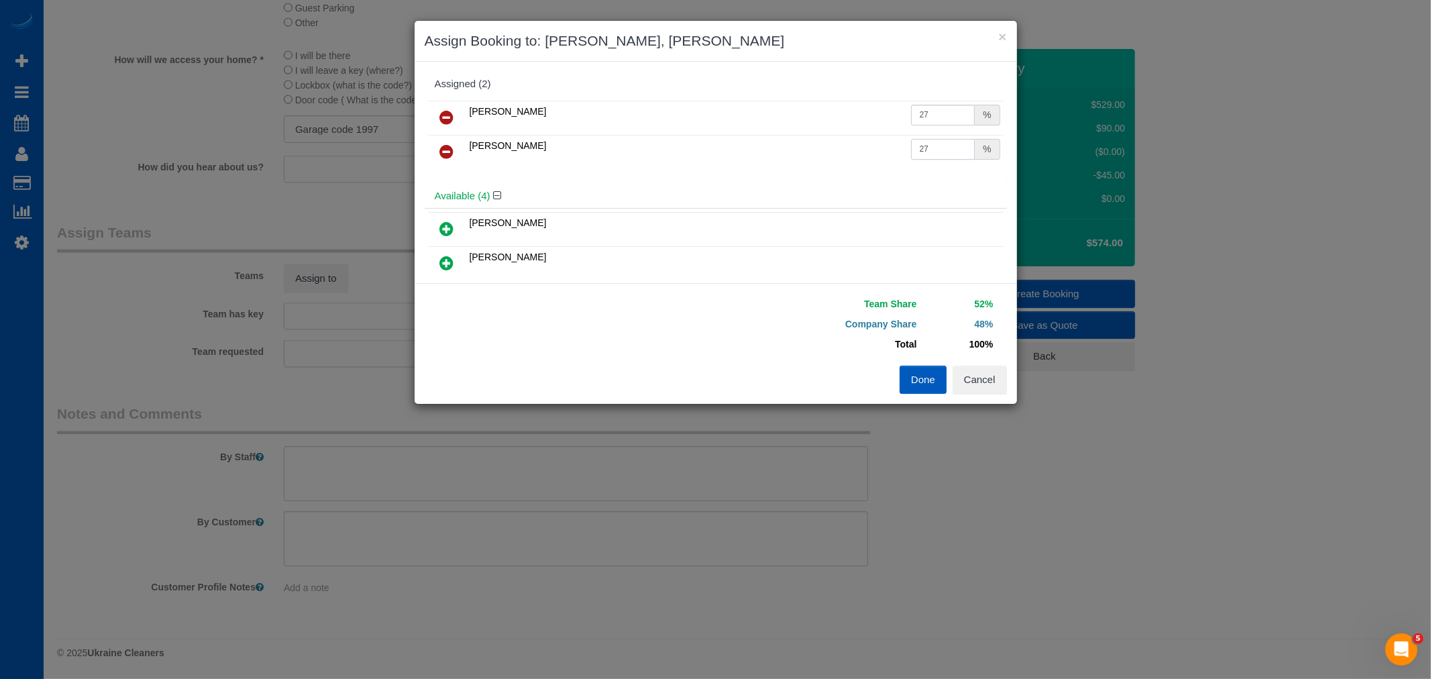
click at [960, 205] on div "Assigned (2) Irina Dunaeva 27 % Oksana Kosiuk 27 % Available (4)" at bounding box center [716, 172] width 582 height 201
type input "27"
click at [901, 371] on div "Done Cancel" at bounding box center [866, 380] width 301 height 28
click at [905, 372] on button "Done" at bounding box center [923, 380] width 47 height 28
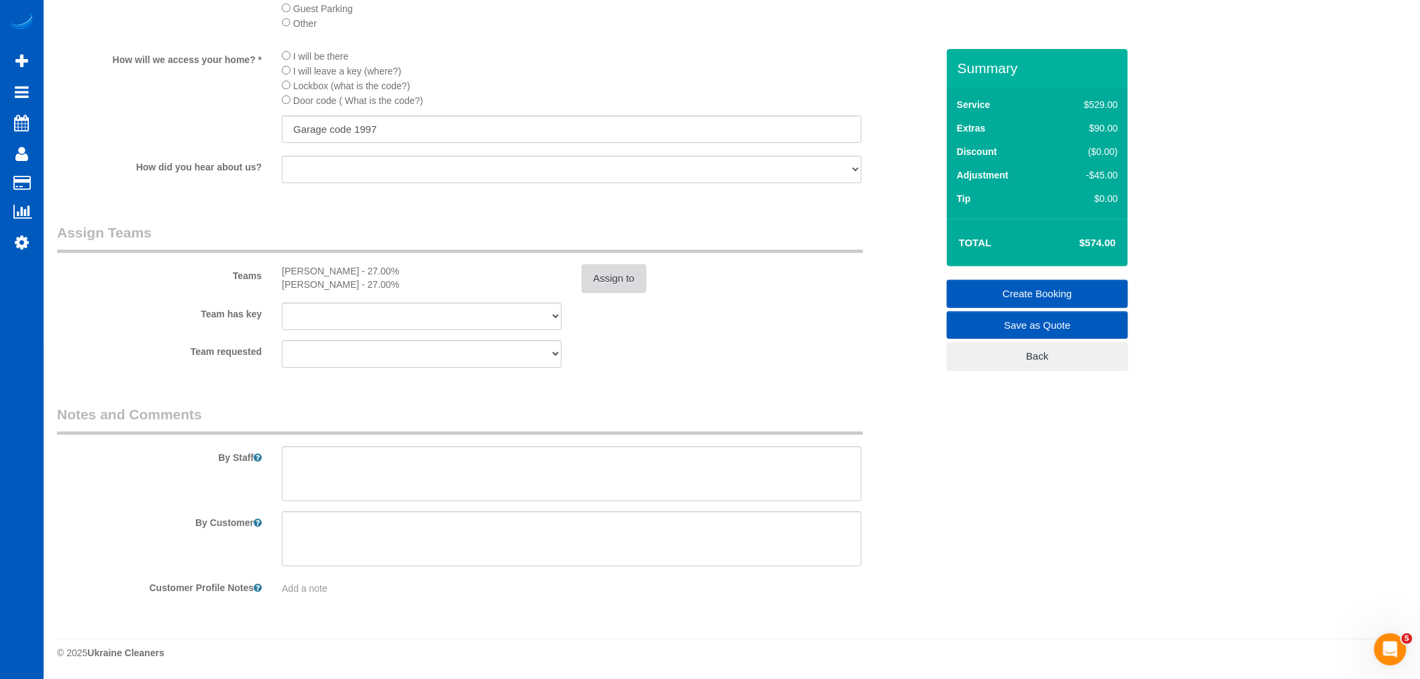
scroll to position [64628, 65685]
click at [285, 546] on textarea at bounding box center [572, 538] width 580 height 55
paste textarea "Use a surface oil on the tubs upstairs and the glass top stove"
type textarea "Use a surface oil on the tubs upstairs and the glass top stove"
click at [339, 468] on textarea at bounding box center [572, 473] width 580 height 55
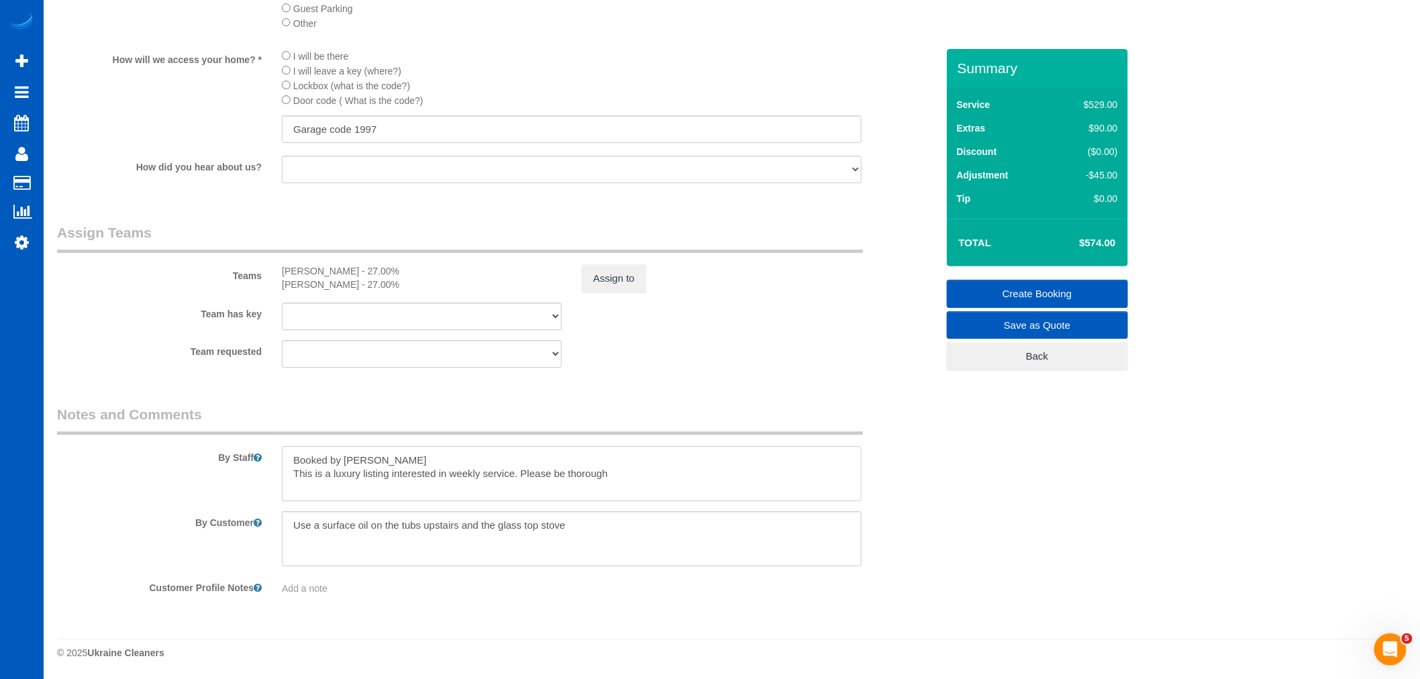
type textarea "Booked by Jade This is a luxury listing interested in weekly service. Please be…"
click at [625, 276] on button "Assign to" at bounding box center [614, 278] width 64 height 28
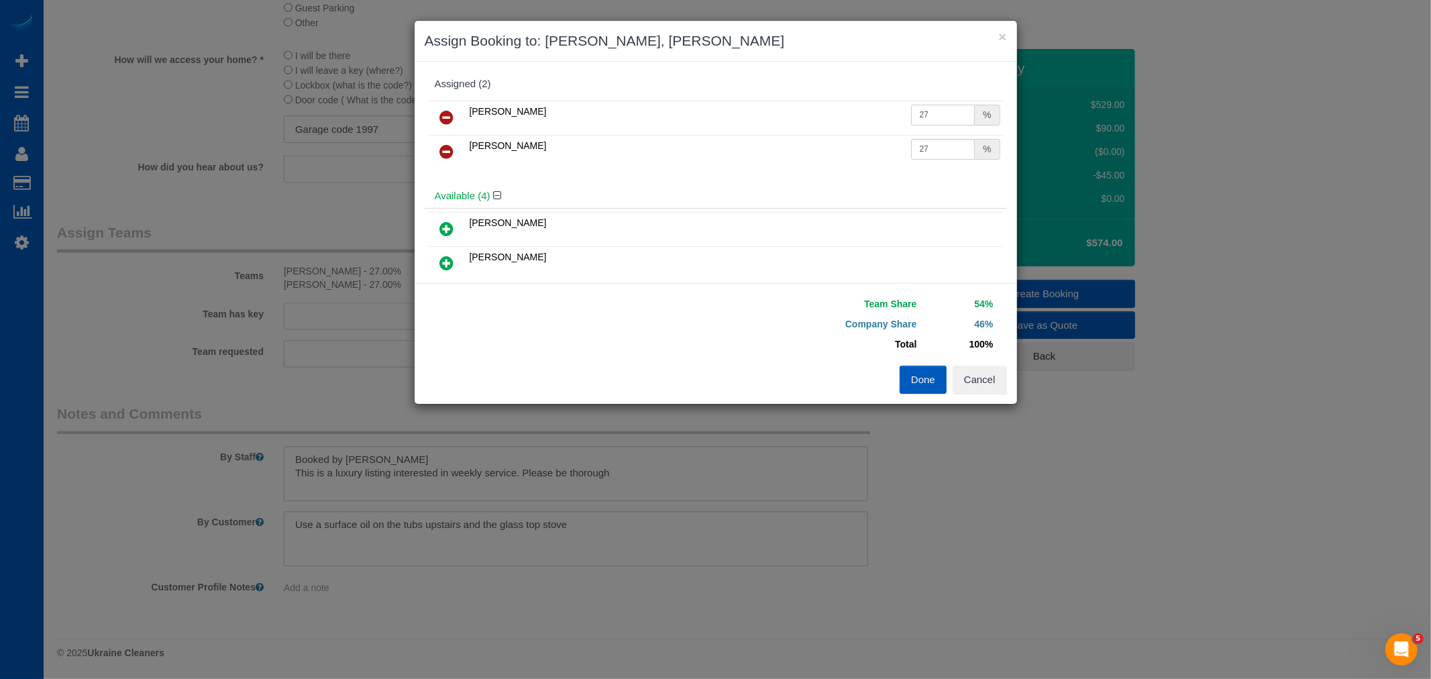
drag, startPoint x: 916, startPoint y: 108, endPoint x: 937, endPoint y: 116, distance: 22.3
click at [937, 116] on input "27" at bounding box center [943, 115] width 64 height 21
type input "28"
drag, startPoint x: 915, startPoint y: 148, endPoint x: 960, endPoint y: 158, distance: 45.6
click at [960, 158] on input "27" at bounding box center [943, 149] width 64 height 21
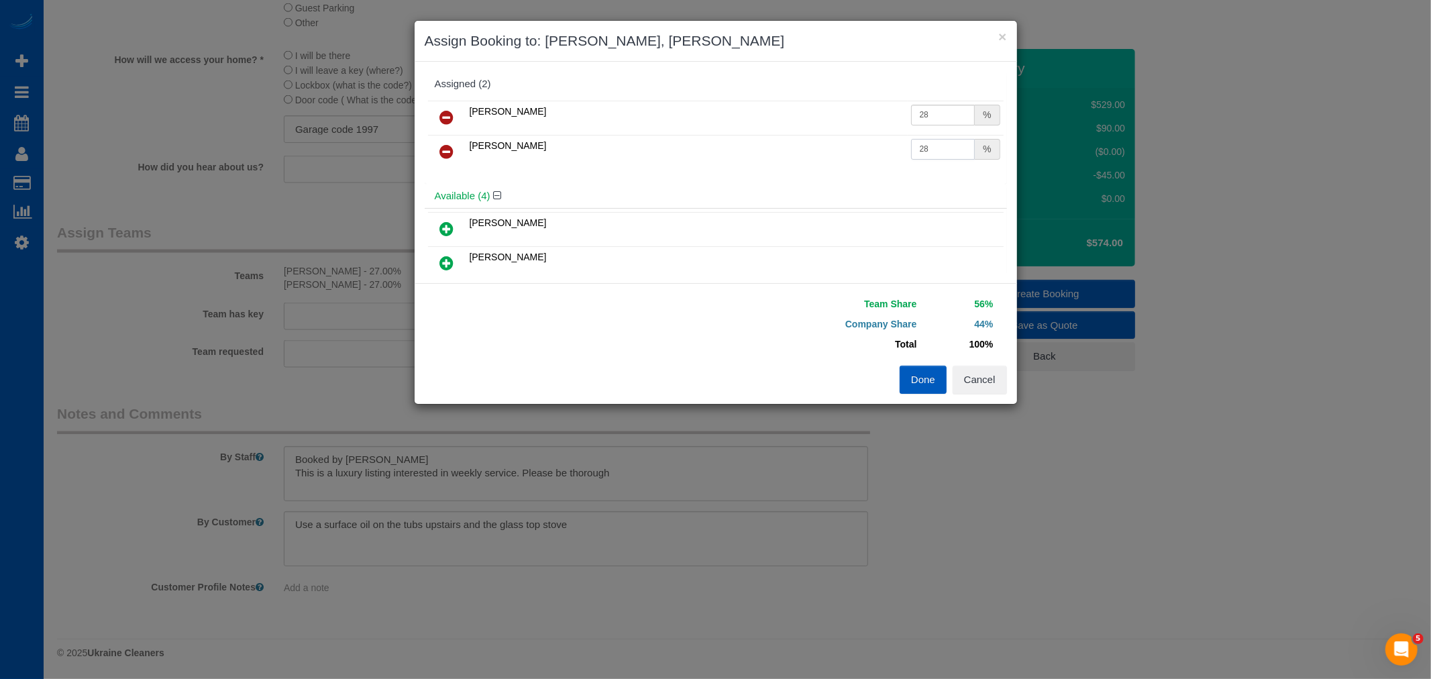
type input "28"
click at [921, 391] on button "Done" at bounding box center [923, 380] width 47 height 28
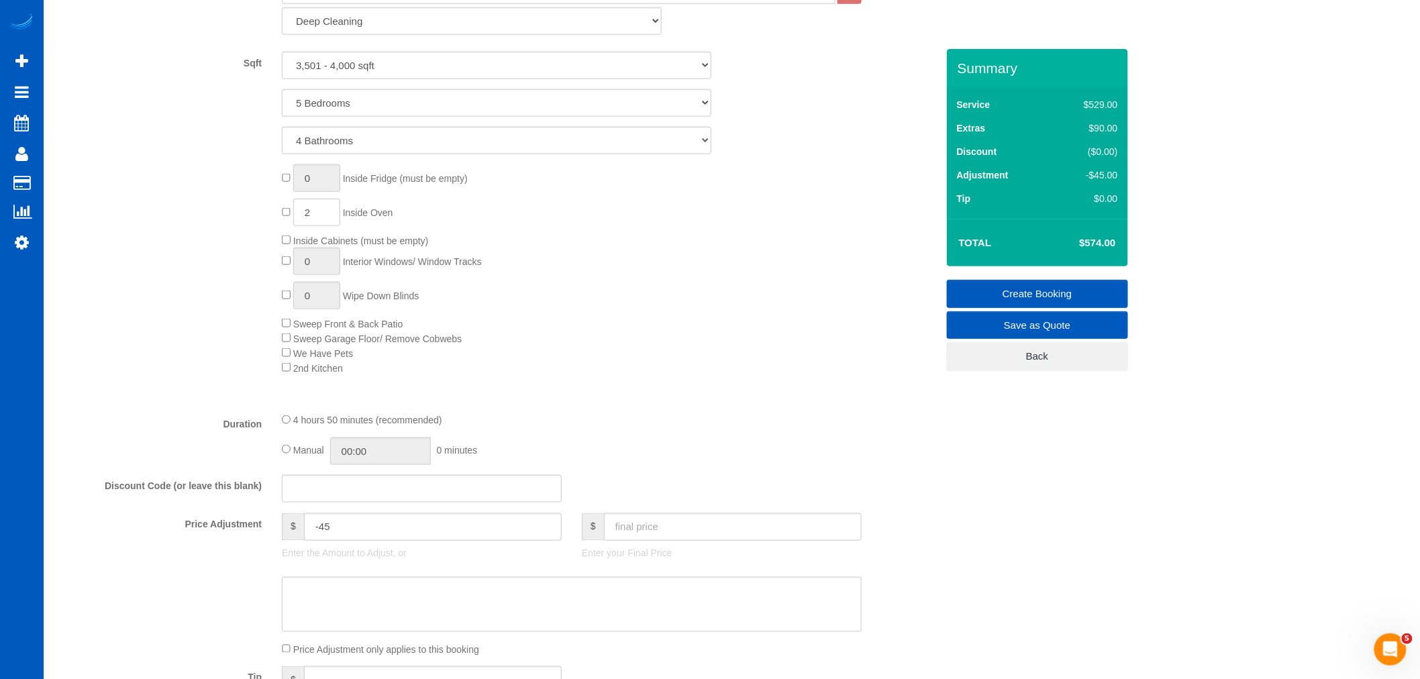
scroll to position [531, 0]
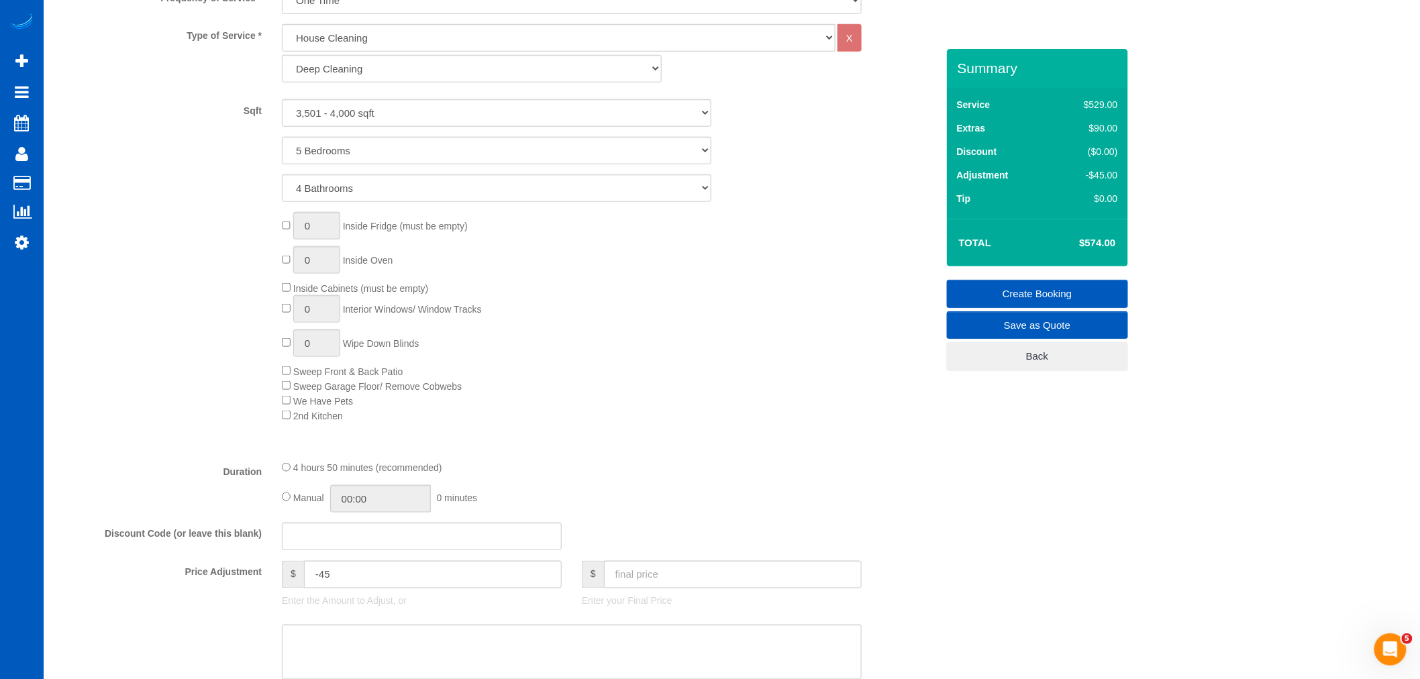
click at [282, 258] on div "0 Inside Fridge (must be empty) 0 Inside Oven Inside Cabinets (must be empty) 0…" at bounding box center [609, 317] width 674 height 210
type input "1"
select select "spot48"
click at [629, 344] on div "0 Inside Fridge (must be empty) 1 Inside Oven Inside Cabinets (must be empty) 0…" at bounding box center [609, 317] width 674 height 210
drag, startPoint x: 369, startPoint y: 592, endPoint x: 109, endPoint y: 614, distance: 260.6
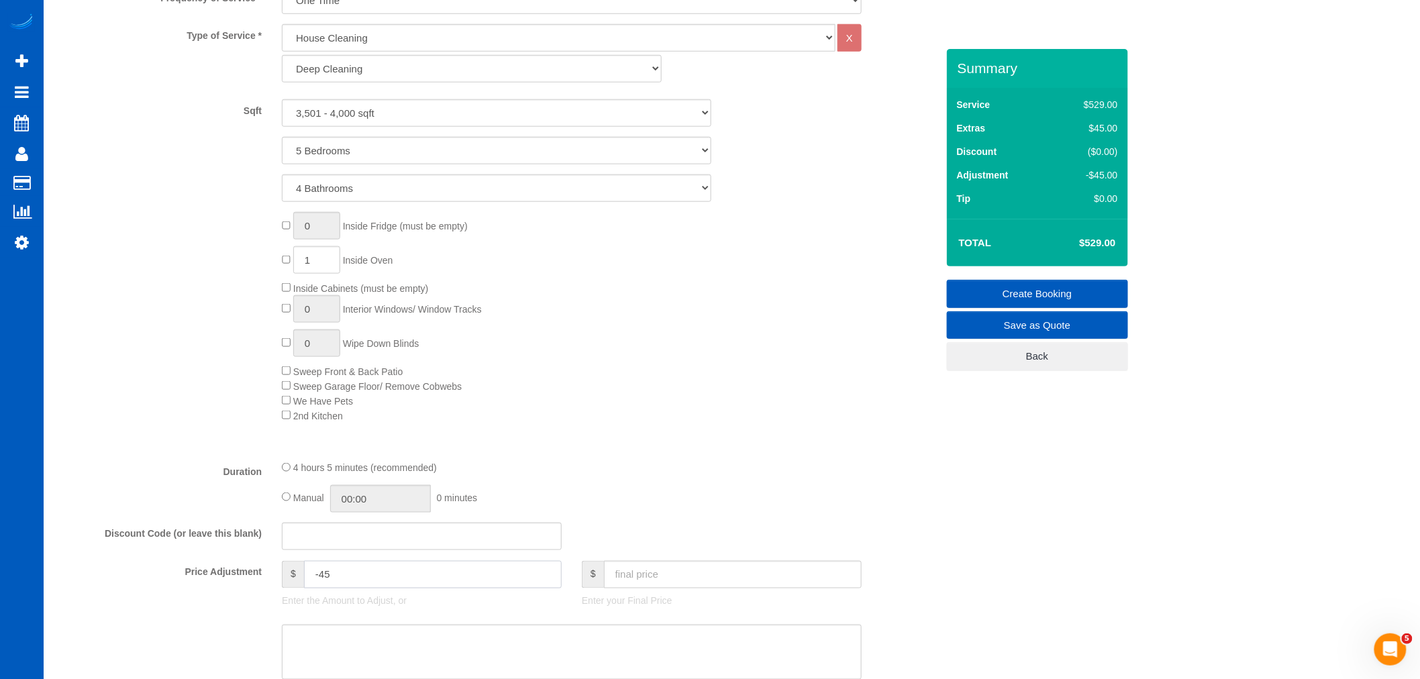
click at [109, 614] on div "Price Adjustment $ -45 Enter the Amount to Adjust, or $ Enter your Final Price" at bounding box center [497, 588] width 900 height 54
click at [723, 439] on div "Type of Service * House Cleaning X Standard Cleaning Deep Cleaning Move In/ Out…" at bounding box center [497, 236] width 880 height 425
type input "0"
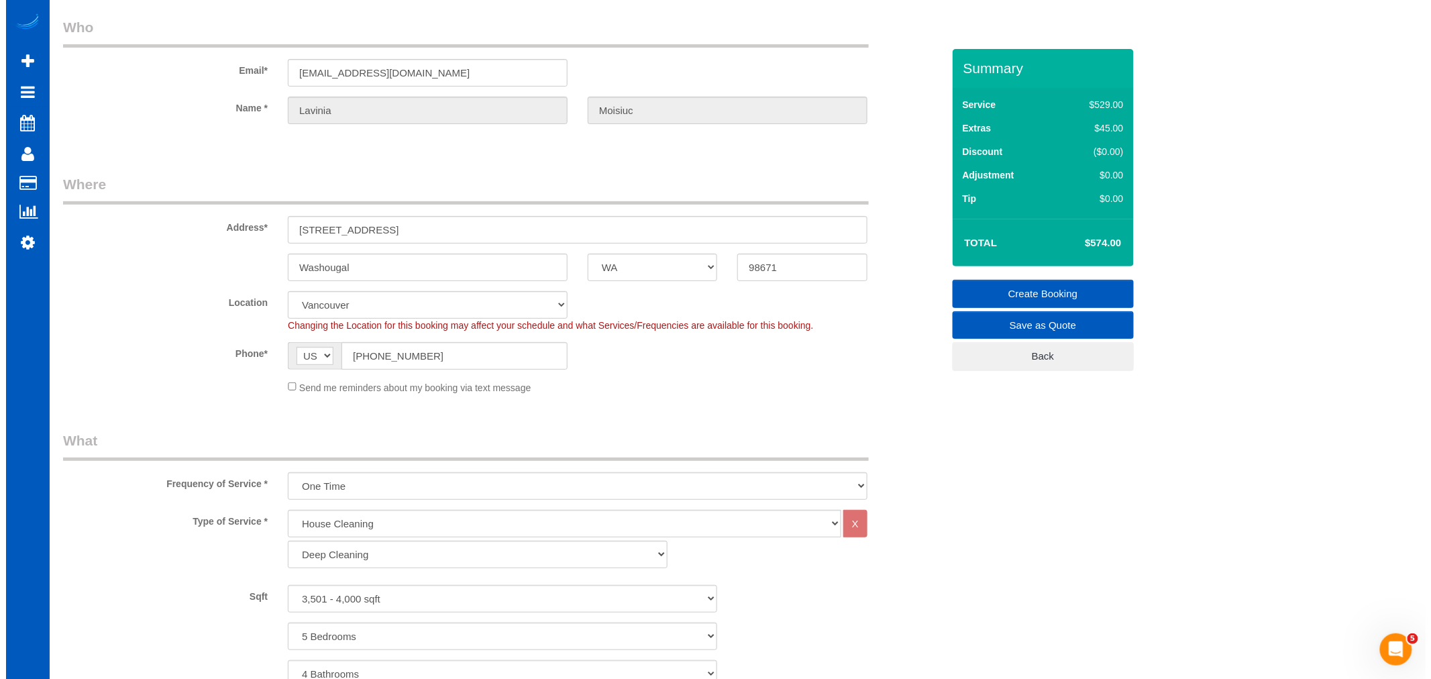
scroll to position [0, 0]
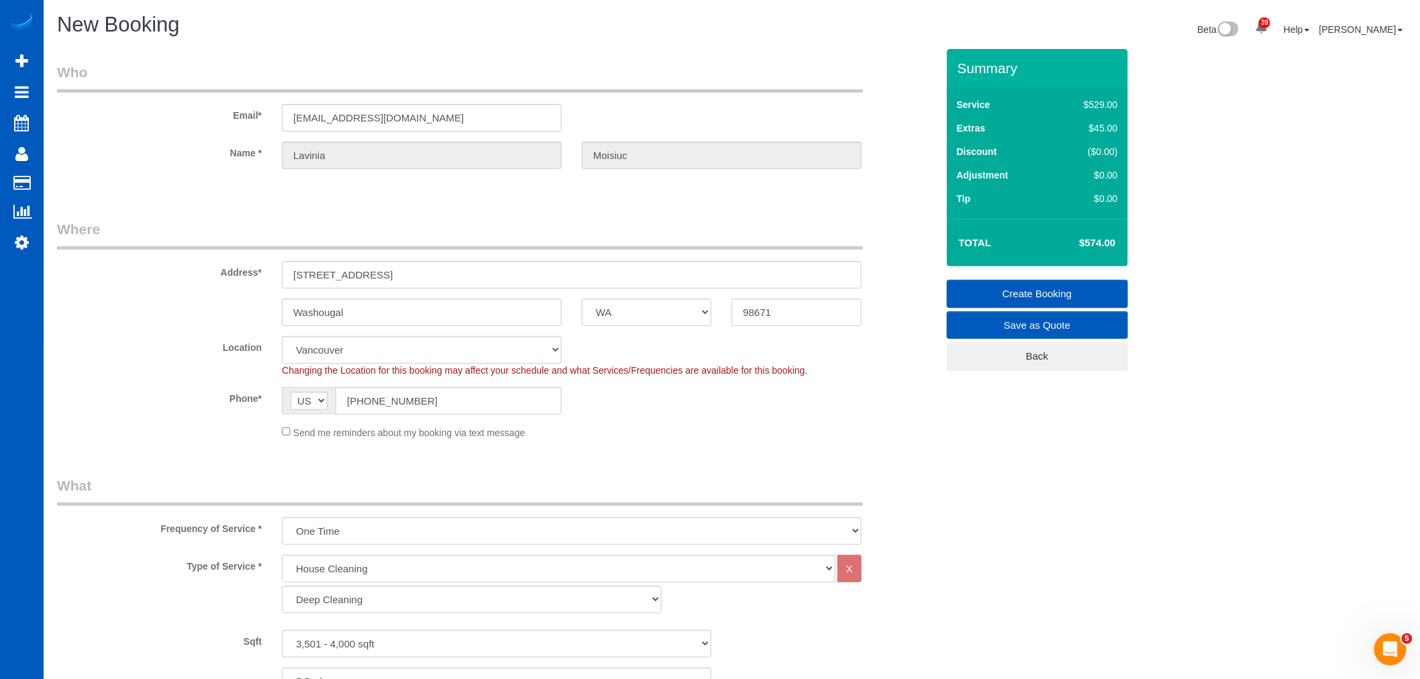
click at [1065, 285] on link "Create Booking" at bounding box center [1037, 294] width 181 height 28
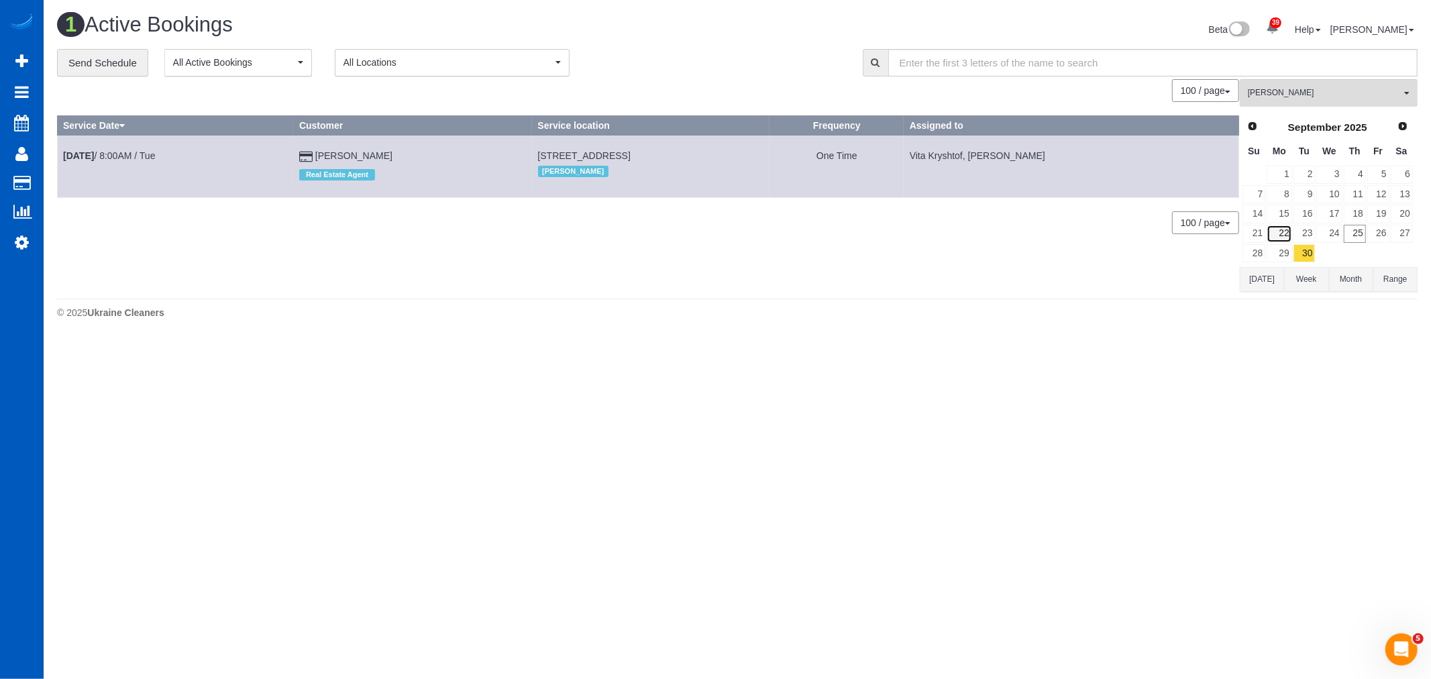
click at [1292, 231] on link "22" at bounding box center [1279, 234] width 25 height 18
click at [1286, 89] on span "[PERSON_NAME]" at bounding box center [1324, 92] width 153 height 11
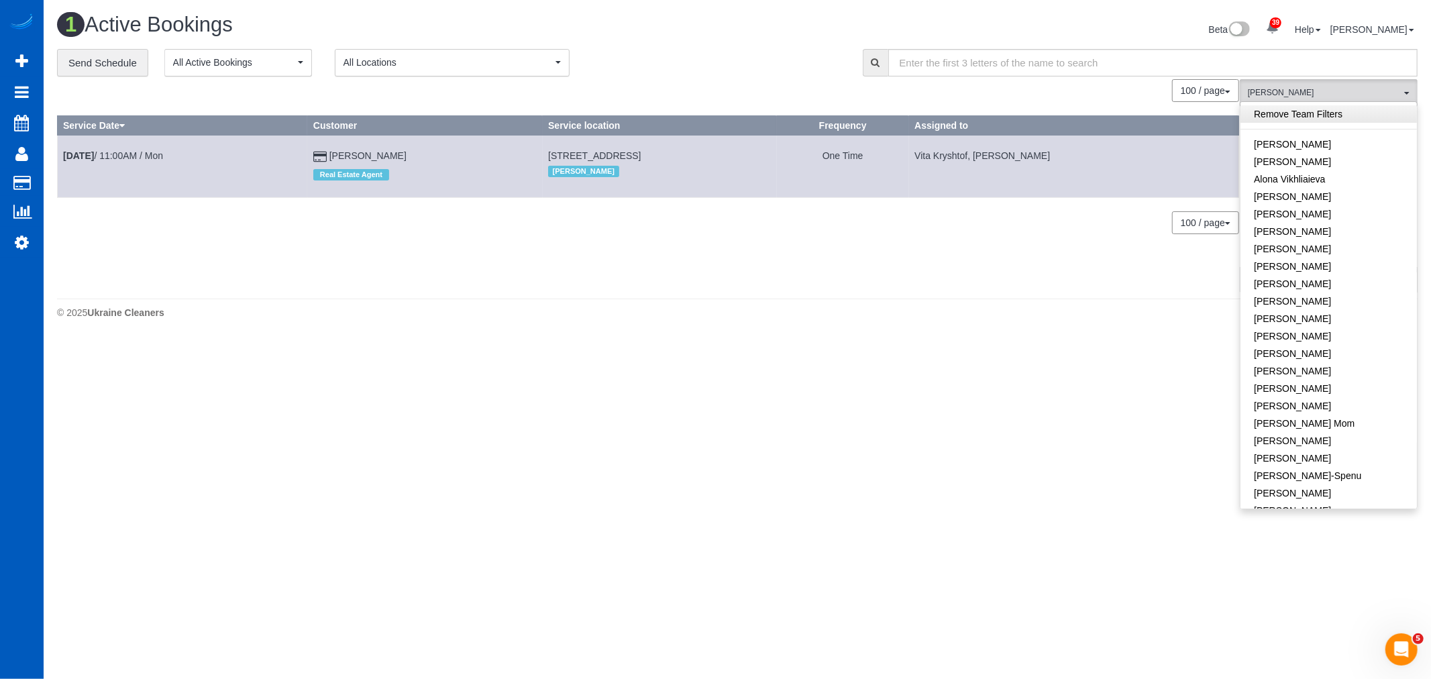
click at [1285, 109] on link "Remove Team Filters" at bounding box center [1329, 113] width 176 height 17
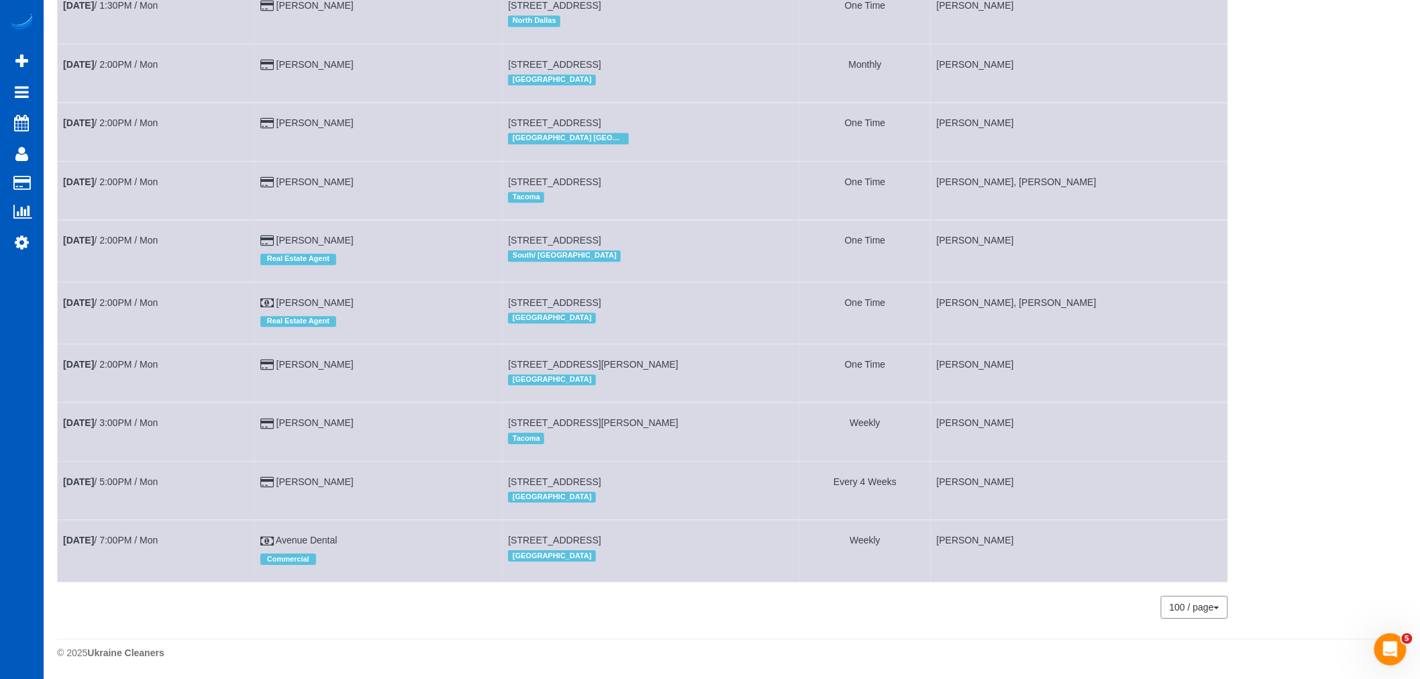
scroll to position [1498, 0]
click at [137, 297] on link "Sep 22nd / 2:00PM / Mon" at bounding box center [110, 302] width 95 height 11
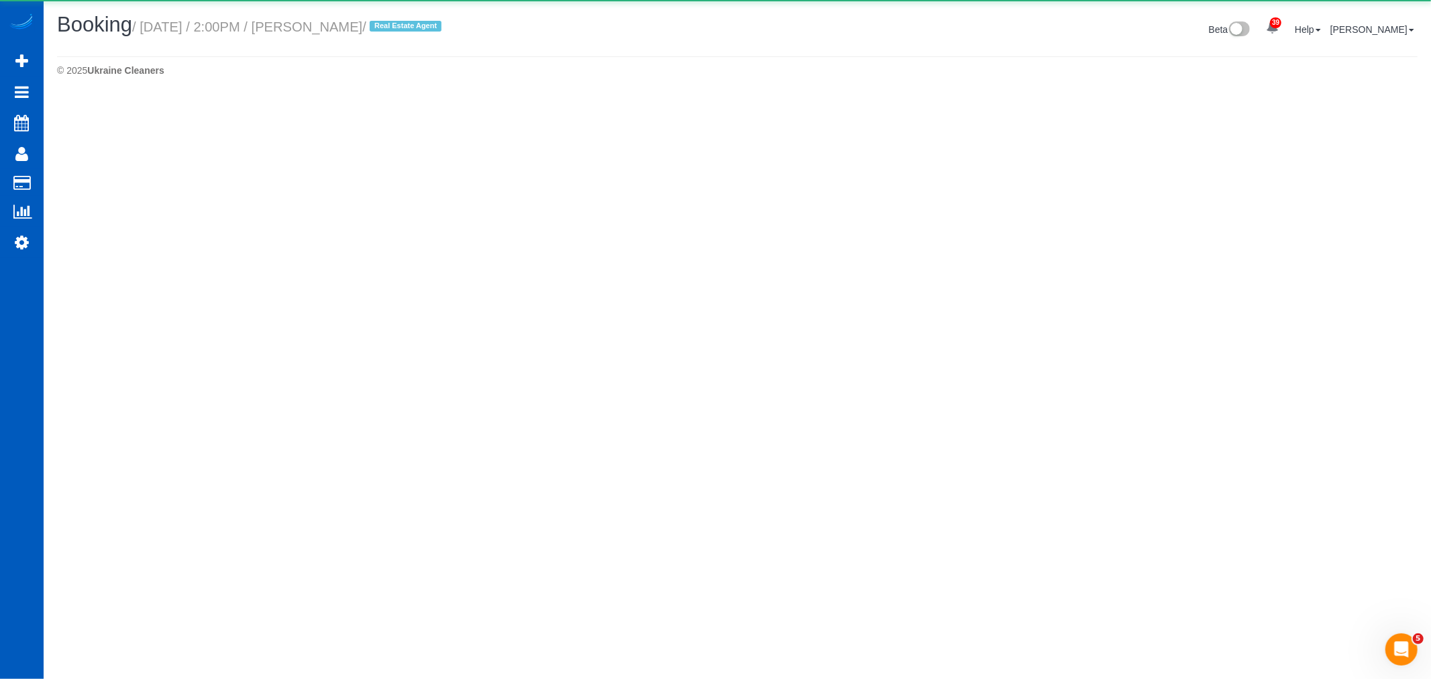
select select "WA"
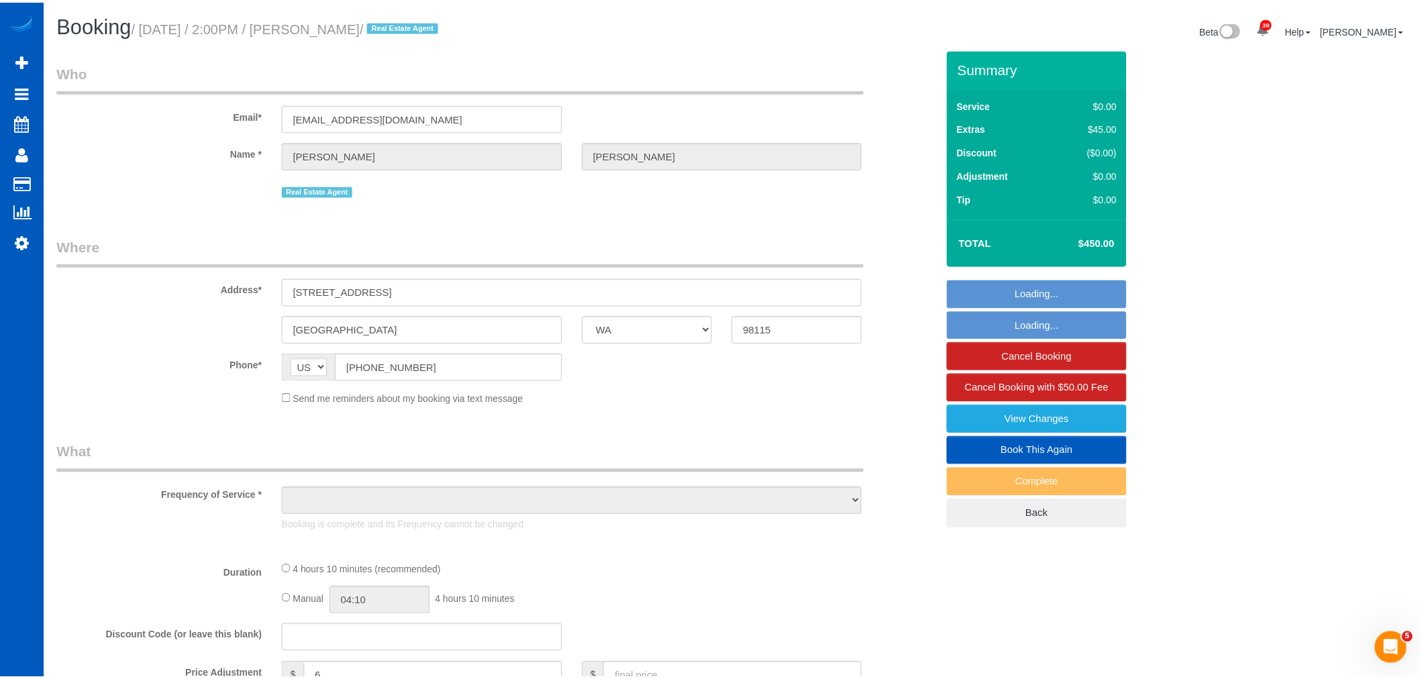
scroll to position [1666, 1420]
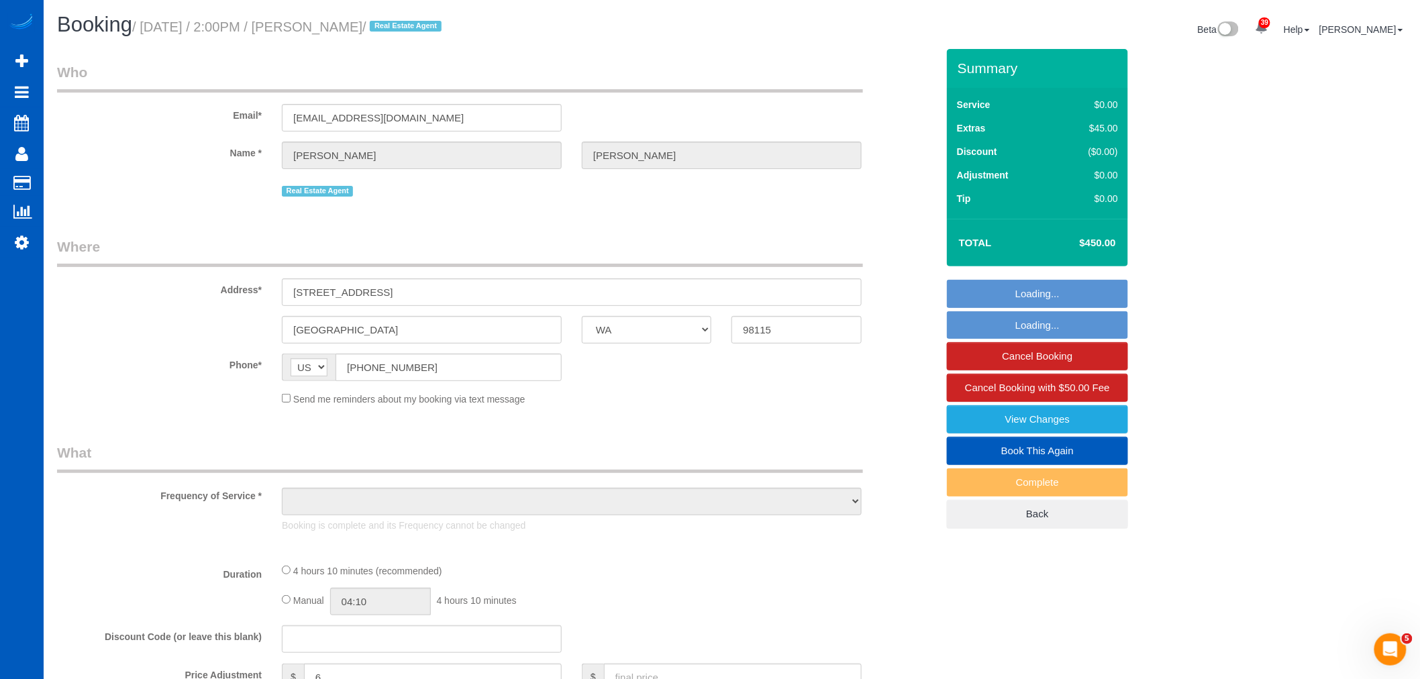
select select "object:25531"
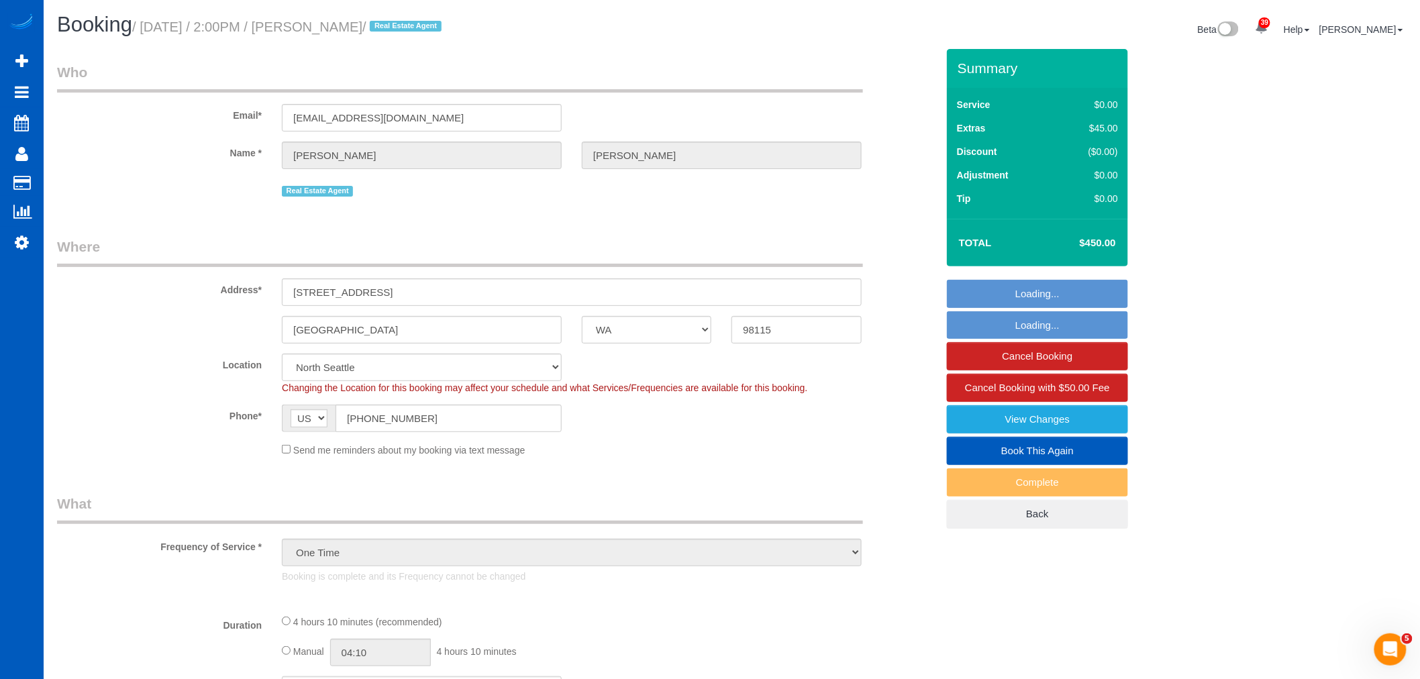
scroll to position [2465, 1420]
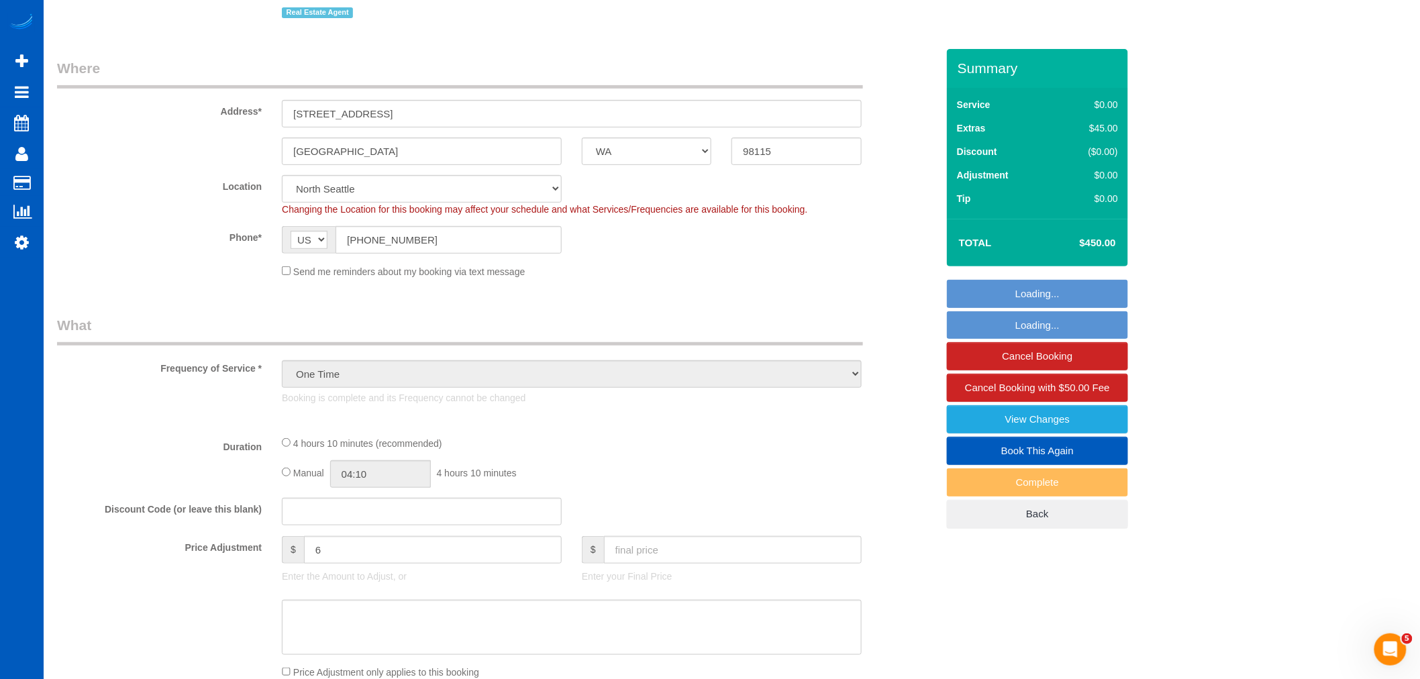
select select "199"
select select "3501"
select select "6"
select select "4"
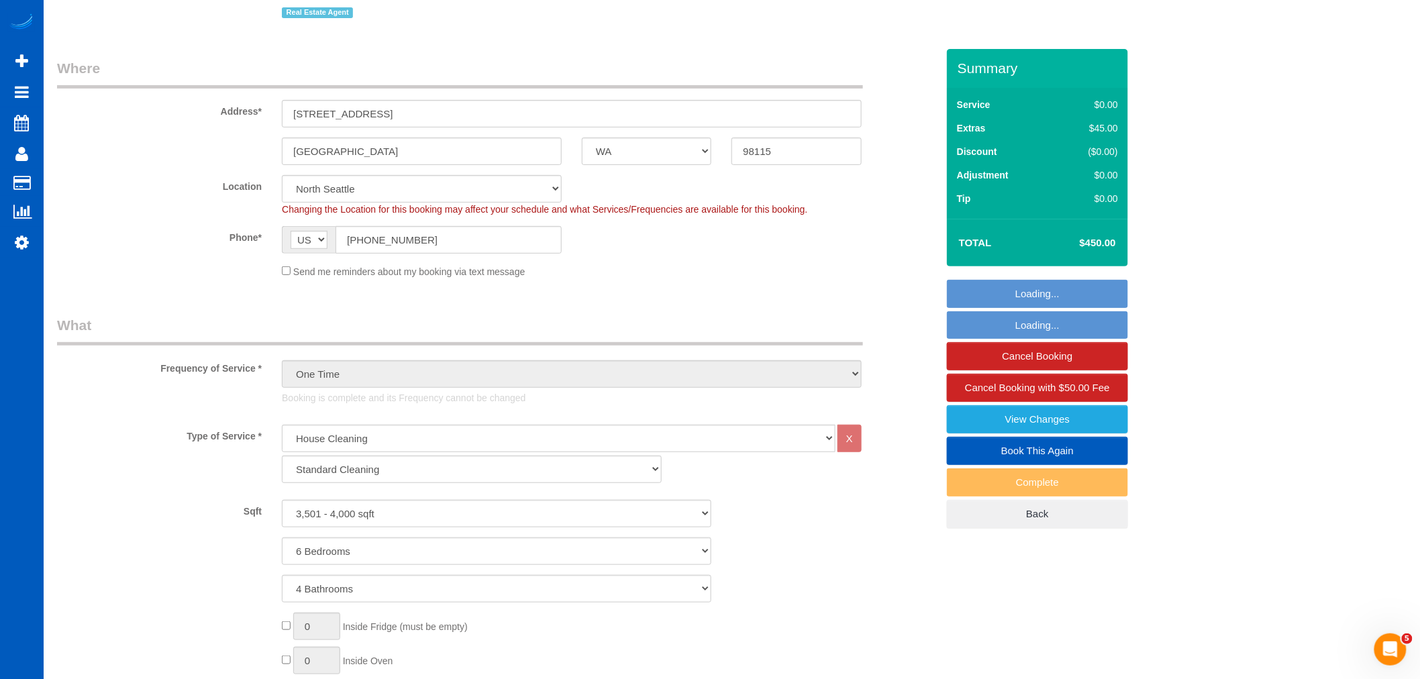
scroll to position [447, 0]
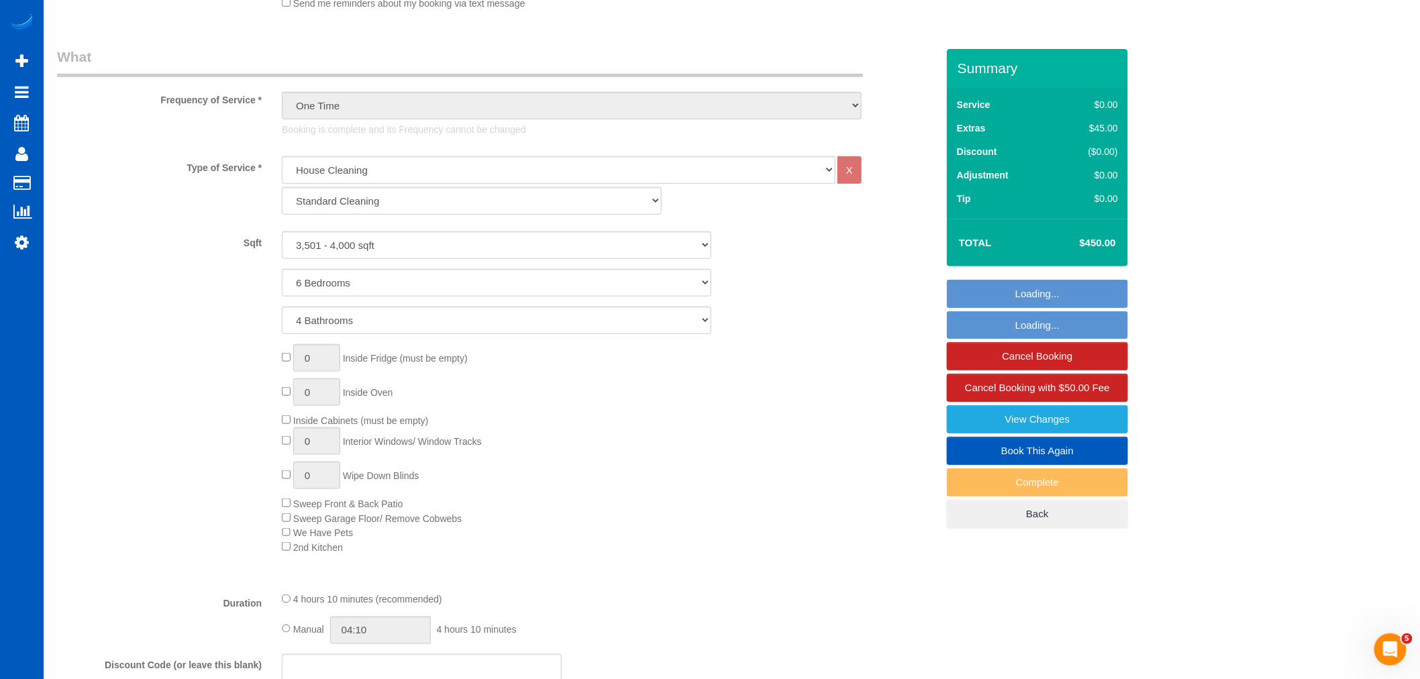
select select "object:25895"
select select "spot63"
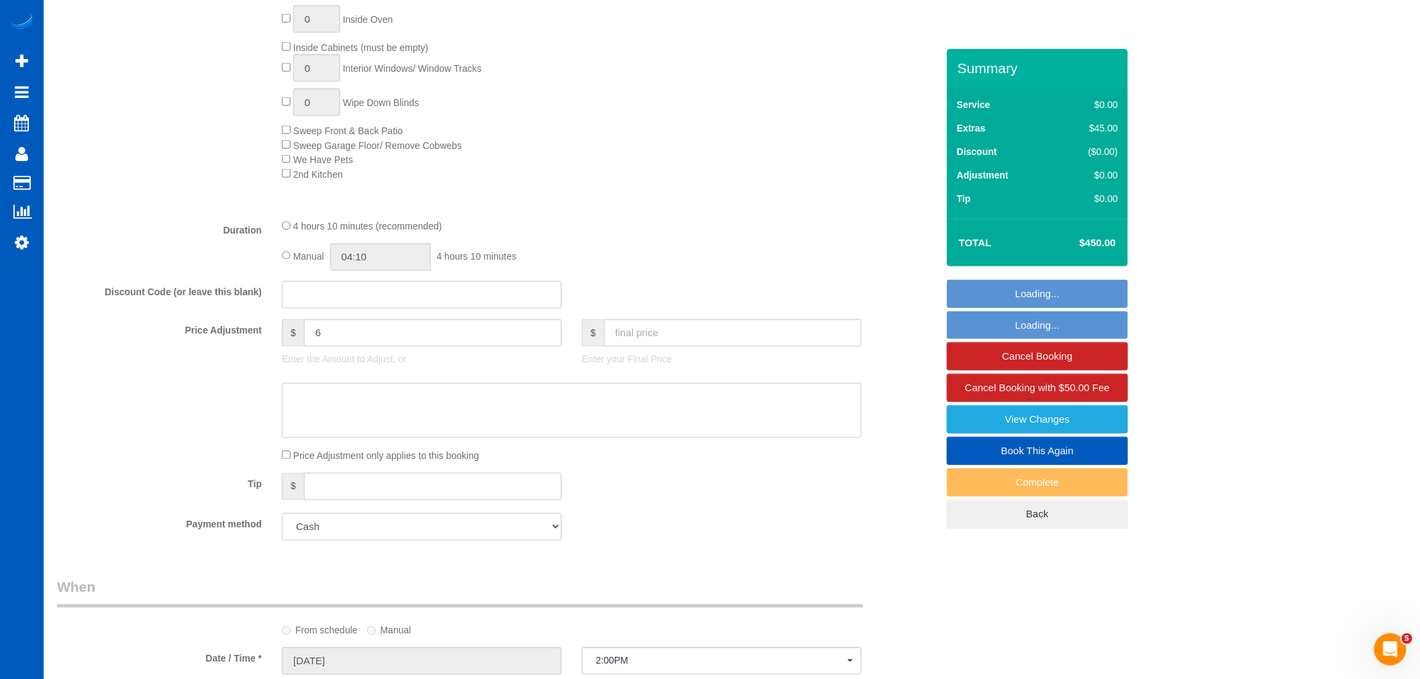
select select "3501"
select select "6"
select select "4"
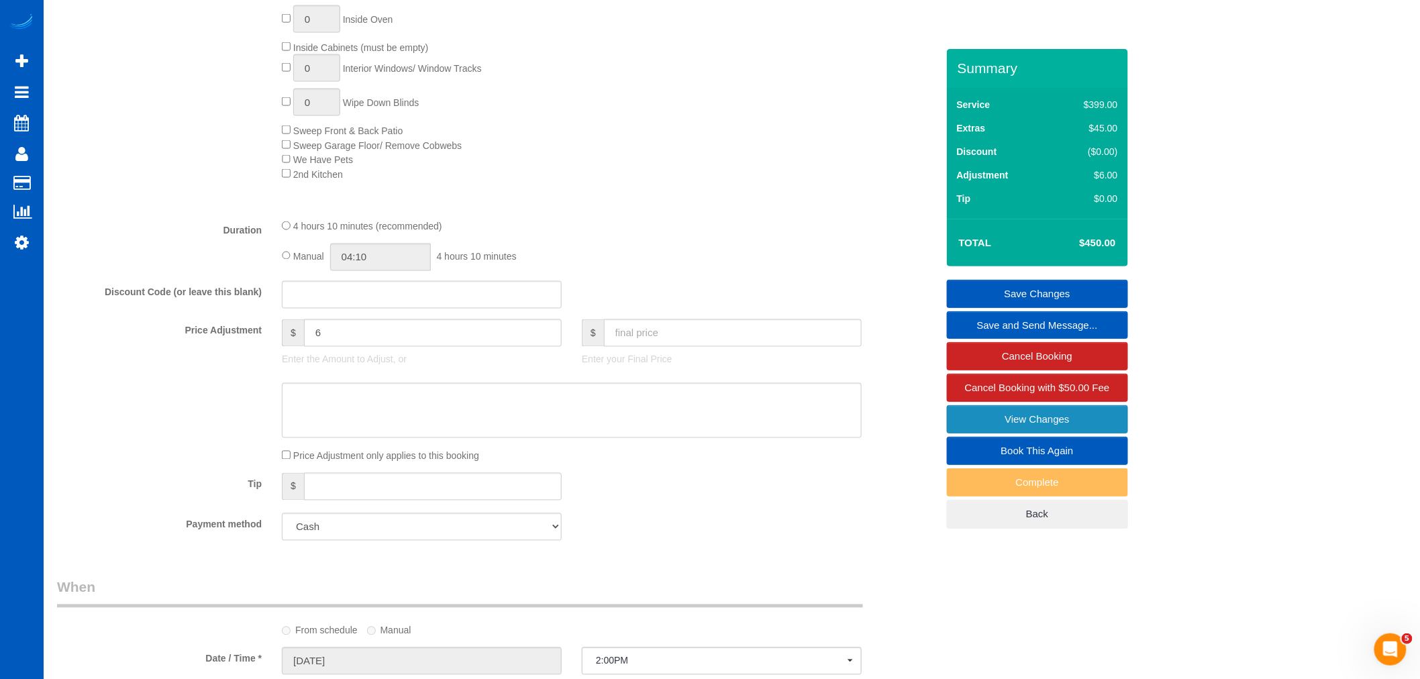
click at [1058, 424] on link "View Changes" at bounding box center [1037, 419] width 181 height 28
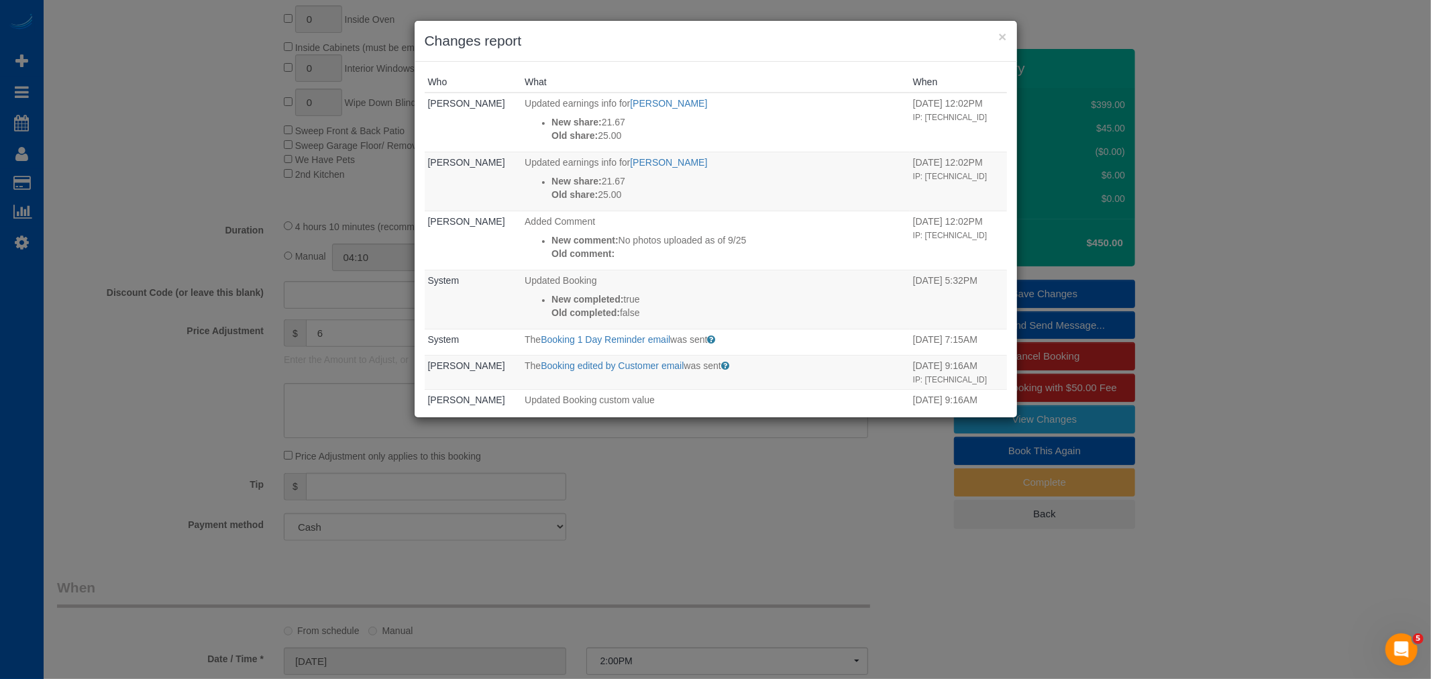
click at [997, 35] on h3 "Changes report" at bounding box center [716, 41] width 582 height 20
click at [1001, 32] on button "×" at bounding box center [1003, 37] width 8 height 14
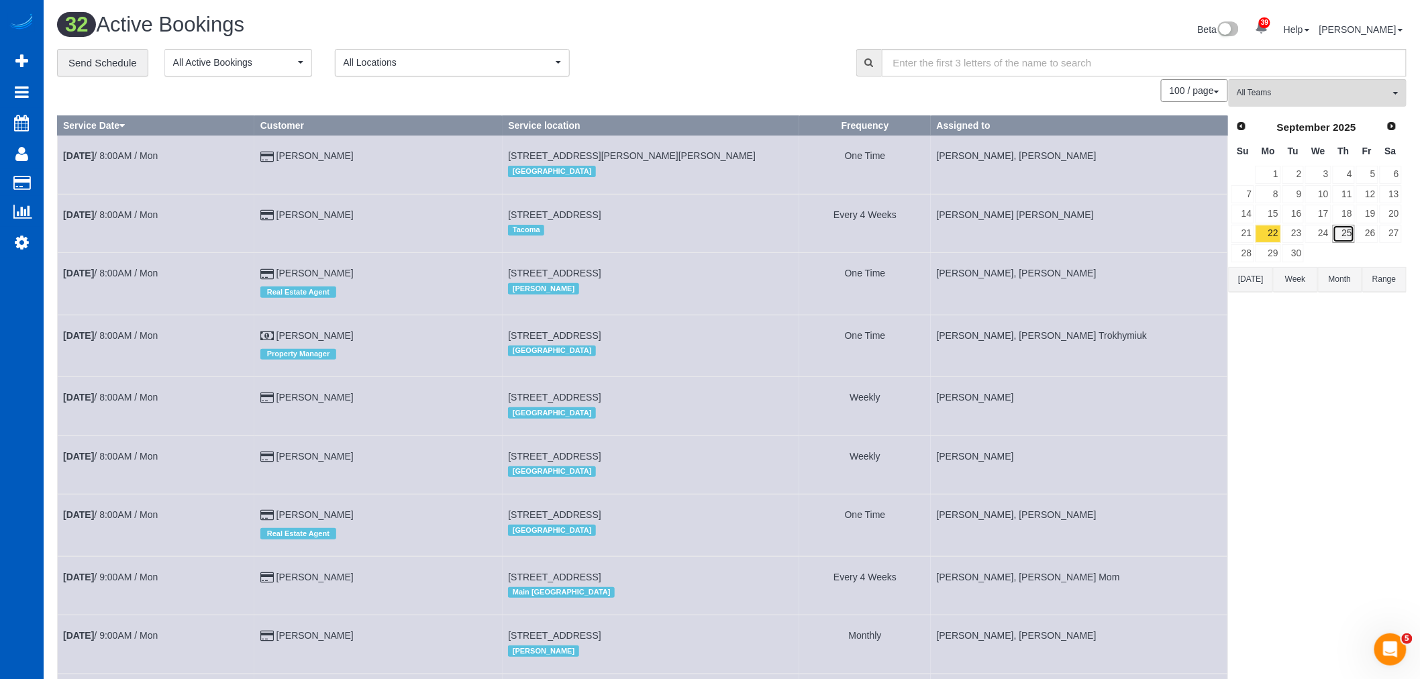
click at [1347, 240] on link "25" at bounding box center [1344, 234] width 22 height 18
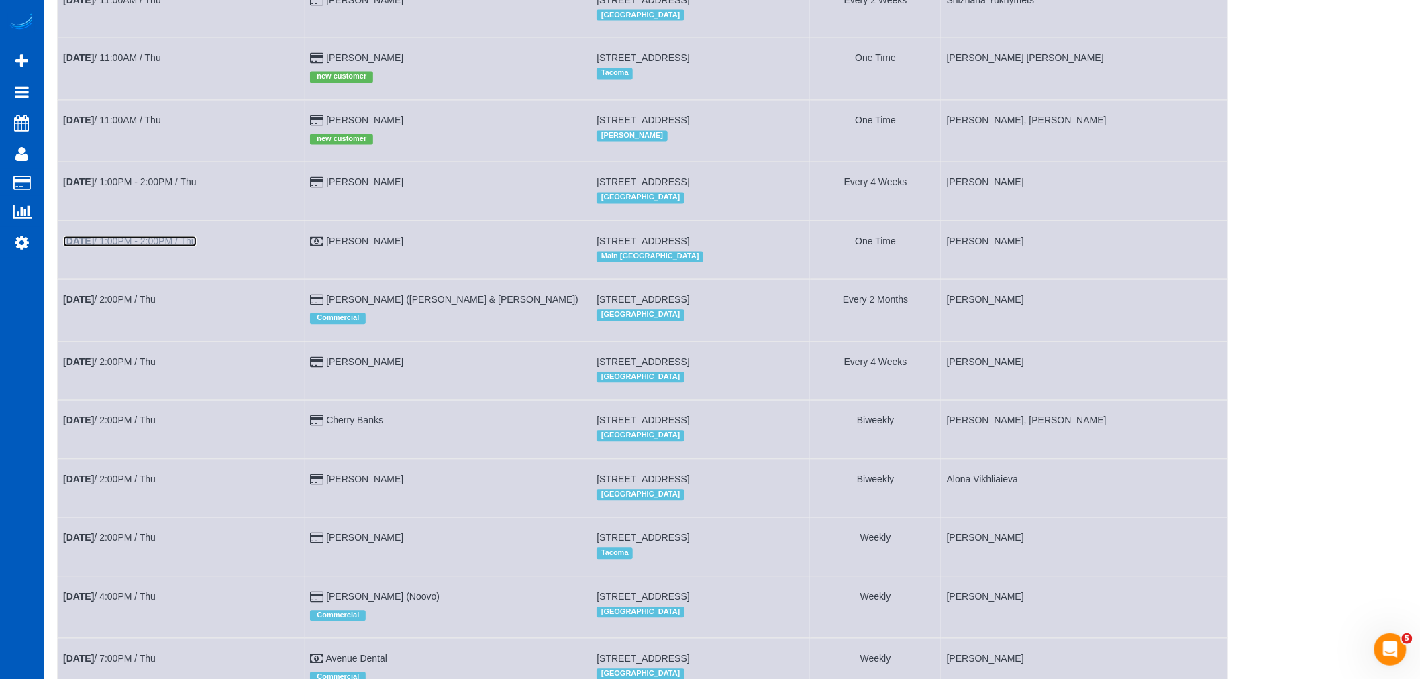
click at [135, 247] on link "Sep 25th / 1:00PM - 2:00PM / Thu" at bounding box center [130, 241] width 134 height 11
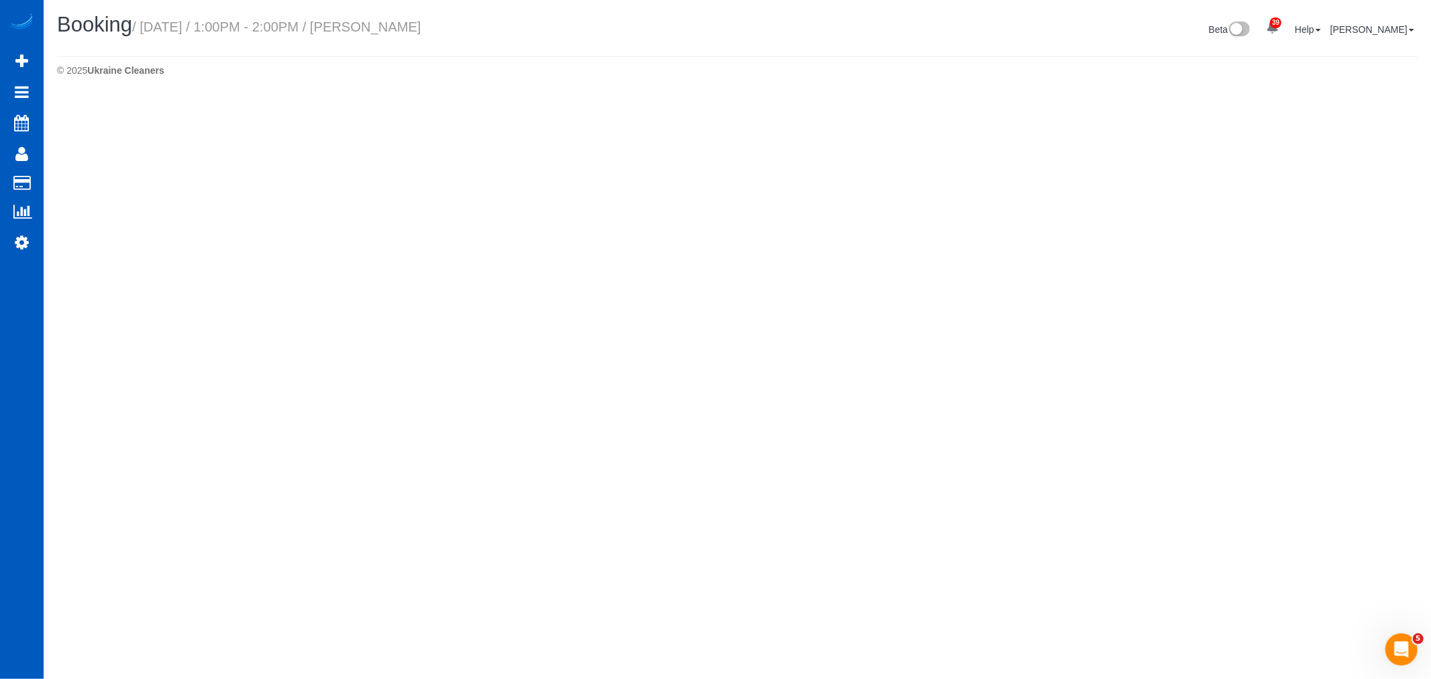
select select "WA"
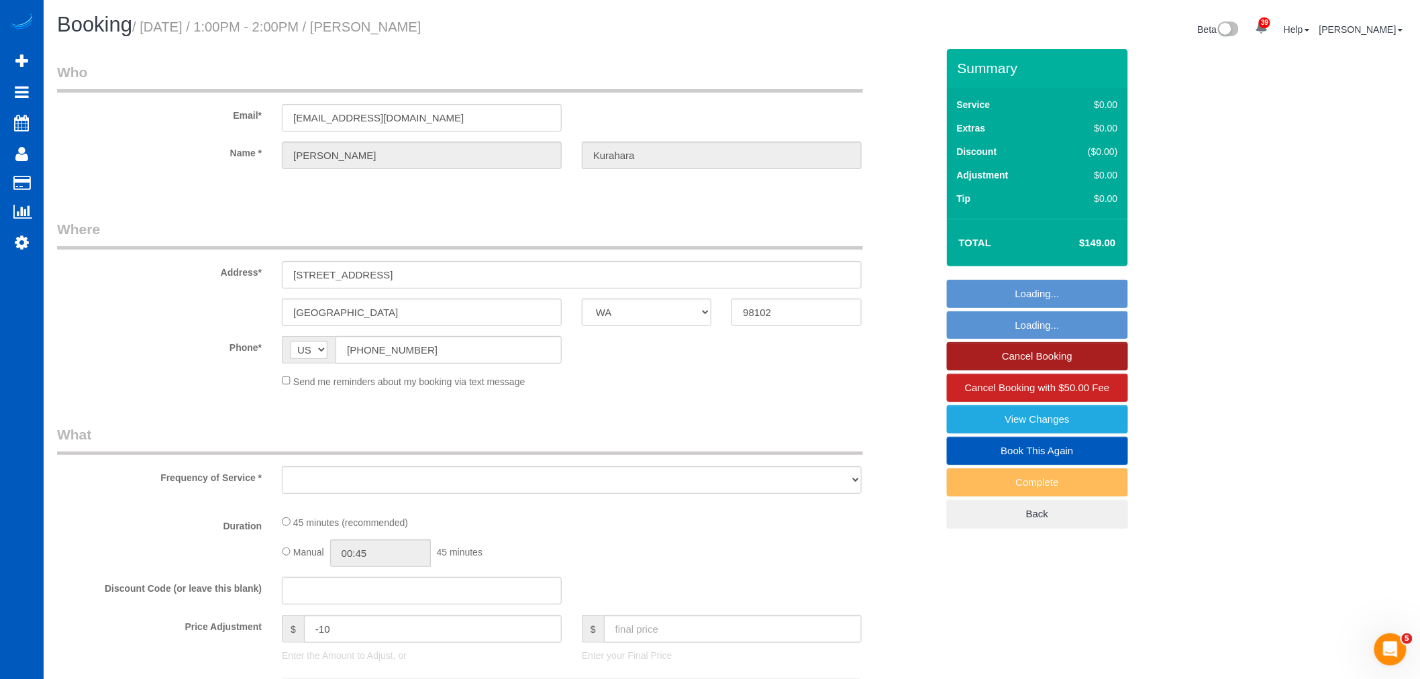
select select "object:27681"
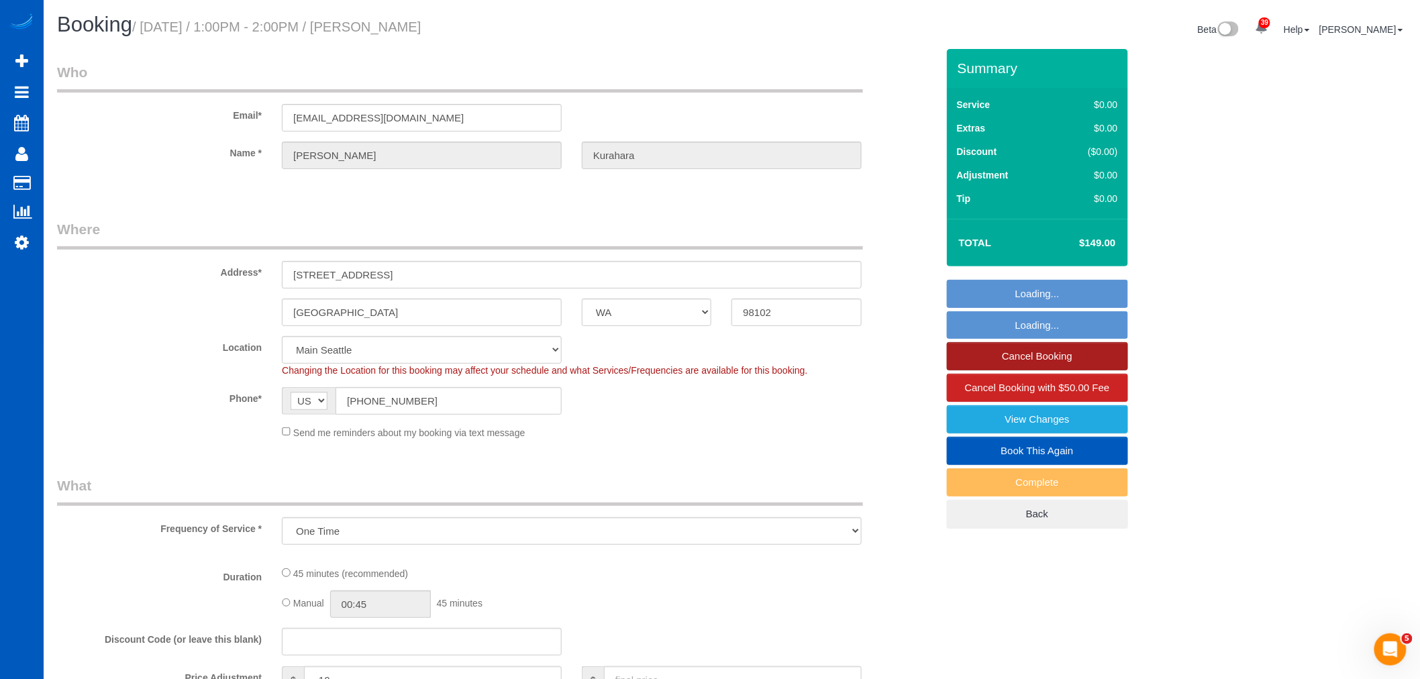
click at [1099, 364] on link "Cancel Booking" at bounding box center [1037, 356] width 181 height 28
select select "199"
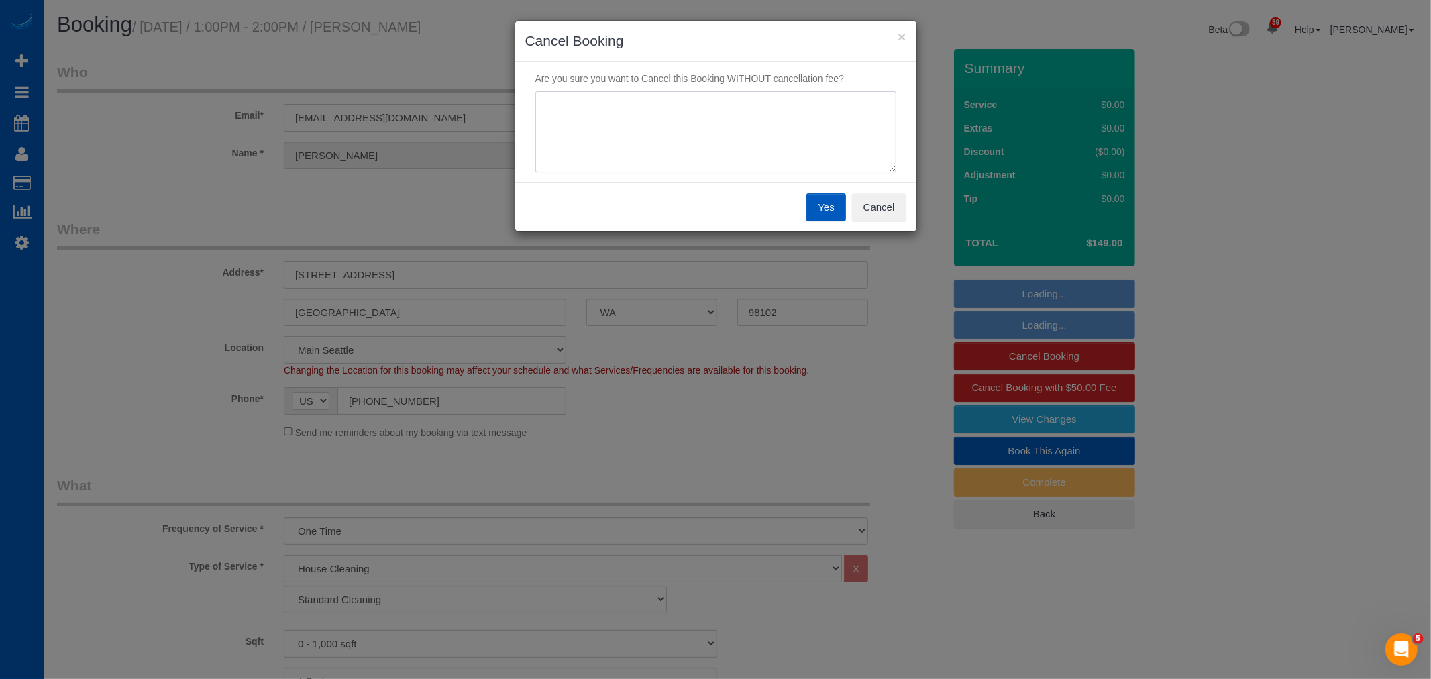
click at [776, 168] on textarea at bounding box center [716, 132] width 361 height 82
type textarea "no longer needed"
click at [801, 199] on div "Yes Cancel" at bounding box center [715, 207] width 401 height 49
click at [815, 197] on button "Yes" at bounding box center [826, 207] width 39 height 28
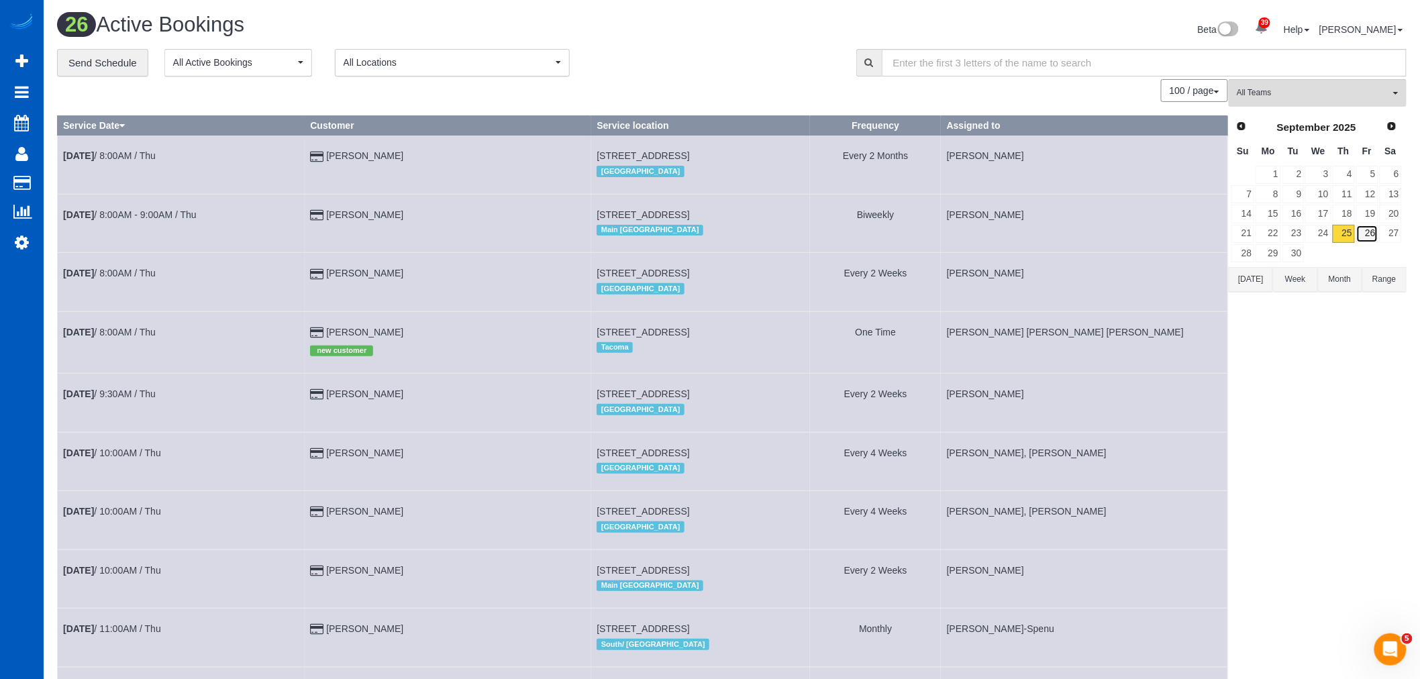
click at [1366, 243] on link "26" at bounding box center [1367, 234] width 22 height 18
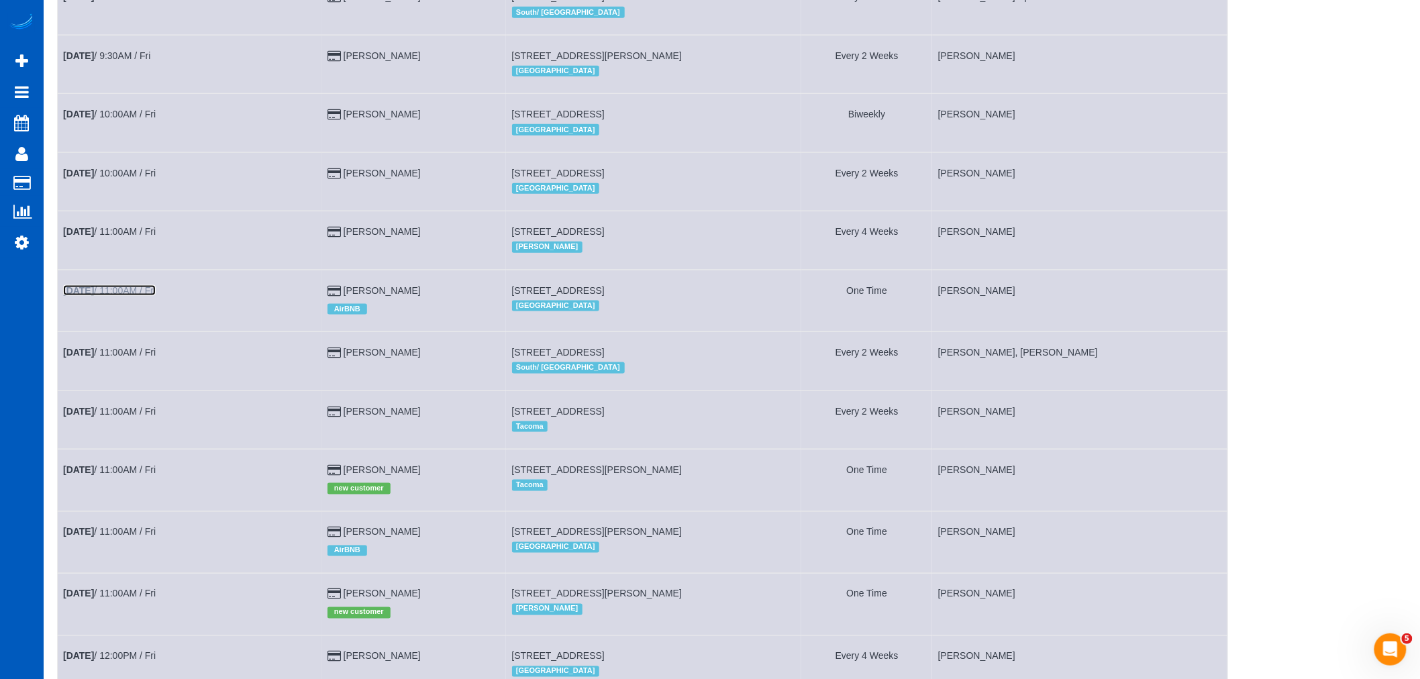
click at [117, 291] on link "Sep 26th / 11:00AM / Fri" at bounding box center [109, 290] width 93 height 11
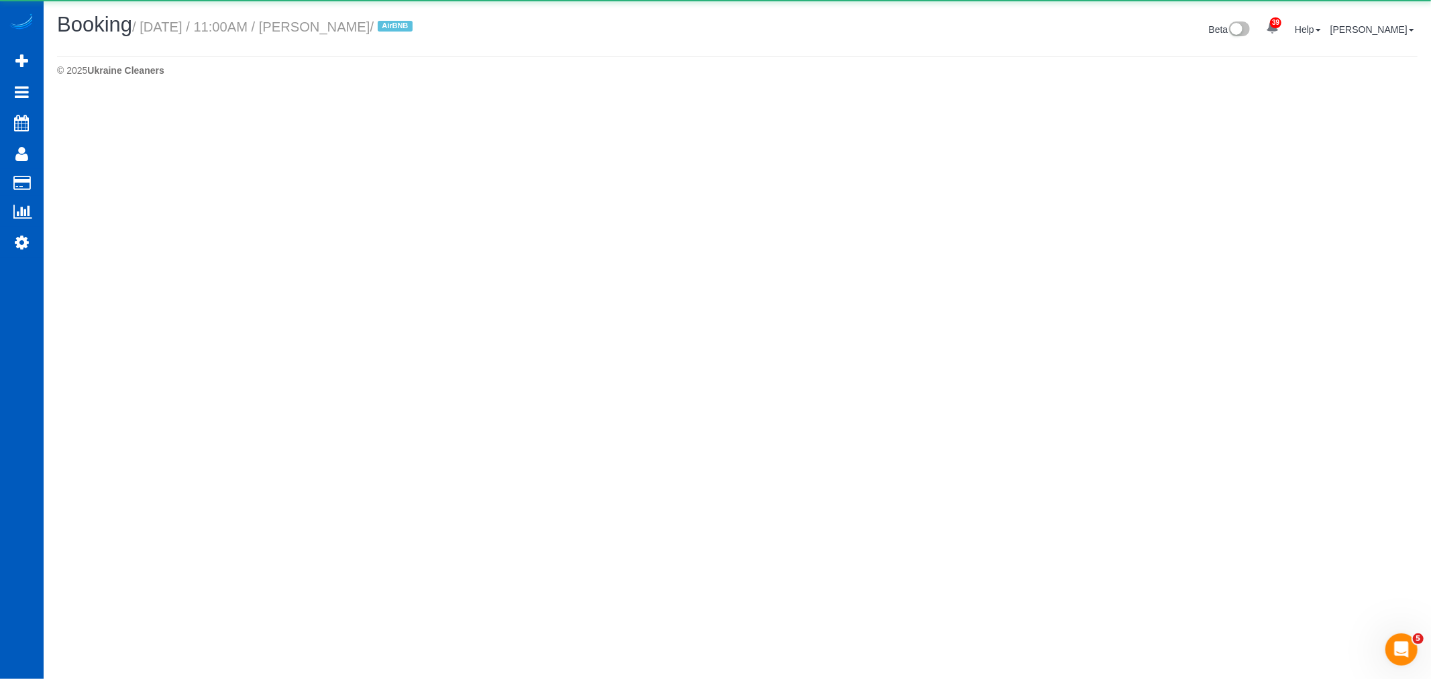
select select "WA"
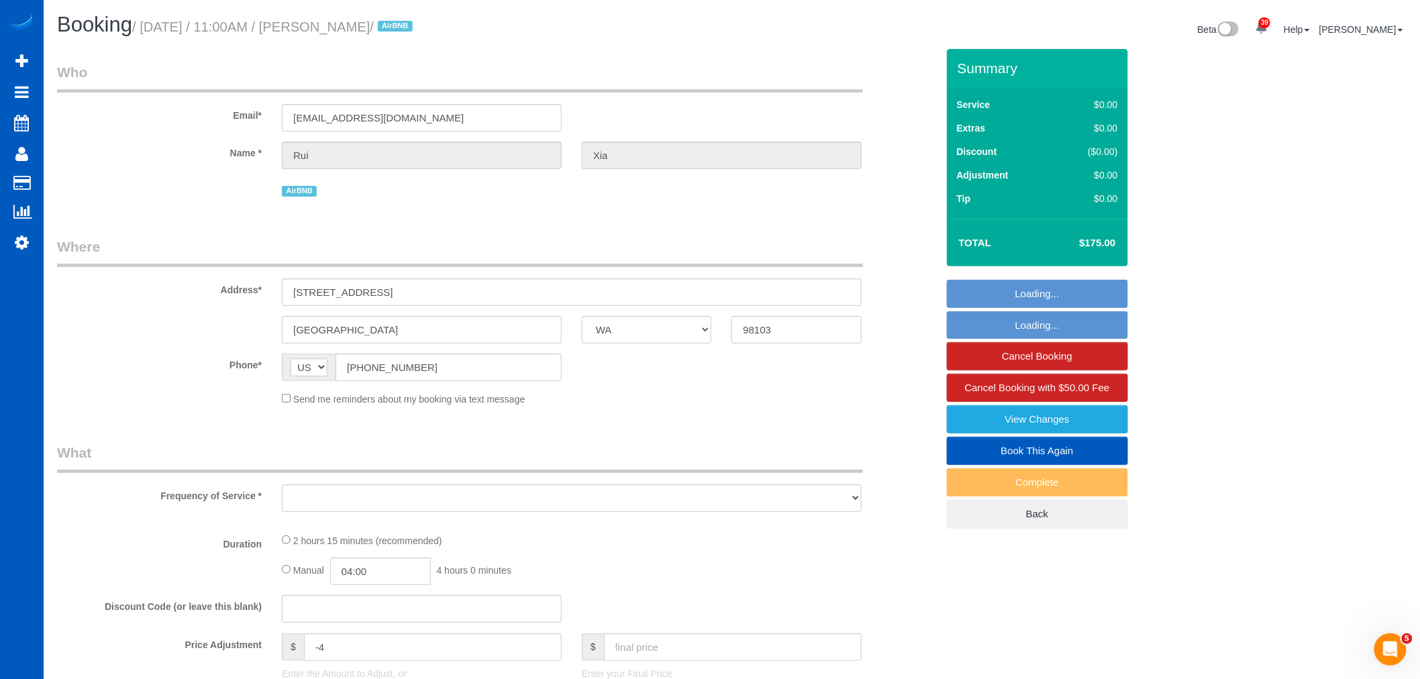
select select "object:29304"
select select "string:fspay-581ee3a3-ef50-4f7b-abd9-92cea8b7e377"
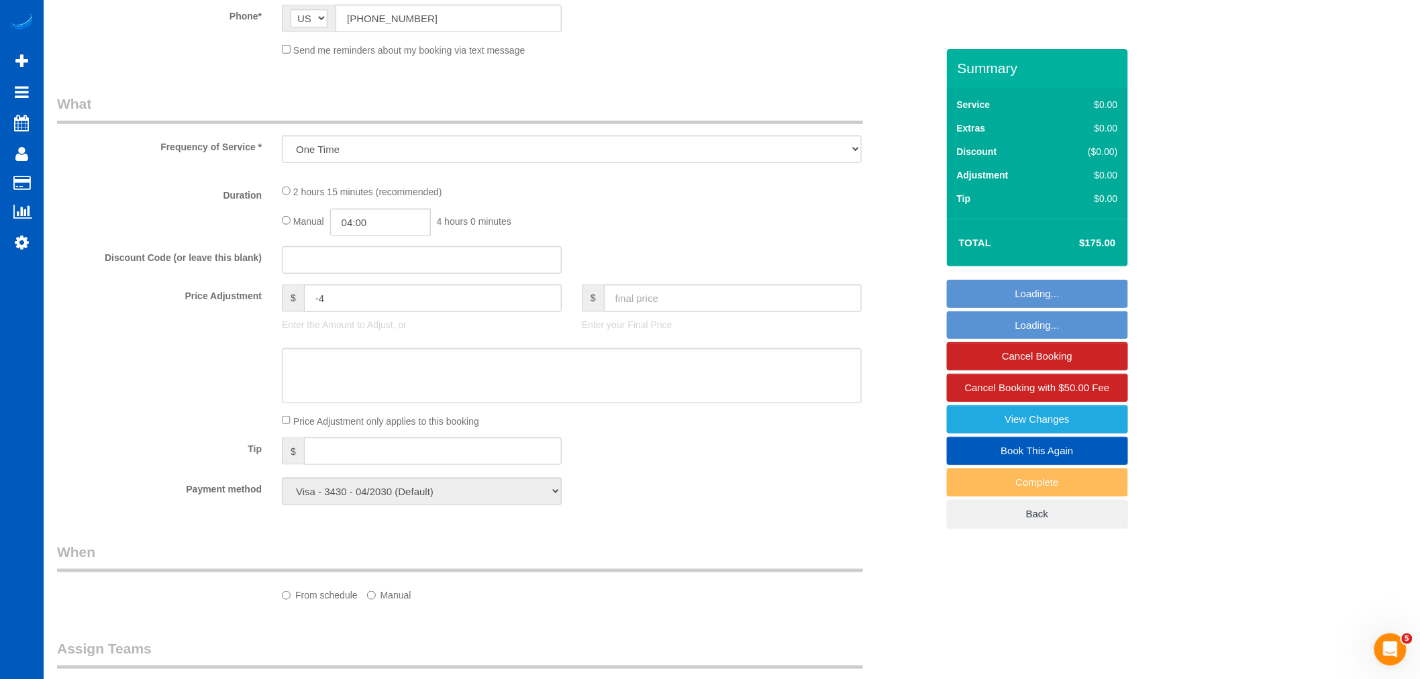
select select "199"
select select "1001"
select select "3"
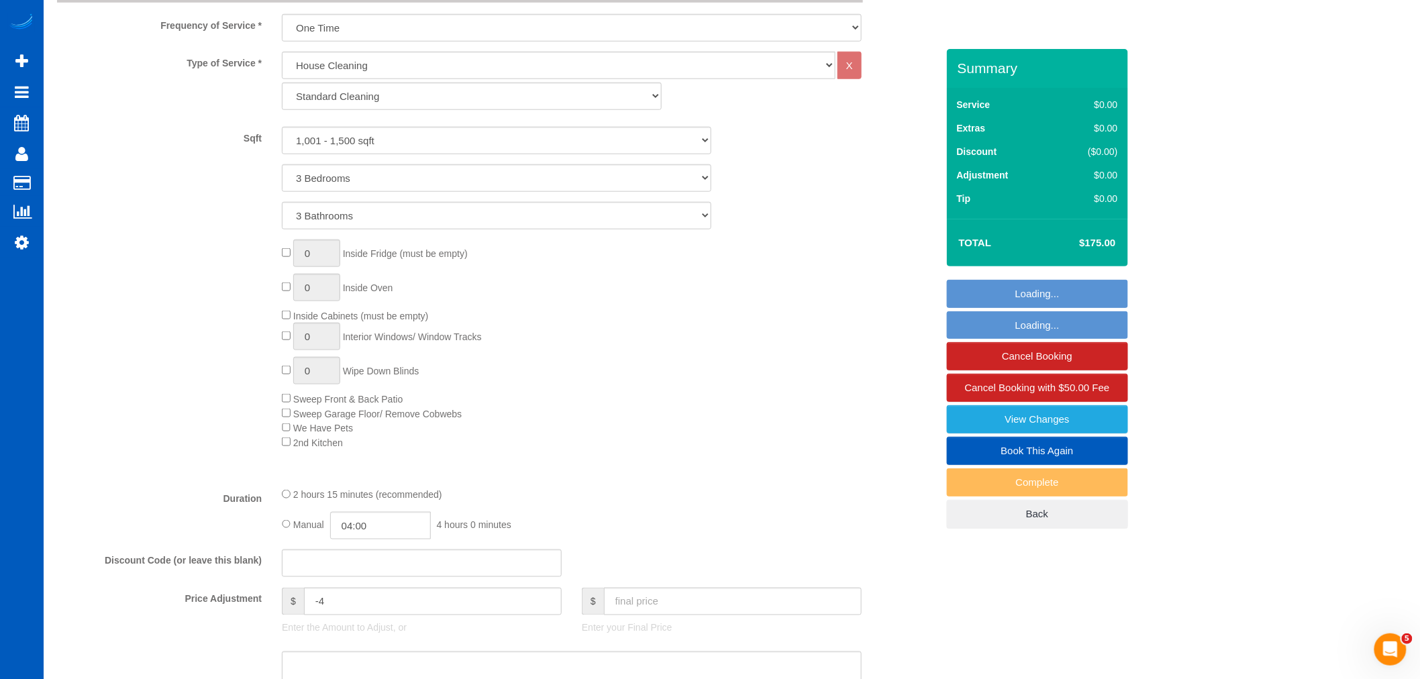
select select "object:29673"
select select "spot79"
select select "1001"
select select "3"
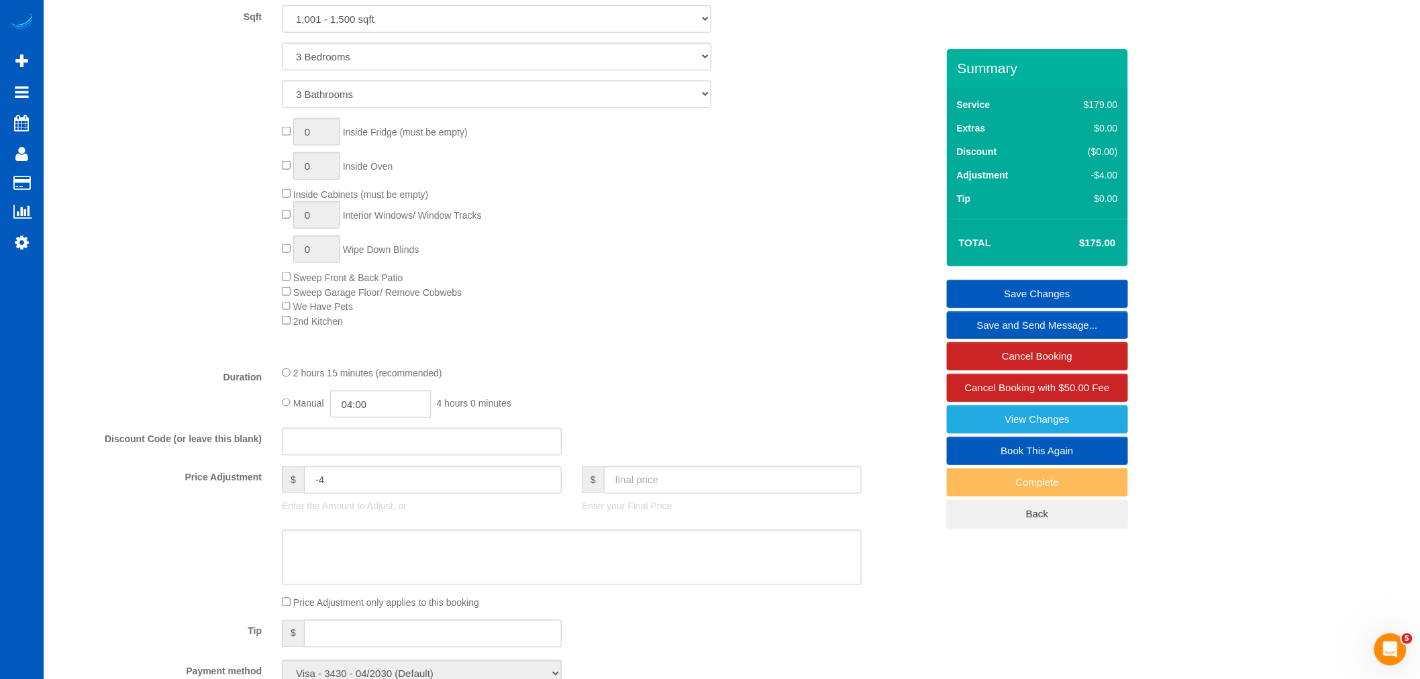
scroll to position [515, 0]
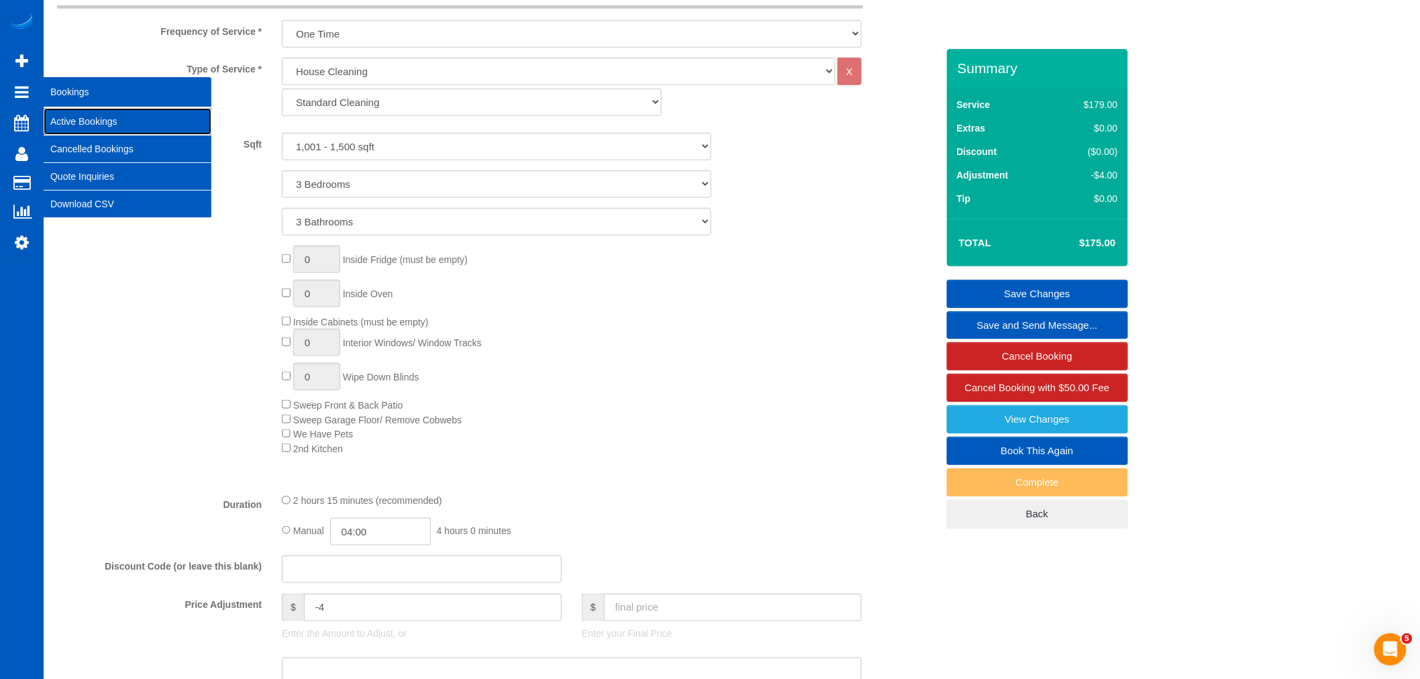
click at [70, 116] on link "Active Bookings" at bounding box center [128, 121] width 168 height 27
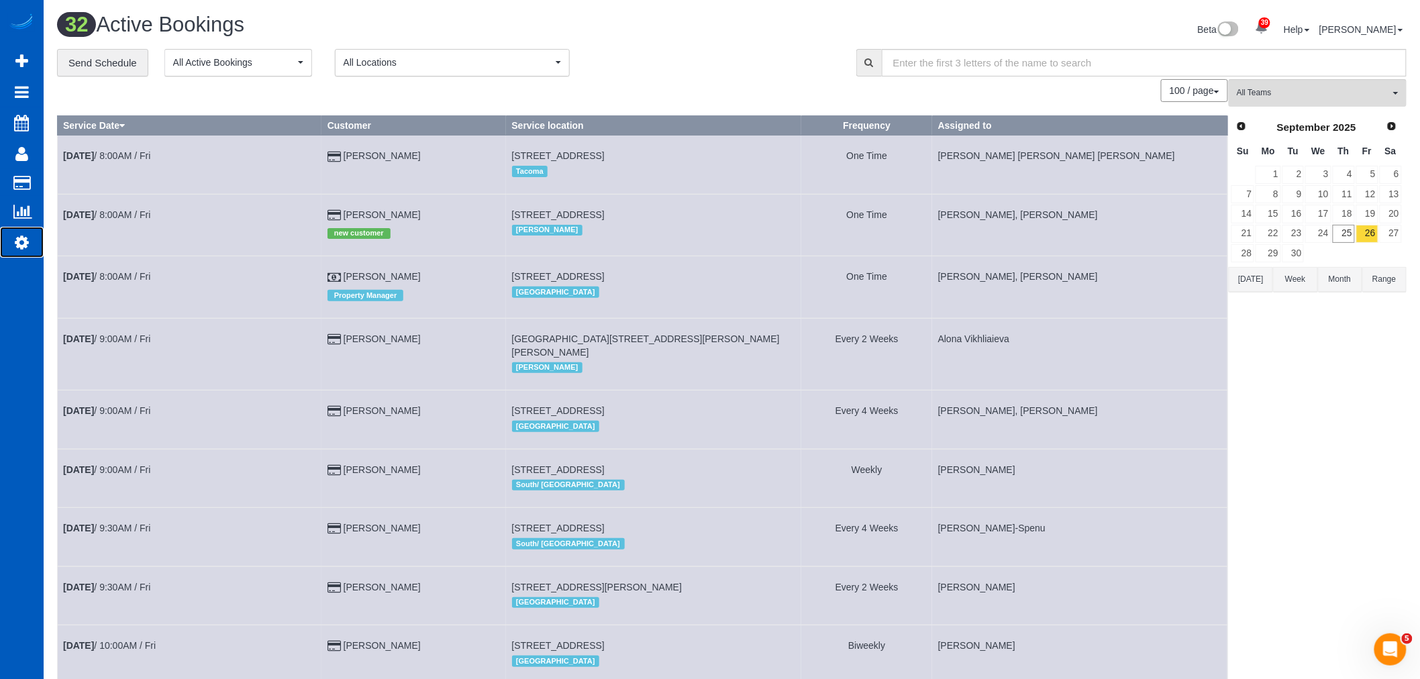
click at [23, 237] on icon at bounding box center [22, 242] width 14 height 16
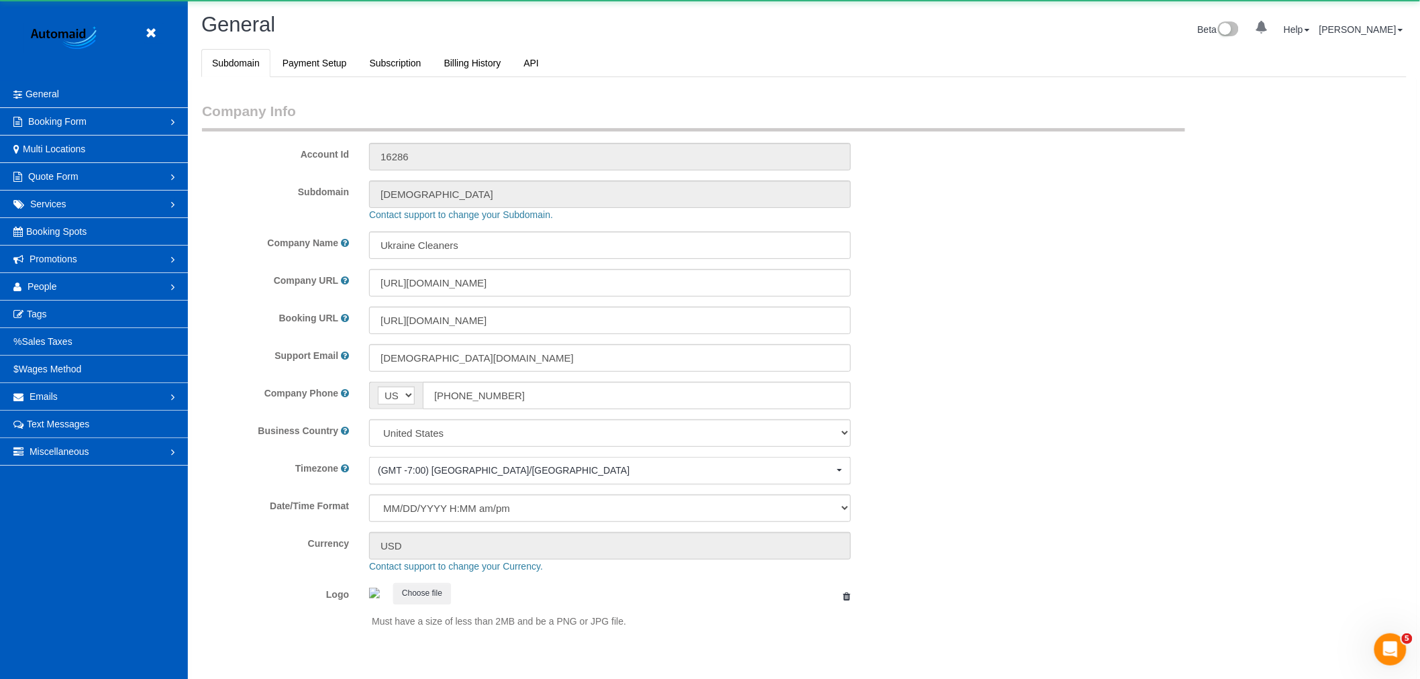
scroll to position [2934, 1420]
select select "1"
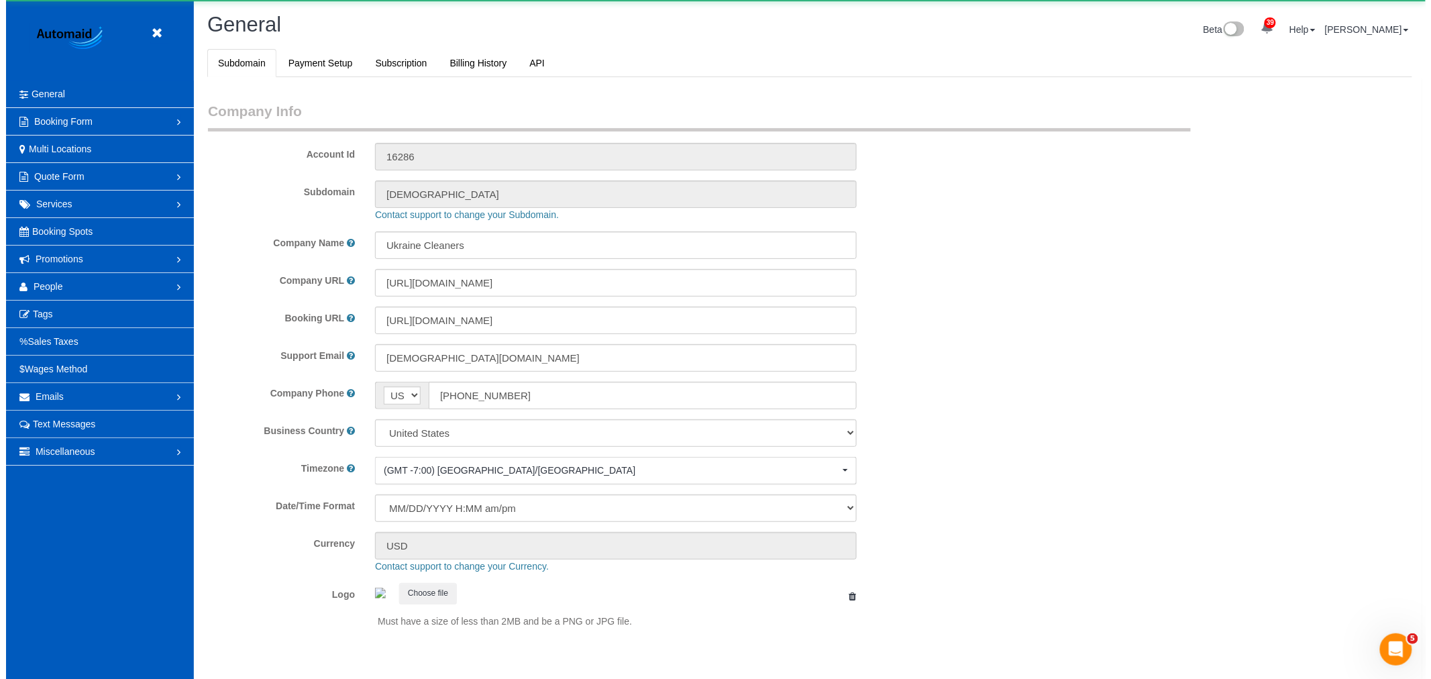
scroll to position [0, 0]
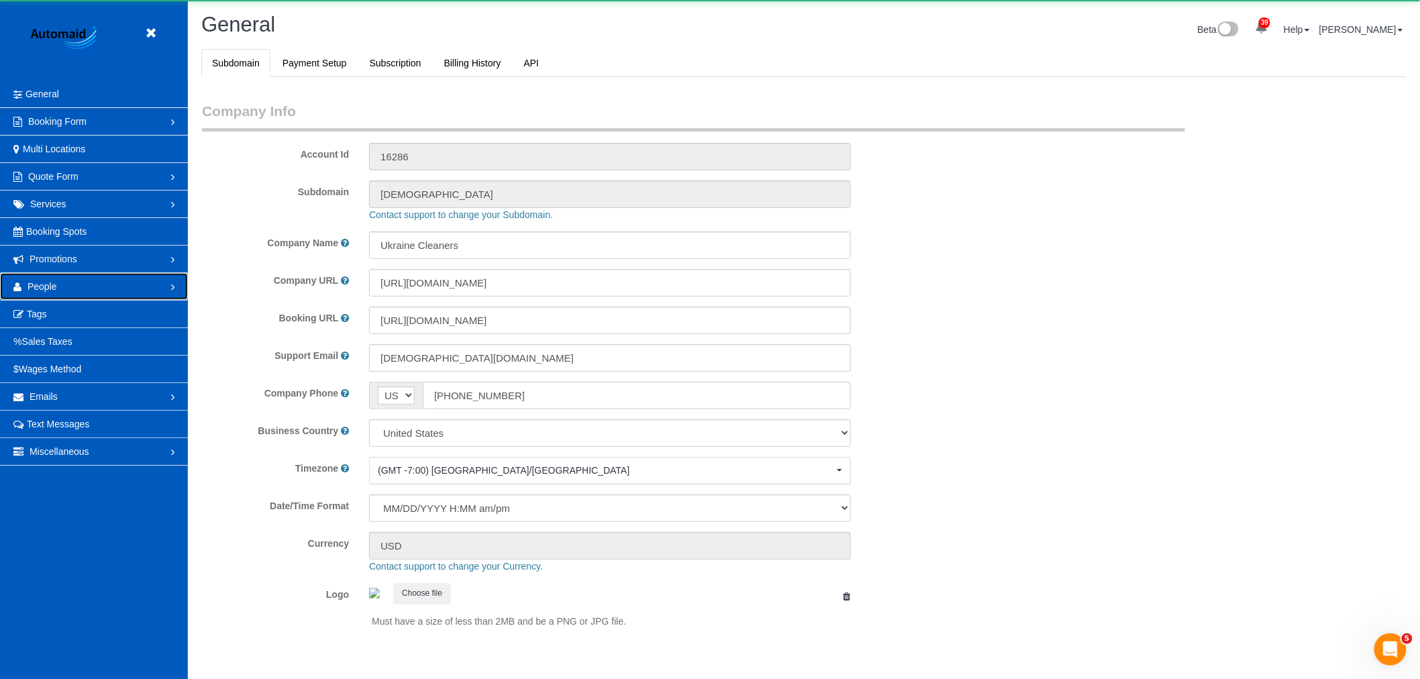
click at [79, 287] on link "People" at bounding box center [94, 286] width 188 height 27
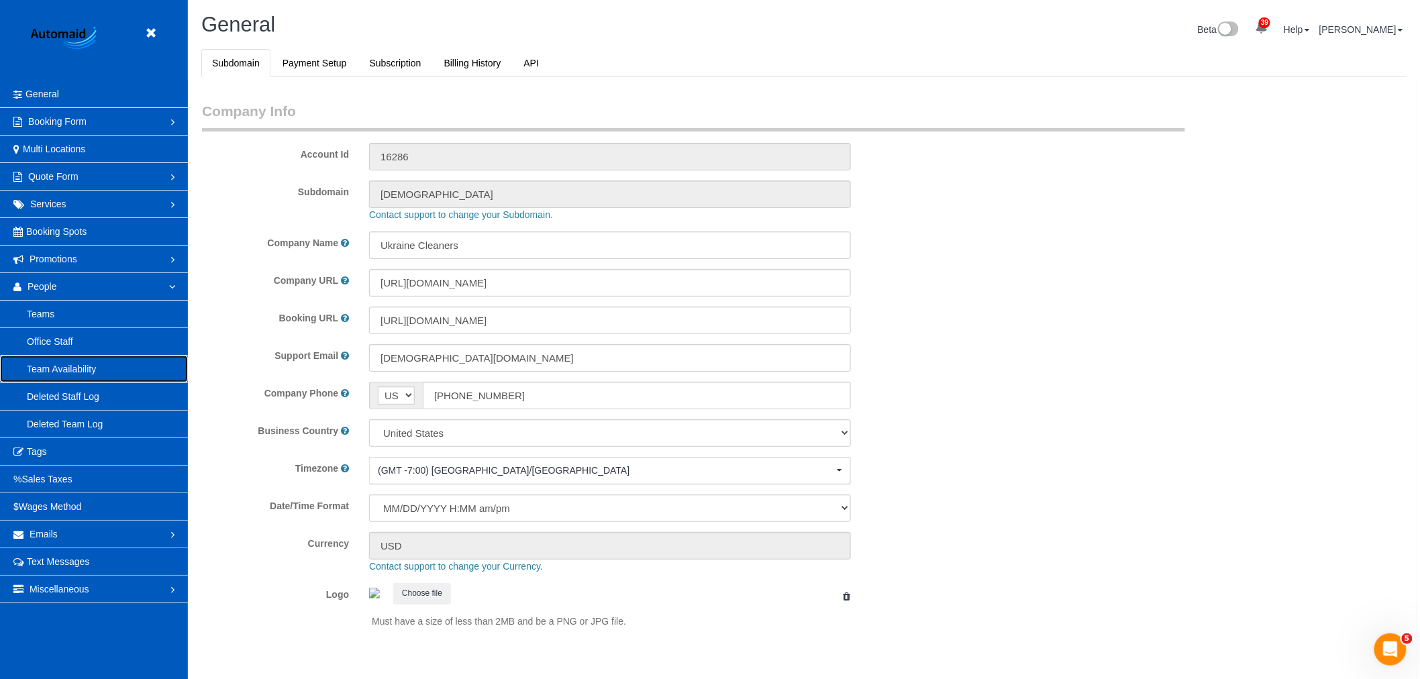
click at [88, 368] on link "Team Availability" at bounding box center [94, 369] width 188 height 27
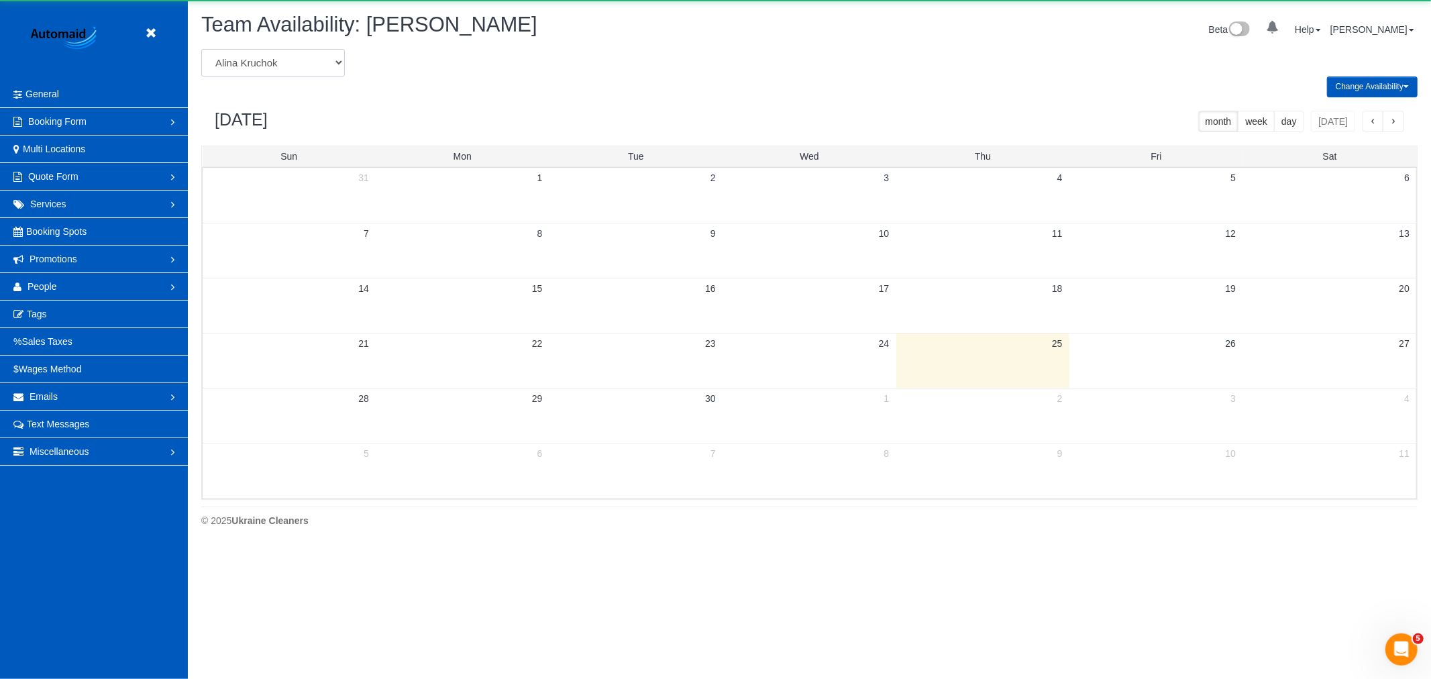
scroll to position [548, 1431]
click at [284, 70] on select "Alina Kruchok Alona Tarasiuk Alona Vikhliaieva Anastasiia Demchenko Anastasiia …" at bounding box center [273, 63] width 144 height 28
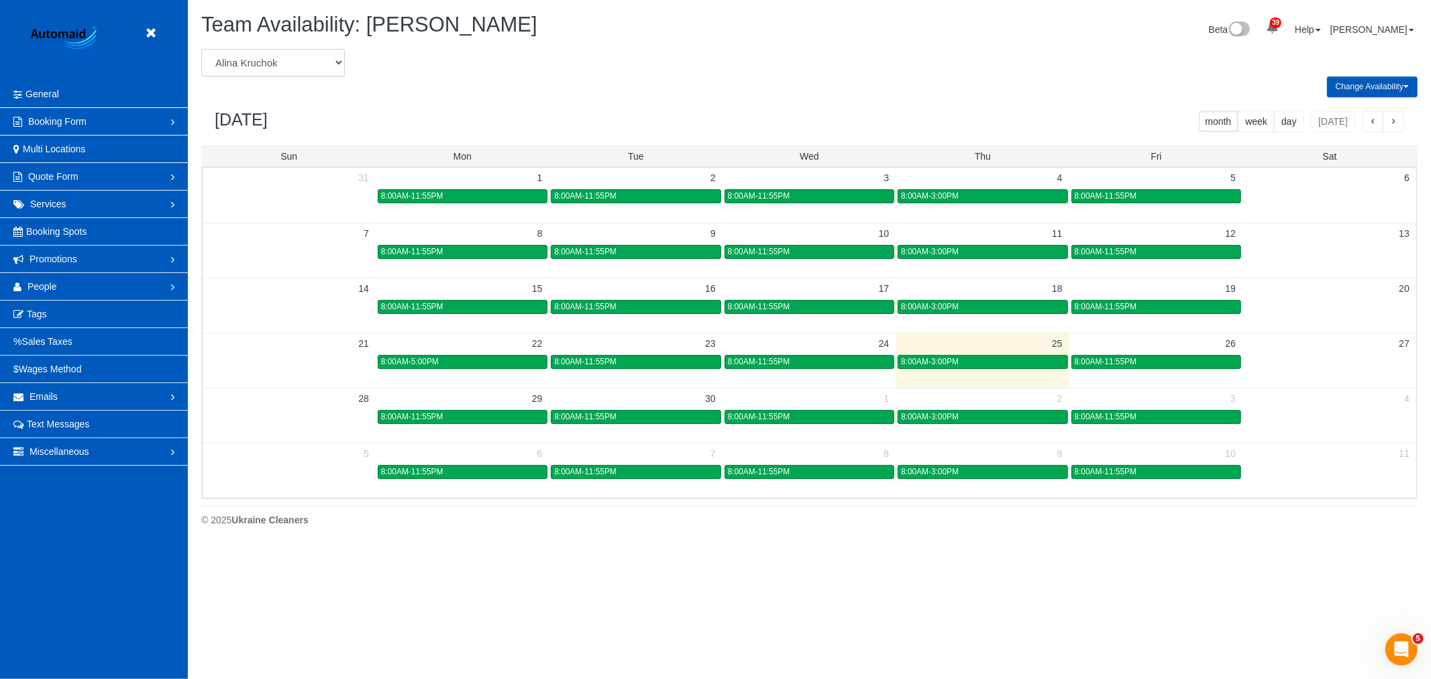
select select "number:24949"
click at [201, 50] on select "Alina Kruchok Alona Tarasiuk Alona Vikhliaieva Anastasiia Demchenko Anastasiia …" at bounding box center [273, 63] width 144 height 28
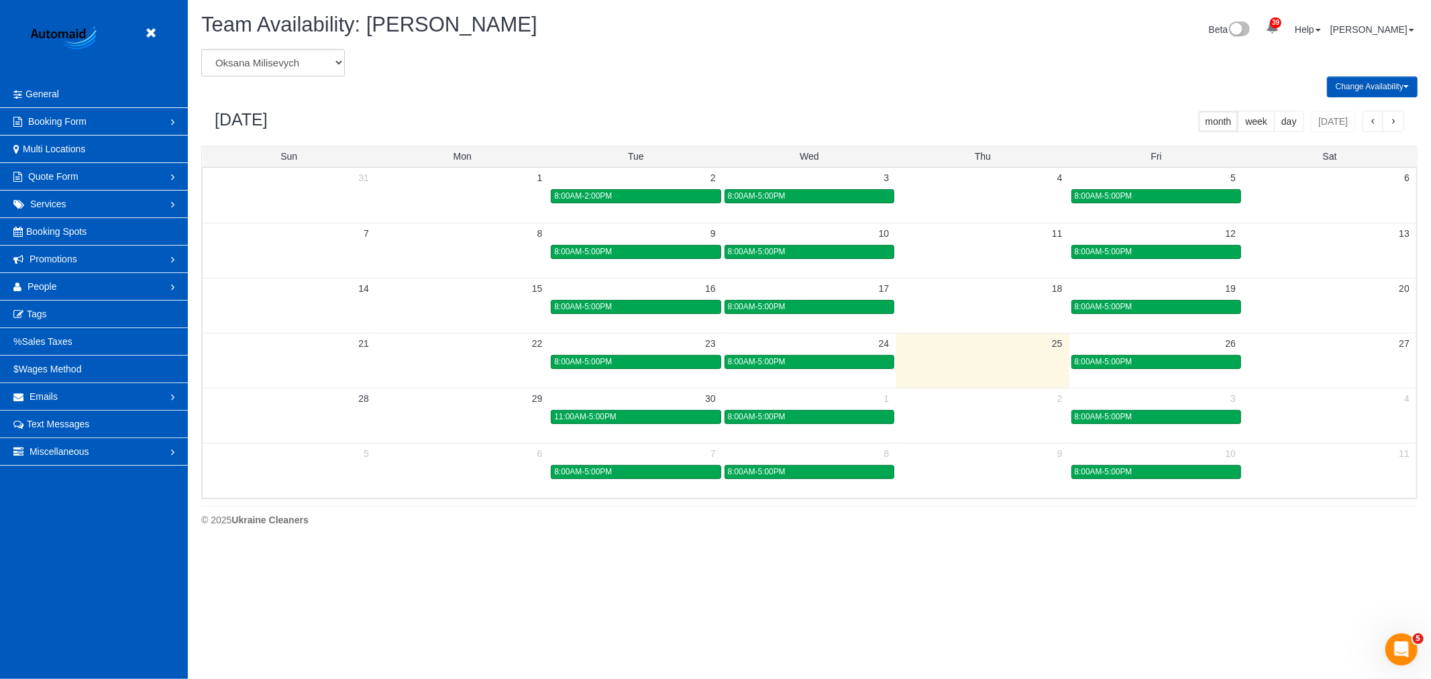
click at [1341, 367] on td at bounding box center [1329, 361] width 173 height 15
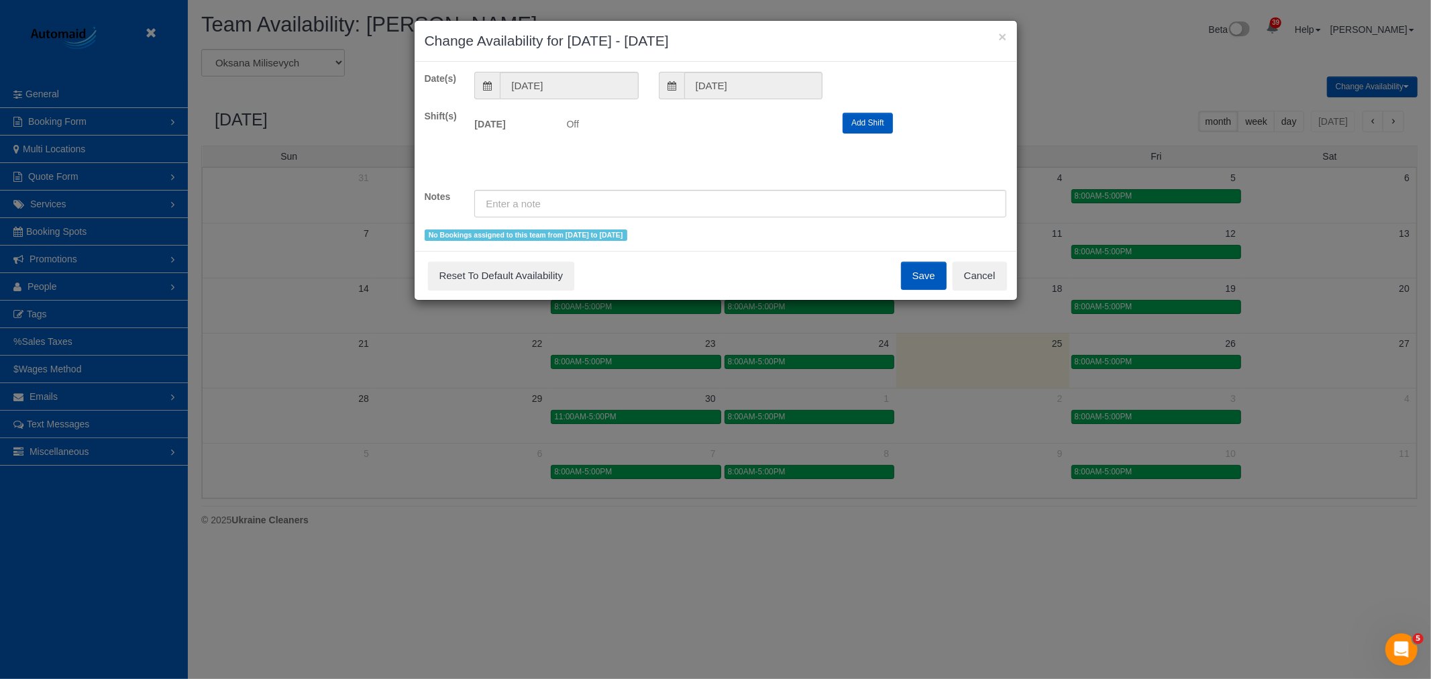
click at [882, 119] on button "Add Shift" at bounding box center [868, 123] width 50 height 21
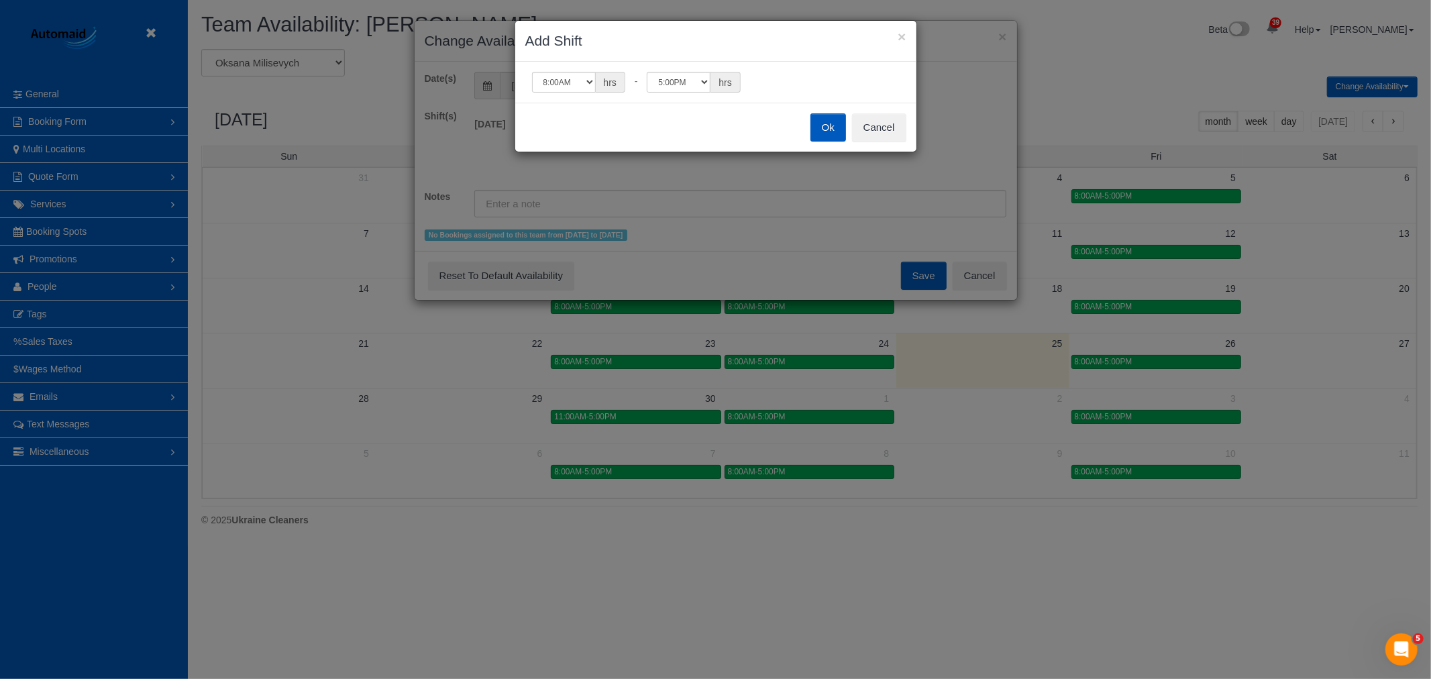
click at [837, 131] on button "Ok" at bounding box center [829, 127] width 36 height 28
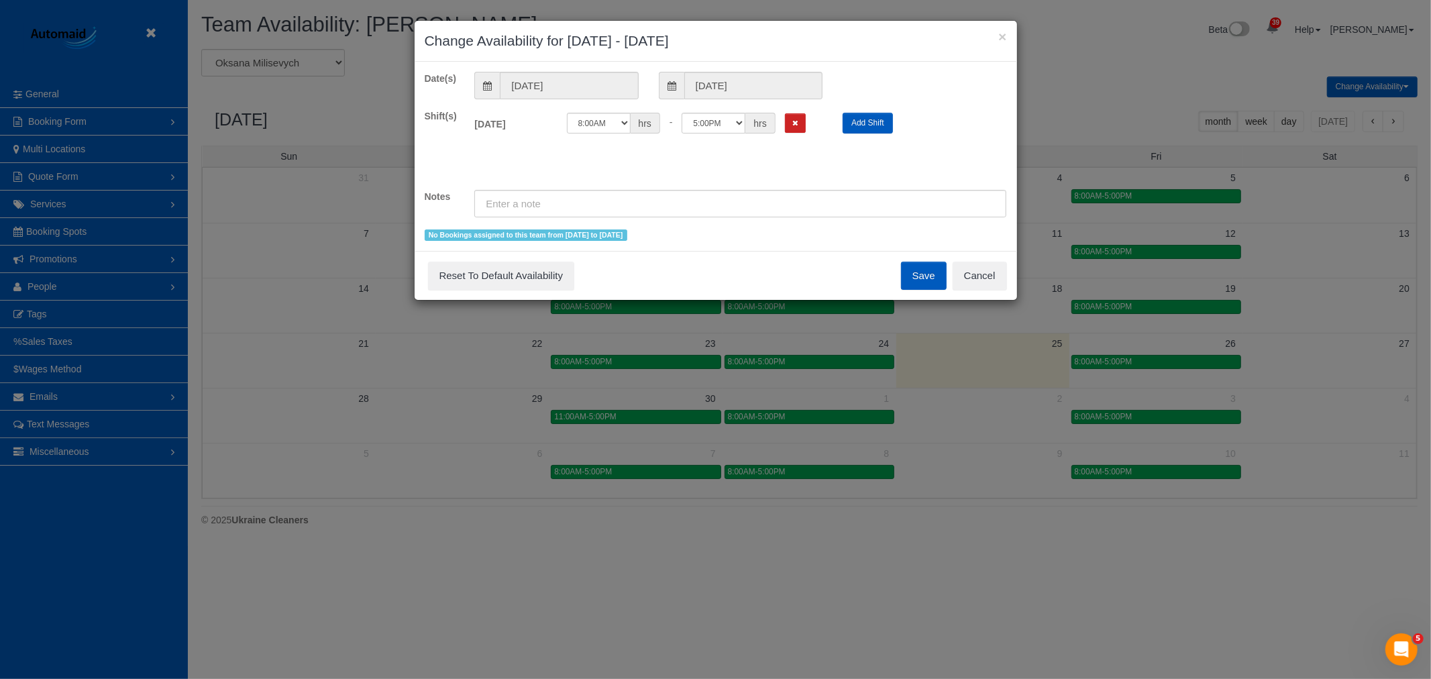
click at [930, 273] on button "Save" at bounding box center [924, 276] width 46 height 28
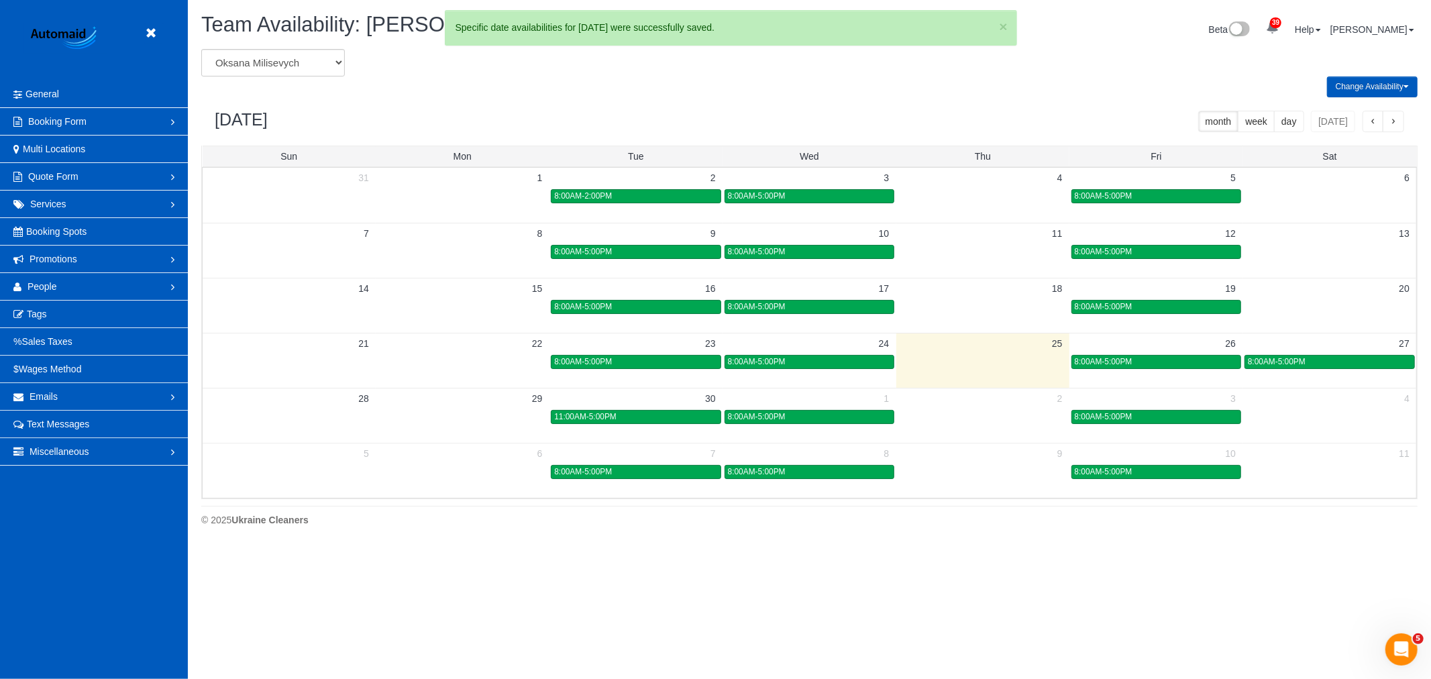
click at [148, 17] on header "Beta" at bounding box center [94, 40] width 188 height 81
click at [153, 28] on icon at bounding box center [150, 33] width 17 height 17
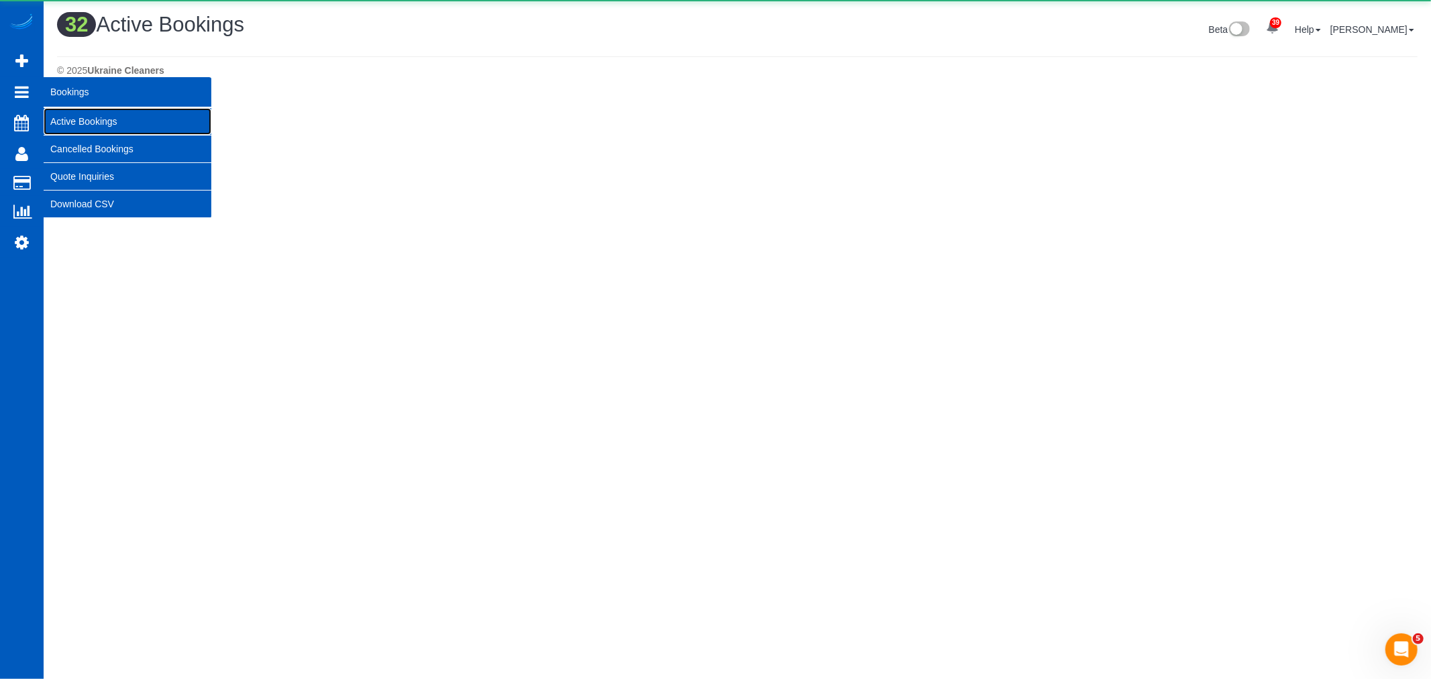
click at [77, 111] on link "Active Bookings" at bounding box center [128, 121] width 168 height 27
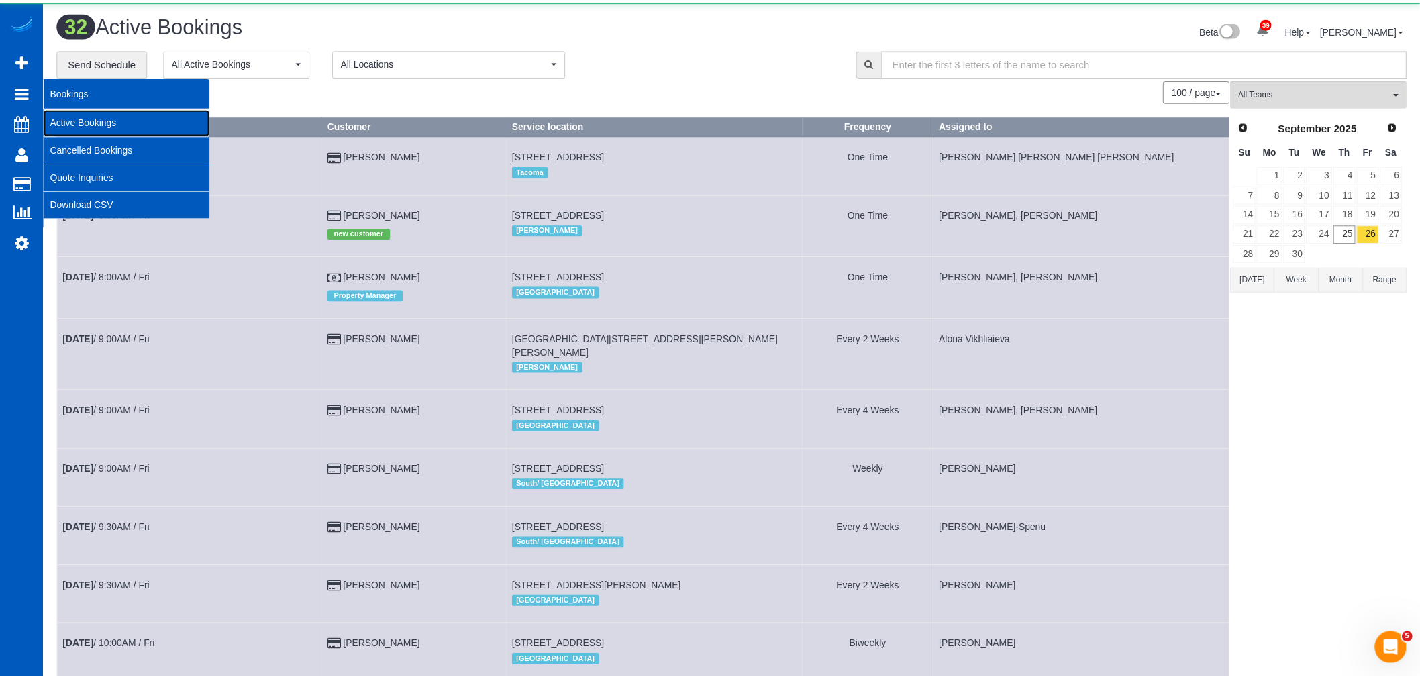
scroll to position [2180, 1420]
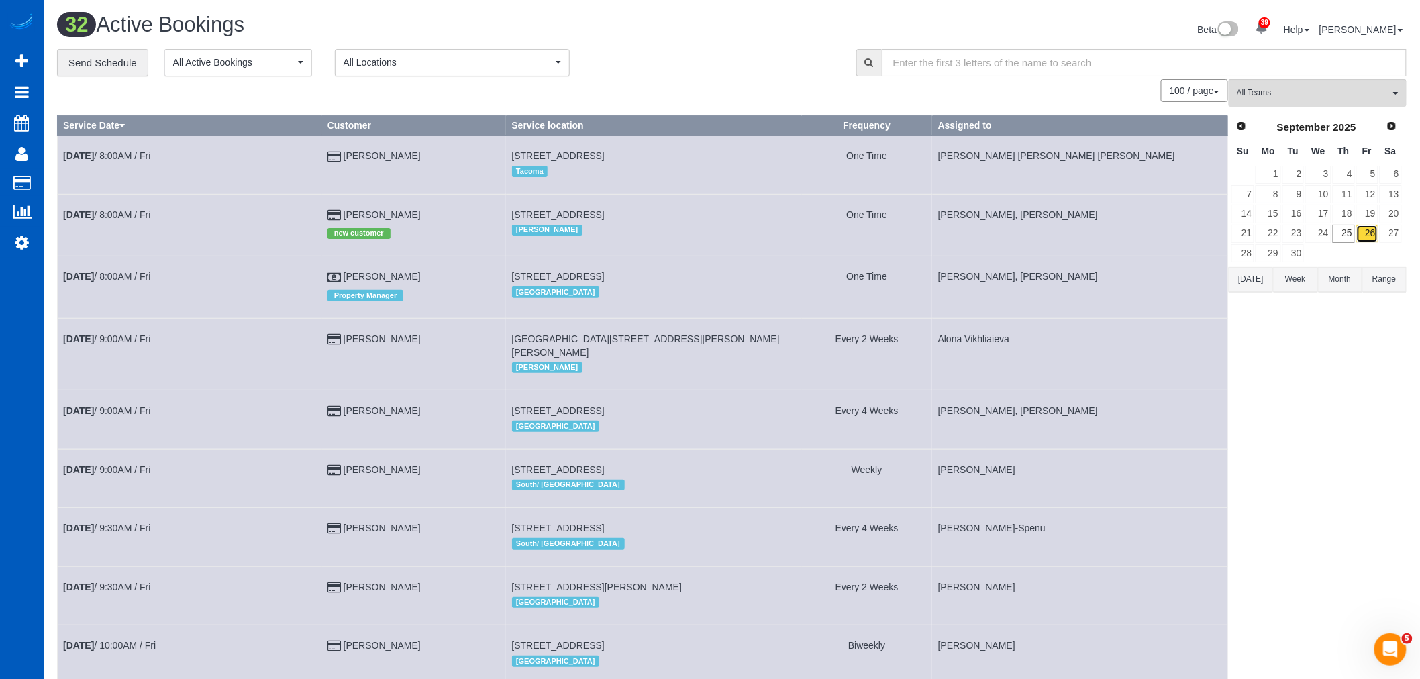
click at [1356, 240] on link "26" at bounding box center [1367, 234] width 22 height 18
click at [1351, 240] on link "25" at bounding box center [1344, 234] width 22 height 18
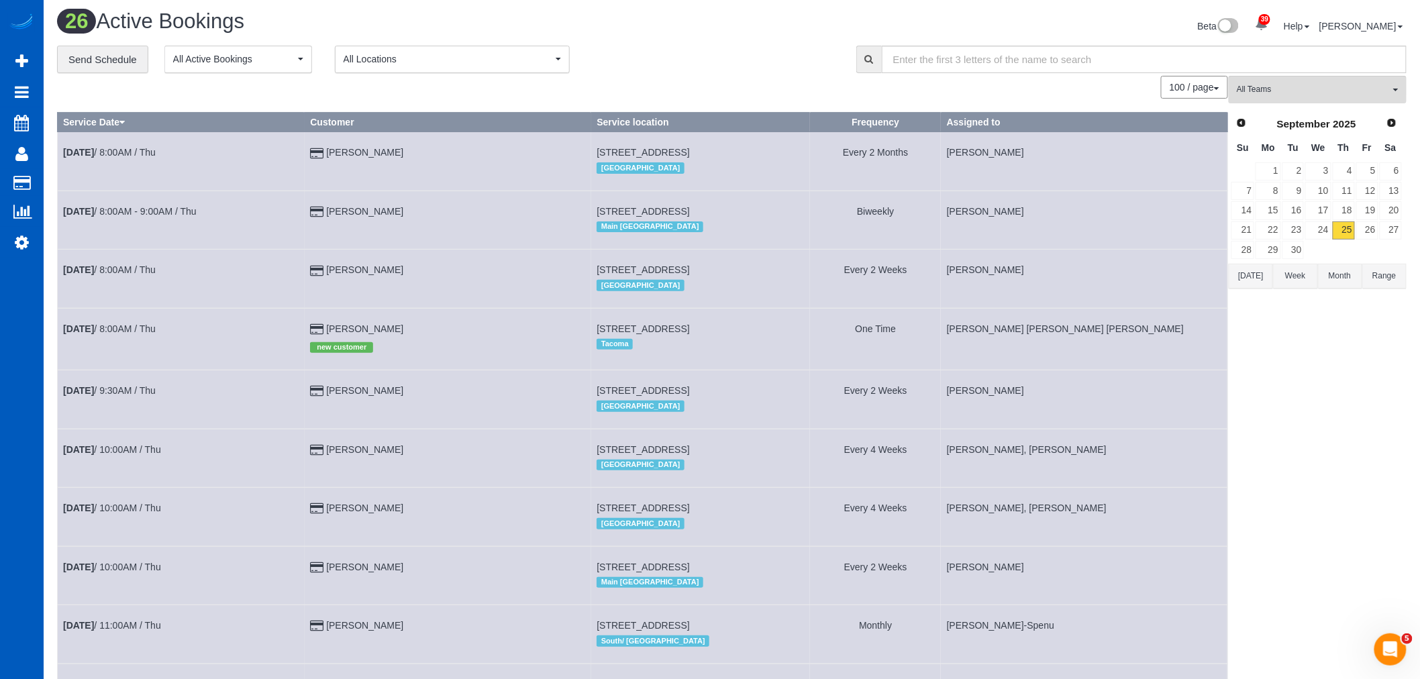
scroll to position [0, 0]
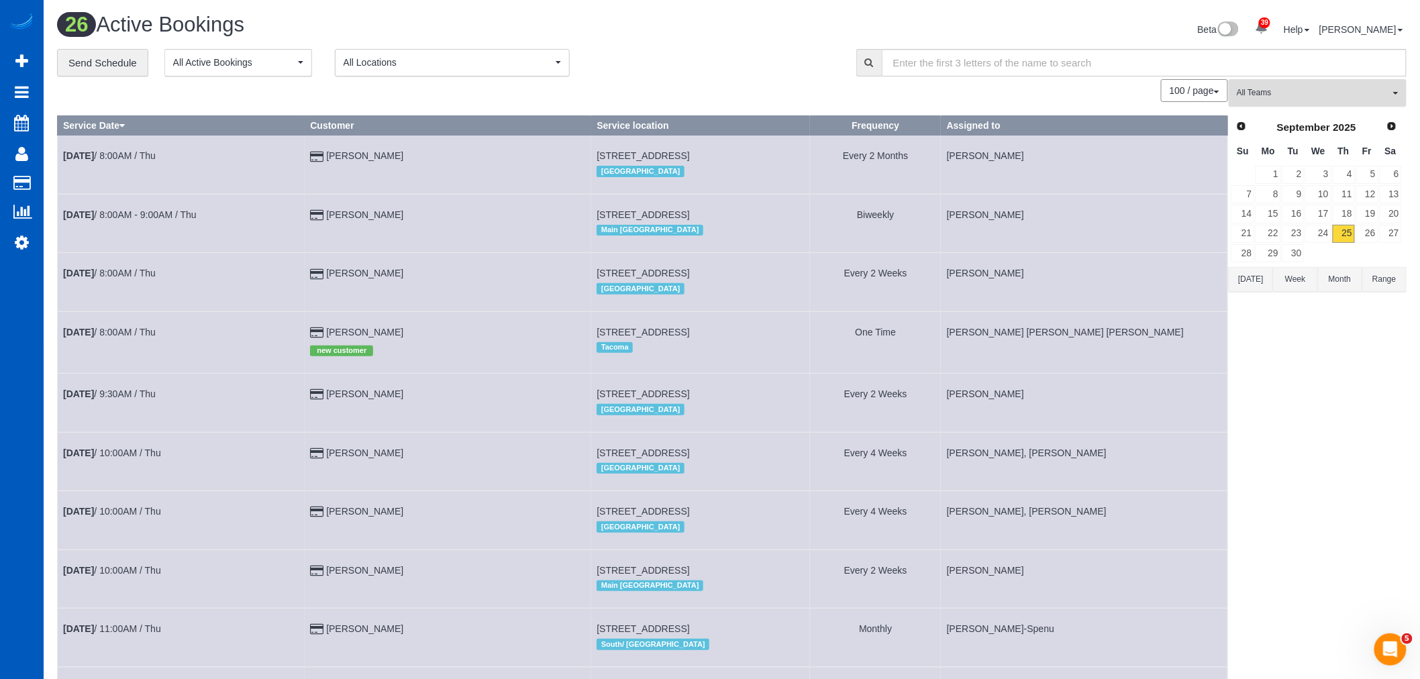
click at [1266, 82] on button "All Teams" at bounding box center [1318, 93] width 178 height 28
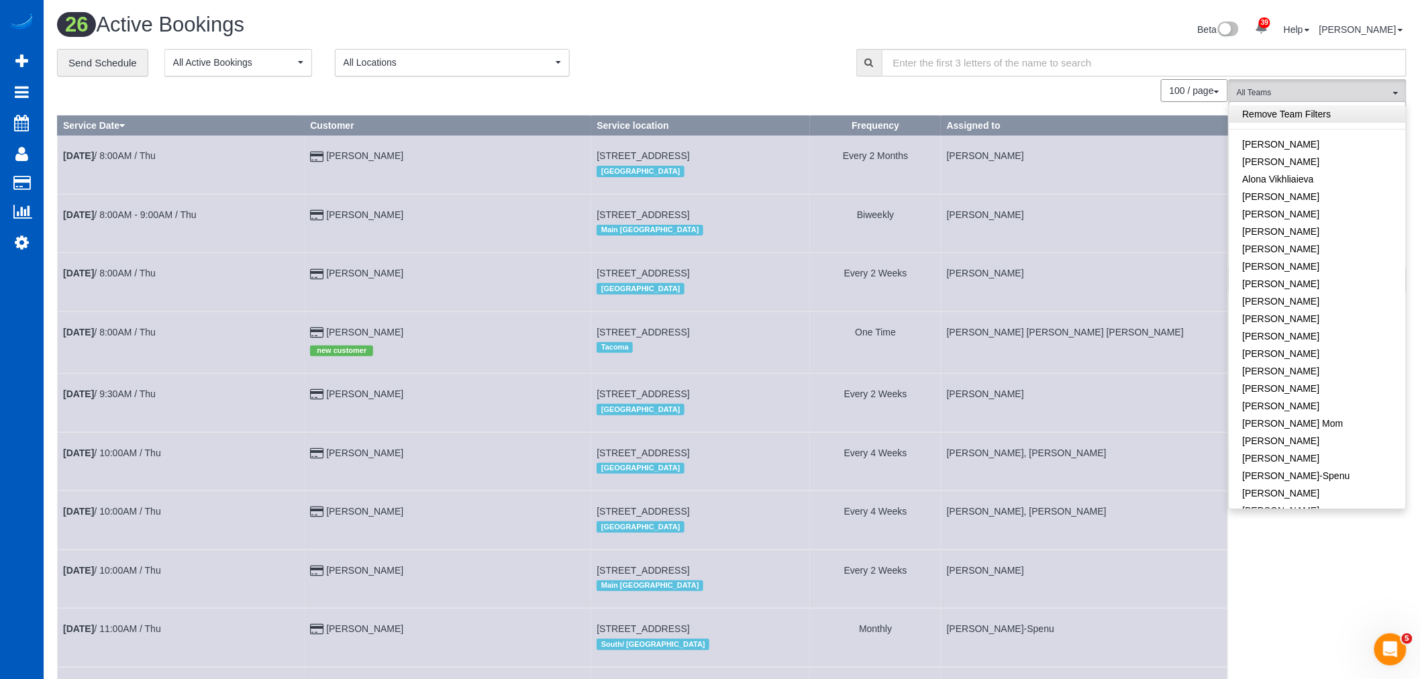
click at [1269, 110] on link "Remove Team Filters" at bounding box center [1317, 113] width 176 height 17
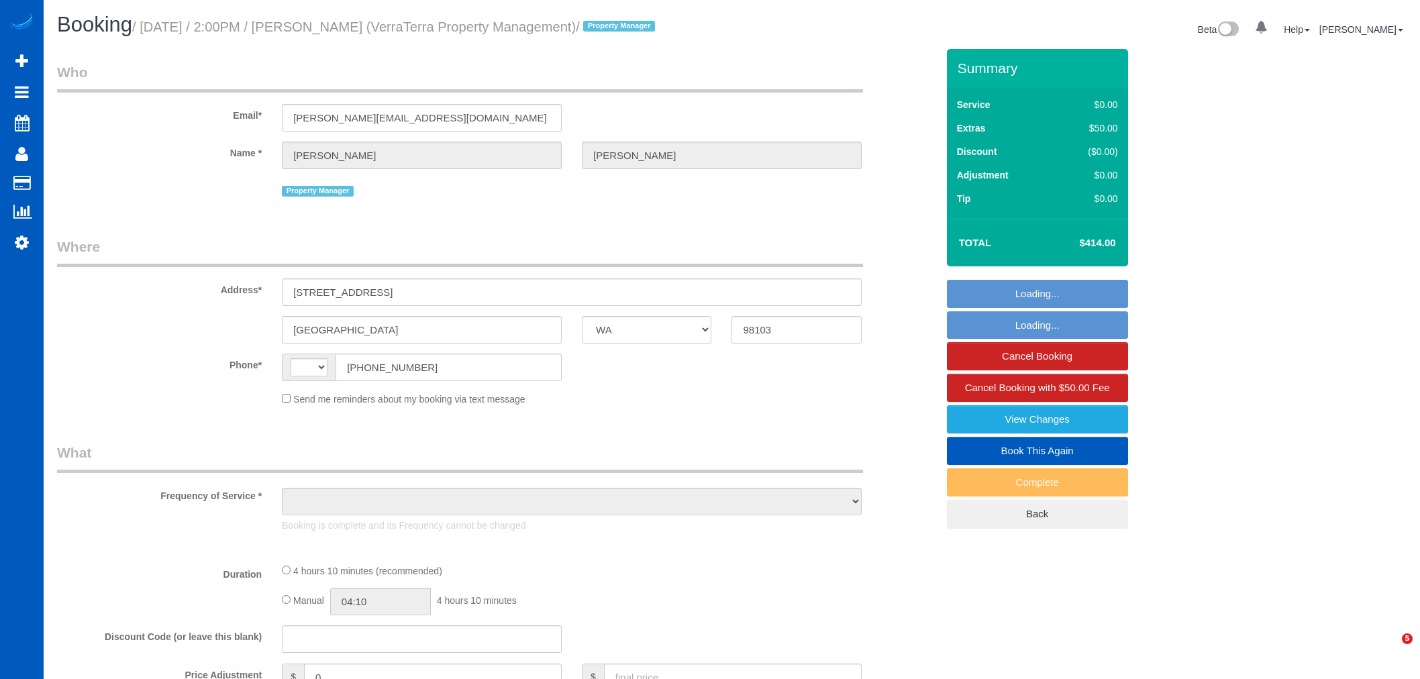
select select "WA"
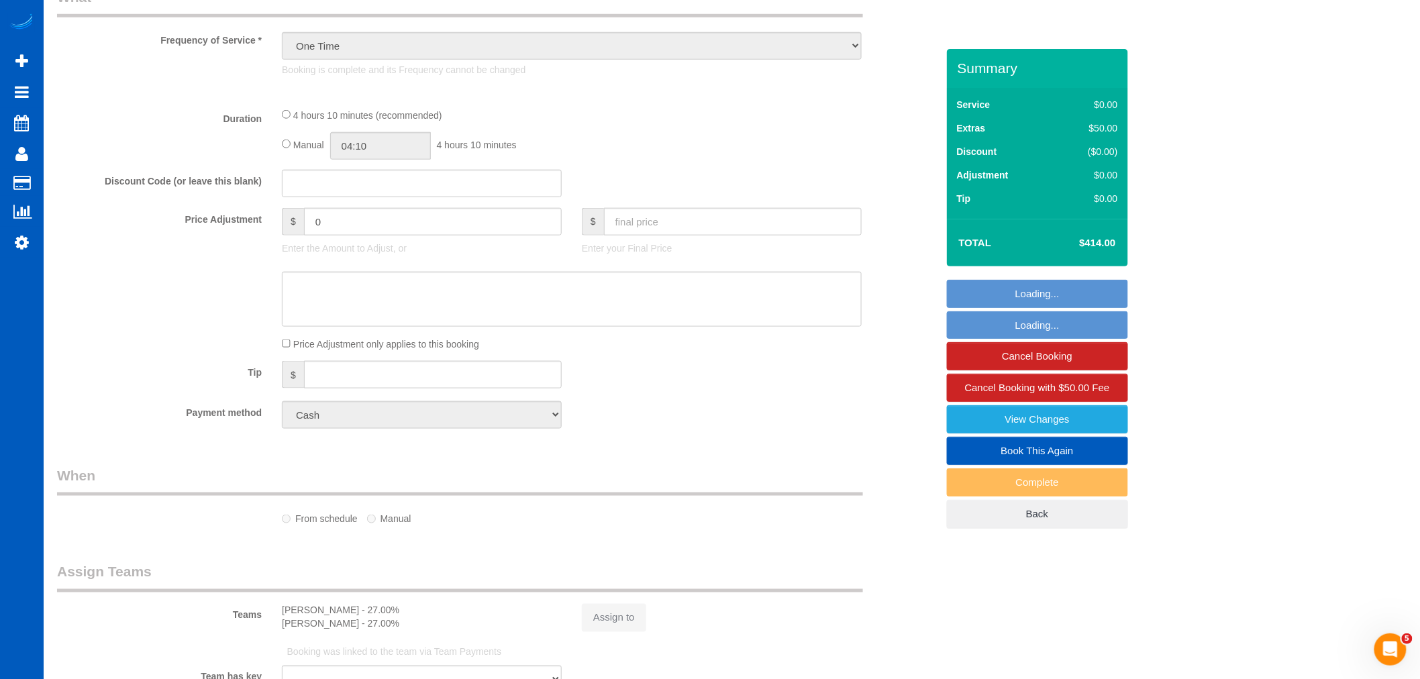
select select "object:1062"
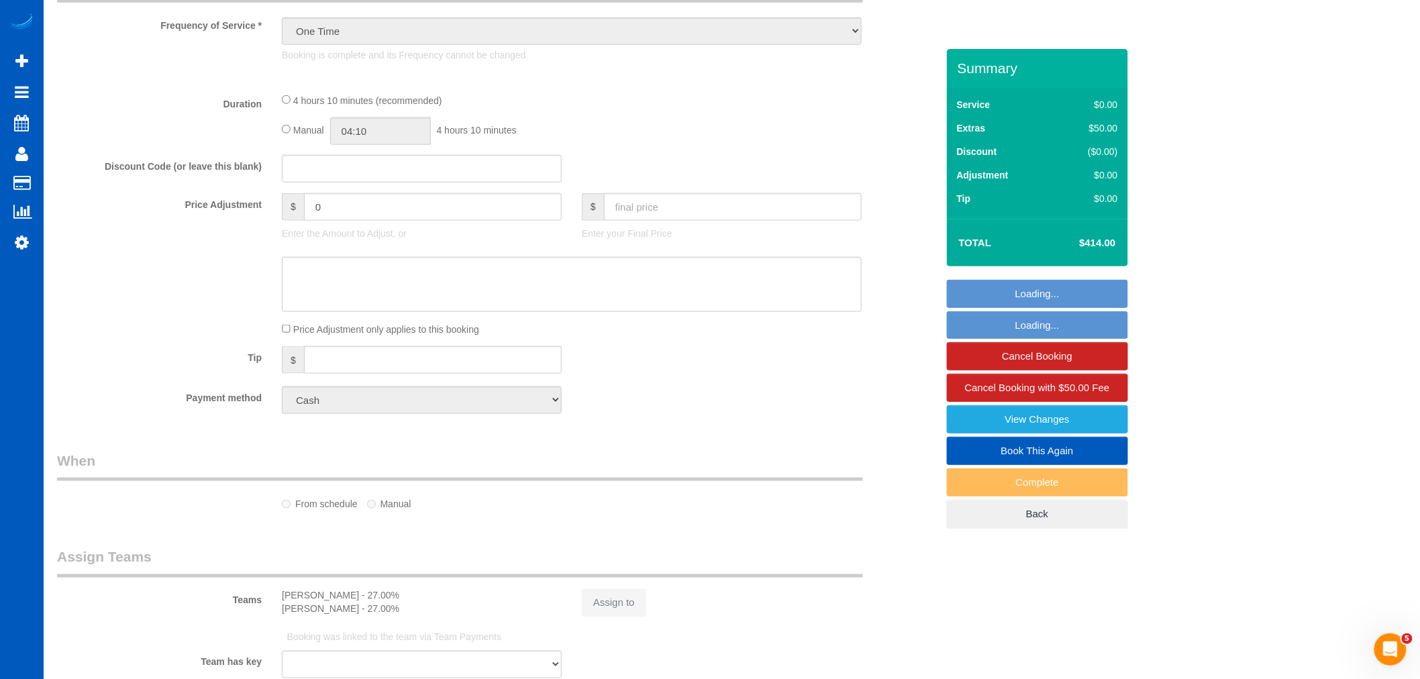
select select "string:[GEOGRAPHIC_DATA]"
select select "199"
select select "spot1"
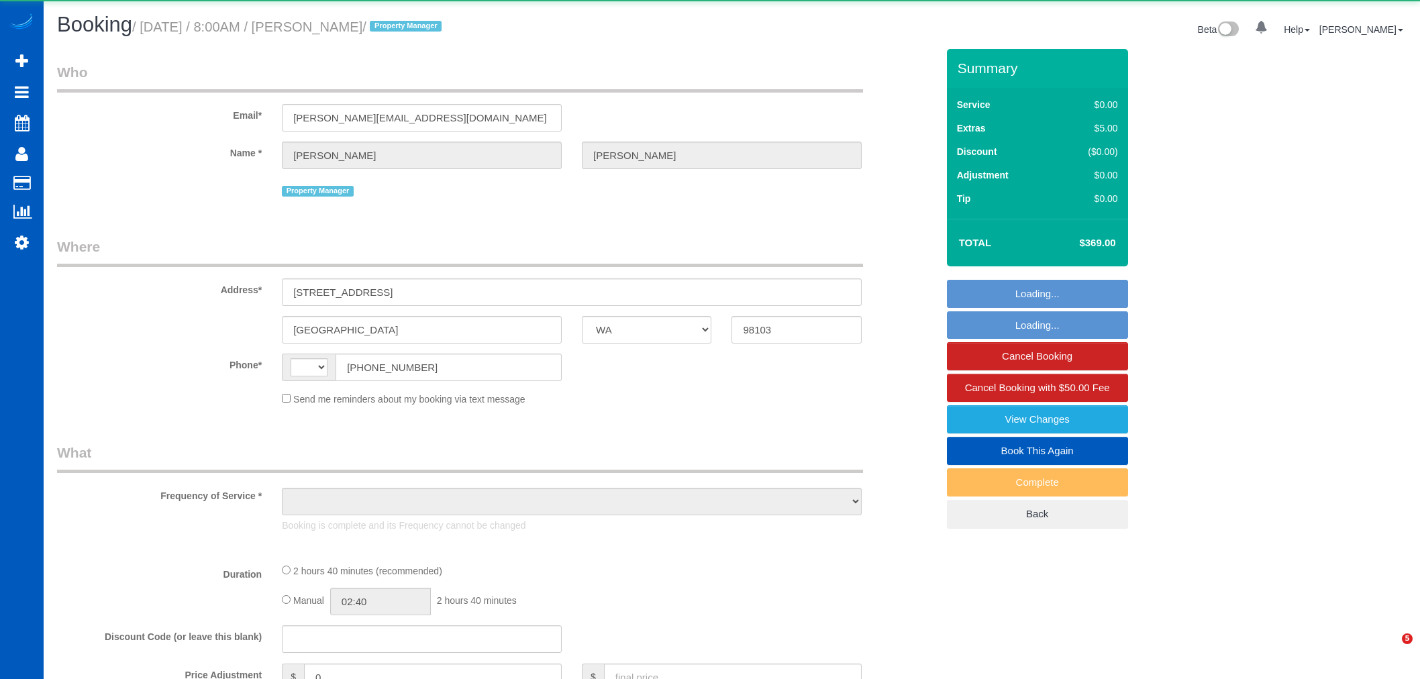
select select "WA"
select select "199"
select select "string:[GEOGRAPHIC_DATA]"
select select "object:957"
select select "spot1"
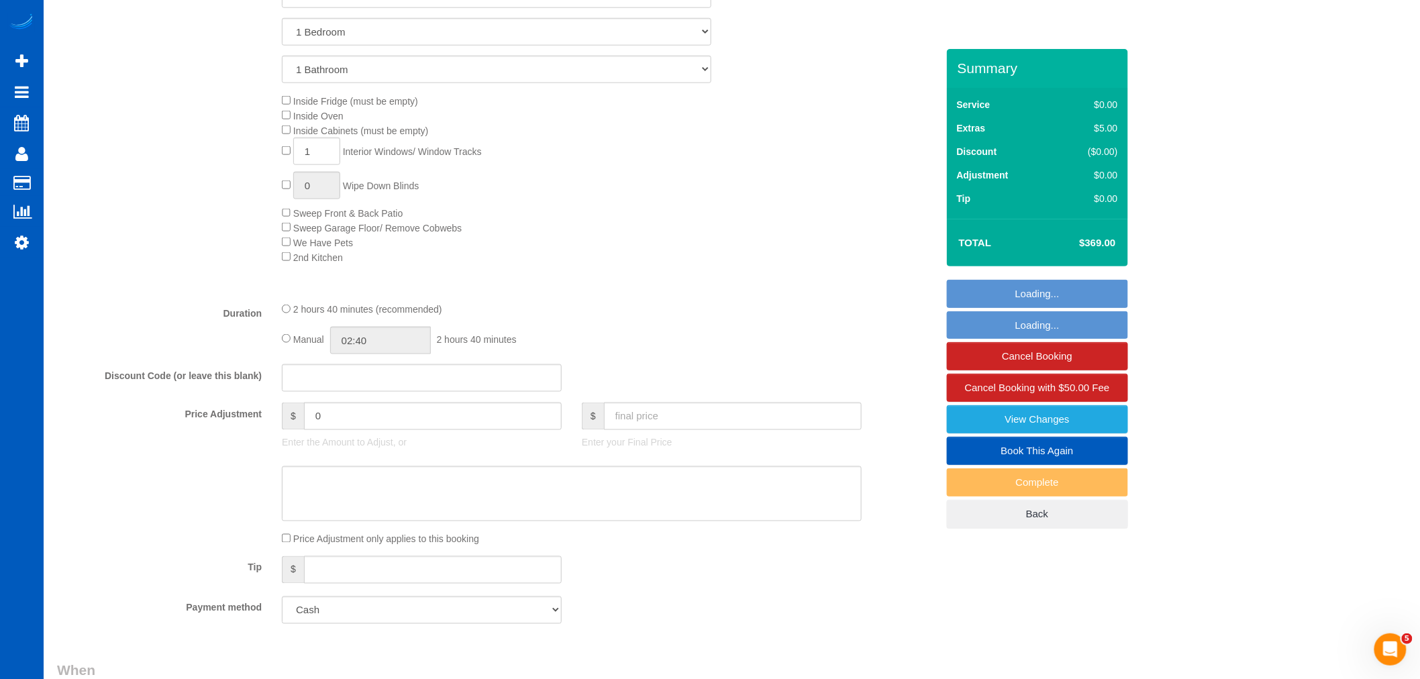
select select "object:1266"
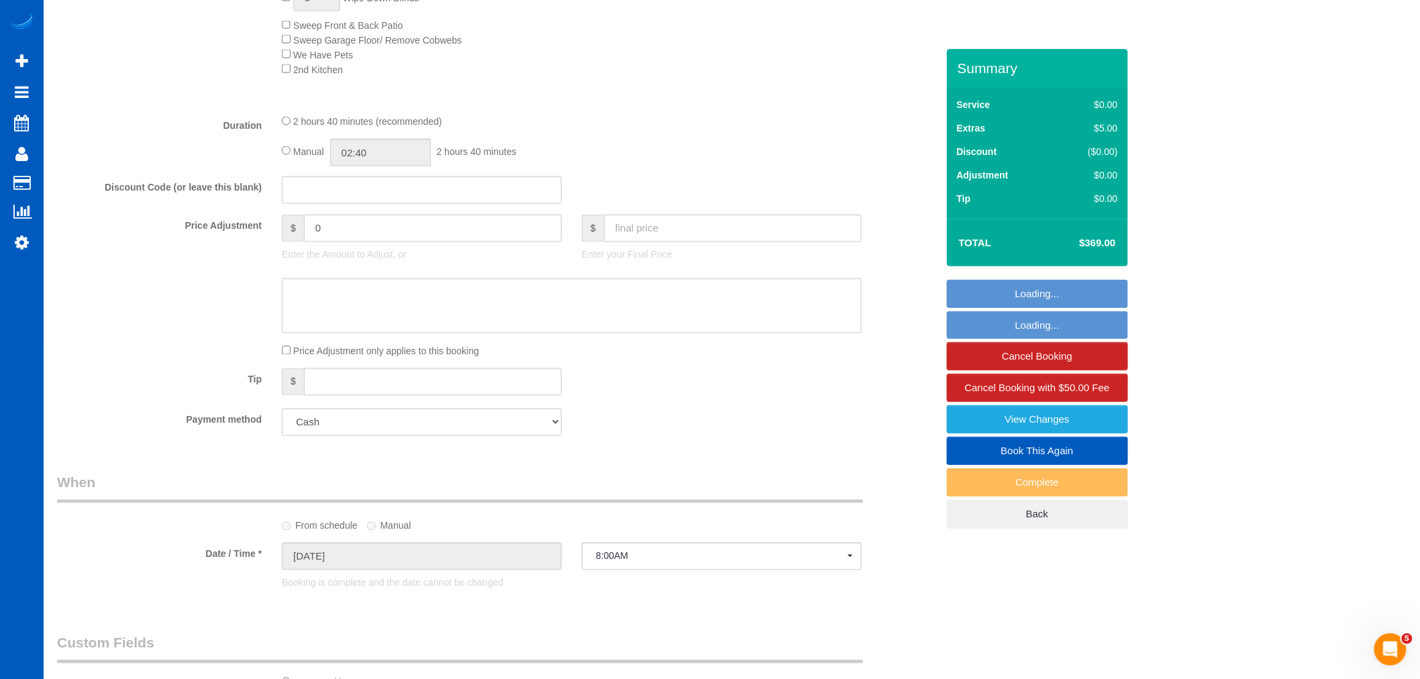
select select "spot6"
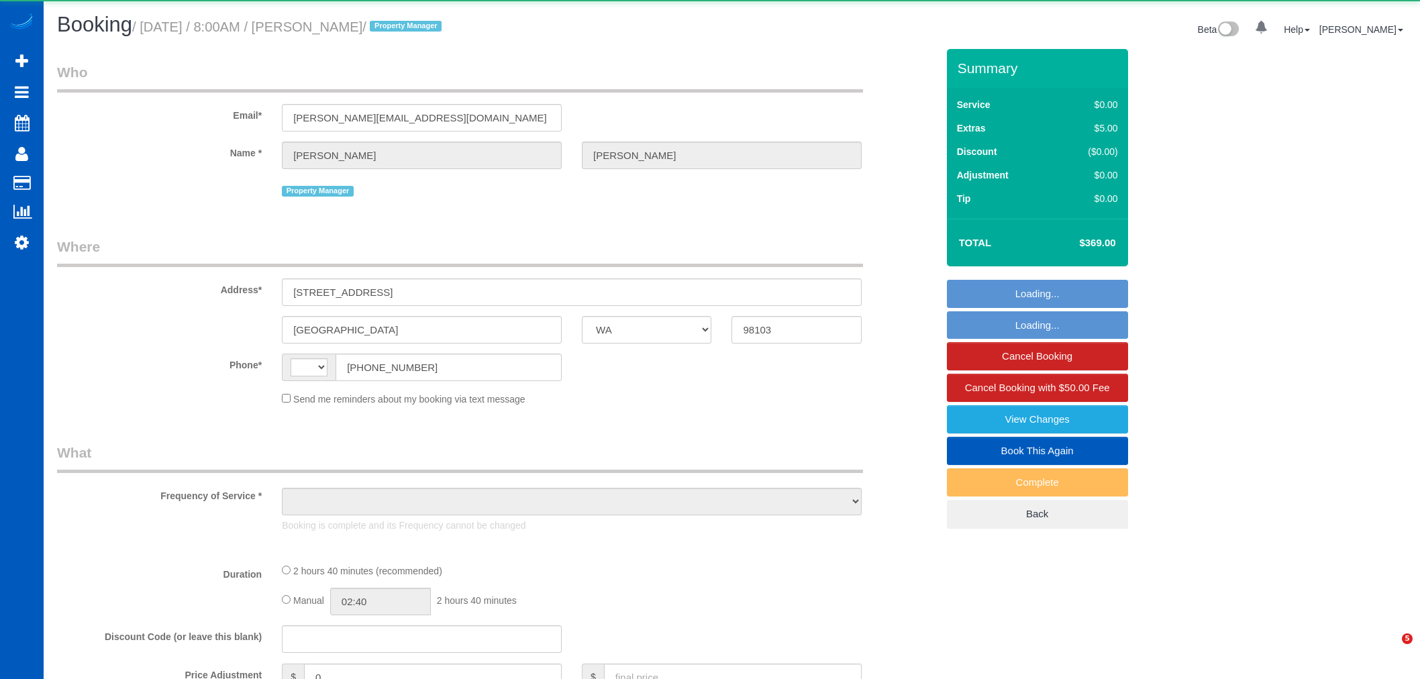
select select "WA"
select select "string:[GEOGRAPHIC_DATA]"
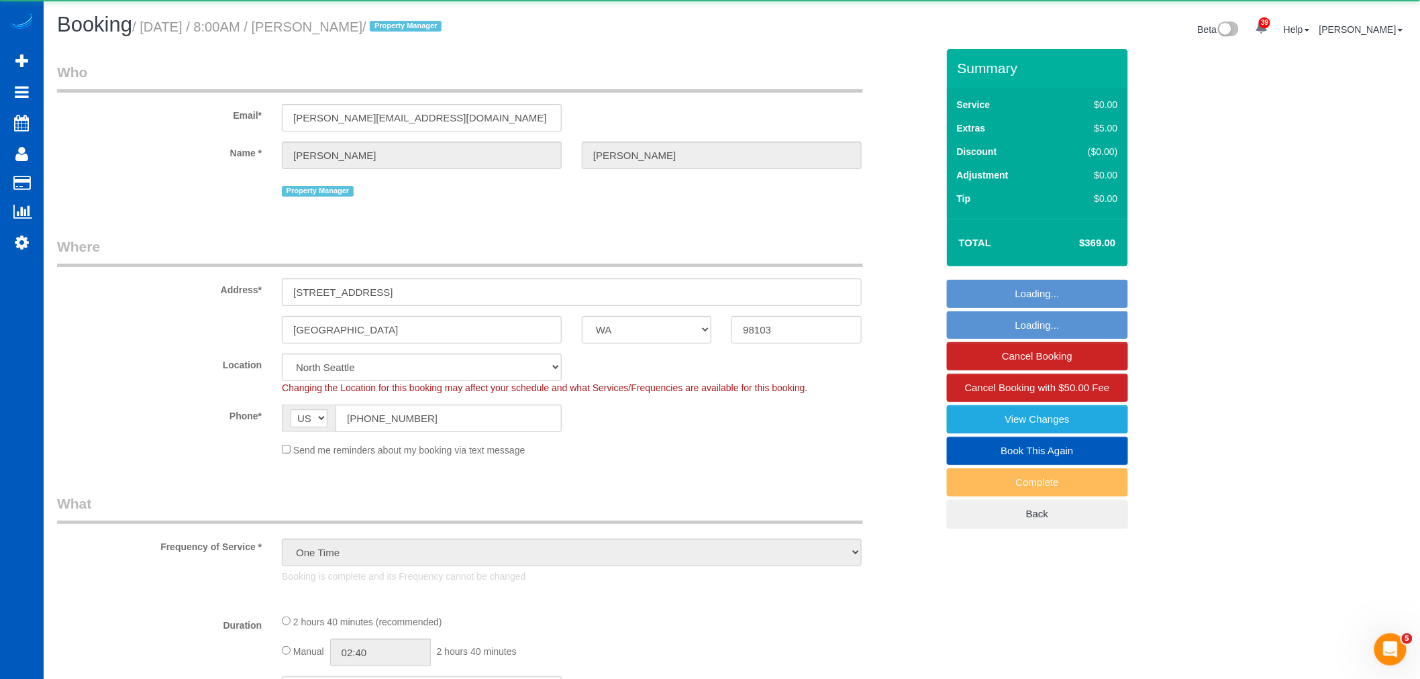
select select "object:924"
select select "199"
select select "spot1"
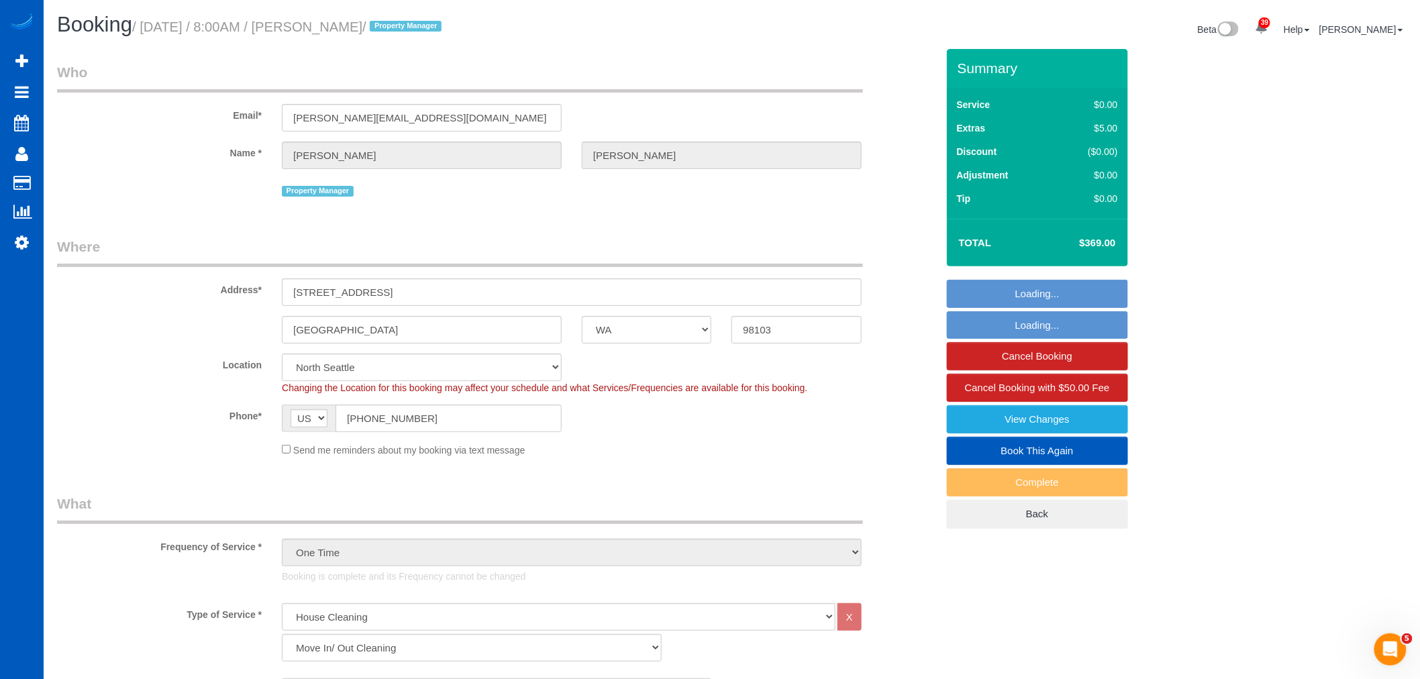
drag, startPoint x: 1082, startPoint y: 240, endPoint x: 1115, endPoint y: 240, distance: 32.9
click at [1115, 240] on h4 "$369.00" at bounding box center [1077, 243] width 77 height 11
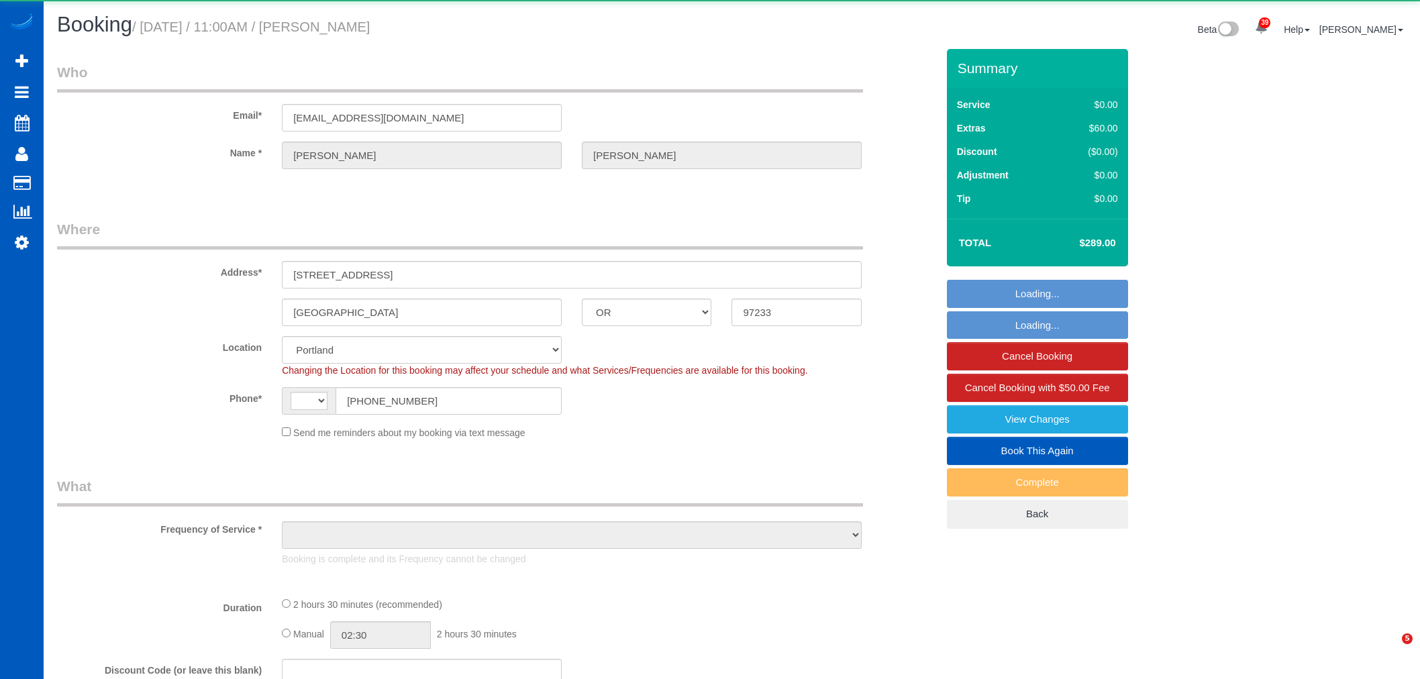
select select "OR"
select select "string:[GEOGRAPHIC_DATA]"
select select "object:964"
select select "string:fspay-e16354e6-0226-4234-b44b-99c11bf2f906"
select select "199"
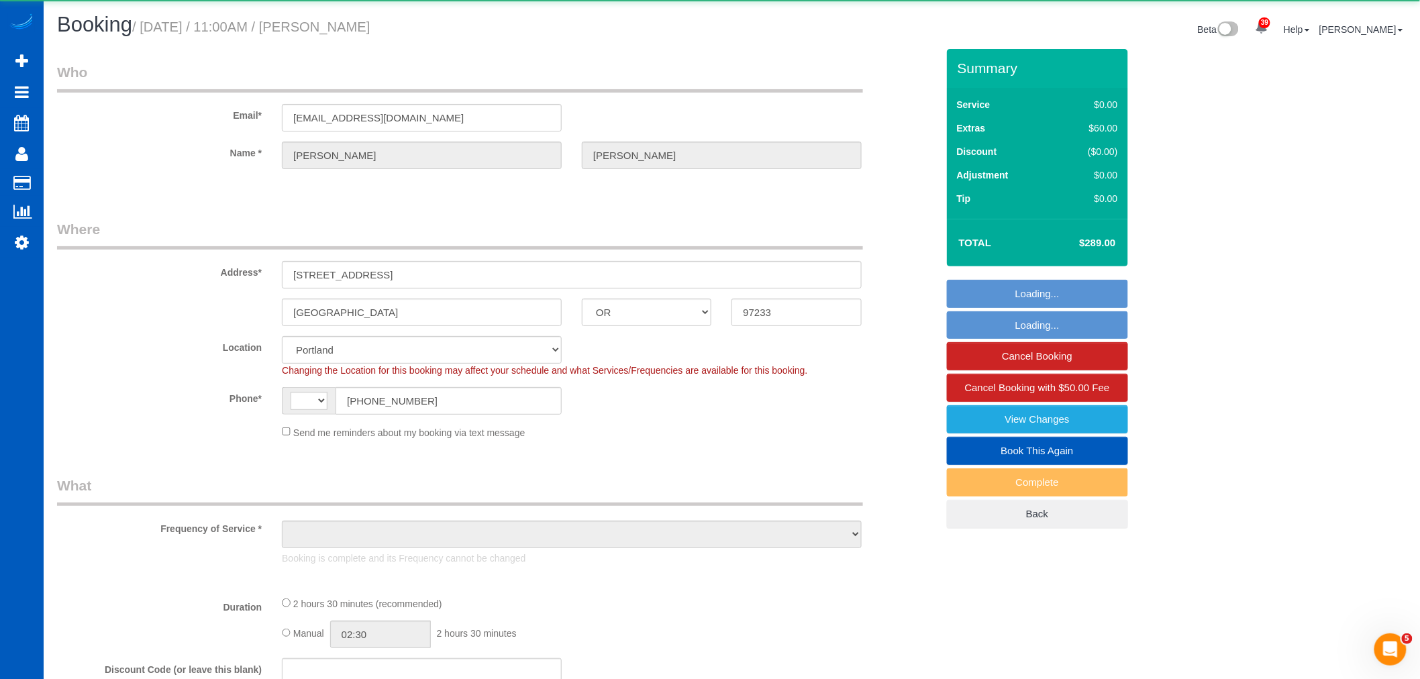
select select "3"
select select "spot1"
select select "object:1071"
select select "3"
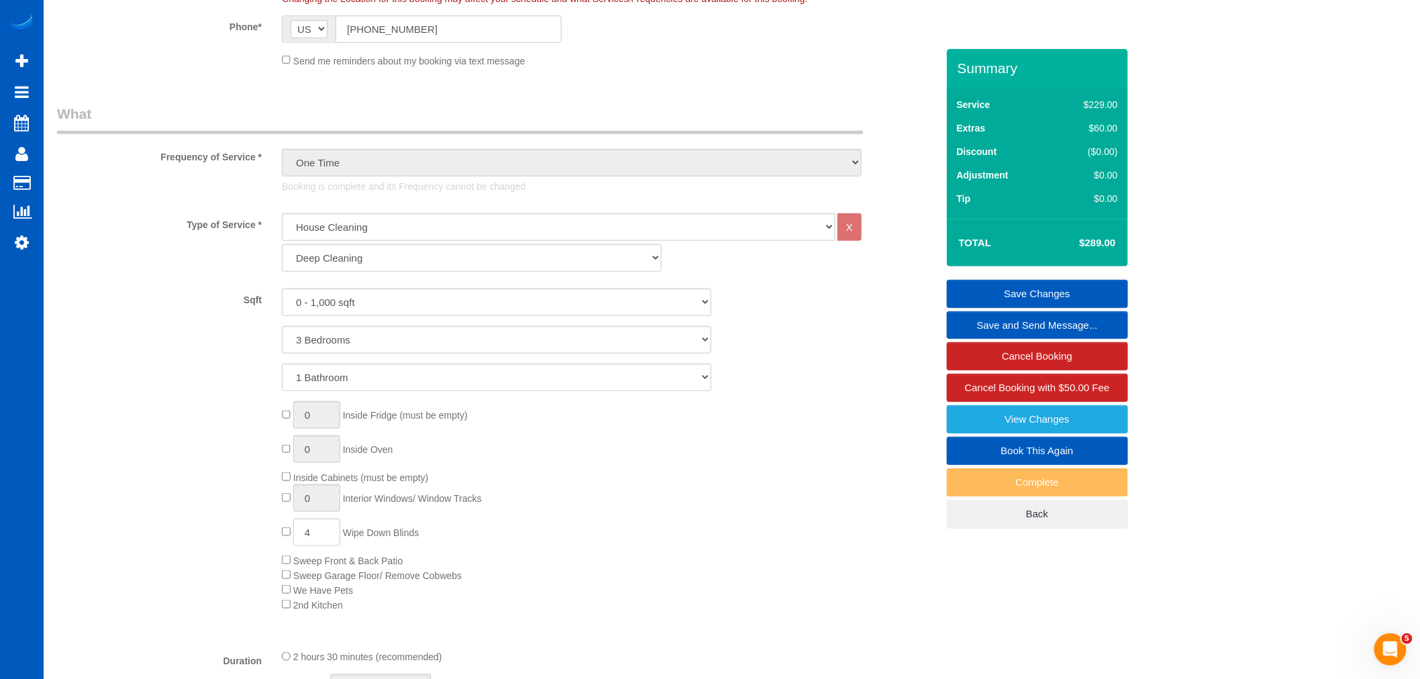
scroll to position [338, 0]
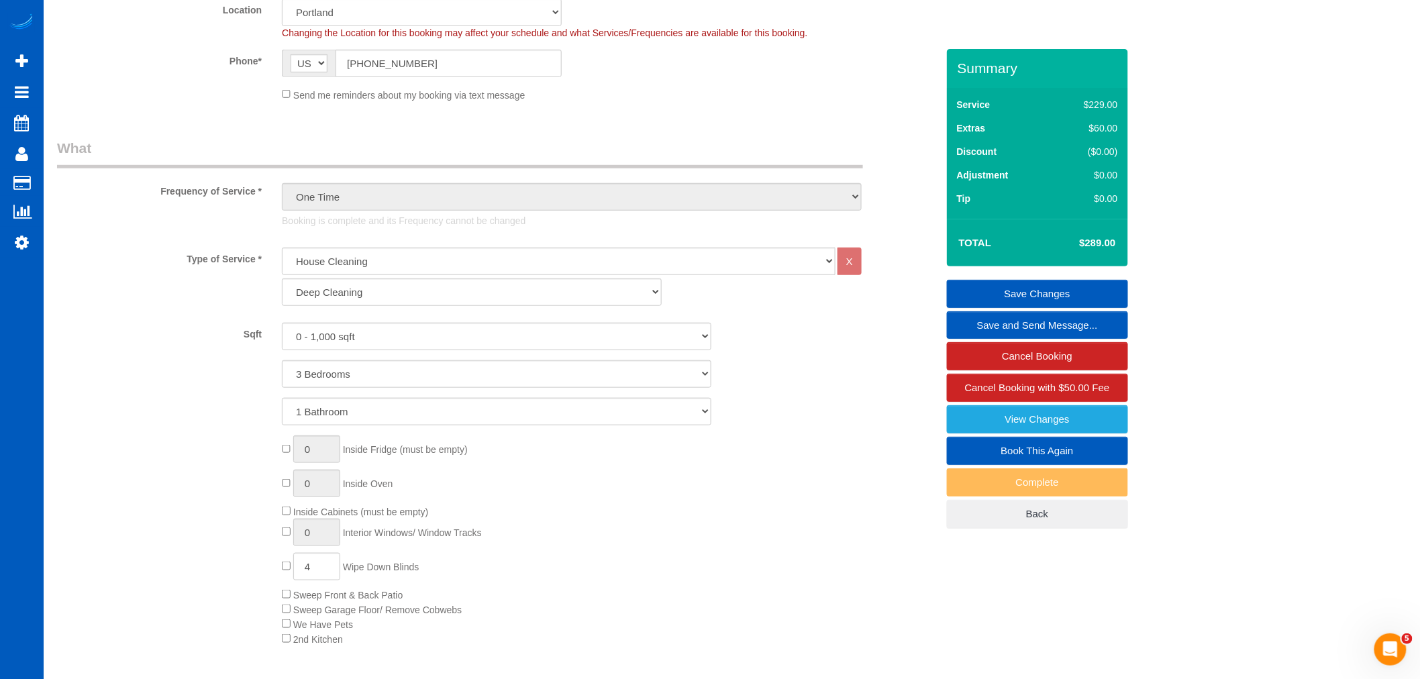
click at [685, 305] on div "Standard Cleaning Deep Cleaning Move In/ Out Cleaning" at bounding box center [572, 292] width 600 height 28
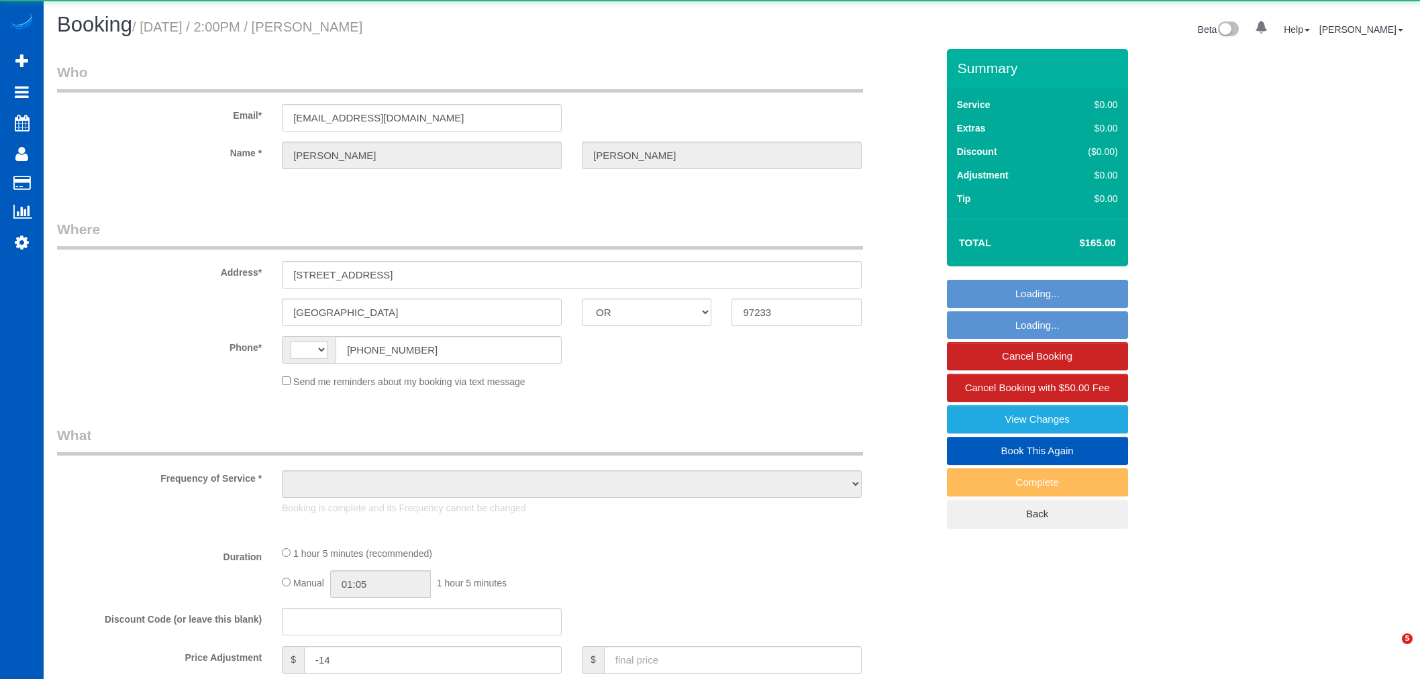
select select "OR"
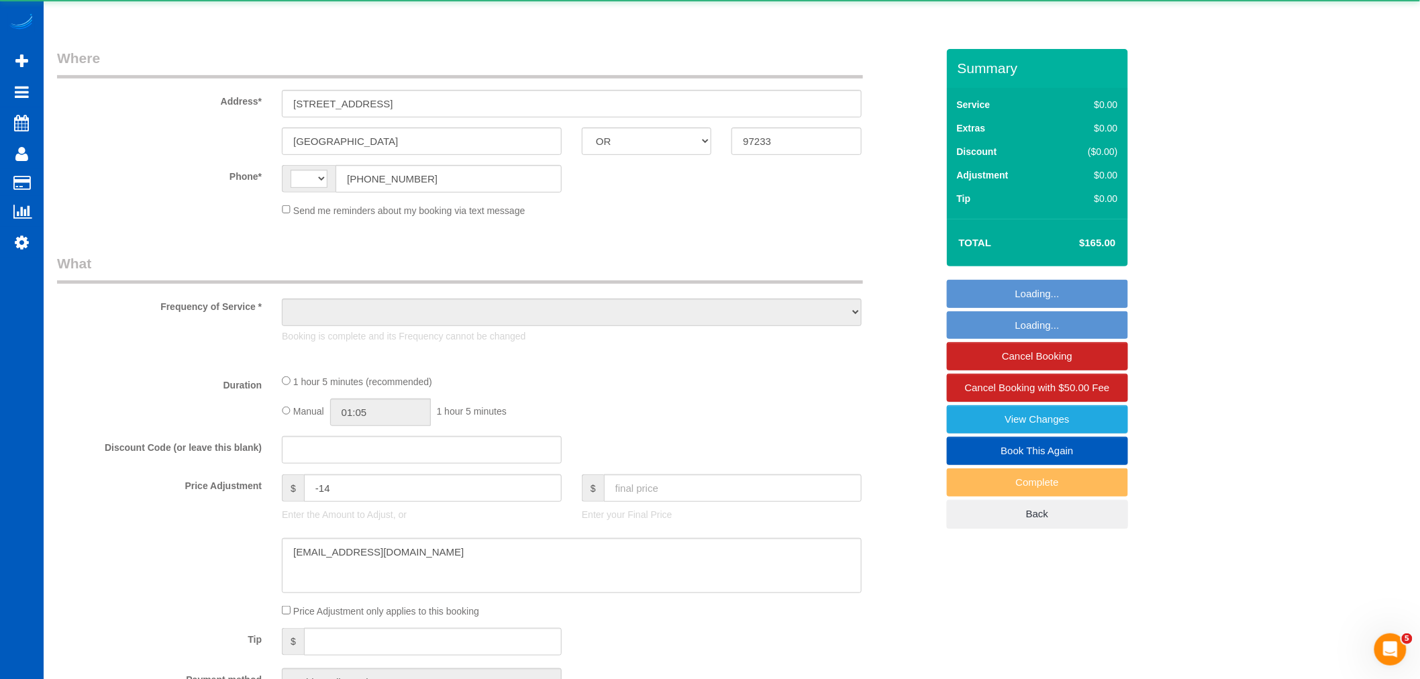
select select "string:[GEOGRAPHIC_DATA]"
select select "object:839"
select select "string:fspay-3f058af4-2d8f-4fb0-87e4-916367e2b7f7"
select select "199"
select select "1001"
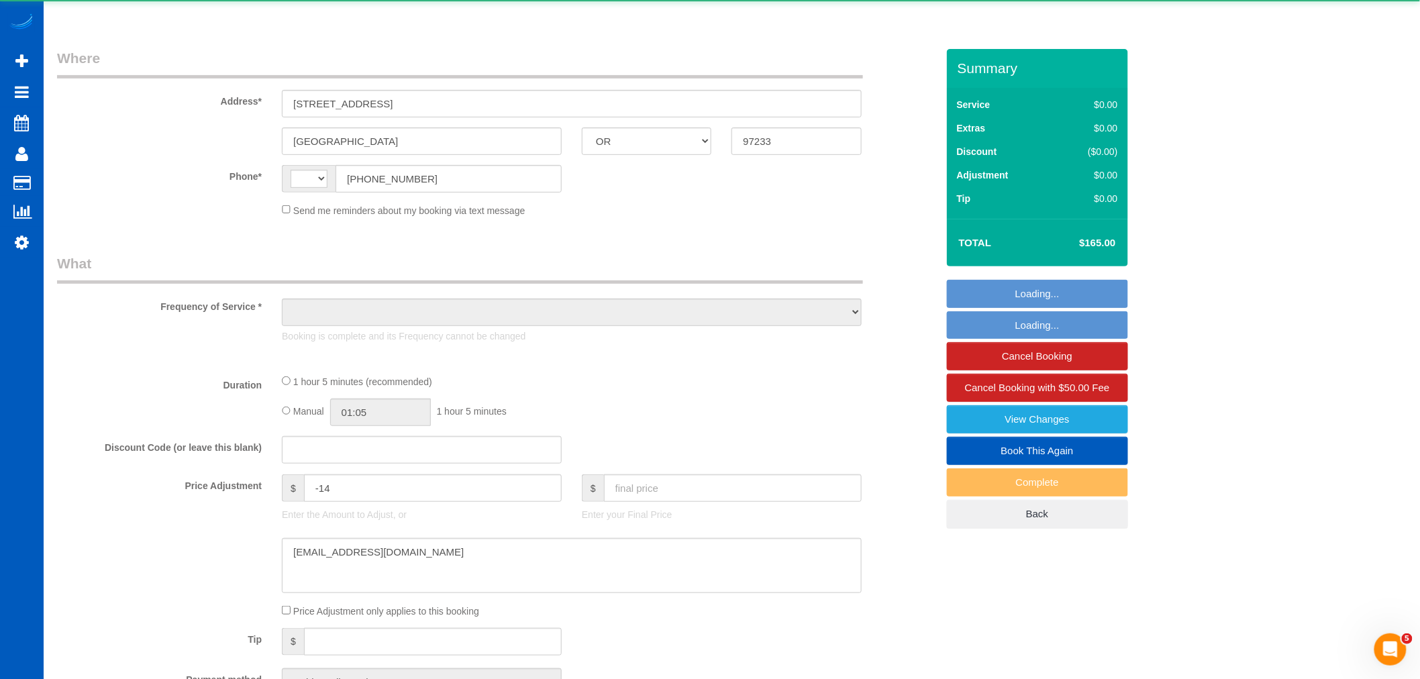
select select "2"
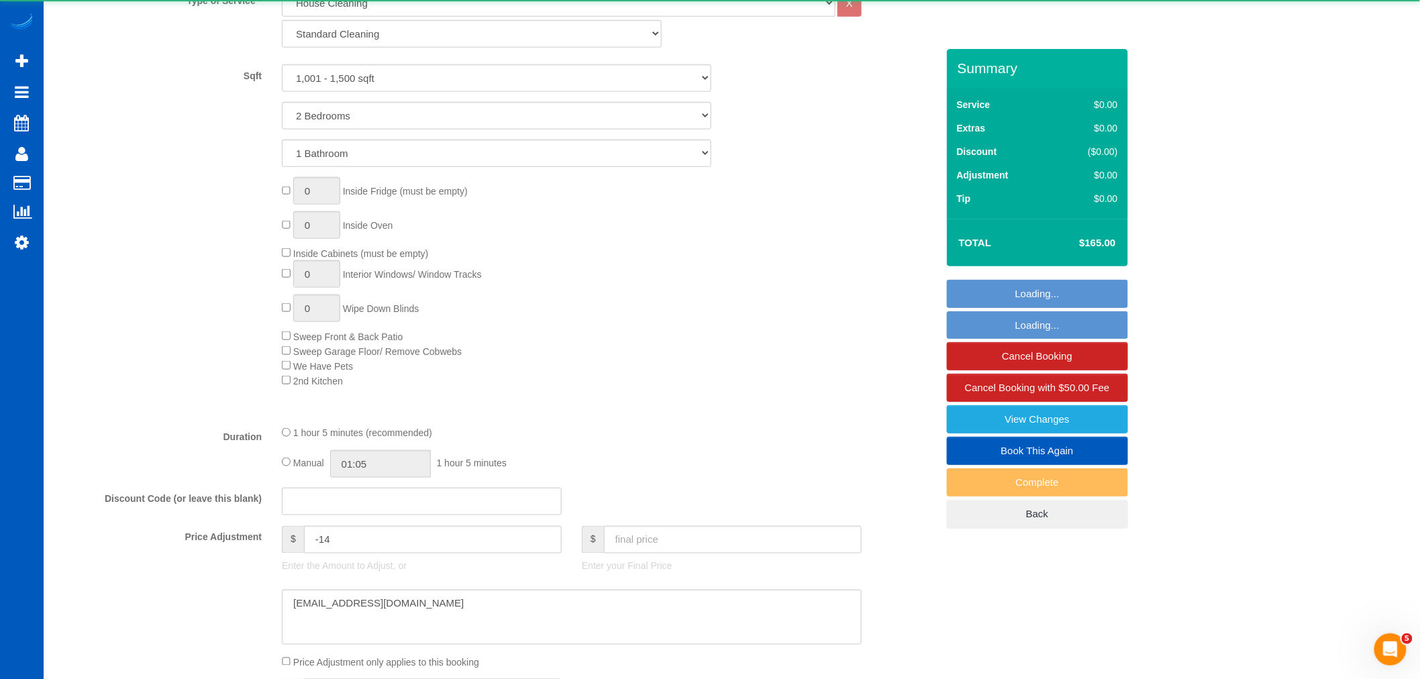
select select "1001"
select select "2"
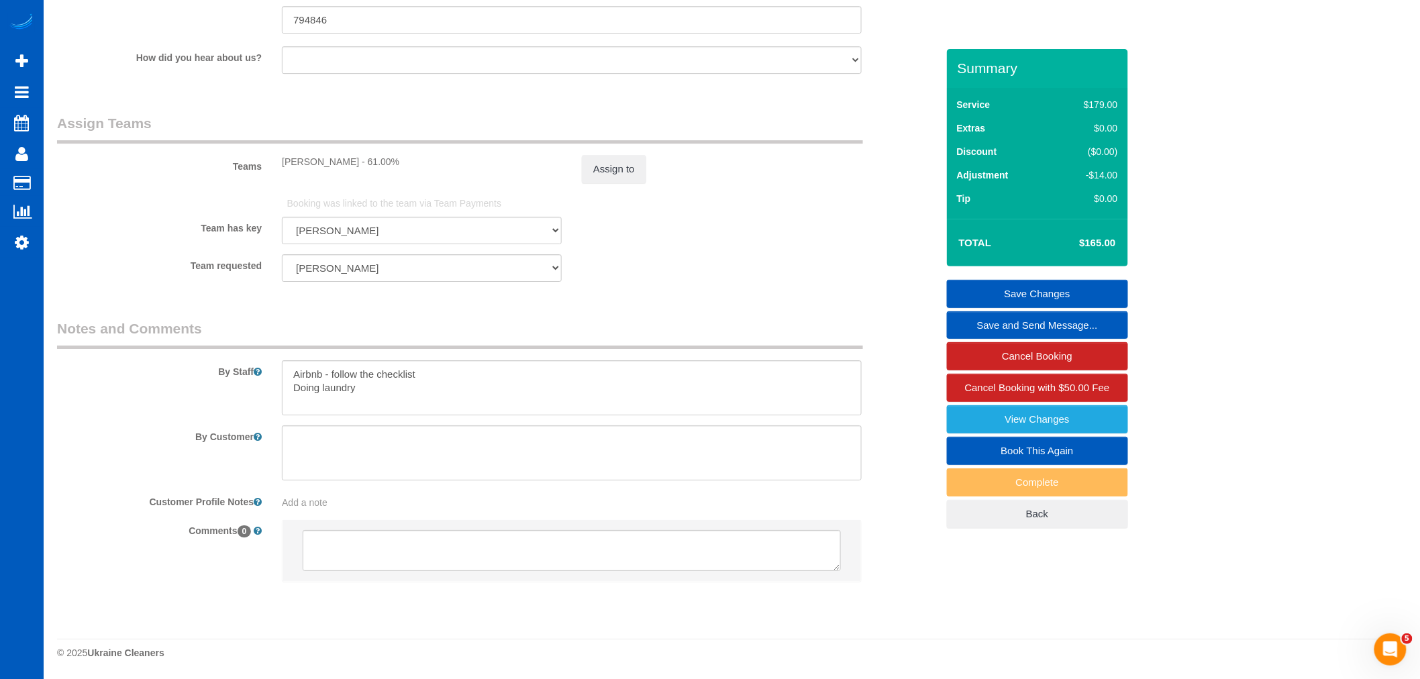
scroll to position [1827, 0]
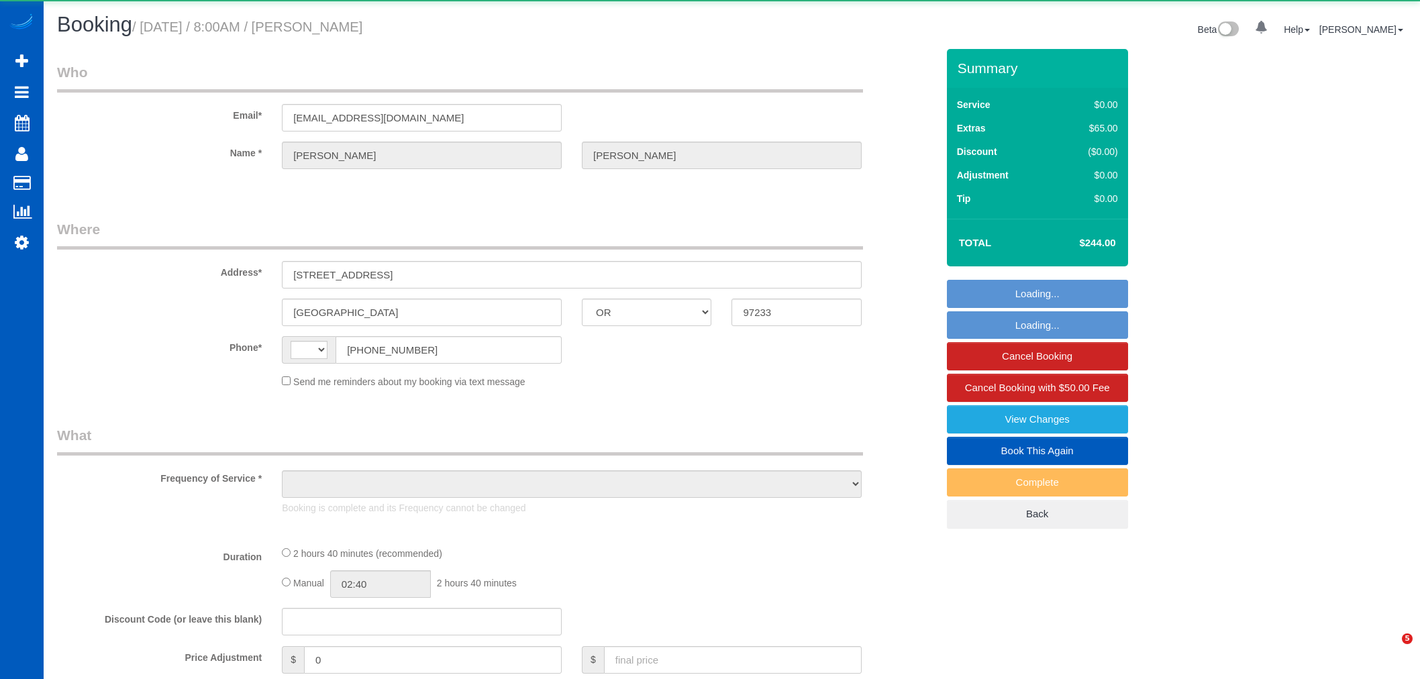
select select "OR"
select select "string:[GEOGRAPHIC_DATA]"
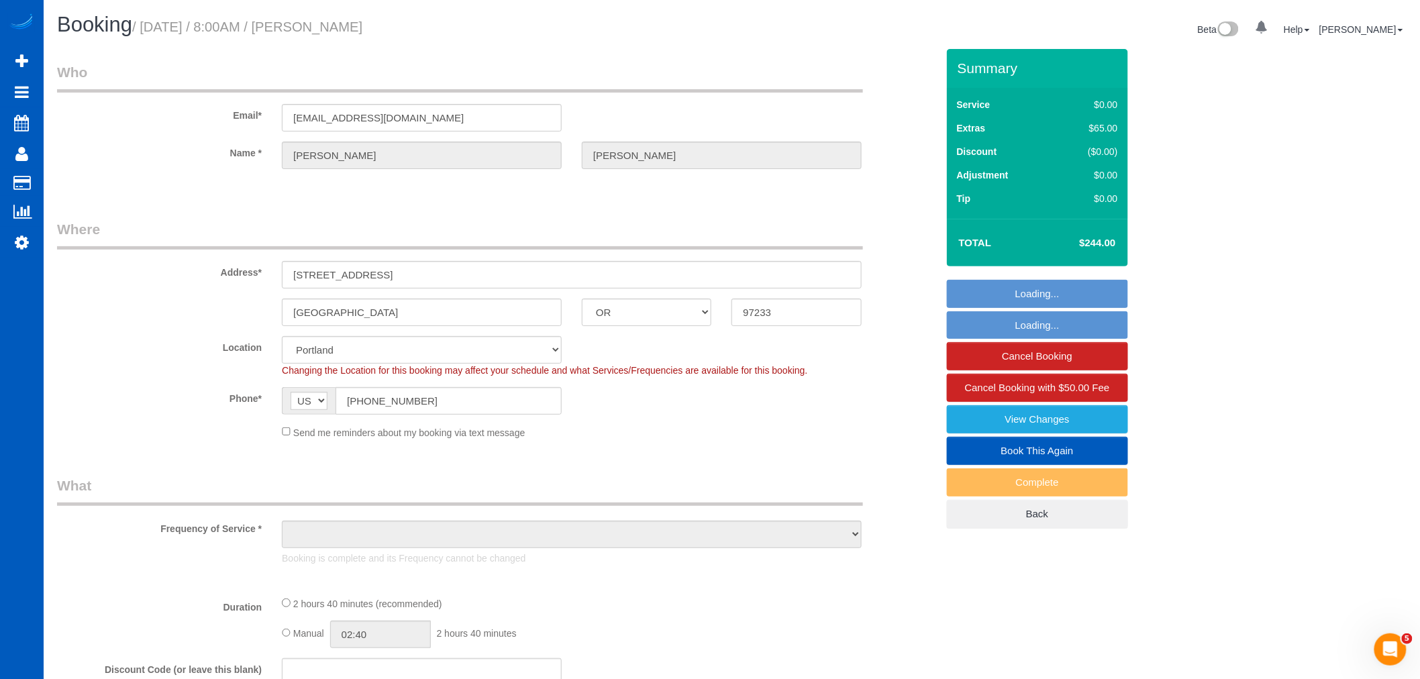
select select "string:fspay-3f058af4-2d8f-4fb0-87e4-916367e2b7f7"
select select "199"
select select "1001"
select select "3"
select select "spot1"
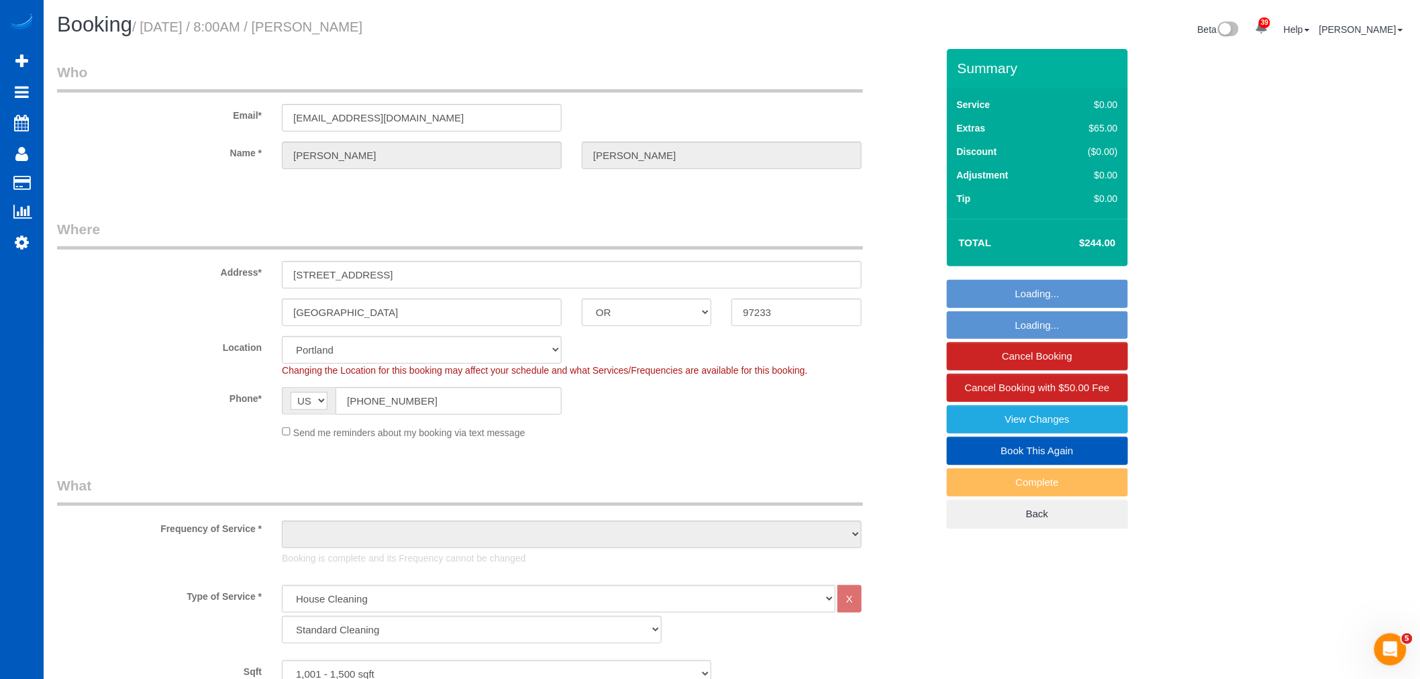
select select "object:1122"
select select "1001"
select select "3"
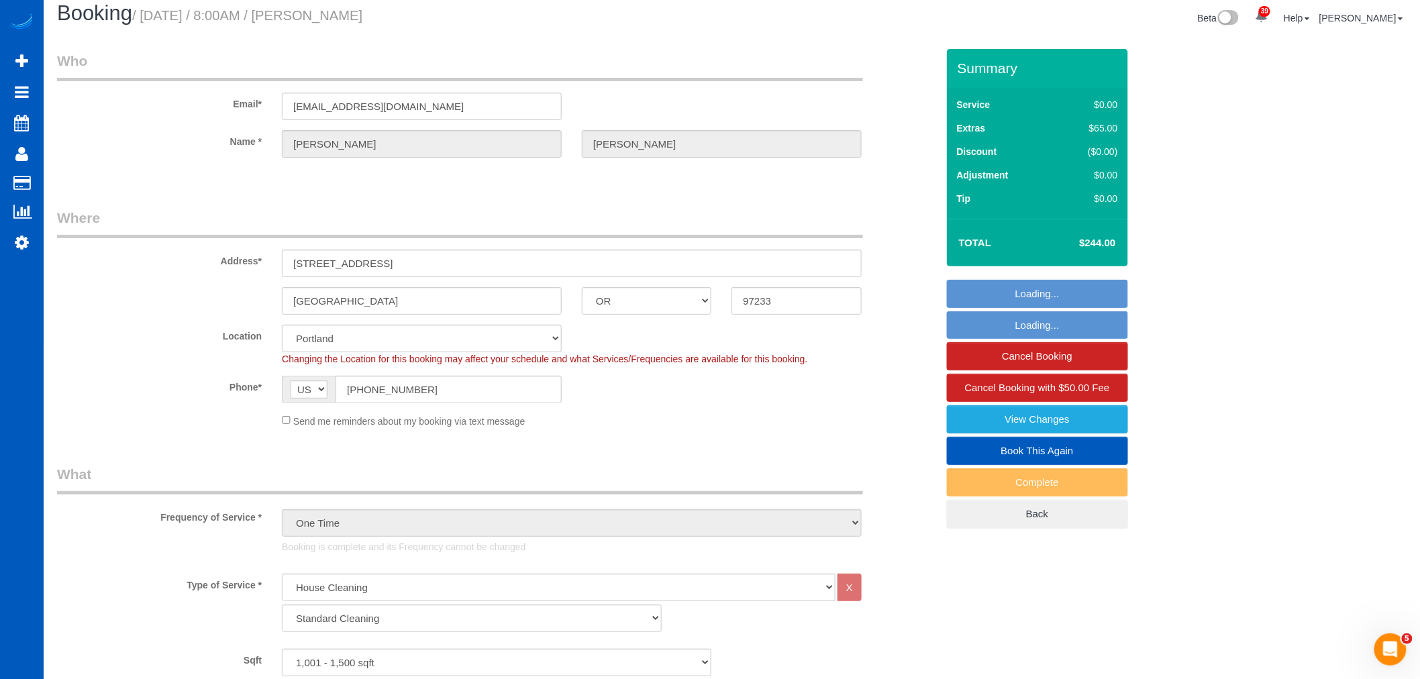
select select "object:1211"
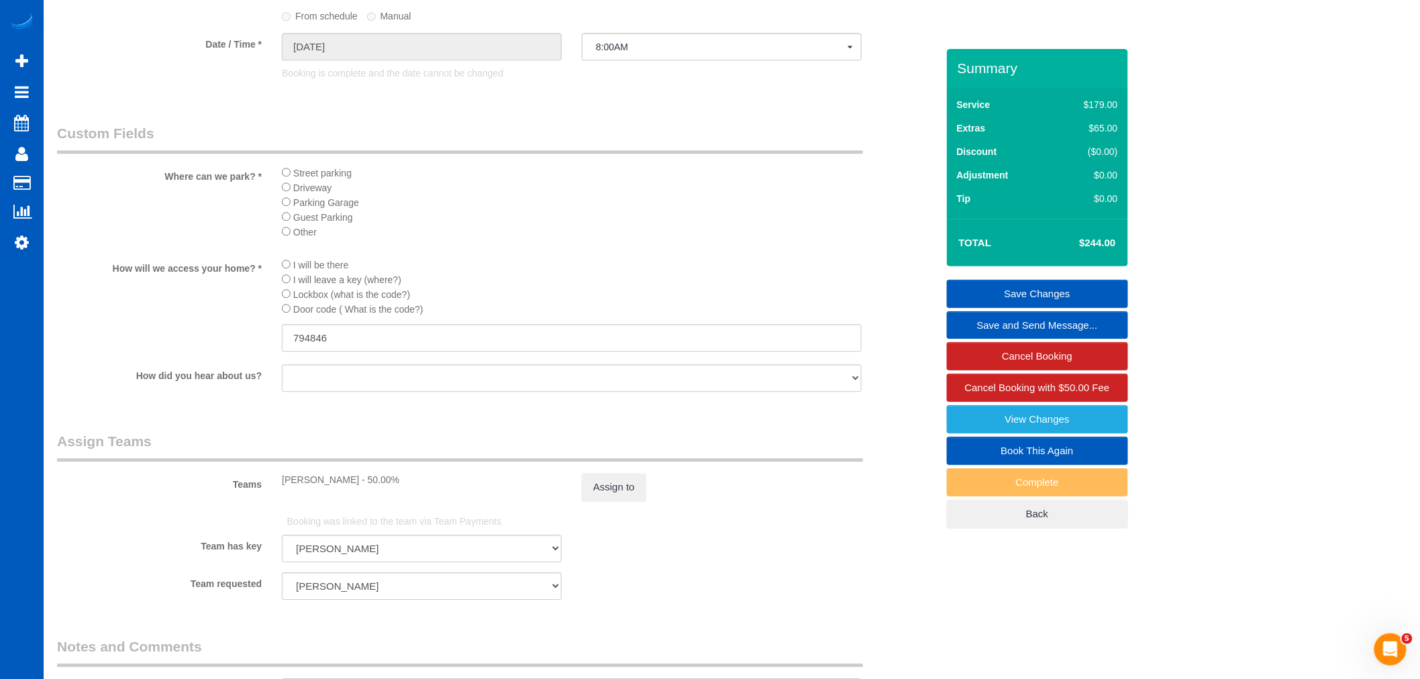
scroll to position [1715, 0]
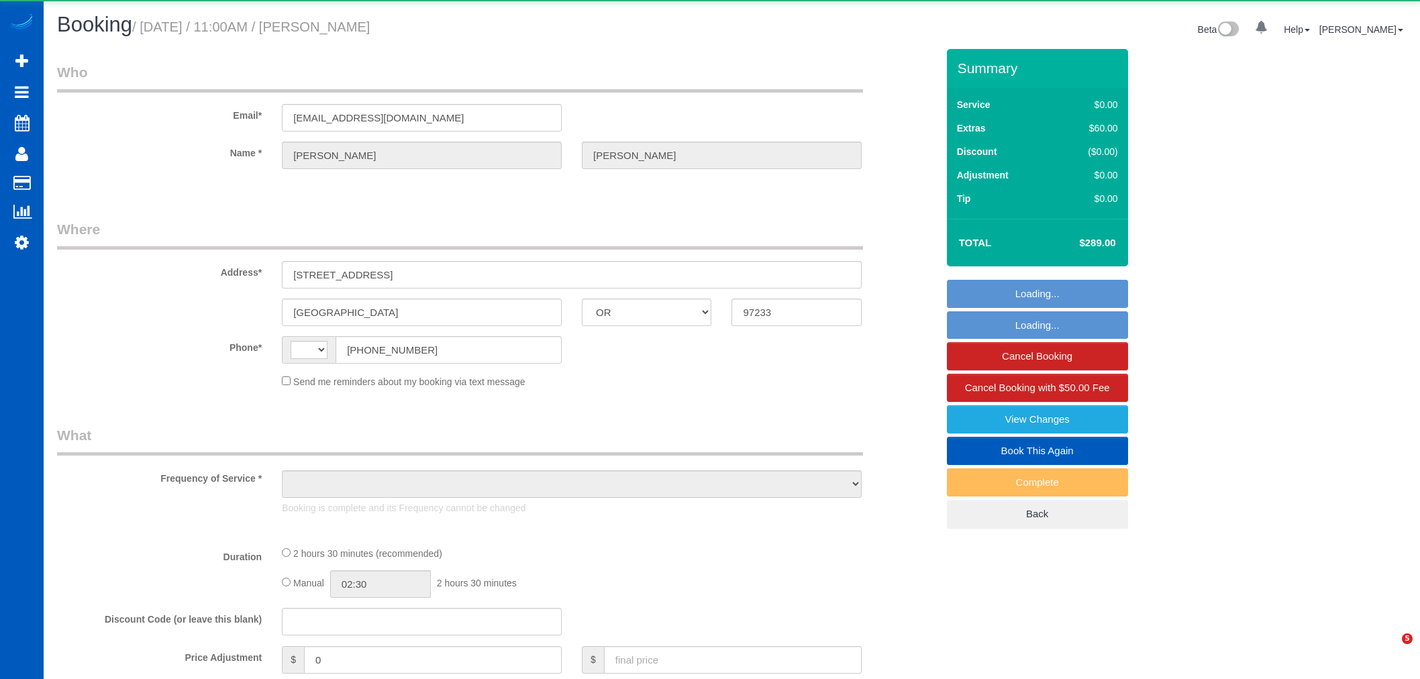
select select "OR"
select select "object:374"
select select "199"
select select "3"
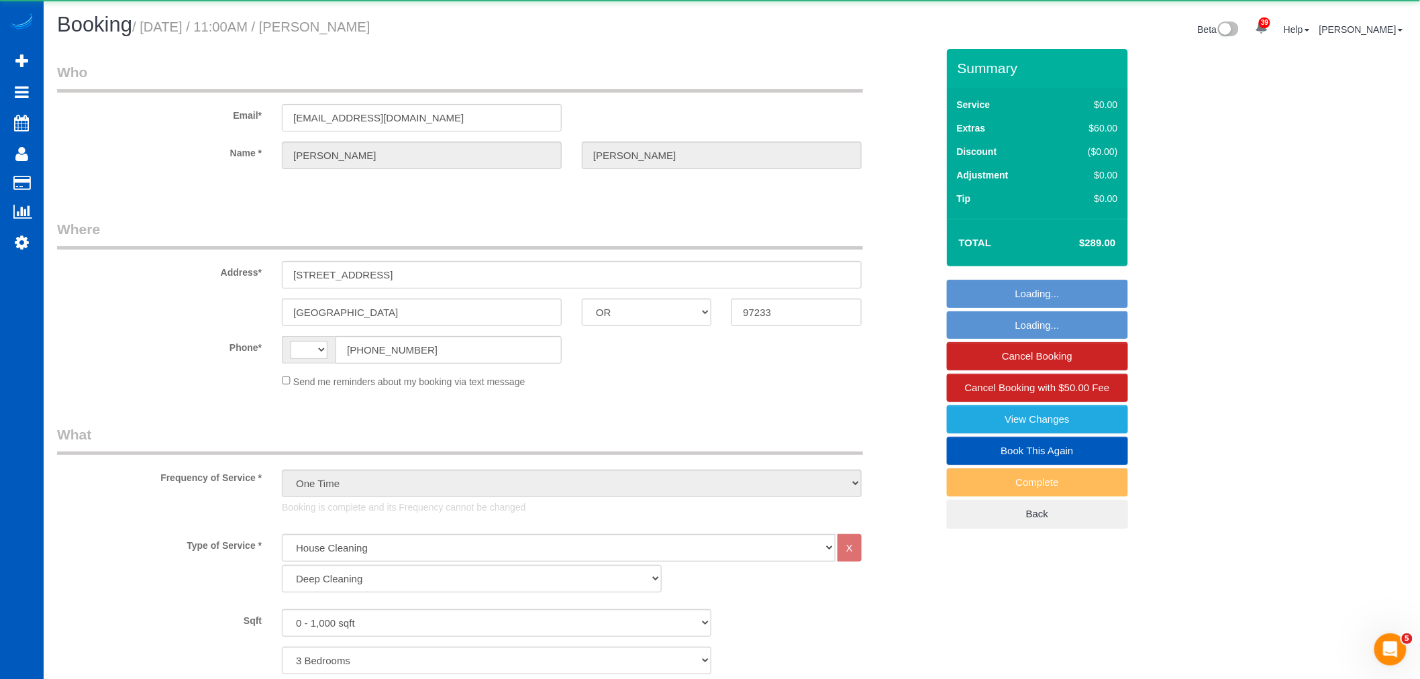
select select "string:[GEOGRAPHIC_DATA]"
select select "string:fspay-e16354e6-0226-4234-b44b-99c11bf2f906"
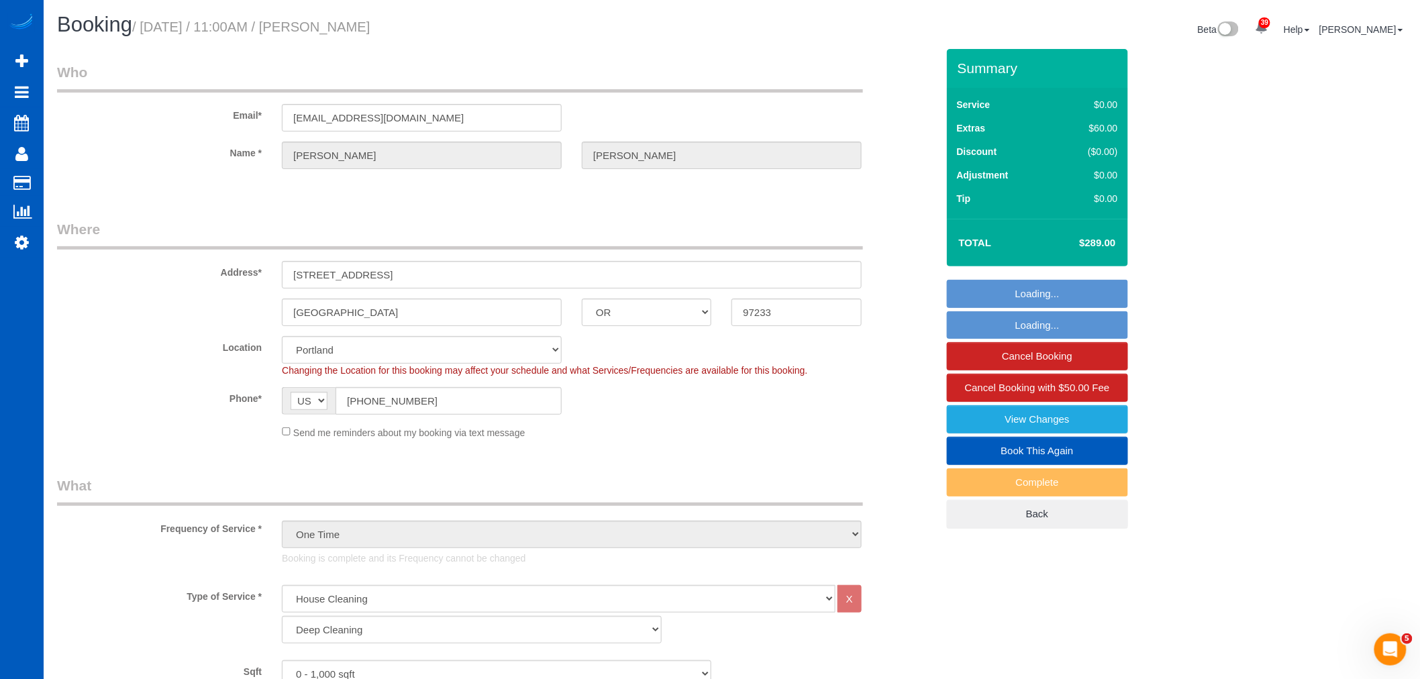
select select "object:1211"
select select "spot1"
select select "3"
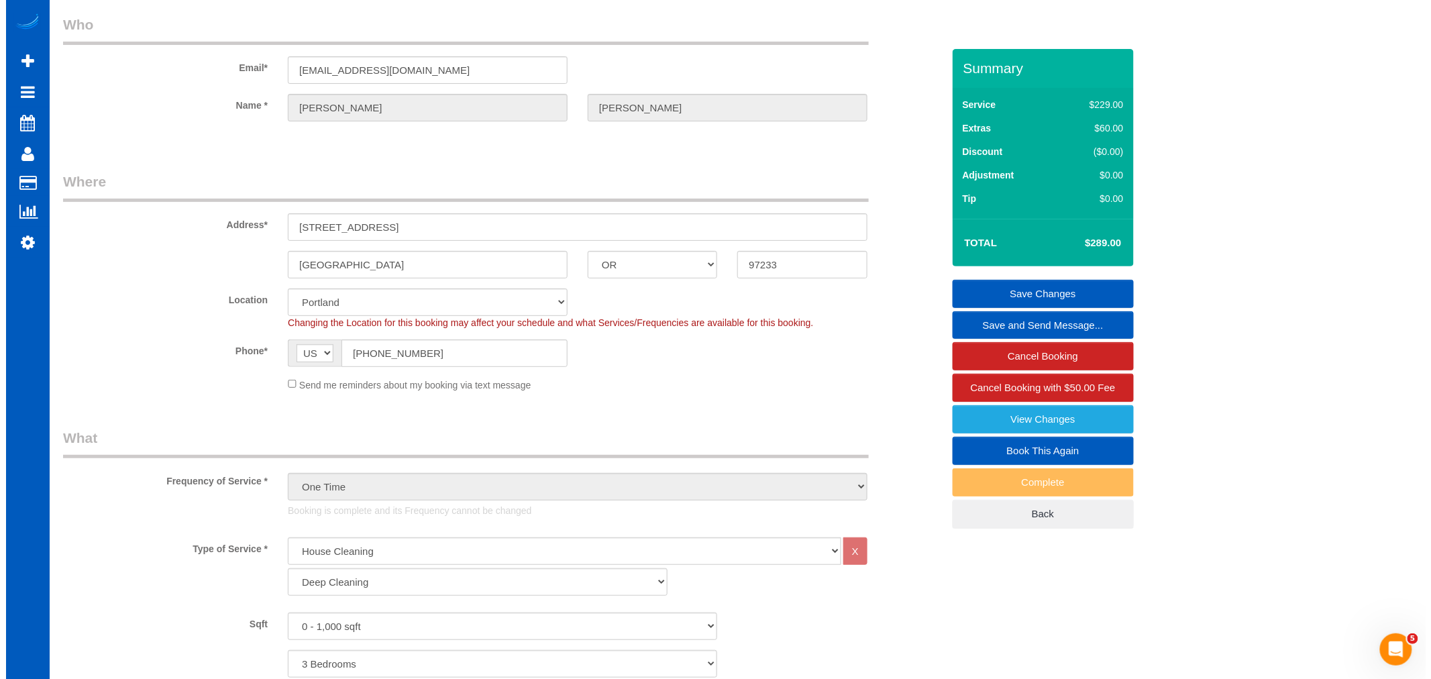
scroll to position [39, 0]
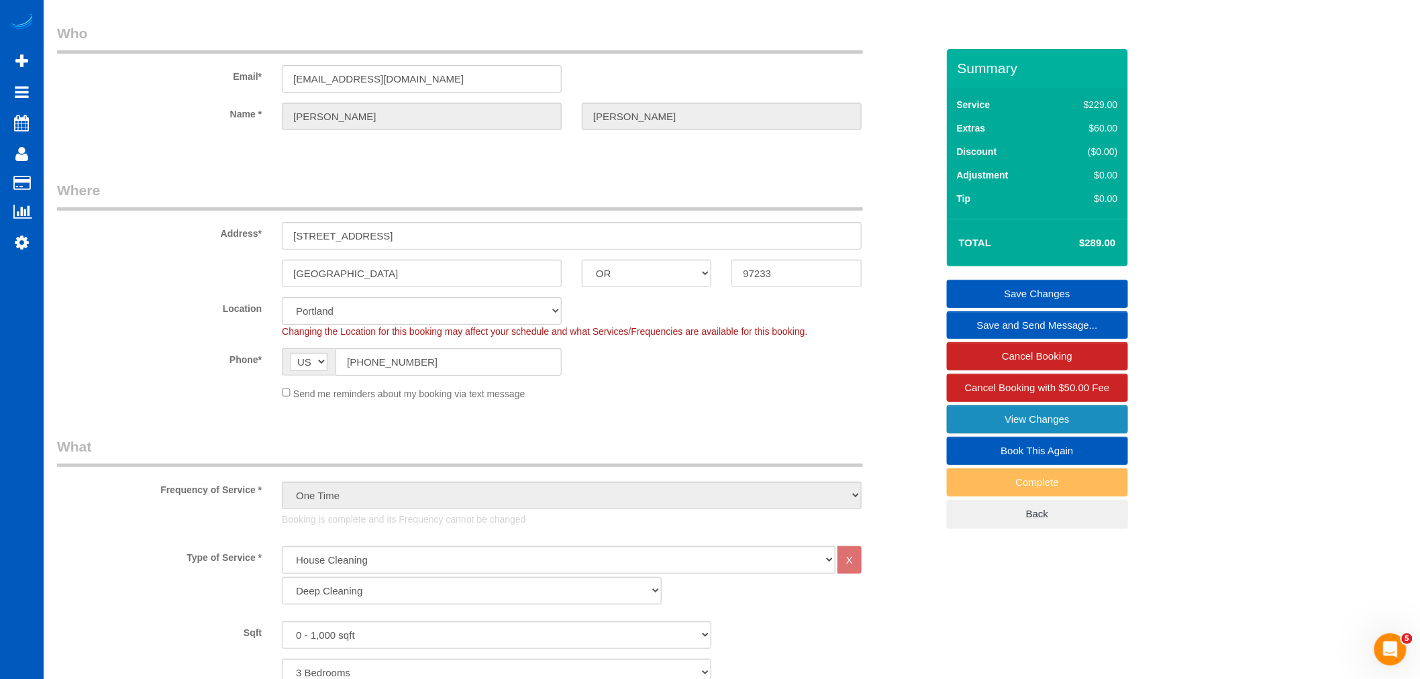
click at [1037, 427] on link "View Changes" at bounding box center [1037, 419] width 181 height 28
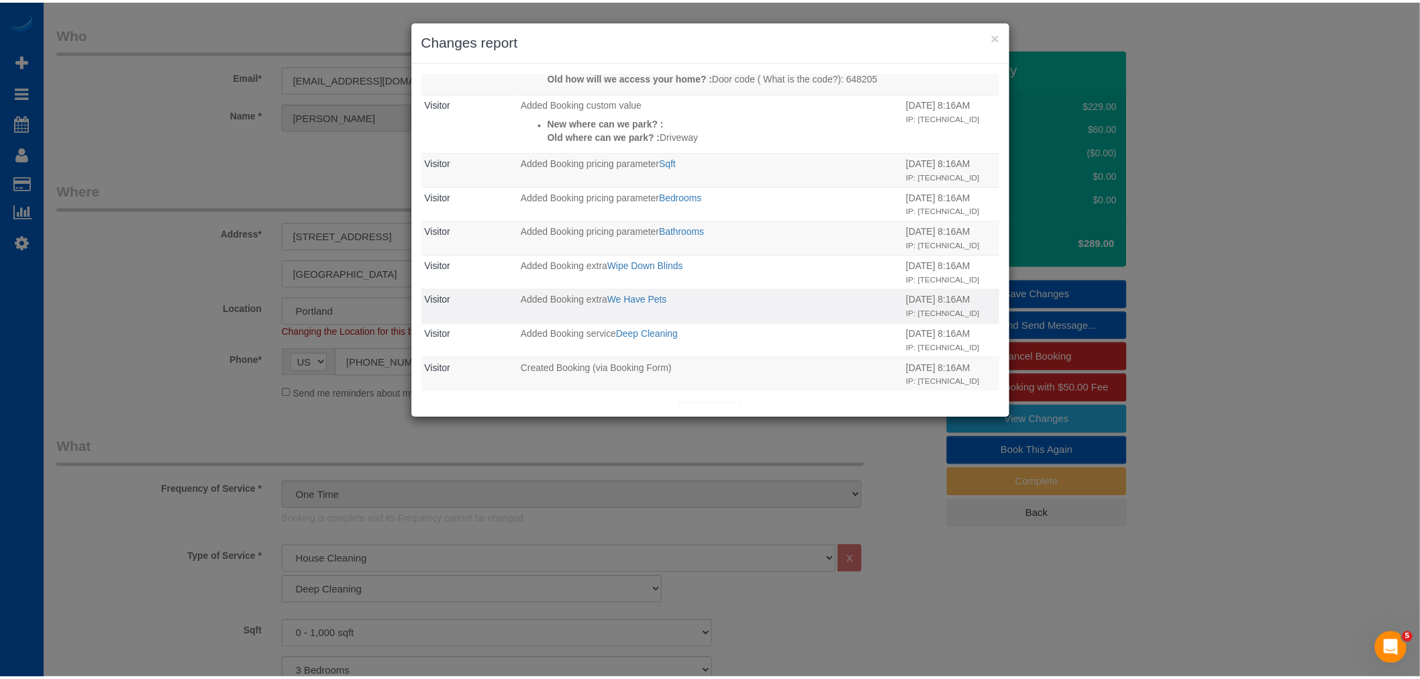
scroll to position [408, 0]
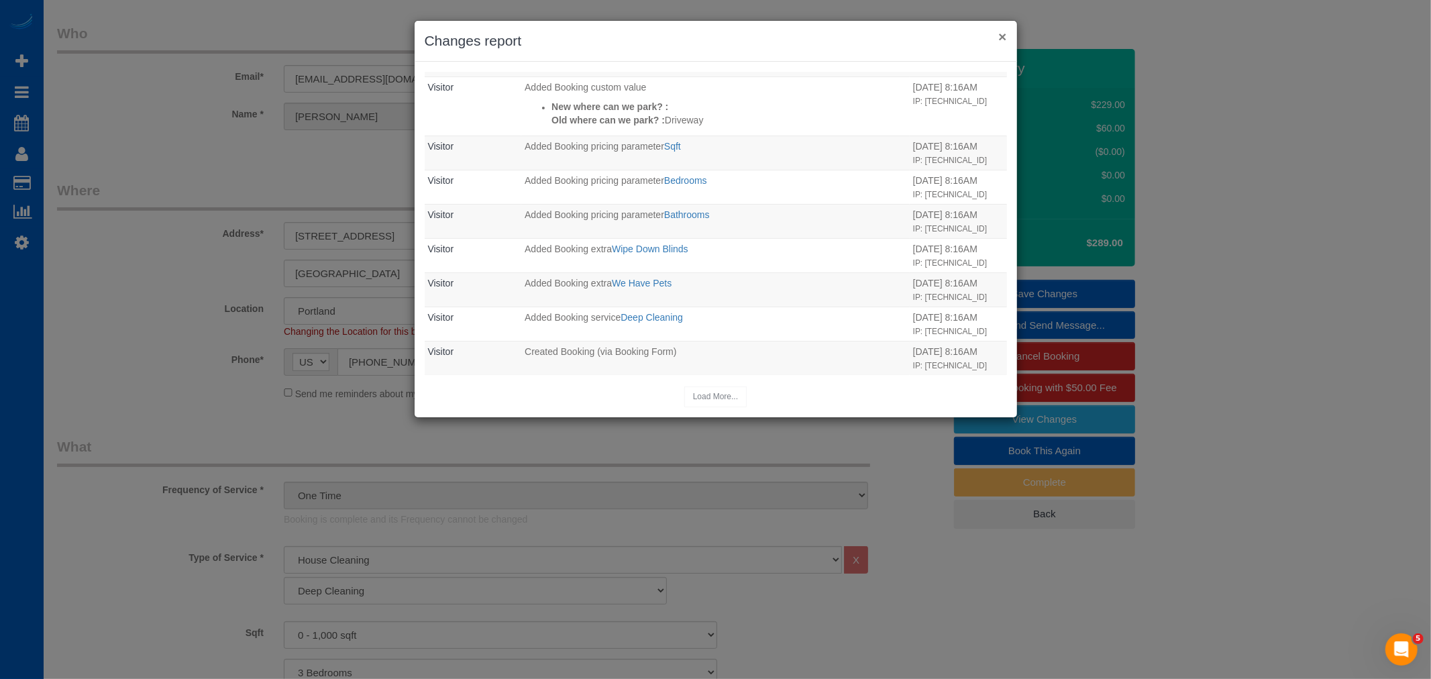
click at [1004, 38] on button "×" at bounding box center [1003, 37] width 8 height 14
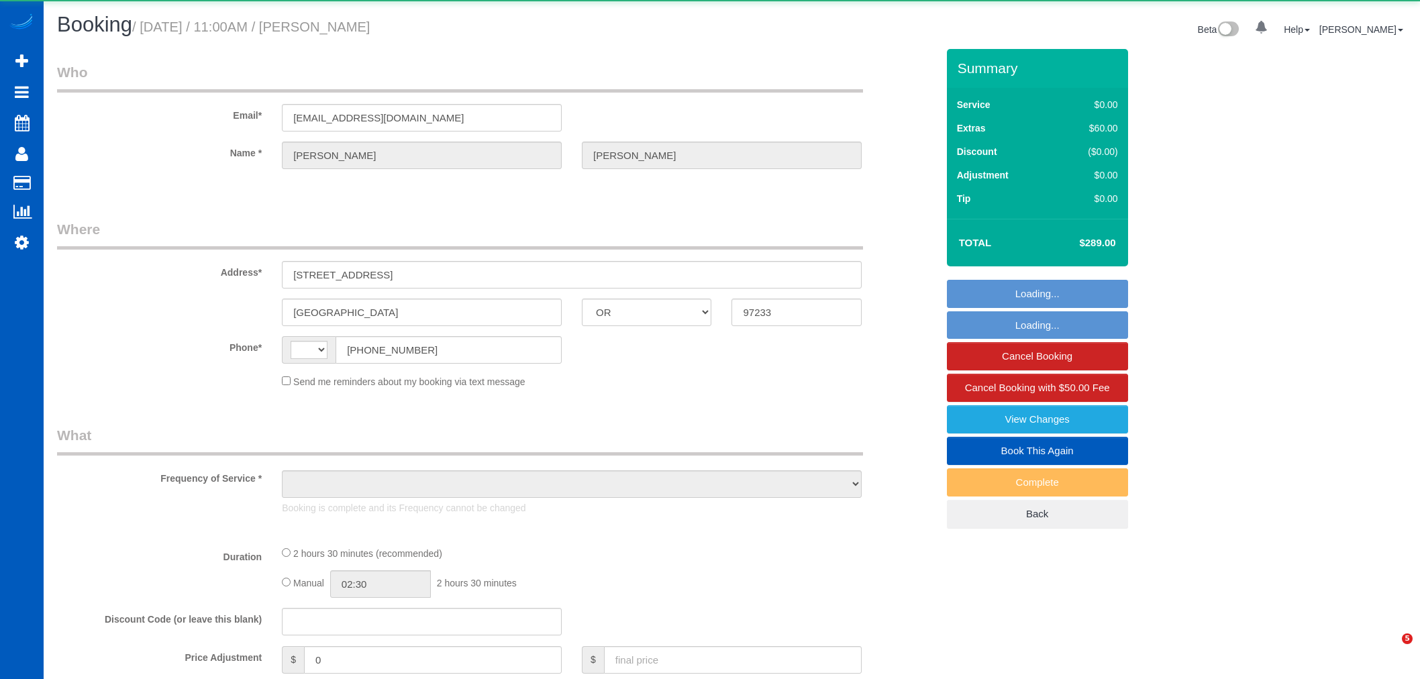
select select "OR"
select select "string:[GEOGRAPHIC_DATA]"
select select "object:569"
select select "string:fspay-e16354e6-0226-4234-b44b-99c11bf2f906"
select select "199"
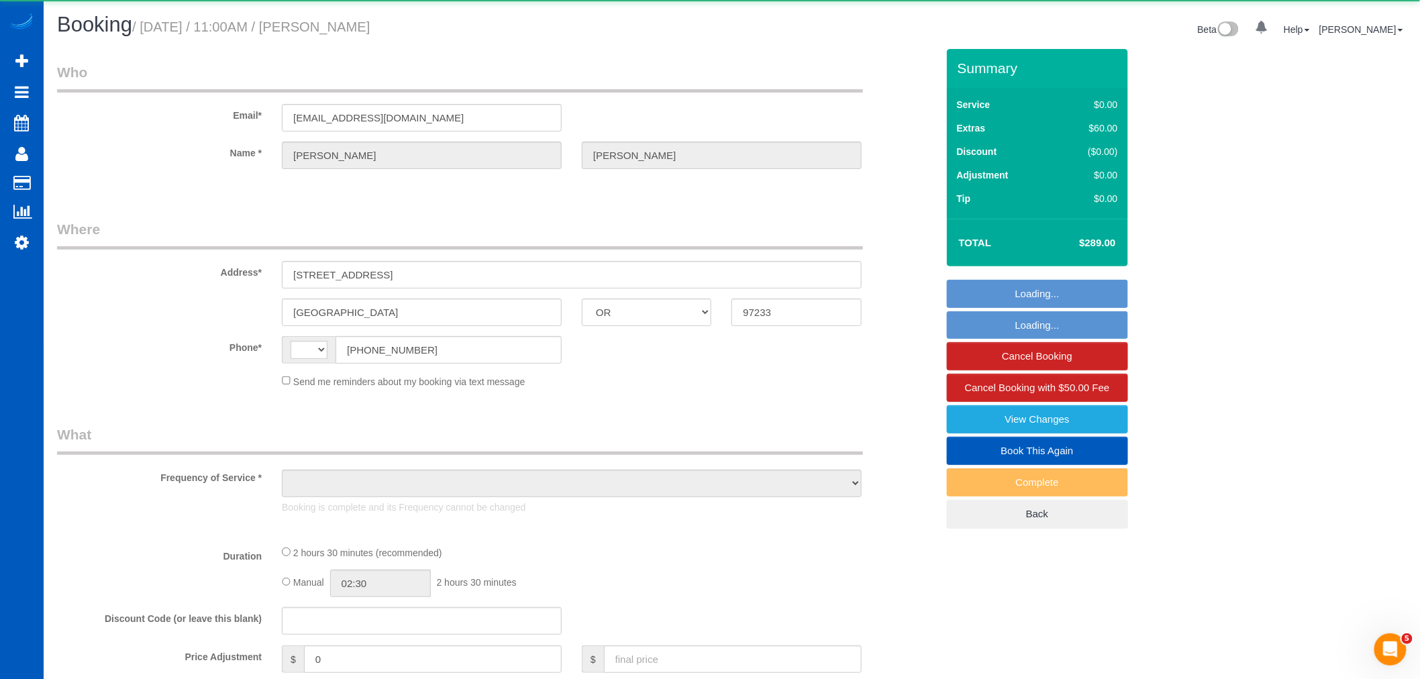
select select "3"
select select "spot1"
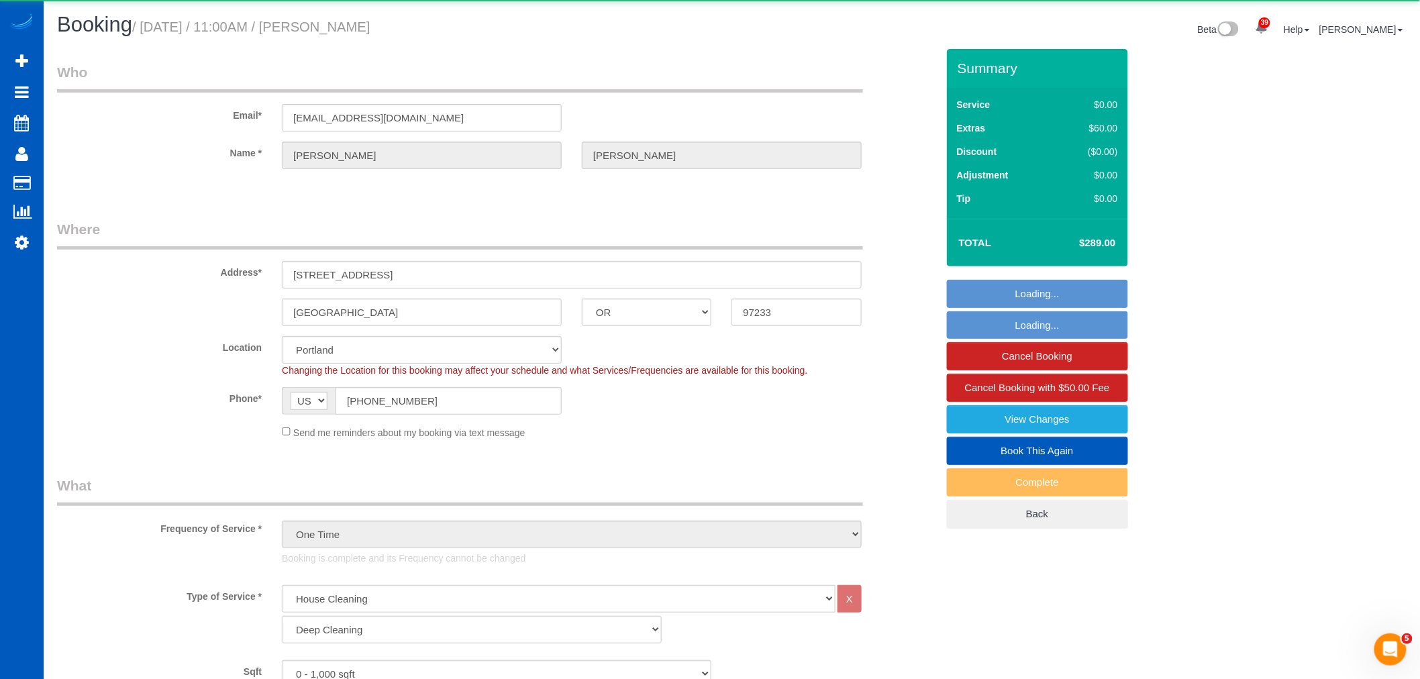
select select "object:1127"
select select "3"
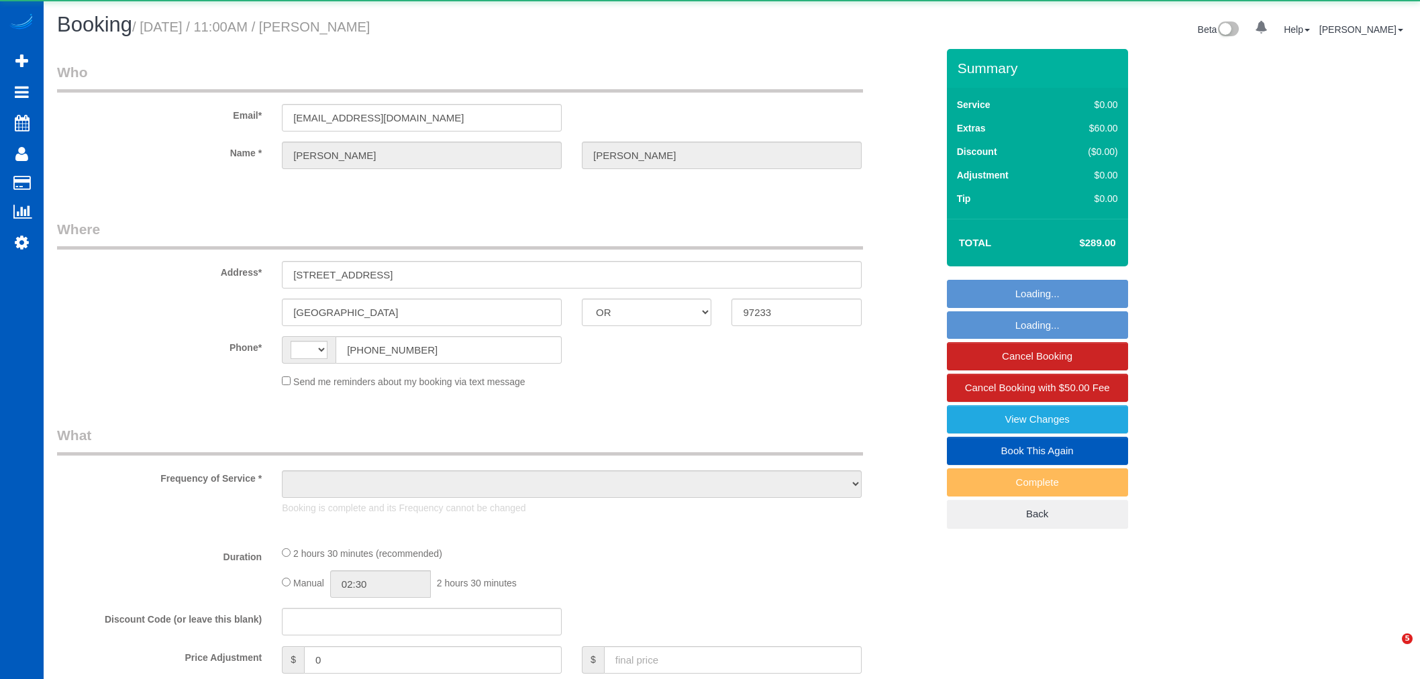
select select "OR"
select select "string:[GEOGRAPHIC_DATA]"
select select "object:1059"
select select "string:fspay-e16354e6-0226-4234-b44b-99c11bf2f906"
select select "199"
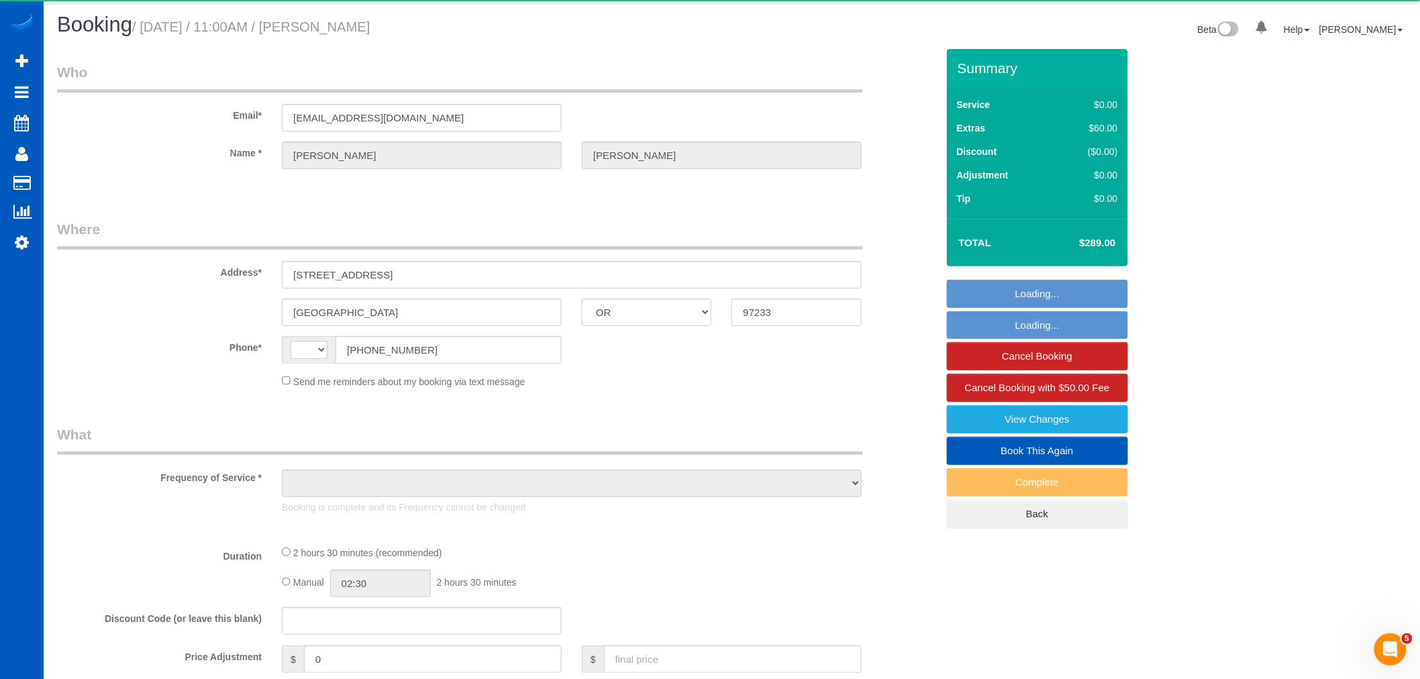
select select "3"
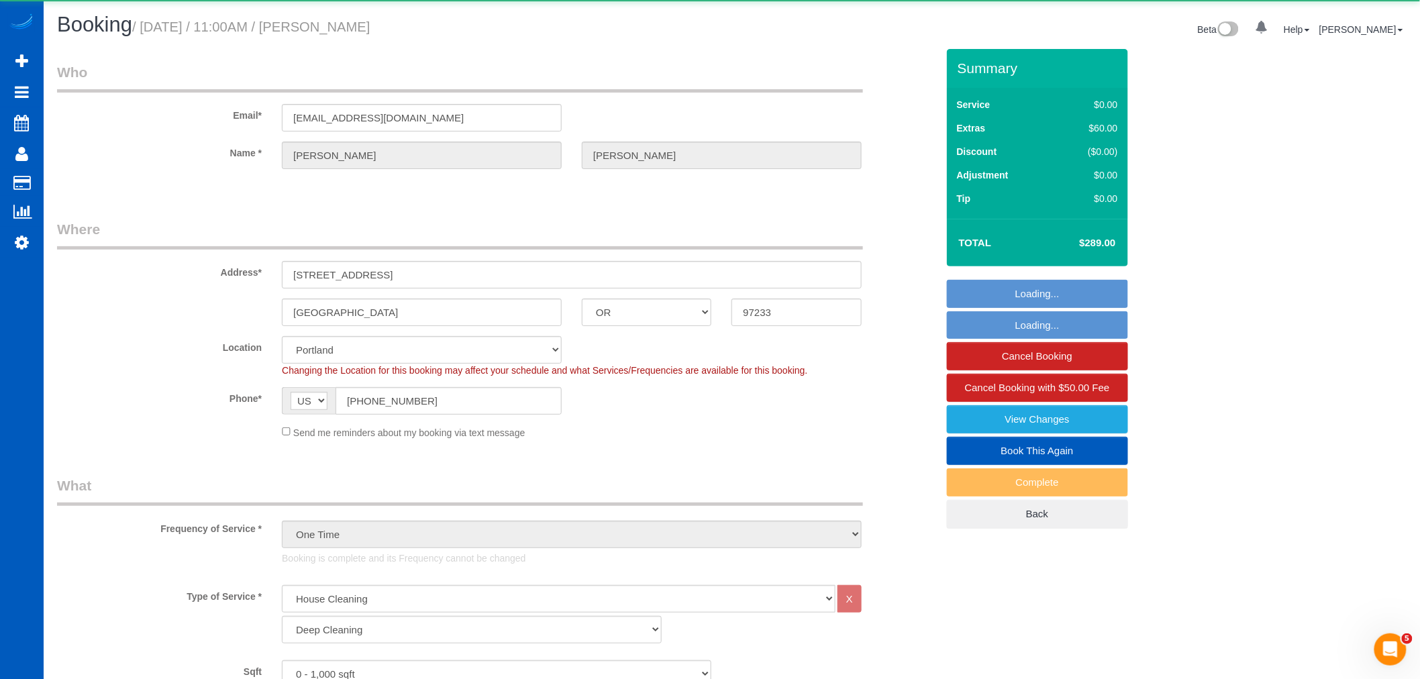
select select "object:1211"
select select "spot1"
select select "3"
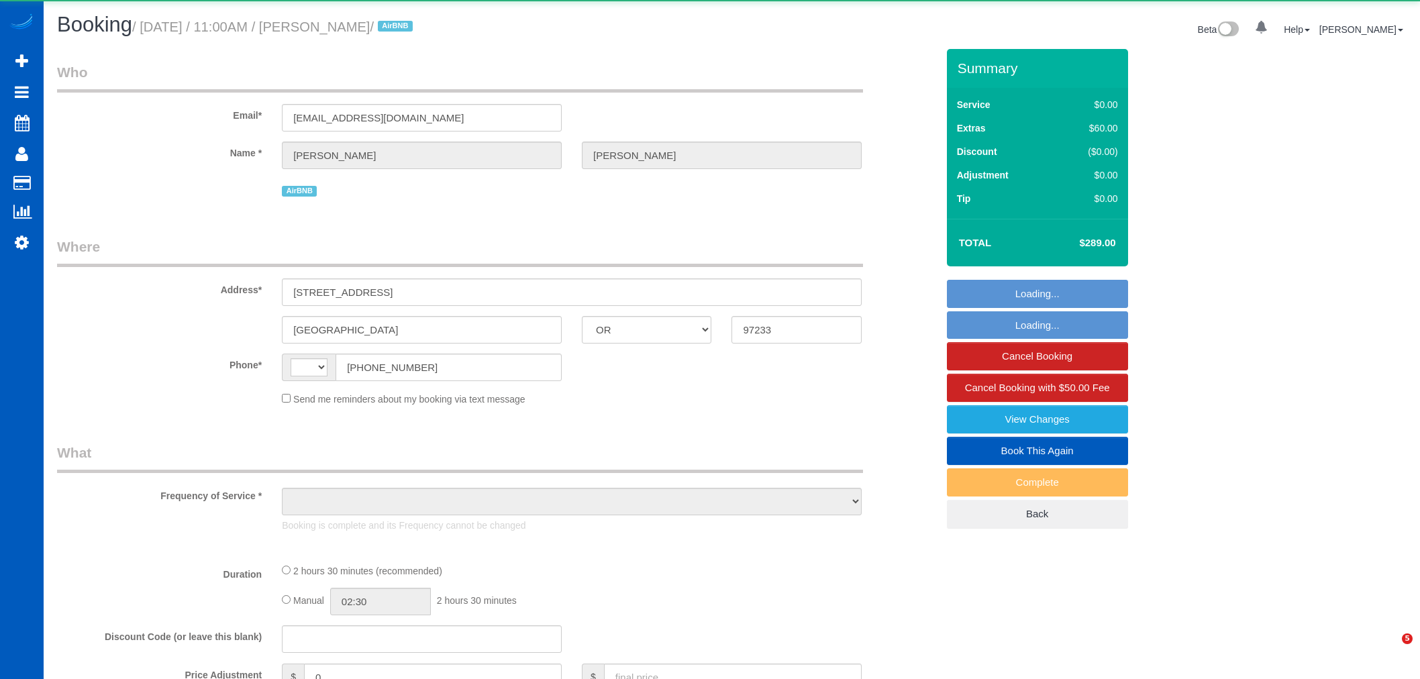
select select "OR"
select select "string:[GEOGRAPHIC_DATA]"
select select "object:578"
select select "string:fspay-e16354e6-0226-4234-b44b-99c11bf2f906"
select select "199"
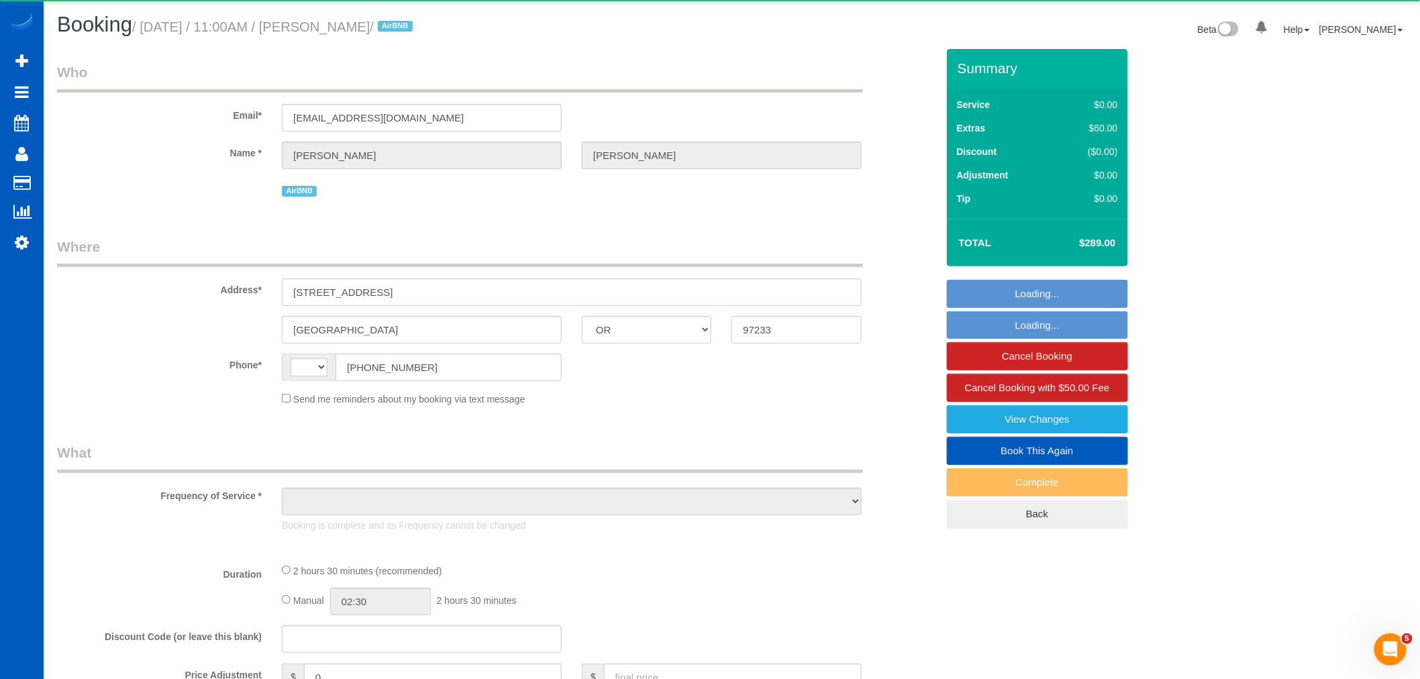
select select "3"
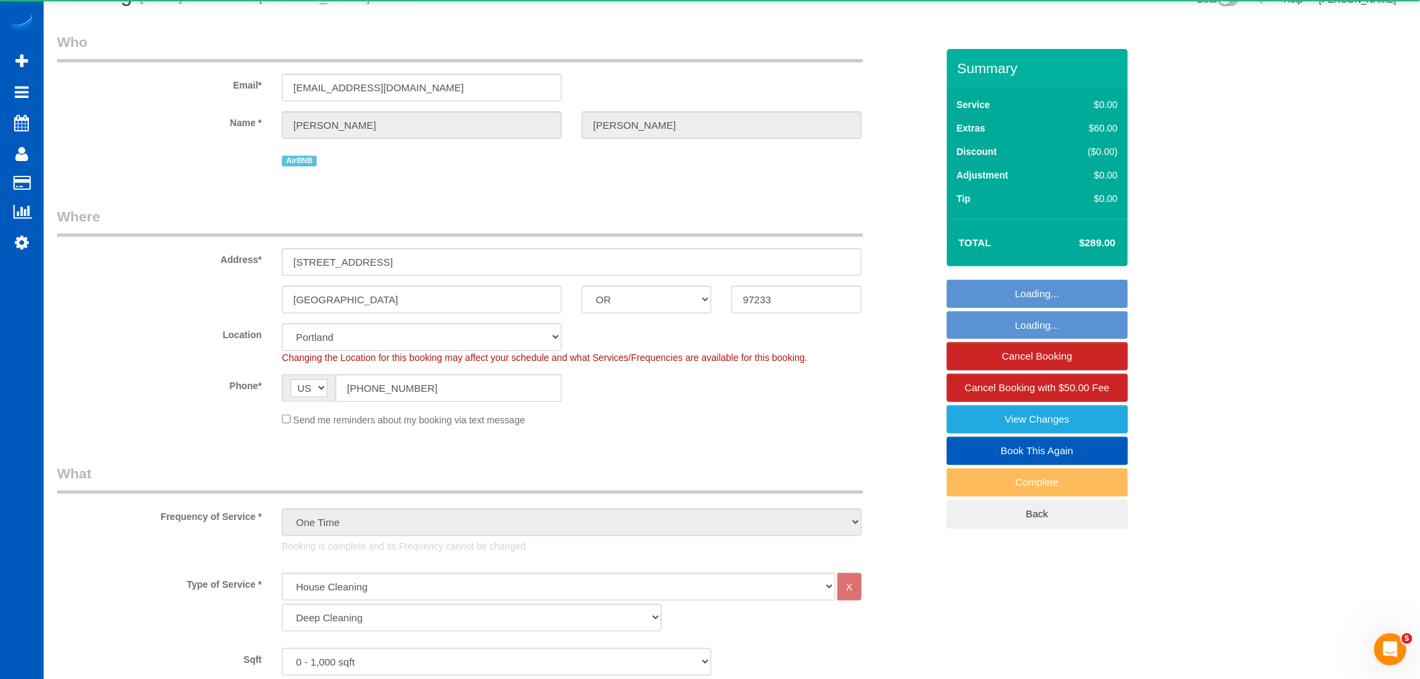
select select "object:1034"
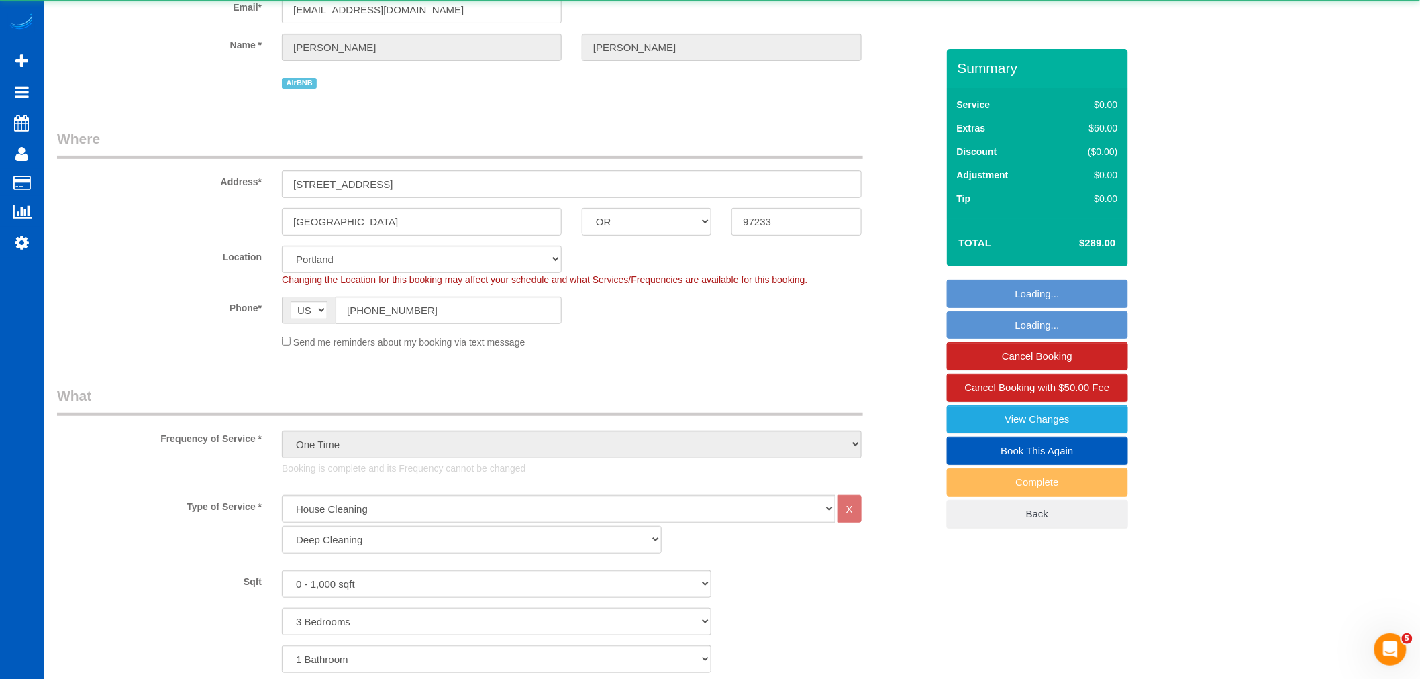
select select "spot1"
select select "3"
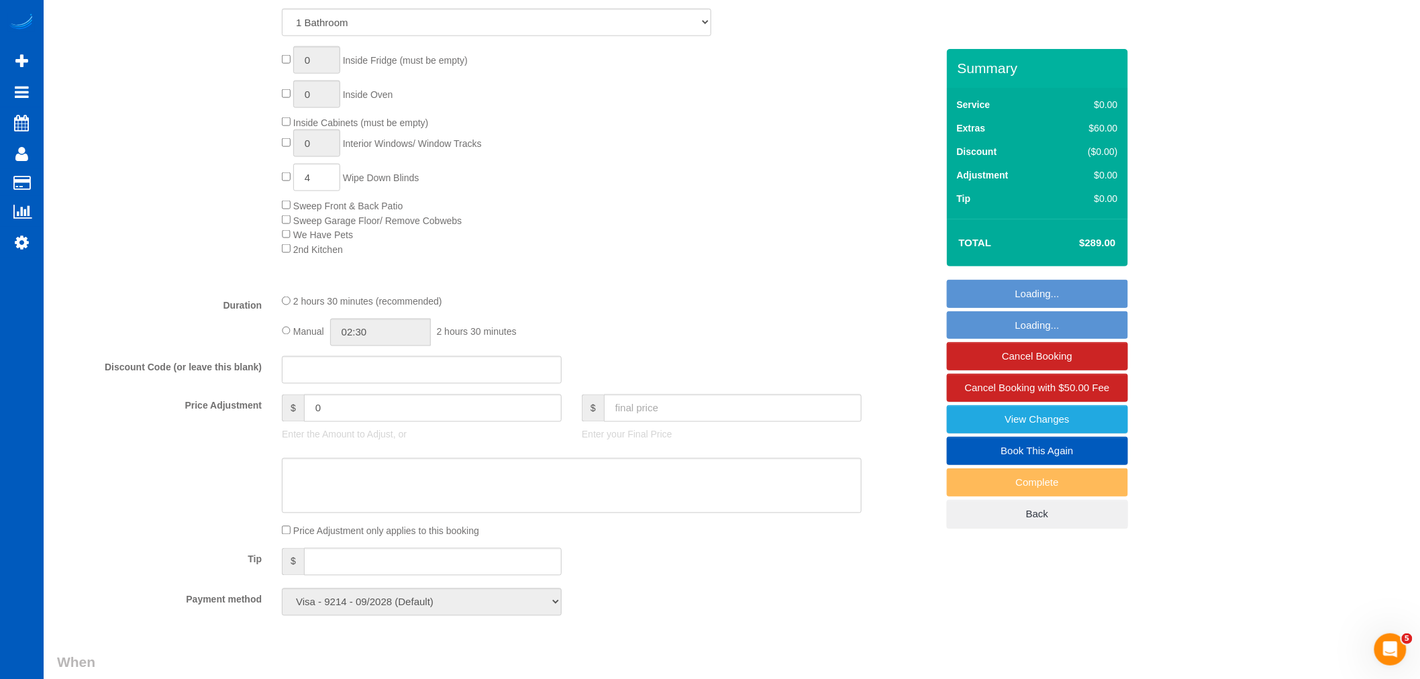
scroll to position [746, 0]
drag, startPoint x: 438, startPoint y: 421, endPoint x: 24, endPoint y: 428, distance: 414.1
click at [24, 427] on div "39 Beta Your Notifications You have 0 alerts × You have 3 to charge for [DATE] …" at bounding box center [710, 470] width 1420 height 2432
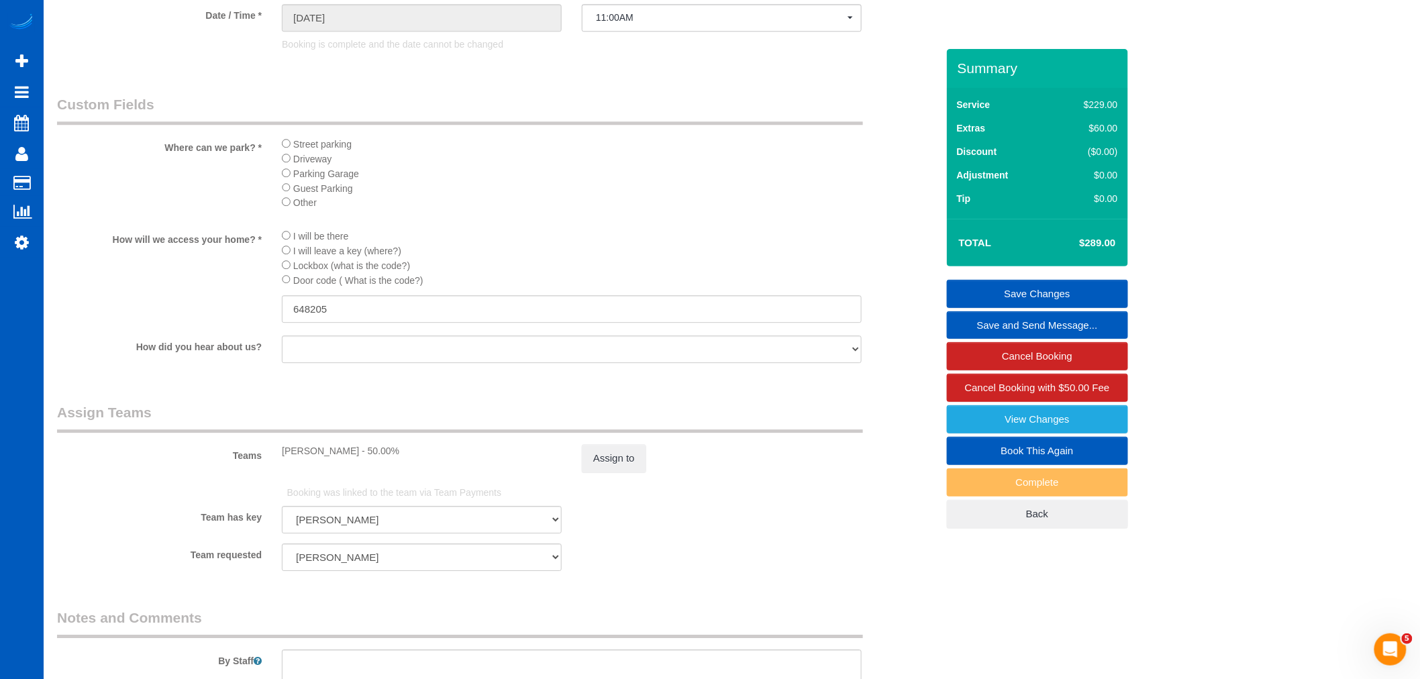
scroll to position [1715, 0]
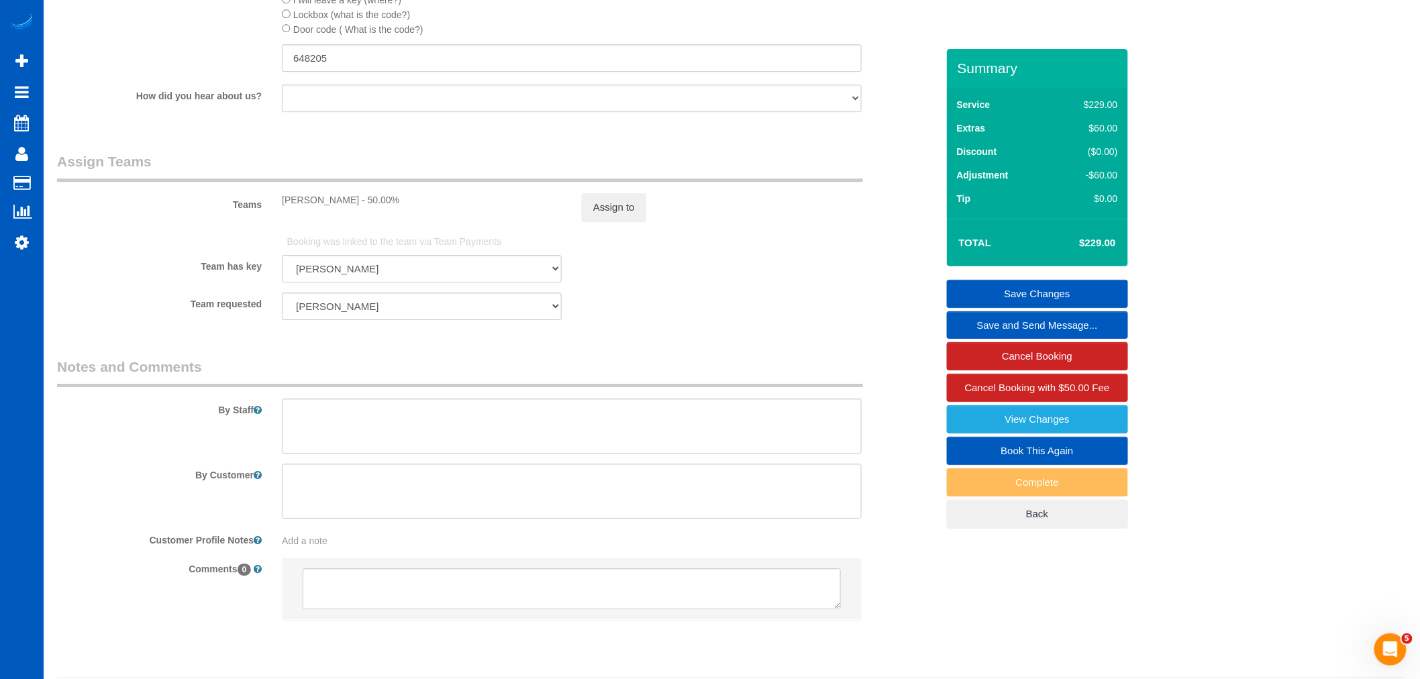
type input "-60"
click at [607, 219] on button "Assign to" at bounding box center [614, 207] width 64 height 28
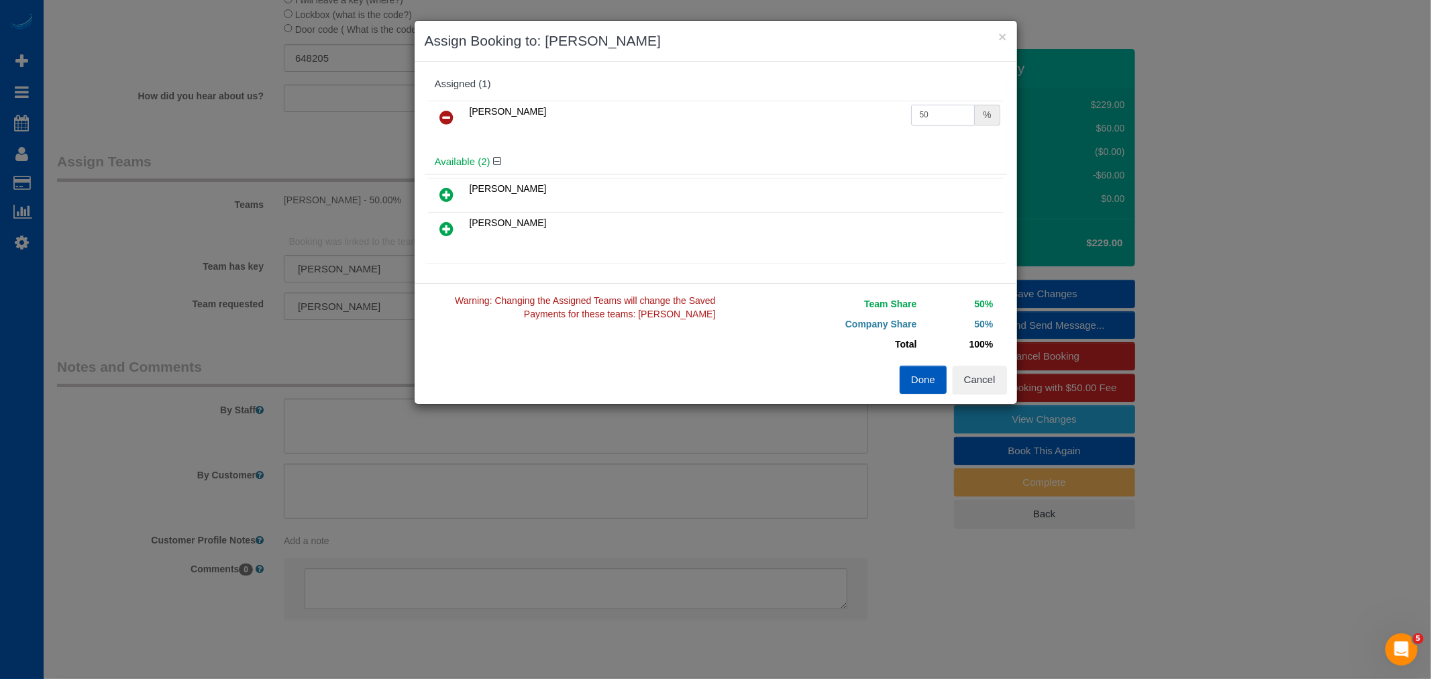
drag, startPoint x: 923, startPoint y: 109, endPoint x: 834, endPoint y: 130, distance: 91.5
click at [834, 130] on tr "Raissa Radionova 50 %" at bounding box center [716, 118] width 576 height 34
type input "63.1"
click at [891, 383] on div "Done Cancel" at bounding box center [866, 380] width 301 height 28
click at [900, 376] on button "Done" at bounding box center [923, 380] width 47 height 28
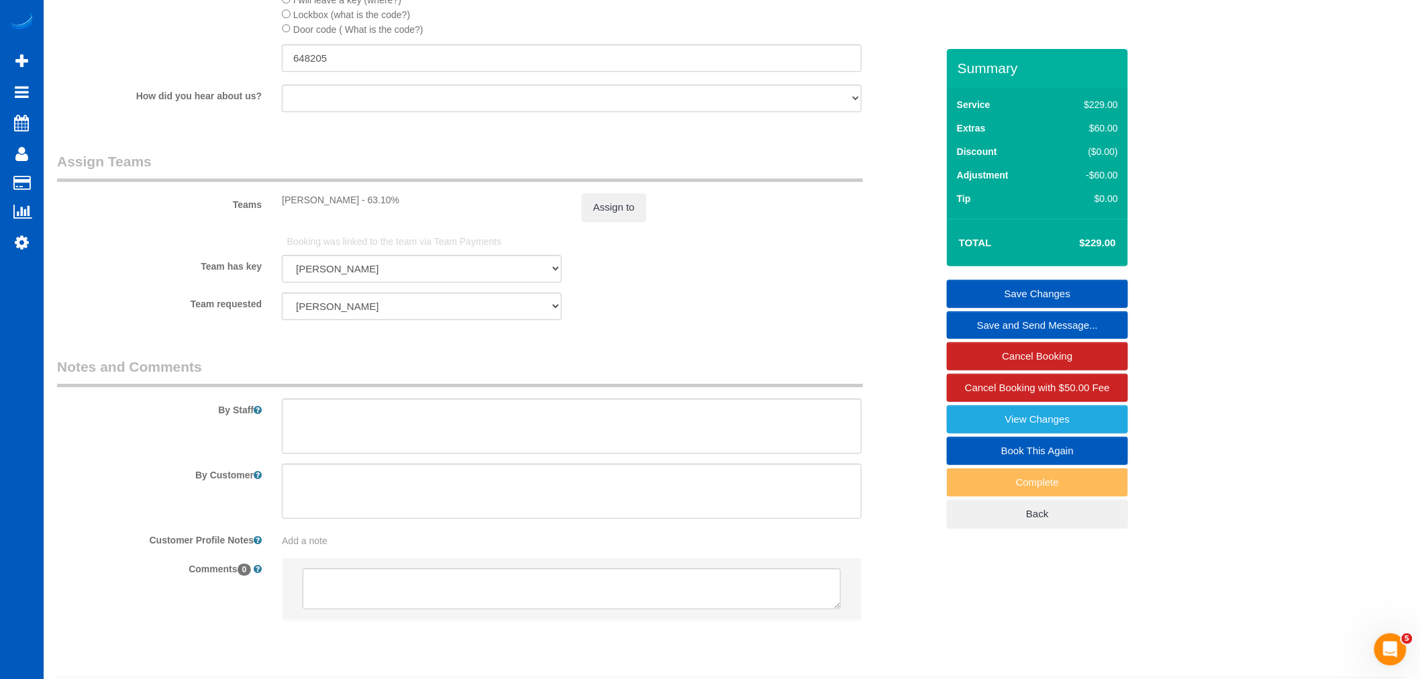
click at [1035, 293] on link "Save Changes" at bounding box center [1037, 294] width 181 height 28
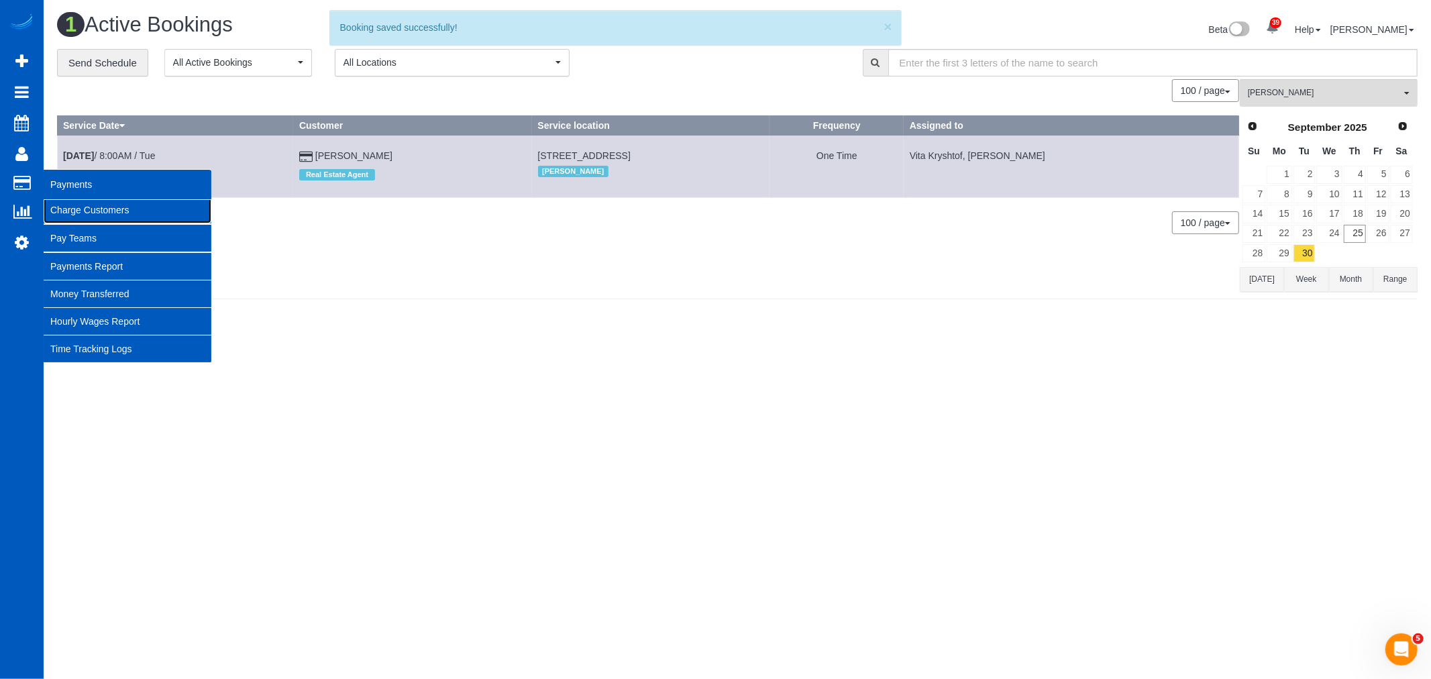
click at [102, 217] on link "Charge Customers" at bounding box center [128, 210] width 168 height 27
select select
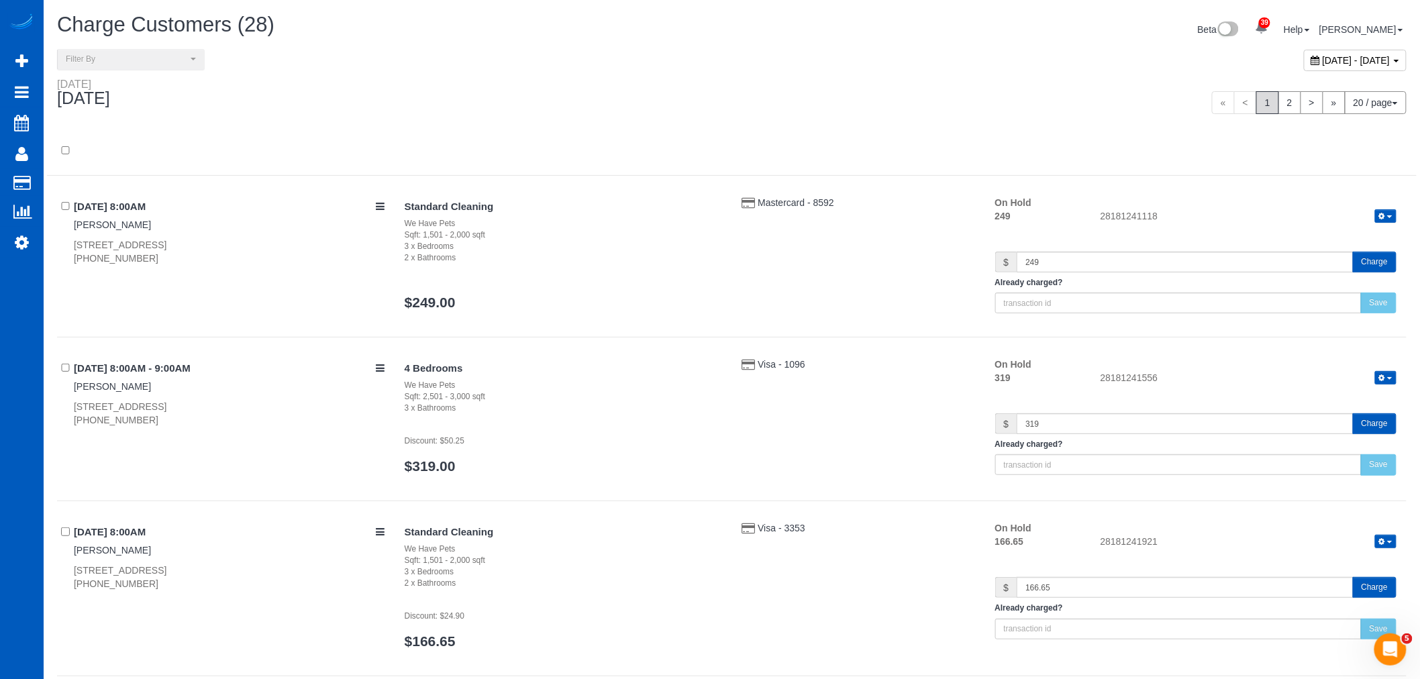
click at [1323, 58] on span "September 25, 2025 - September 25, 2025" at bounding box center [1357, 60] width 68 height 11
type input "**********"
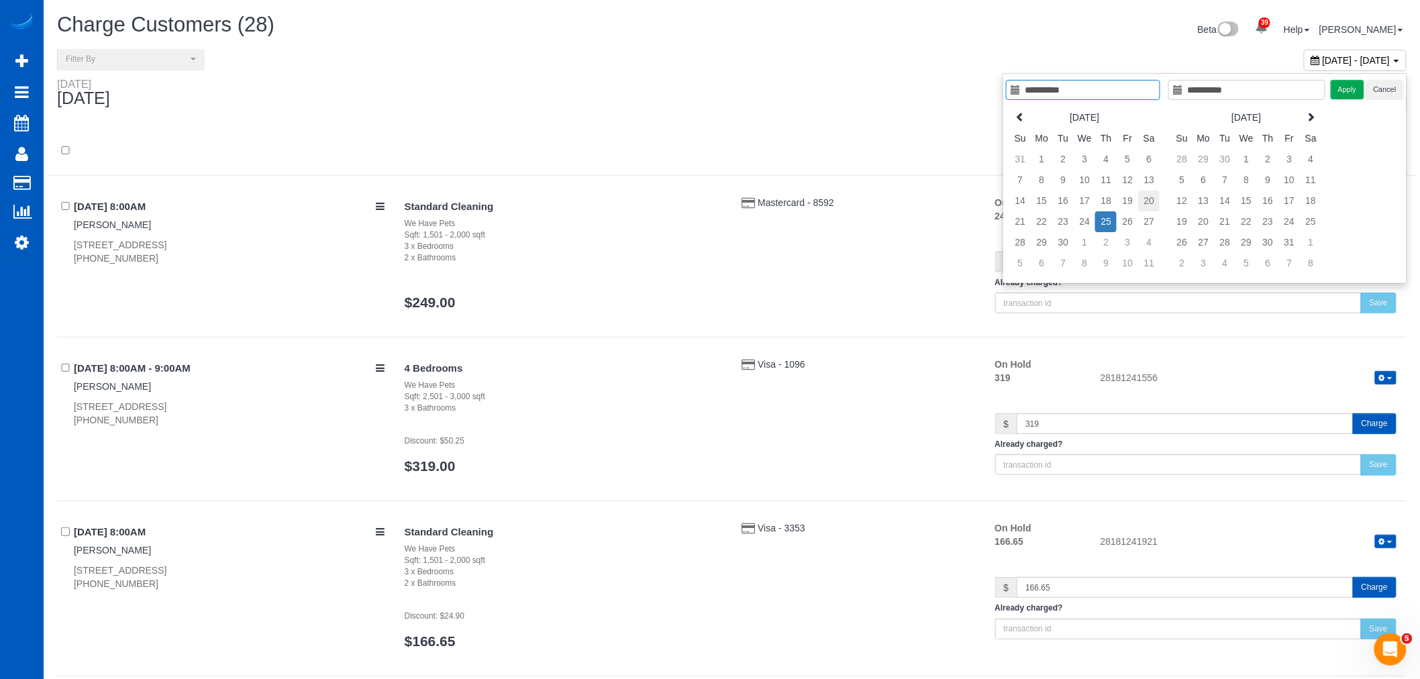
type input "**********"
click at [1148, 197] on td "20" at bounding box center [1148, 201] width 21 height 21
type input "**********"
click at [1148, 198] on td "20" at bounding box center [1148, 201] width 21 height 21
click at [1342, 96] on button "Apply" at bounding box center [1348, 89] width 34 height 19
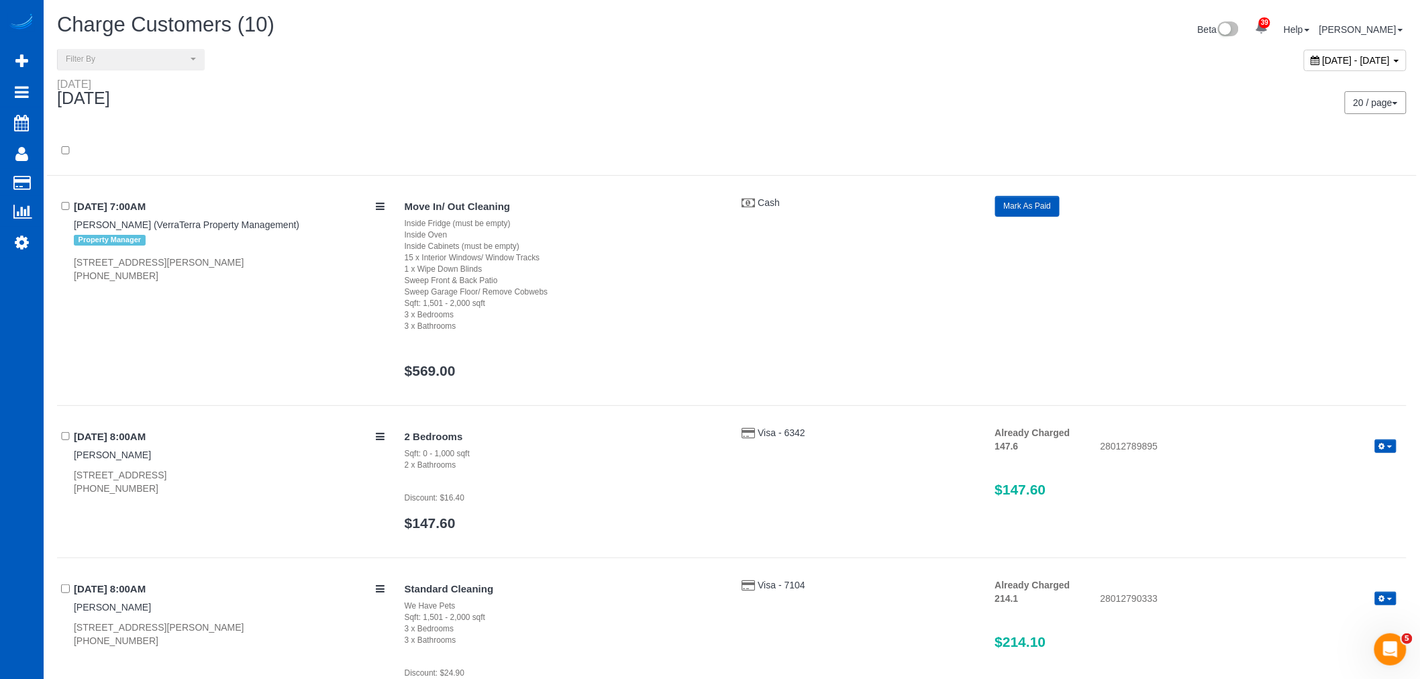
click at [1274, 38] on link "39" at bounding box center [1261, 28] width 26 height 30
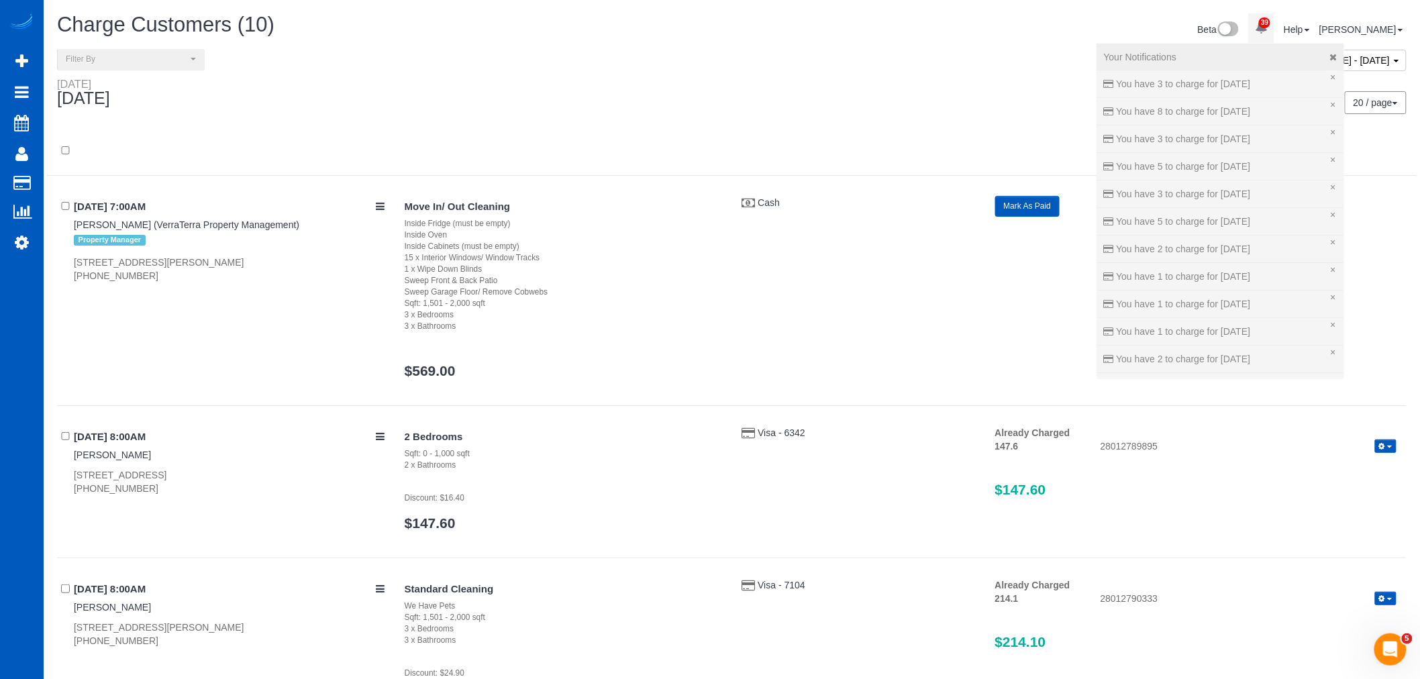
click at [1282, 52] on div "Your Notifications" at bounding box center [1221, 56] width 234 height 13
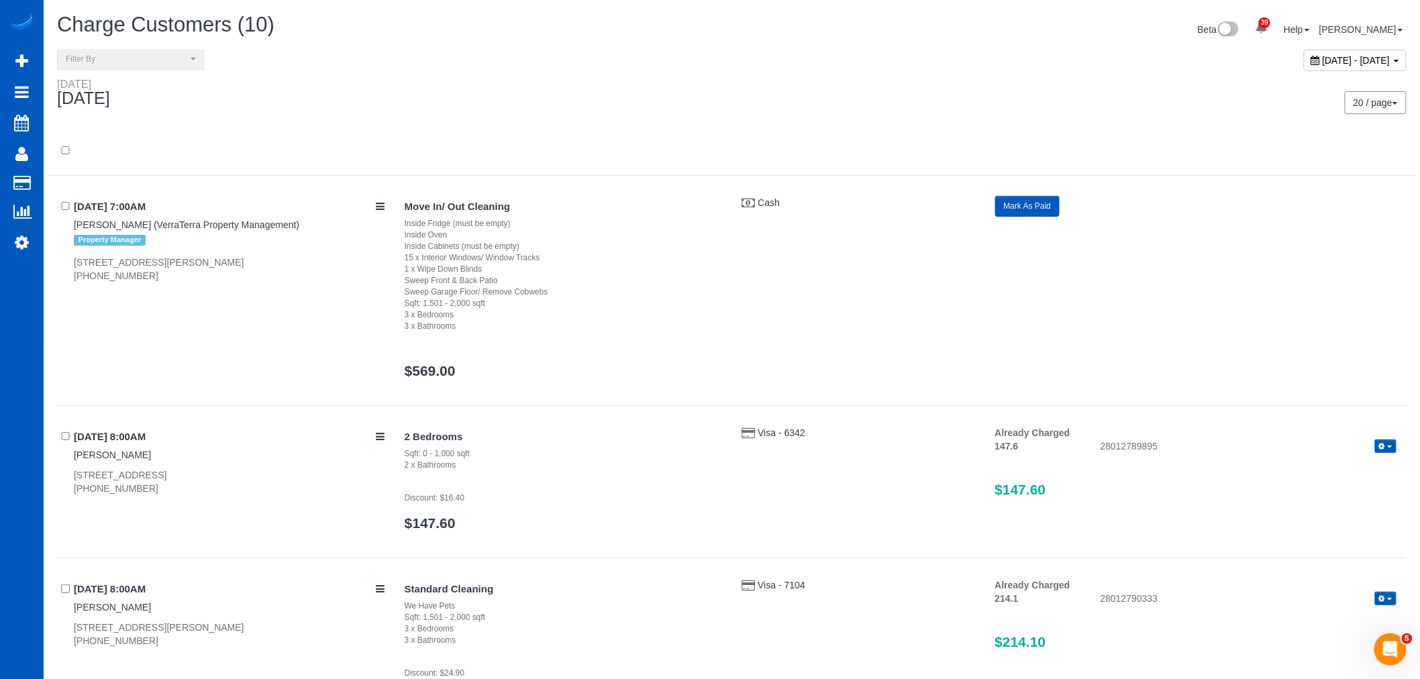
click at [1304, 70] on div "September 20, 2025 - September 20, 2025" at bounding box center [1355, 60] width 103 height 21
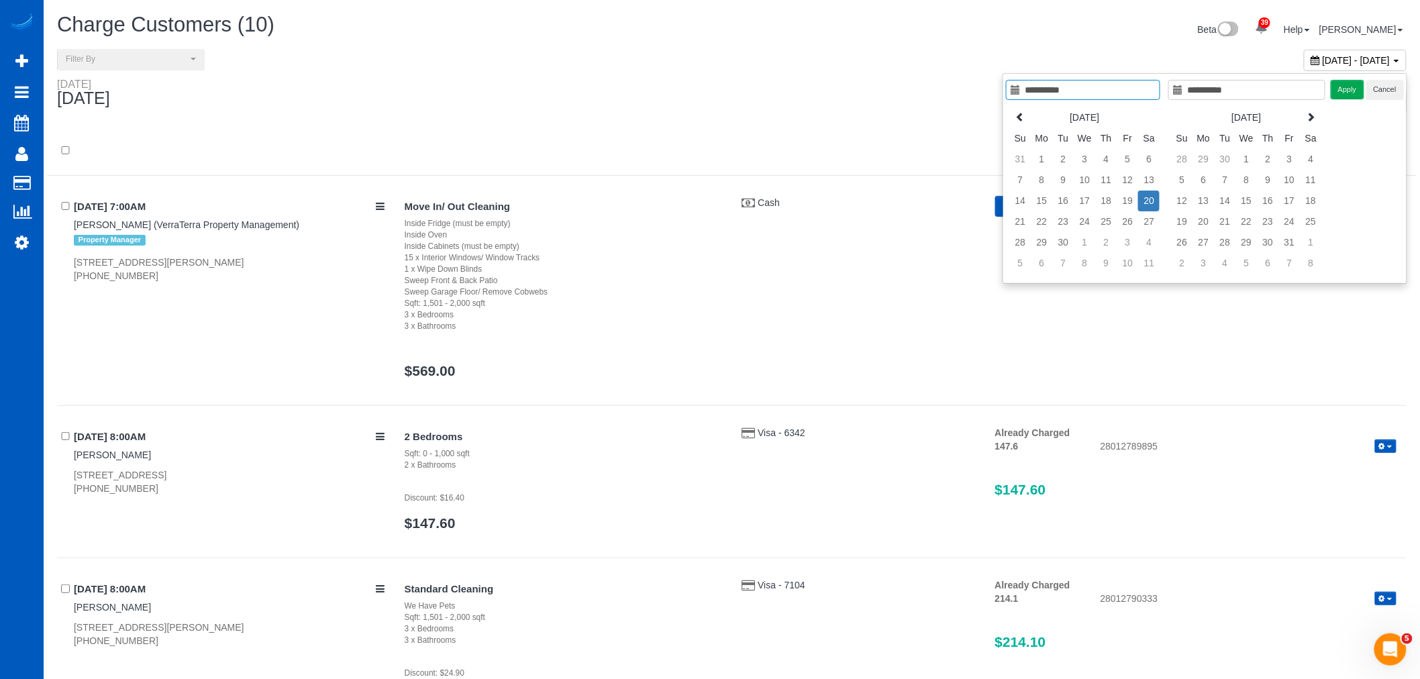
click at [1304, 70] on div "September 20, 2025 - September 20, 2025" at bounding box center [1355, 60] width 103 height 21
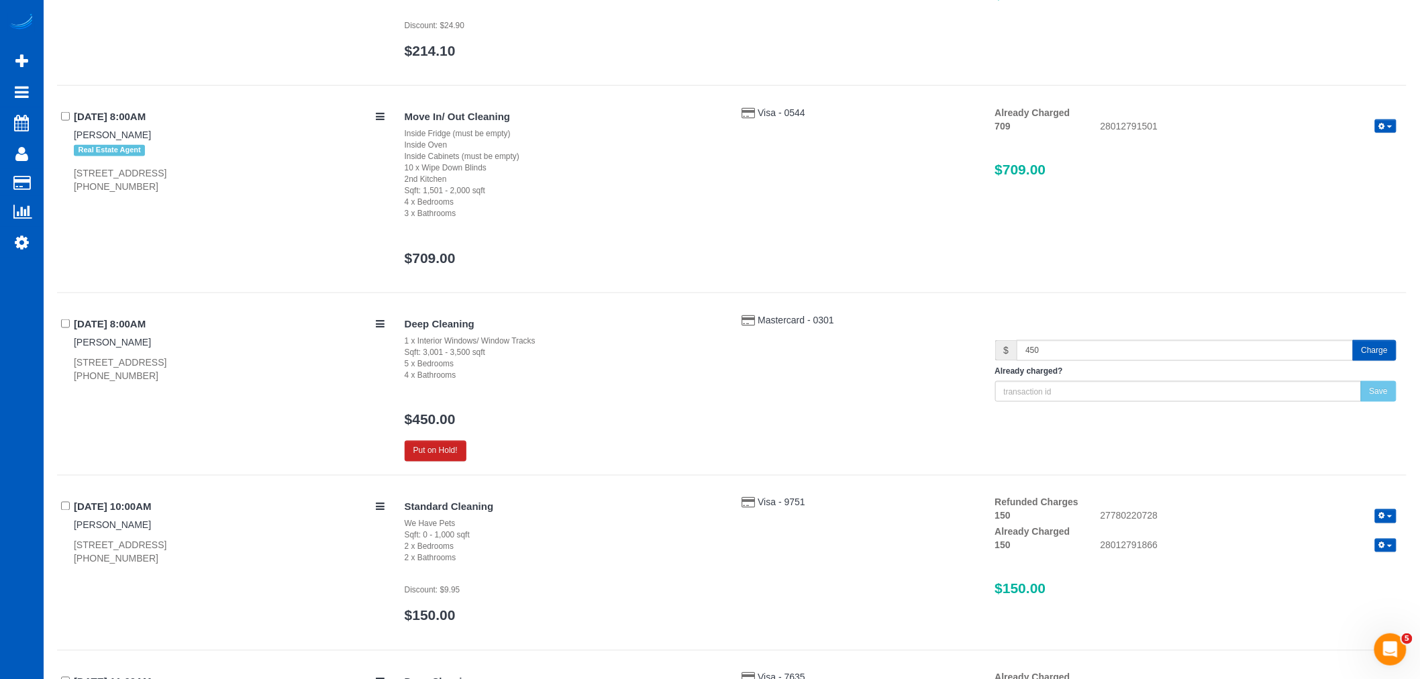
scroll to position [746, 0]
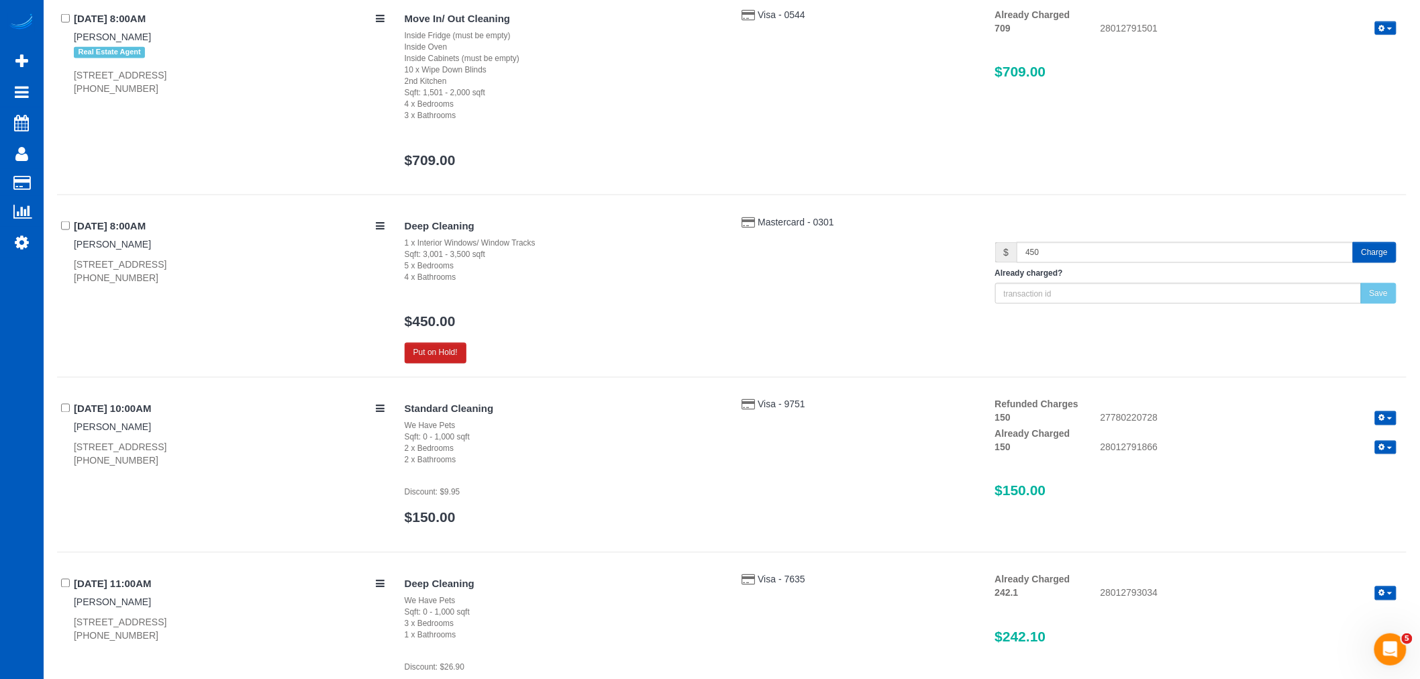
click at [1378, 250] on button "Charge" at bounding box center [1375, 252] width 44 height 21
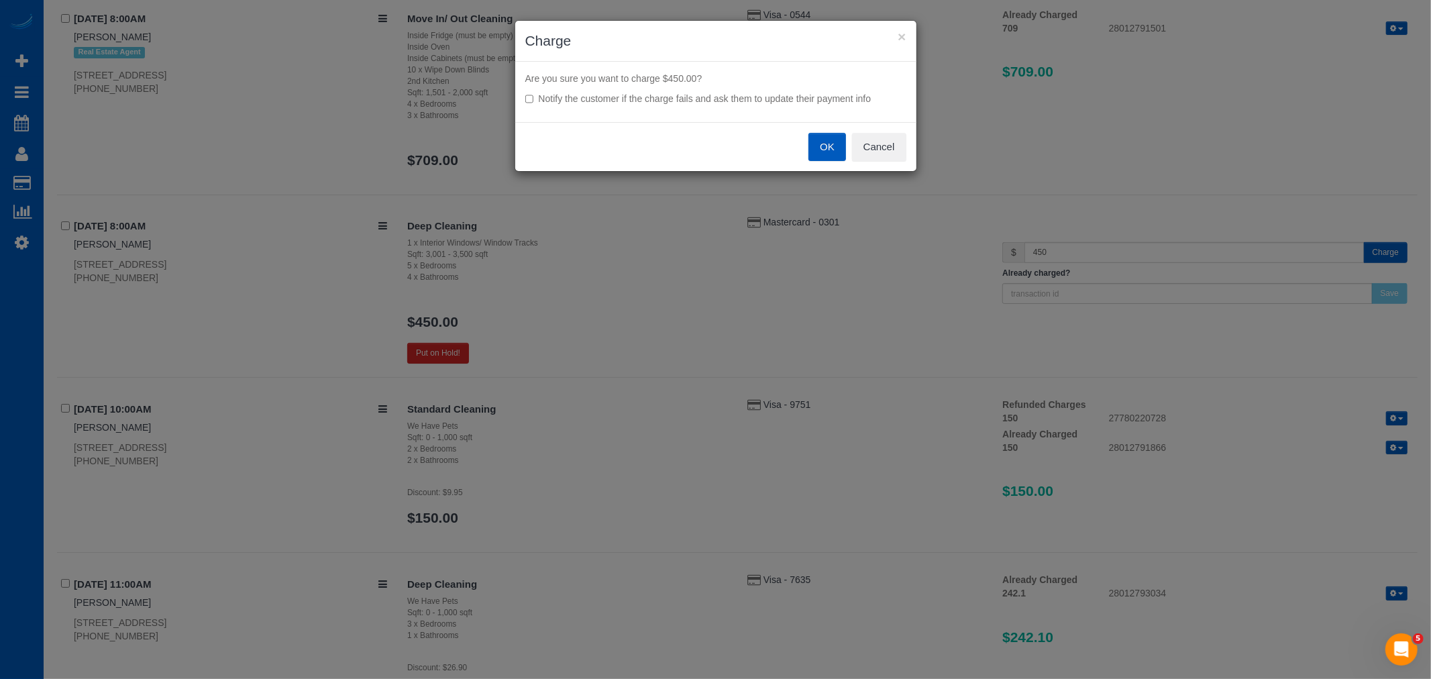
click at [814, 146] on button "OK" at bounding box center [828, 147] width 38 height 28
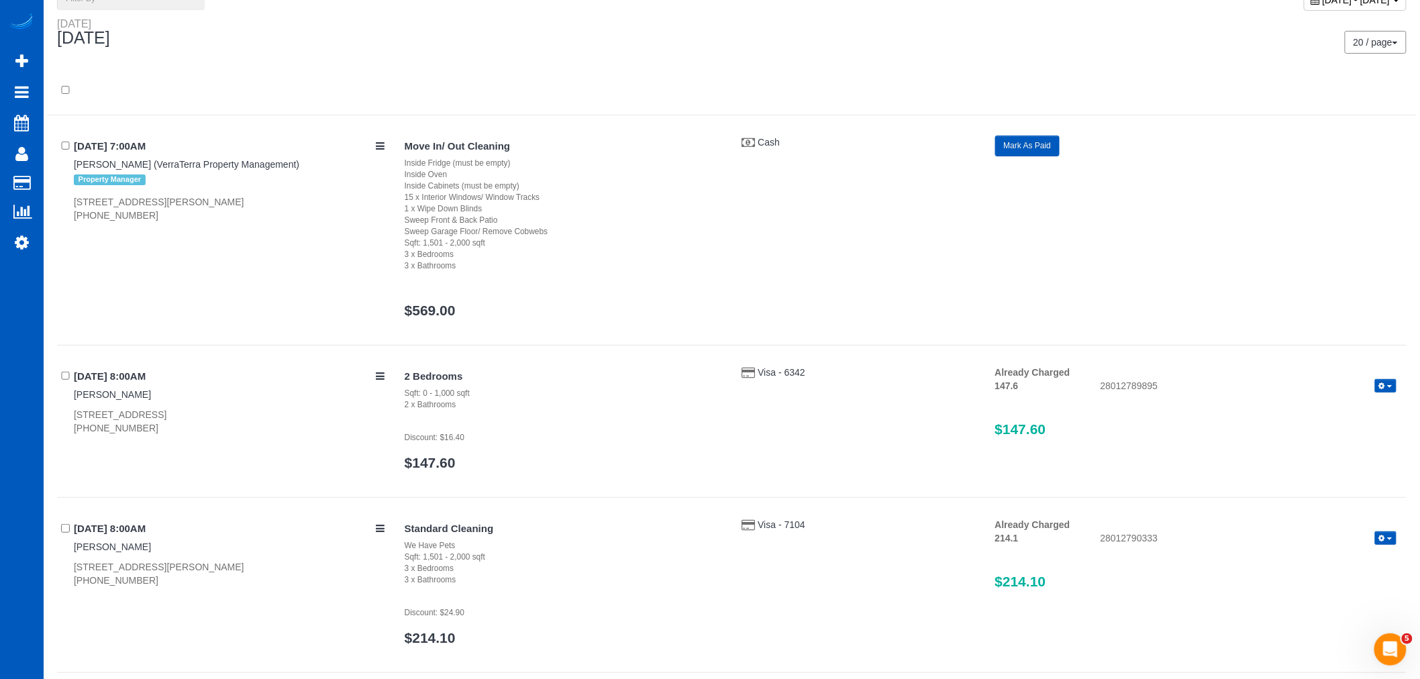
scroll to position [0, 0]
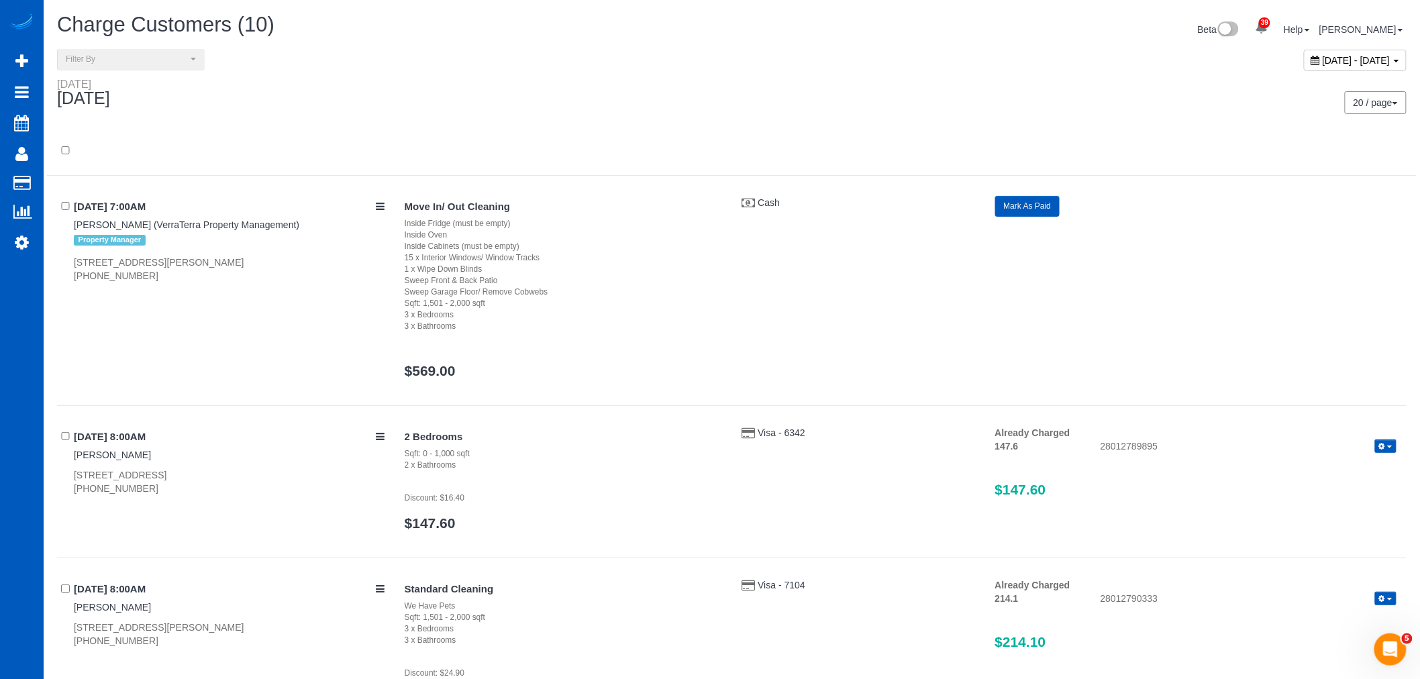
click at [1323, 64] on span "September 20, 2025 - September 20, 2025" at bounding box center [1357, 60] width 68 height 11
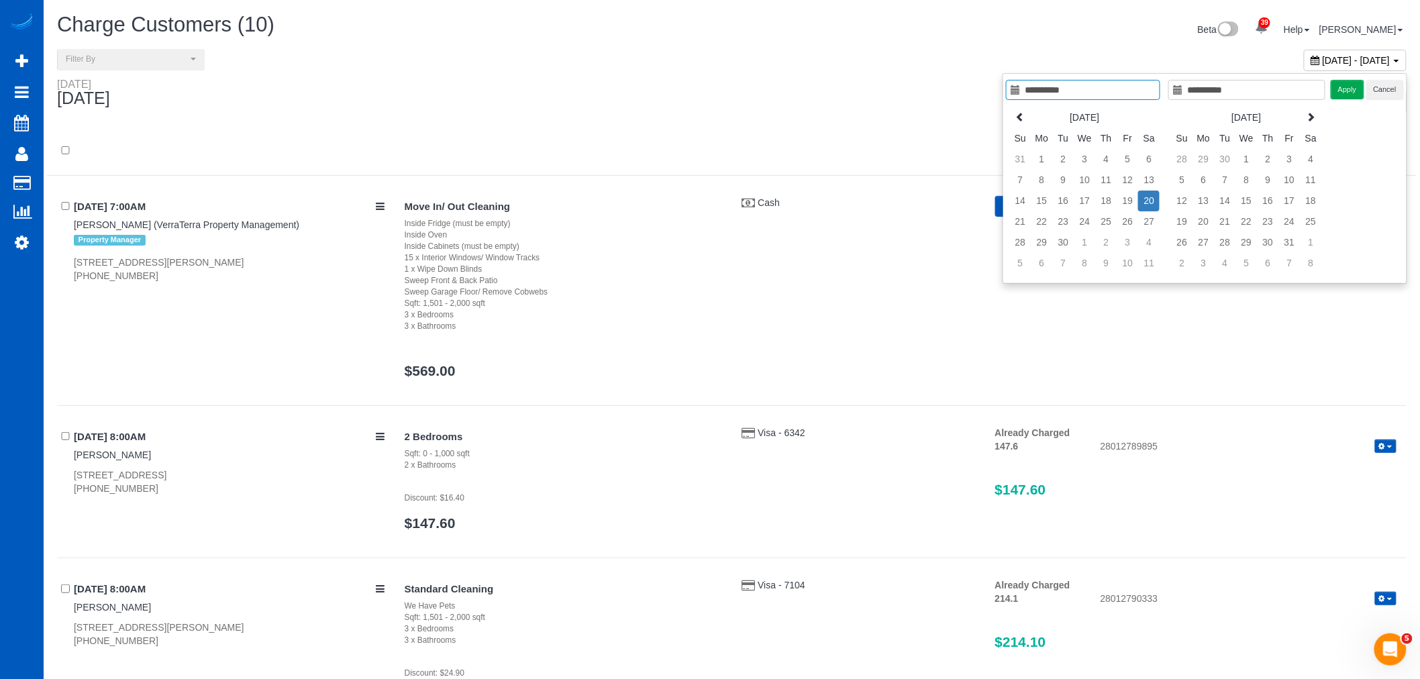
click at [1143, 201] on td "20" at bounding box center [1148, 201] width 21 height 21
type input "**********"
click at [1347, 86] on button "Apply" at bounding box center [1348, 89] width 34 height 19
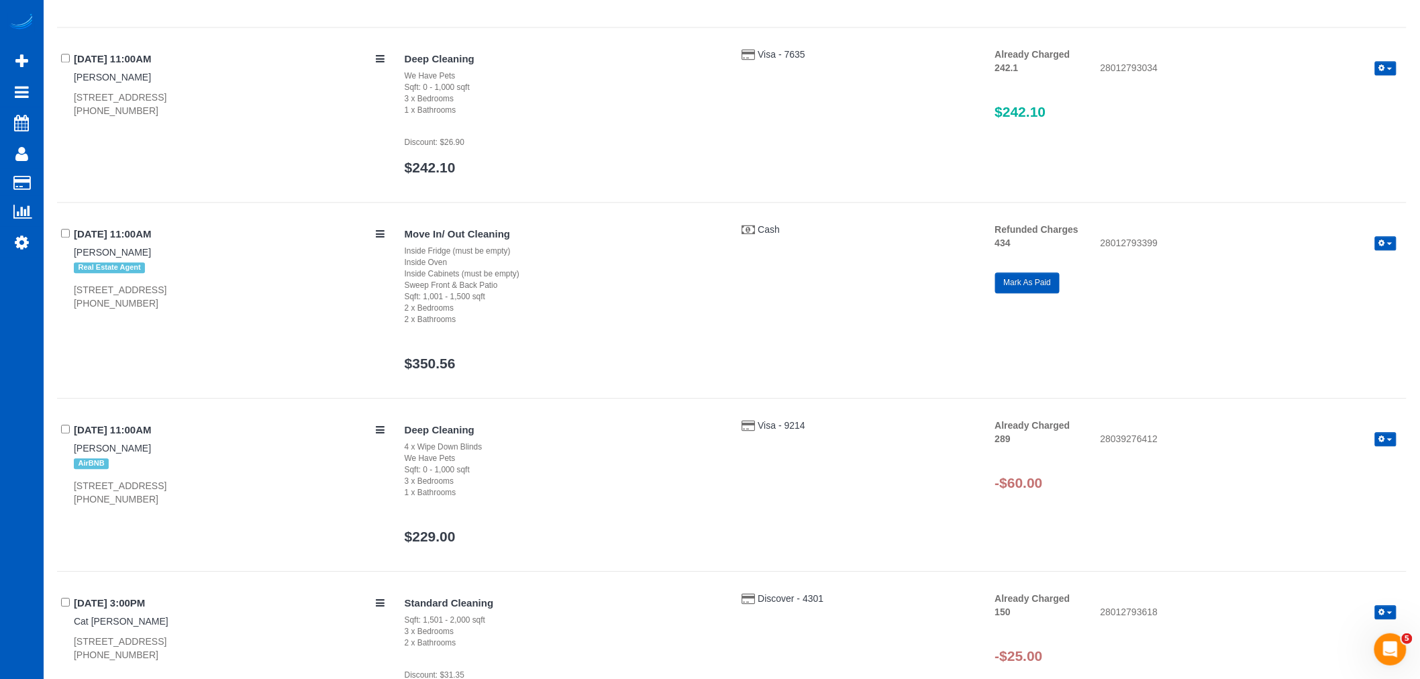
scroll to position [1411, 0]
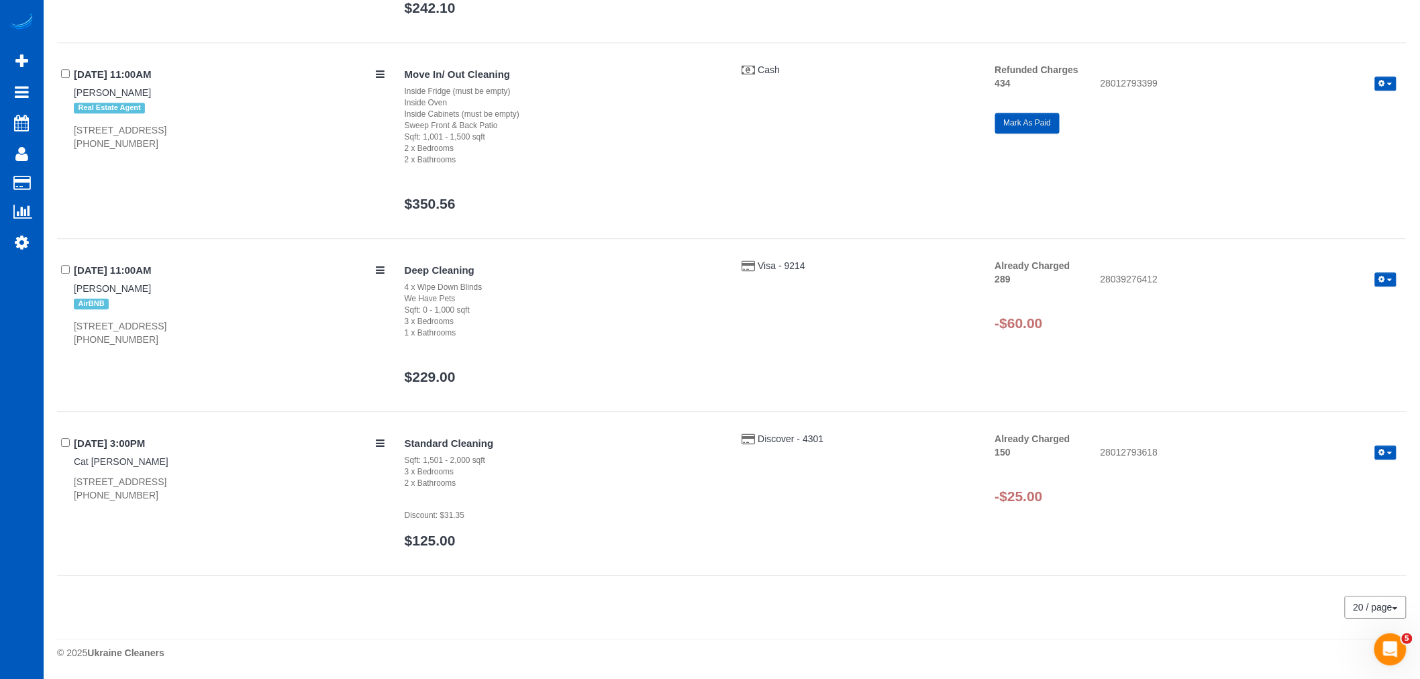
click at [1383, 276] on icon "button" at bounding box center [1382, 279] width 6 height 7
click at [1347, 297] on link "Refund" at bounding box center [1343, 302] width 106 height 17
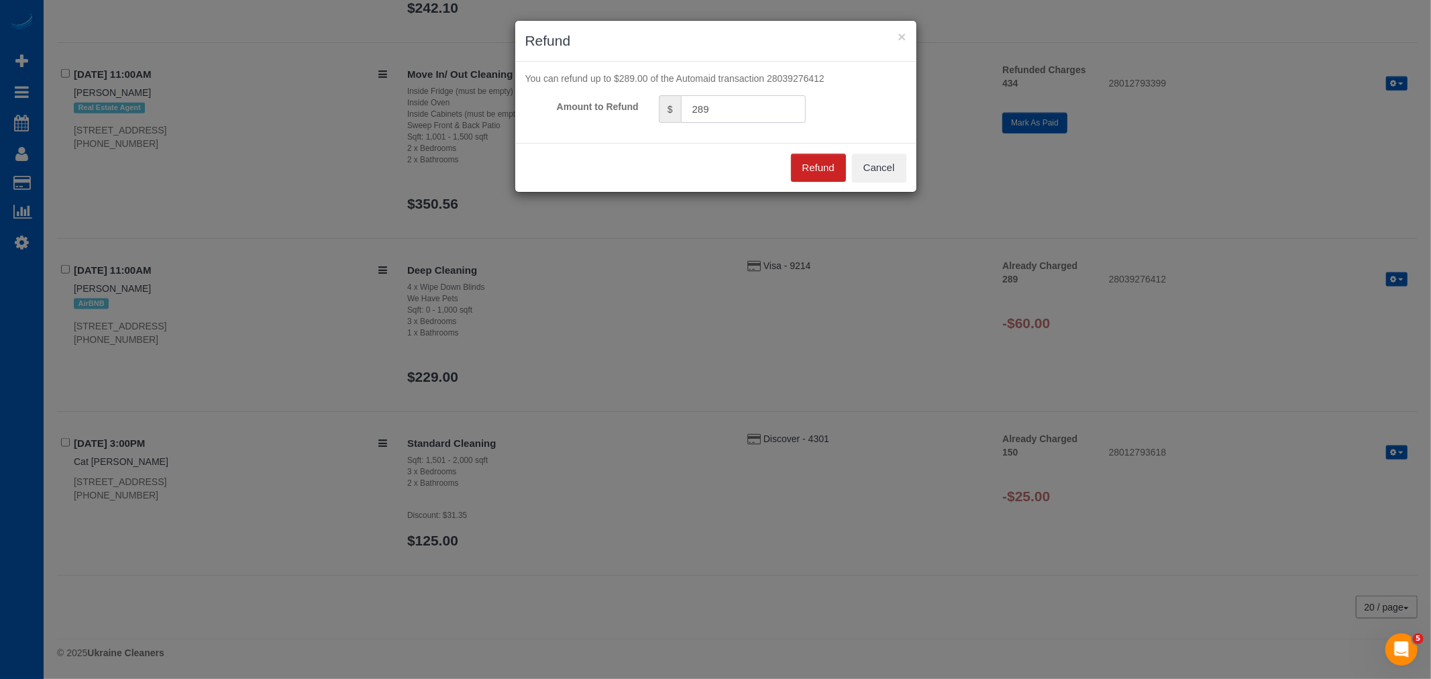
drag, startPoint x: 730, startPoint y: 107, endPoint x: 671, endPoint y: 109, distance: 59.1
click at [671, 109] on div "$ 289" at bounding box center [732, 109] width 147 height 28
drag, startPoint x: 699, startPoint y: 105, endPoint x: 770, endPoint y: 111, distance: 71.4
click at [770, 111] on input "6-0" at bounding box center [743, 109] width 125 height 28
type input "60"
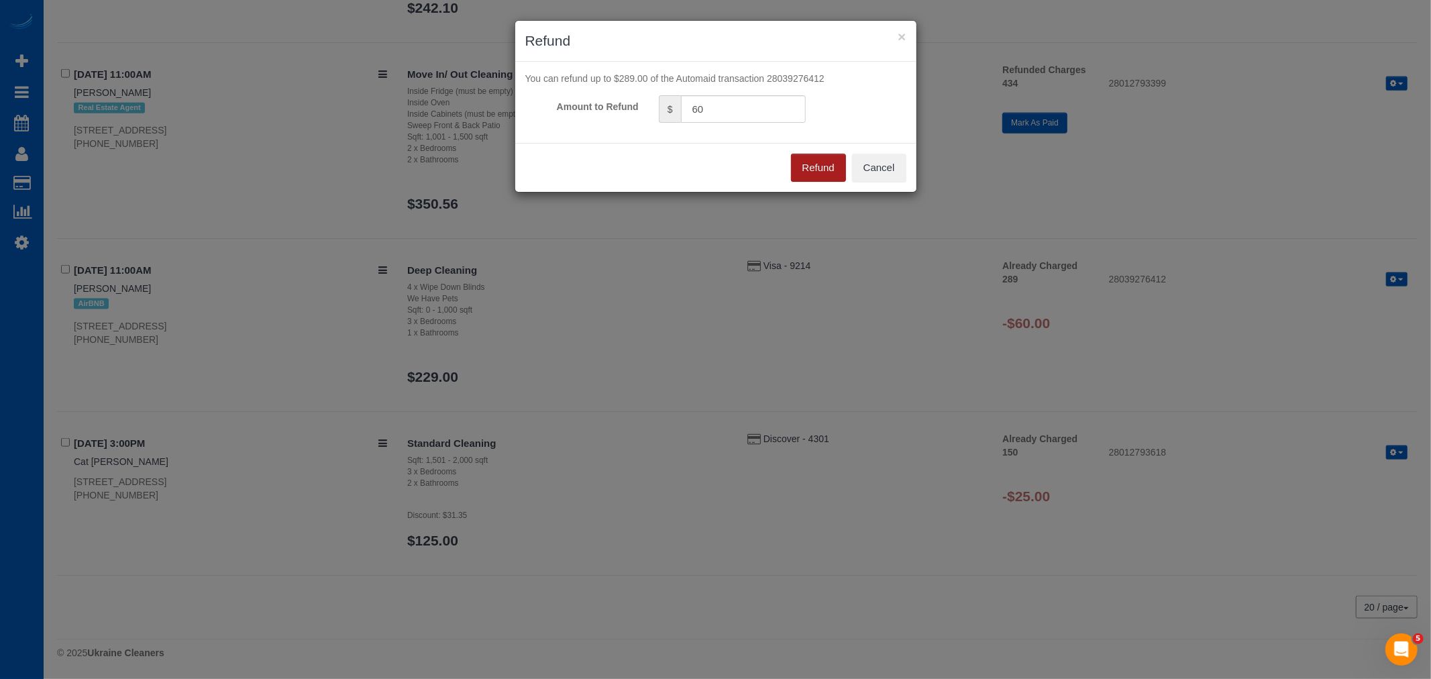
click at [817, 154] on button "Refund" at bounding box center [818, 168] width 55 height 28
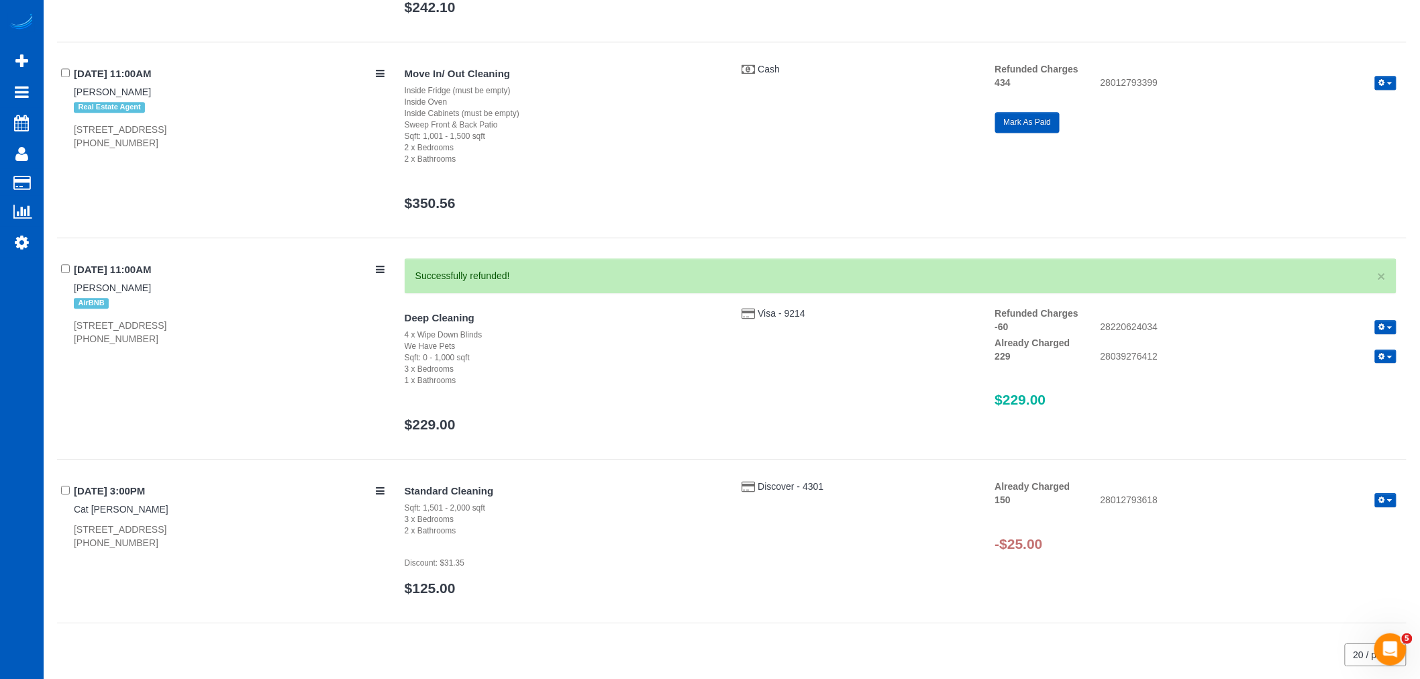
click at [1377, 497] on button "button" at bounding box center [1385, 500] width 21 height 14
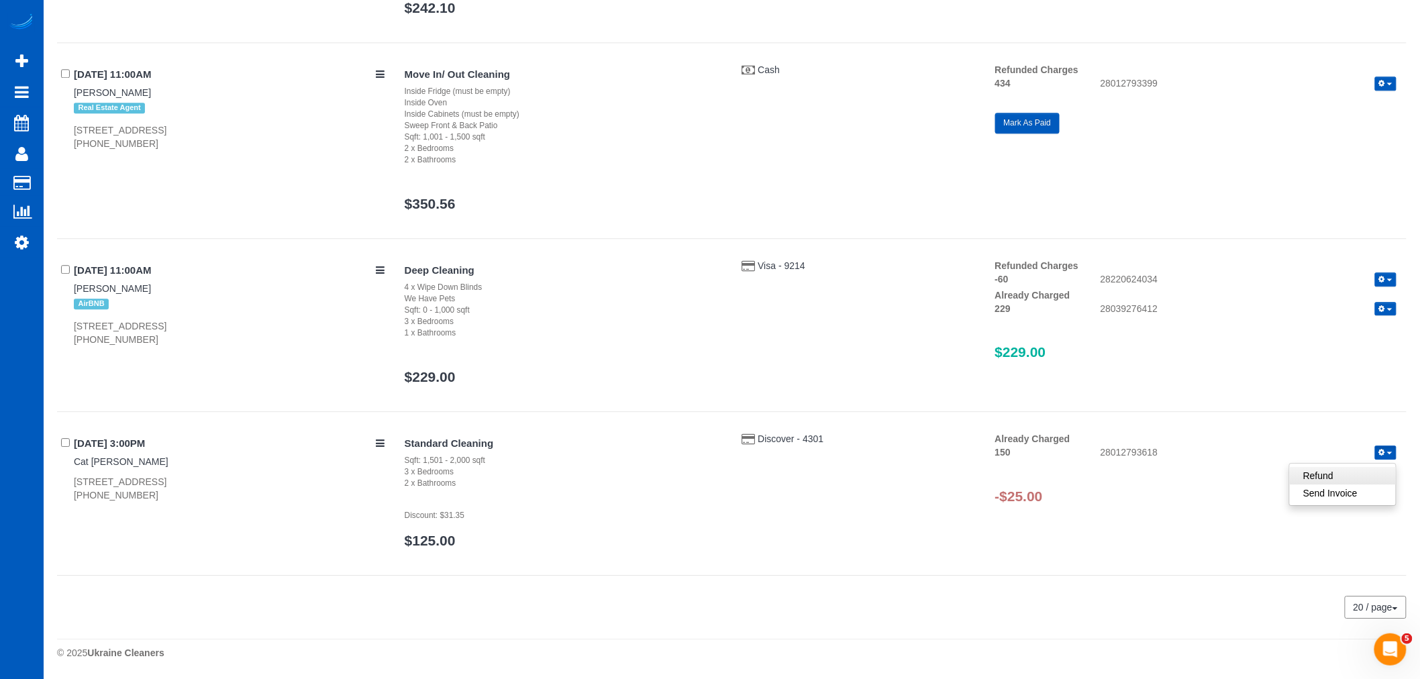
click at [1323, 517] on div "Already Charged 150 28012793618 Refund Send Invoice -$25.00" at bounding box center [1195, 474] width 421 height 85
click at [1380, 451] on icon "button" at bounding box center [1382, 452] width 6 height 7
click at [1347, 473] on link "Refund" at bounding box center [1343, 475] width 106 height 17
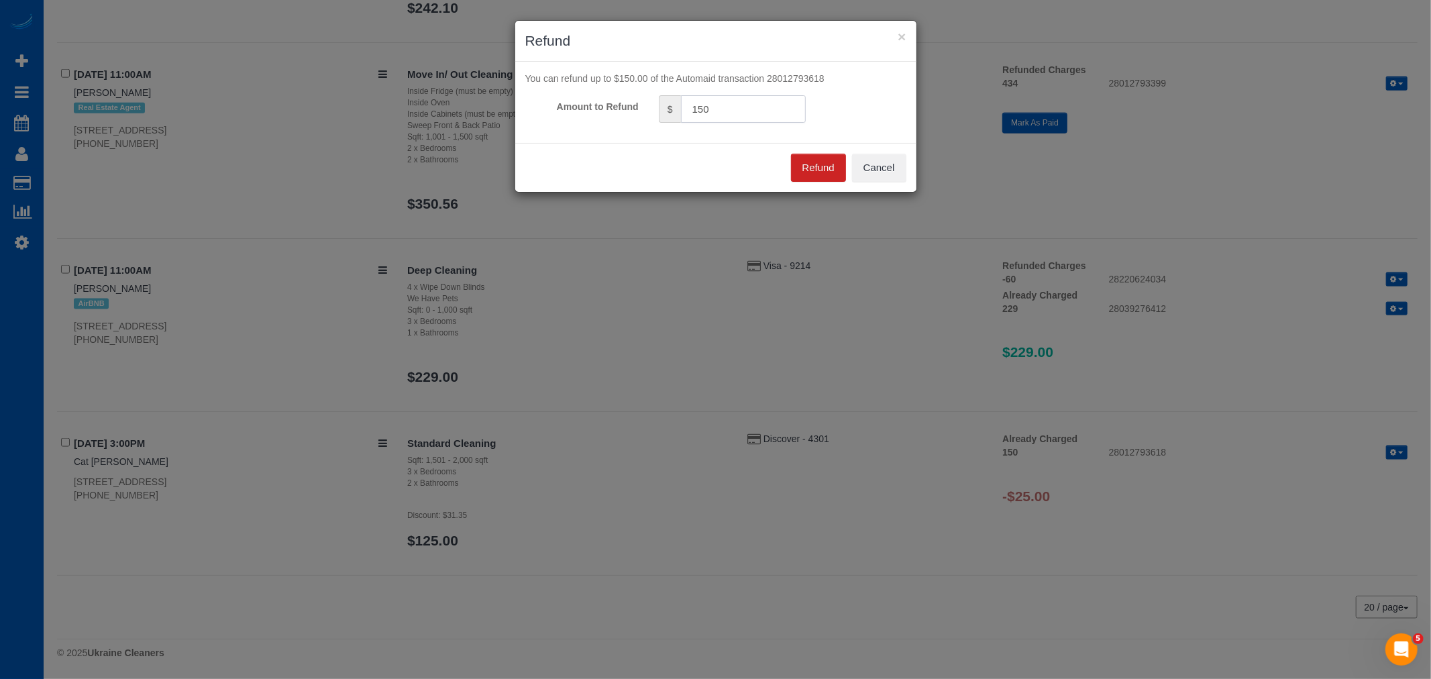
drag, startPoint x: 748, startPoint y: 105, endPoint x: 514, endPoint y: 126, distance: 235.1
click at [515, 126] on div "× Refund You can refund up to $150.00 of the Automaid transaction 28012793618 A…" at bounding box center [716, 106] width 403 height 172
type input "25"
click at [832, 168] on button "Refund" at bounding box center [818, 168] width 55 height 28
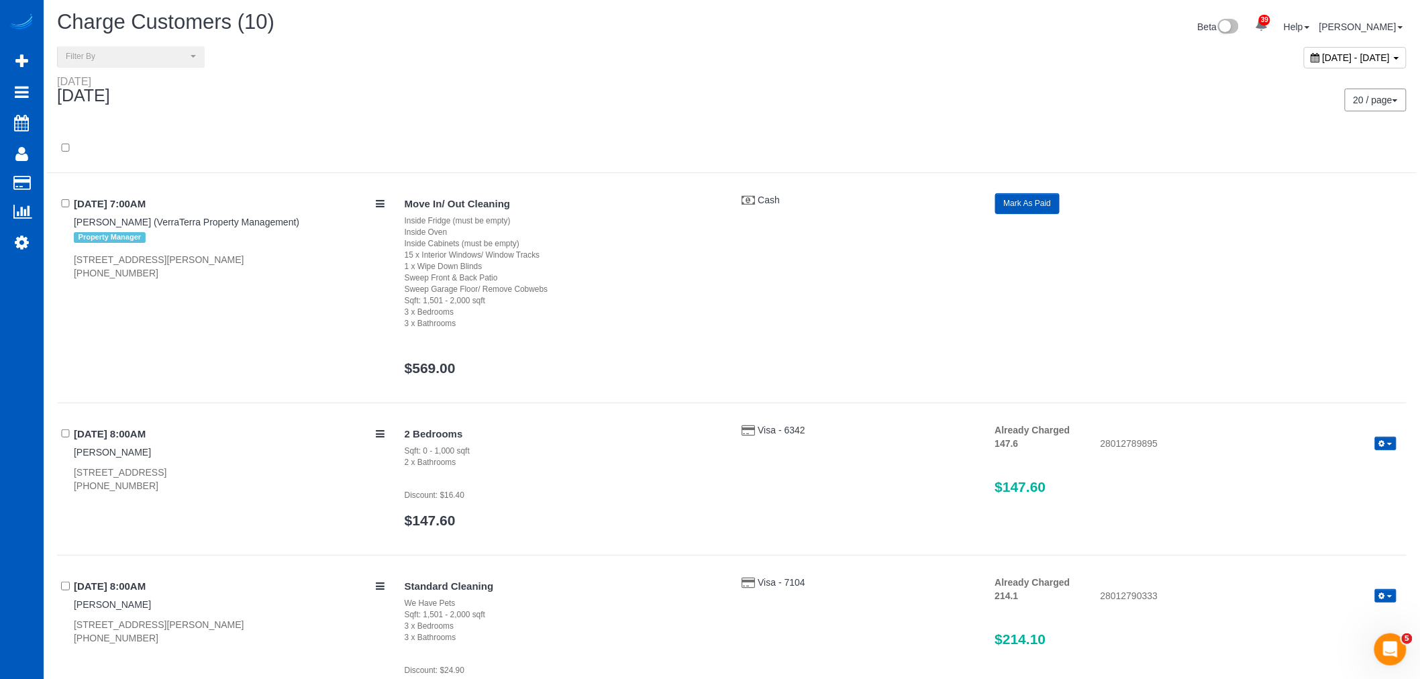
scroll to position [0, 0]
click at [1323, 56] on span "September 20, 2025 - September 20, 2025" at bounding box center [1357, 60] width 68 height 11
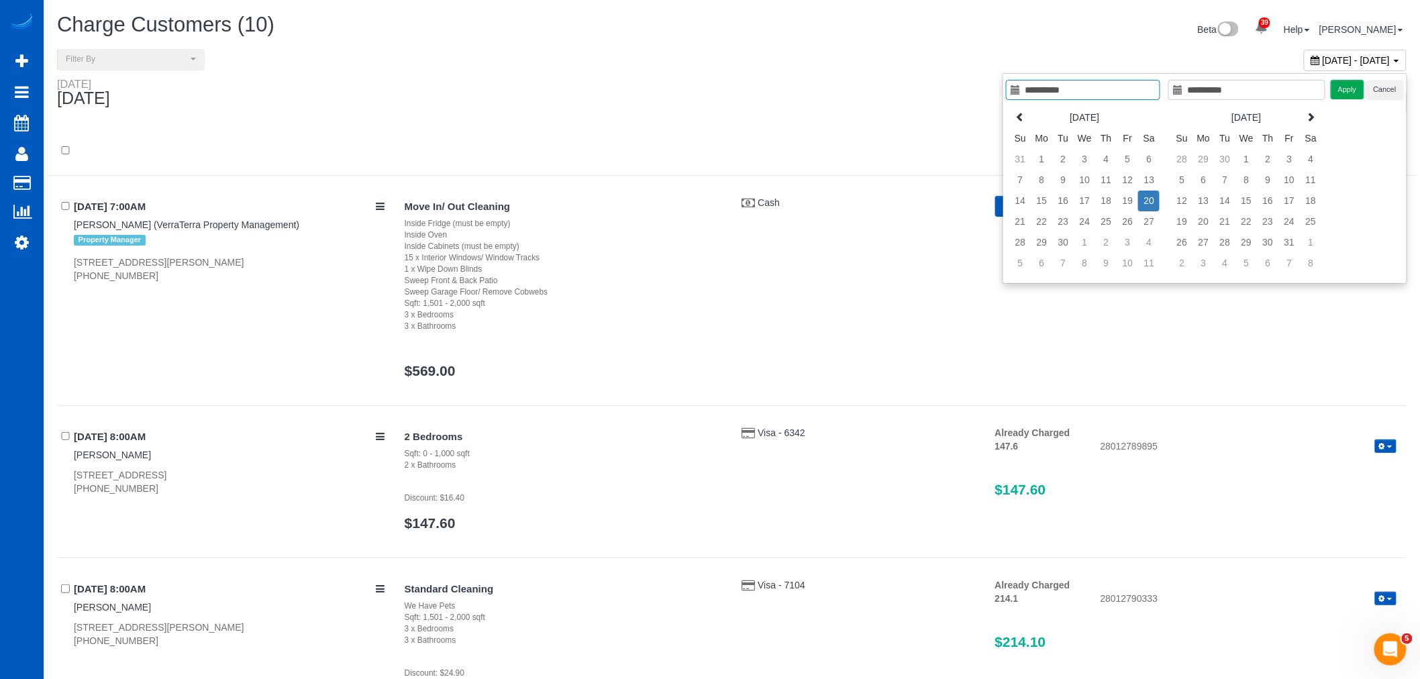
type input "**********"
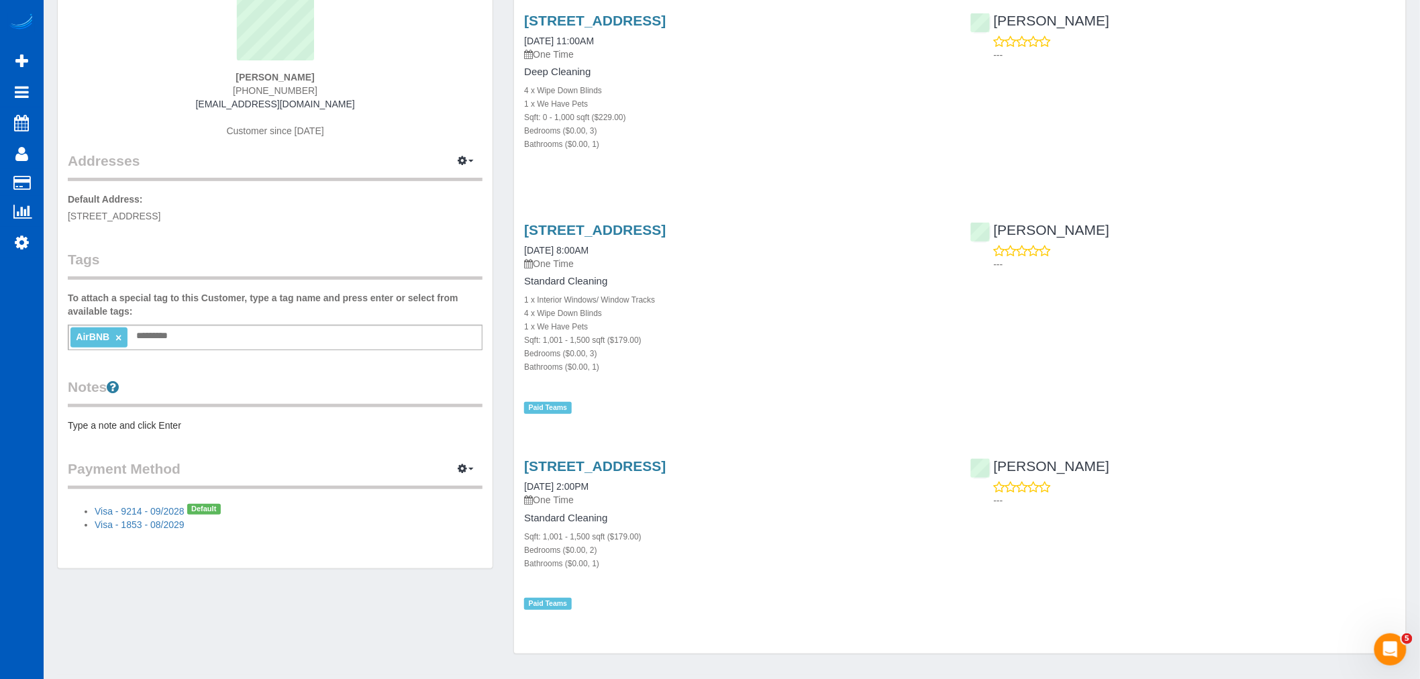
scroll to position [149, 0]
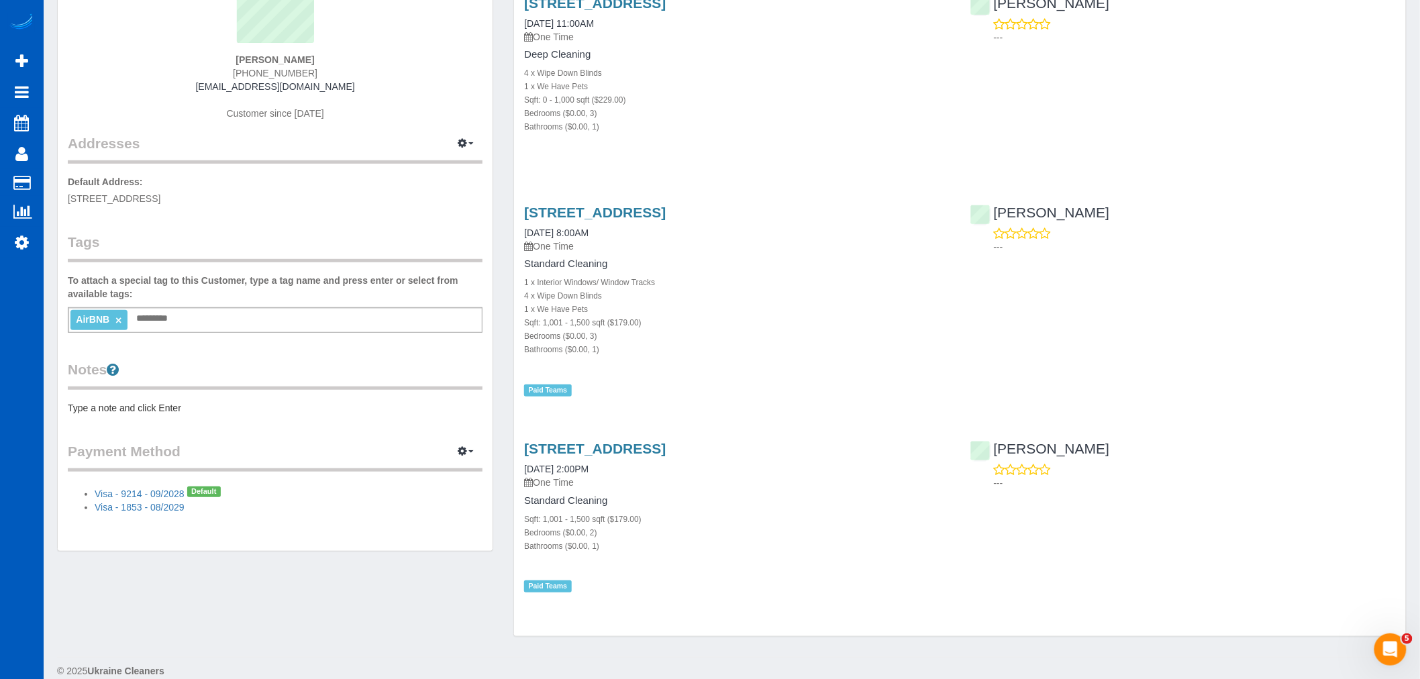
click at [172, 405] on pre "Type a note and click Enter" at bounding box center [275, 407] width 415 height 13
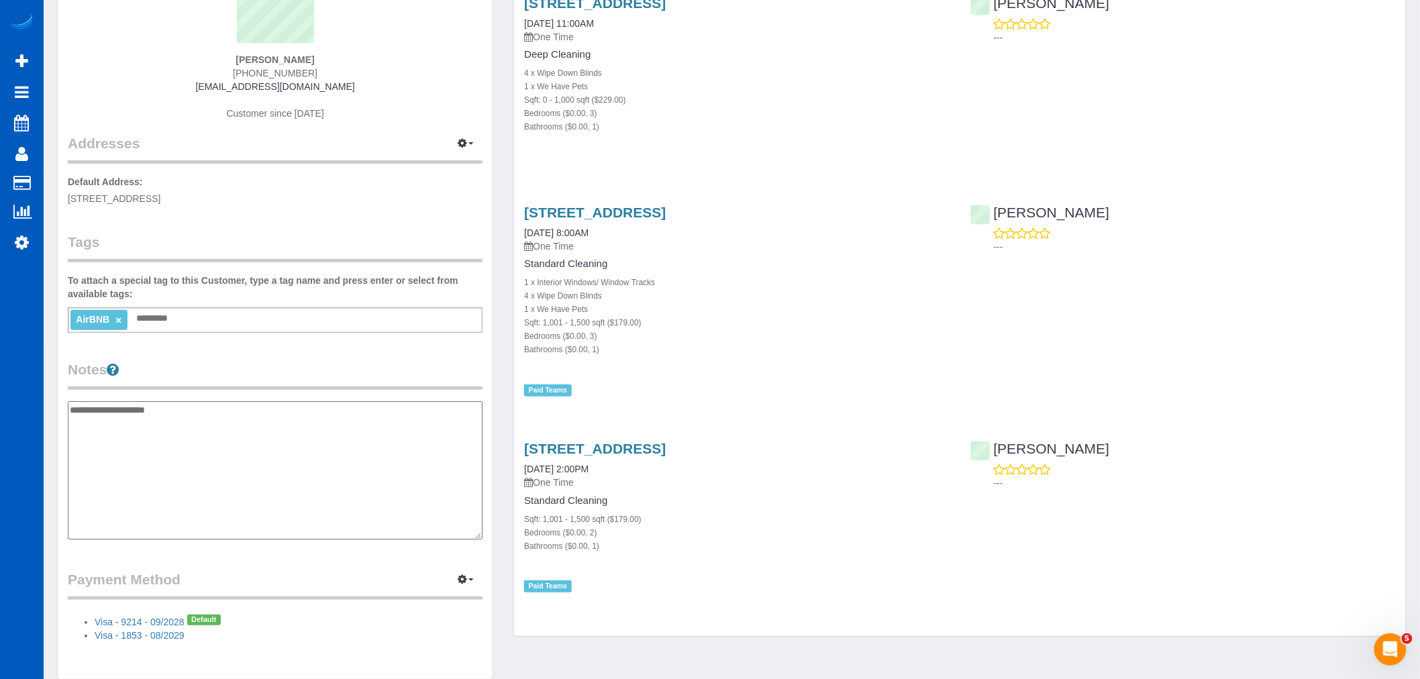
type textarea "**********"
click at [248, 360] on legend "Notes" at bounding box center [275, 375] width 415 height 30
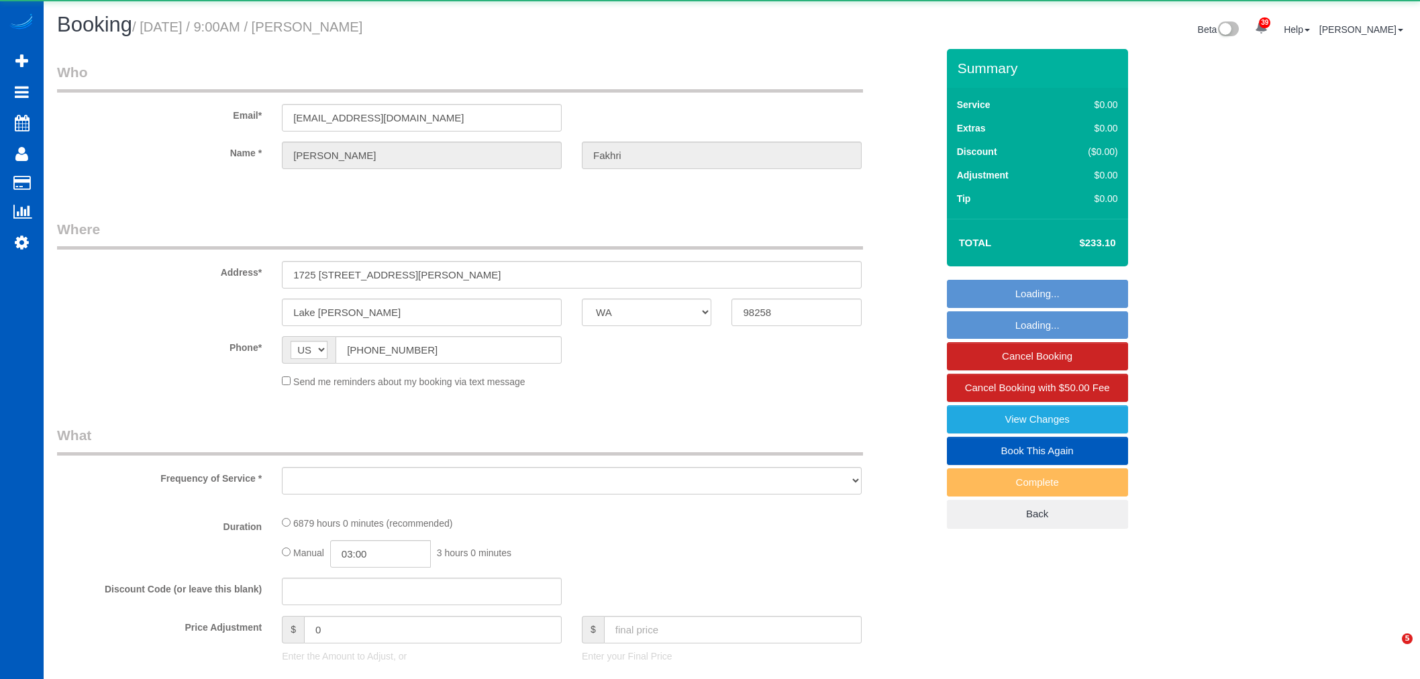
select select "WA"
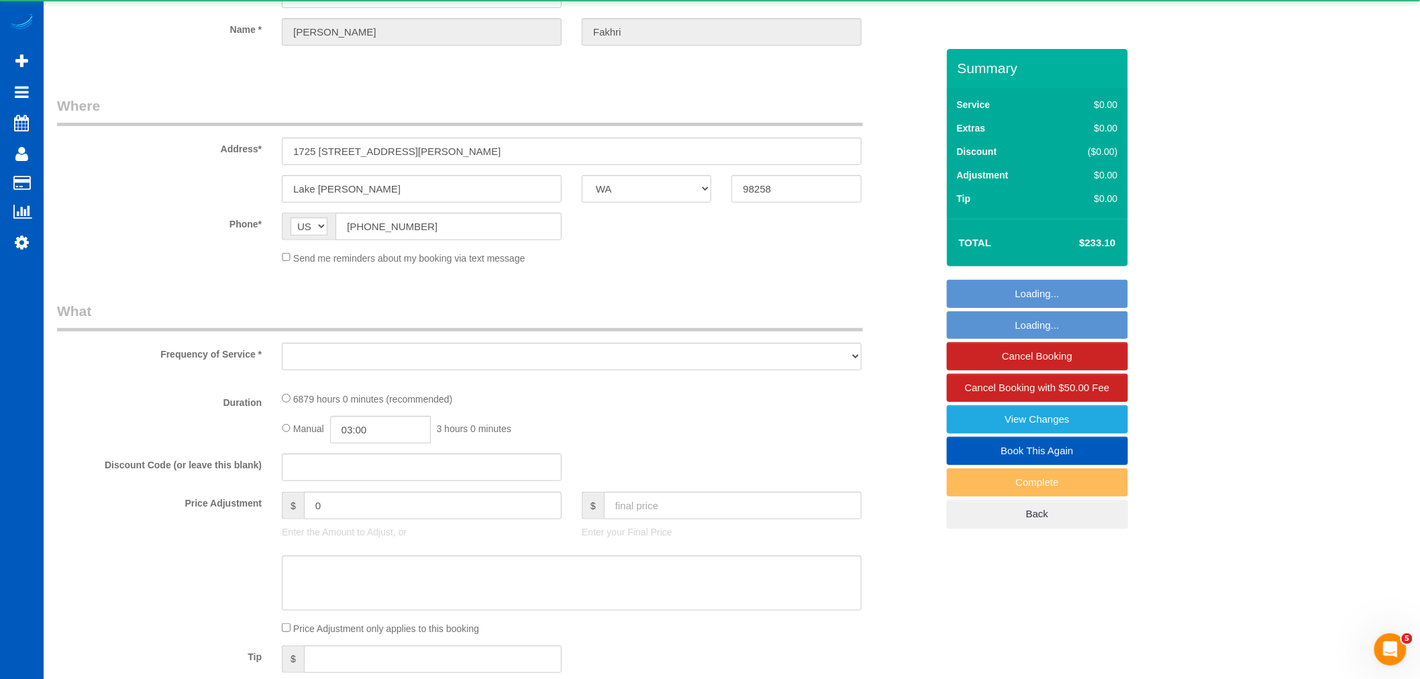
select select "object:25523"
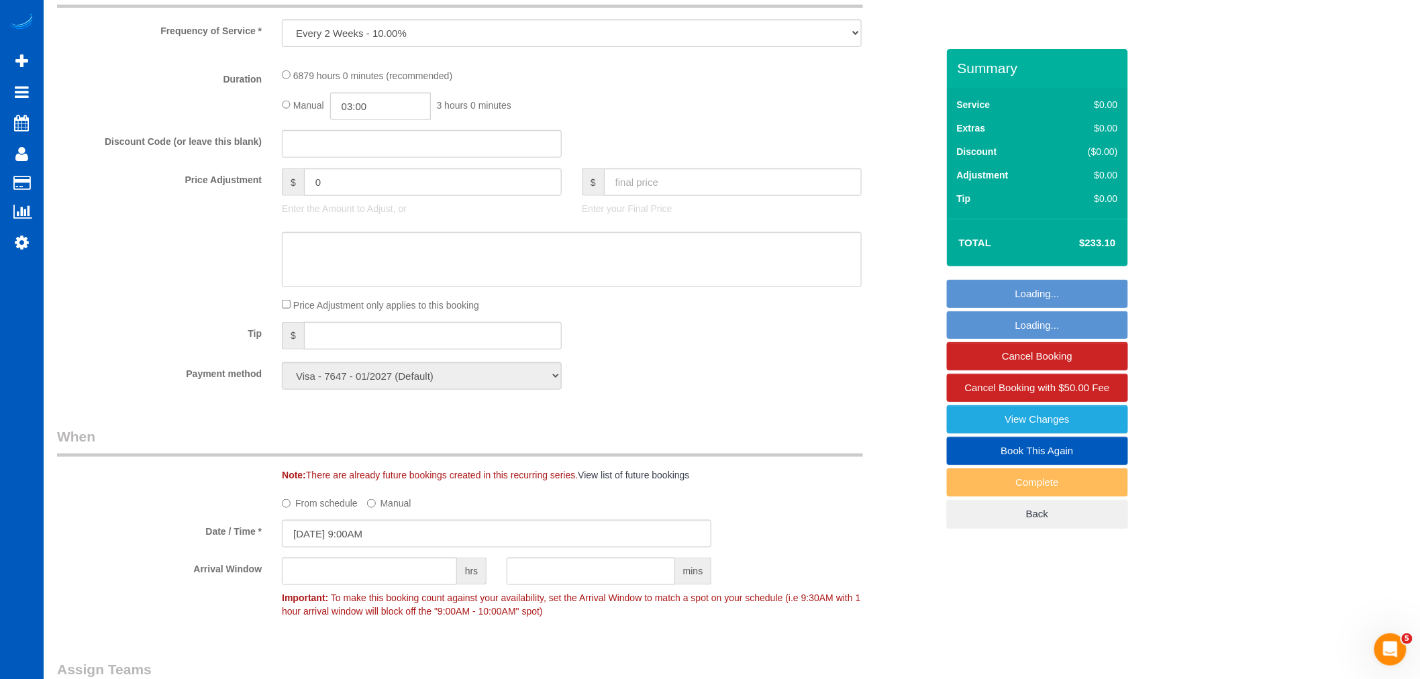
select select "2501"
select select "3"
select select "number:8"
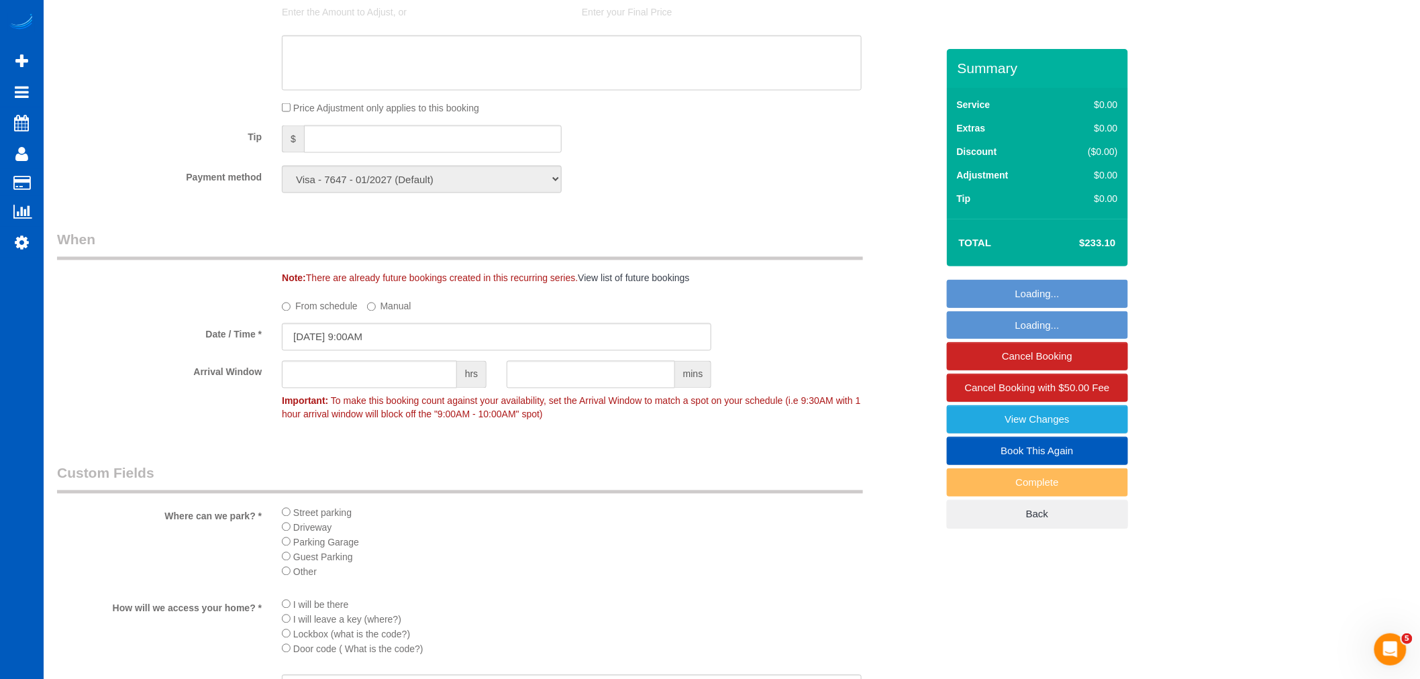
select select "object:25835"
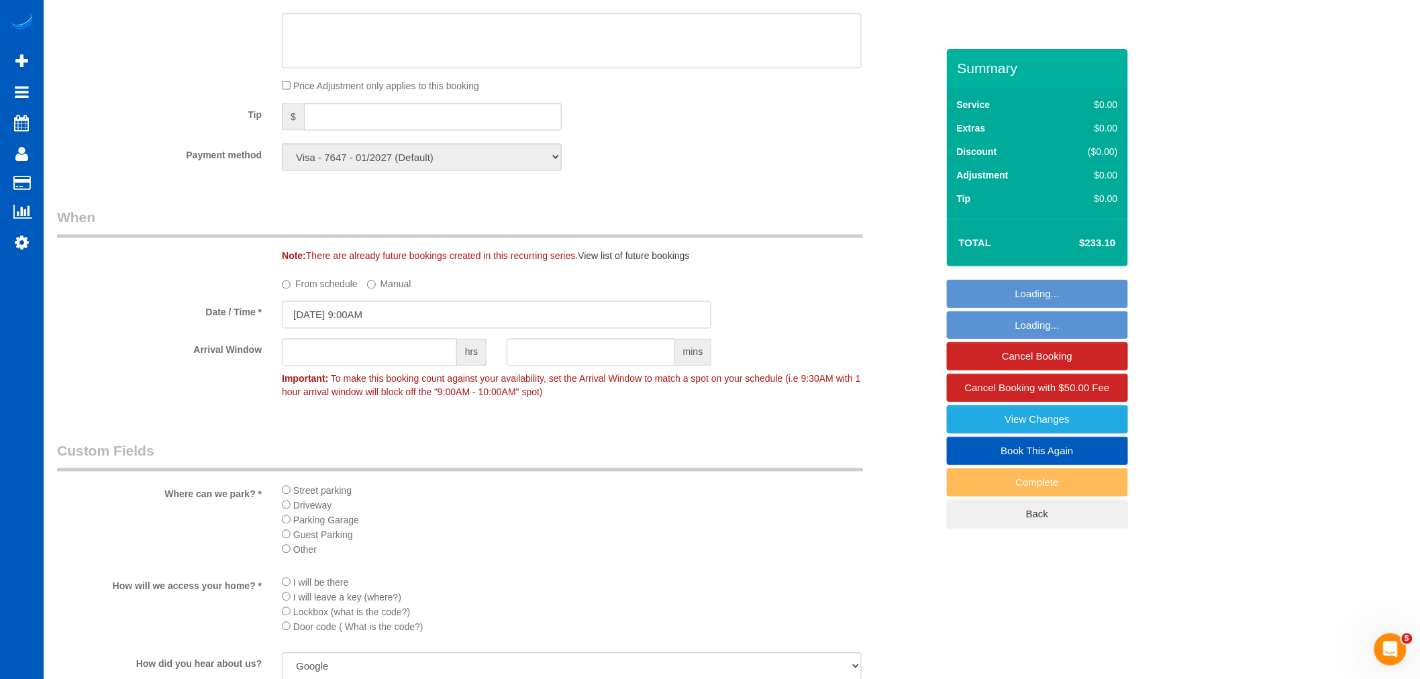
select select "2501"
select select "3"
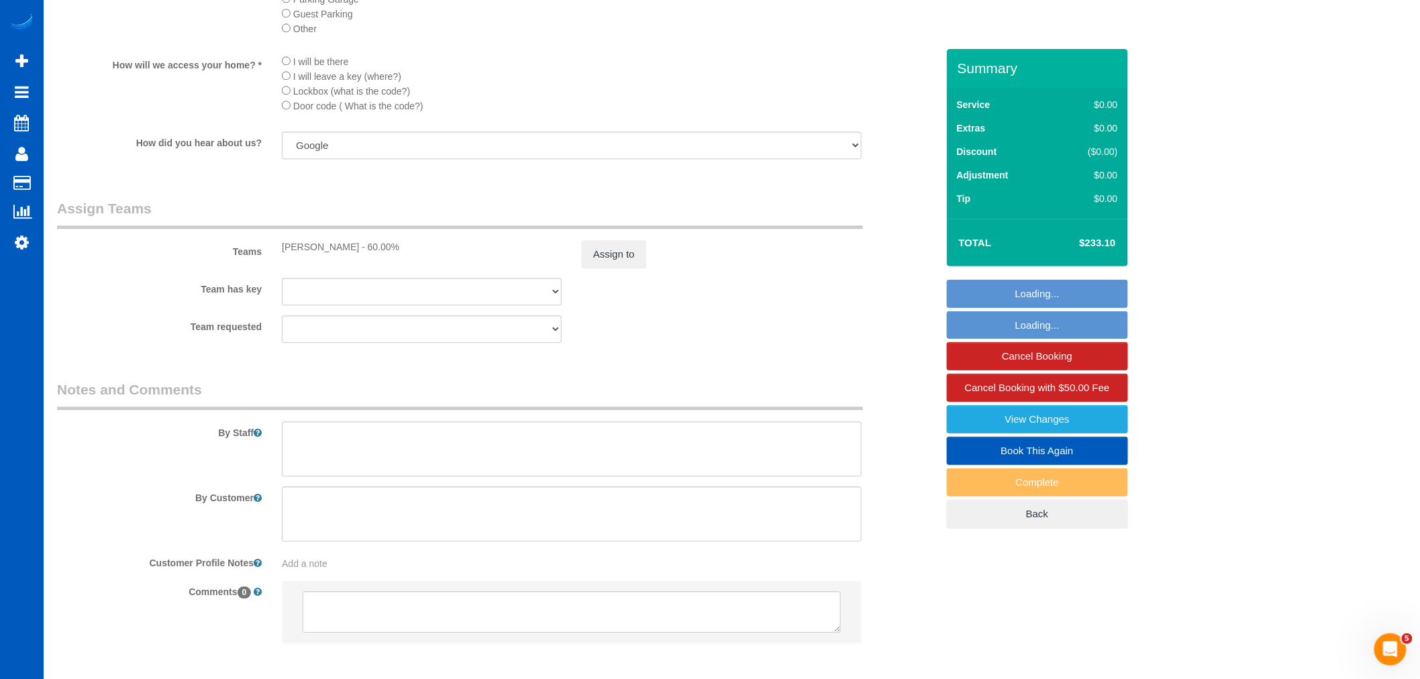
scroll to position [1417, 0]
click at [595, 268] on button "Assign to" at bounding box center [614, 254] width 64 height 28
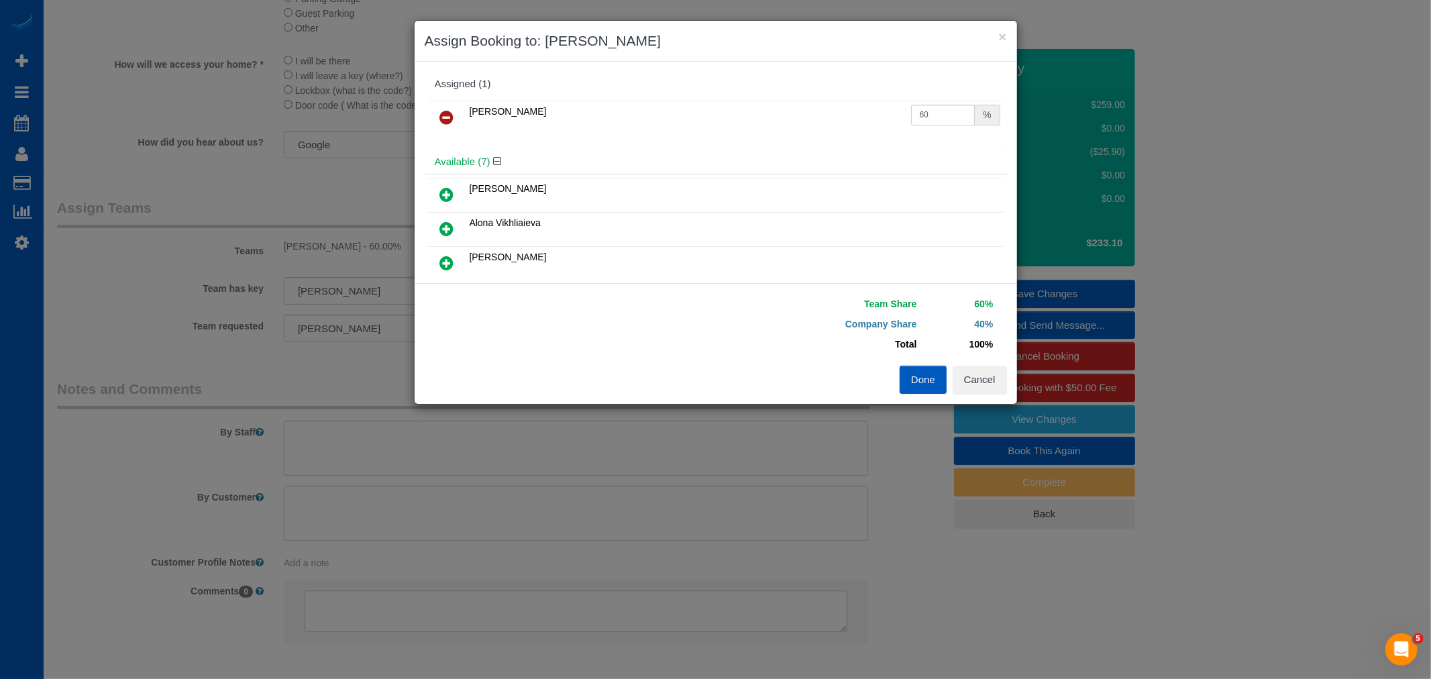
click at [447, 121] on icon at bounding box center [447, 117] width 14 height 16
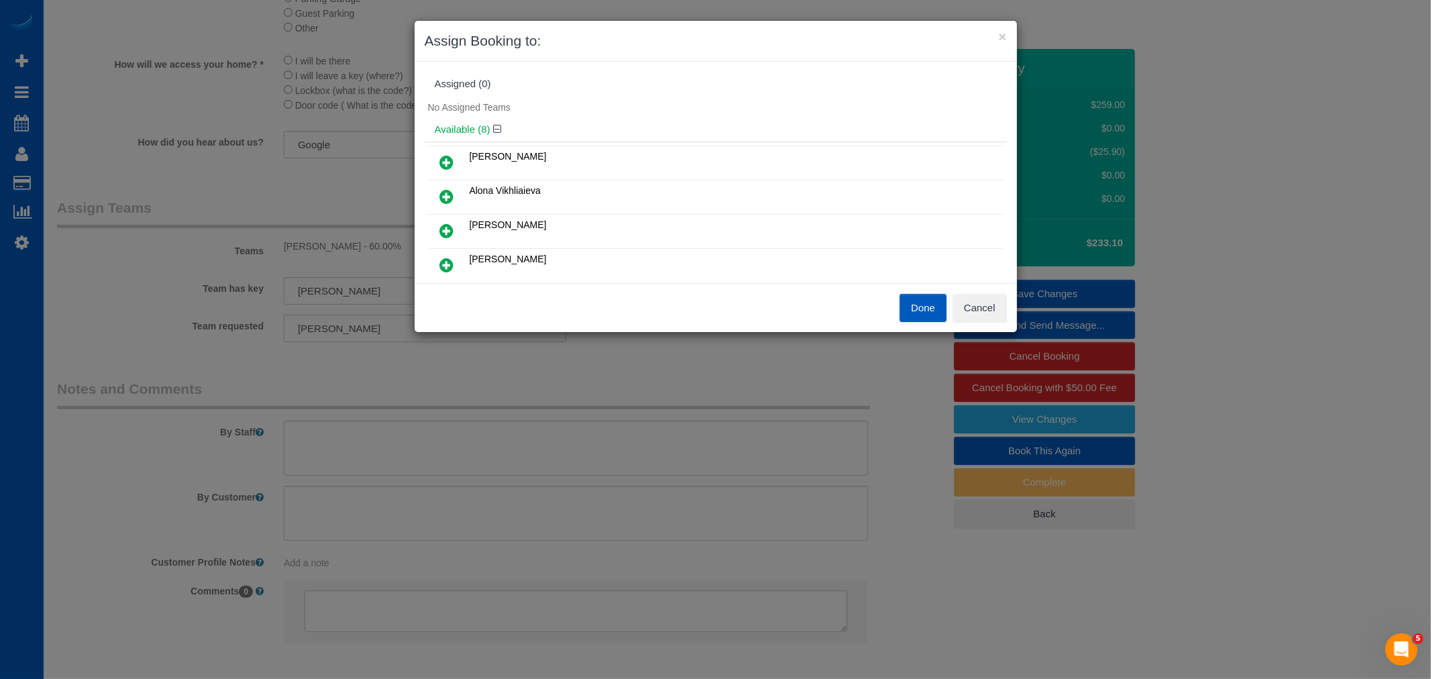
click at [444, 193] on icon at bounding box center [447, 197] width 14 height 16
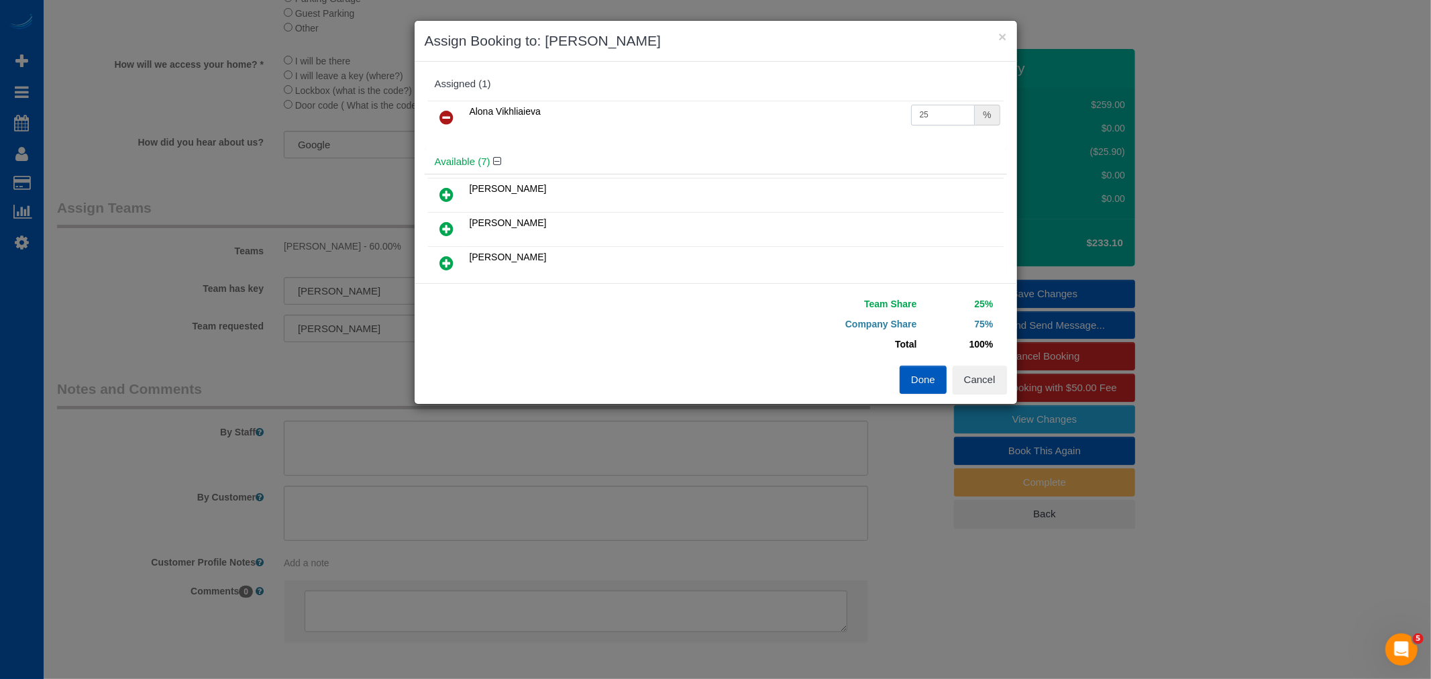
drag, startPoint x: 941, startPoint y: 107, endPoint x: 796, endPoint y: 129, distance: 147.2
click at [796, 128] on tr "Alona Vikhliaieva 25 %" at bounding box center [716, 118] width 576 height 34
type input "60"
click at [925, 391] on button "Done" at bounding box center [923, 380] width 47 height 28
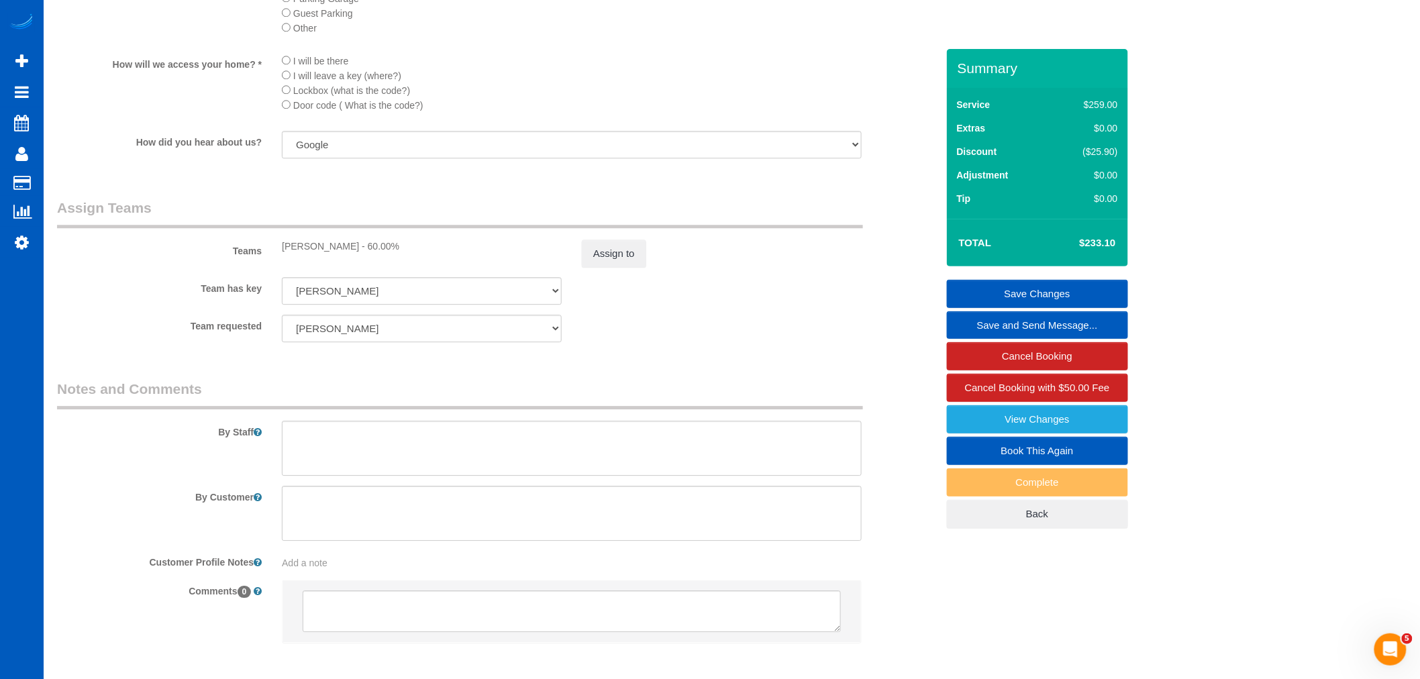
click at [1019, 290] on link "Save Changes" at bounding box center [1037, 294] width 181 height 28
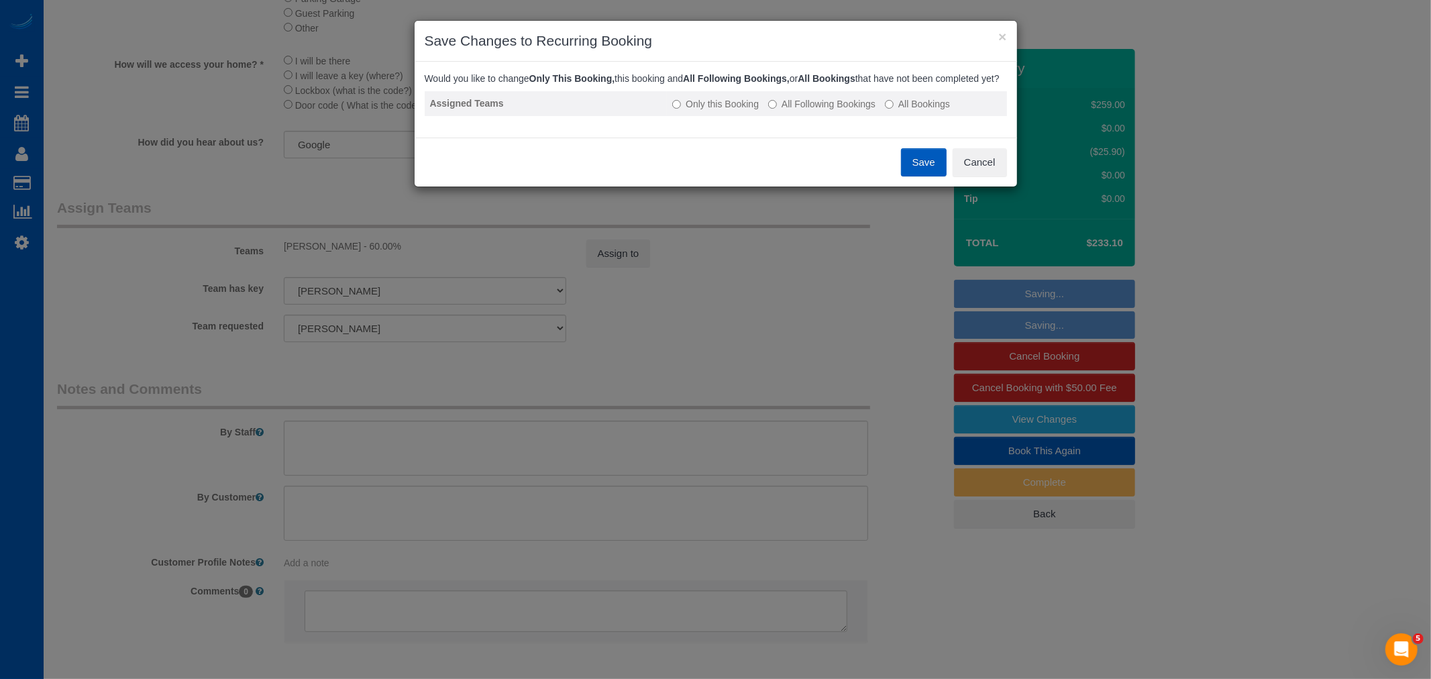
click at [835, 111] on label "All Following Bookings" at bounding box center [821, 103] width 107 height 13
click at [905, 168] on button "Save" at bounding box center [924, 162] width 46 height 28
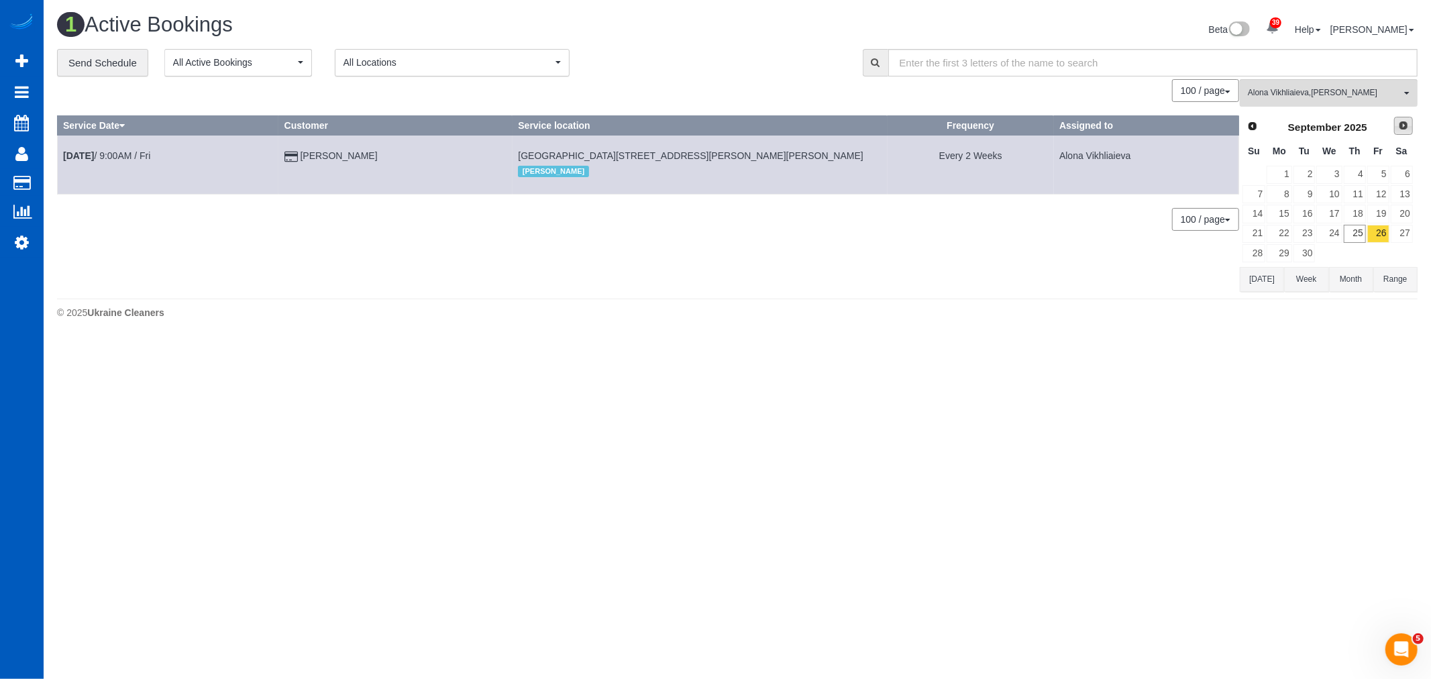
click at [1408, 119] on link "Next" at bounding box center [1403, 126] width 19 height 19
click at [1376, 179] on link "3" at bounding box center [1379, 175] width 22 height 18
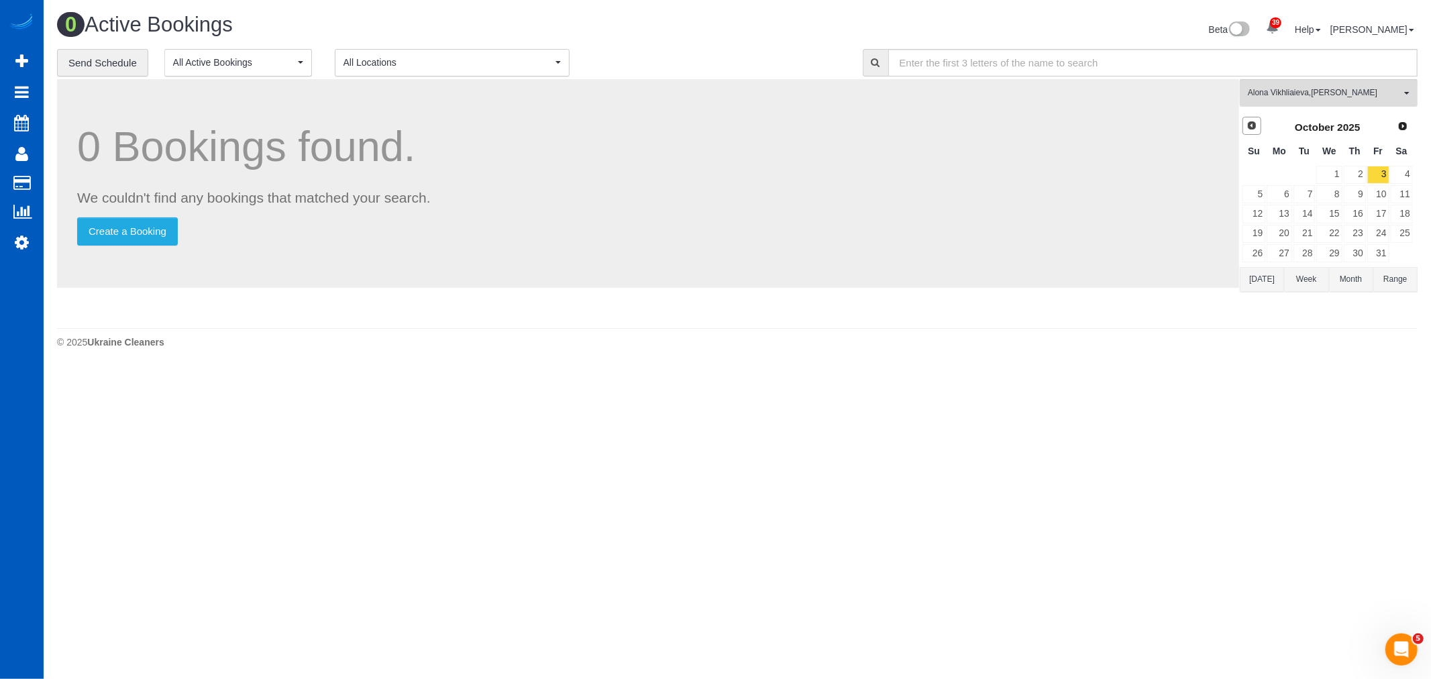
click at [1256, 121] on link "Prev" at bounding box center [1252, 126] width 19 height 19
click at [1388, 231] on link "26" at bounding box center [1379, 234] width 22 height 18
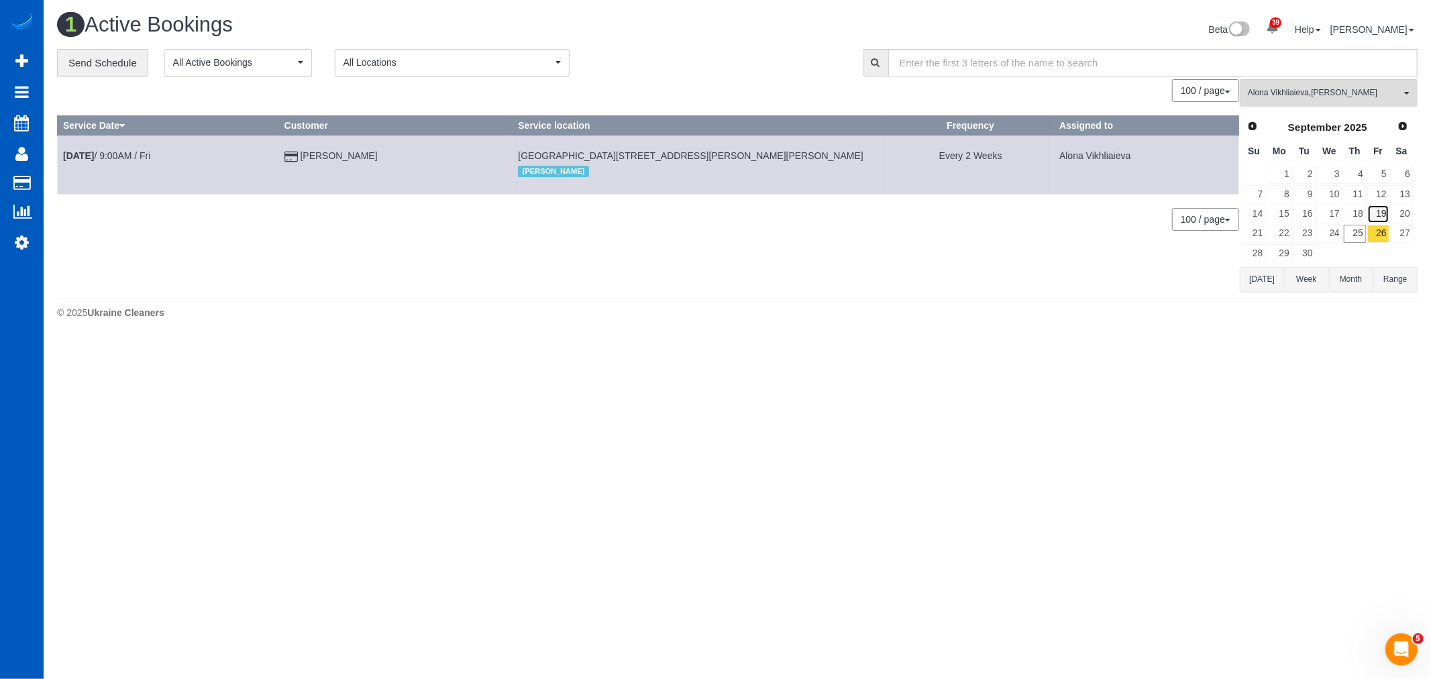
click at [1380, 219] on link "19" at bounding box center [1379, 214] width 22 height 18
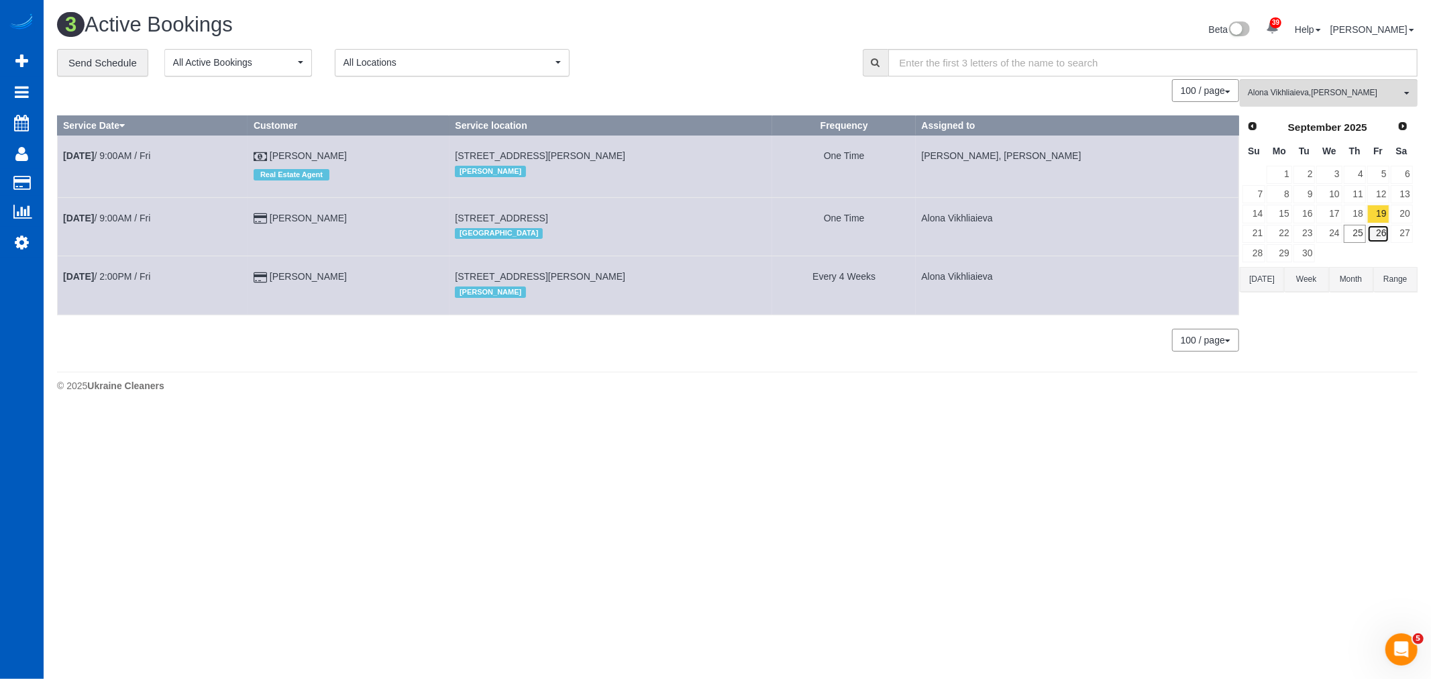
click at [1380, 230] on link "26" at bounding box center [1379, 234] width 22 height 18
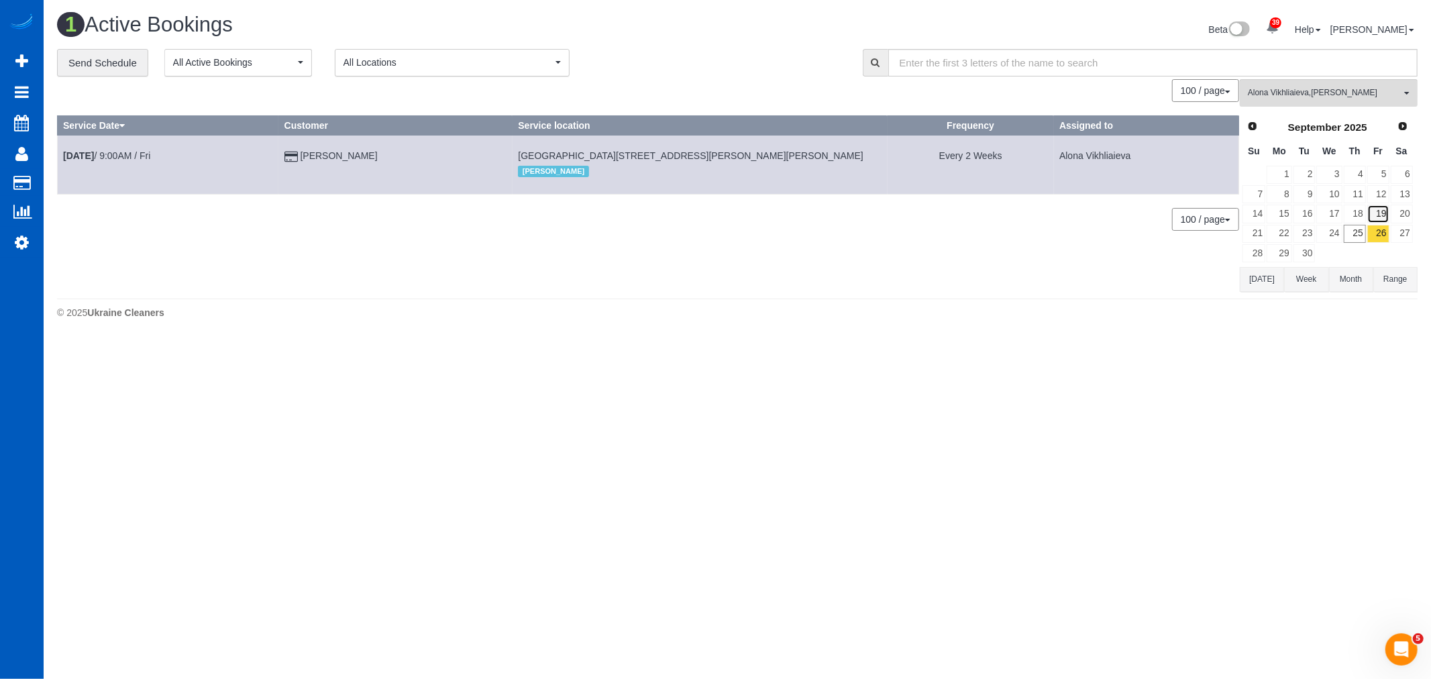
click at [1378, 210] on link "19" at bounding box center [1379, 214] width 22 height 18
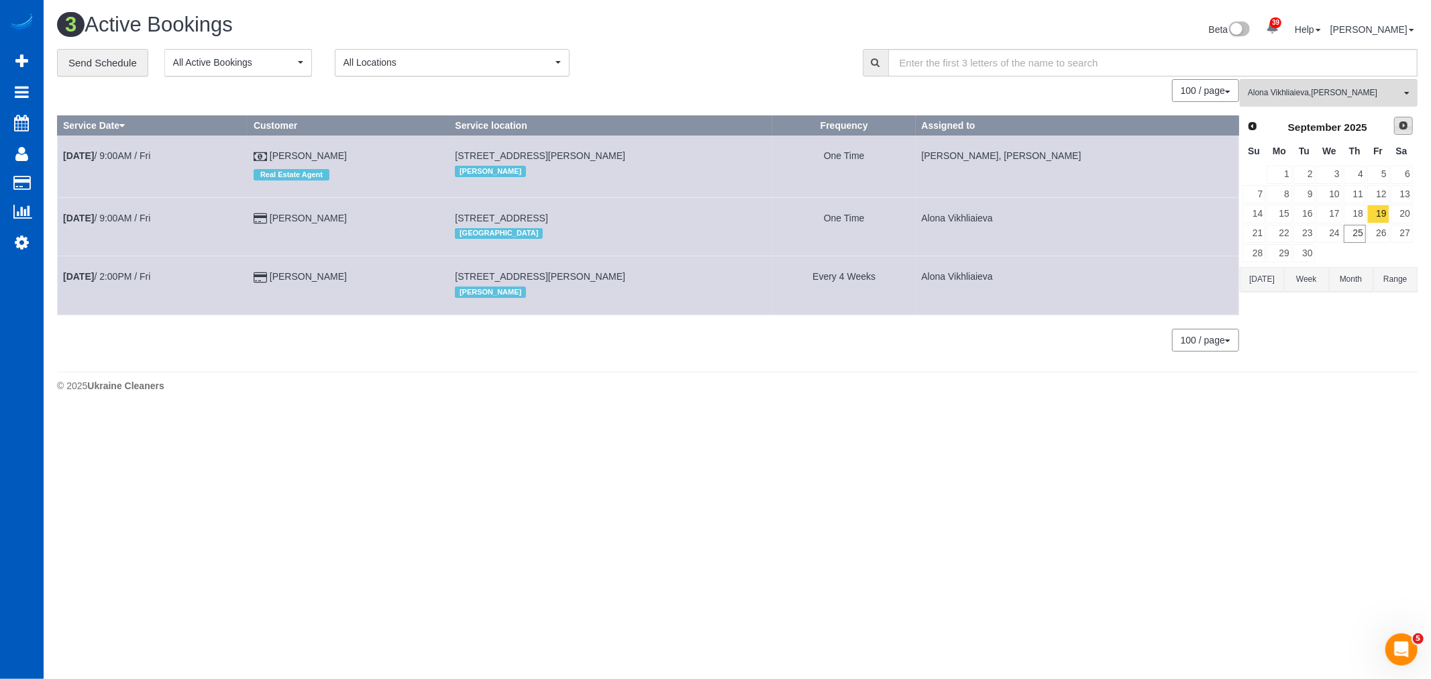
click at [1400, 128] on span "Next" at bounding box center [1403, 125] width 11 height 11
click at [1380, 172] on link "3" at bounding box center [1379, 175] width 22 height 18
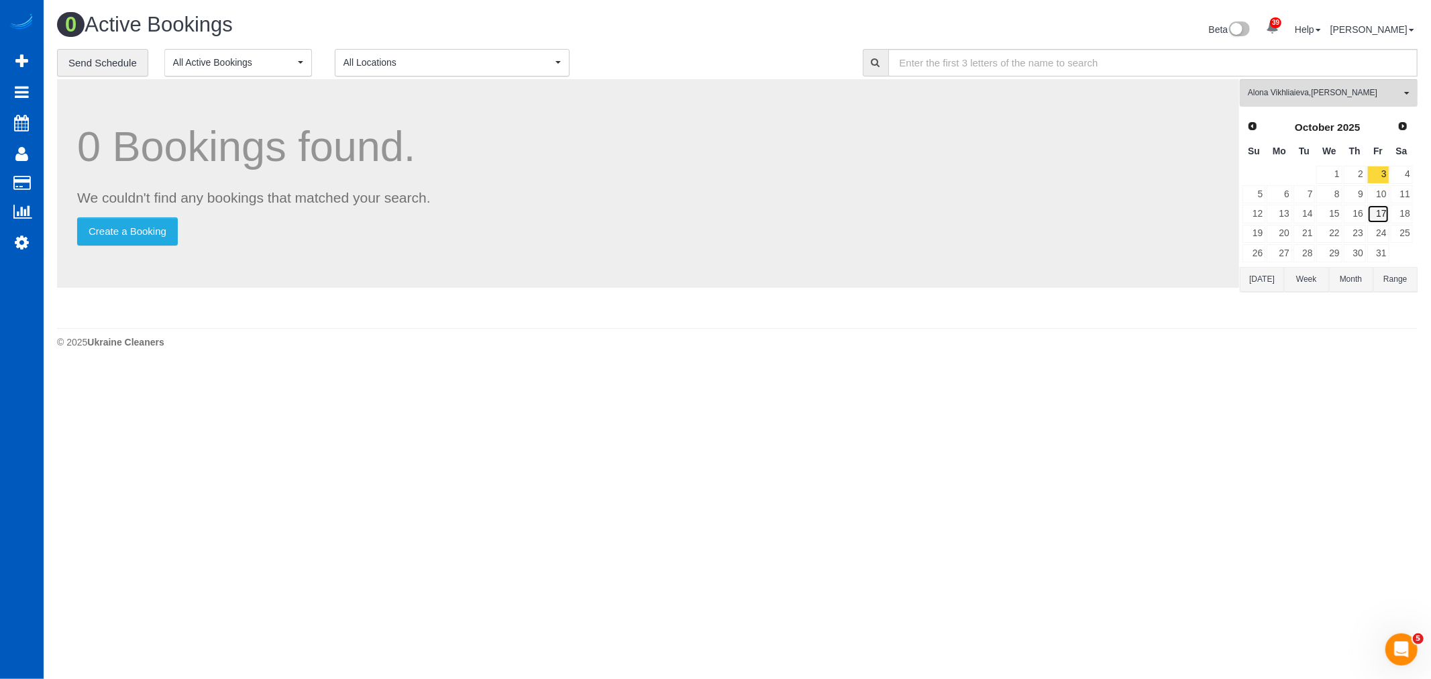
click at [1378, 211] on link "17" at bounding box center [1379, 214] width 22 height 18
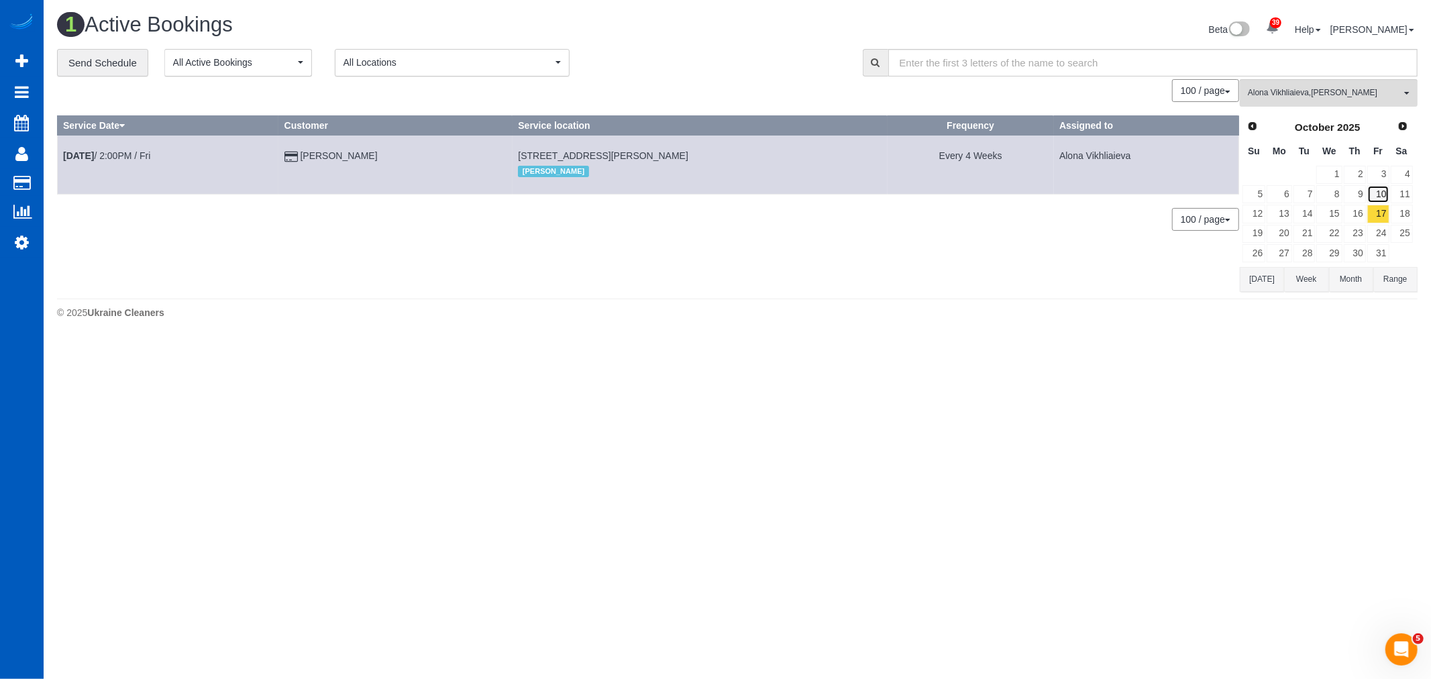
click at [1376, 199] on link "10" at bounding box center [1379, 194] width 22 height 18
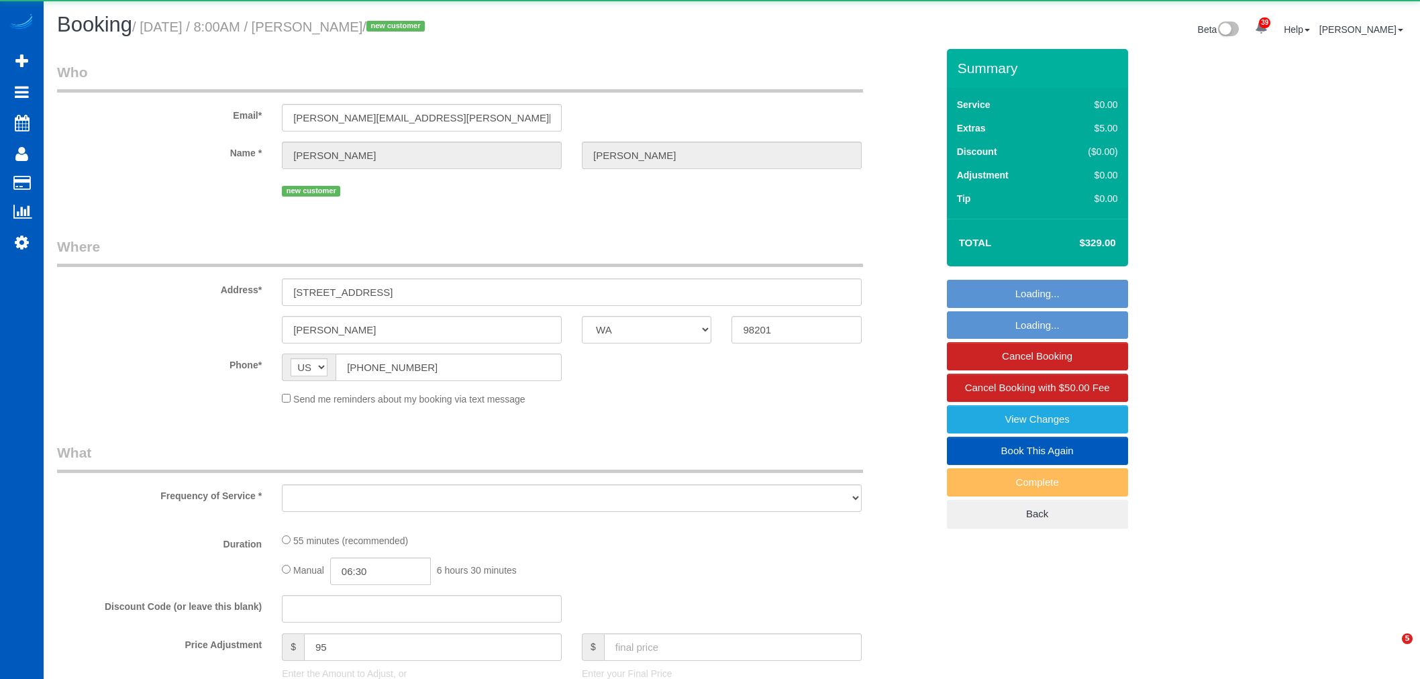
select select "WA"
select select "object:3852"
select select "string:fspay-cbe70c85-f3e1-4c61-9d5d-103cc417ce59"
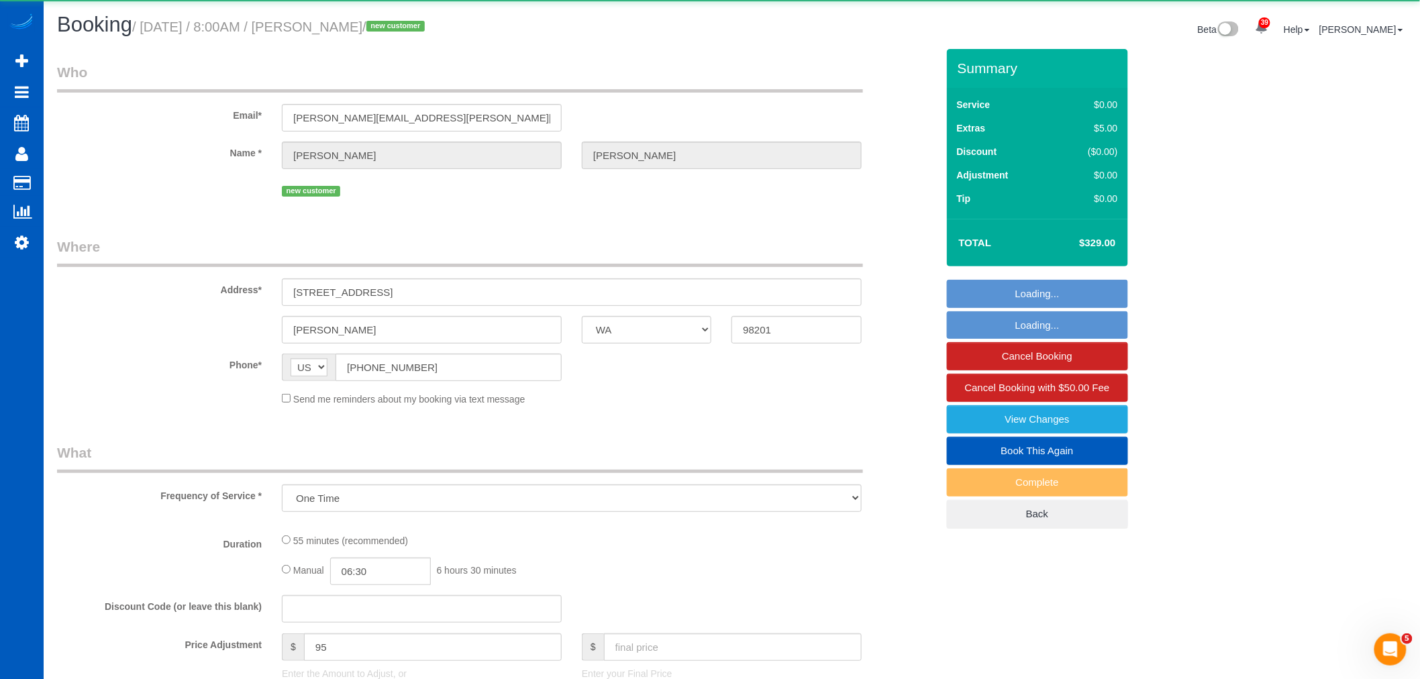
select select "199"
select select "spot1"
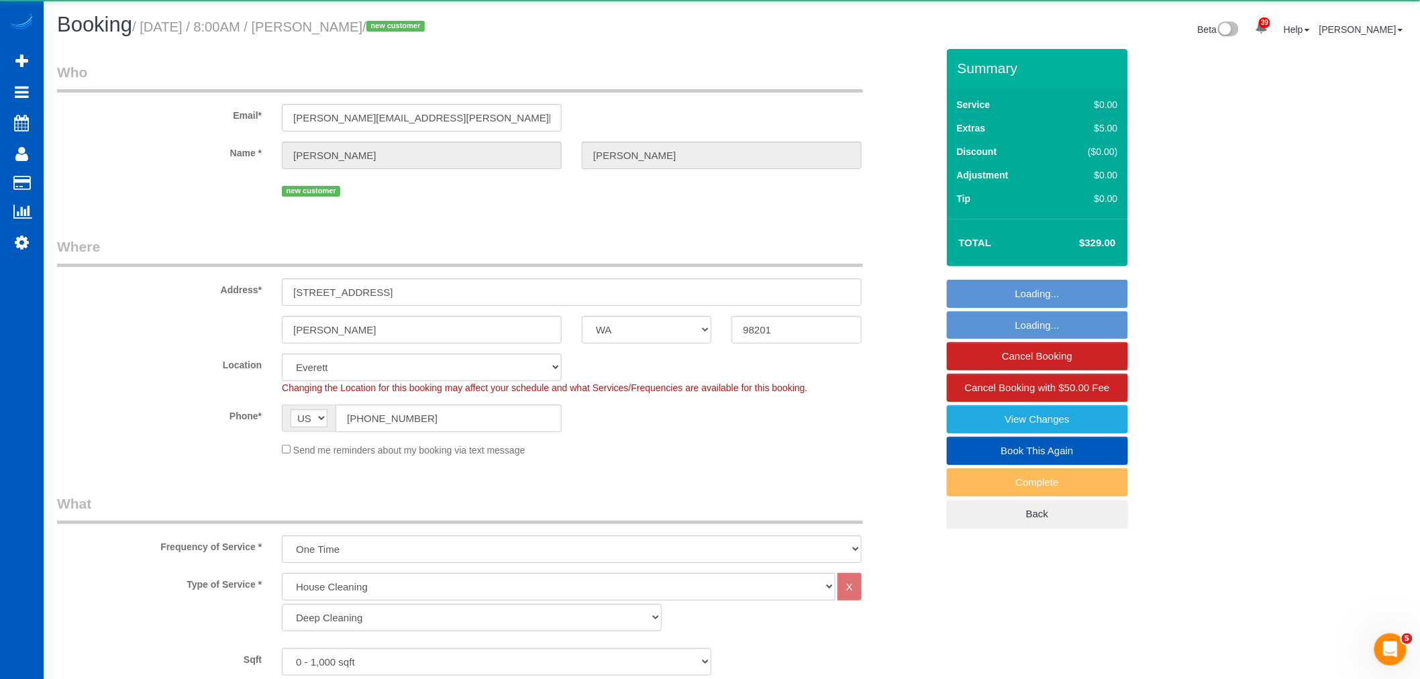
select select "object:4211"
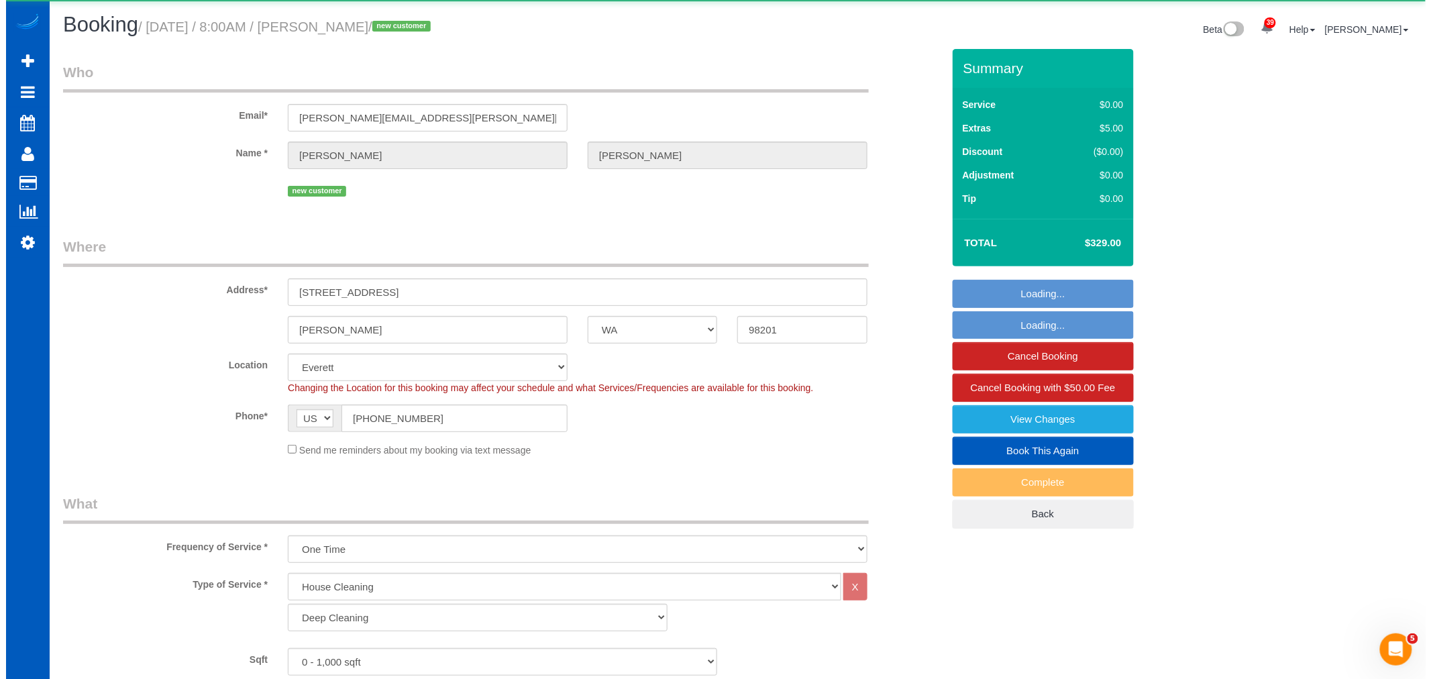
scroll to position [0, 0]
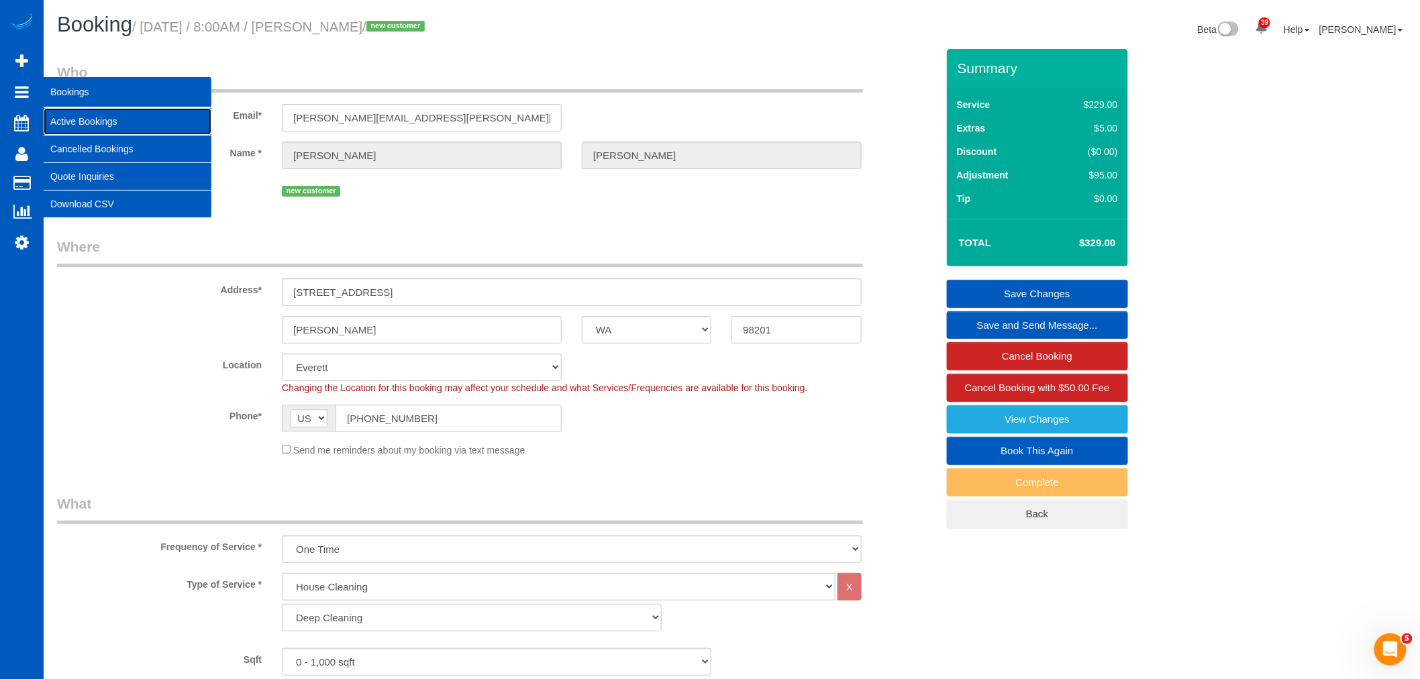
click at [68, 115] on link "Active Bookings" at bounding box center [128, 121] width 168 height 27
